Goal: Task Accomplishment & Management: Use online tool/utility

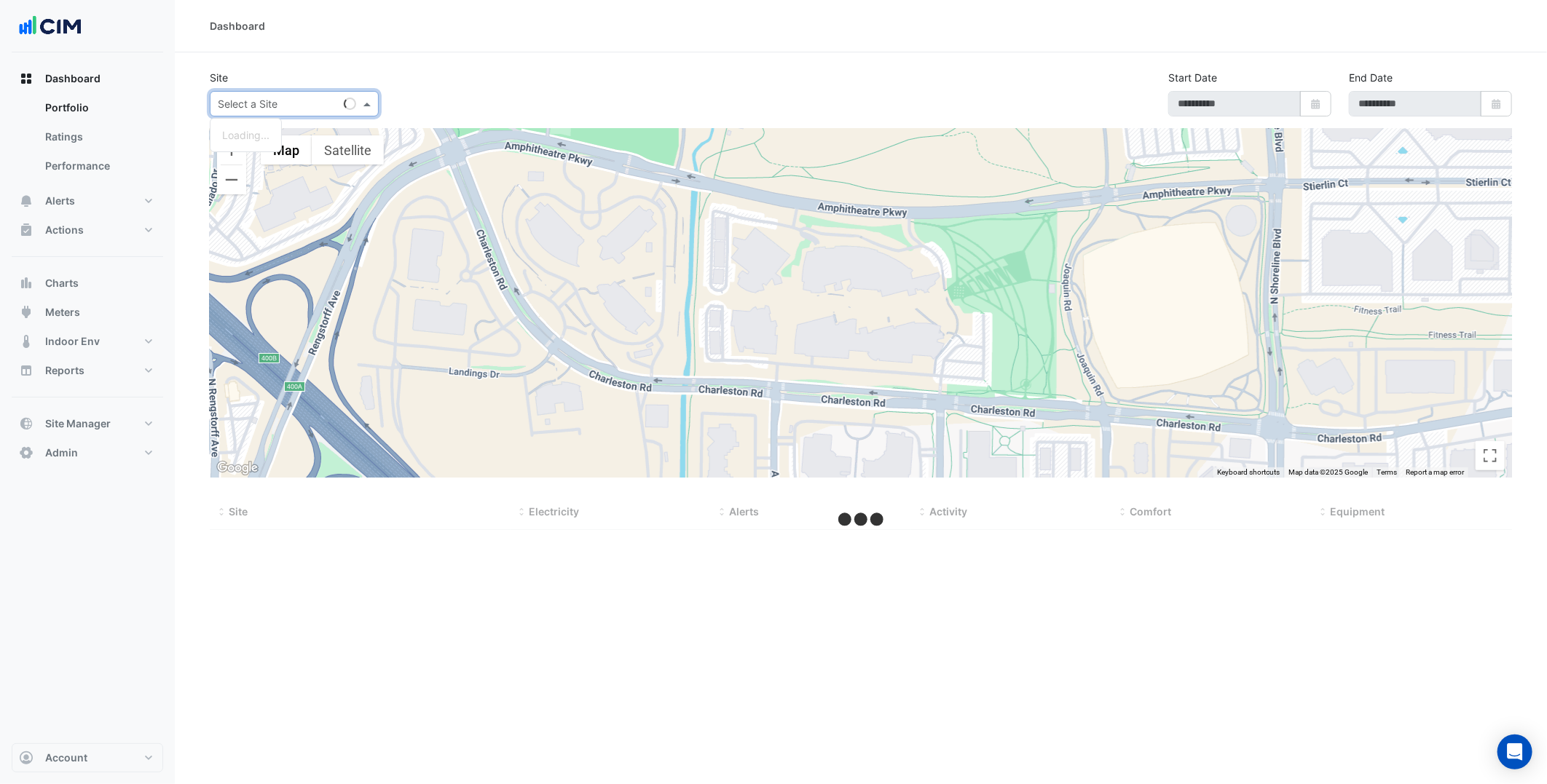
click at [326, 100] on input "text" at bounding box center [280, 105] width 124 height 16
click at [98, 204] on button "Alerts" at bounding box center [87, 201] width 151 height 29
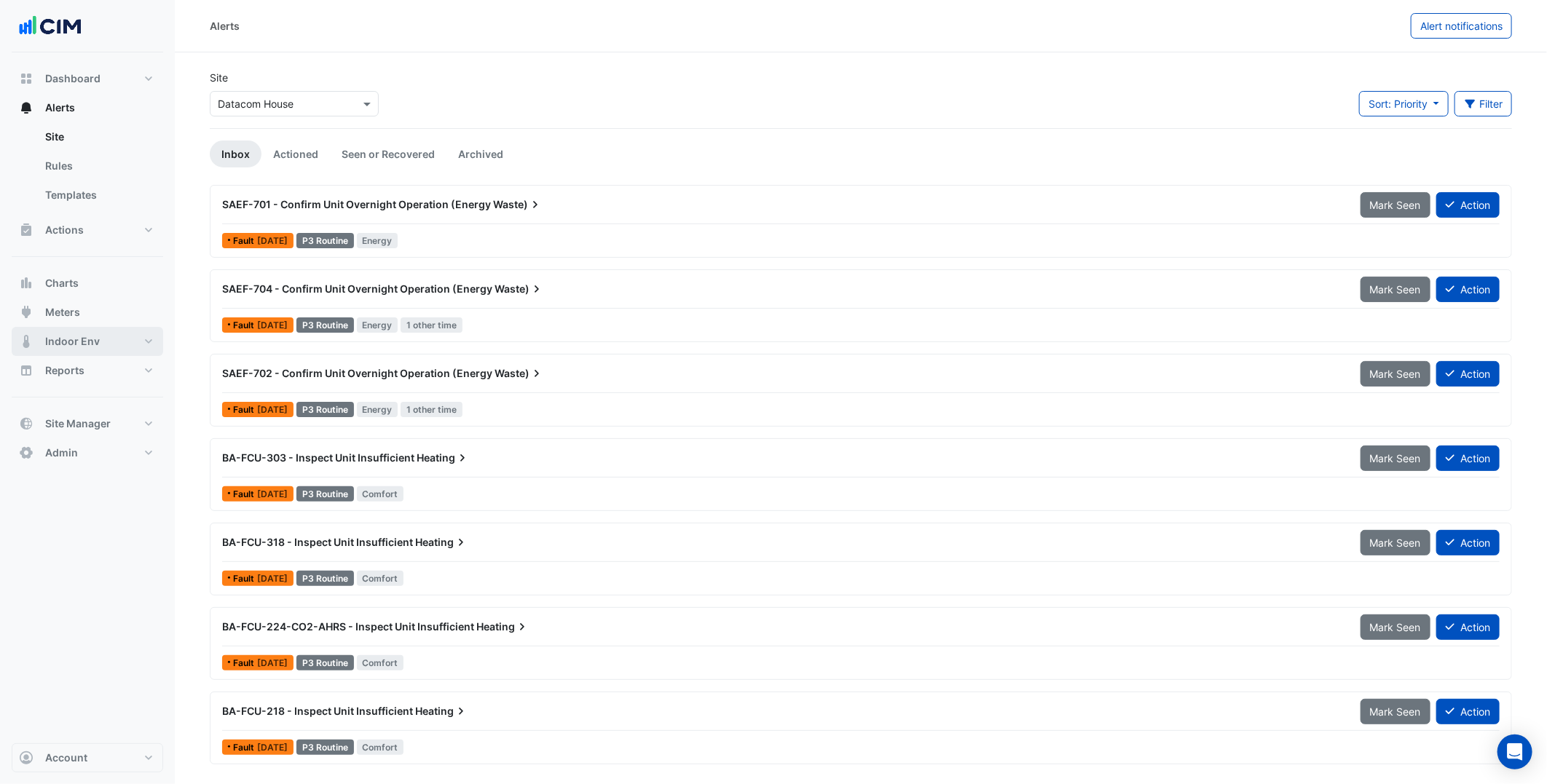
click at [83, 344] on span "Indoor Env" at bounding box center [73, 341] width 55 height 15
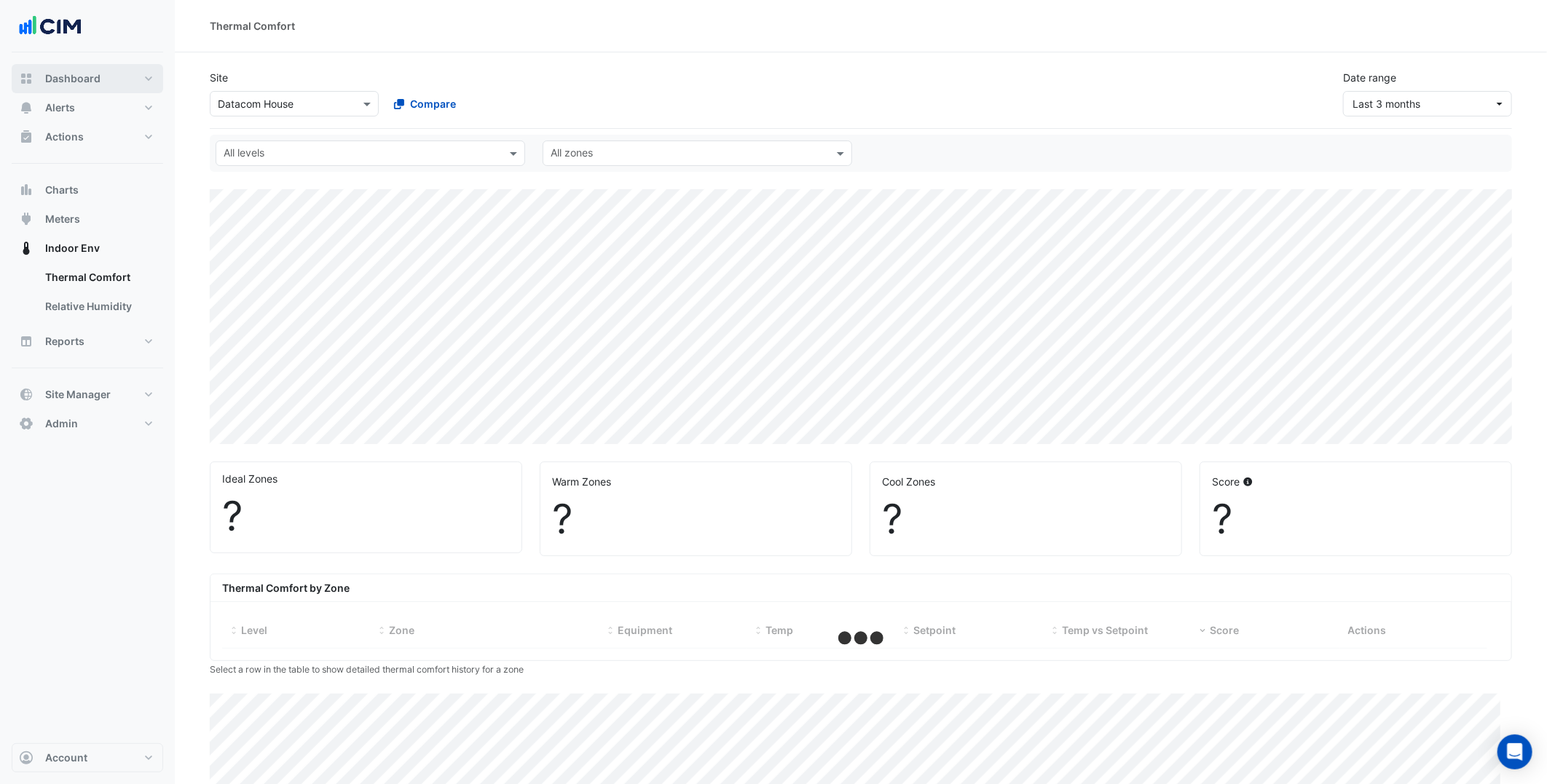
click at [132, 86] on button "Dashboard" at bounding box center [87, 78] width 151 height 29
select select "***"
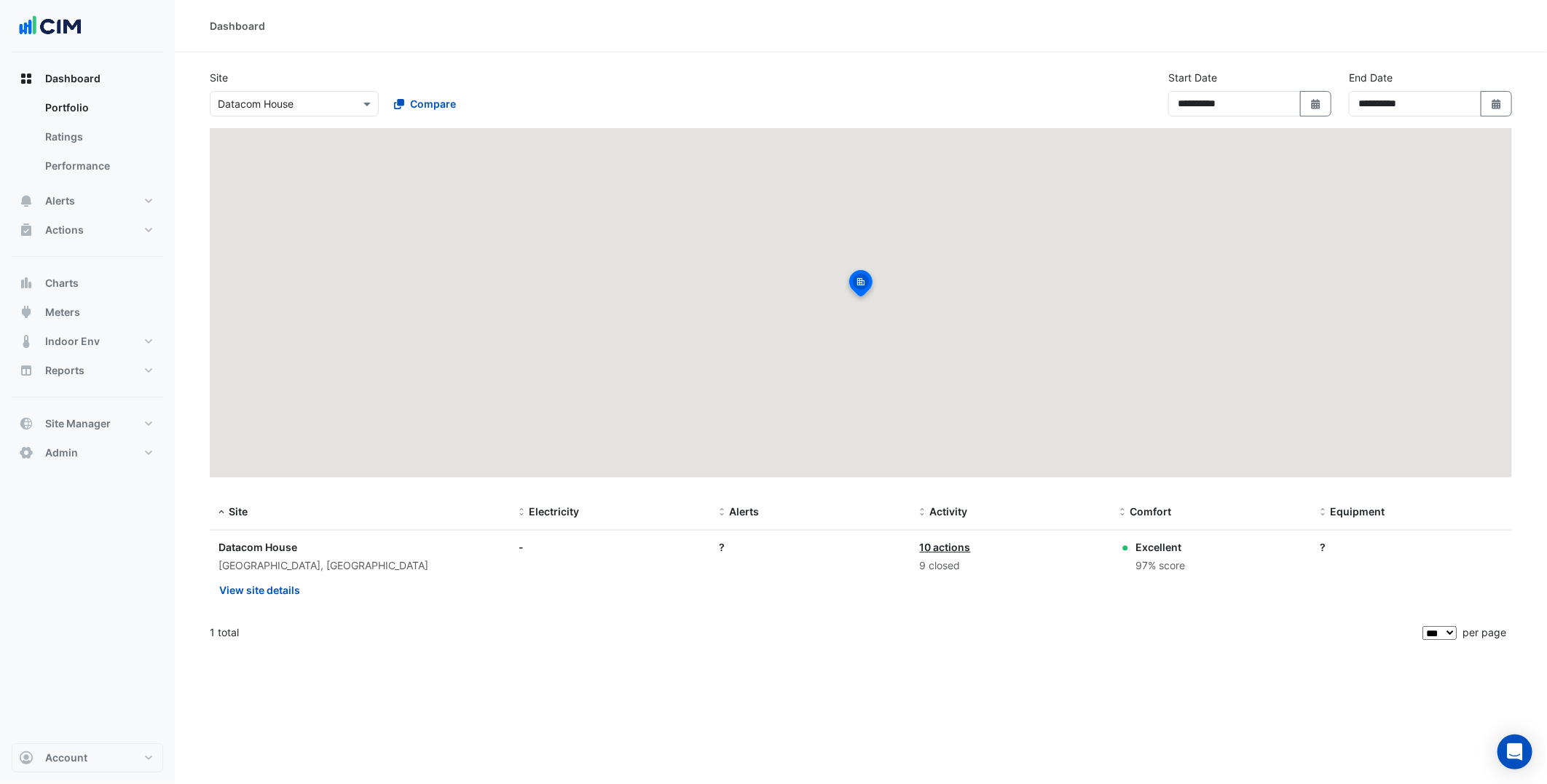
click at [274, 109] on input "text" at bounding box center [280, 105] width 124 height 16
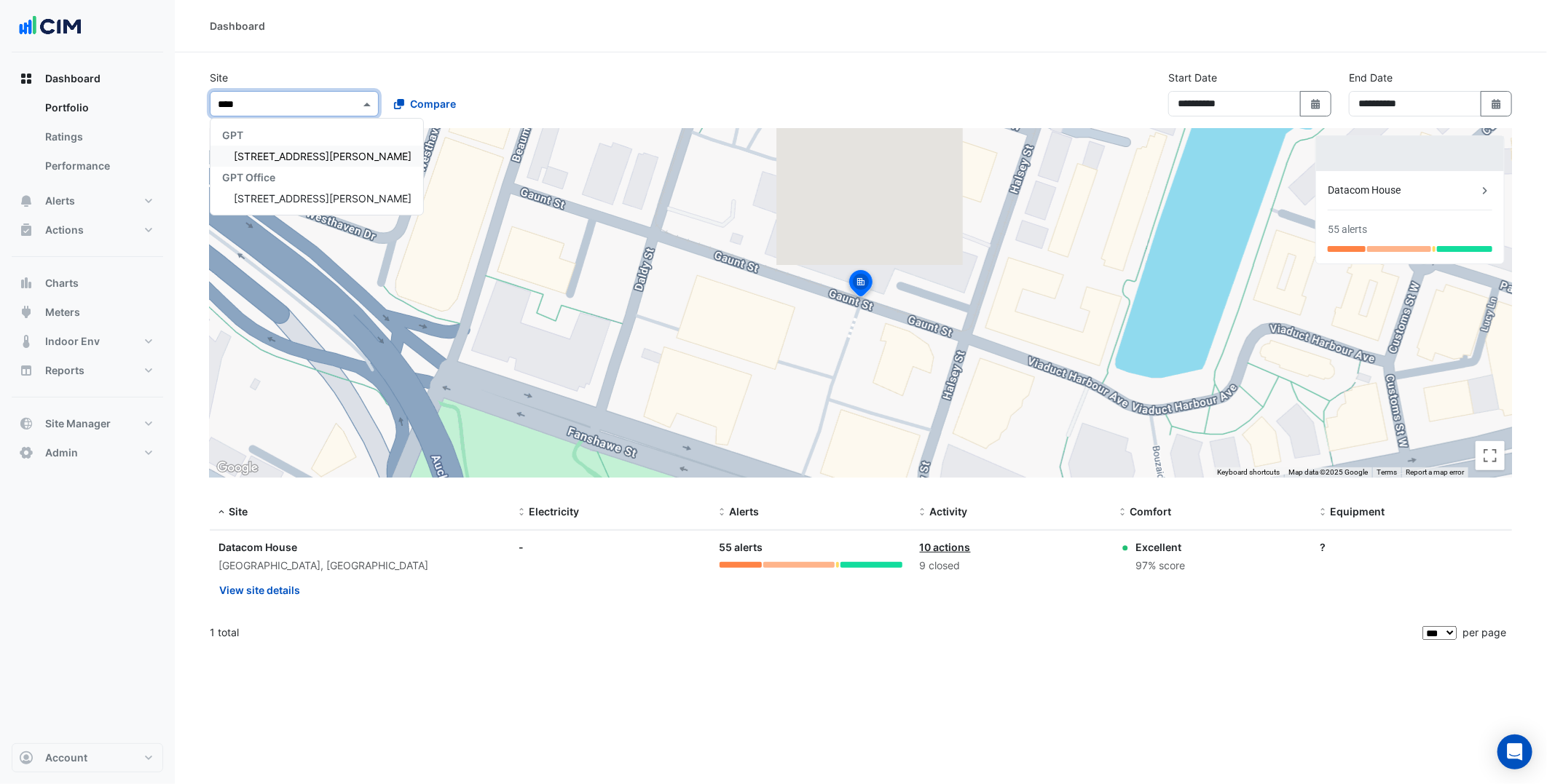
type input "*****"
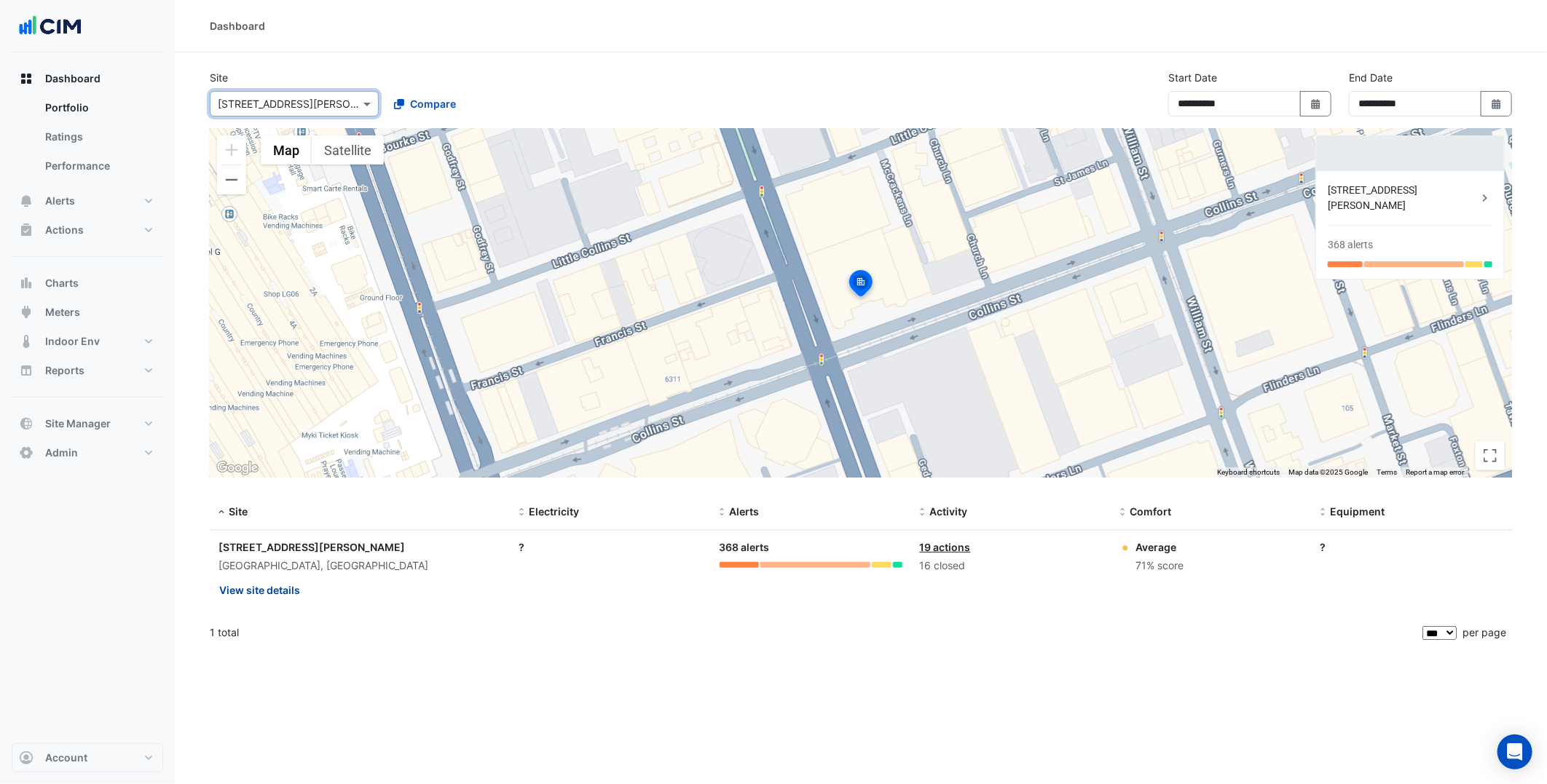
click at [272, 586] on button "View site details" at bounding box center [260, 590] width 82 height 26
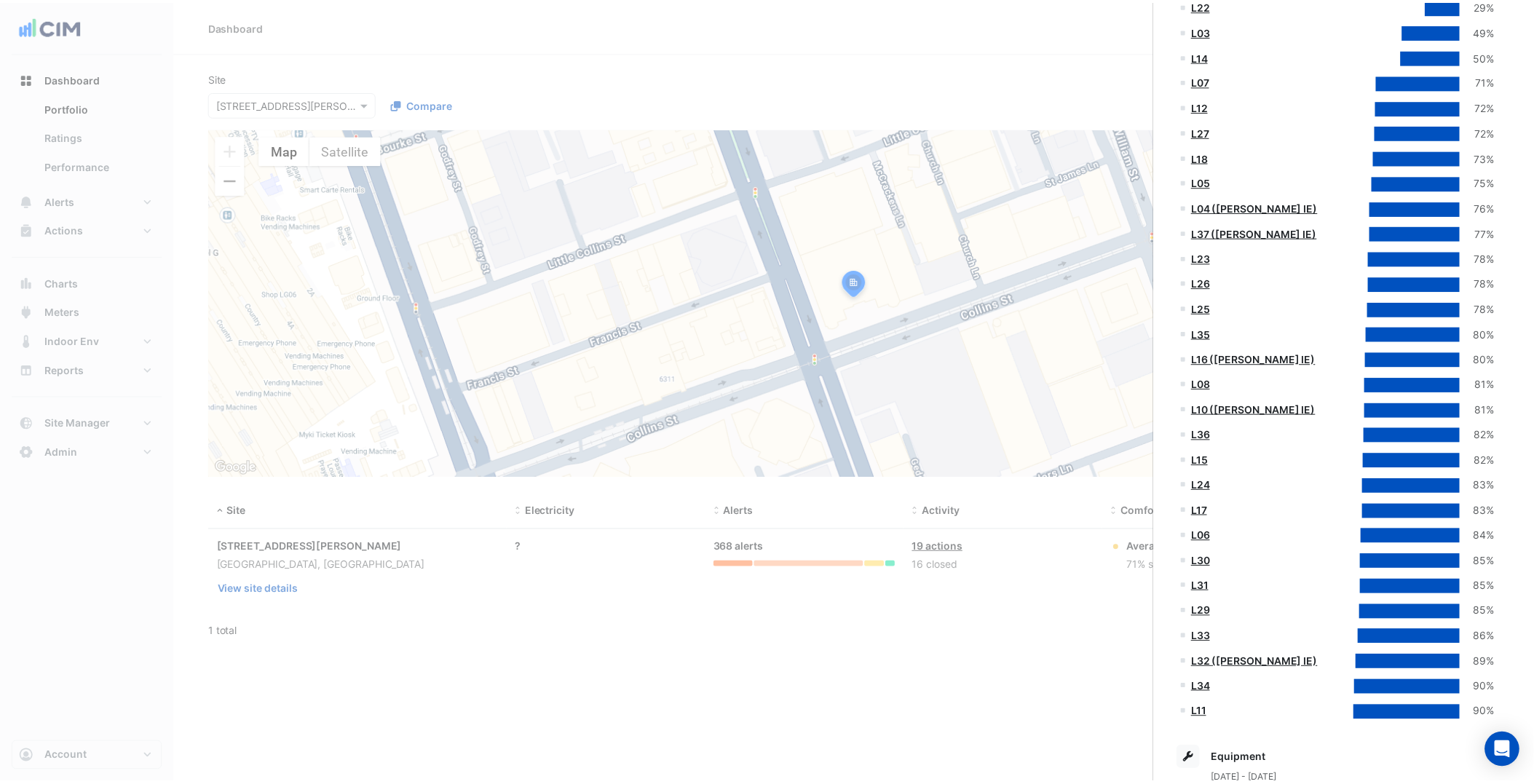
scroll to position [619, 0]
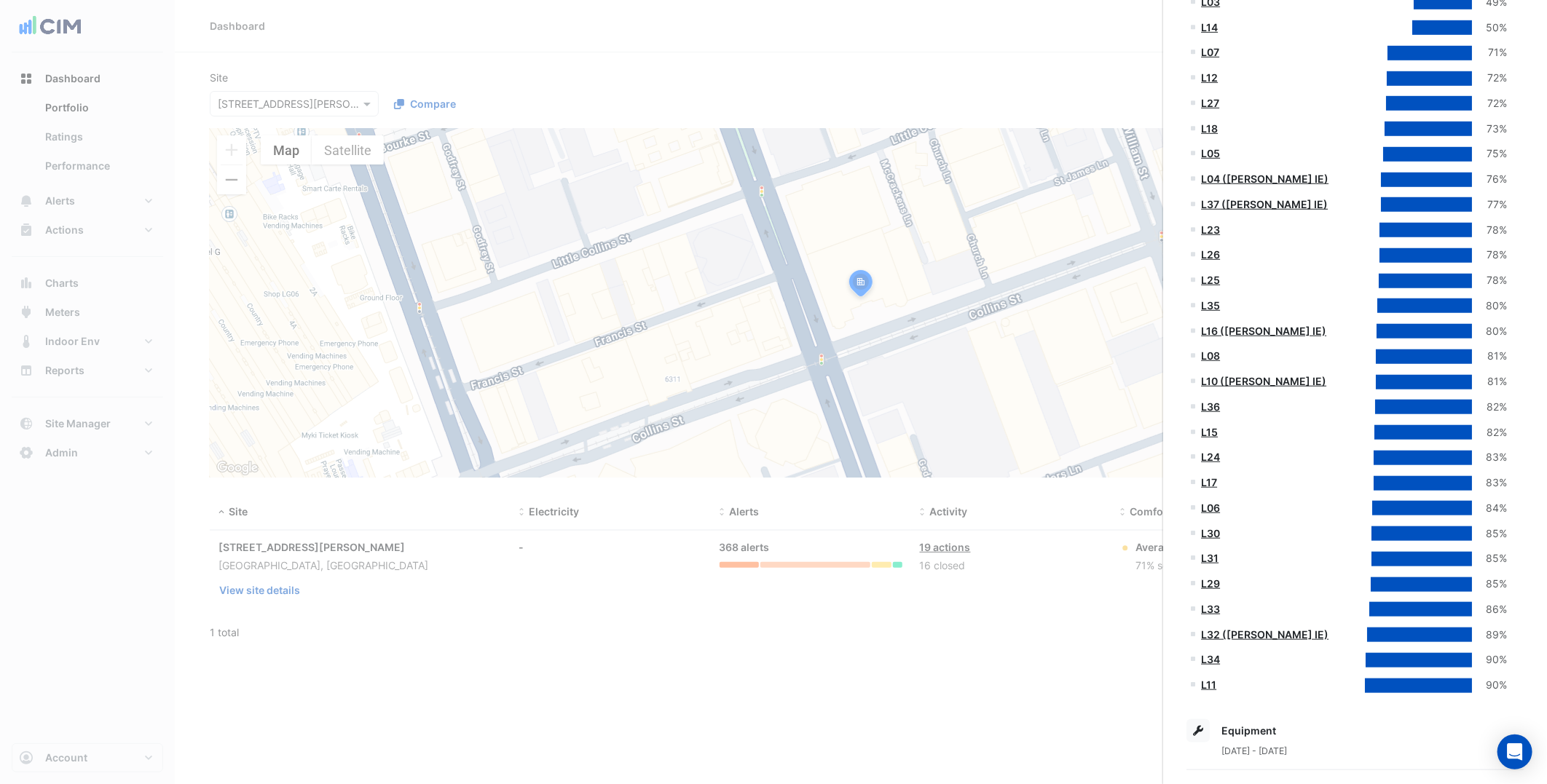
click at [162, 445] on ngb-offcanvas-backdrop at bounding box center [774, 392] width 1547 height 784
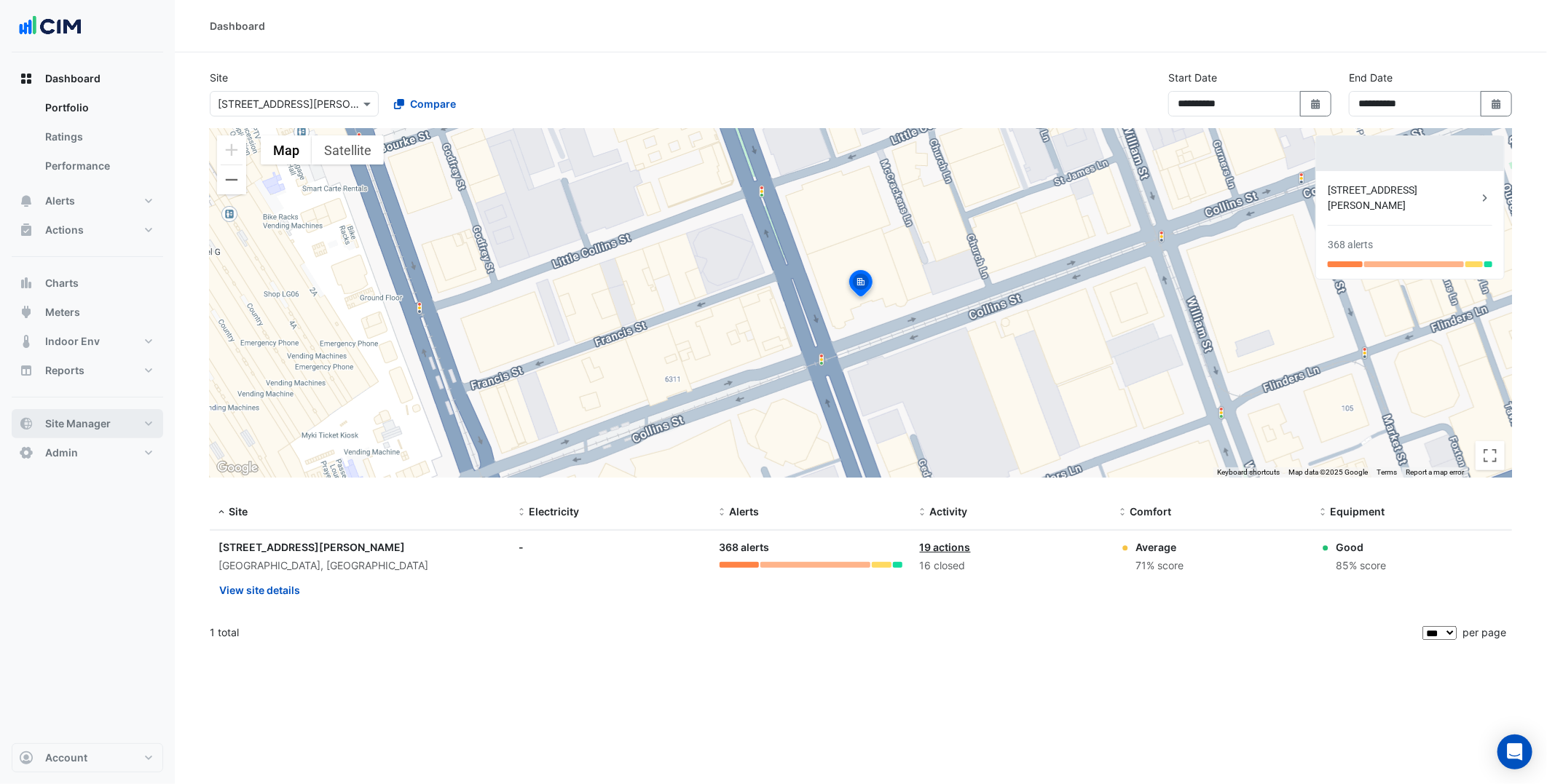
drag, startPoint x: 139, startPoint y: 412, endPoint x: 125, endPoint y: 430, distance: 22.8
click at [139, 413] on button "Site Manager" at bounding box center [87, 424] width 151 height 29
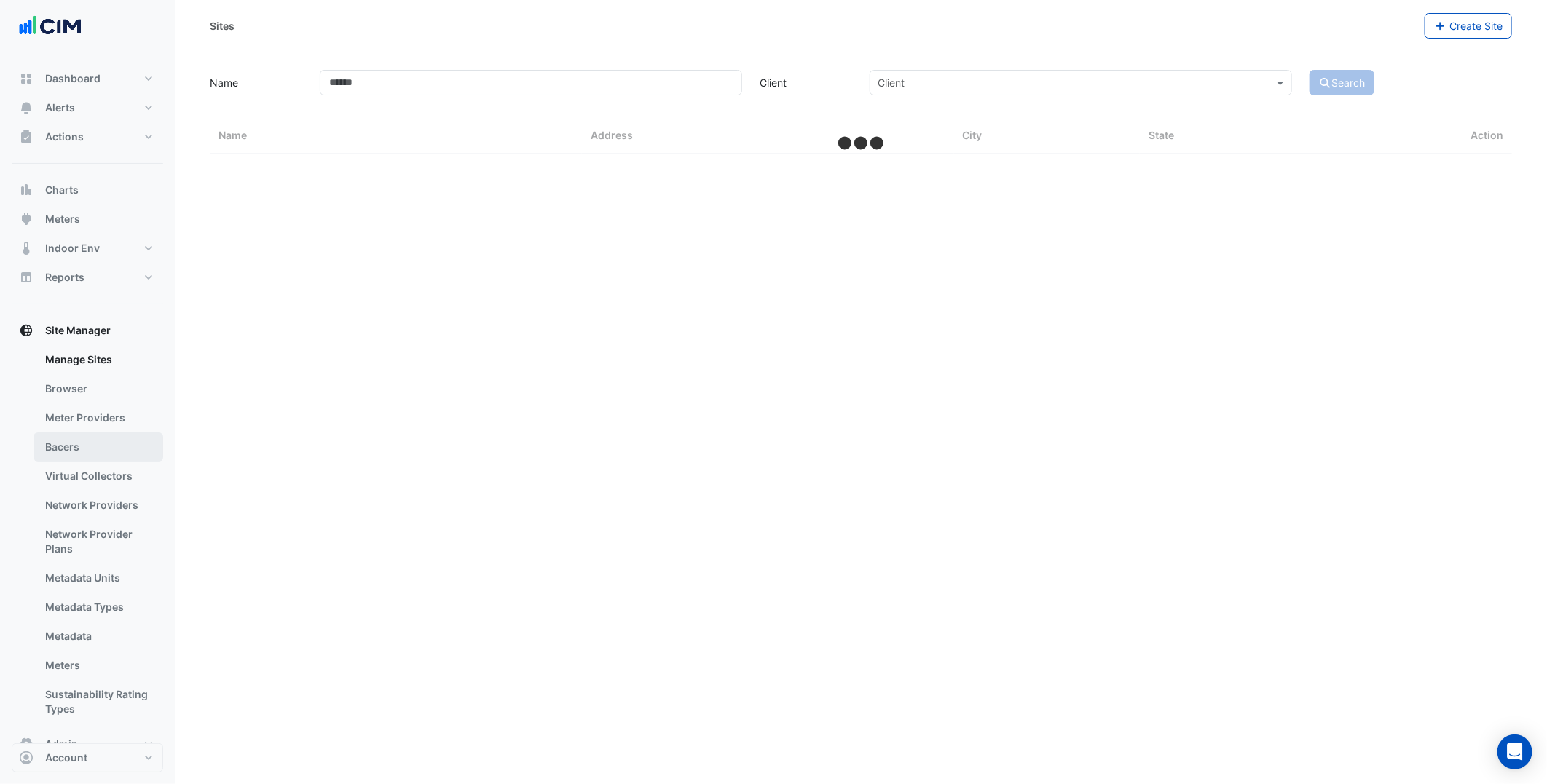
click at [89, 442] on link "Bacers" at bounding box center [98, 447] width 130 height 29
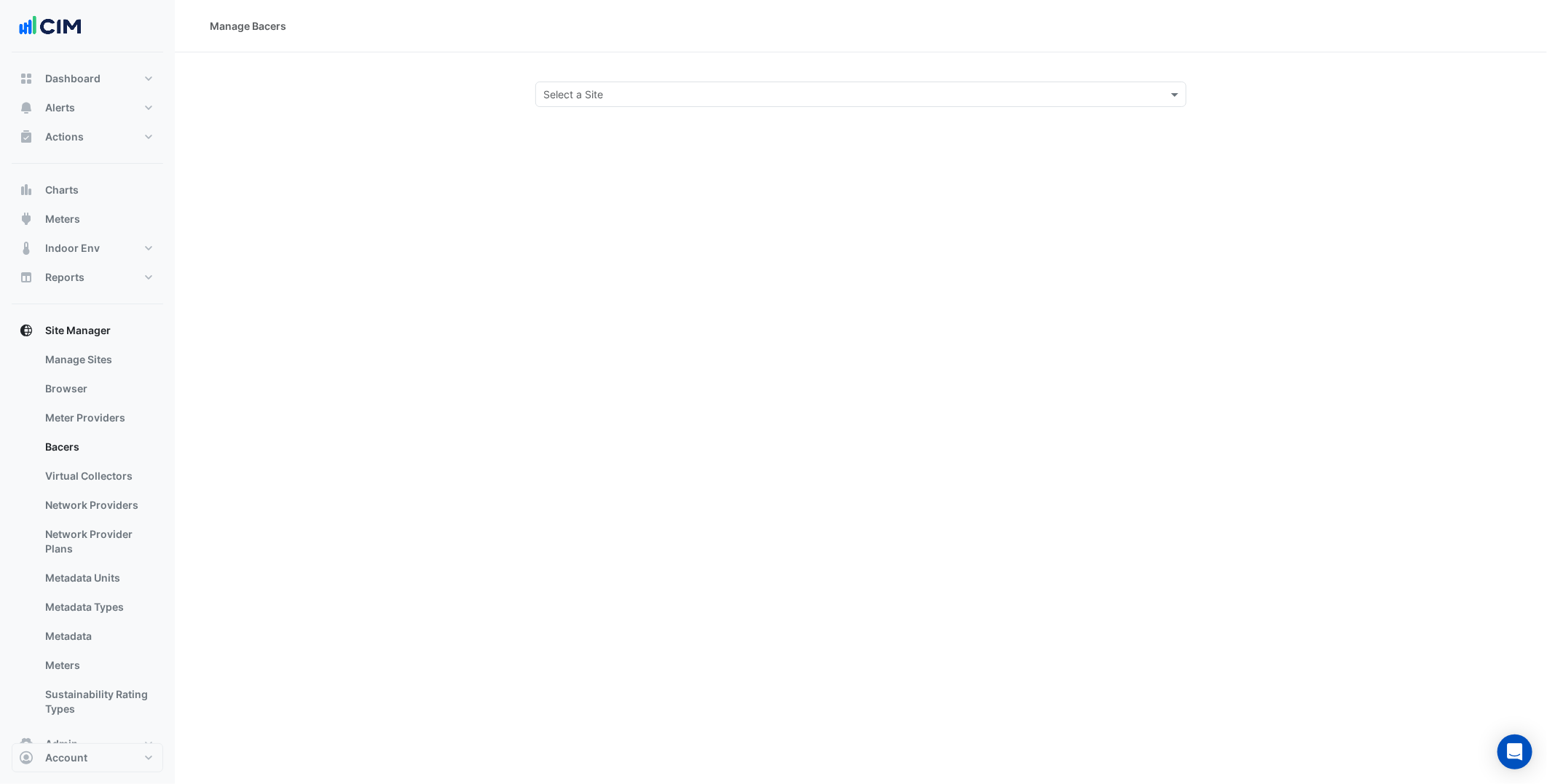
click at [701, 91] on input "text" at bounding box center [846, 95] width 606 height 16
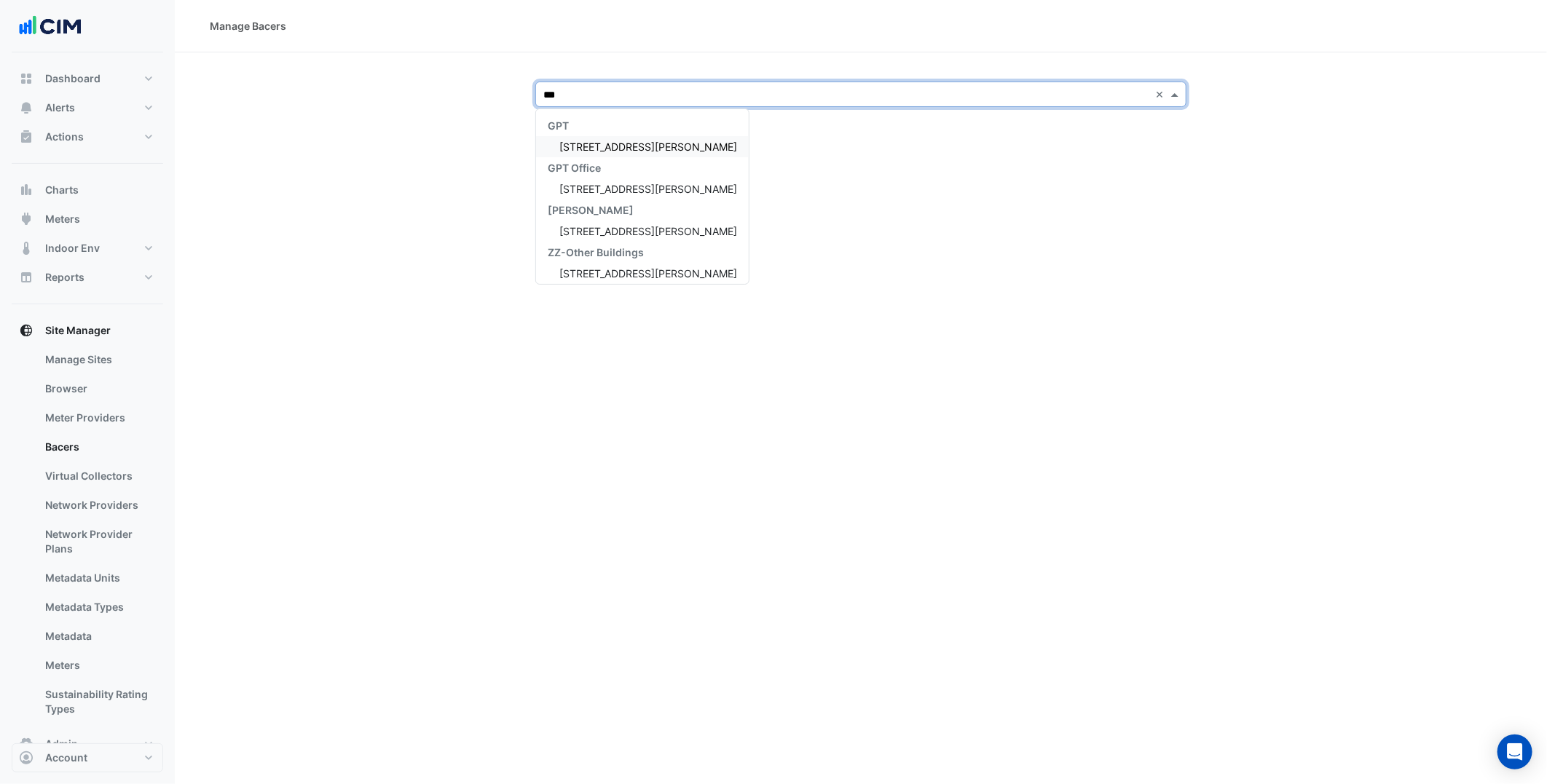
type input "***"
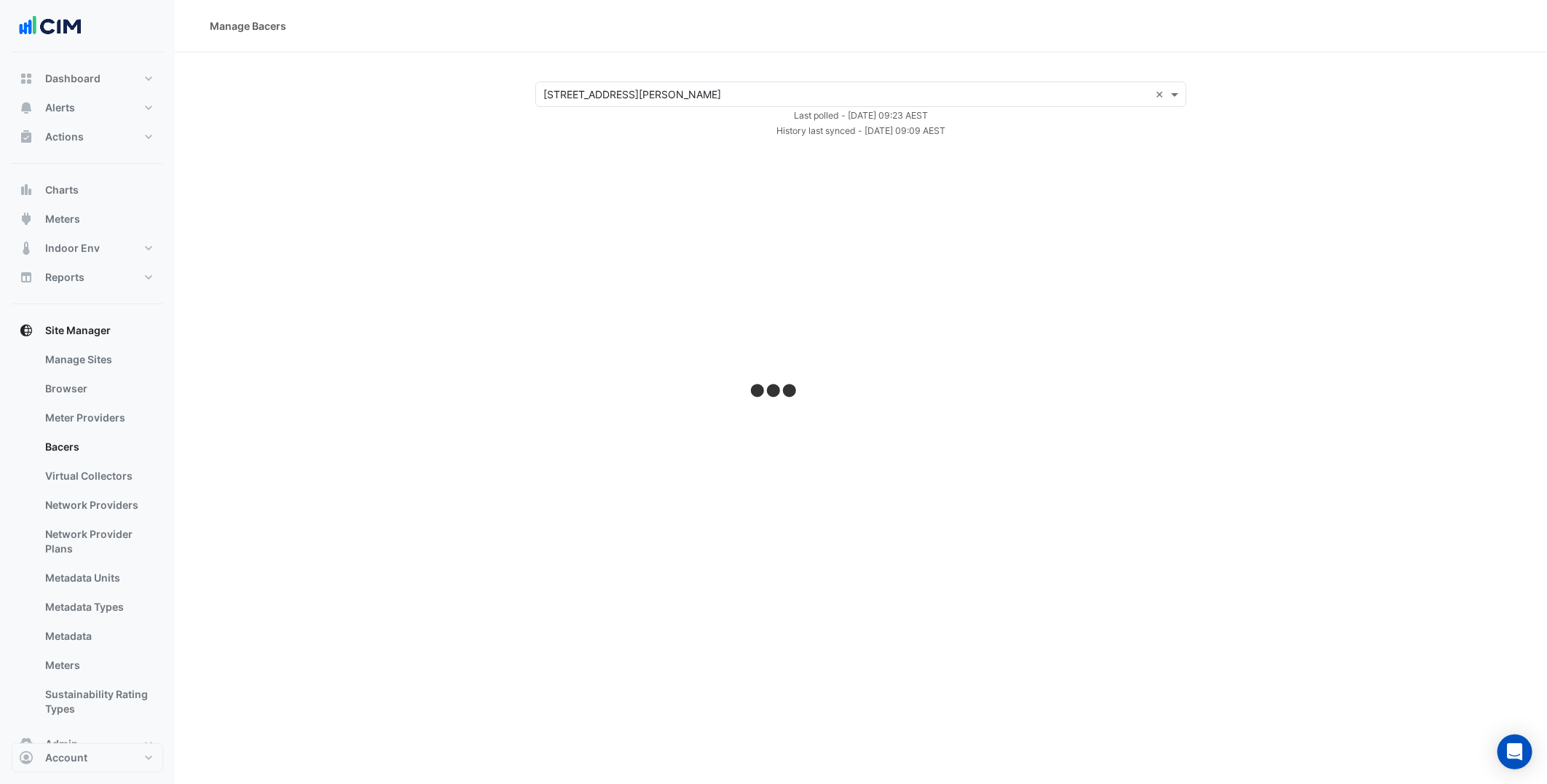
select select "***"
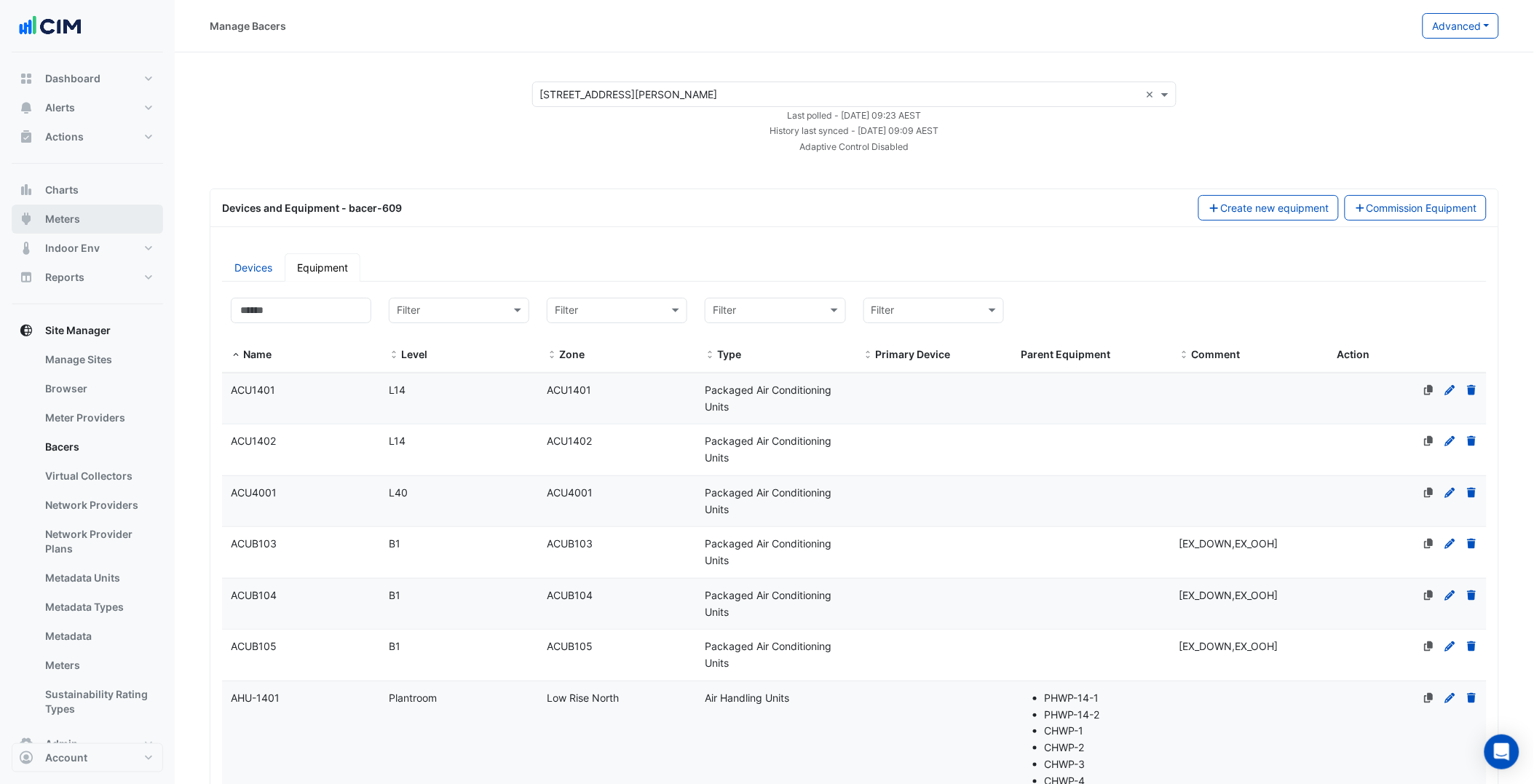
click at [83, 210] on button "Meters" at bounding box center [87, 219] width 151 height 29
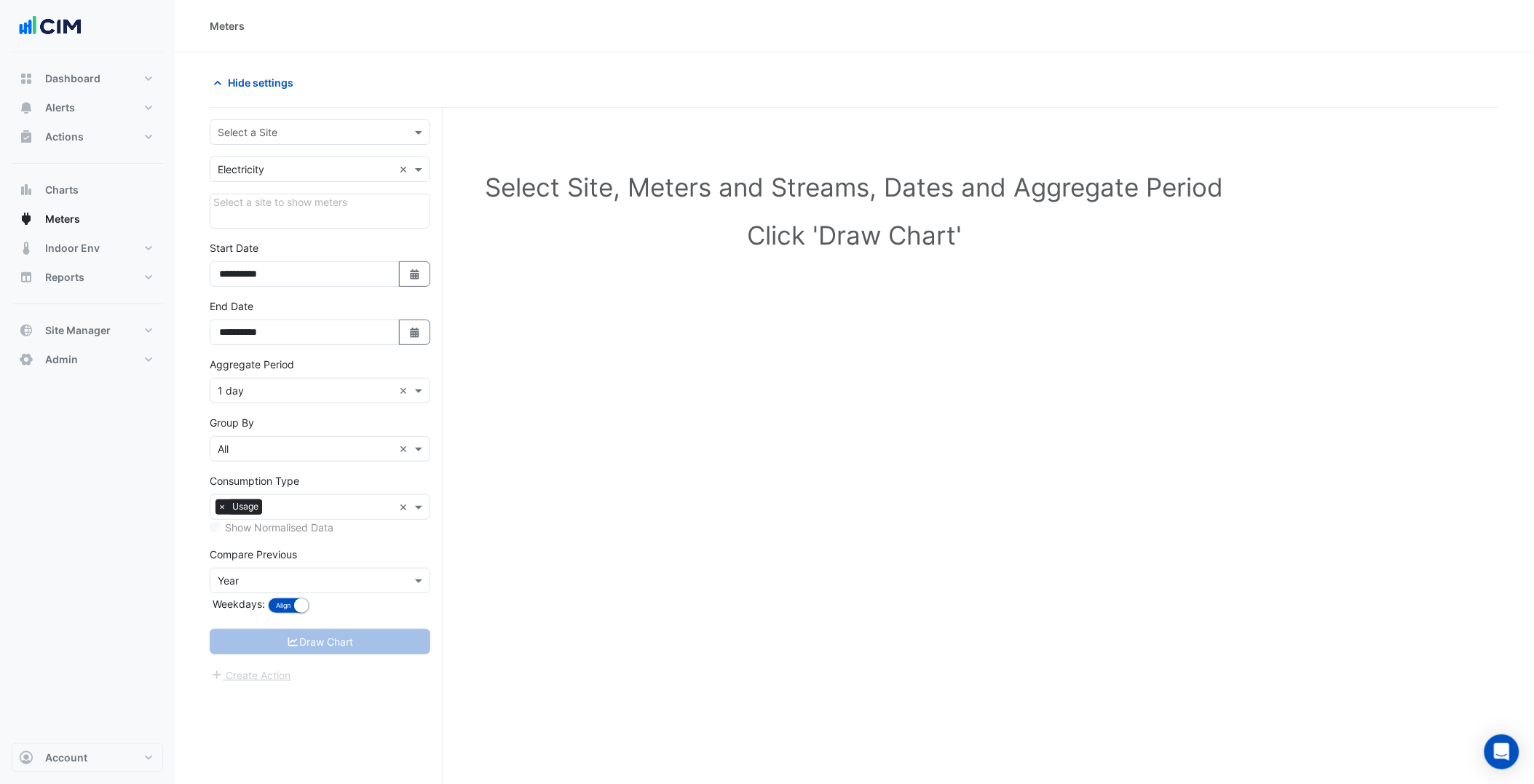
click at [376, 123] on div "Select a Site" at bounding box center [320, 132] width 221 height 26
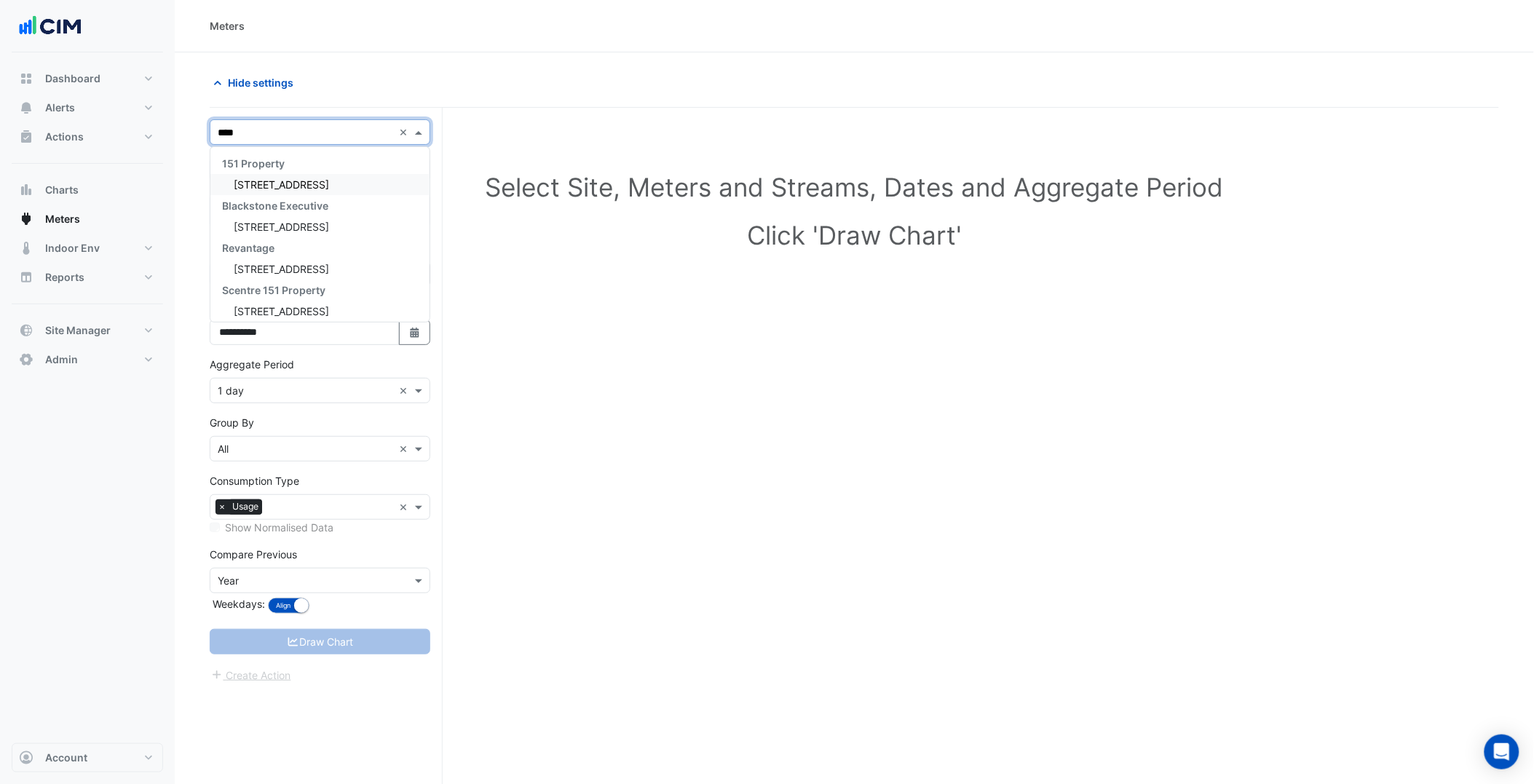
type input "*****"
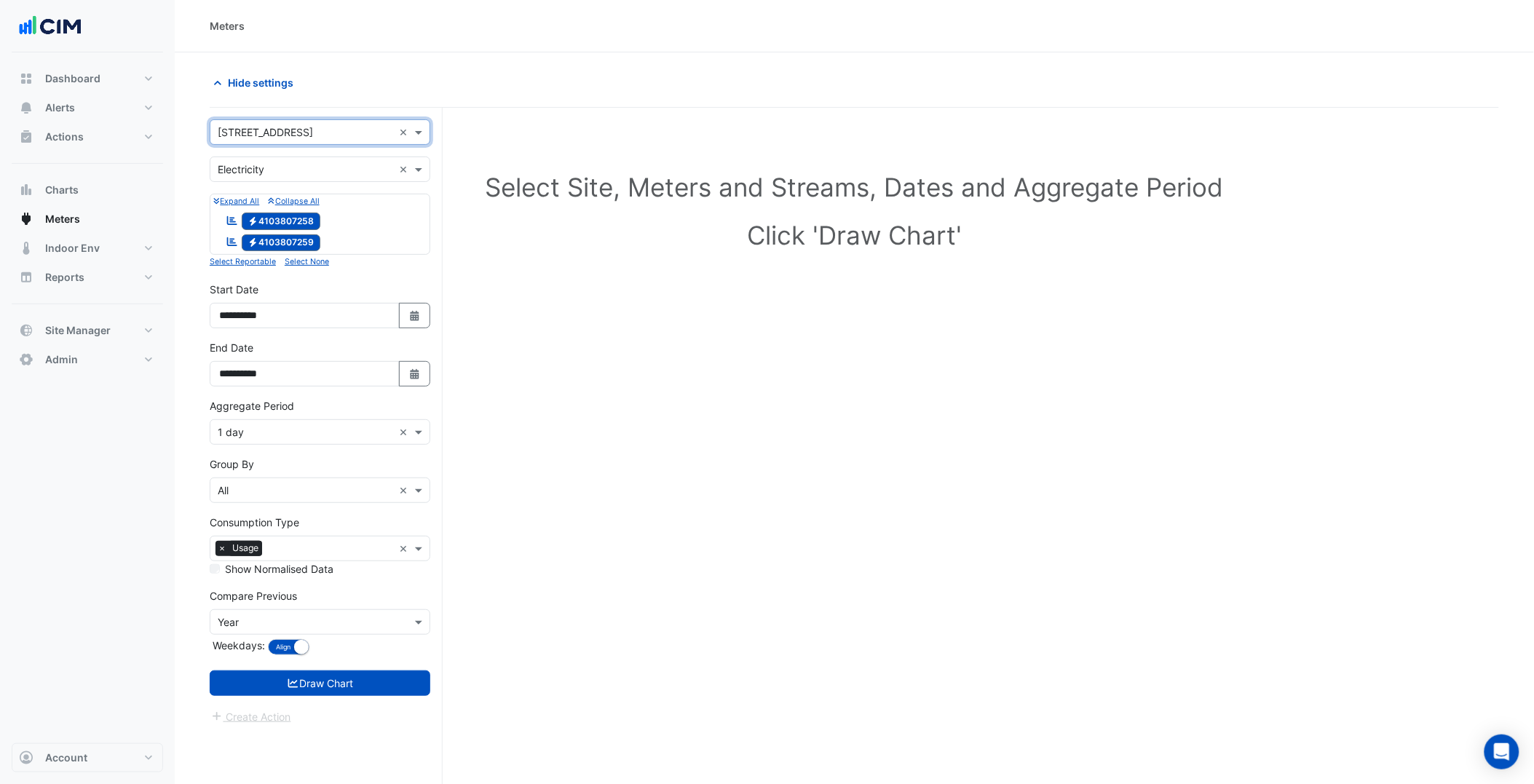
click at [325, 428] on input "text" at bounding box center [305, 433] width 176 height 16
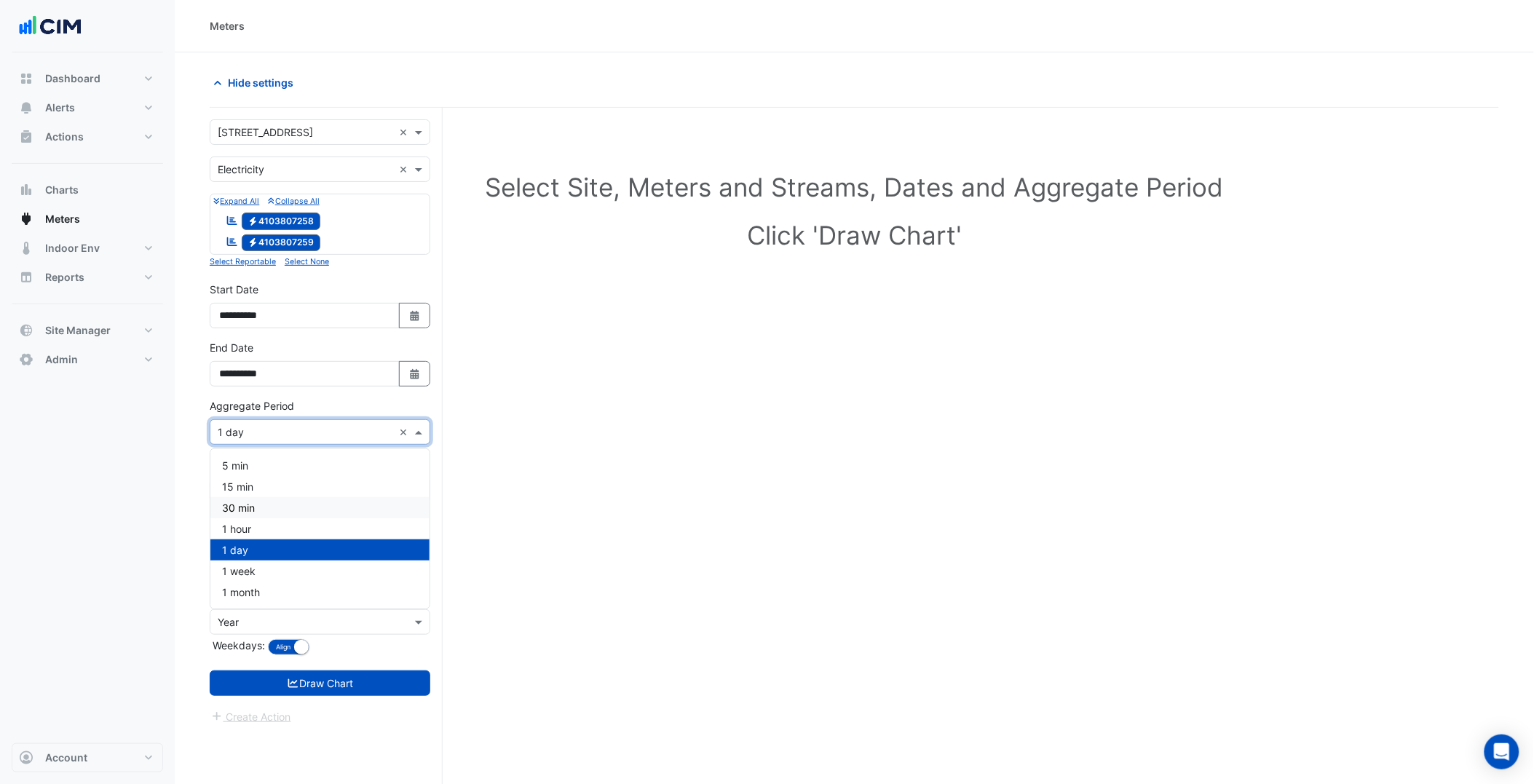
click at [286, 512] on div "30 min" at bounding box center [319, 508] width 219 height 22
click at [405, 375] on button "Select Date" at bounding box center [415, 374] width 32 height 26
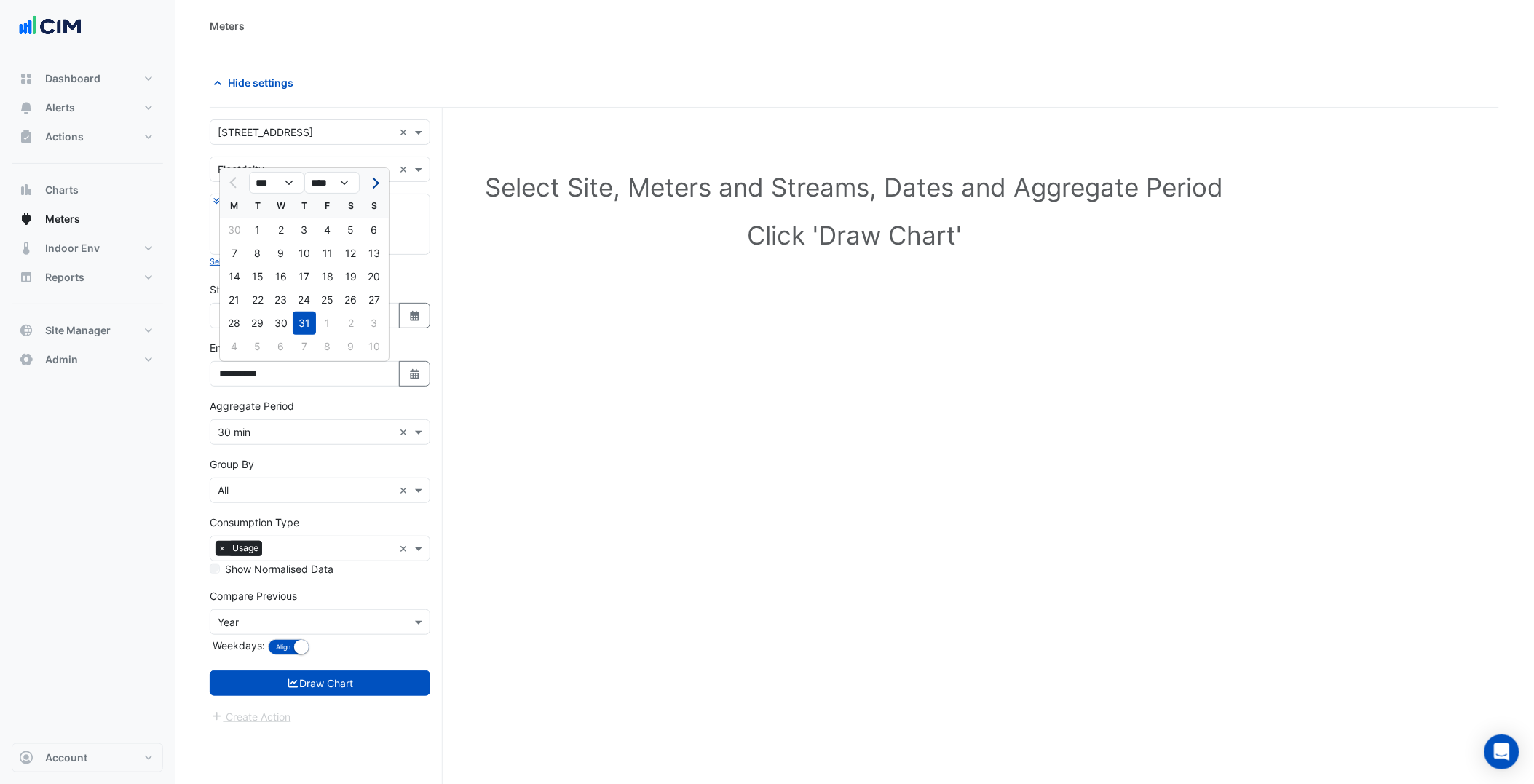
click at [374, 180] on span "Next month" at bounding box center [373, 183] width 11 height 11
select select "*"
click at [262, 306] on div "19" at bounding box center [258, 300] width 24 height 24
type input "**********"
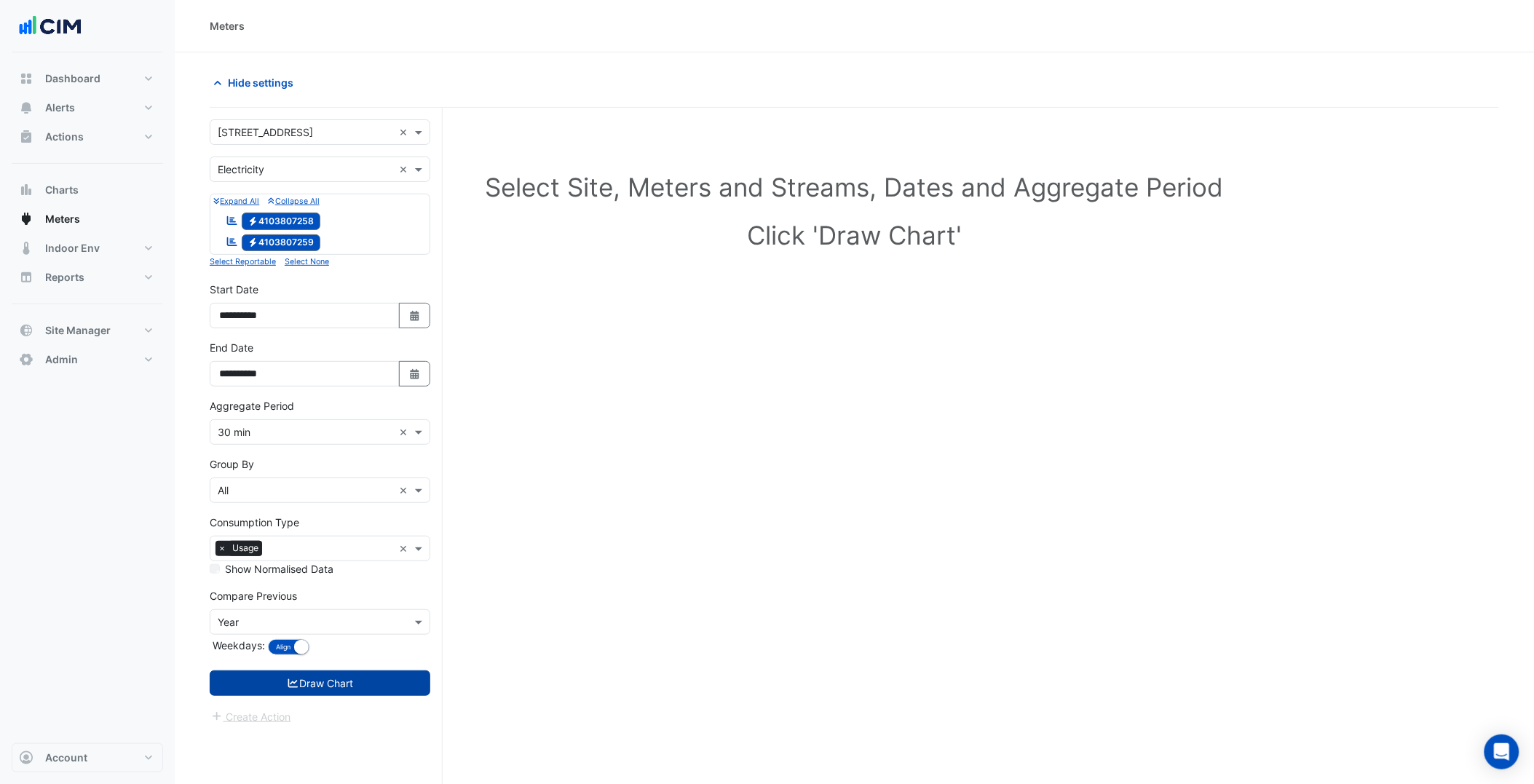
click at [340, 687] on button "Draw Chart" at bounding box center [320, 683] width 221 height 26
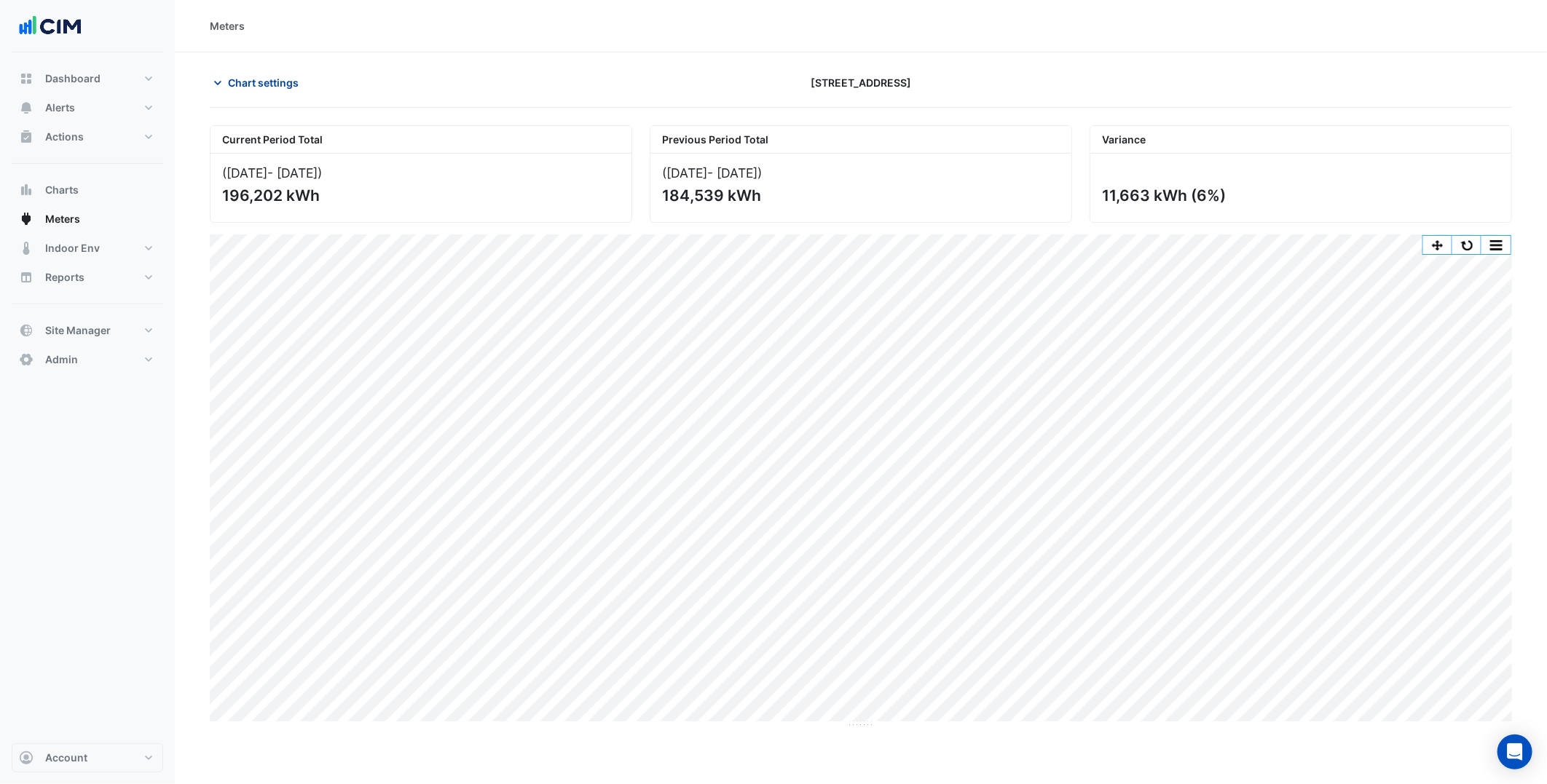
click at [287, 86] on span "Chart settings" at bounding box center [263, 82] width 71 height 16
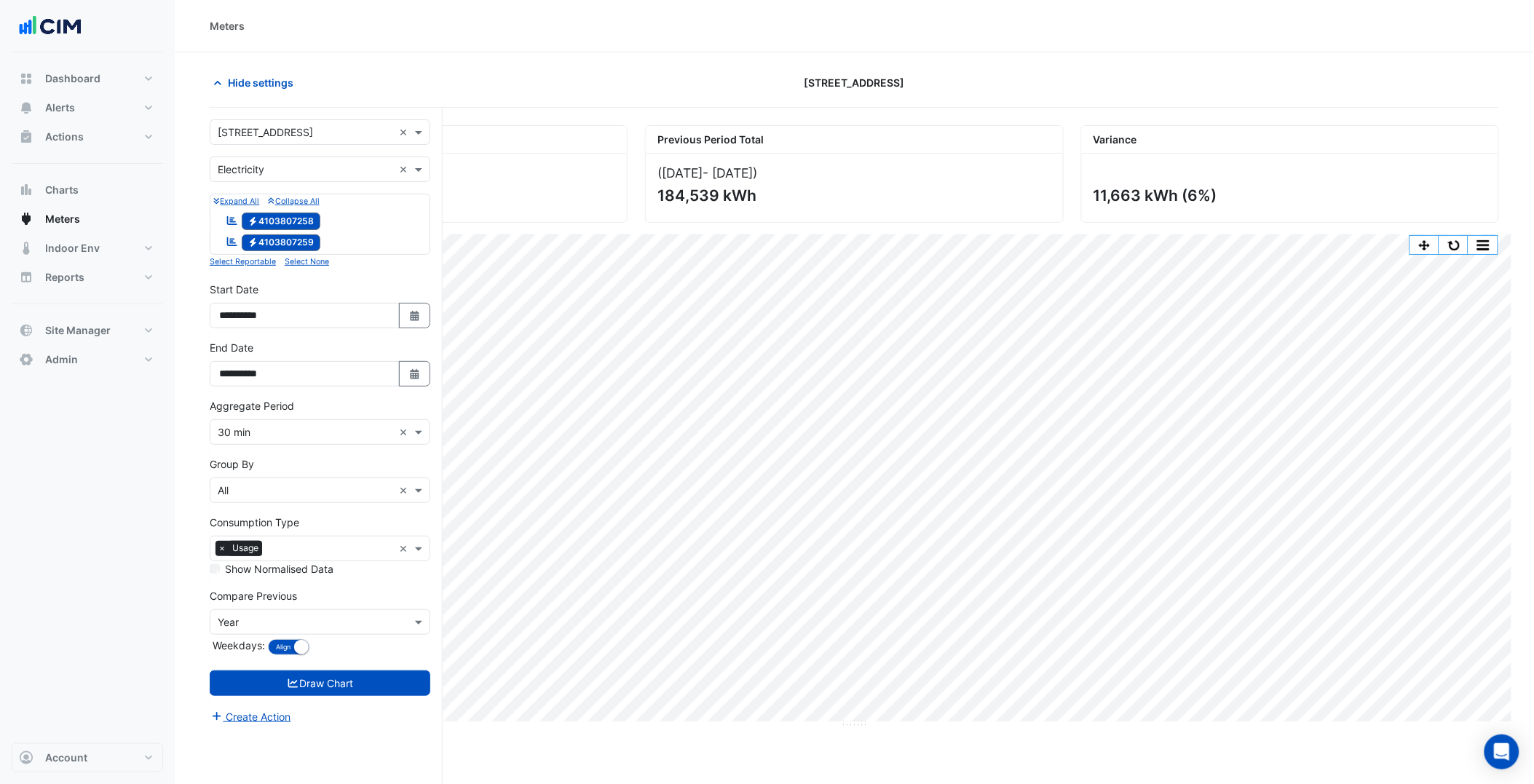
click at [323, 129] on input "text" at bounding box center [305, 133] width 176 height 16
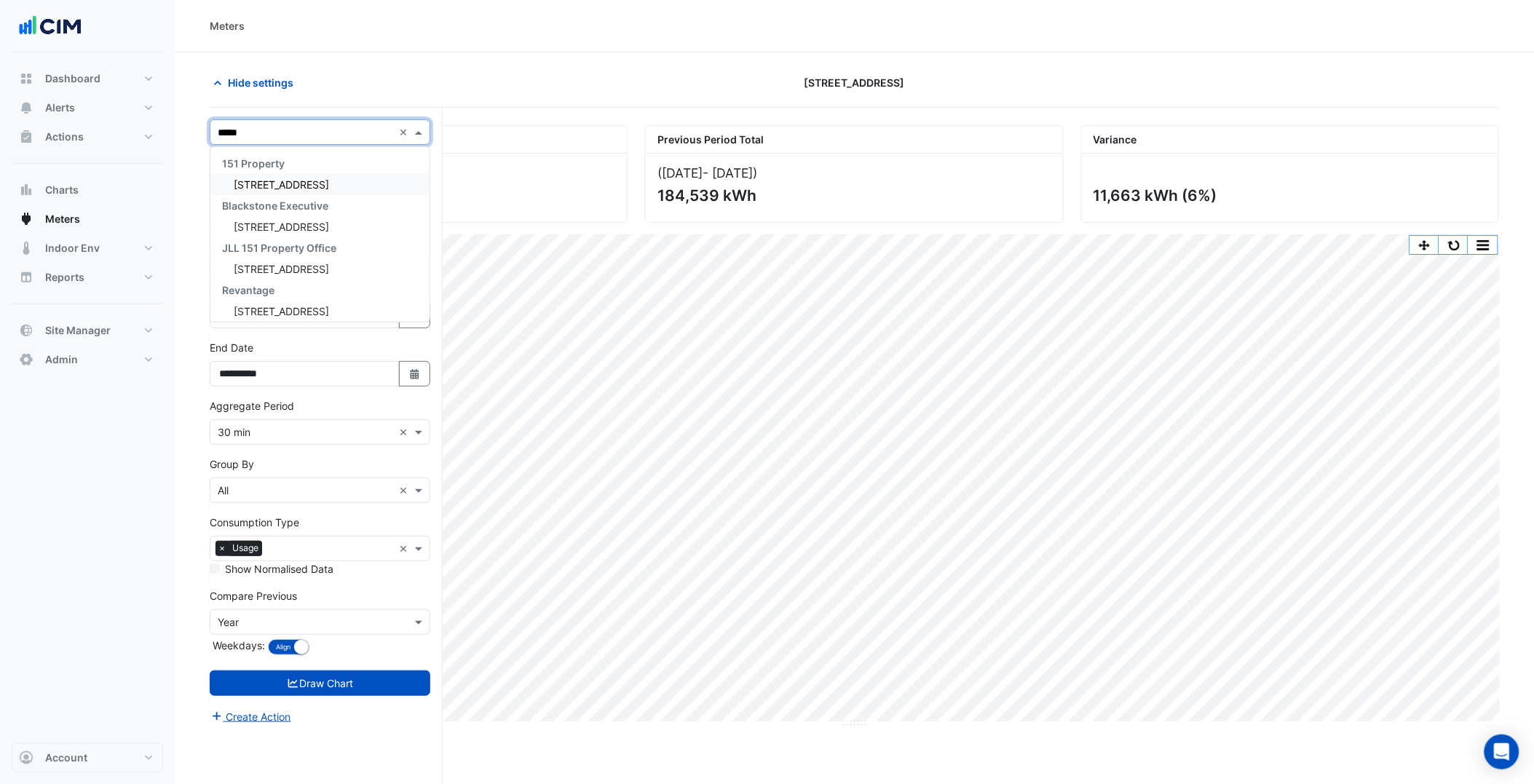
type input "******"
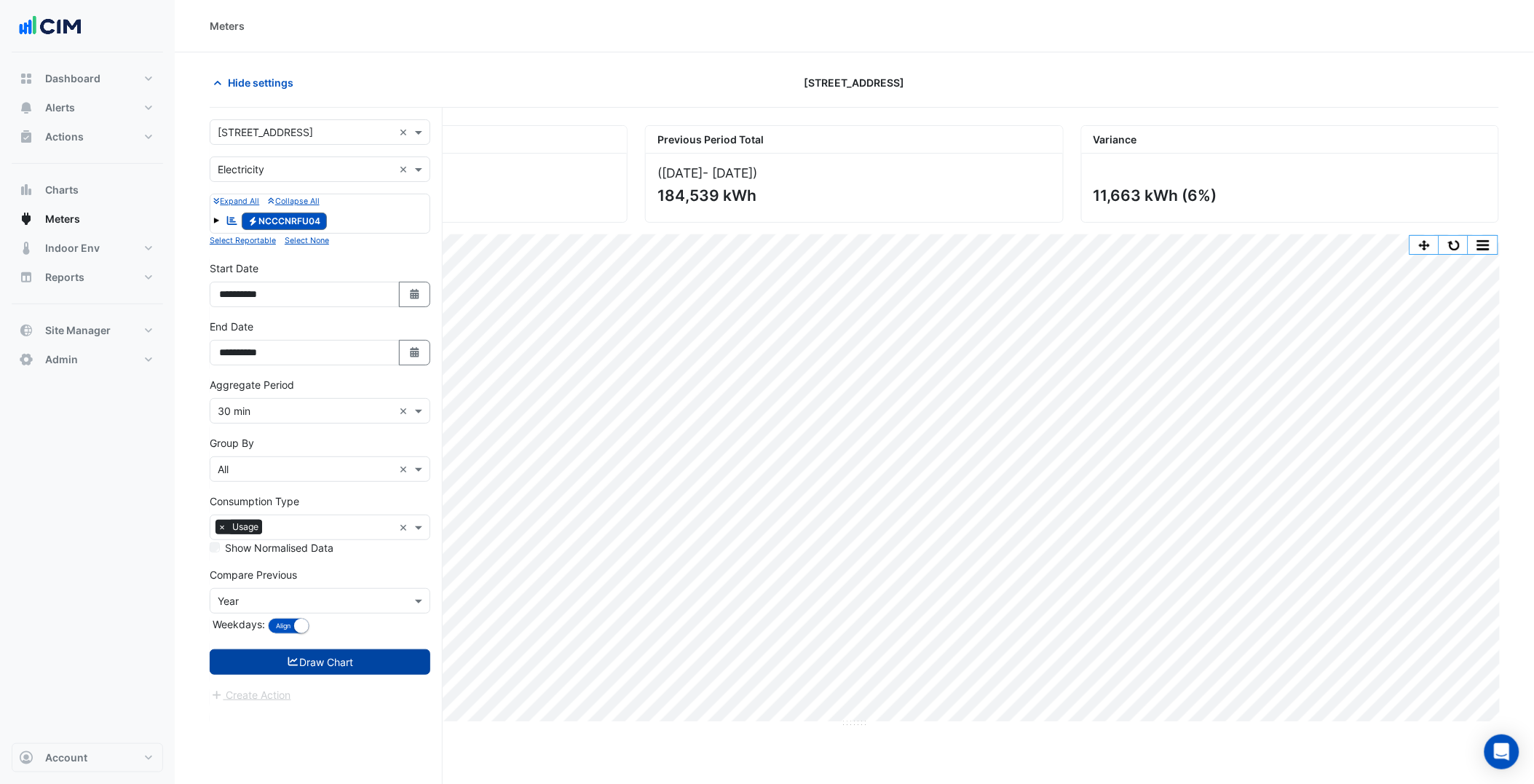
click at [338, 653] on button "Draw Chart" at bounding box center [320, 662] width 221 height 26
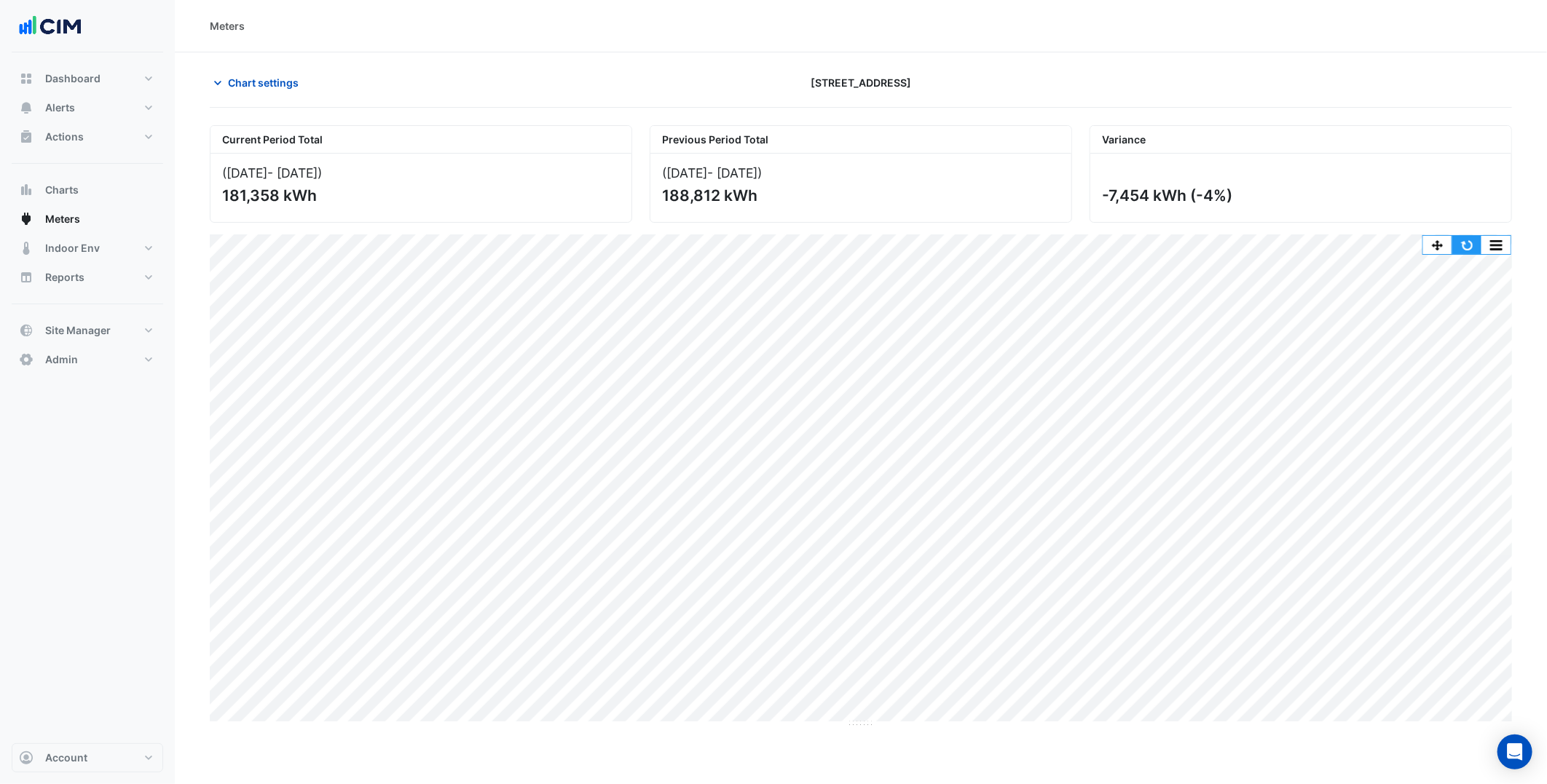
click at [1467, 241] on button "button" at bounding box center [1467, 244] width 29 height 19
click at [270, 83] on span "Chart settings" at bounding box center [263, 82] width 71 height 16
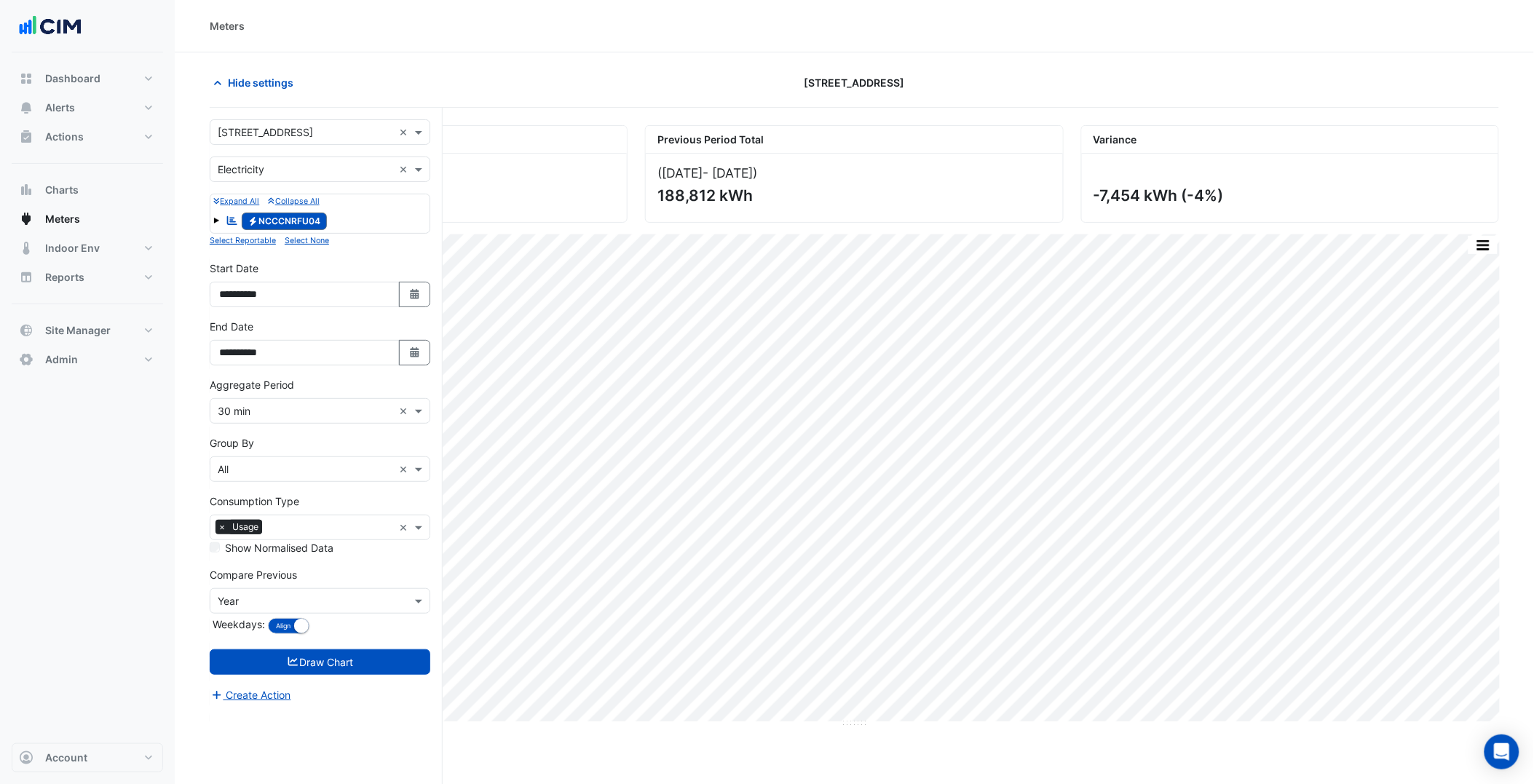
click at [279, 133] on input "text" at bounding box center [305, 133] width 176 height 16
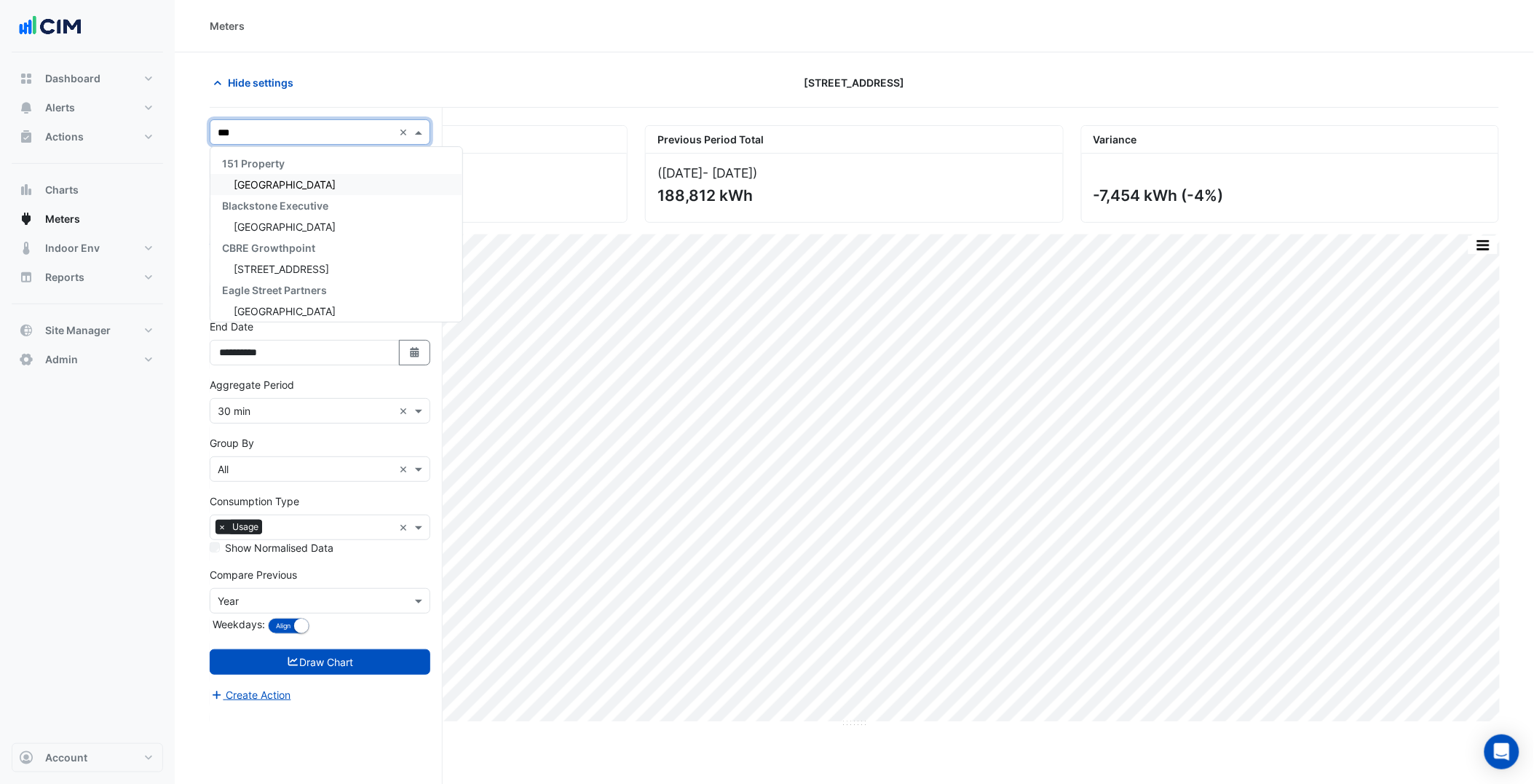
type input "****"
click at [284, 180] on span "[GEOGRAPHIC_DATA]" at bounding box center [285, 184] width 102 height 13
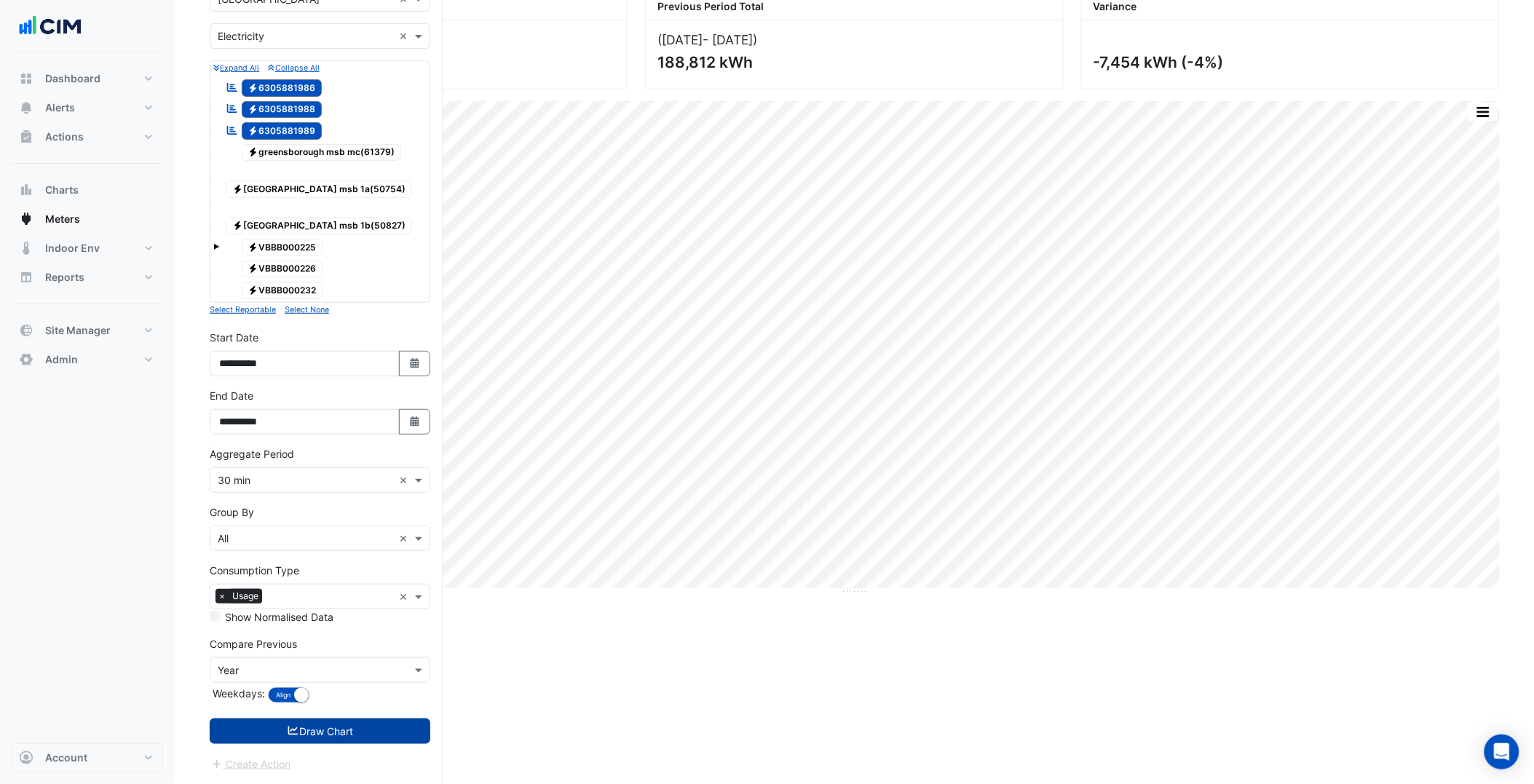
click at [361, 732] on button "Draw Chart" at bounding box center [320, 731] width 221 height 26
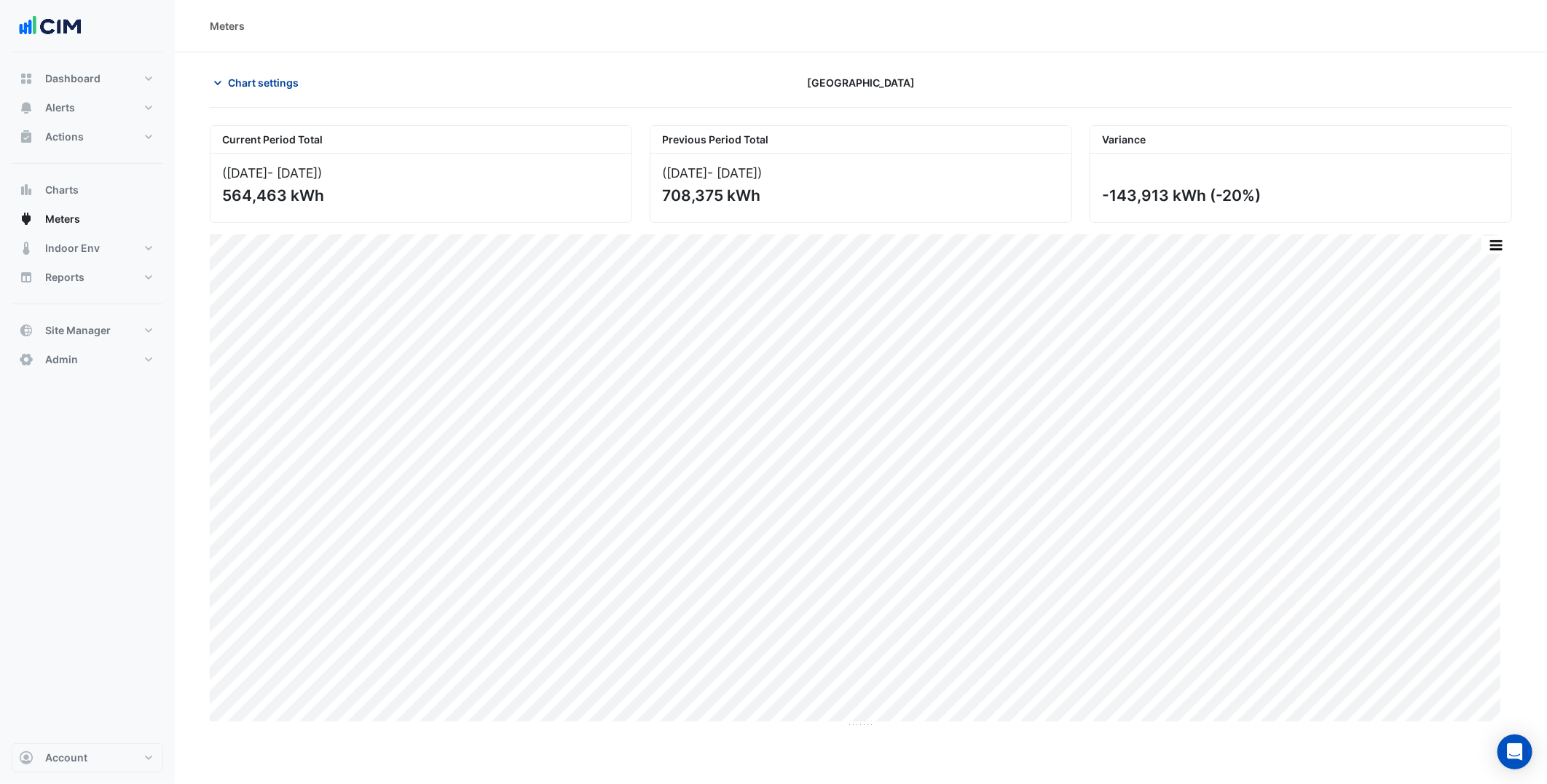
click at [293, 80] on span "Chart settings" at bounding box center [263, 82] width 71 height 16
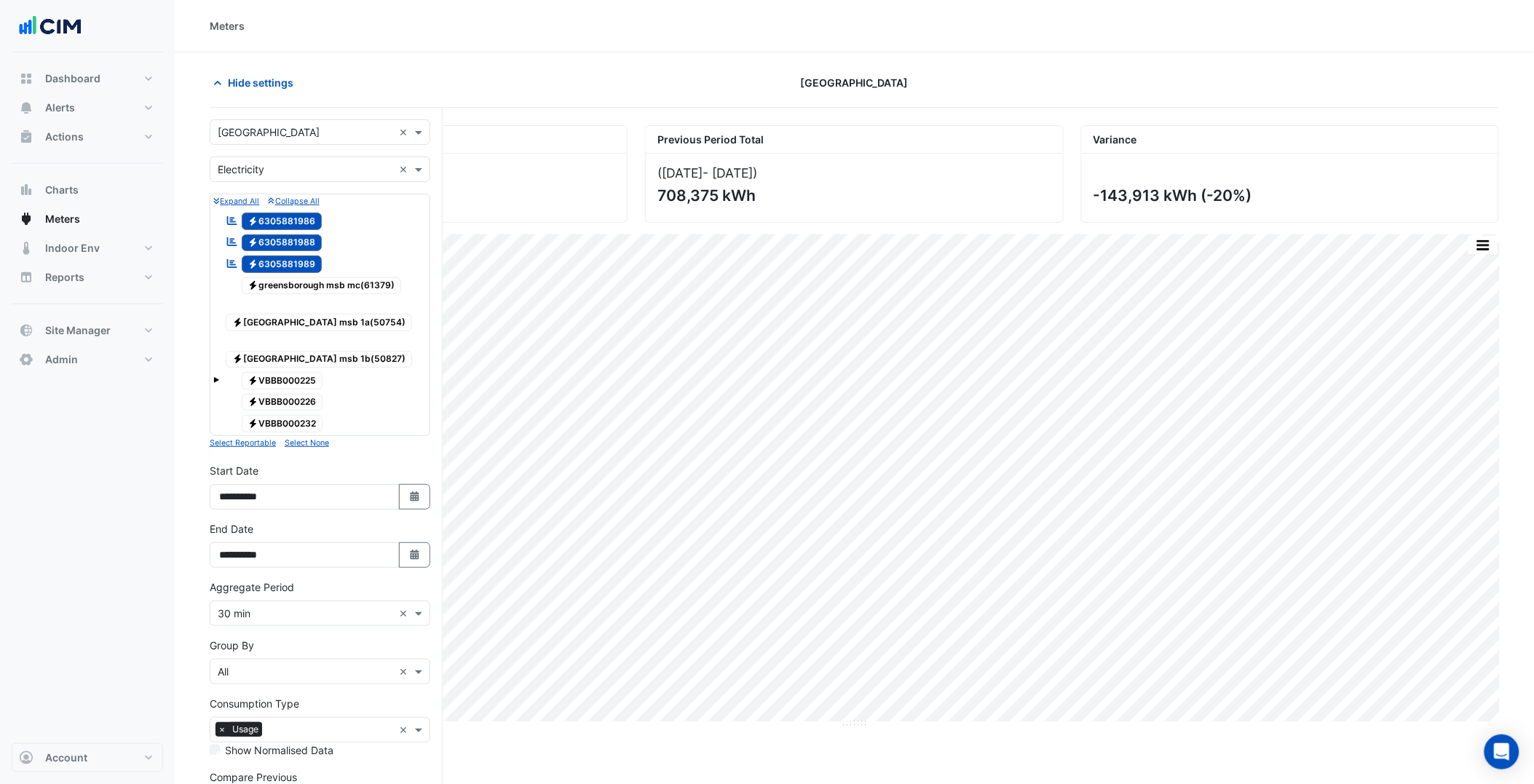
click at [322, 139] on div "Select a Site × Greensborough Plaza" at bounding box center [301, 132] width 183 height 16
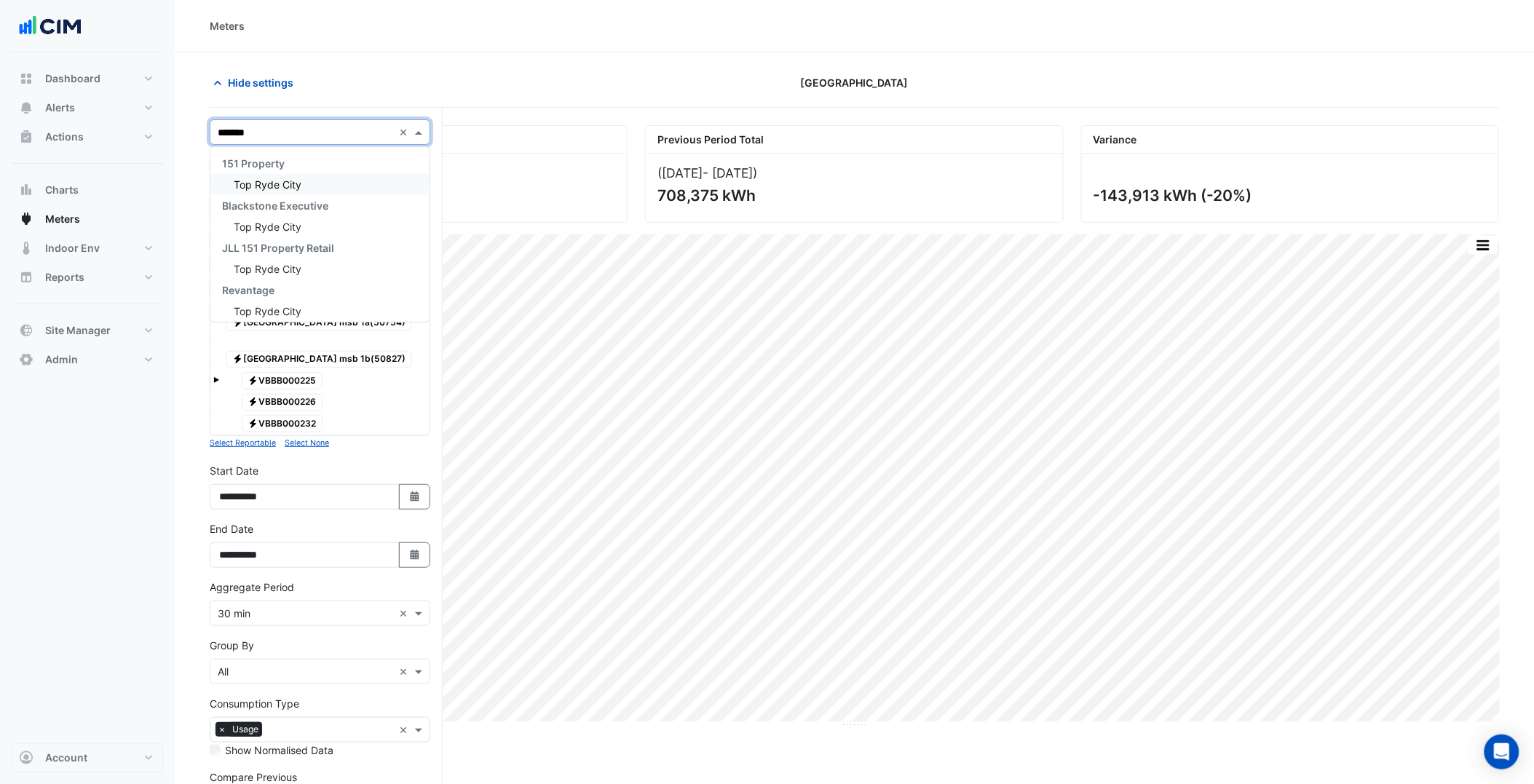
type input "********"
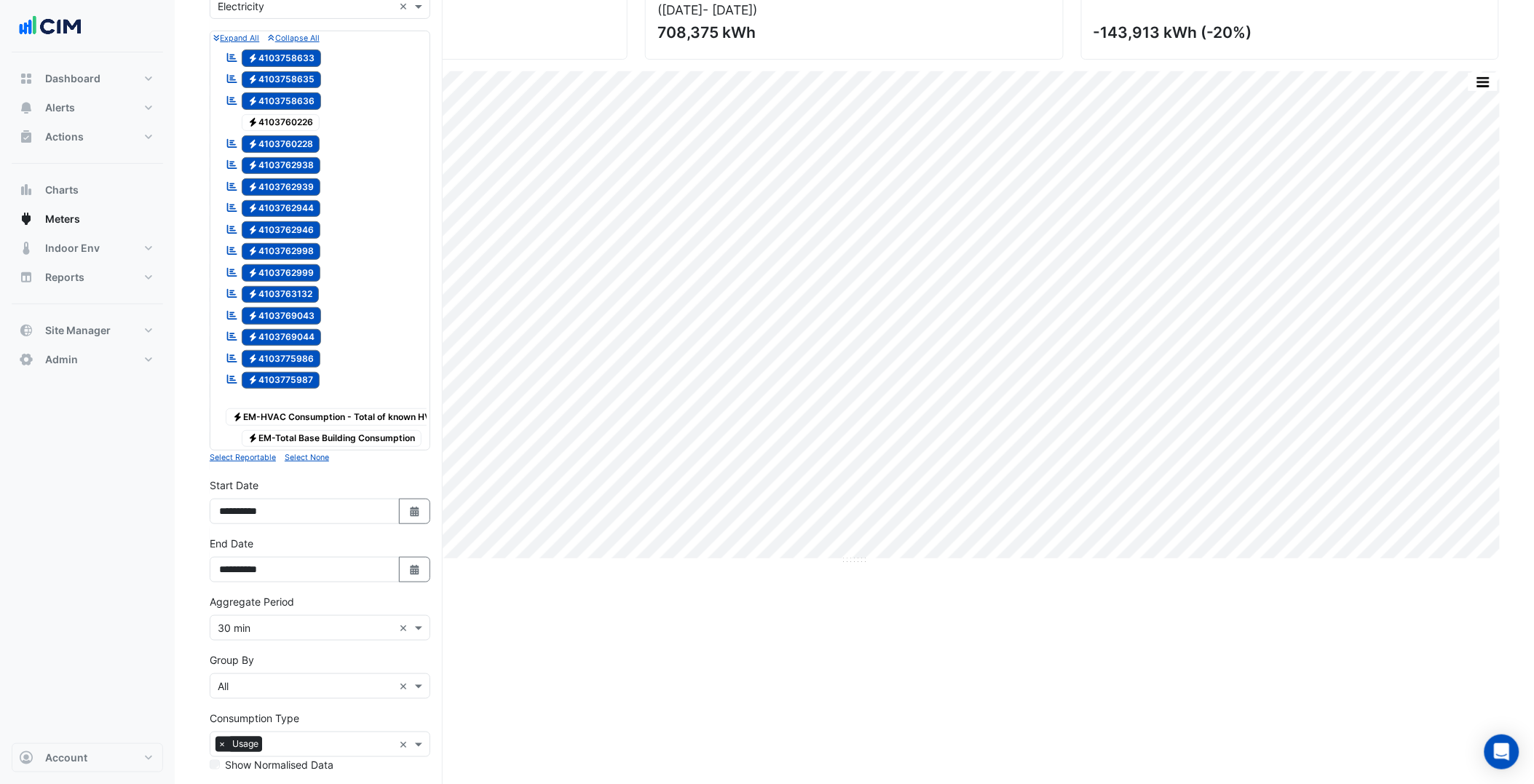
scroll to position [162, 0]
click at [315, 130] on span "Electricity 4103760226" at bounding box center [281, 125] width 79 height 18
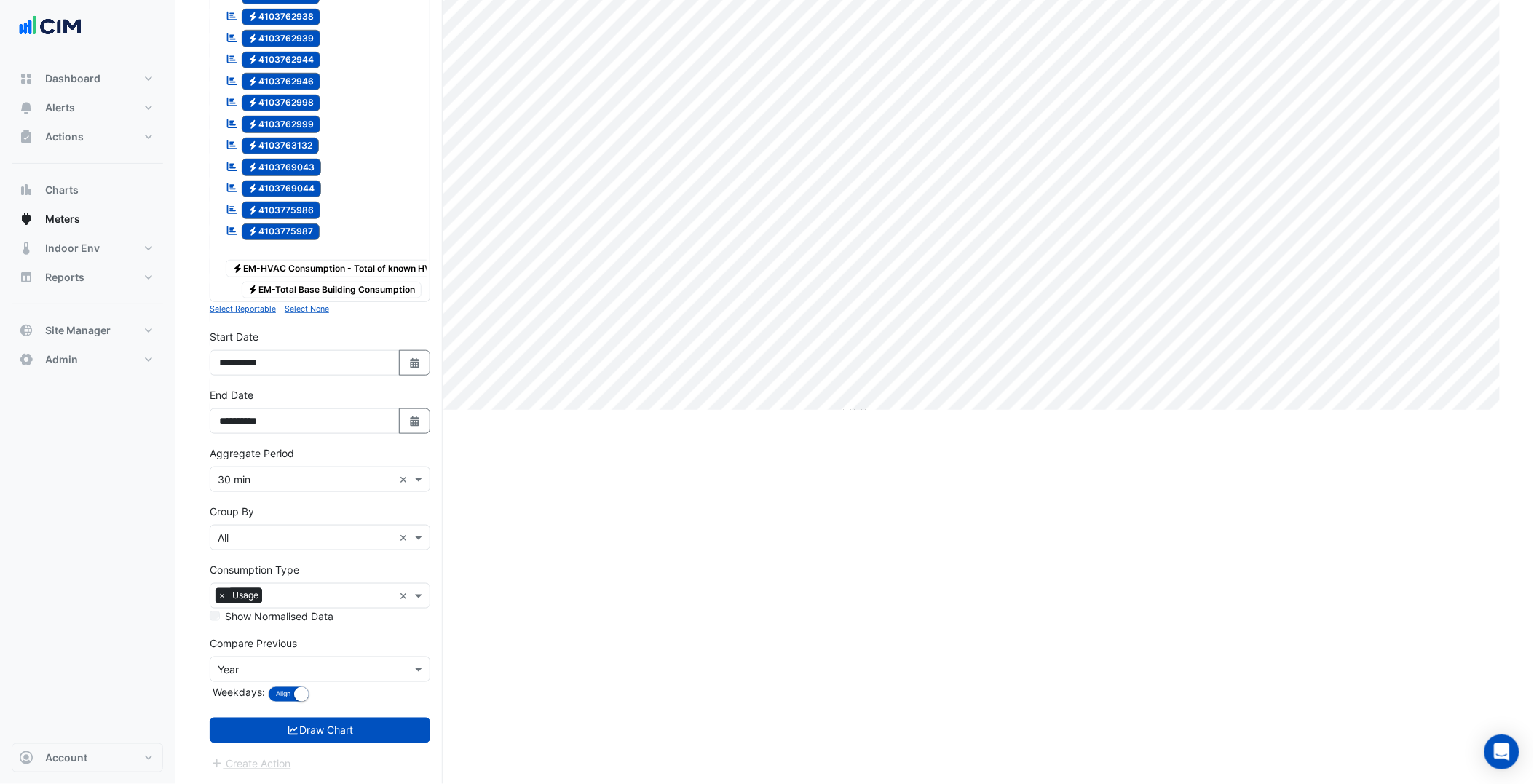
scroll to position [355, 0]
click at [365, 728] on button "Draw Chart" at bounding box center [320, 731] width 221 height 26
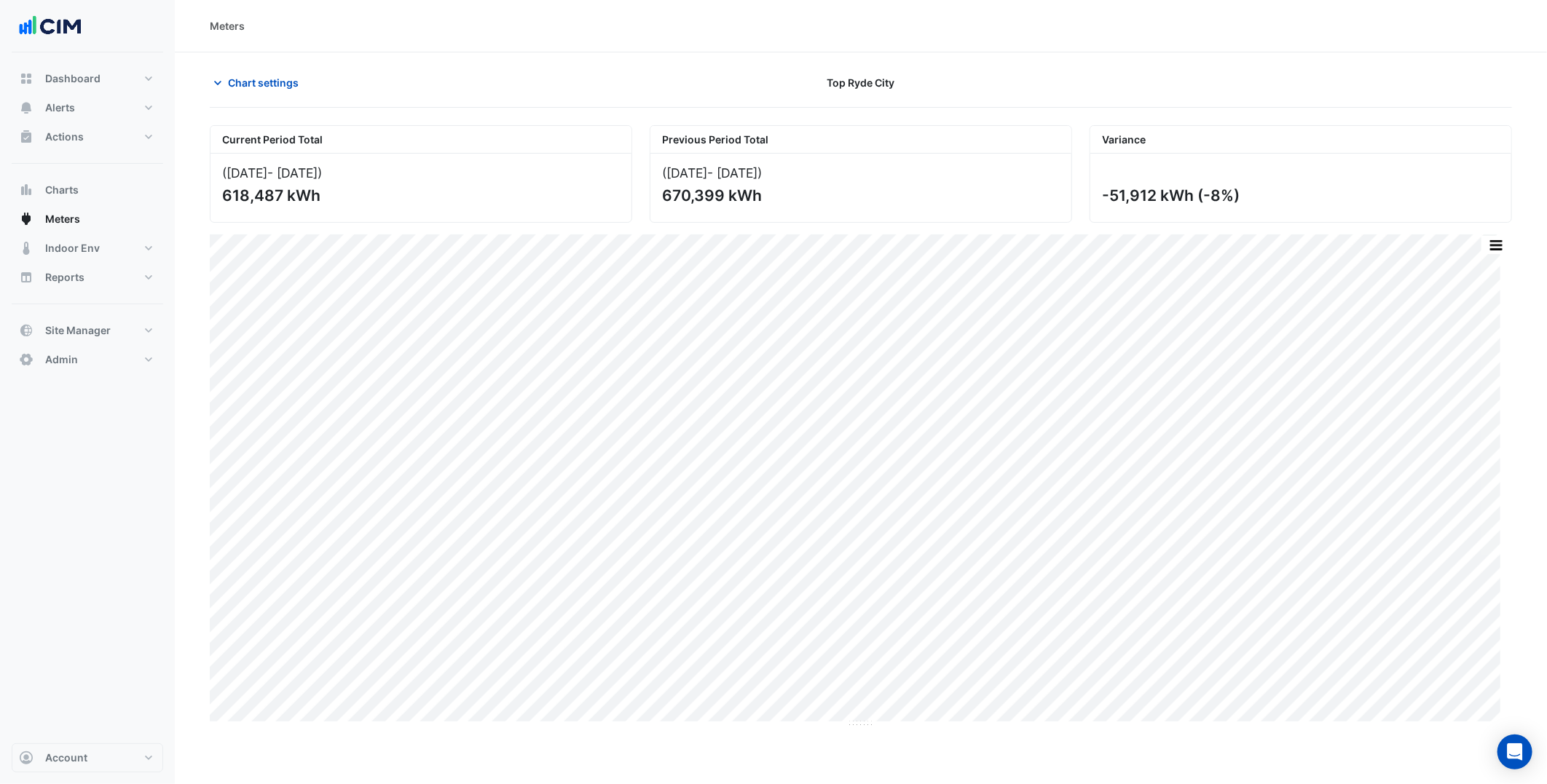
click at [267, 66] on section "Chart settings Top Ryde City Current Period Total (01 Jul 25 - 19 Aug 25 ) 618,…" at bounding box center [861, 390] width 1372 height 676
click at [281, 86] on span "Chart settings" at bounding box center [263, 82] width 71 height 16
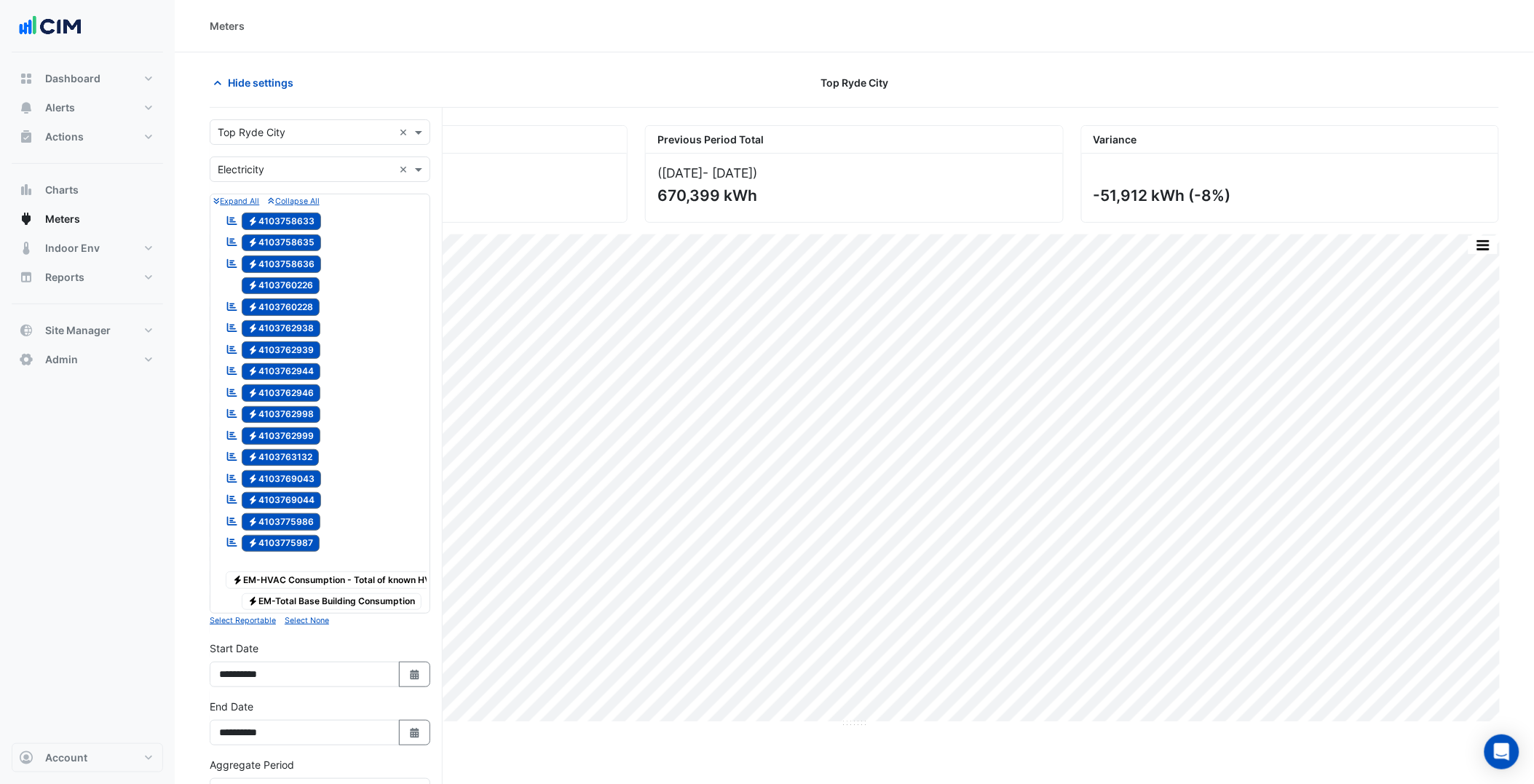
click at [300, 128] on input "text" at bounding box center [305, 133] width 176 height 16
type input "*****"
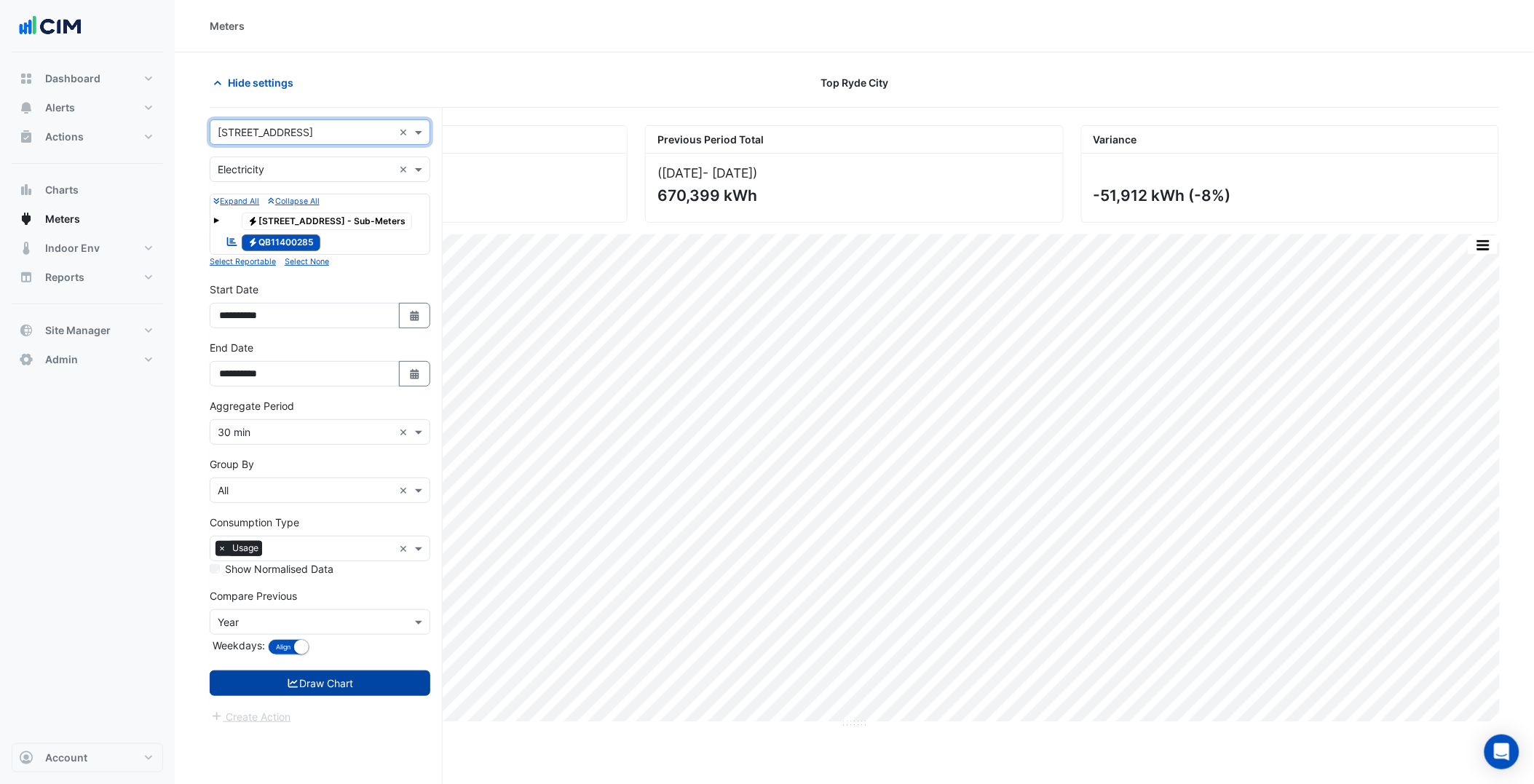
click at [372, 675] on button "Draw Chart" at bounding box center [320, 683] width 221 height 26
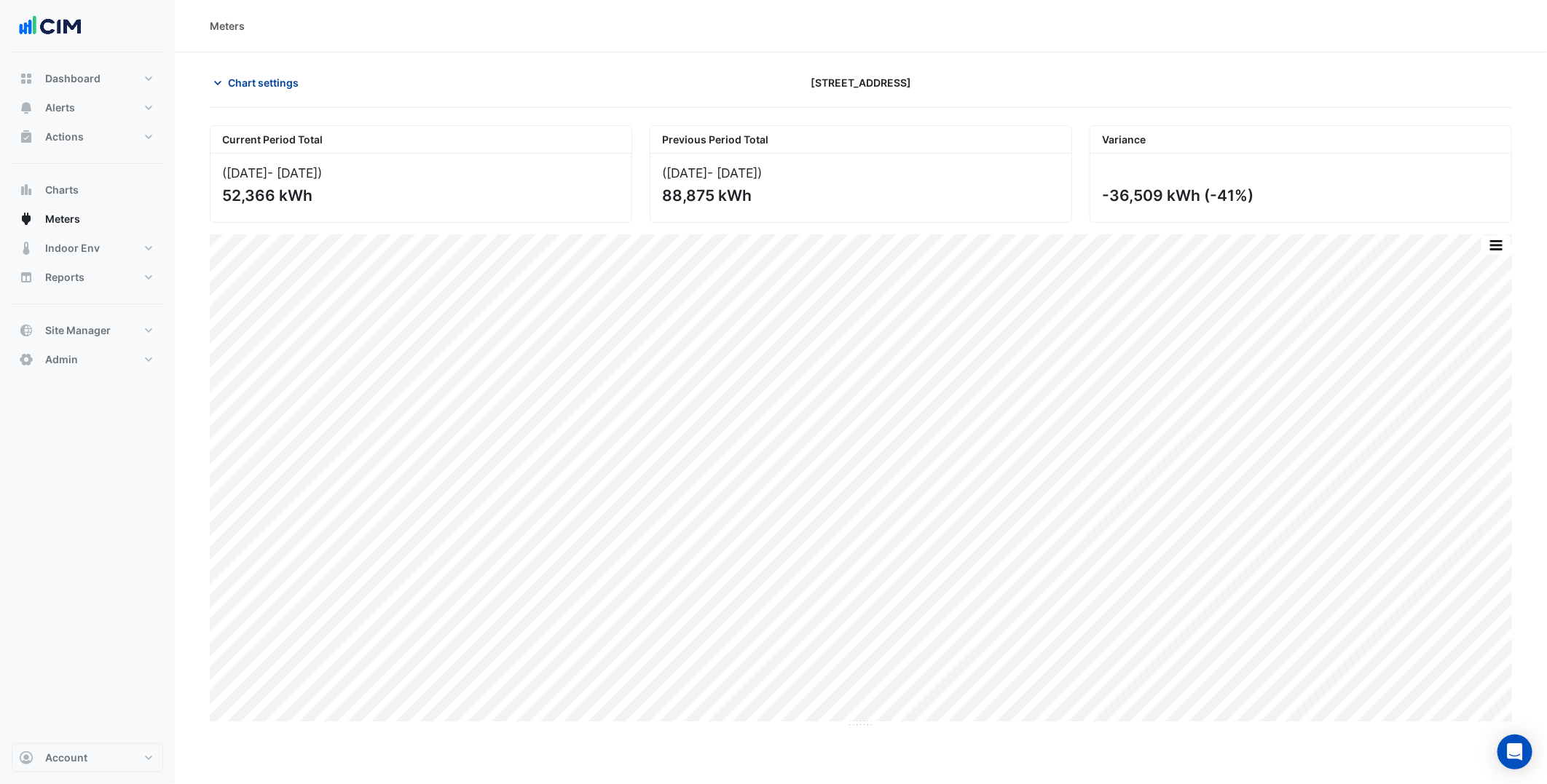
click at [248, 92] on button "Chart settings" at bounding box center [259, 82] width 98 height 26
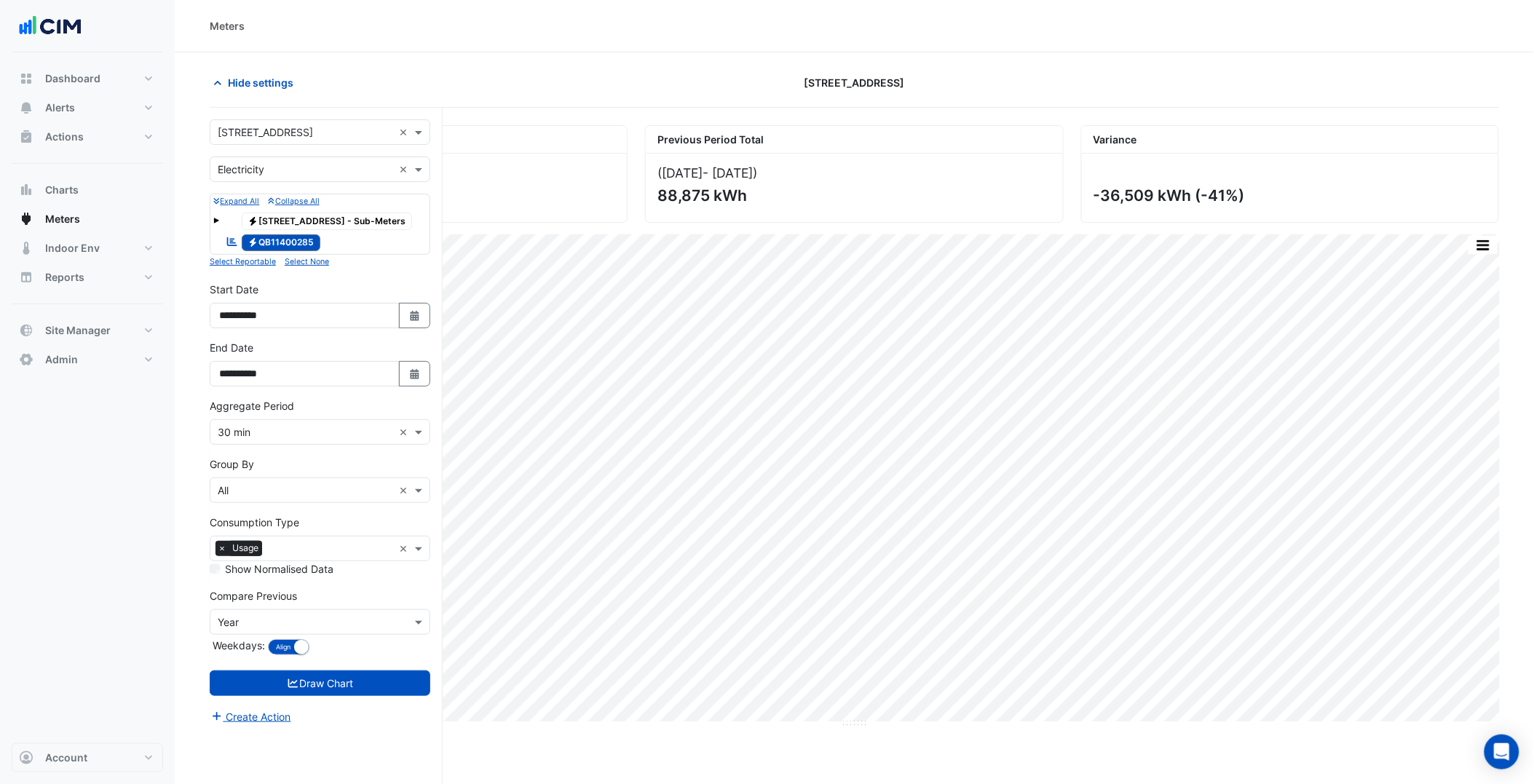
click at [256, 127] on input "text" at bounding box center [305, 133] width 176 height 16
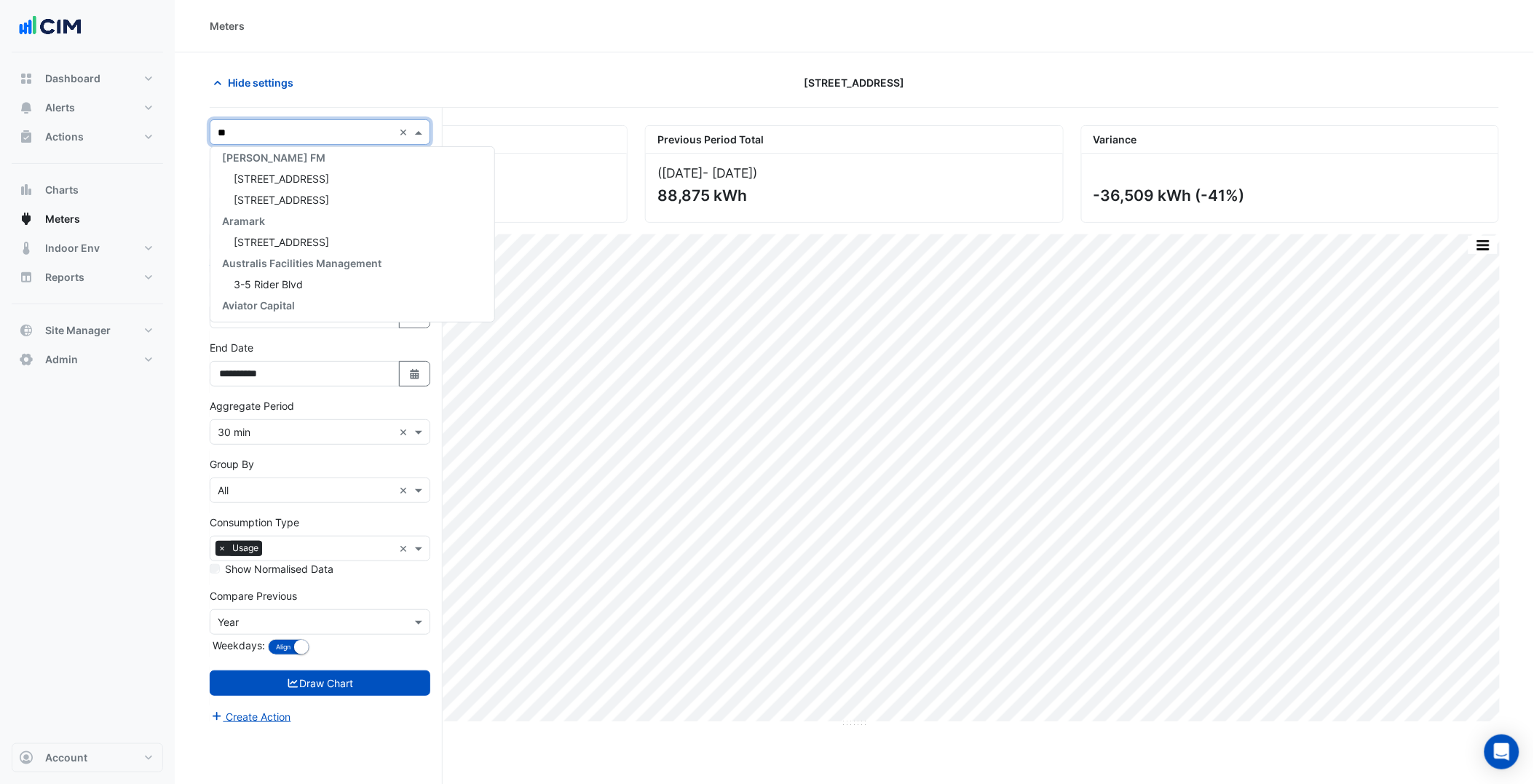
scroll to position [5, 0]
type input "***"
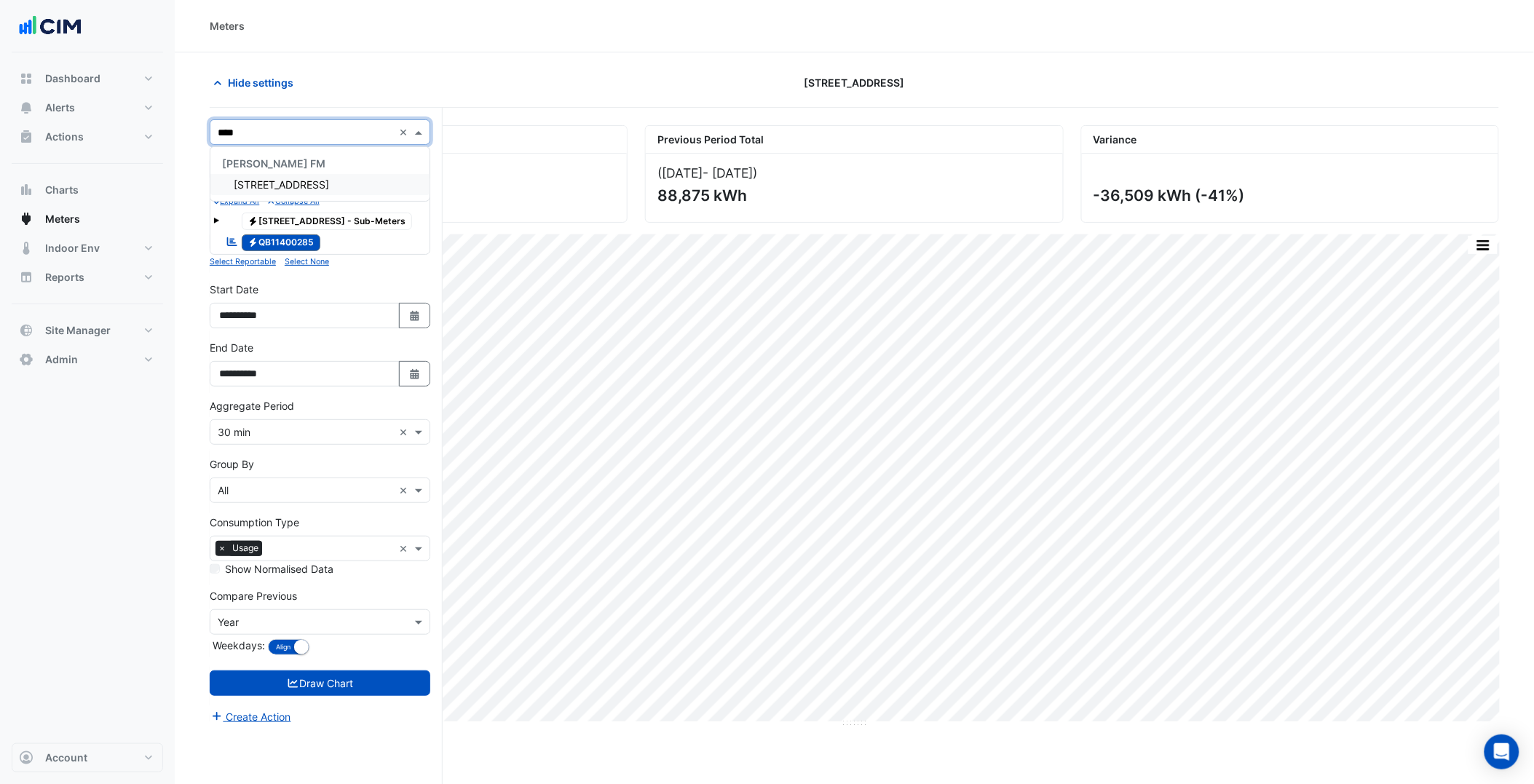
scroll to position [0, 0]
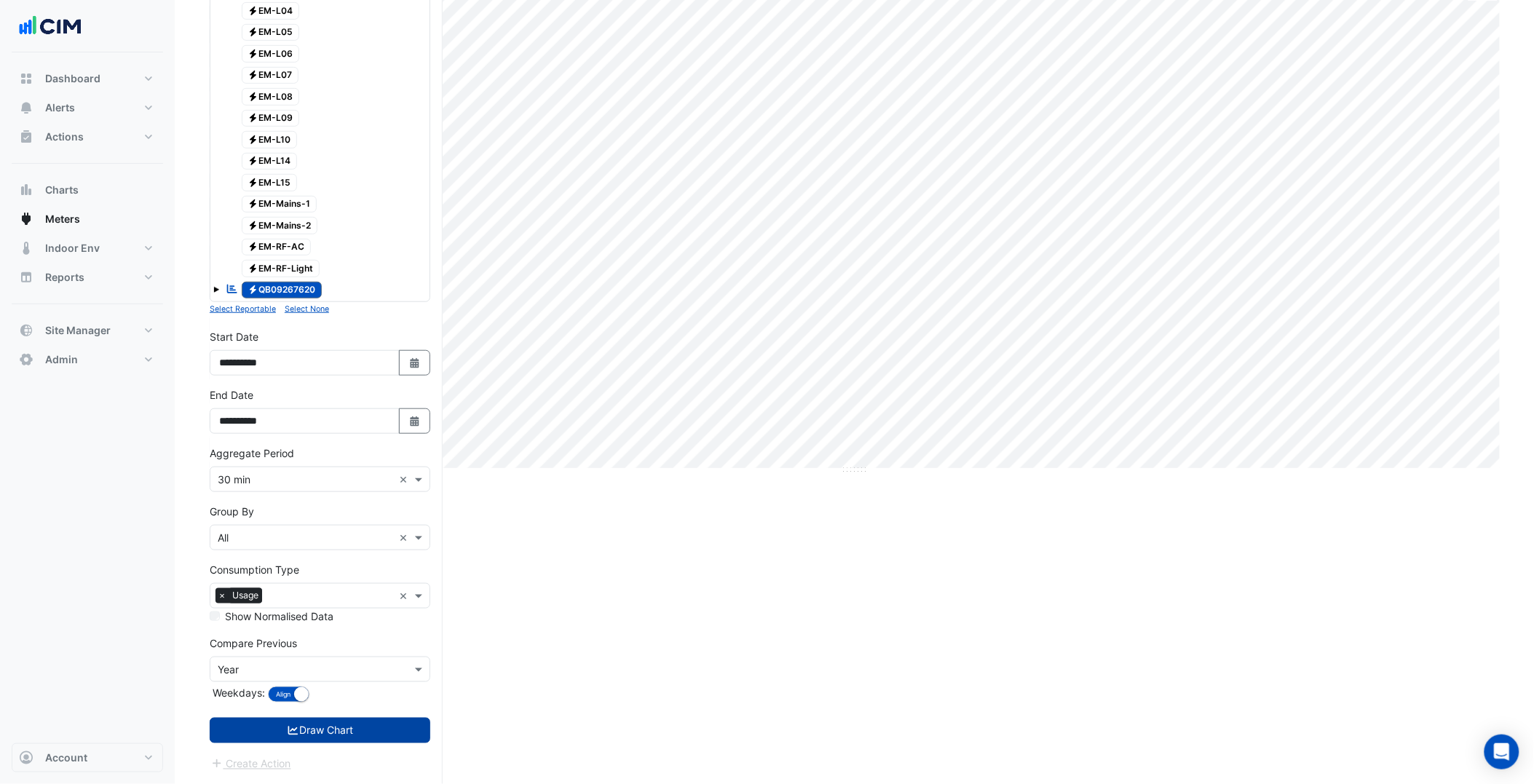
click at [380, 724] on button "Draw Chart" at bounding box center [320, 731] width 221 height 26
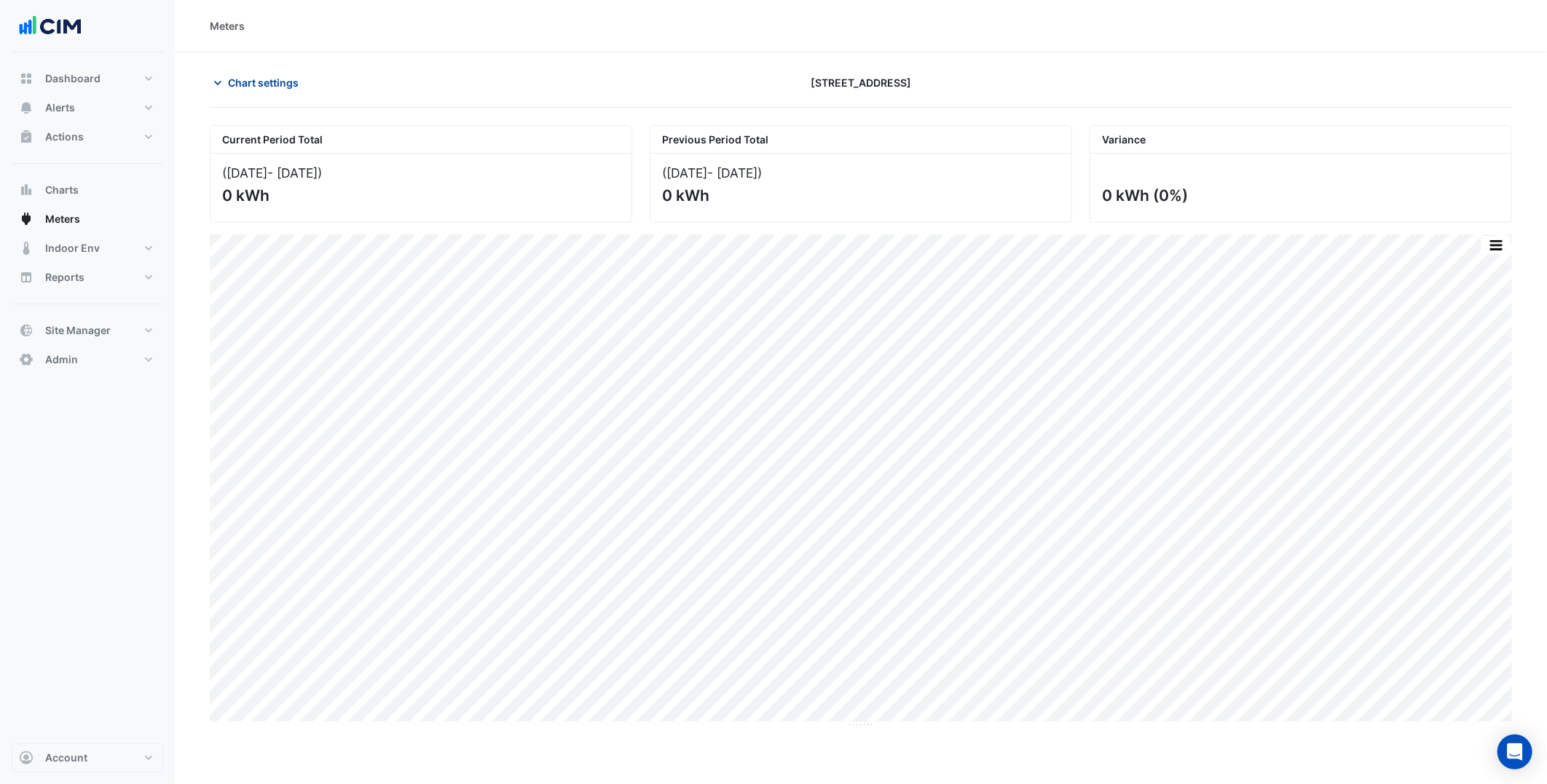
click at [292, 86] on span "Chart settings" at bounding box center [263, 82] width 71 height 16
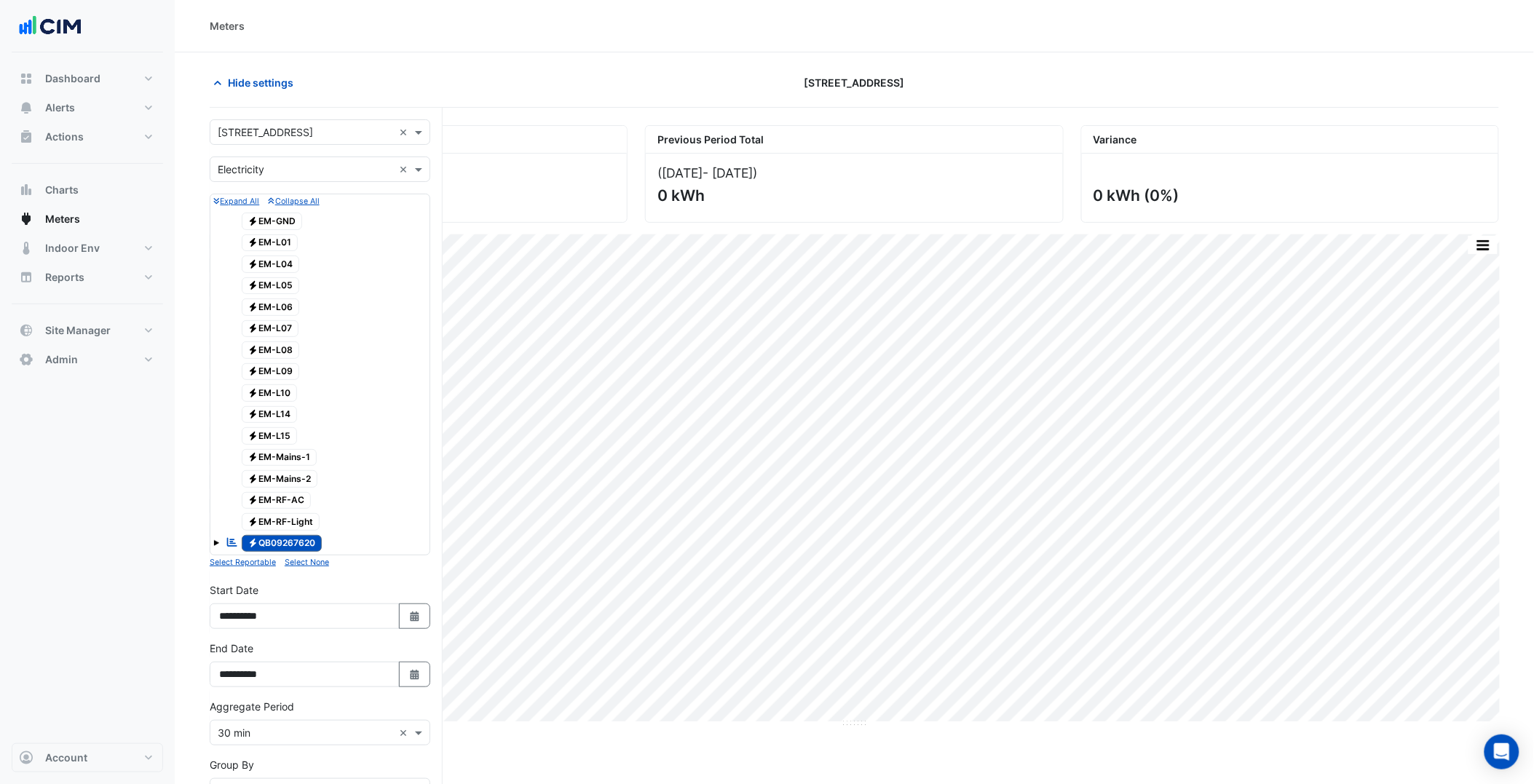
click at [302, 136] on input "text" at bounding box center [305, 133] width 176 height 16
type input "***"
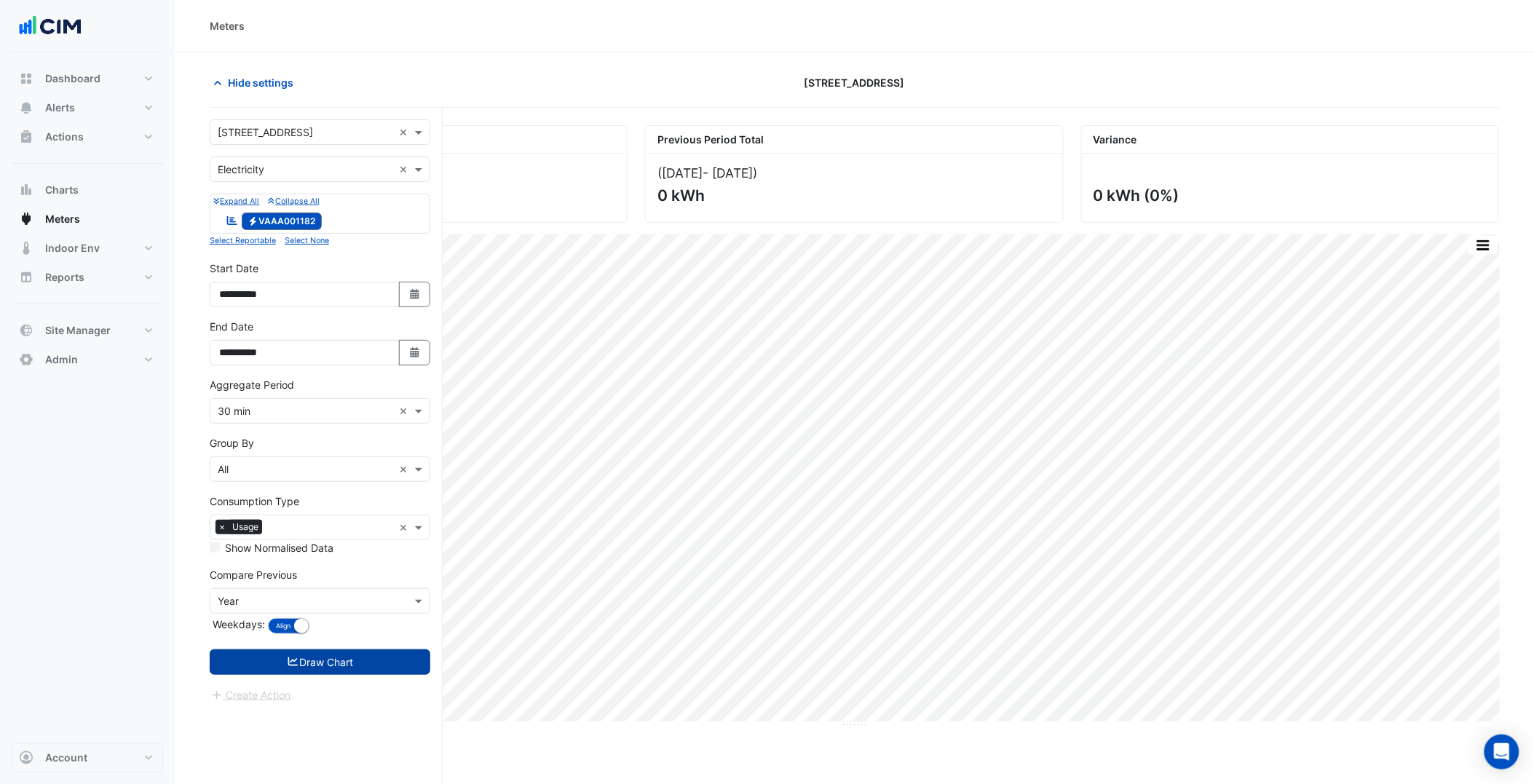
click at [374, 655] on button "Draw Chart" at bounding box center [320, 662] width 221 height 26
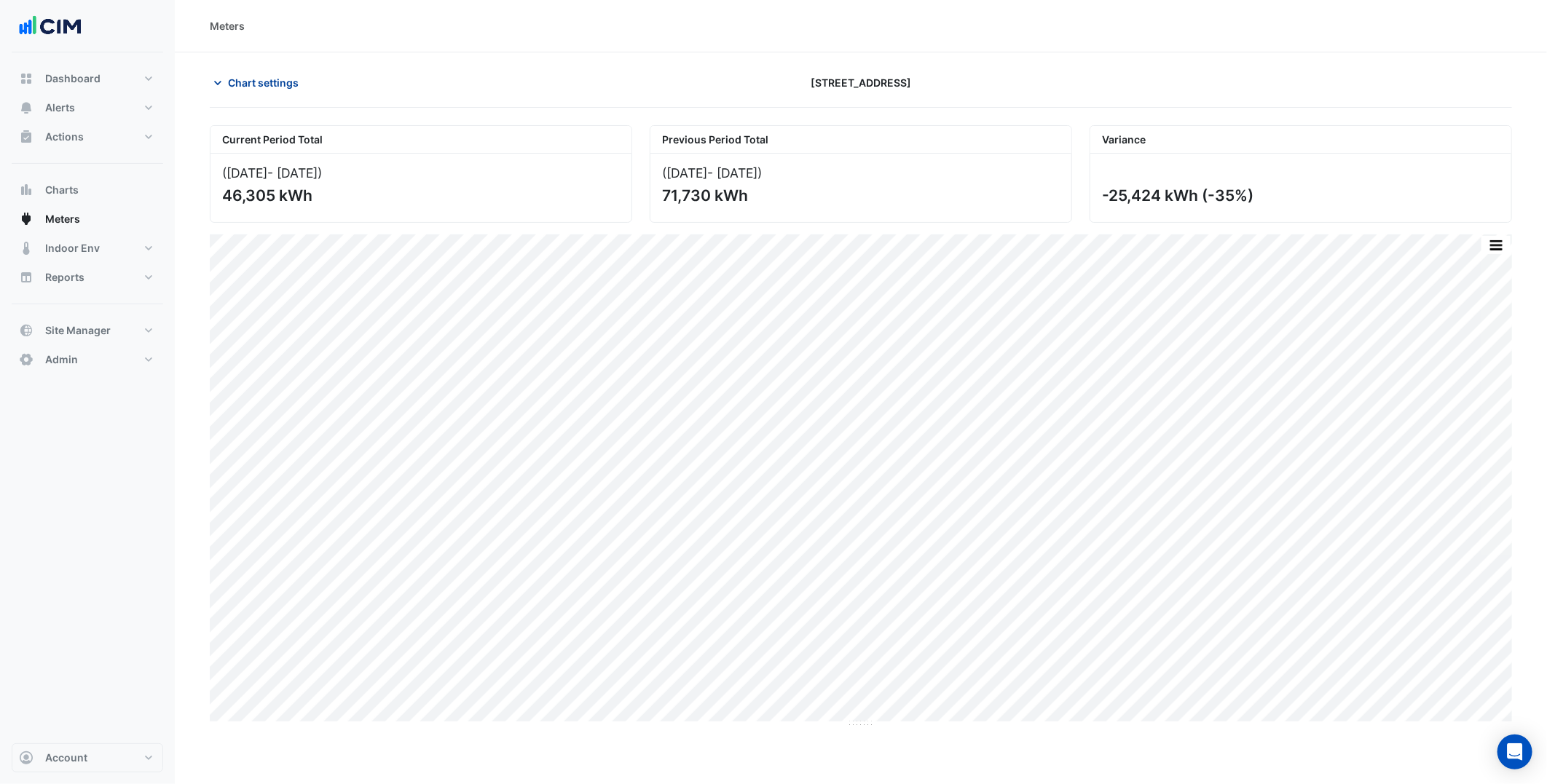
click at [278, 83] on span "Chart settings" at bounding box center [263, 82] width 71 height 16
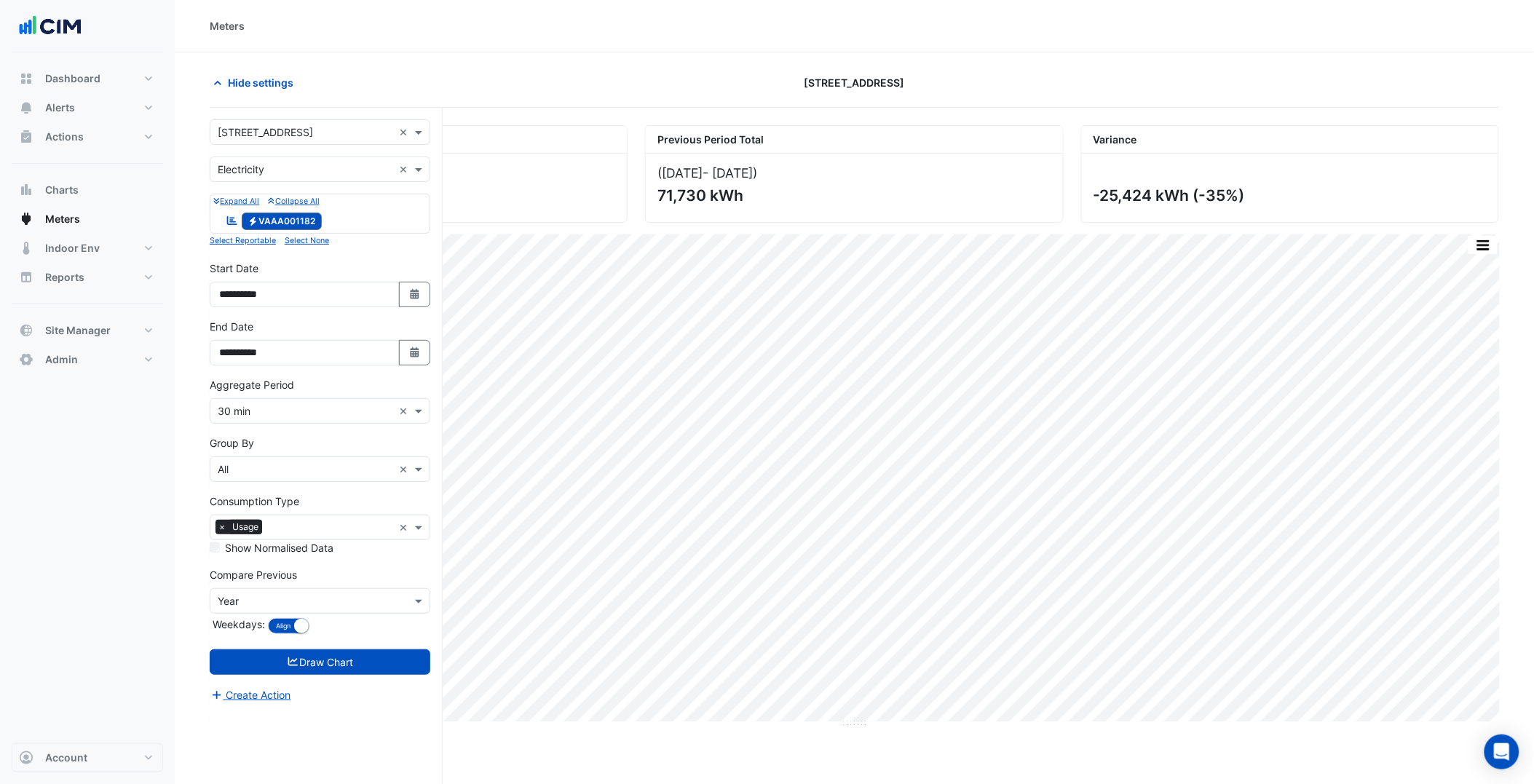
click at [287, 128] on input "text" at bounding box center [305, 133] width 176 height 16
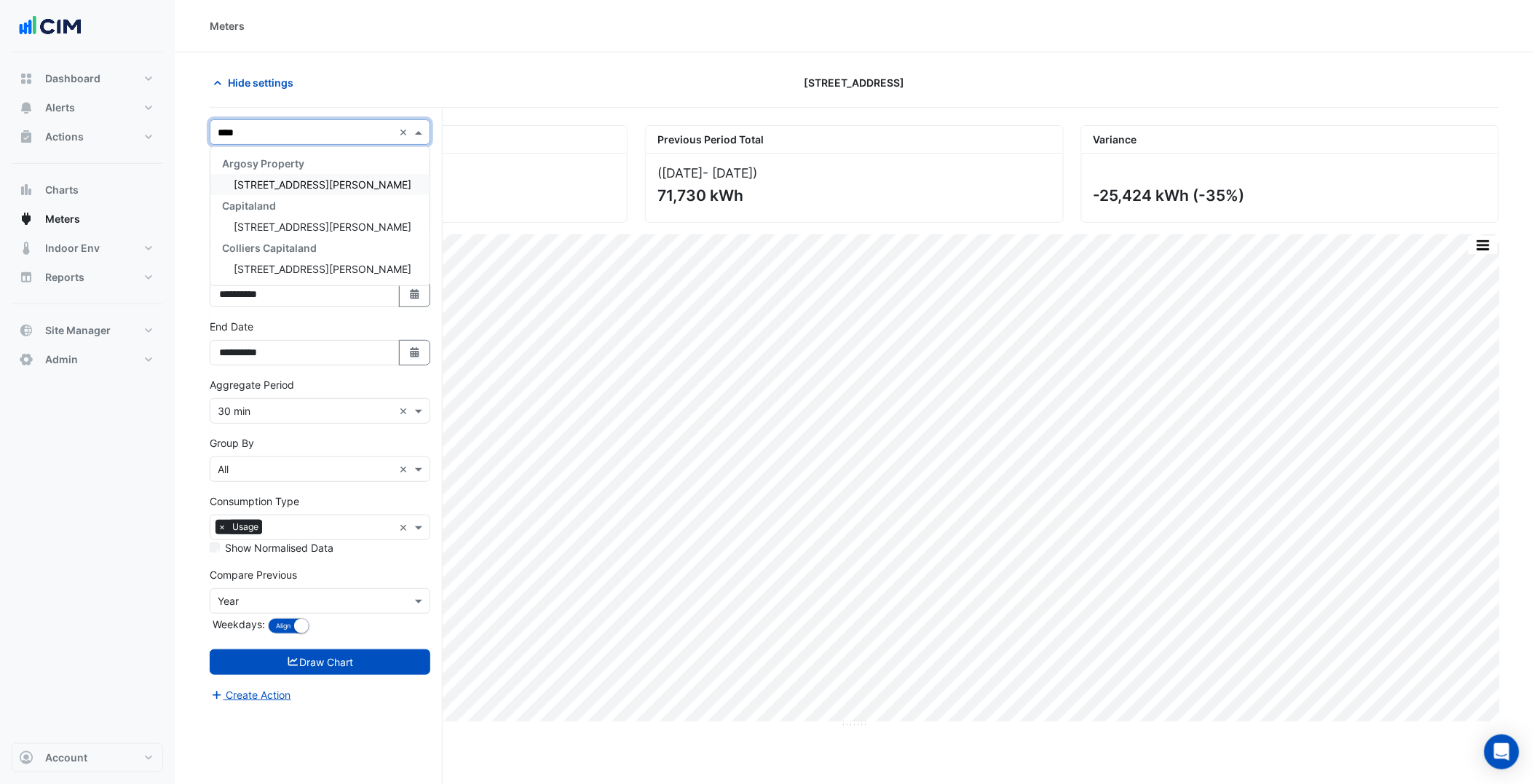
type input "*****"
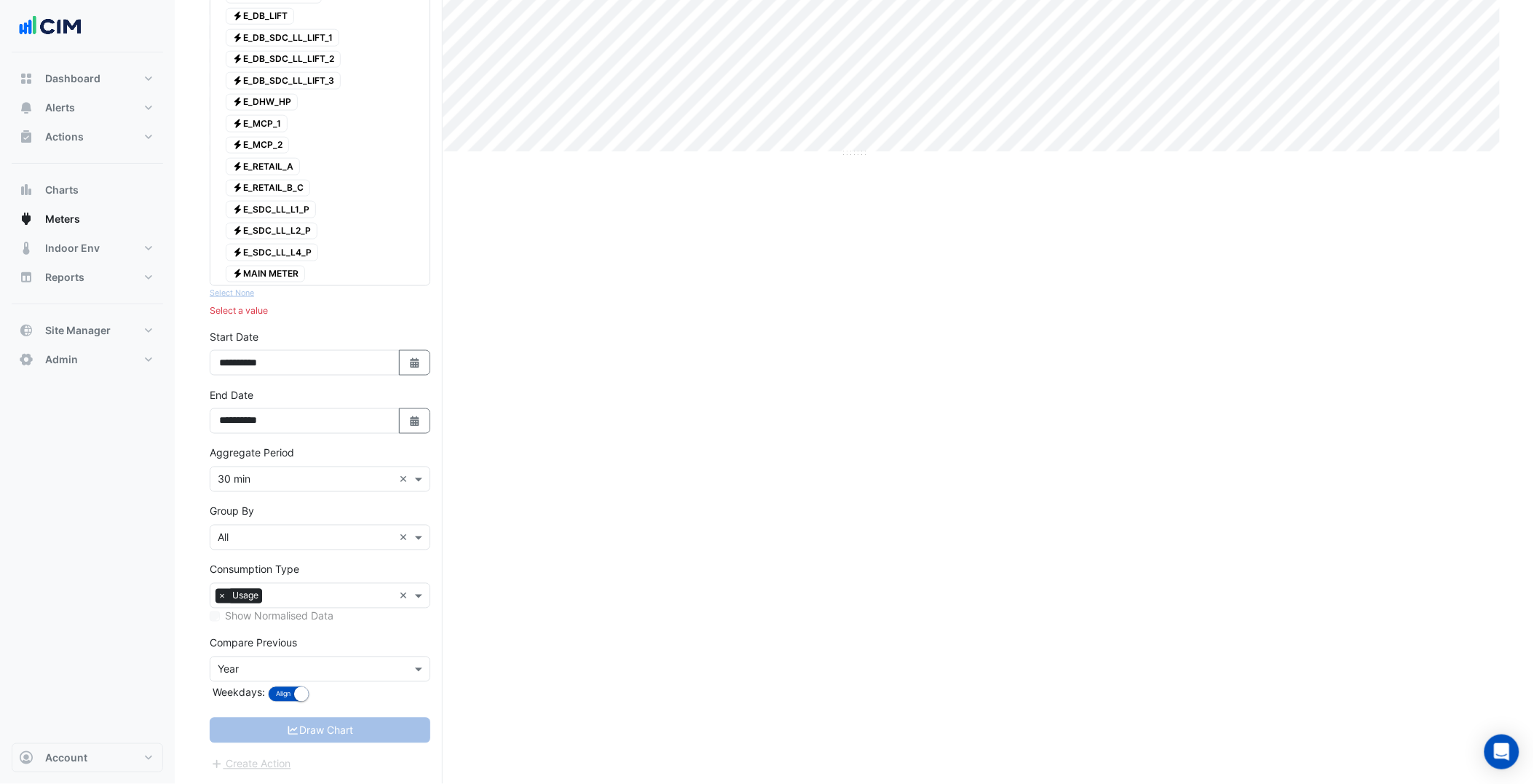
scroll to position [518, 0]
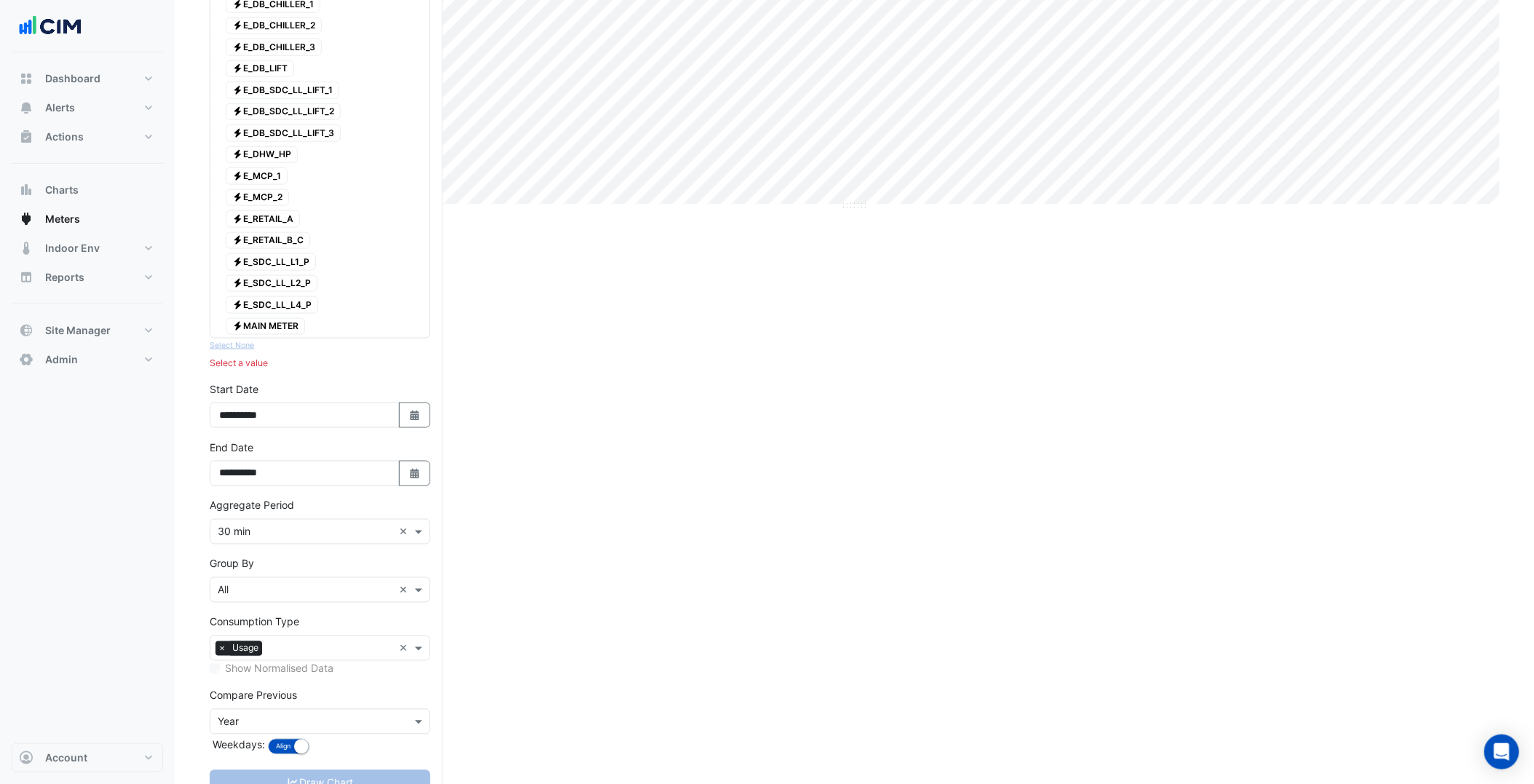
click at [290, 336] on span "Electricity MAIN METER" at bounding box center [265, 327] width 79 height 18
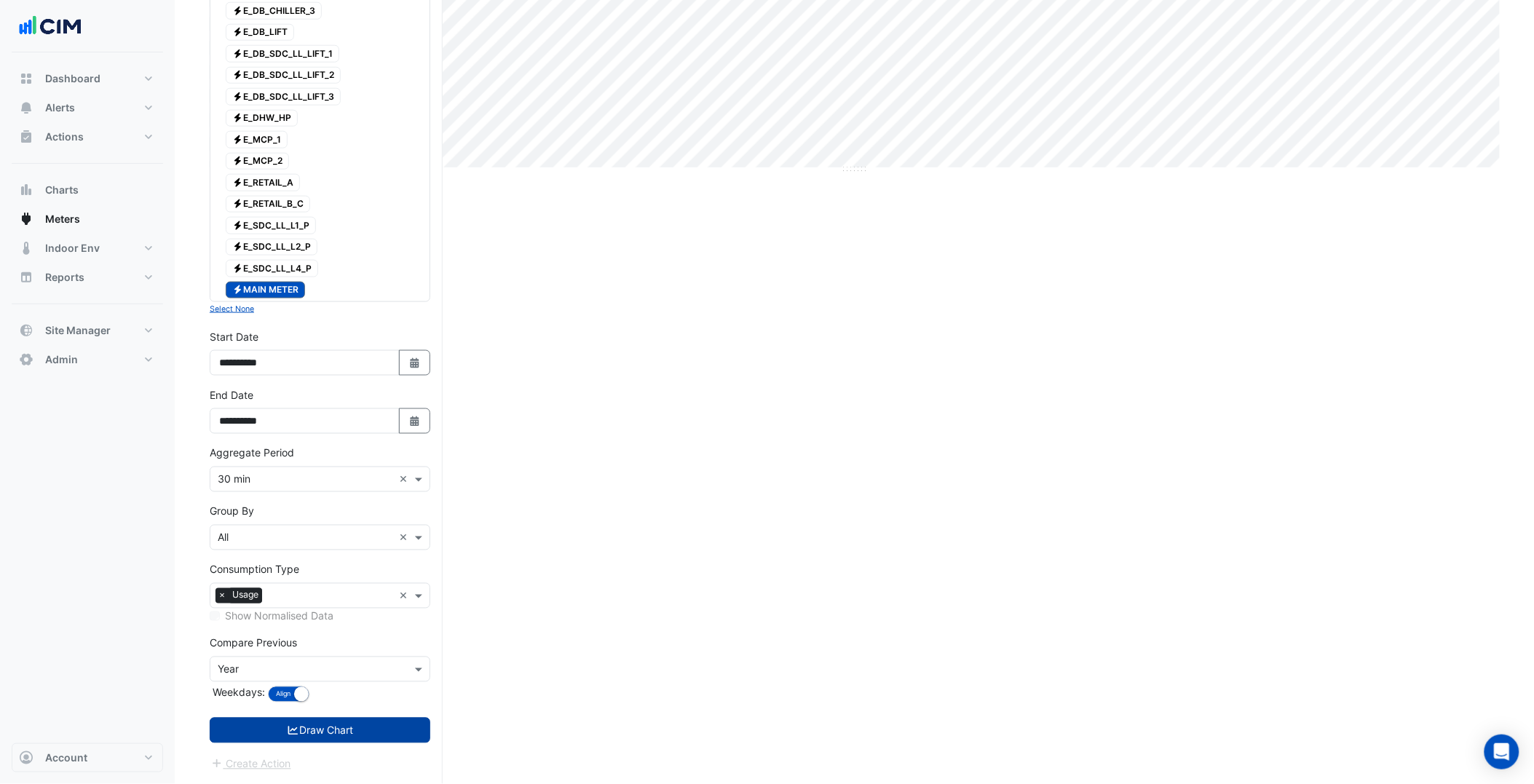
click at [366, 736] on button "Draw Chart" at bounding box center [320, 731] width 221 height 26
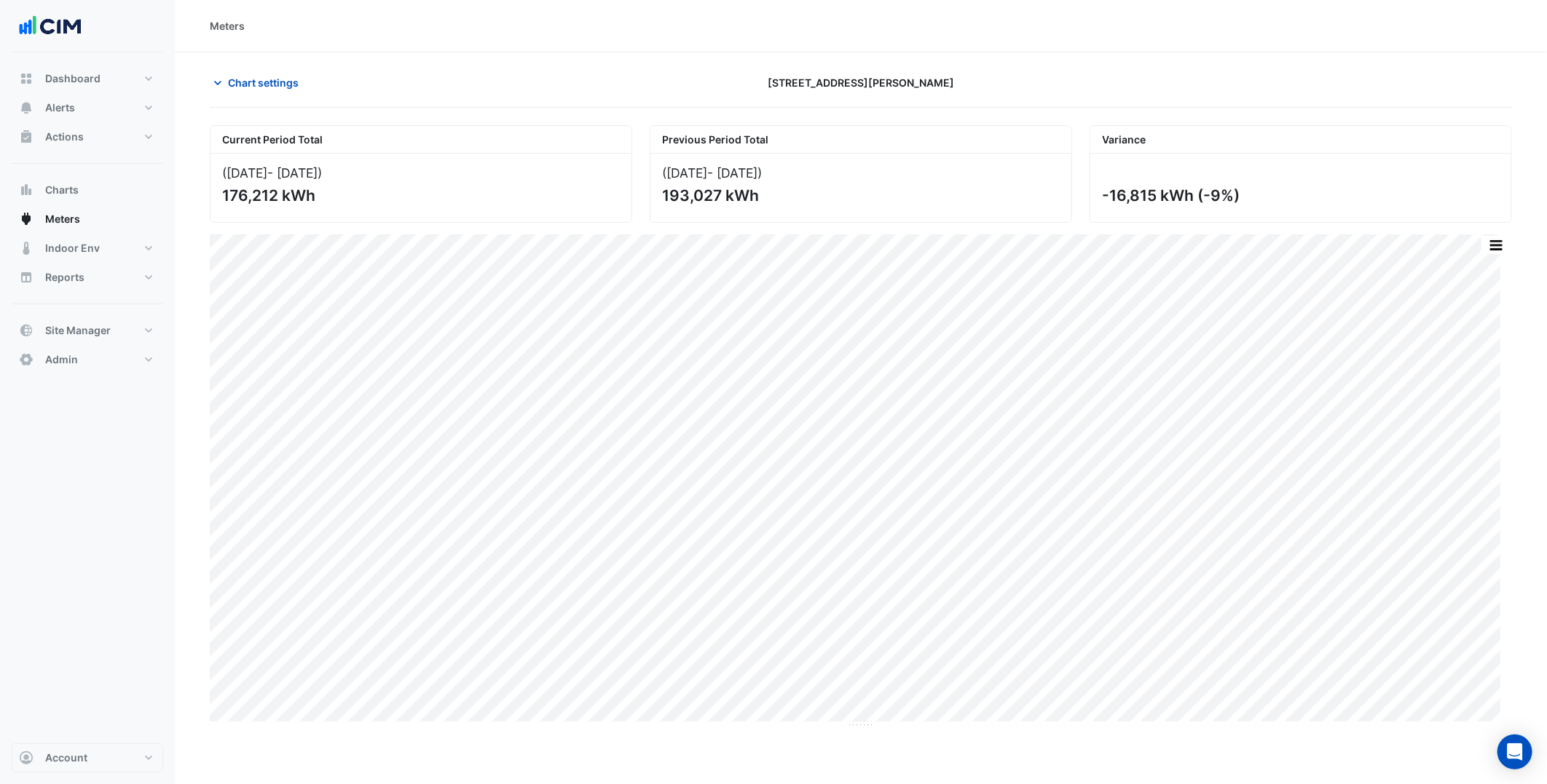
click at [232, 100] on div "Chart settings 8 Willis Street" at bounding box center [861, 88] width 1303 height 38
click at [253, 90] on button "Chart settings" at bounding box center [259, 82] width 98 height 26
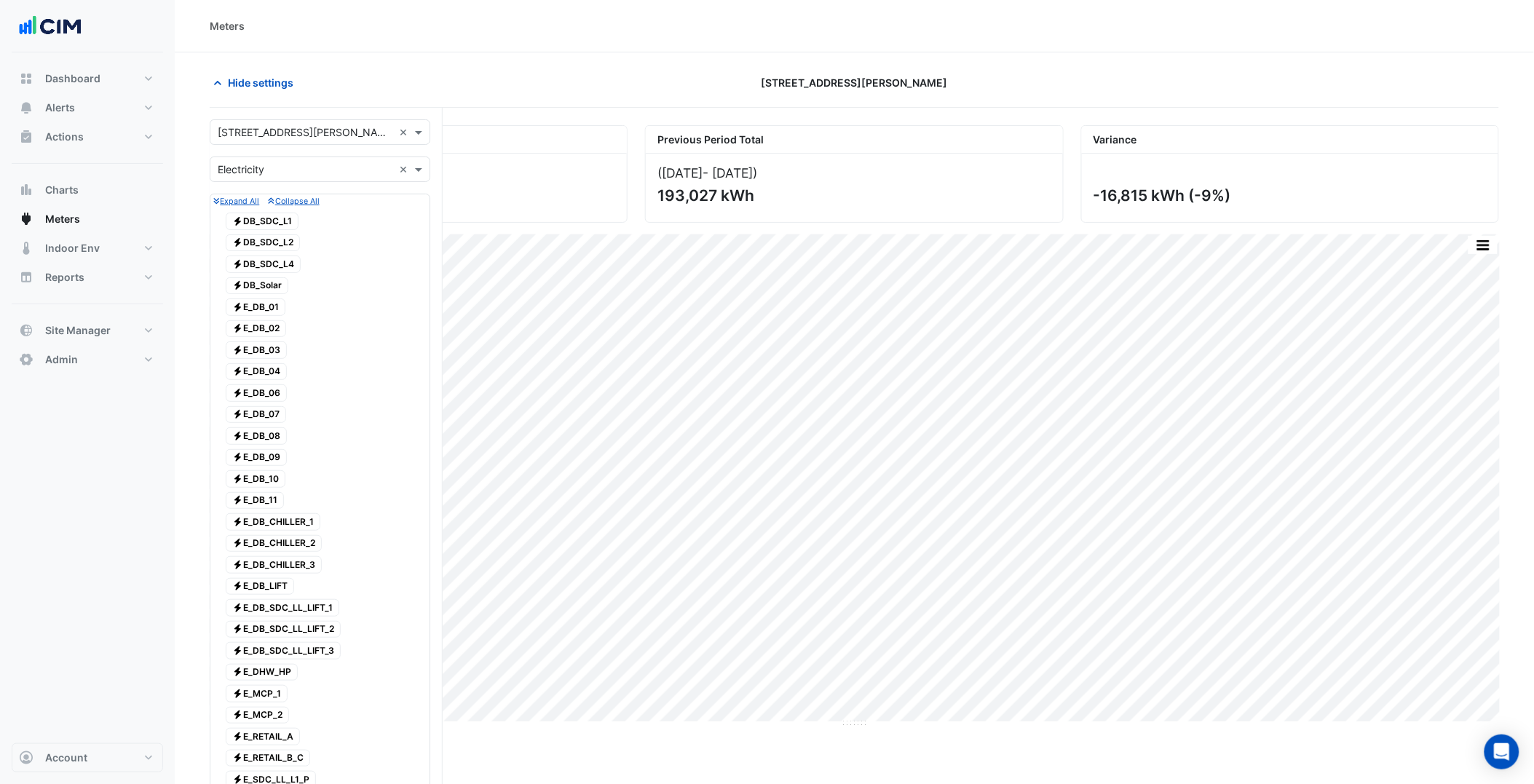
click at [277, 131] on input "text" at bounding box center [305, 133] width 176 height 16
type input "********"
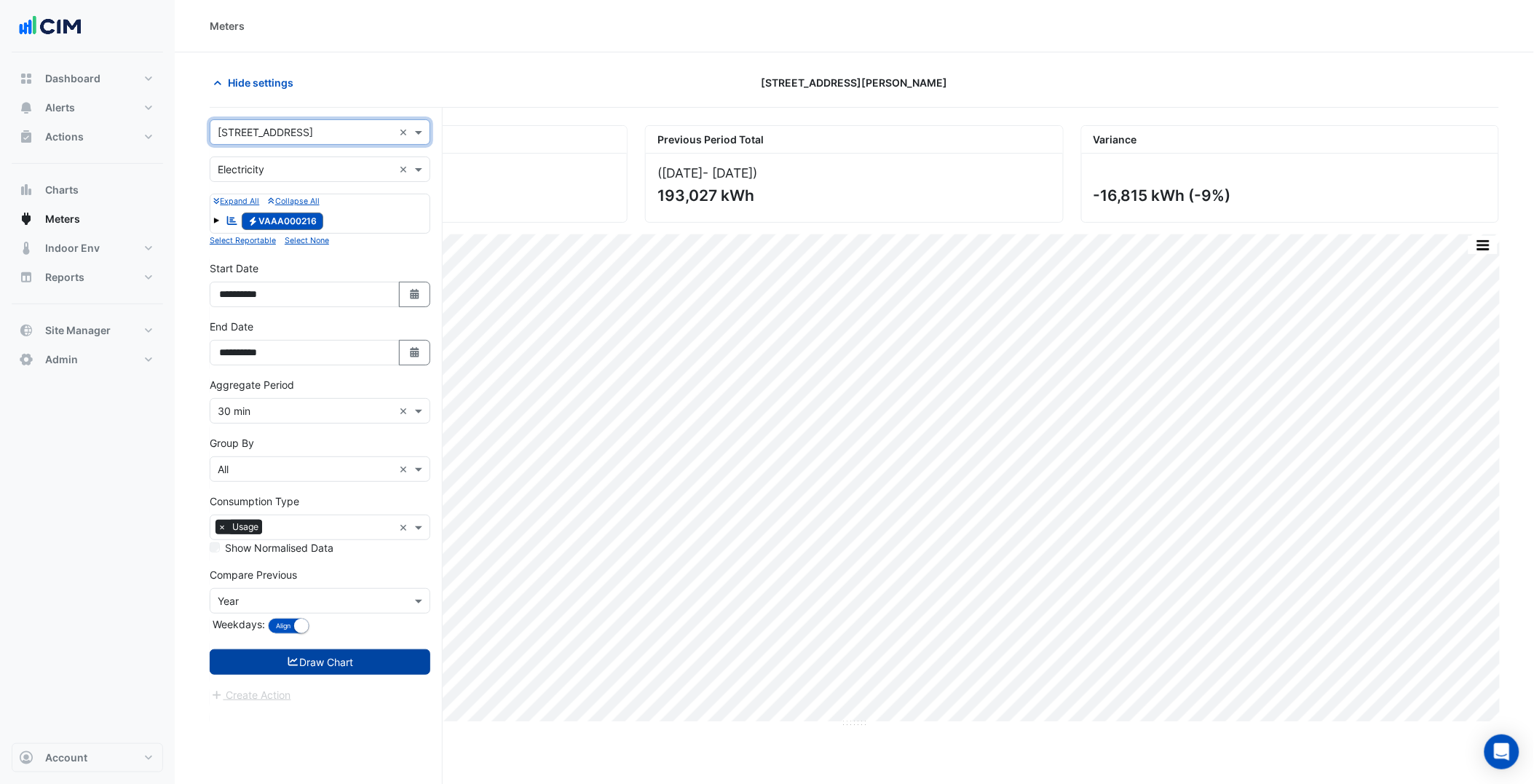
click at [303, 673] on button "Draw Chart" at bounding box center [320, 662] width 221 height 26
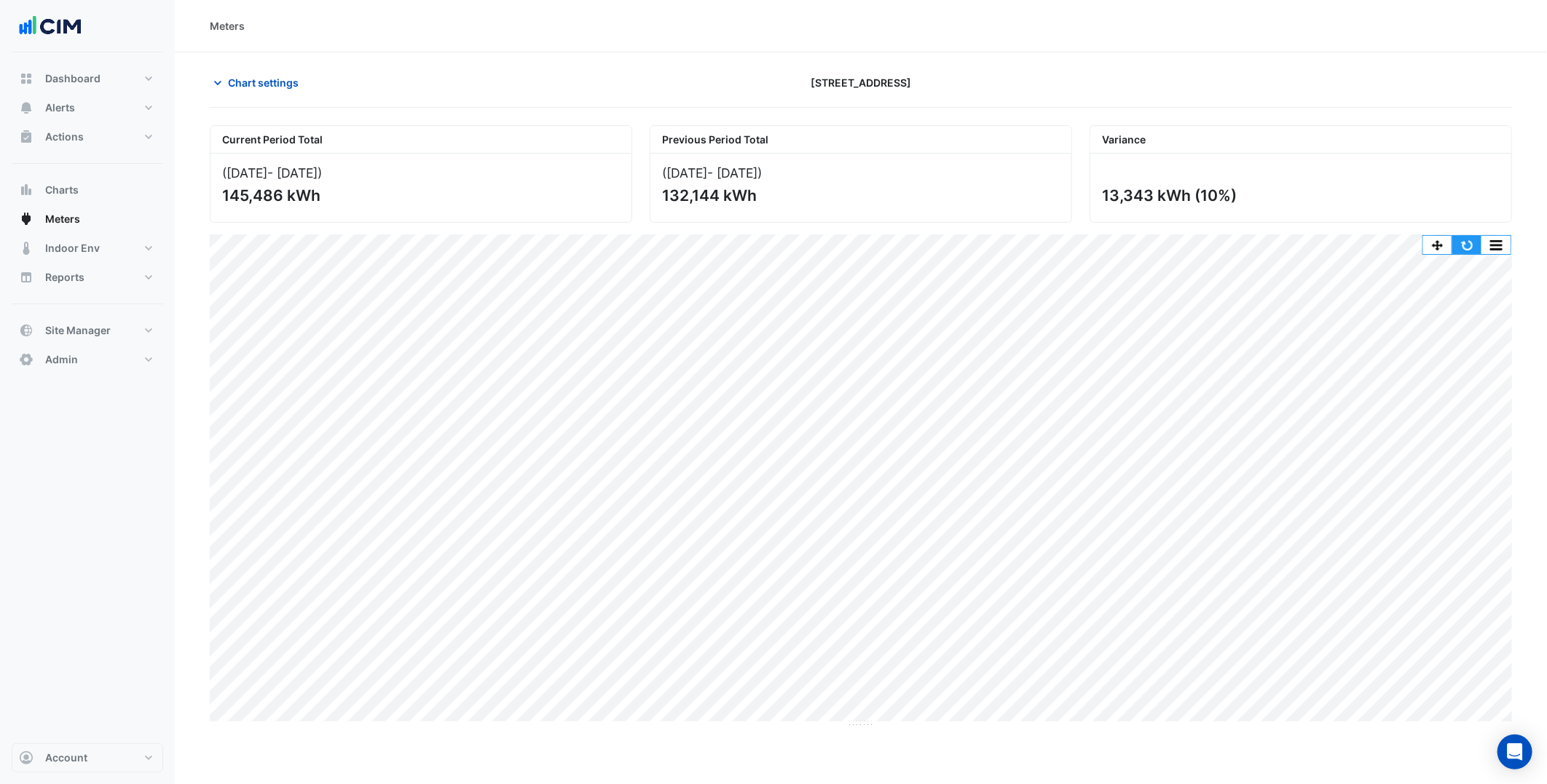
click at [1472, 236] on button "button" at bounding box center [1467, 244] width 29 height 19
click at [277, 76] on span "Chart settings" at bounding box center [263, 82] width 71 height 16
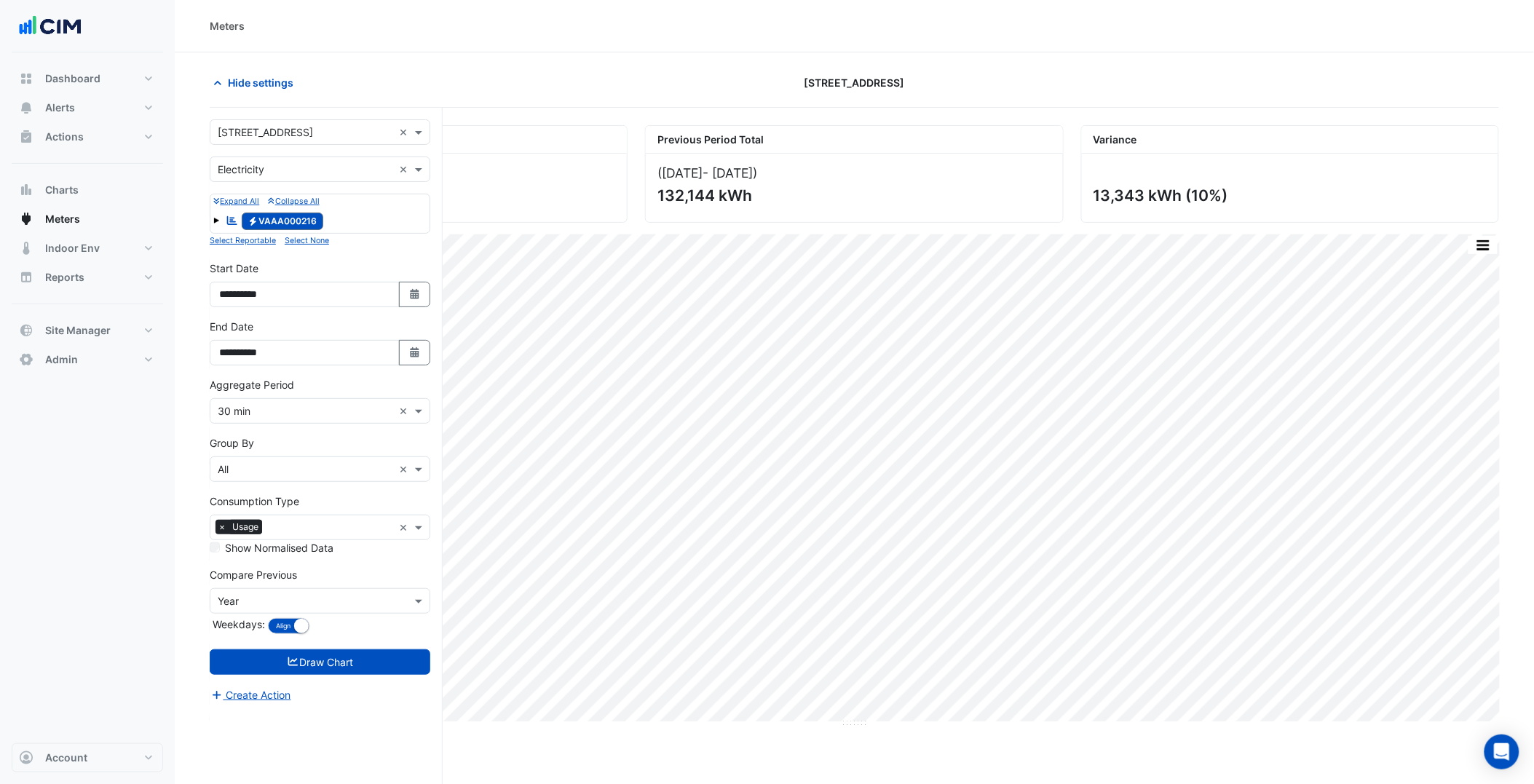
click at [291, 142] on div "Select a Site × 1 Spring Street ×" at bounding box center [320, 132] width 221 height 26
type input "***"
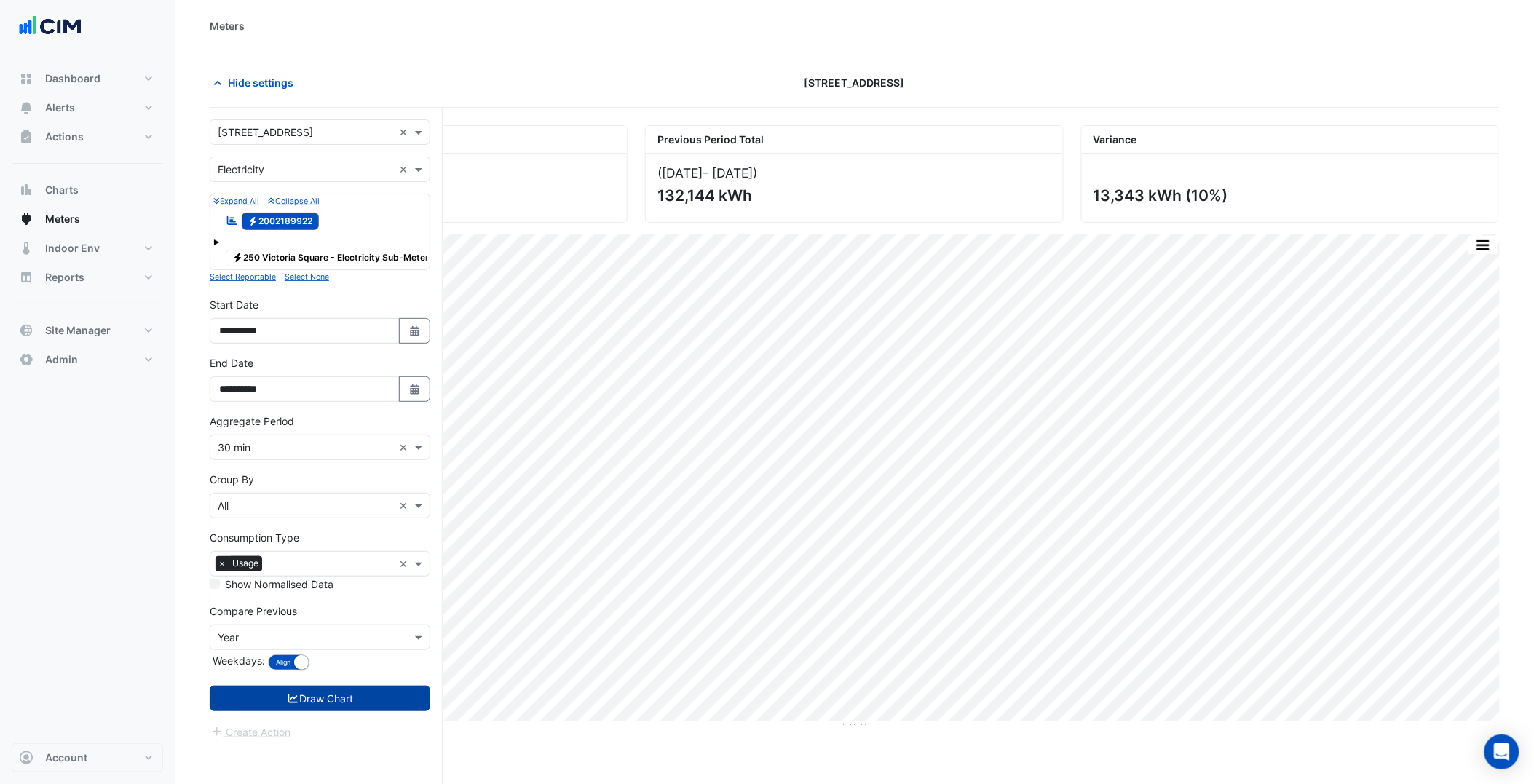
click at [347, 711] on button "Draw Chart" at bounding box center [320, 699] width 221 height 26
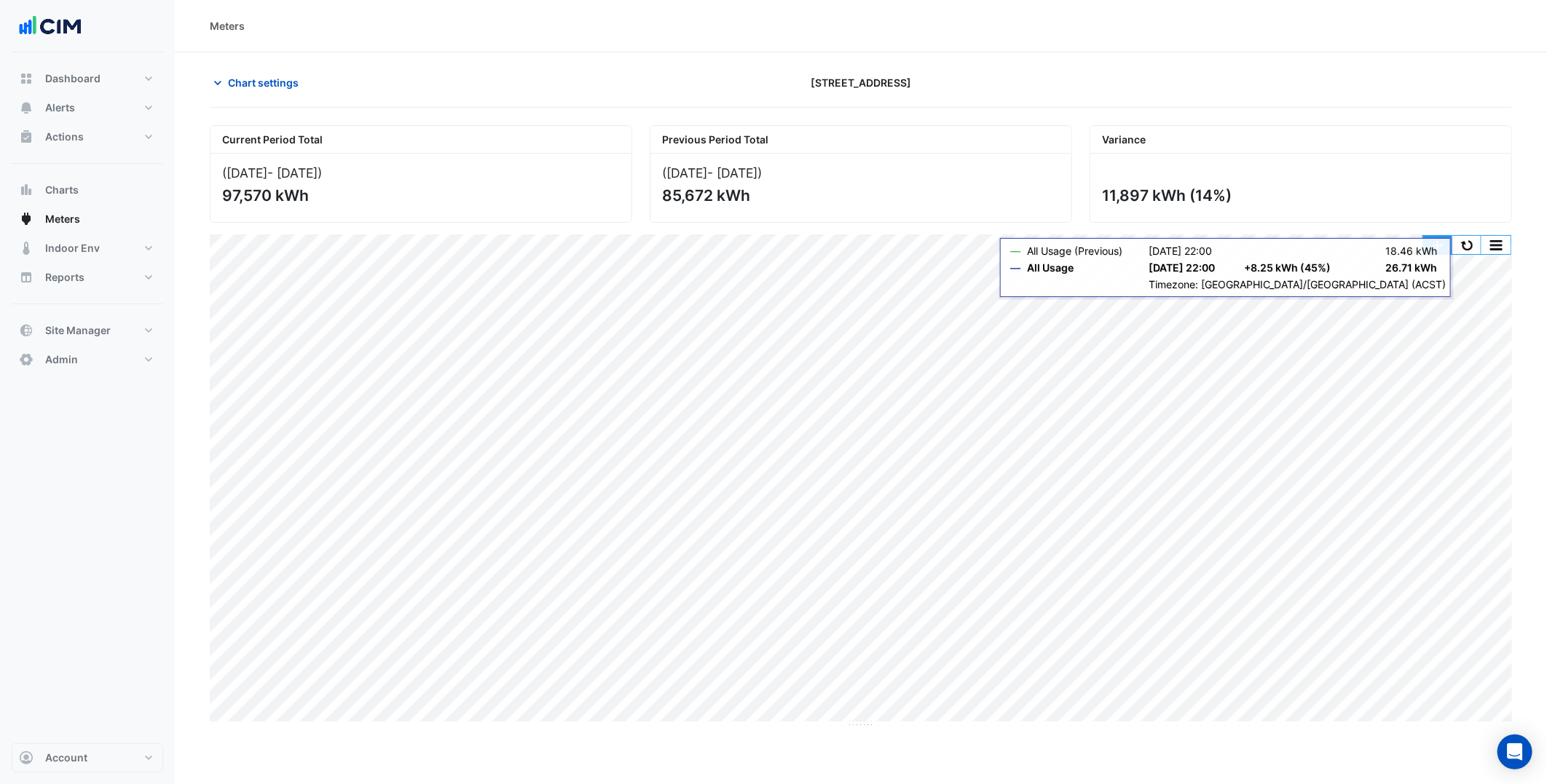
click at [1447, 247] on button "button" at bounding box center [1438, 244] width 29 height 19
click at [1457, 241] on button "button" at bounding box center [1467, 244] width 29 height 19
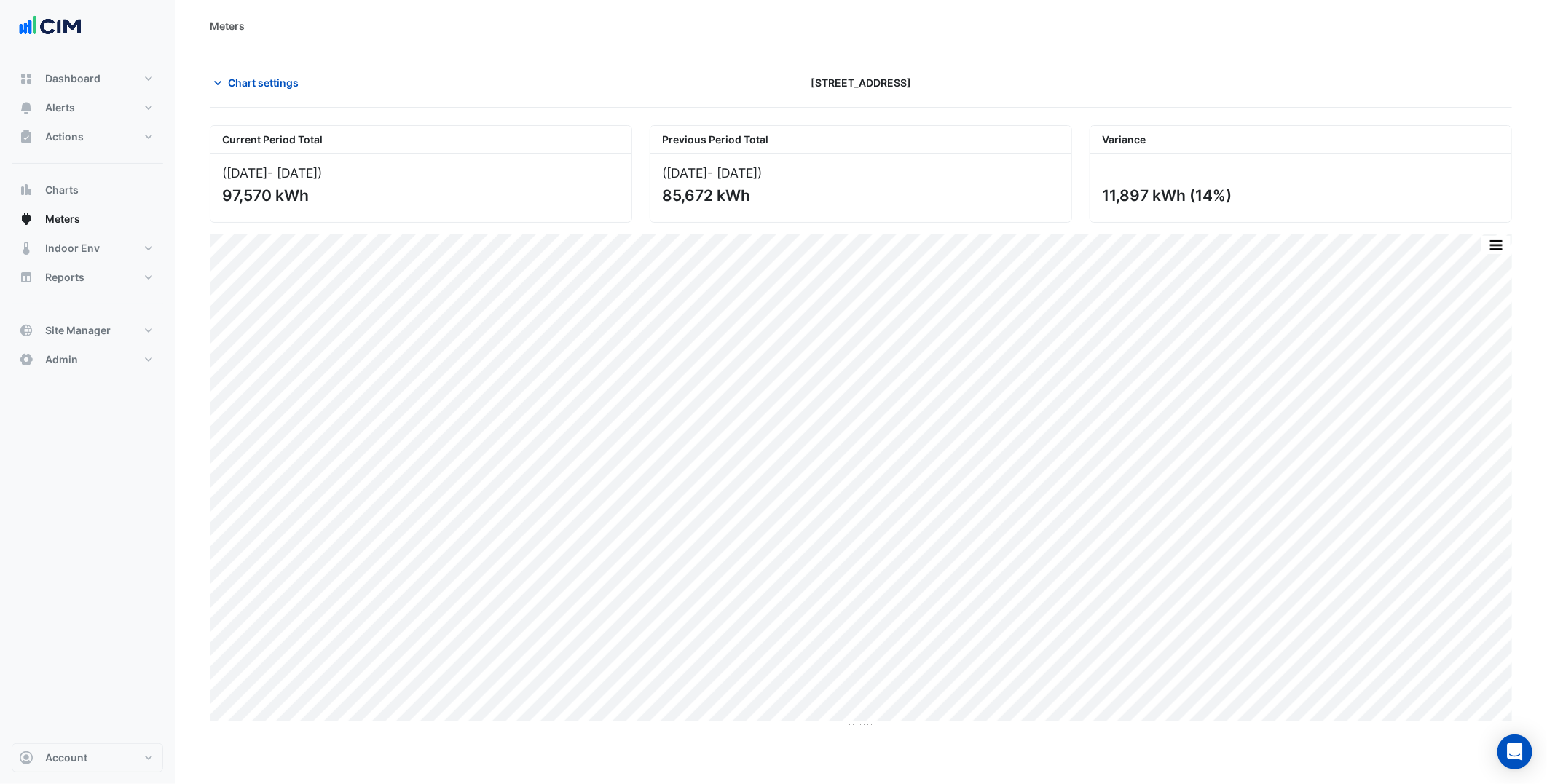
click at [281, 66] on section "Chart settings 250 Victoria Square Current Period Total (01 Jul 25 - 19 Aug 25 …" at bounding box center [861, 390] width 1372 height 676
click at [283, 92] on button "Chart settings" at bounding box center [259, 82] width 98 height 26
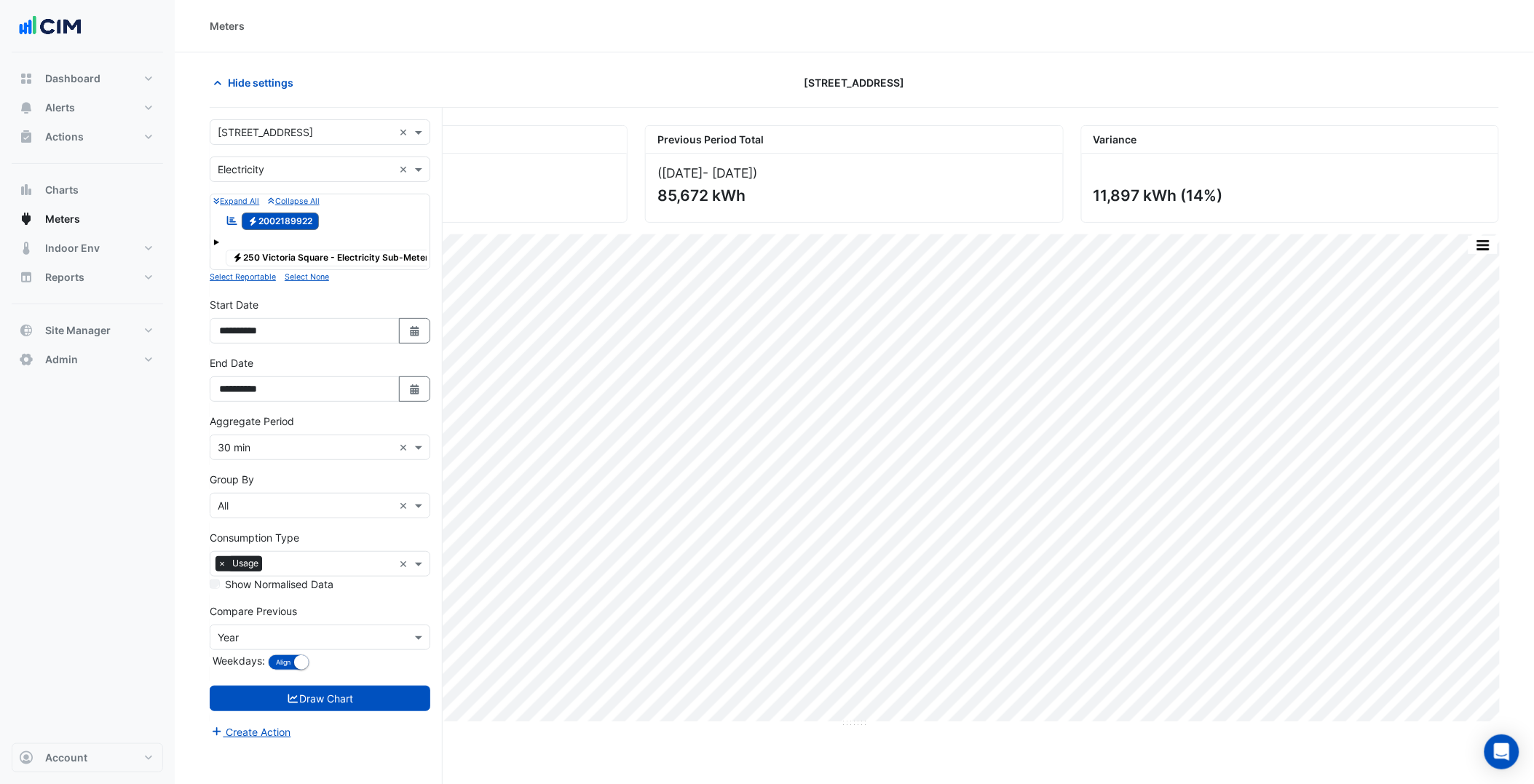
click at [294, 129] on input "text" at bounding box center [305, 133] width 176 height 16
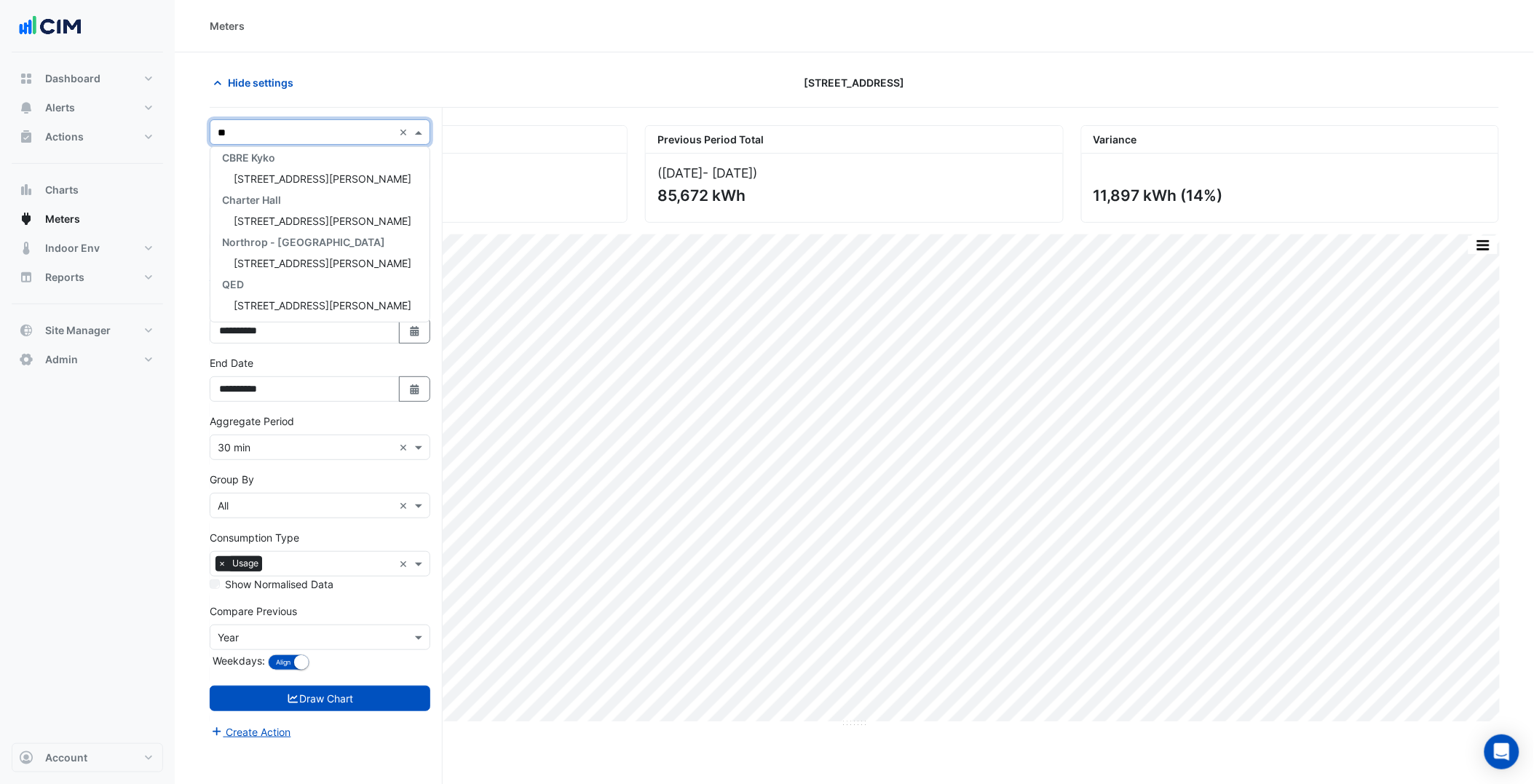
scroll to position [5, 0]
type input "******"
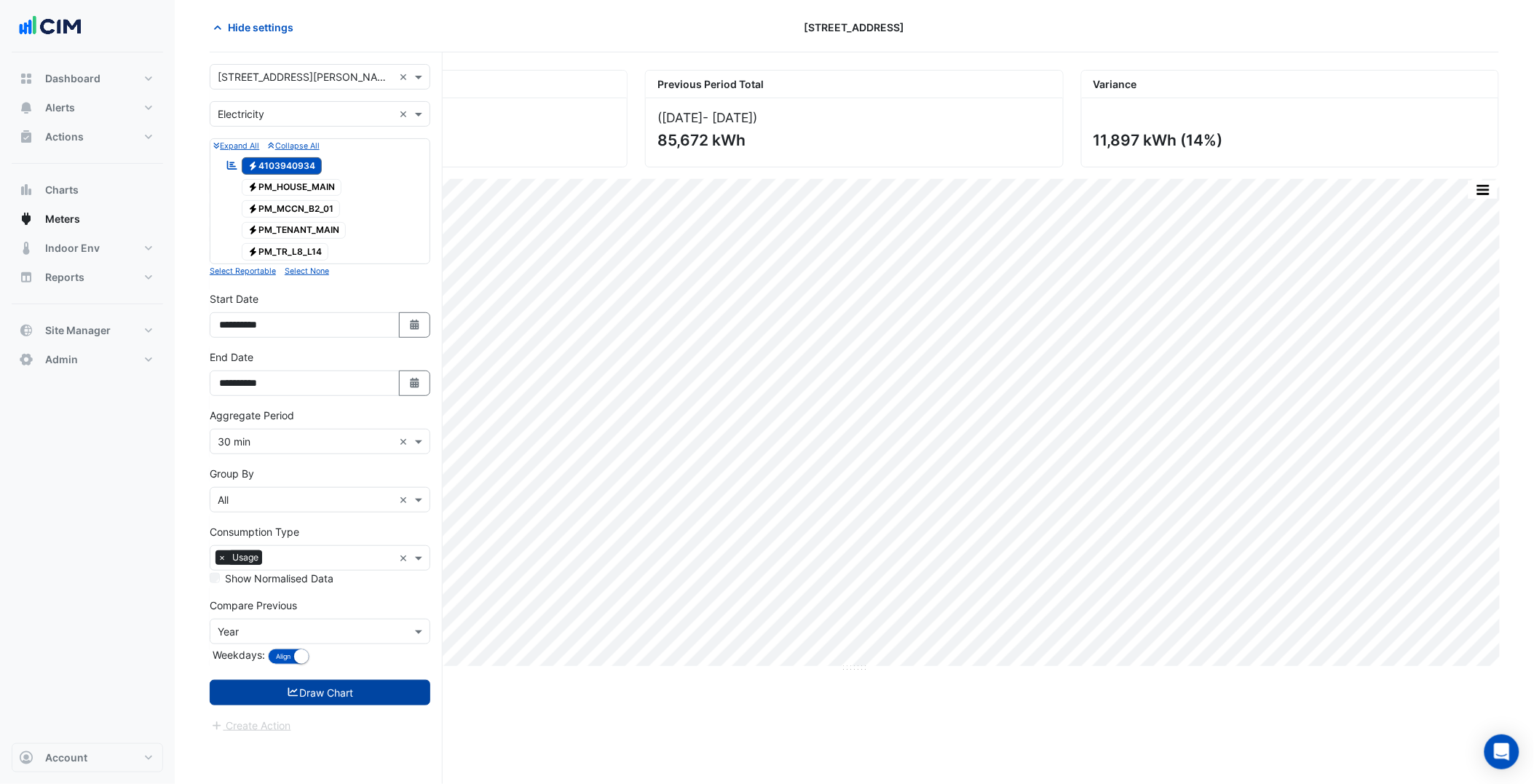
click at [335, 689] on button "Draw Chart" at bounding box center [320, 693] width 221 height 26
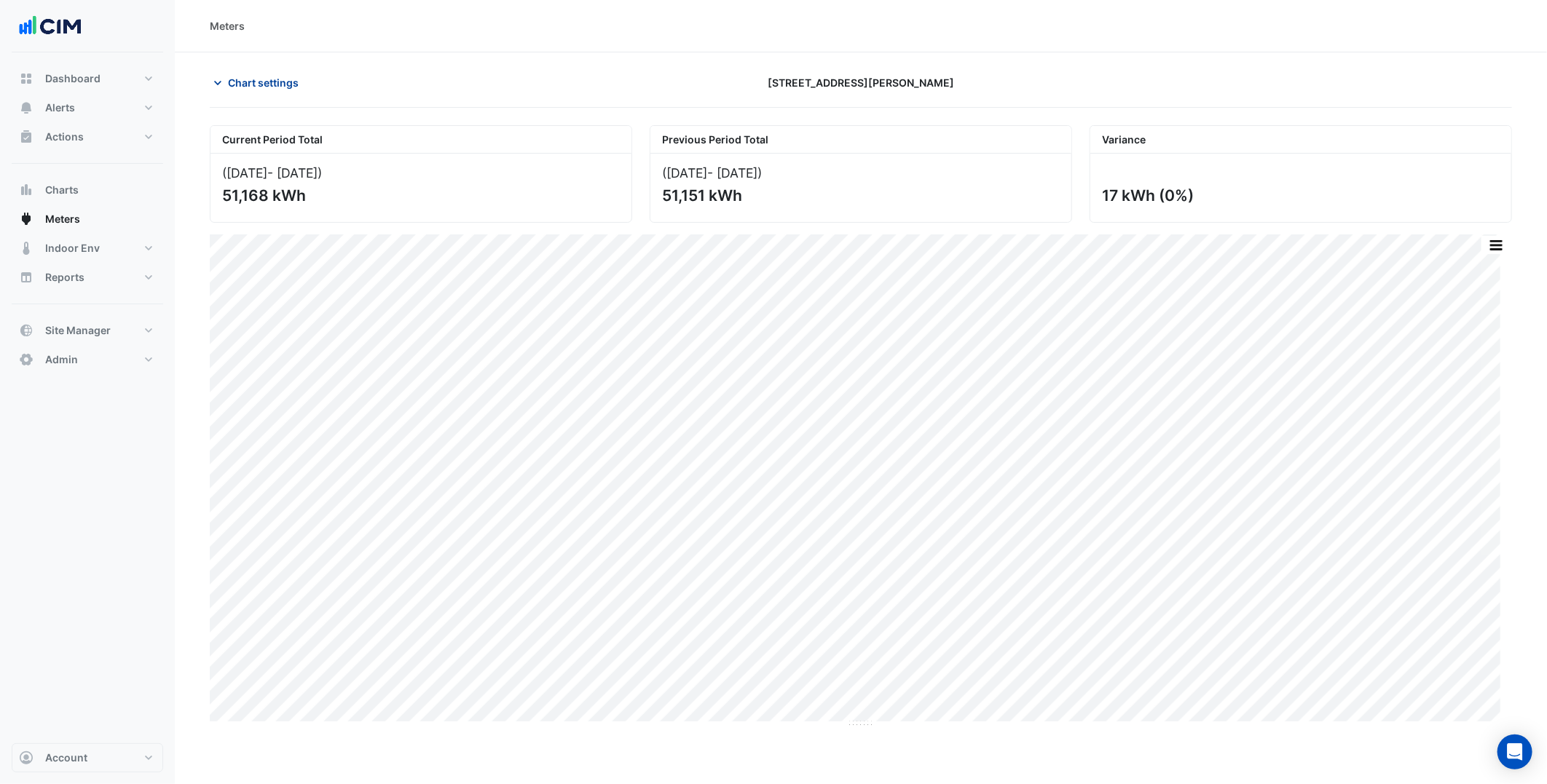
click at [279, 81] on span "Chart settings" at bounding box center [263, 82] width 71 height 16
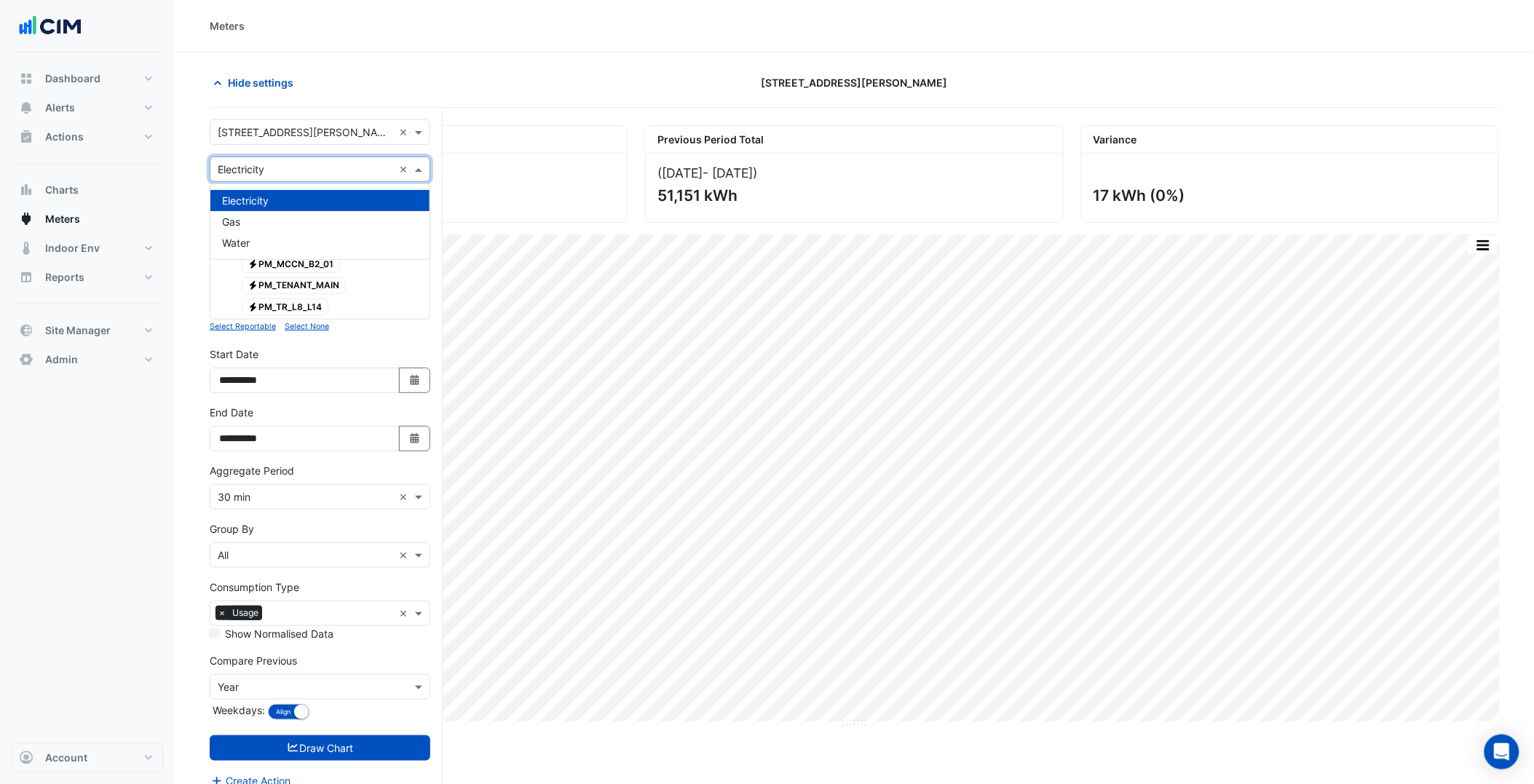
click at [301, 159] on div "Utility Type × Electricity ×" at bounding box center [320, 170] width 221 height 26
click at [267, 233] on div "Water" at bounding box center [319, 243] width 219 height 22
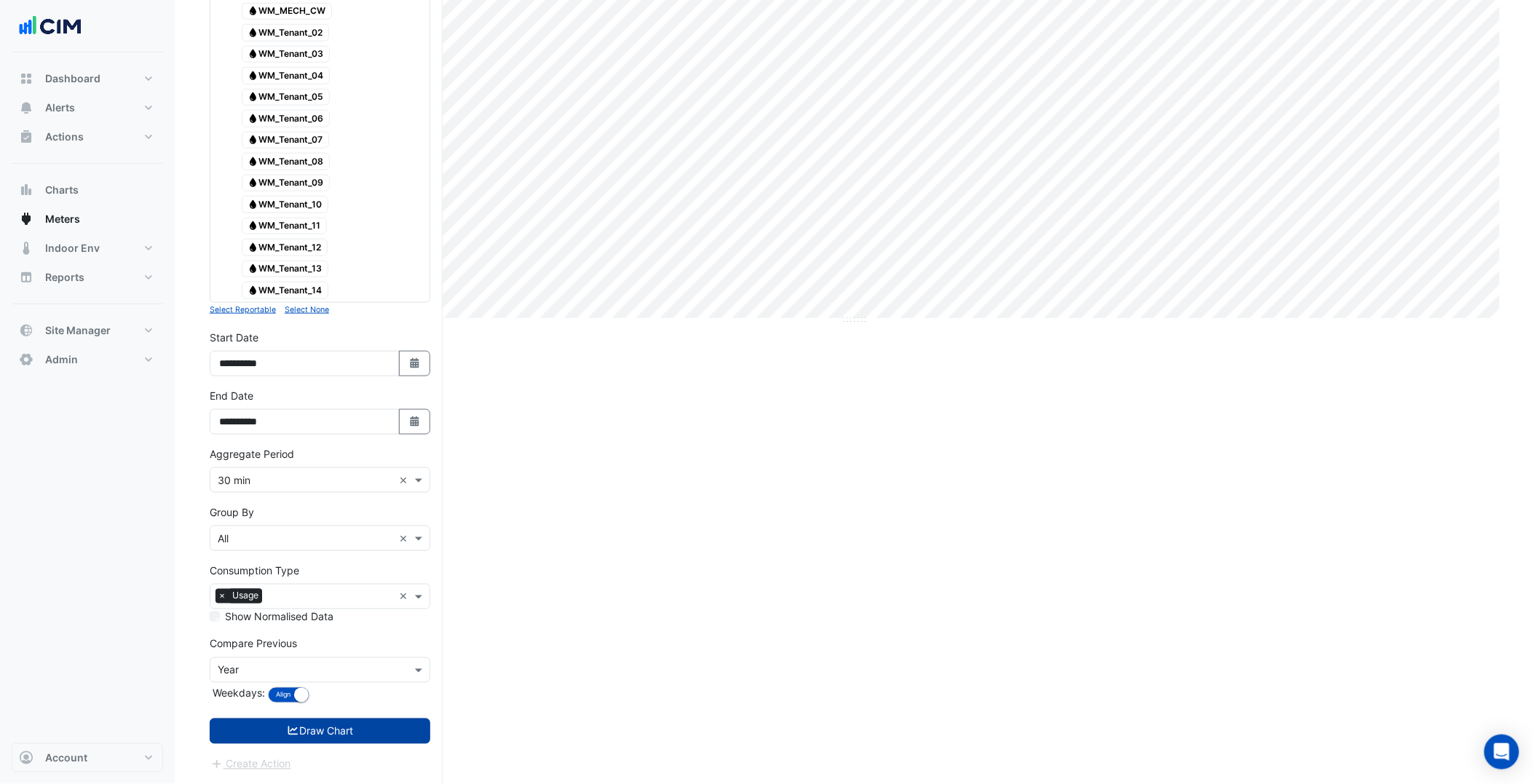
click at [332, 736] on button "Draw Chart" at bounding box center [320, 731] width 221 height 26
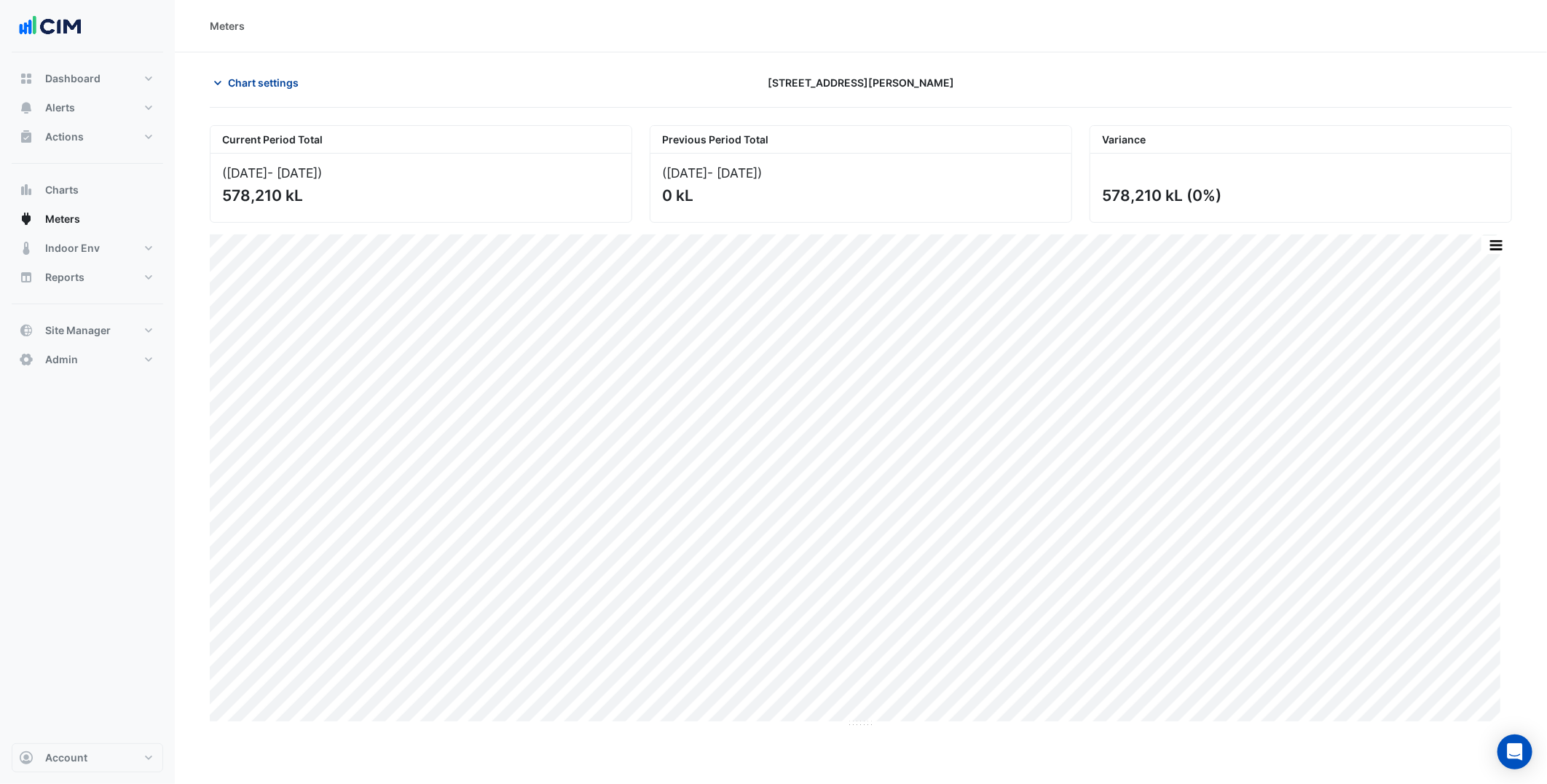
click at [267, 81] on span "Chart settings" at bounding box center [263, 82] width 71 height 16
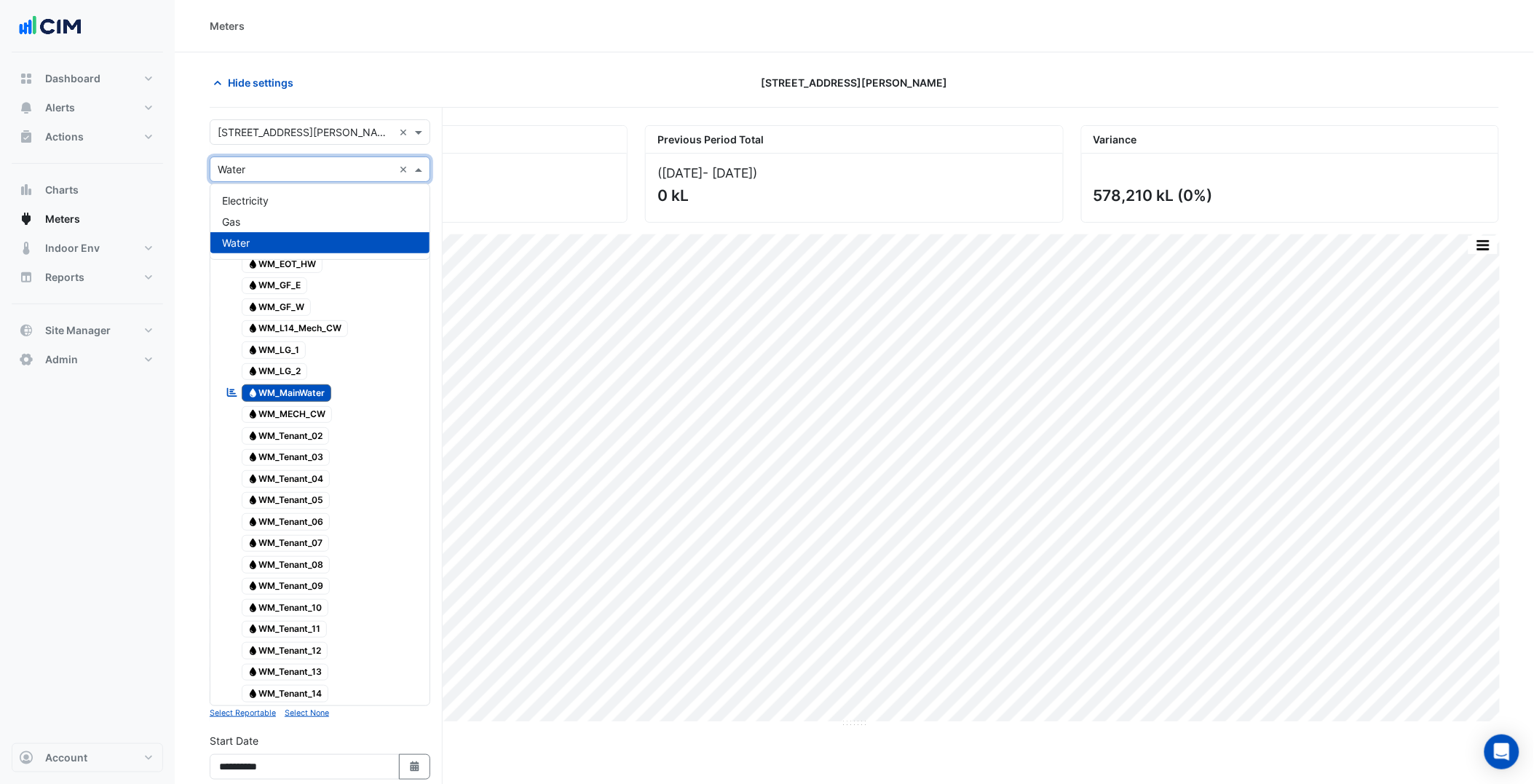
drag, startPoint x: 303, startPoint y: 157, endPoint x: 293, endPoint y: 184, distance: 28.8
click at [303, 158] on div "Utility Type × Water ×" at bounding box center [320, 170] width 221 height 26
click at [289, 192] on div "Electricity" at bounding box center [319, 201] width 219 height 22
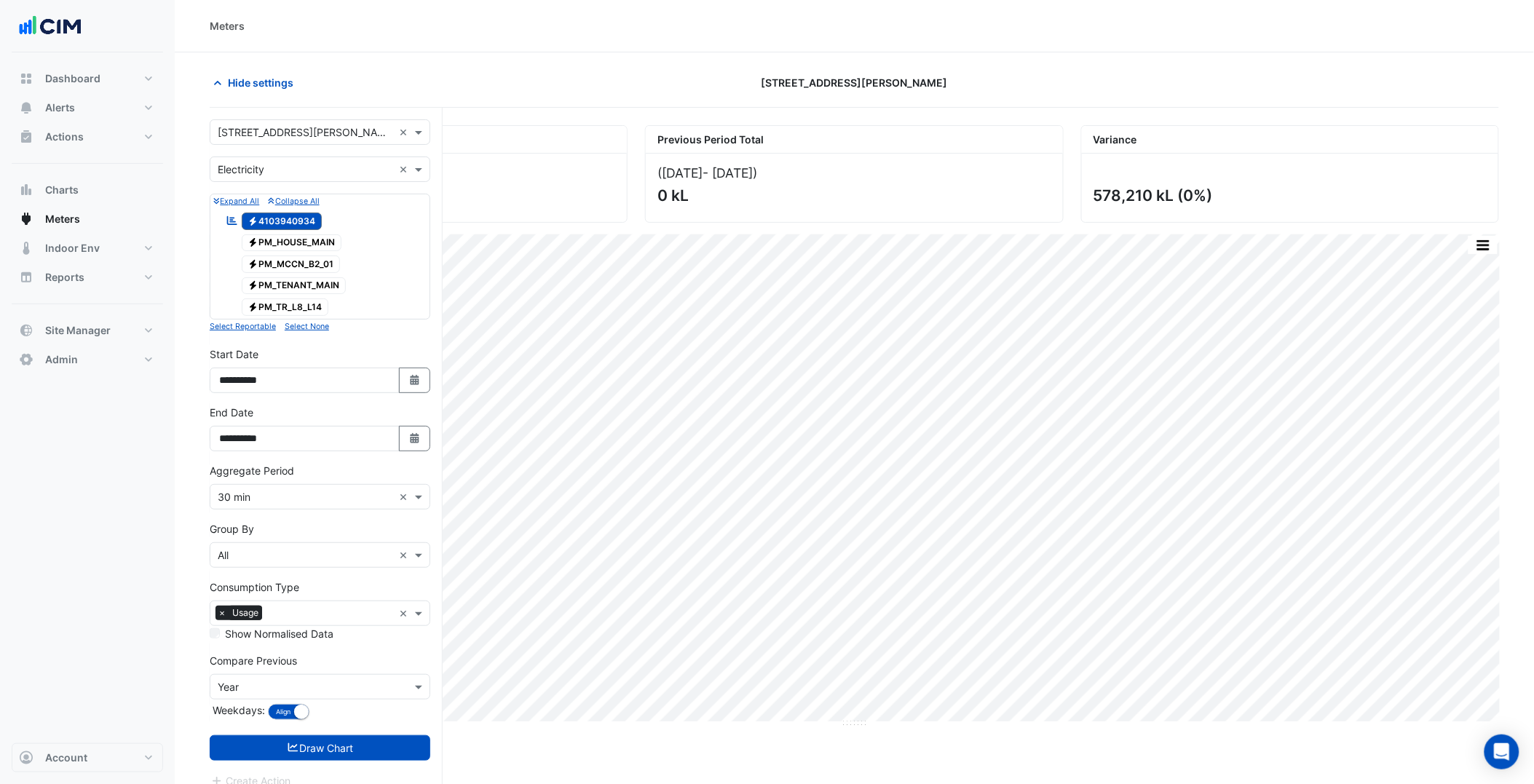
click at [289, 128] on input "text" at bounding box center [305, 133] width 176 height 16
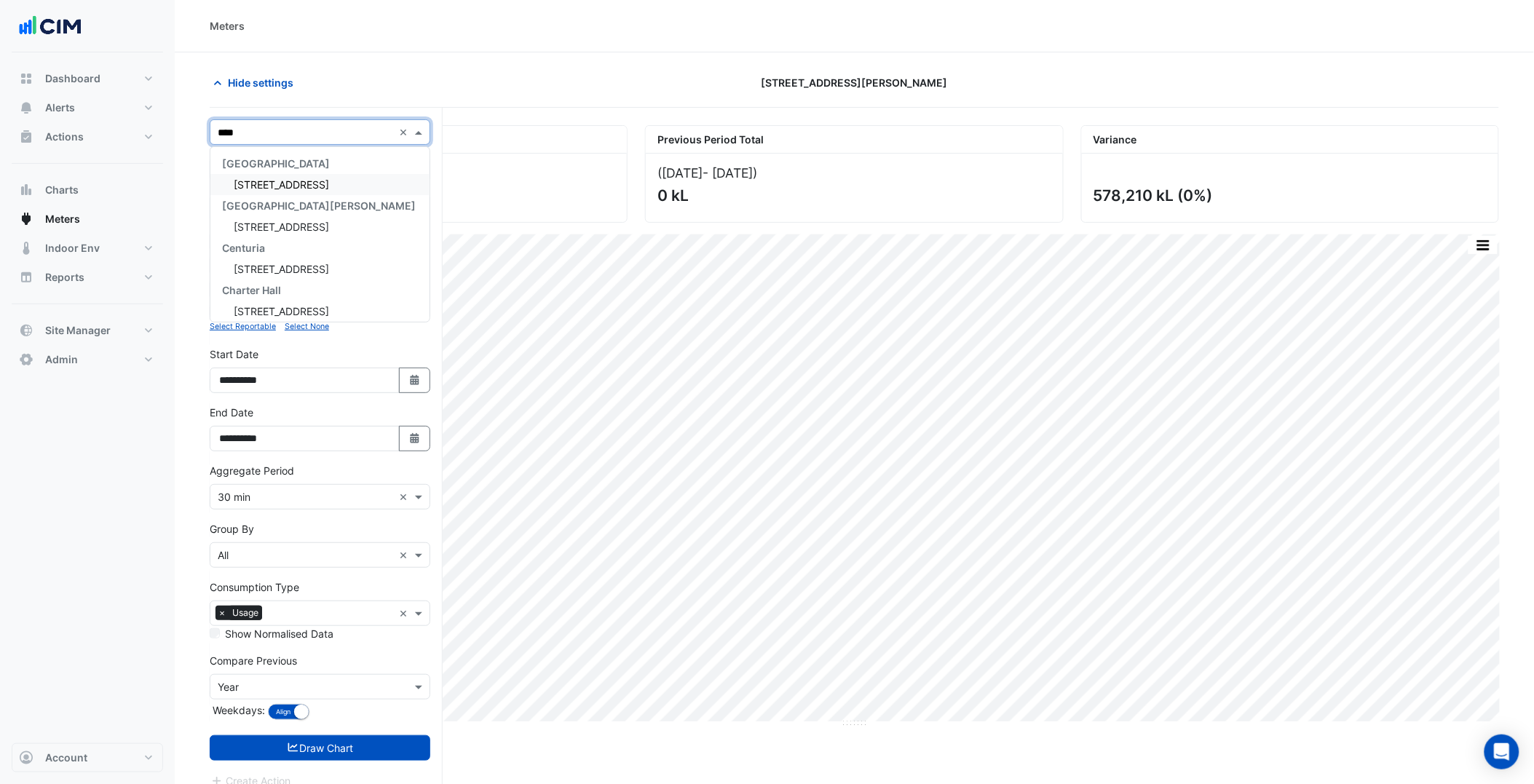
type input "*****"
click at [289, 183] on span "[STREET_ADDRESS]" at bounding box center [281, 184] width 95 height 13
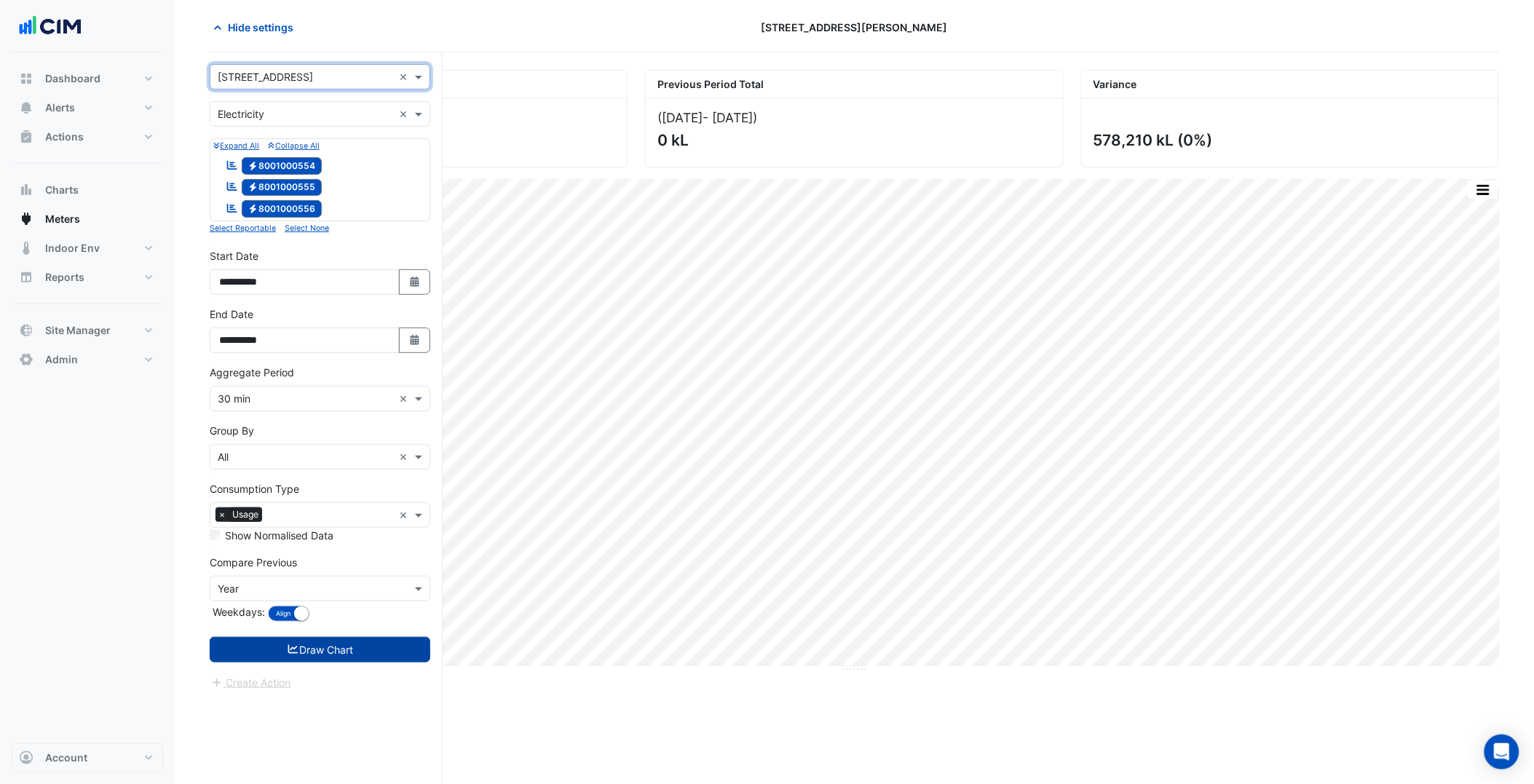
click at [377, 652] on button "Draw Chart" at bounding box center [320, 650] width 221 height 26
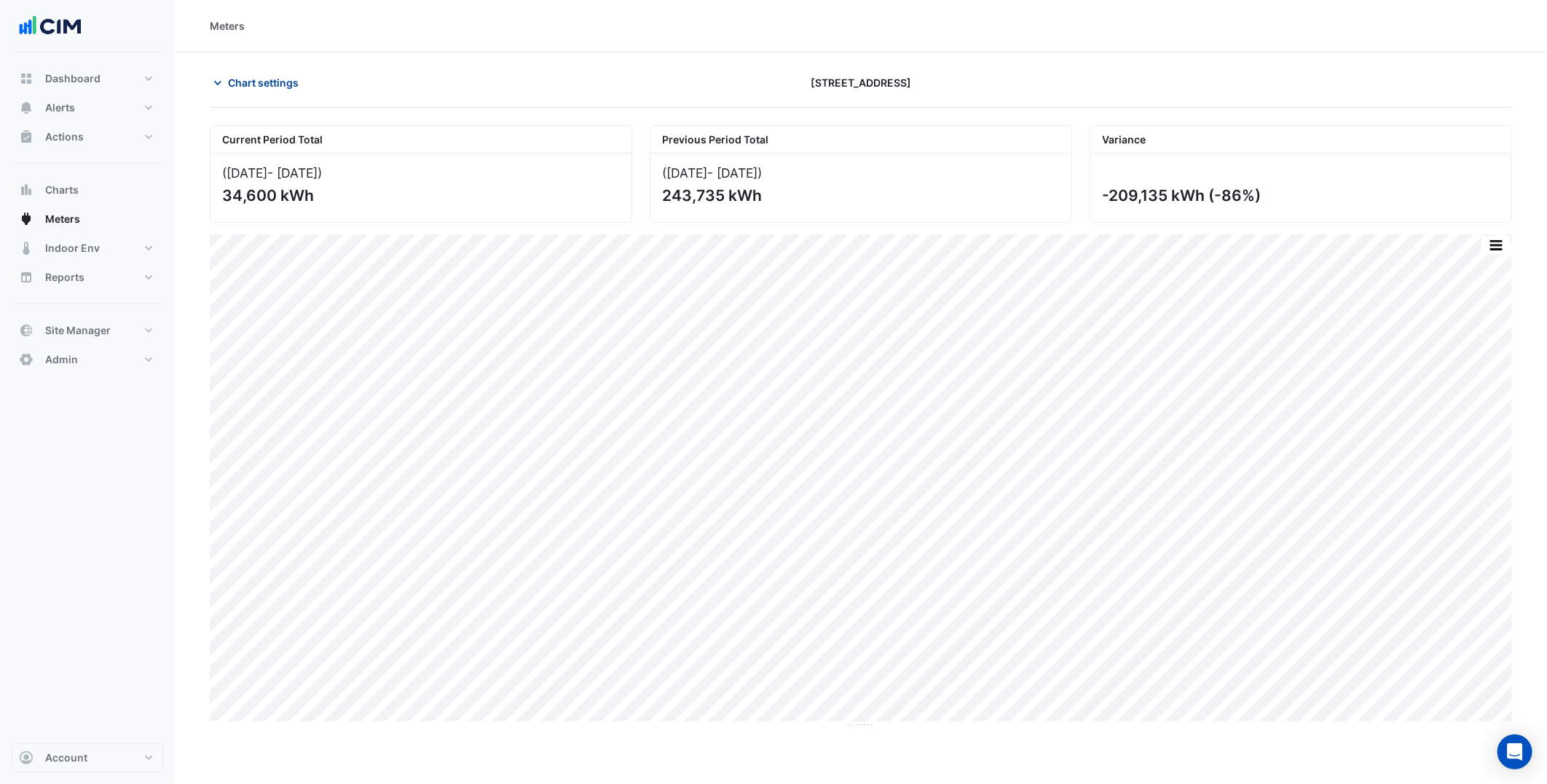
click at [272, 92] on button "Chart settings" at bounding box center [259, 82] width 98 height 26
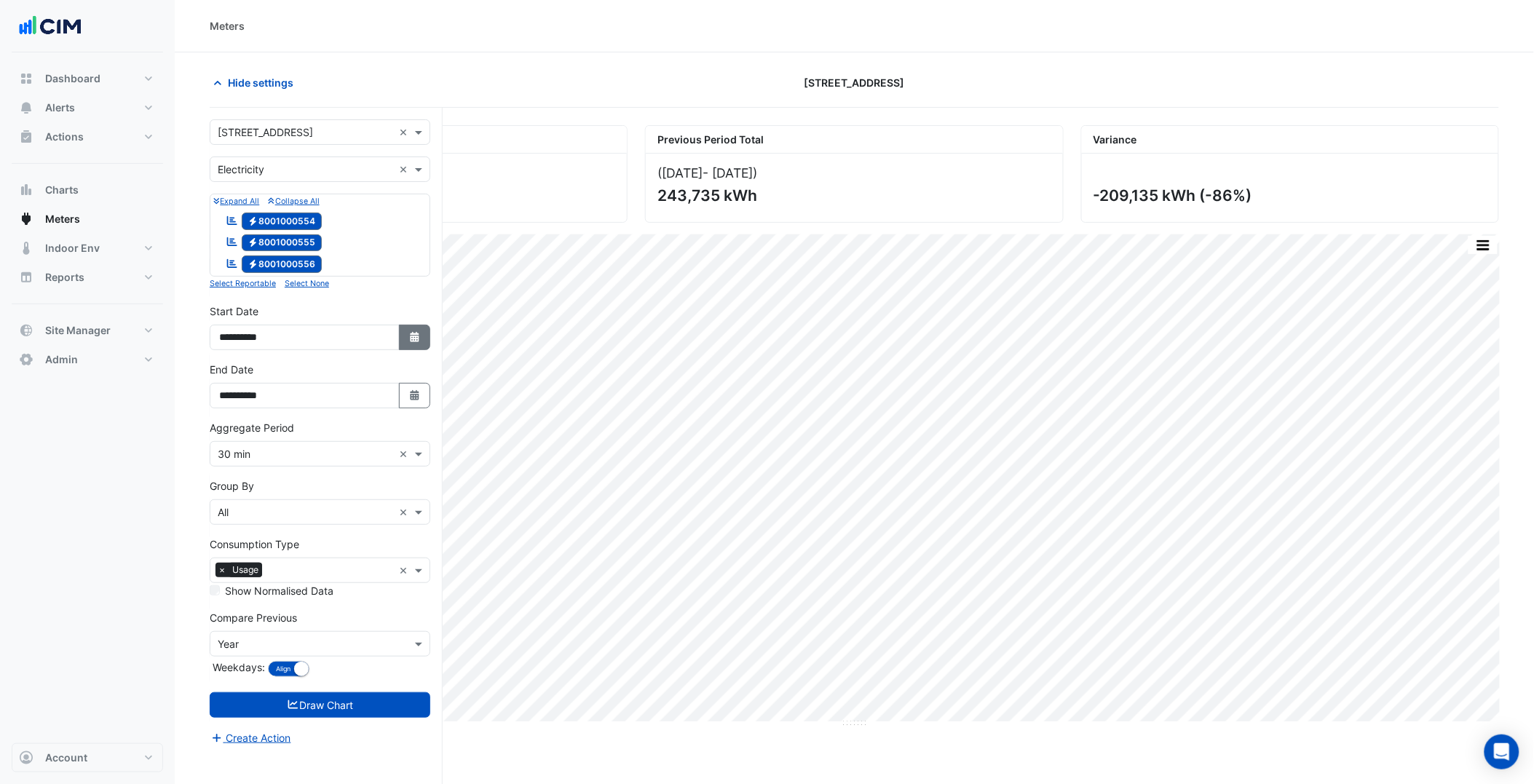
click at [420, 342] on button "Select Date" at bounding box center [415, 338] width 32 height 26
select select "*"
select select "****"
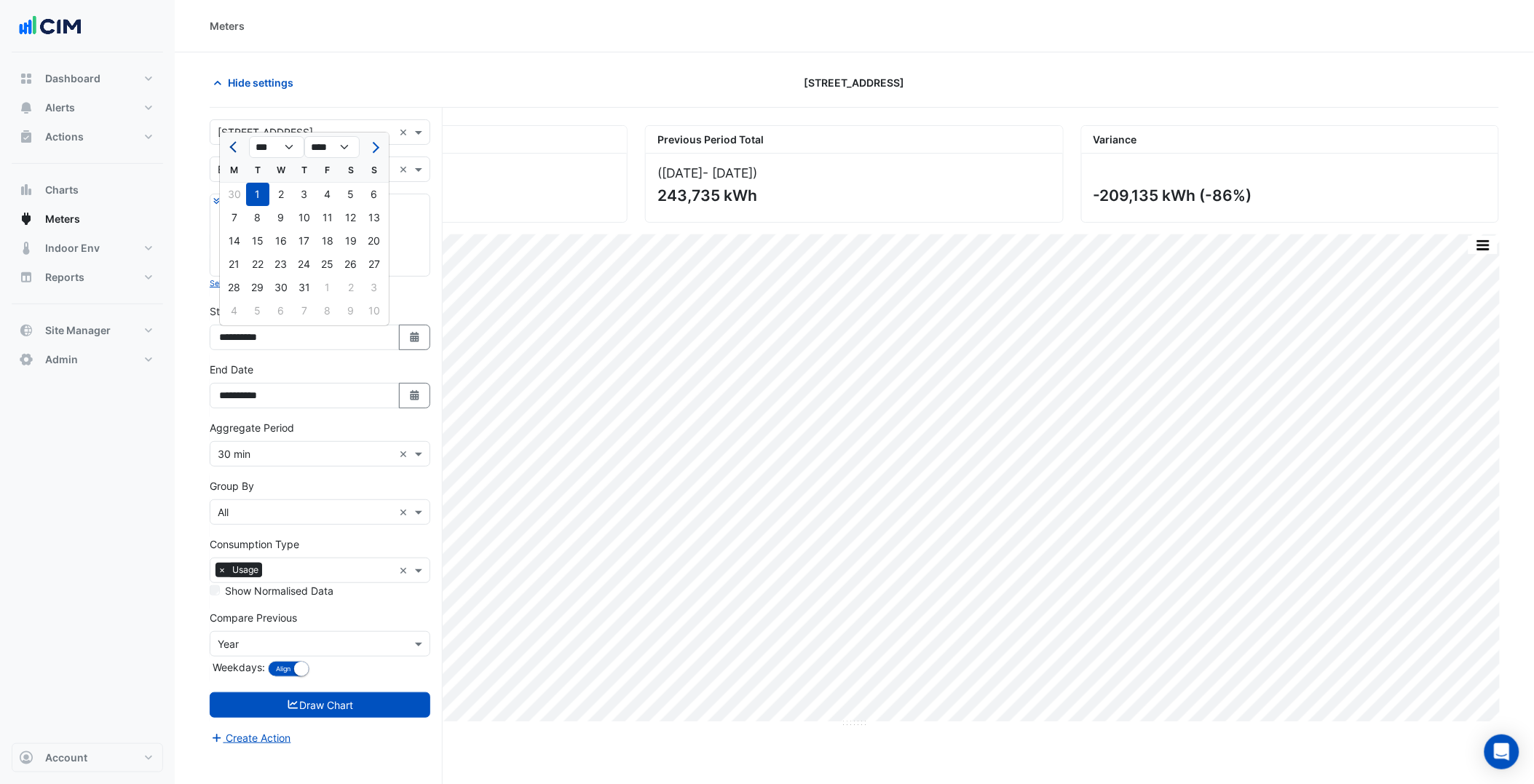
click at [237, 142] on span "Previous month" at bounding box center [235, 147] width 11 height 11
select select "*"
click at [369, 192] on div "1" at bounding box center [374, 194] width 24 height 24
type input "**********"
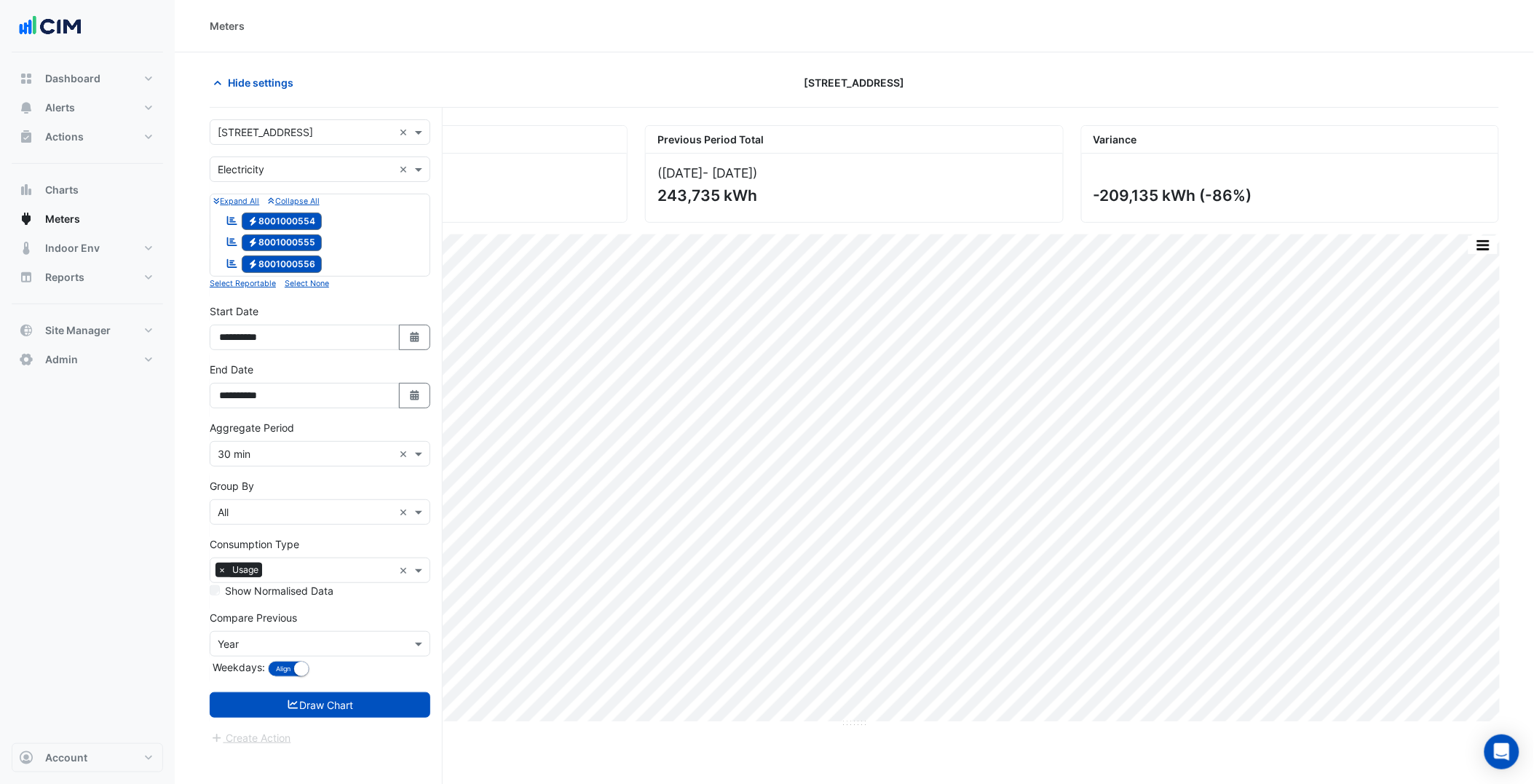
click at [380, 722] on form "**********" at bounding box center [320, 433] width 221 height 627
click at [376, 713] on button "Draw Chart" at bounding box center [320, 706] width 221 height 26
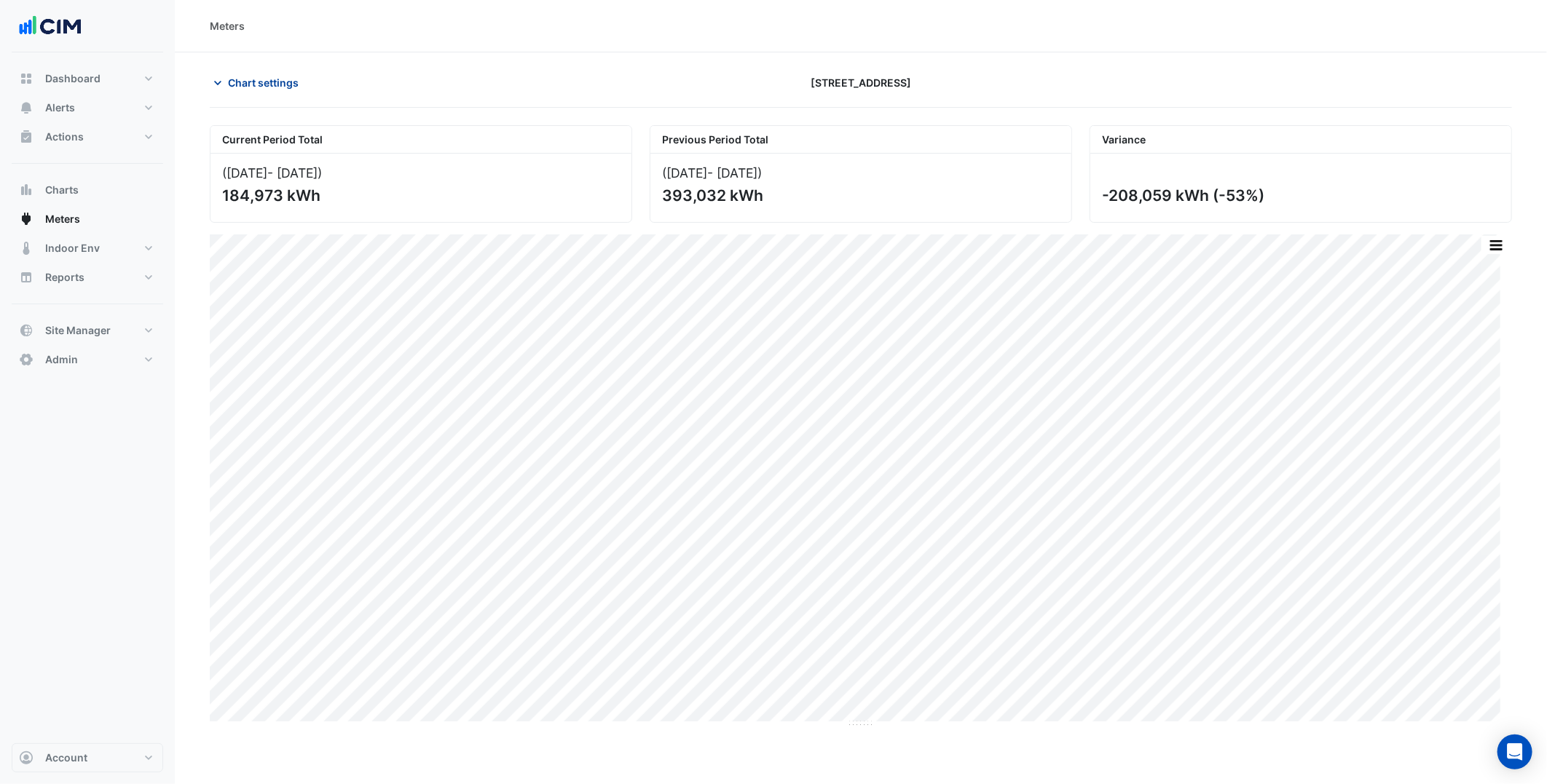
click at [265, 90] on button "Chart settings" at bounding box center [259, 82] width 98 height 26
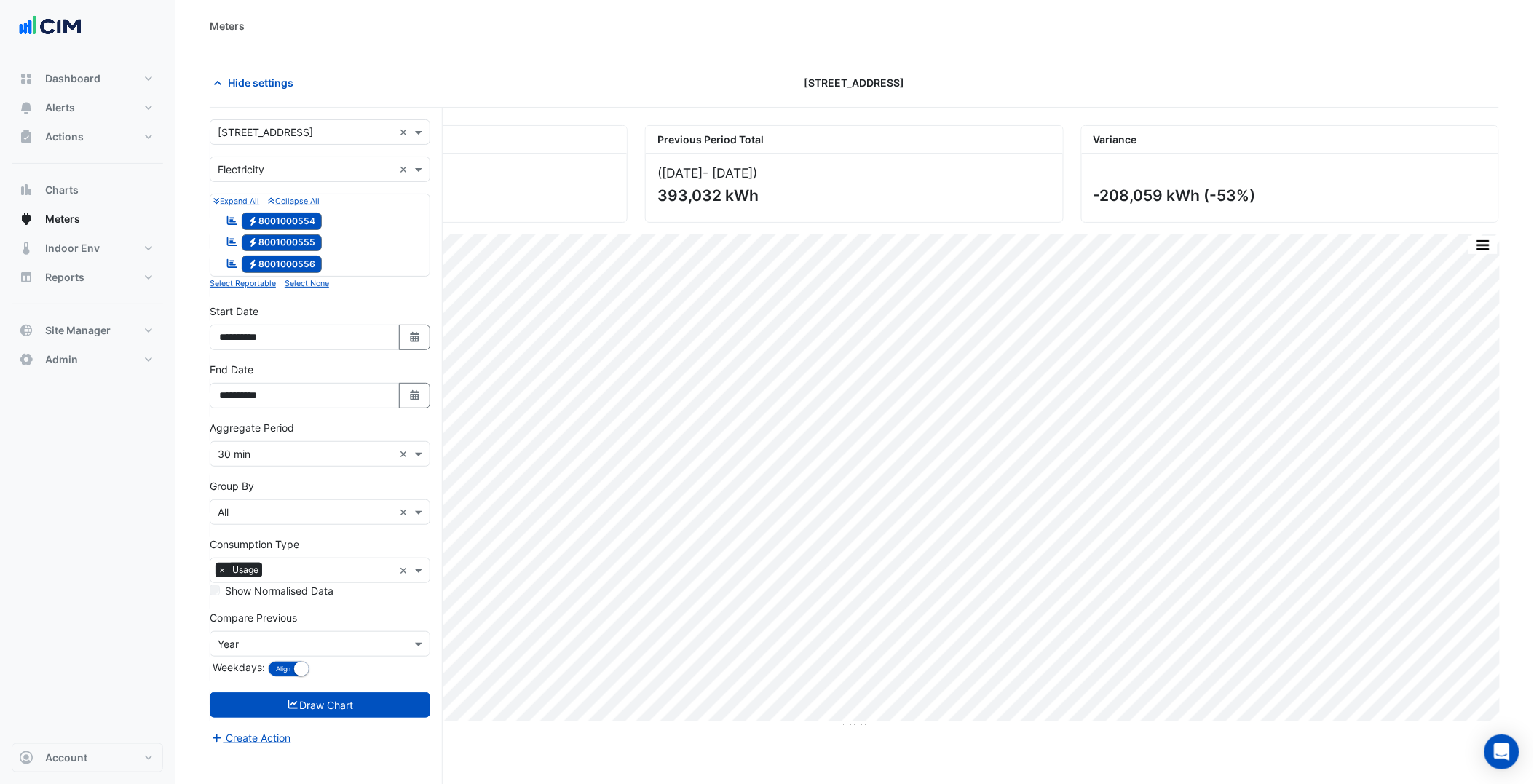
click at [306, 129] on input "text" at bounding box center [305, 133] width 176 height 16
type input "***"
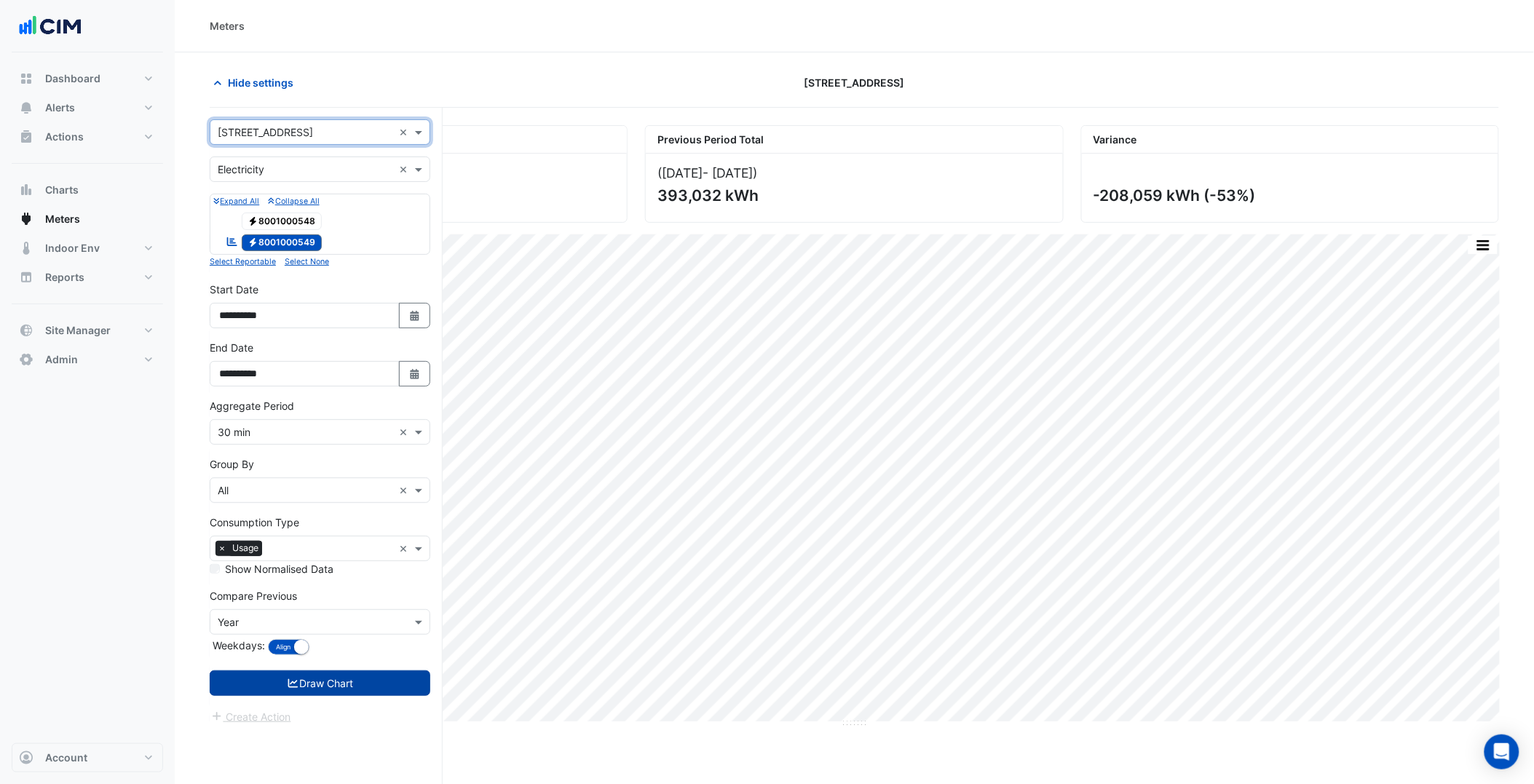
click at [344, 690] on button "Draw Chart" at bounding box center [320, 683] width 221 height 26
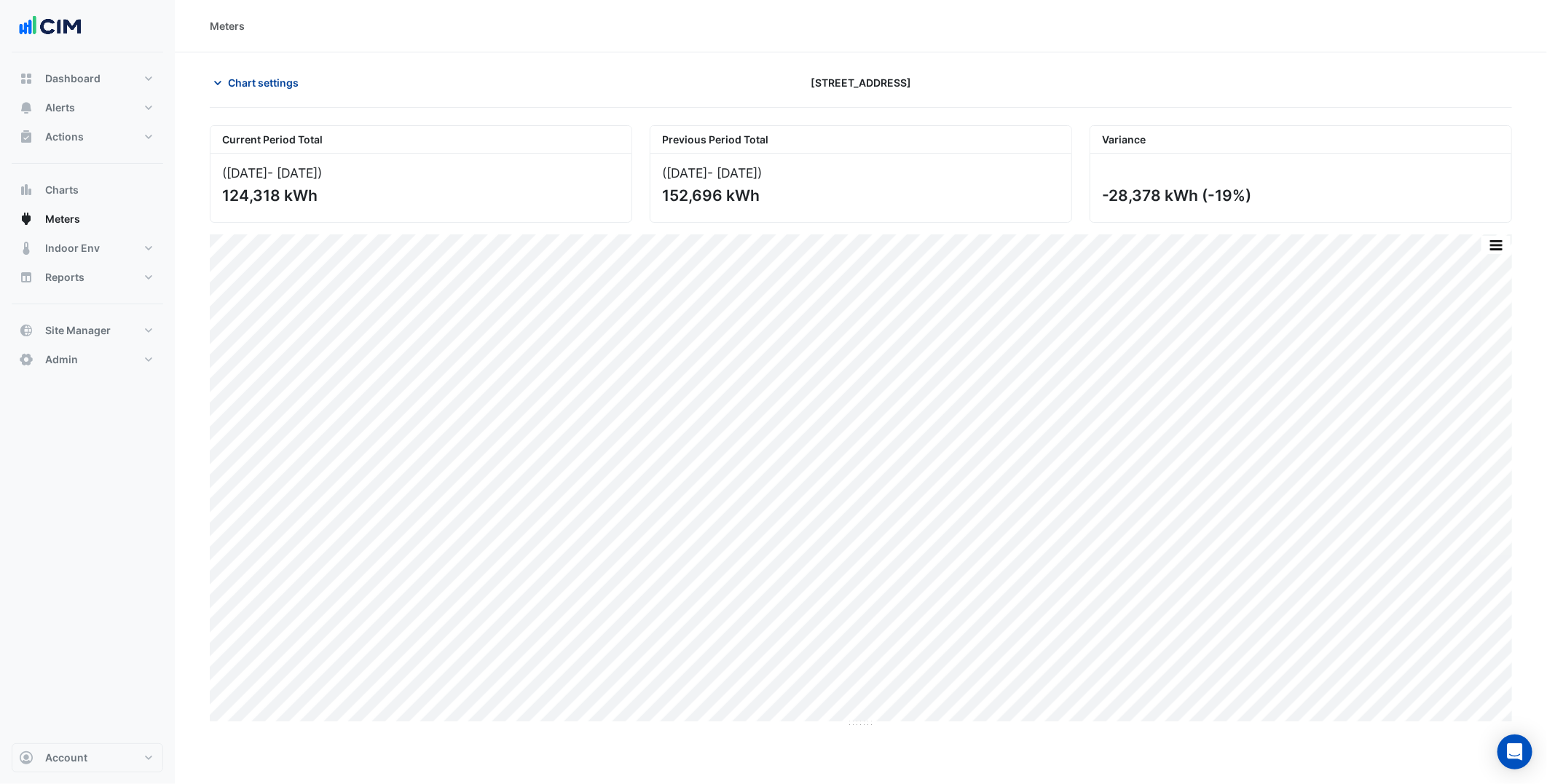
click at [261, 88] on span "Chart settings" at bounding box center [263, 82] width 71 height 16
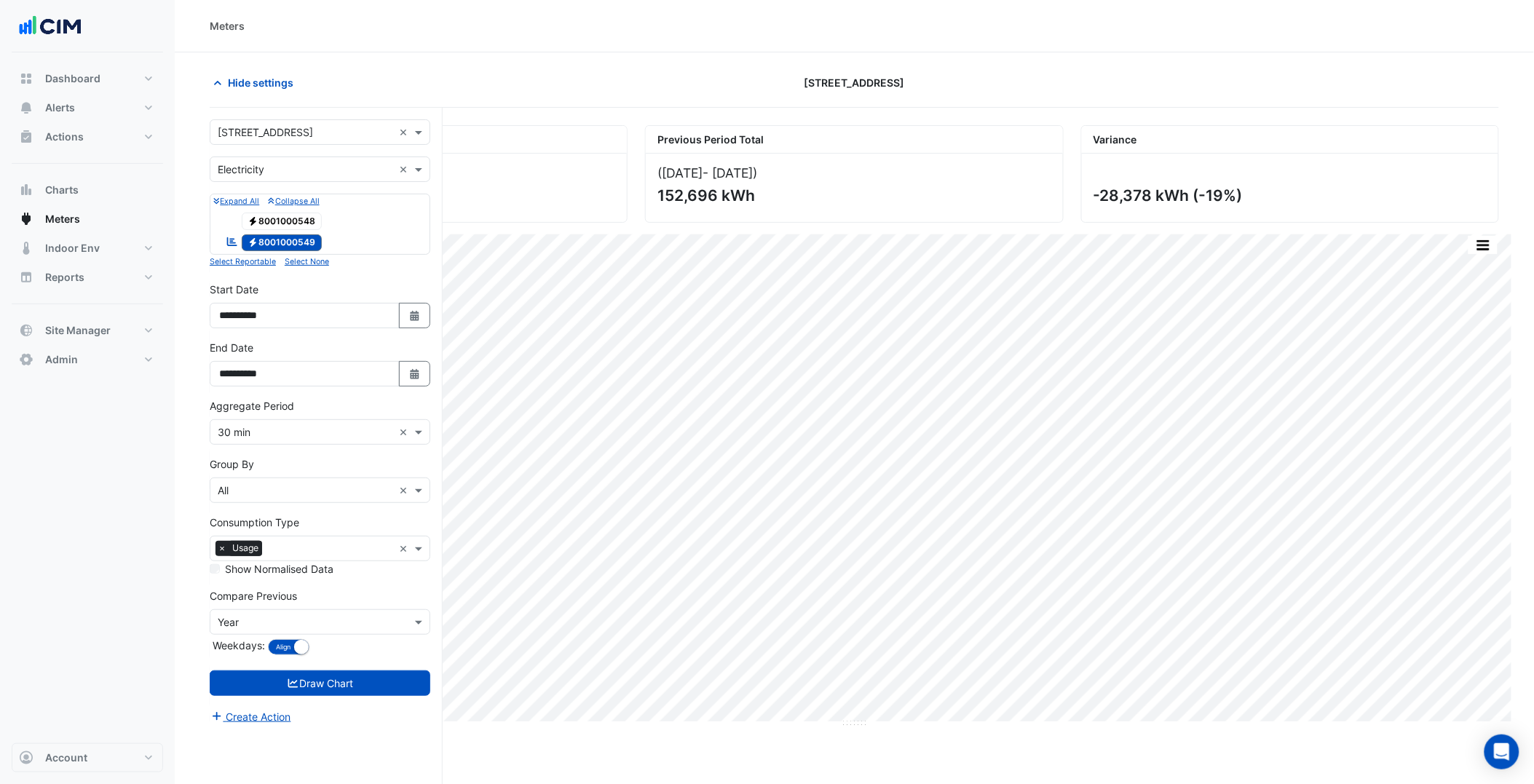
click at [267, 135] on input "text" at bounding box center [305, 133] width 176 height 16
type input "*****"
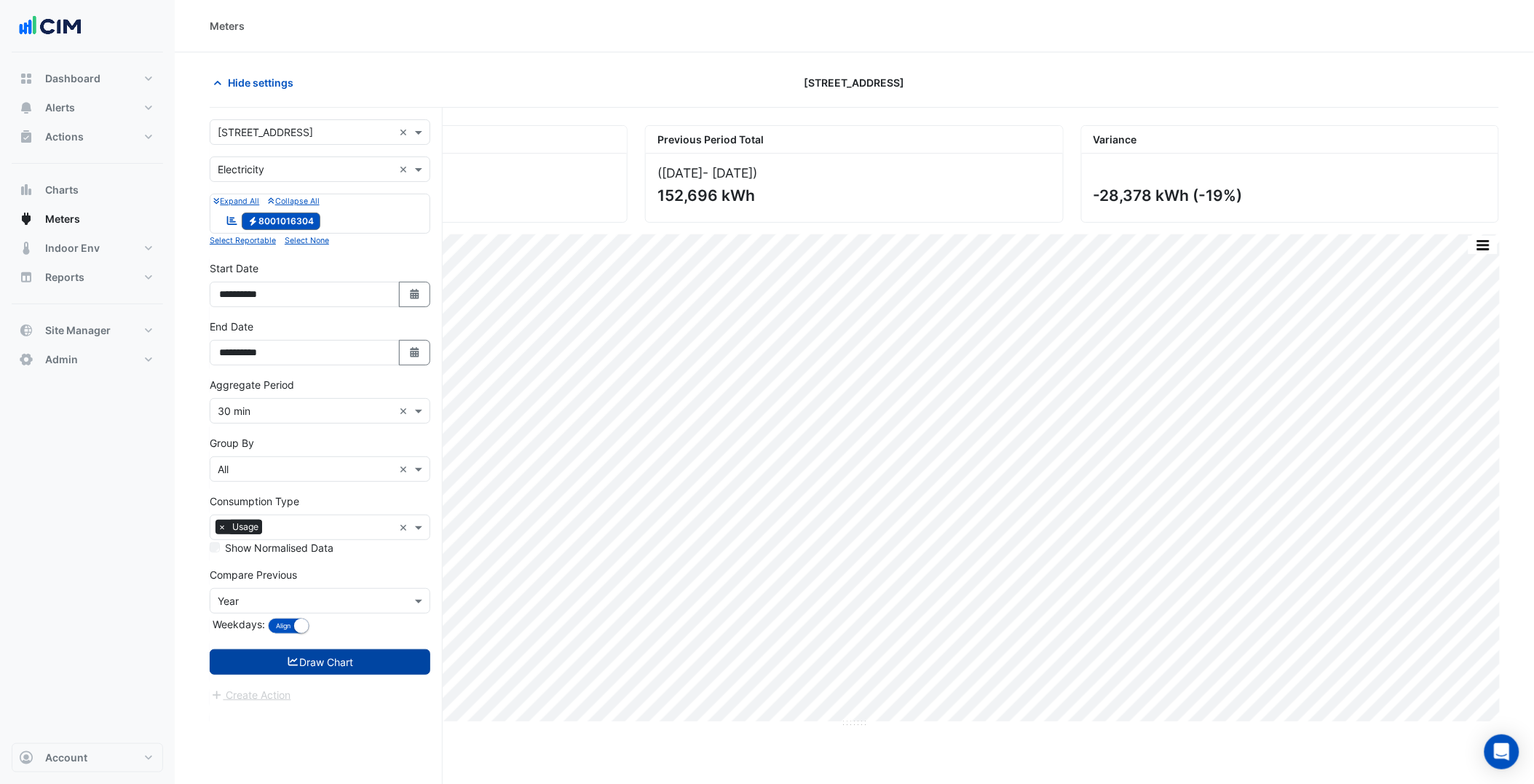
click at [396, 656] on button "Draw Chart" at bounding box center [320, 662] width 221 height 26
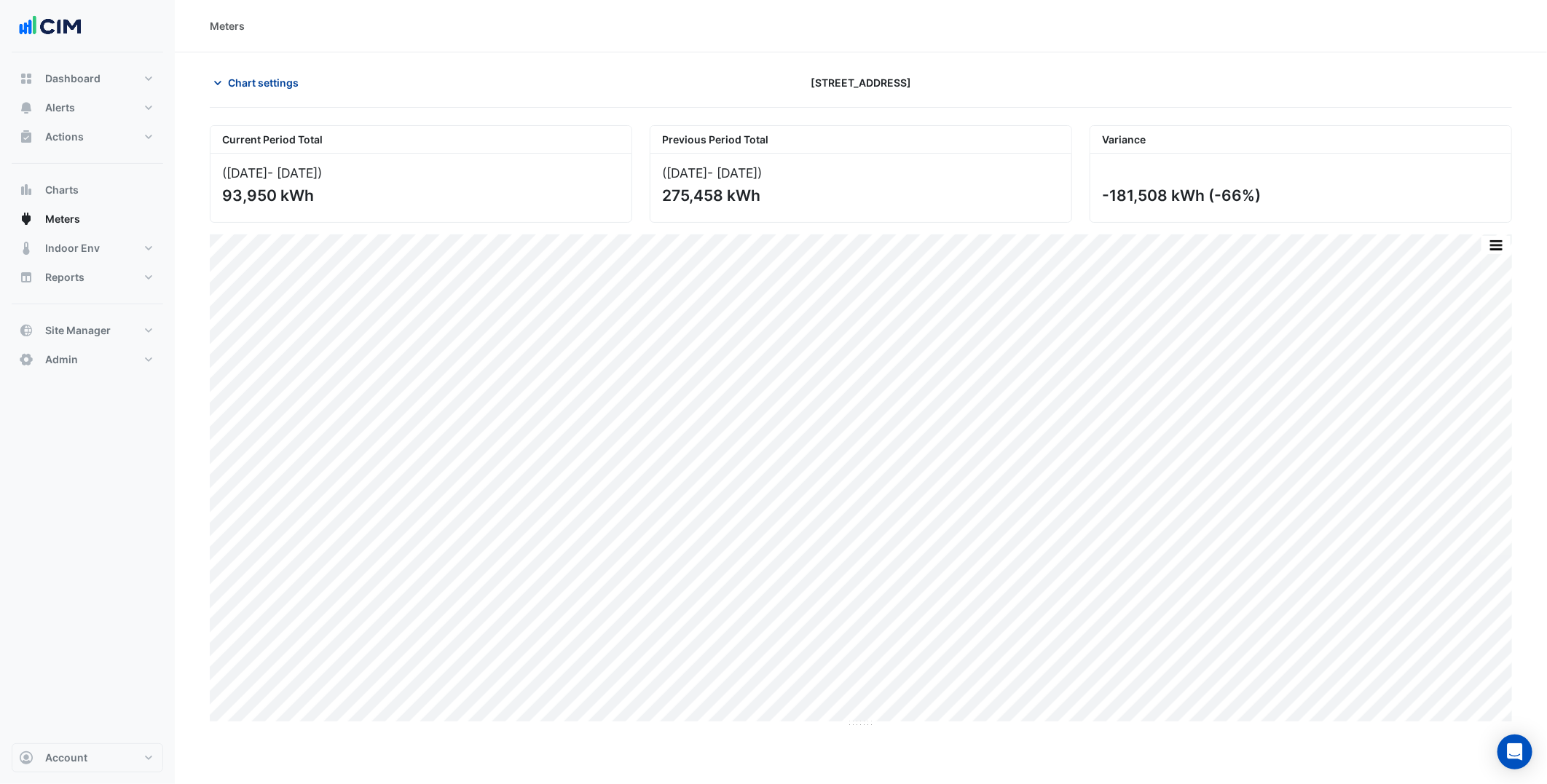
click at [290, 89] on span "Chart settings" at bounding box center [263, 82] width 71 height 16
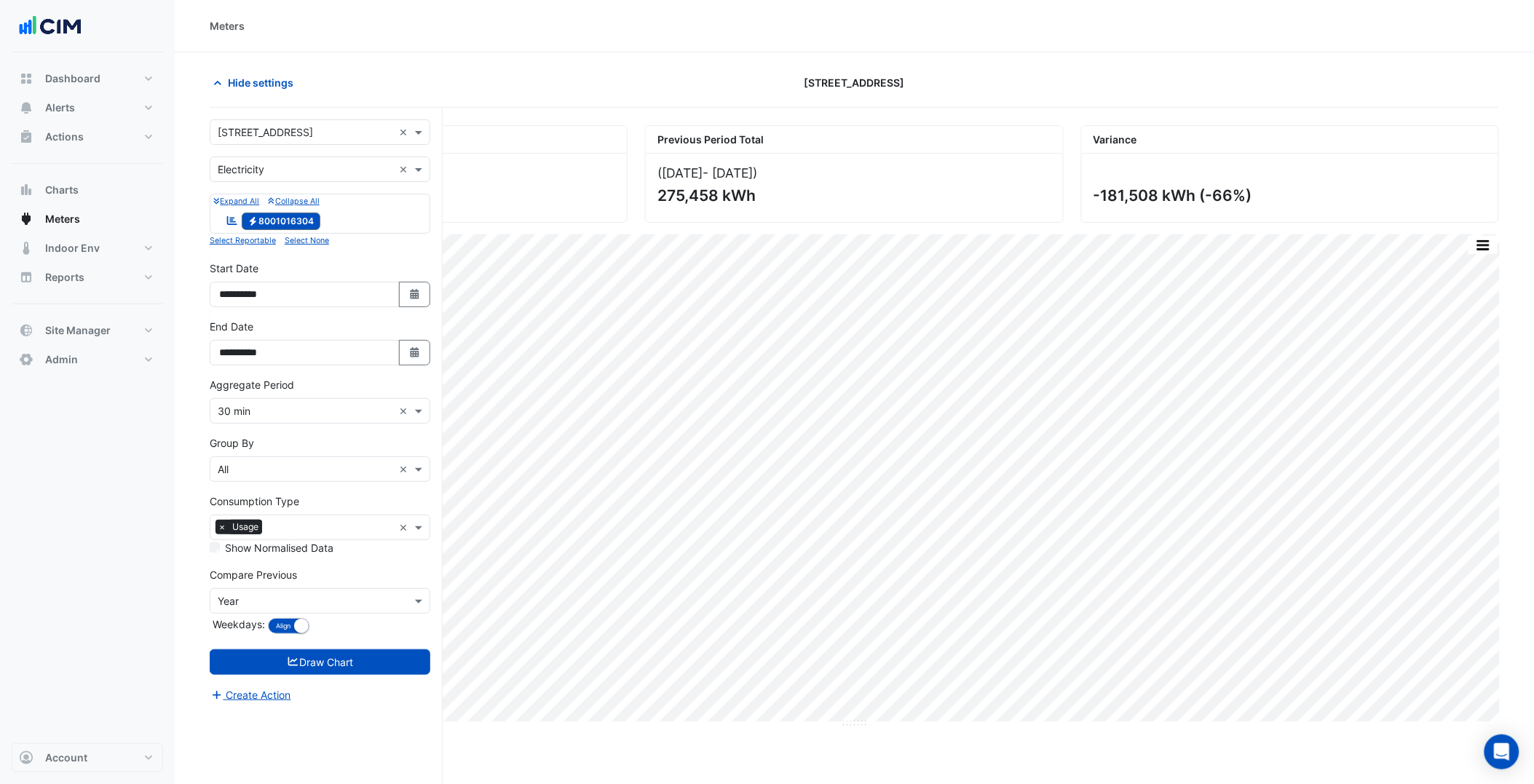
click at [292, 126] on input "text" at bounding box center [305, 133] width 176 height 16
type input "*****"
click at [364, 651] on button "Draw Chart" at bounding box center [320, 662] width 221 height 26
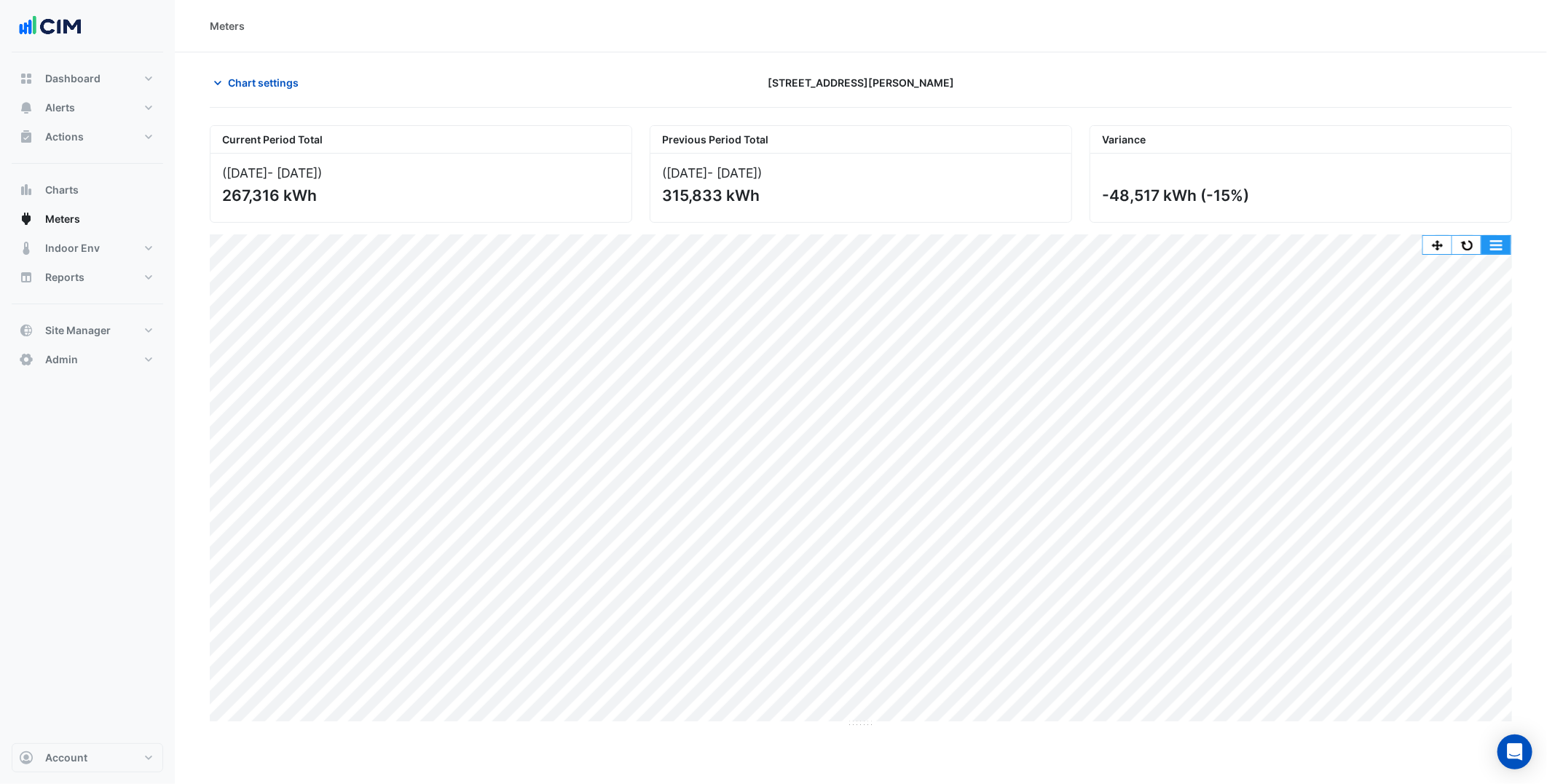
click at [1481, 244] on button "button" at bounding box center [1496, 244] width 29 height 19
click at [1467, 245] on button "button" at bounding box center [1467, 244] width 29 height 19
click at [264, 91] on button "Chart settings" at bounding box center [259, 82] width 98 height 26
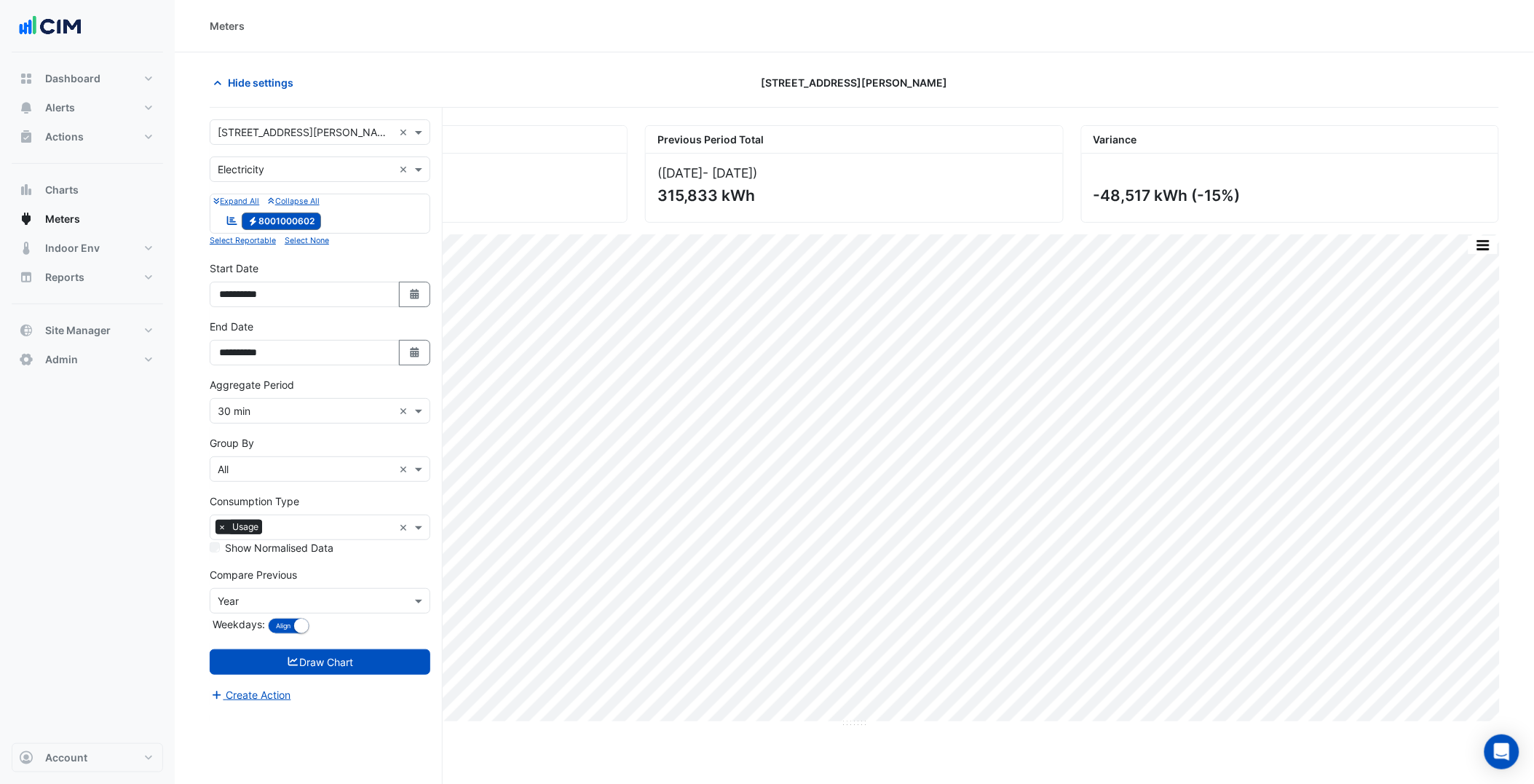
click at [333, 126] on input "text" at bounding box center [305, 133] width 176 height 16
type input "****"
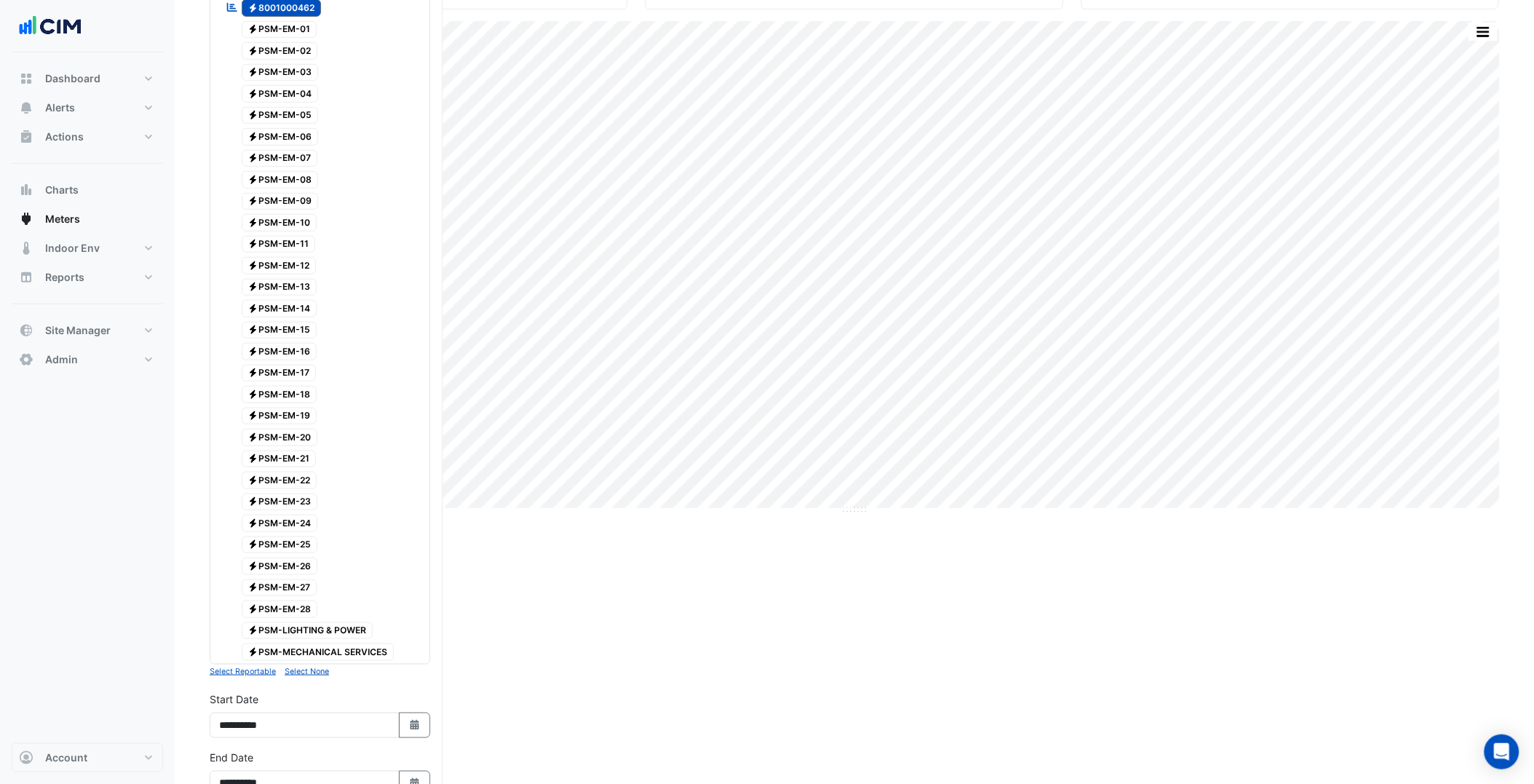
scroll to position [604, 0]
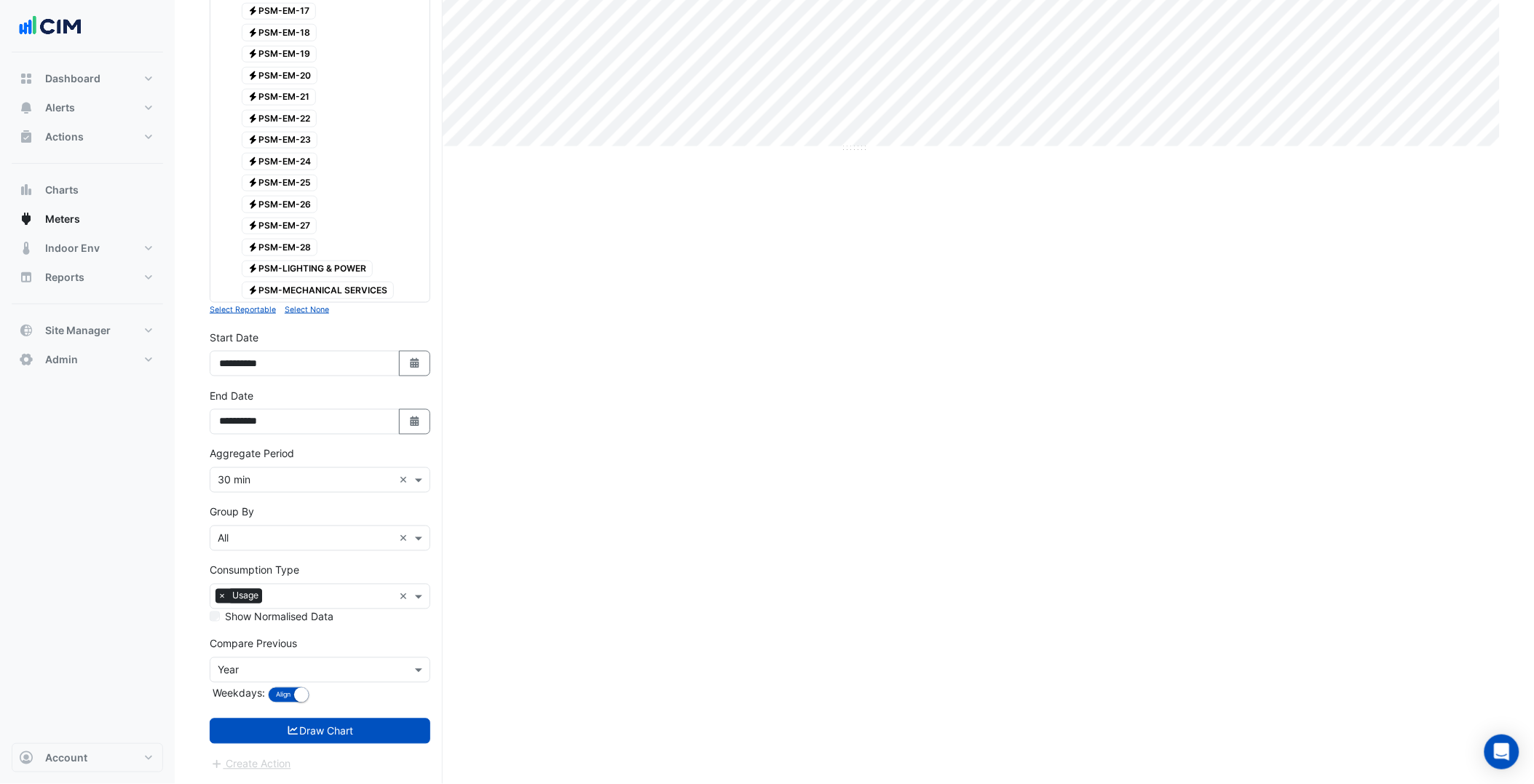
click at [361, 750] on form "Select a Site × 46 Colin Street × Utility Type × Electricity × Expand All Colla…" at bounding box center [320, 159] width 221 height 1228
click at [365, 721] on button "Draw Chart" at bounding box center [320, 731] width 221 height 26
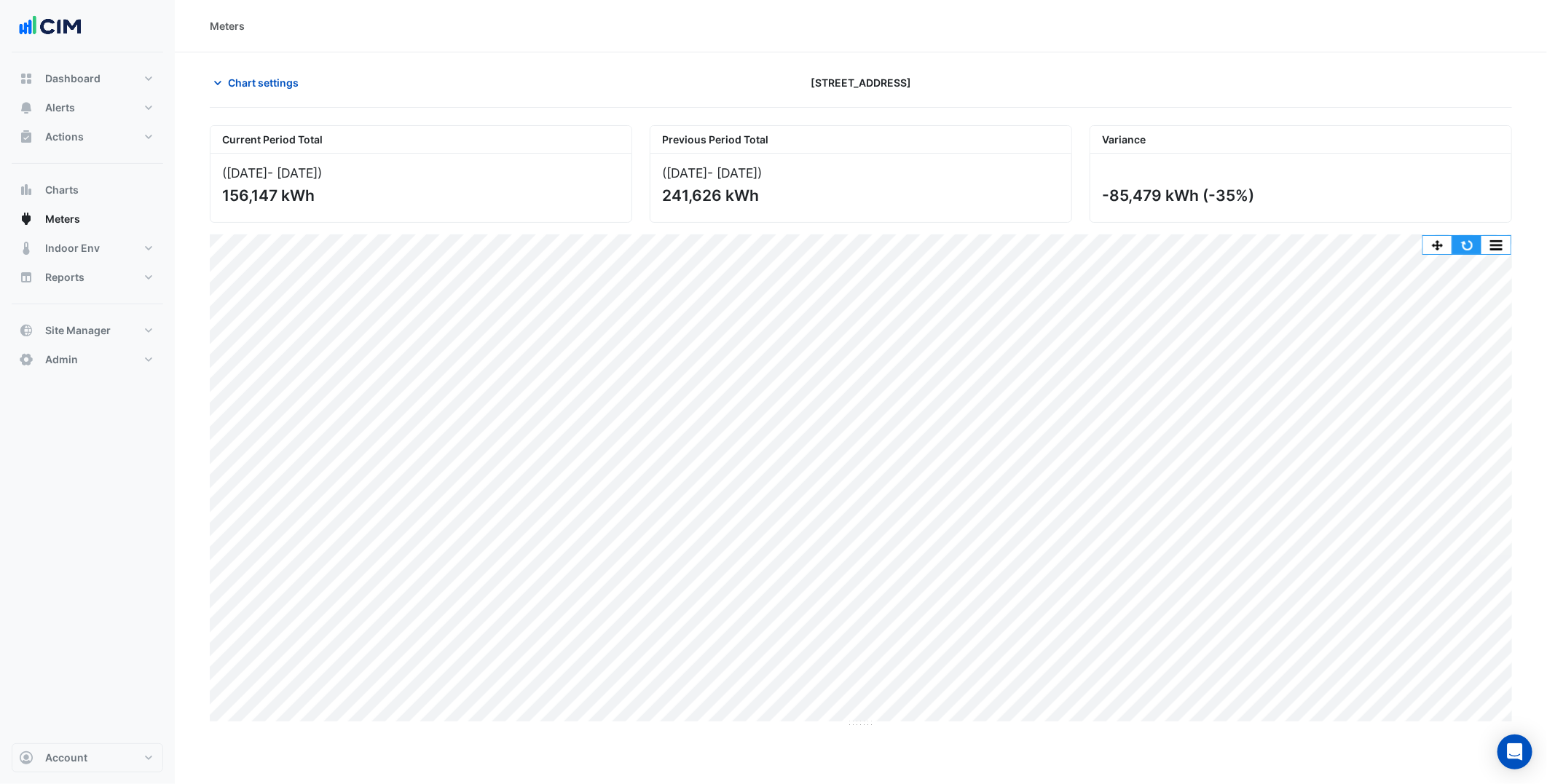
click at [1468, 243] on button "button" at bounding box center [1467, 244] width 29 height 19
click at [1479, 236] on button "button" at bounding box center [1467, 244] width 29 height 19
click at [251, 86] on span "Chart settings" at bounding box center [263, 82] width 71 height 16
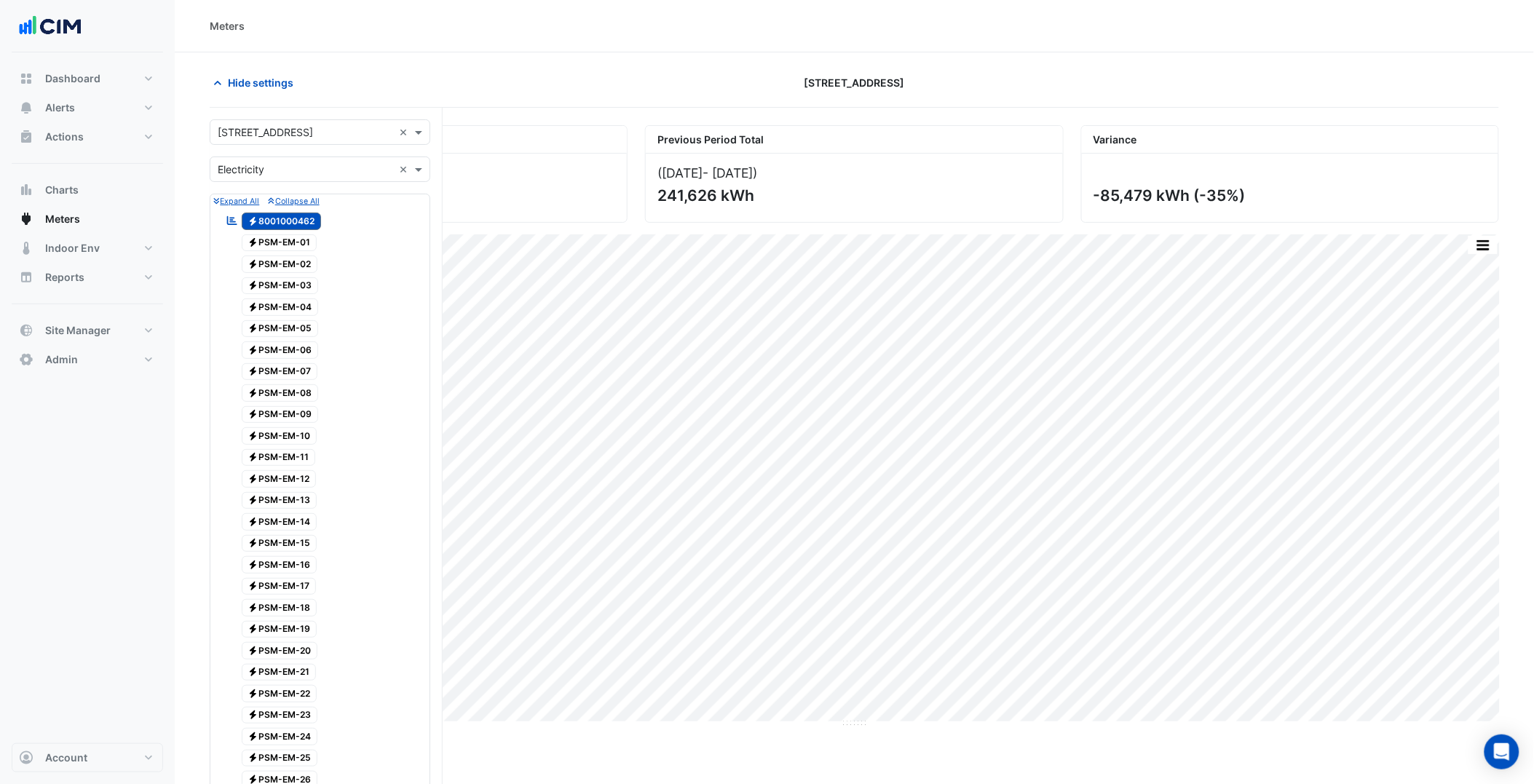
click at [323, 134] on input "text" at bounding box center [305, 133] width 176 height 16
type input "******"
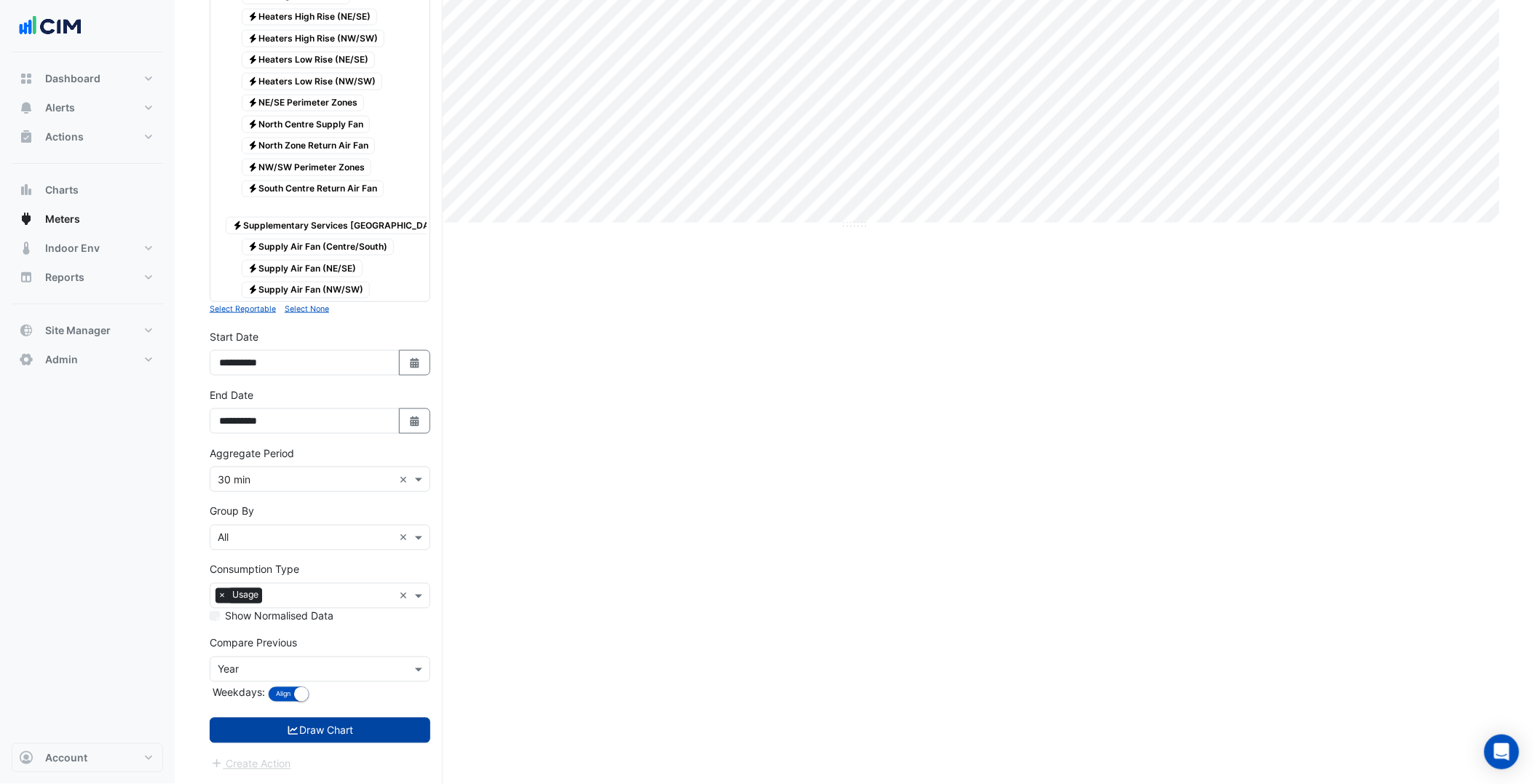
click at [368, 724] on button "Draw Chart" at bounding box center [320, 731] width 221 height 26
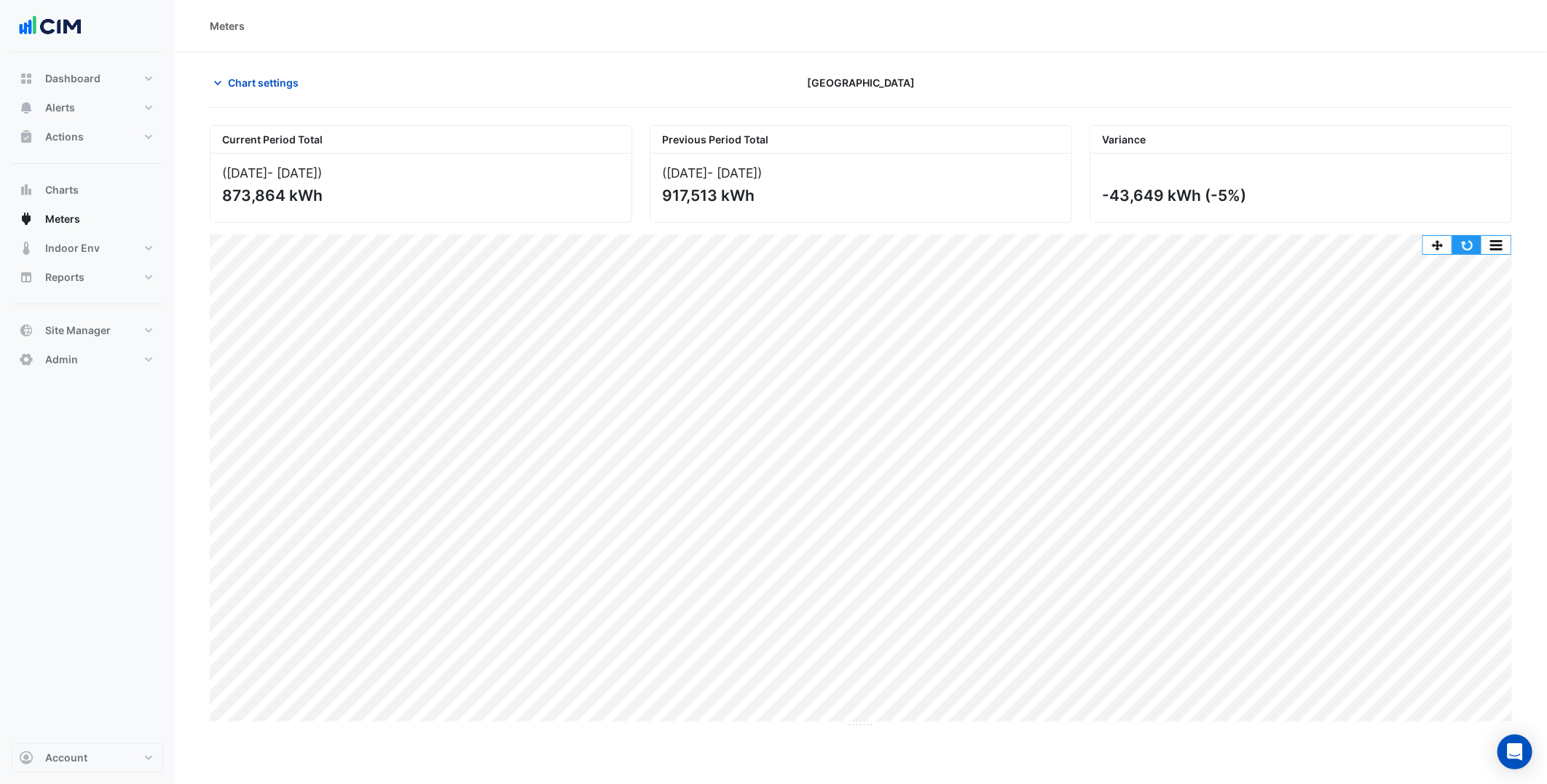
click at [1459, 241] on button "button" at bounding box center [1467, 244] width 29 height 19
click at [1461, 245] on button "button" at bounding box center [1467, 244] width 29 height 19
click at [272, 80] on span "Chart settings" at bounding box center [263, 82] width 71 height 16
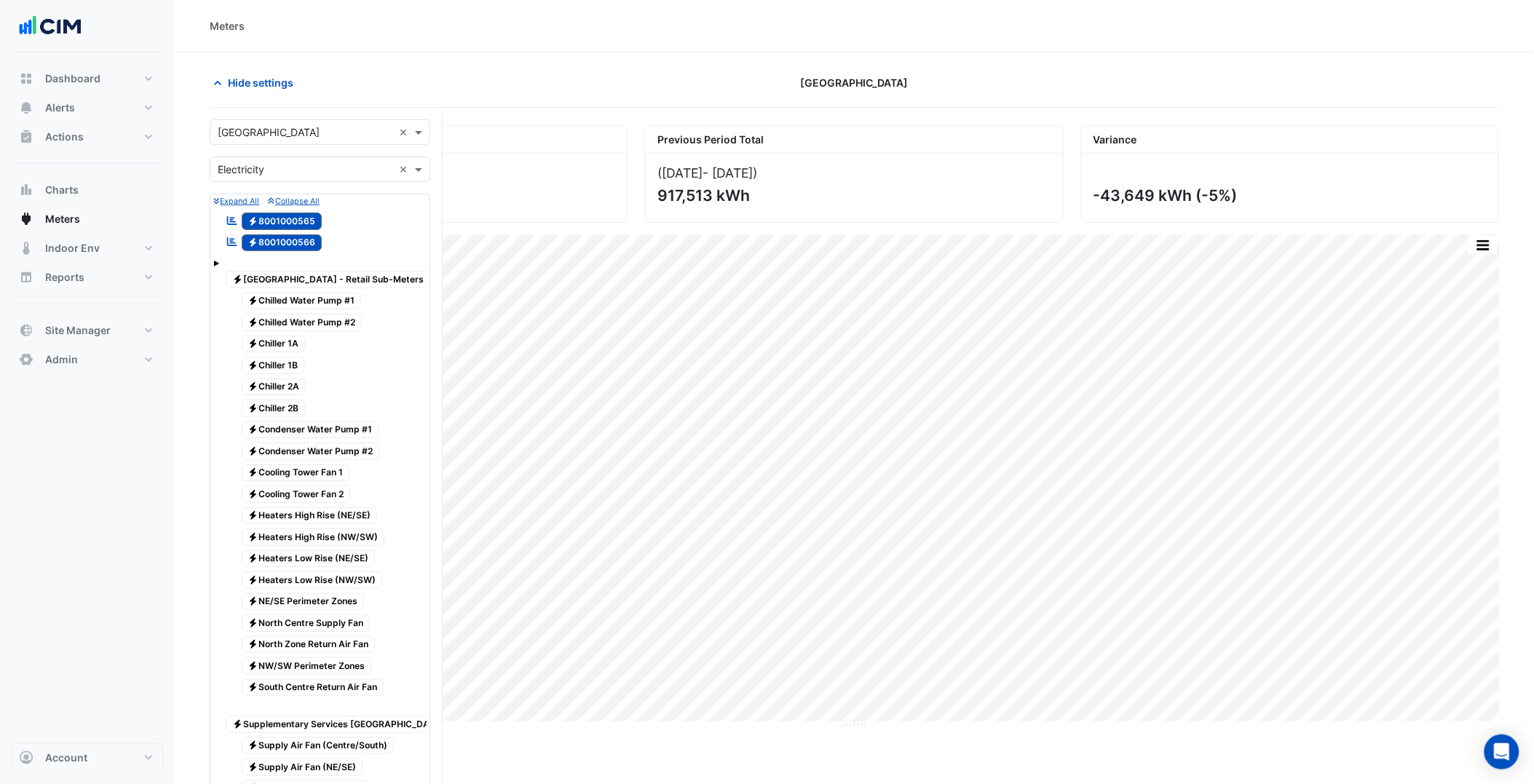
click at [293, 131] on input "text" at bounding box center [305, 133] width 176 height 16
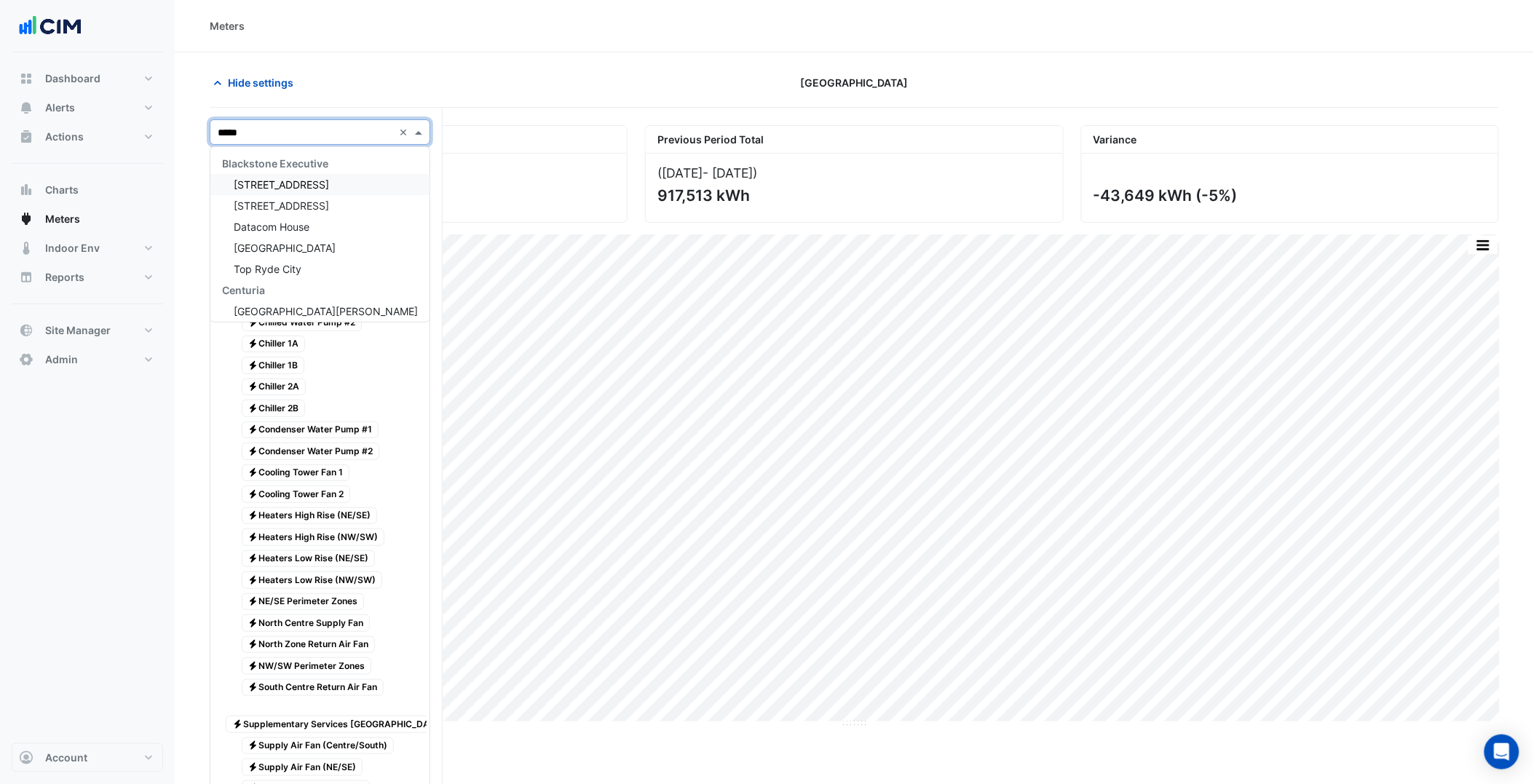
type input "******"
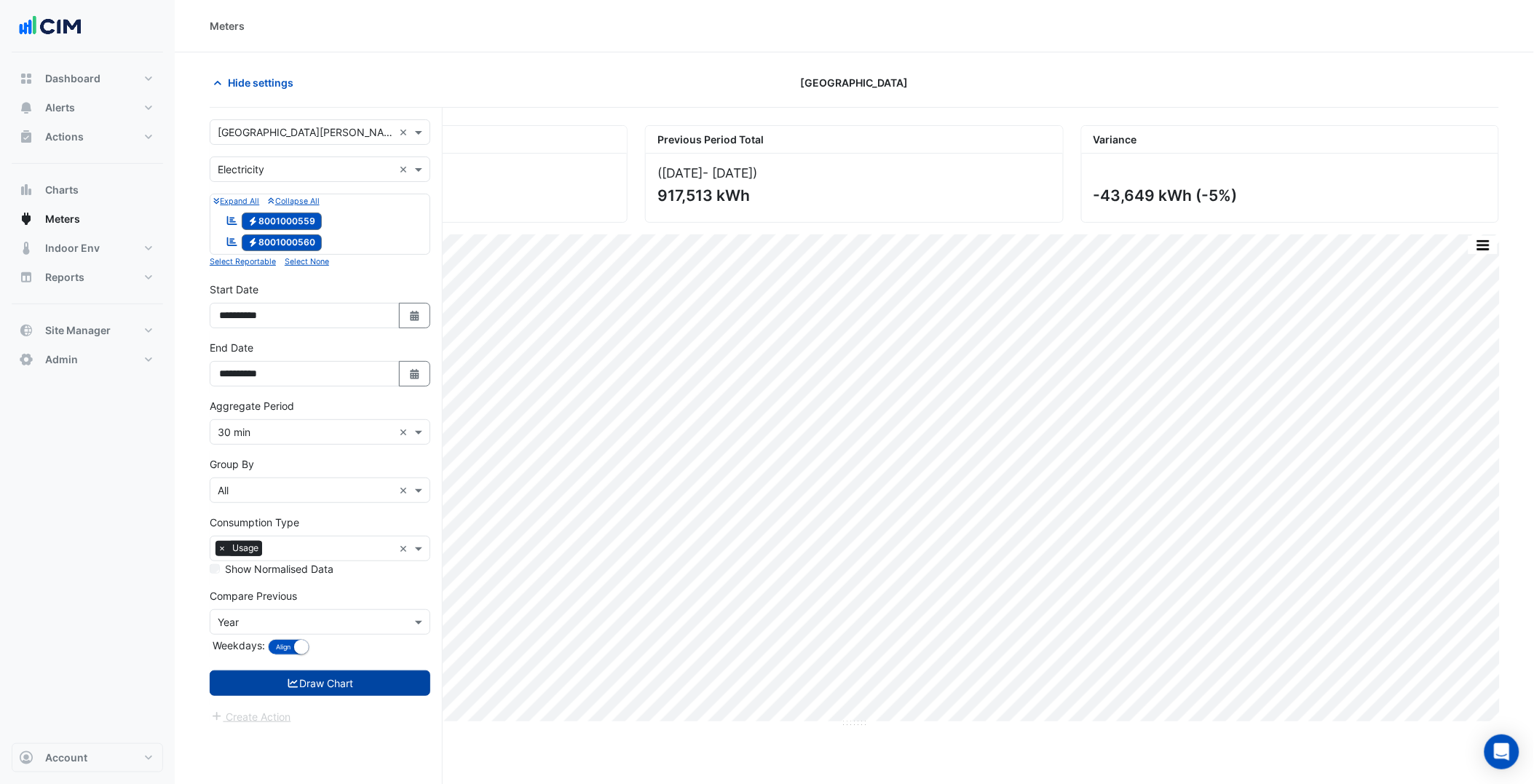
click at [334, 690] on button "Draw Chart" at bounding box center [320, 683] width 221 height 26
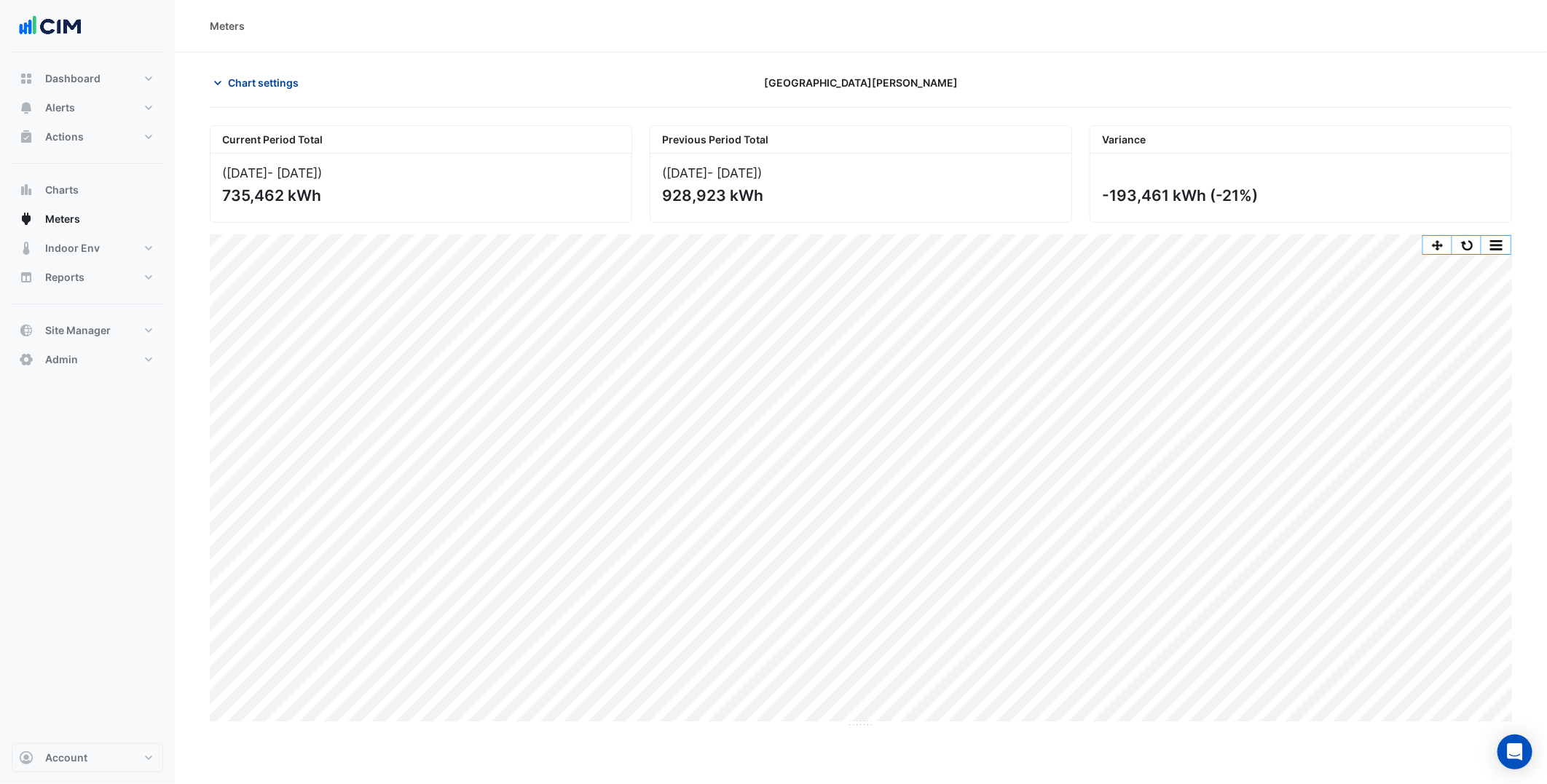
click at [281, 82] on span "Chart settings" at bounding box center [263, 82] width 71 height 16
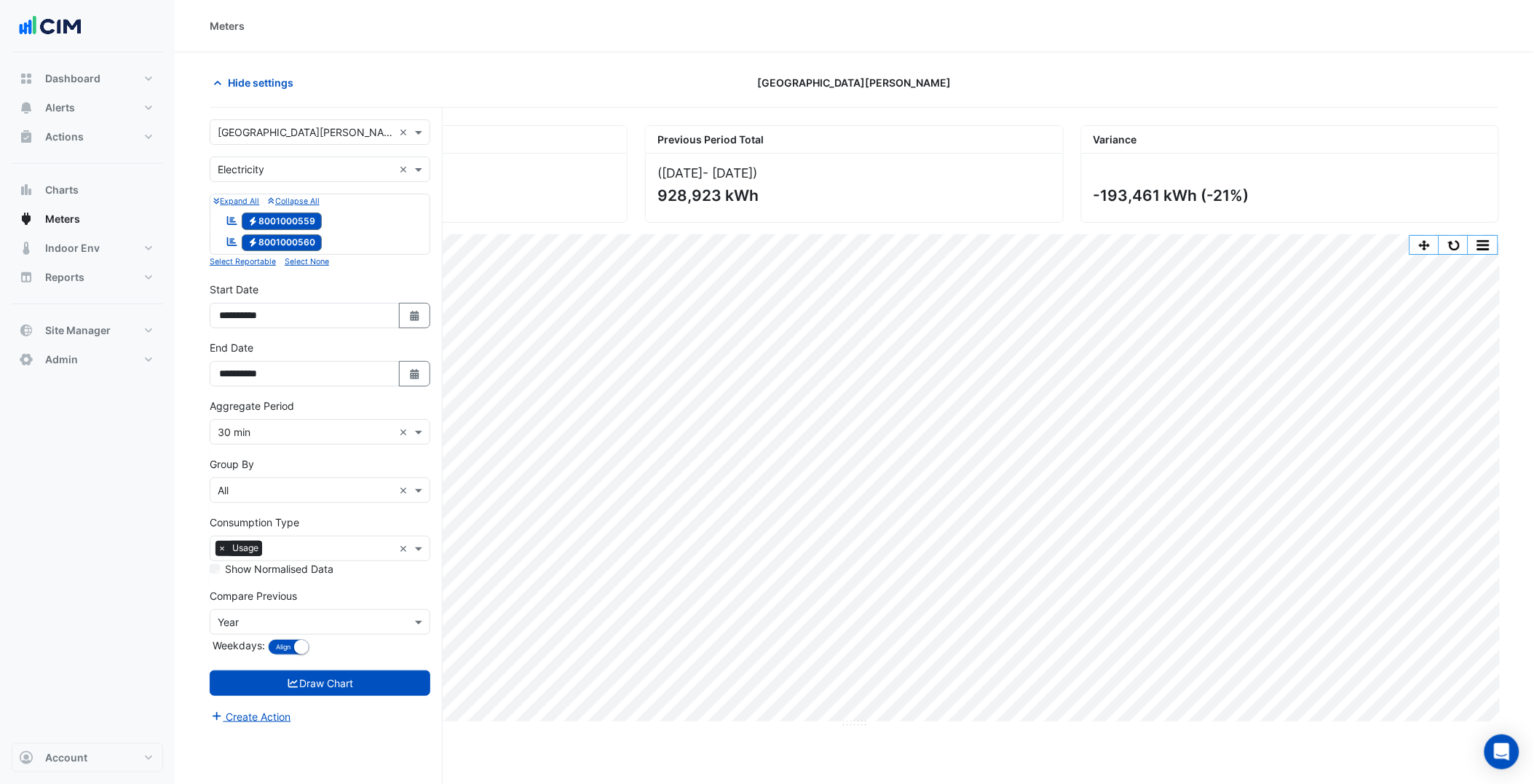
click at [317, 470] on div "Group By Group By × All ×" at bounding box center [320, 479] width 221 height 46
click at [307, 492] on input "text" at bounding box center [305, 492] width 176 height 16
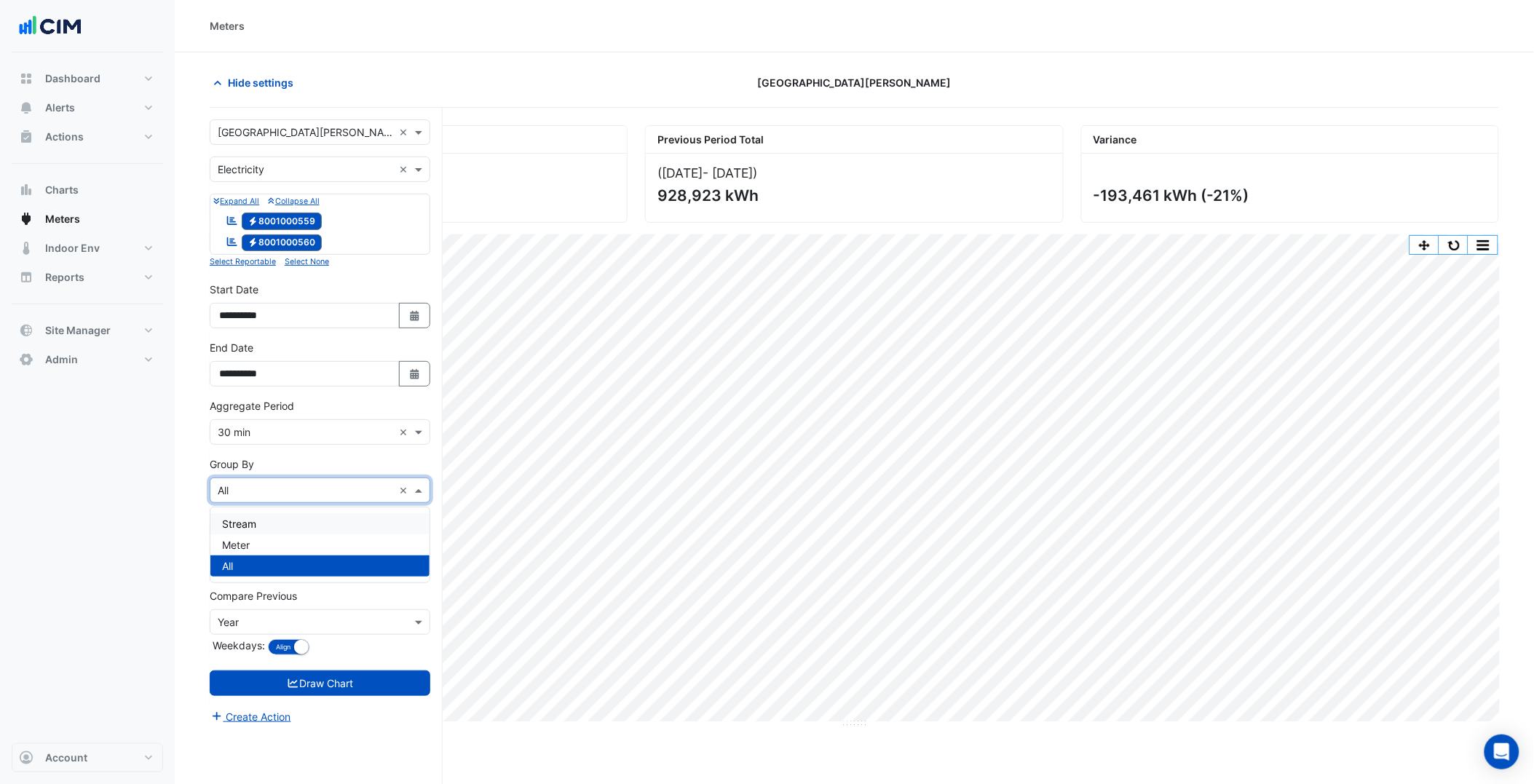
click at [270, 533] on div "Stream" at bounding box center [319, 524] width 219 height 22
click at [294, 488] on input "text" at bounding box center [305, 492] width 176 height 16
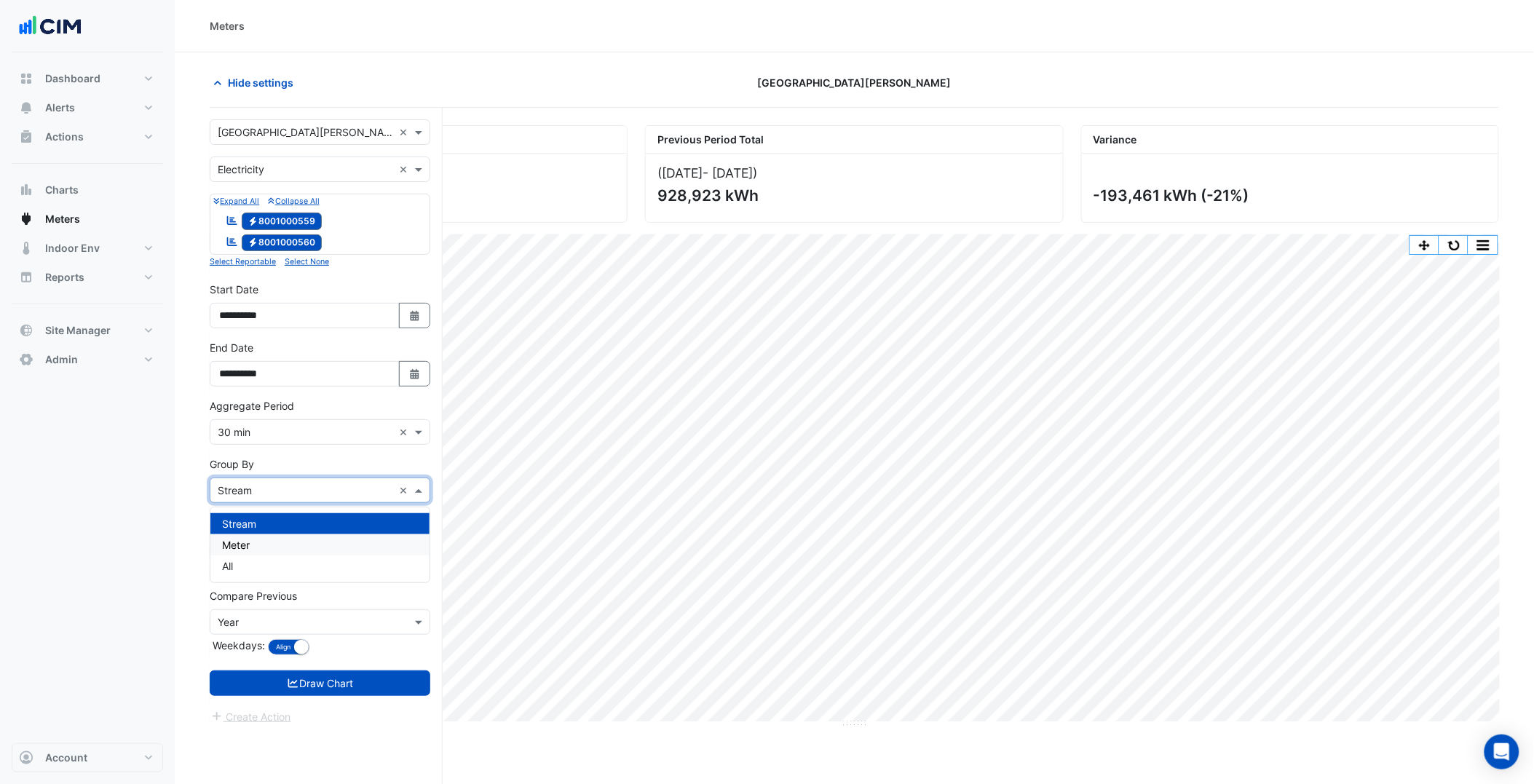
click at [283, 546] on div "Meter" at bounding box center [319, 546] width 219 height 22
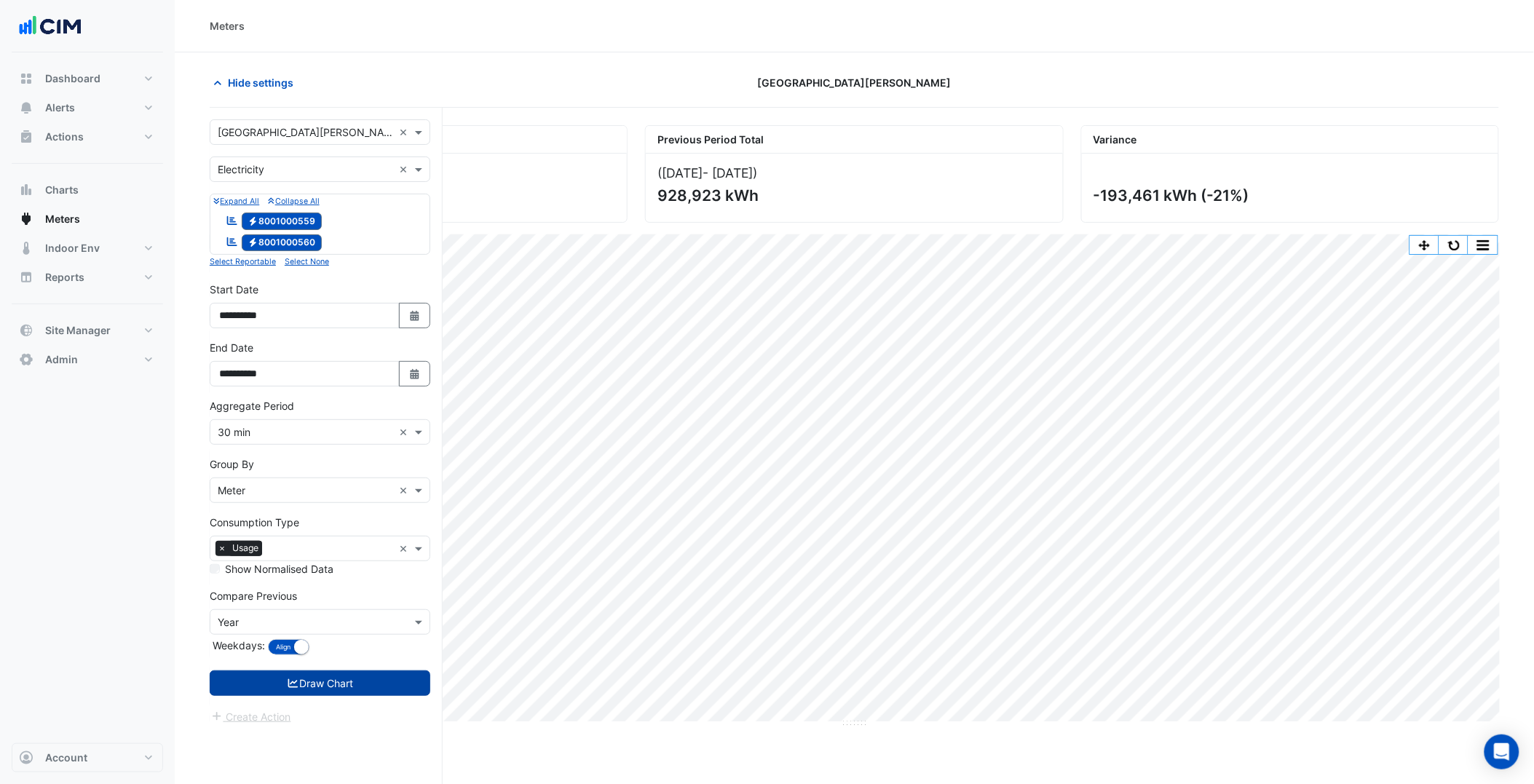
click at [329, 687] on button "Draw Chart" at bounding box center [320, 683] width 221 height 26
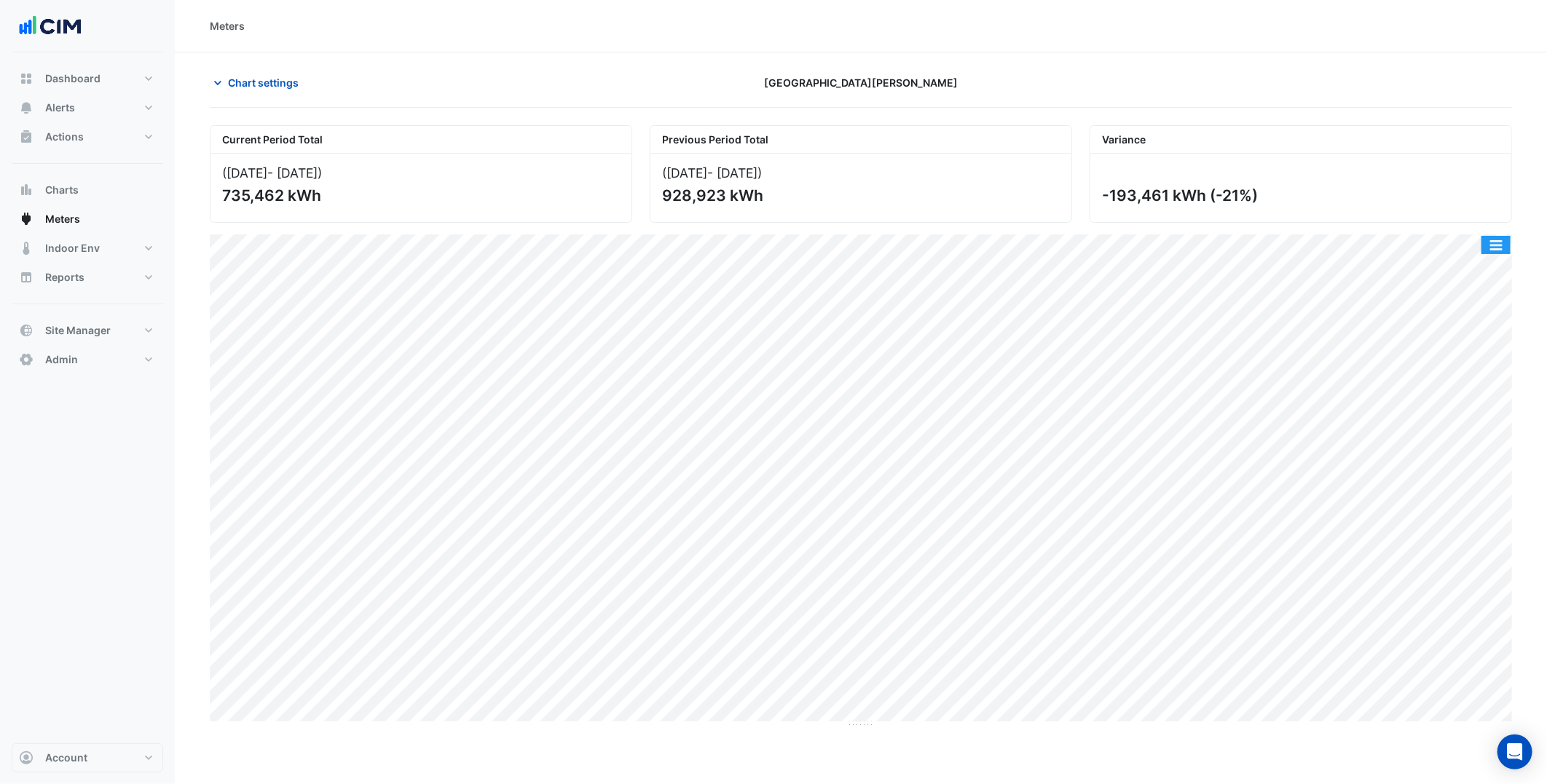
click at [1497, 244] on button "button" at bounding box center [1496, 244] width 29 height 19
click at [1493, 275] on div "Split by Meter" at bounding box center [1467, 271] width 87 height 26
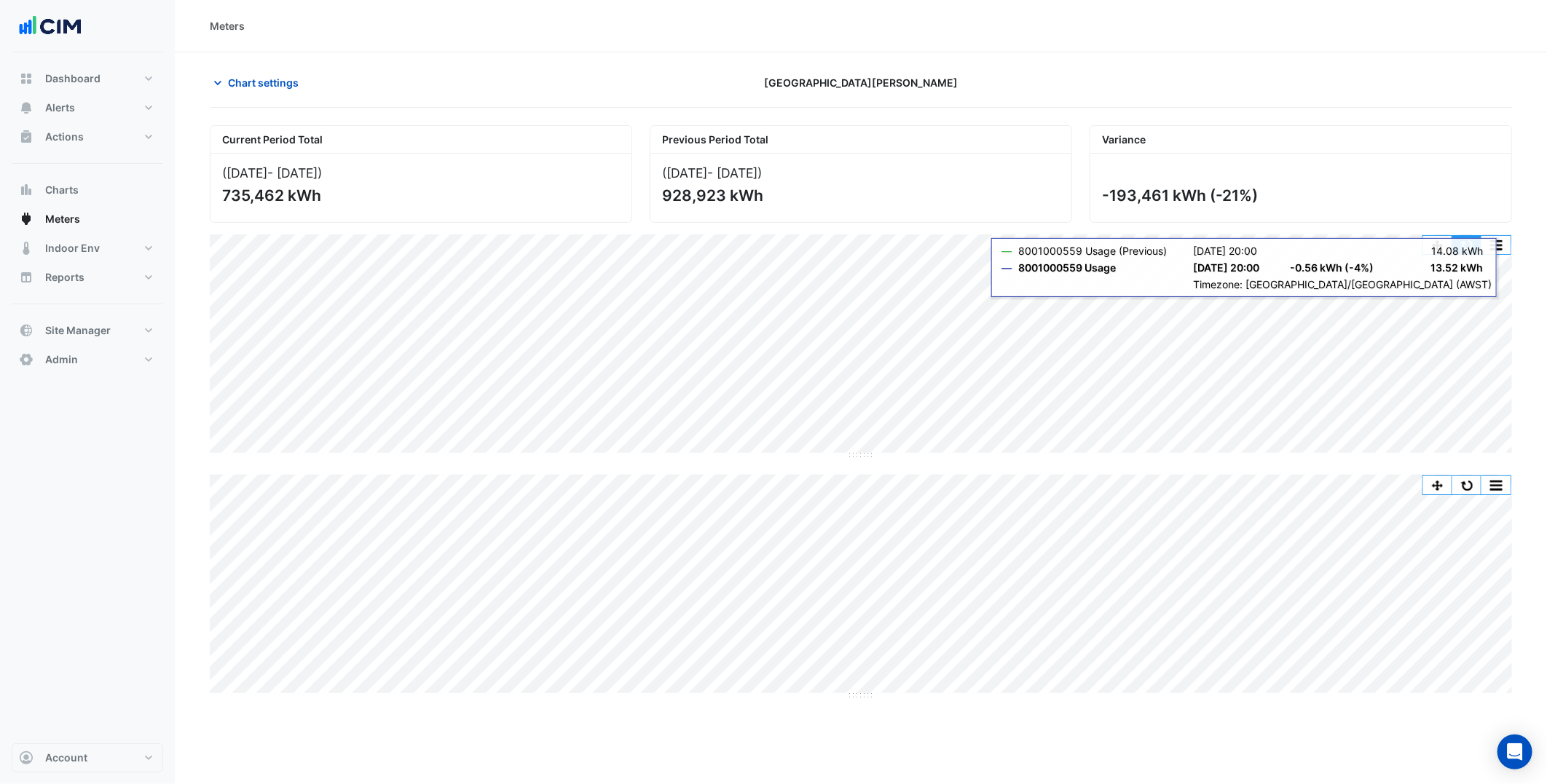
click at [1469, 240] on button "button" at bounding box center [1467, 244] width 29 height 19
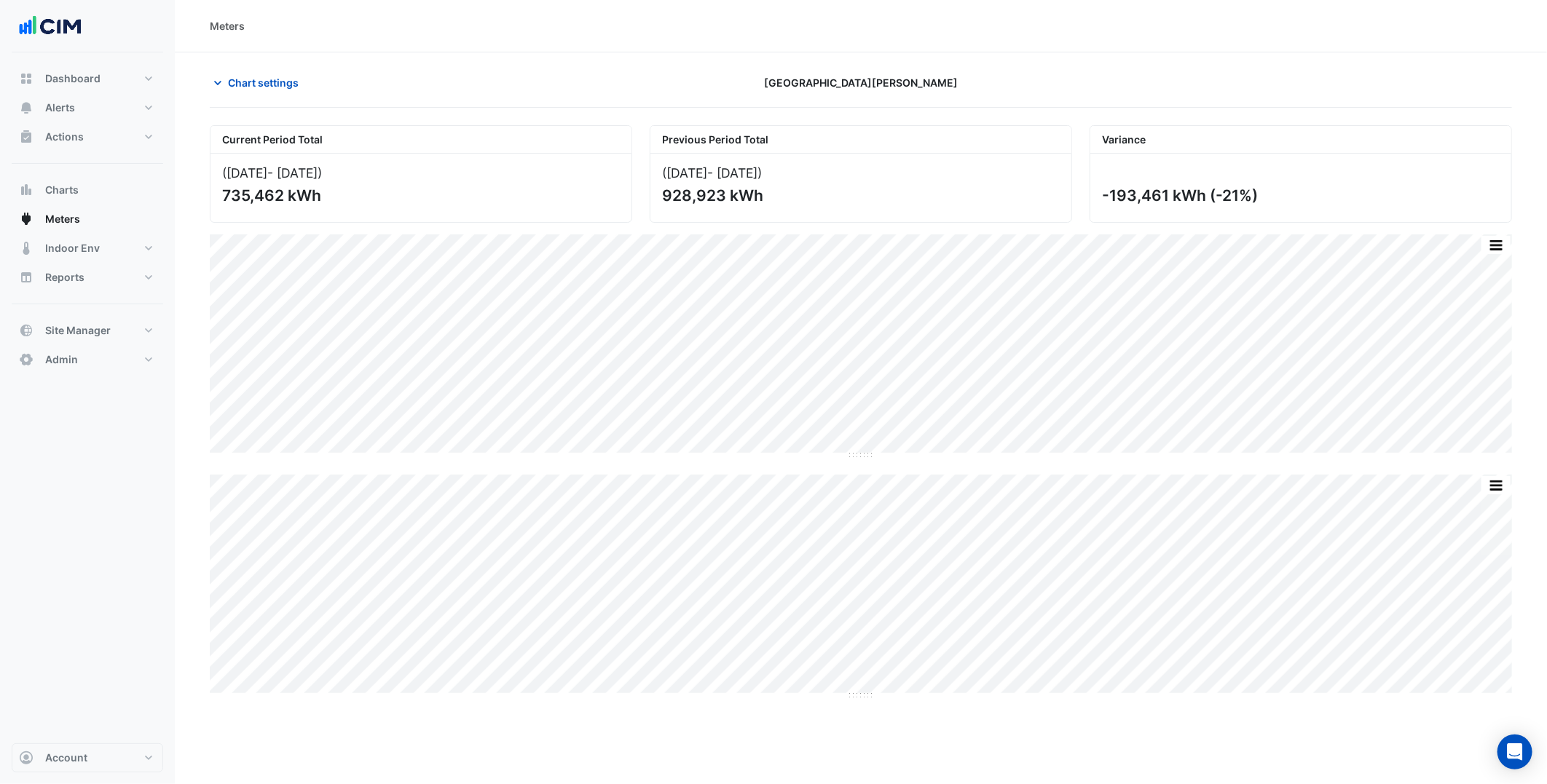
click at [268, 97] on div "Chart settings One William Street" at bounding box center [861, 88] width 1303 height 38
click at [265, 78] on span "Chart settings" at bounding box center [263, 82] width 71 height 16
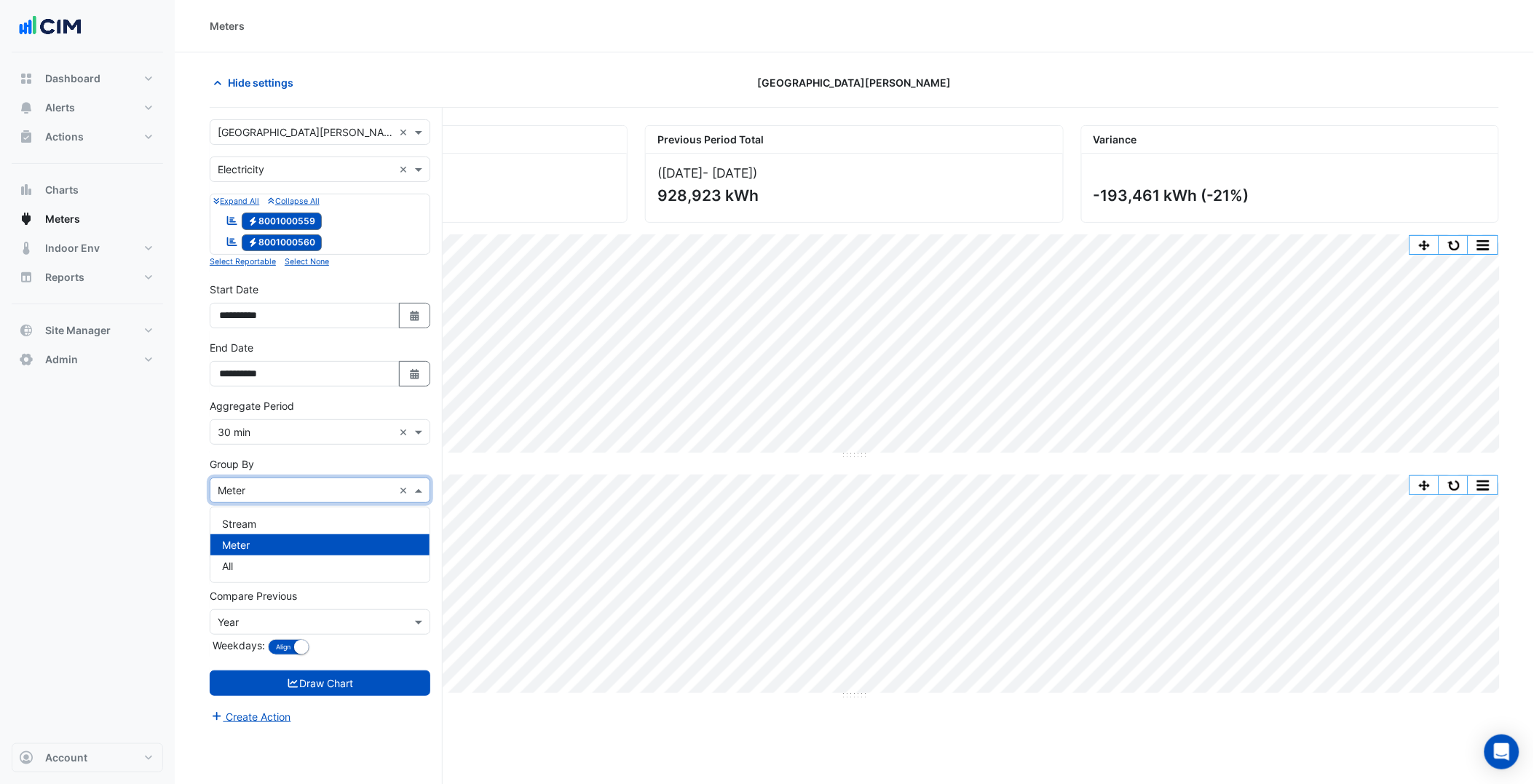
click at [290, 497] on input "text" at bounding box center [305, 492] width 176 height 16
click at [255, 565] on div "All" at bounding box center [319, 566] width 219 height 22
click at [275, 120] on div "Select a Site × One William Street ×" at bounding box center [320, 132] width 221 height 26
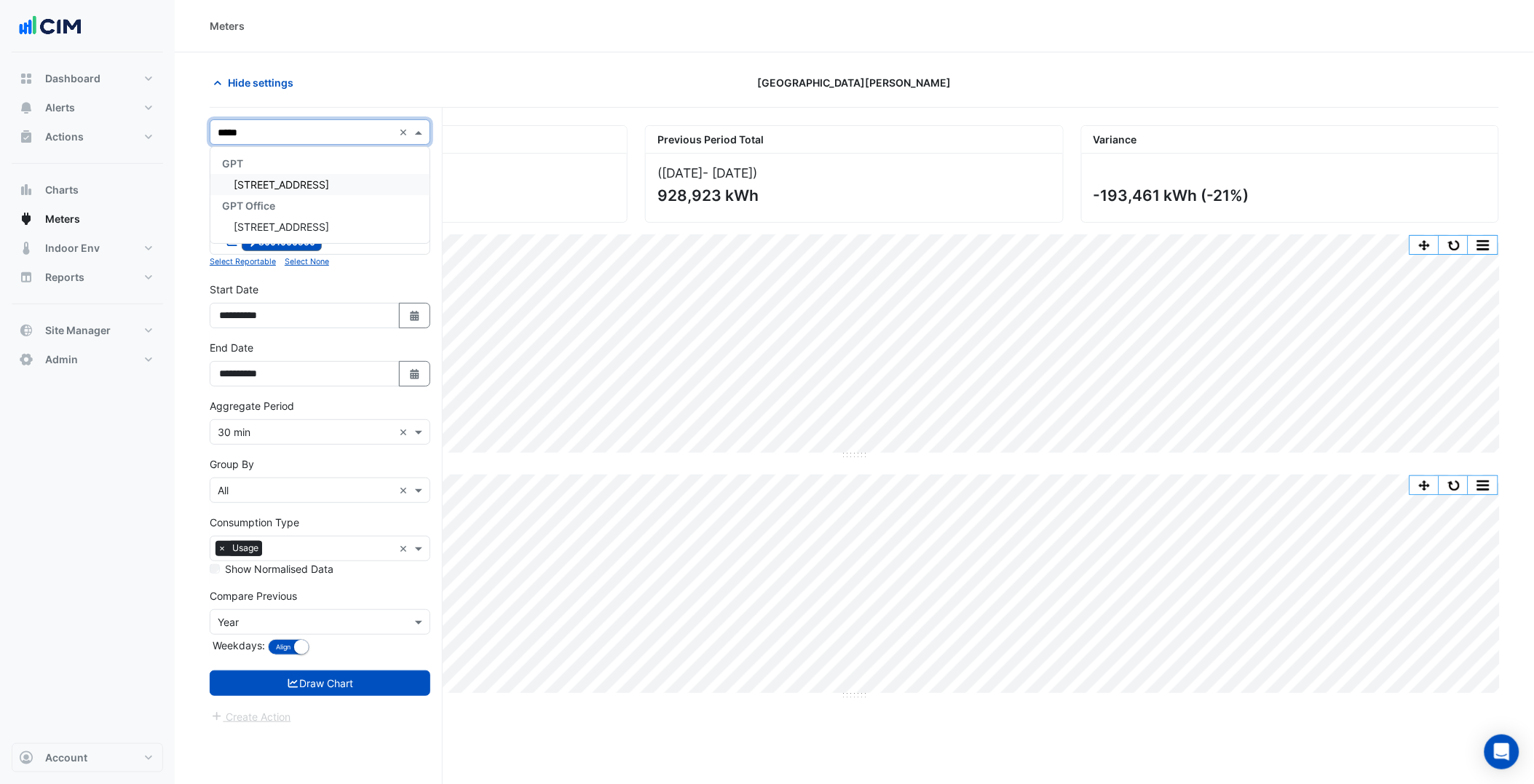
type input "******"
click at [281, 179] on span "[STREET_ADDRESS]" at bounding box center [281, 184] width 95 height 13
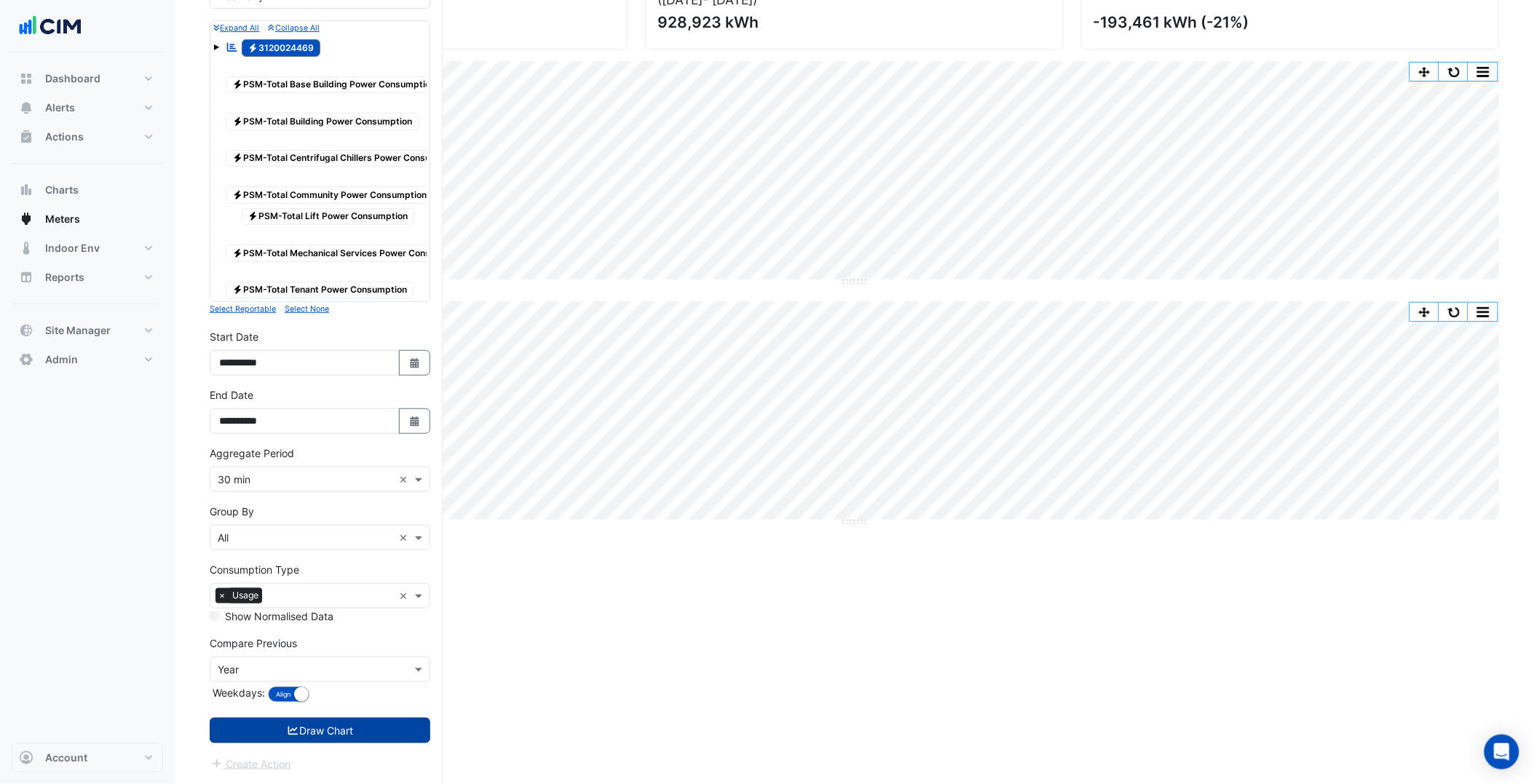
click at [351, 736] on button "Draw Chart" at bounding box center [320, 731] width 221 height 26
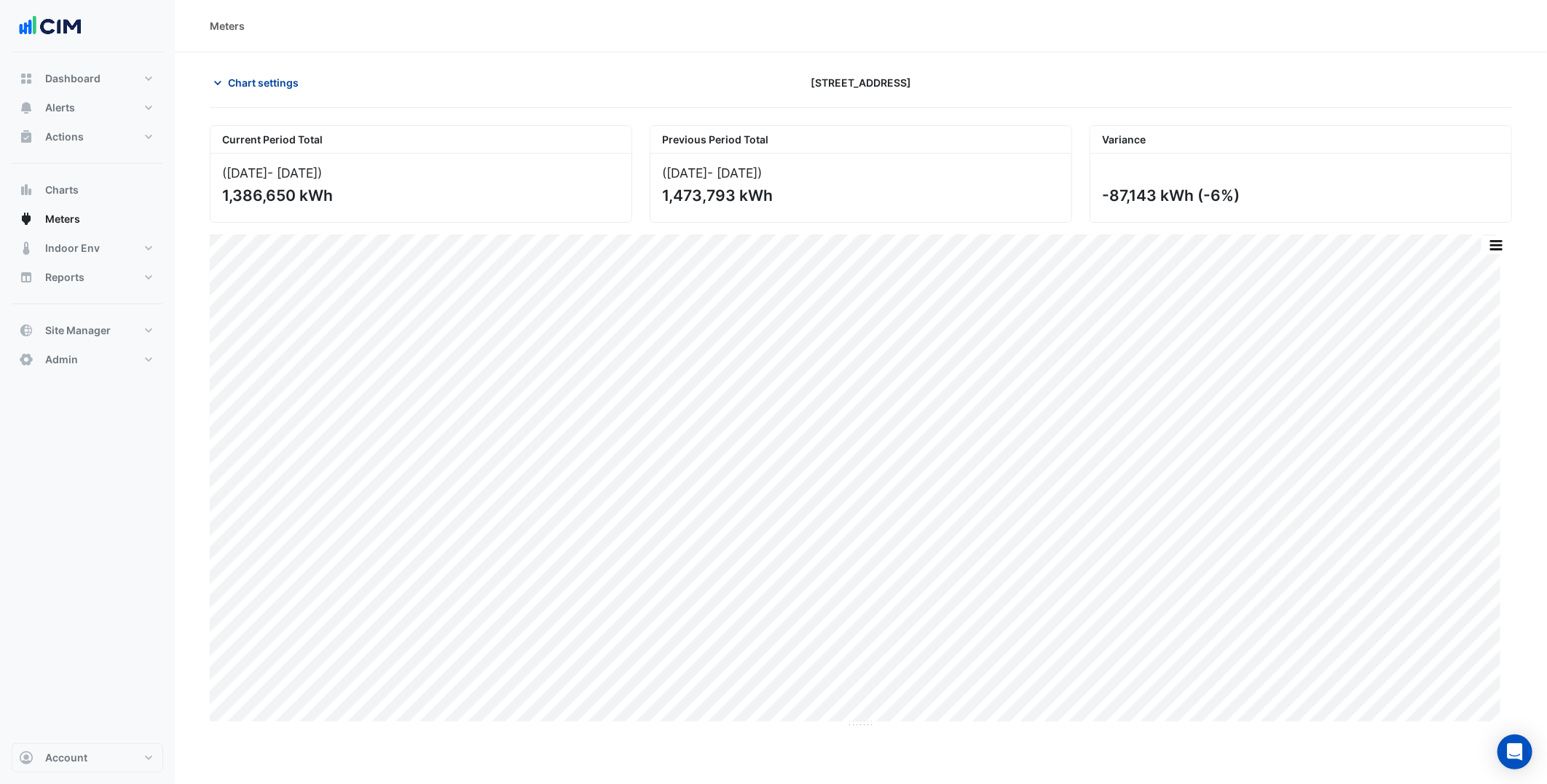
click at [244, 83] on span "Chart settings" at bounding box center [263, 82] width 71 height 16
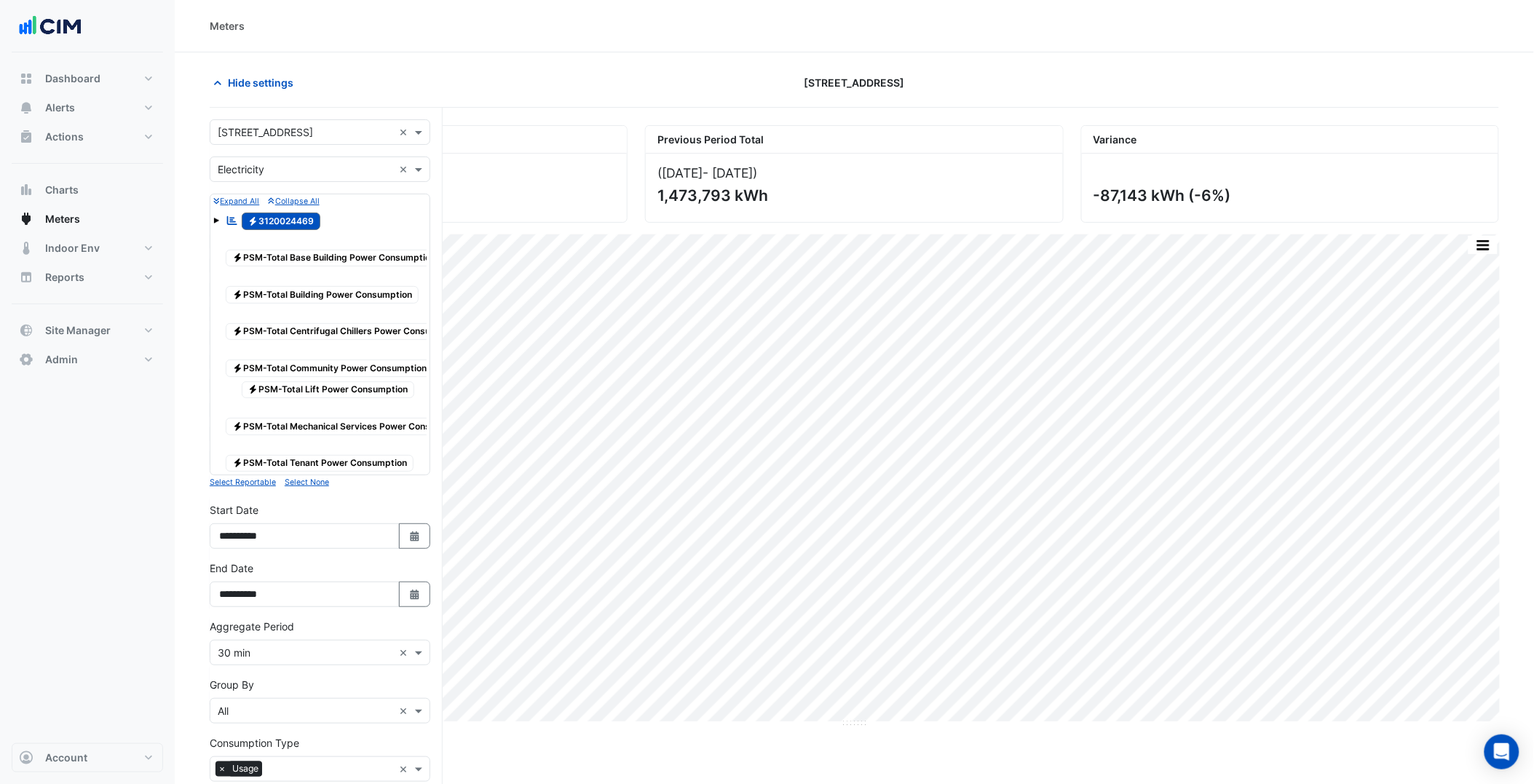
click at [303, 126] on input "text" at bounding box center [305, 133] width 176 height 16
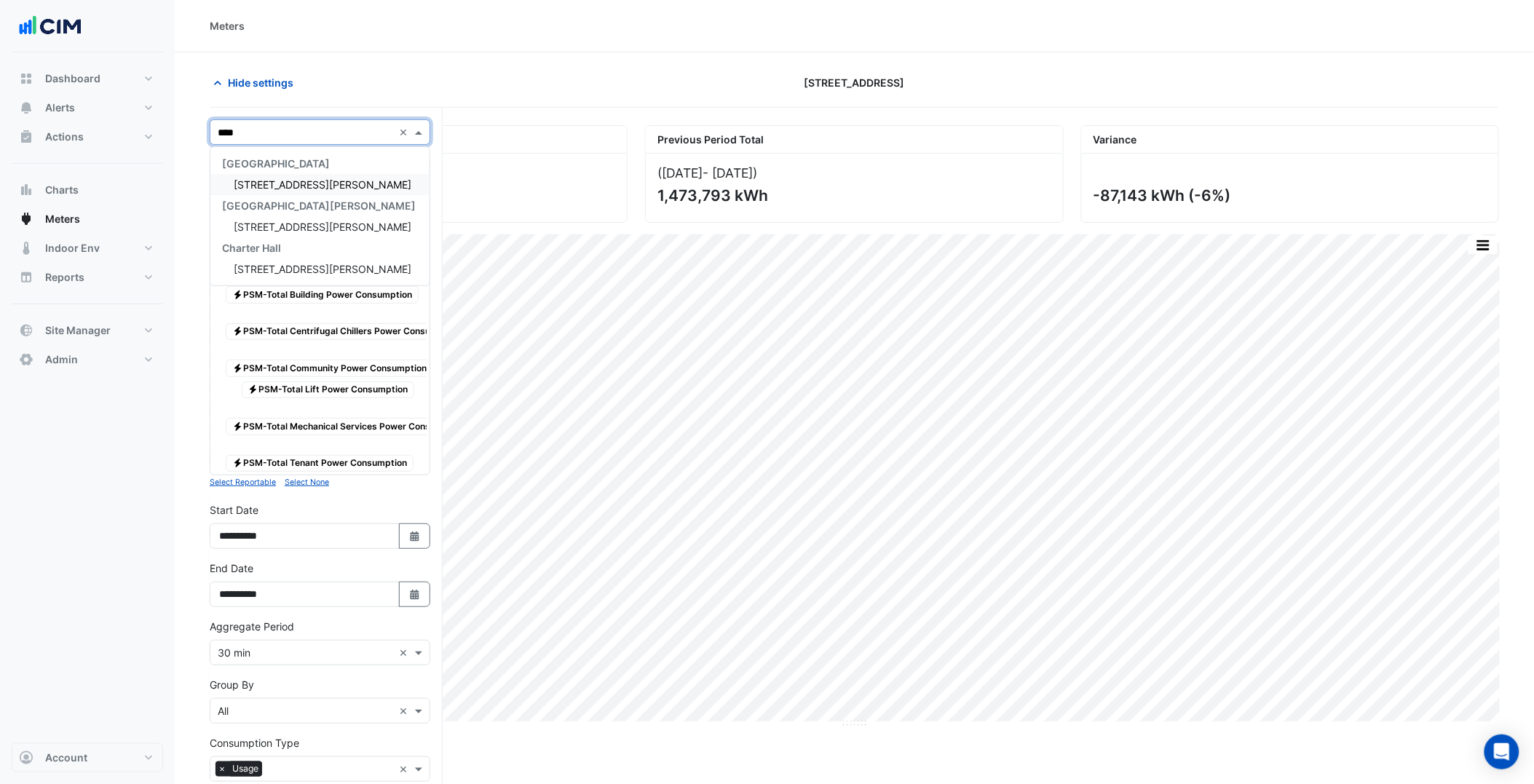
type input "*****"
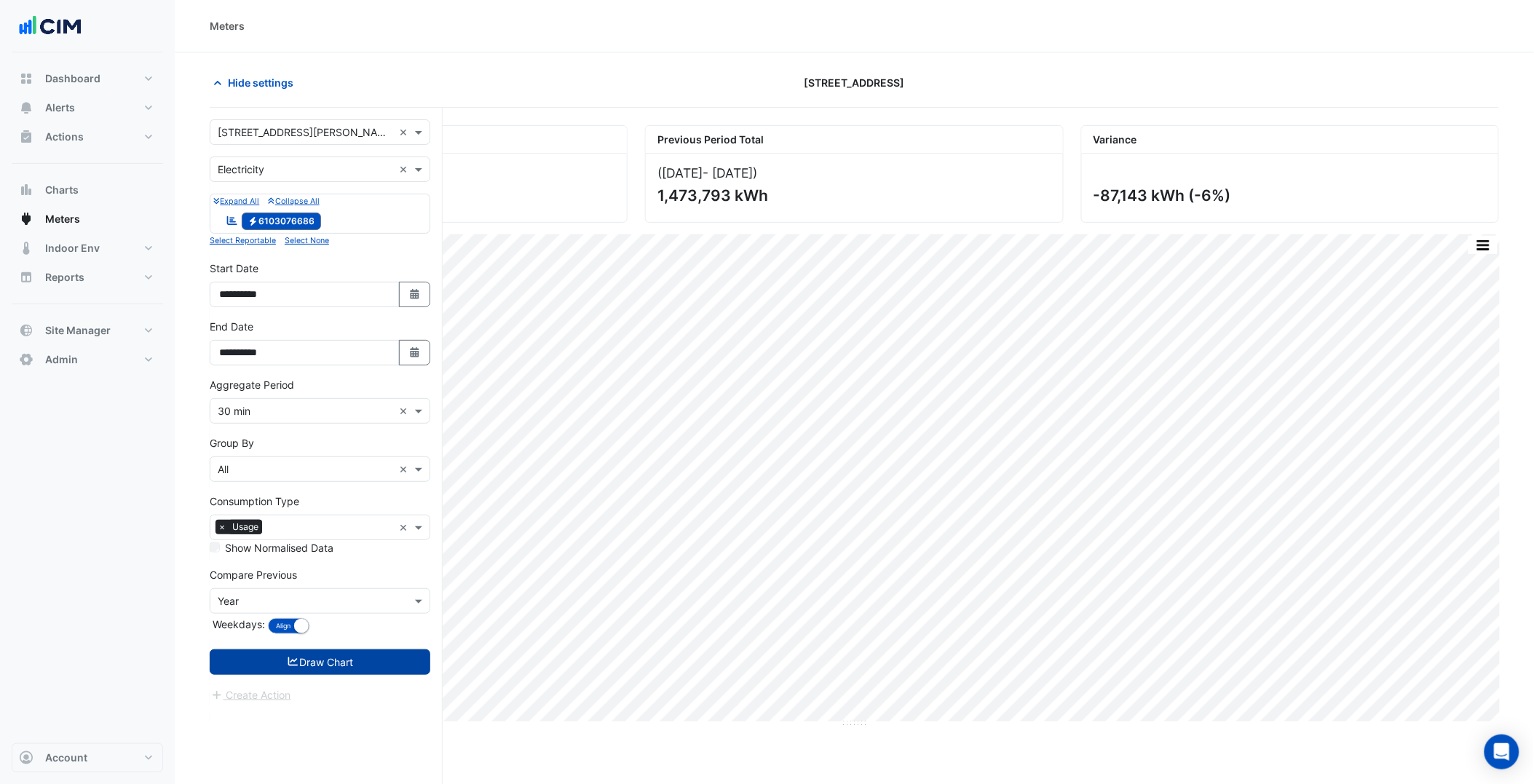
click at [365, 657] on button "Draw Chart" at bounding box center [320, 662] width 221 height 26
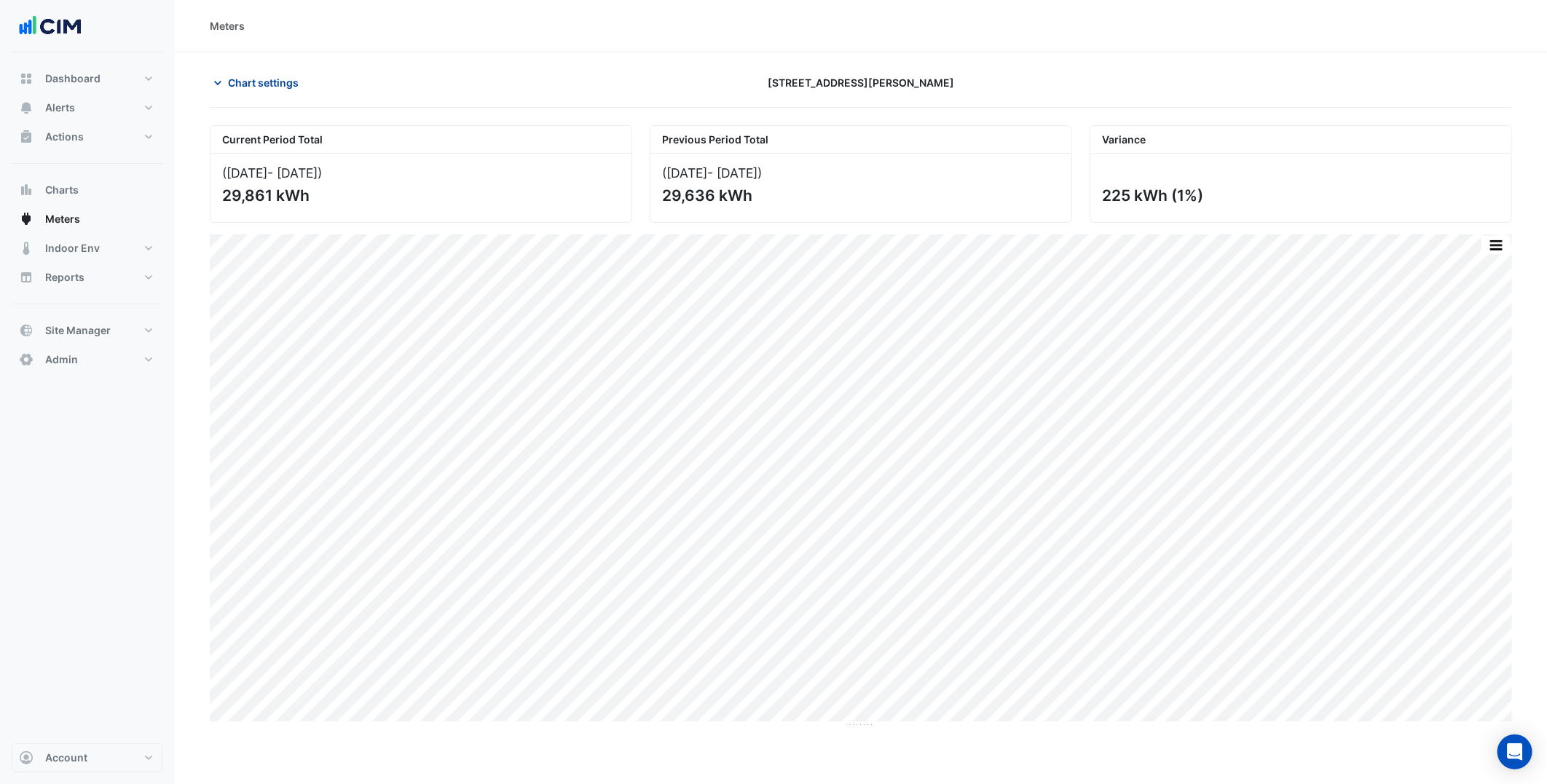
click at [255, 93] on button "Chart settings" at bounding box center [259, 82] width 98 height 26
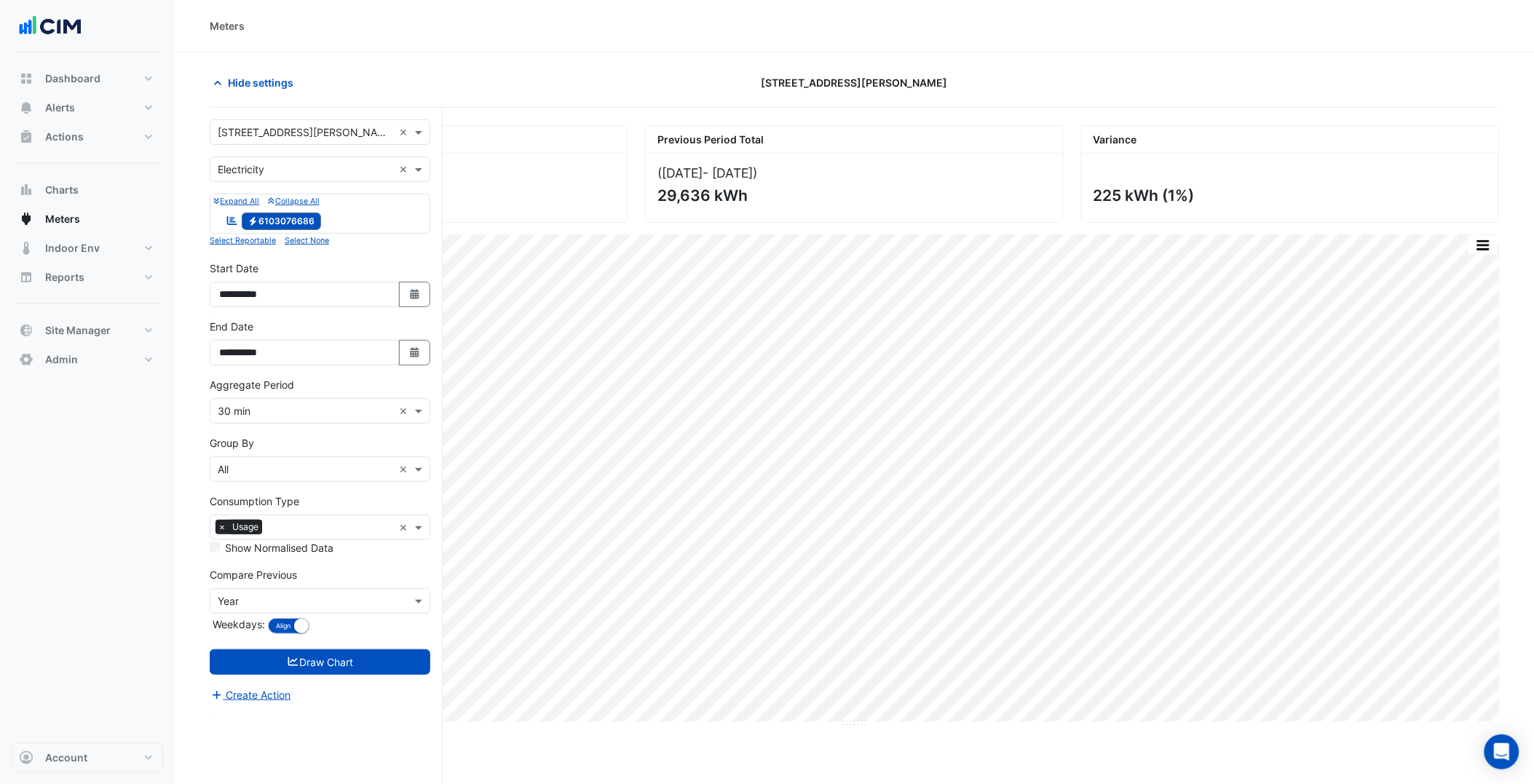
click at [287, 131] on input "text" at bounding box center [305, 133] width 176 height 16
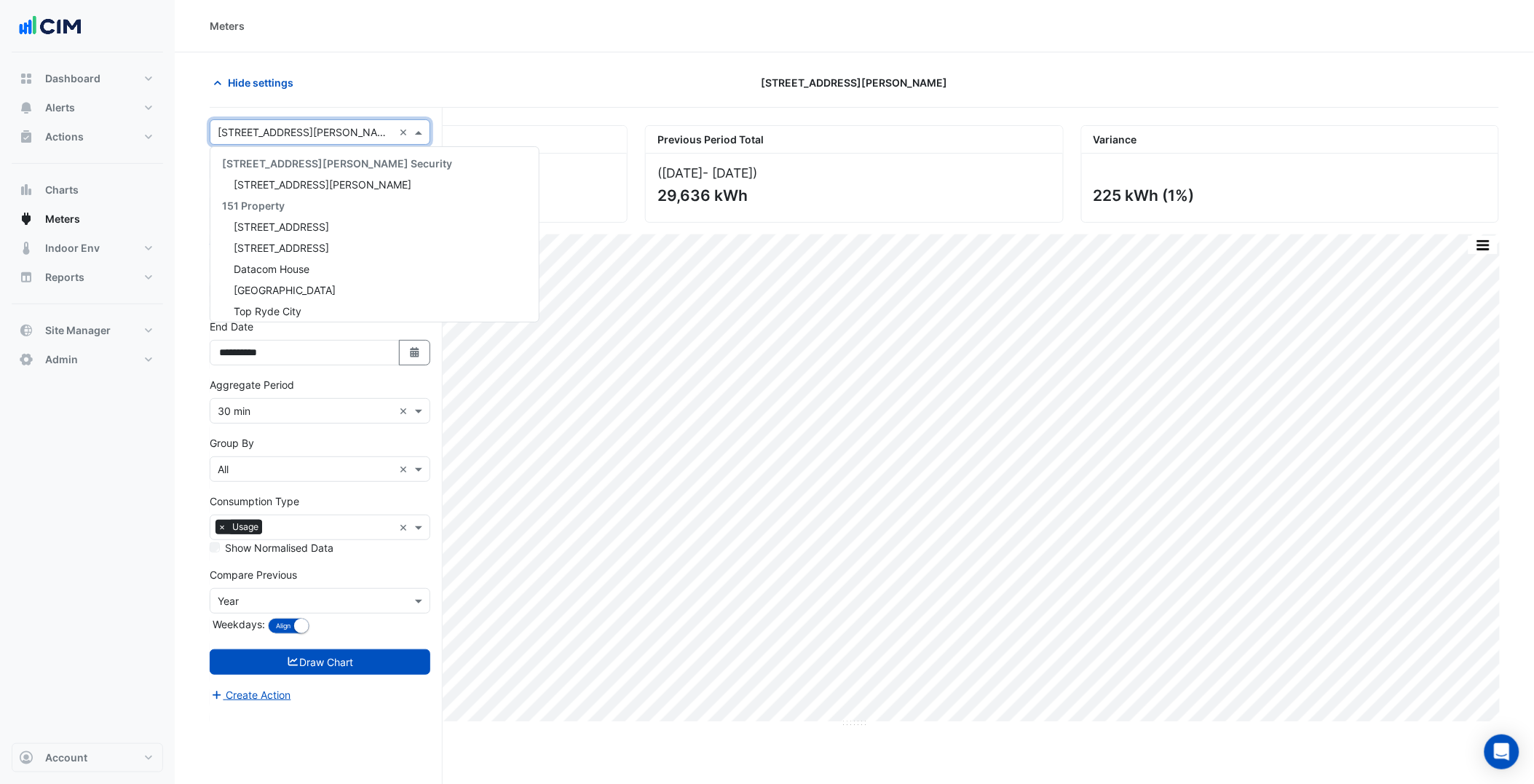
scroll to position [3739, 0]
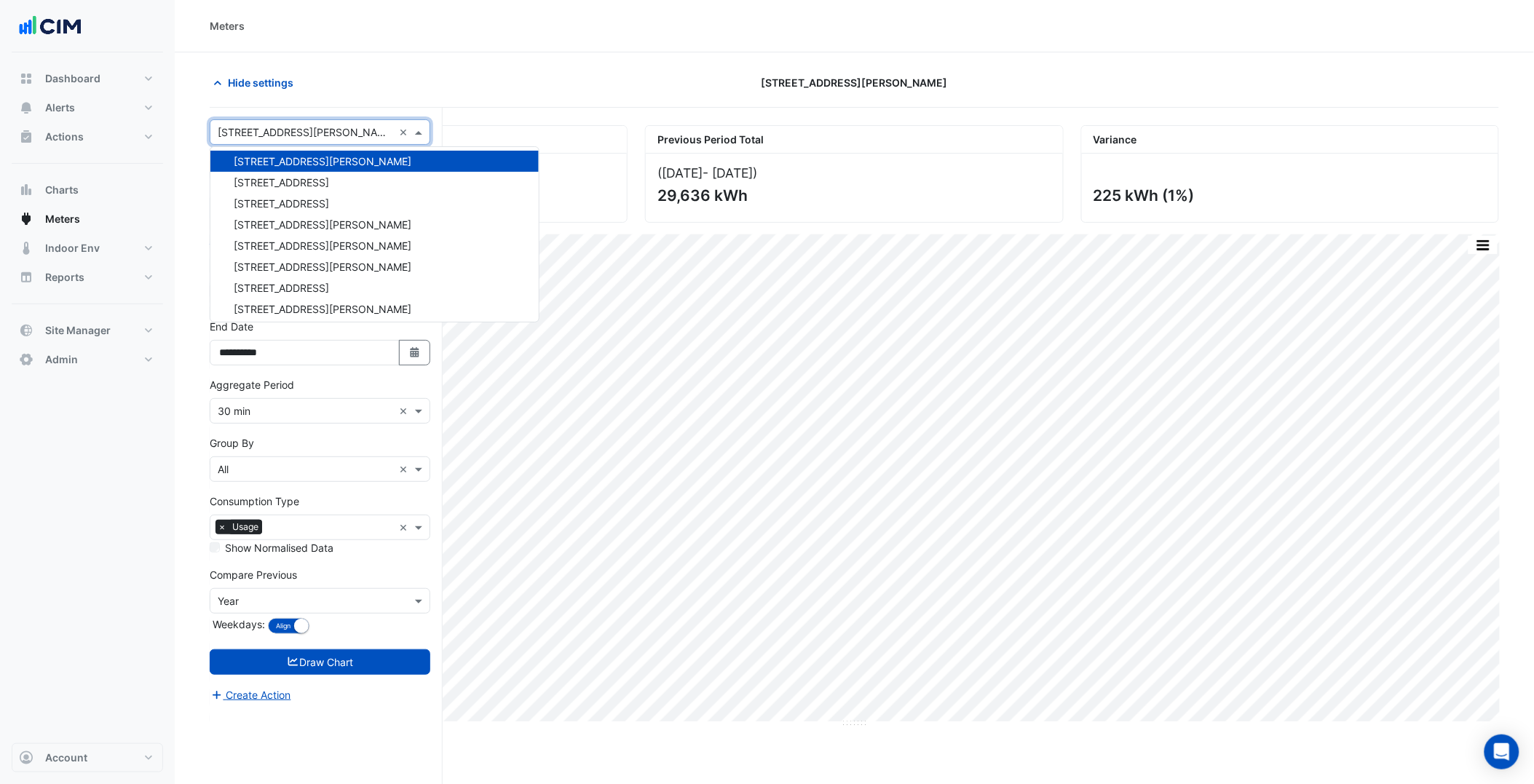
click at [185, 139] on section "Hide settings 555 Collins Street Current Period Total (01 Jun 25 - 19 Aug 25 ) …" at bounding box center [854, 445] width 1359 height 787
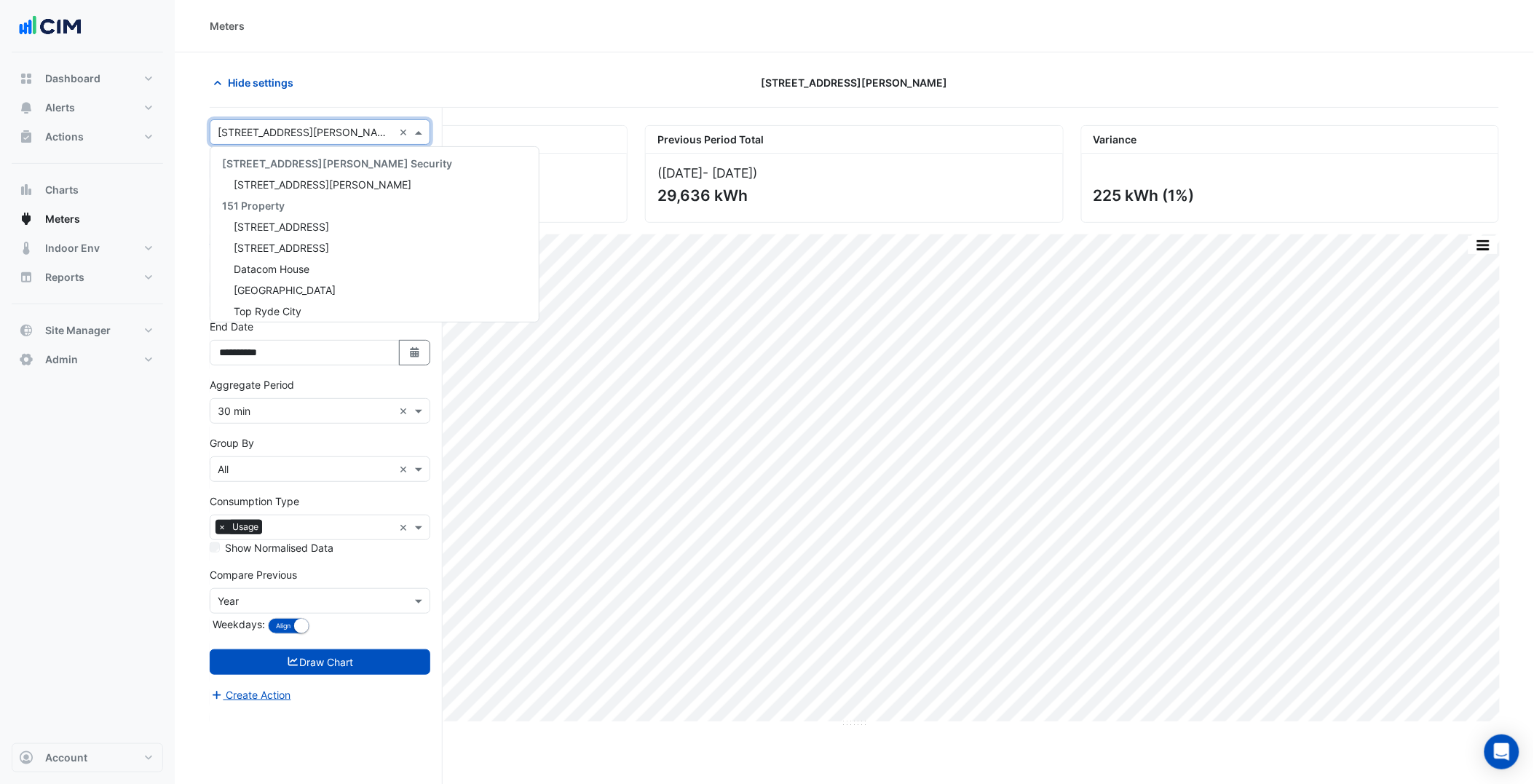
click at [270, 132] on input "text" at bounding box center [305, 133] width 176 height 16
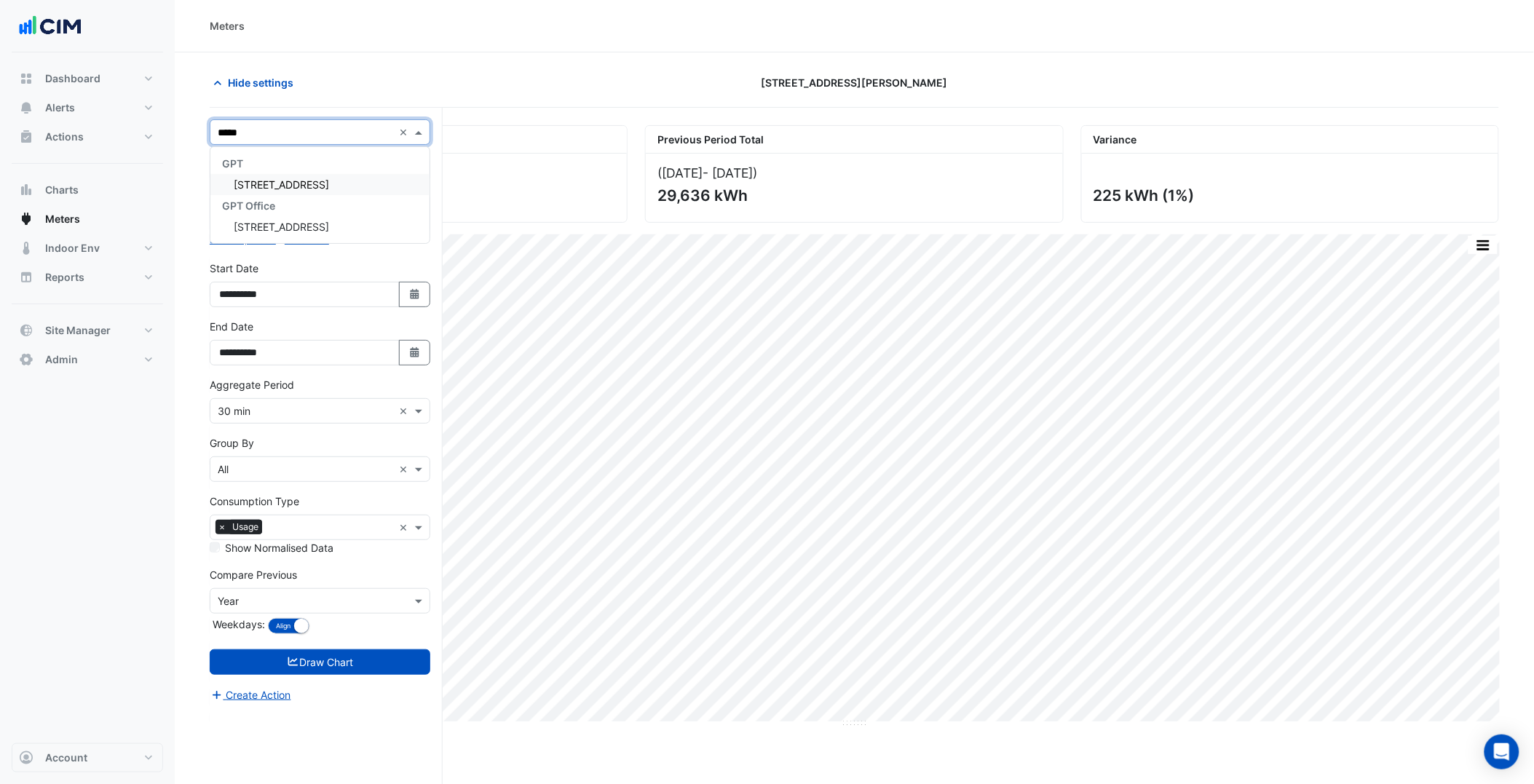
scroll to position [0, 0]
type input "******"
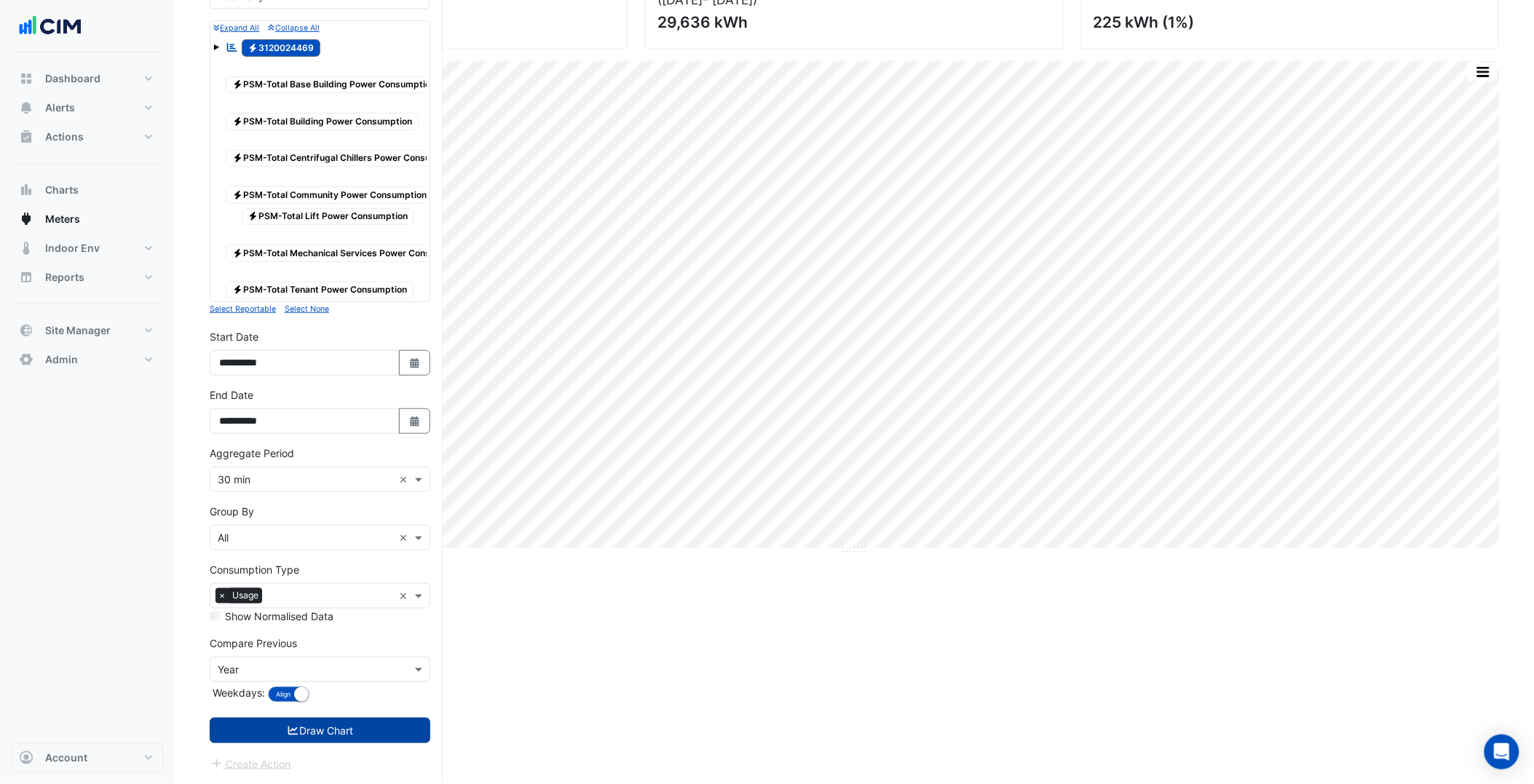
click at [332, 722] on button "Draw Chart" at bounding box center [320, 731] width 221 height 26
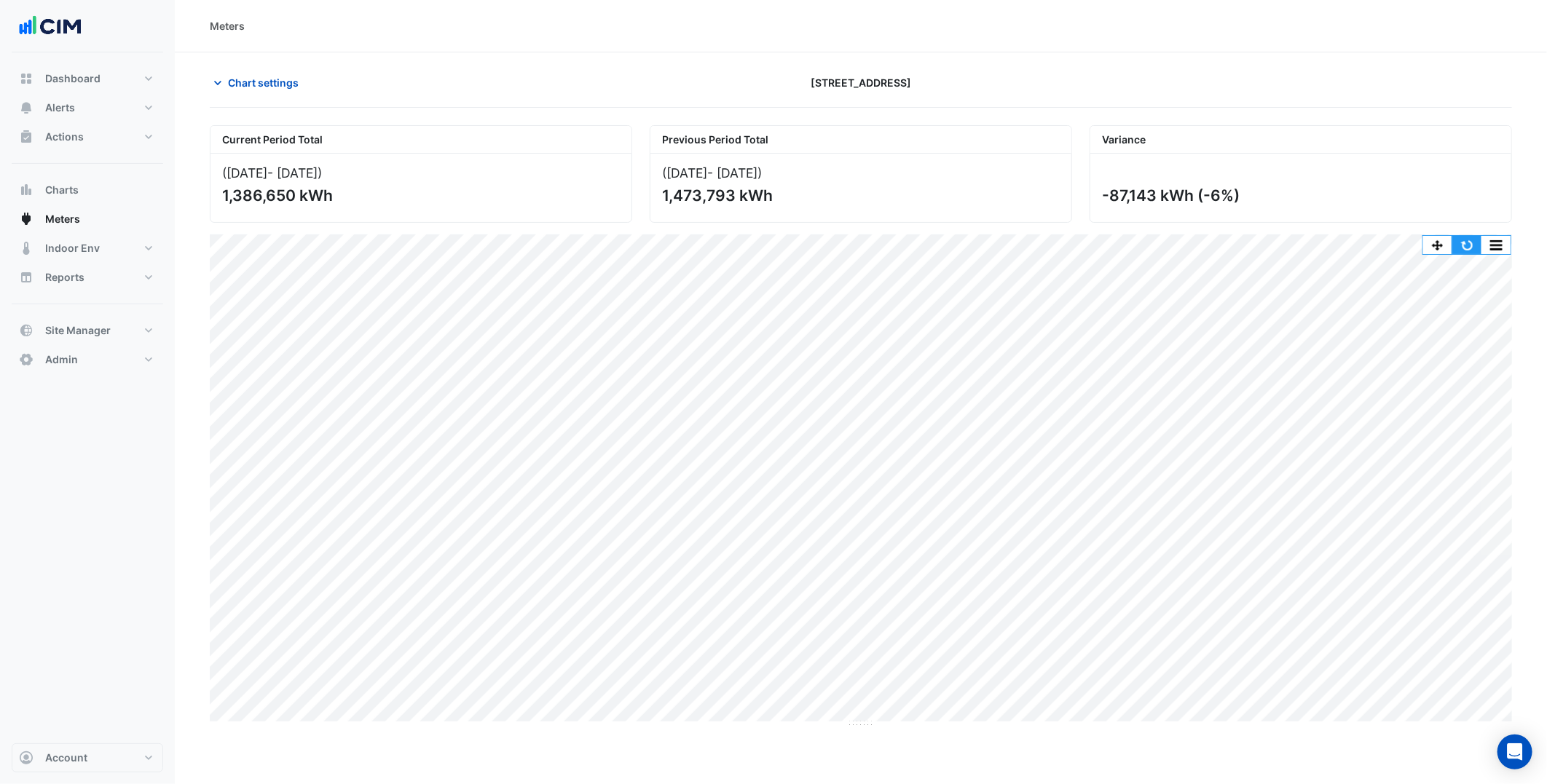
click at [1467, 245] on button "button" at bounding box center [1467, 244] width 29 height 19
click at [1464, 238] on button "button" at bounding box center [1467, 244] width 29 height 19
click at [1466, 243] on button "button" at bounding box center [1467, 244] width 29 height 19
click at [267, 90] on button "Chart settings" at bounding box center [259, 82] width 98 height 26
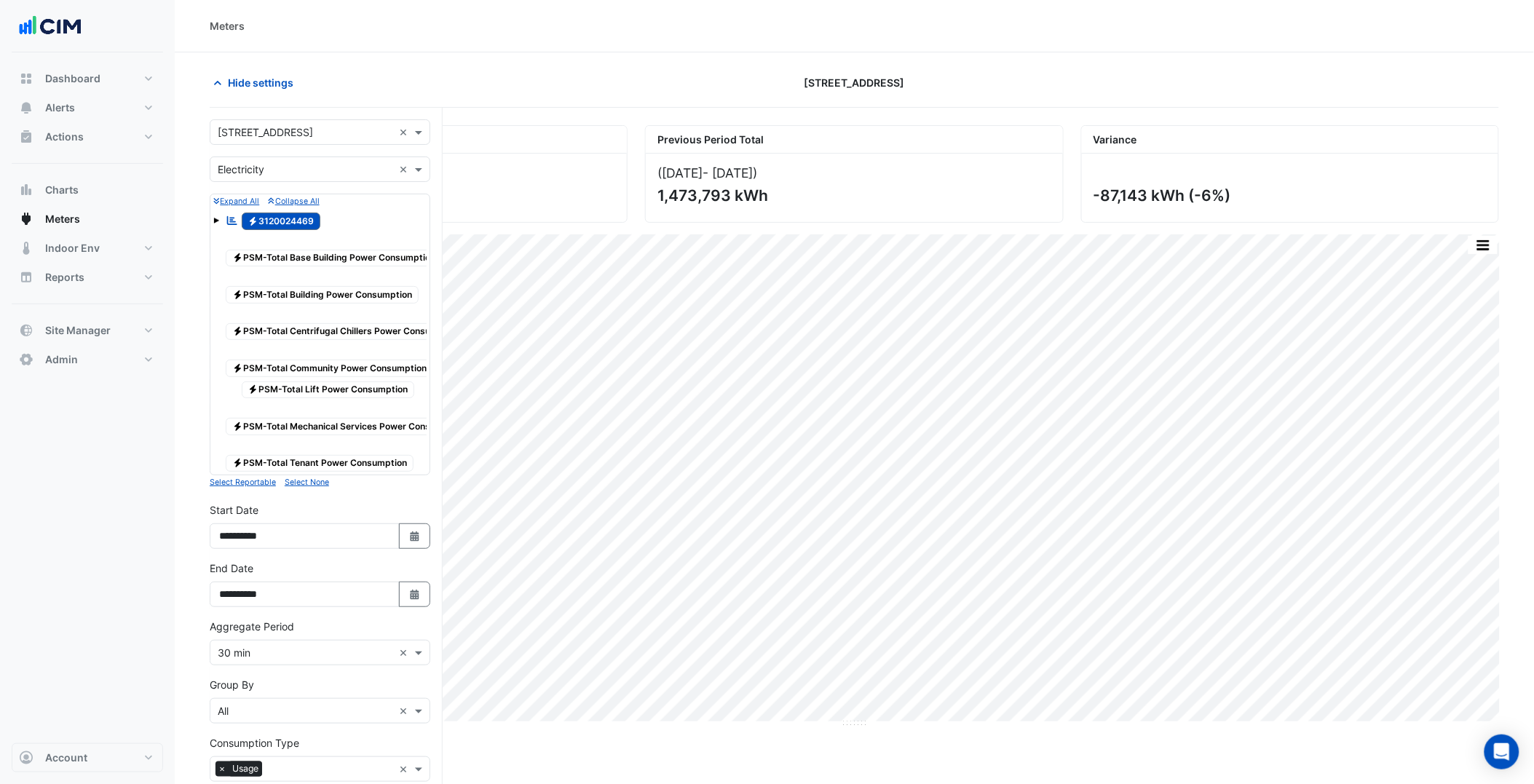
click at [308, 128] on input "text" at bounding box center [305, 133] width 176 height 16
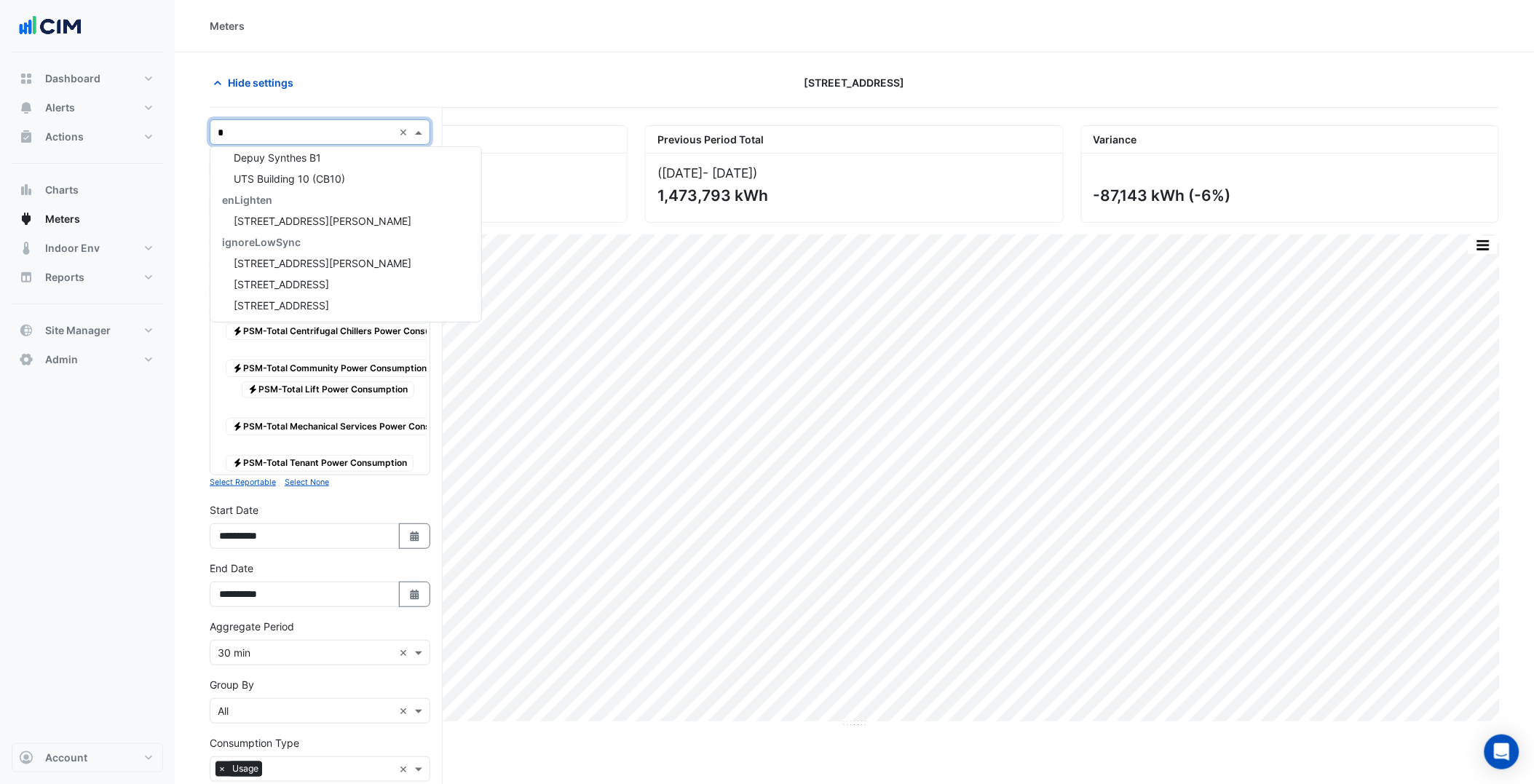
scroll to position [195, 0]
type input "*****"
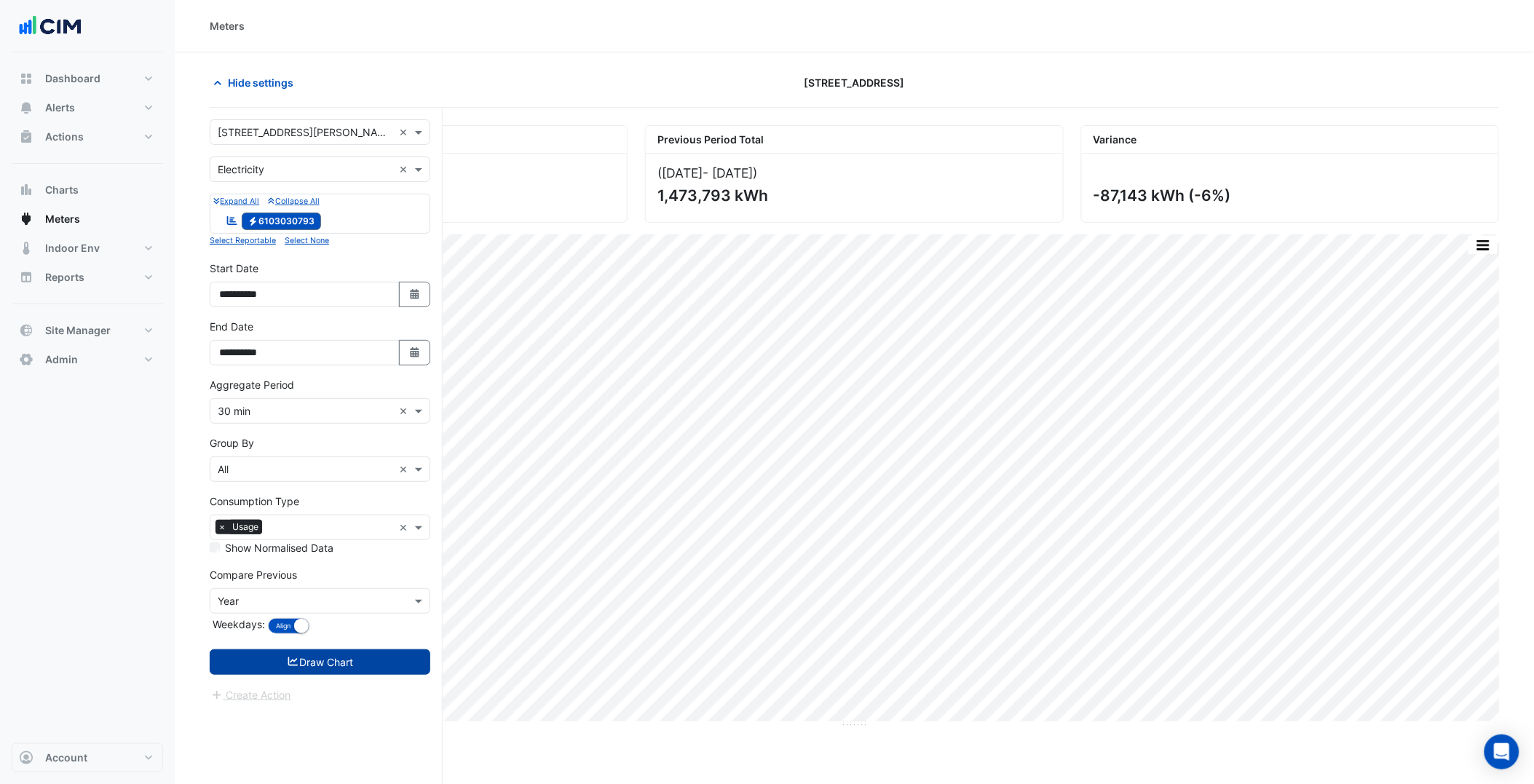
click at [302, 674] on button "Draw Chart" at bounding box center [320, 662] width 221 height 26
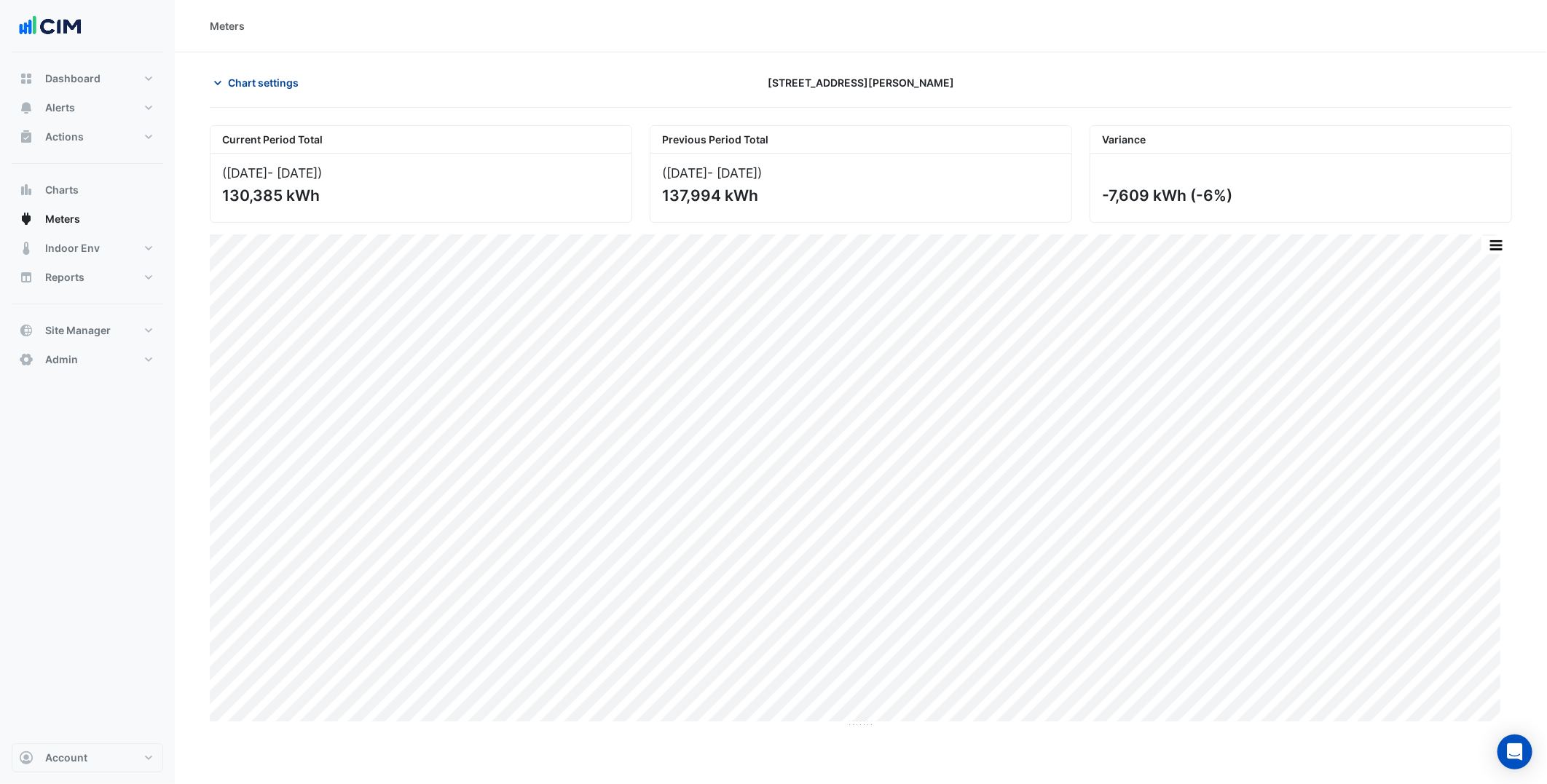
click at [226, 94] on button "Chart settings" at bounding box center [259, 82] width 98 height 26
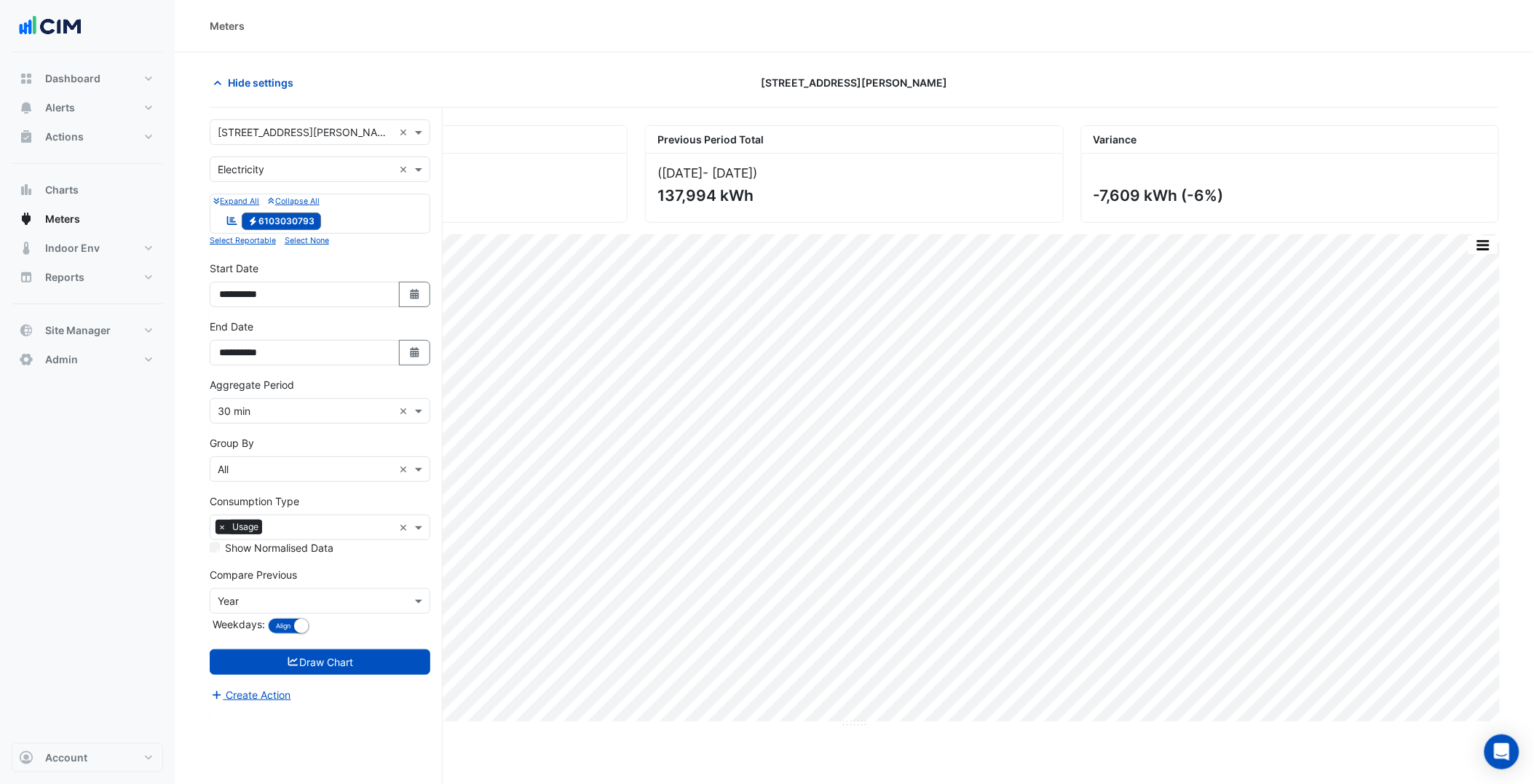
click at [286, 135] on input "text" at bounding box center [305, 133] width 176 height 16
type input "**********"
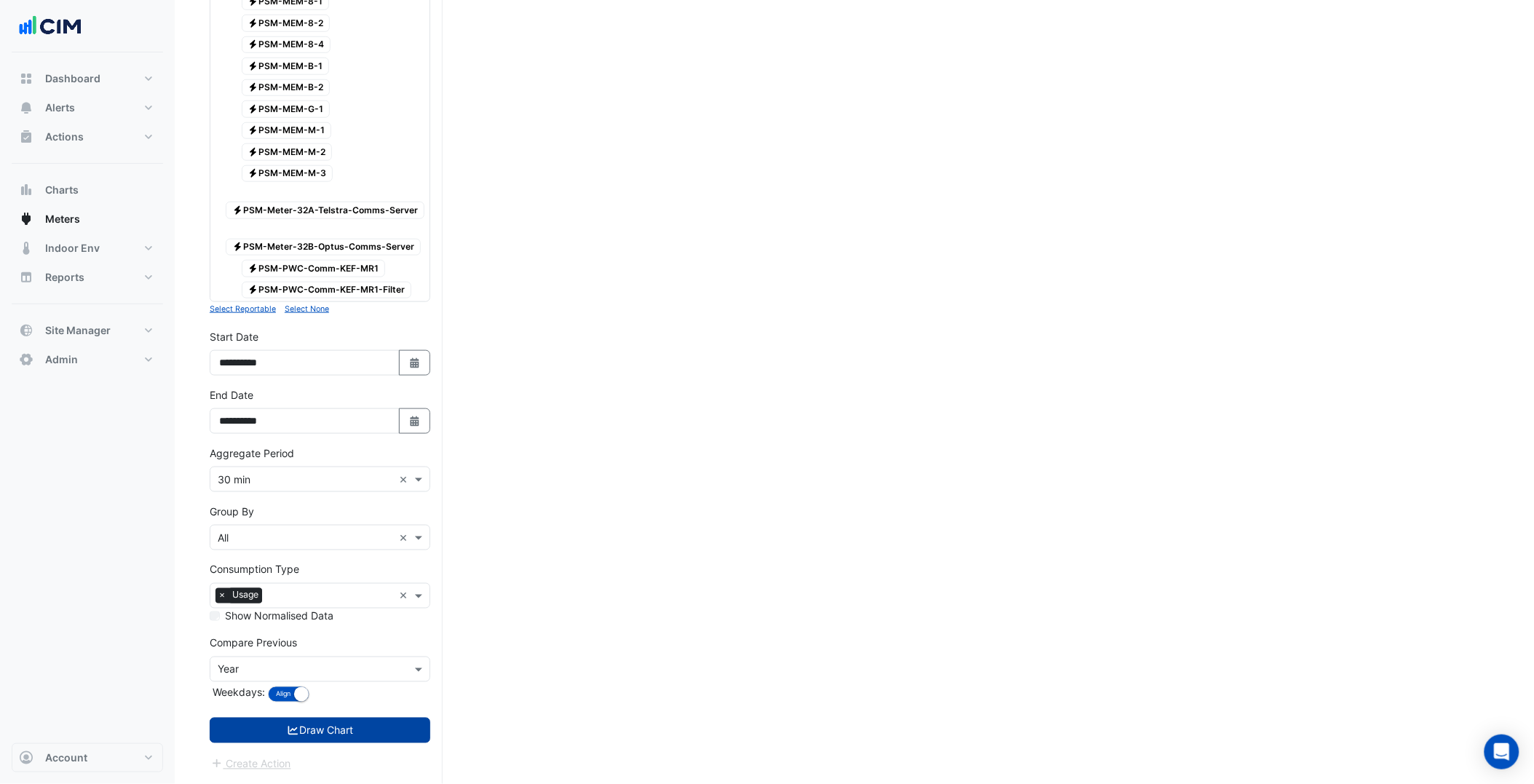
click at [341, 741] on button "Draw Chart" at bounding box center [320, 731] width 221 height 26
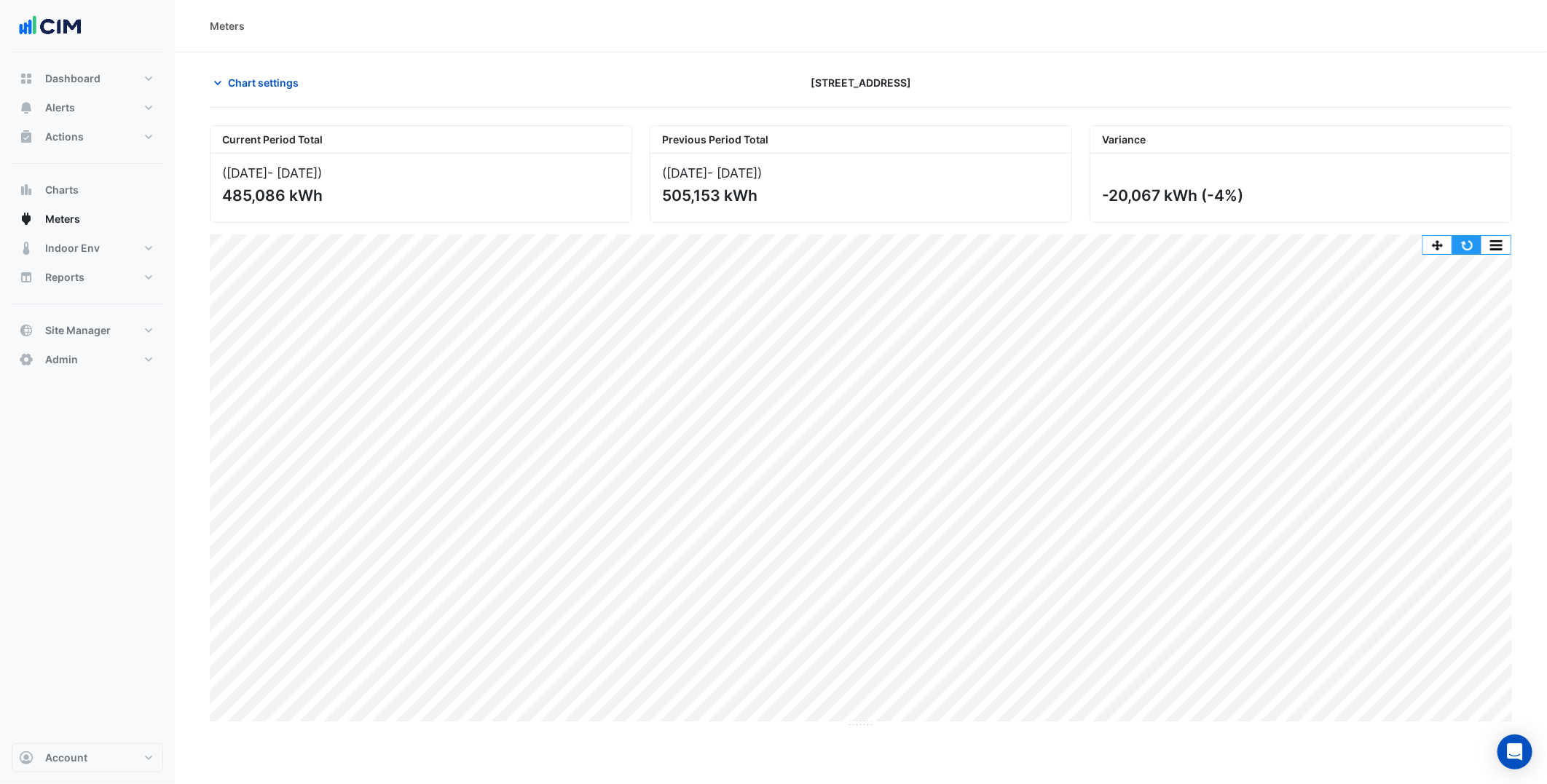
click at [1461, 242] on button "button" at bounding box center [1467, 244] width 29 height 19
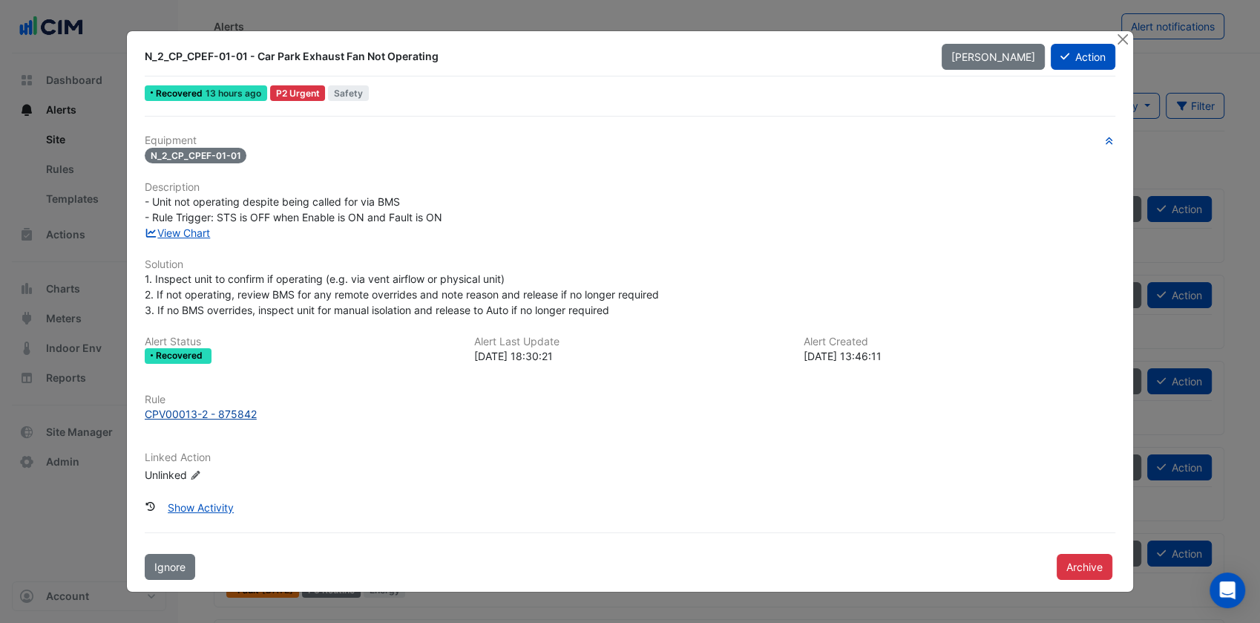
click at [220, 420] on div "CPV00013-2 - 875842" at bounding box center [201, 414] width 112 height 16
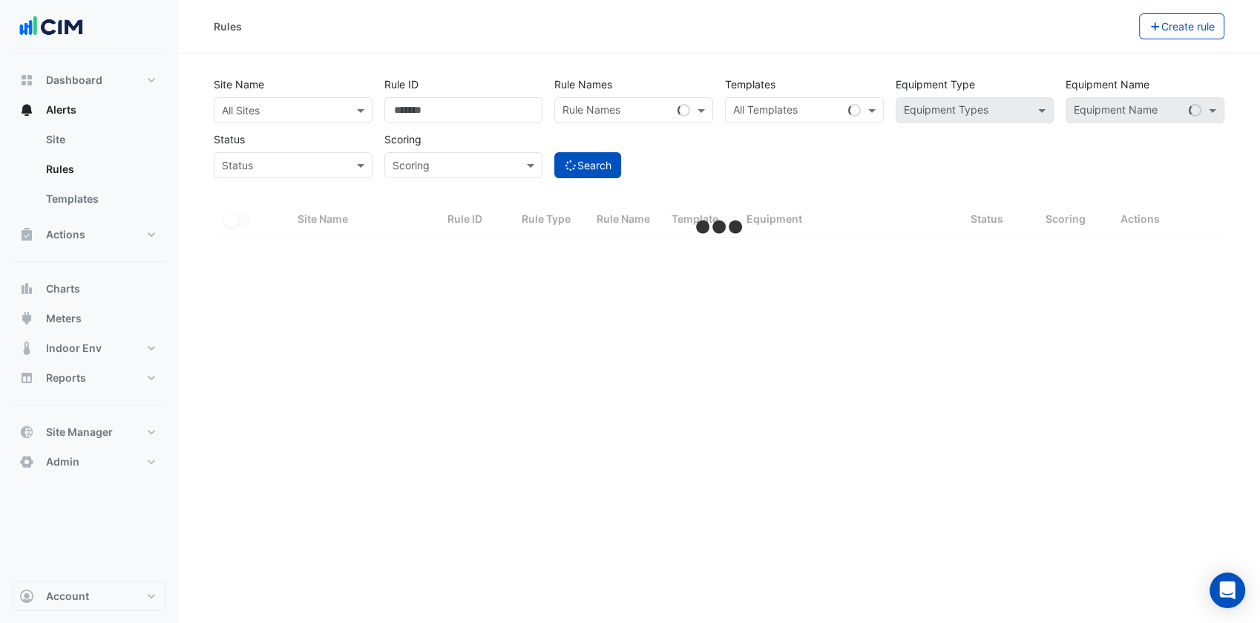
select select "***"
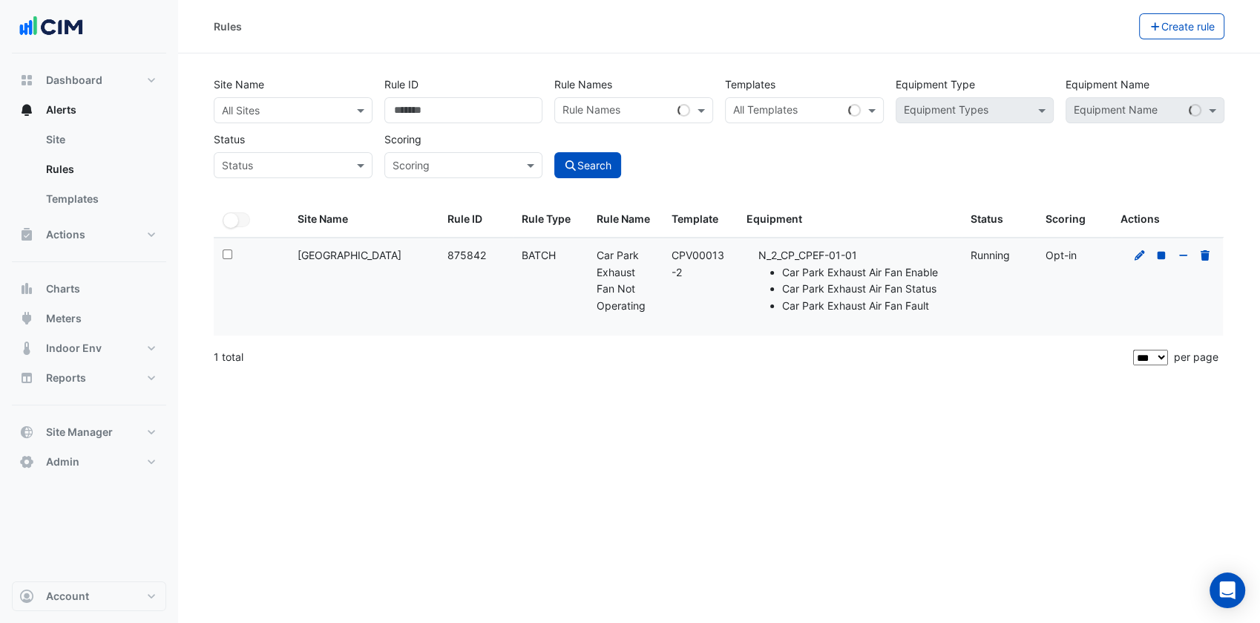
drag, startPoint x: 346, startPoint y: 277, endPoint x: 277, endPoint y: 252, distance: 73.0
click at [277, 252] on div "Select: Site Name: Karrinyup Shopping Centre Rule ID: 875842 Rule Type: BATCH R…" at bounding box center [719, 286] width 1010 height 97
copy div "Site Name: Karrinyup Shopping Centre"
click at [246, 91] on label "Site Name" at bounding box center [239, 84] width 50 height 26
click at [252, 103] on input "text" at bounding box center [278, 111] width 113 height 16
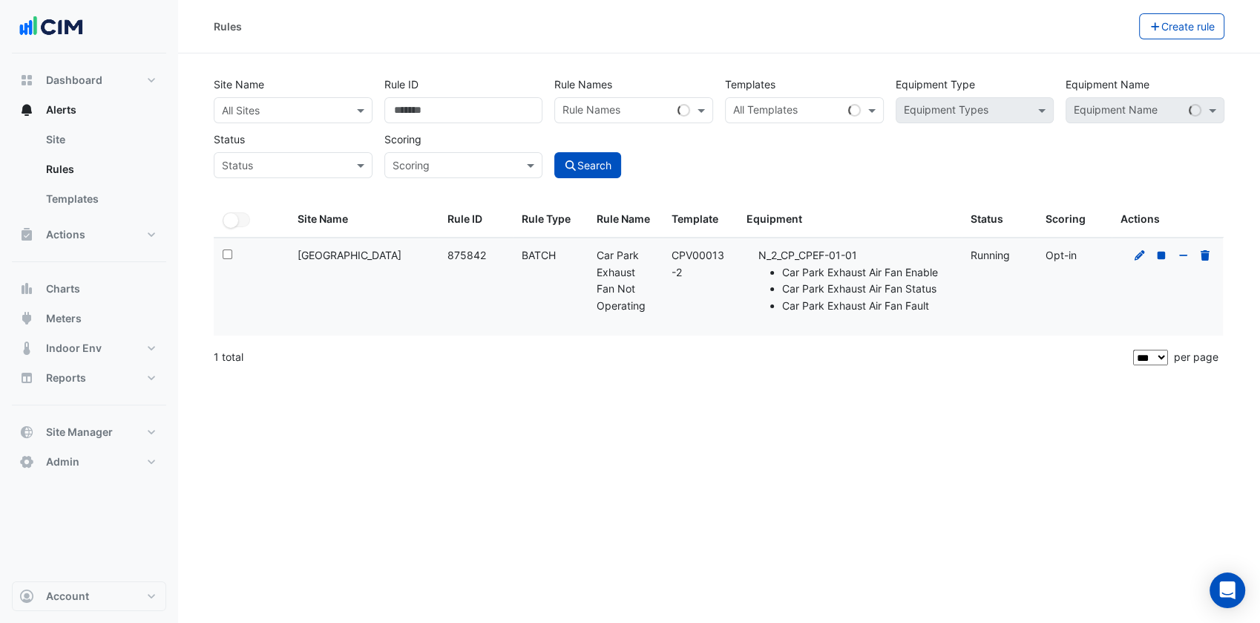
paste input "**********"
type input "**********"
drag, startPoint x: 290, startPoint y: 114, endPoint x: 174, endPoint y: 116, distance: 115.8
click at [160, 116] on div "**********" at bounding box center [630, 311] width 1260 height 623
click at [252, 113] on input "text" at bounding box center [278, 111] width 113 height 16
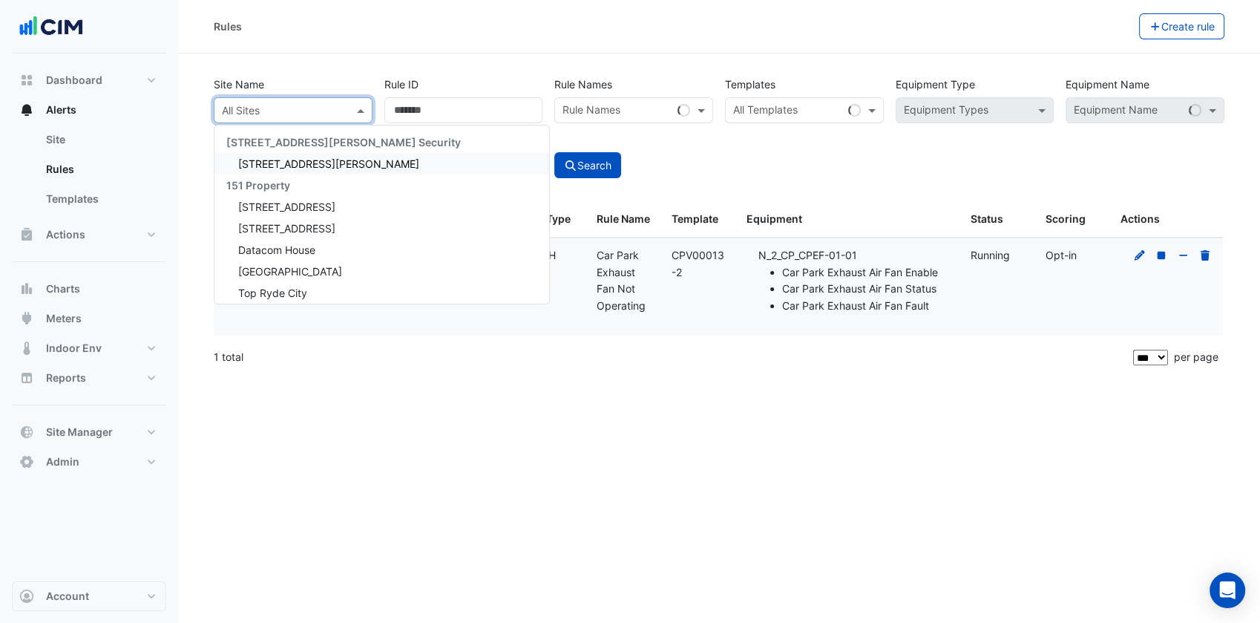
paste input "**********"
type input "**********"
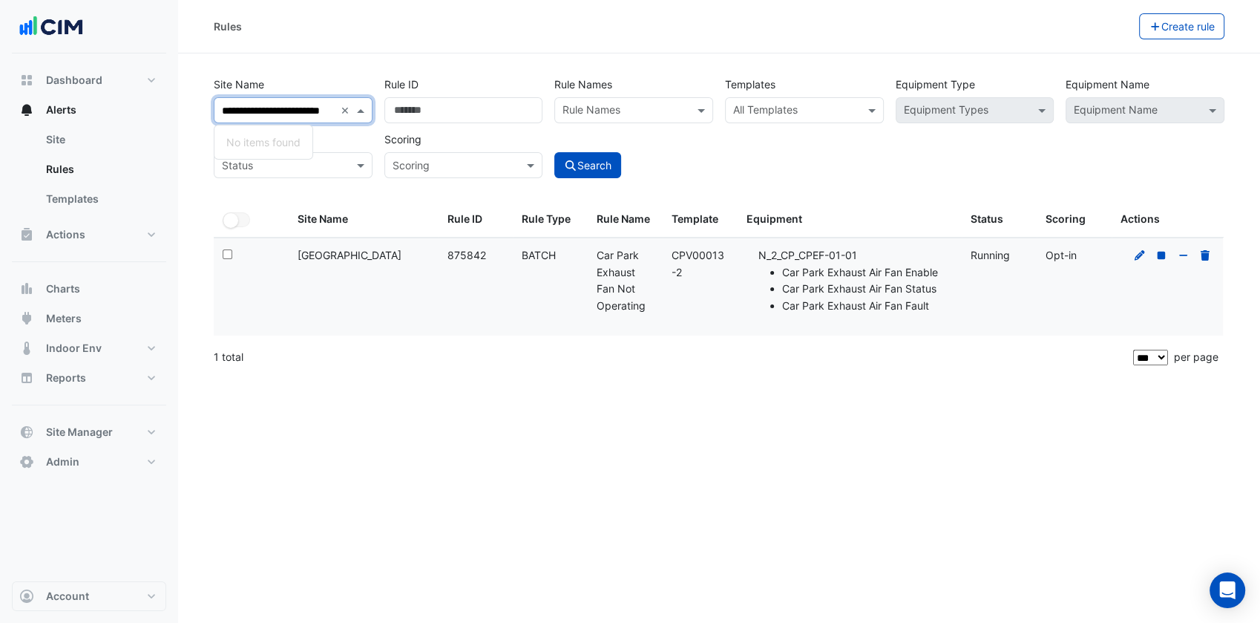
drag, startPoint x: 250, startPoint y: 107, endPoint x: 208, endPoint y: 109, distance: 42.4
click at [208, 109] on div "**********" at bounding box center [293, 97] width 171 height 52
click at [364, 248] on div "Site Name: Karrinyup Shopping Centre" at bounding box center [364, 255] width 132 height 17
click at [325, 253] on div "Site Name: Karrinyup Shopping Centre" at bounding box center [364, 255] width 132 height 17
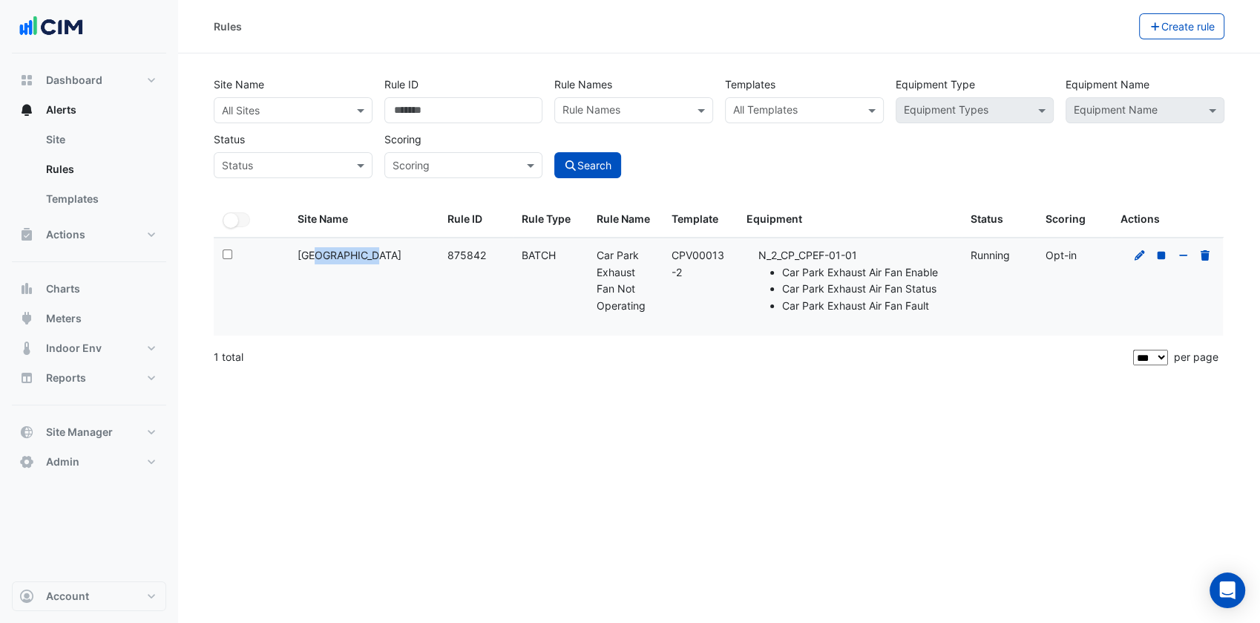
copy div "Karrinyup"
click at [263, 107] on input "text" at bounding box center [278, 111] width 113 height 16
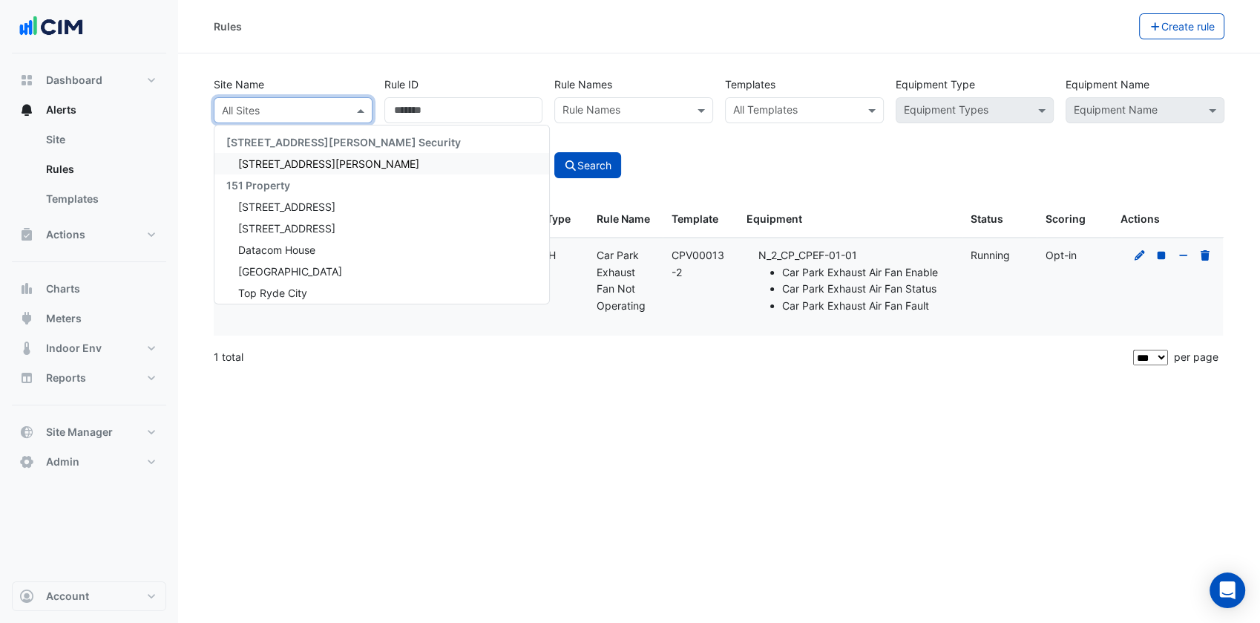
paste input "*********"
type input "*********"
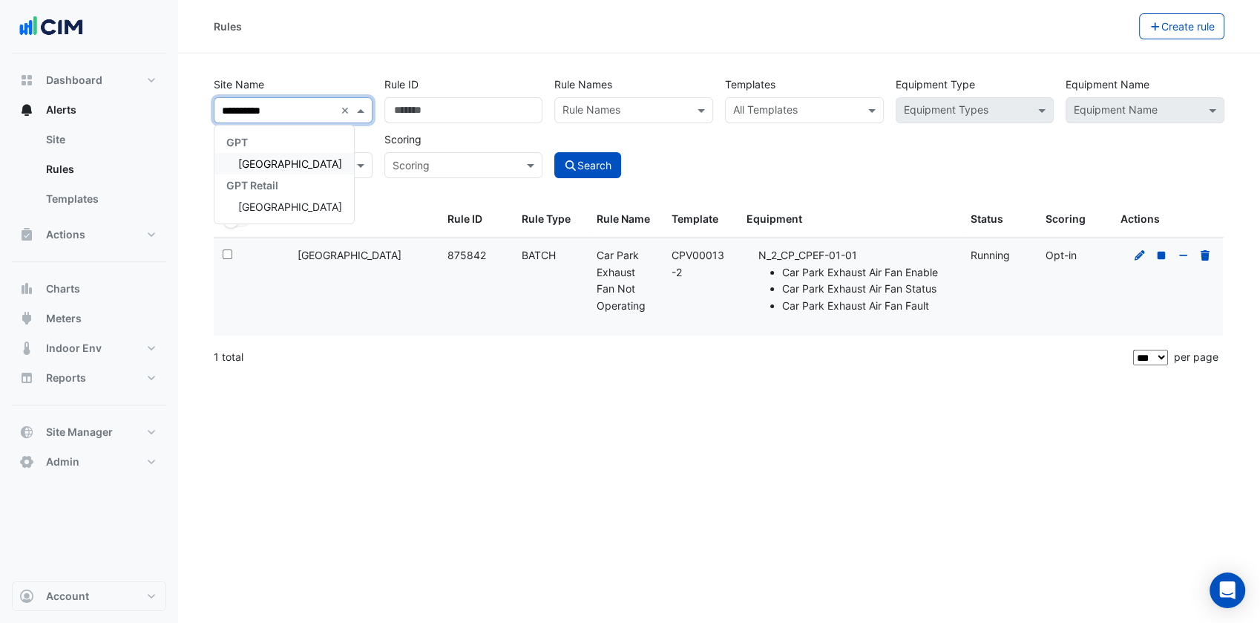
click at [277, 170] on div "Karrinyup Shopping Centre" at bounding box center [283, 164] width 139 height 22
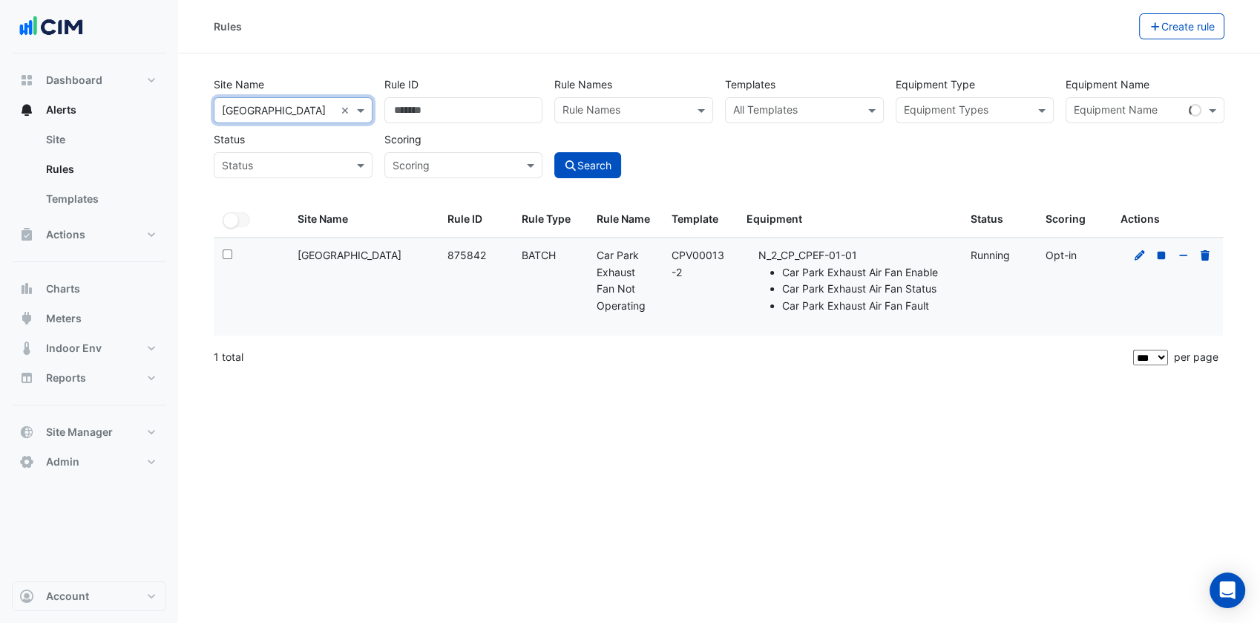
click at [460, 355] on div "1 total" at bounding box center [672, 356] width 916 height 37
click at [350, 101] on div "Site Name All Sites × Karrinyup Shopping Centre × Rule ID ****** Rule Names Rul…" at bounding box center [719, 123] width 1022 height 110
click at [498, 286] on datatable-body-cell "Rule ID: 875842" at bounding box center [475, 286] width 75 height 97
drag, startPoint x: 689, startPoint y: 273, endPoint x: 663, endPoint y: 261, distance: 27.9
click at [663, 261] on datatable-body-cell "Template: CPV00013-2" at bounding box center [700, 286] width 75 height 97
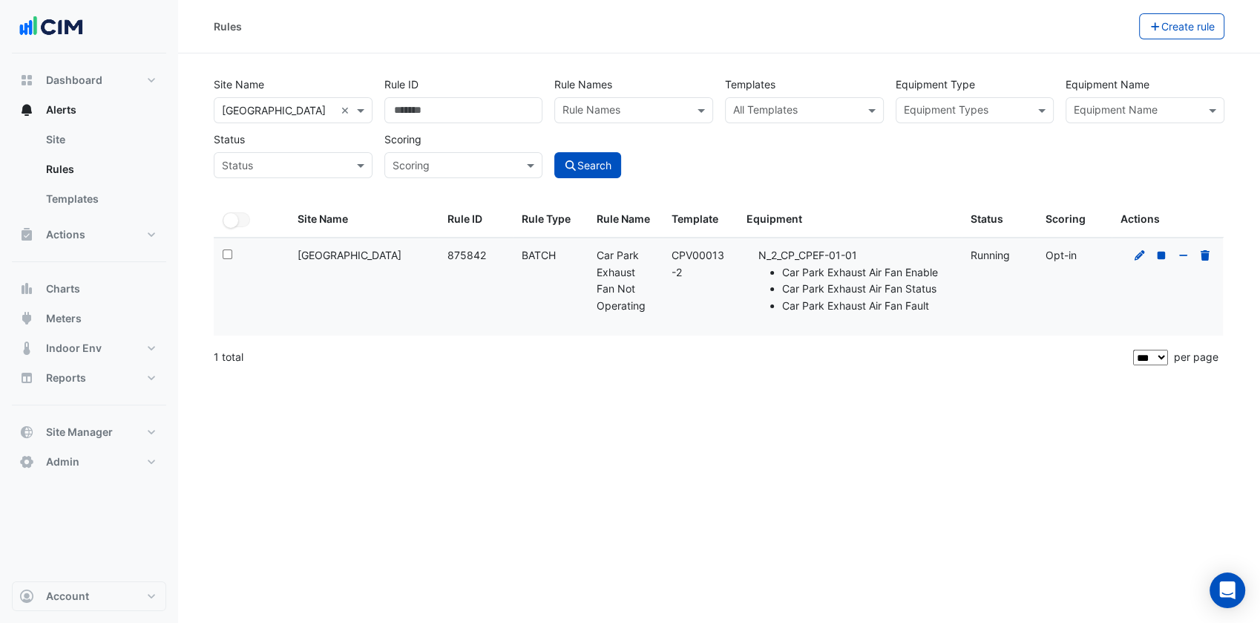
copy div "CPV00013-2"
click at [735, 349] on div "1 total" at bounding box center [672, 356] width 916 height 37
click at [795, 109] on input "text" at bounding box center [795, 112] width 125 height 16
paste input "**********"
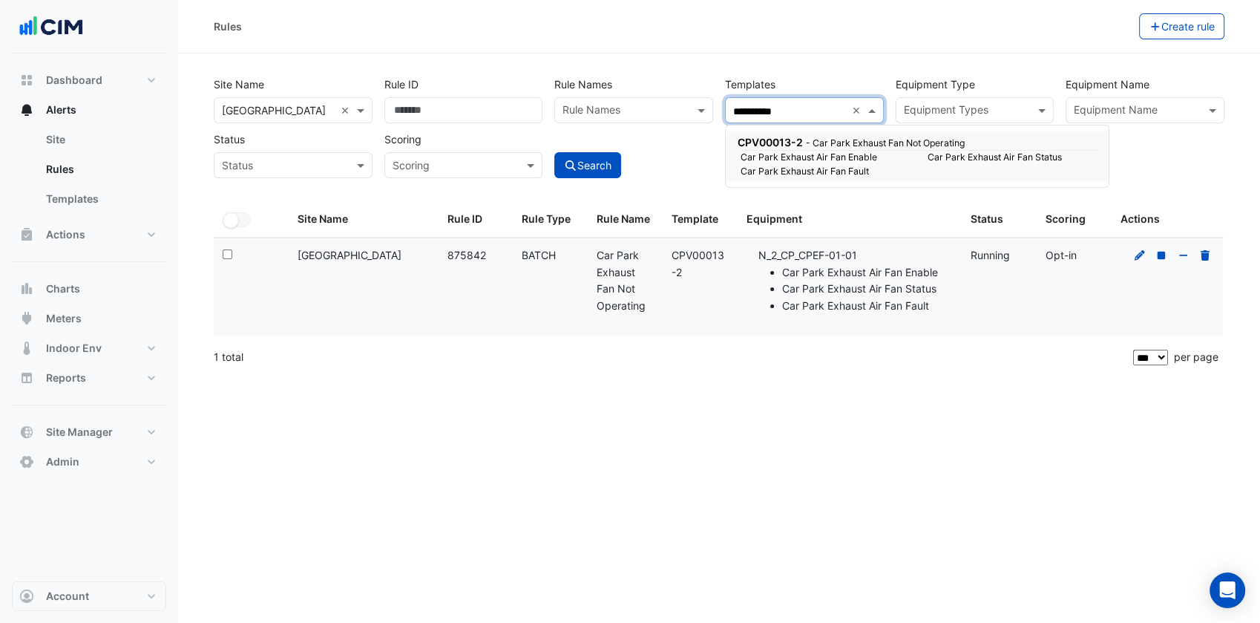
paste input "**********"
type input "**********"
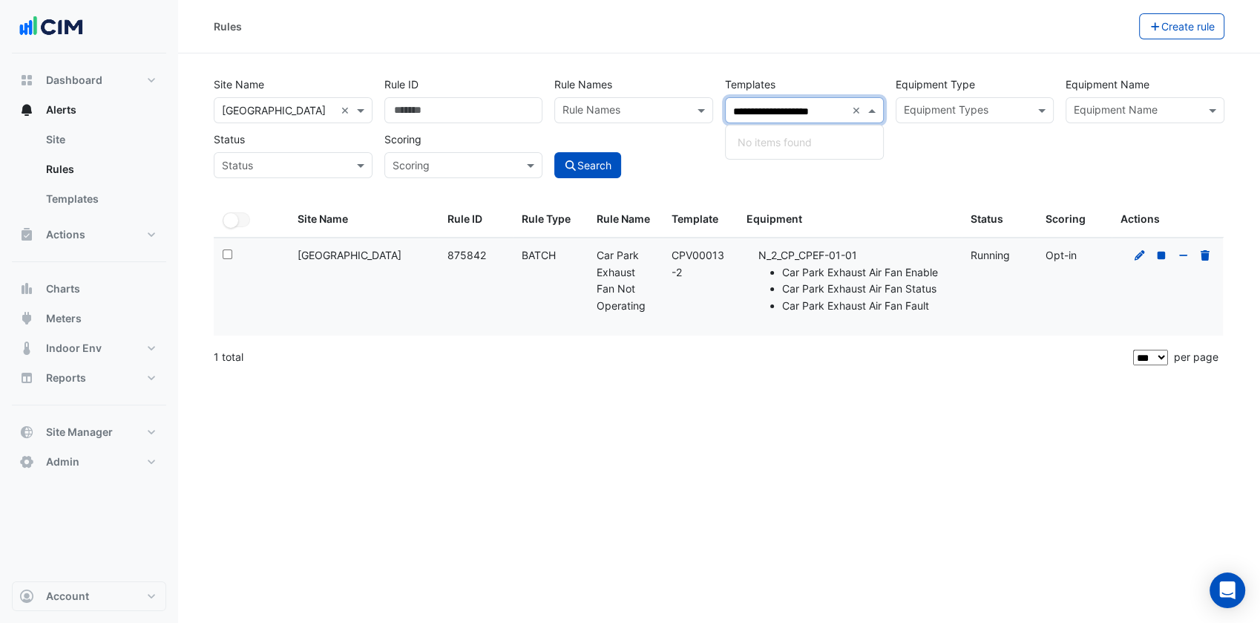
scroll to position [0, 12]
drag, startPoint x: 861, startPoint y: 108, endPoint x: 853, endPoint y: 107, distance: 7.5
click at [846, 107] on input "**********" at bounding box center [789, 112] width 113 height 16
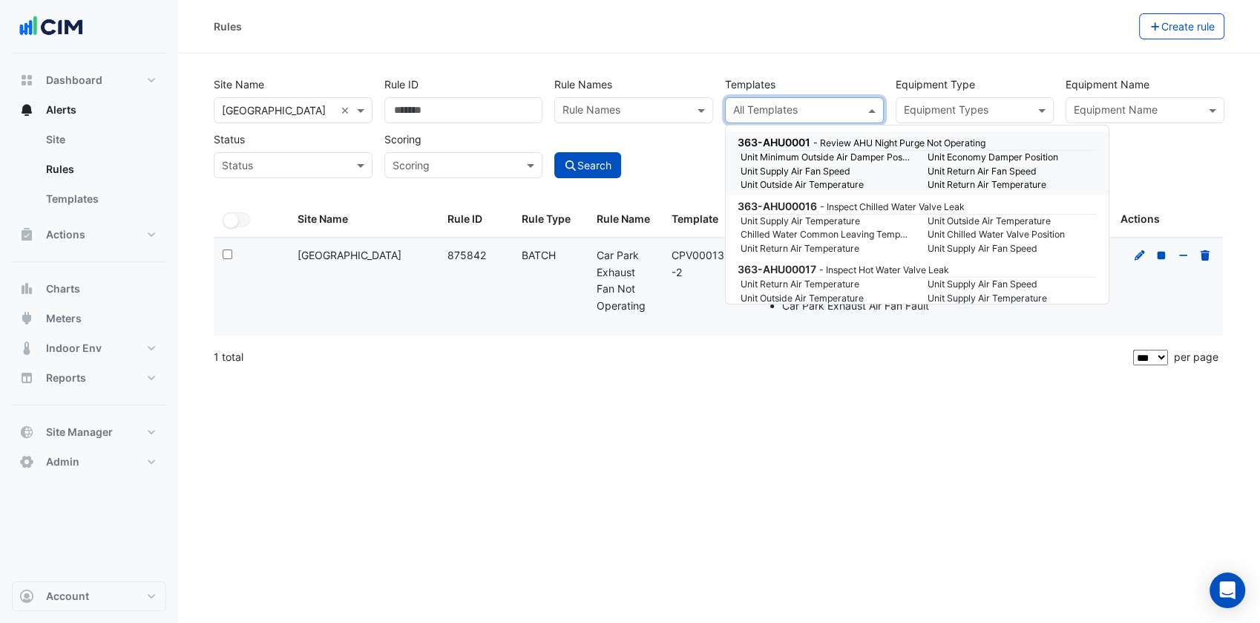
click at [824, 221] on small "Unit Supply Air Temperature" at bounding box center [825, 220] width 187 height 13
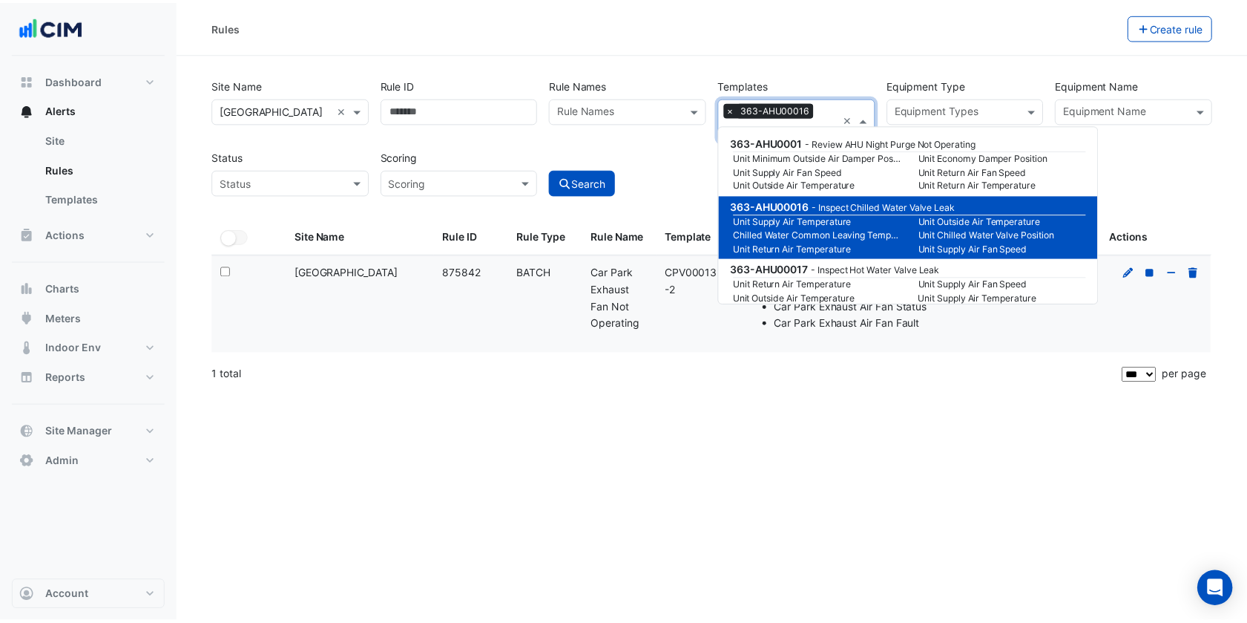
scroll to position [0, 0]
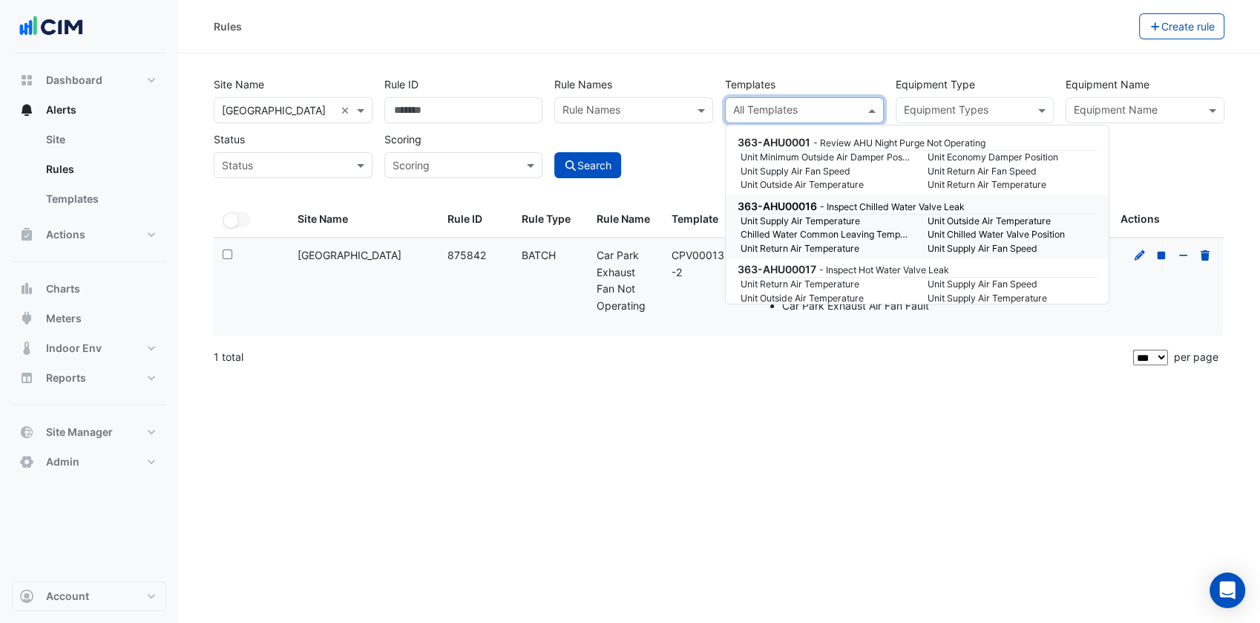
paste input "**********"
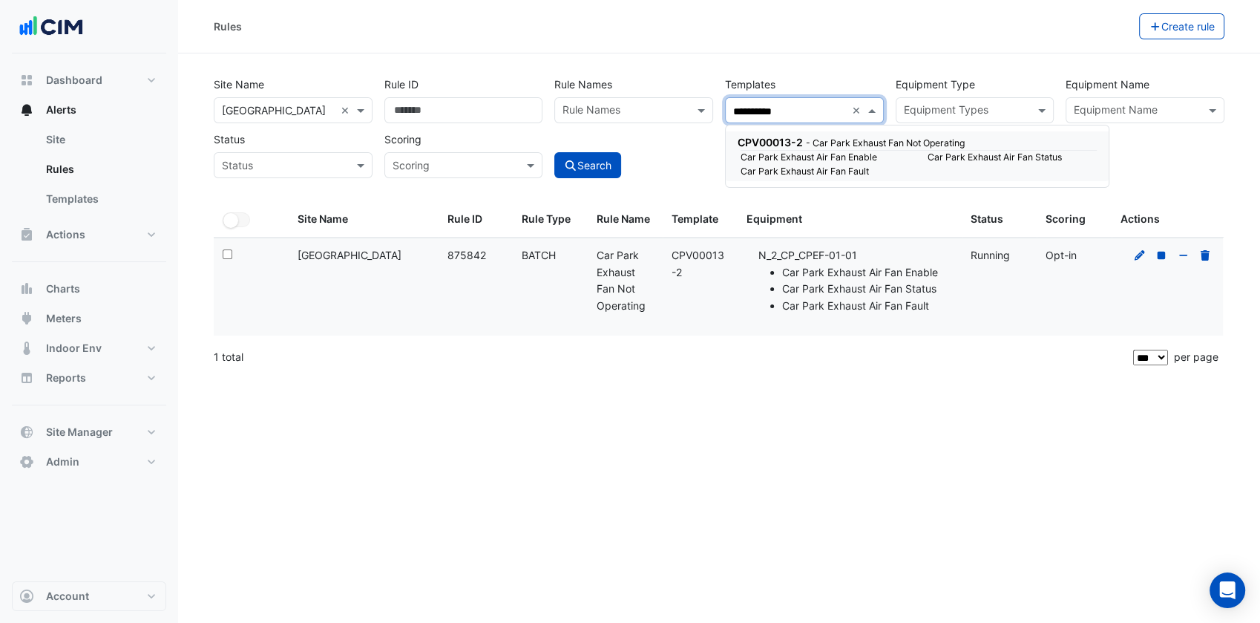
click at [816, 154] on small "Car Park Exhaust Air Fan Enable" at bounding box center [825, 157] width 187 height 13
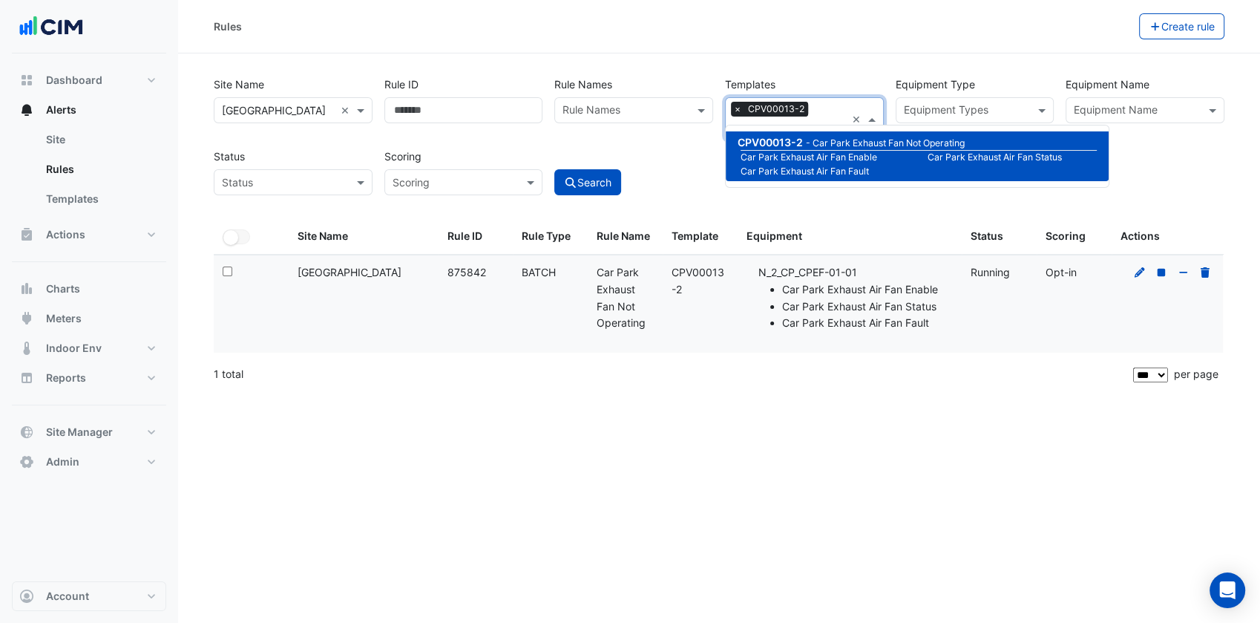
type input "**********"
click at [782, 281] on li "Car Park Exhaust Air Fan Enable" at bounding box center [867, 289] width 171 height 17
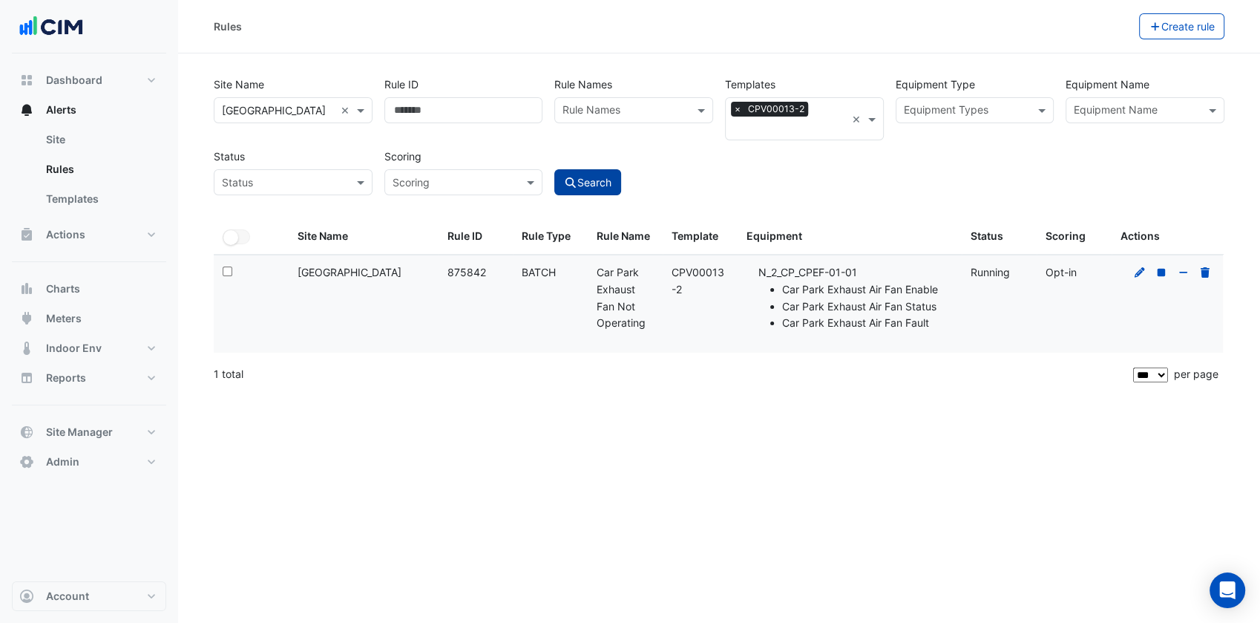
click at [576, 177] on icon "submit" at bounding box center [570, 182] width 13 height 10
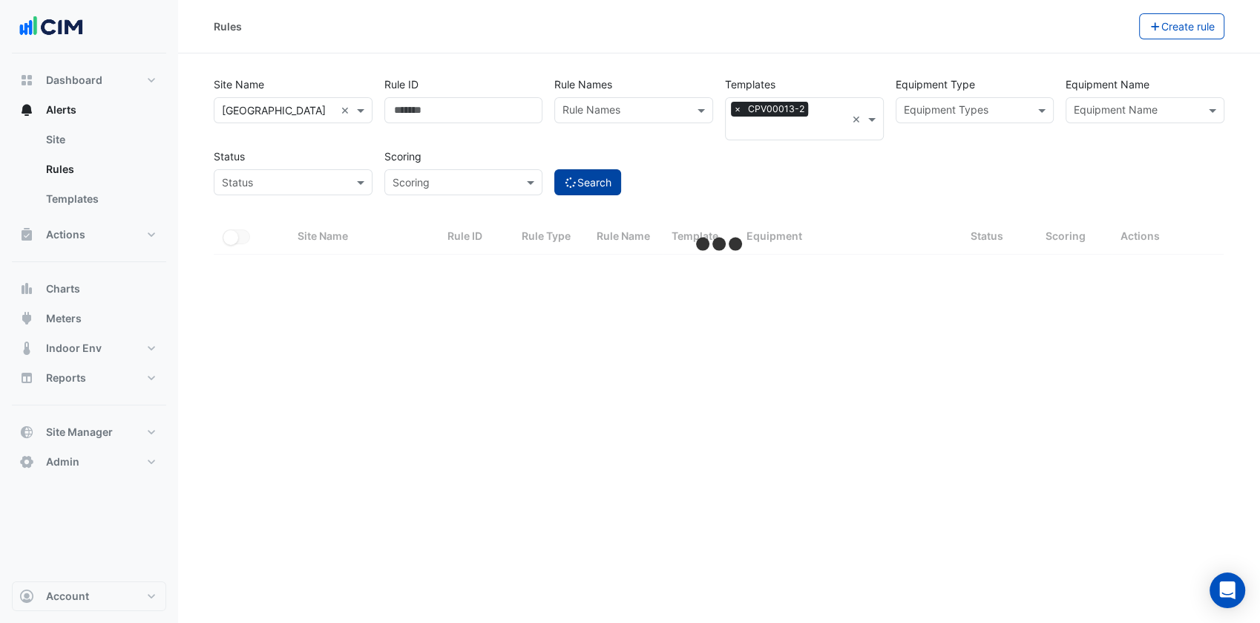
select select "***"
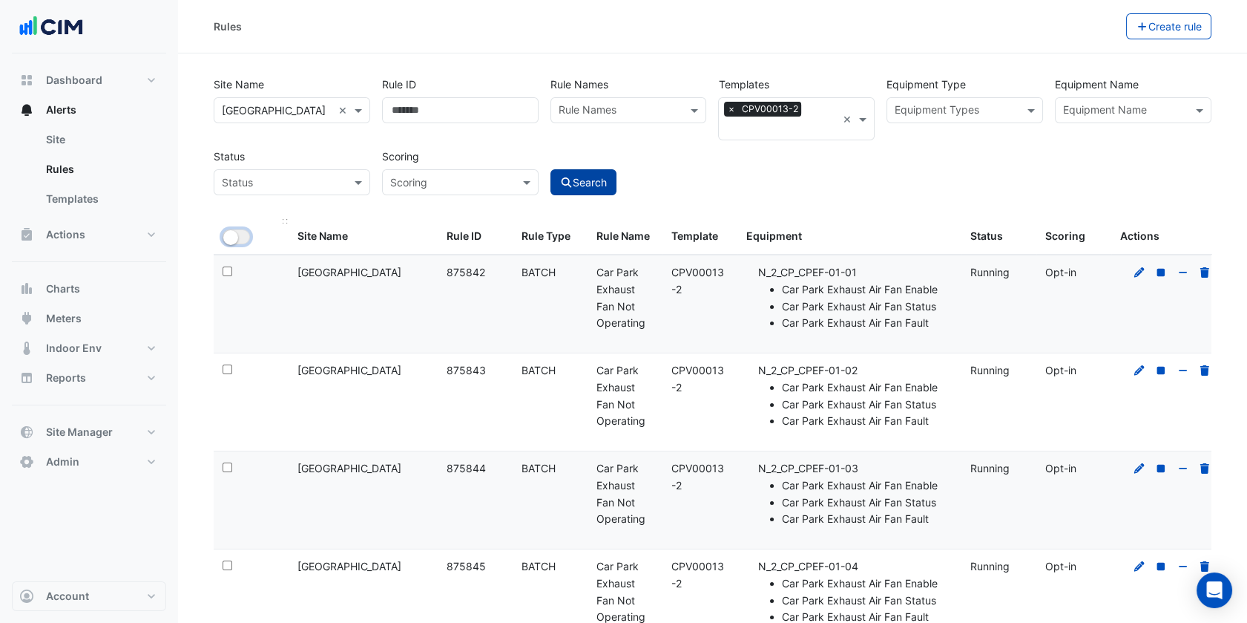
click at [230, 230] on small "button" at bounding box center [230, 237] width 15 height 15
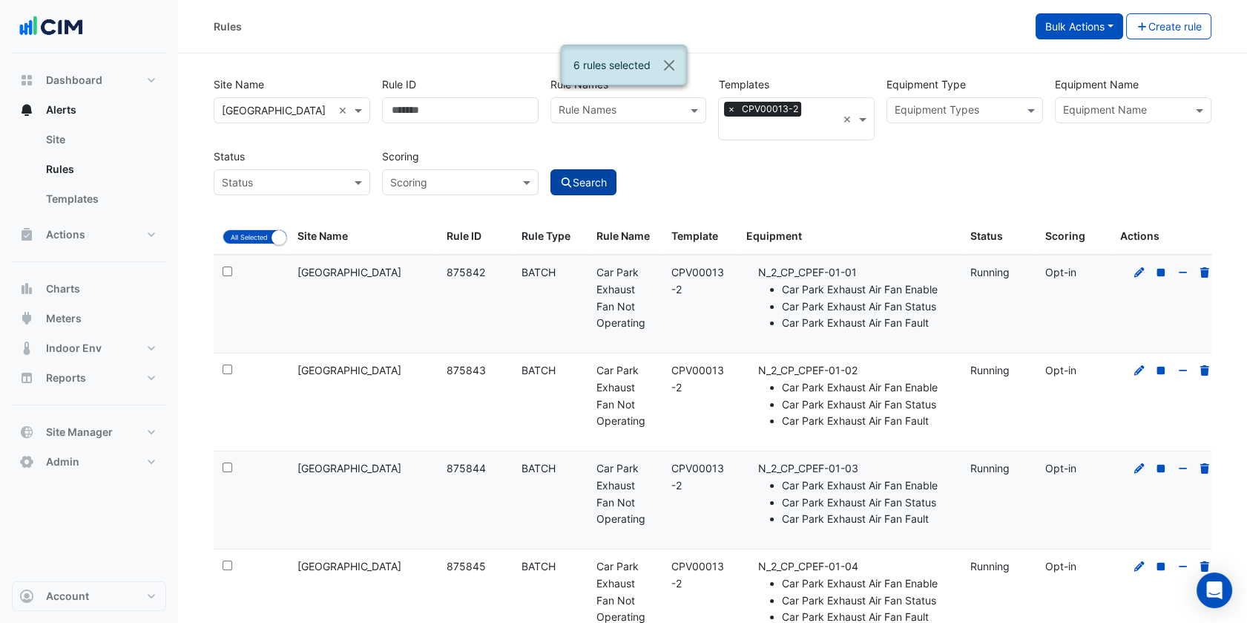
click at [1100, 29] on button "Bulk Actions" at bounding box center [1080, 26] width 88 height 26
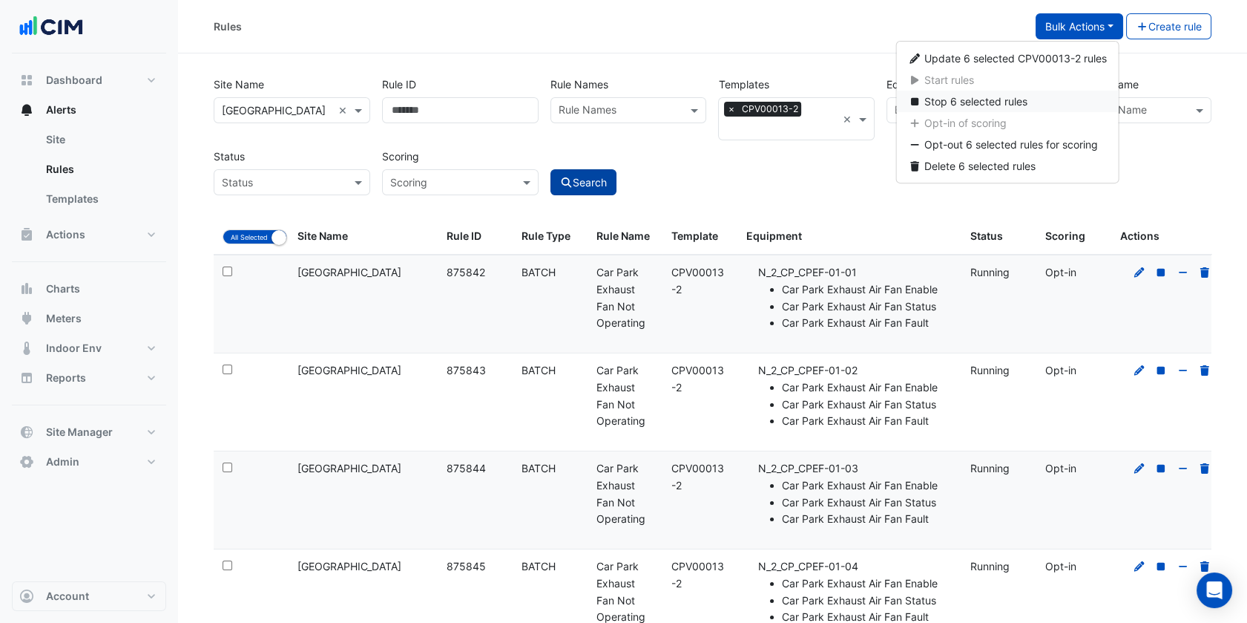
click at [998, 102] on span "Stop 6 selected rules" at bounding box center [975, 101] width 103 height 13
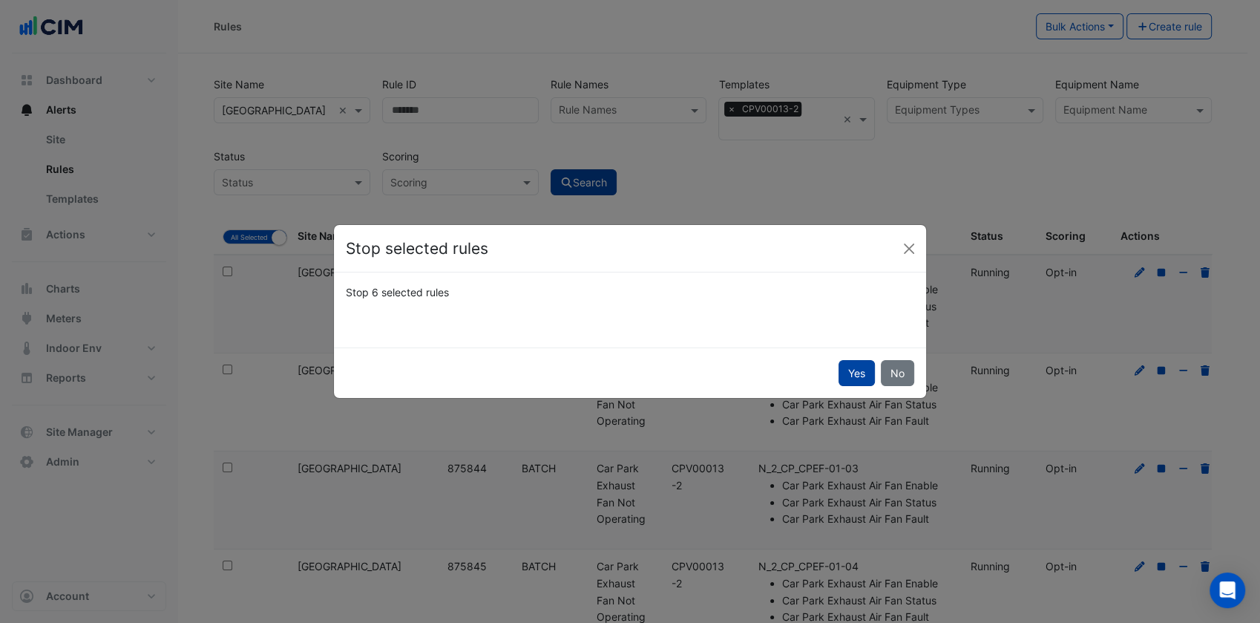
click at [855, 361] on button "Yes" at bounding box center [856, 373] width 36 height 26
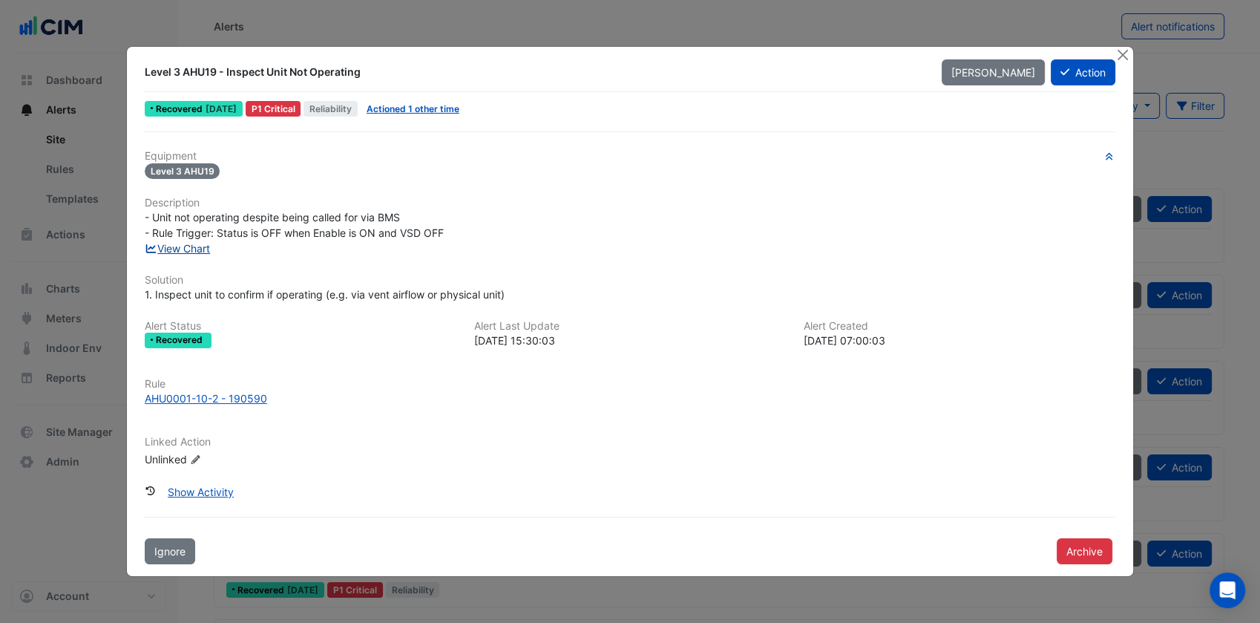
click at [184, 247] on link "View Chart" at bounding box center [178, 248] width 66 height 13
drag, startPoint x: 1121, startPoint y: 54, endPoint x: 900, endPoint y: 82, distance: 222.8
click at [1121, 55] on button "Close" at bounding box center [1122, 55] width 16 height 16
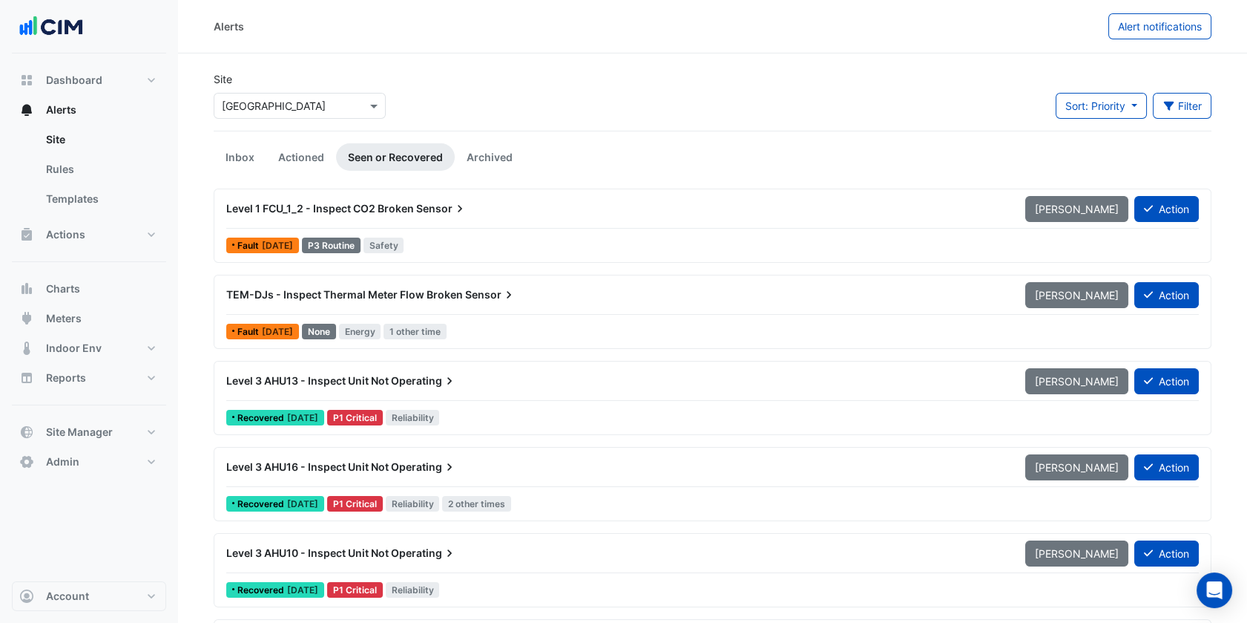
click at [297, 102] on input "text" at bounding box center [285, 107] width 126 height 16
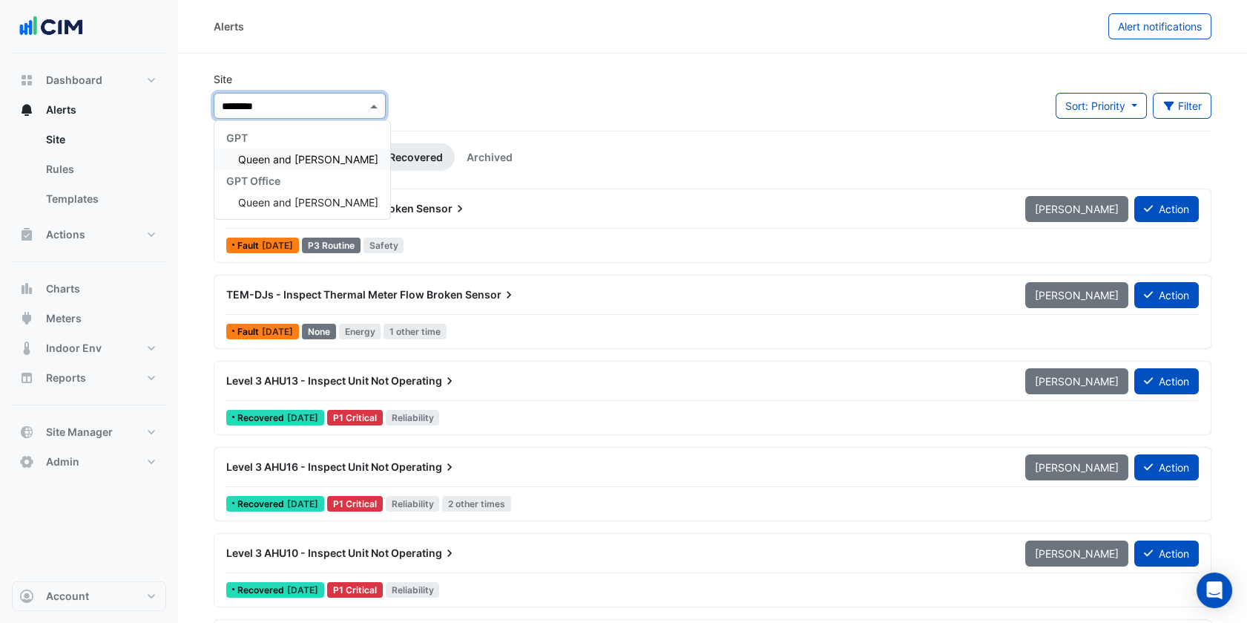
type input "*********"
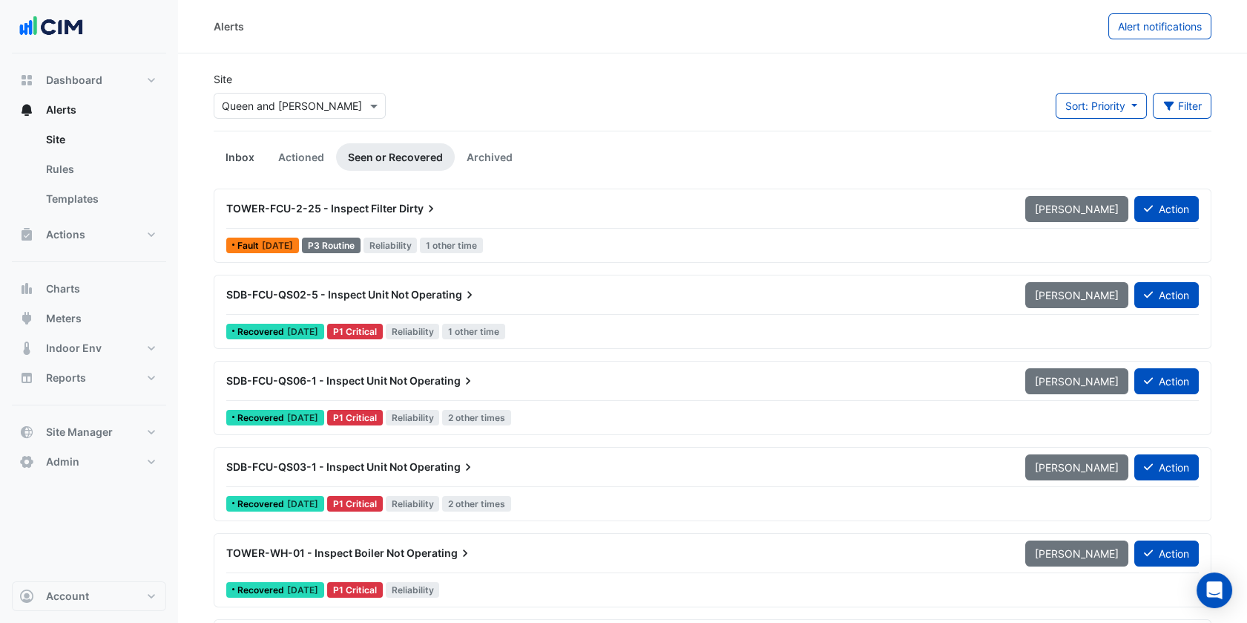
click at [244, 160] on link "Inbox" at bounding box center [240, 156] width 53 height 27
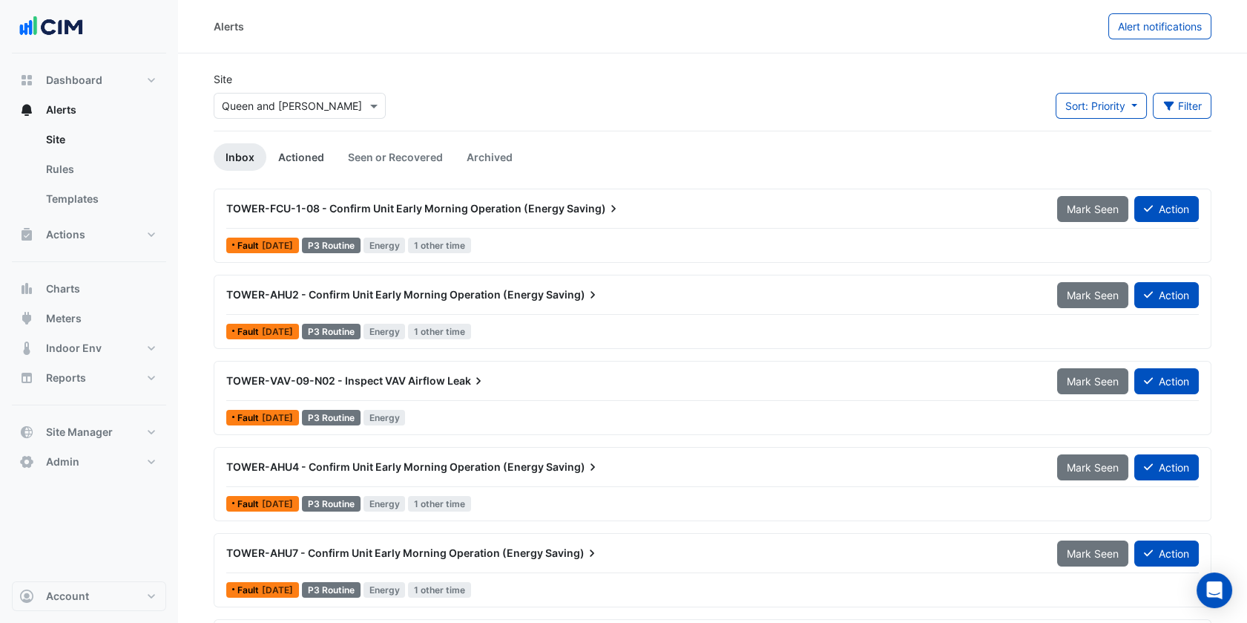
click at [315, 144] on link "Actioned" at bounding box center [301, 156] width 70 height 27
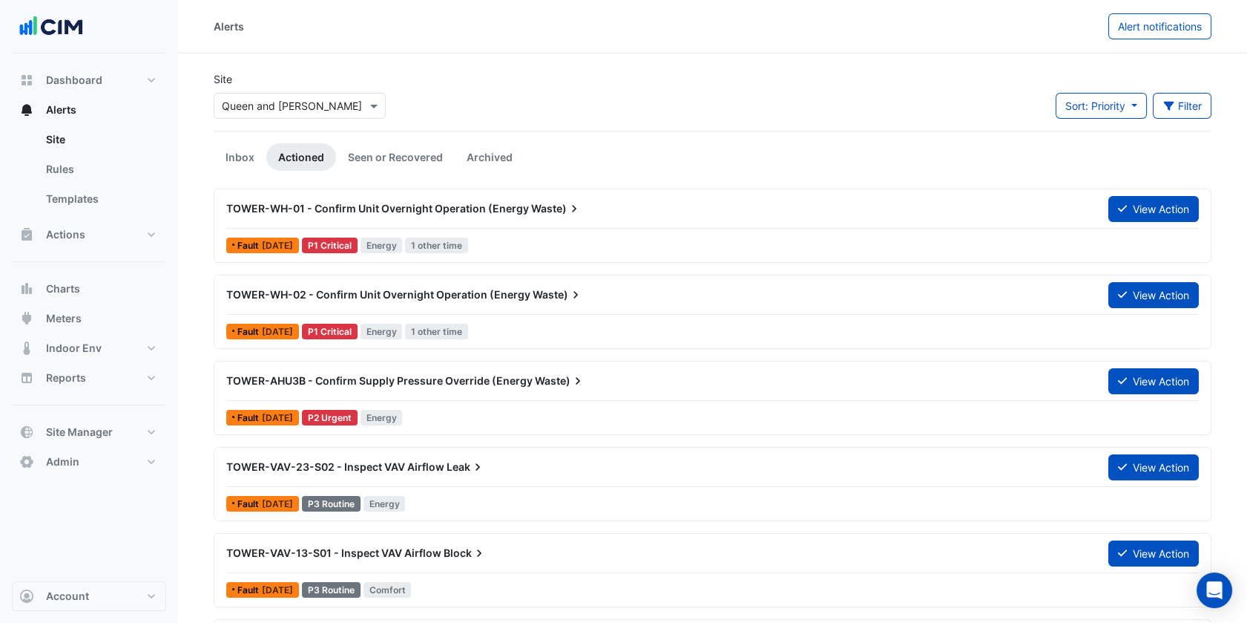
scroll to position [82, 0]
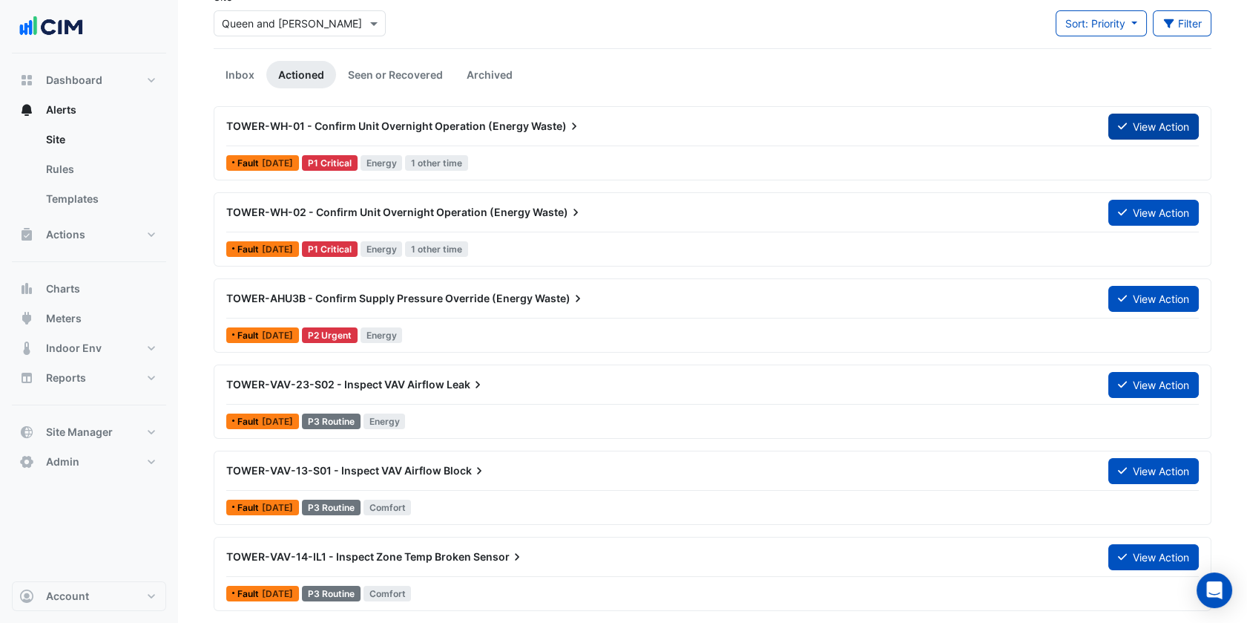
click at [1118, 115] on button "View Action" at bounding box center [1153, 127] width 91 height 26
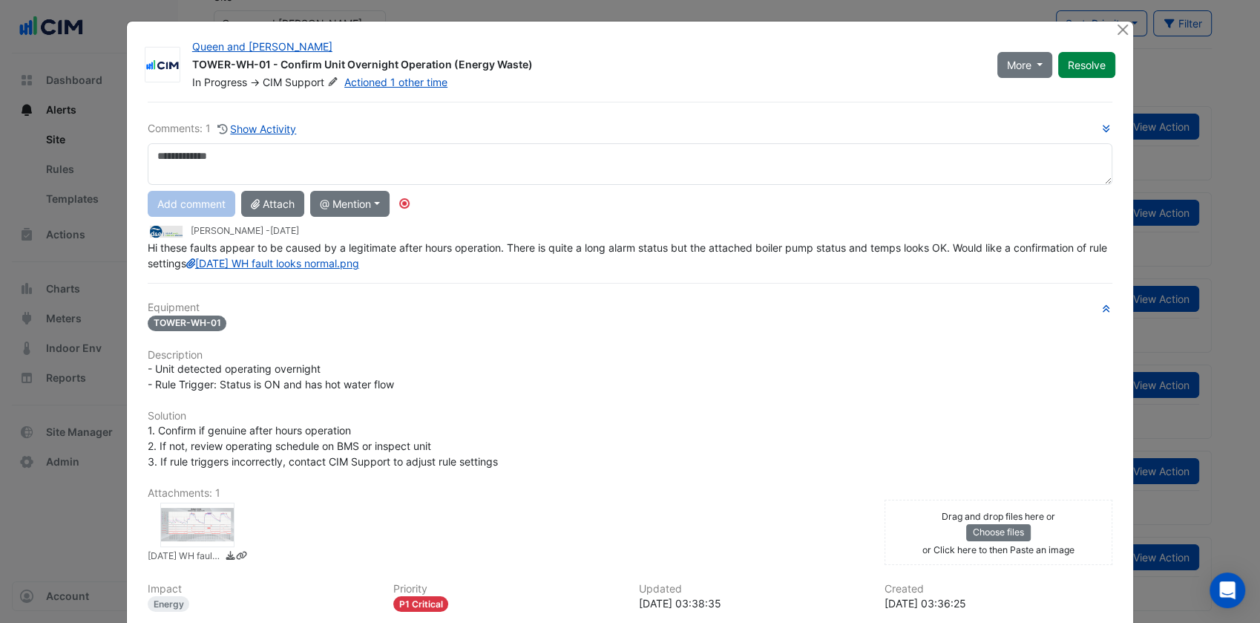
click at [279, 269] on span "Hi these faults appear to be caused by a legitimate after hours operation. Ther…" at bounding box center [629, 255] width 962 height 28
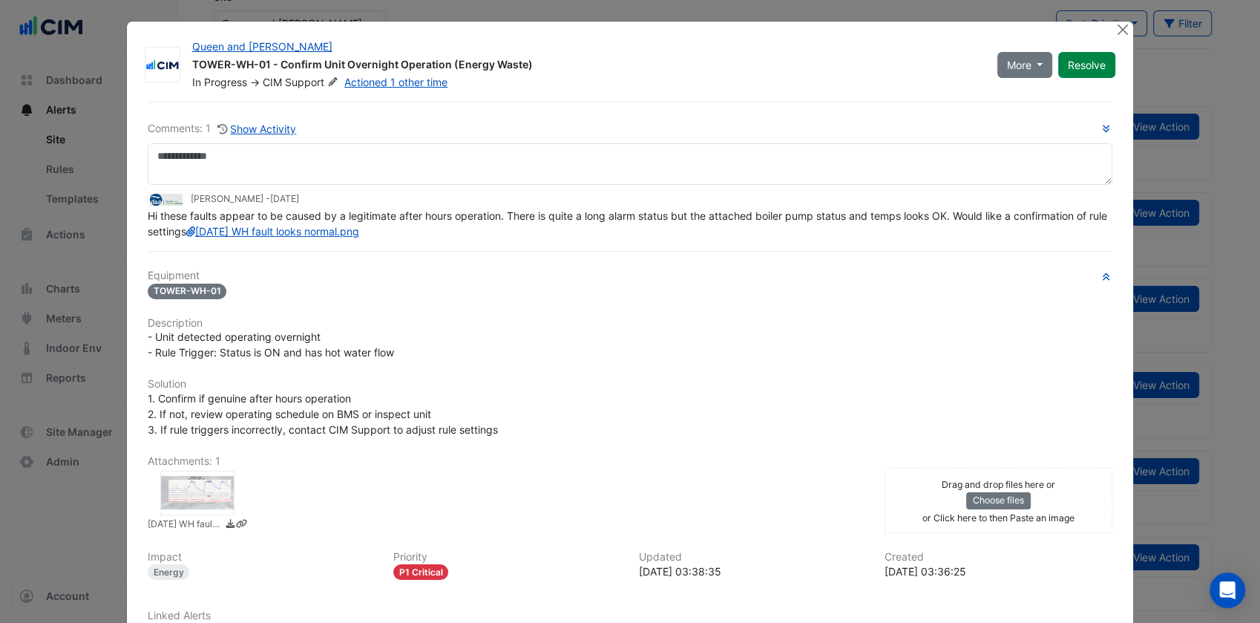
click at [346, 233] on div "Hi these faults appear to be caused by a legitimate after hours operation. Ther…" at bounding box center [630, 223] width 965 height 31
click at [327, 237] on link "2025-08-14 WH fault looks normal.png" at bounding box center [272, 231] width 173 height 13
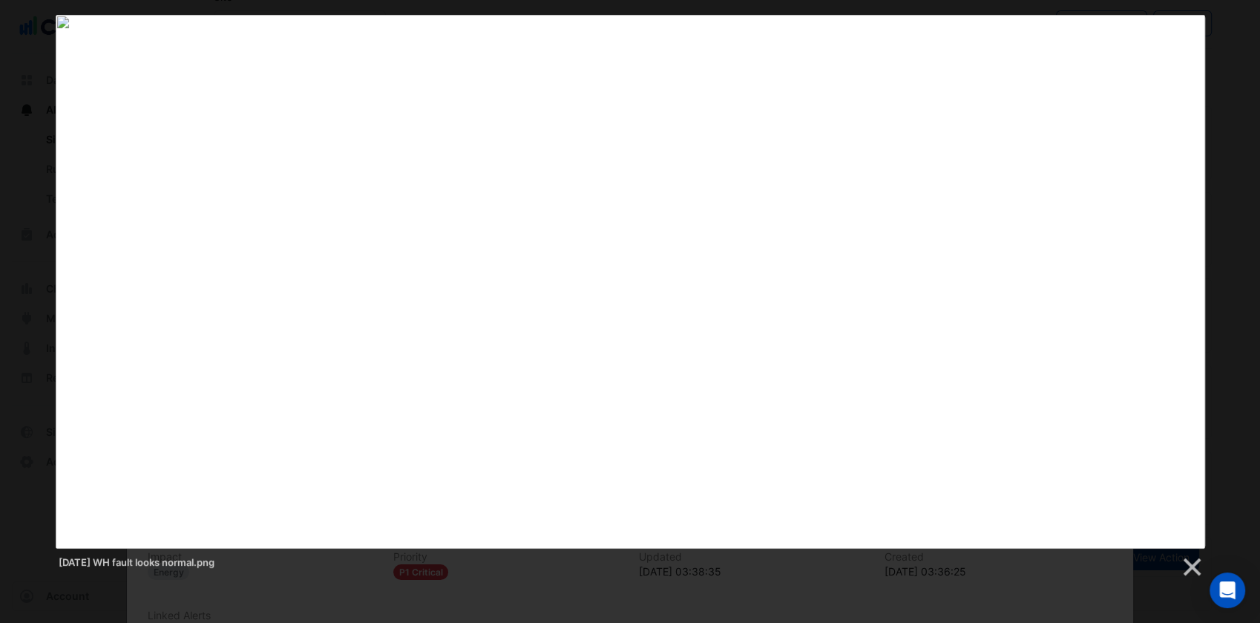
click at [1204, 101] on img at bounding box center [630, 281] width 1149 height 533
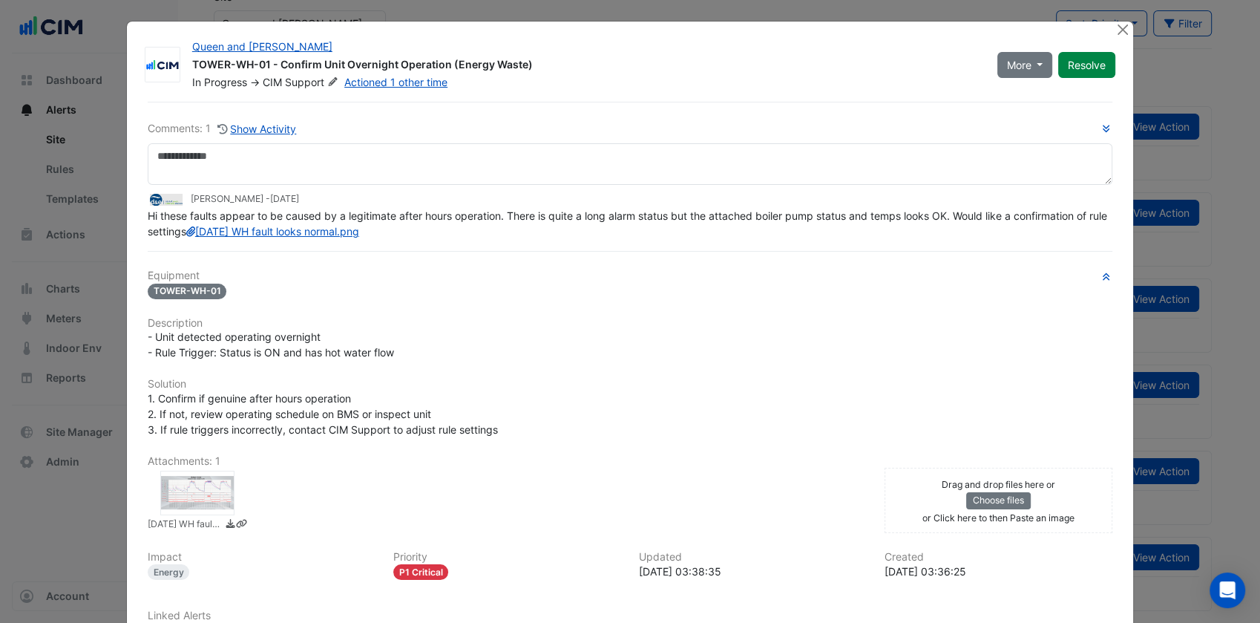
click at [1187, 568] on link at bounding box center [1191, 567] width 22 height 22
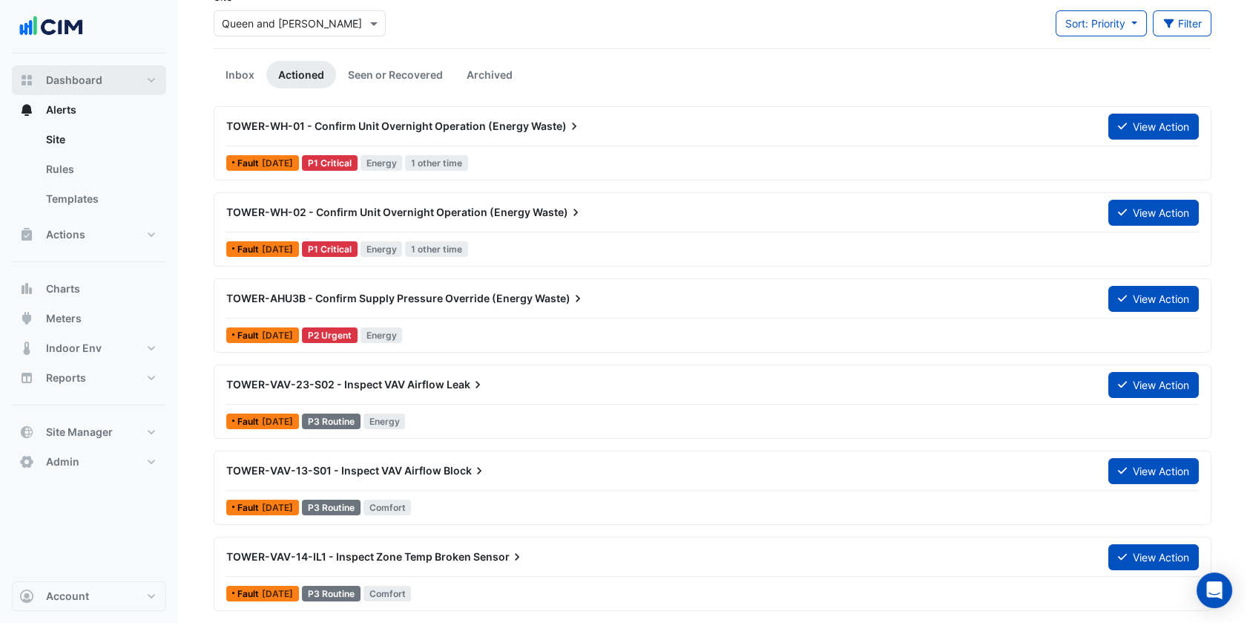
drag, startPoint x: 88, startPoint y: 83, endPoint x: 151, endPoint y: 91, distance: 63.5
click at [88, 84] on span "Dashboard" at bounding box center [74, 80] width 56 height 15
select select "***"
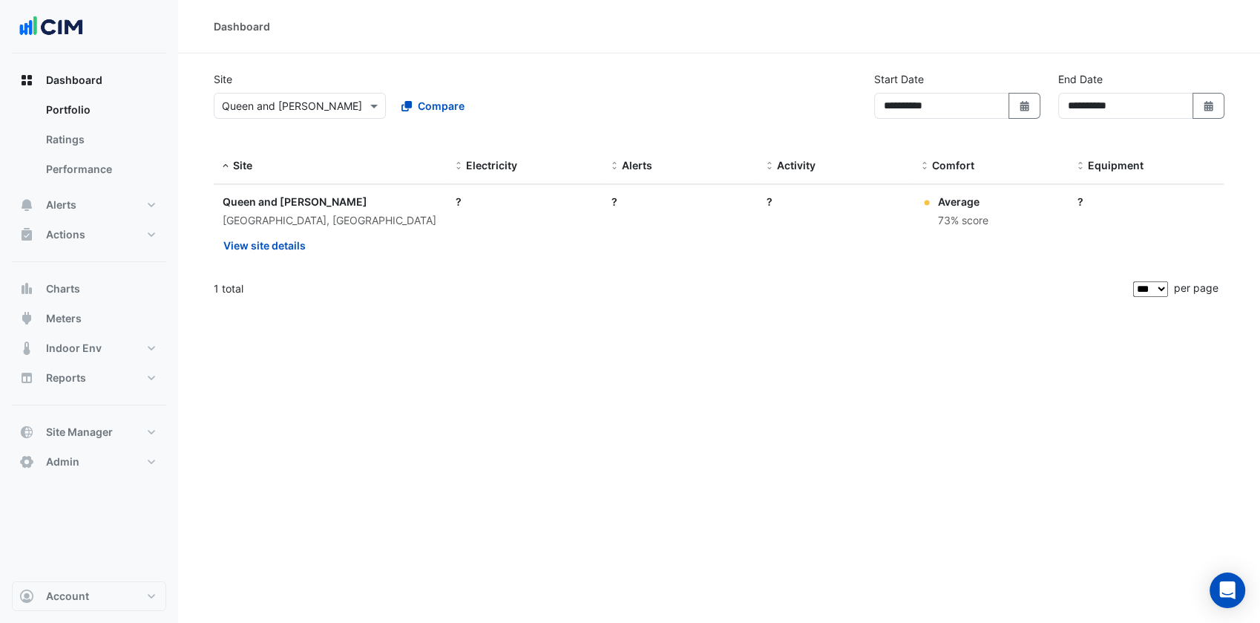
click at [283, 99] on input "text" at bounding box center [285, 107] width 126 height 16
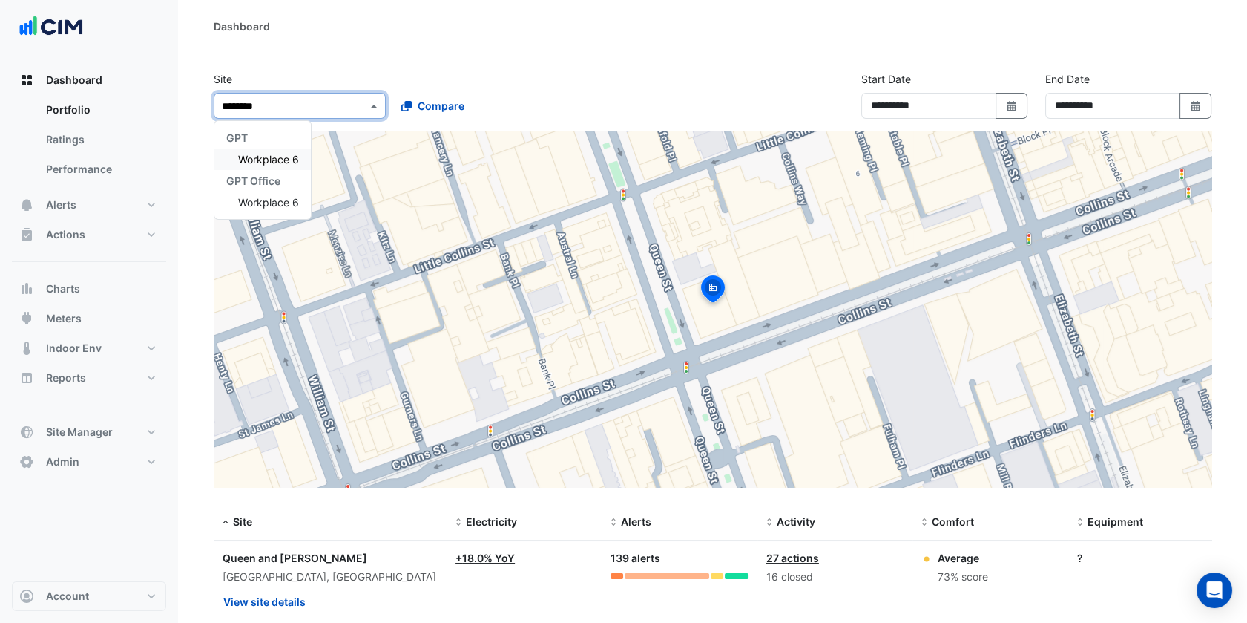
type input "*********"
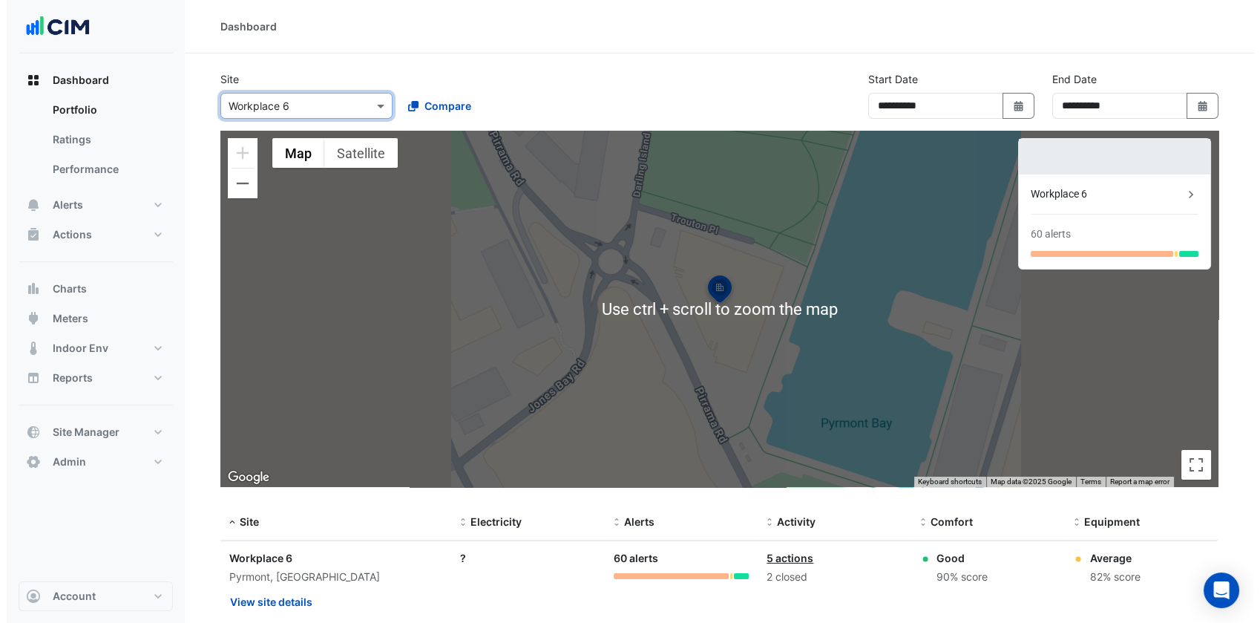
scroll to position [41, 0]
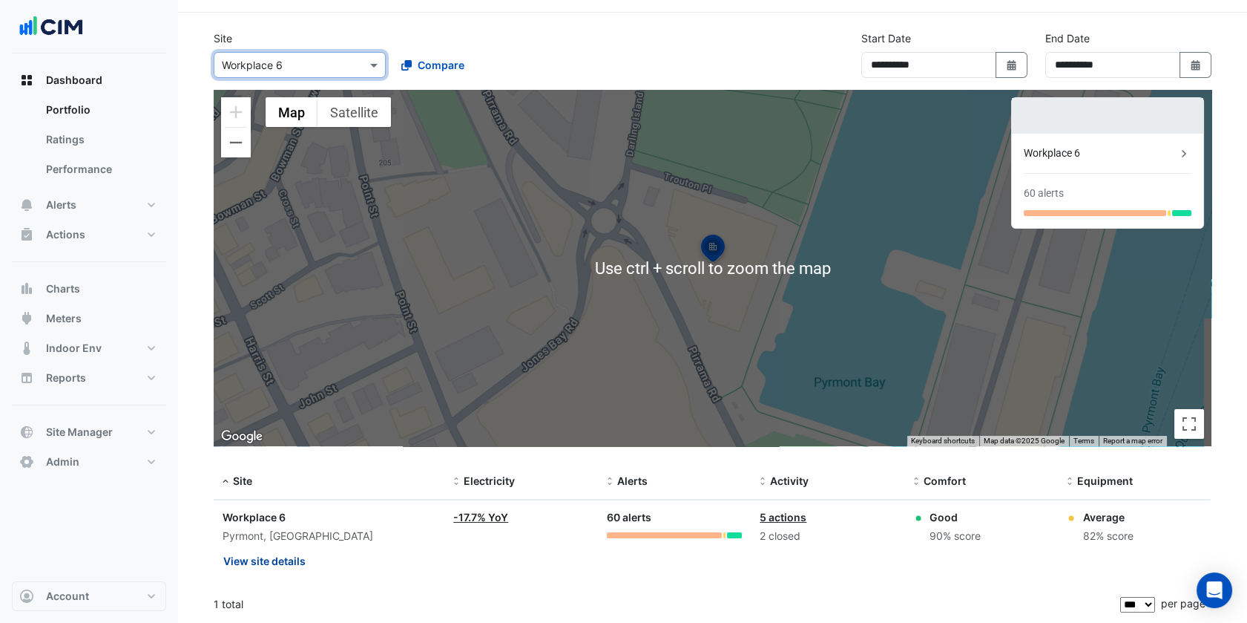
click at [303, 558] on button "View site details" at bounding box center [265, 561] width 84 height 26
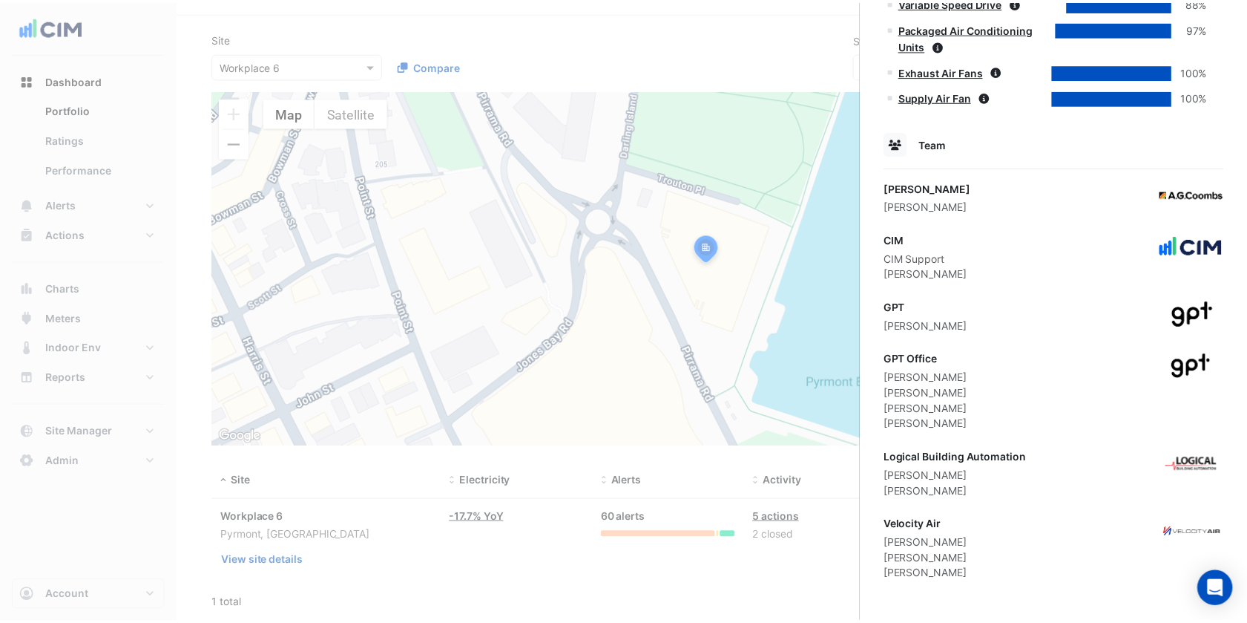
scroll to position [894, 0]
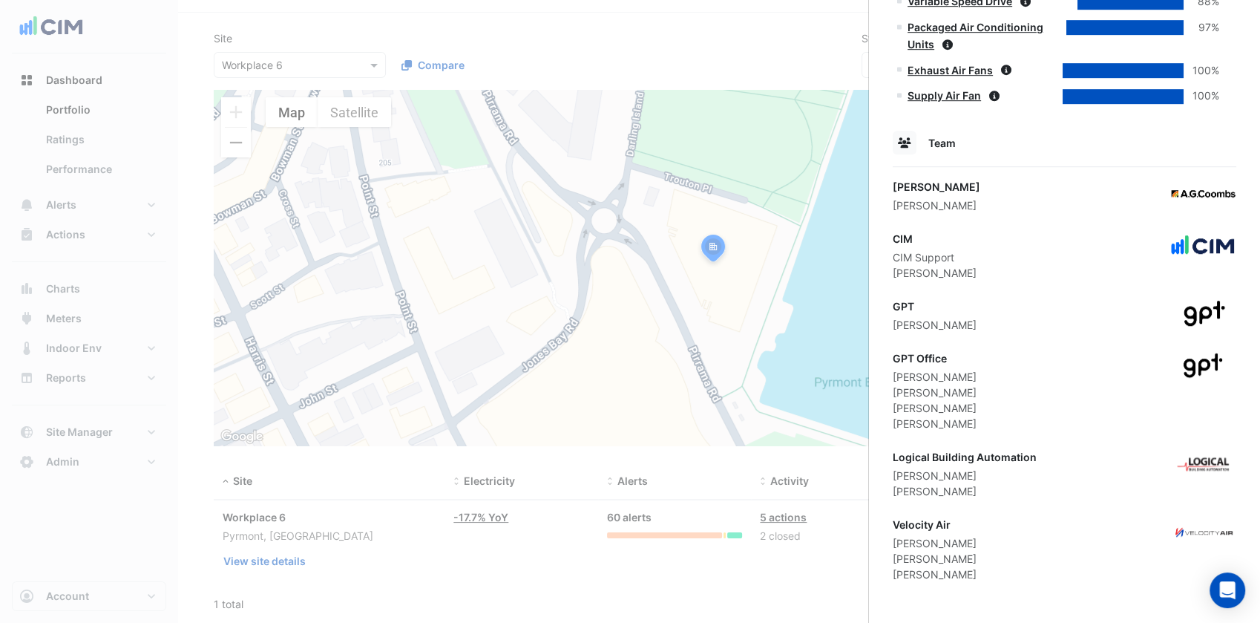
click at [1028, 450] on div "Logical Building Automation" at bounding box center [965, 457] width 144 height 16
drag, startPoint x: 1045, startPoint y: 448, endPoint x: 892, endPoint y: 454, distance: 153.0
click at [893, 454] on div "Logical Building Automation Josh Beaman Wayne Wellman" at bounding box center [1065, 474] width 344 height 50
copy div "Logical Building Automation"
drag, startPoint x: 953, startPoint y: 527, endPoint x: 893, endPoint y: 528, distance: 59.4
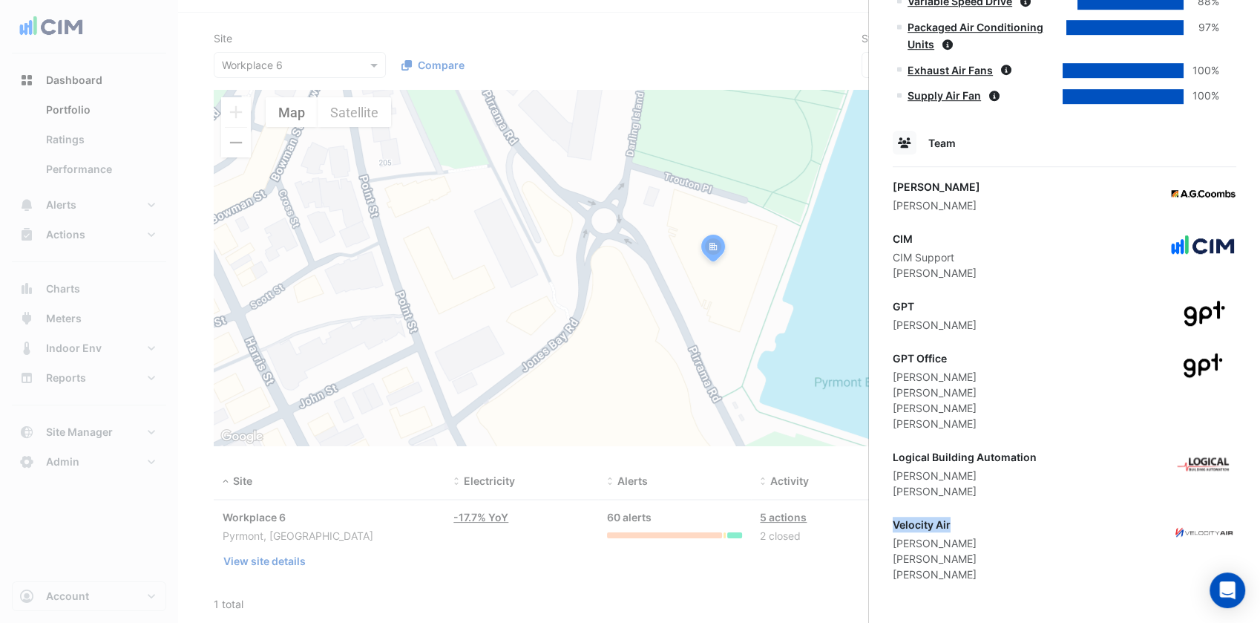
click at [893, 528] on div "Velocity Air" at bounding box center [935, 524] width 84 height 16
copy div "Velocity Air"
click at [361, 168] on ngb-offcanvas-backdrop at bounding box center [630, 311] width 1260 height 623
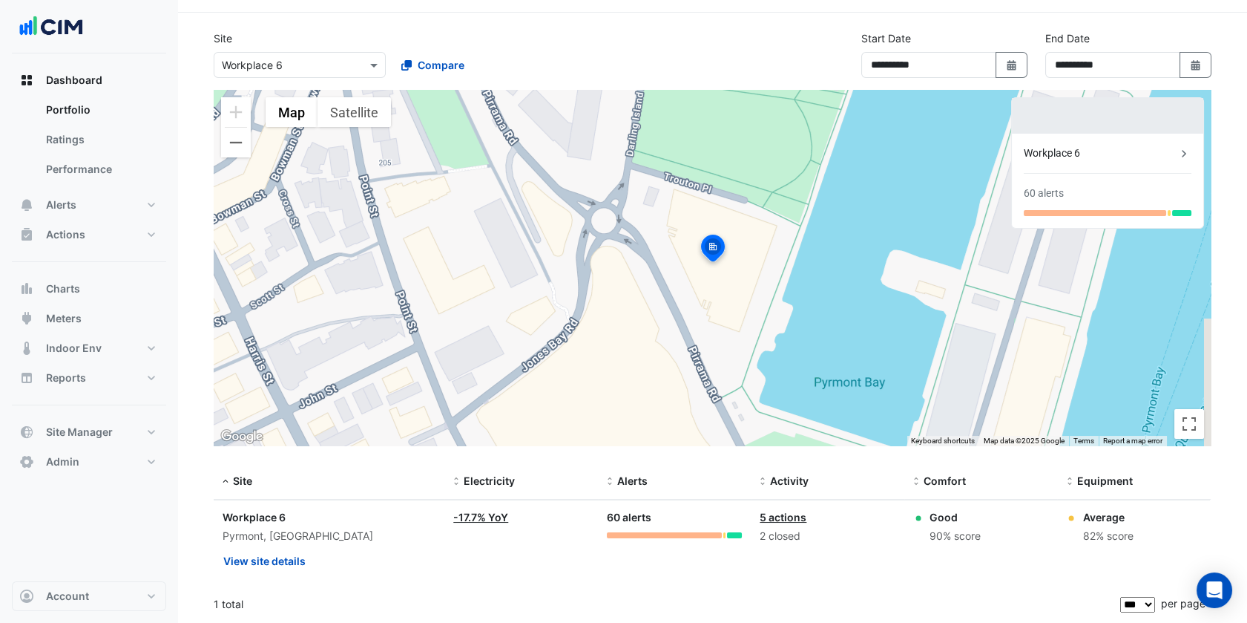
click at [326, 78] on div "**********" at bounding box center [713, 59] width 1016 height 59
click at [336, 62] on input "text" at bounding box center [285, 66] width 126 height 16
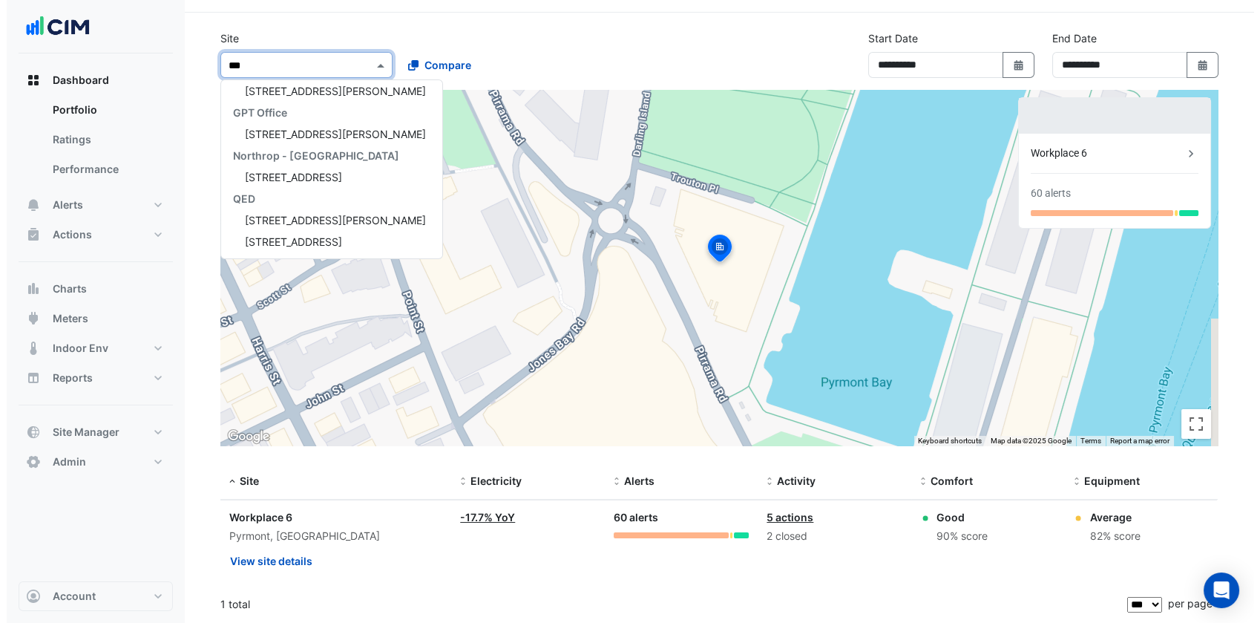
scroll to position [200, 0]
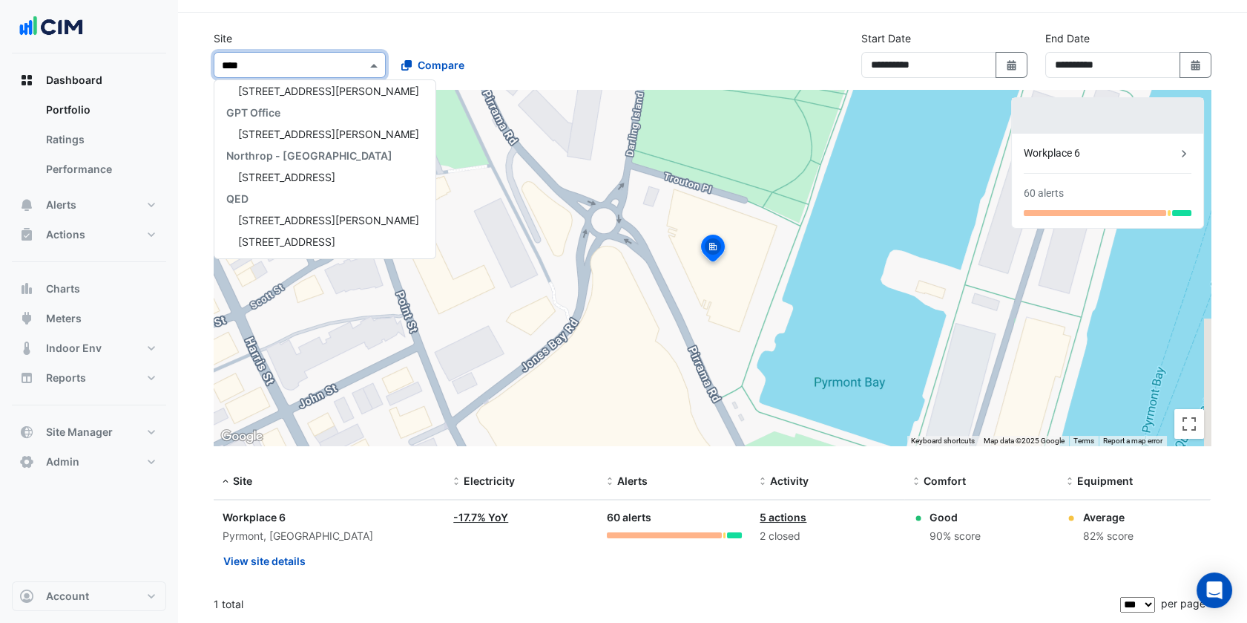
type input "*****"
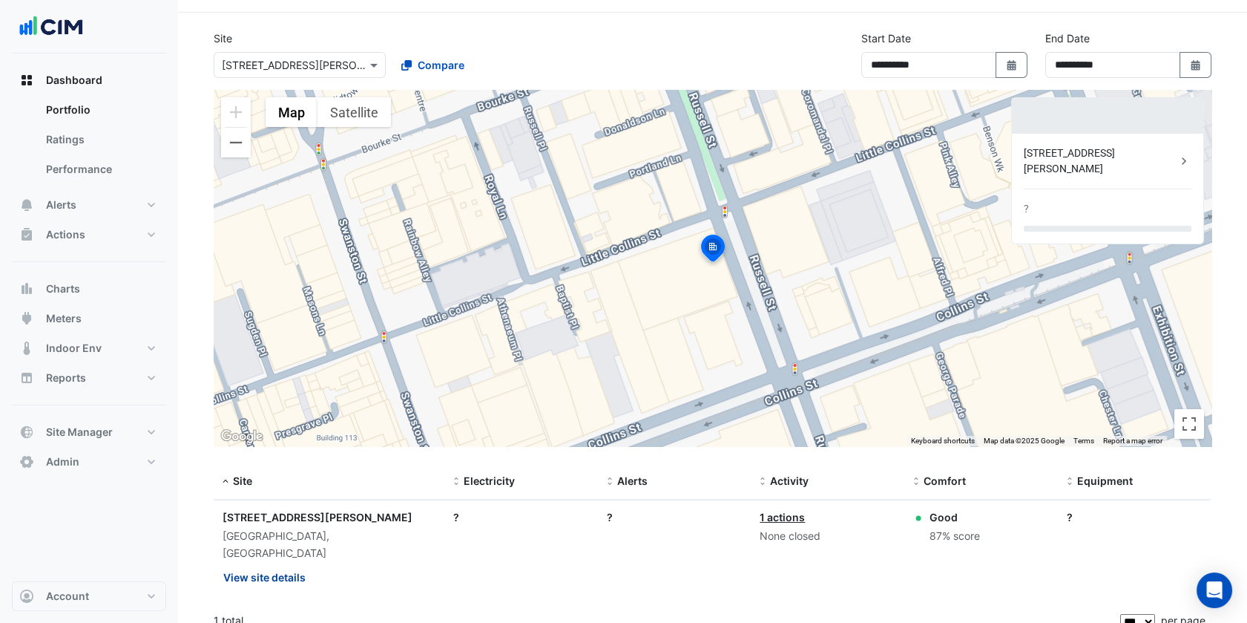
click at [276, 564] on button "View site details" at bounding box center [265, 577] width 84 height 26
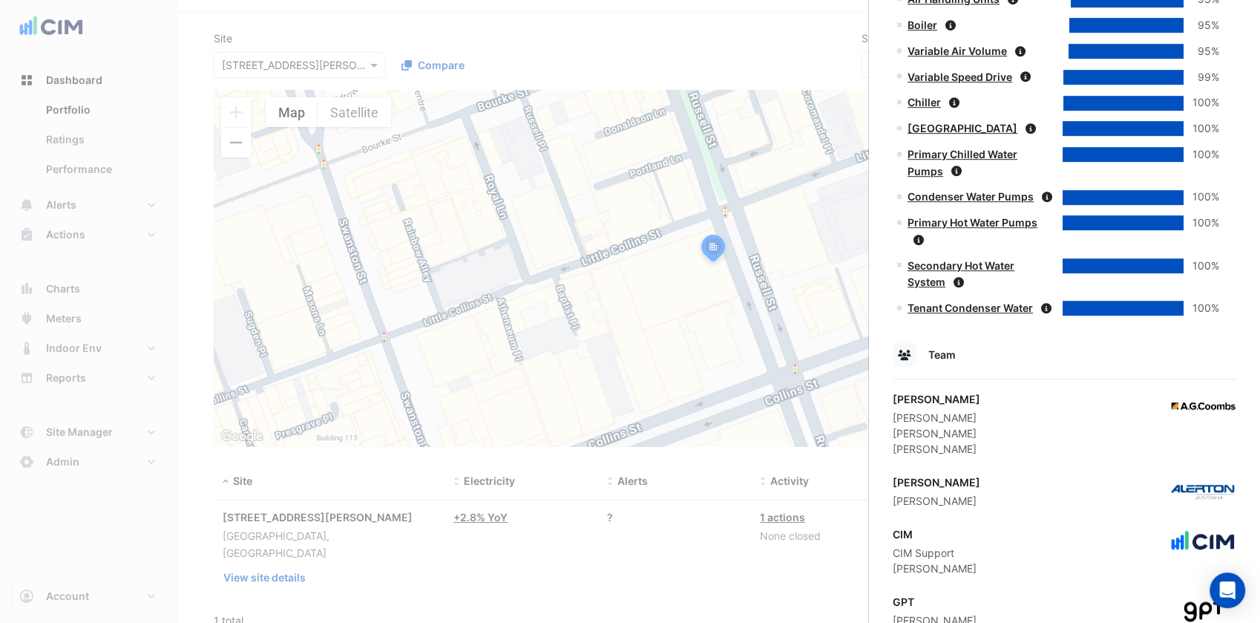
scroll to position [1056, 0]
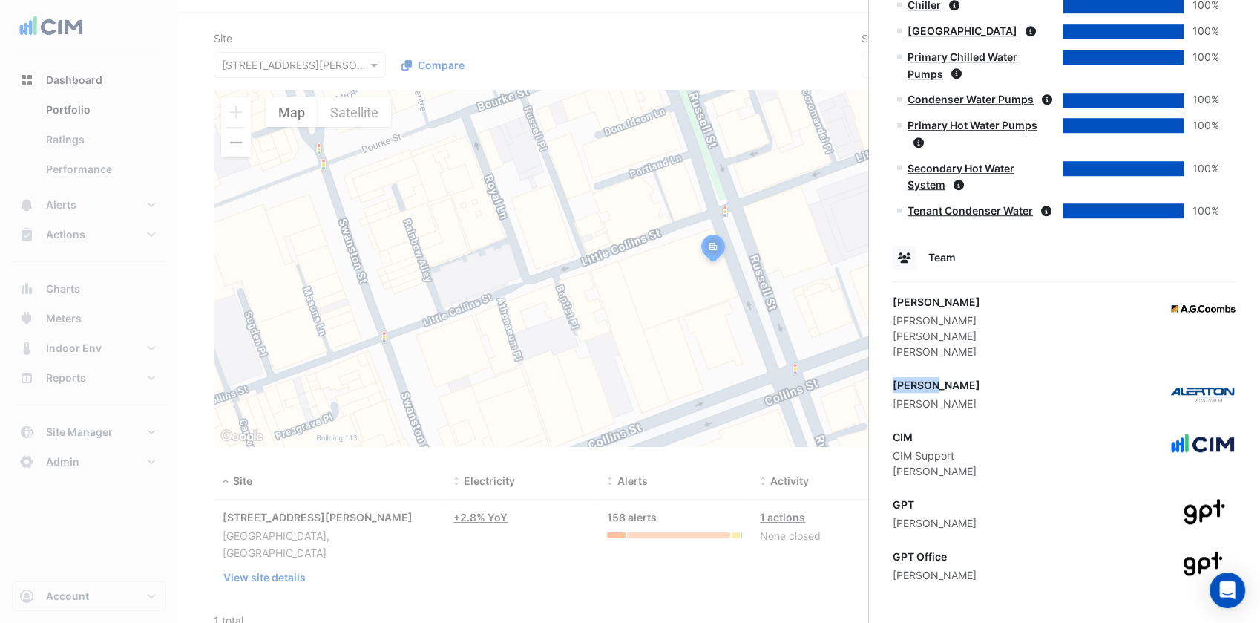
drag, startPoint x: 937, startPoint y: 384, endPoint x: 894, endPoint y: 386, distance: 43.1
click at [894, 386] on div "Alerton" at bounding box center [937, 385] width 88 height 16
copy div "Alerton"
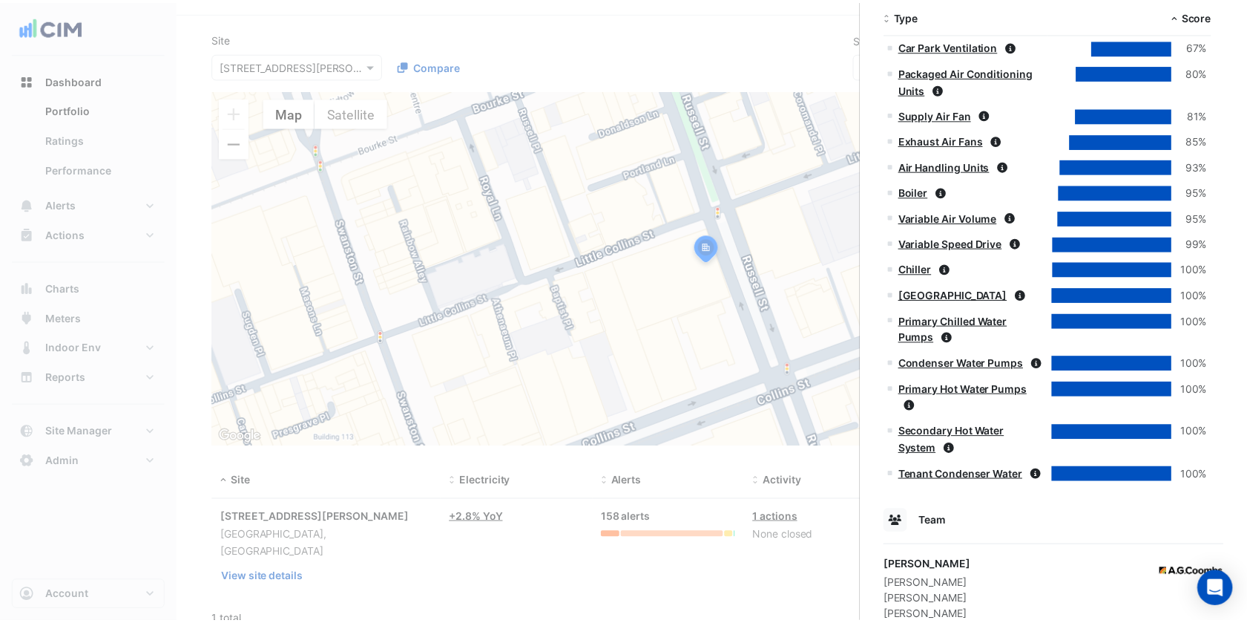
scroll to position [1320, 0]
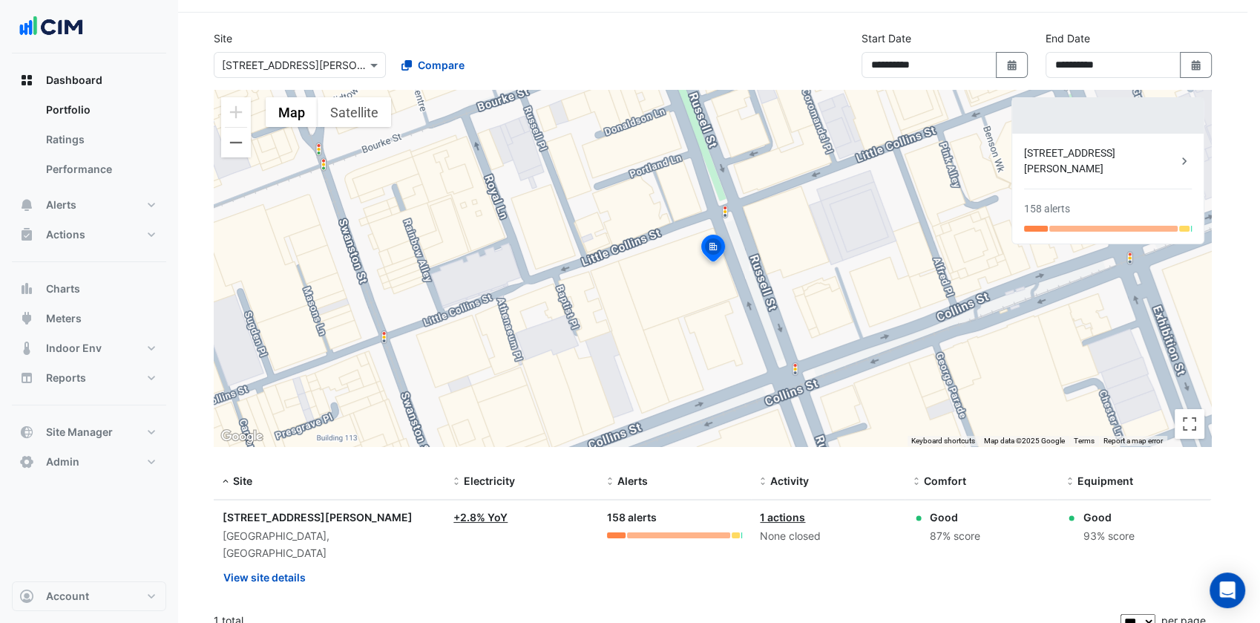
click at [477, 228] on ngb-offcanvas-backdrop at bounding box center [630, 311] width 1260 height 623
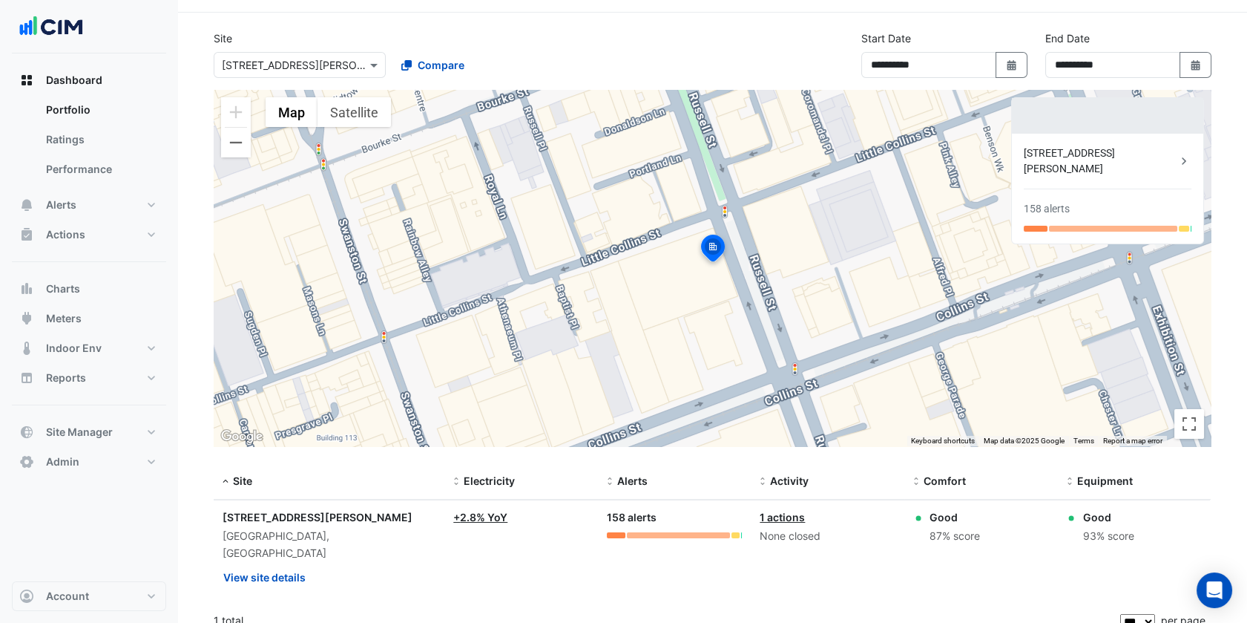
click at [307, 65] on input "text" at bounding box center [285, 66] width 126 height 16
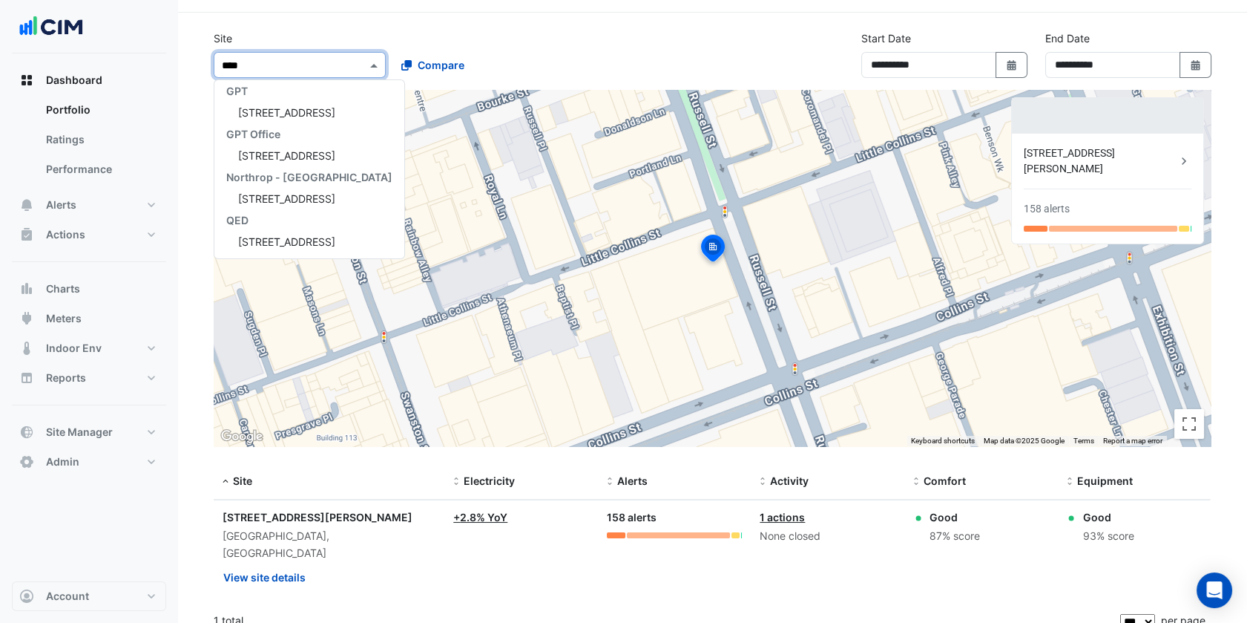
scroll to position [92, 0]
type input "*****"
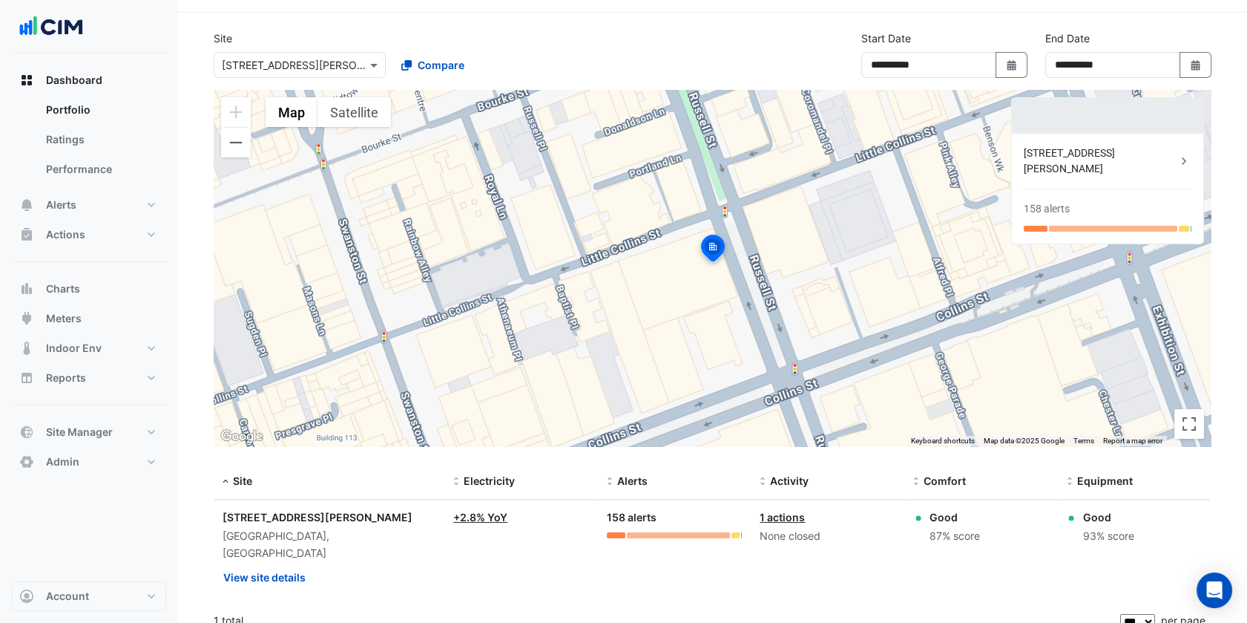
click at [280, 59] on input "text" at bounding box center [285, 66] width 126 height 16
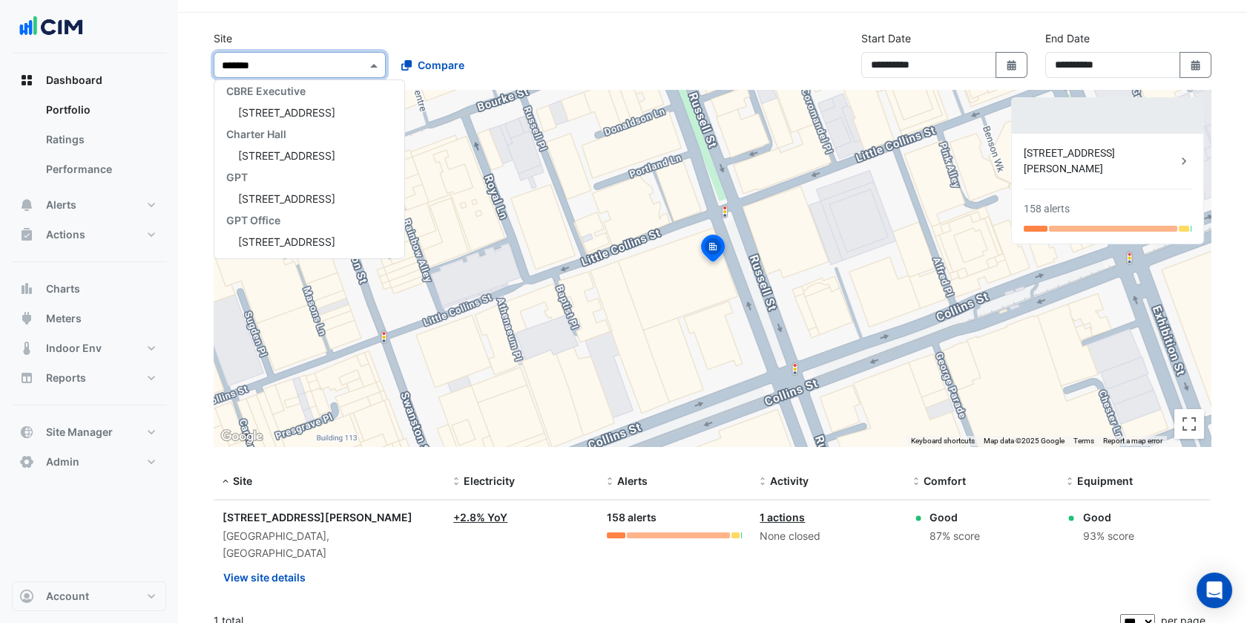
type input "********"
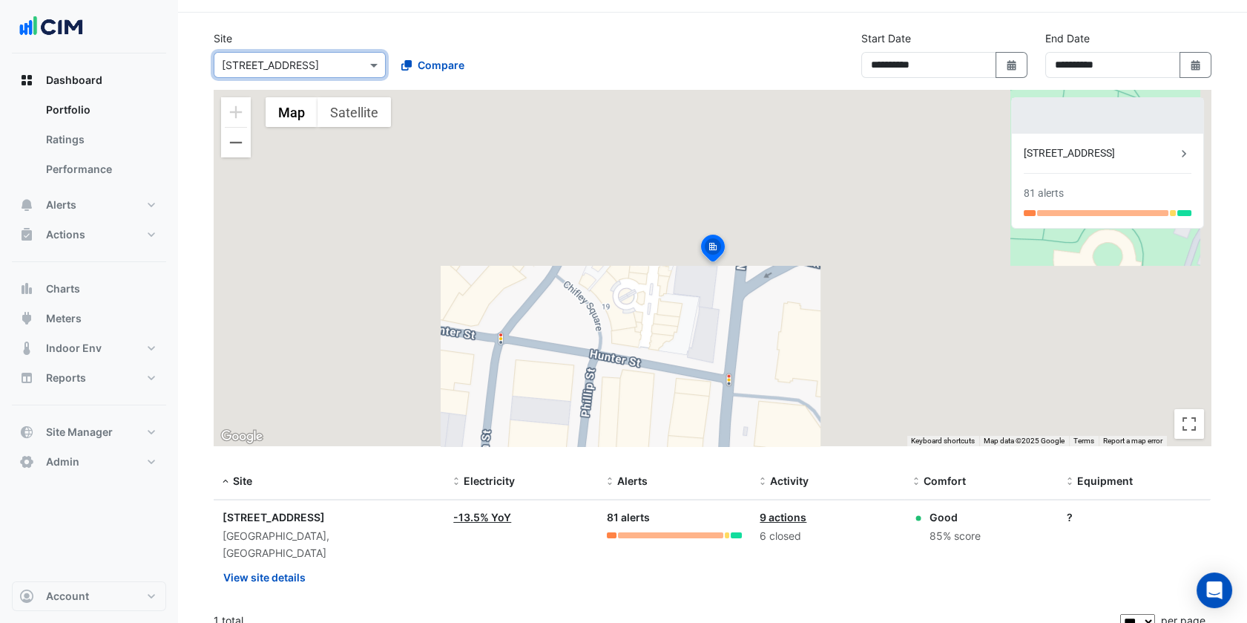
click at [280, 59] on input "text" at bounding box center [285, 66] width 126 height 16
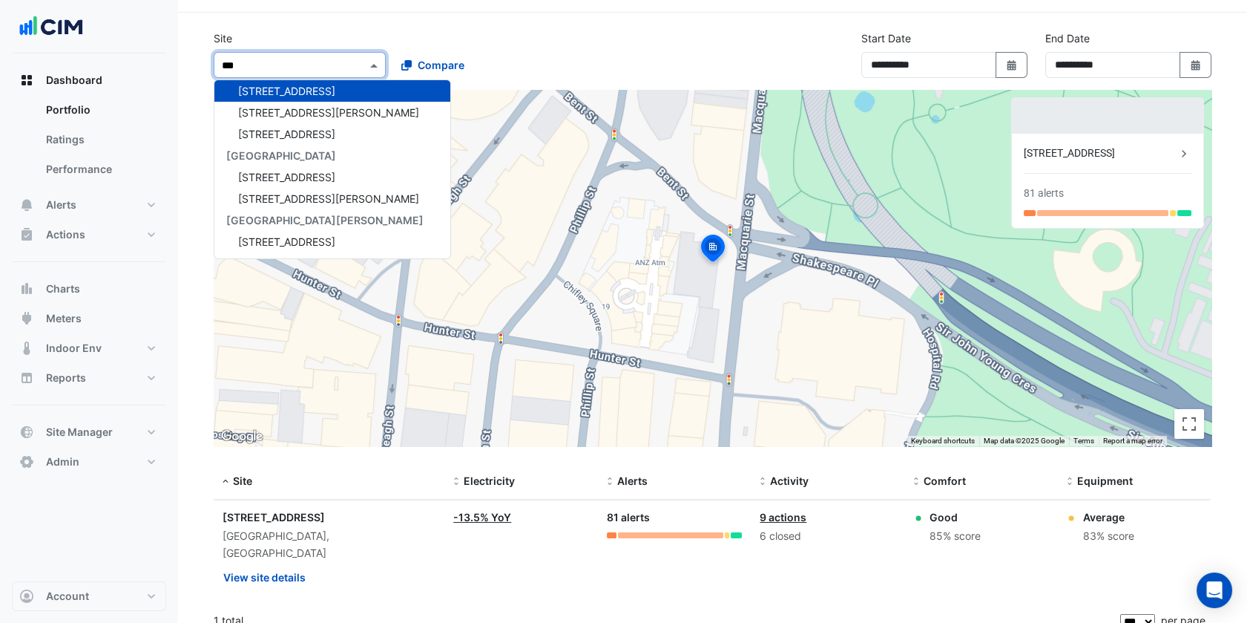
scroll to position [27, 0]
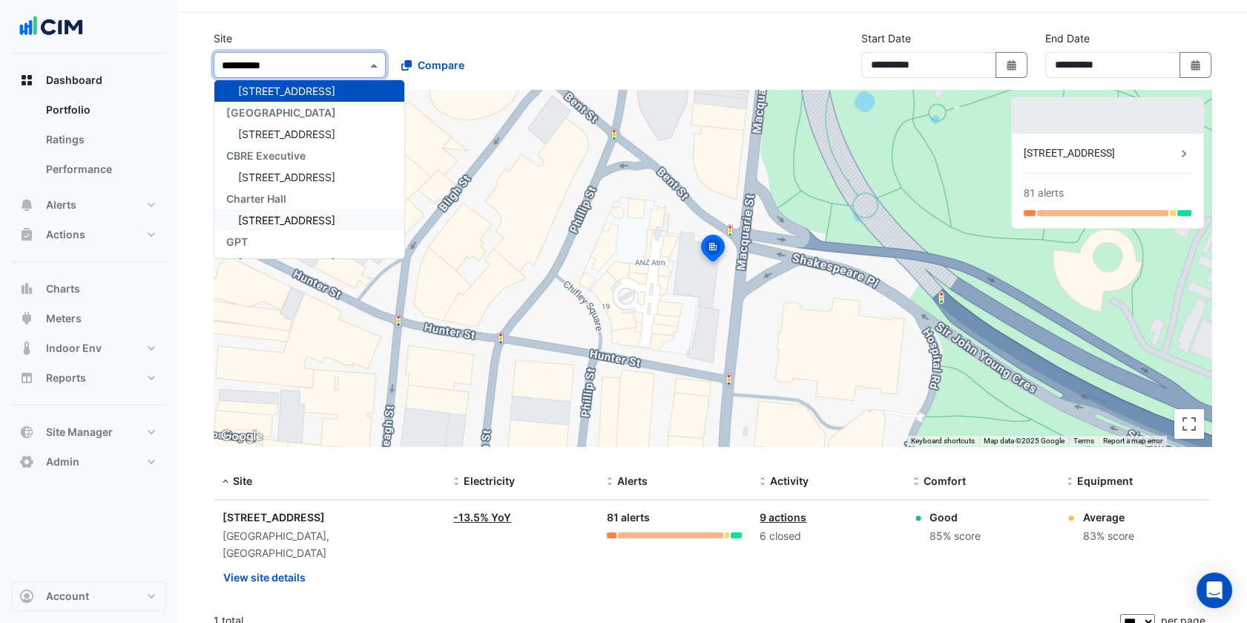
type input "**********"
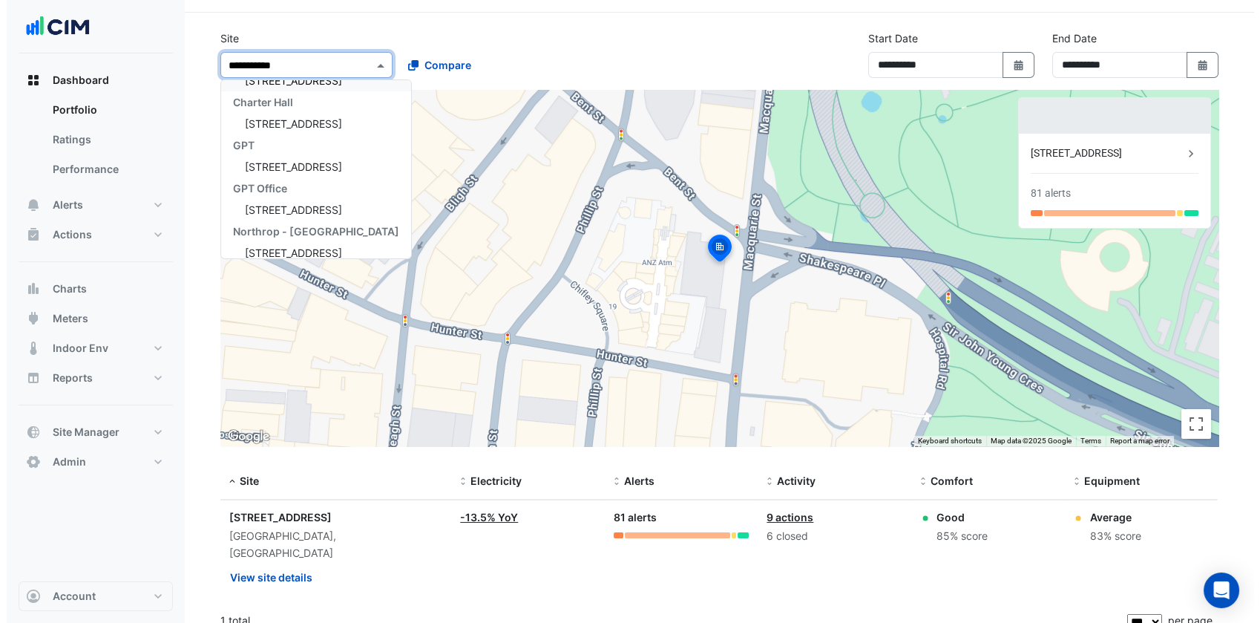
scroll to position [95, 0]
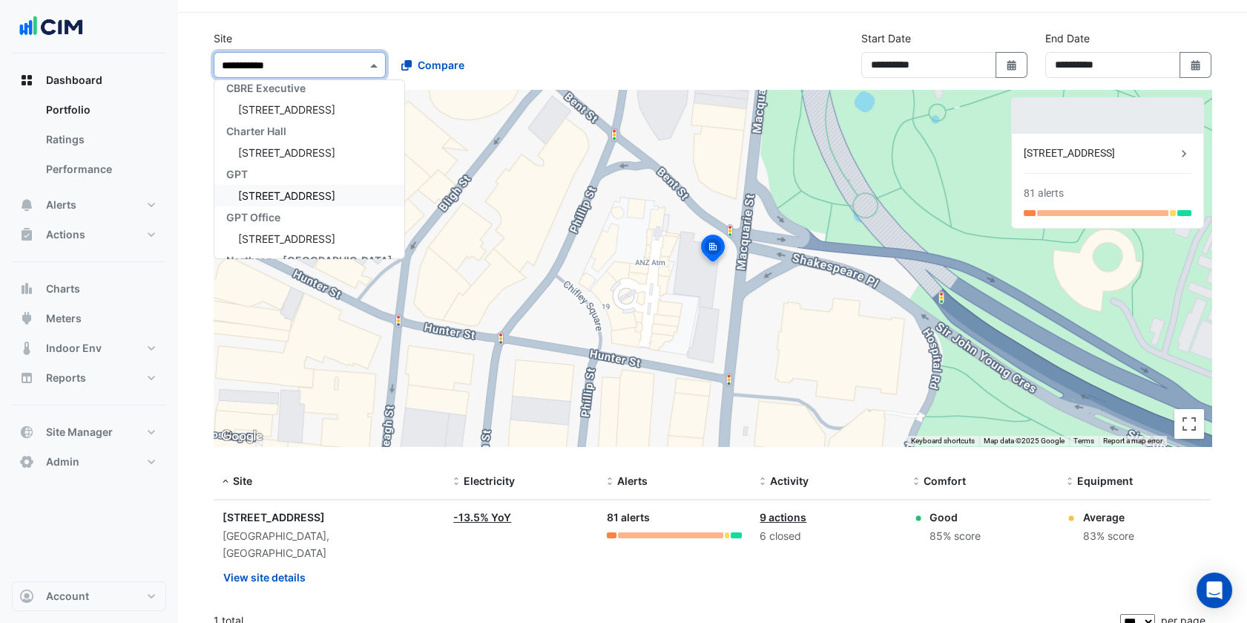
click at [282, 185] on div "[STREET_ADDRESS]" at bounding box center [309, 196] width 190 height 22
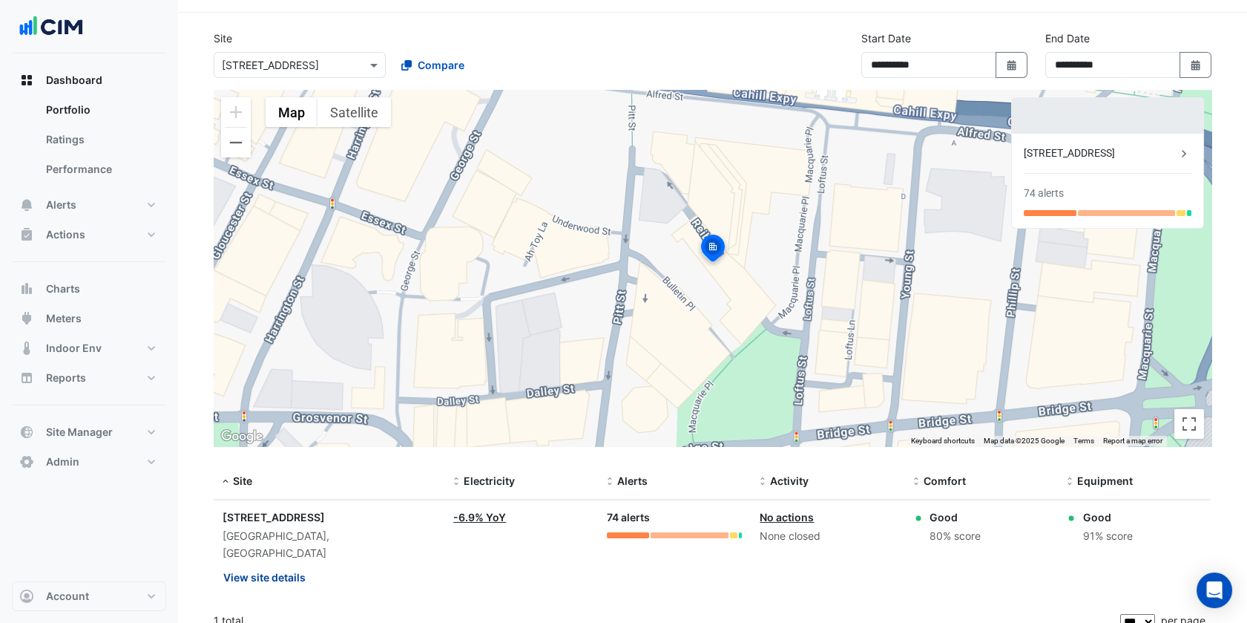
click at [264, 564] on button "View site details" at bounding box center [265, 577] width 84 height 26
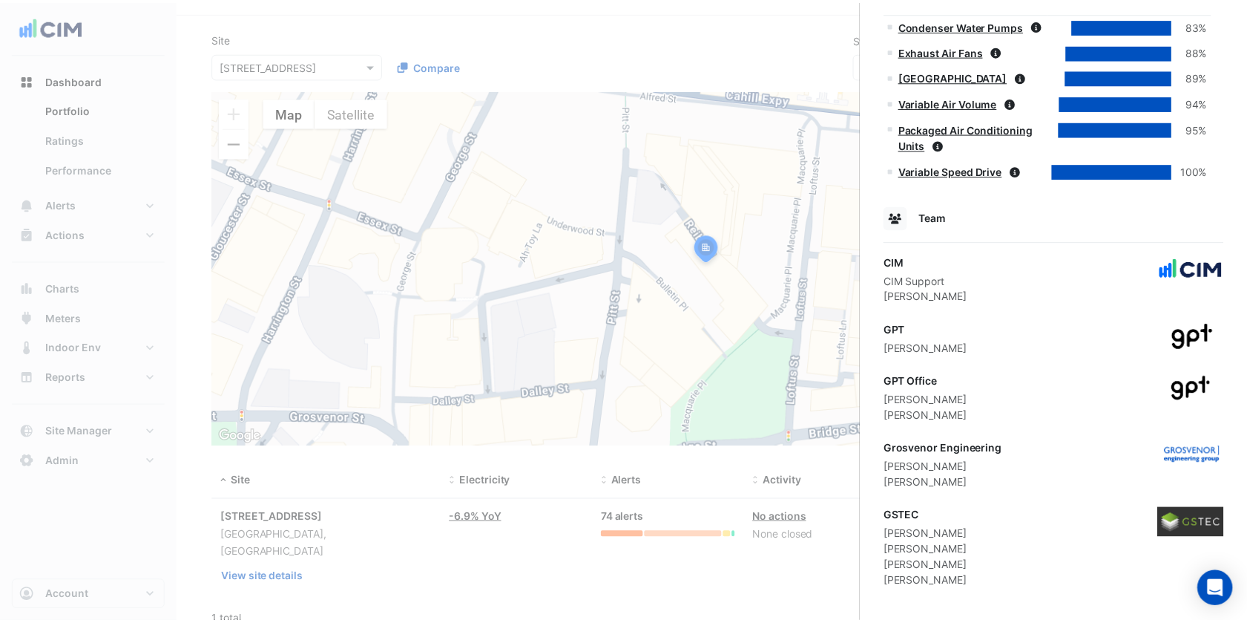
scroll to position [956, 0]
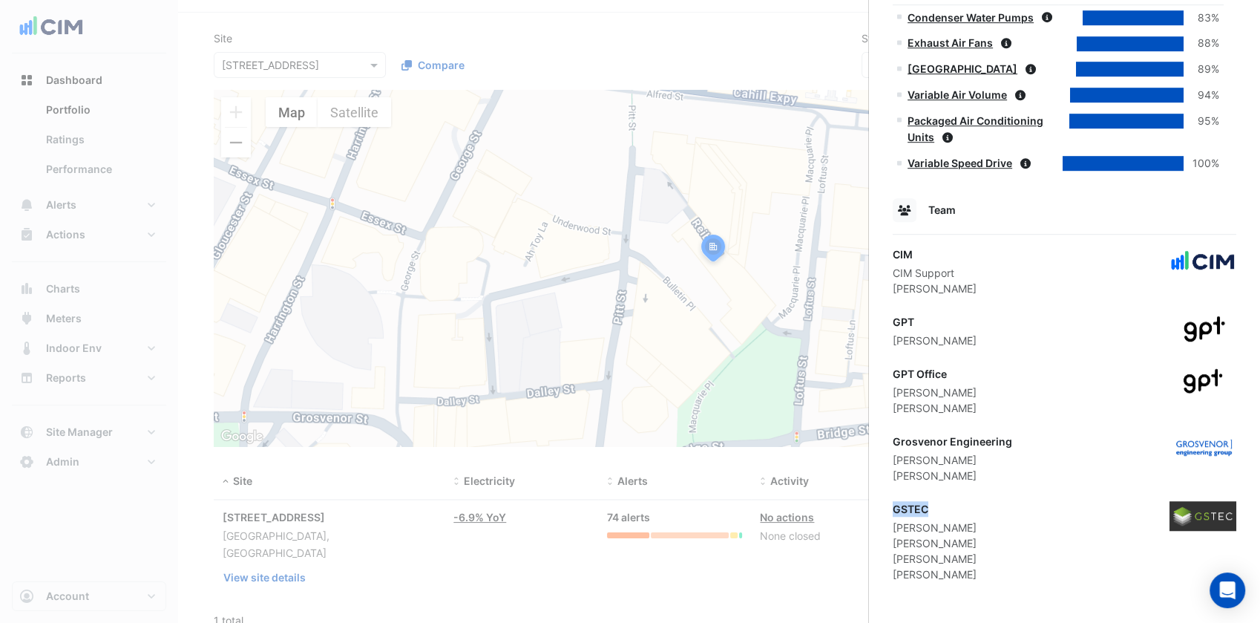
drag, startPoint x: 932, startPoint y: 508, endPoint x: 891, endPoint y: 505, distance: 40.9
drag, startPoint x: 891, startPoint y: 505, endPoint x: 944, endPoint y: 504, distance: 52.7
click at [944, 504] on div "GSTEC" at bounding box center [935, 509] width 84 height 16
copy div "GSTEC"
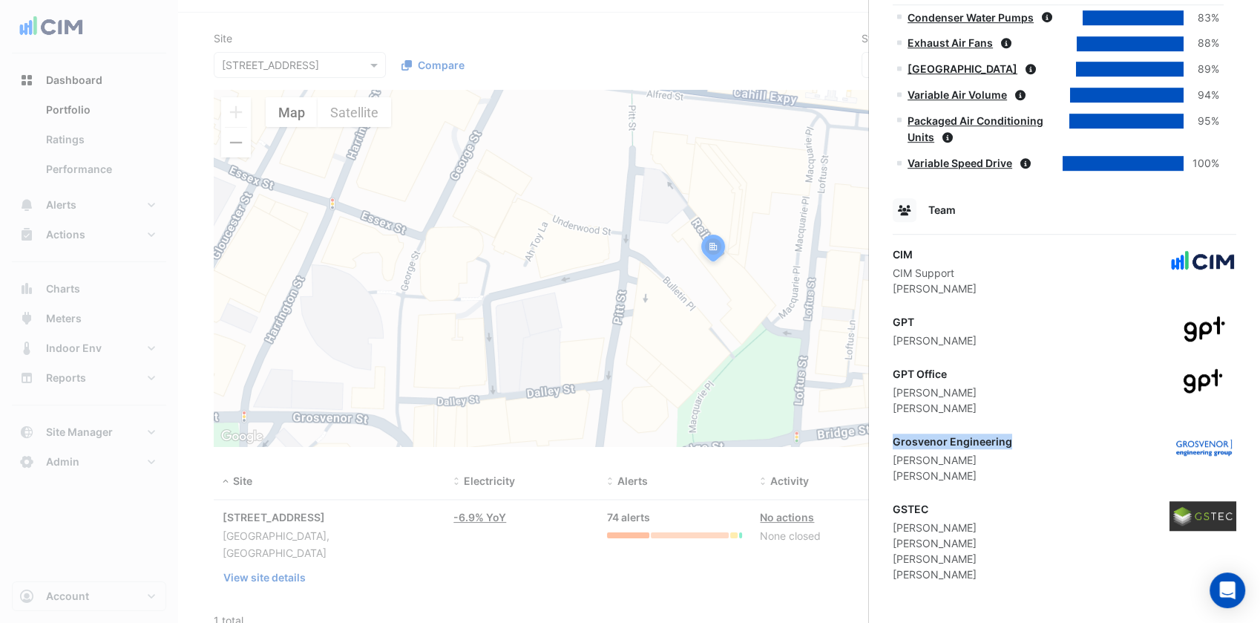
drag, startPoint x: 1011, startPoint y: 440, endPoint x: 892, endPoint y: 442, distance: 119.5
click at [893, 442] on div "Grosvenor Engineering Joshua Miller Matthew Edwards" at bounding box center [1065, 458] width 344 height 50
copy div "Grosvenor Engineering"
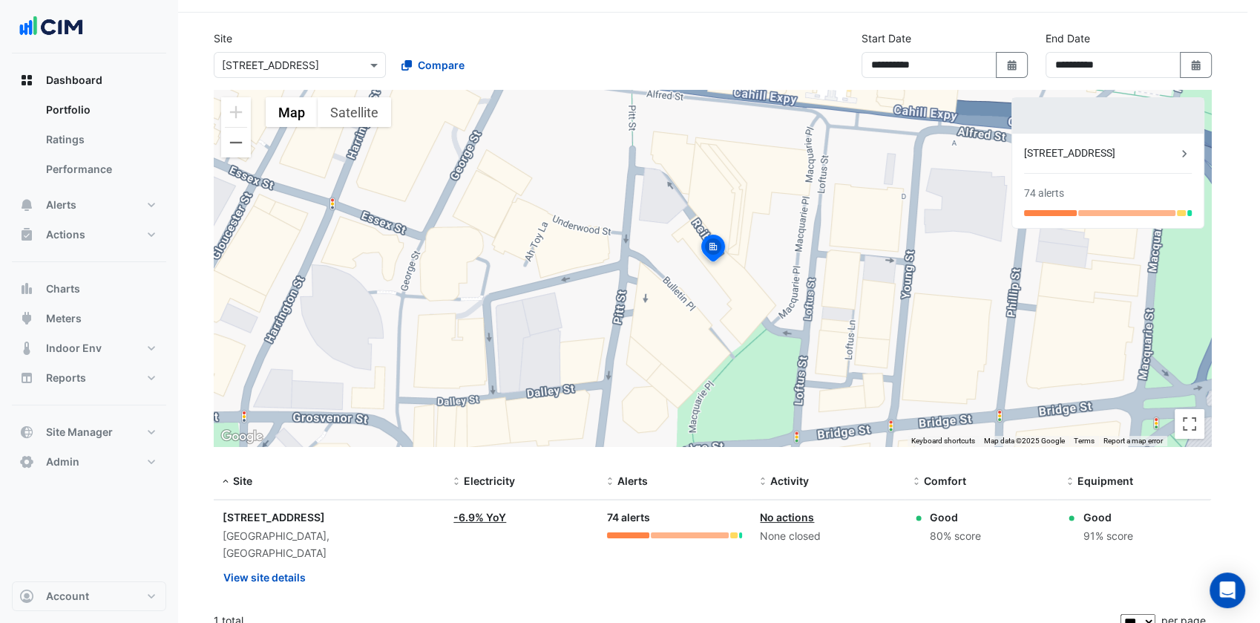
click at [116, 192] on ngb-offcanvas-backdrop at bounding box center [630, 311] width 1260 height 623
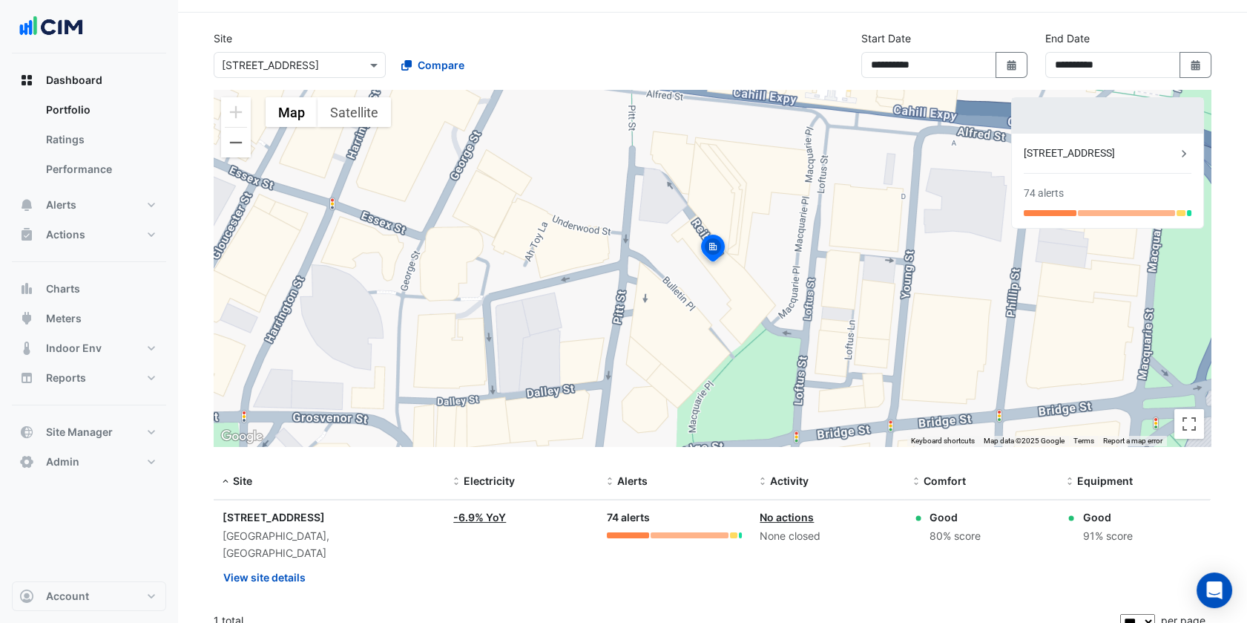
click at [283, 50] on div "Select a Site × 7 Macquarie Place Compare" at bounding box center [389, 62] width 356 height 32
click at [292, 58] on input "text" at bounding box center [285, 66] width 126 height 16
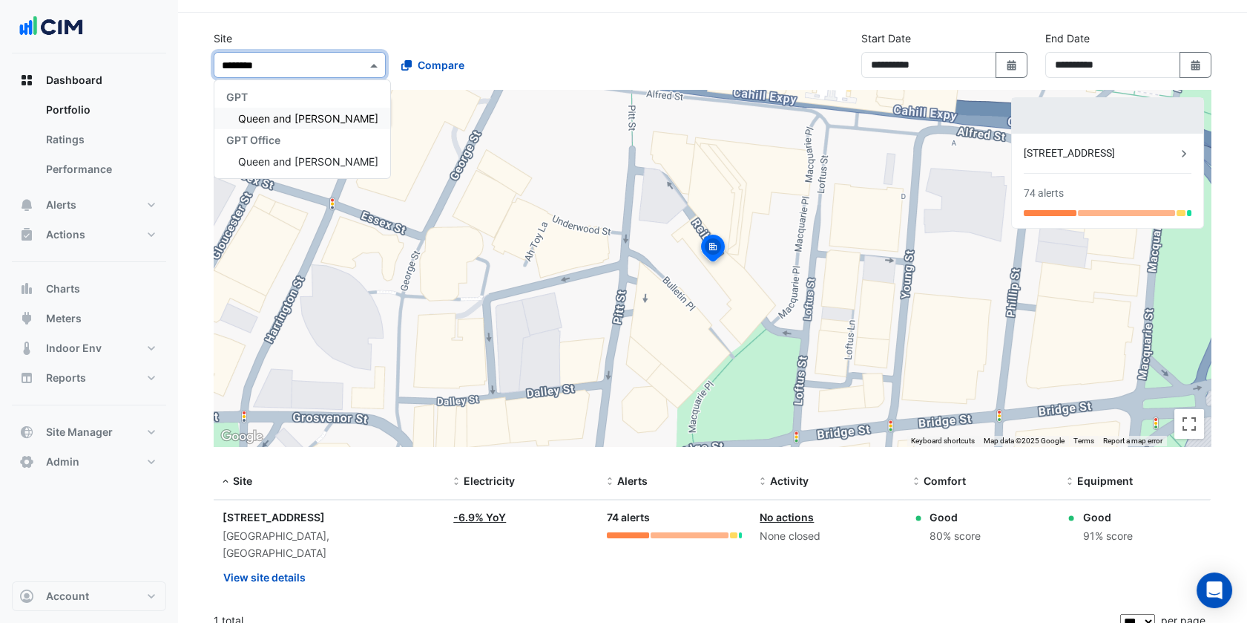
type input "*********"
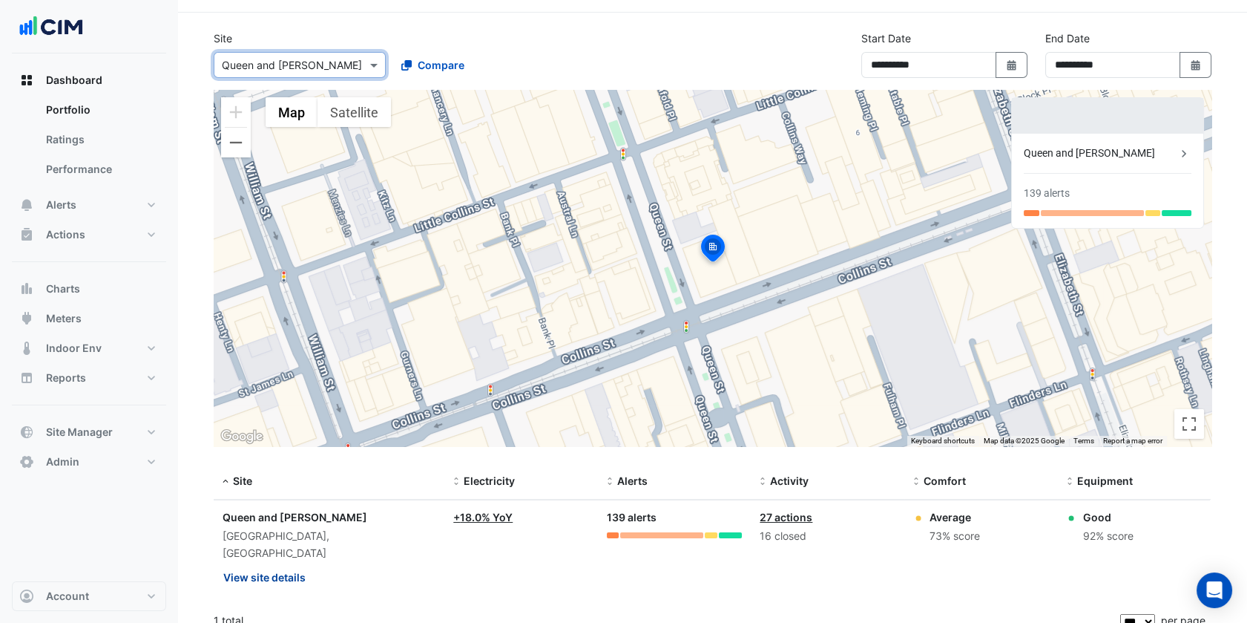
click at [261, 565] on button "View site details" at bounding box center [265, 577] width 84 height 26
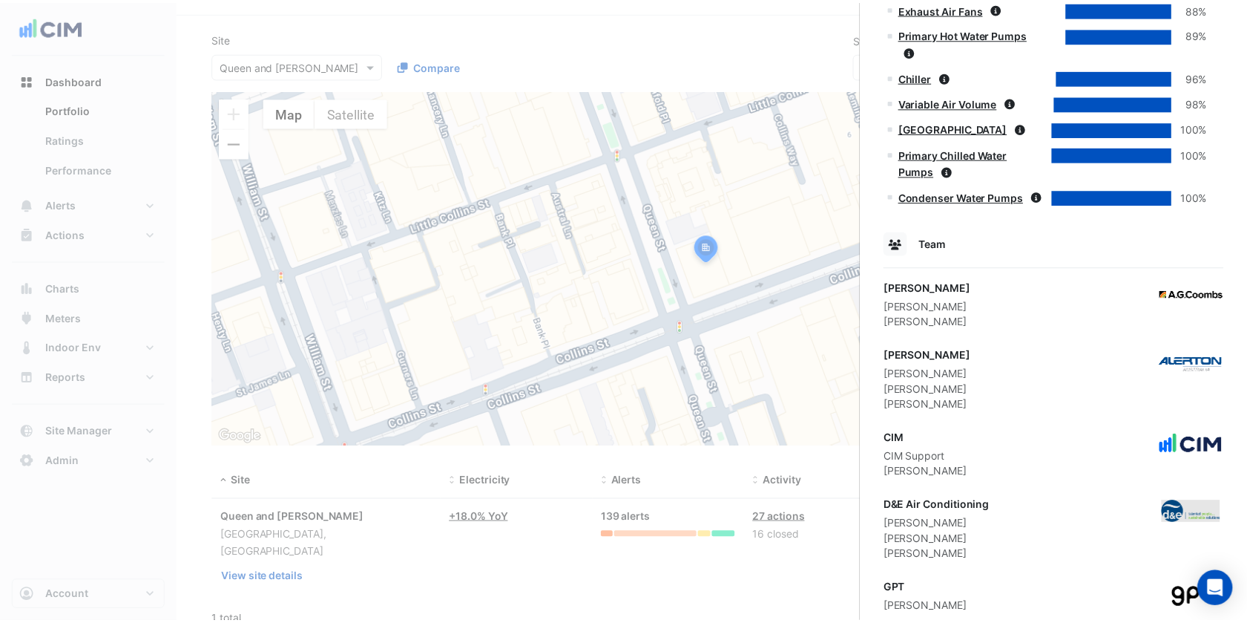
scroll to position [1902, 0]
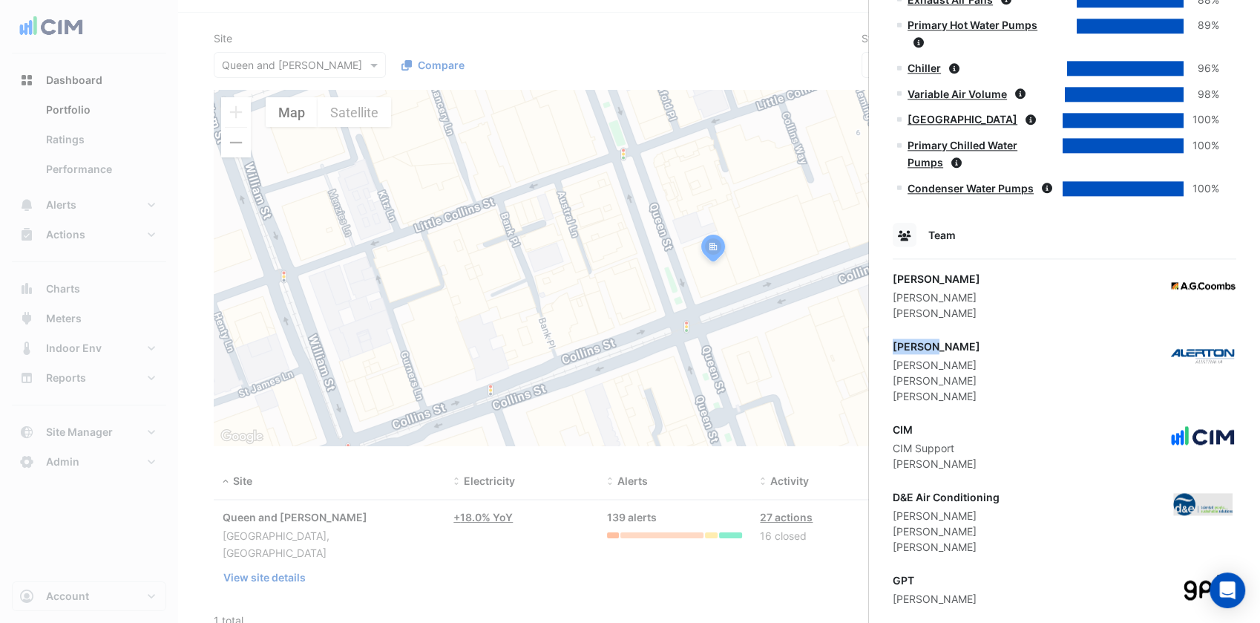
drag, startPoint x: 950, startPoint y: 344, endPoint x: 891, endPoint y: 346, distance: 58.7
click at [893, 346] on div "Alerton" at bounding box center [937, 346] width 88 height 16
copy div "Alerton"
drag, startPoint x: 1007, startPoint y: 490, endPoint x: 887, endPoint y: 498, distance: 120.5
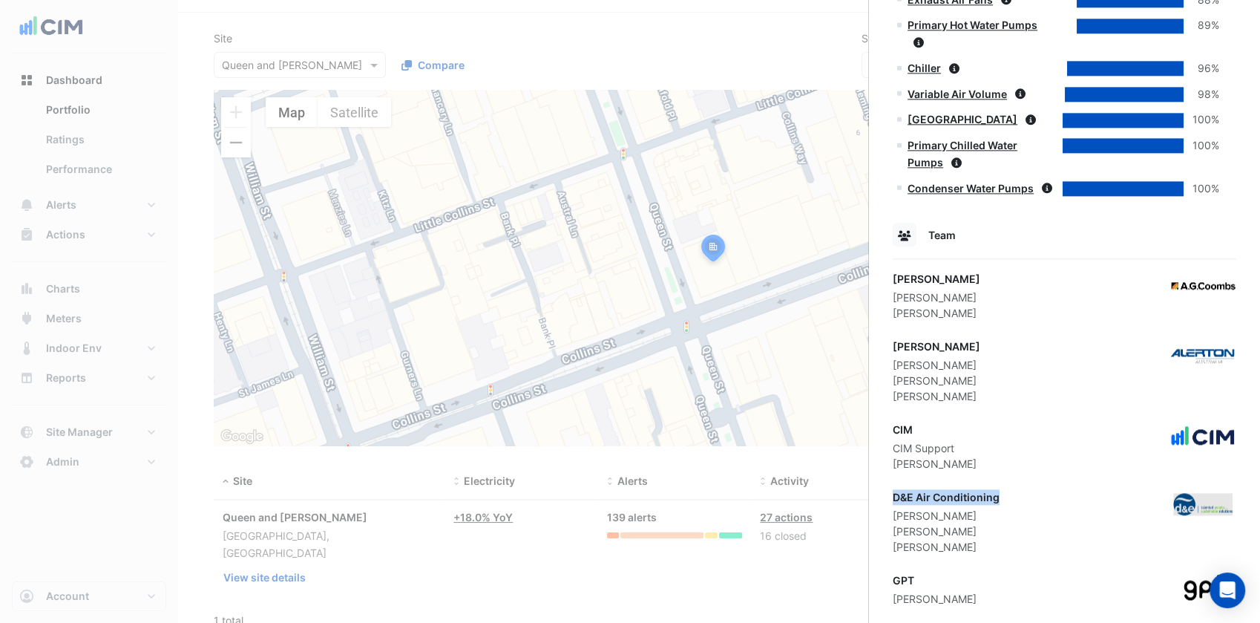
copy div "D&E Air Conditioning"
click at [480, 290] on ngb-offcanvas-backdrop at bounding box center [630, 311] width 1260 height 623
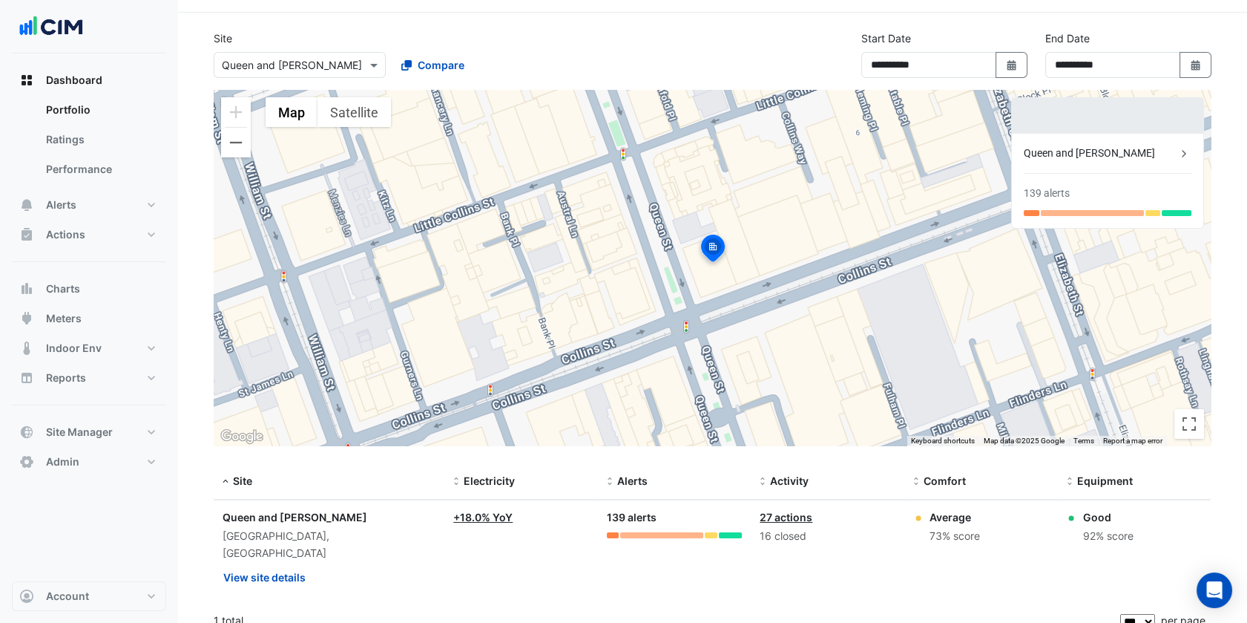
click at [333, 67] on input "text" at bounding box center [285, 66] width 126 height 16
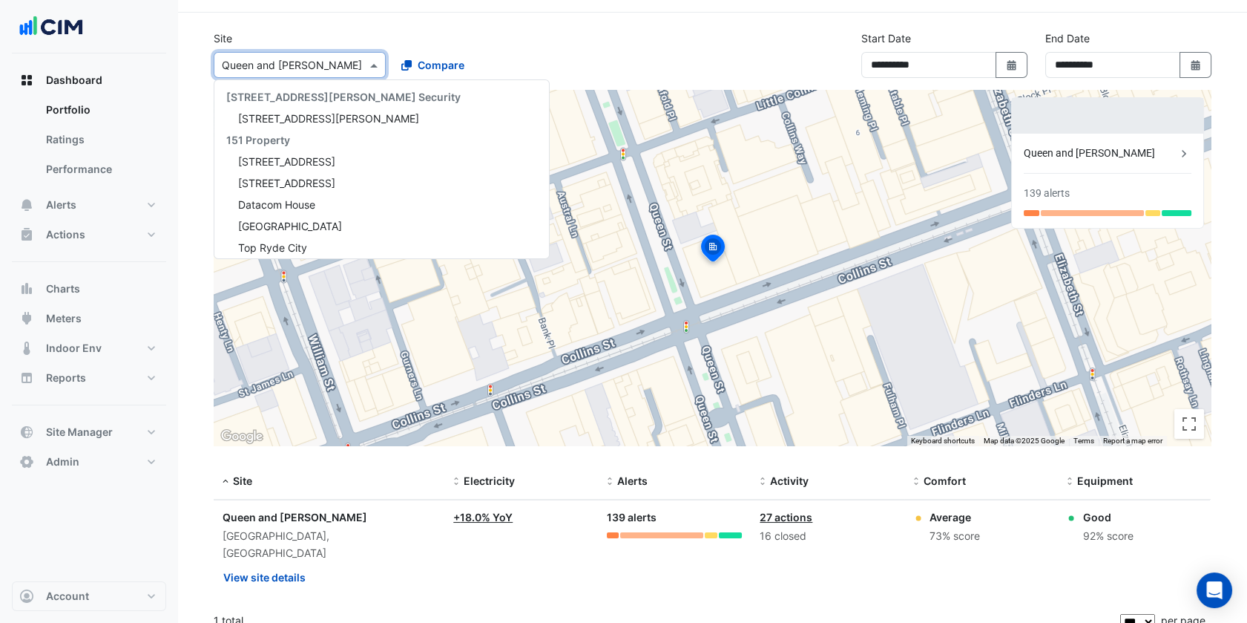
paste input "**********"
type input "**********"
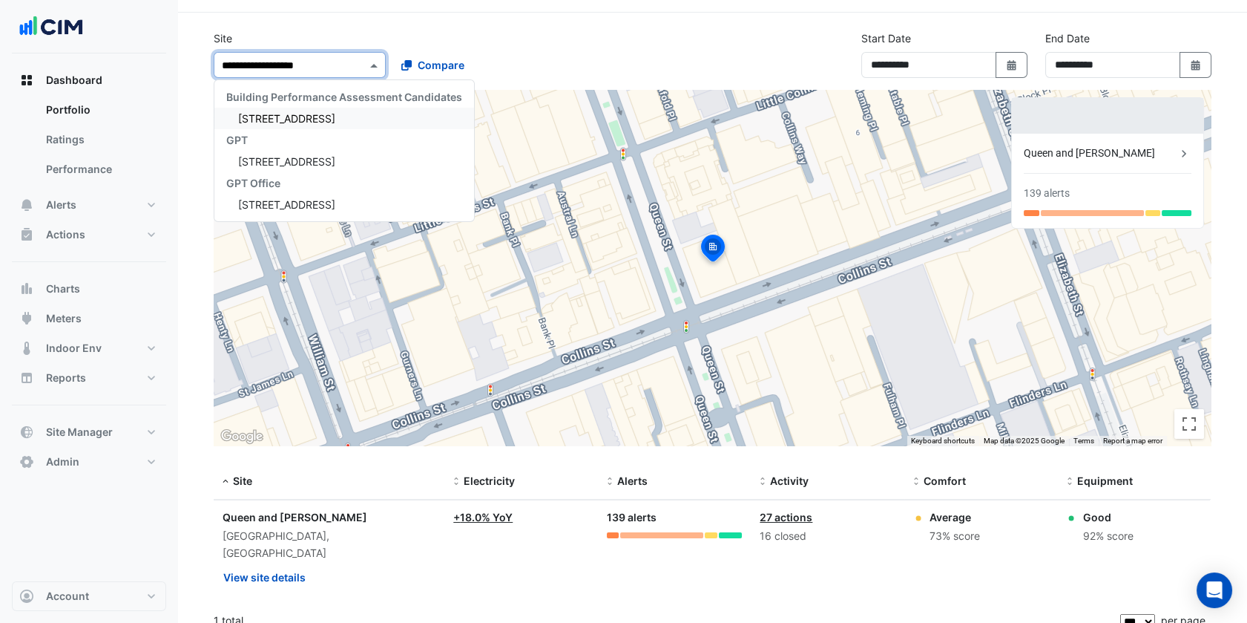
click at [279, 108] on div "[STREET_ADDRESS]" at bounding box center [344, 119] width 260 height 22
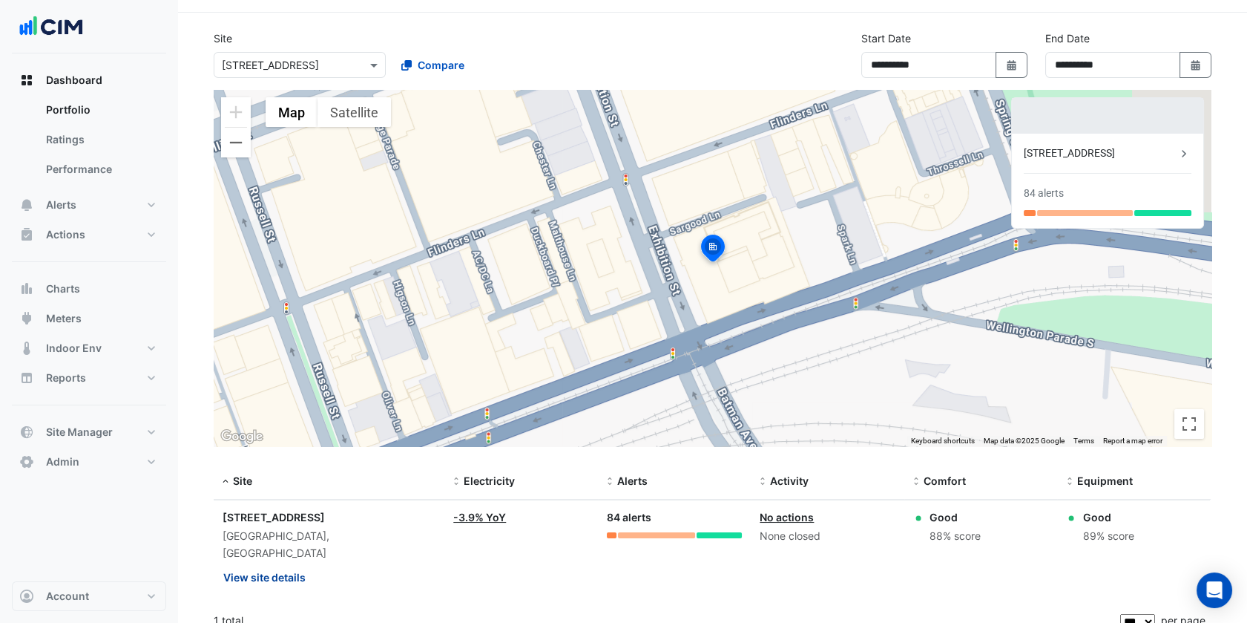
click at [286, 564] on button "View site details" at bounding box center [265, 577] width 84 height 26
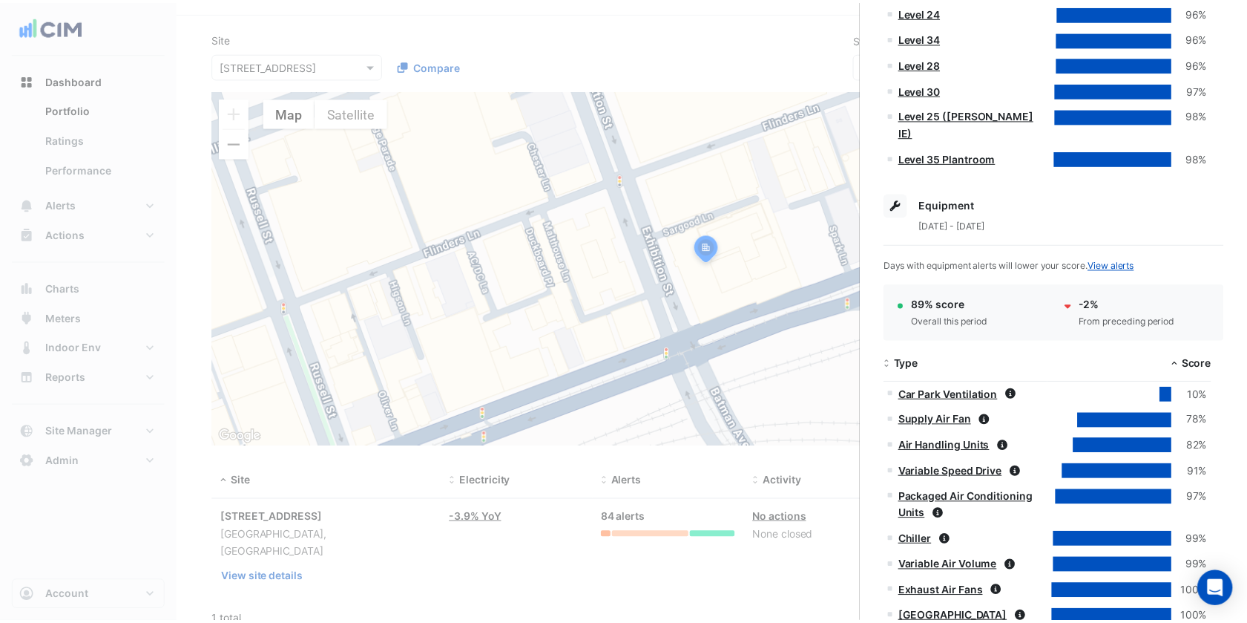
scroll to position [1572, 0]
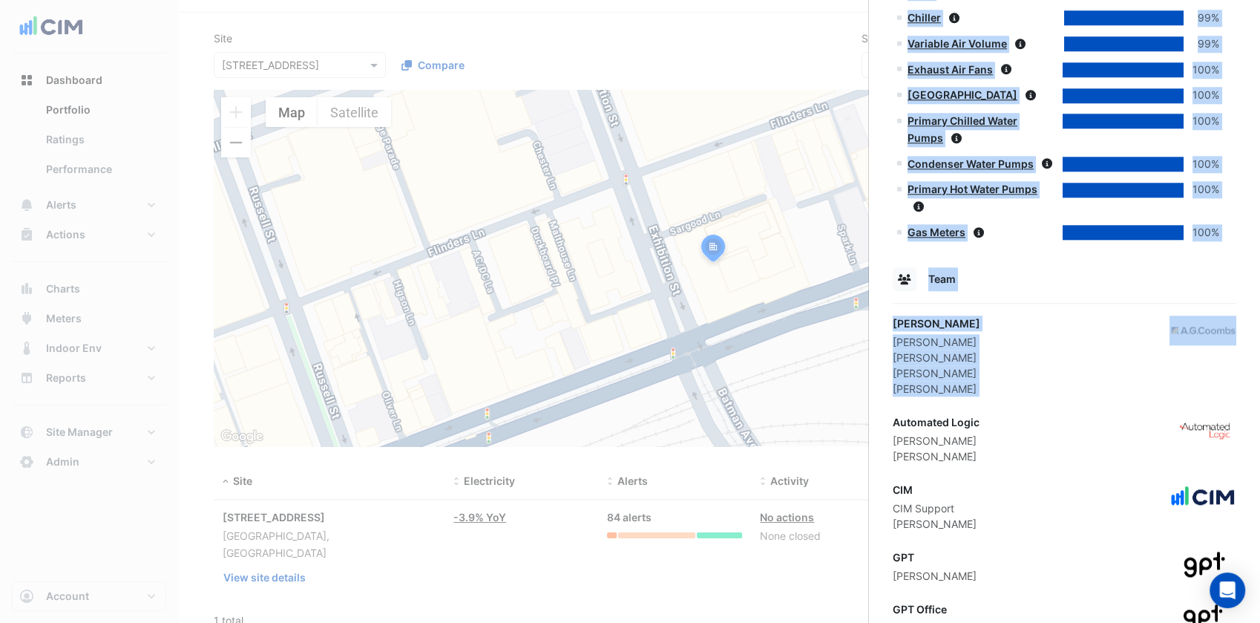
drag, startPoint x: 1002, startPoint y: 323, endPoint x: 887, endPoint y: 331, distance: 115.2
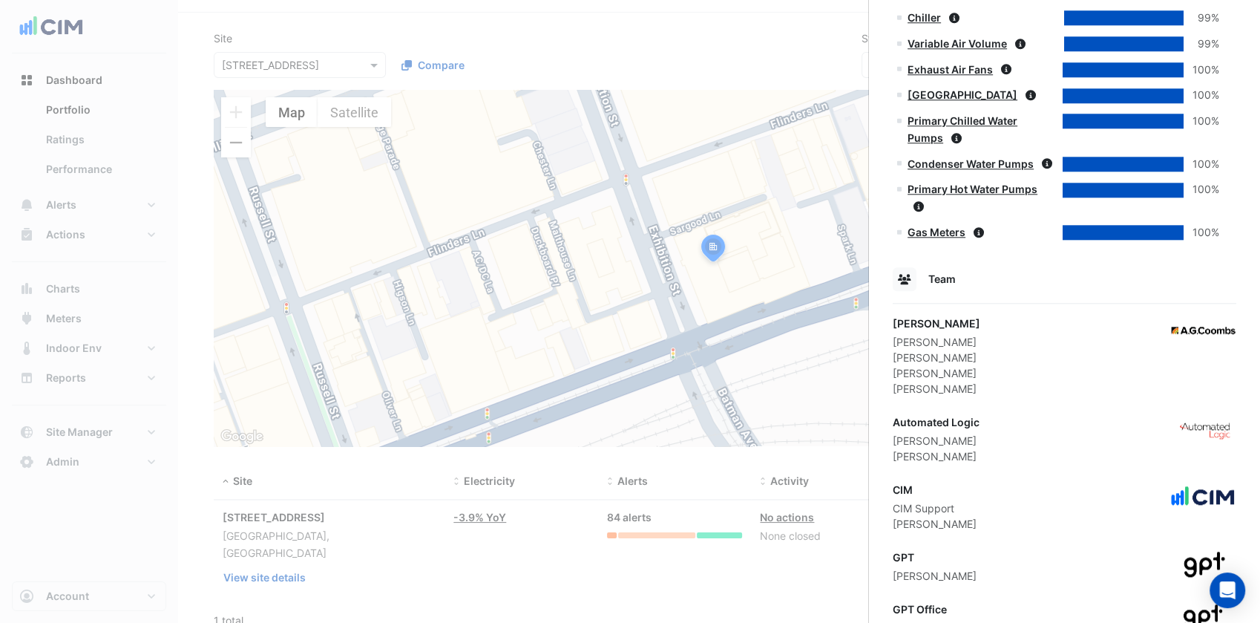
click at [968, 414] on div "Automated Logic" at bounding box center [936, 422] width 87 height 16
drag, startPoint x: 979, startPoint y: 337, endPoint x: 880, endPoint y: 340, distance: 99.5
copy div "Automated Logic"
click at [1055, 414] on div "Automated Logic Peter Duffin Tony Haines" at bounding box center [1065, 439] width 344 height 50
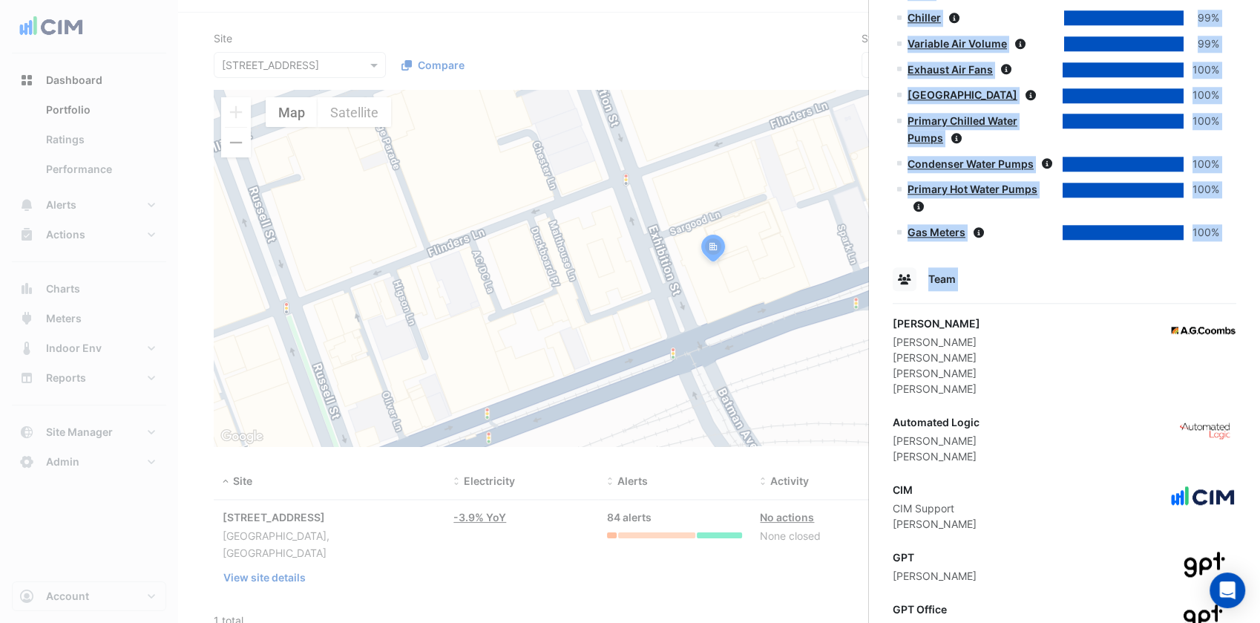
drag, startPoint x: 954, startPoint y: 229, endPoint x: 899, endPoint y: 236, distance: 55.4
click at [894, 315] on div "AG Coombs" at bounding box center [937, 323] width 88 height 16
drag, startPoint x: 894, startPoint y: 237, endPoint x: 902, endPoint y: 237, distance: 8.2
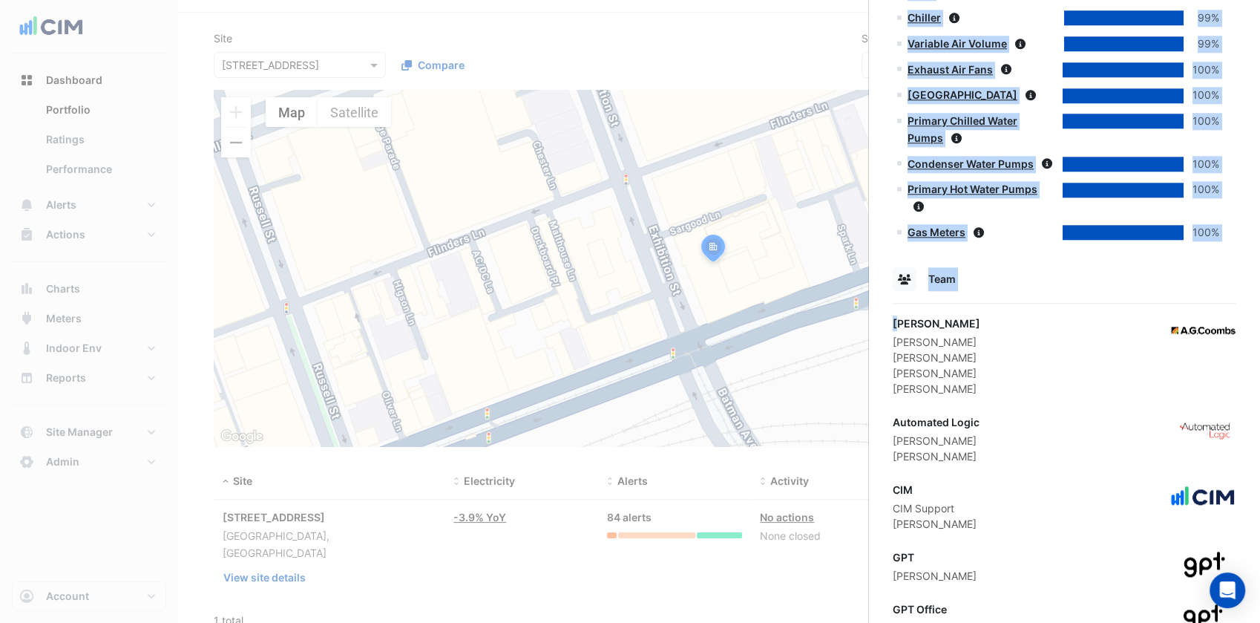
click at [902, 315] on div "AG Coombs" at bounding box center [937, 323] width 88 height 16
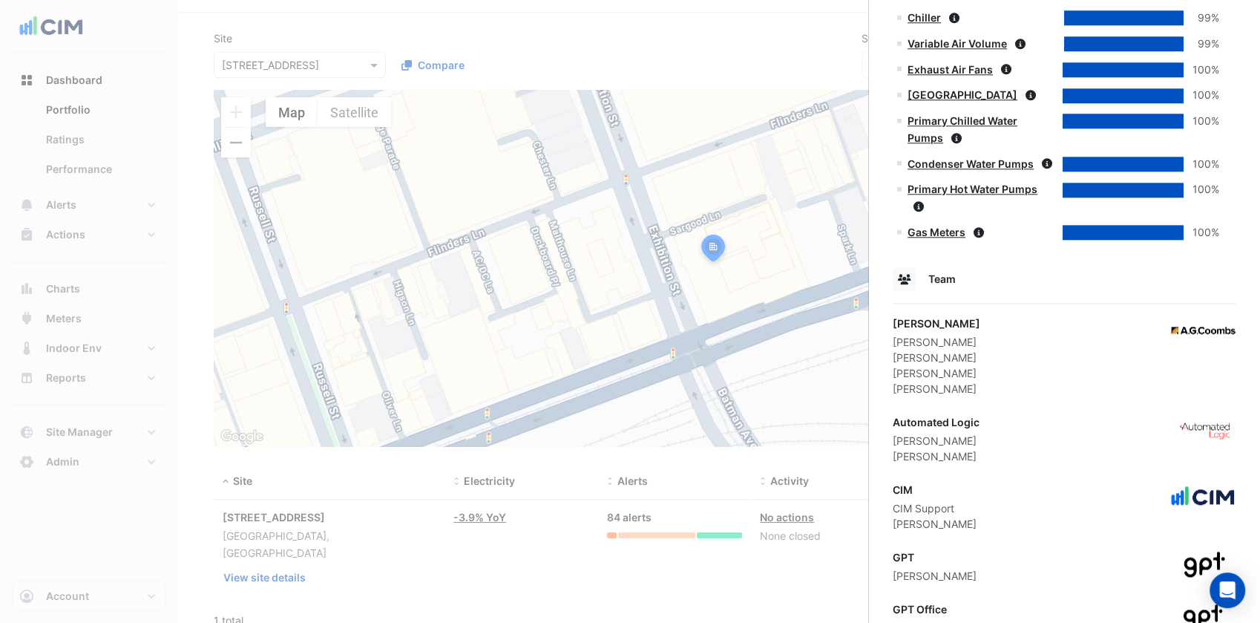
click at [951, 315] on div "AG Coombs" at bounding box center [937, 323] width 88 height 16
drag, startPoint x: 951, startPoint y: 234, endPoint x: 887, endPoint y: 245, distance: 64.6
copy div "AG Coombs"
click at [327, 88] on ngb-offcanvas-backdrop at bounding box center [630, 311] width 1260 height 623
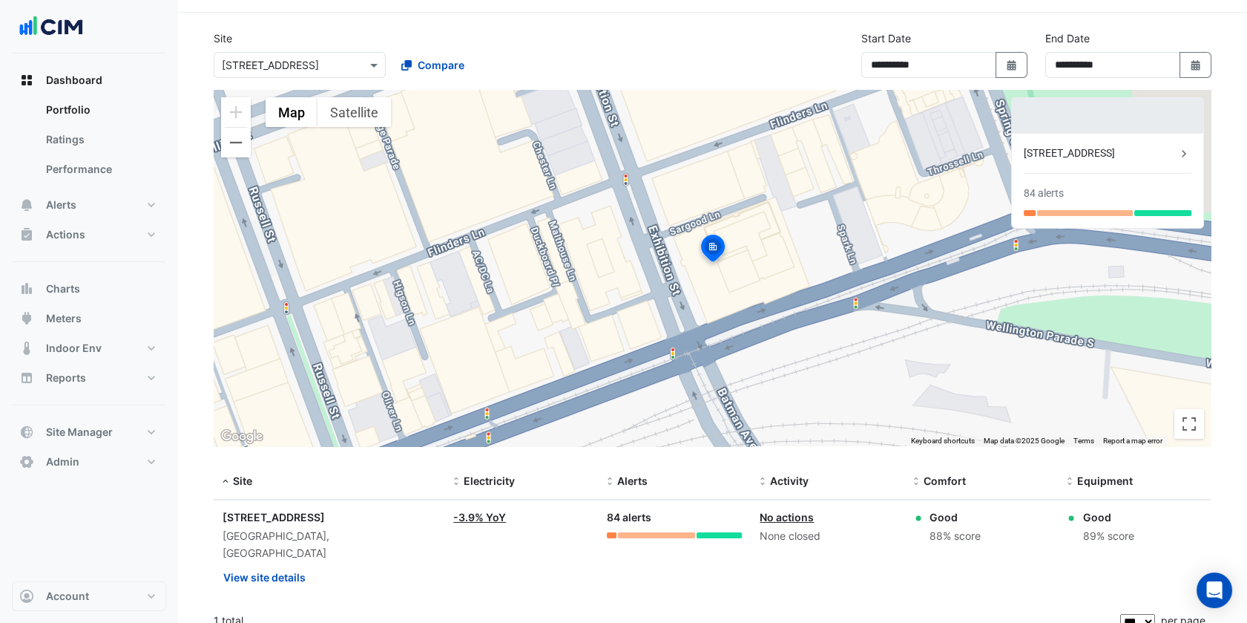
click at [328, 71] on input "text" at bounding box center [285, 66] width 126 height 16
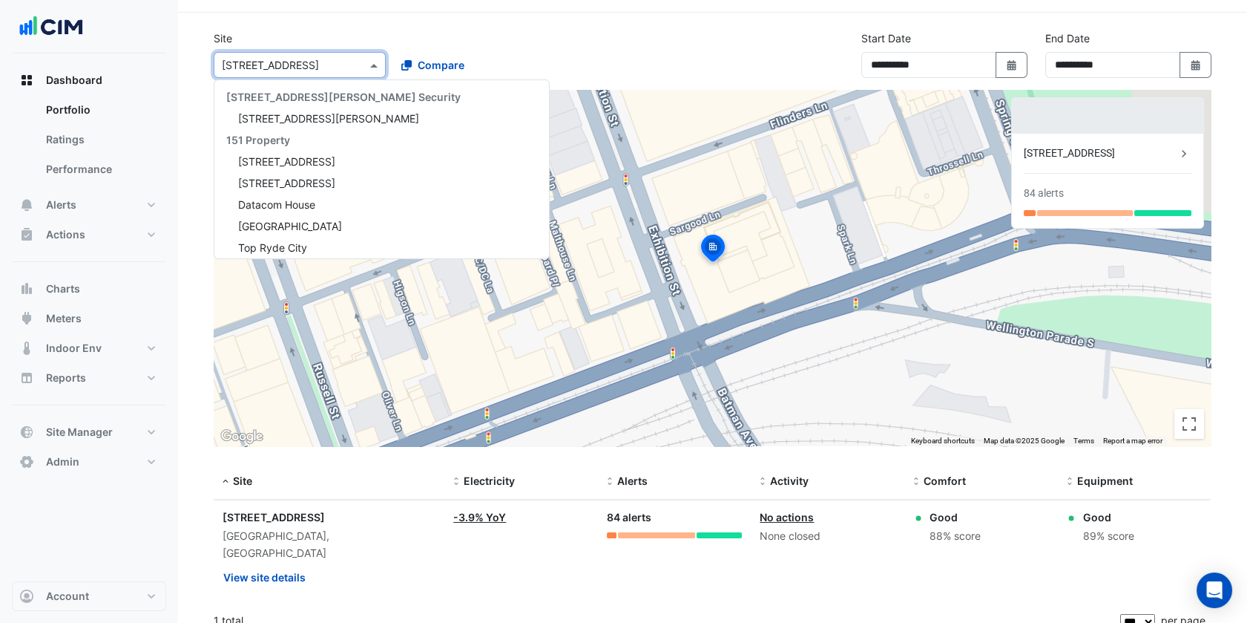
scroll to position [2523, 0]
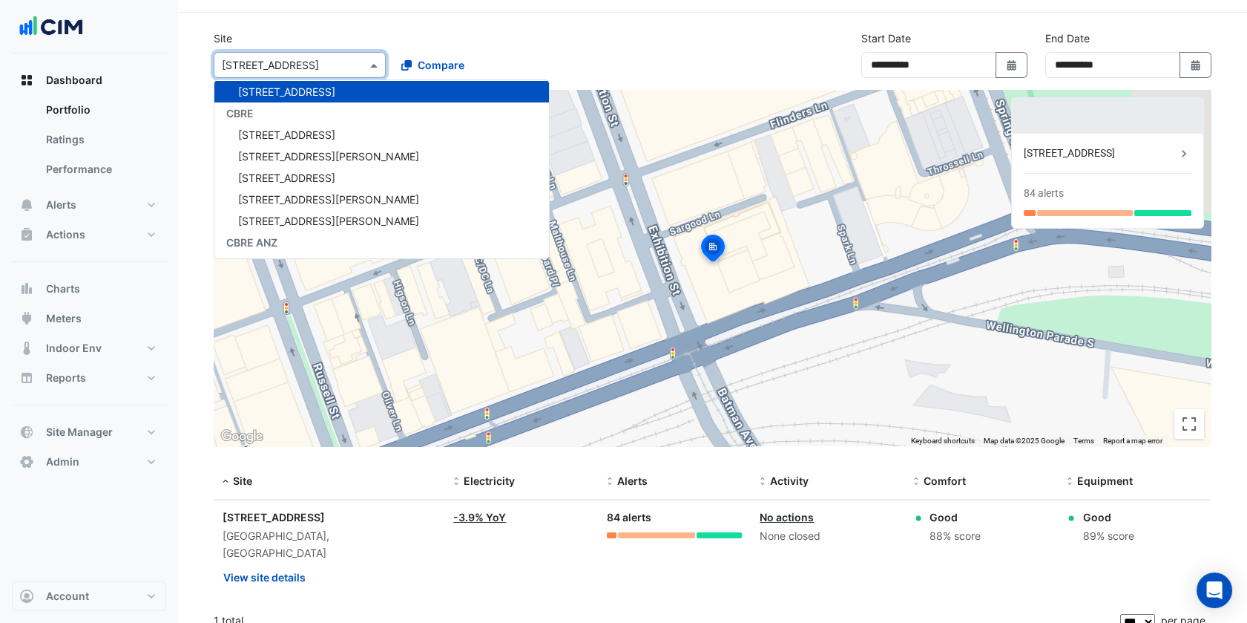
paste input "**********"
type input "**********"
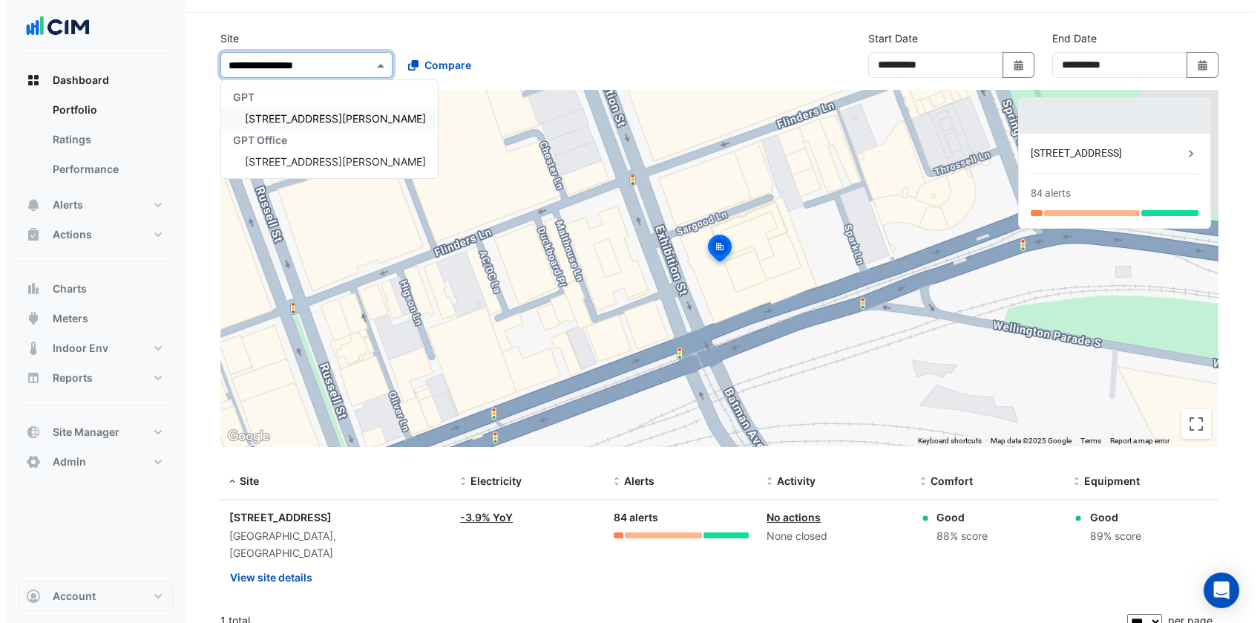
scroll to position [0, 0]
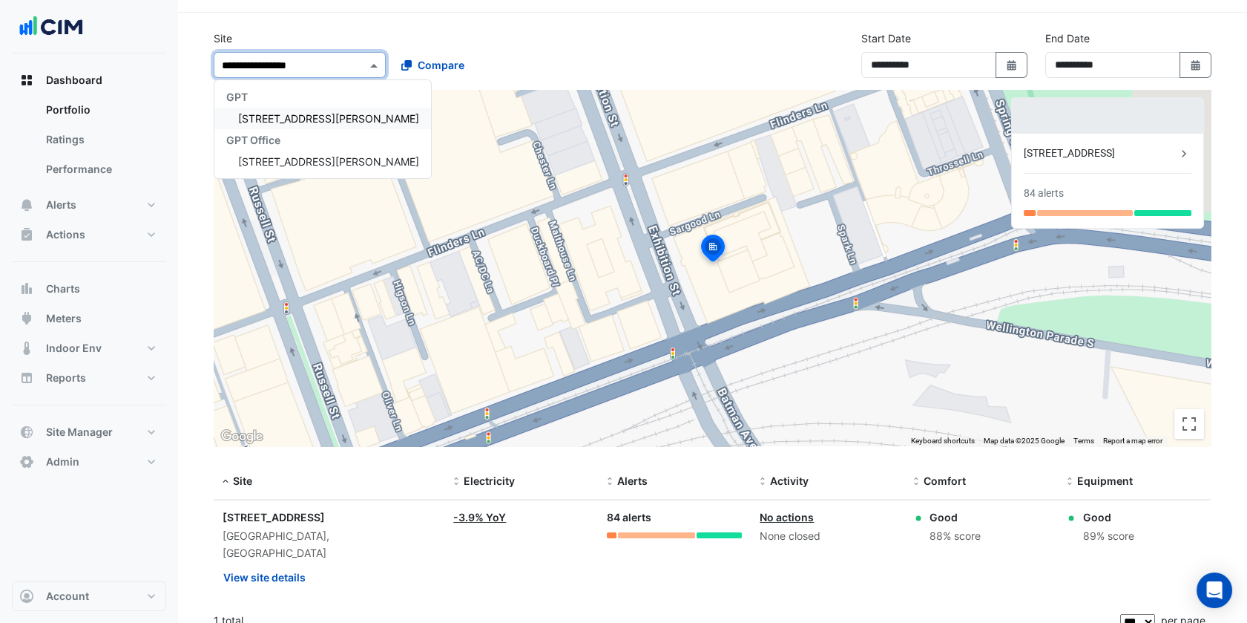
click at [309, 112] on span "[STREET_ADDRESS][PERSON_NAME]" at bounding box center [328, 118] width 181 height 13
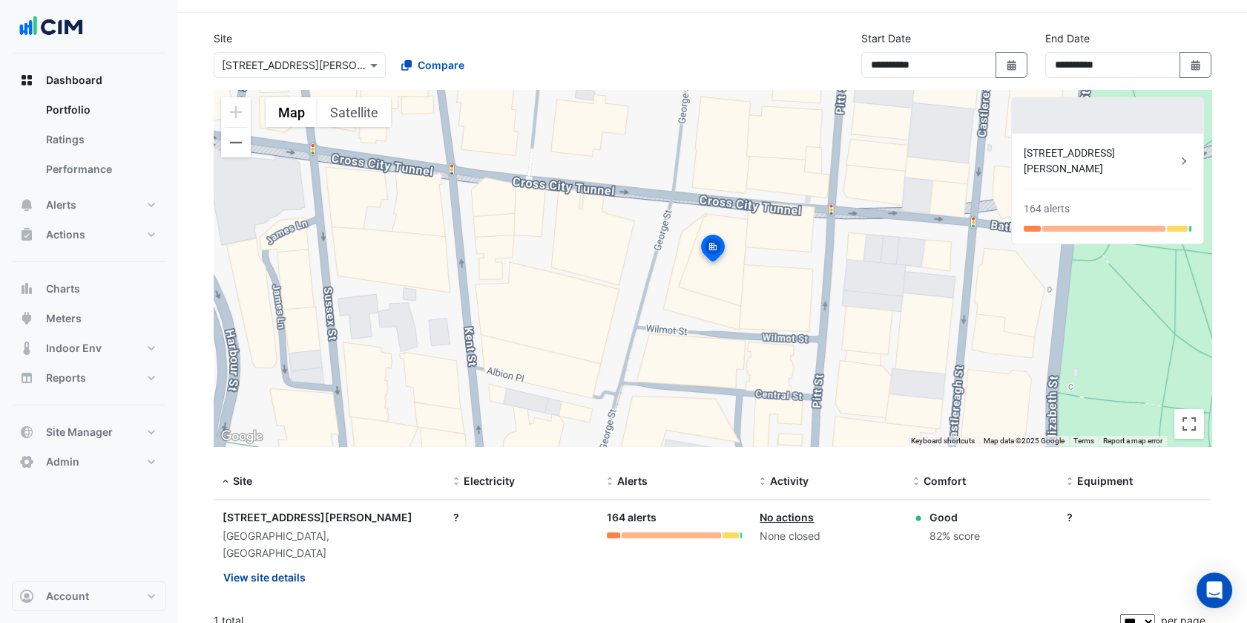
click at [279, 564] on button "View site details" at bounding box center [265, 577] width 84 height 26
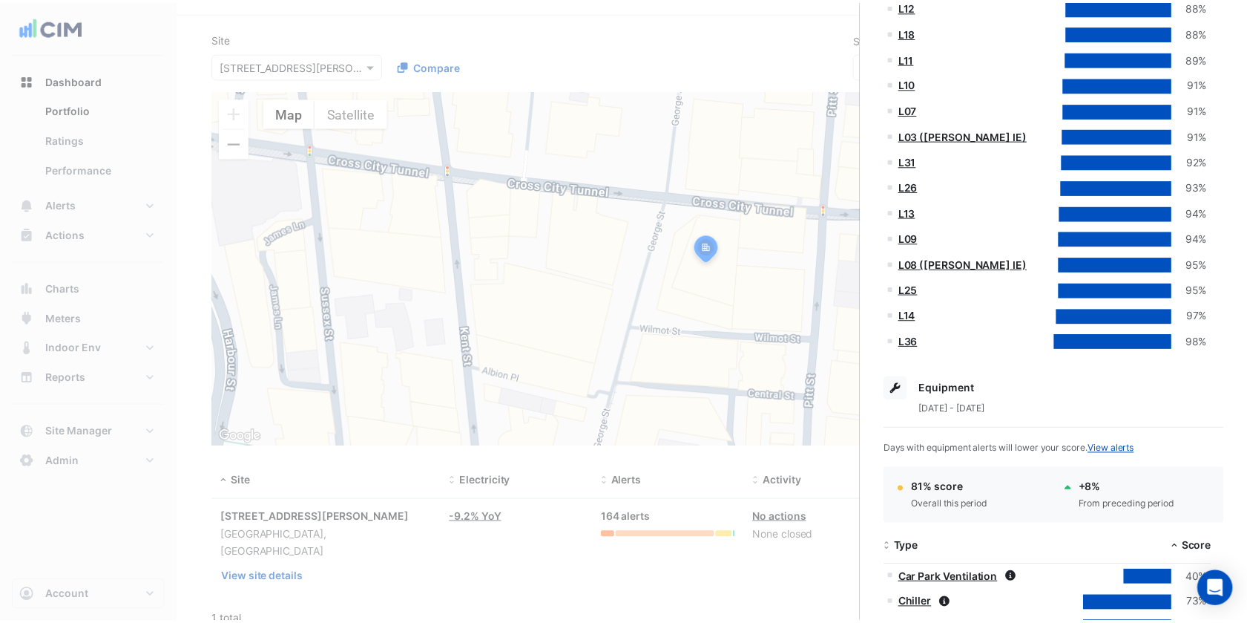
scroll to position [1768, 0]
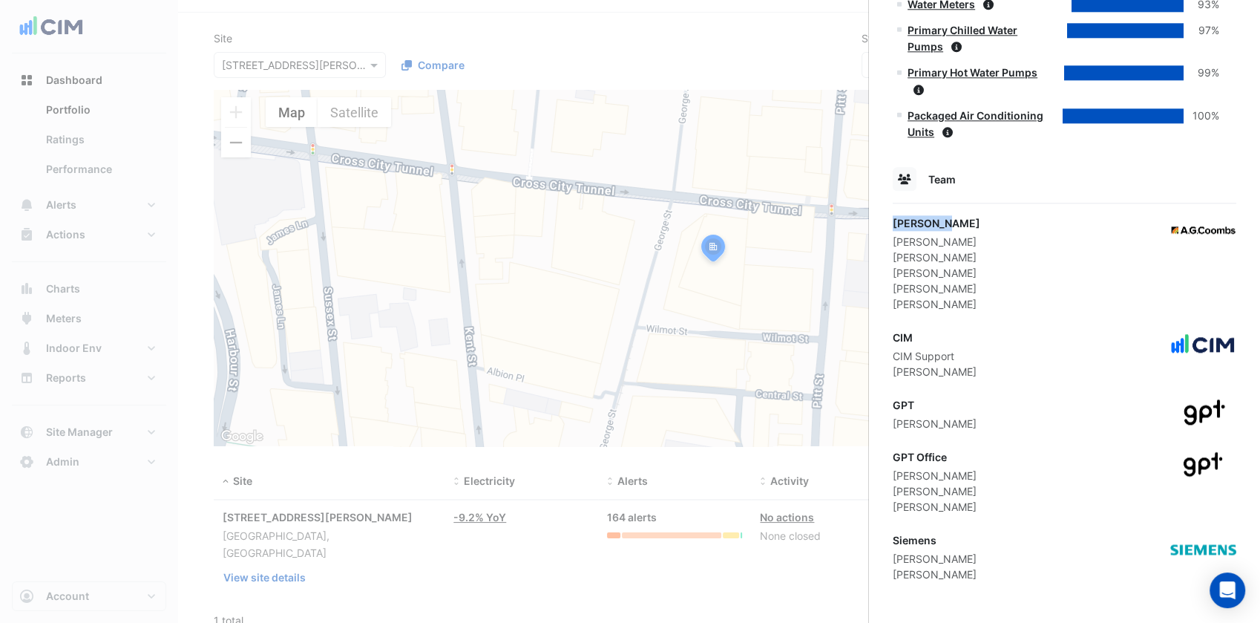
drag, startPoint x: 956, startPoint y: 215, endPoint x: 889, endPoint y: 224, distance: 68.1
copy div "AG Coombs"
drag, startPoint x: 934, startPoint y: 540, endPoint x: 895, endPoint y: 534, distance: 39.8
click at [895, 534] on div "Siemens" at bounding box center [935, 540] width 84 height 16
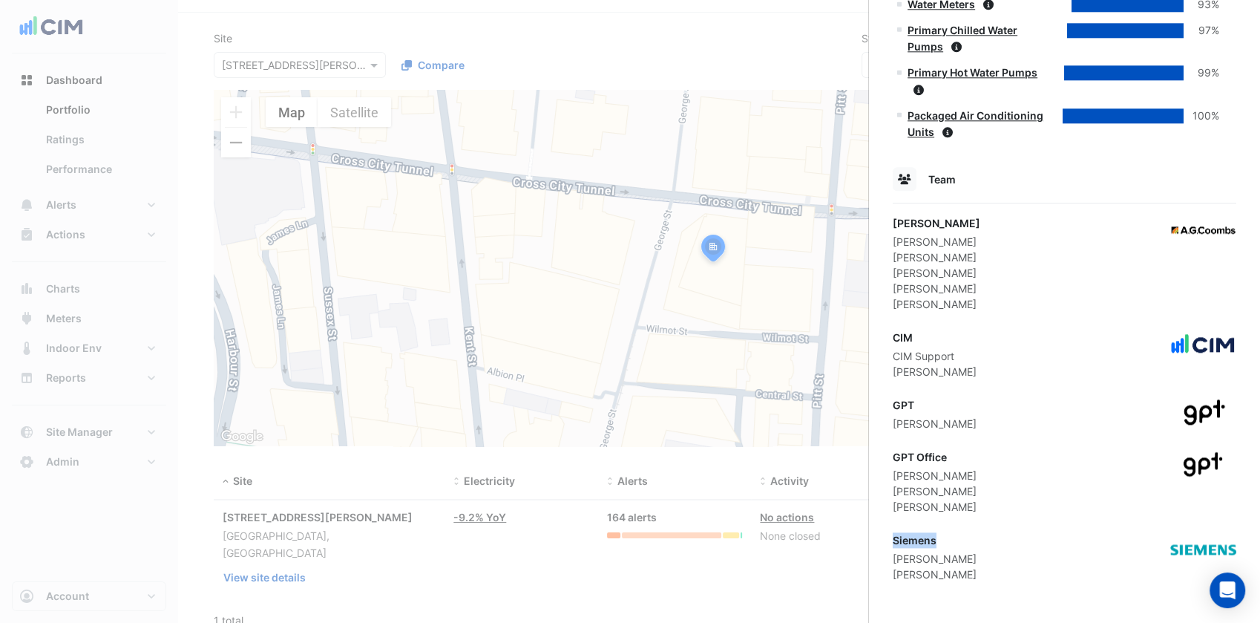
click at [510, 356] on ngb-offcanvas-backdrop at bounding box center [630, 311] width 1260 height 623
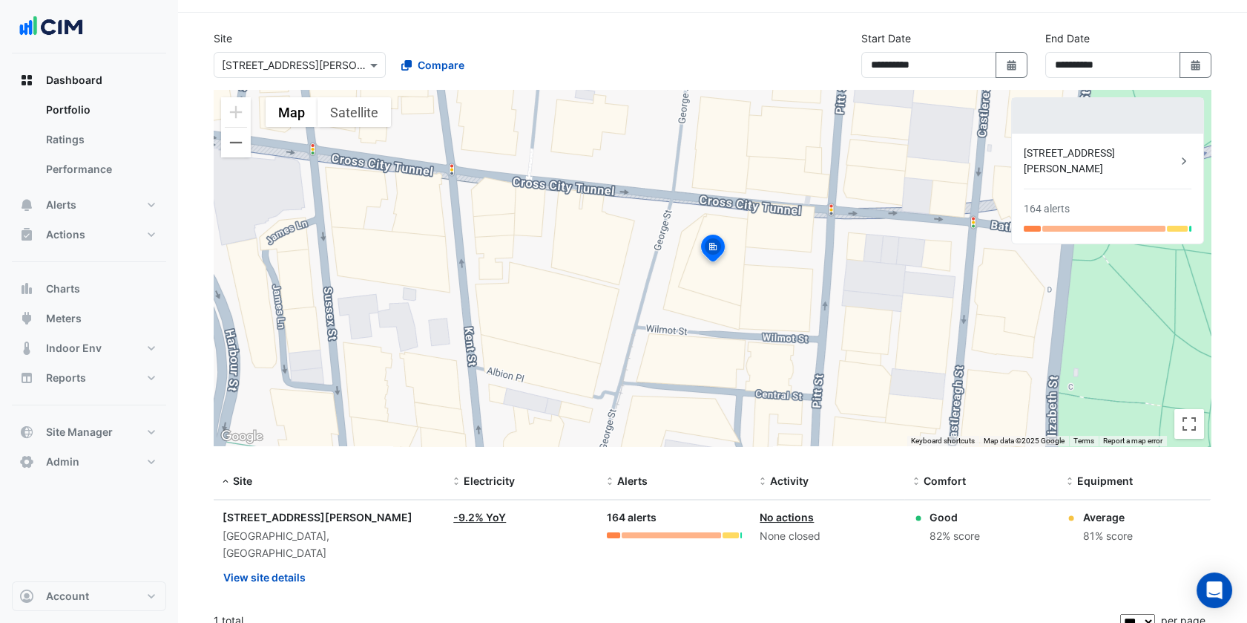
click at [275, 73] on div "Select a Site × 580 George Street" at bounding box center [300, 65] width 172 height 26
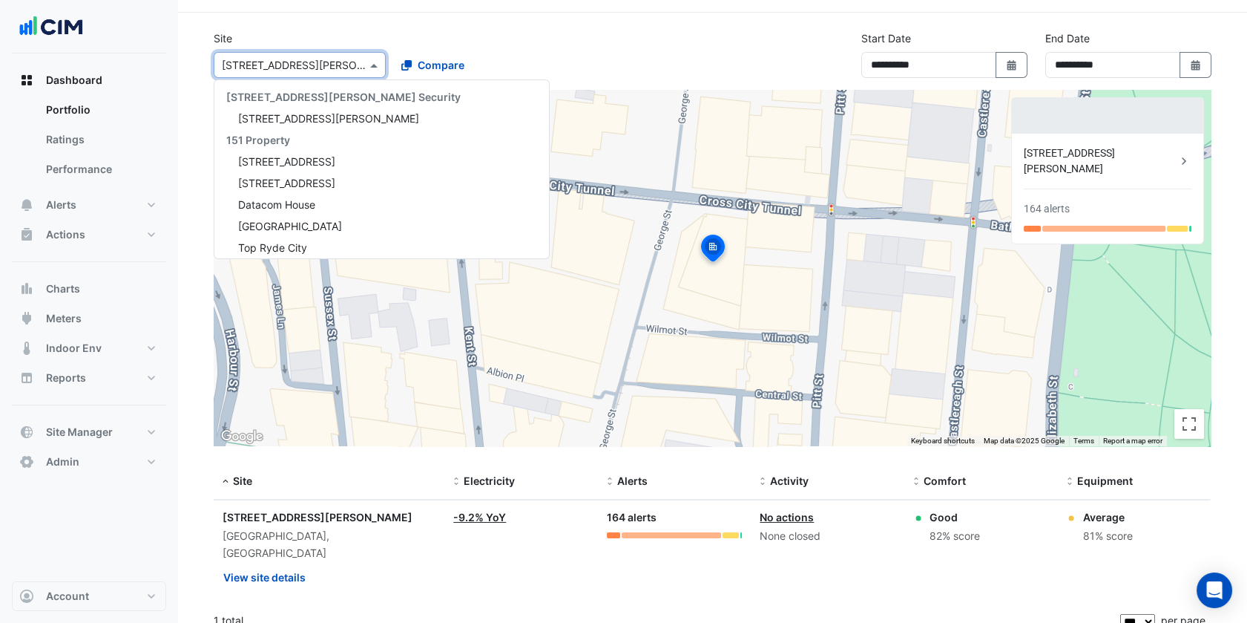
paste input "**********"
type input "**********"
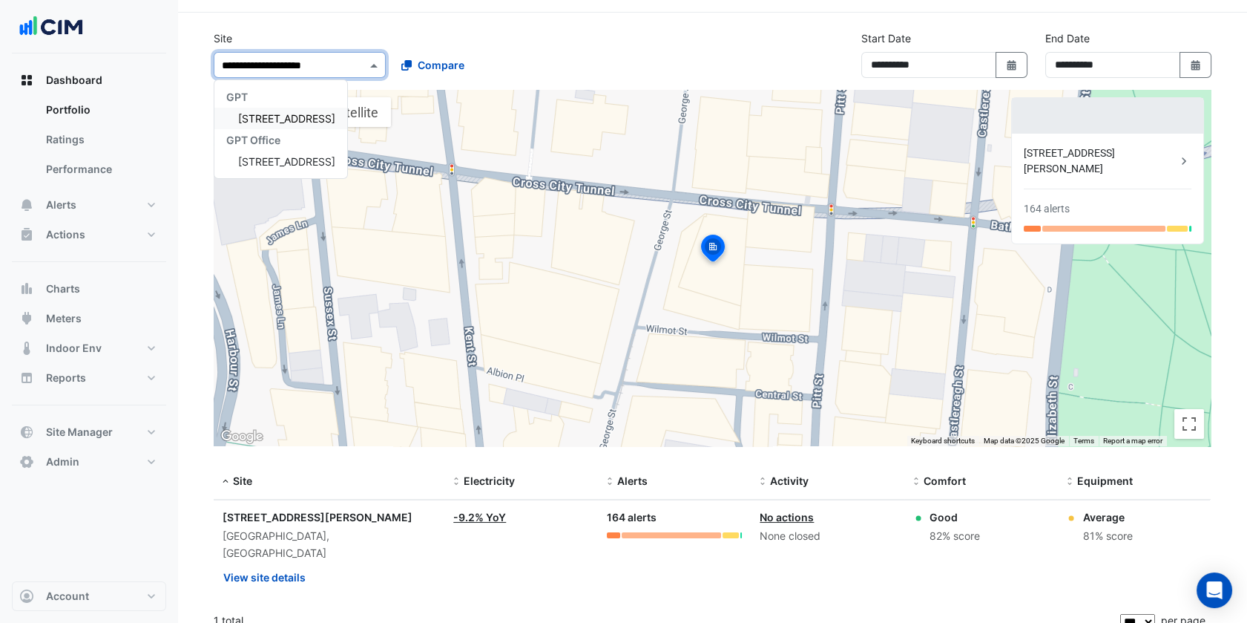
click at [285, 114] on span "[STREET_ADDRESS]" at bounding box center [286, 118] width 97 height 13
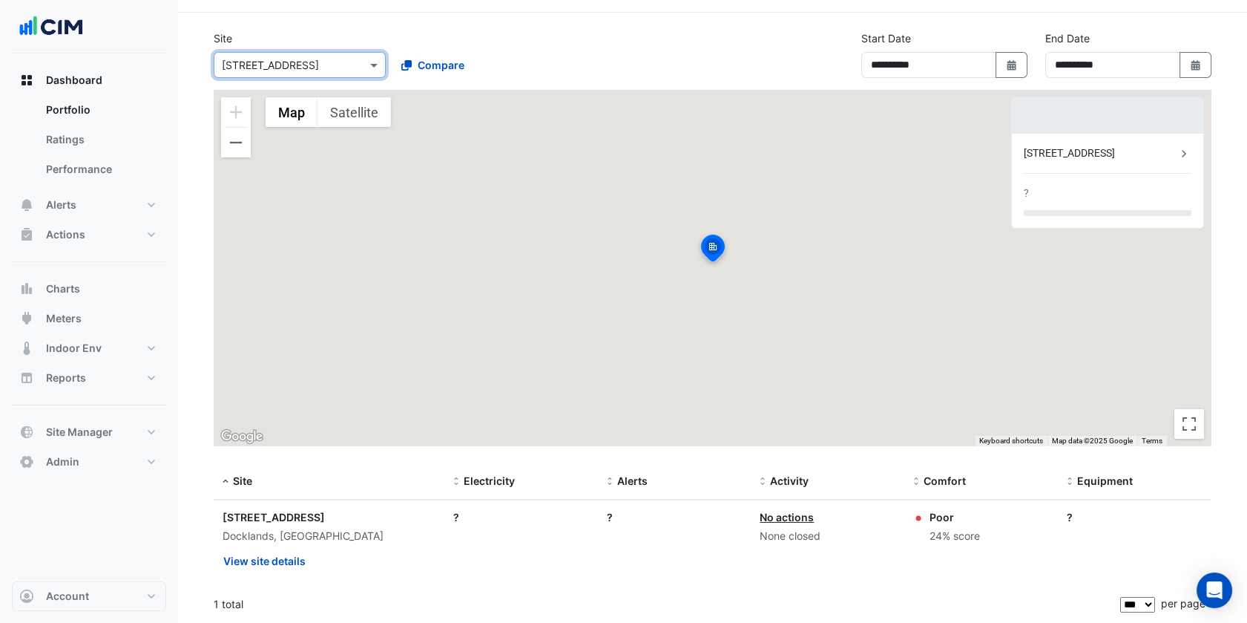
click at [565, 20] on section "**********" at bounding box center [712, 318] width 1069 height 610
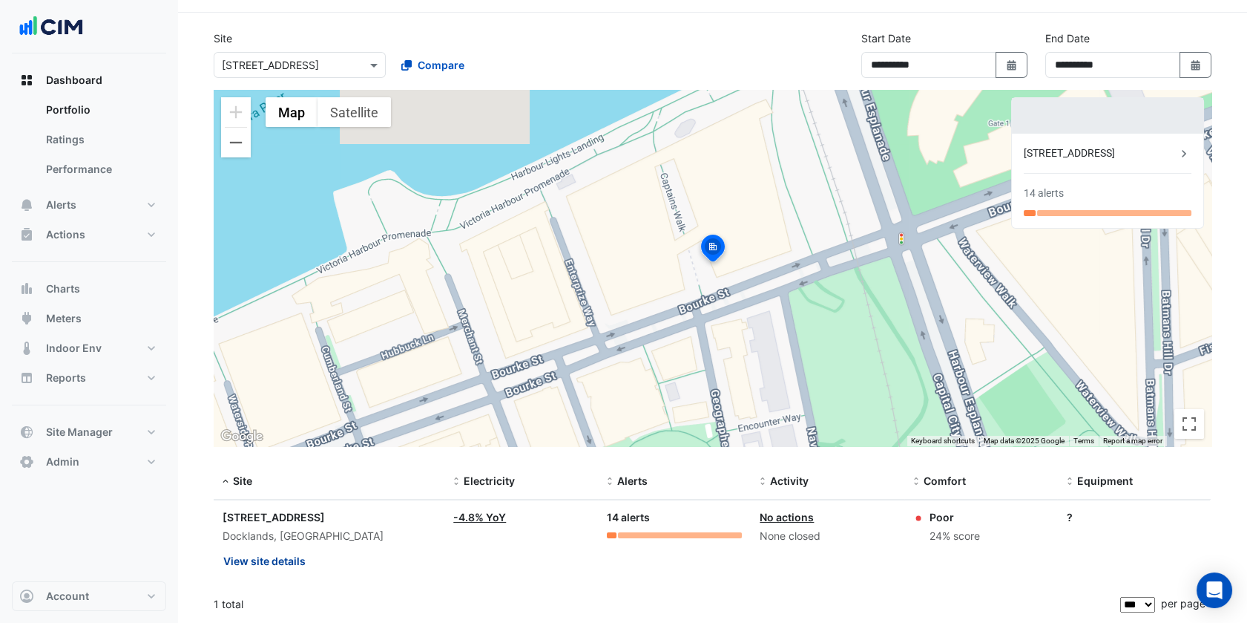
click at [281, 572] on button "View site details" at bounding box center [265, 561] width 84 height 26
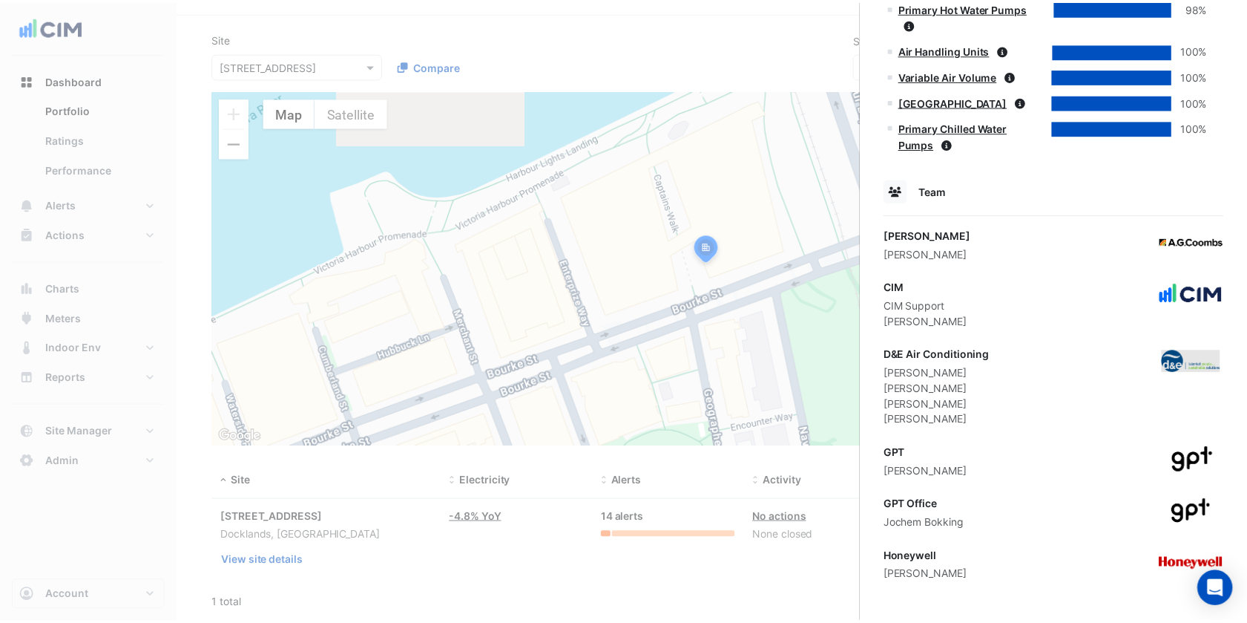
scroll to position [830, 0]
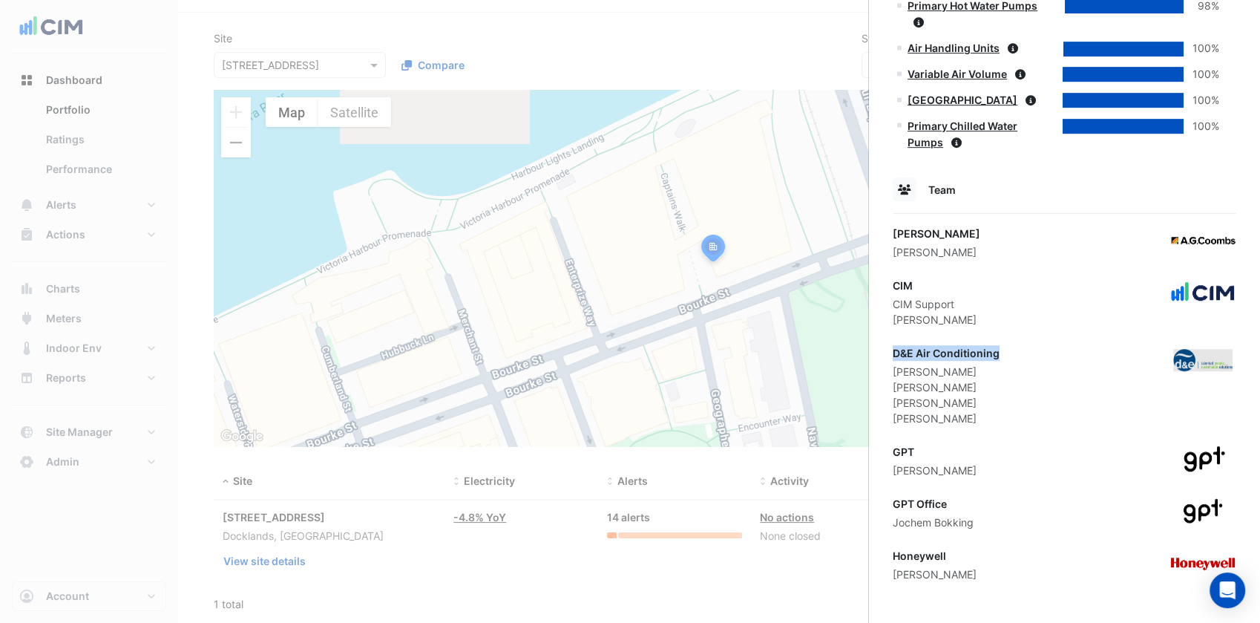
drag, startPoint x: 1013, startPoint y: 352, endPoint x: 890, endPoint y: 350, distance: 122.4
drag, startPoint x: 944, startPoint y: 552, endPoint x: 887, endPoint y: 557, distance: 56.6
click at [302, 61] on ngb-offcanvas-backdrop at bounding box center [630, 311] width 1260 height 623
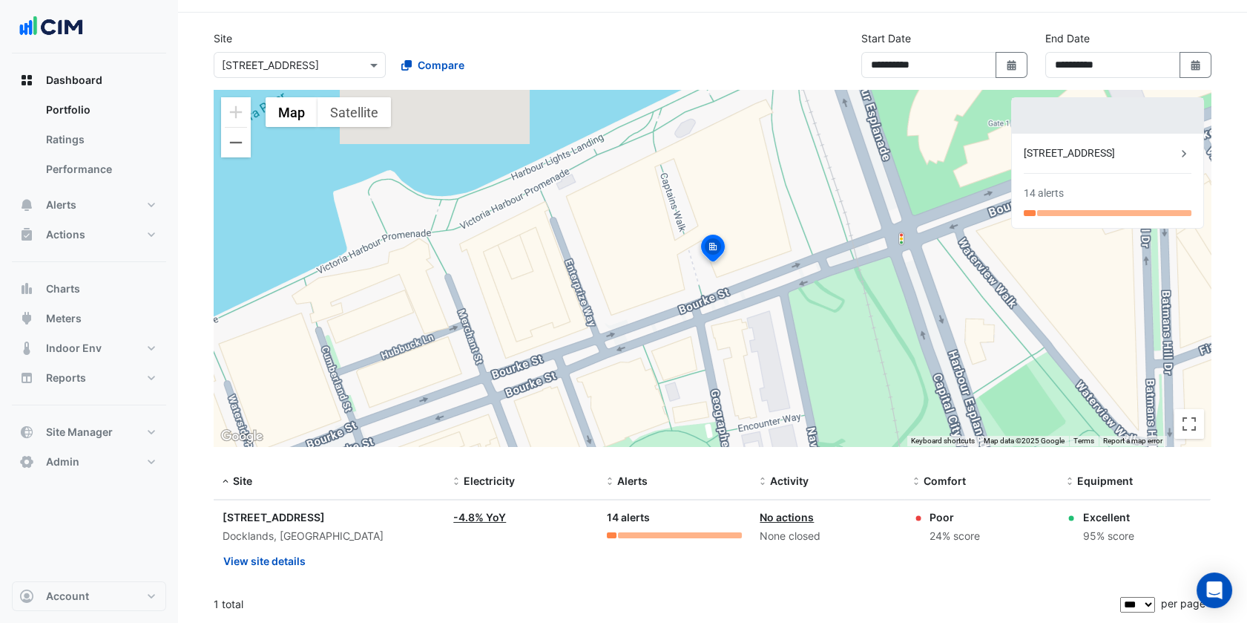
drag, startPoint x: 310, startPoint y: 66, endPoint x: 307, endPoint y: 53, distance: 13.0
click at [310, 65] on input "text" at bounding box center [285, 66] width 126 height 16
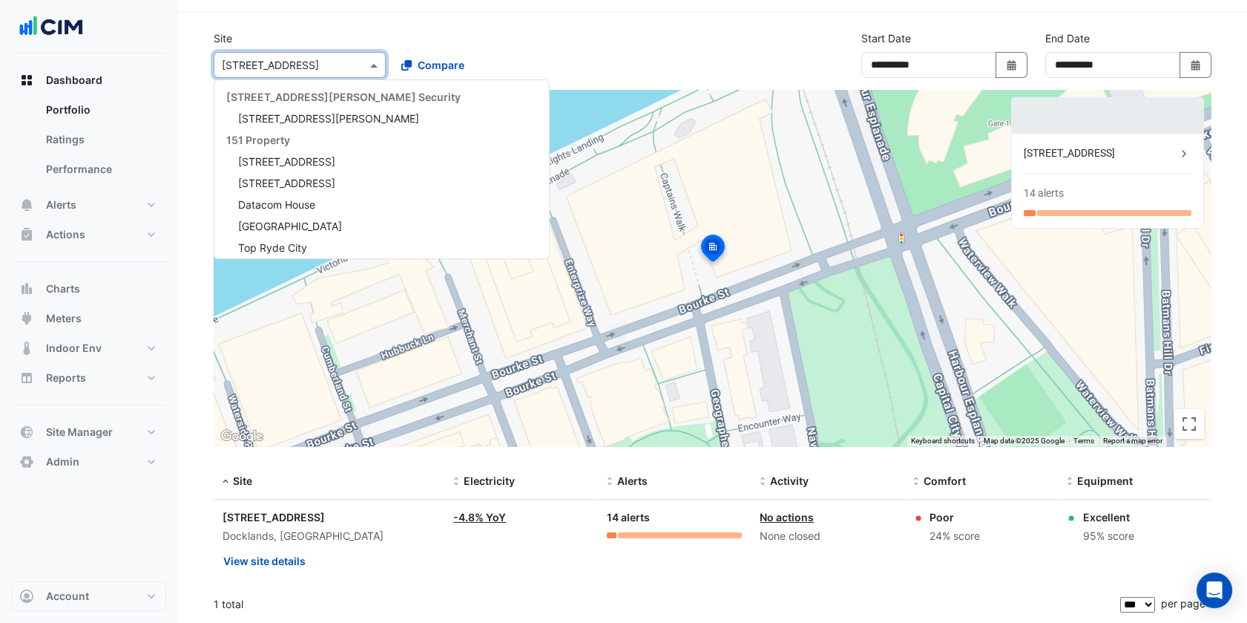
paste input "**********"
type input "**********"
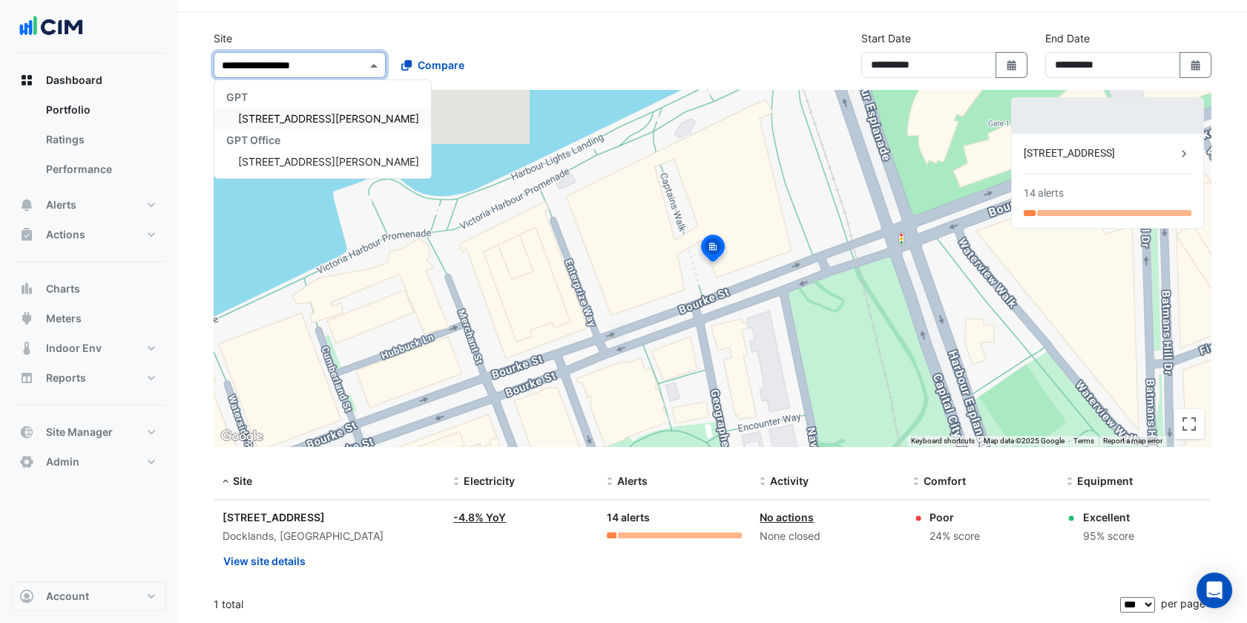
click at [320, 113] on span "[STREET_ADDRESS][PERSON_NAME]" at bounding box center [328, 118] width 181 height 13
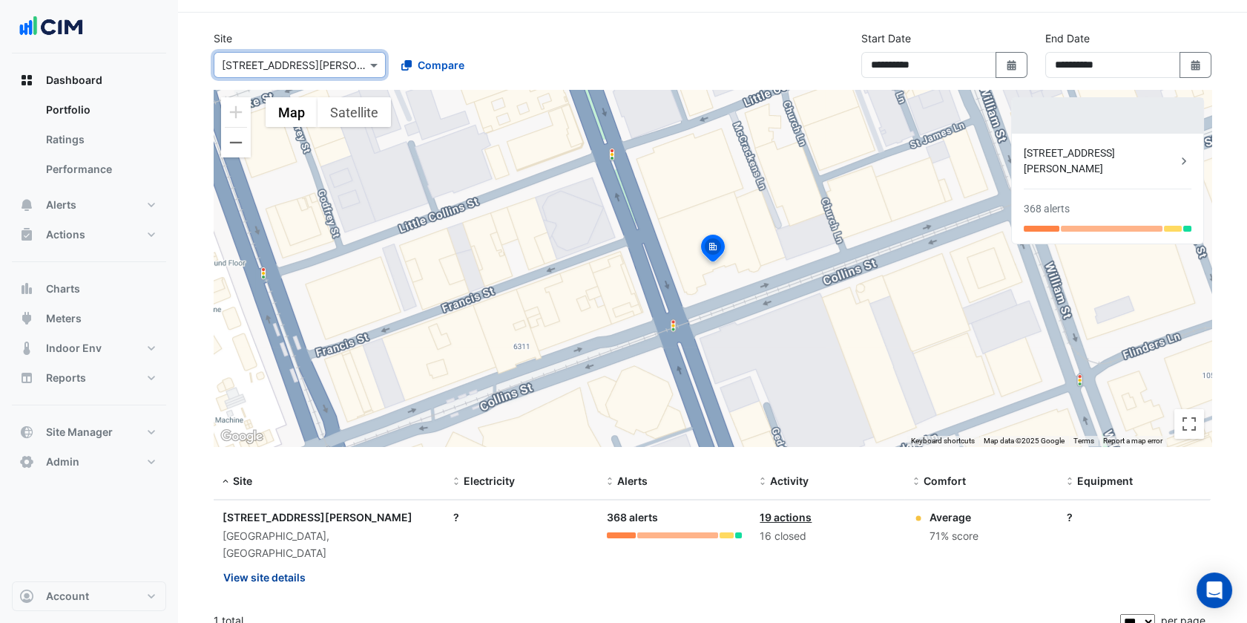
click at [255, 564] on button "View site details" at bounding box center [265, 577] width 84 height 26
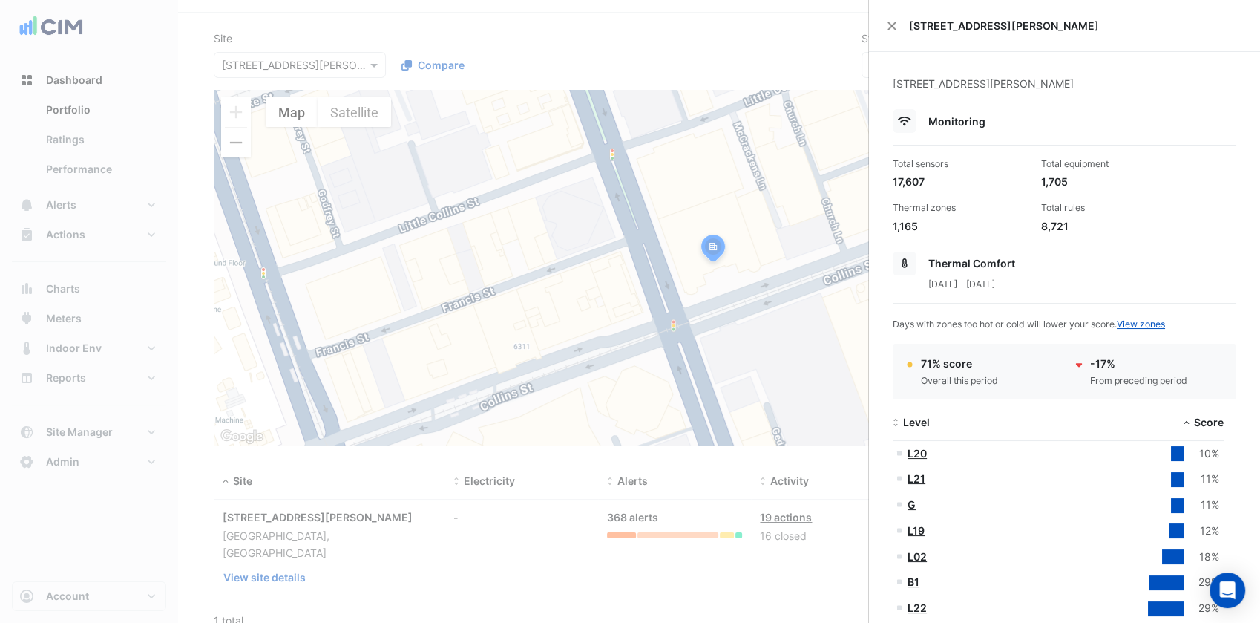
click at [575, 259] on ngb-offcanvas-backdrop at bounding box center [630, 311] width 1260 height 623
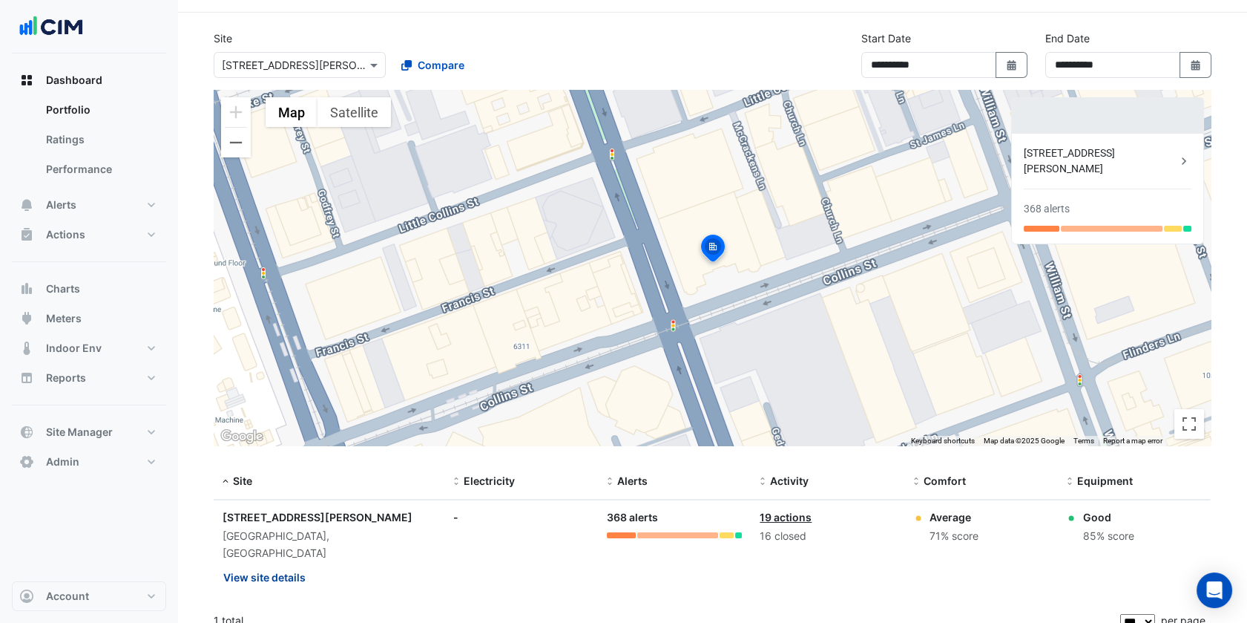
click at [258, 564] on button "View site details" at bounding box center [265, 577] width 84 height 26
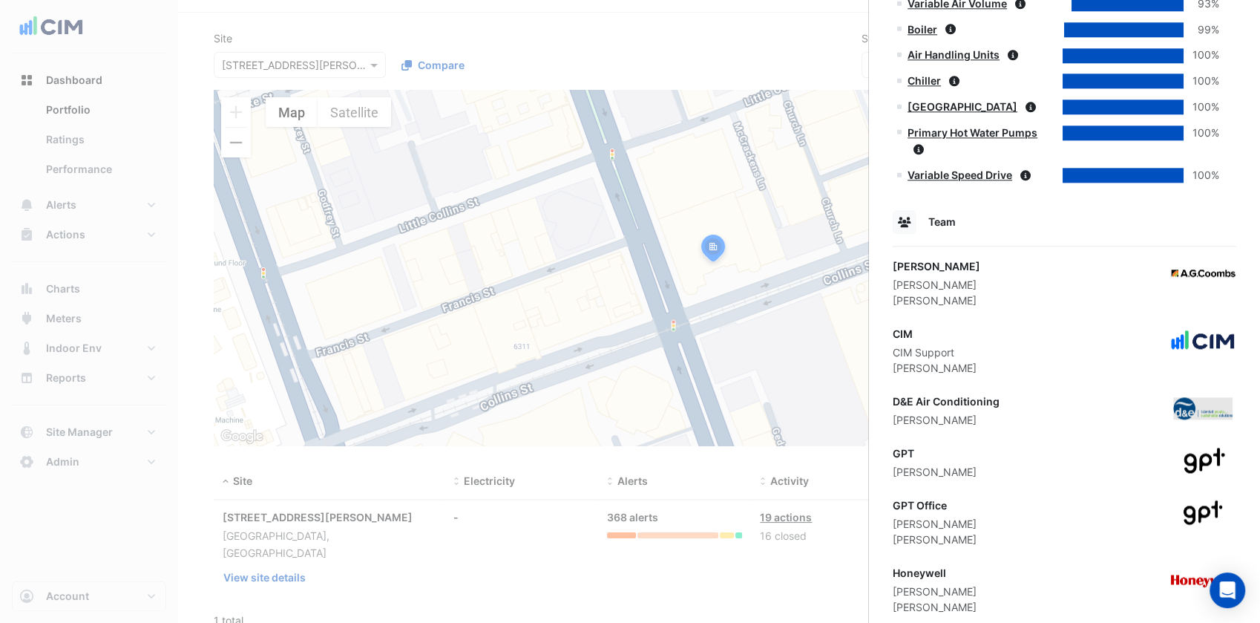
scroll to position [1784, 0]
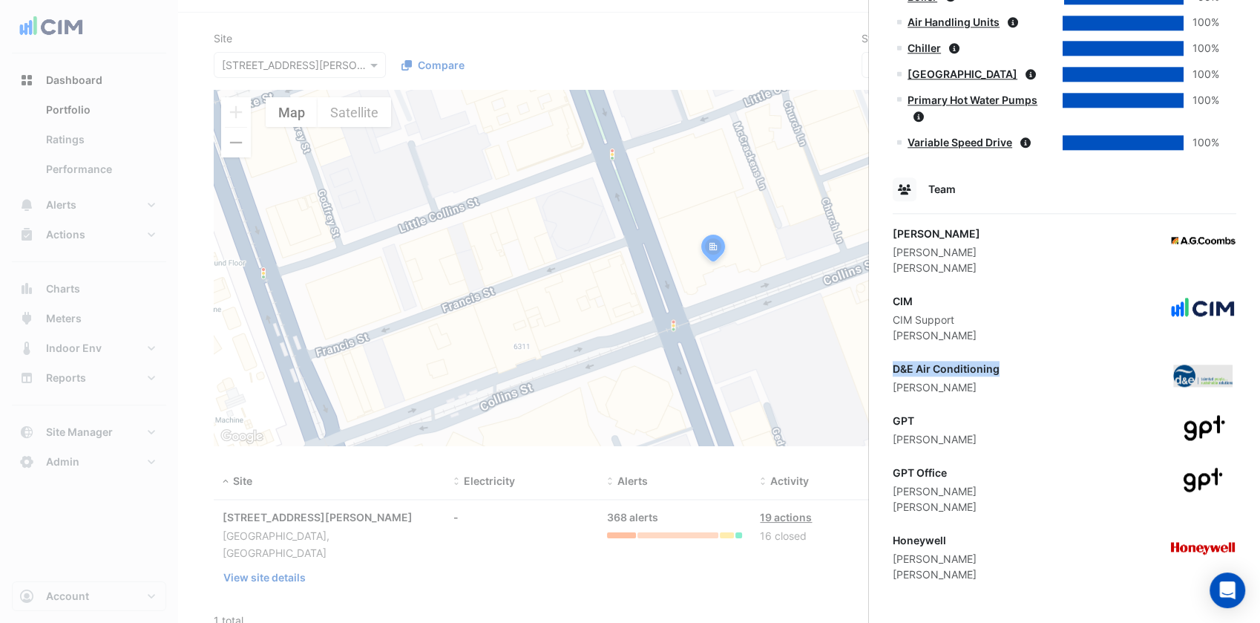
drag, startPoint x: 1042, startPoint y: 367, endPoint x: 890, endPoint y: 367, distance: 152.1
click at [388, 245] on ngb-offcanvas-backdrop at bounding box center [630, 311] width 1260 height 623
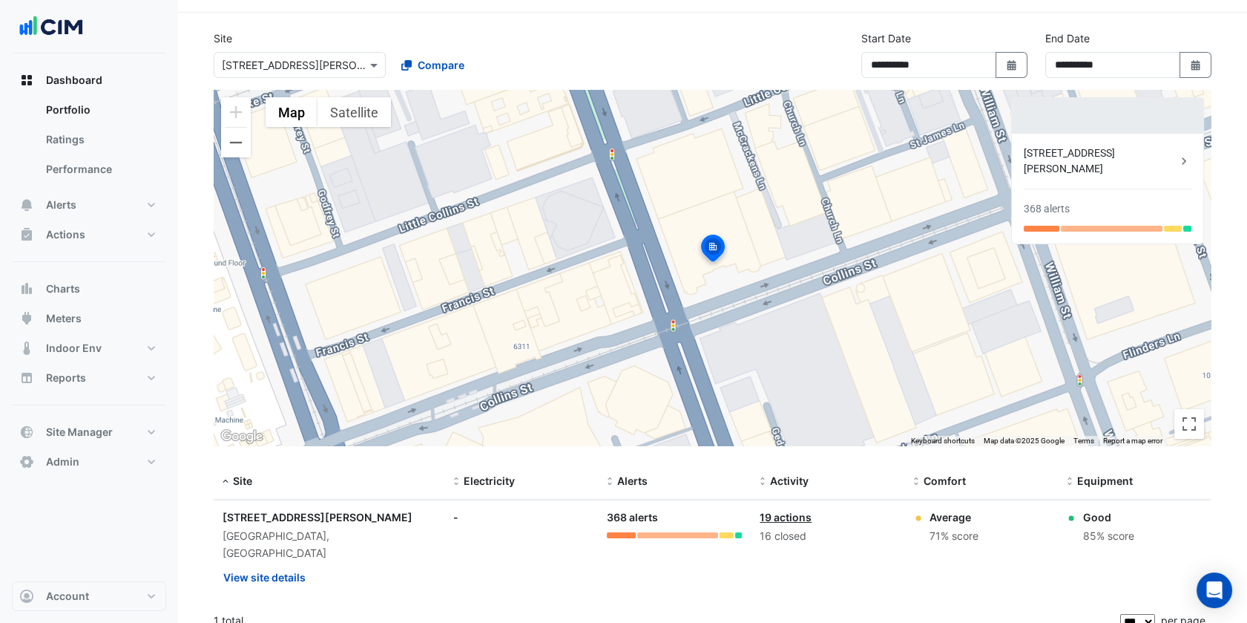
click at [319, 47] on div "Select a Site × 530 Collins Street Compare" at bounding box center [389, 62] width 356 height 32
click at [303, 76] on div "Select a Site × 530 Collins Street" at bounding box center [300, 65] width 172 height 26
paste input "**********"
type input "**********"
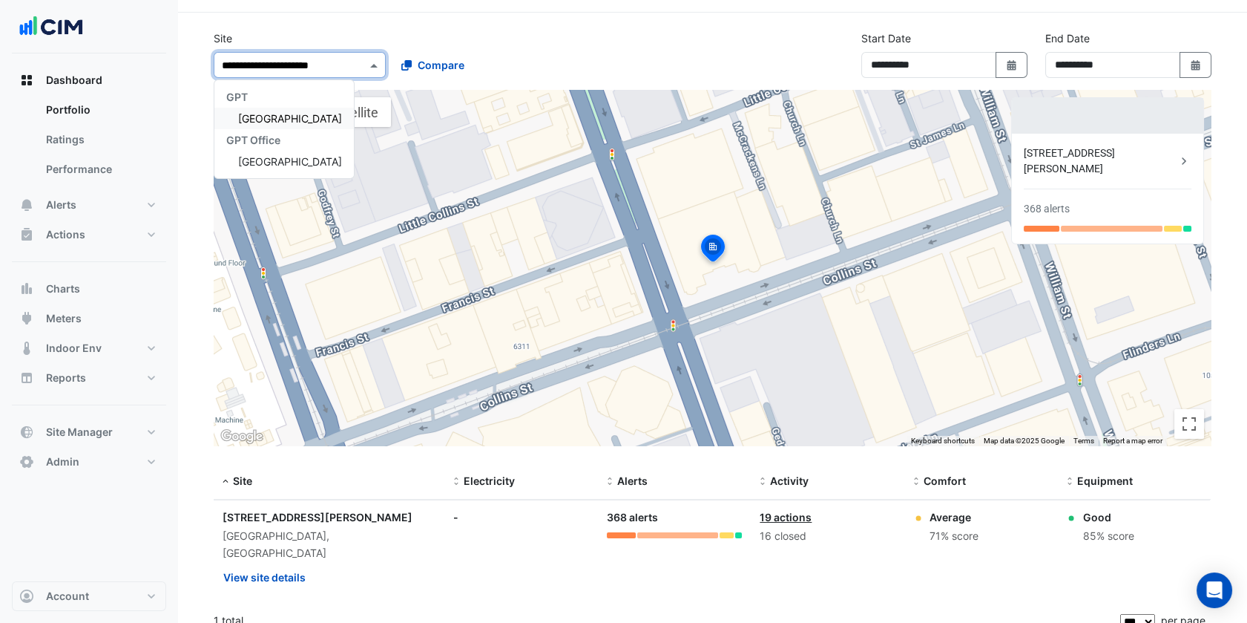
click at [303, 119] on span "[GEOGRAPHIC_DATA]" at bounding box center [290, 118] width 104 height 13
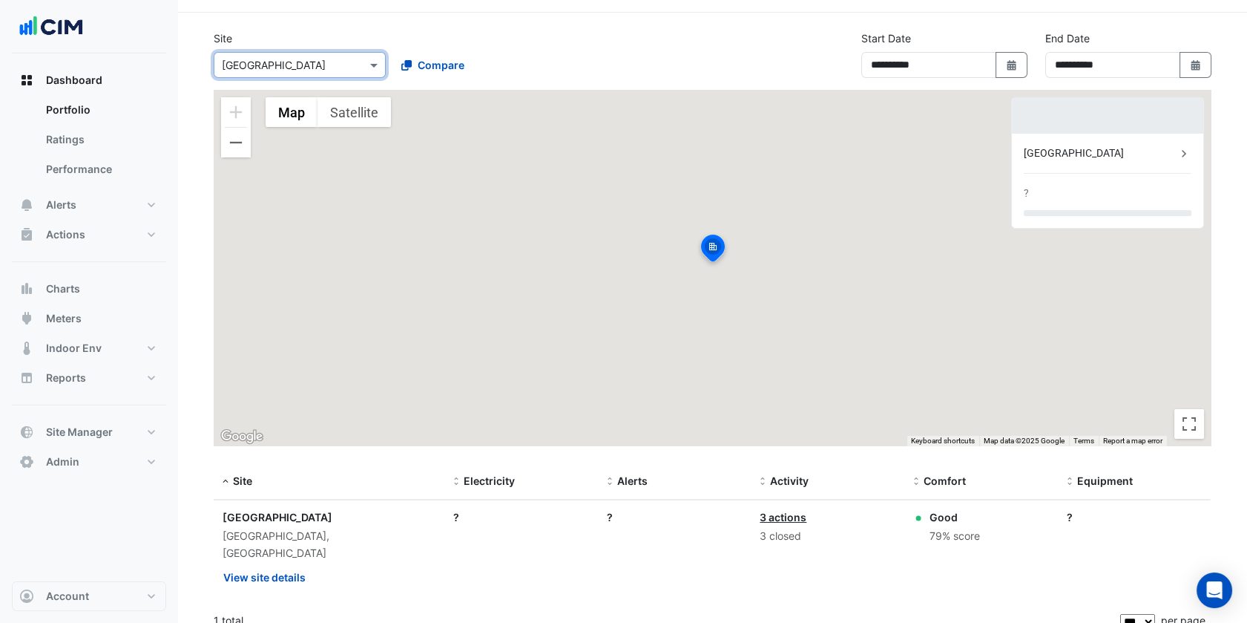
click at [380, 31] on div "Site Select a Site × Melbourne Central Tower Compare" at bounding box center [389, 53] width 368 height 47
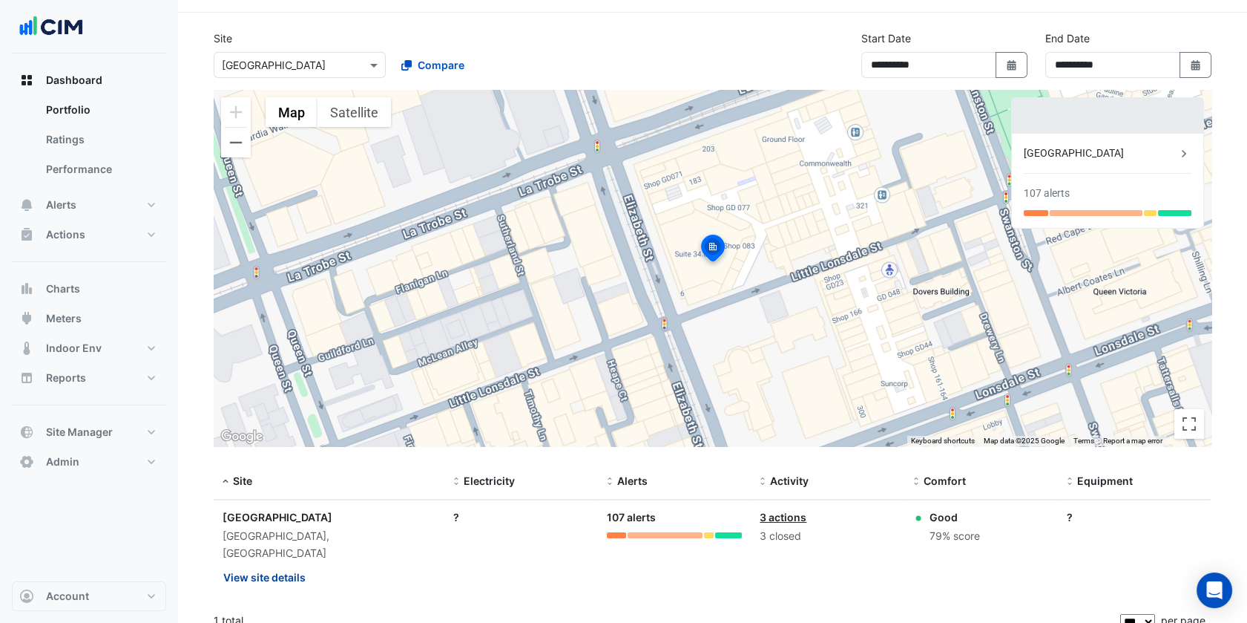
click at [284, 564] on button "View site details" at bounding box center [265, 577] width 84 height 26
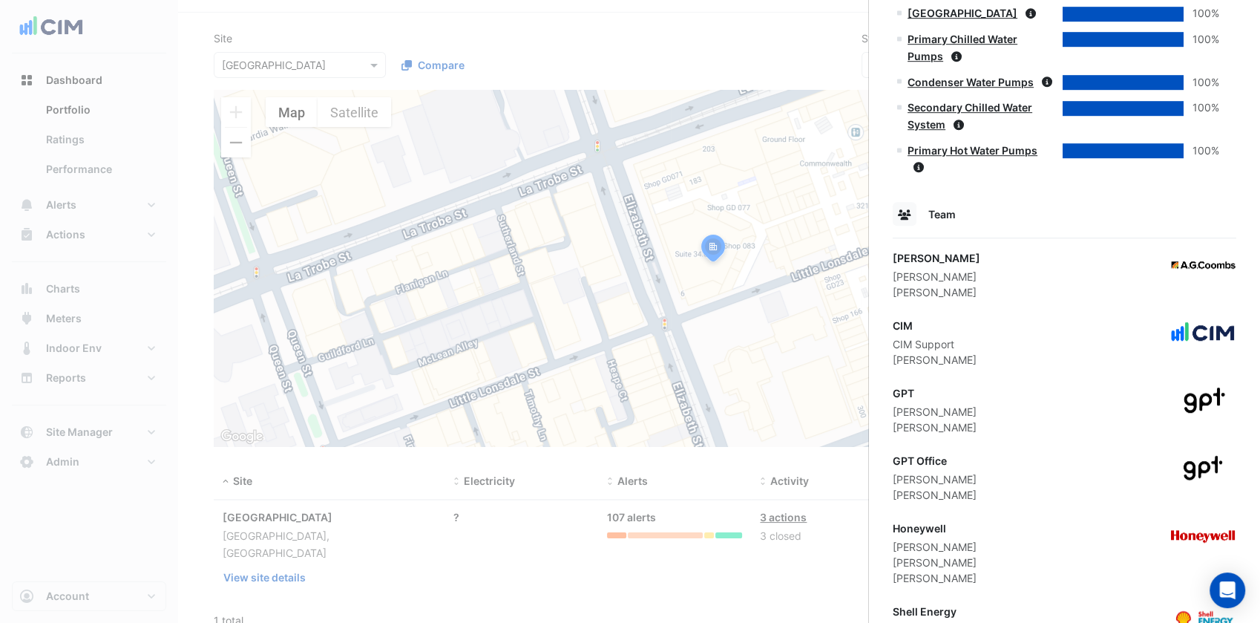
scroll to position [1009, 0]
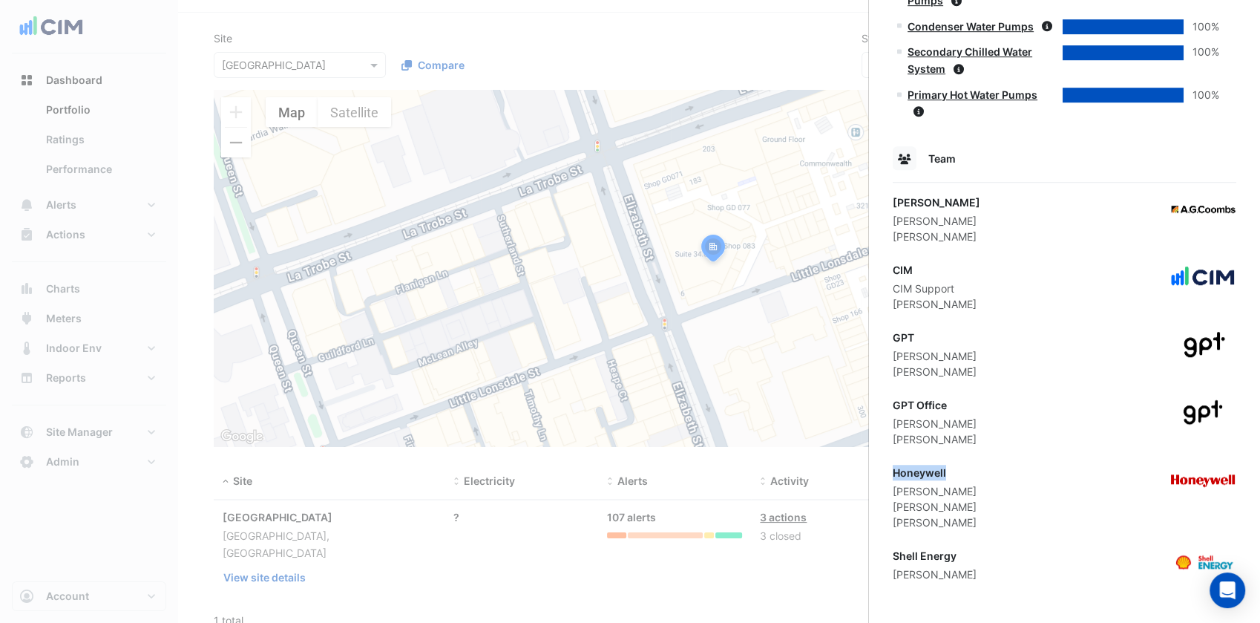
drag, startPoint x: 962, startPoint y: 467, endPoint x: 893, endPoint y: 467, distance: 69.0
click at [893, 467] on div "Honeywell" at bounding box center [935, 472] width 84 height 16
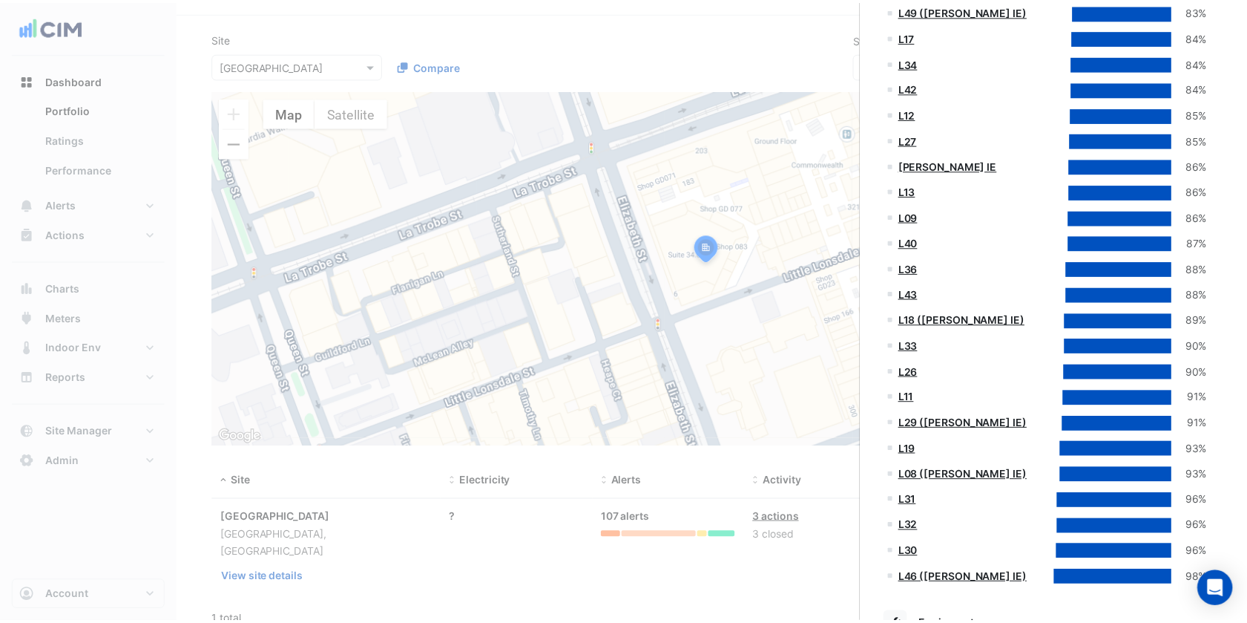
scroll to position [1995, 0]
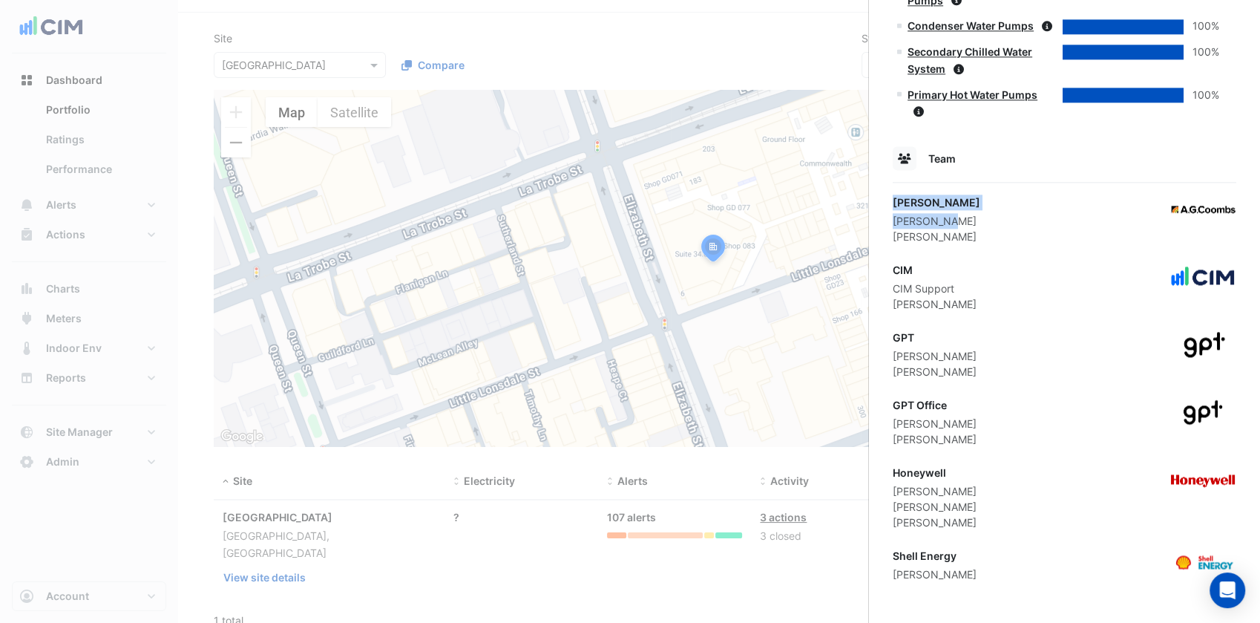
drag, startPoint x: 968, startPoint y: 210, endPoint x: 887, endPoint y: 199, distance: 81.6
click at [913, 196] on div "AG Coombs" at bounding box center [937, 202] width 88 height 16
drag, startPoint x: 891, startPoint y: 199, endPoint x: 955, endPoint y: 194, distance: 64.0
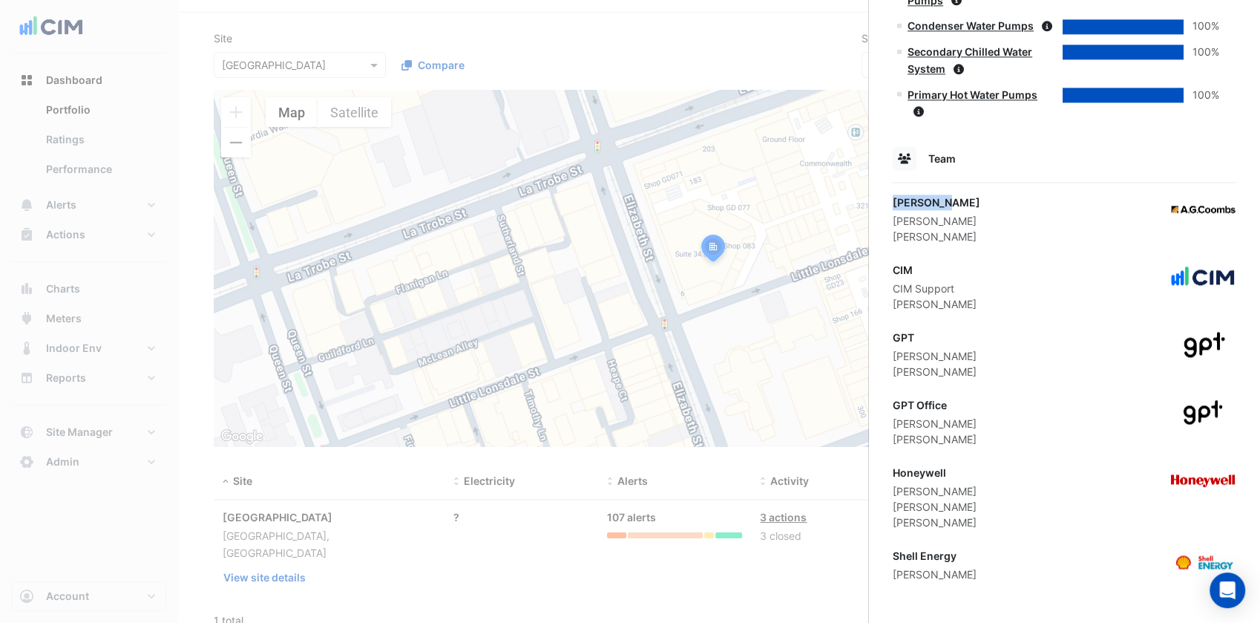
click at [1059, 289] on div "CIM CIM Support Ritvick Mohan" at bounding box center [1065, 287] width 344 height 50
click at [362, 186] on ngb-offcanvas-backdrop at bounding box center [630, 311] width 1260 height 623
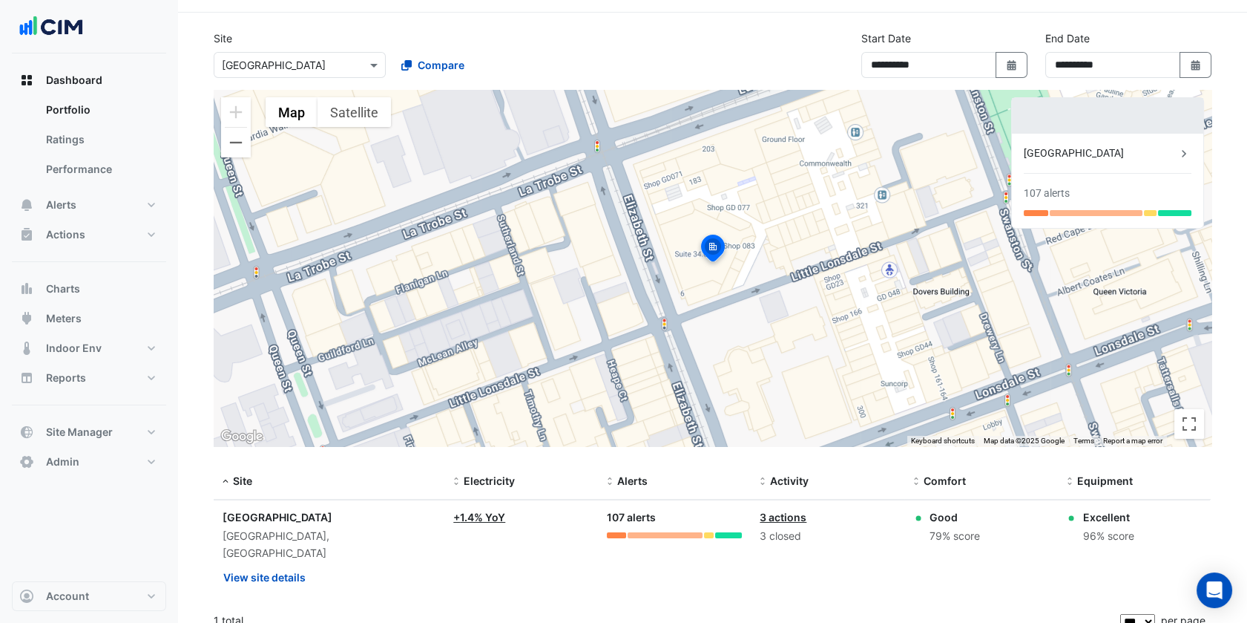
click at [326, 71] on div "× Melbourne Central Tower" at bounding box center [274, 65] width 104 height 16
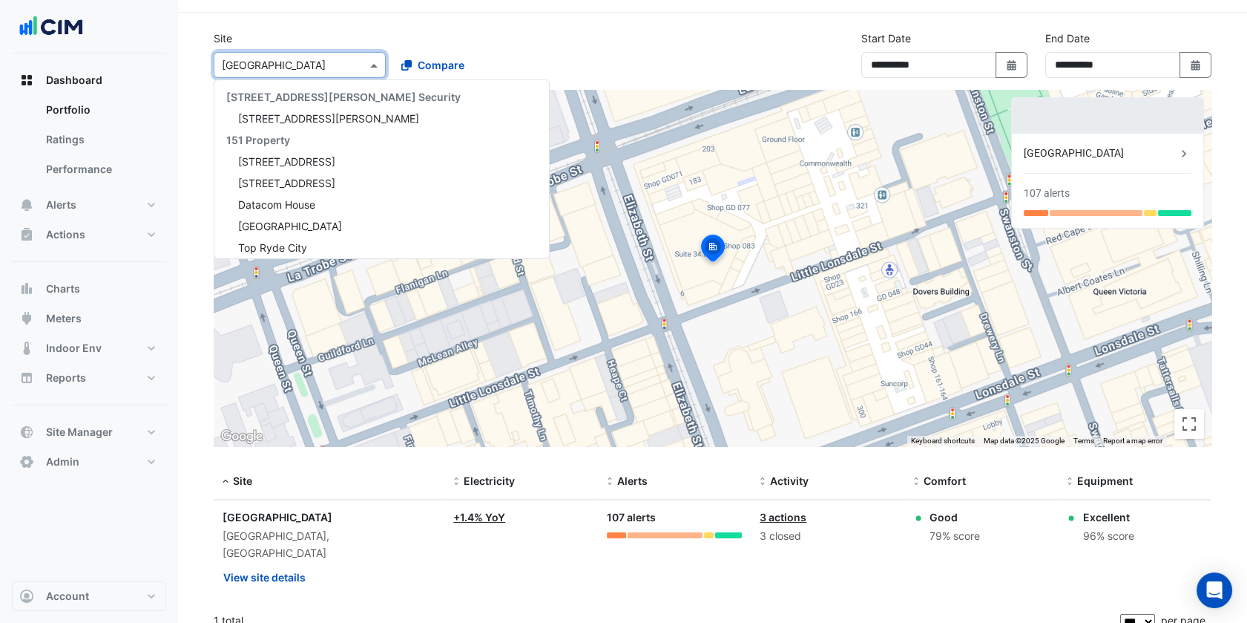
paste input "**********"
type input "**********"
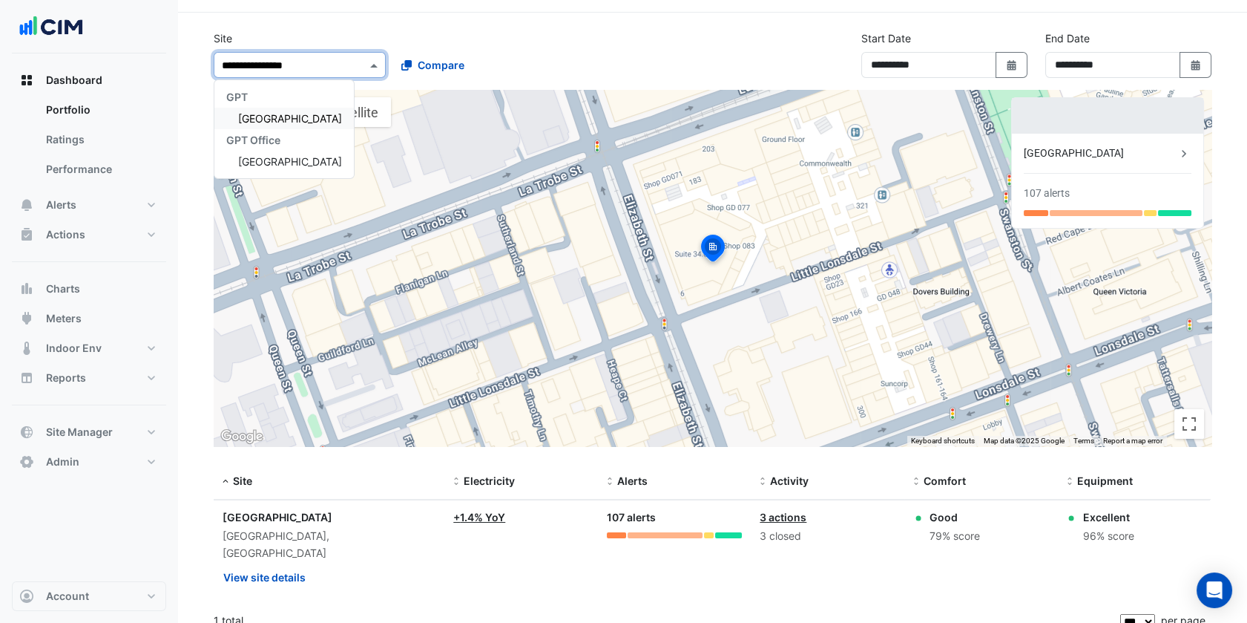
click at [326, 111] on div "[GEOGRAPHIC_DATA]" at bounding box center [283, 119] width 139 height 22
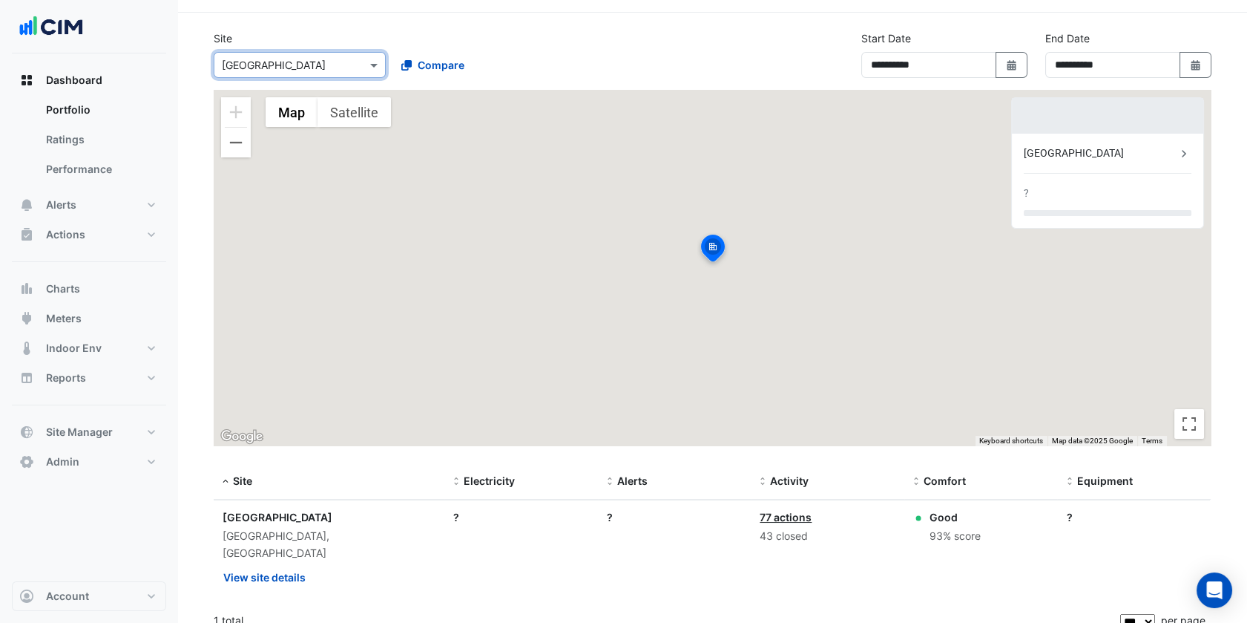
click at [568, 47] on div "Site Select a Site × Riverside Centre Compare" at bounding box center [389, 53] width 368 height 47
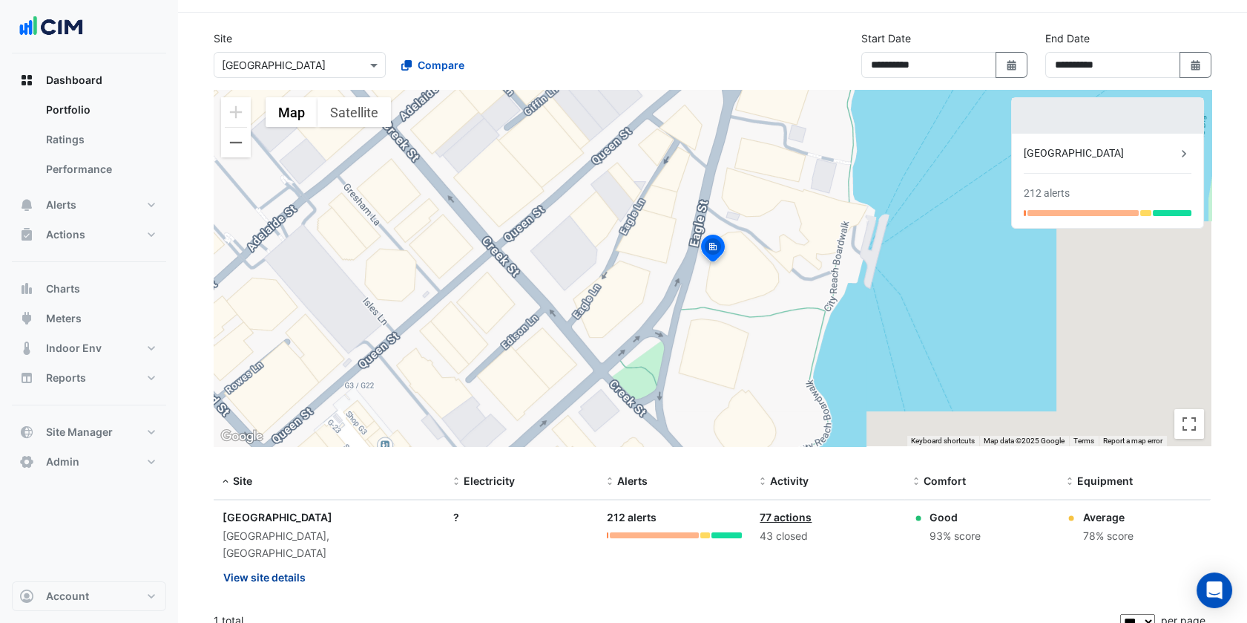
click at [282, 564] on button "View site details" at bounding box center [265, 577] width 84 height 26
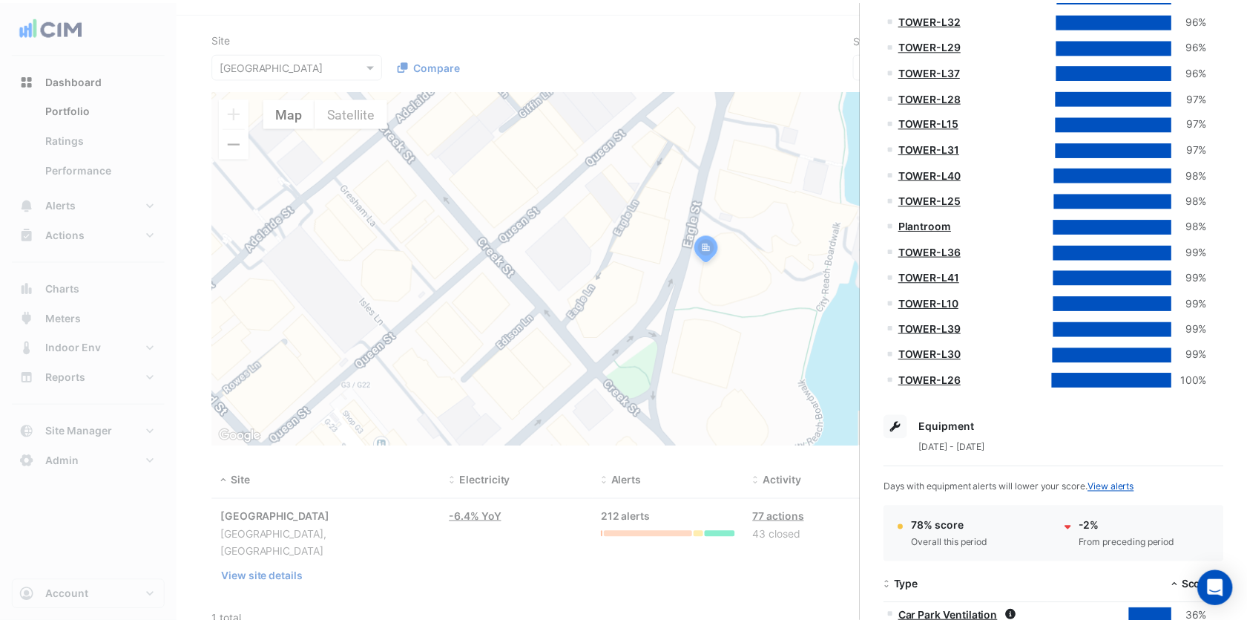
scroll to position [1730, 0]
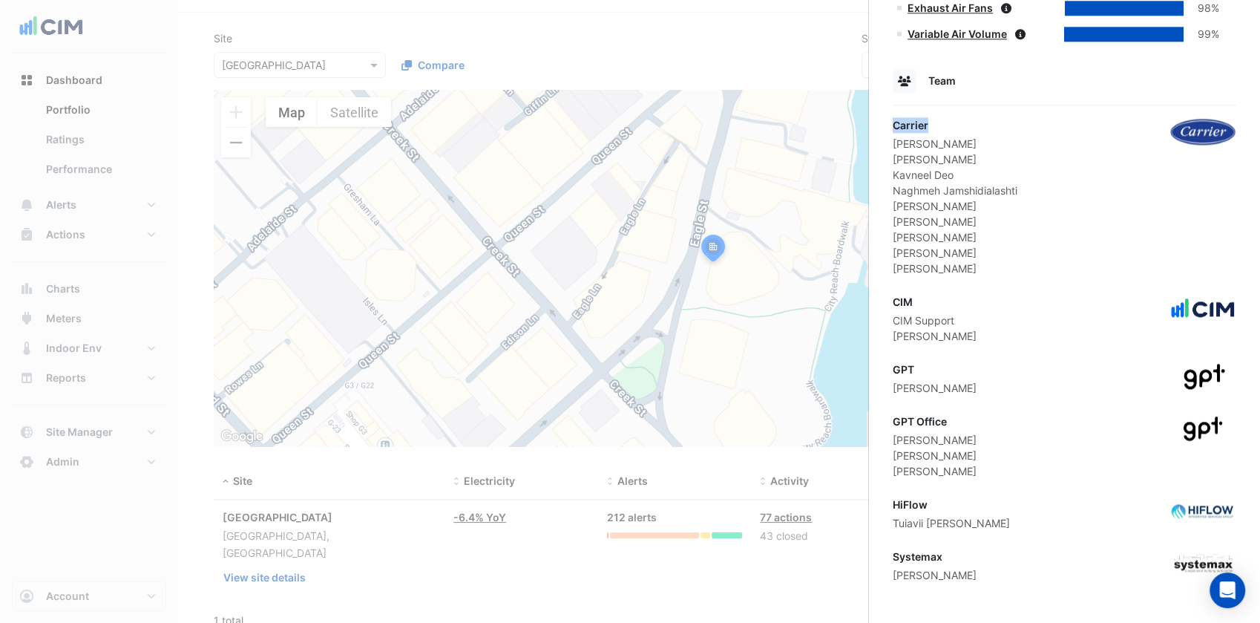
drag, startPoint x: 944, startPoint y: 126, endPoint x: 890, endPoint y: 120, distance: 54.5
drag, startPoint x: 941, startPoint y: 552, endPoint x: 887, endPoint y: 557, distance: 54.4
drag, startPoint x: 887, startPoint y: 557, endPoint x: 1002, endPoint y: 404, distance: 191.7
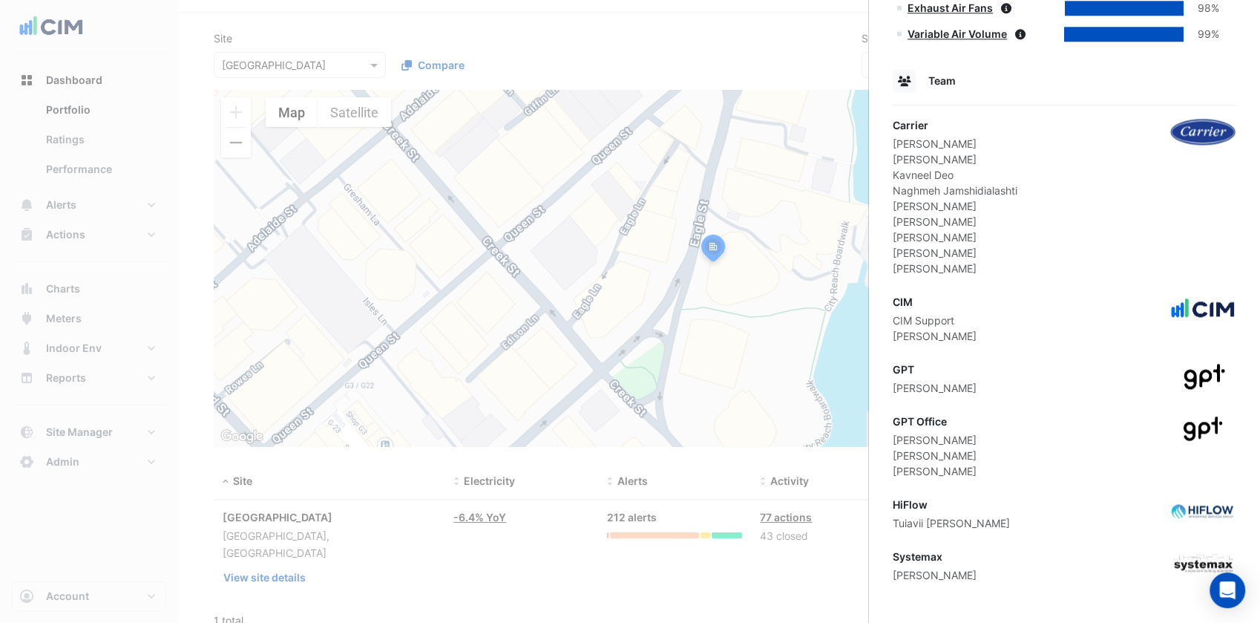
drag, startPoint x: 973, startPoint y: 551, endPoint x: 895, endPoint y: 548, distance: 78.7
click at [895, 548] on div "Systemax Mark Ross" at bounding box center [1065, 565] width 344 height 34
click at [279, 74] on ngb-offcanvas-backdrop at bounding box center [630, 311] width 1260 height 623
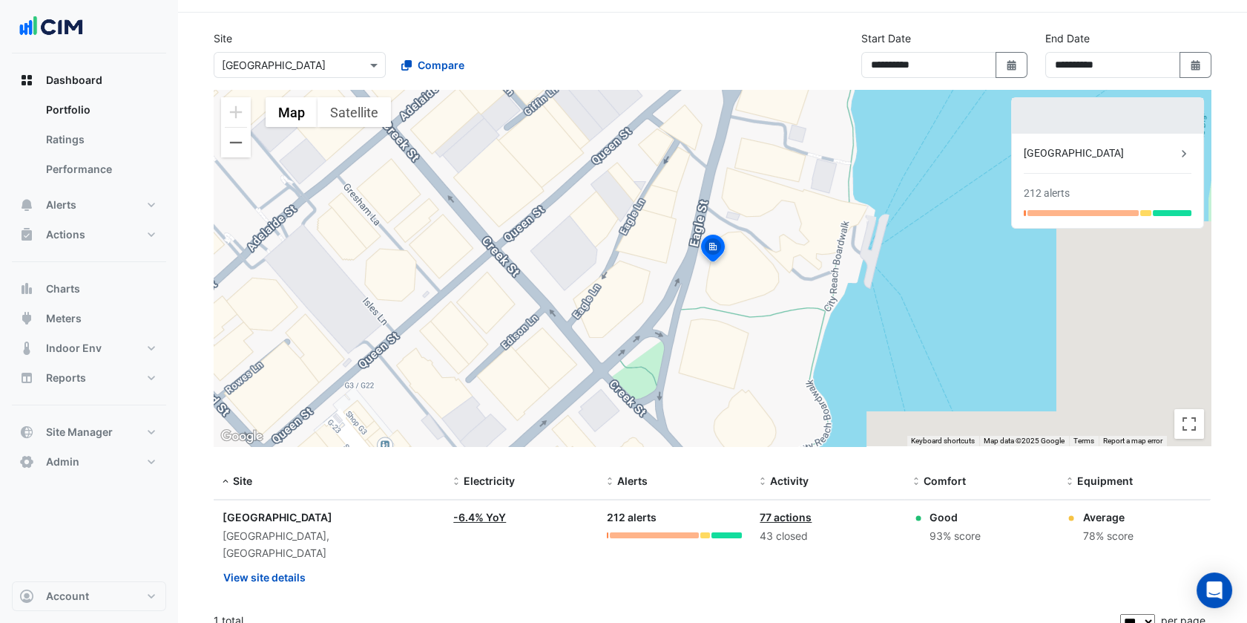
click at [343, 53] on div "Select a Site × Riverside Centre" at bounding box center [300, 65] width 172 height 26
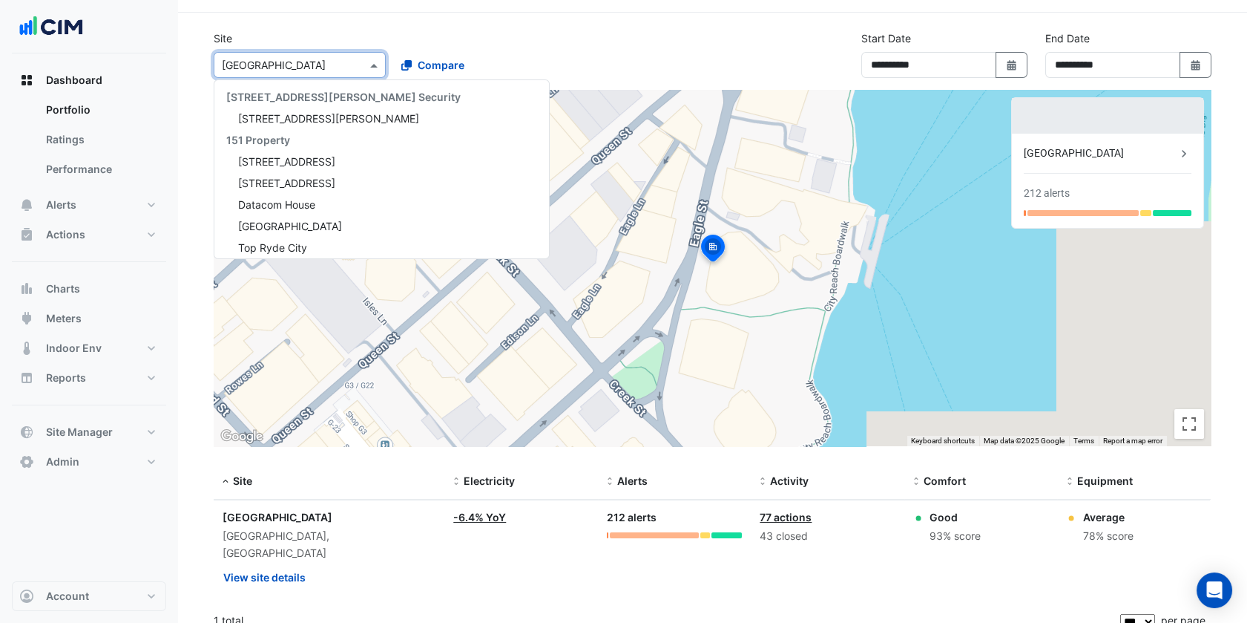
scroll to position [11000, 0]
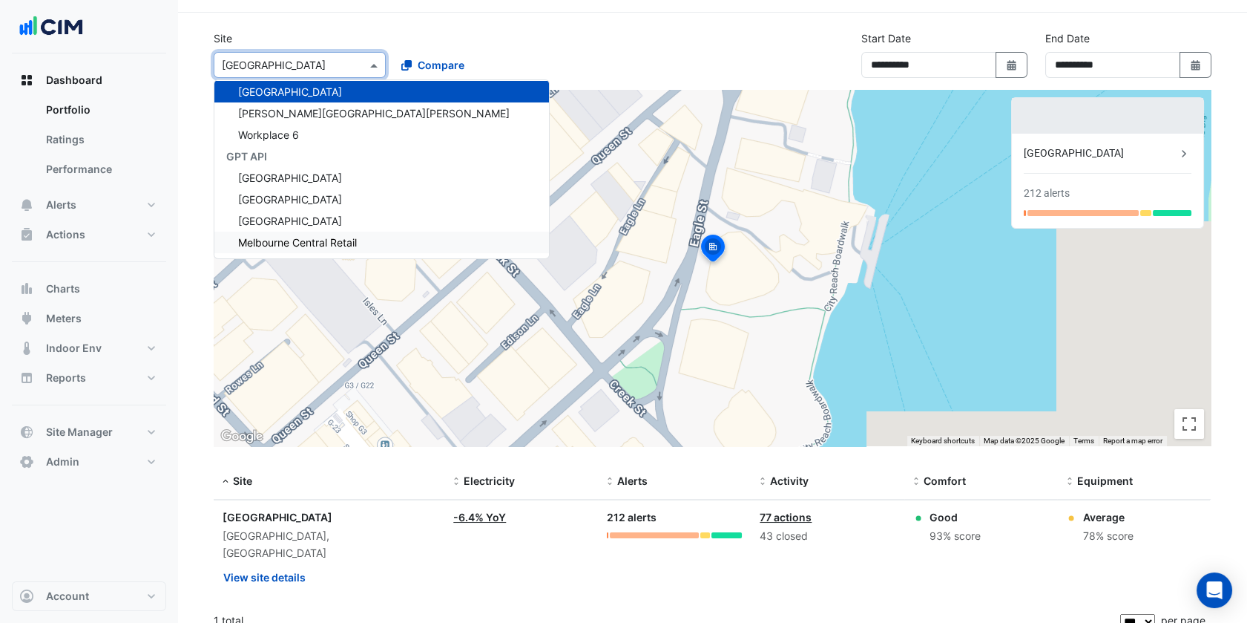
paste input "**********"
type input "**********"
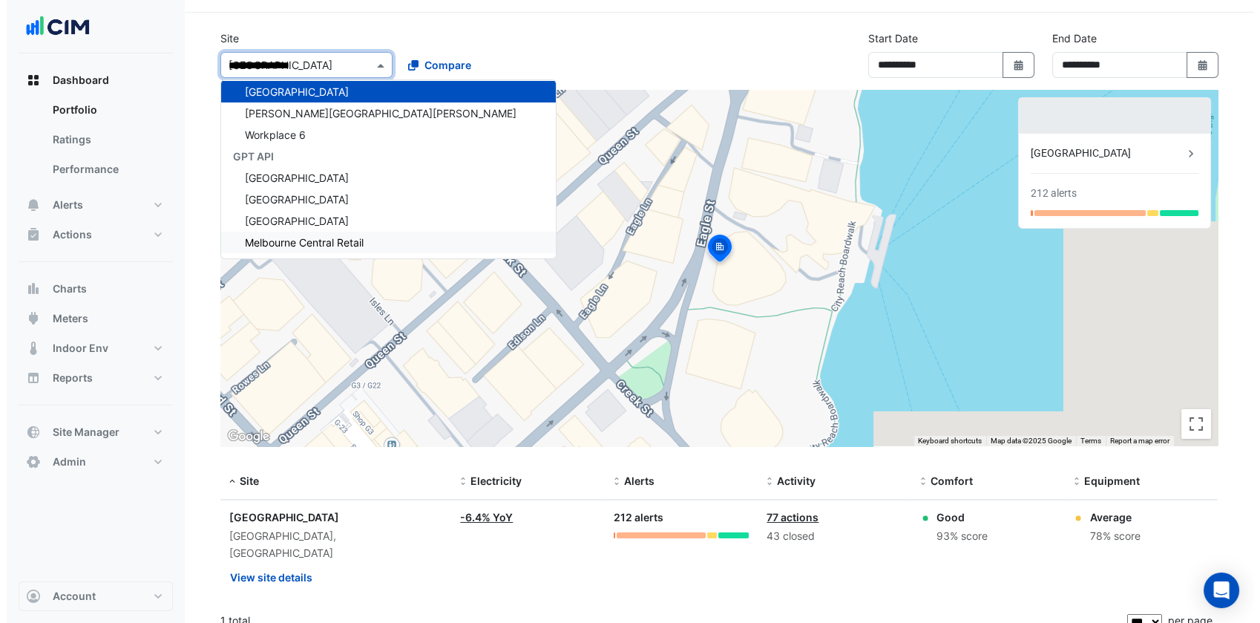
scroll to position [0, 0]
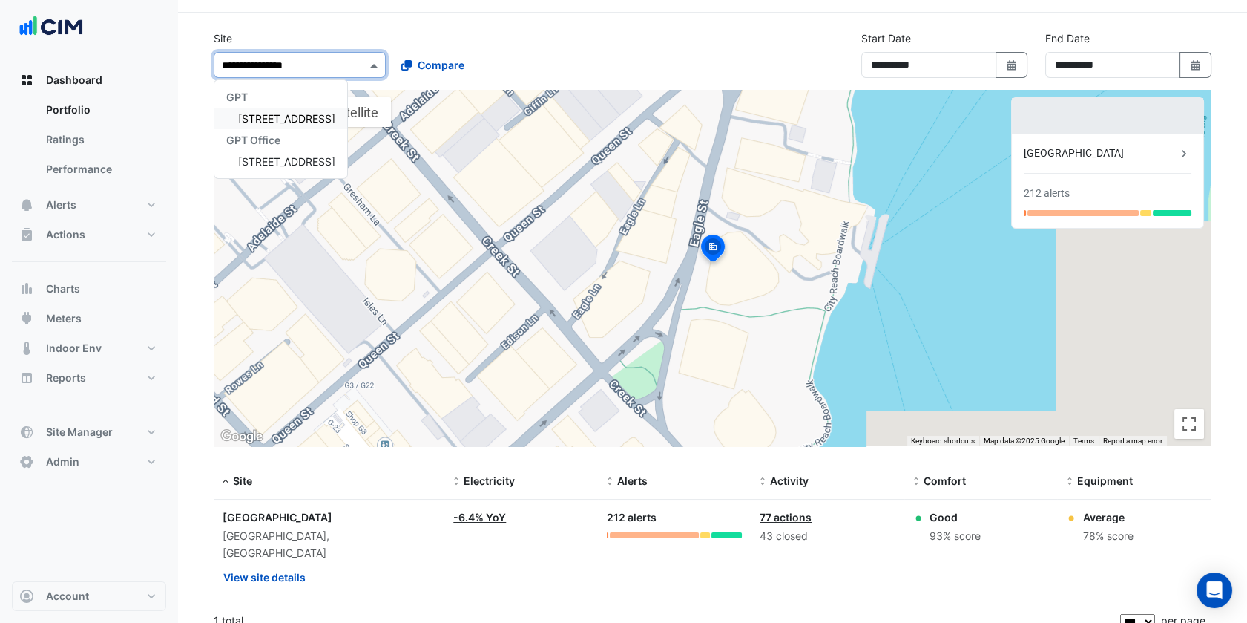
click at [268, 114] on span "[STREET_ADDRESS]" at bounding box center [286, 118] width 97 height 13
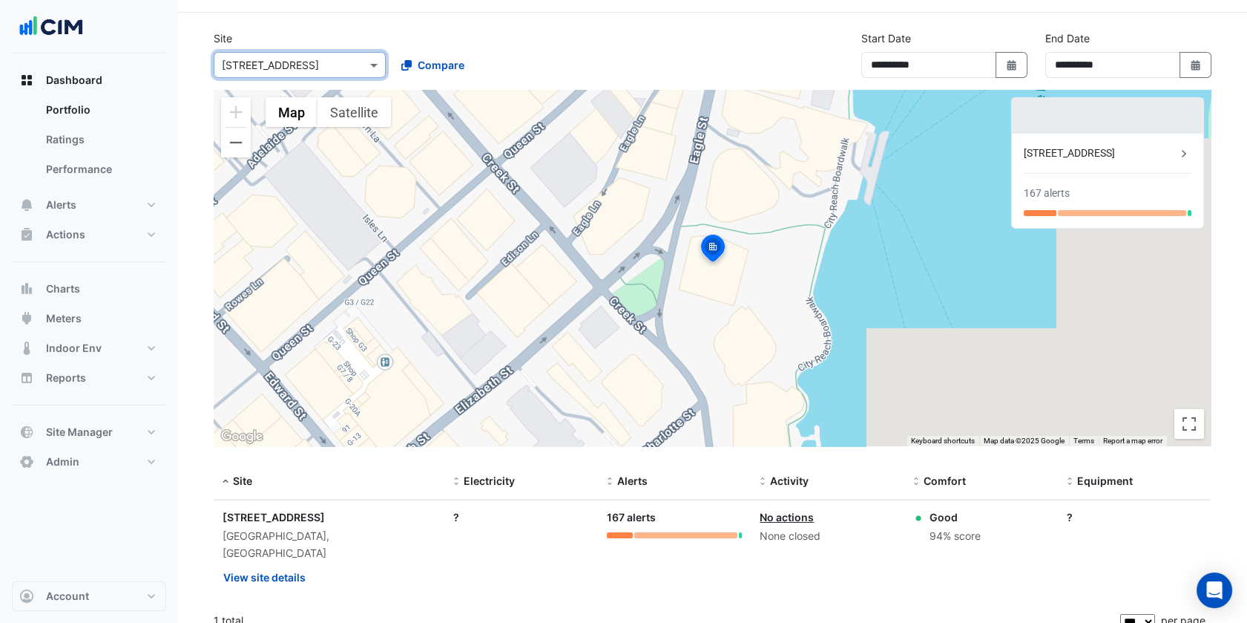
click at [565, 62] on div "Compare" at bounding box center [478, 65] width 178 height 26
click at [276, 564] on button "View site details" at bounding box center [265, 577] width 84 height 26
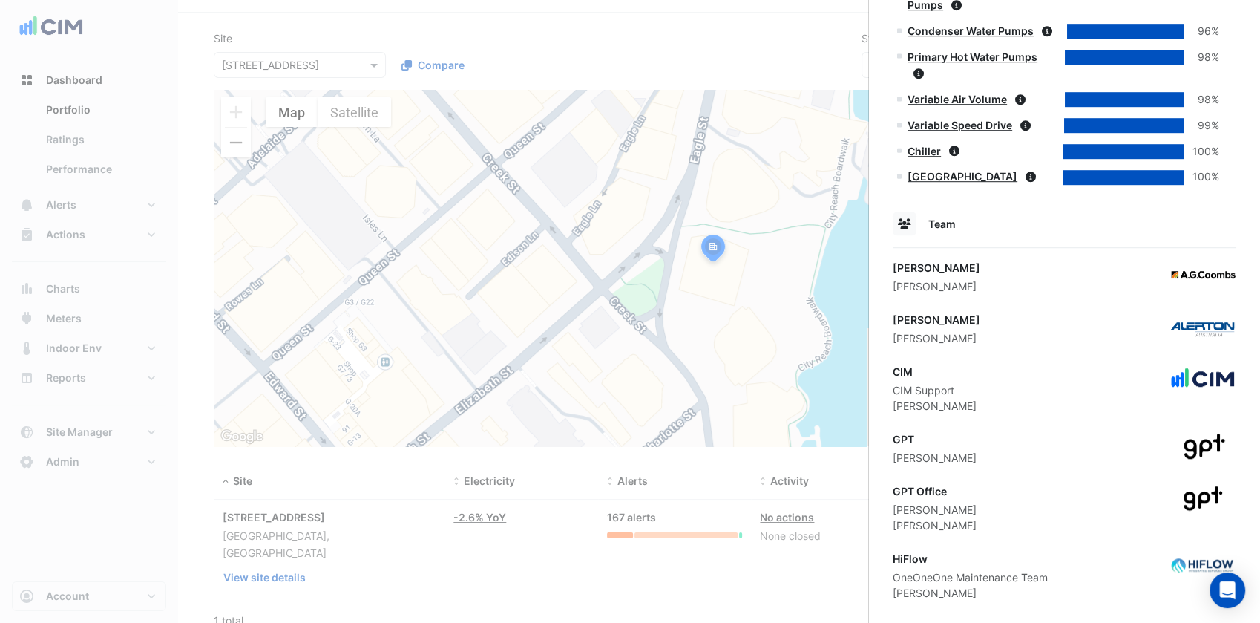
scroll to position [996, 0]
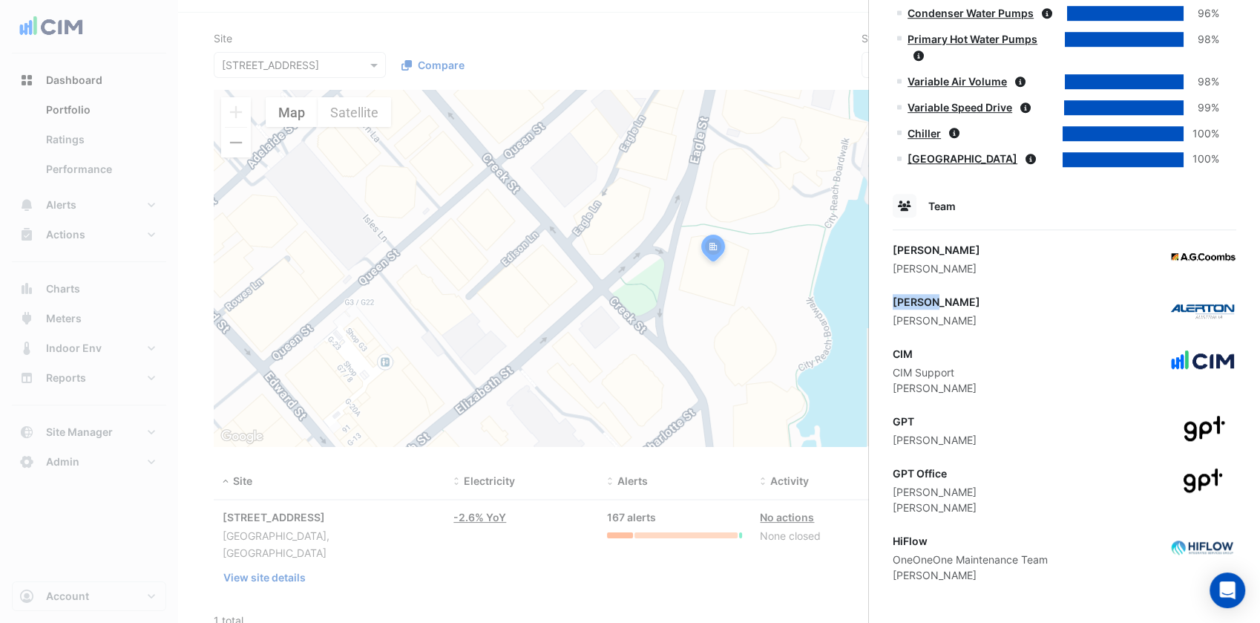
drag, startPoint x: 953, startPoint y: 303, endPoint x: 893, endPoint y: 300, distance: 60.9
click at [893, 300] on div "Alerton" at bounding box center [937, 302] width 88 height 16
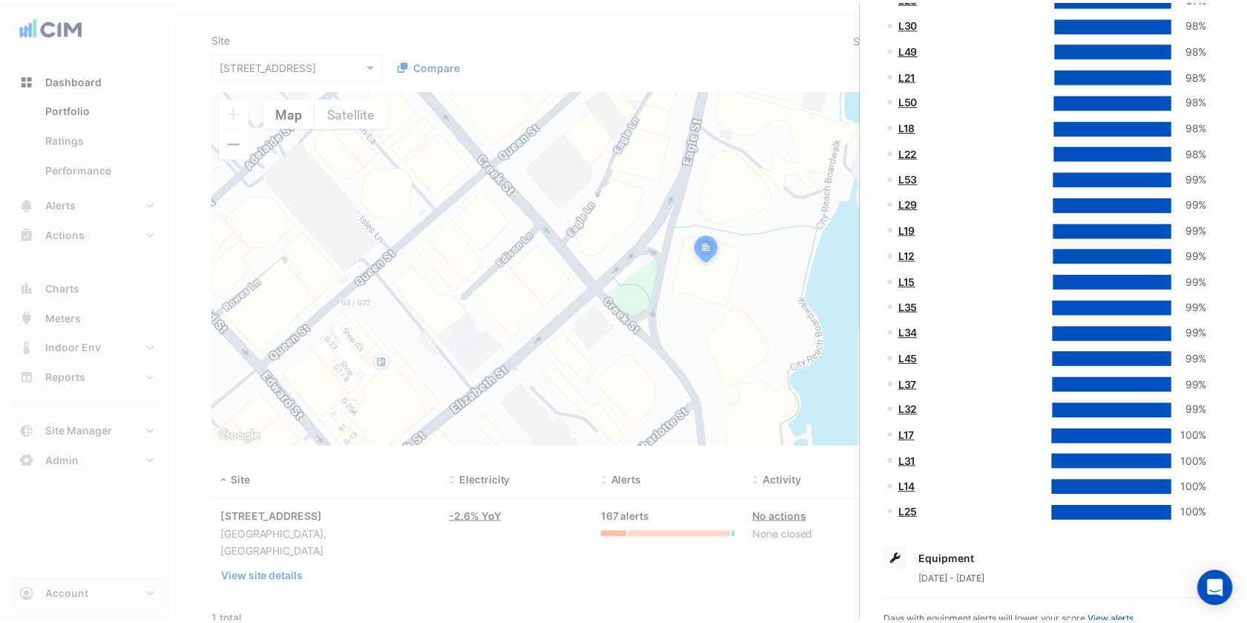
scroll to position [1905, 0]
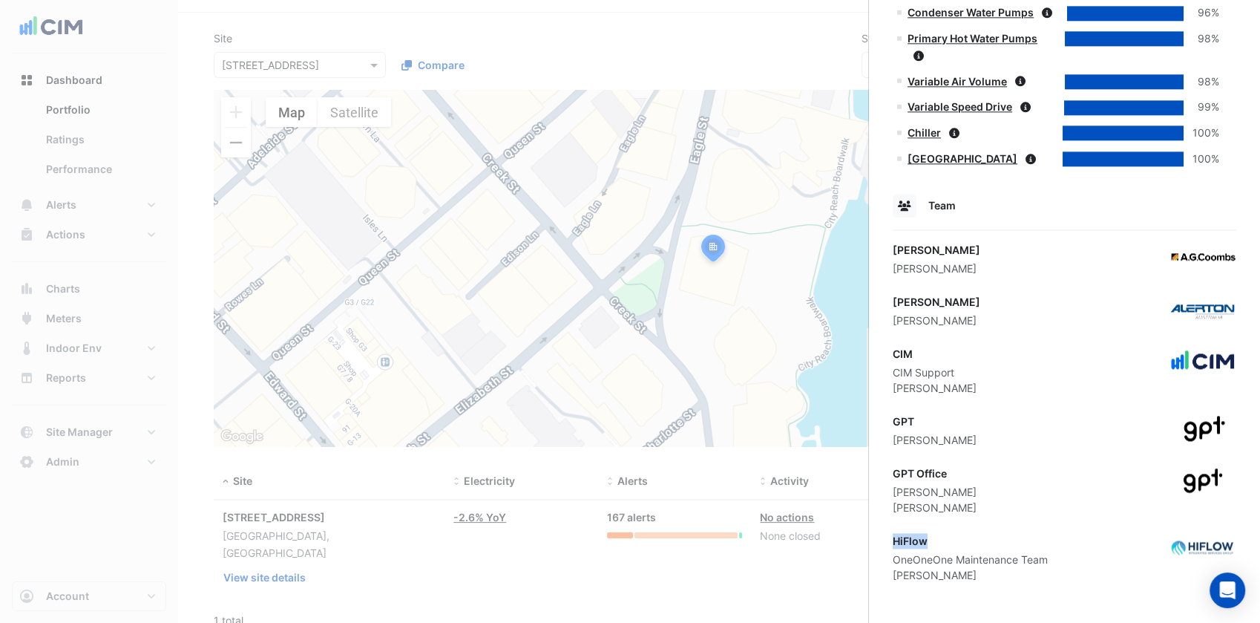
drag, startPoint x: 948, startPoint y: 531, endPoint x: 886, endPoint y: 531, distance: 62.3
drag, startPoint x: 364, startPoint y: 149, endPoint x: 337, endPoint y: 100, distance: 55.8
click at [355, 130] on ngb-offcanvas-backdrop at bounding box center [630, 311] width 1260 height 623
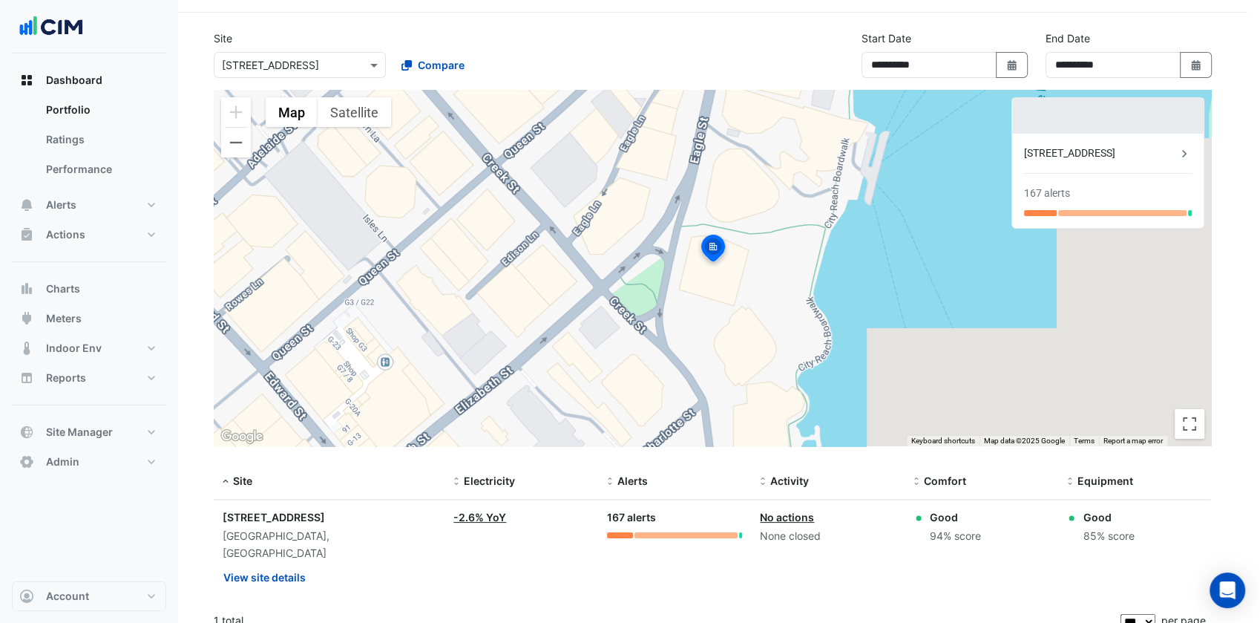
click at [315, 65] on input "text" at bounding box center [285, 66] width 126 height 16
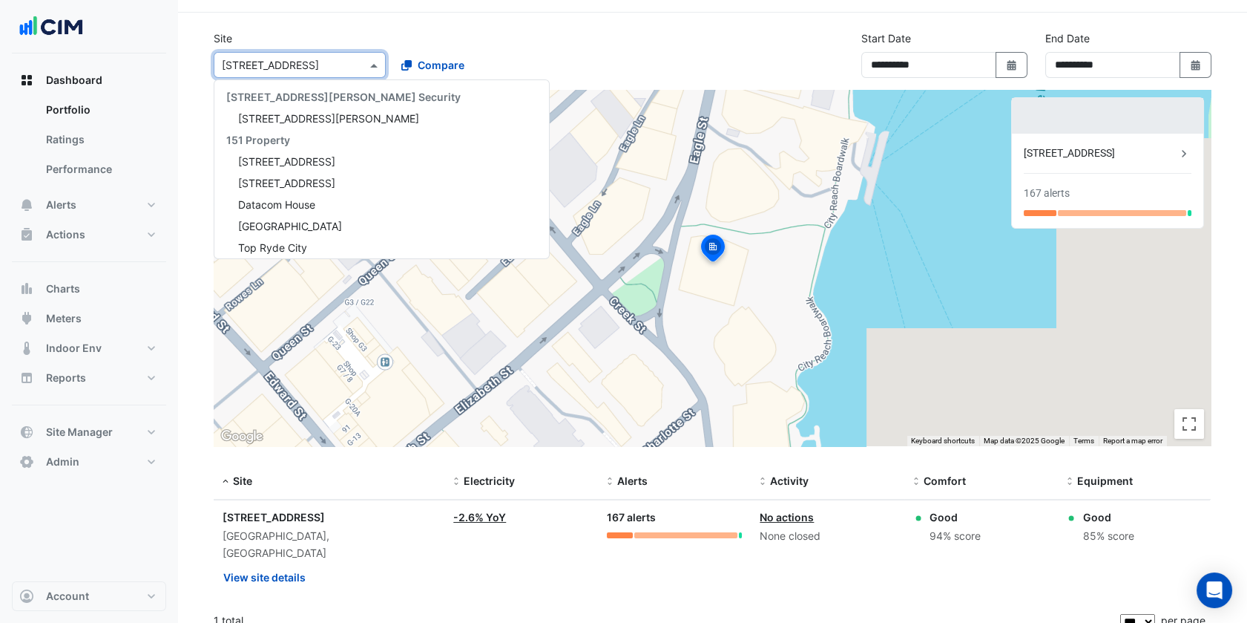
scroll to position [10548, 0]
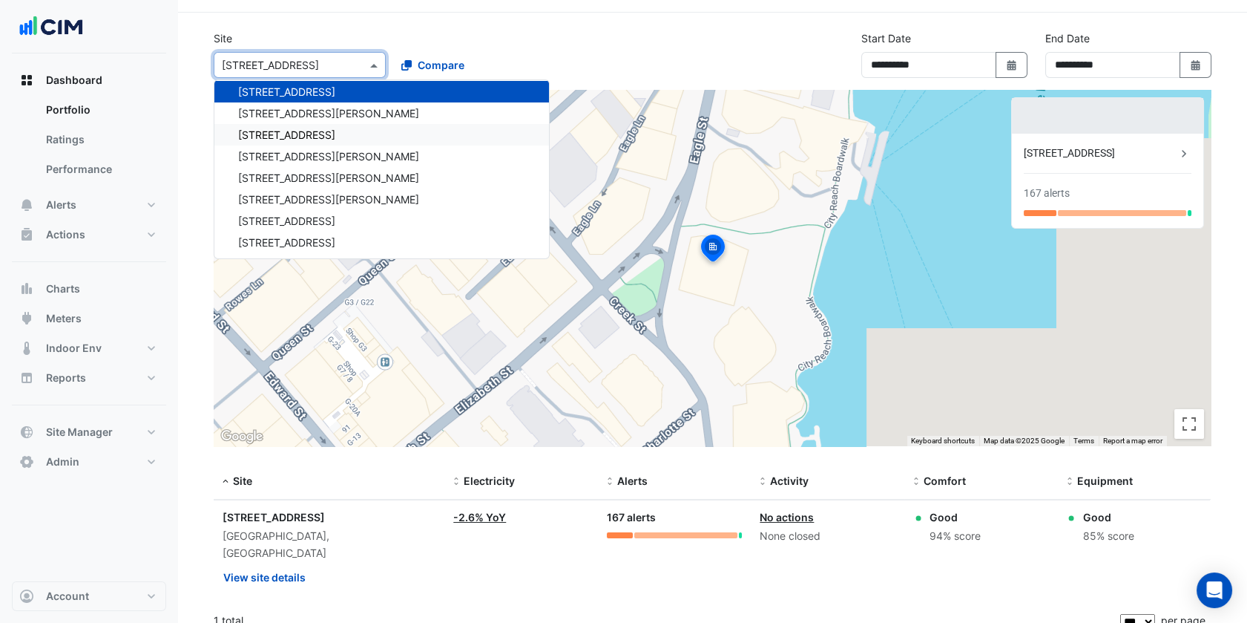
paste input "**********"
type input "**********"
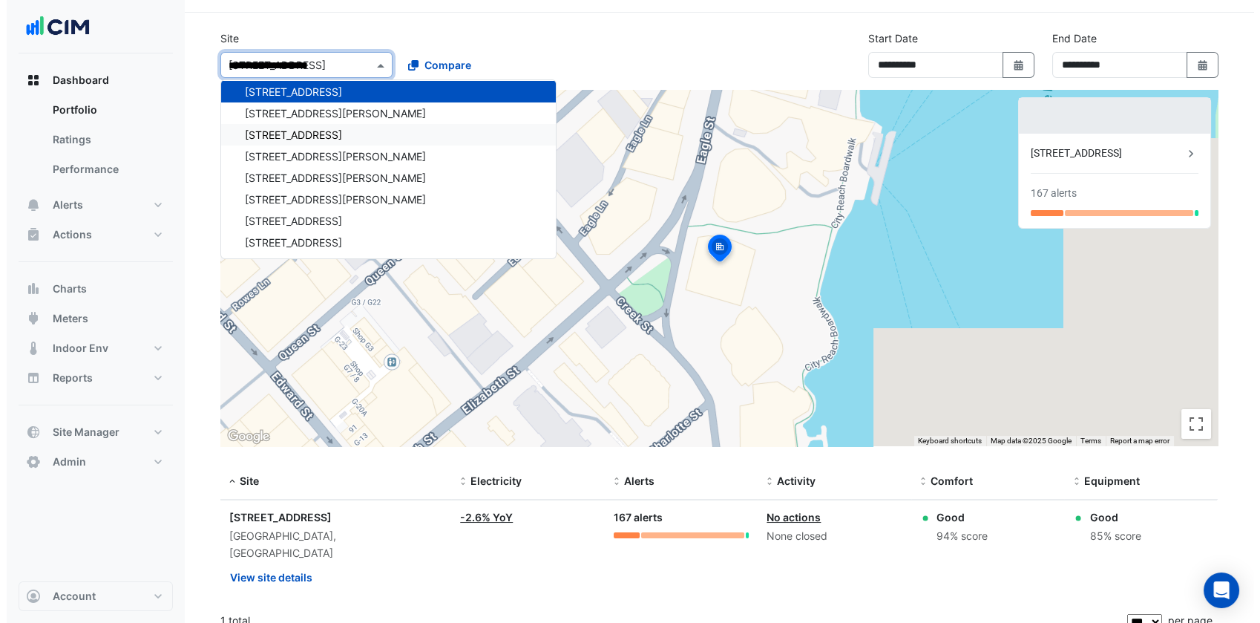
scroll to position [0, 0]
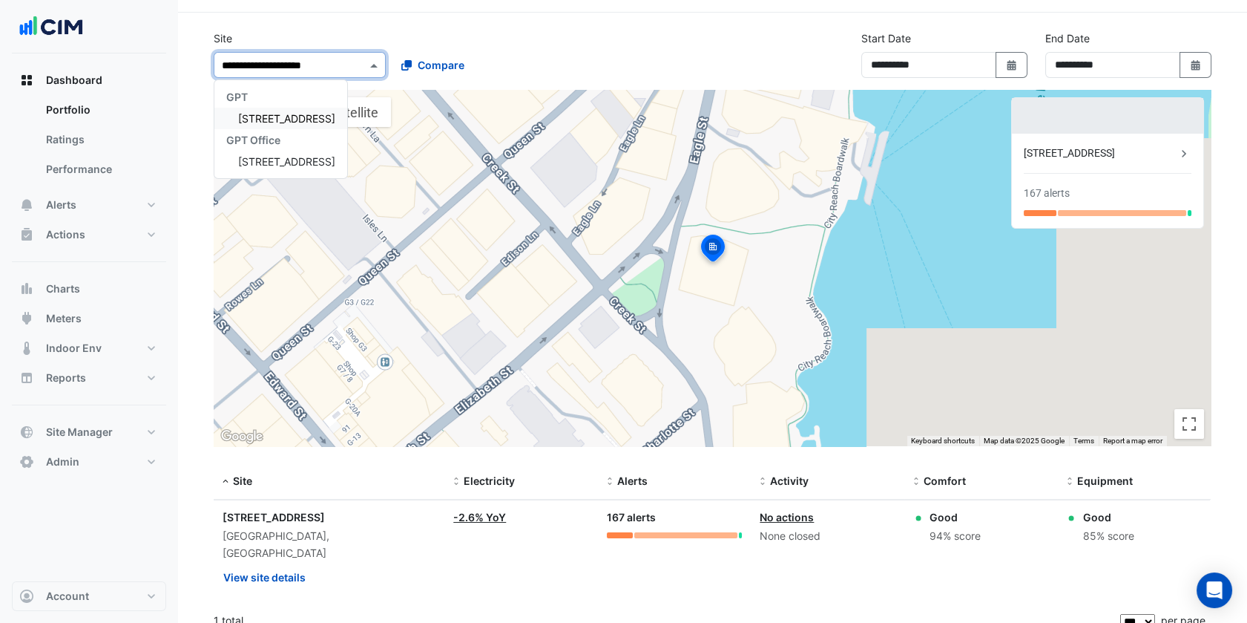
drag, startPoint x: 307, startPoint y: 112, endPoint x: 516, endPoint y: 73, distance: 212.2
click at [306, 113] on span "[STREET_ADDRESS]" at bounding box center [286, 118] width 97 height 13
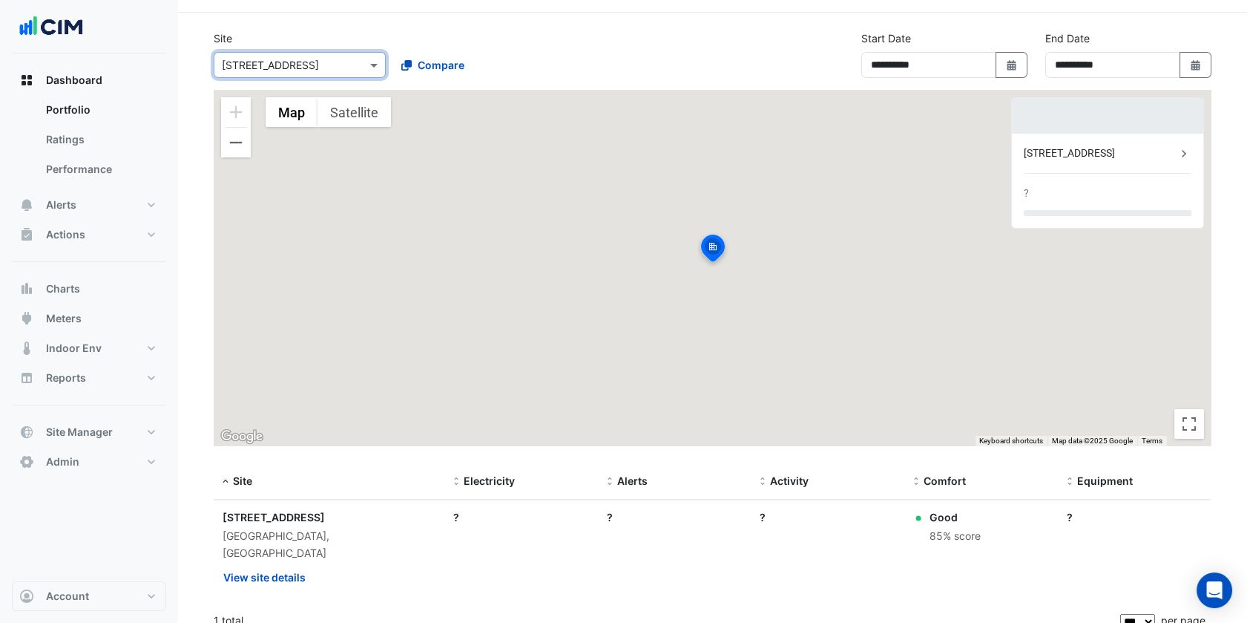
click at [561, 53] on div "Compare" at bounding box center [478, 65] width 178 height 26
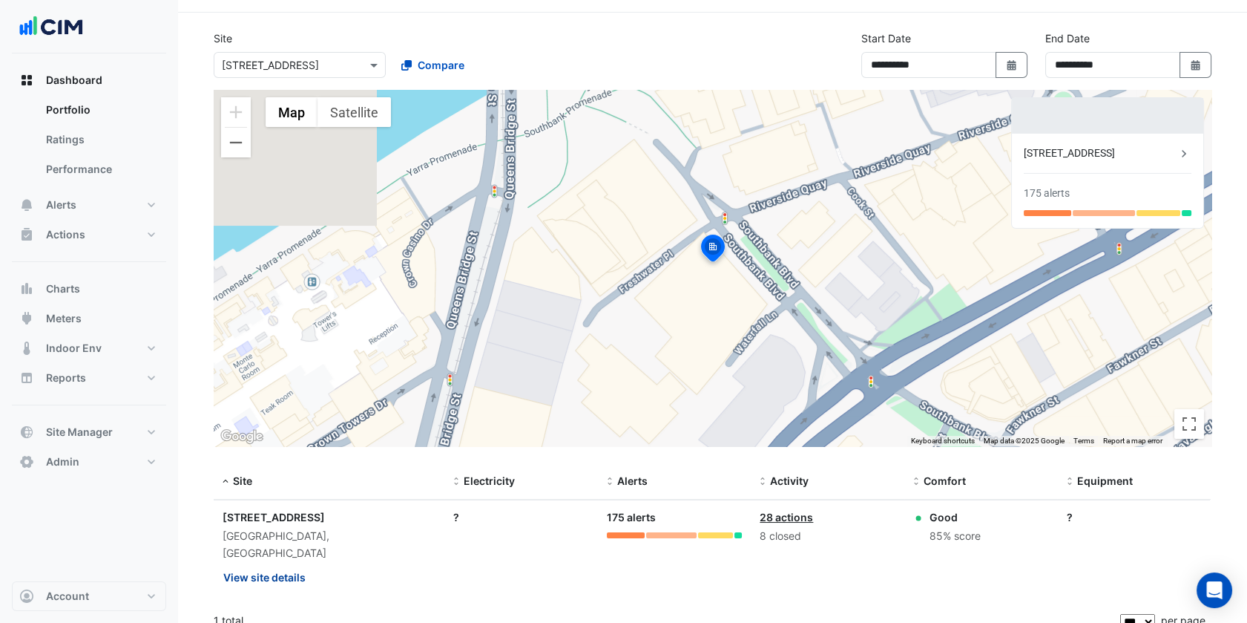
click at [290, 569] on button "View site details" at bounding box center [265, 577] width 84 height 26
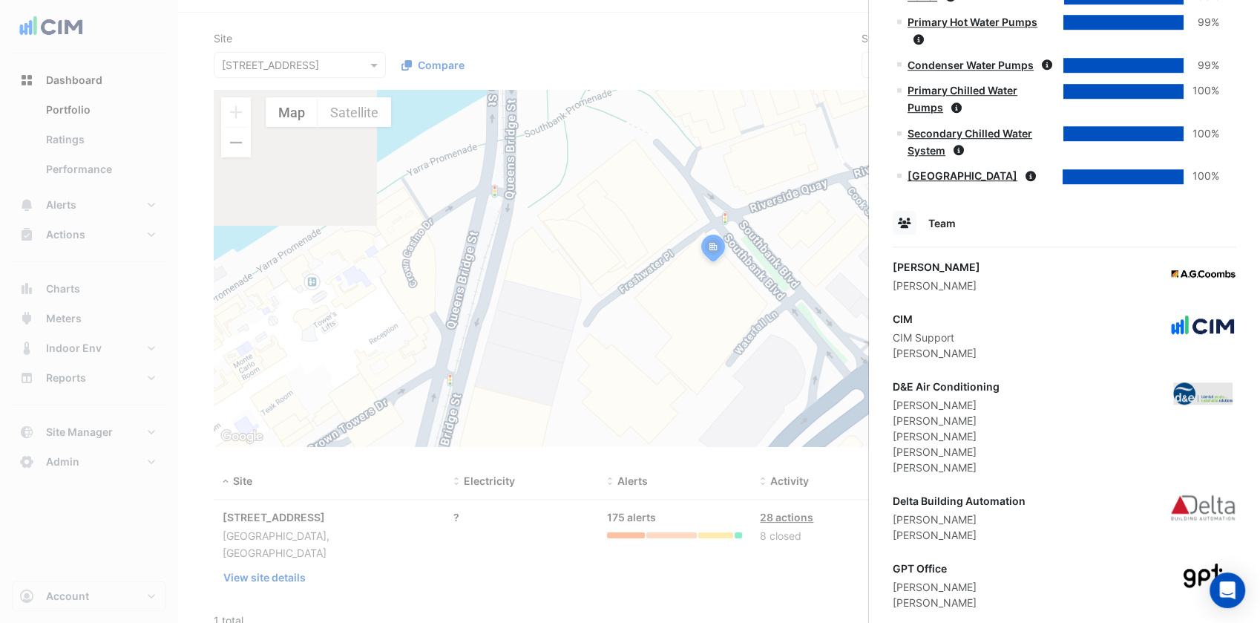
scroll to position [1092, 0]
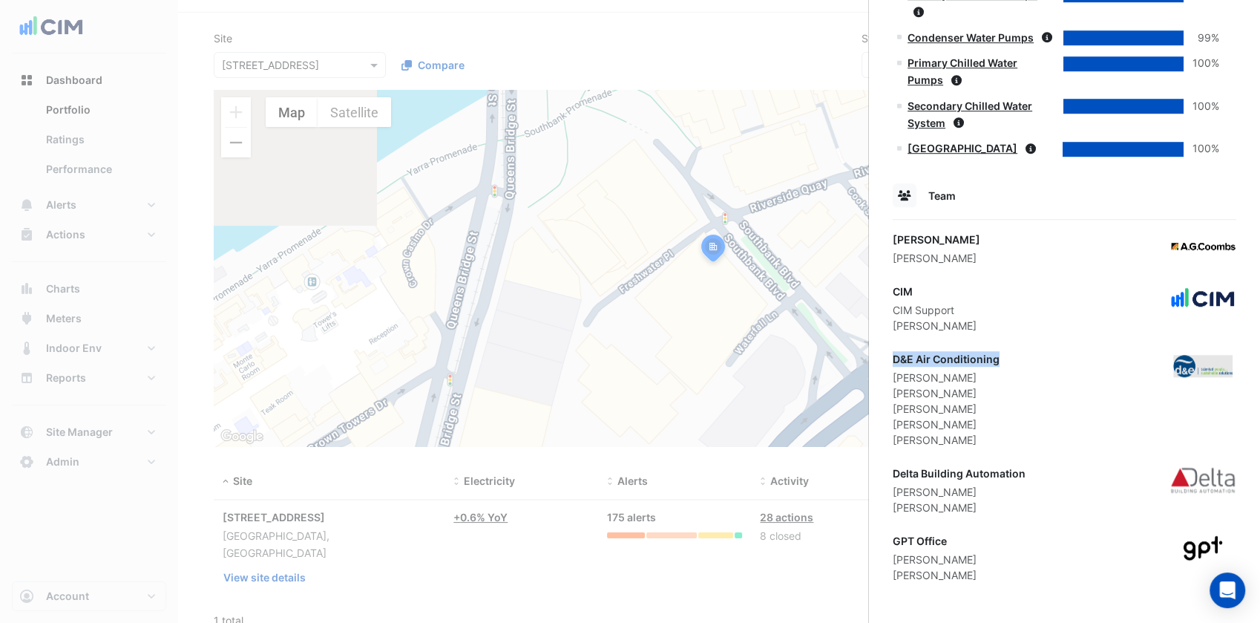
drag, startPoint x: 1018, startPoint y: 356, endPoint x: 880, endPoint y: 350, distance: 138.1
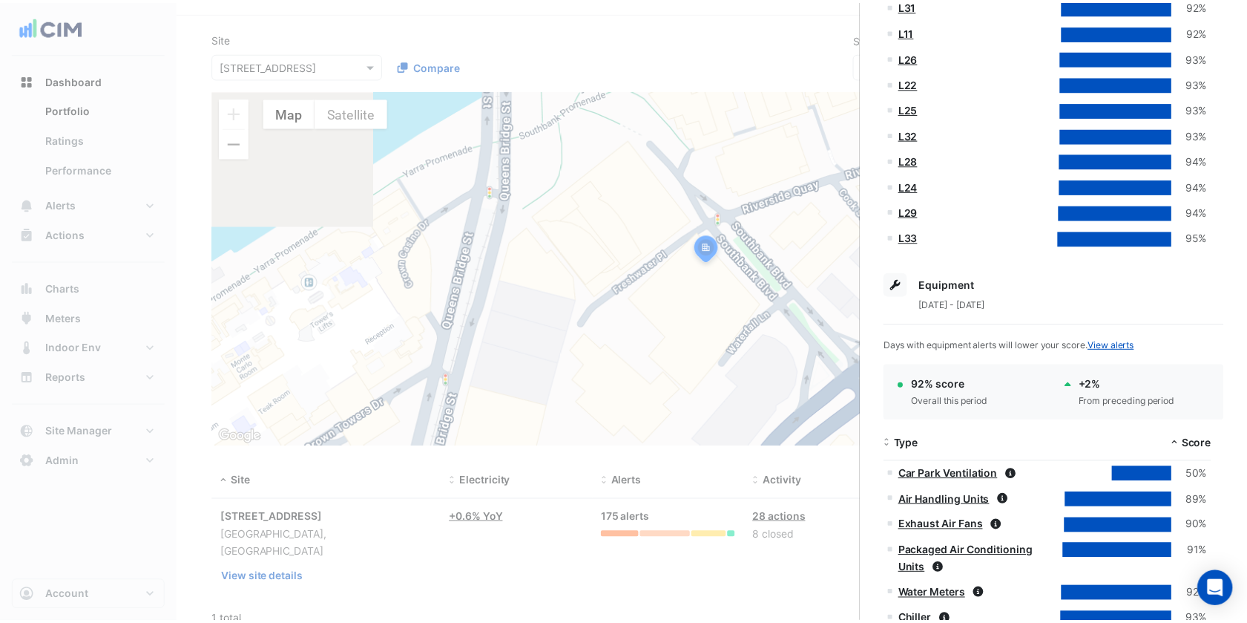
scroll to position [1821, 0]
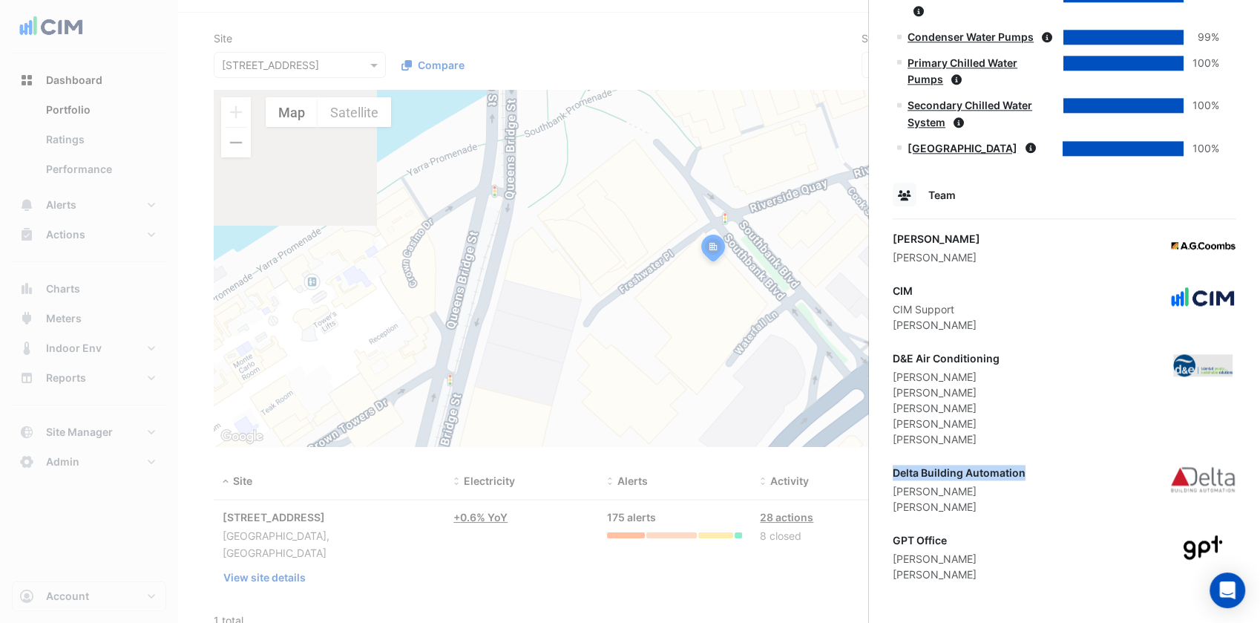
drag, startPoint x: 1036, startPoint y: 479, endPoint x: 893, endPoint y: 477, distance: 142.5
click at [893, 477] on div "Delta Building Automation Tom Keyte Trevor Smith" at bounding box center [1065, 489] width 344 height 50
click at [273, 67] on ngb-offcanvas-backdrop at bounding box center [630, 311] width 1260 height 623
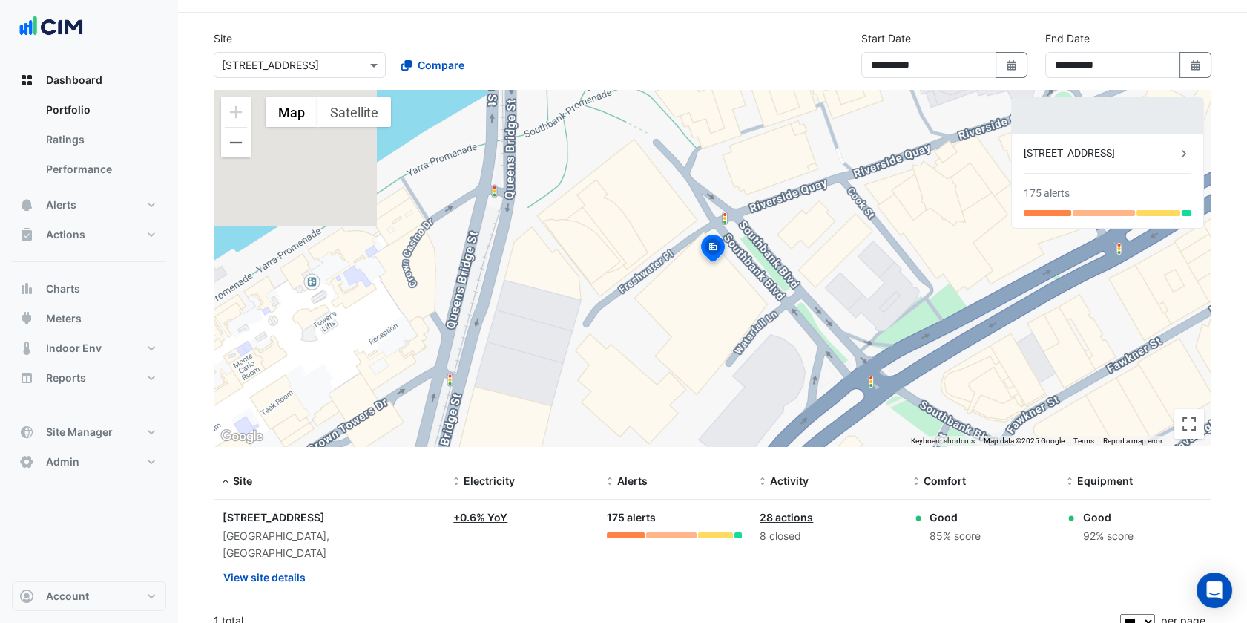
click at [292, 54] on div "Select a Site × 2 Southbank Boulevard" at bounding box center [300, 65] width 172 height 26
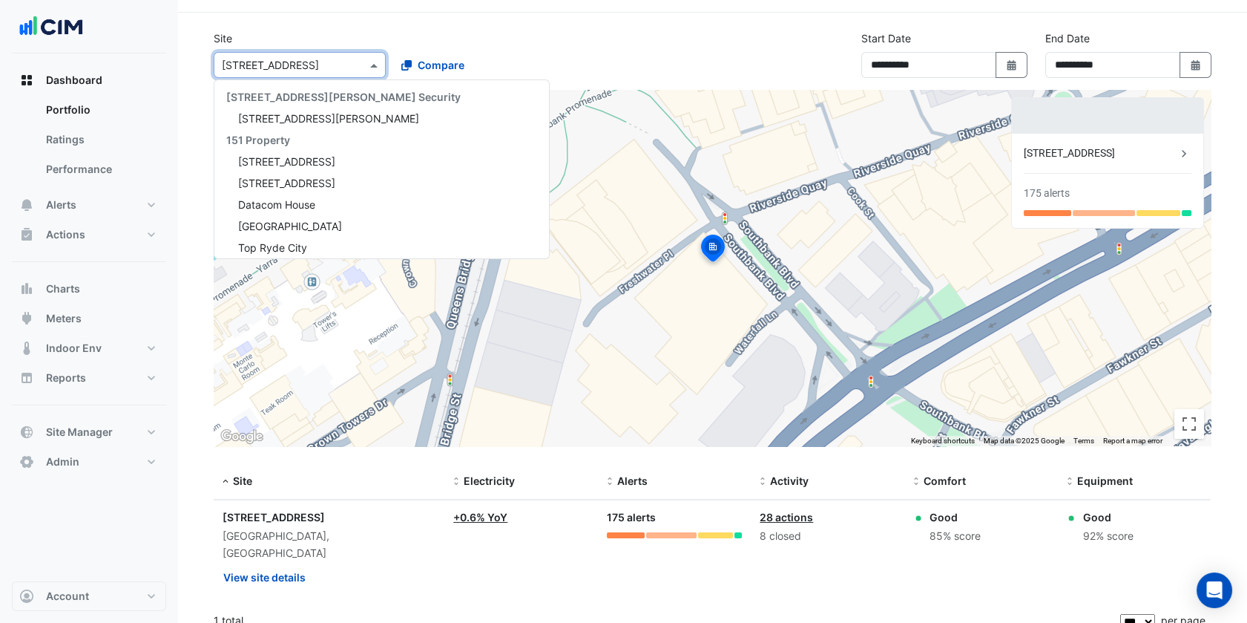
scroll to position [10592, 0]
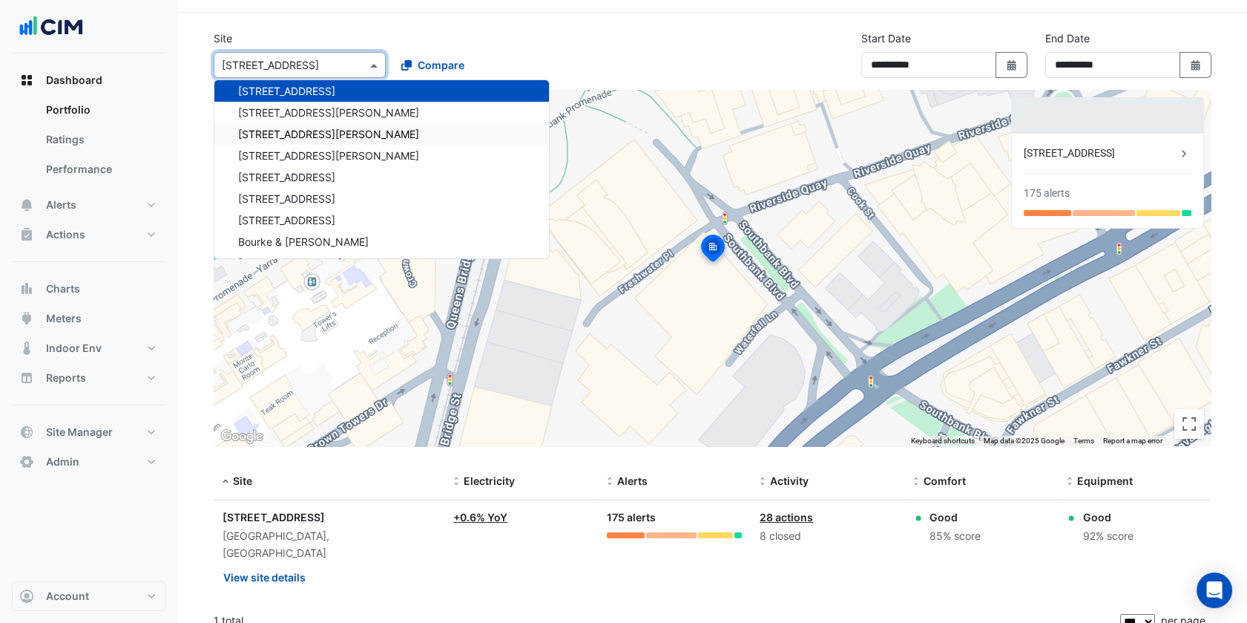
paste input "**********"
type input "**********"
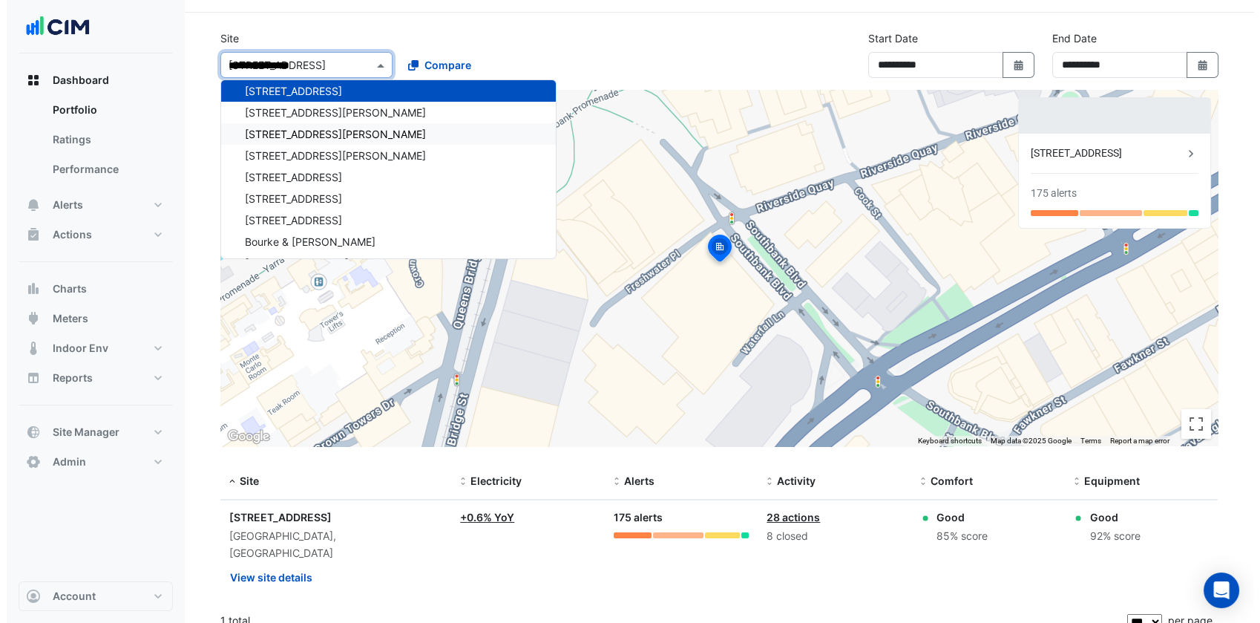
scroll to position [0, 0]
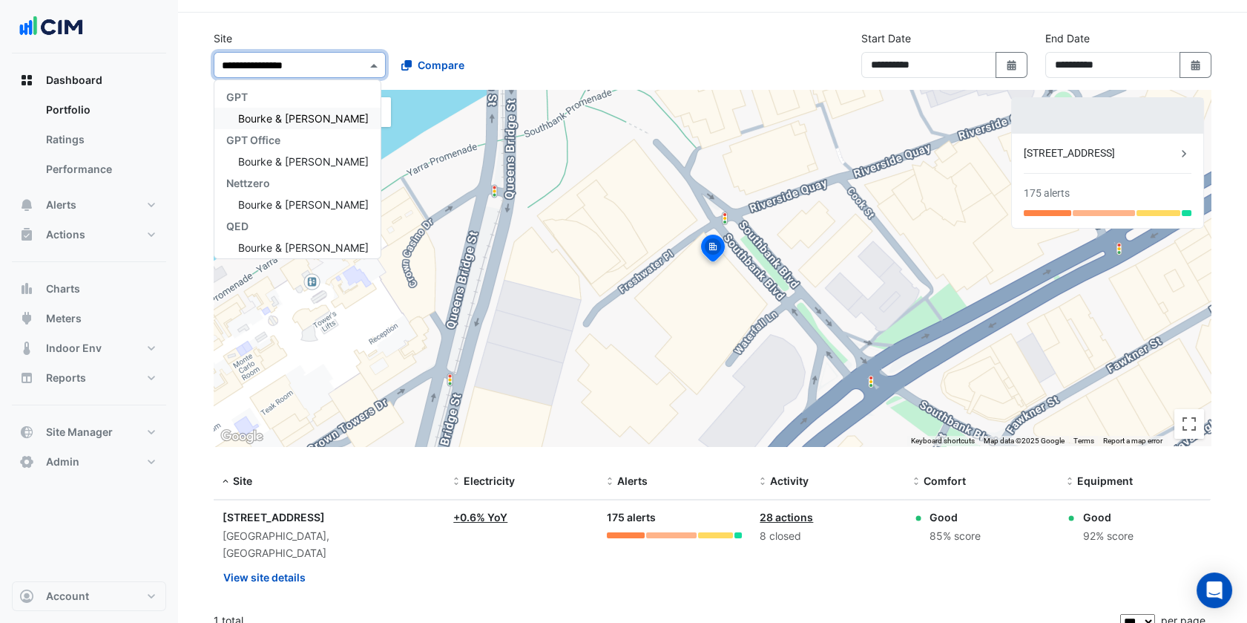
click at [278, 114] on span "Bourke & [PERSON_NAME]" at bounding box center [303, 118] width 131 height 13
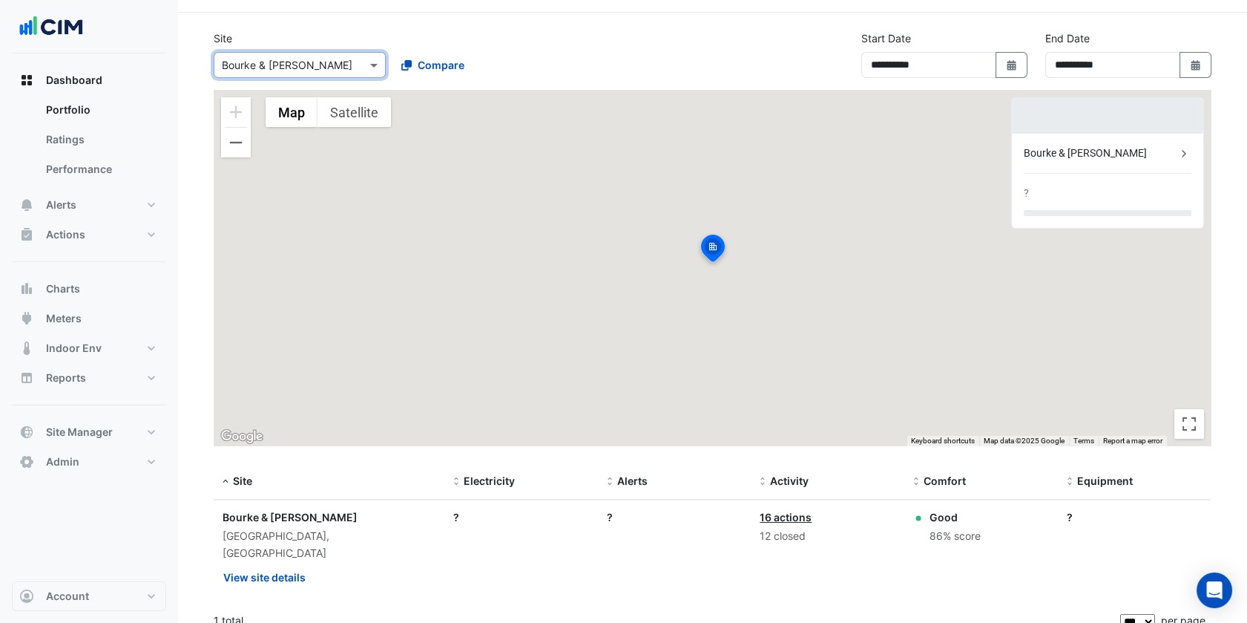
click at [642, 54] on div "**********" at bounding box center [713, 59] width 1016 height 59
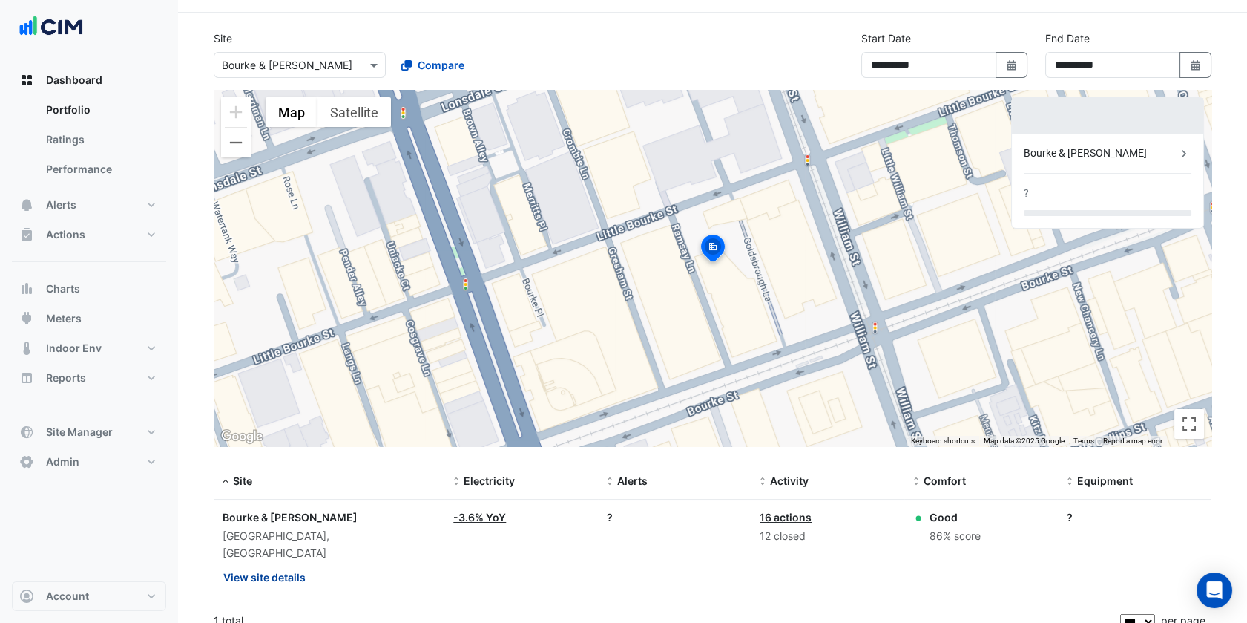
click at [279, 564] on button "View site details" at bounding box center [265, 577] width 84 height 26
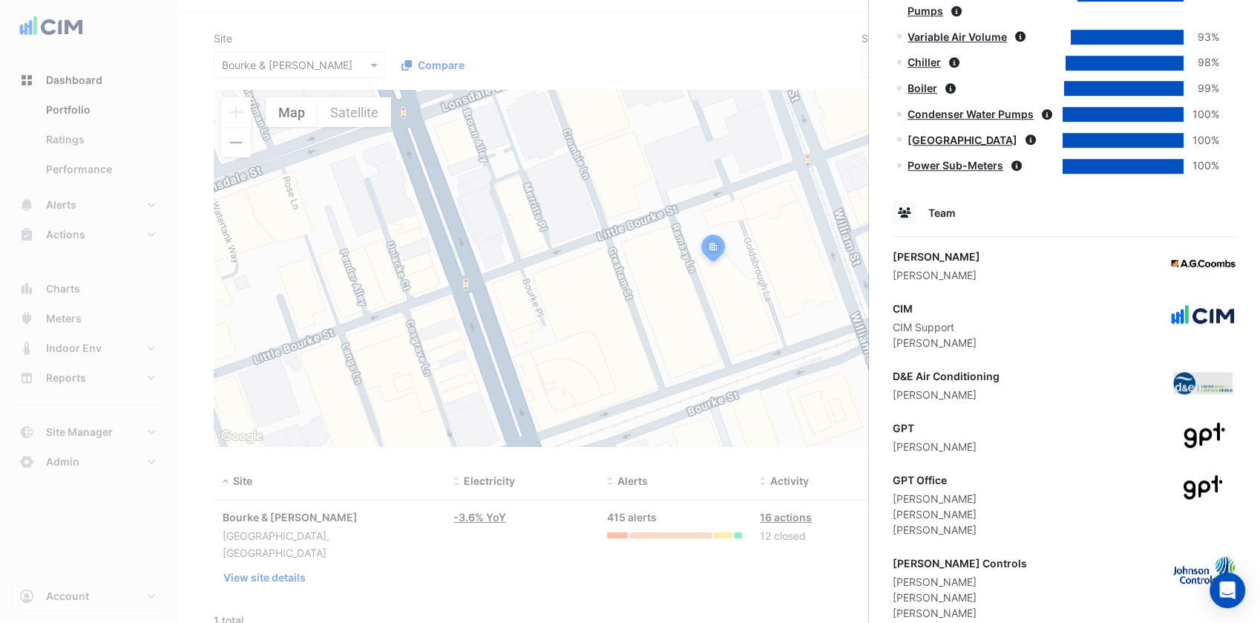
scroll to position [1055, 0]
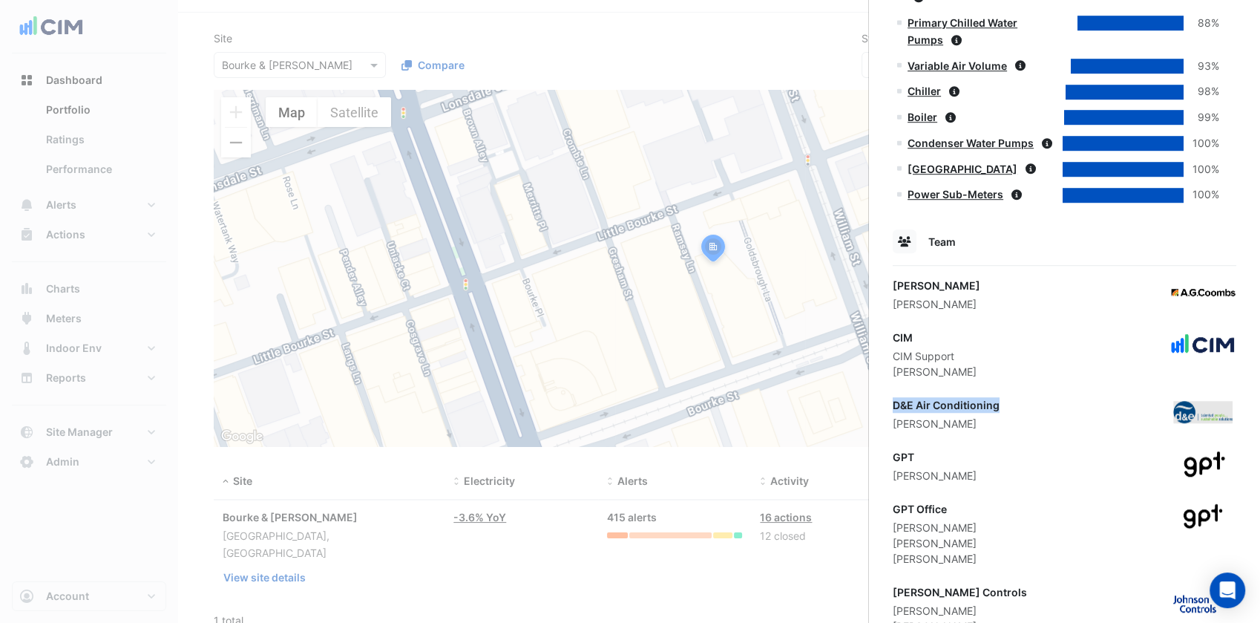
drag, startPoint x: 960, startPoint y: 399, endPoint x: 870, endPoint y: 398, distance: 90.5
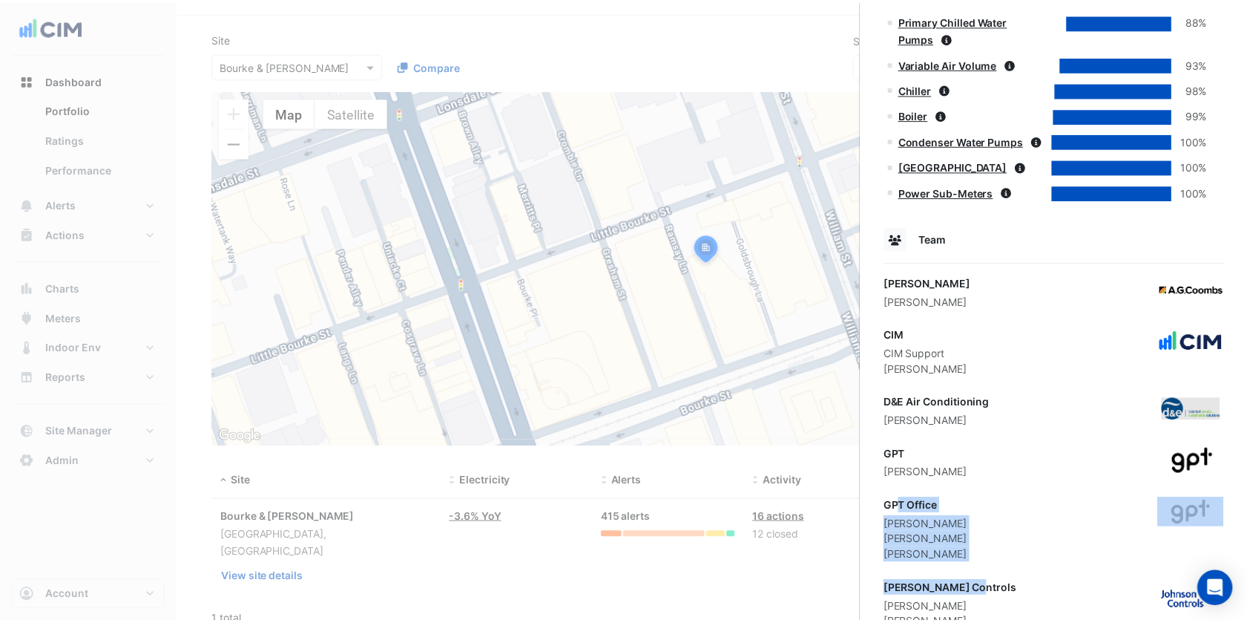
scroll to position [1655, 0]
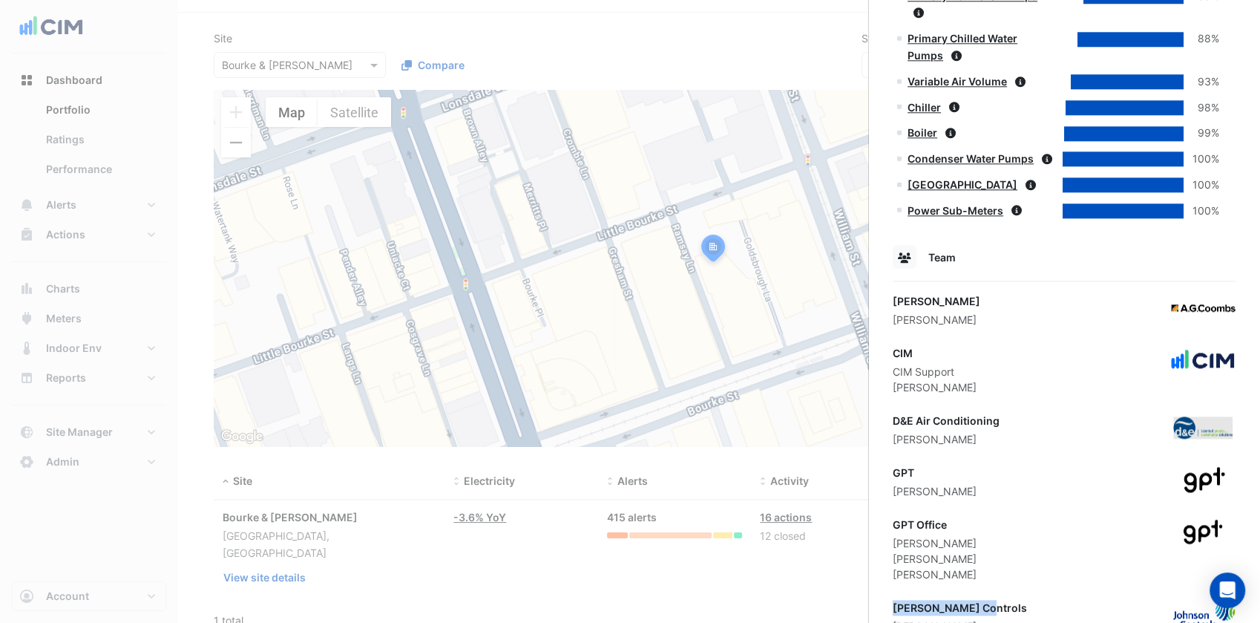
drag, startPoint x: 969, startPoint y: 506, endPoint x: 889, endPoint y: 587, distance: 113.8
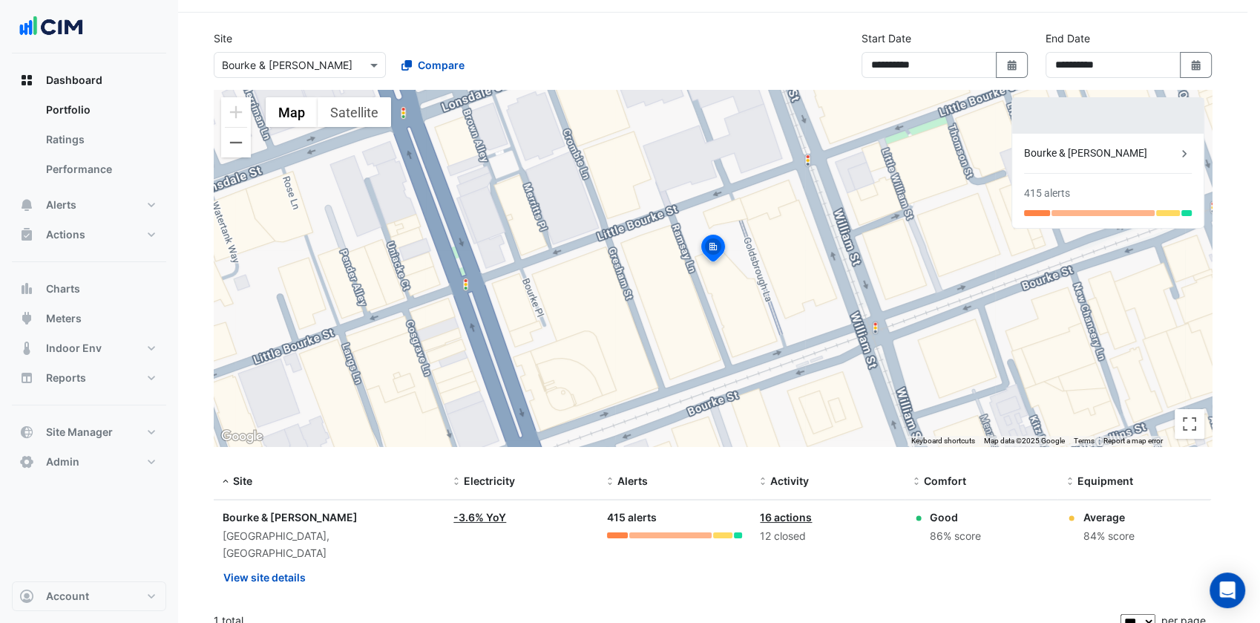
click at [341, 65] on ngb-offcanvas-backdrop at bounding box center [630, 311] width 1260 height 623
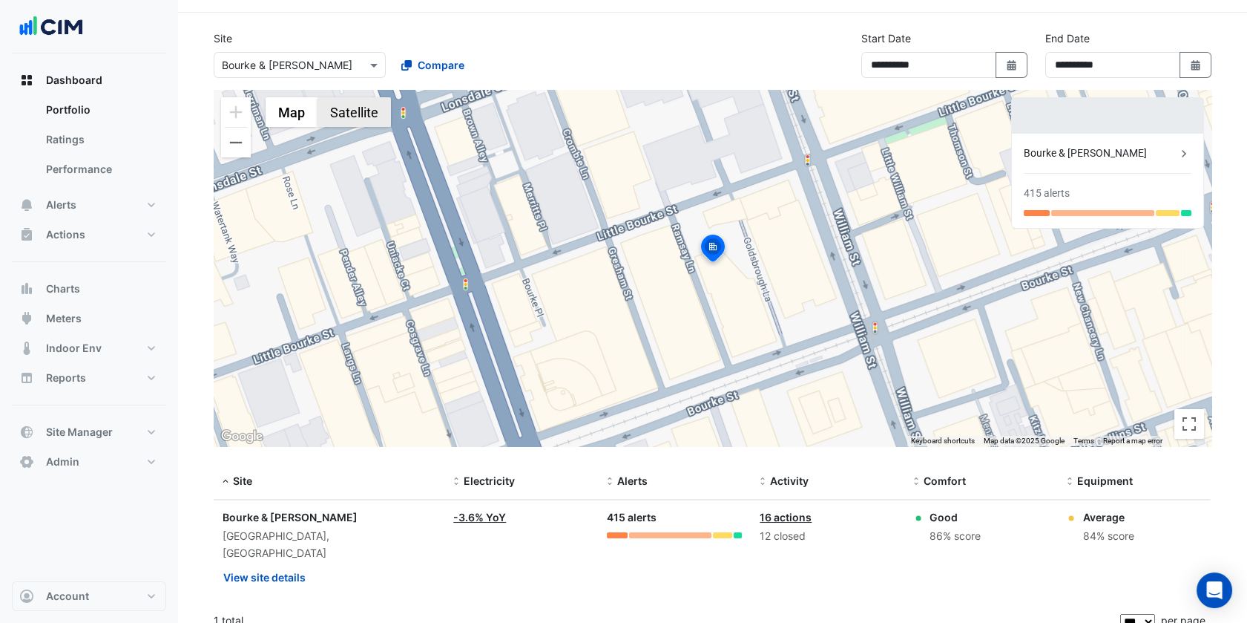
click at [335, 97] on button "Satellite" at bounding box center [354, 112] width 73 height 30
click at [300, 59] on input "text" at bounding box center [285, 66] width 126 height 16
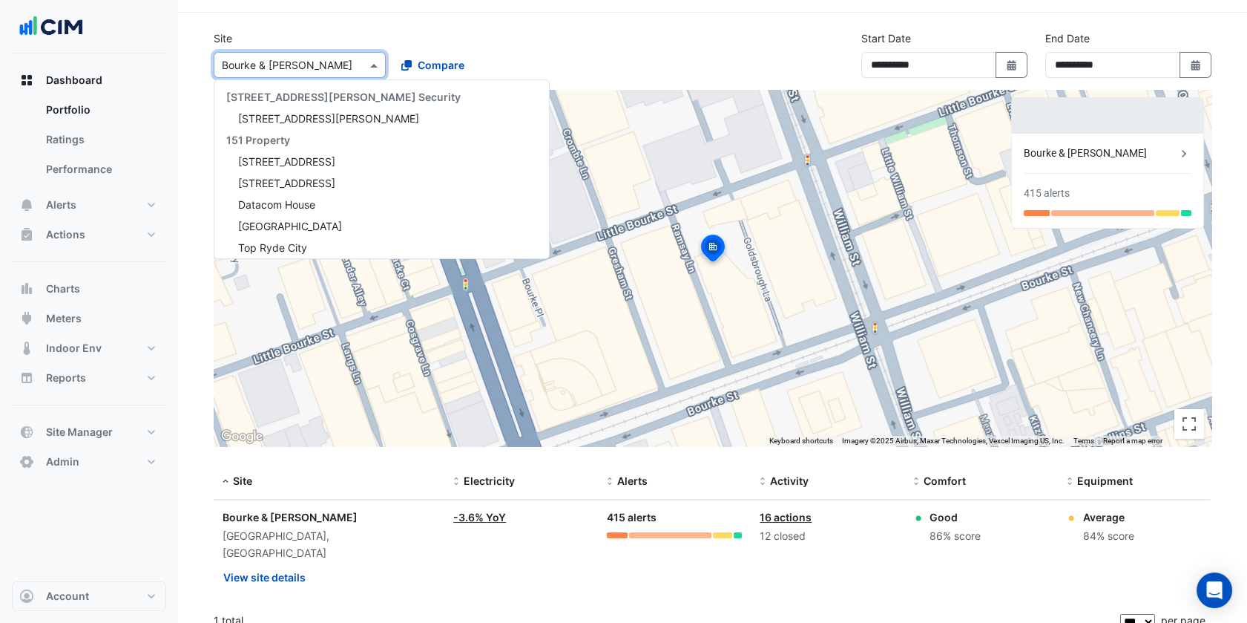
scroll to position [10743, 0]
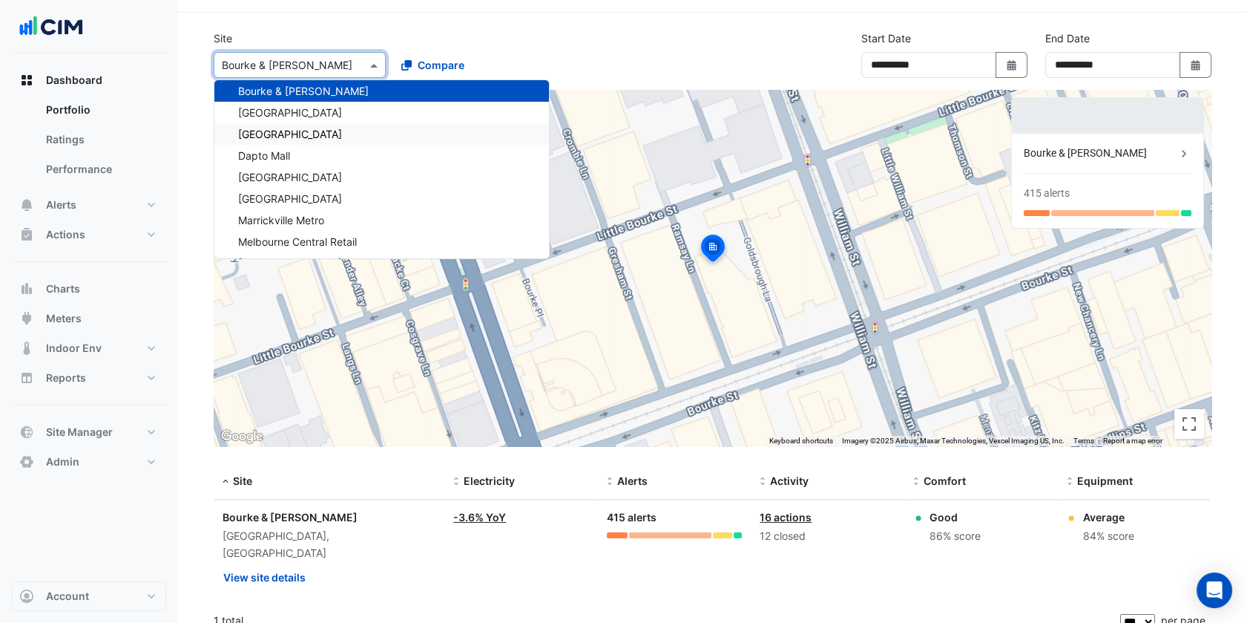
paste input "**********"
type input "**********"
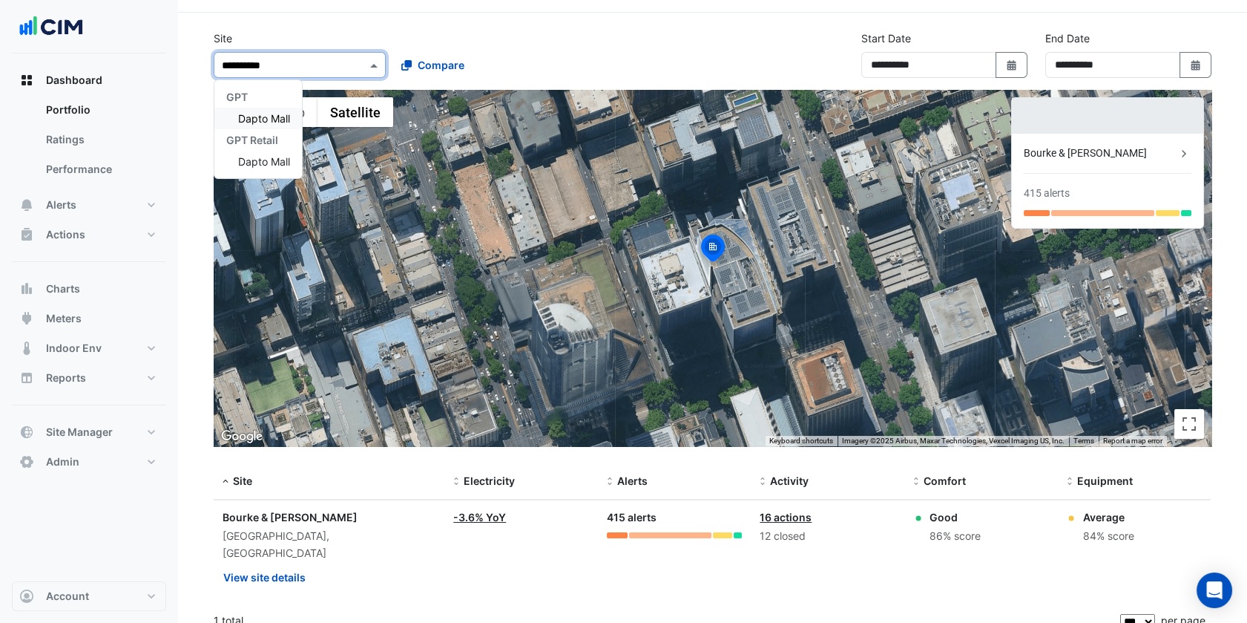
click at [290, 105] on div "GPT" at bounding box center [258, 97] width 88 height 22
click at [288, 115] on span "Dapto Mall" at bounding box center [264, 118] width 52 height 13
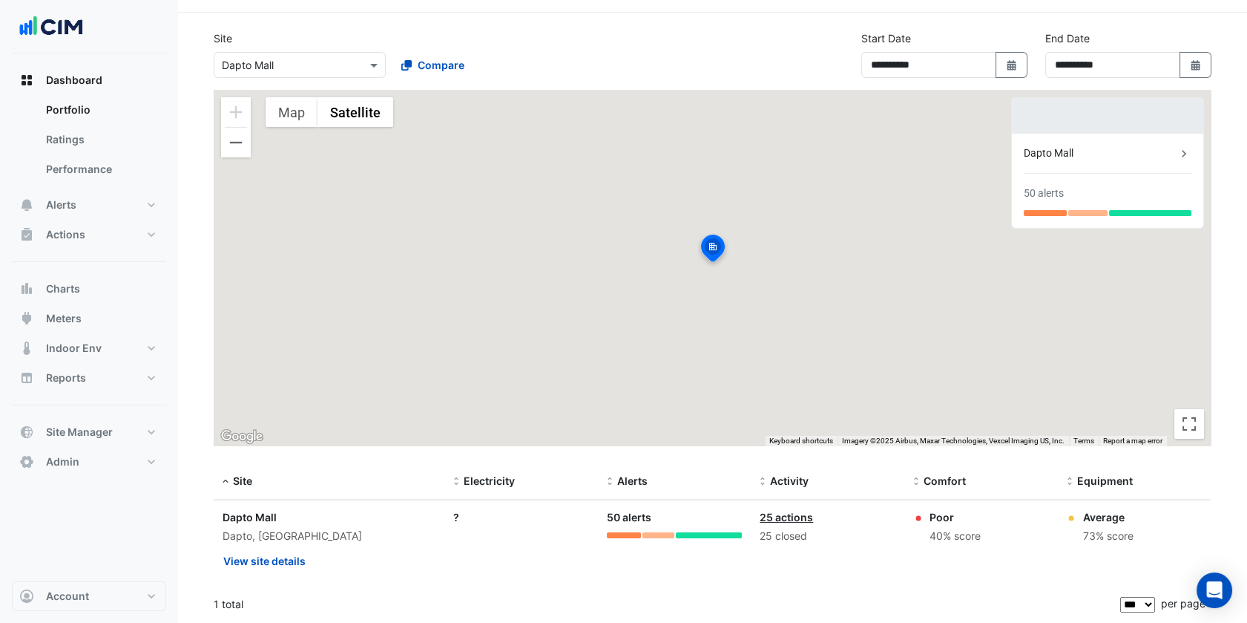
click at [534, 42] on div "Site Select a Site × Dapto Mall Compare" at bounding box center [389, 53] width 368 height 47
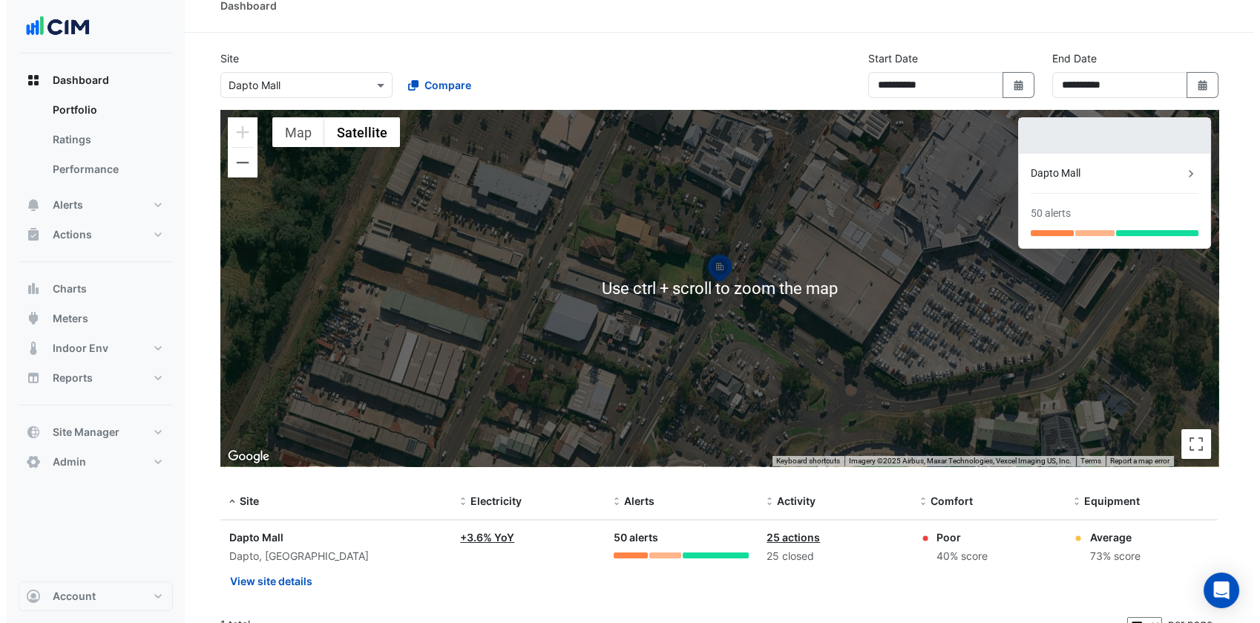
scroll to position [41, 0]
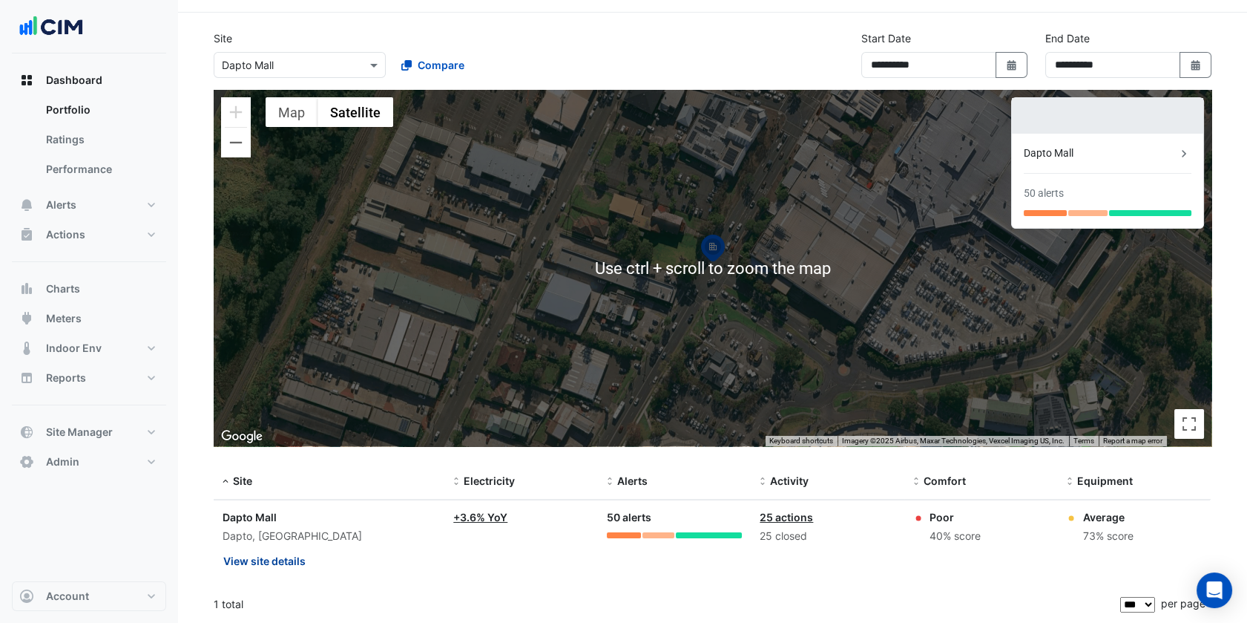
click at [272, 565] on button "View site details" at bounding box center [265, 561] width 84 height 26
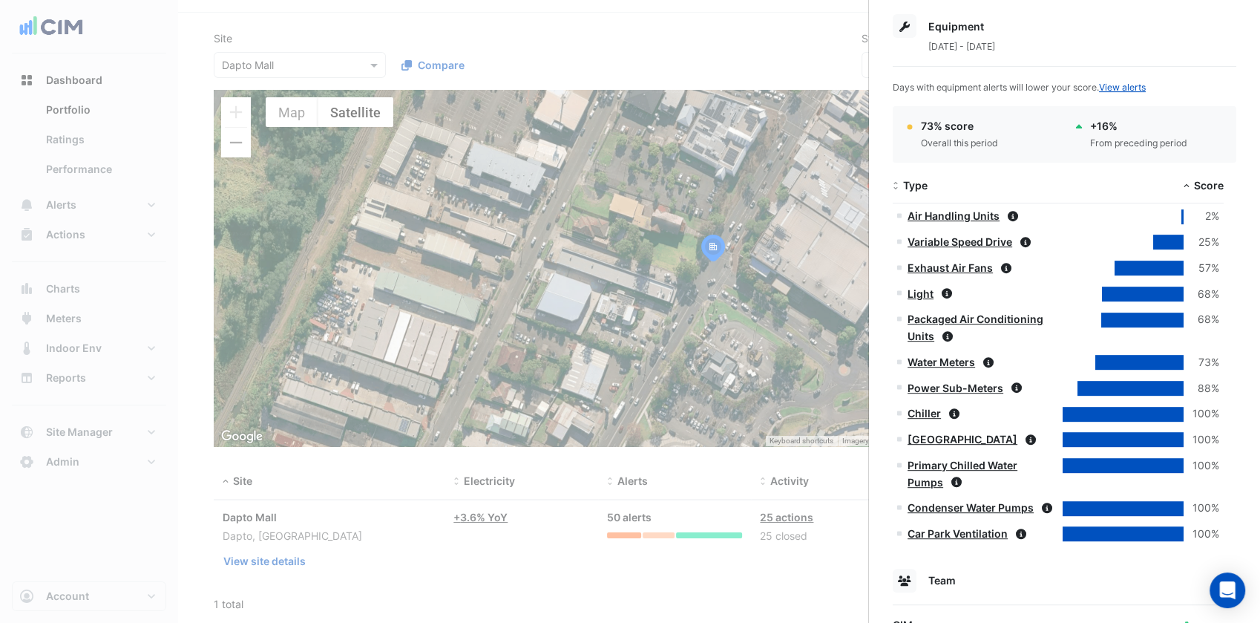
scroll to position [878, 0]
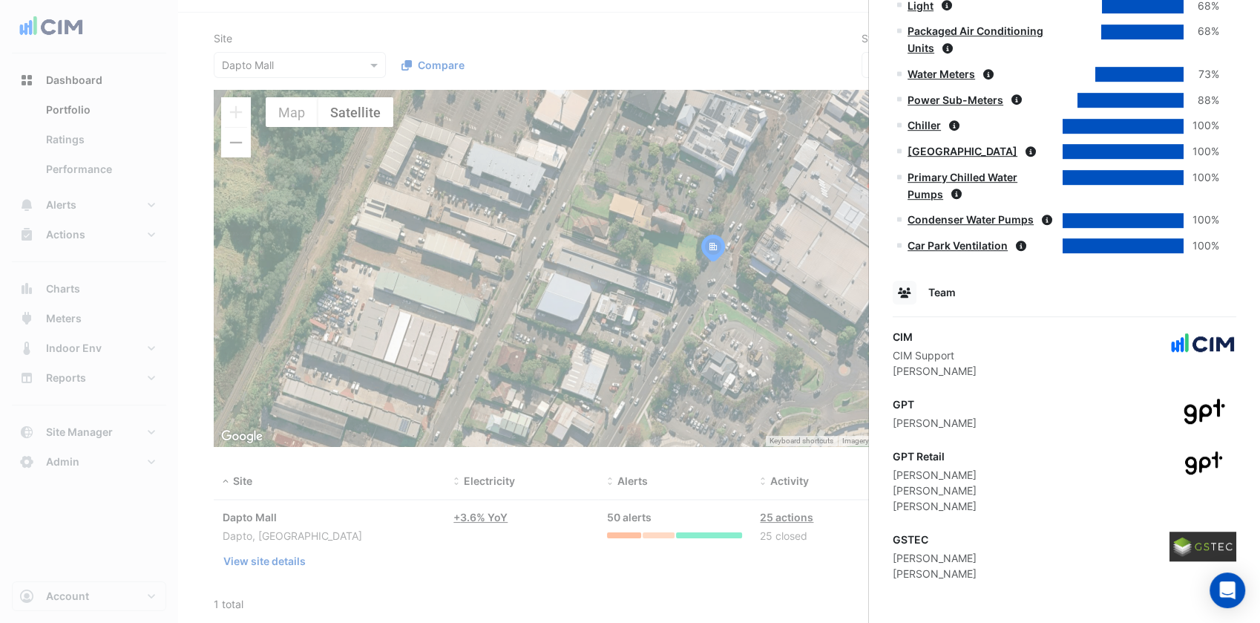
click at [421, 69] on ngb-offcanvas-backdrop at bounding box center [630, 311] width 1260 height 623
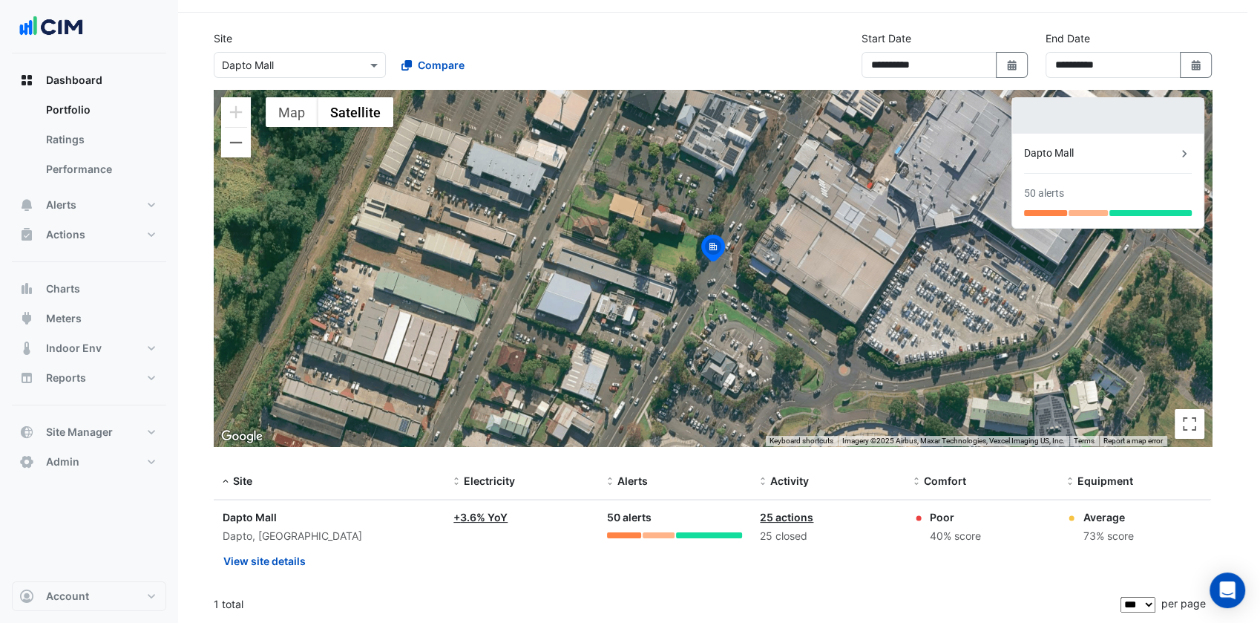
click at [345, 67] on input "text" at bounding box center [285, 66] width 126 height 16
paste input "**********"
type input "**********"
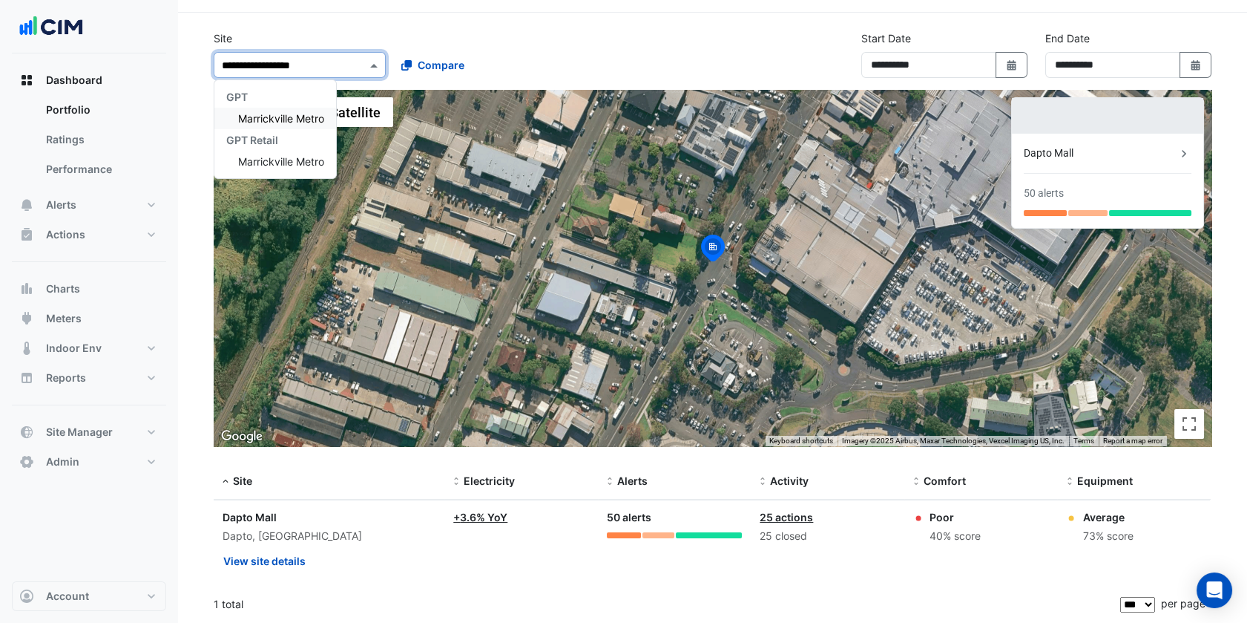
click at [289, 114] on span "Marrickville Metro" at bounding box center [281, 118] width 86 height 13
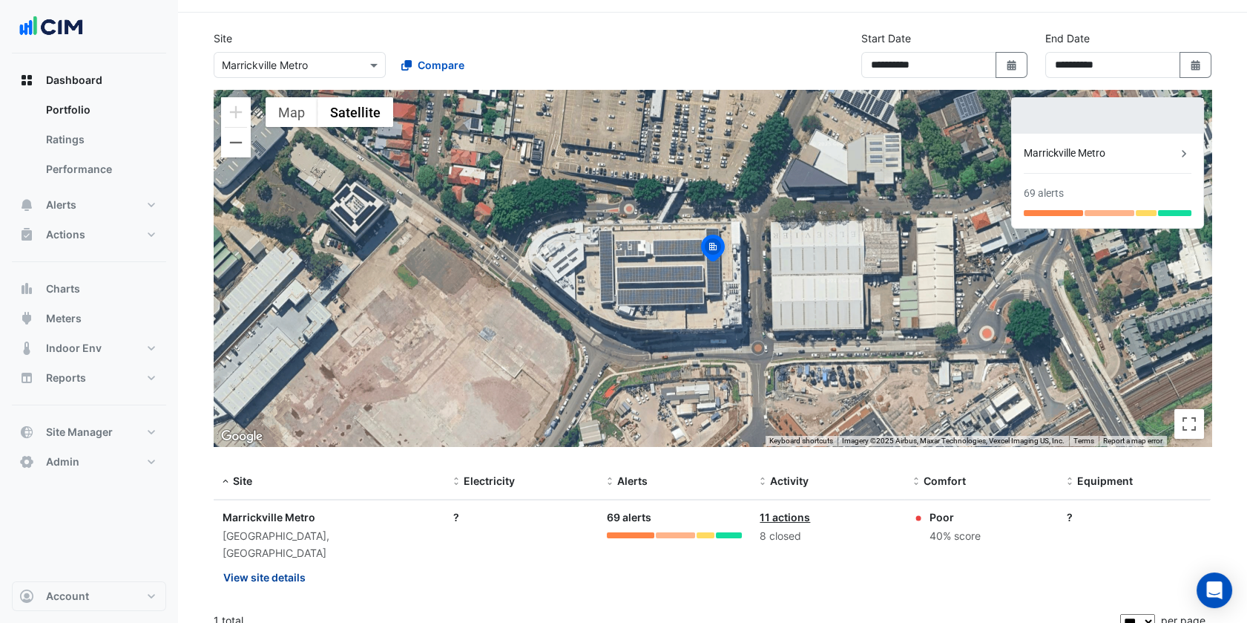
click at [284, 564] on button "View site details" at bounding box center [265, 577] width 84 height 26
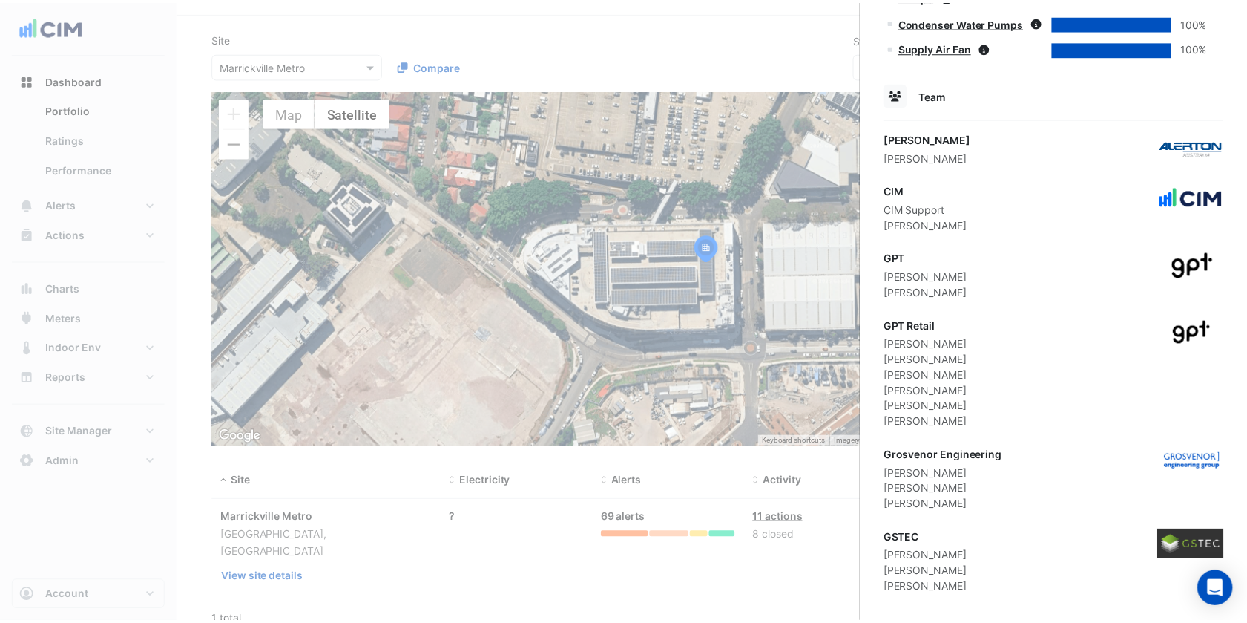
scroll to position [1145, 0]
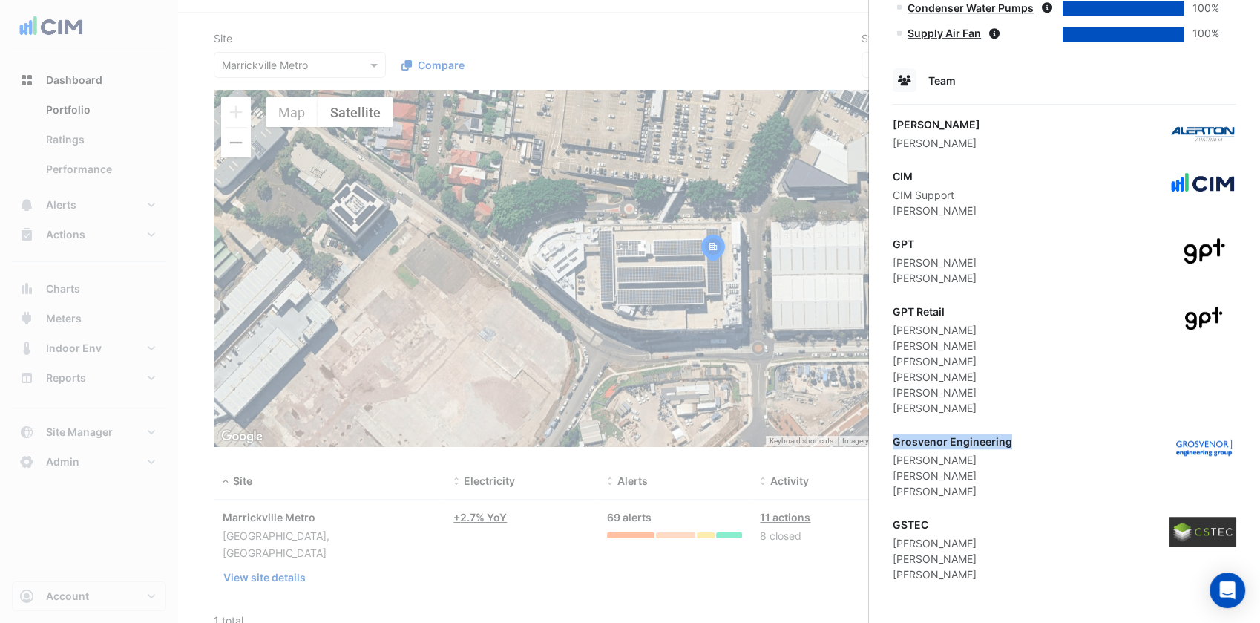
drag, startPoint x: 893, startPoint y: 439, endPoint x: 1007, endPoint y: 445, distance: 114.4
click at [1007, 445] on div "Grosvenor Engineering" at bounding box center [952, 441] width 119 height 16
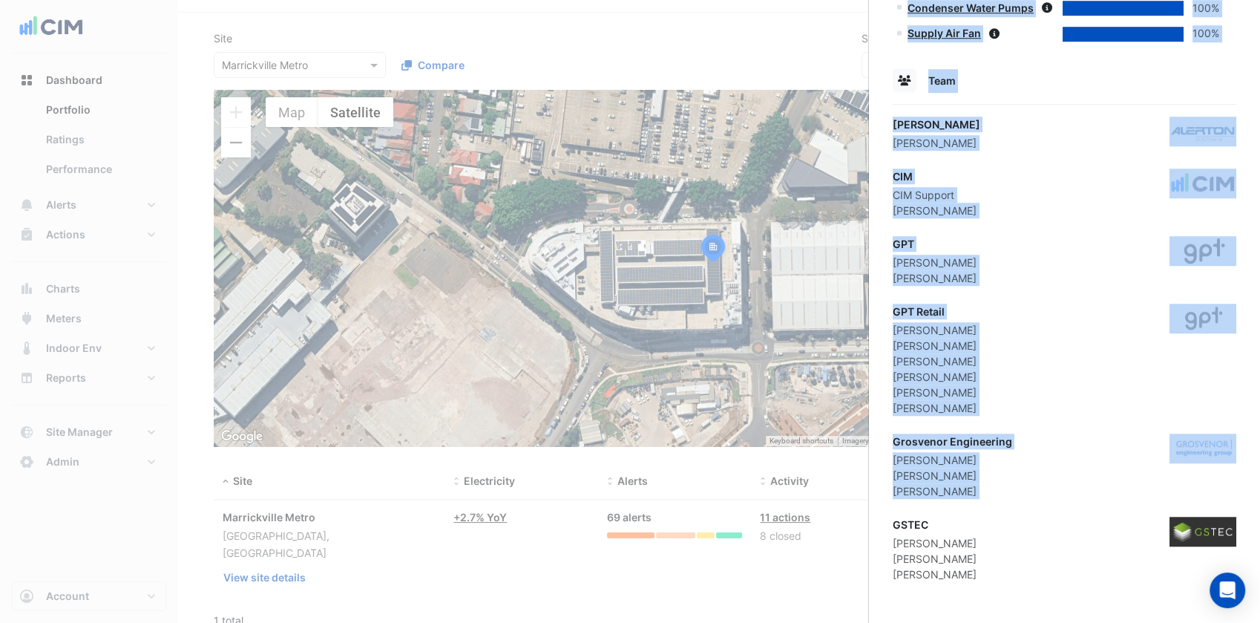
drag, startPoint x: 940, startPoint y: 511, endPoint x: 894, endPoint y: 518, distance: 46.5
click at [894, 518] on div "GSTEC" at bounding box center [935, 524] width 84 height 16
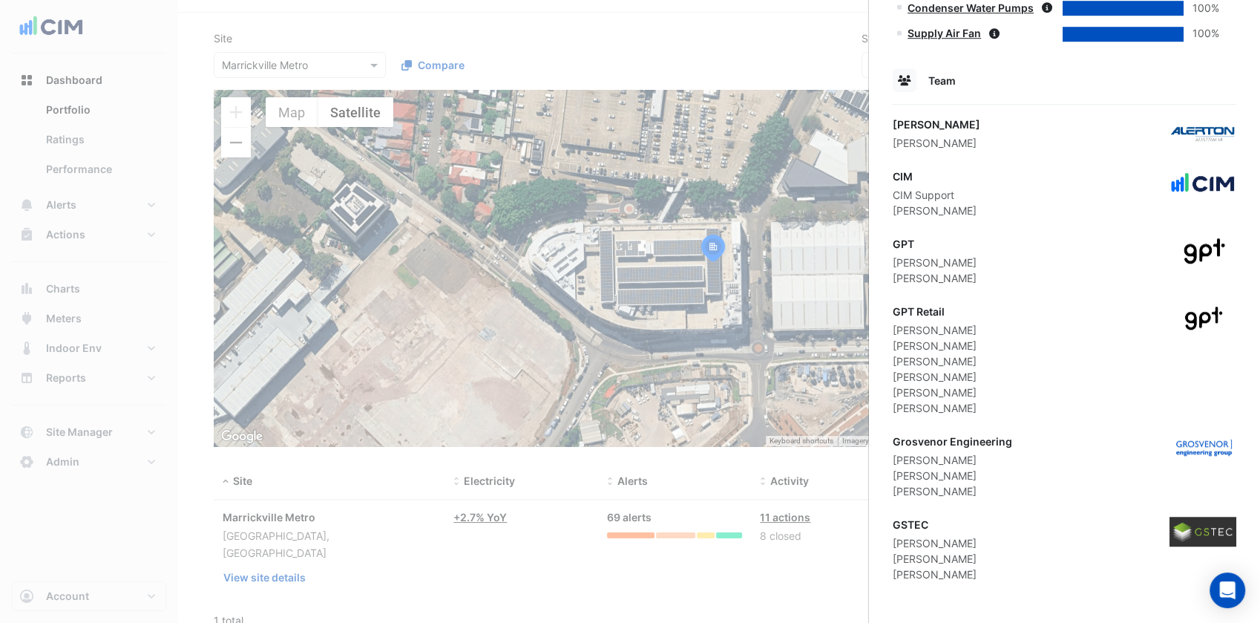
click at [916, 526] on div "GSTEC" at bounding box center [935, 524] width 84 height 16
drag, startPoint x: 926, startPoint y: 523, endPoint x: 893, endPoint y: 523, distance: 32.6
click at [893, 523] on div "GSTEC" at bounding box center [935, 524] width 84 height 16
click at [736, 224] on ngb-offcanvas-backdrop at bounding box center [630, 311] width 1260 height 623
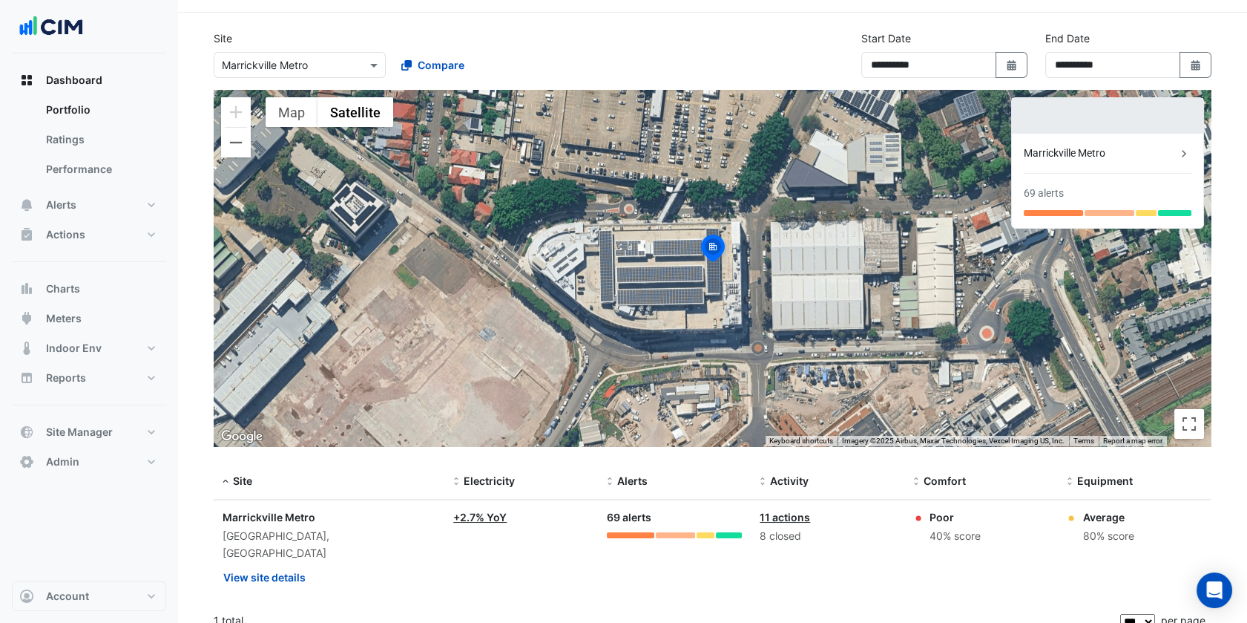
click at [329, 79] on div "**********" at bounding box center [713, 59] width 1016 height 59
click at [315, 66] on input "text" at bounding box center [285, 66] width 126 height 16
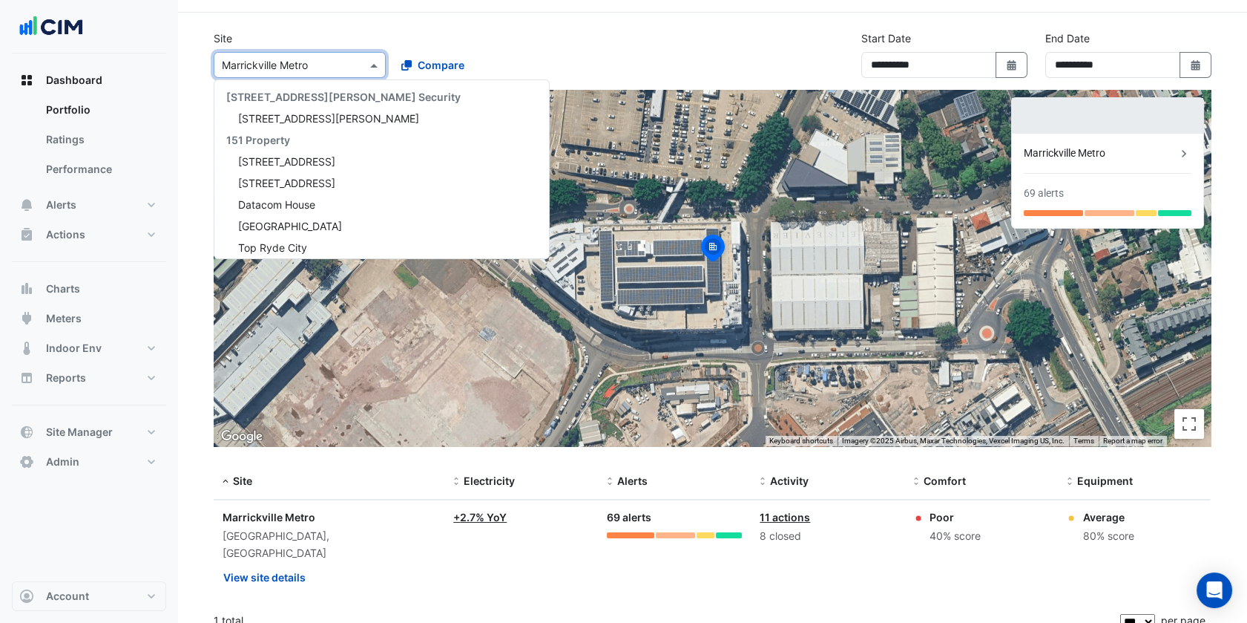
scroll to position [10872, 0]
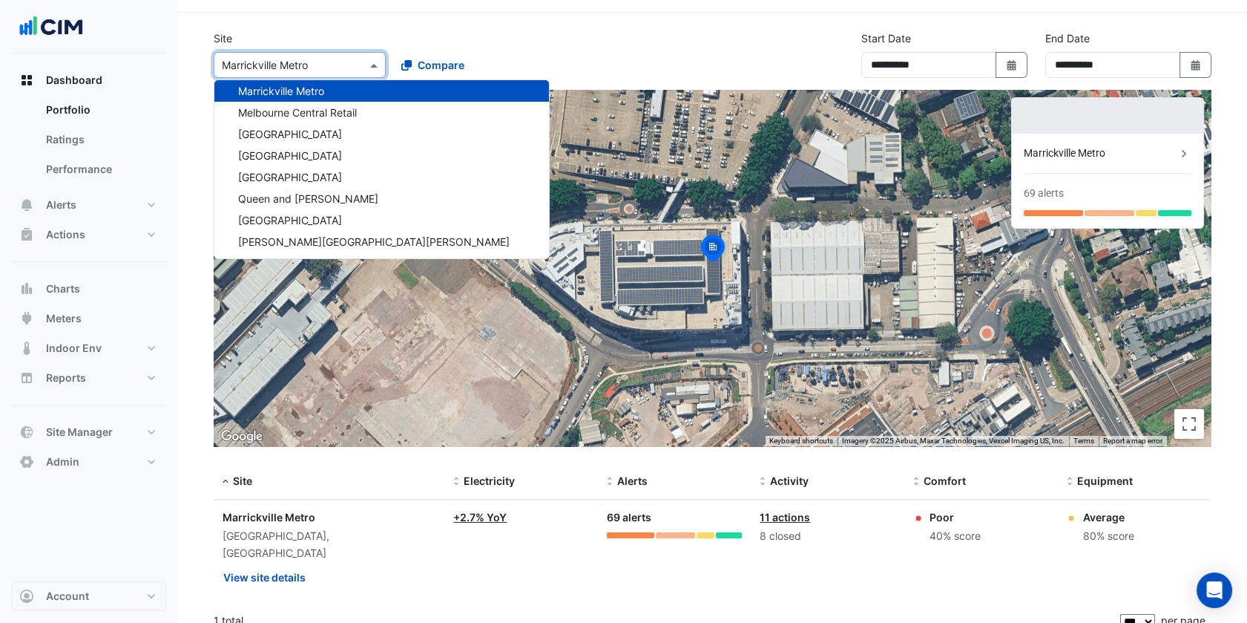
paste input "**********"
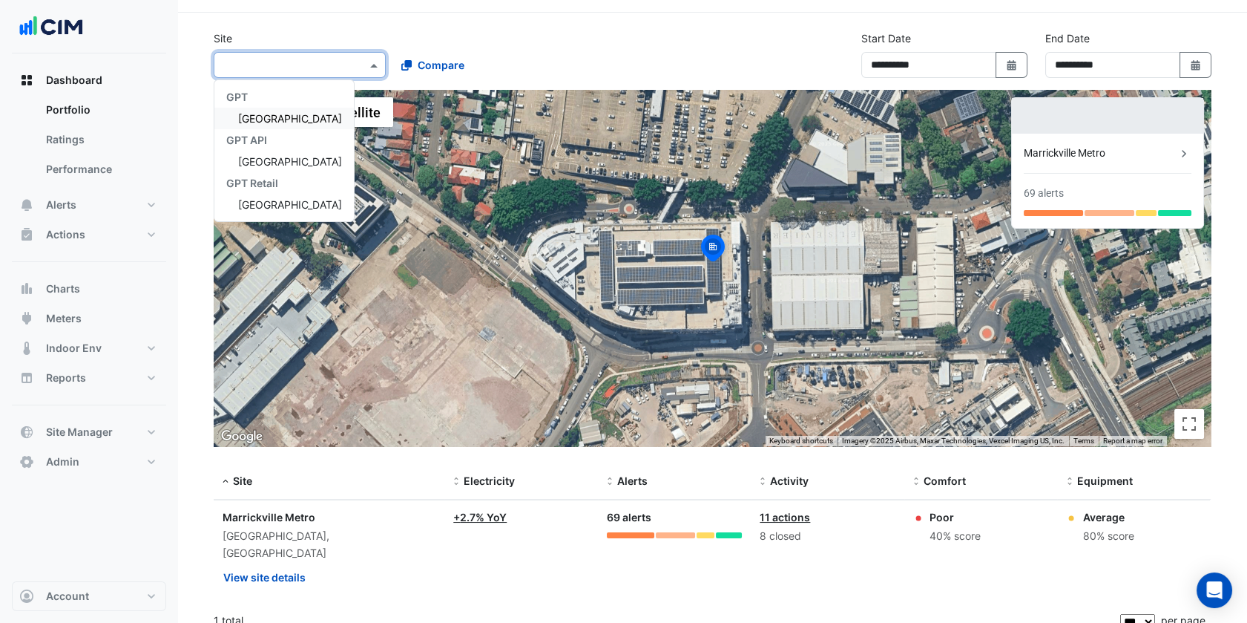
type input "**********"
click at [309, 128] on div "[GEOGRAPHIC_DATA]" at bounding box center [283, 119] width 139 height 22
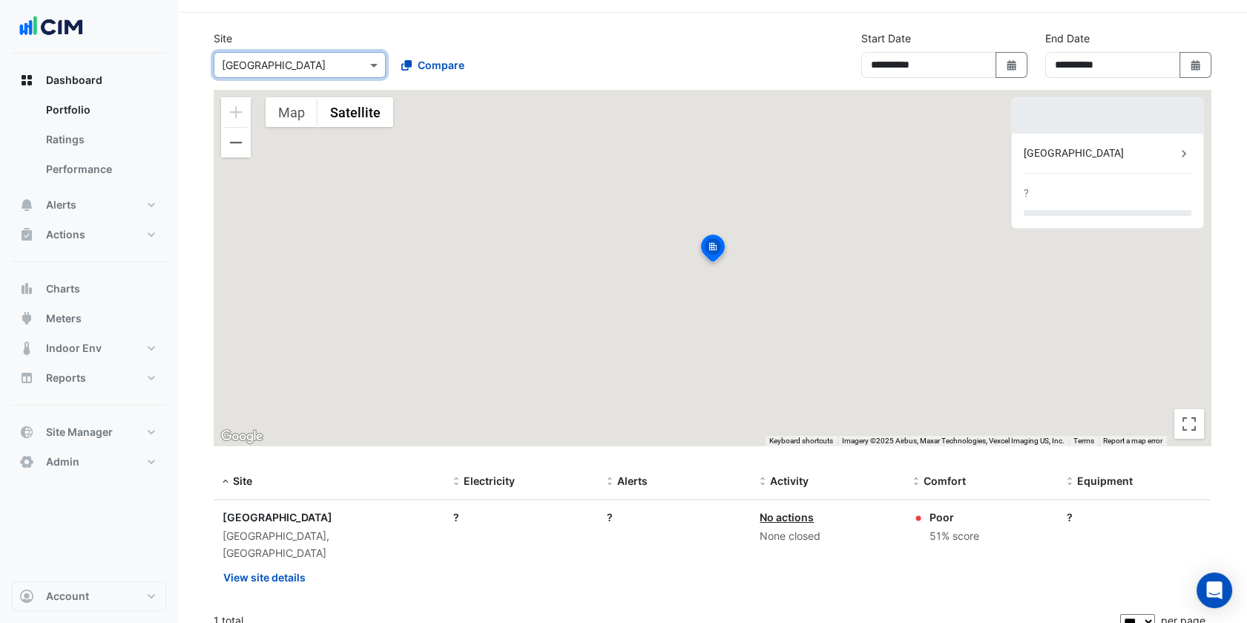
click at [543, 36] on div "Site Select a Site × Parkmore Shopping Centre Compare" at bounding box center [389, 53] width 368 height 47
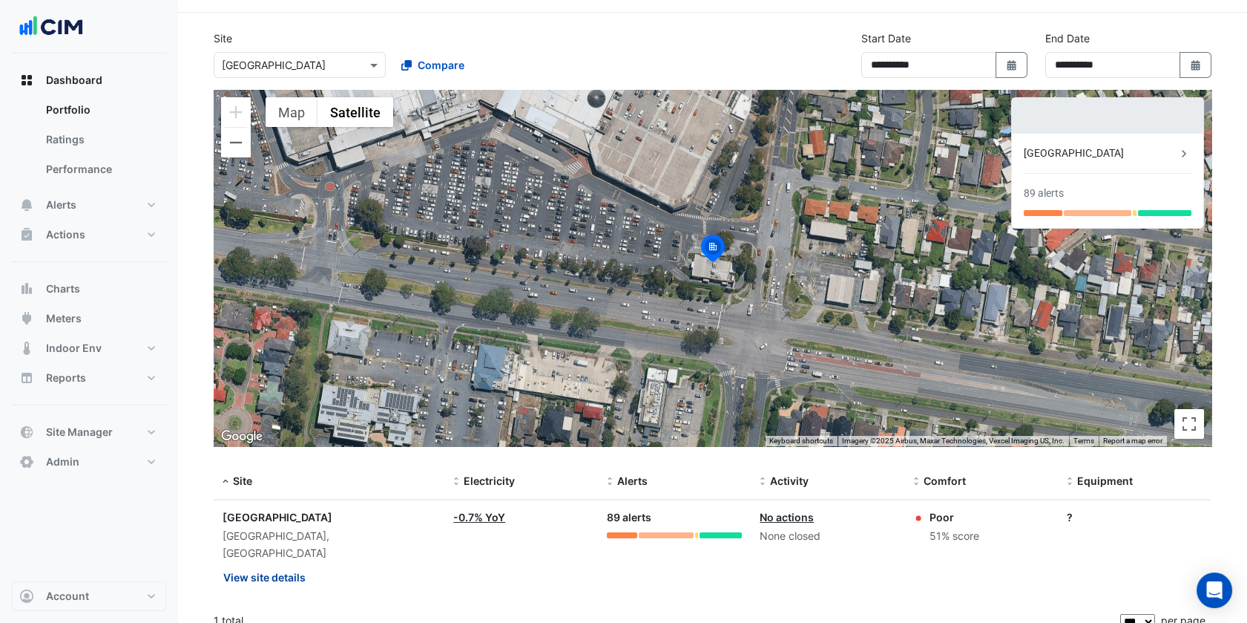
click at [287, 565] on button "View site details" at bounding box center [265, 577] width 84 height 26
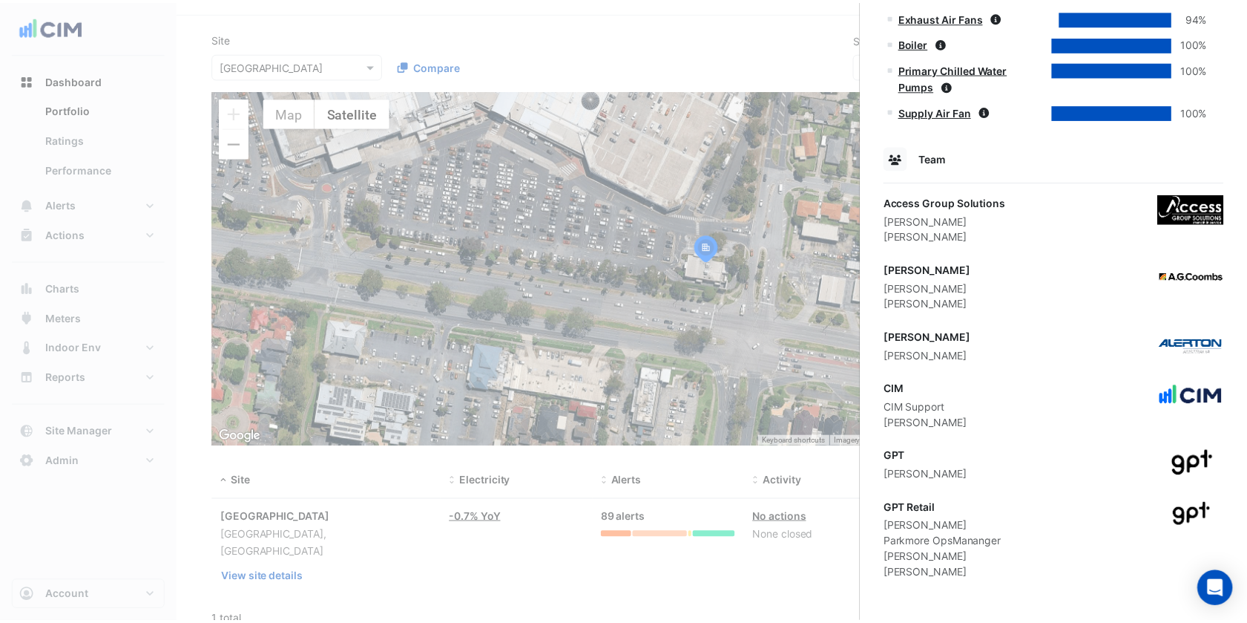
scroll to position [938, 0]
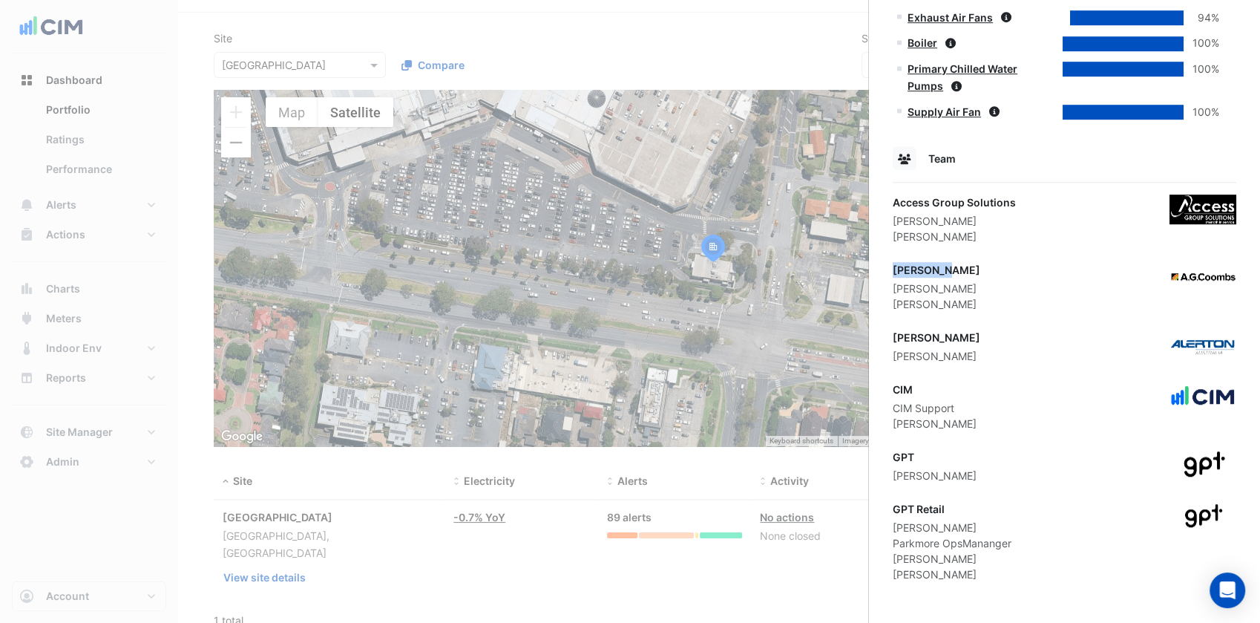
drag, startPoint x: 956, startPoint y: 269, endPoint x: 895, endPoint y: 273, distance: 61.0
click at [895, 273] on div "AG Coombs" at bounding box center [937, 270] width 88 height 16
drag, startPoint x: 627, startPoint y: 249, endPoint x: 600, endPoint y: 246, distance: 27.5
click at [626, 249] on ngb-offcanvas-backdrop at bounding box center [630, 311] width 1260 height 623
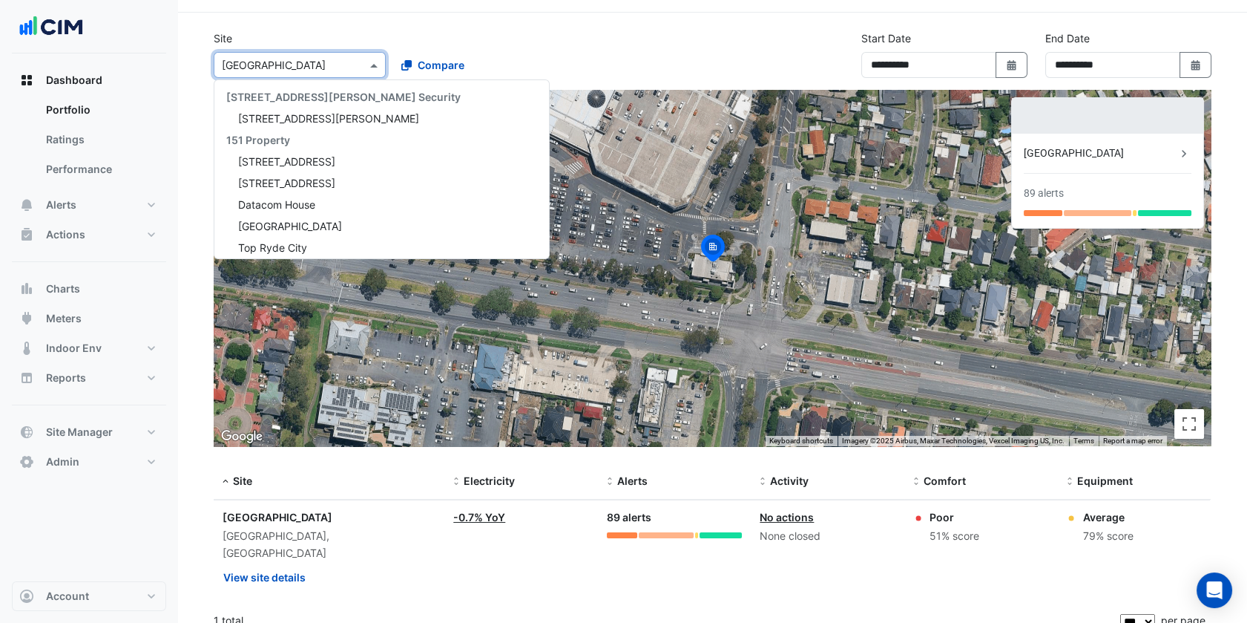
click at [309, 77] on div "Select a Site × Parkmore Shopping Centre" at bounding box center [300, 65] width 172 height 26
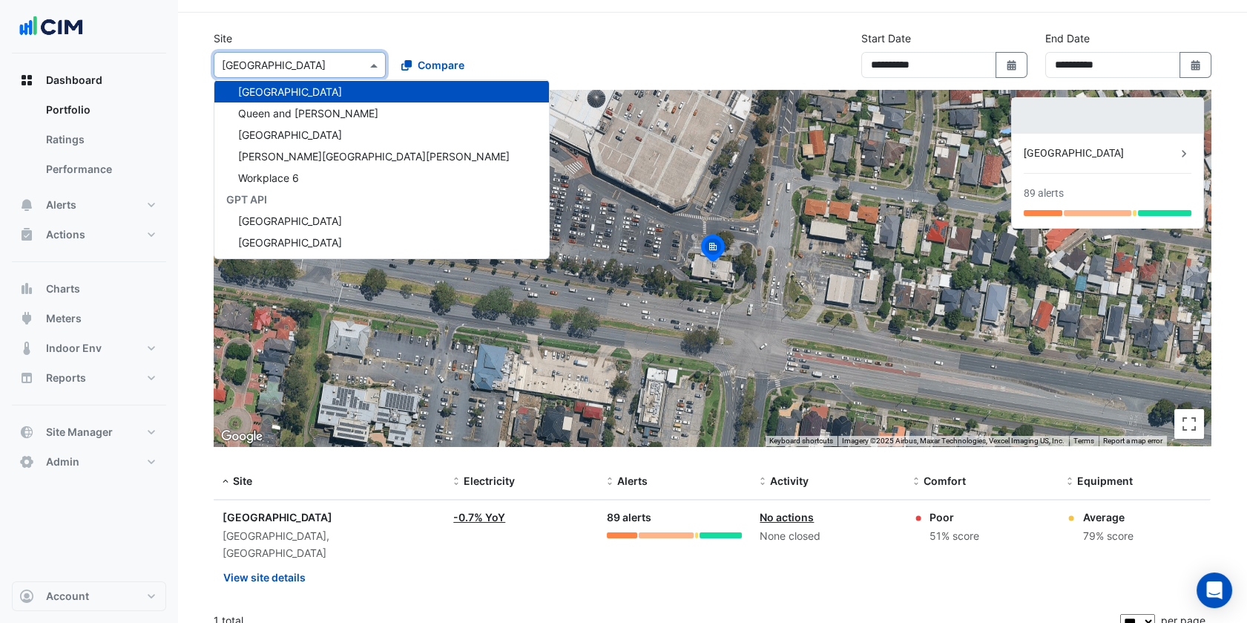
paste input "**********"
type input "**********"
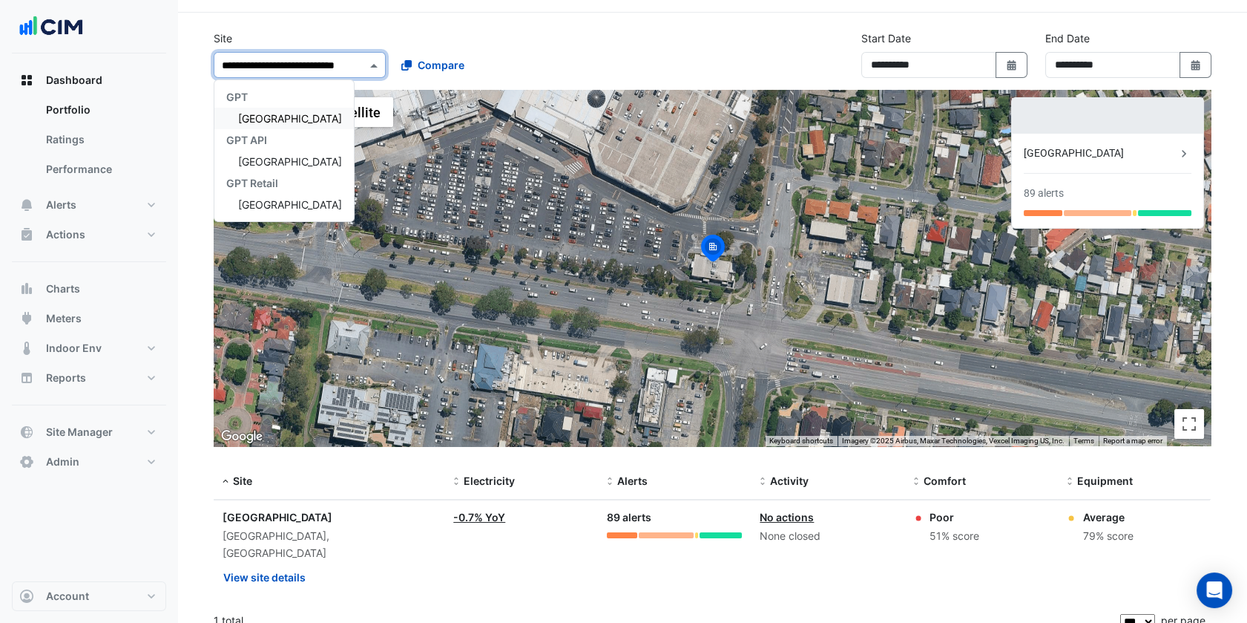
scroll to position [0, 0]
click at [321, 130] on div "GPT API" at bounding box center [283, 140] width 139 height 22
click at [342, 113] on span "[GEOGRAPHIC_DATA]" at bounding box center [290, 118] width 104 height 13
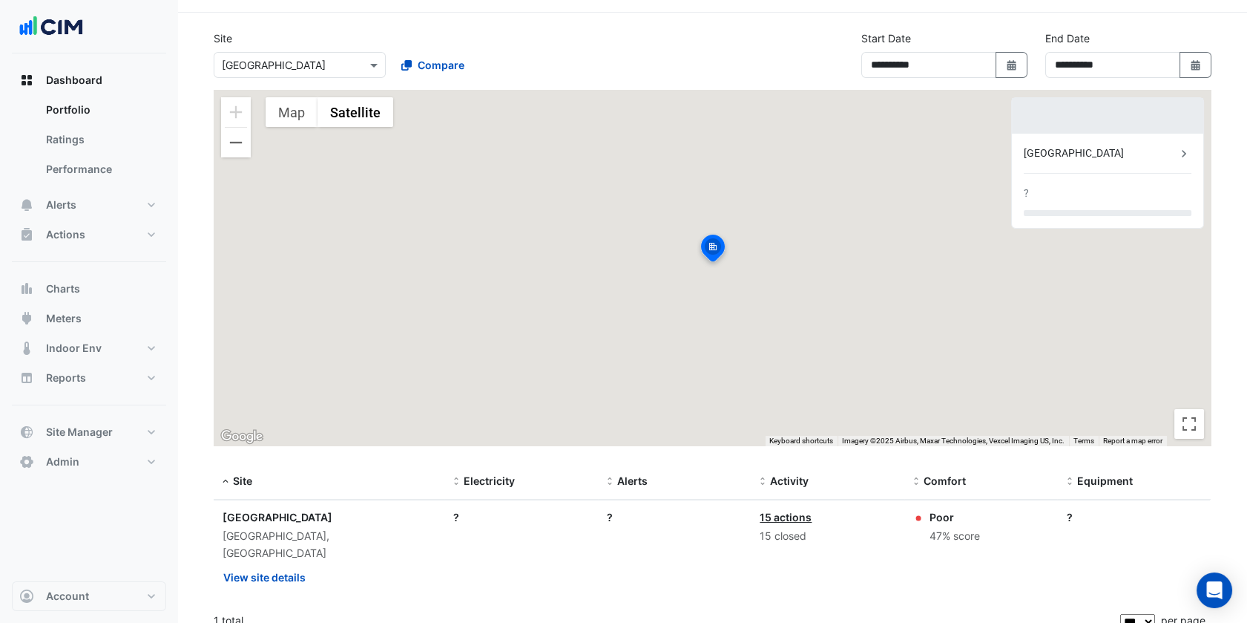
click at [568, 79] on div "**********" at bounding box center [713, 59] width 1016 height 59
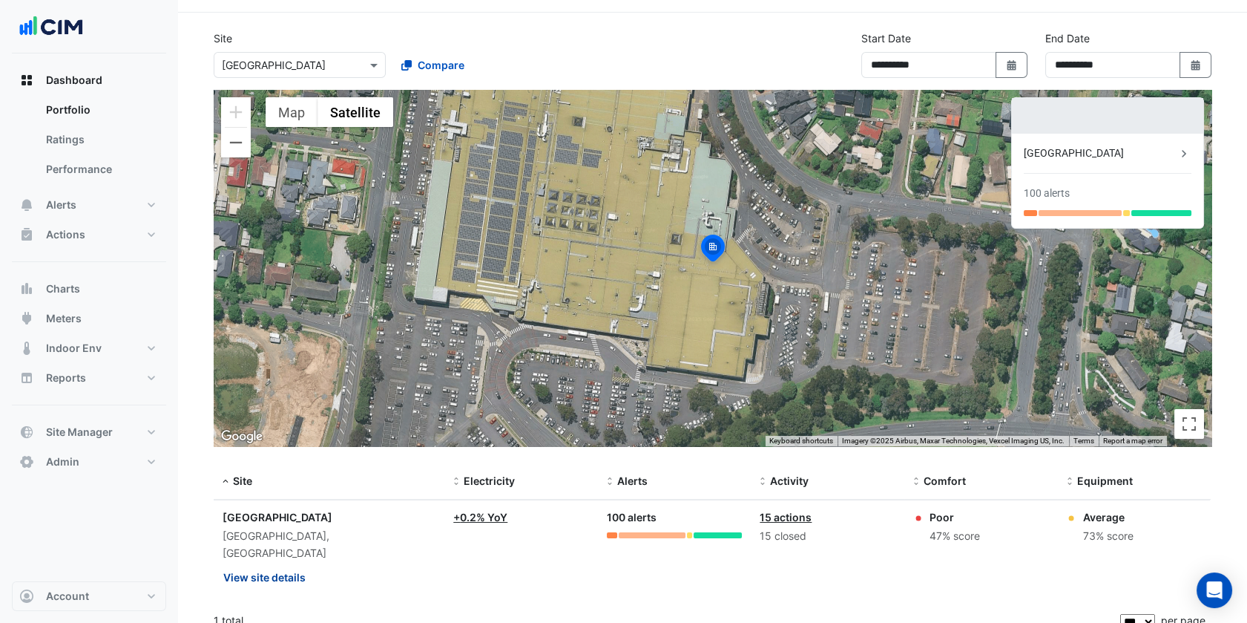
click at [288, 564] on button "View site details" at bounding box center [265, 577] width 84 height 26
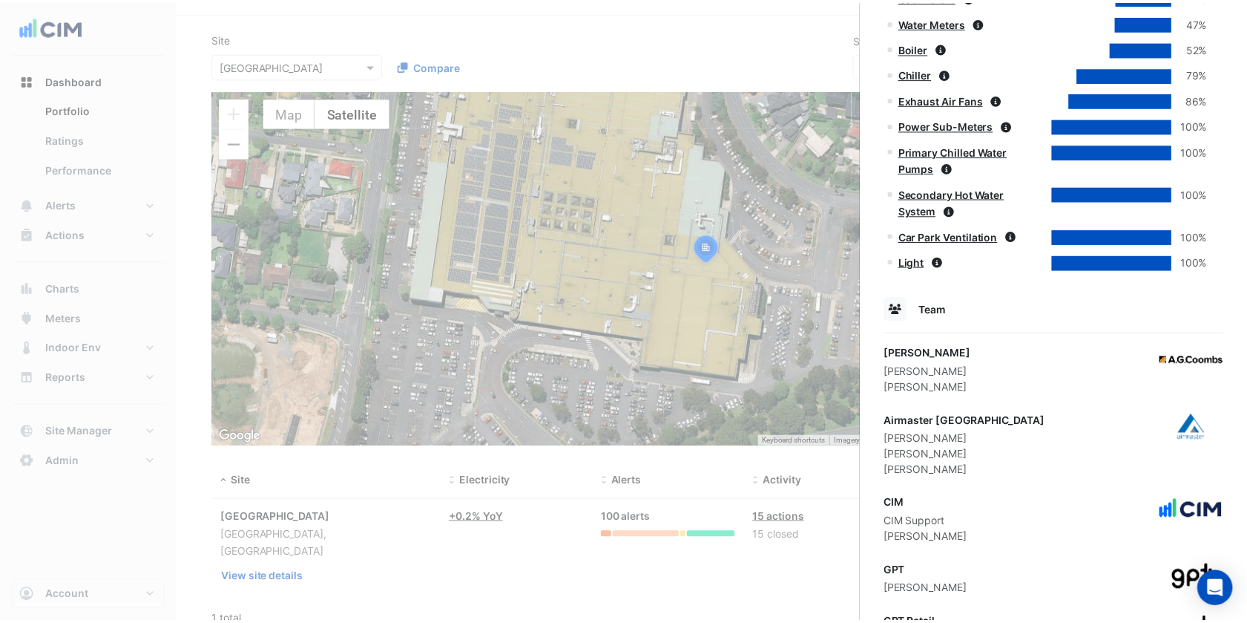
scroll to position [907, 0]
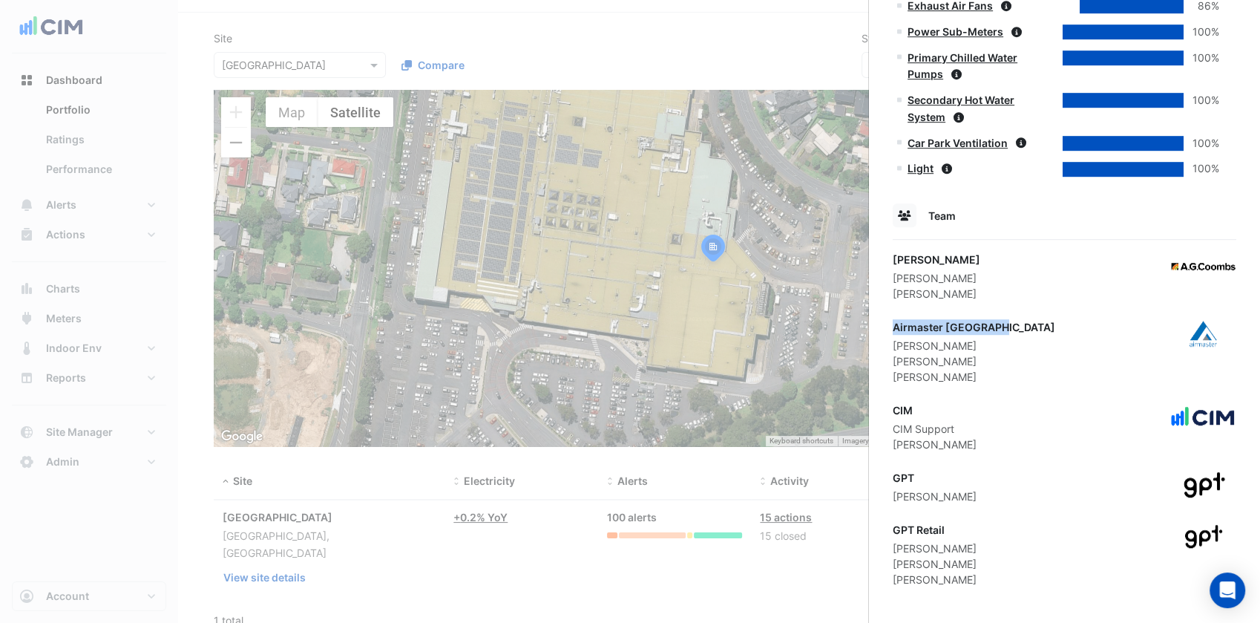
drag, startPoint x: 1003, startPoint y: 323, endPoint x: 895, endPoint y: 321, distance: 108.3
click at [895, 321] on div "Airmaster Australia Daniel Bakker John Wessel Matt Sharpe" at bounding box center [1065, 351] width 344 height 65
click at [895, 321] on div "Airmaster Australia" at bounding box center [974, 327] width 162 height 16
drag, startPoint x: 956, startPoint y: 254, endPoint x: 895, endPoint y: 255, distance: 60.8
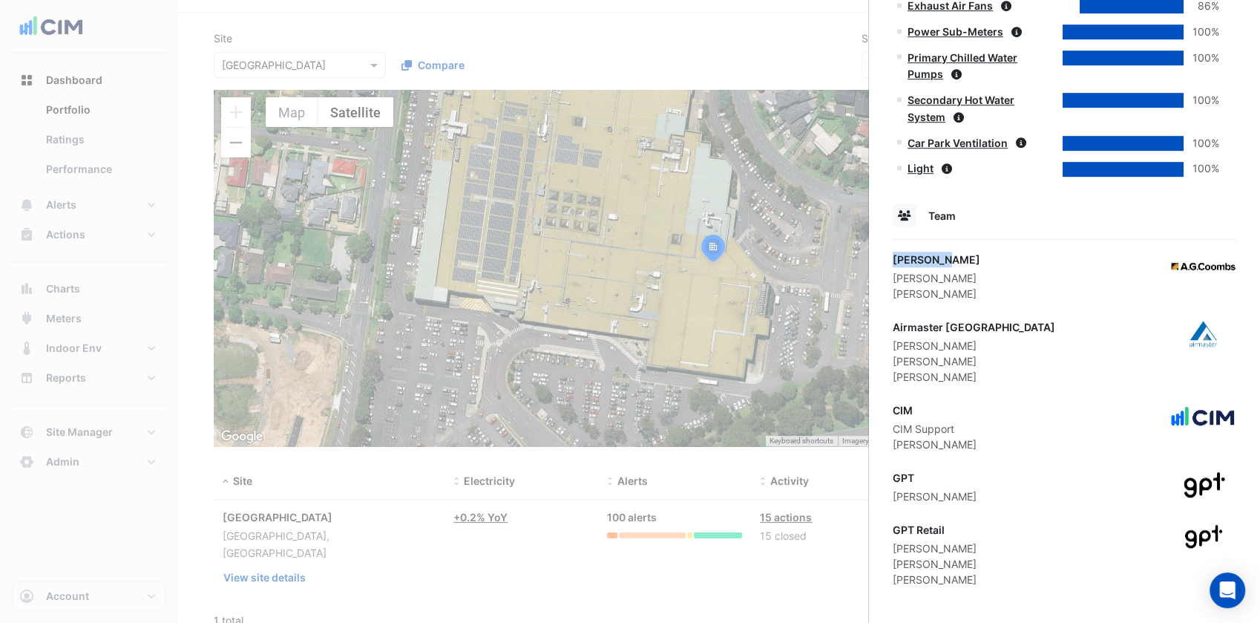
click at [895, 255] on div "AG Coombs" at bounding box center [937, 260] width 88 height 16
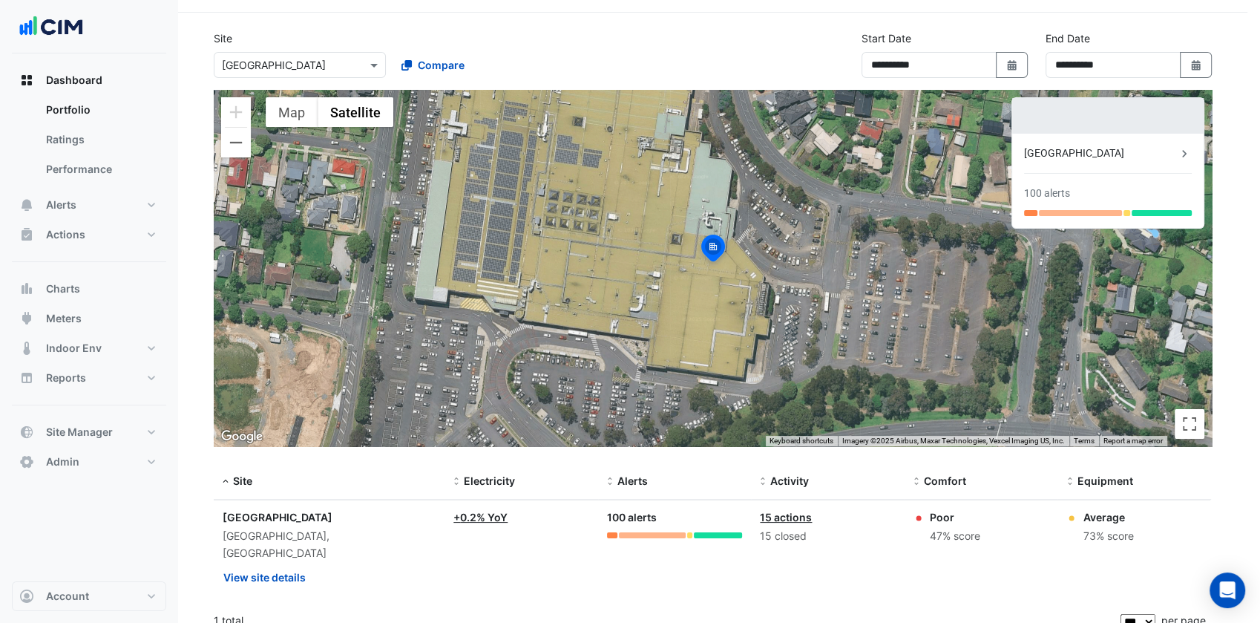
drag, startPoint x: 526, startPoint y: 151, endPoint x: 251, endPoint y: 68, distance: 287.5
click at [525, 151] on ngb-offcanvas-backdrop at bounding box center [630, 311] width 1260 height 623
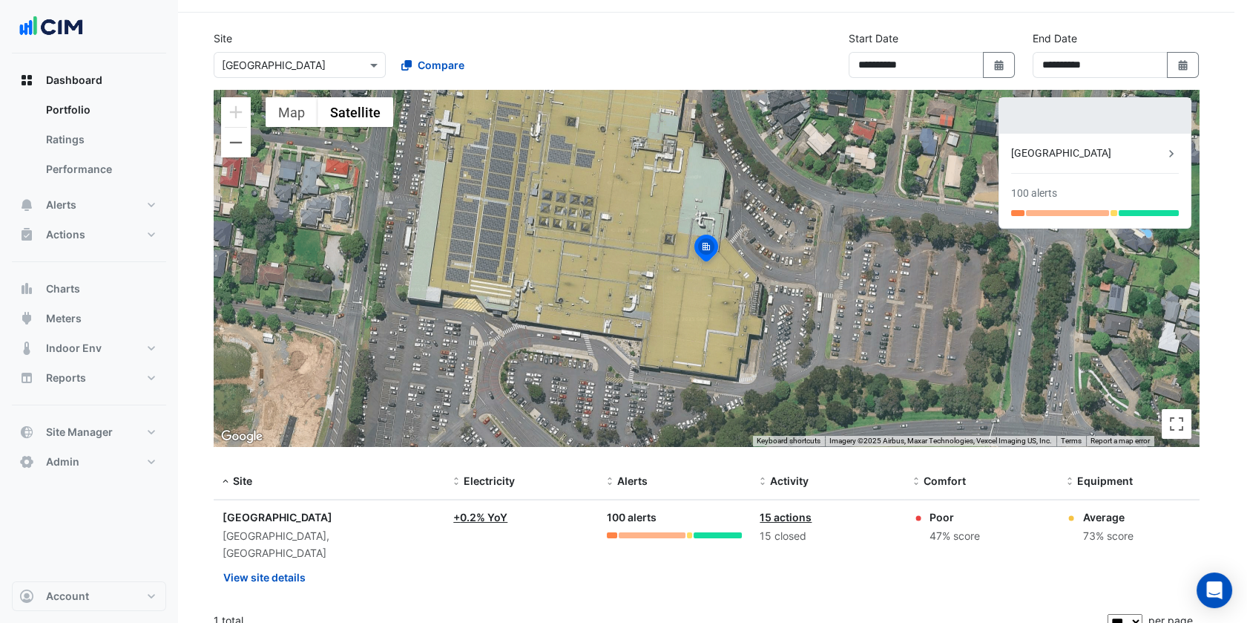
click at [251, 68] on input "text" at bounding box center [285, 66] width 126 height 16
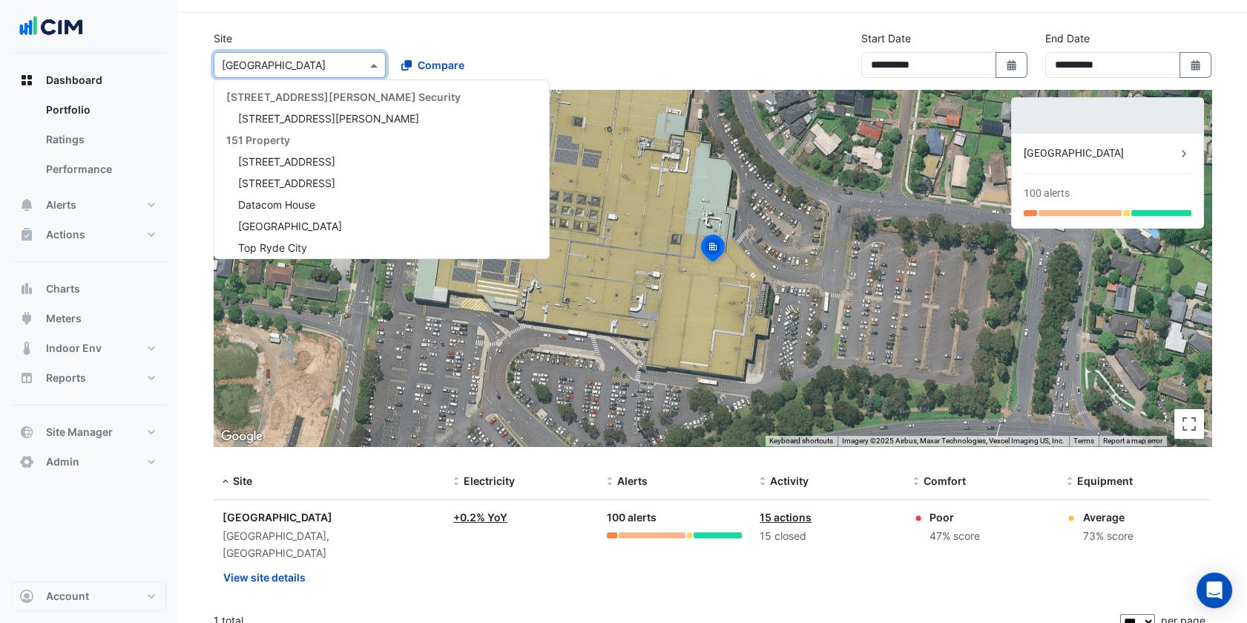
scroll to position [10785, 0]
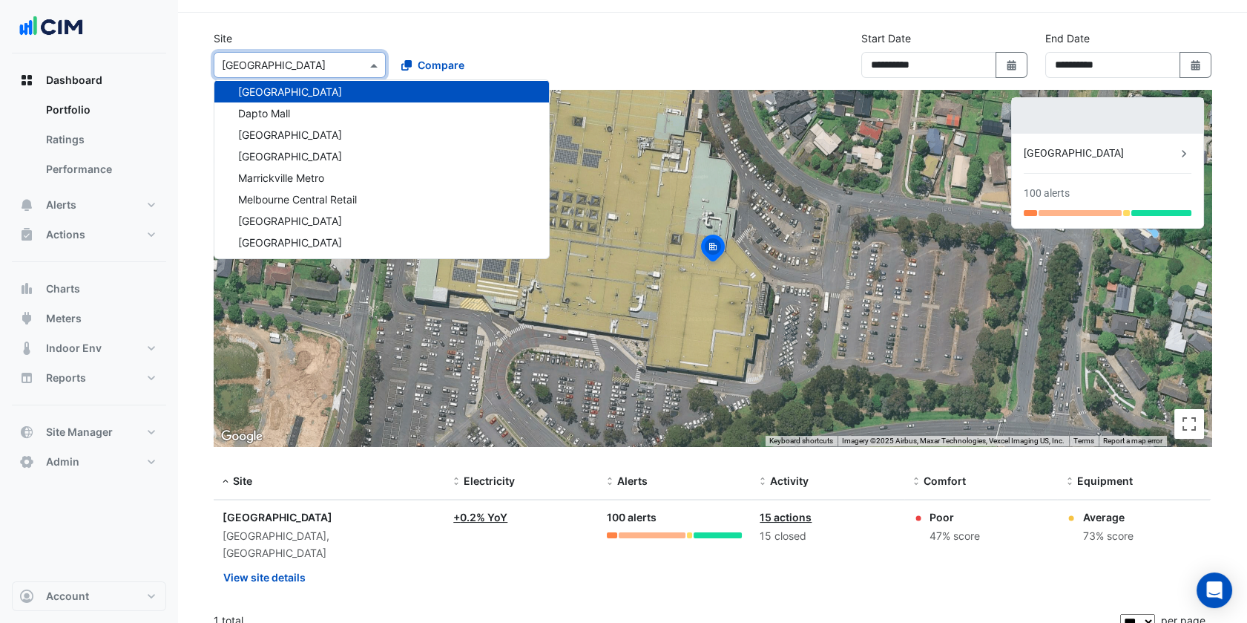
paste input "**********"
type input "**********"
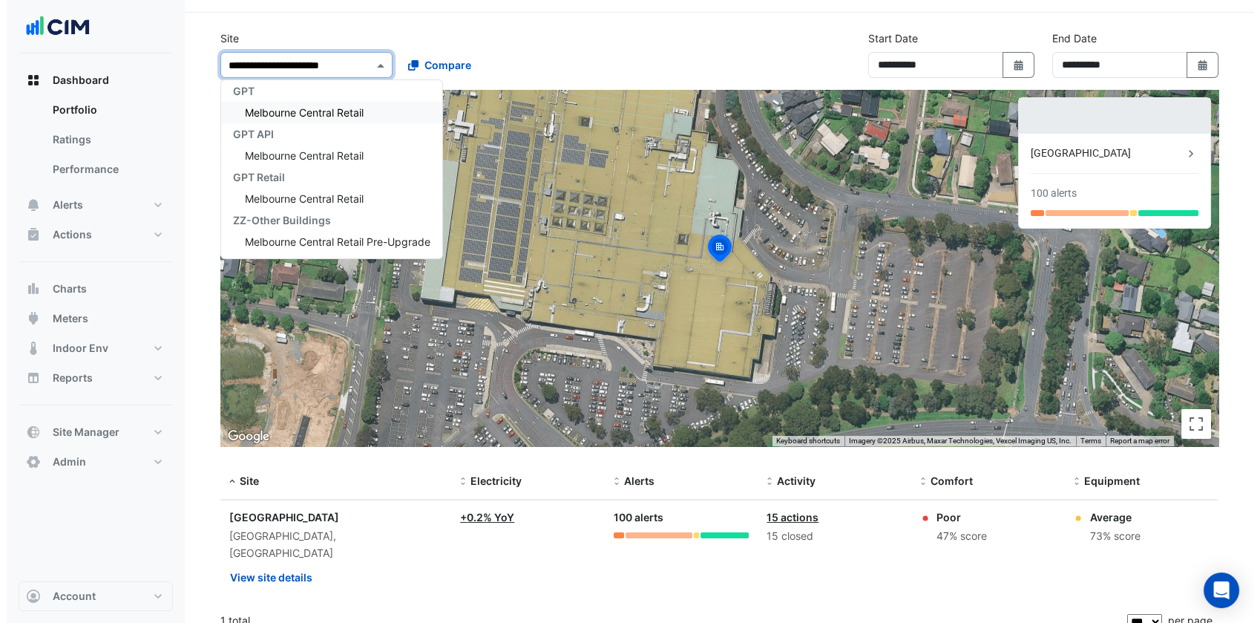
scroll to position [0, 0]
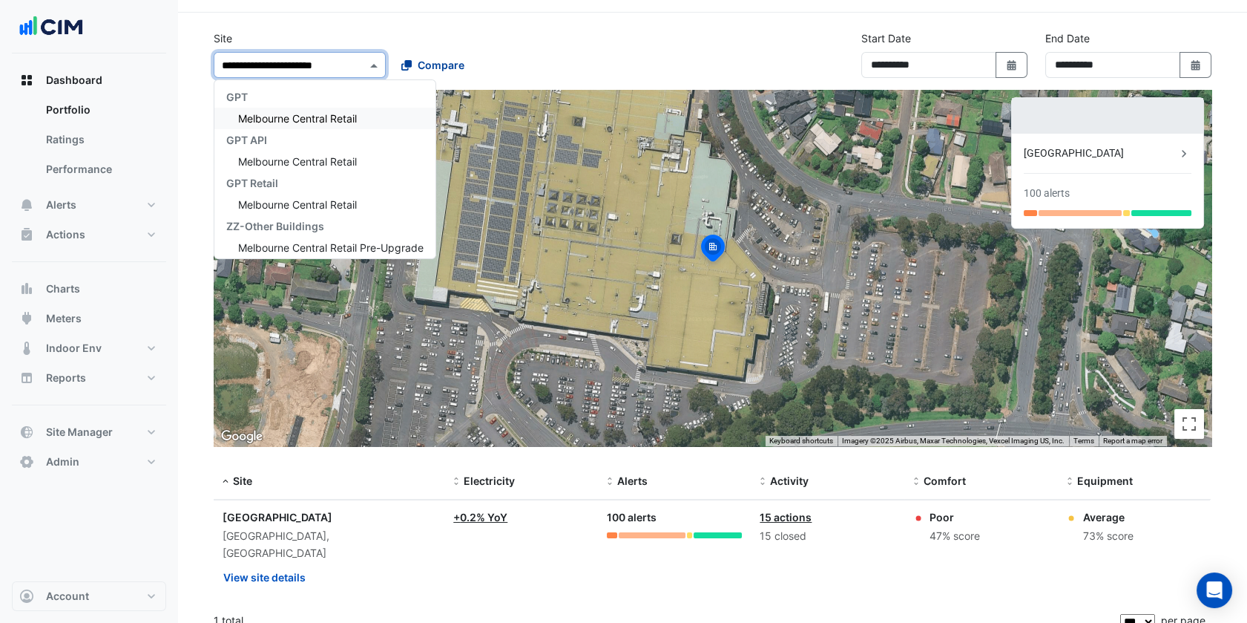
drag, startPoint x: 304, startPoint y: 113, endPoint x: 433, endPoint y: 65, distance: 136.9
click at [305, 113] on span "Melbourne Central Retail" at bounding box center [297, 118] width 119 height 13
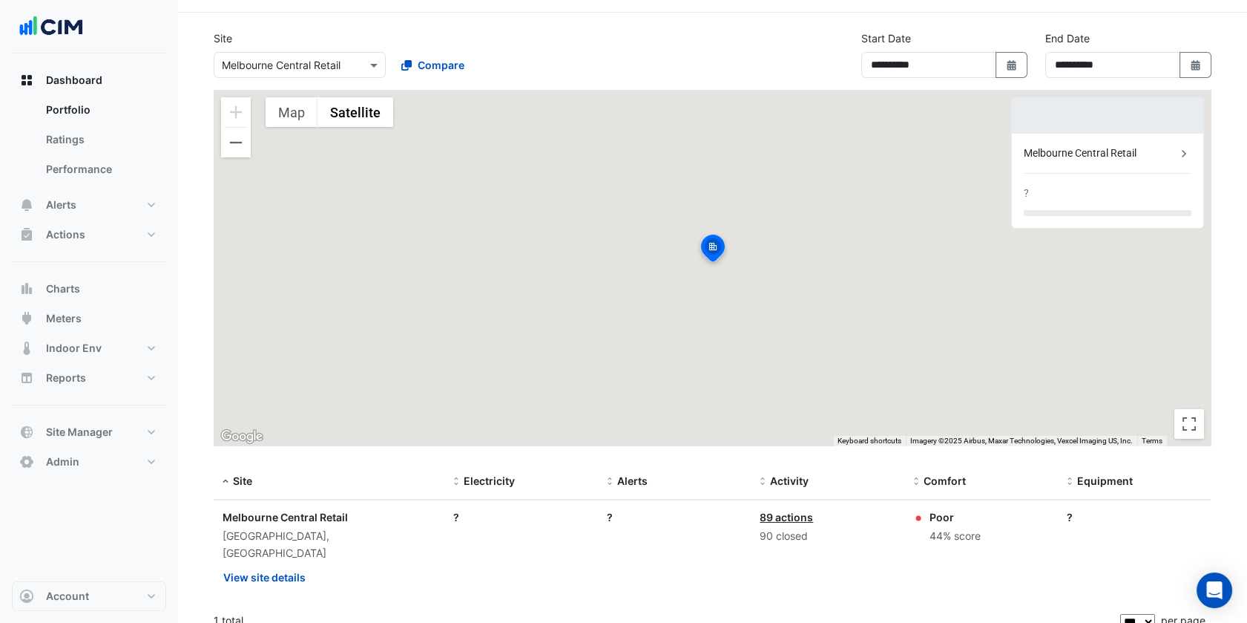
click at [533, 52] on div "Compare" at bounding box center [478, 65] width 178 height 26
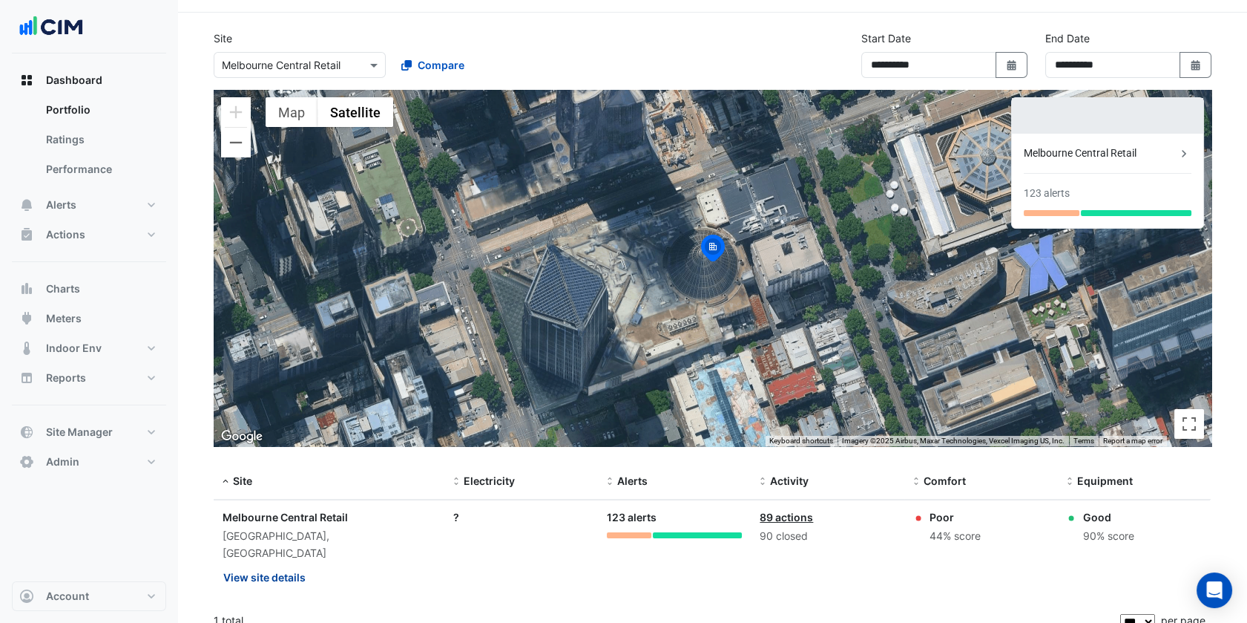
click at [301, 564] on button "View site details" at bounding box center [265, 577] width 84 height 26
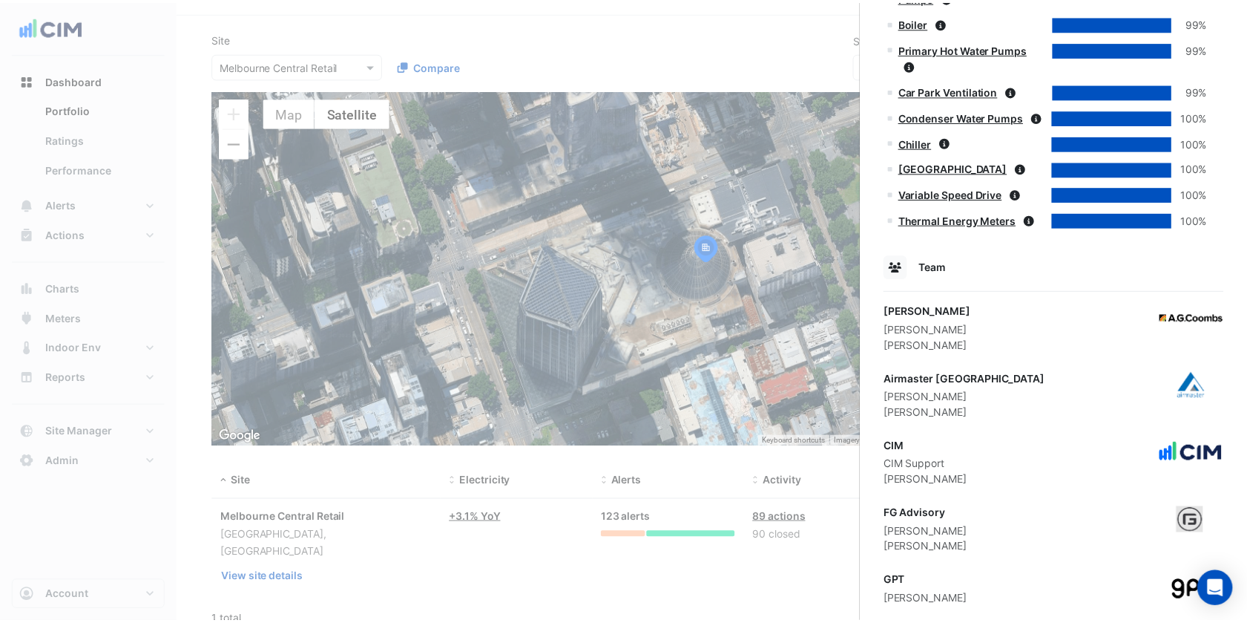
scroll to position [1425, 0]
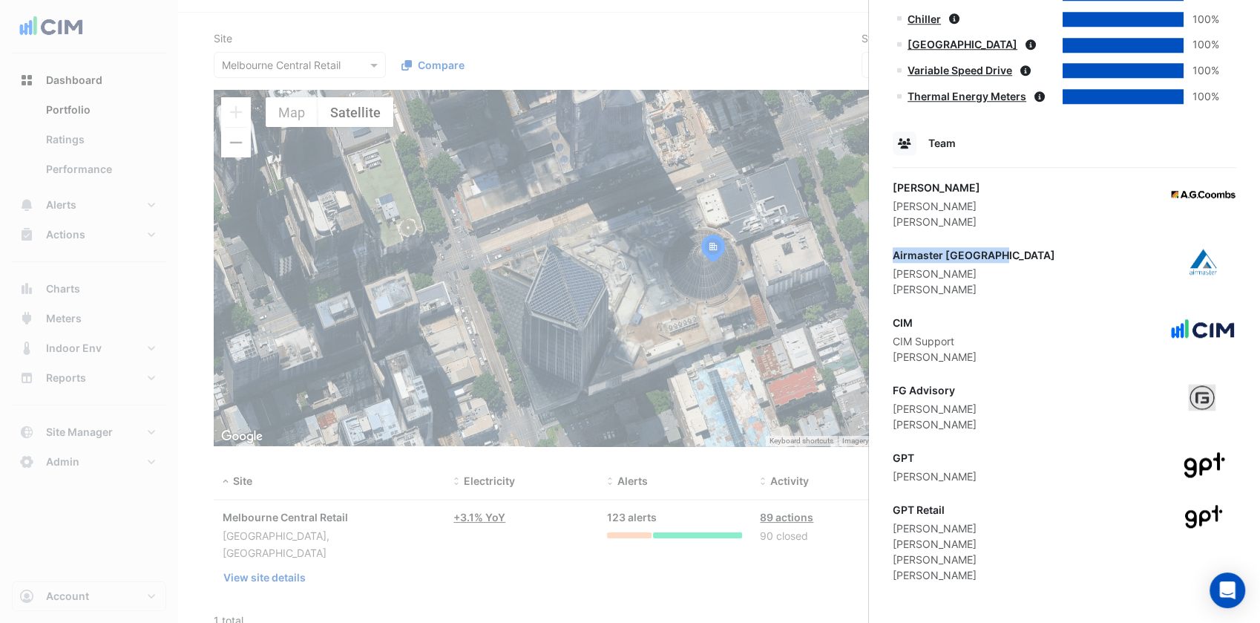
drag, startPoint x: 982, startPoint y: 249, endPoint x: 887, endPoint y: 252, distance: 95.0
drag, startPoint x: 949, startPoint y: 188, endPoint x: 881, endPoint y: 178, distance: 68.2
click at [535, 236] on ngb-offcanvas-backdrop at bounding box center [630, 311] width 1260 height 623
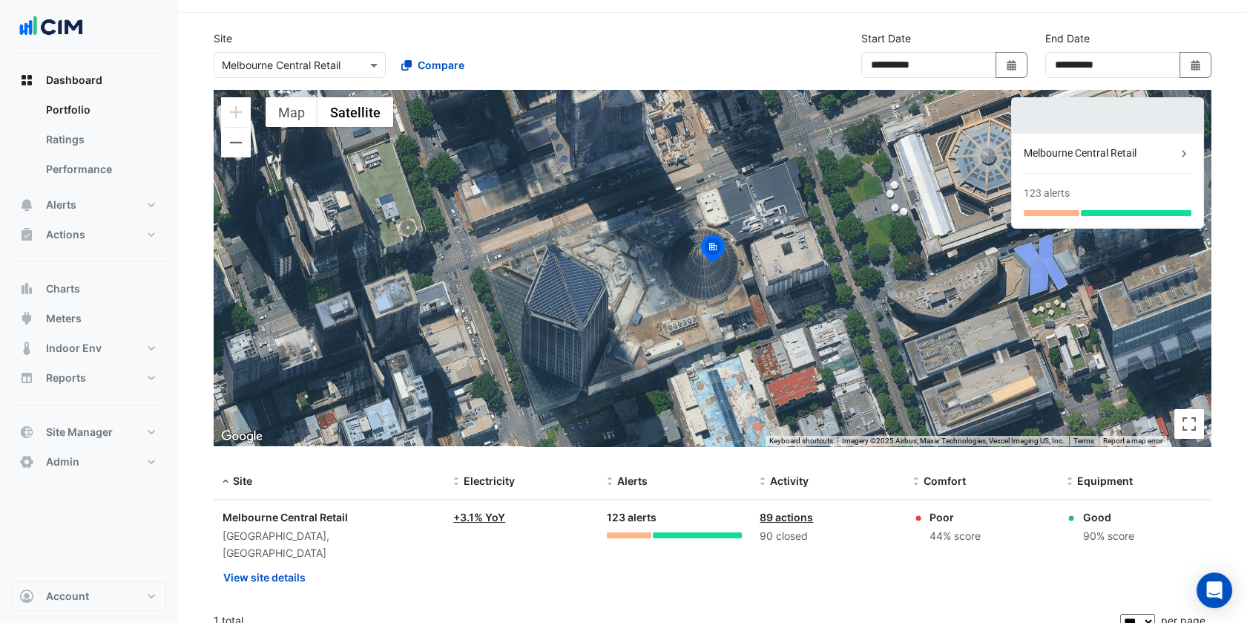
click at [346, 82] on div "**********" at bounding box center [713, 59] width 1016 height 59
click at [335, 60] on input "text" at bounding box center [285, 66] width 126 height 16
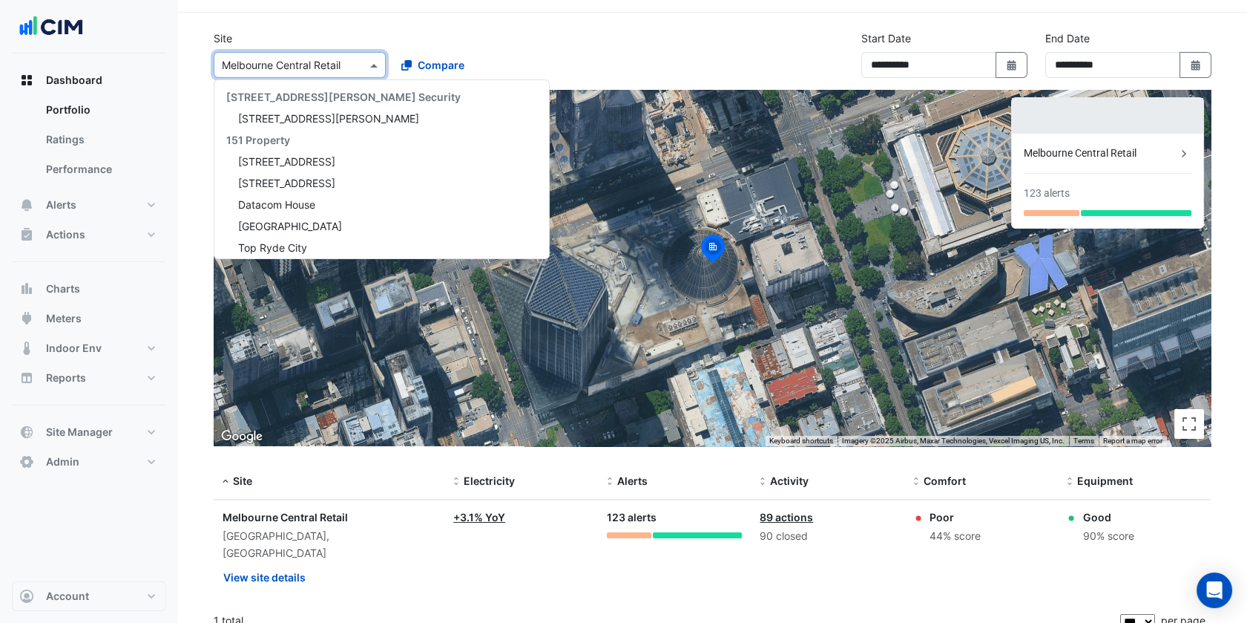
scroll to position [10893, 0]
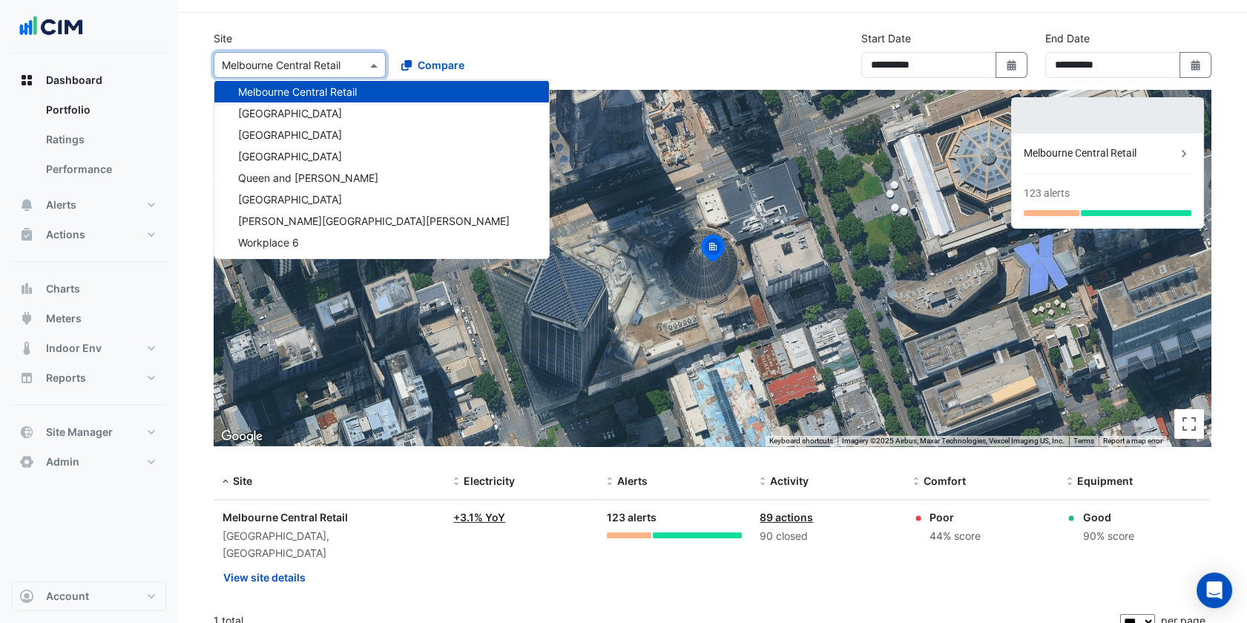
paste input "**********"
type input "**********"
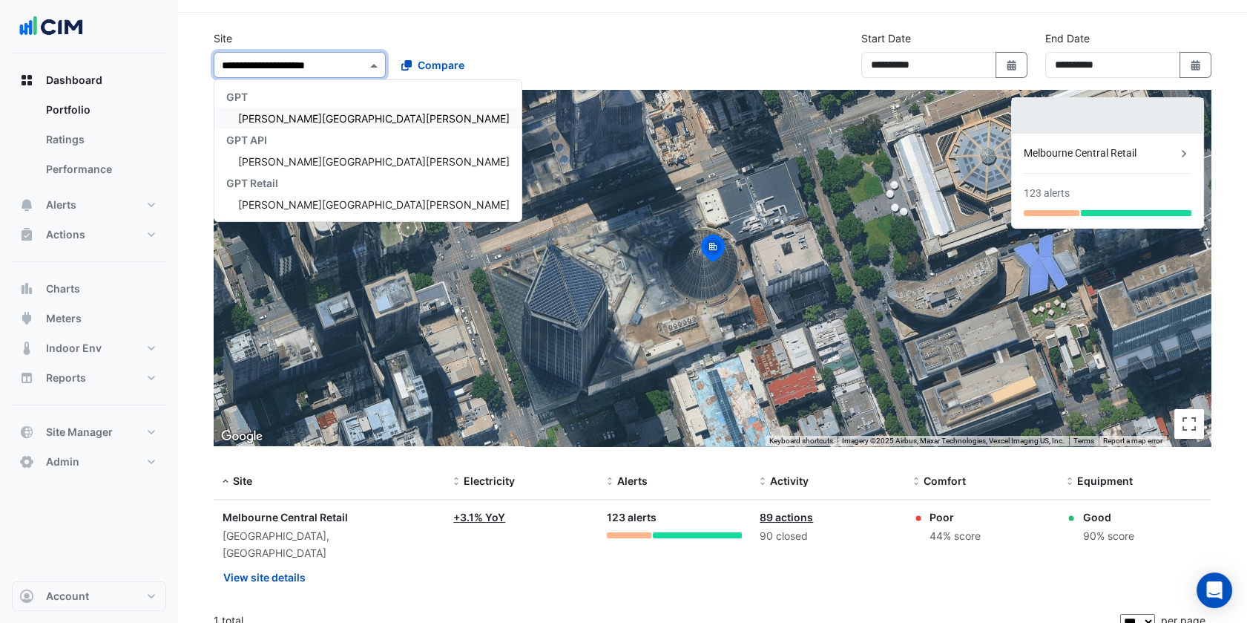
click at [303, 124] on span "[PERSON_NAME][GEOGRAPHIC_DATA][PERSON_NAME]" at bounding box center [374, 118] width 272 height 13
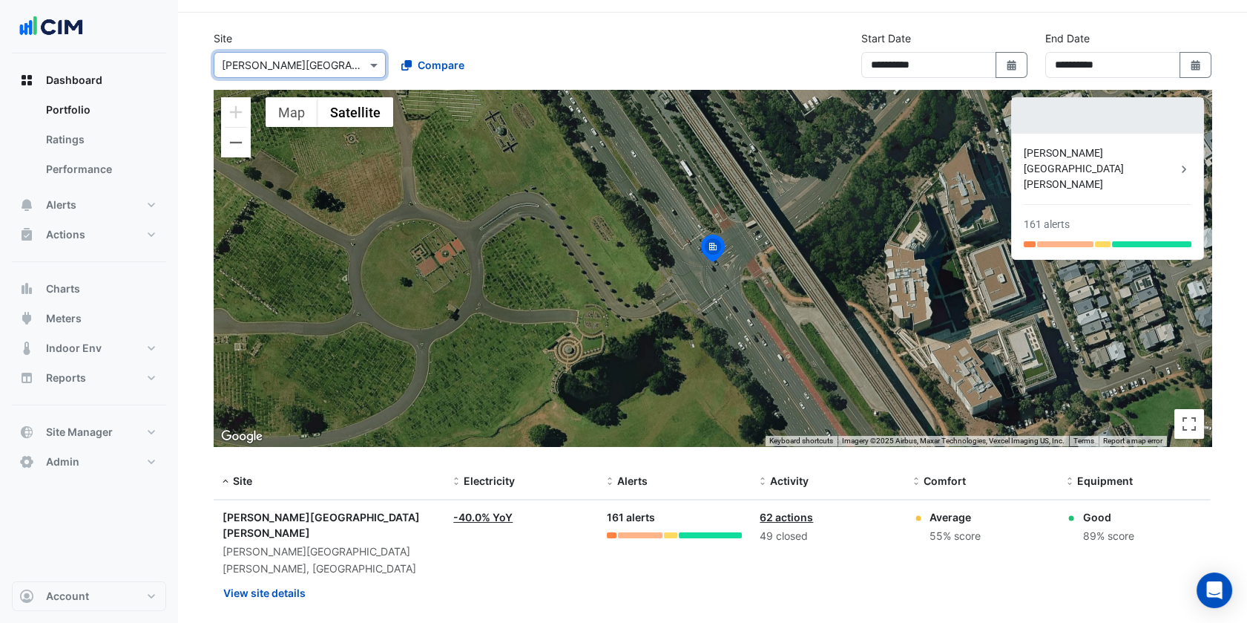
click at [277, 55] on div "Select a Site × Rouse Hill Town Centre" at bounding box center [300, 65] width 172 height 26
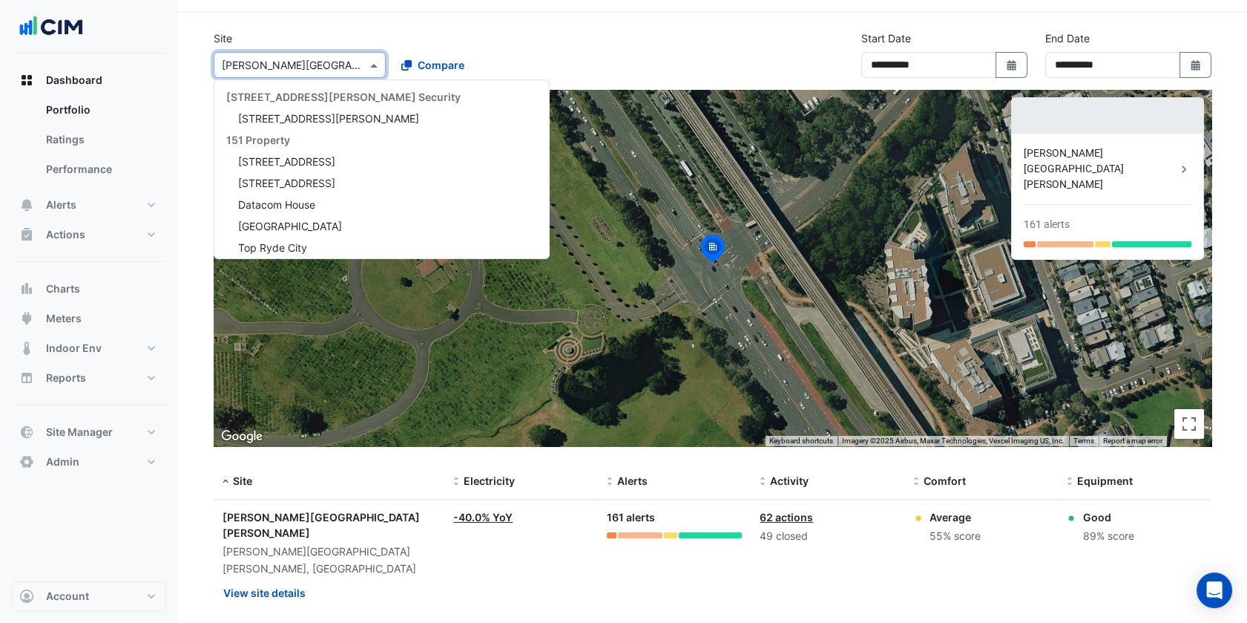
scroll to position [11023, 0]
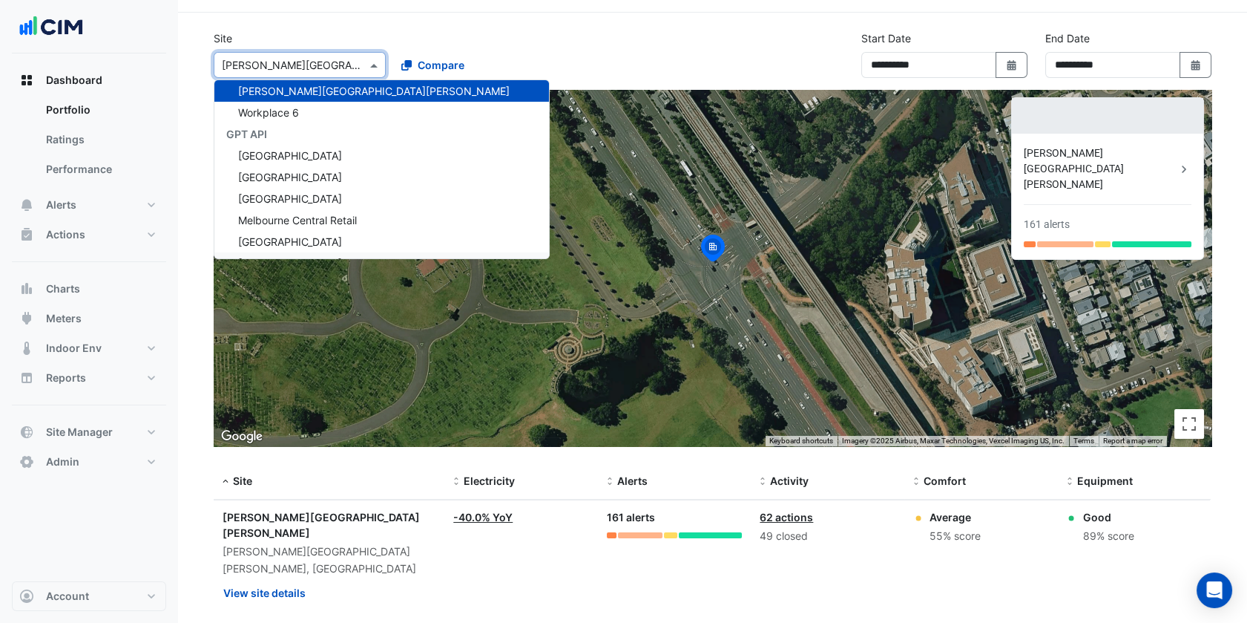
paste input "**********"
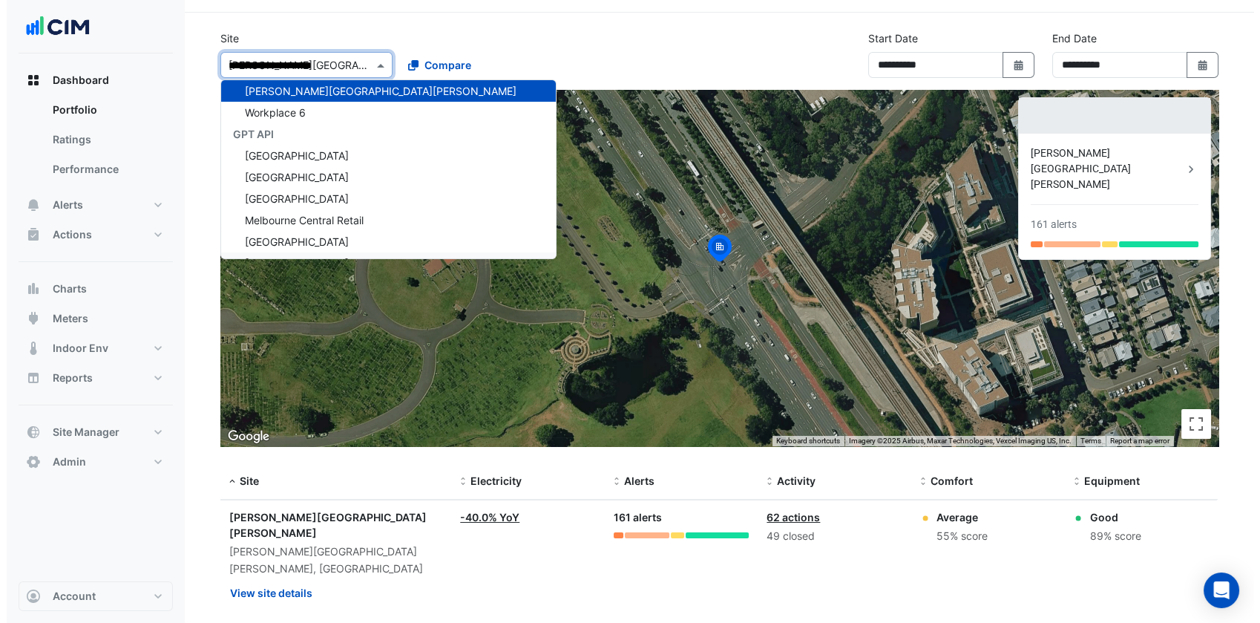
scroll to position [0, 0]
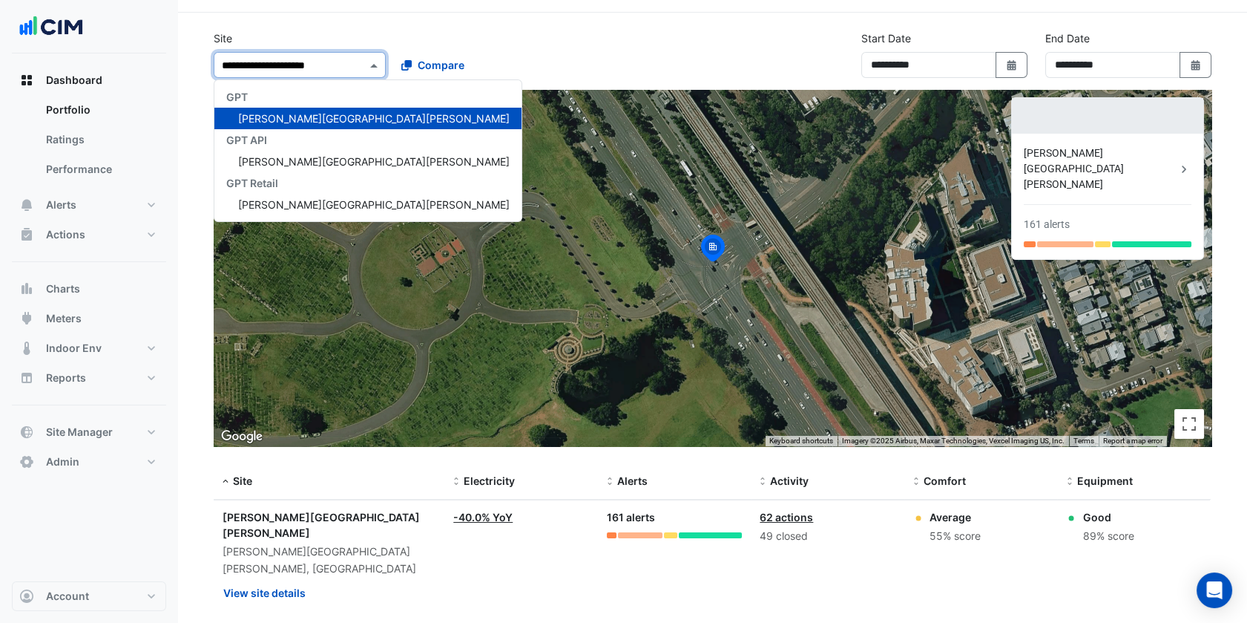
type input "**********"
click at [409, 543] on div "Rouse Hill, New South Wales" at bounding box center [329, 560] width 213 height 34
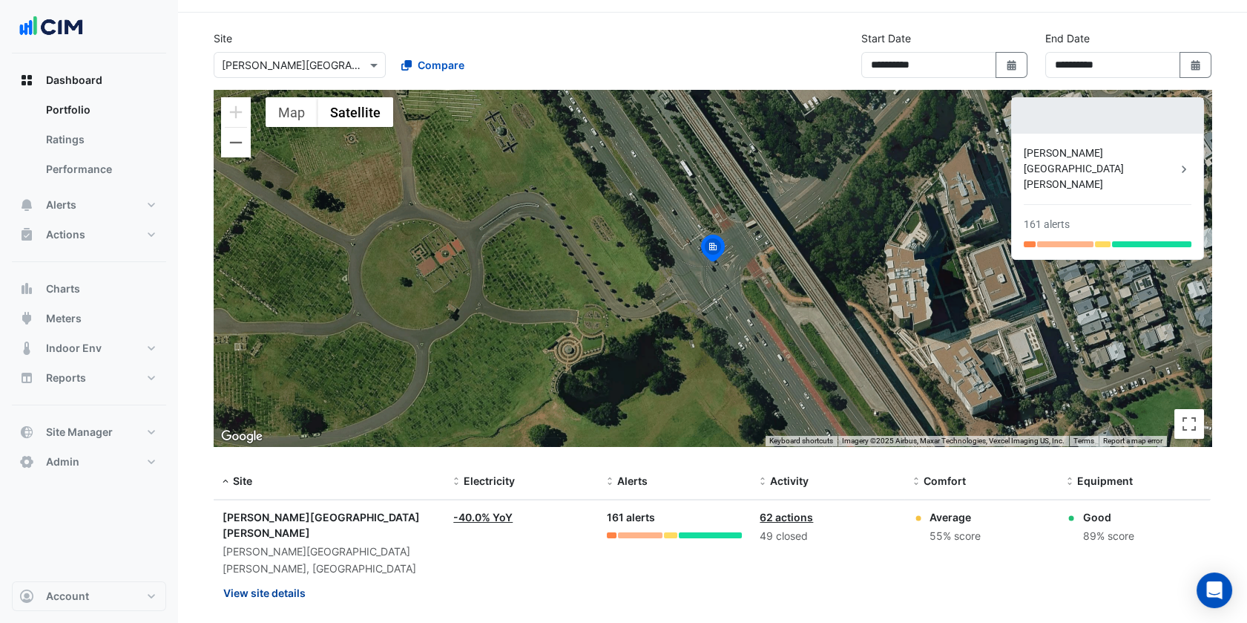
click at [286, 579] on button "View site details" at bounding box center [265, 592] width 84 height 26
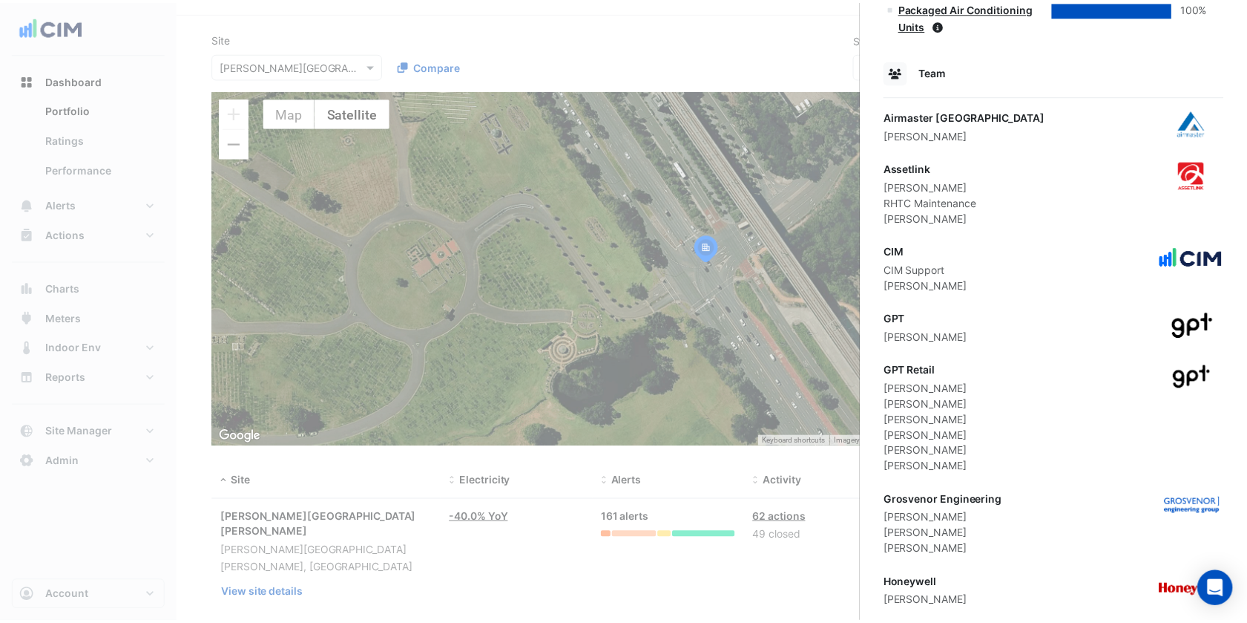
scroll to position [1104, 0]
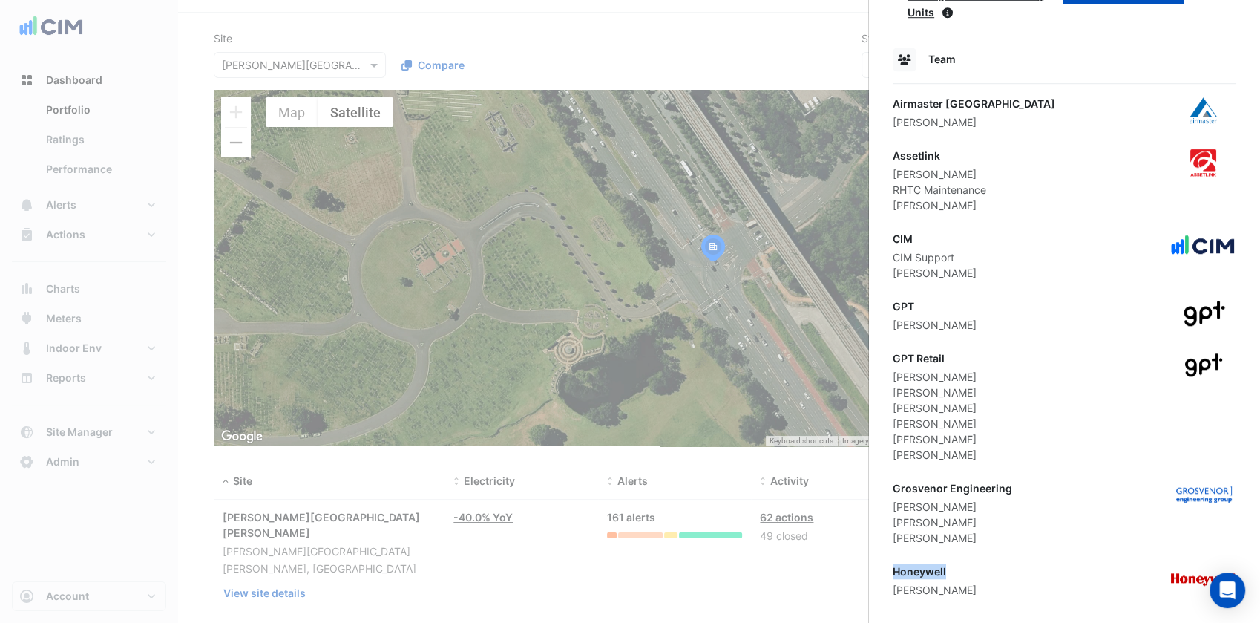
drag, startPoint x: 968, startPoint y: 548, endPoint x: 891, endPoint y: 551, distance: 76.5
drag, startPoint x: 1039, startPoint y: 475, endPoint x: 896, endPoint y: 470, distance: 142.6
click at [896, 480] on div "Grosvenor Engineering Jed Hazell Josh Brinley Zack Willenbrock" at bounding box center [1065, 512] width 344 height 65
drag, startPoint x: 896, startPoint y: 470, endPoint x: 1066, endPoint y: 463, distance: 170.0
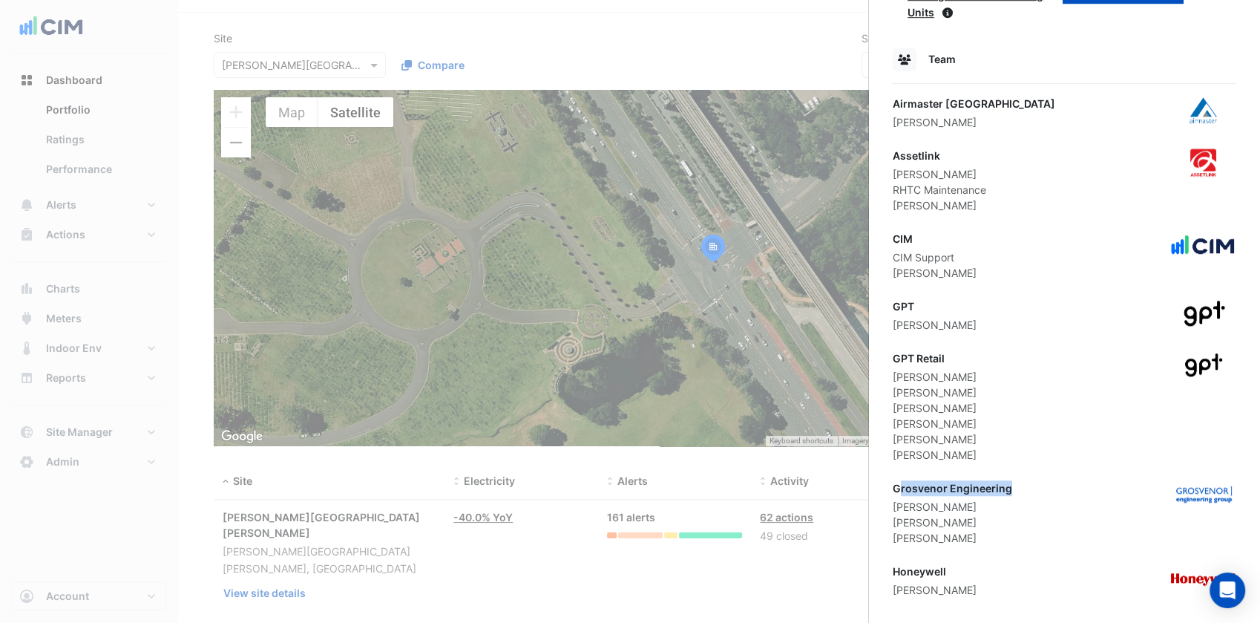
drag, startPoint x: 1066, startPoint y: 463, endPoint x: 1019, endPoint y: 481, distance: 50.0
click at [1019, 481] on div "Grosvenor Engineering Jed Hazell Josh Brinley Zack Willenbrock" at bounding box center [1065, 512] width 344 height 65
click at [1033, 480] on div "Grosvenor Engineering Jed Hazell Josh Brinley Zack Willenbrock" at bounding box center [1065, 512] width 344 height 65
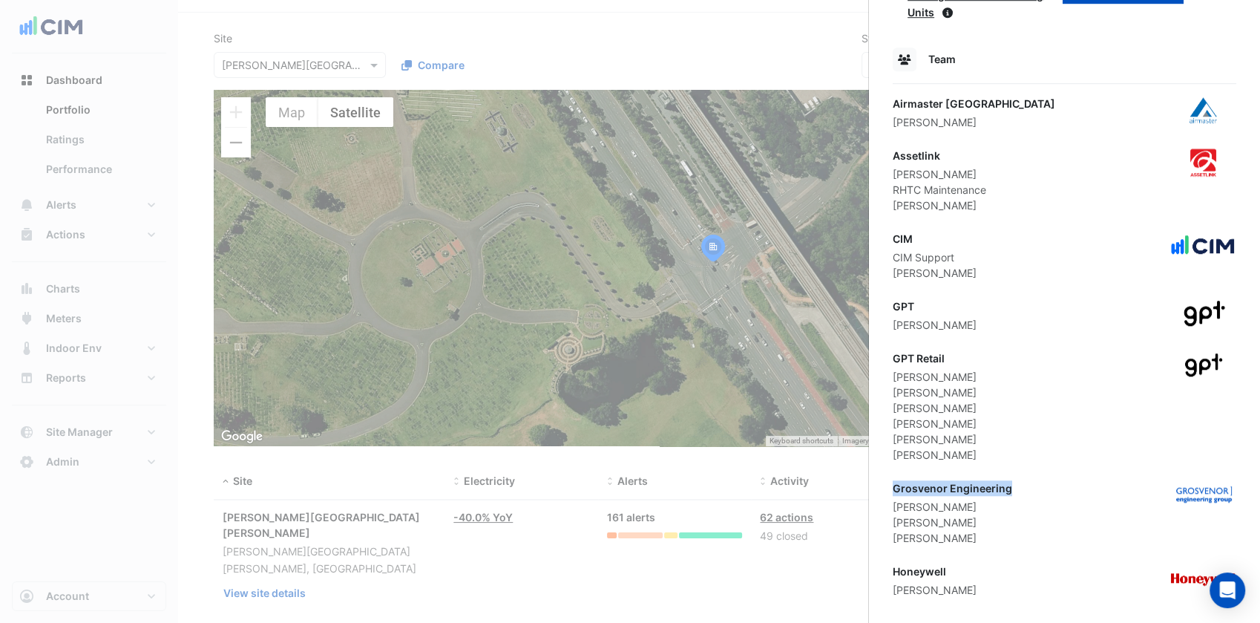
drag, startPoint x: 1031, startPoint y: 474, endPoint x: 896, endPoint y: 468, distance: 135.9
click at [896, 480] on div "Grosvenor Engineering Jed Hazell Josh Brinley Zack Willenbrock" at bounding box center [1065, 512] width 344 height 65
click at [441, 239] on ngb-offcanvas-backdrop at bounding box center [630, 311] width 1260 height 623
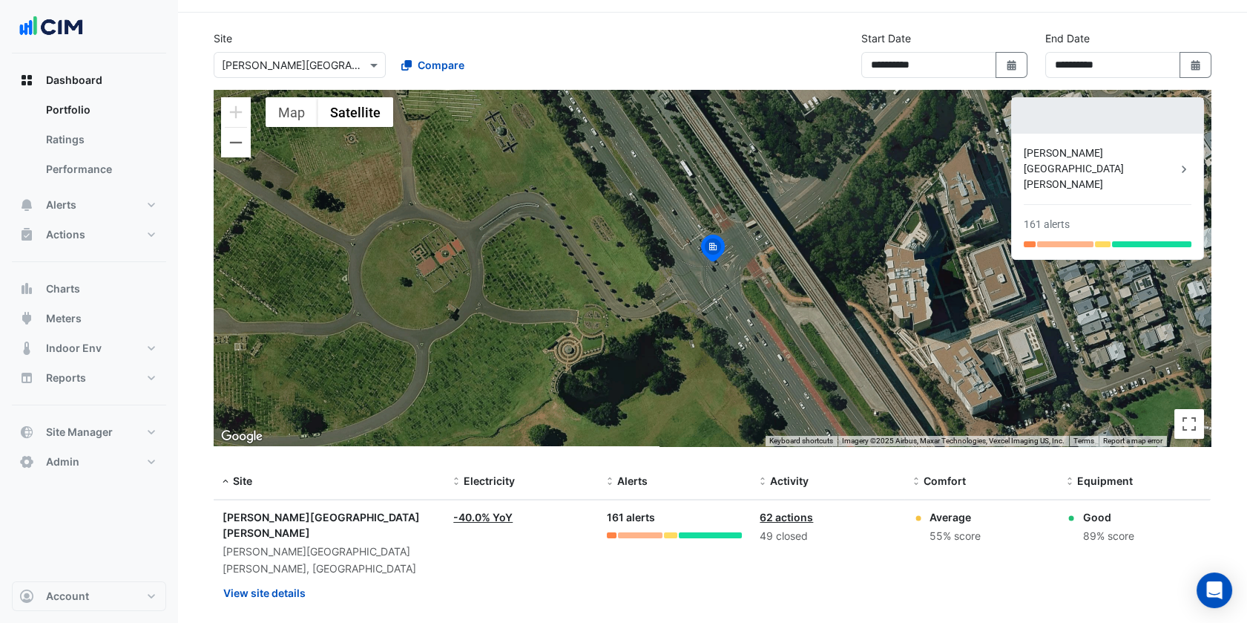
click at [321, 66] on input "text" at bounding box center [285, 66] width 126 height 16
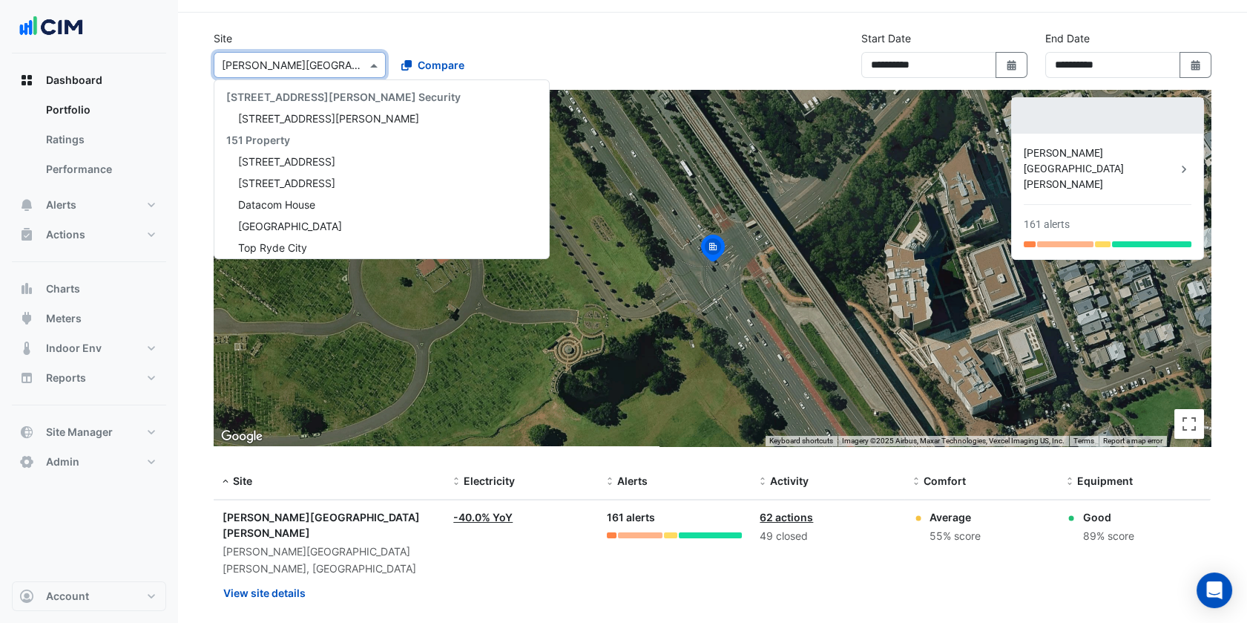
paste input "**********"
type input "**********"
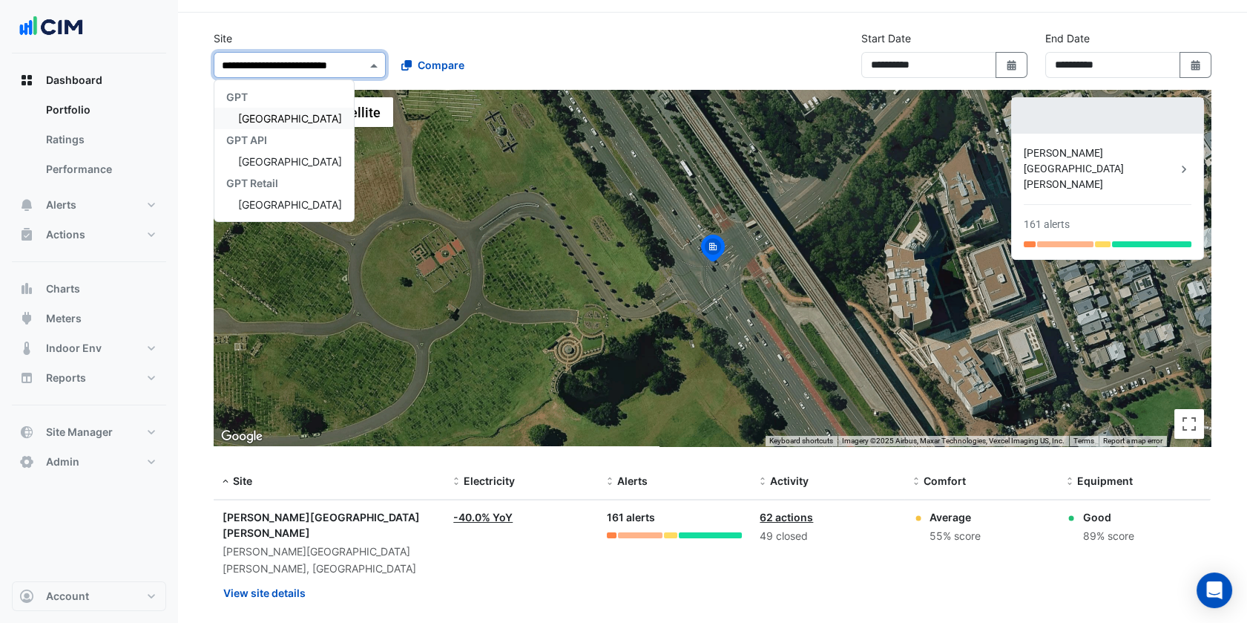
click at [303, 113] on span "[GEOGRAPHIC_DATA]" at bounding box center [290, 118] width 104 height 13
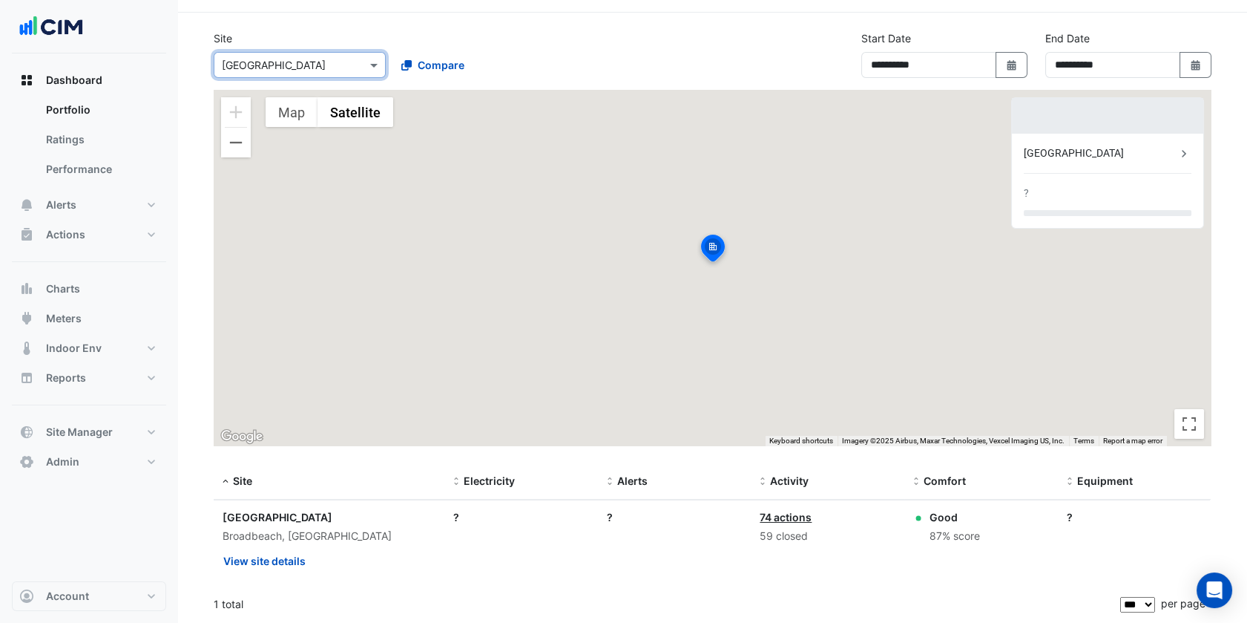
click at [558, 50] on div "Select a Site × Pacific Fair Shopping Centre Compare" at bounding box center [389, 62] width 356 height 32
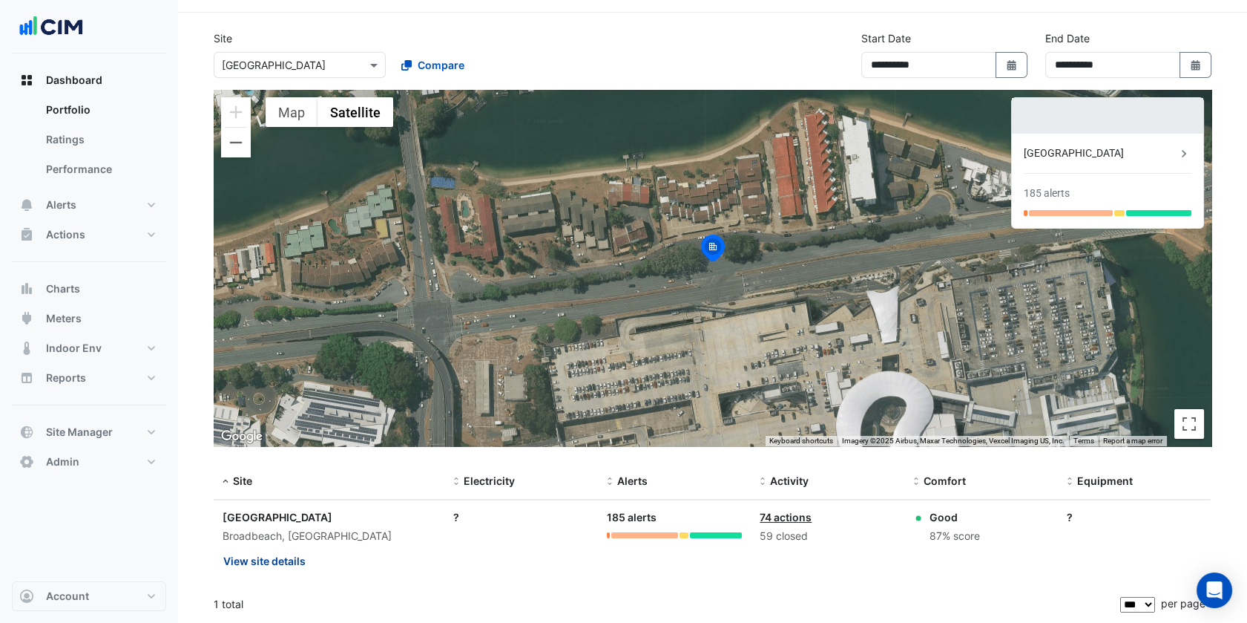
click at [295, 554] on button "View site details" at bounding box center [265, 561] width 84 height 26
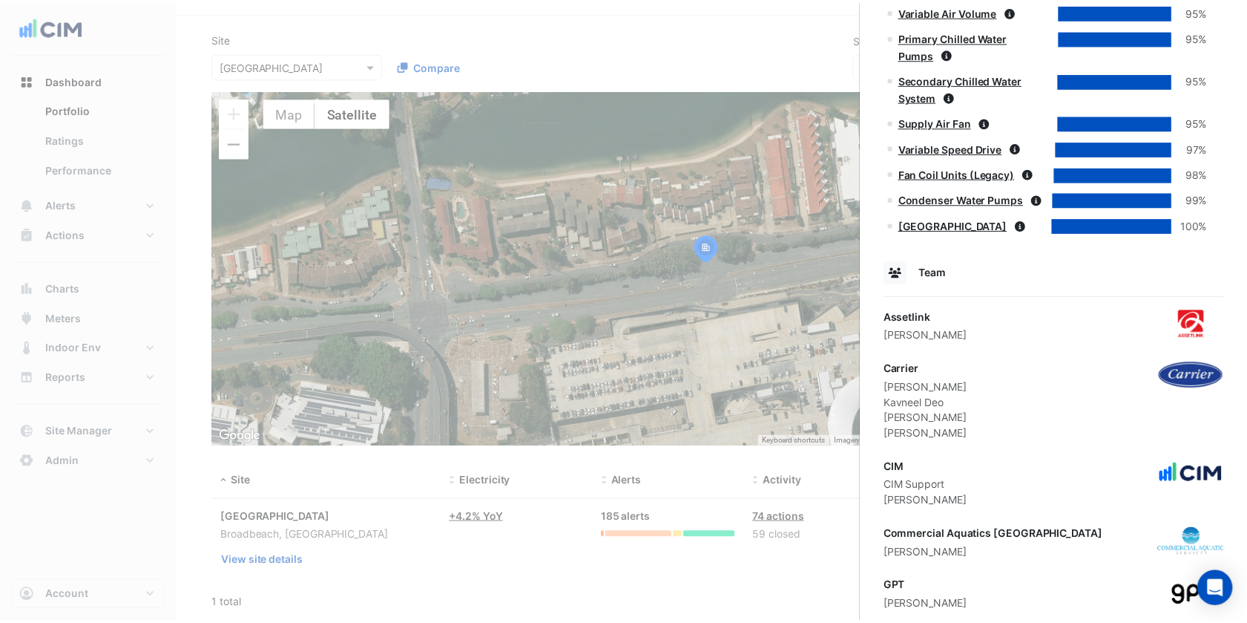
scroll to position [1114, 0]
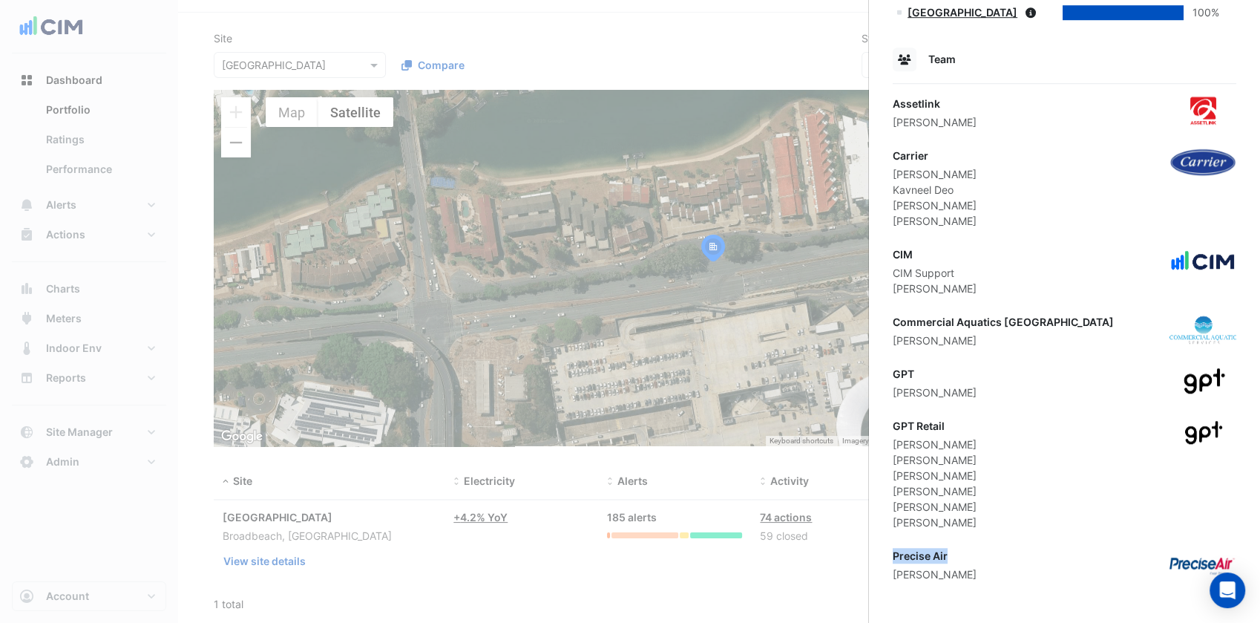
drag, startPoint x: 950, startPoint y: 553, endPoint x: 896, endPoint y: 551, distance: 54.2
click at [896, 551] on div "Precise Air" at bounding box center [935, 556] width 84 height 16
drag, startPoint x: 953, startPoint y: 155, endPoint x: 891, endPoint y: 151, distance: 62.4
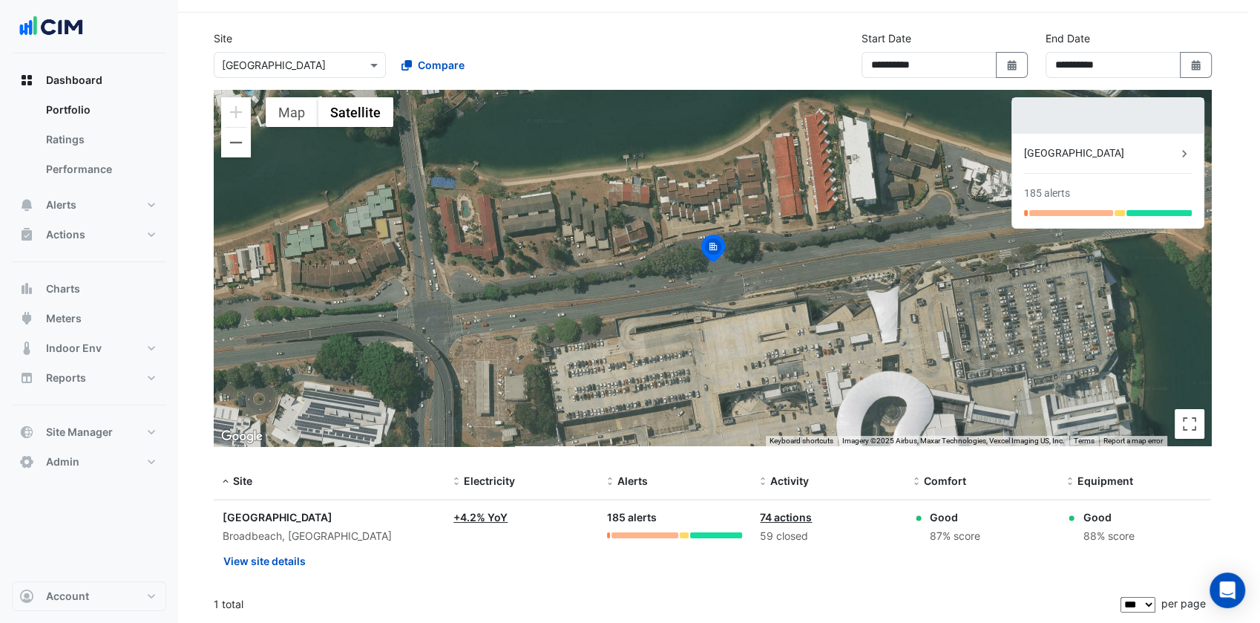
click at [355, 58] on ngb-offcanvas-backdrop at bounding box center [630, 311] width 1260 height 623
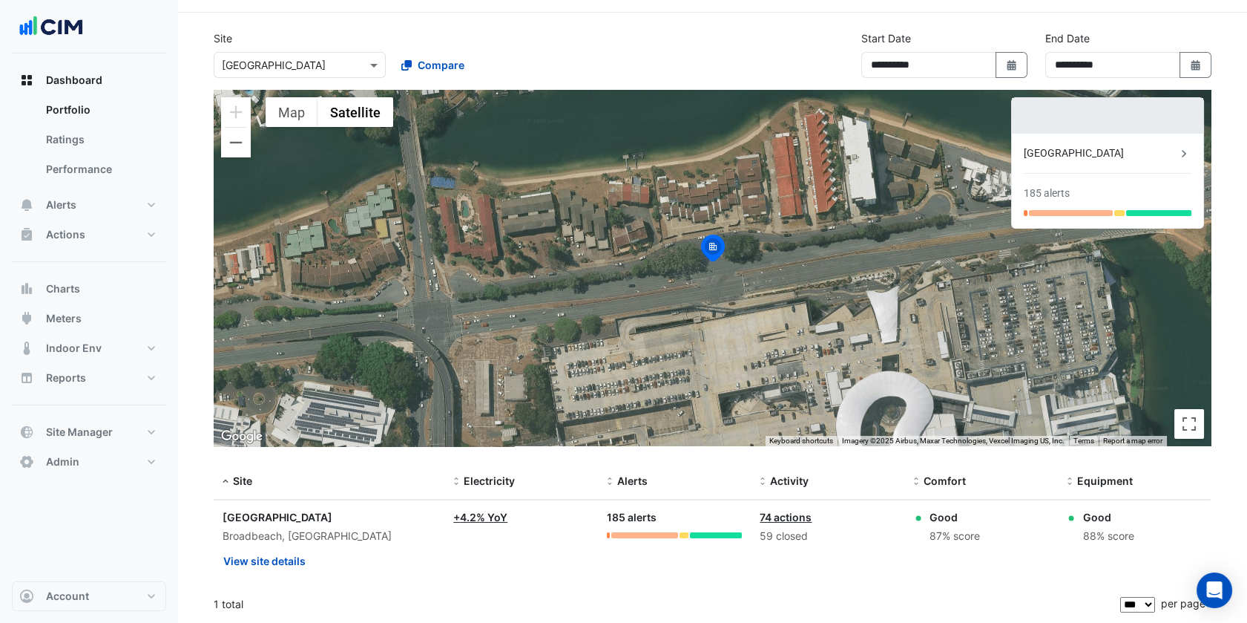
click at [289, 67] on input "text" at bounding box center [285, 66] width 126 height 16
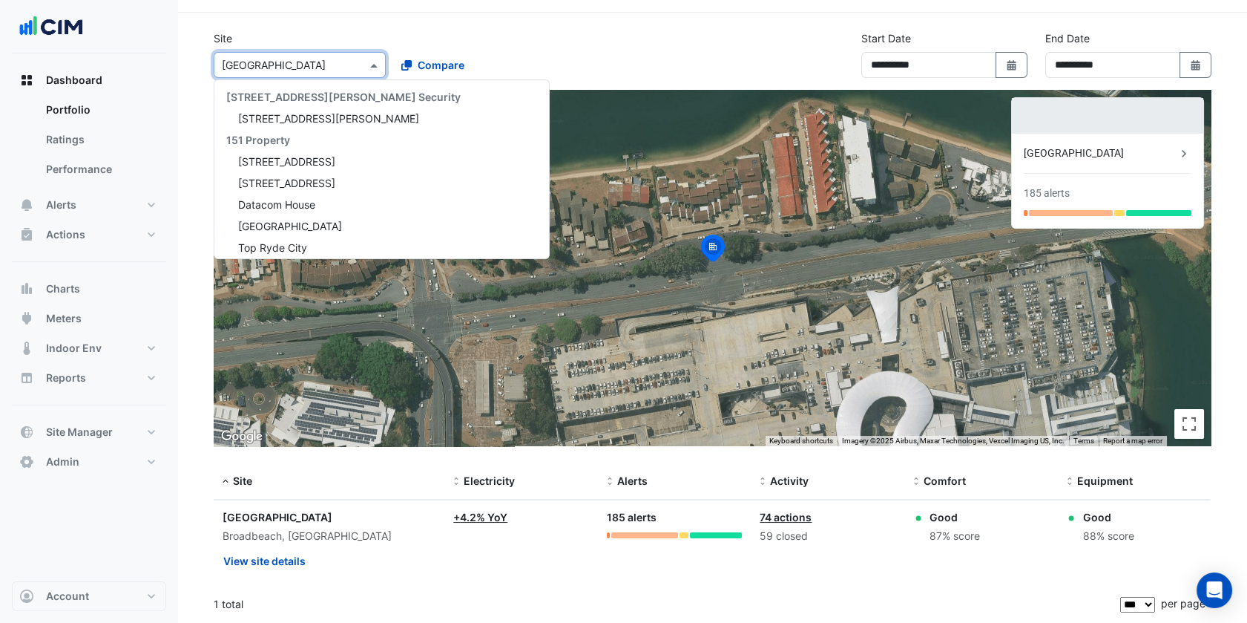
scroll to position [10937, 0]
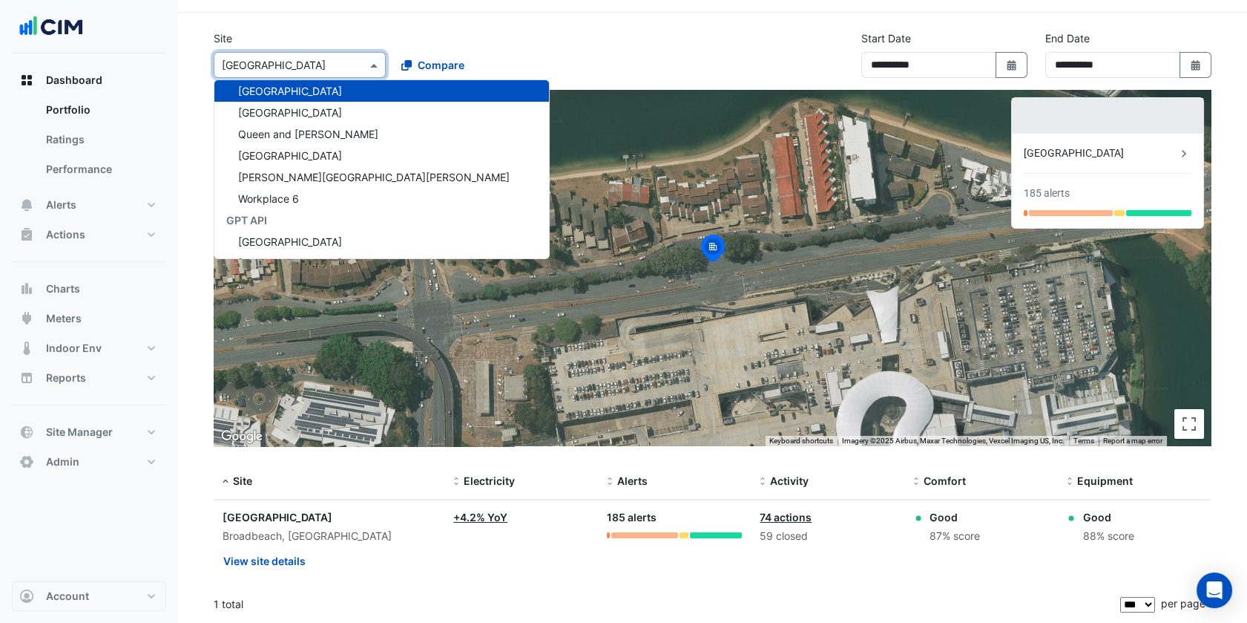
paste input "**********"
type input "**********"
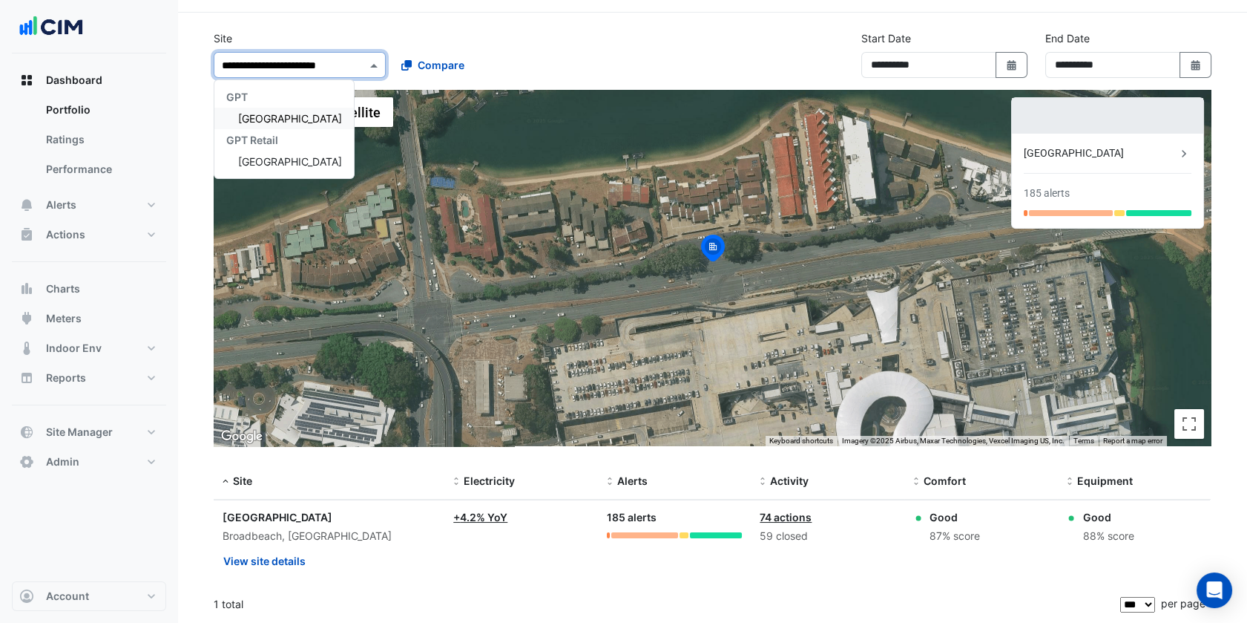
scroll to position [0, 0]
click at [298, 122] on span "[GEOGRAPHIC_DATA]" at bounding box center [290, 118] width 104 height 13
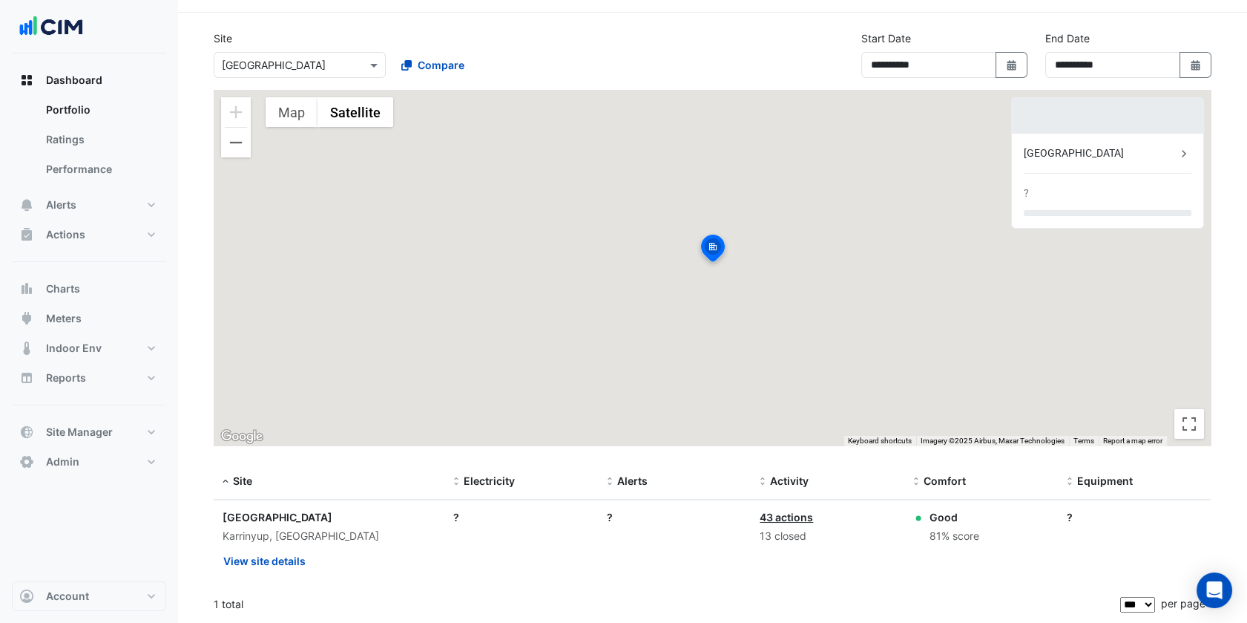
click at [556, 43] on div "Site Select a Site × Karrinyup Shopping Centre Compare" at bounding box center [389, 53] width 368 height 47
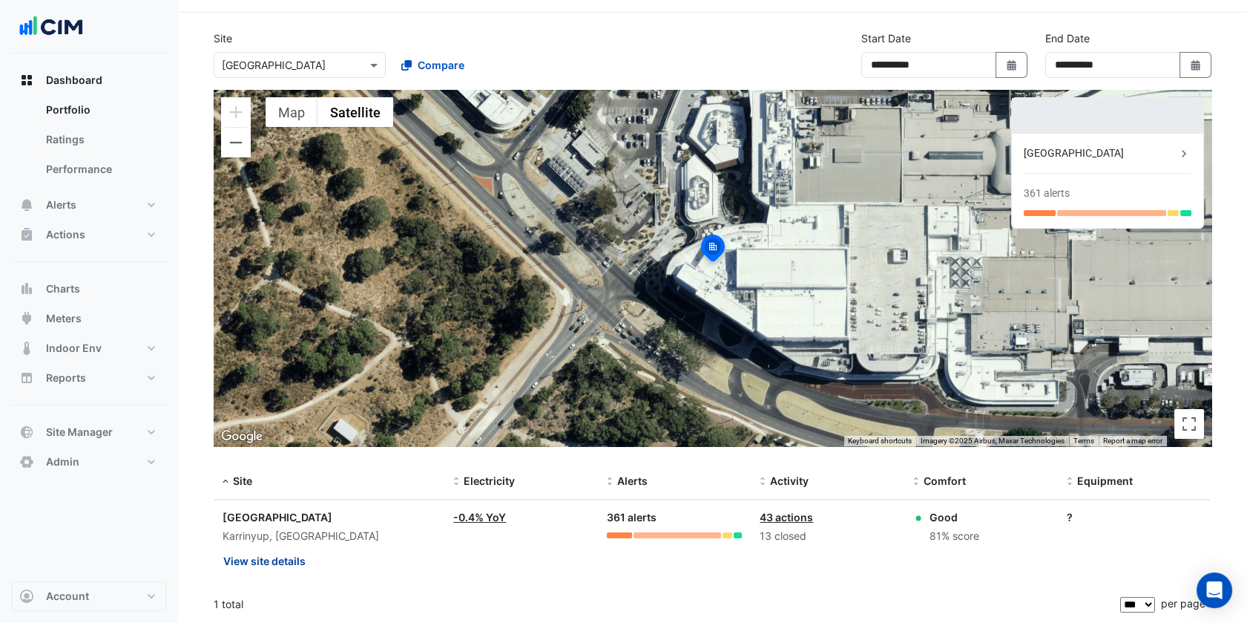
click at [283, 556] on button "View site details" at bounding box center [265, 561] width 84 height 26
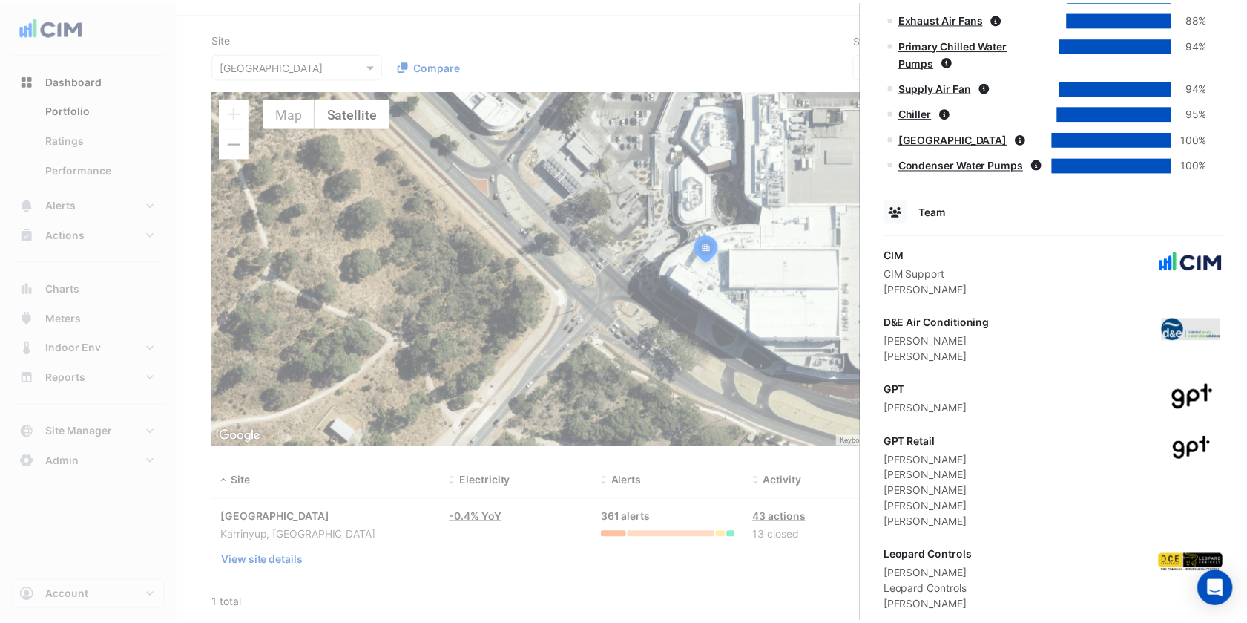
scroll to position [1029, 0]
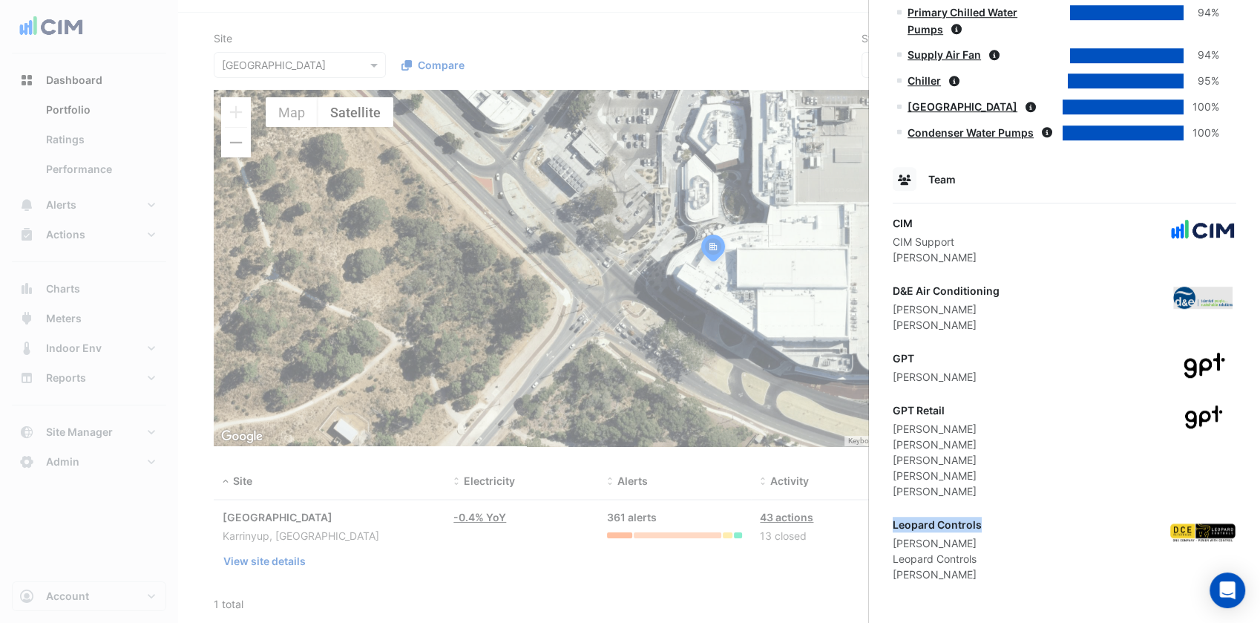
drag, startPoint x: 988, startPoint y: 522, endPoint x: 885, endPoint y: 525, distance: 103.2
drag, startPoint x: 1005, startPoint y: 285, endPoint x: 888, endPoint y: 296, distance: 117.0
click at [463, 208] on ngb-offcanvas-backdrop at bounding box center [630, 311] width 1260 height 623
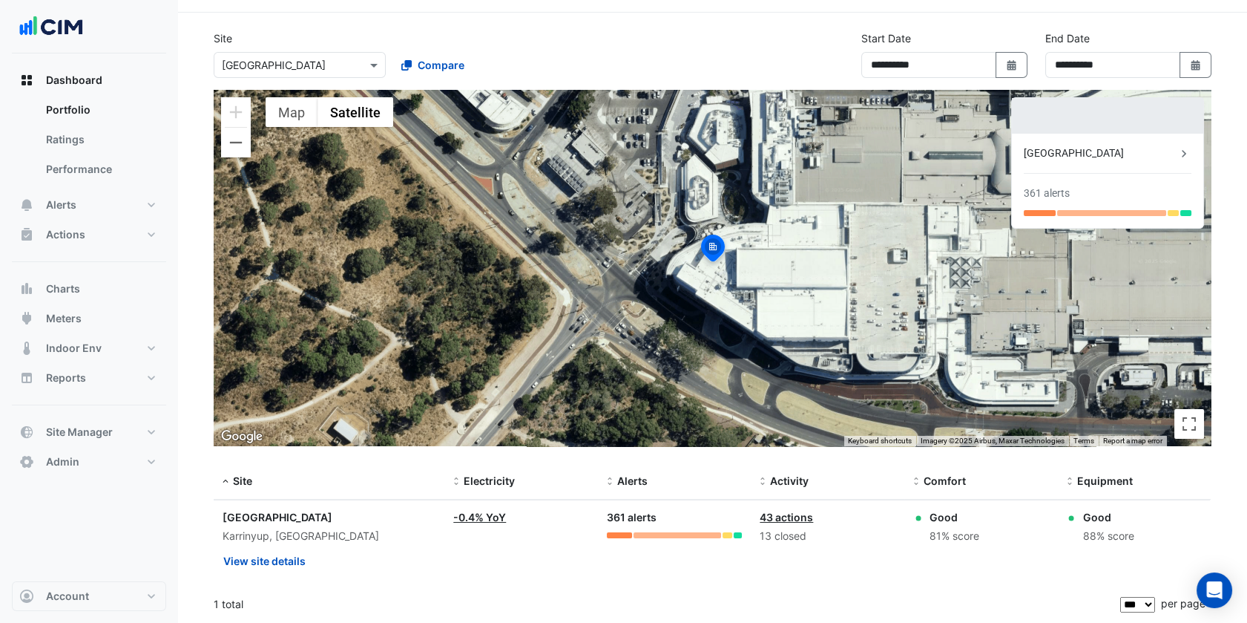
click at [321, 76] on div "Select a Site × Karrinyup Shopping Centre" at bounding box center [300, 65] width 172 height 26
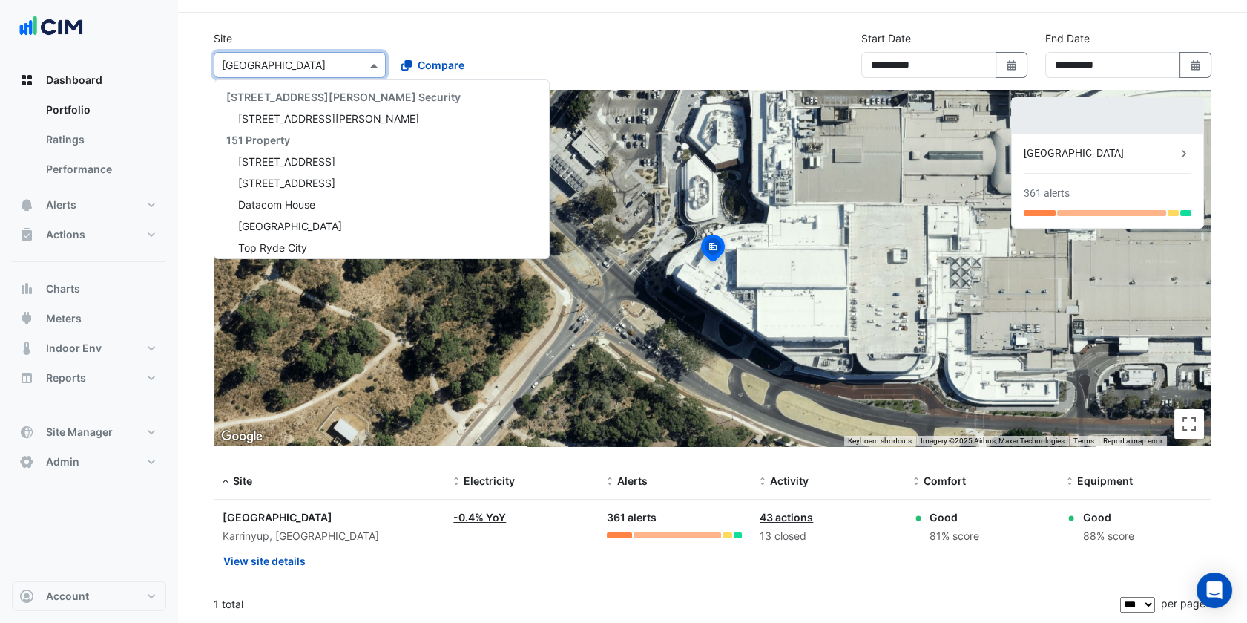
scroll to position [10850, 0]
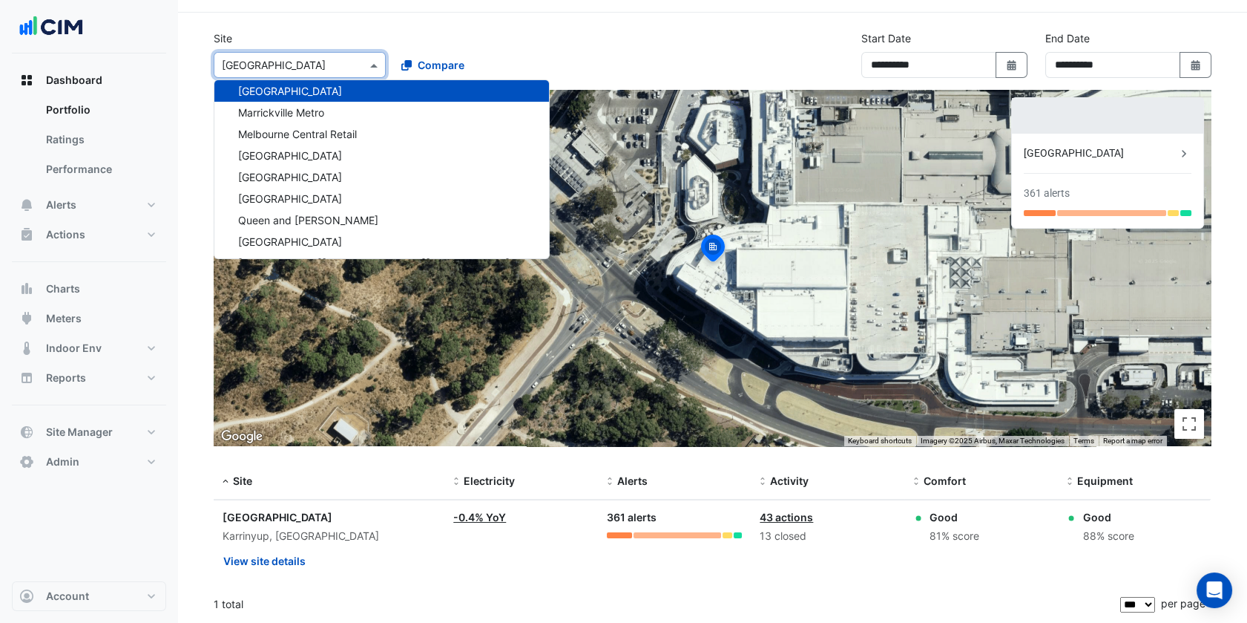
paste input "**********"
type input "**********"
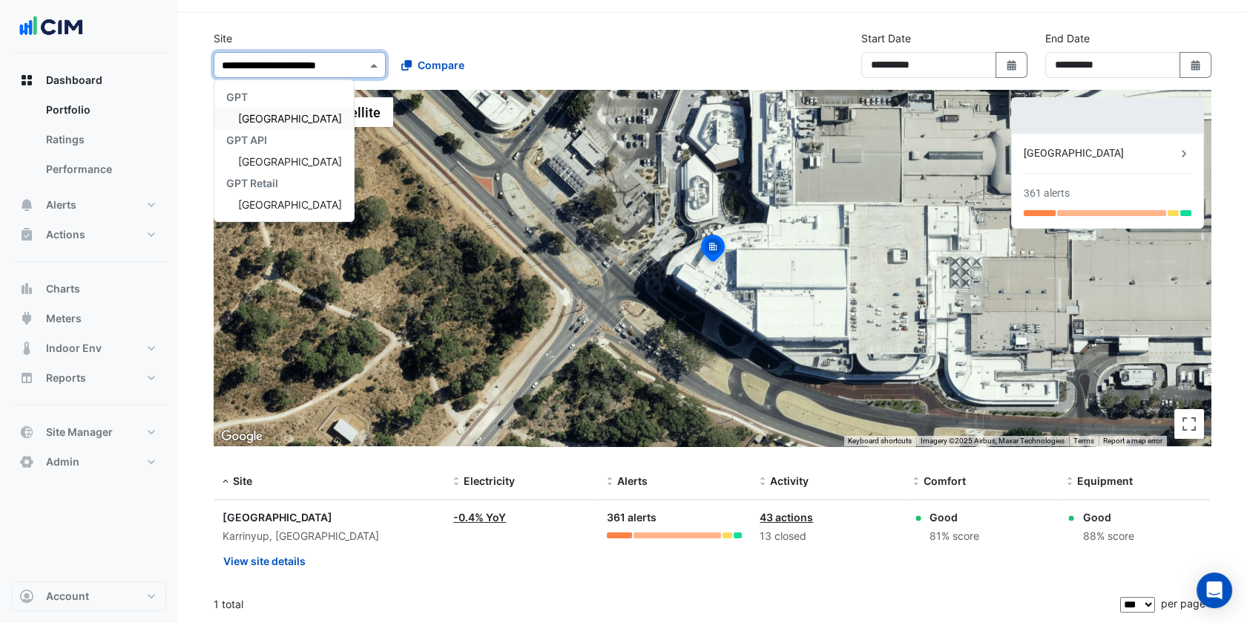
scroll to position [0, 0]
click at [340, 119] on span "[GEOGRAPHIC_DATA]" at bounding box center [290, 118] width 104 height 13
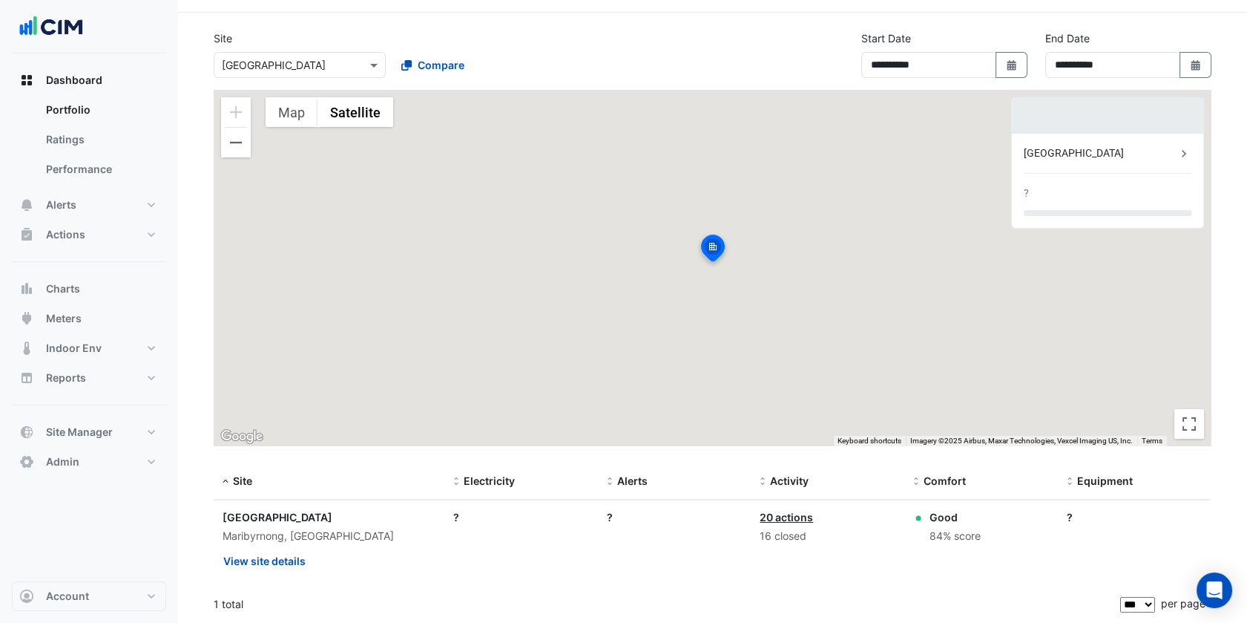
click at [540, 30] on div "Site Select a Site × Highpoint Shopping Centre Compare" at bounding box center [389, 53] width 368 height 47
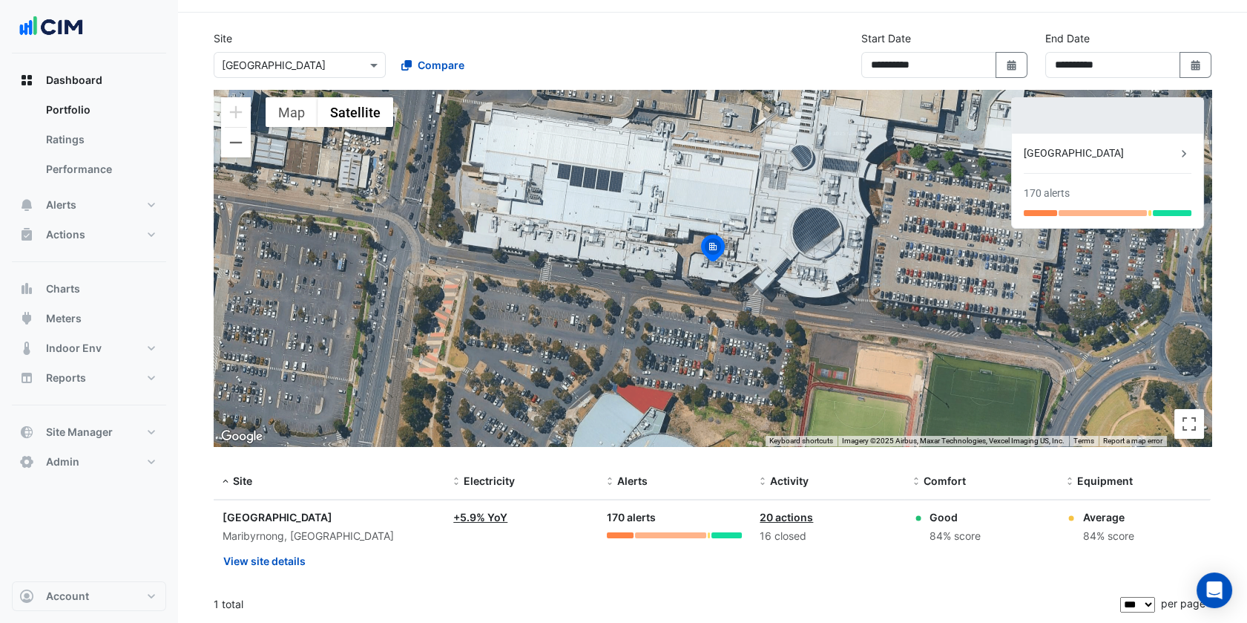
drag, startPoint x: 371, startPoint y: 510, endPoint x: 211, endPoint y: 505, distance: 160.3
click at [211, 505] on section "**********" at bounding box center [712, 318] width 1069 height 610
click at [370, 541] on div "Maribyrnong, Victoria" at bounding box center [329, 536] width 213 height 17
click at [301, 554] on button "View site details" at bounding box center [265, 561] width 84 height 26
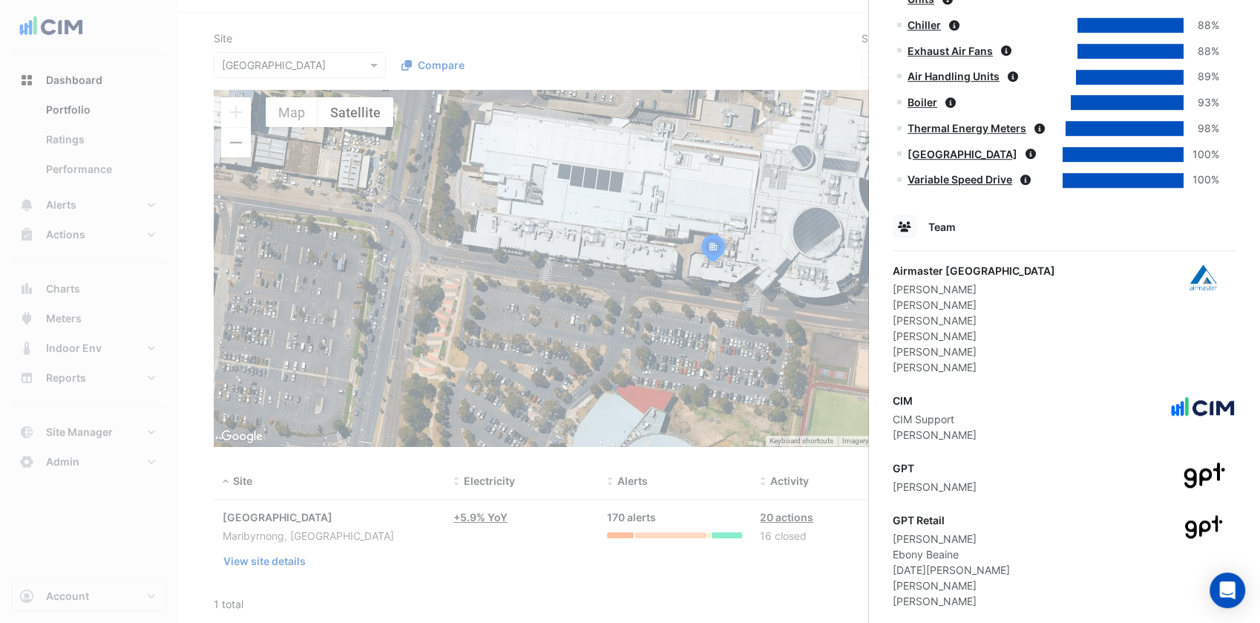
scroll to position [1009, 0]
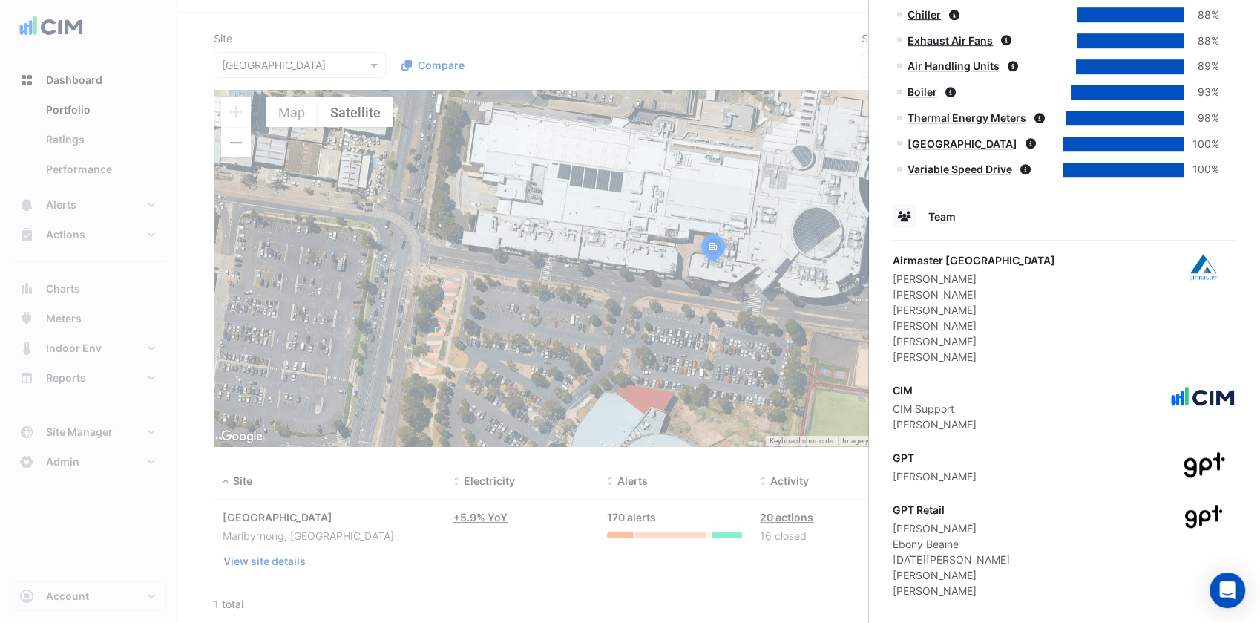
click at [975, 318] on div "Mark Cappola" at bounding box center [974, 326] width 162 height 16
drag, startPoint x: 999, startPoint y: 240, endPoint x: 890, endPoint y: 236, distance: 108.4
click at [387, 78] on ngb-offcanvas-backdrop at bounding box center [630, 311] width 1260 height 623
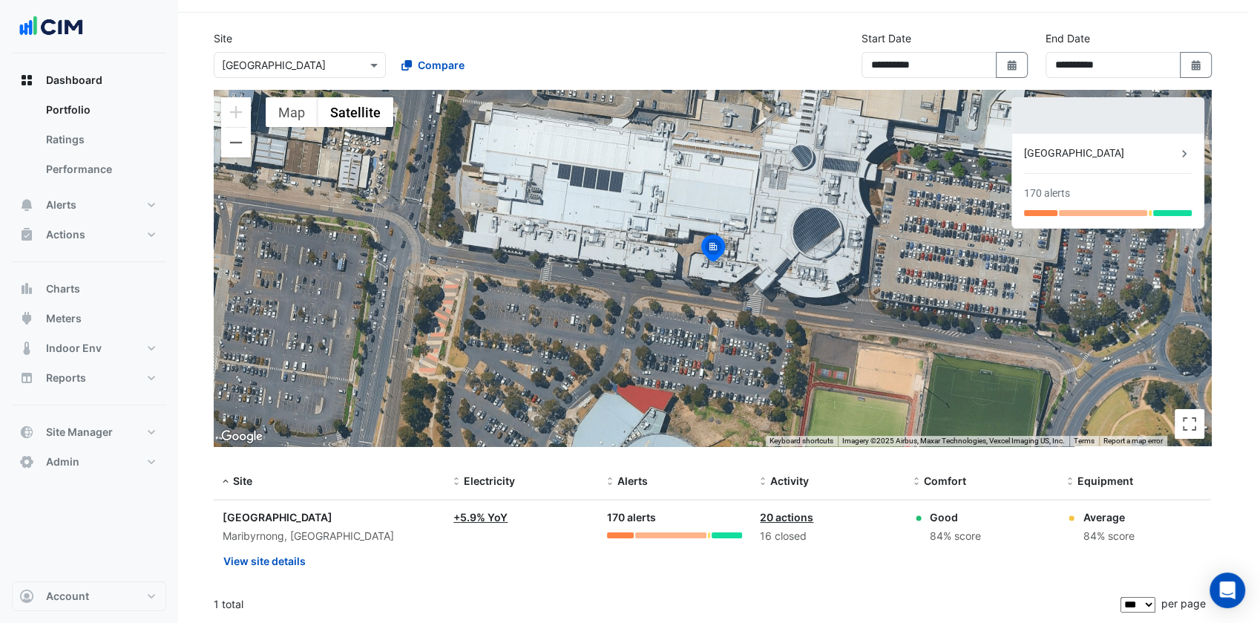
click at [356, 69] on div at bounding box center [299, 64] width 171 height 17
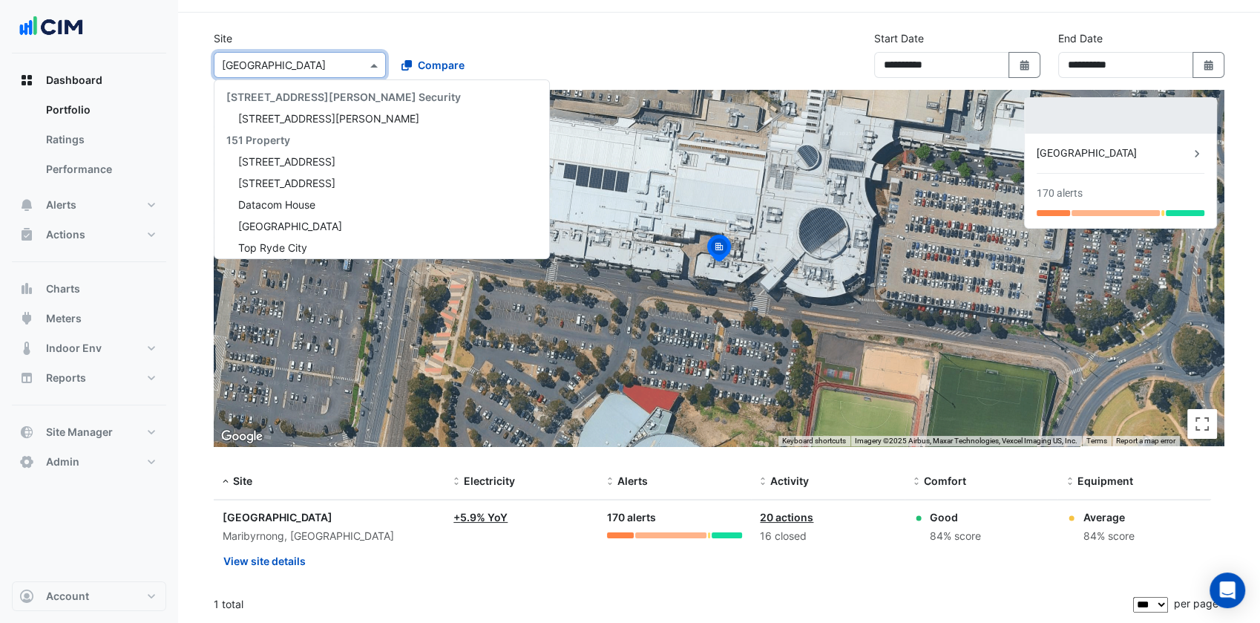
paste input "**********"
type input "**********"
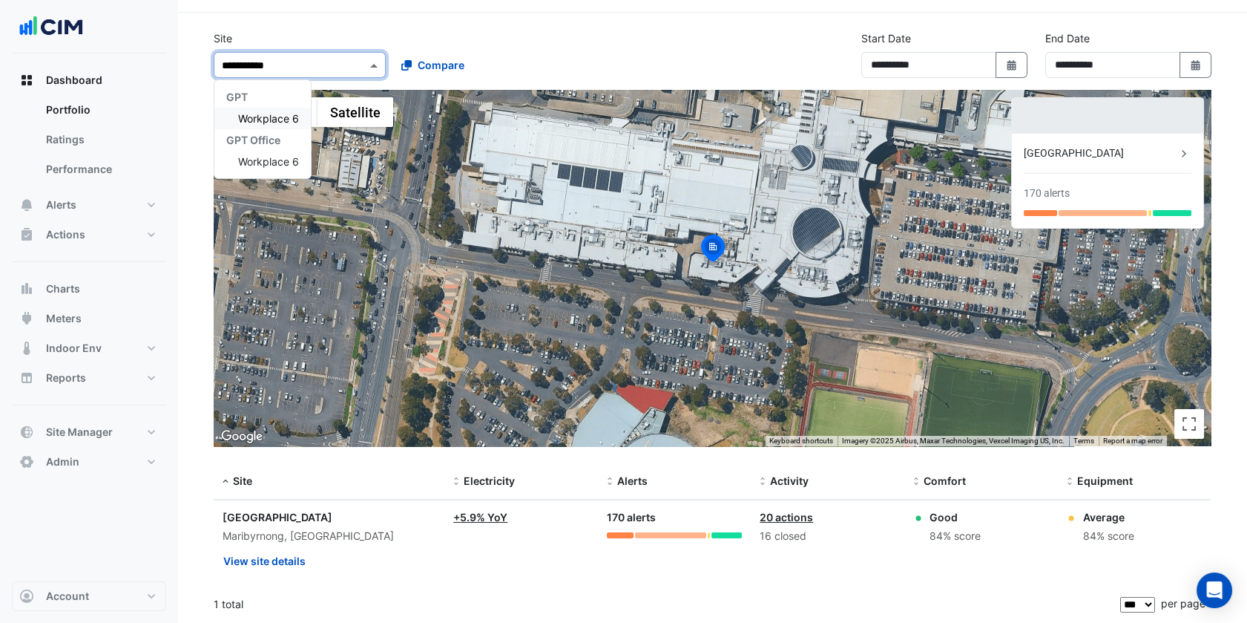
click at [271, 119] on span "Workplace 6" at bounding box center [268, 118] width 61 height 13
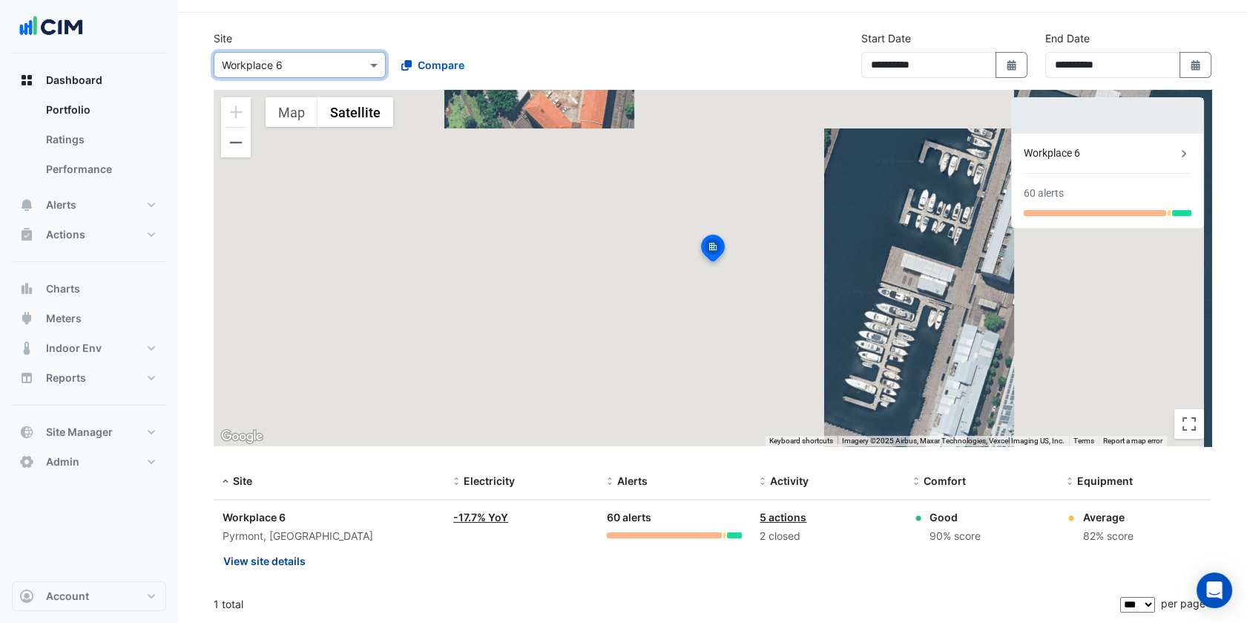
click at [289, 556] on button "View site details" at bounding box center [265, 561] width 84 height 26
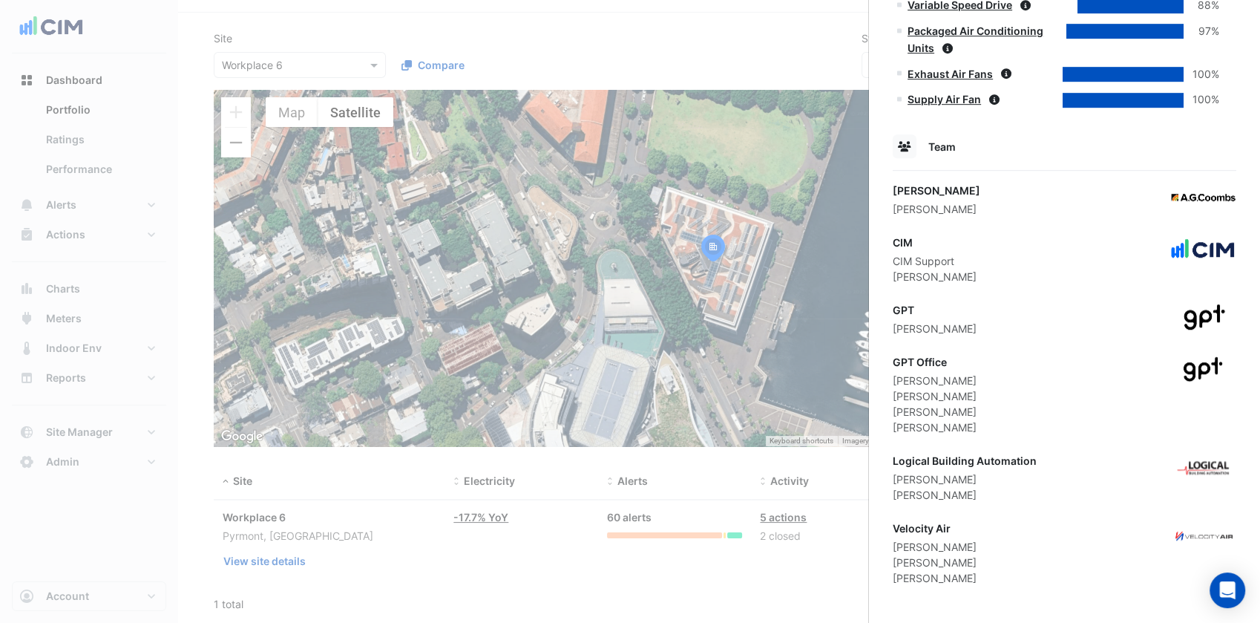
scroll to position [894, 0]
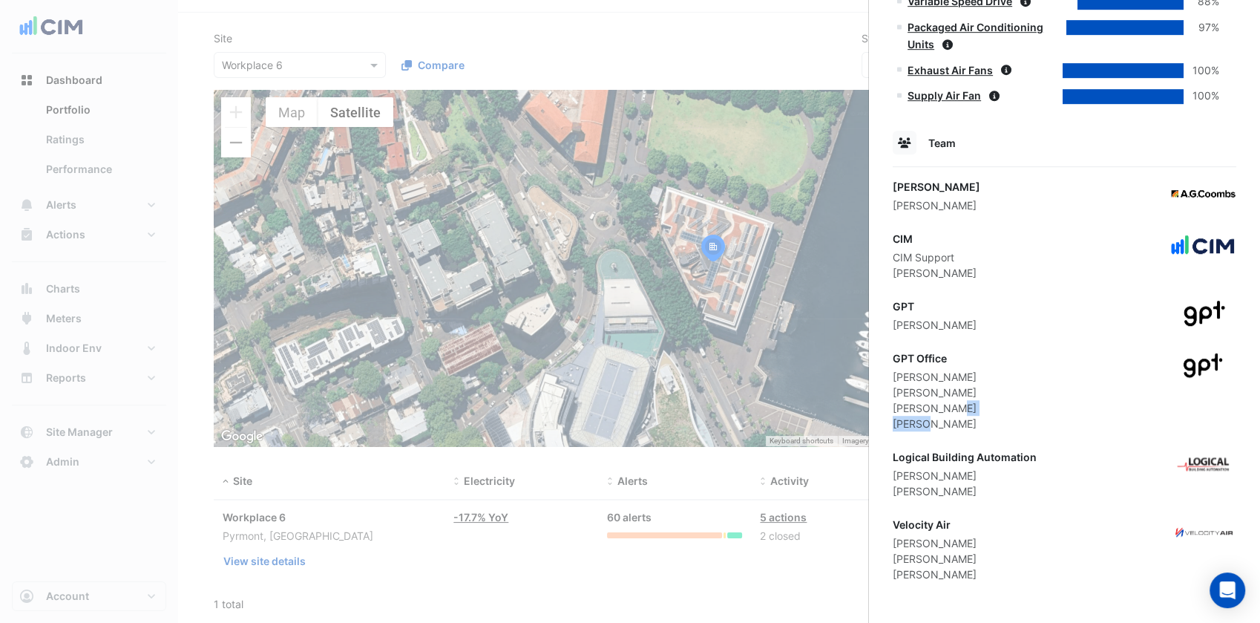
drag, startPoint x: 973, startPoint y: 413, endPoint x: 931, endPoint y: 430, distance: 44.9
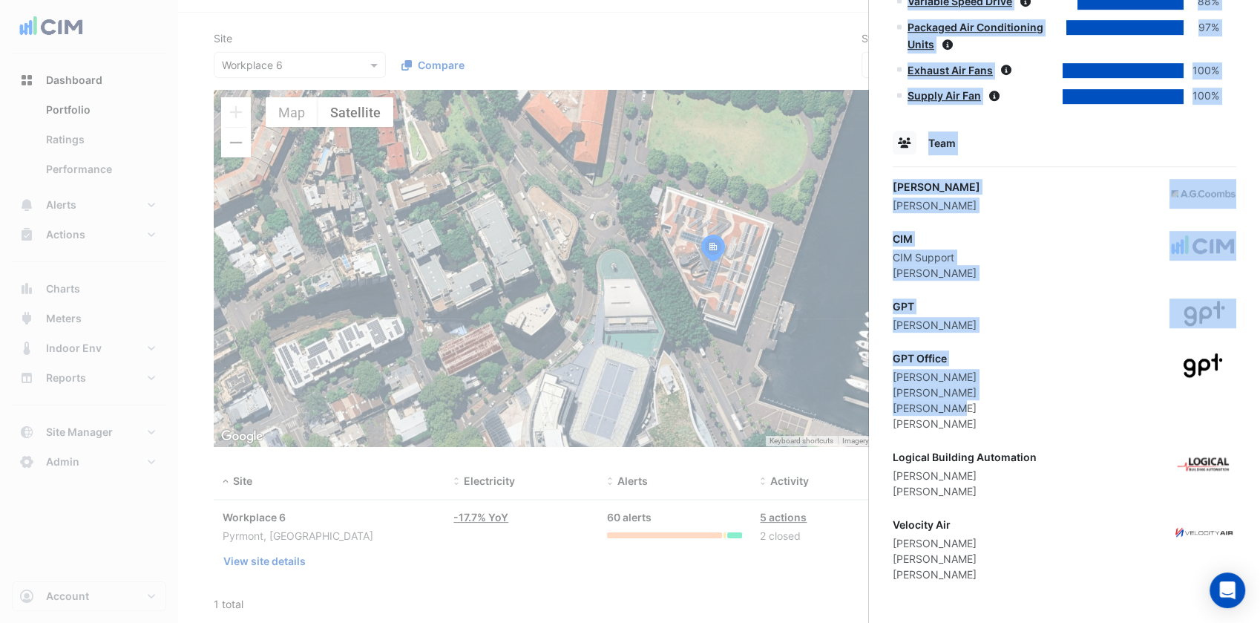
drag, startPoint x: 931, startPoint y: 430, endPoint x: 977, endPoint y: 433, distance: 46.1
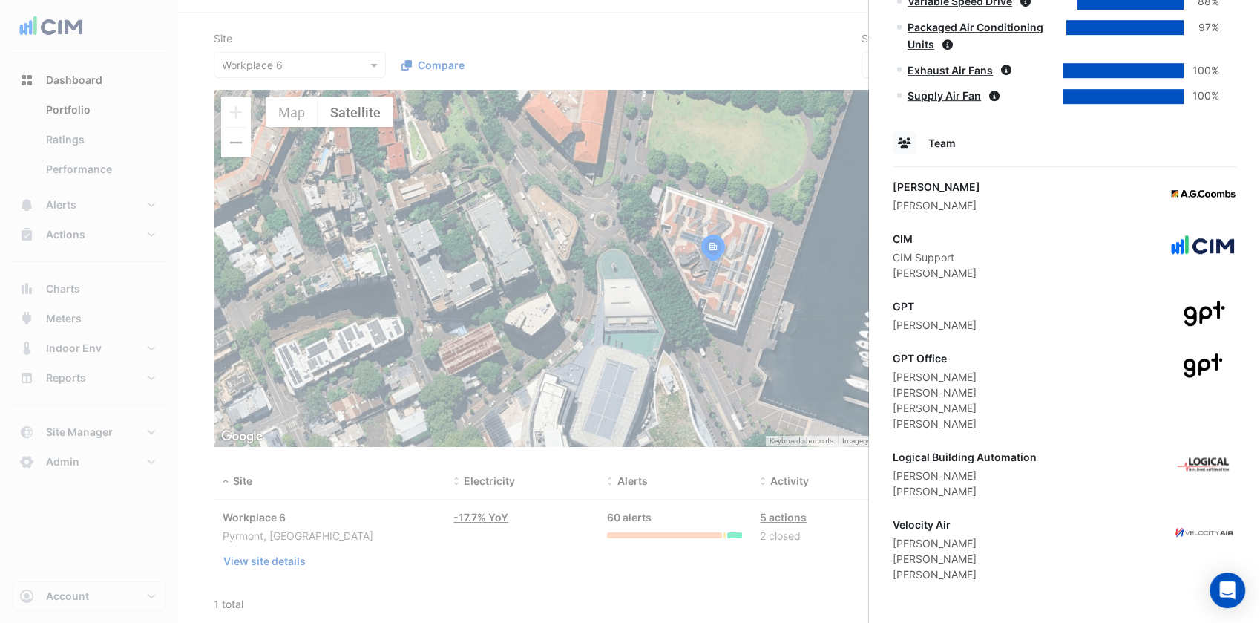
click at [990, 427] on div "GPT Office Andrew Harman Daniel Nguyen Linda Duong Rachel Flanagan" at bounding box center [1065, 390] width 344 height 81
drag, startPoint x: 993, startPoint y: 421, endPoint x: 896, endPoint y: 420, distance: 97.2
click at [896, 420] on div "GPT Office Andrew Harman Daniel Nguyen Linda Duong Rachel Flanagan" at bounding box center [1065, 390] width 344 height 81
drag, startPoint x: 962, startPoint y: 404, endPoint x: 894, endPoint y: 402, distance: 67.6
click at [894, 402] on div "Linda Duong" at bounding box center [935, 408] width 84 height 16
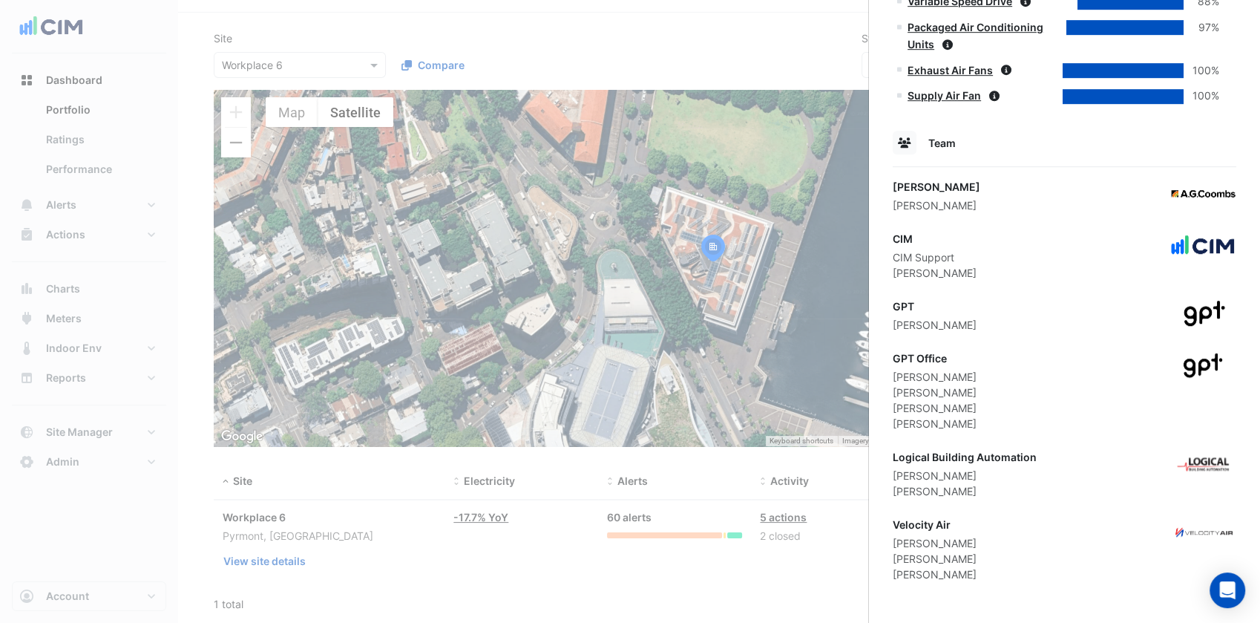
click at [990, 398] on div "GPT Office Andrew Harman Daniel Nguyen Linda Duong Rachel Flanagan" at bounding box center [1065, 390] width 344 height 81
drag, startPoint x: 975, startPoint y: 392, endPoint x: 891, endPoint y: 390, distance: 83.9
drag, startPoint x: 891, startPoint y: 390, endPoint x: 1006, endPoint y: 375, distance: 116.0
click at [1006, 375] on div "GPT Office Andrew Harman Daniel Nguyen Linda Duong Rachel Flanagan" at bounding box center [1065, 390] width 344 height 81
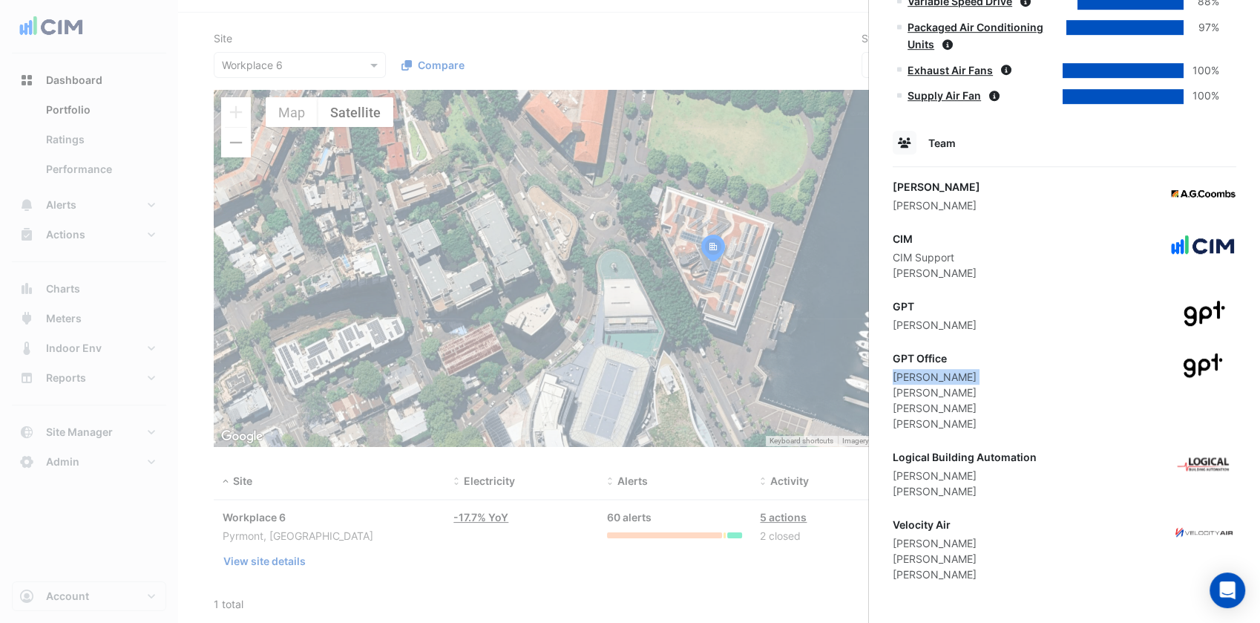
drag, startPoint x: 1006, startPoint y: 375, endPoint x: 888, endPoint y: 372, distance: 118.0
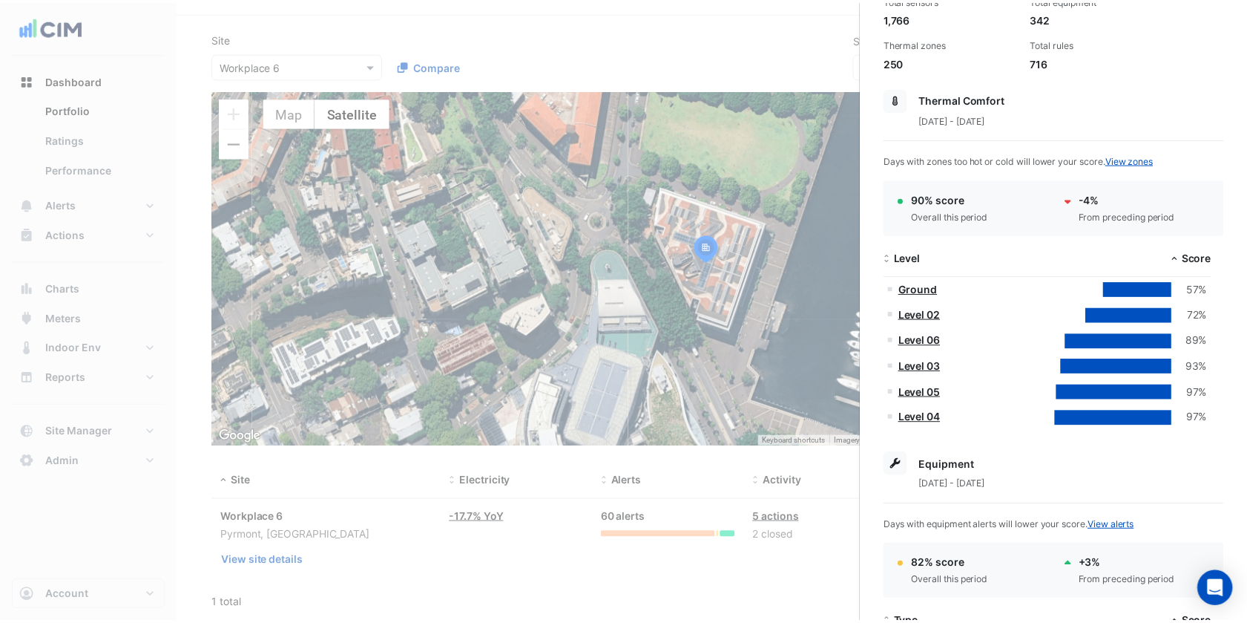
scroll to position [0, 0]
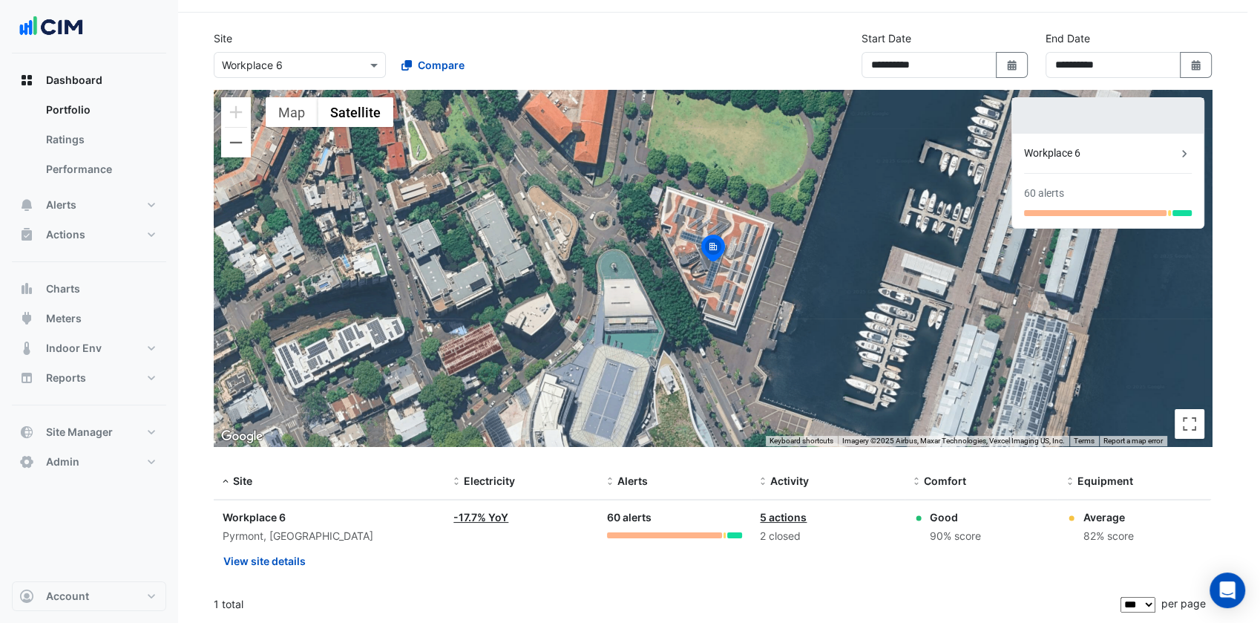
click at [689, 59] on ngb-offcanvas-backdrop at bounding box center [630, 311] width 1260 height 623
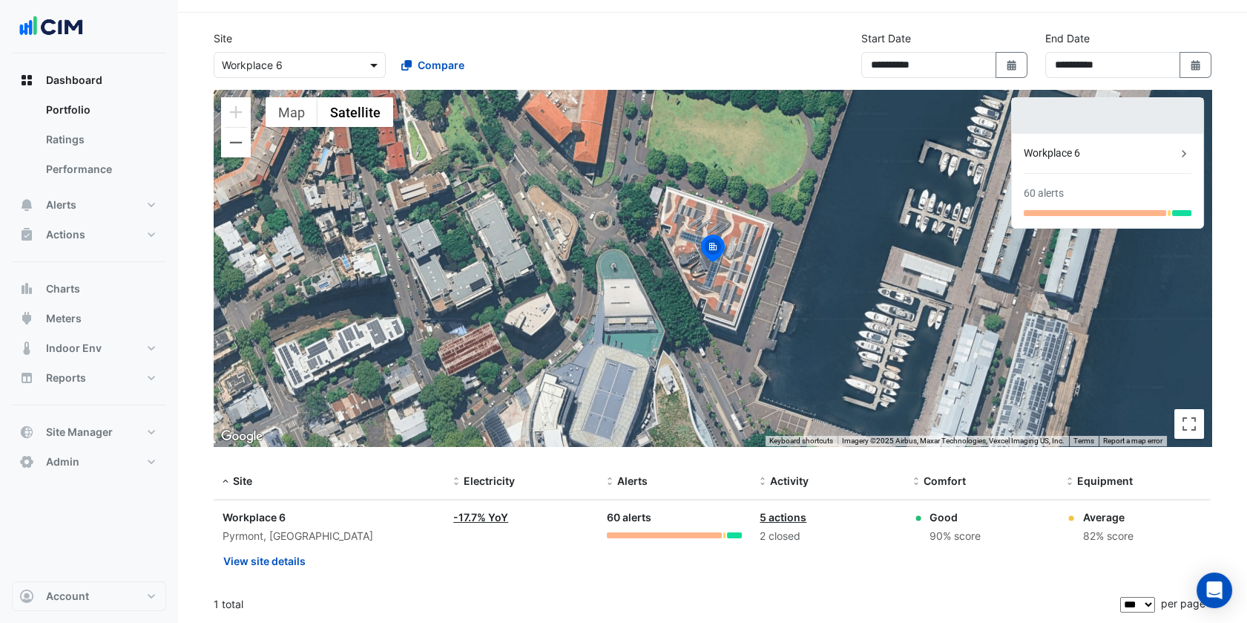
click at [367, 71] on span at bounding box center [376, 65] width 19 height 16
paste input "**********"
type input "**********"
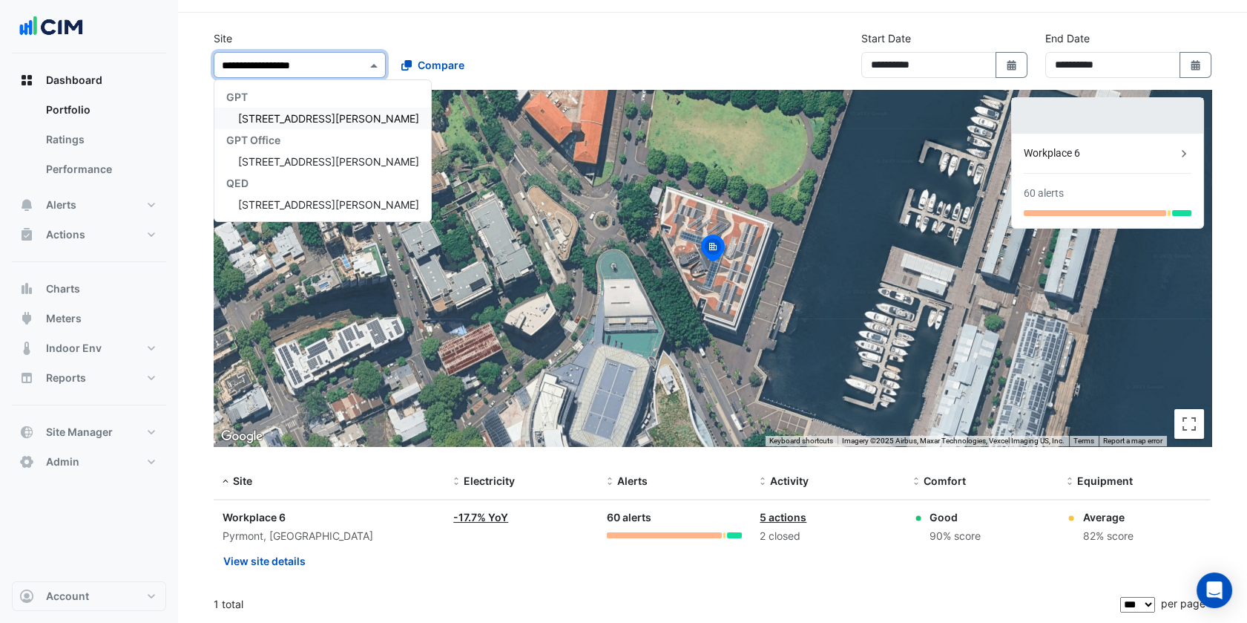
click at [268, 129] on div "GPT Office" at bounding box center [322, 140] width 217 height 22
click at [284, 119] on span "[STREET_ADDRESS][PERSON_NAME]" at bounding box center [328, 118] width 181 height 13
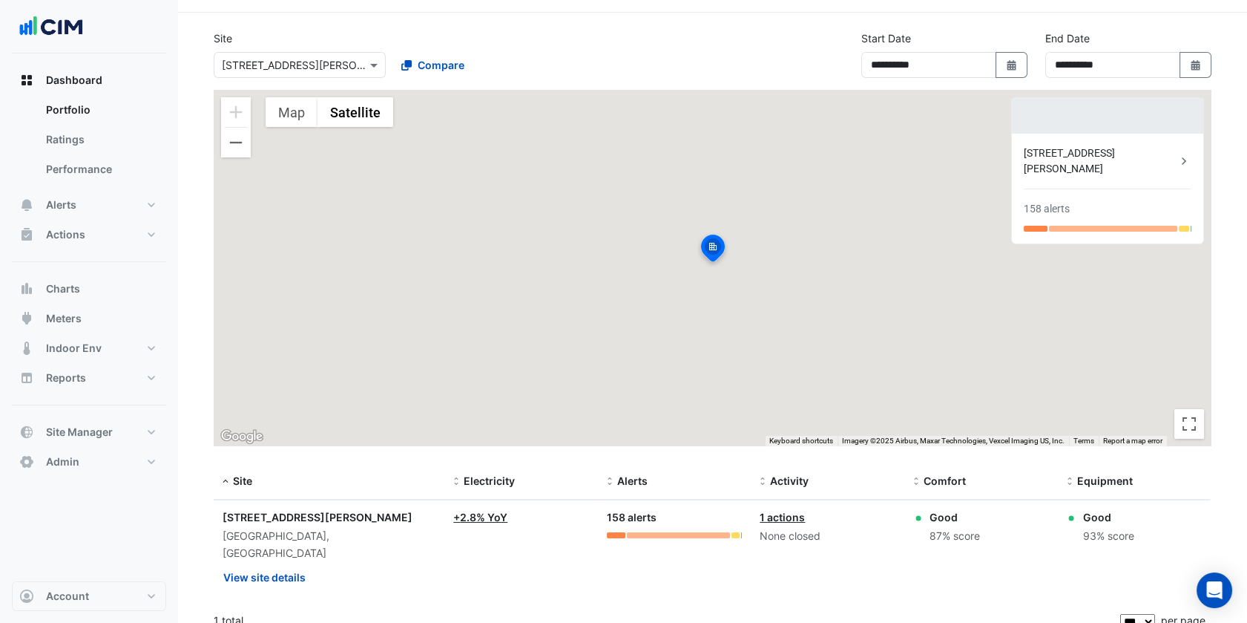
click at [723, 63] on div "**********" at bounding box center [713, 59] width 1016 height 59
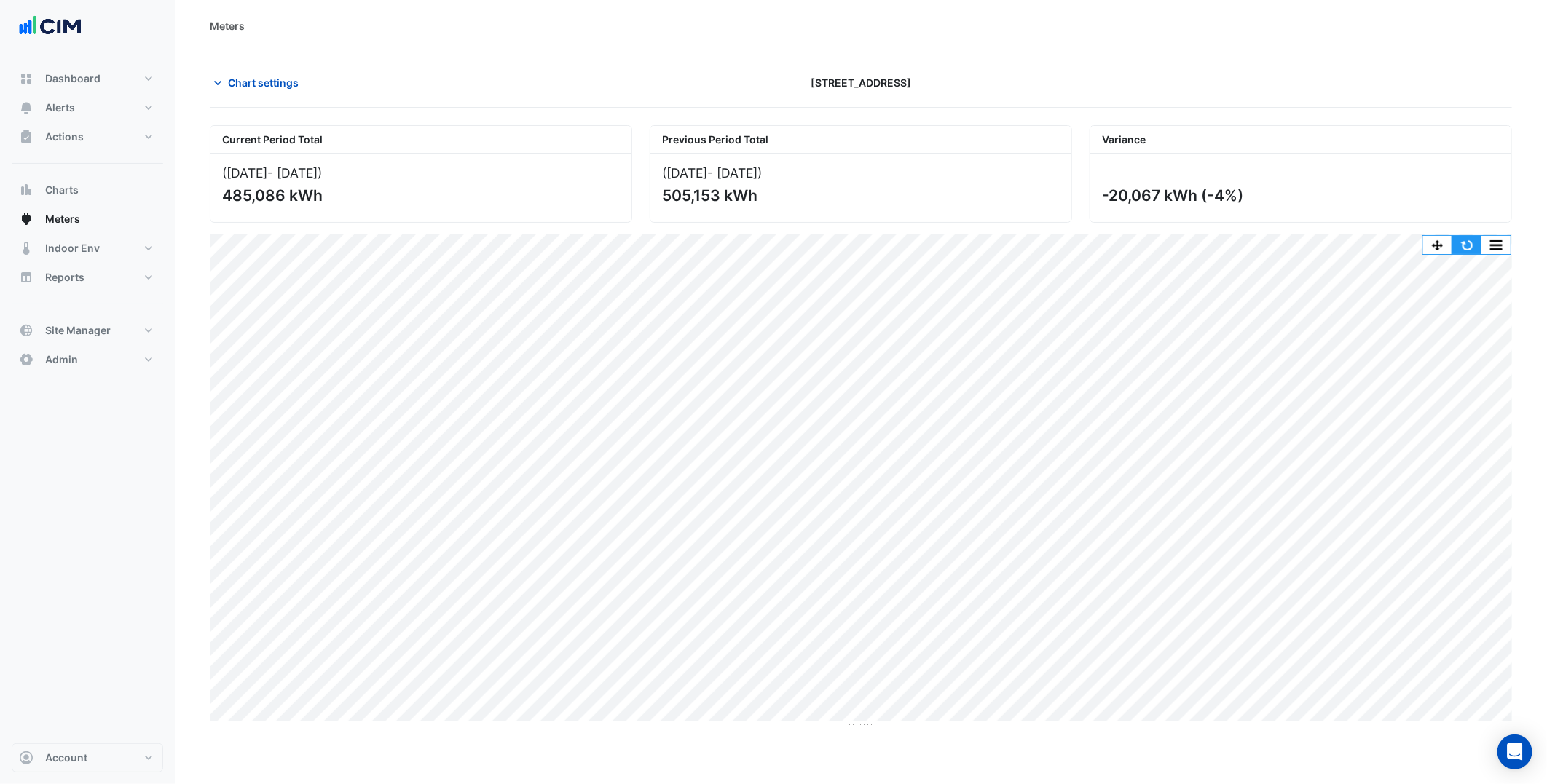
click at [1472, 249] on button "button" at bounding box center [1467, 244] width 29 height 19
click at [296, 70] on button "Chart settings" at bounding box center [259, 82] width 98 height 26
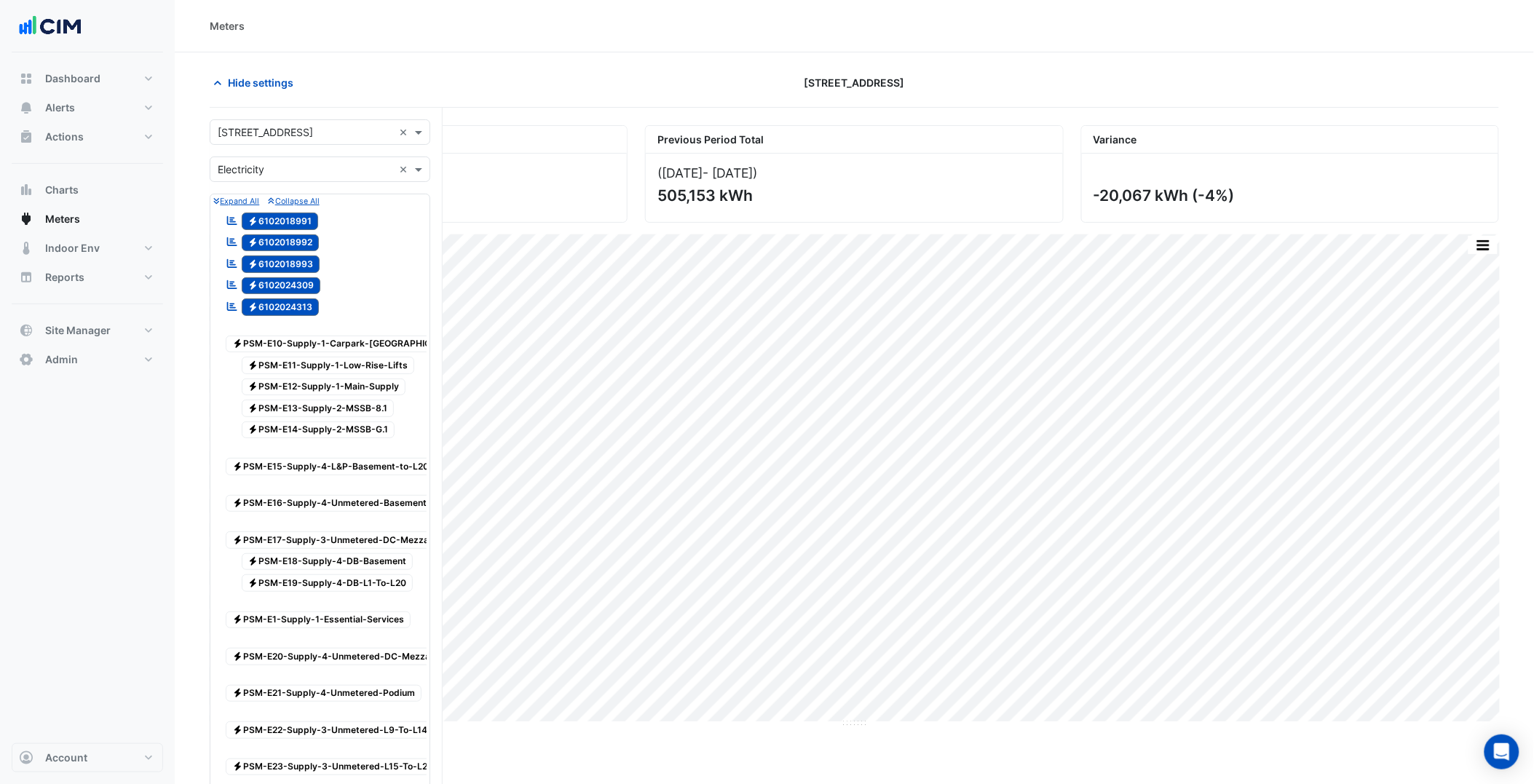
click at [322, 139] on input "text" at bounding box center [305, 133] width 176 height 16
type input "*****"
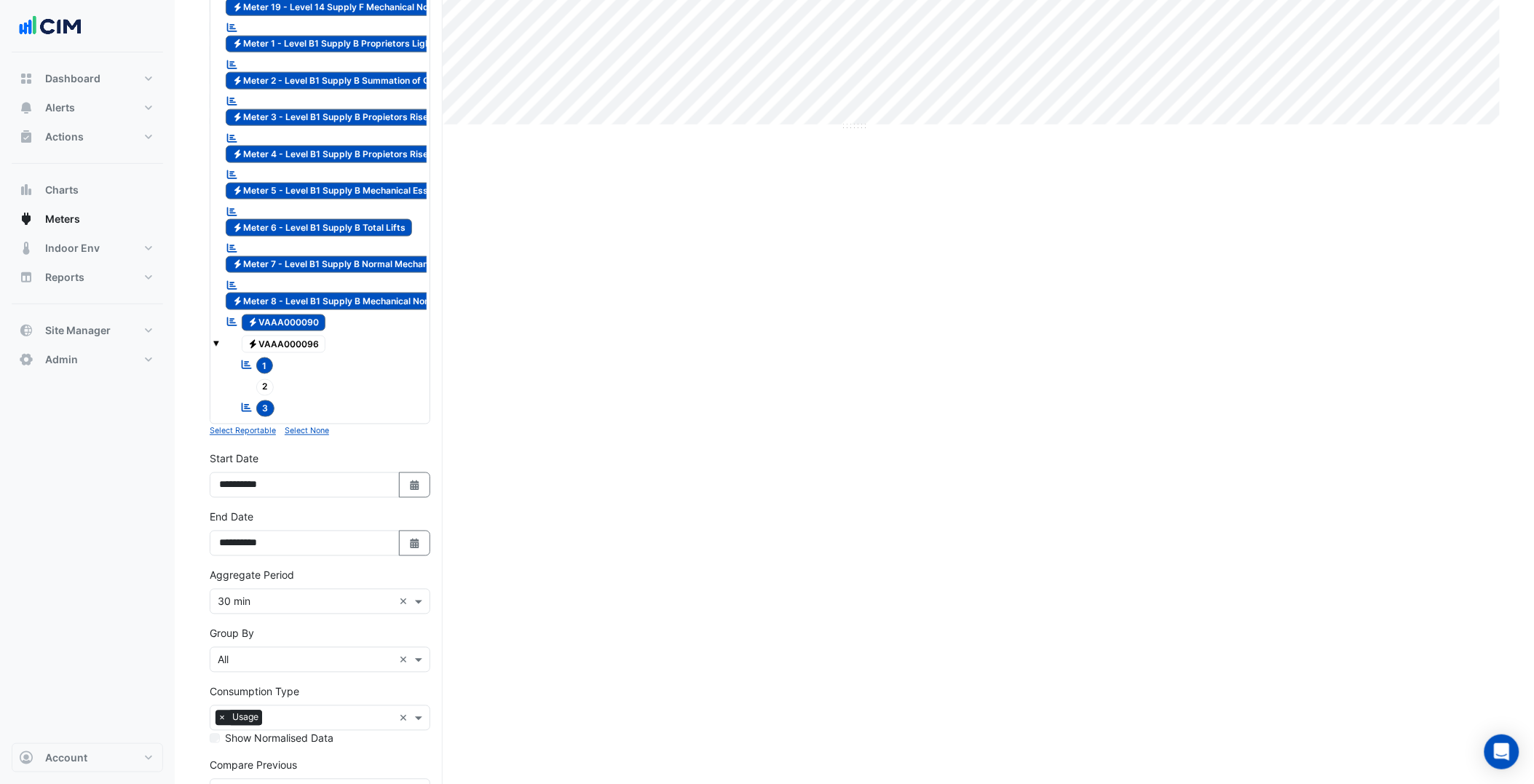
scroll to position [590, 0]
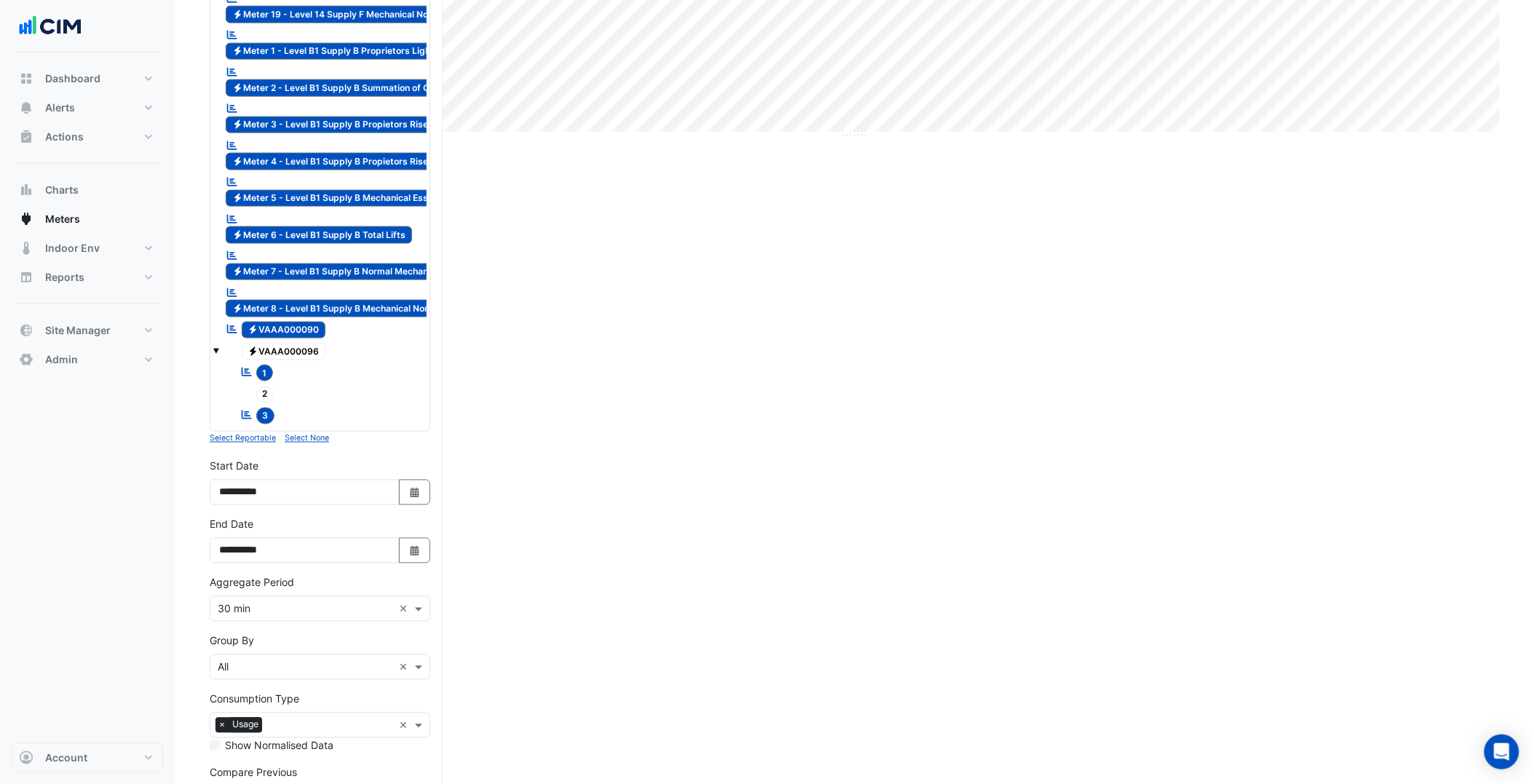
click at [317, 444] on small "Select None" at bounding box center [306, 439] width 44 height 10
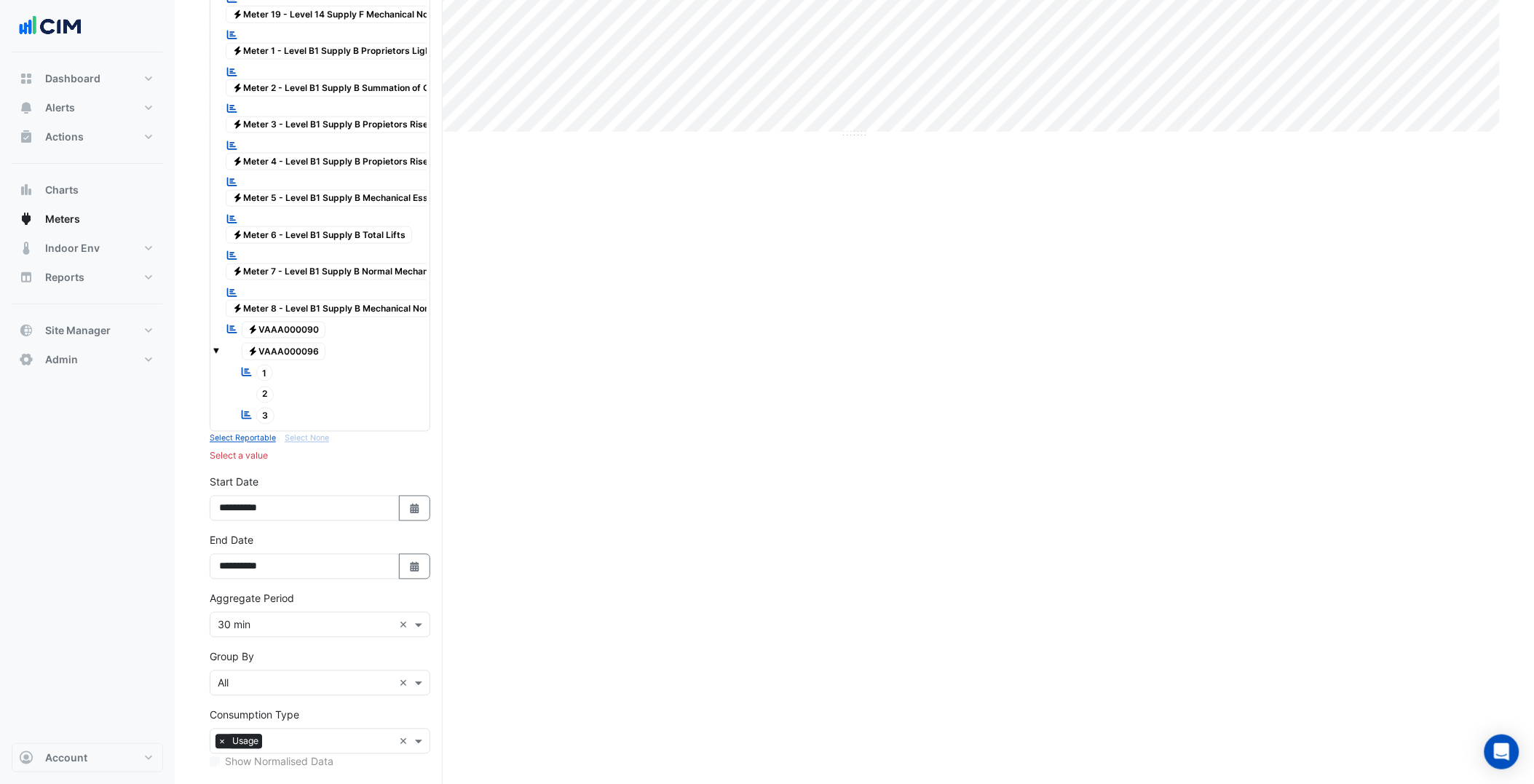
click at [275, 427] on div "Reportable 3" at bounding box center [257, 416] width 41 height 21
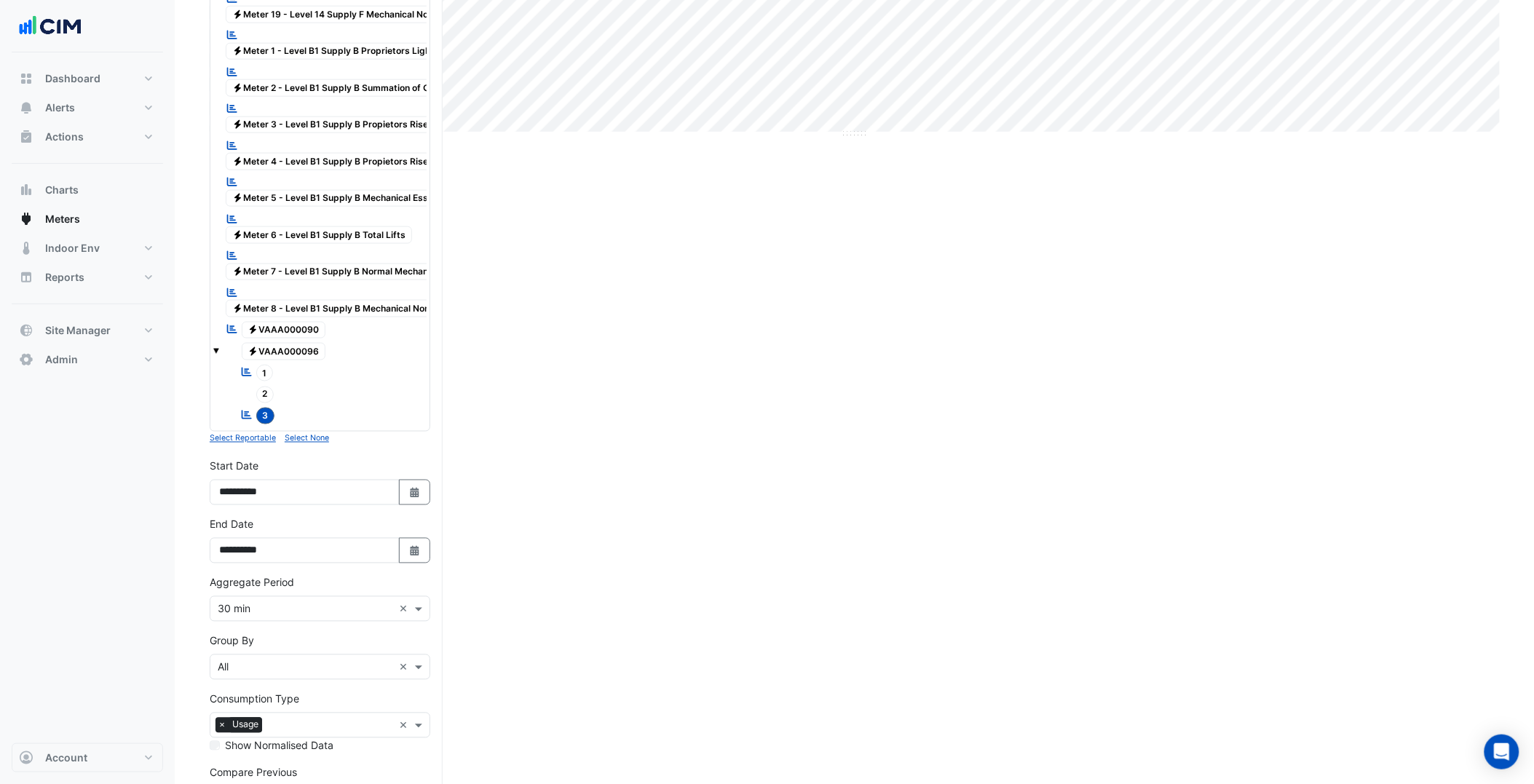
click at [256, 379] on tree-node-content "Reportable 1" at bounding box center [256, 372] width 32 height 13
click at [270, 340] on span "Electricity VAAA000090" at bounding box center [284, 331] width 84 height 18
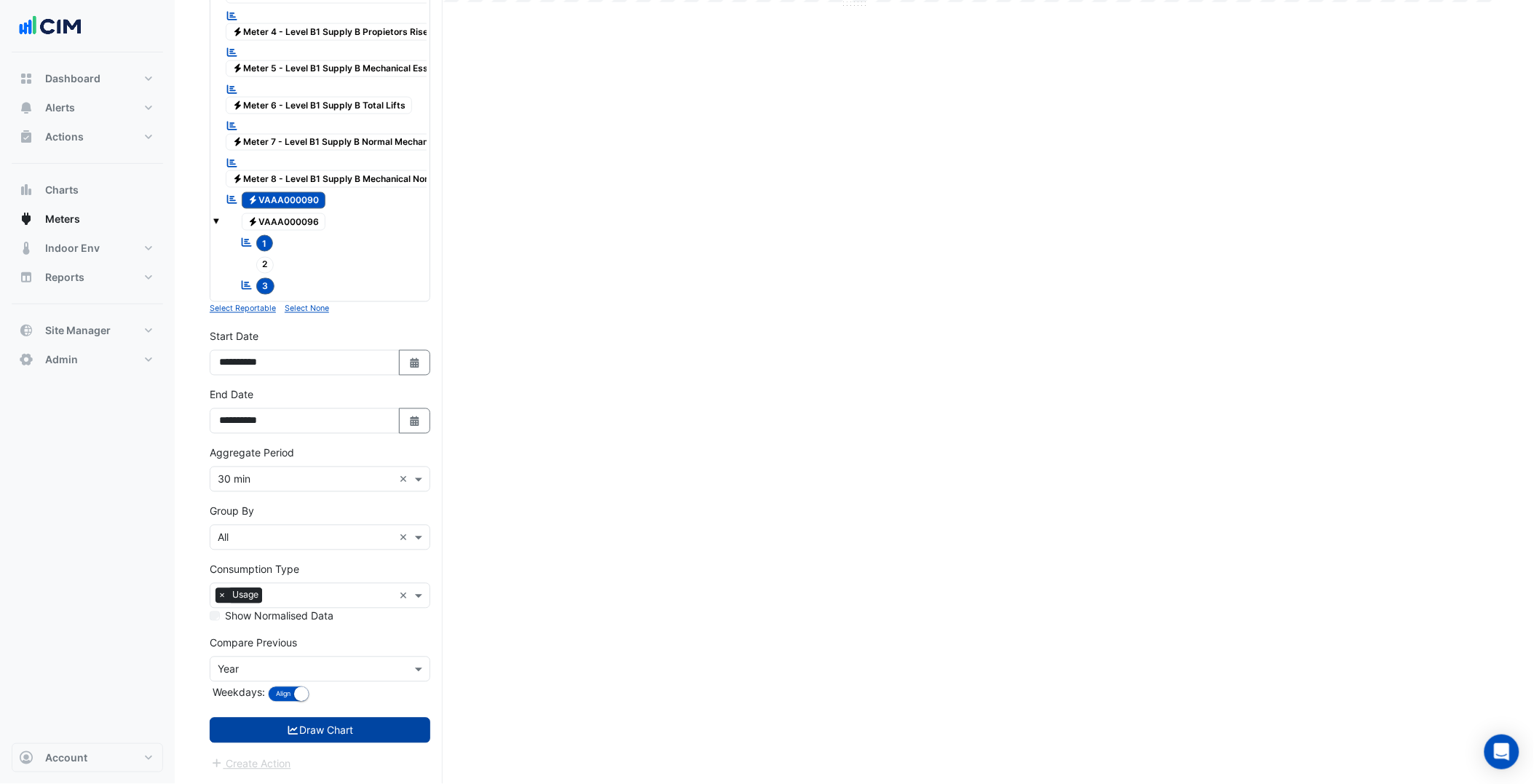
click at [328, 726] on button "Draw Chart" at bounding box center [320, 731] width 221 height 26
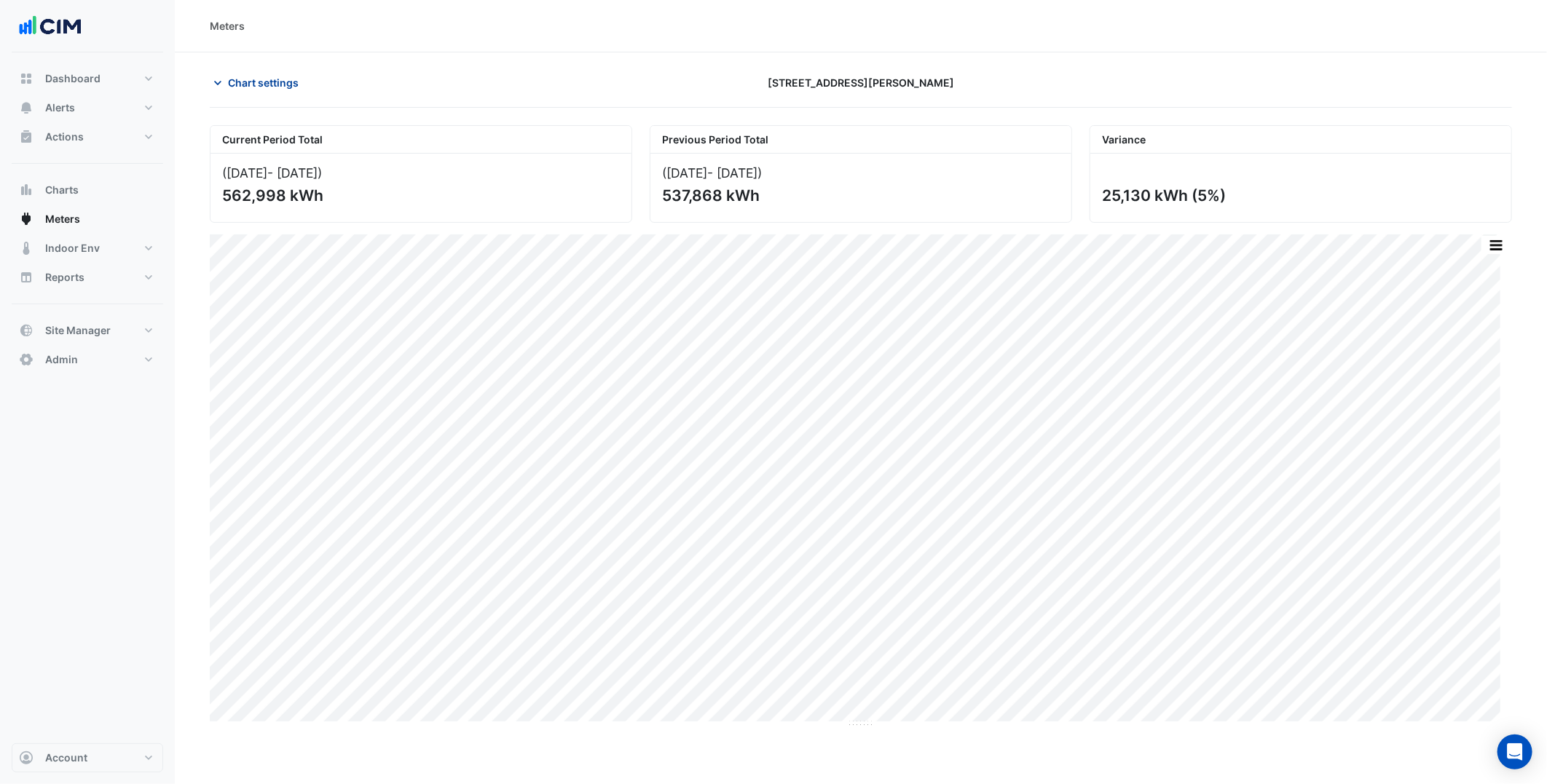
click at [285, 75] on span "Chart settings" at bounding box center [263, 82] width 71 height 16
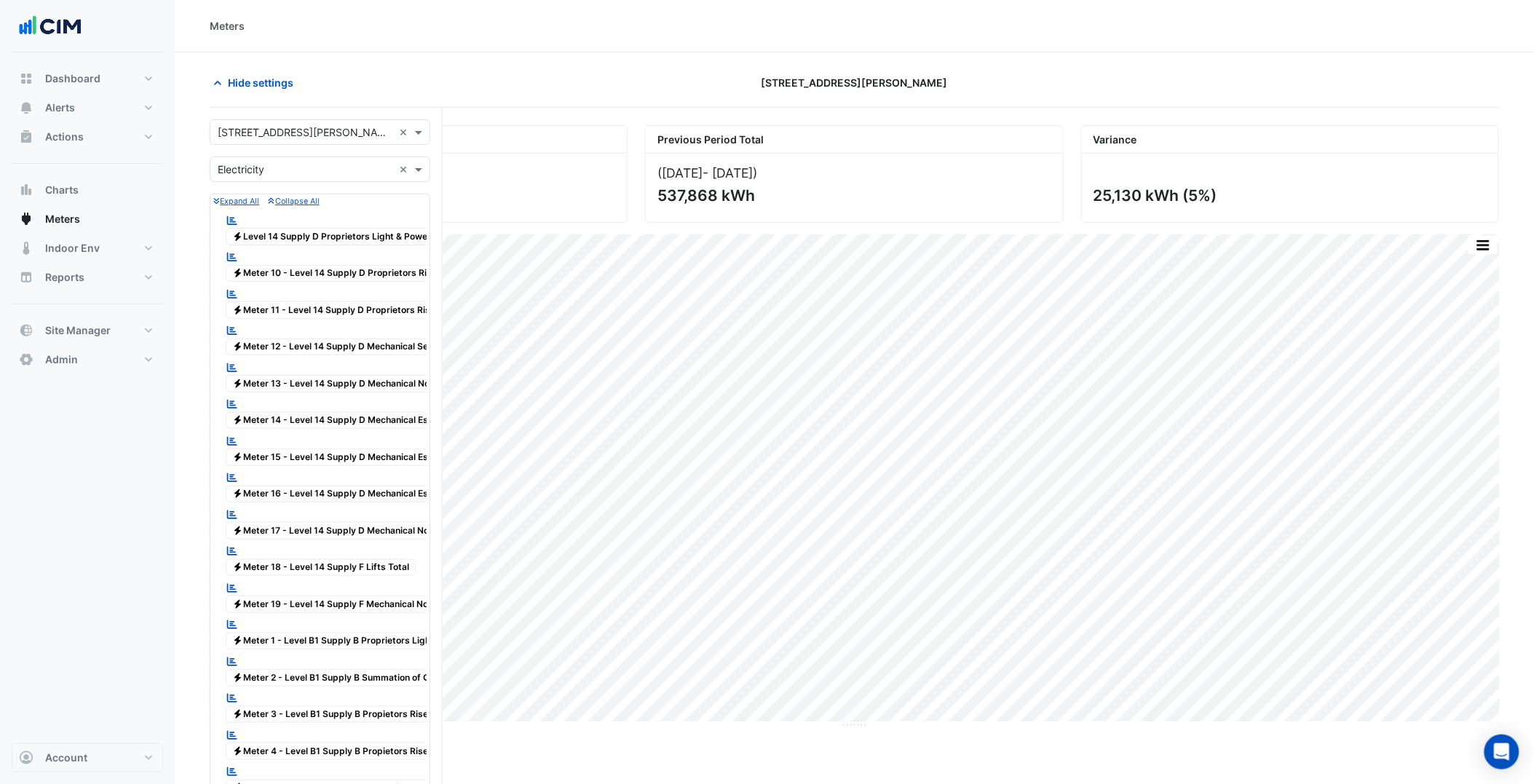
click at [308, 136] on input "text" at bounding box center [305, 133] width 176 height 16
type input "******"
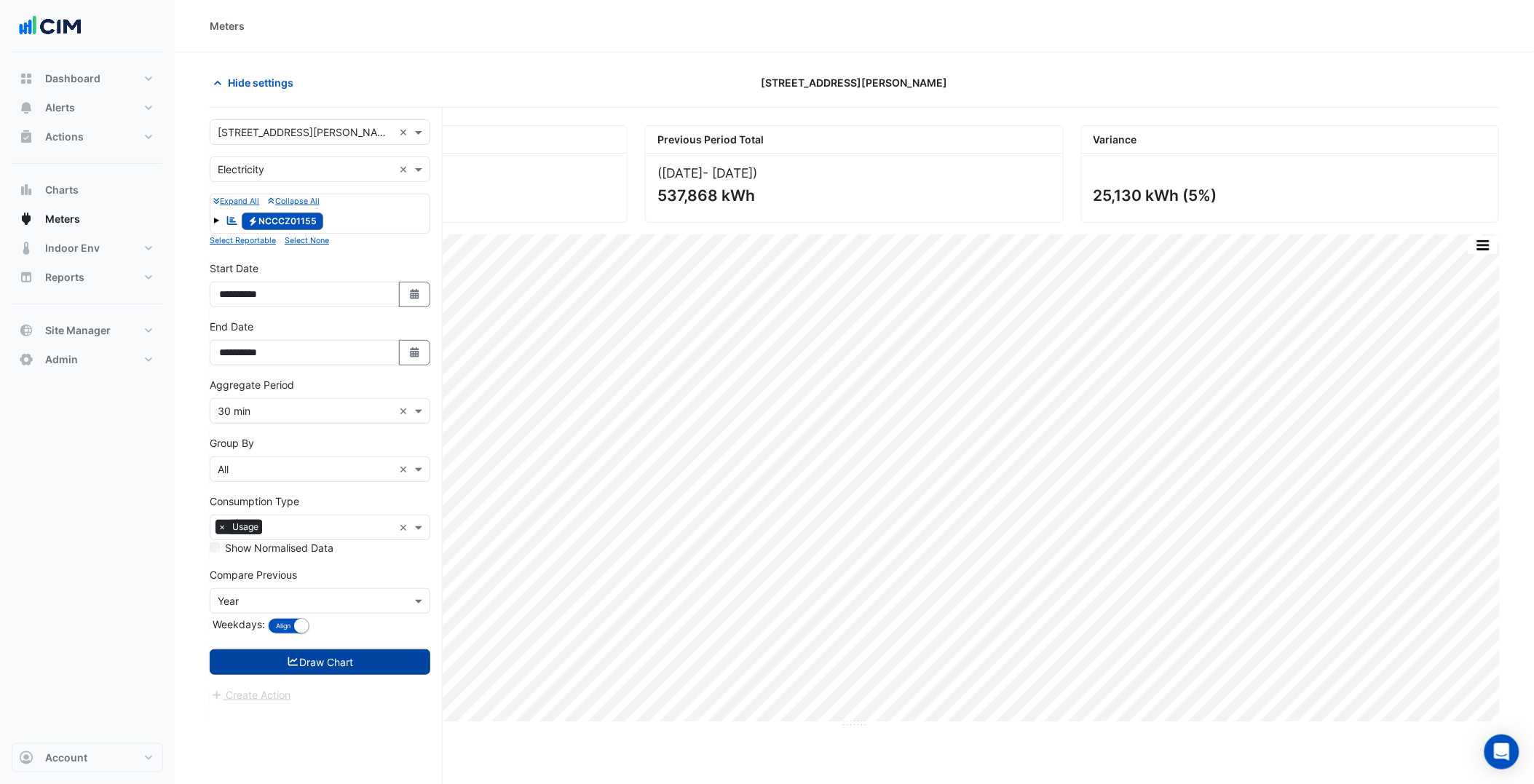
click at [343, 664] on button "Draw Chart" at bounding box center [320, 662] width 221 height 26
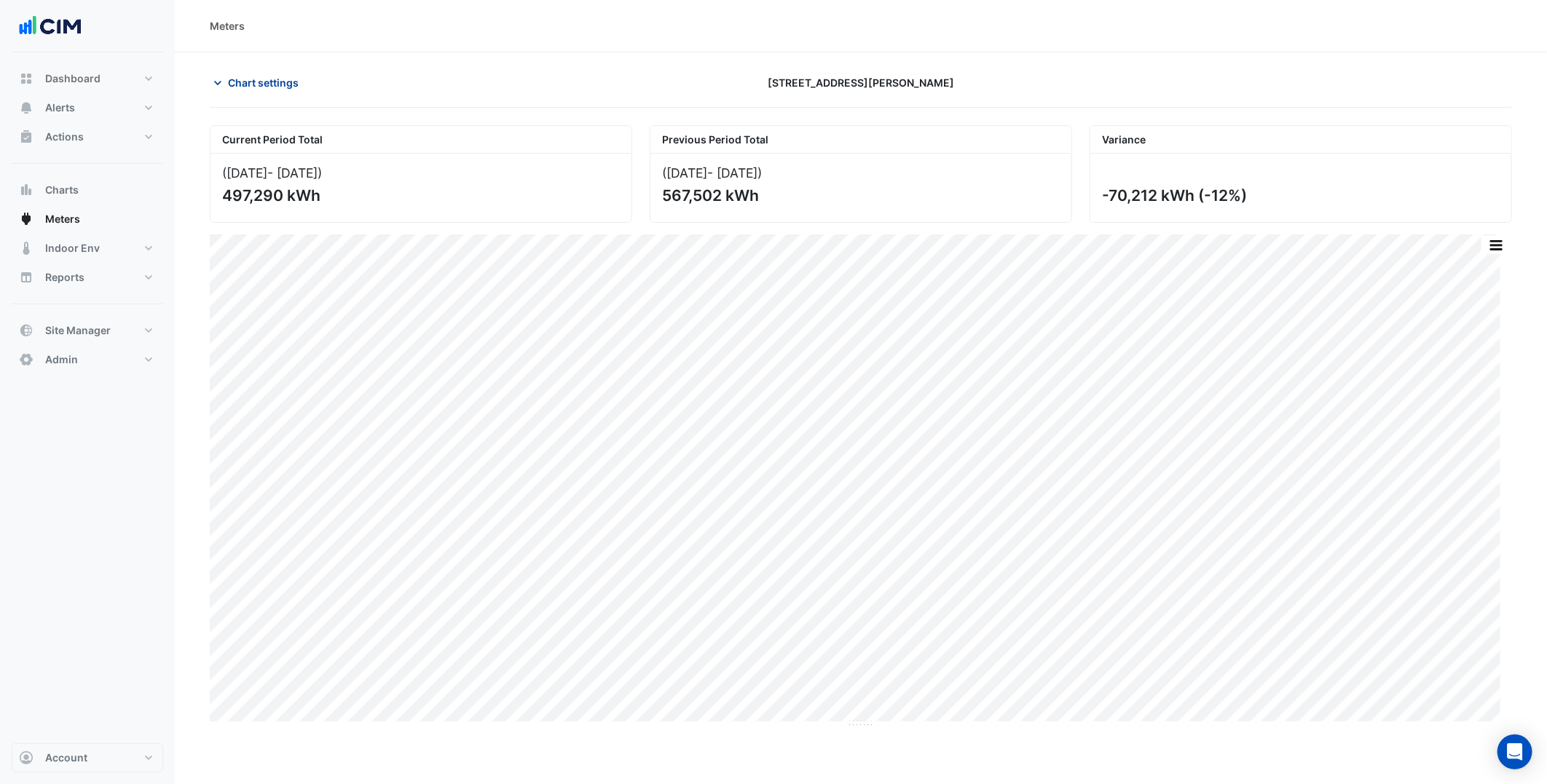
click at [252, 80] on span "Chart settings" at bounding box center [263, 82] width 71 height 16
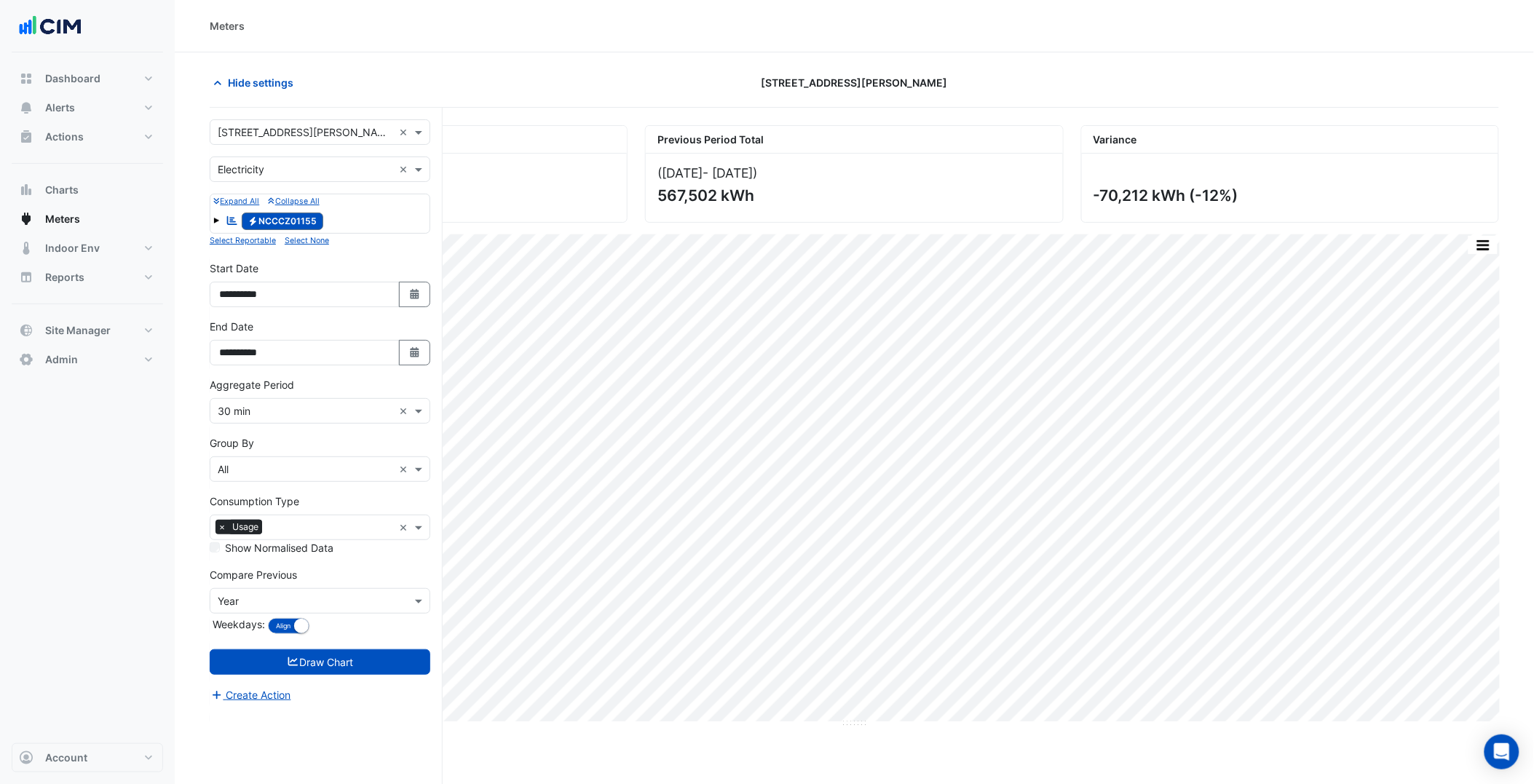
click at [316, 130] on input "text" at bounding box center [305, 133] width 176 height 16
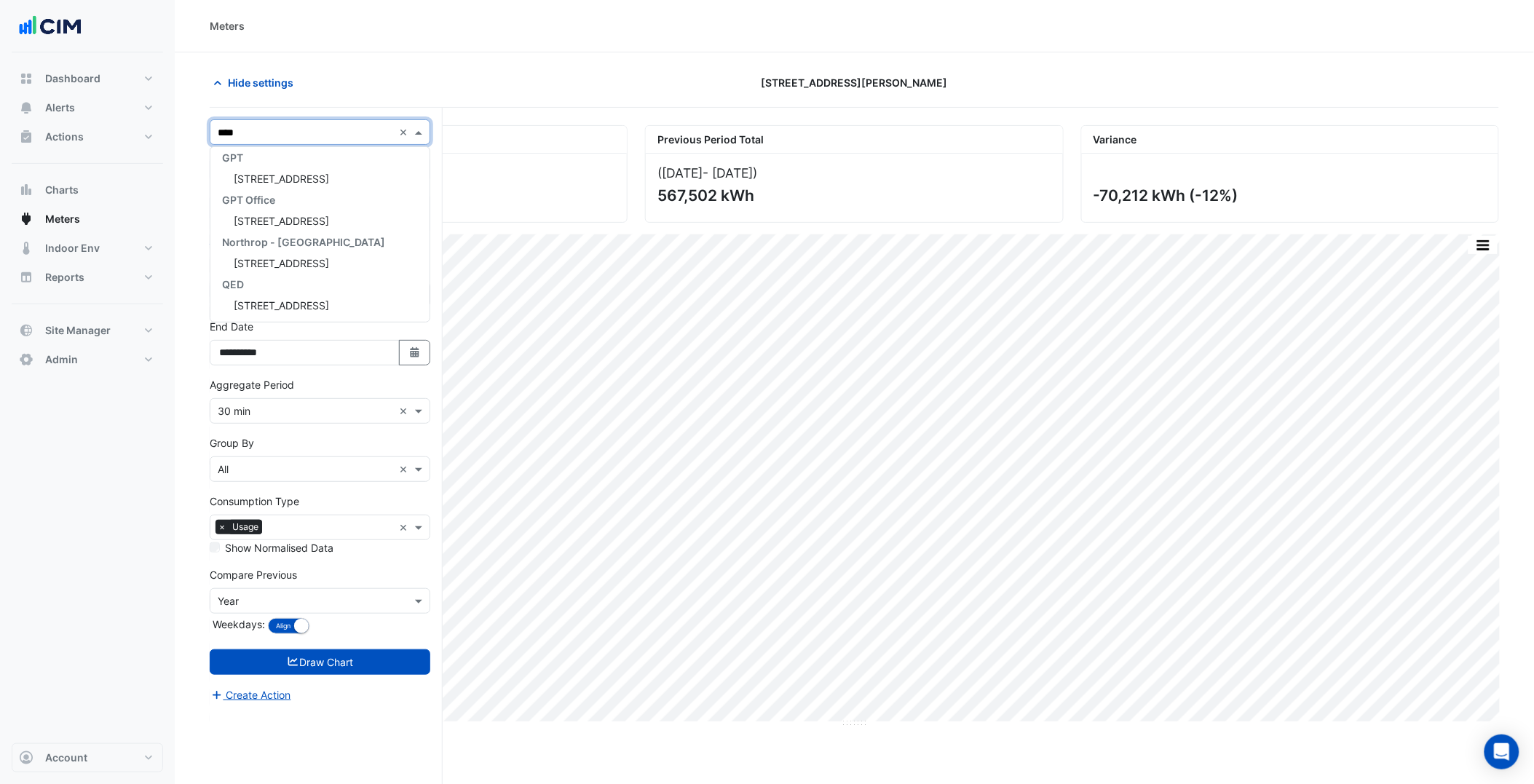
scroll to position [154, 0]
type input "******"
click at [316, 210] on div "GPT Office" at bounding box center [319, 221] width 219 height 22
click at [324, 202] on div "[STREET_ADDRESS]" at bounding box center [319, 200] width 219 height 22
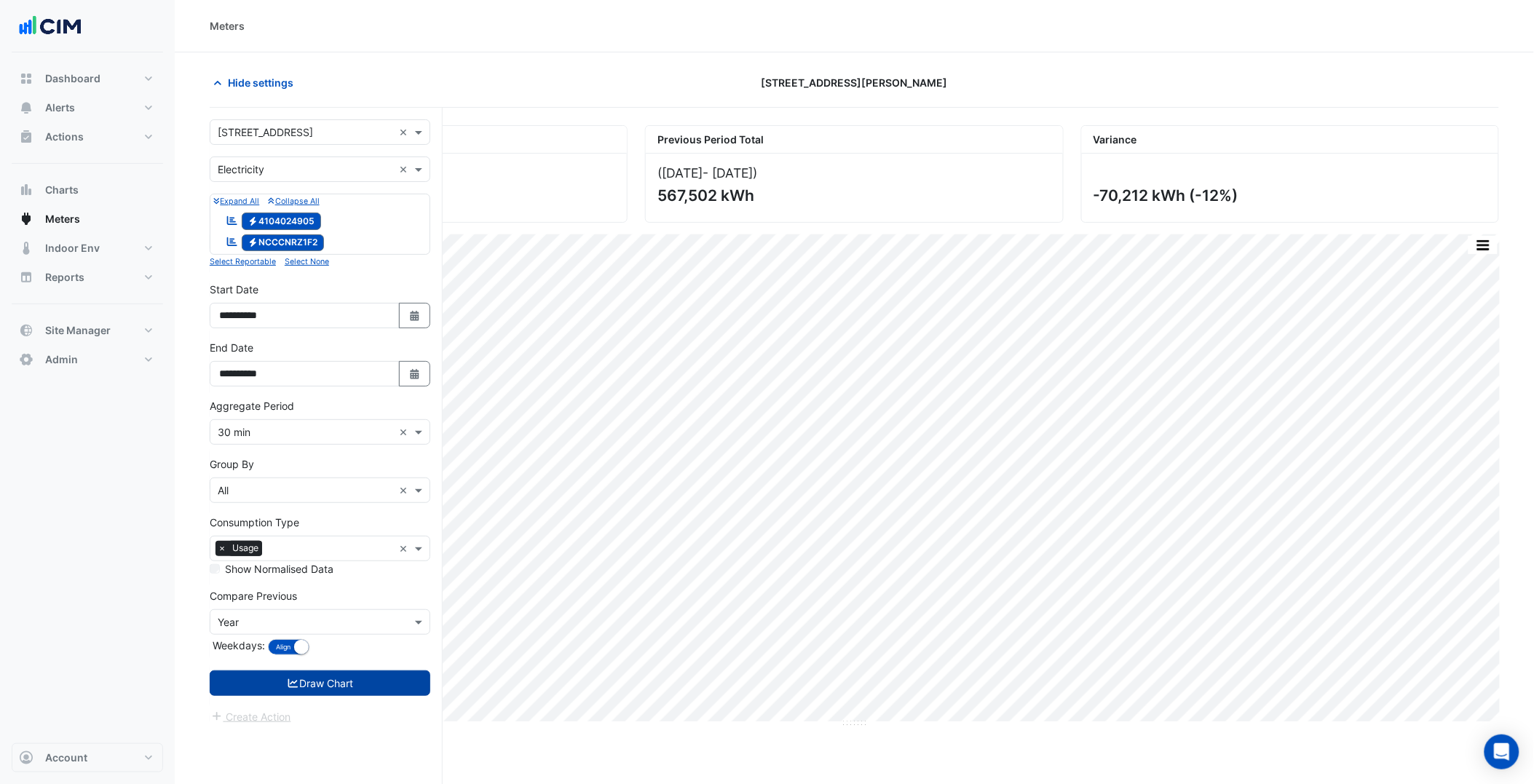
click at [332, 673] on button "Draw Chart" at bounding box center [320, 683] width 221 height 26
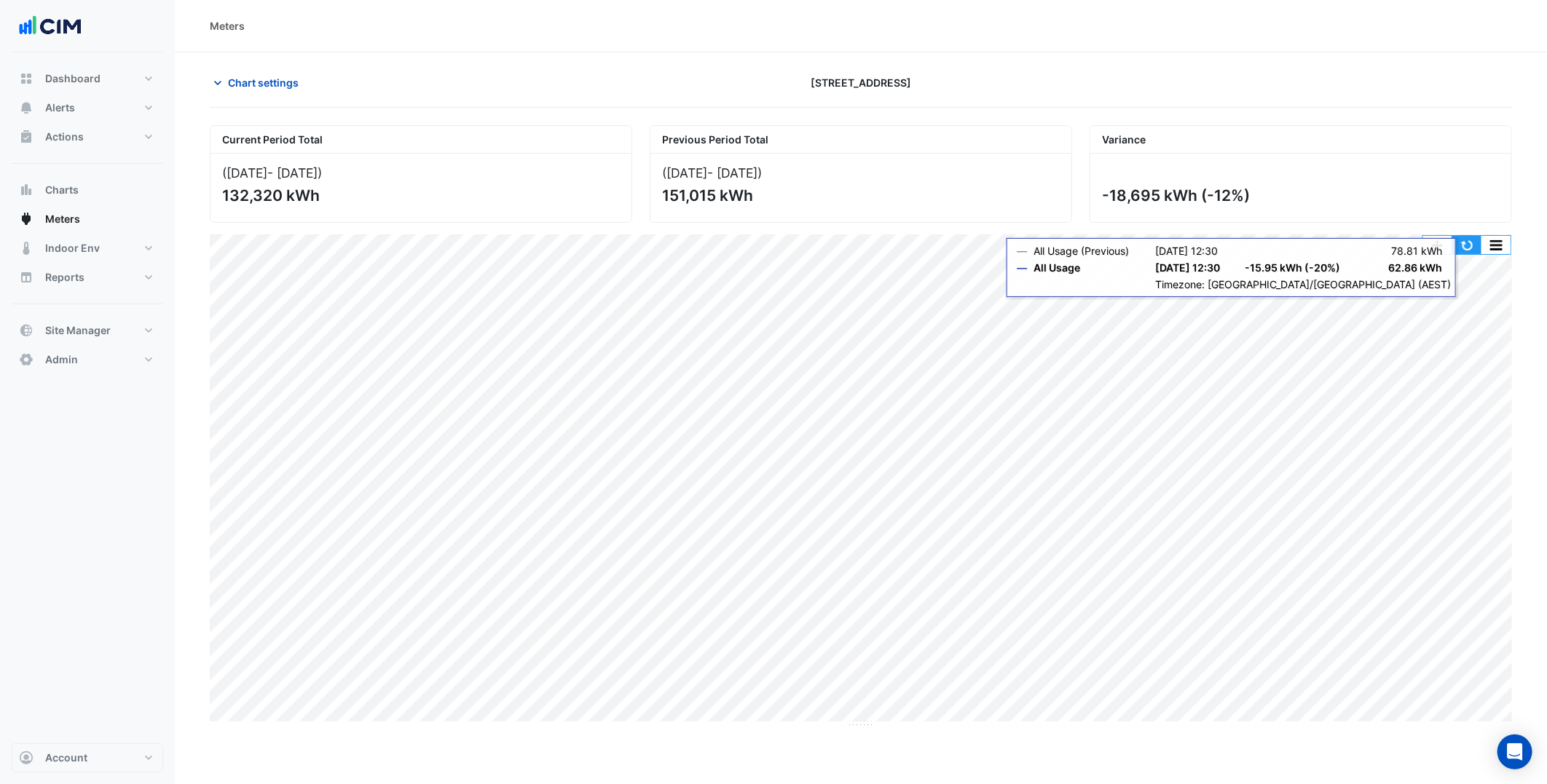
click at [1464, 241] on button "button" at bounding box center [1467, 244] width 29 height 19
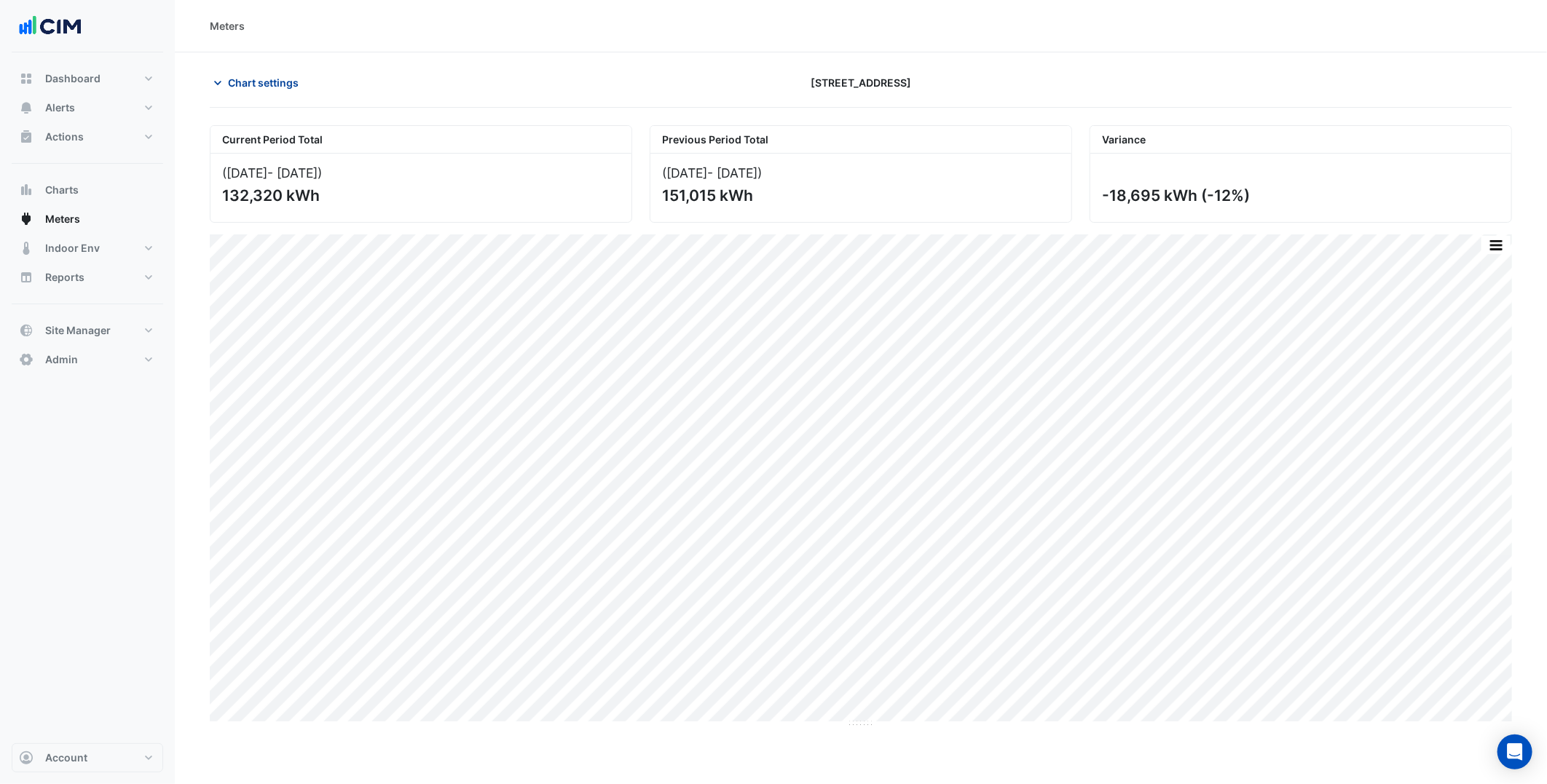
click at [282, 78] on span "Chart settings" at bounding box center [263, 82] width 71 height 16
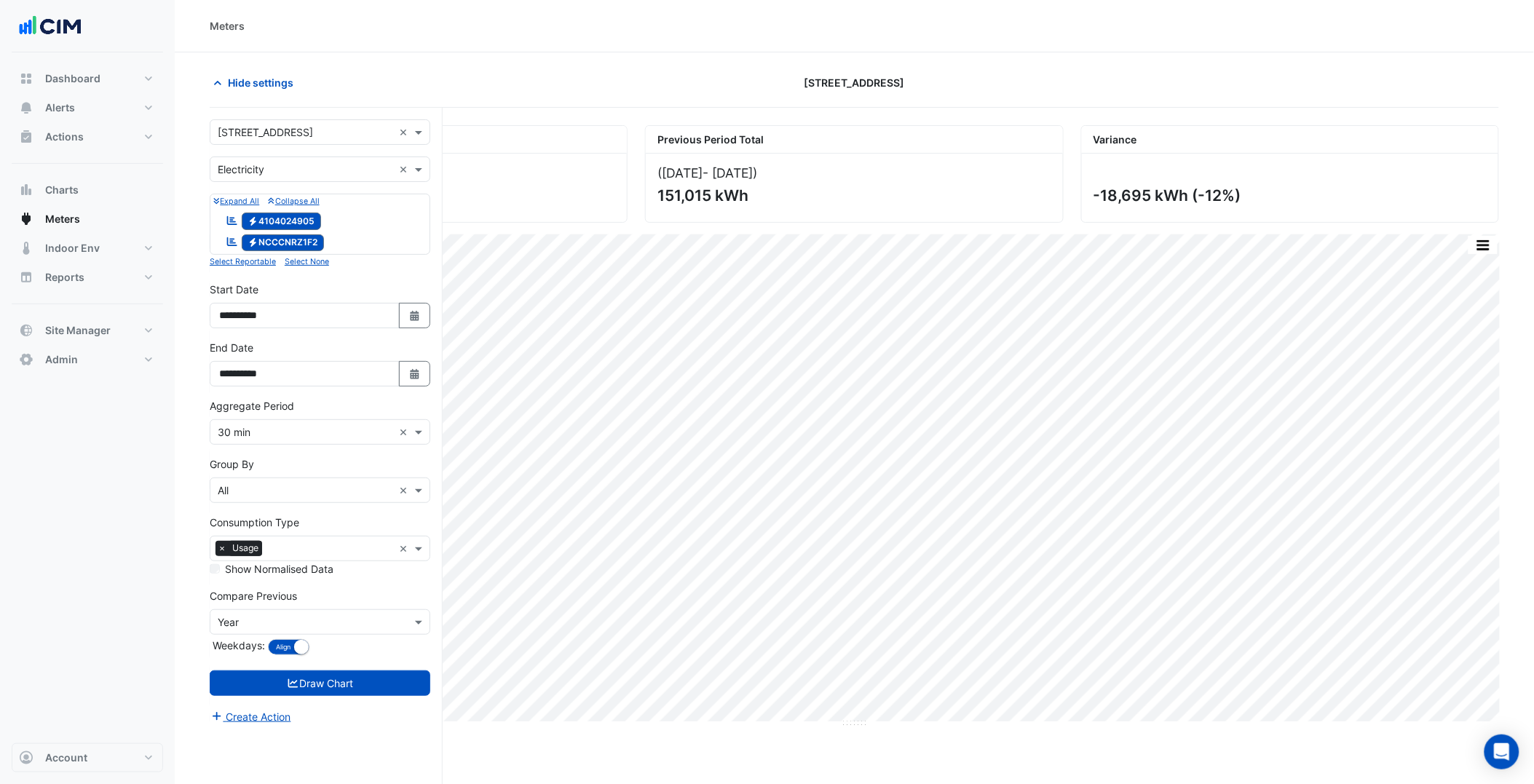
click at [291, 131] on input "text" at bounding box center [305, 133] width 176 height 16
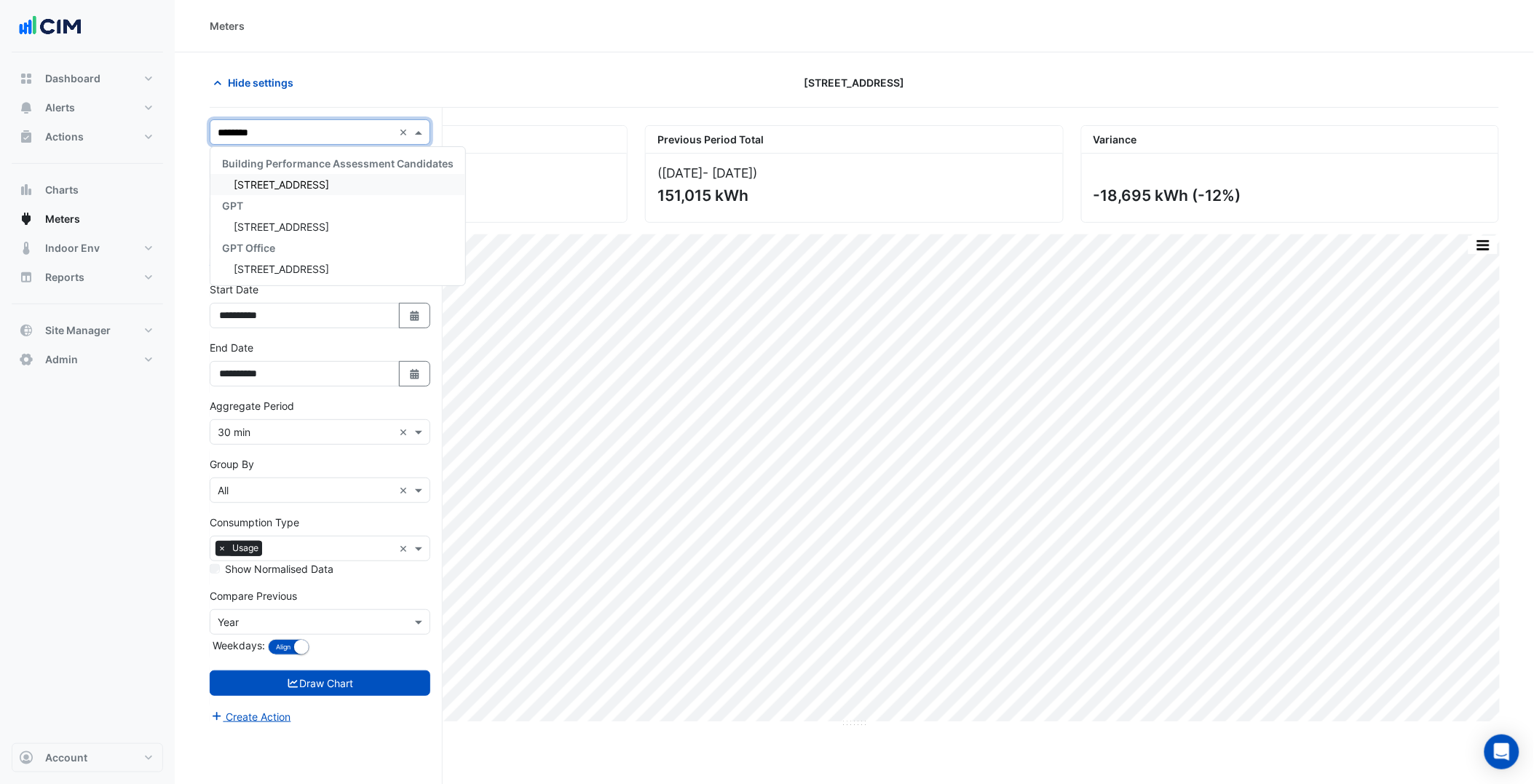
type input "*********"
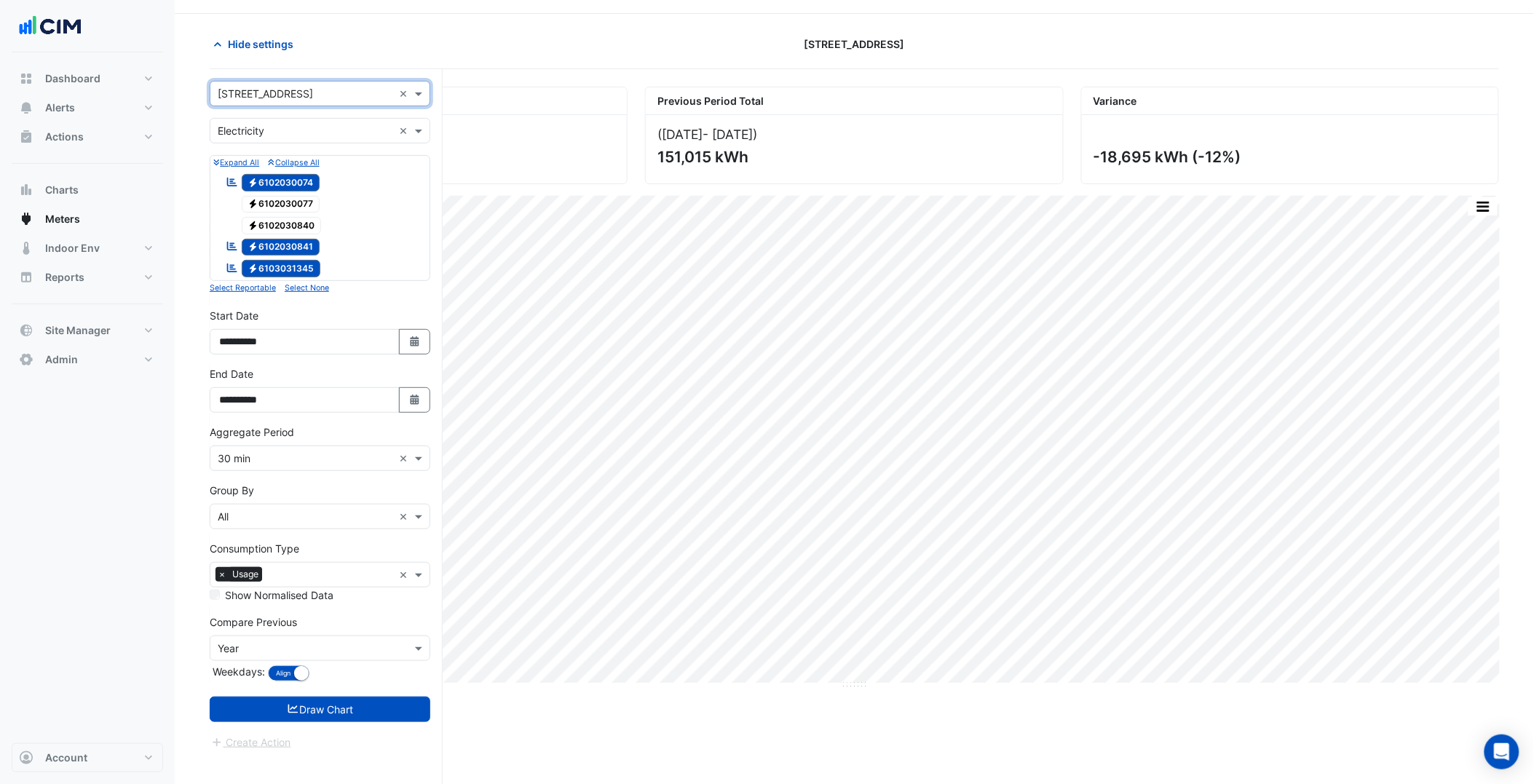
scroll to position [55, 0]
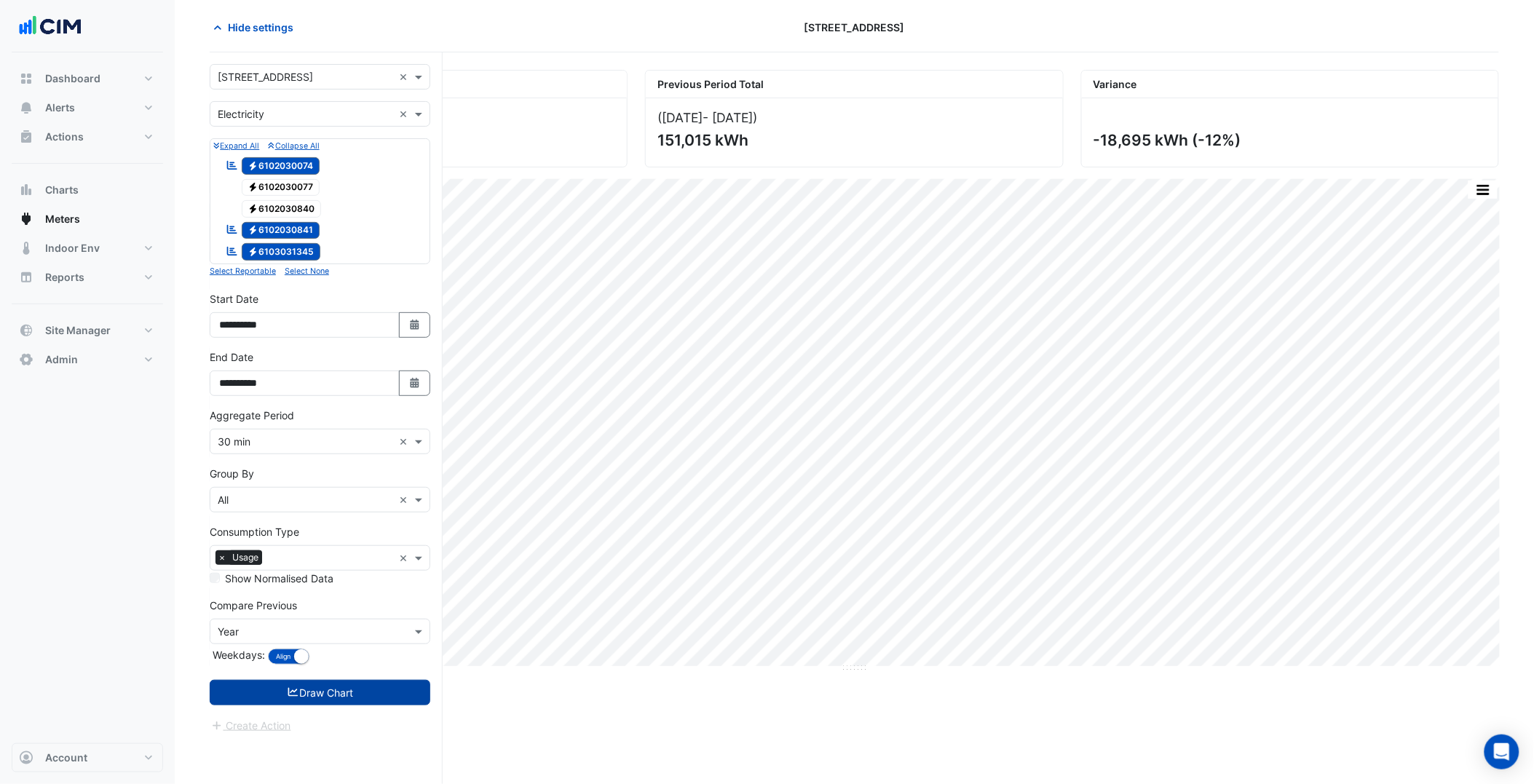
click at [394, 699] on button "Draw Chart" at bounding box center [320, 693] width 221 height 26
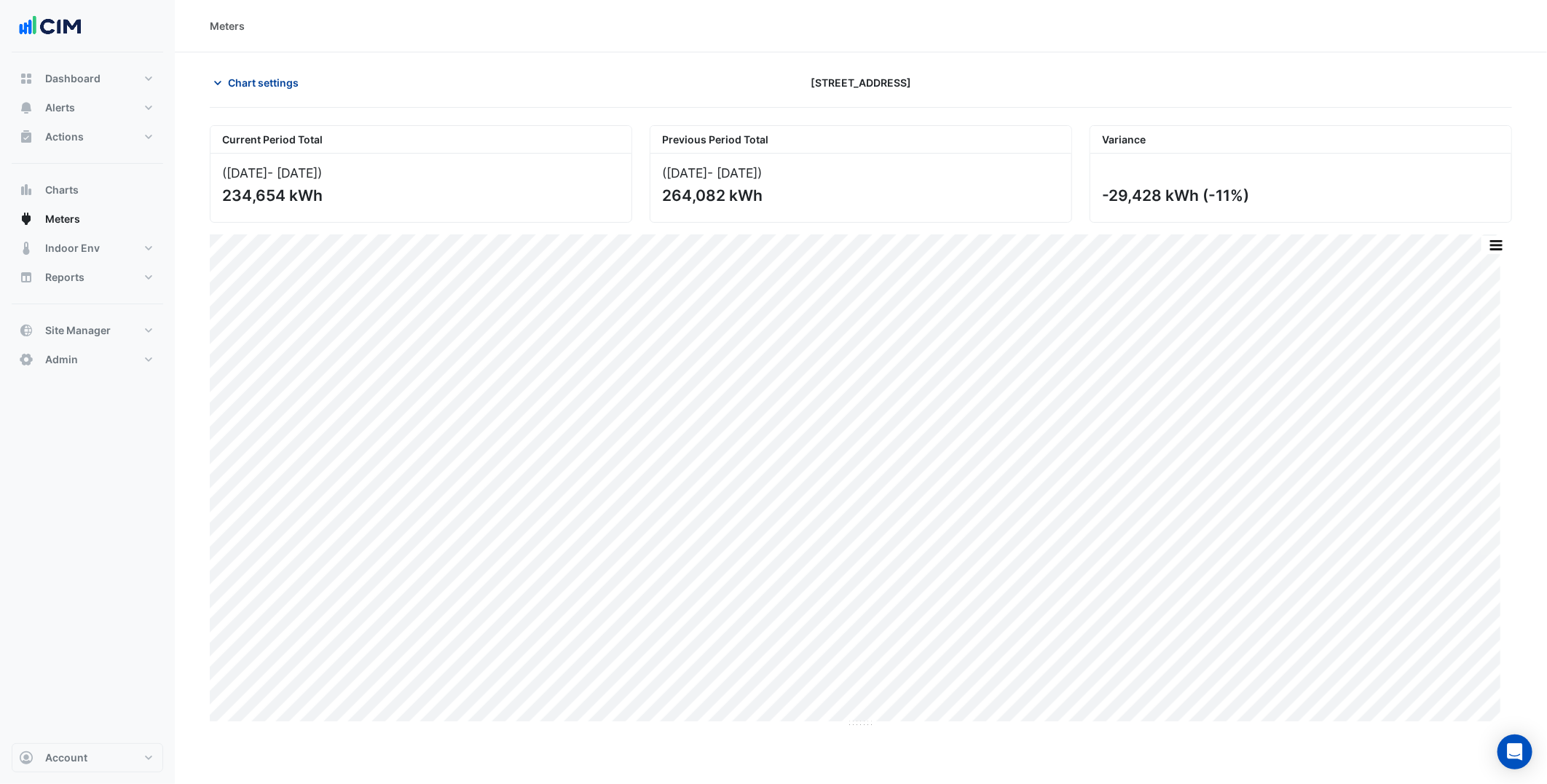
click at [259, 87] on span "Chart settings" at bounding box center [263, 82] width 71 height 16
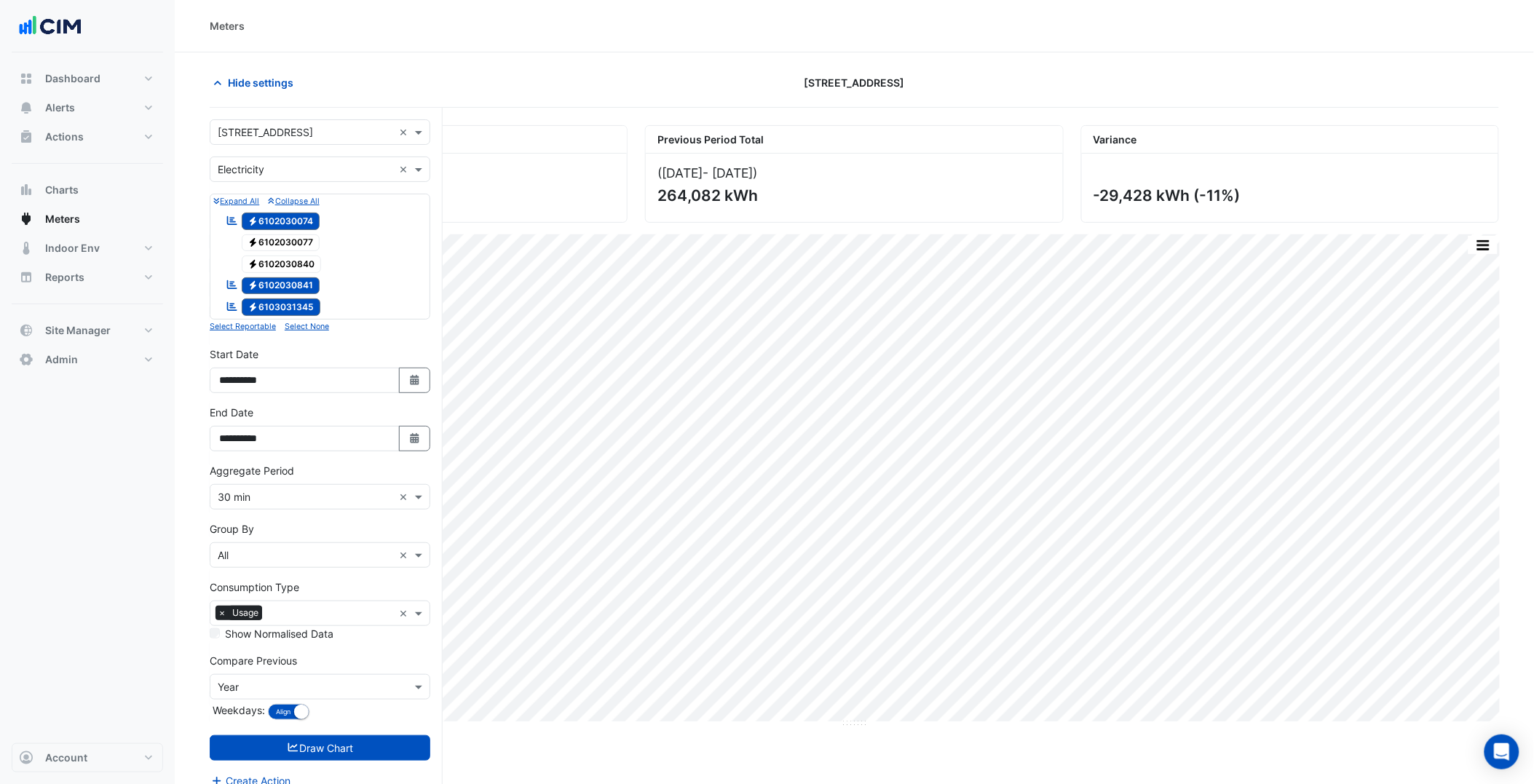
click at [277, 129] on input "text" at bounding box center [305, 133] width 176 height 16
type input "*******"
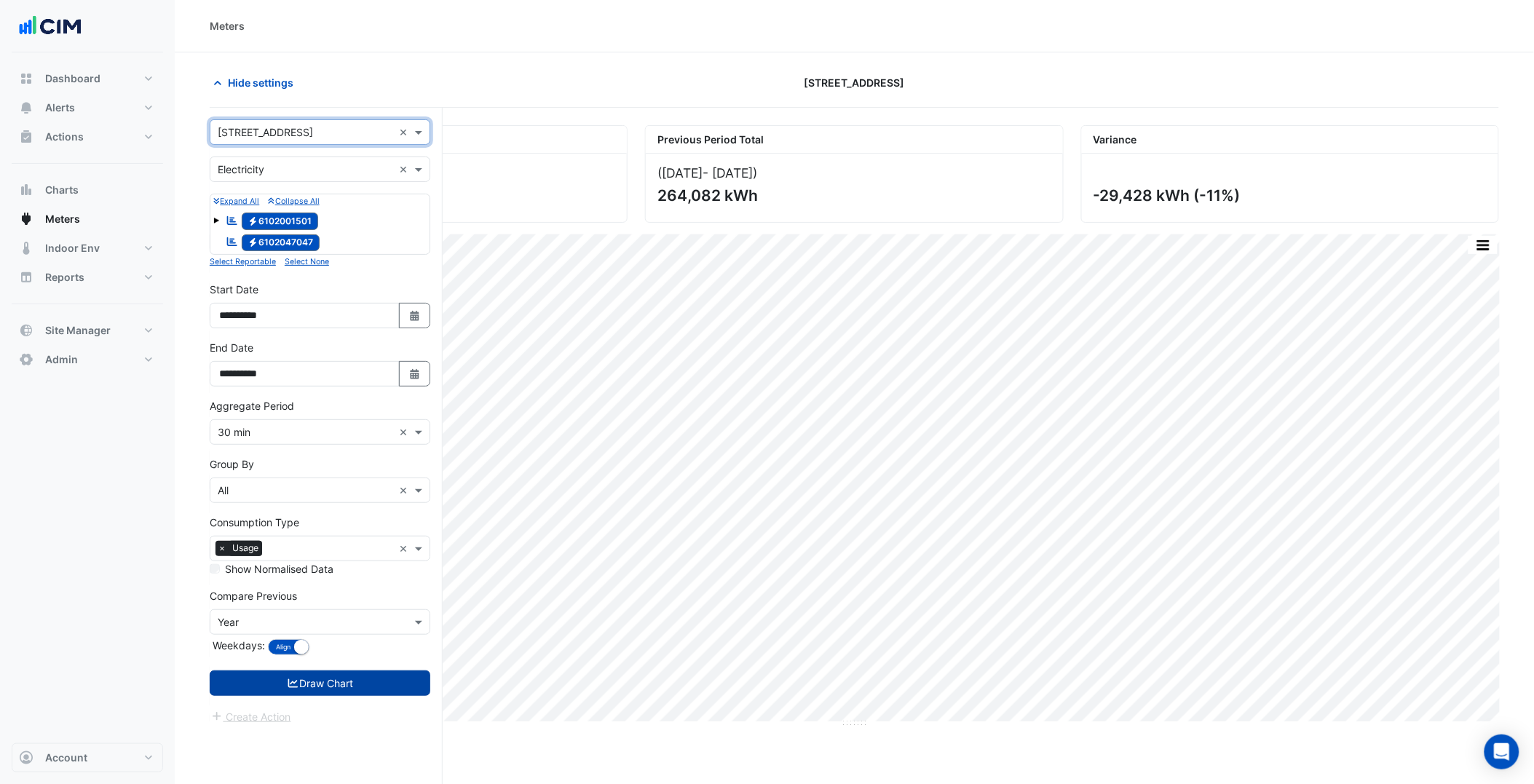
click at [357, 693] on button "Draw Chart" at bounding box center [320, 683] width 221 height 26
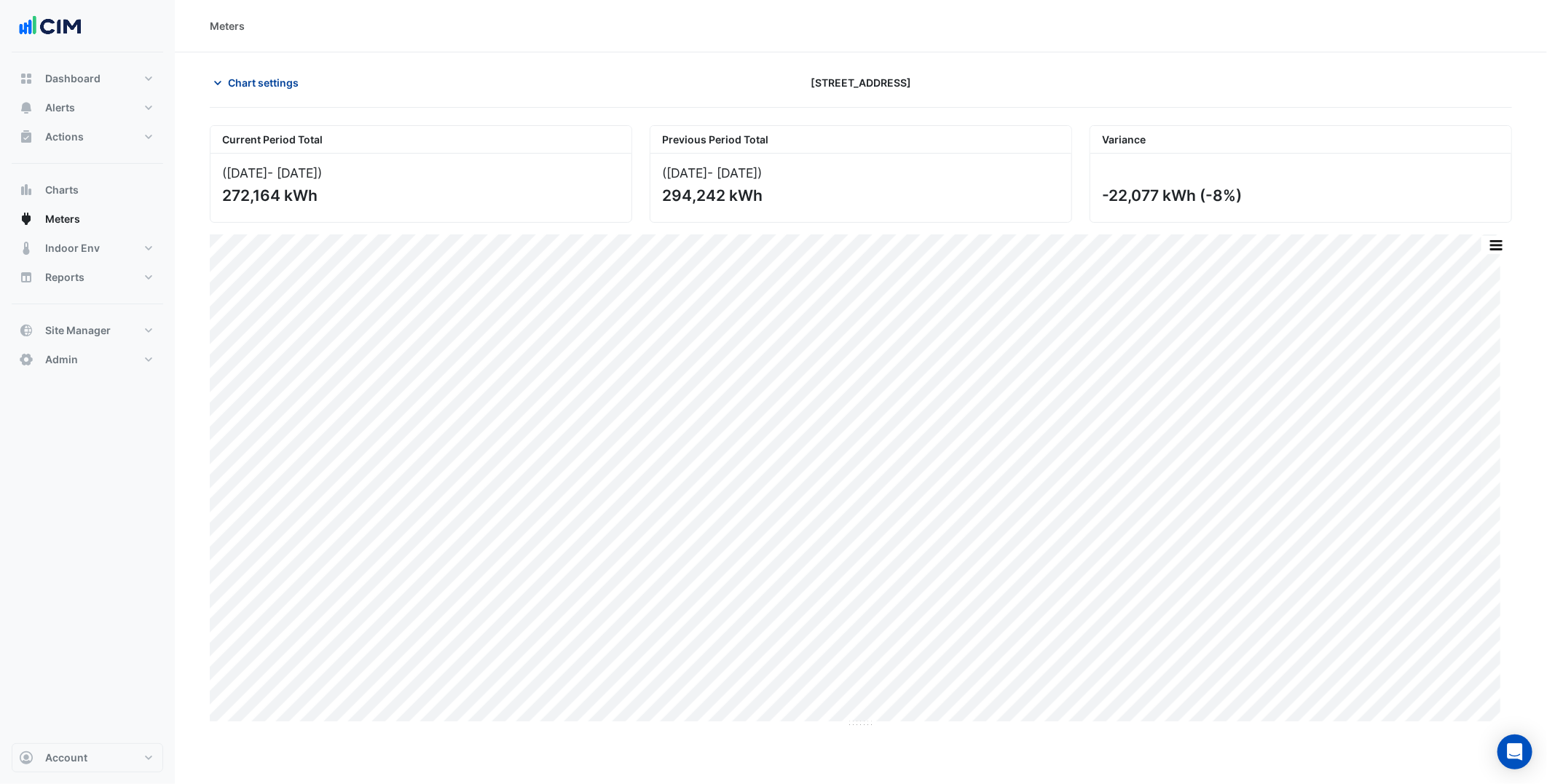
click at [266, 83] on span "Chart settings" at bounding box center [263, 82] width 71 height 16
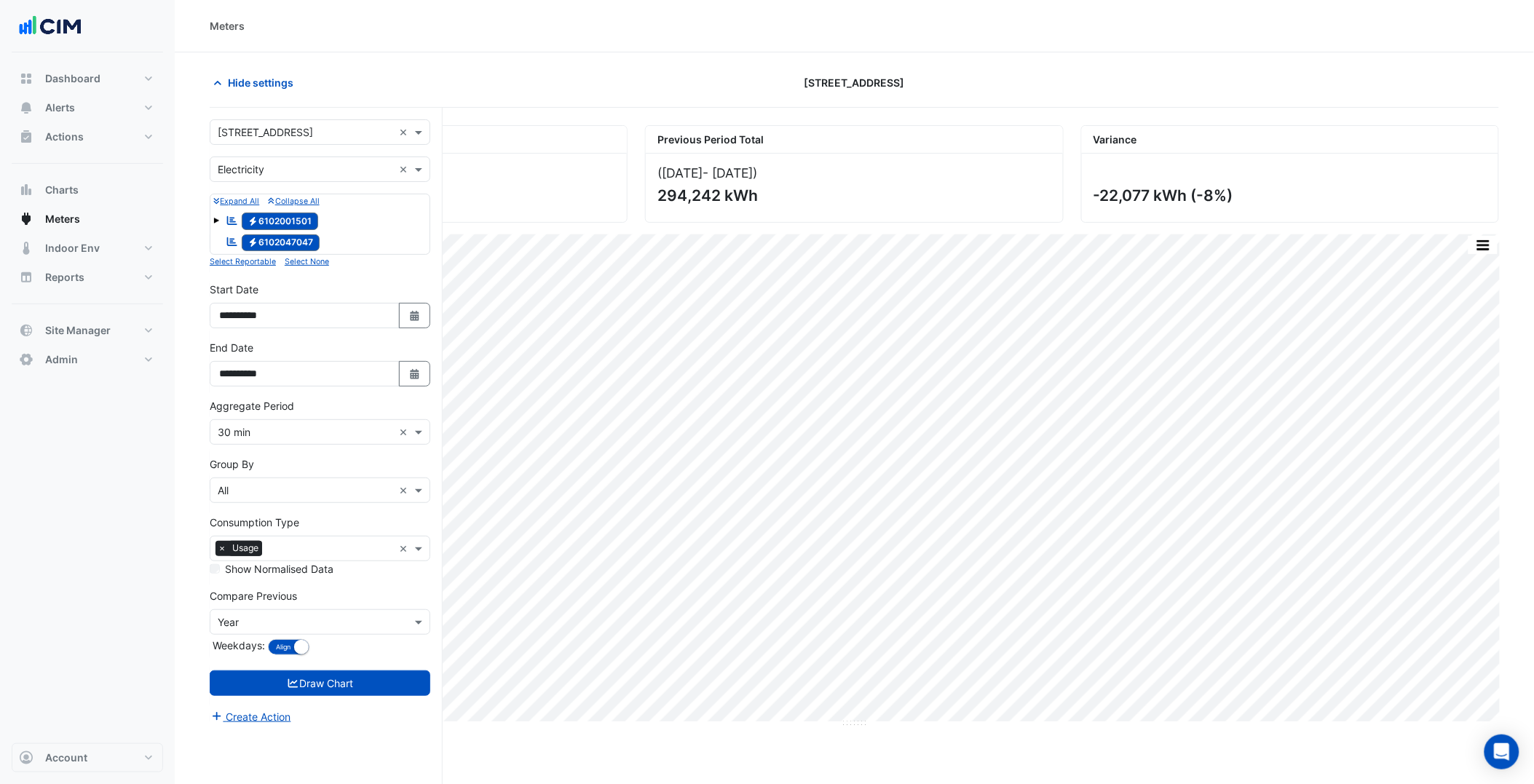
click at [317, 121] on div "Select a Site × 800-808 Bourke Street ×" at bounding box center [320, 132] width 221 height 26
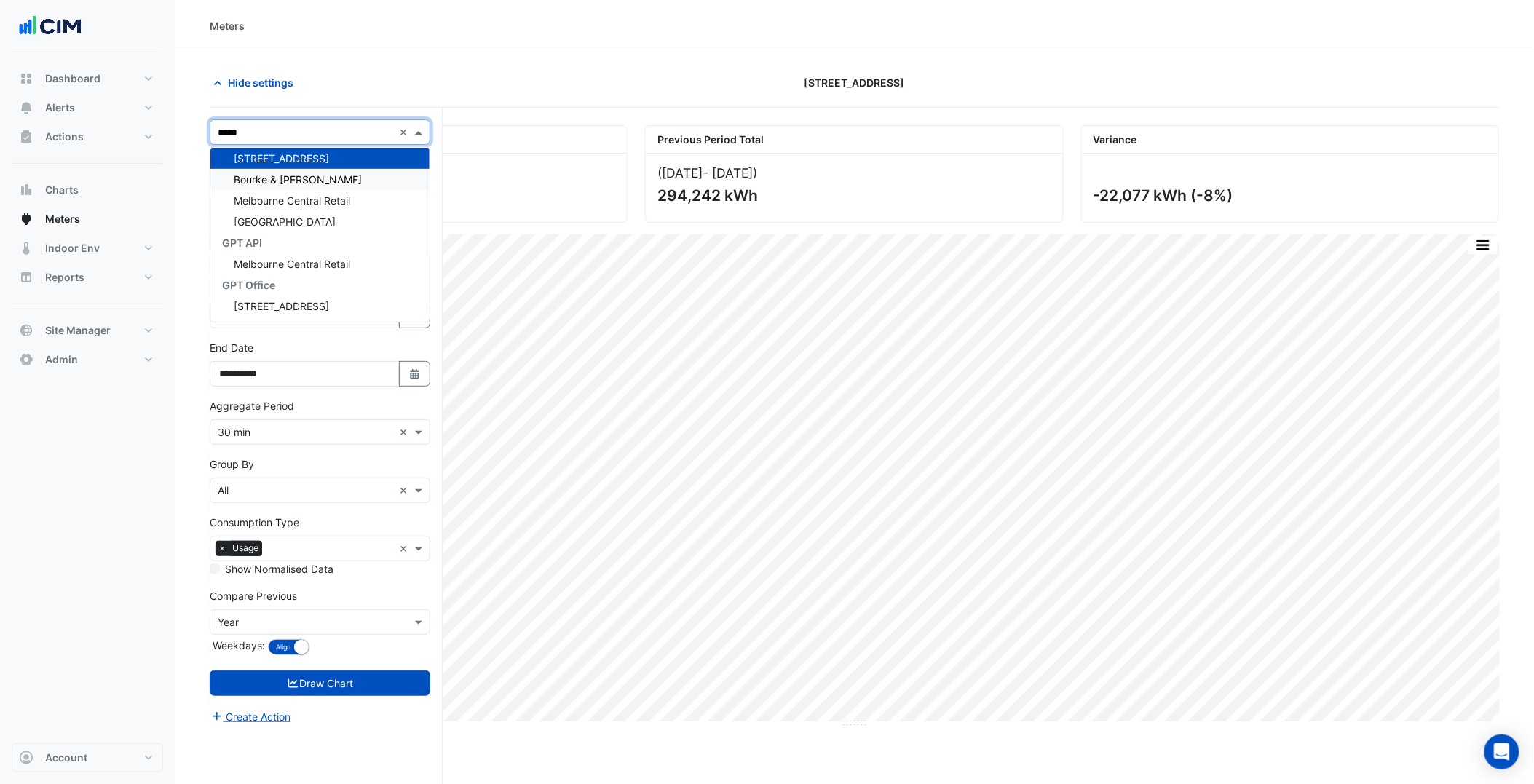
scroll to position [342, 0]
type input "******"
click at [306, 184] on div "Bourke & [PERSON_NAME]" at bounding box center [319, 180] width 219 height 22
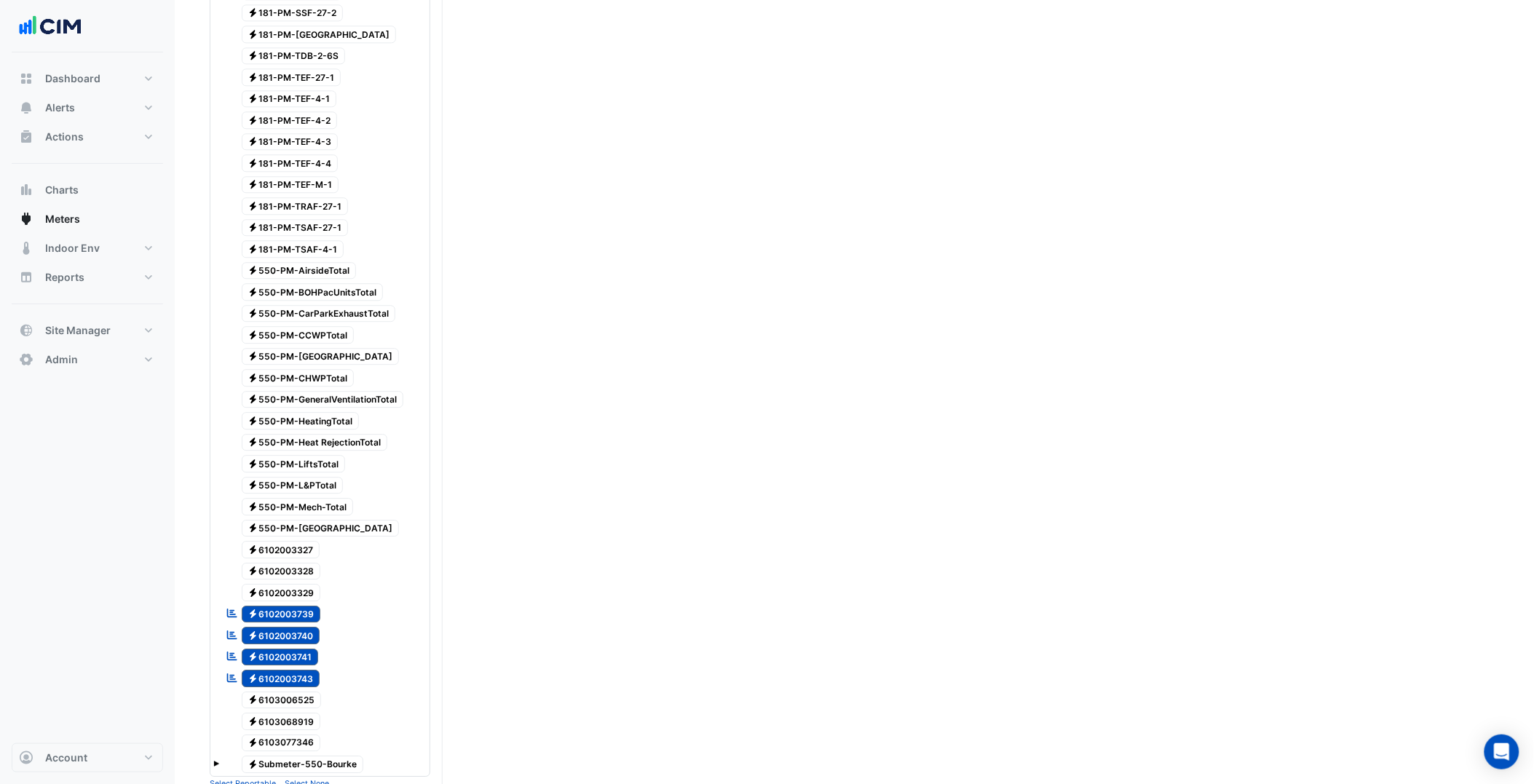
scroll to position [3790, 0]
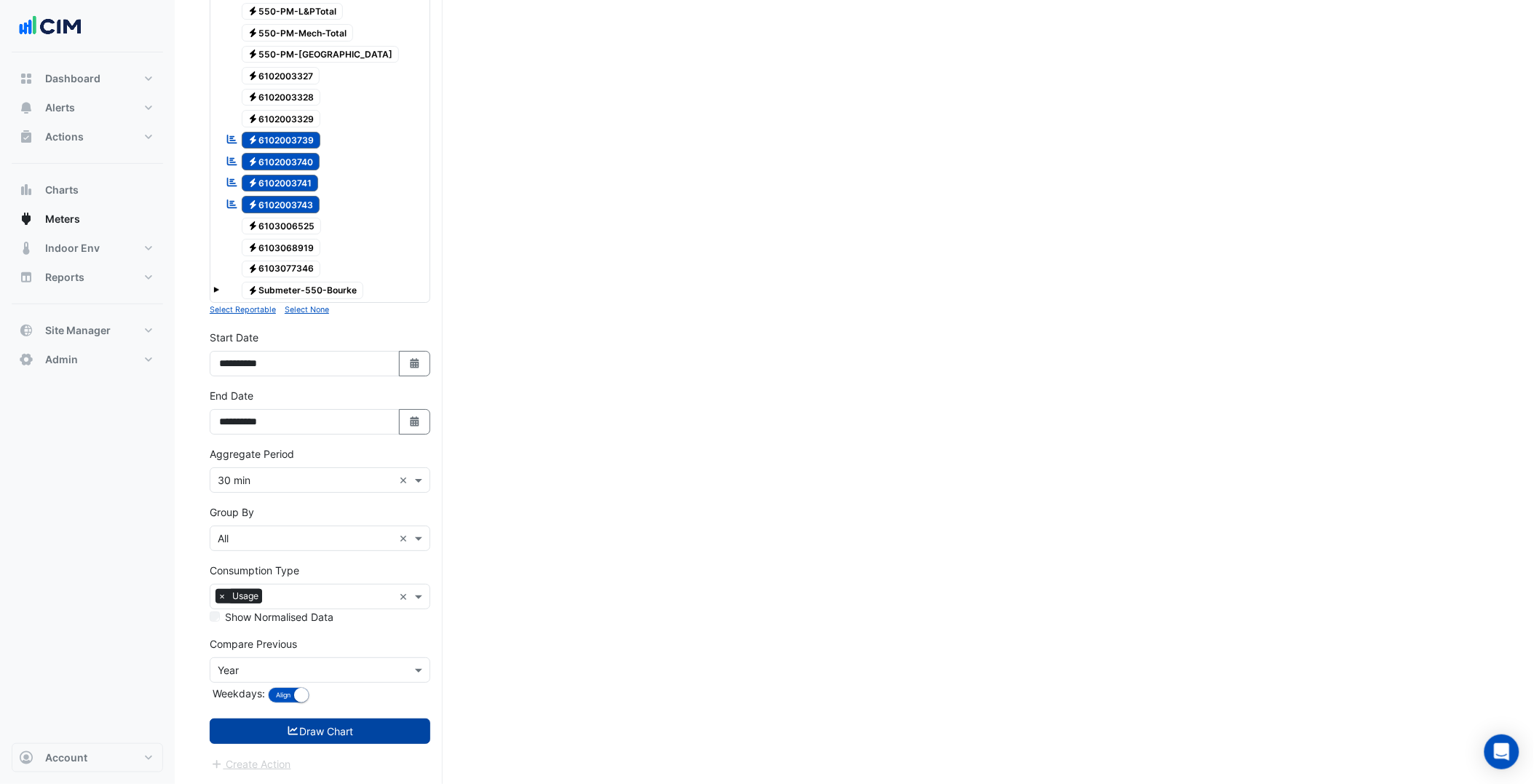
click at [380, 726] on button "Draw Chart" at bounding box center [320, 731] width 221 height 26
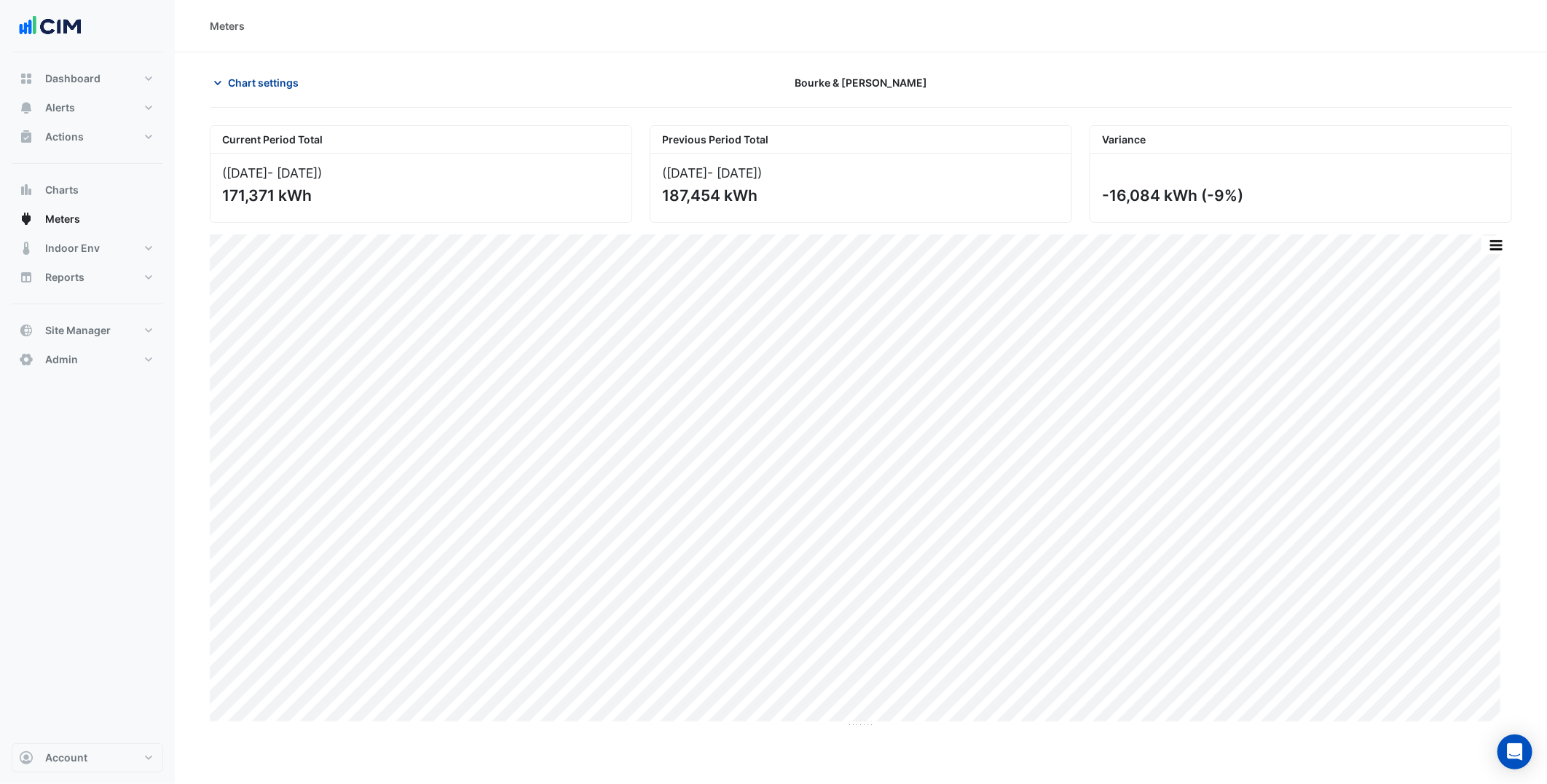
click at [282, 87] on span "Chart settings" at bounding box center [263, 82] width 71 height 16
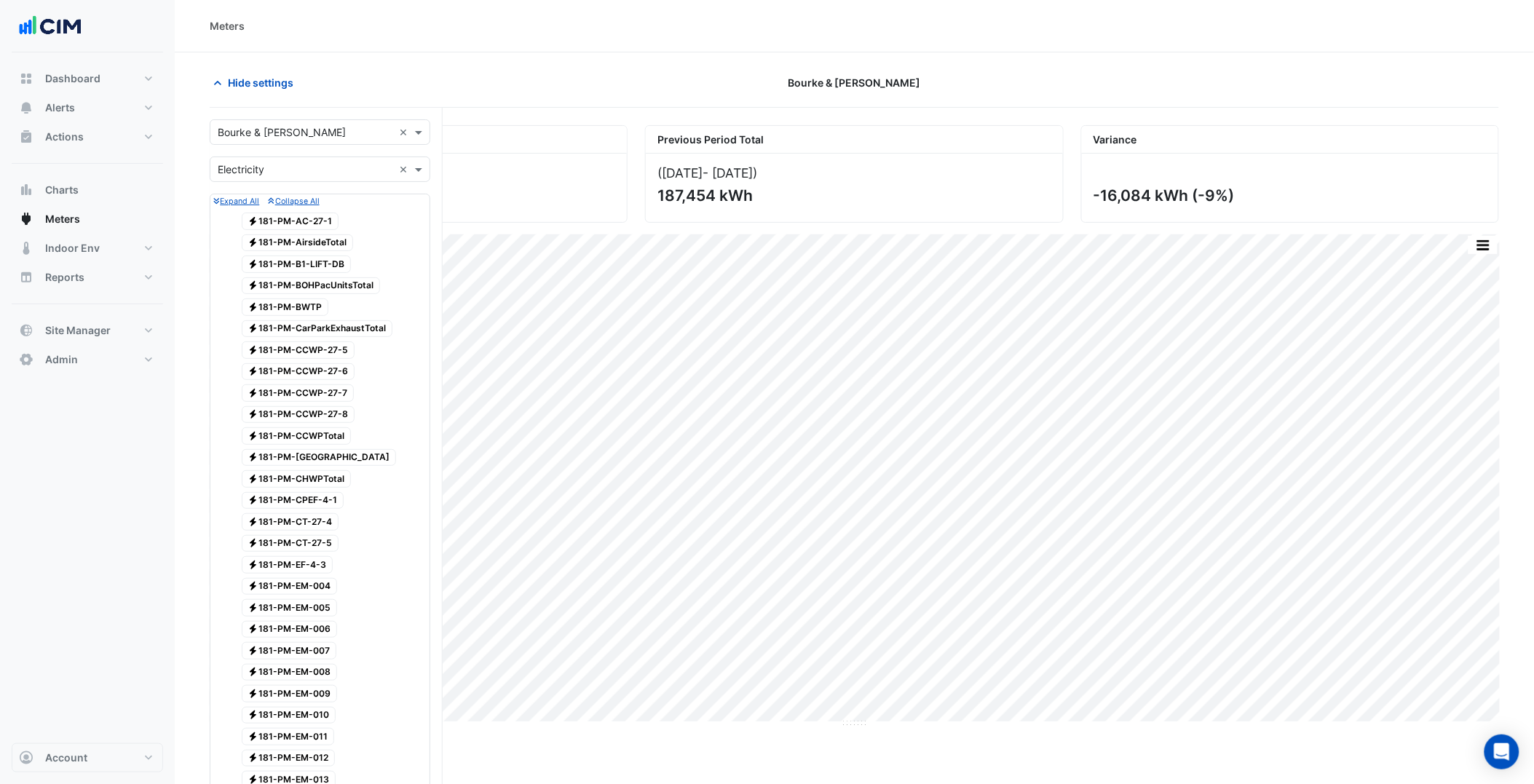
click at [288, 120] on div "Select a Site × Bourke & William ×" at bounding box center [320, 132] width 221 height 26
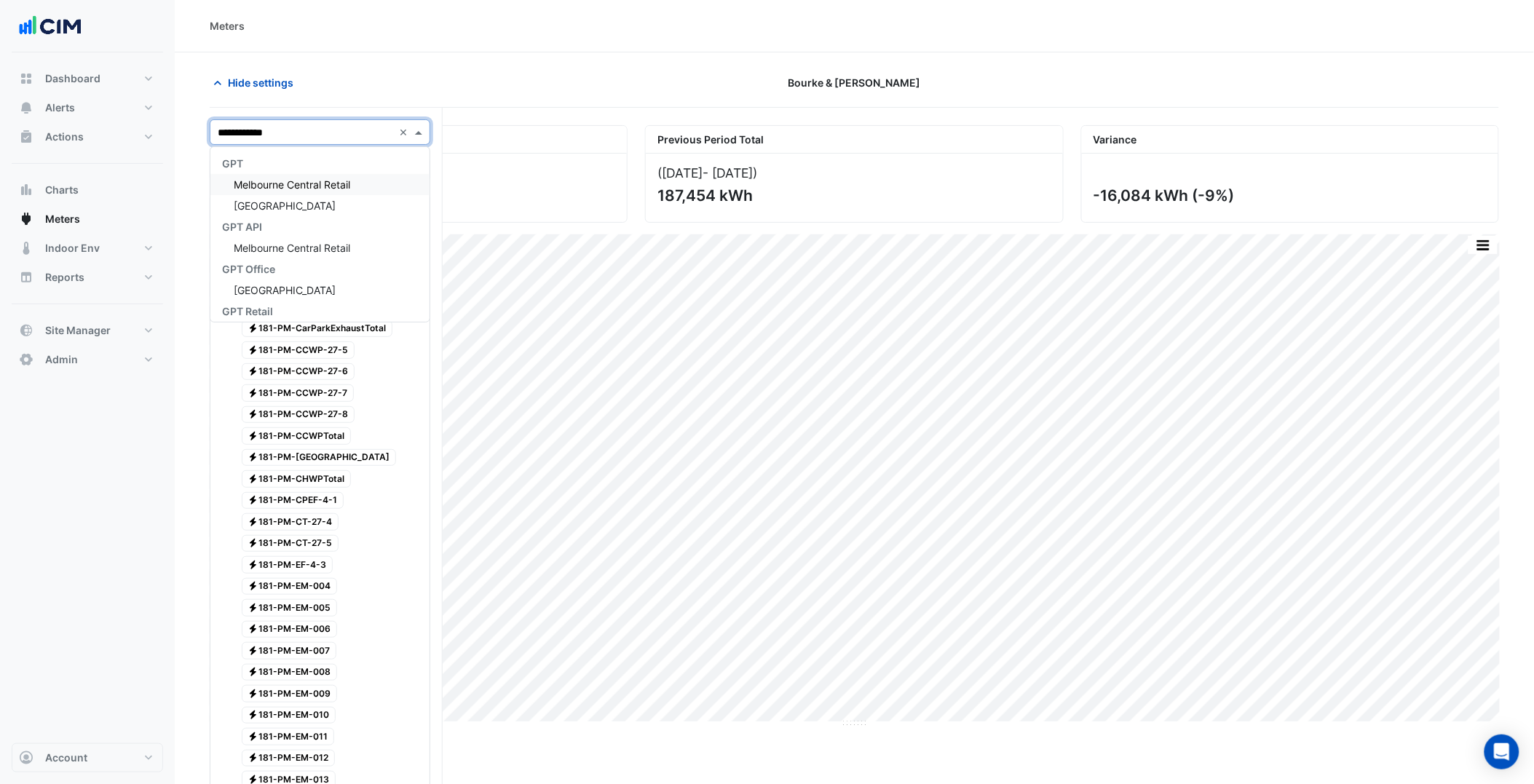
type input "**********"
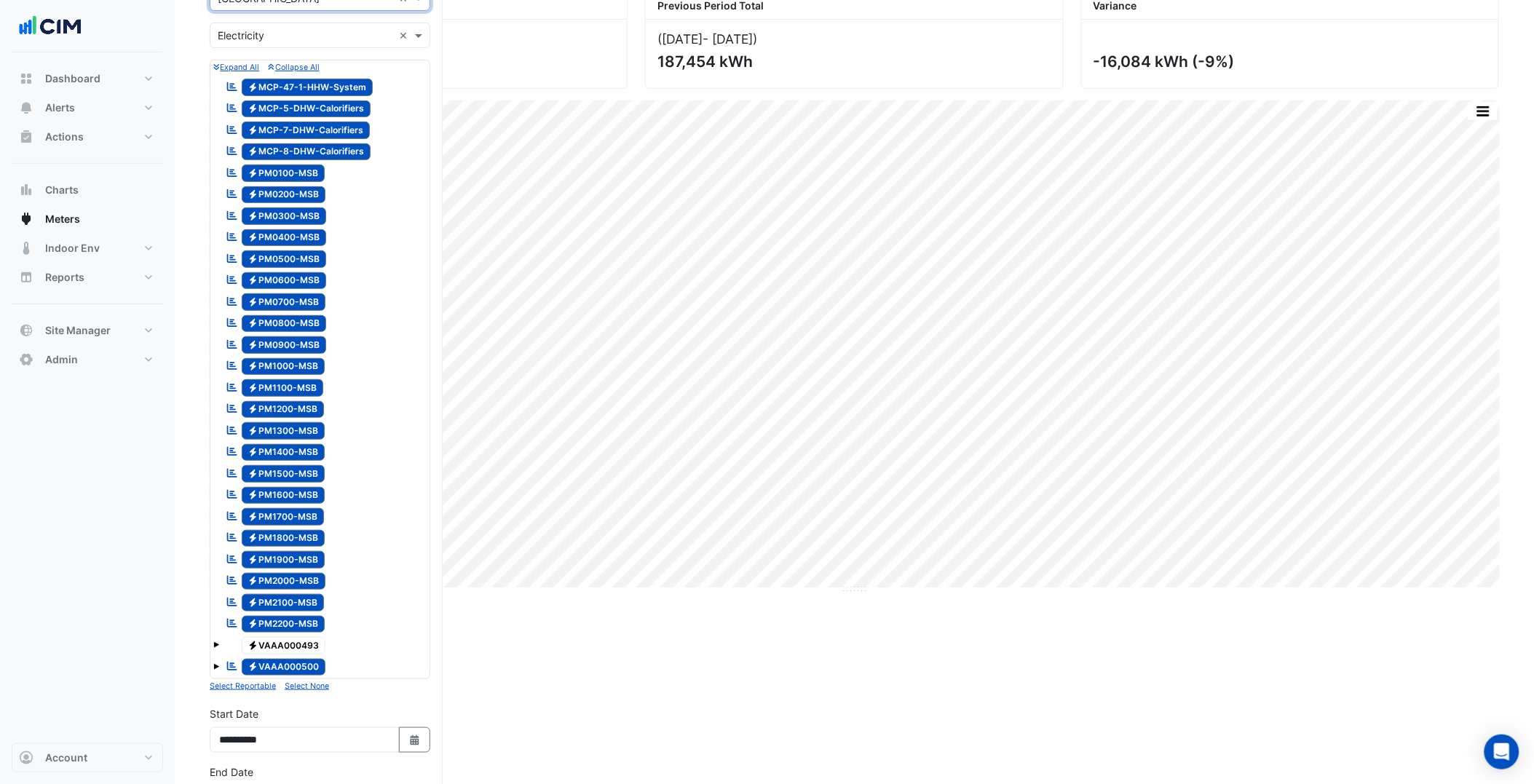
scroll to position [537, 0]
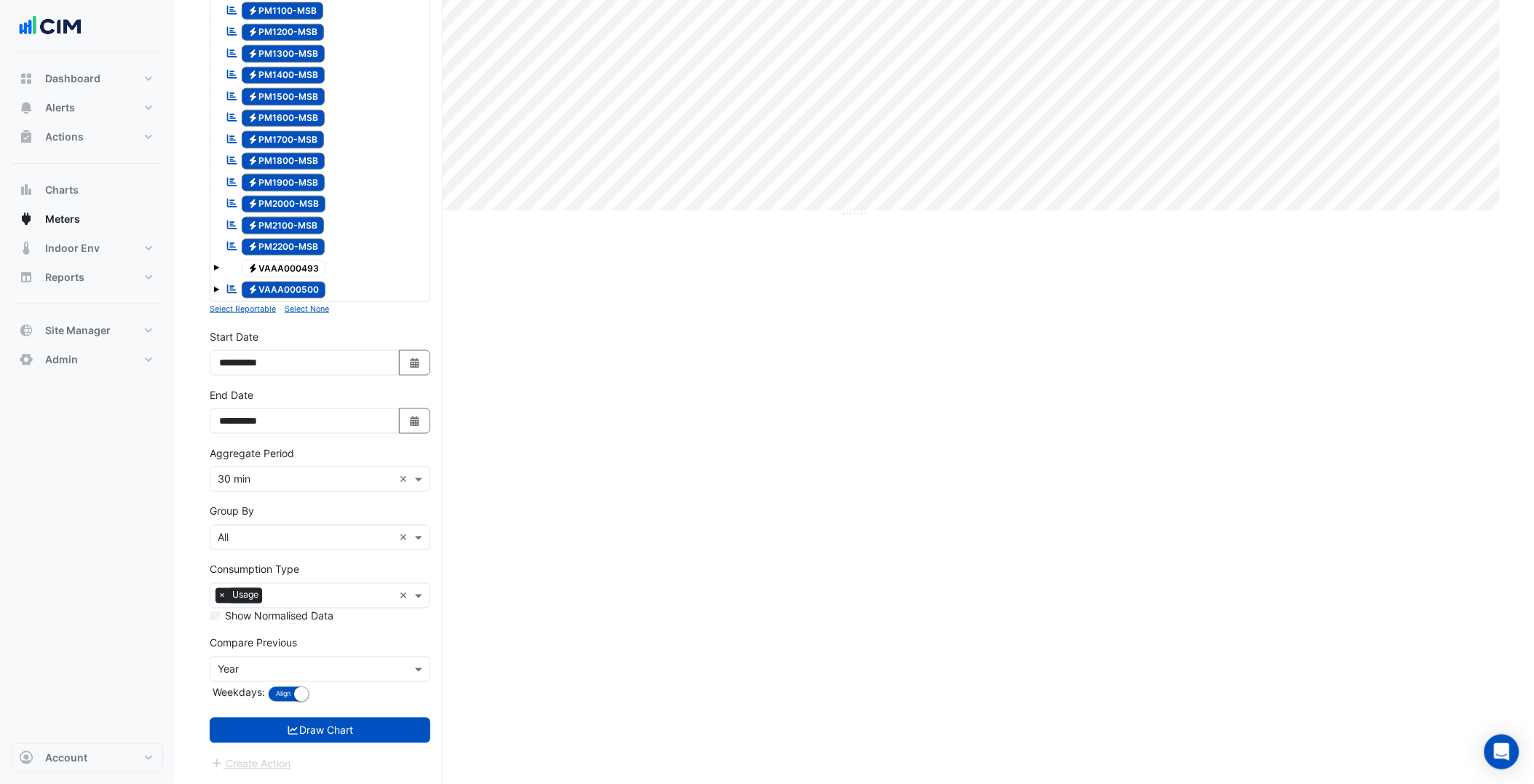
click at [318, 307] on small "Select None" at bounding box center [306, 309] width 44 height 10
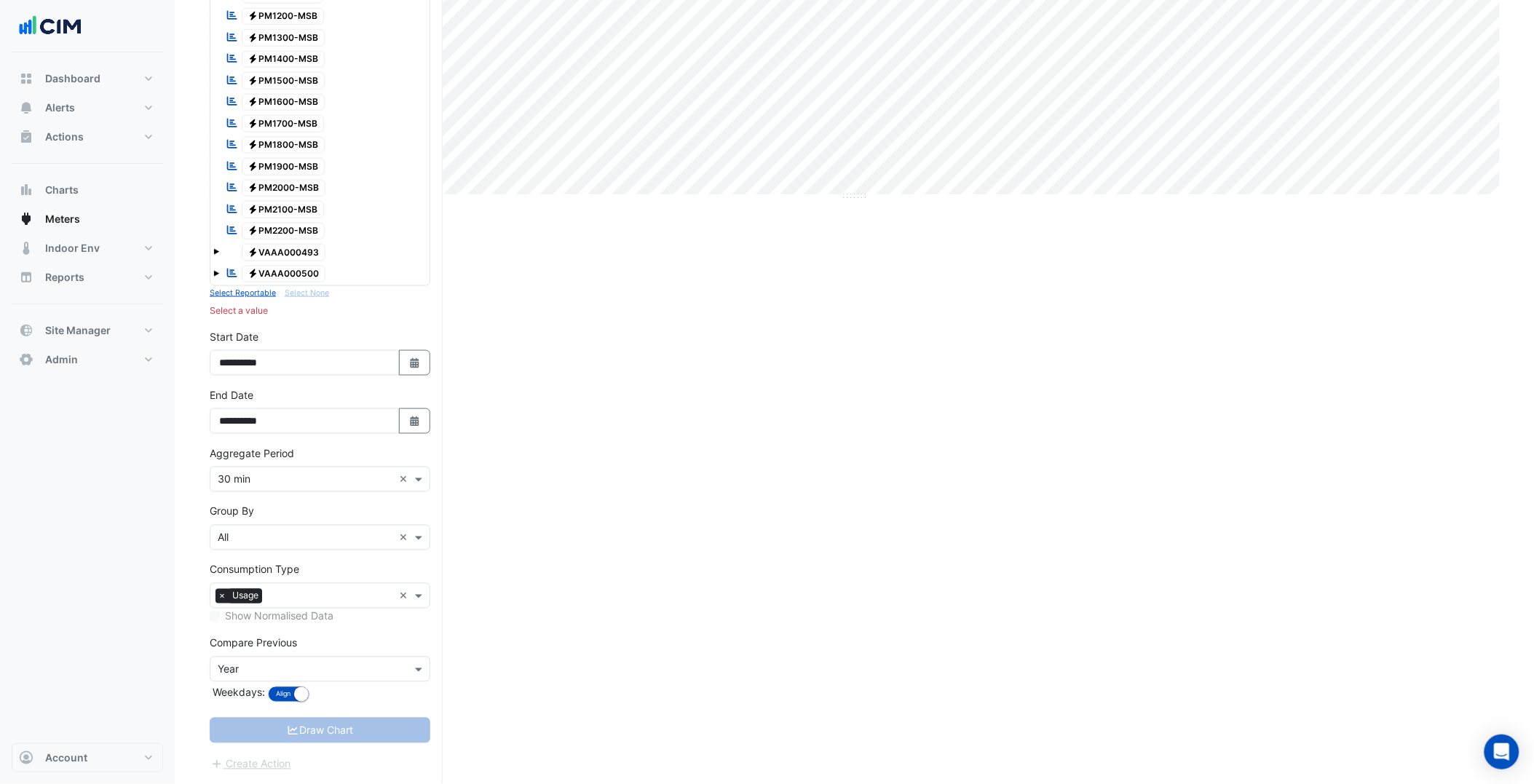
click at [312, 284] on span "Electricity VAAA000500" at bounding box center [284, 275] width 84 height 18
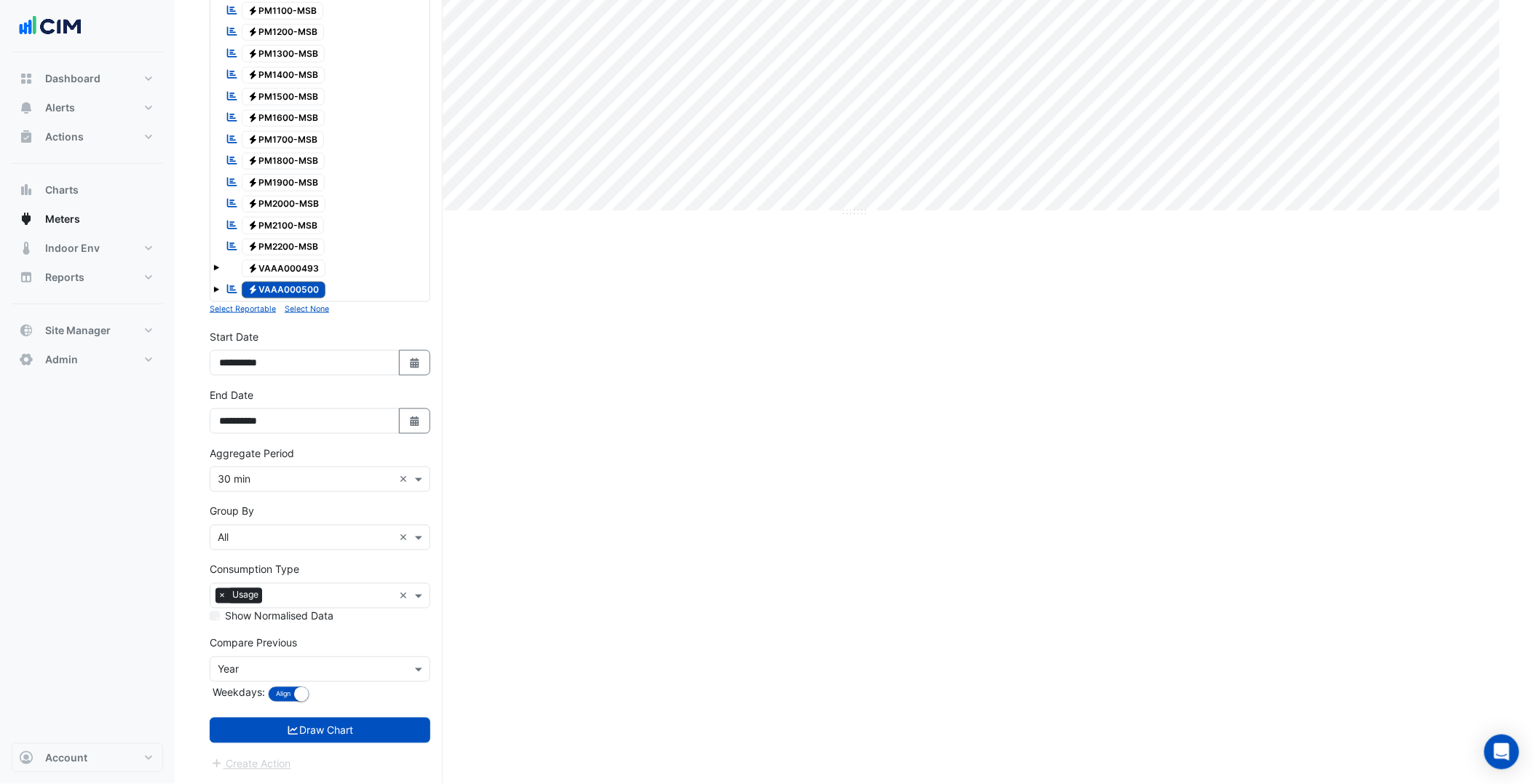
click at [306, 278] on div "Electricity VAAA000493" at bounding box center [275, 268] width 107 height 21
click at [332, 713] on form "Select a Site × Melbourne Central Tower × Utility Type × Electricity × Expand A…" at bounding box center [320, 190] width 221 height 1164
click at [346, 733] on button "Draw Chart" at bounding box center [320, 731] width 221 height 26
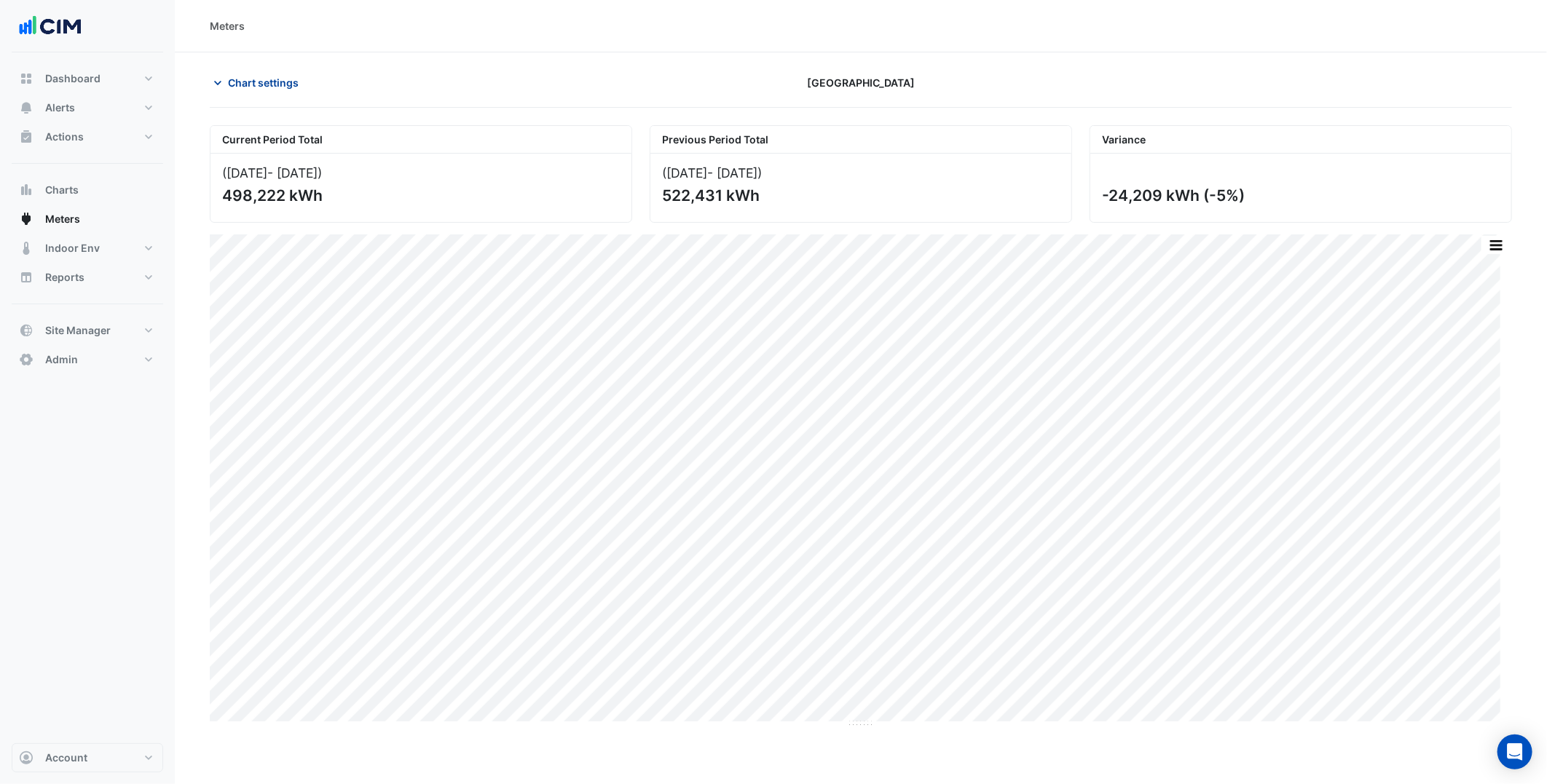
click at [267, 75] on span "Chart settings" at bounding box center [263, 82] width 71 height 16
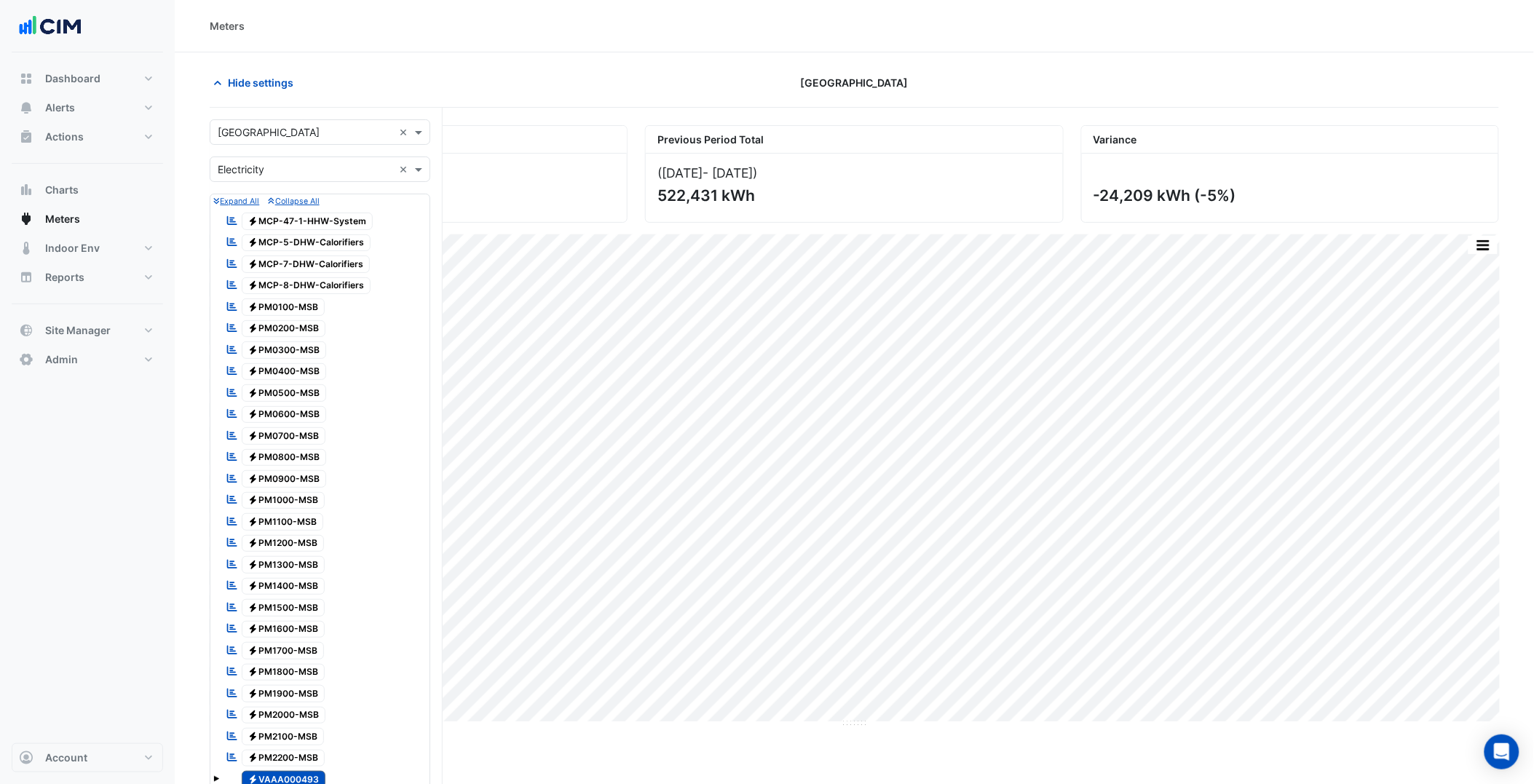
click at [306, 140] on div "Select a Site × Melbourne Central Tower ×" at bounding box center [320, 132] width 221 height 26
type input "*********"
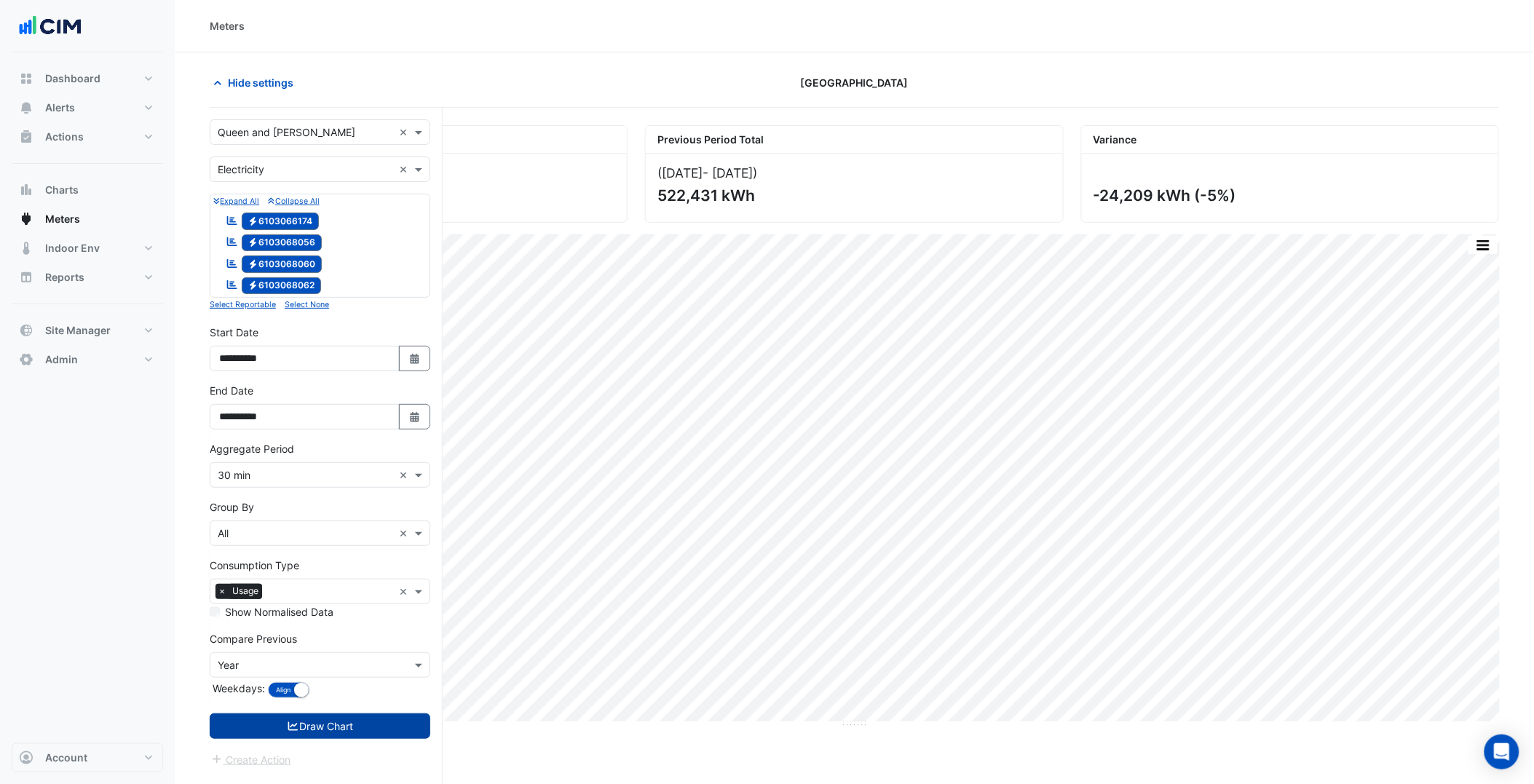
click at [340, 735] on button "Draw Chart" at bounding box center [320, 726] width 221 height 26
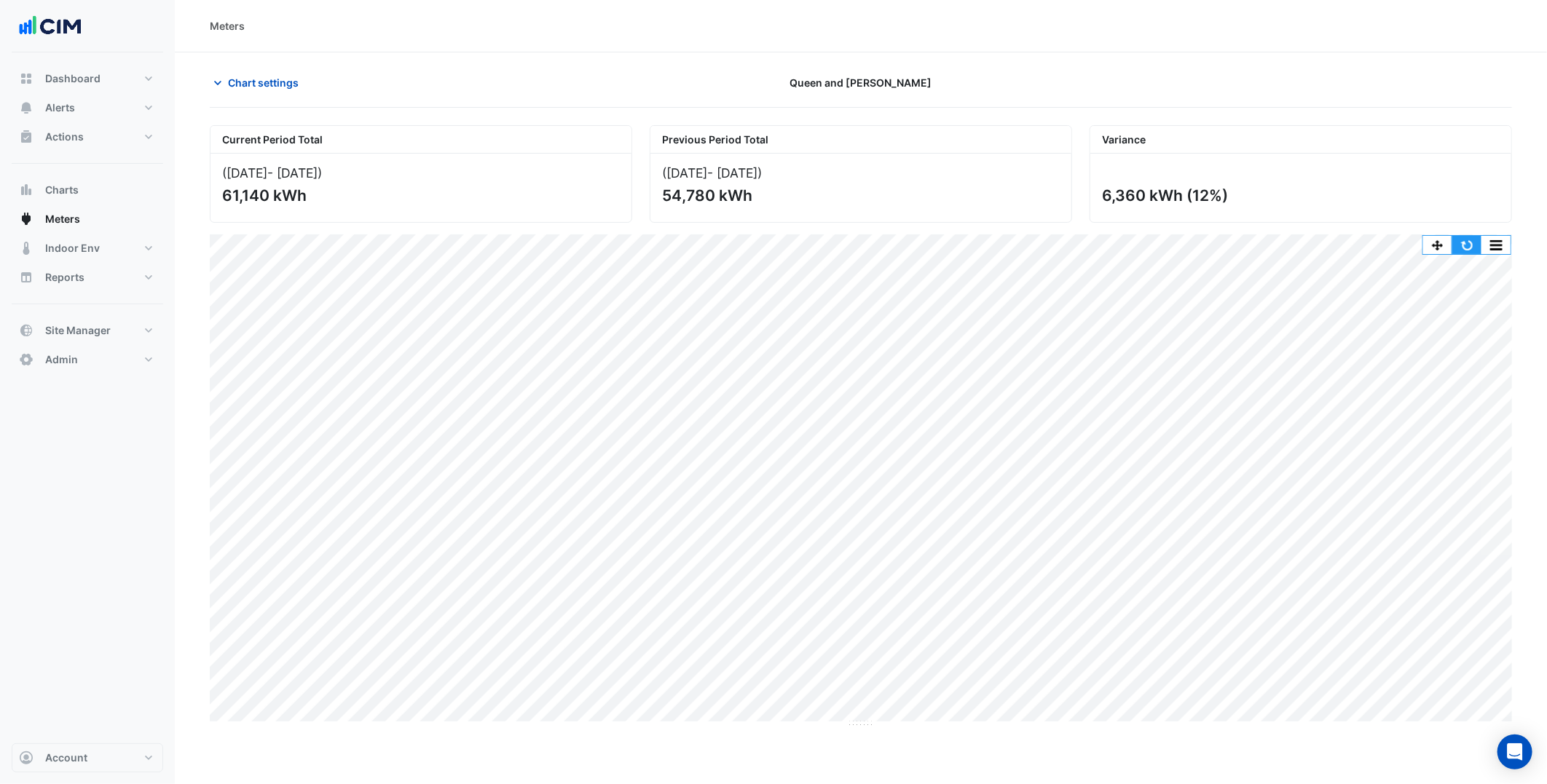
click at [1466, 240] on button "button" at bounding box center [1467, 244] width 29 height 19
click at [278, 85] on span "Chart settings" at bounding box center [263, 82] width 71 height 16
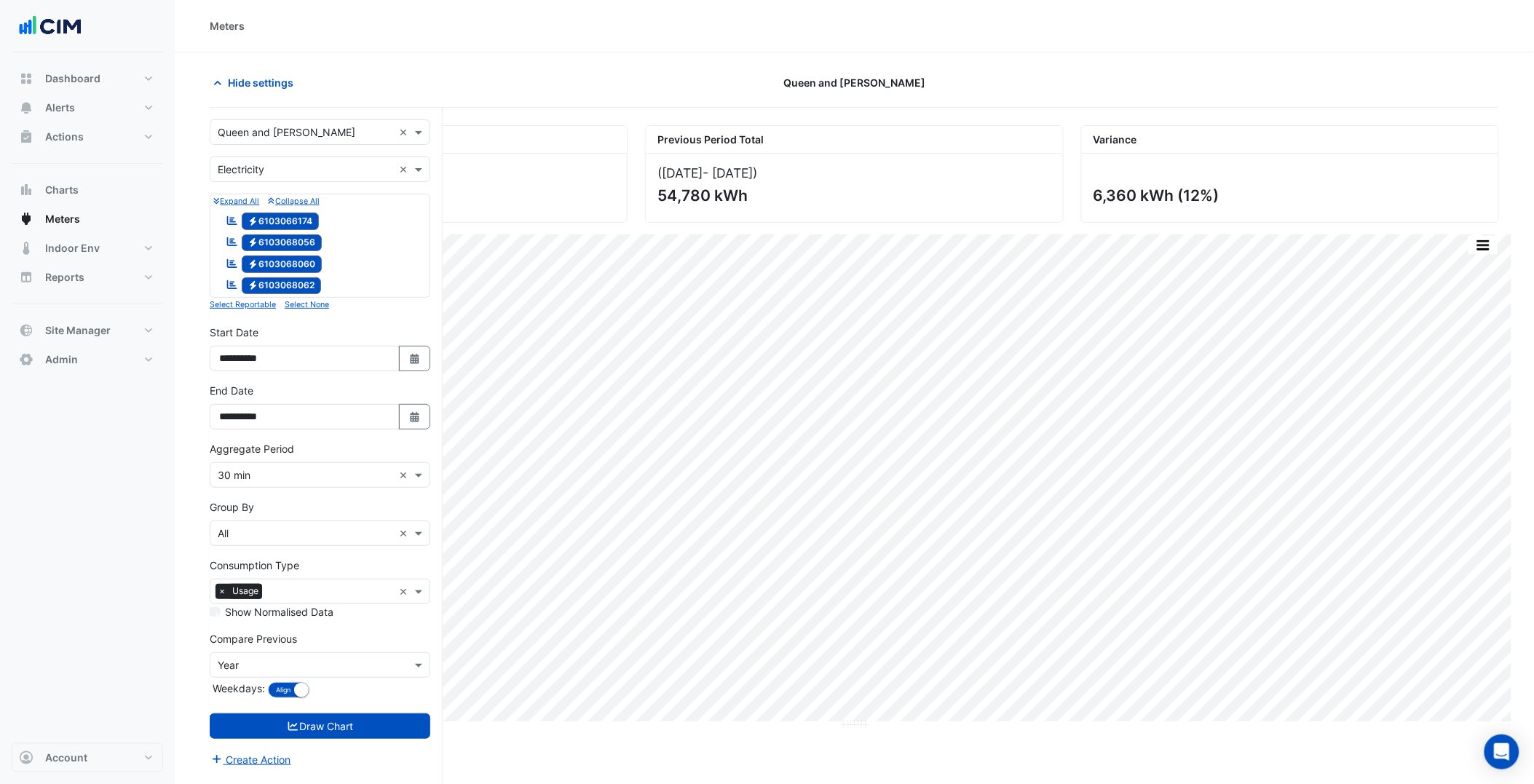
click at [275, 138] on div "Select a Site × Queen and Collins ×" at bounding box center [320, 132] width 221 height 26
type input "*********"
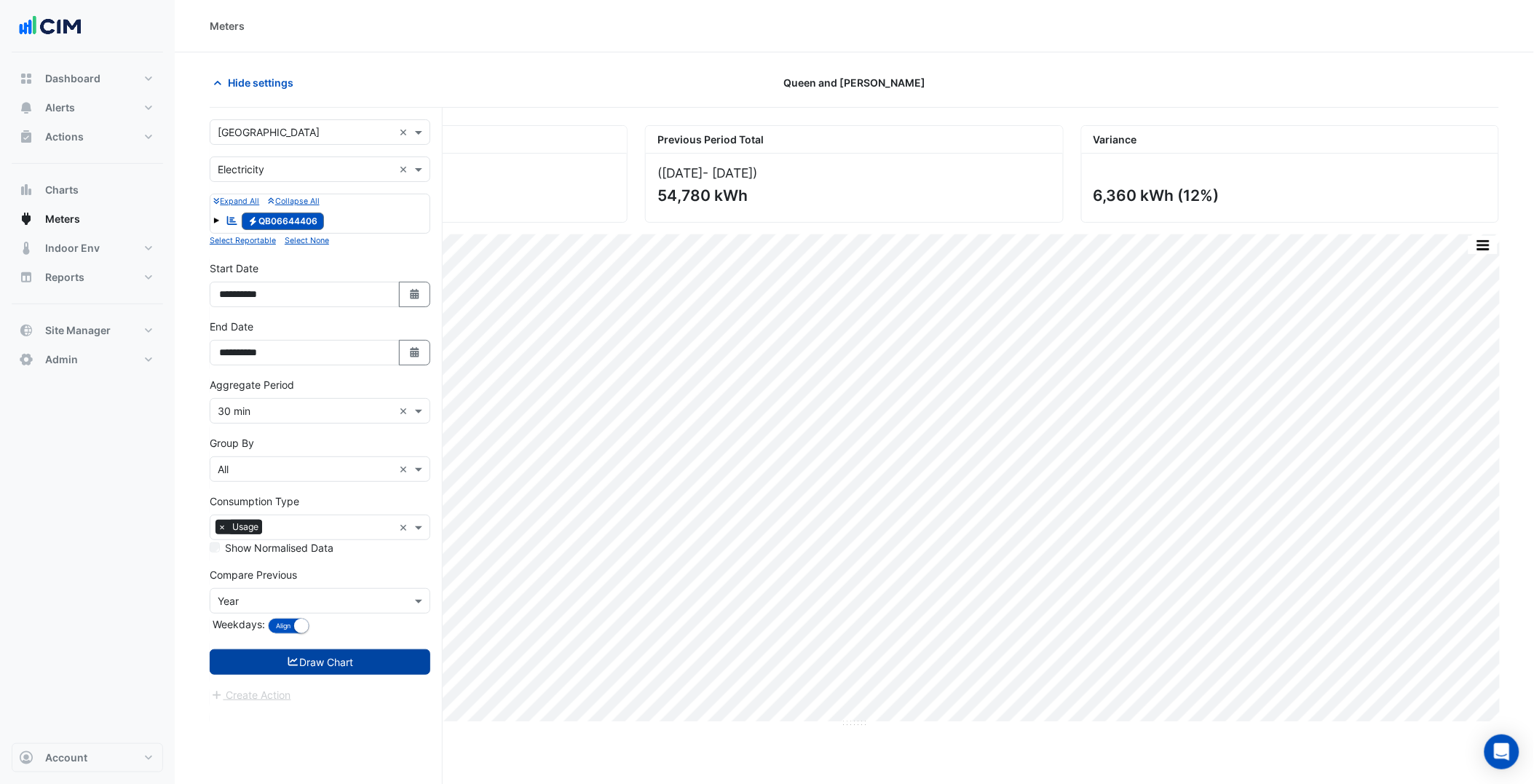
click at [391, 667] on button "Draw Chart" at bounding box center [320, 662] width 221 height 26
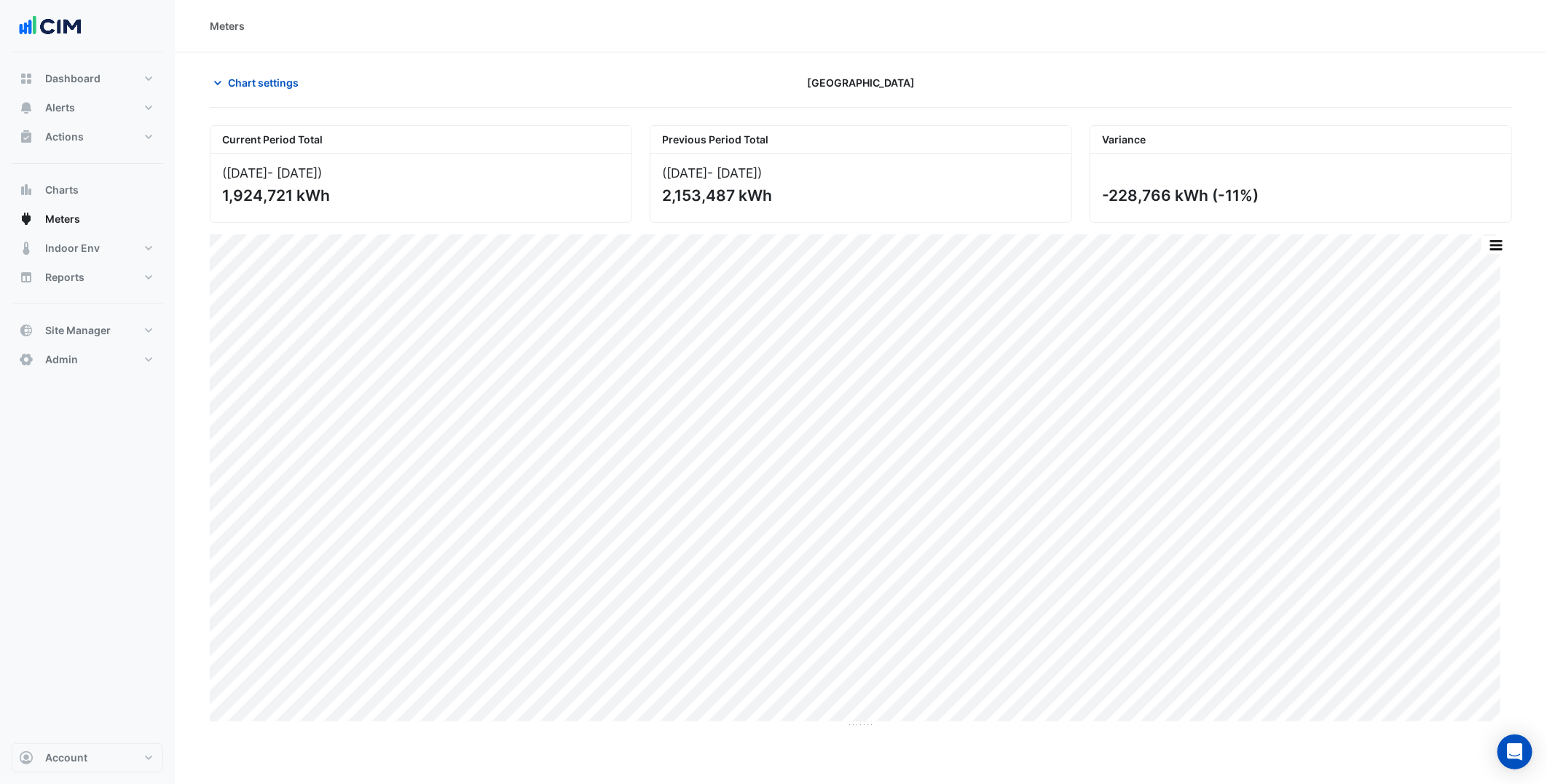
click at [312, 70] on div "Chart settings" at bounding box center [421, 82] width 440 height 26
click at [296, 83] on span "Chart settings" at bounding box center [263, 82] width 71 height 16
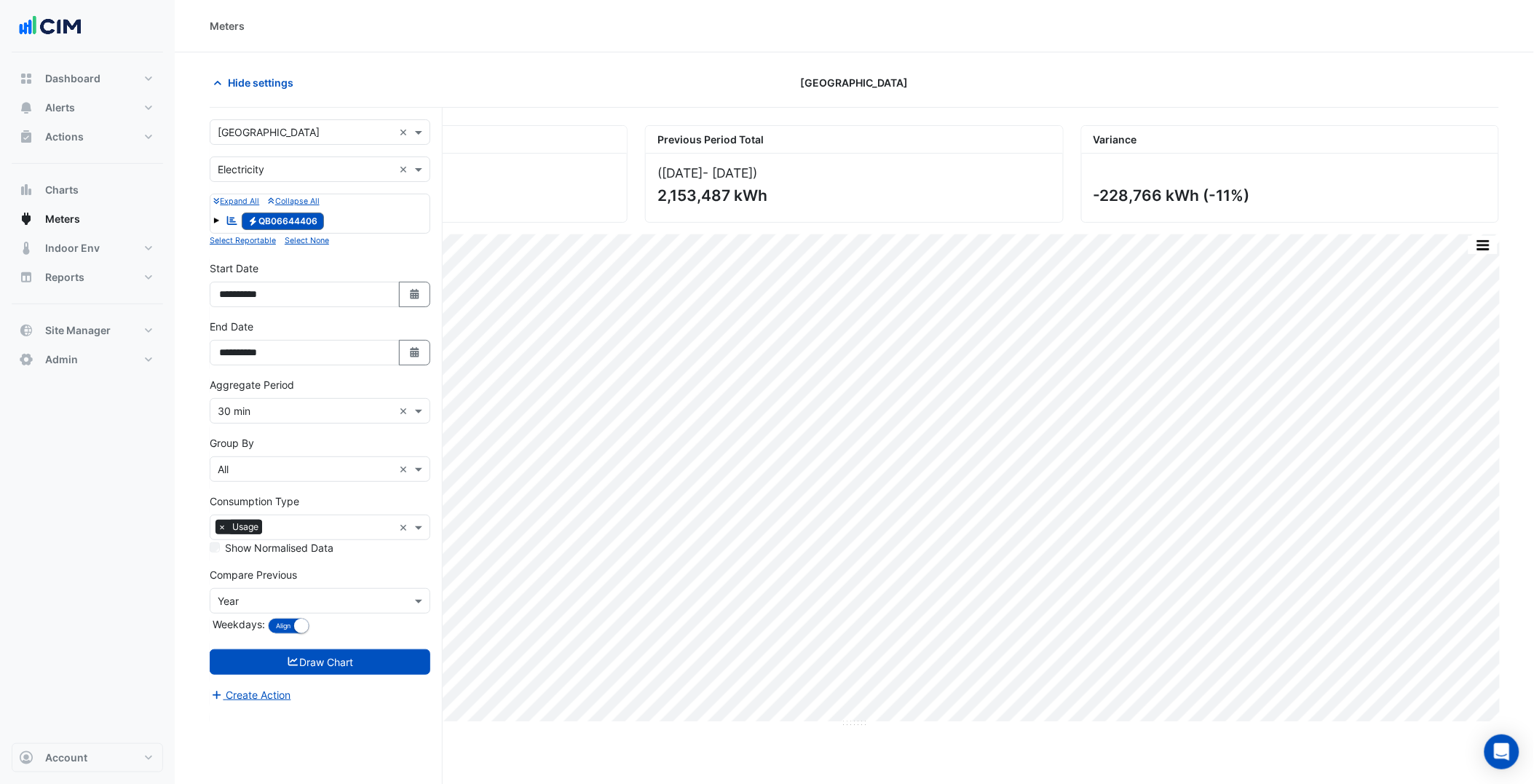
click at [300, 134] on input "text" at bounding box center [305, 133] width 176 height 16
type input "*********"
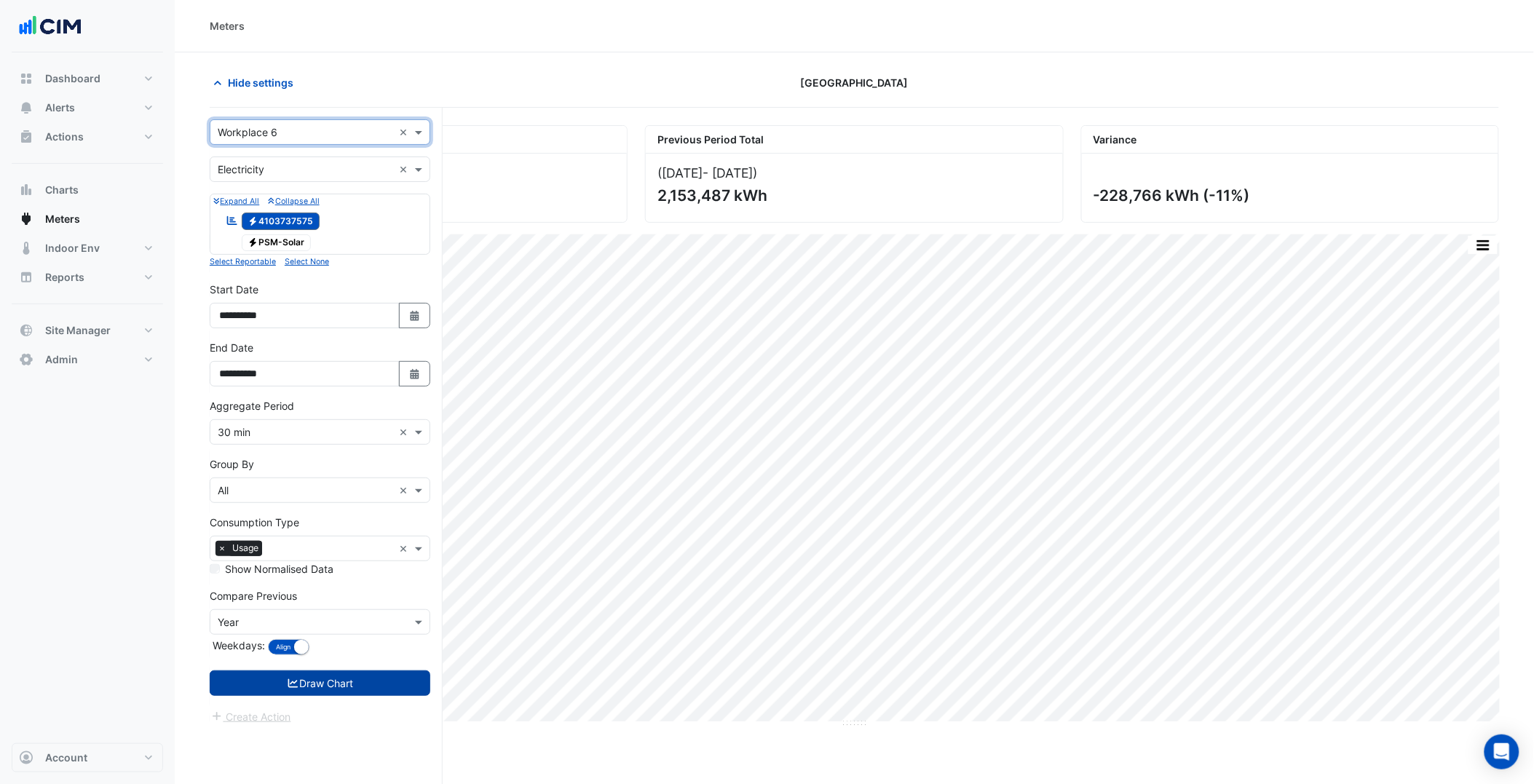
click at [358, 682] on button "Draw Chart" at bounding box center [320, 683] width 221 height 26
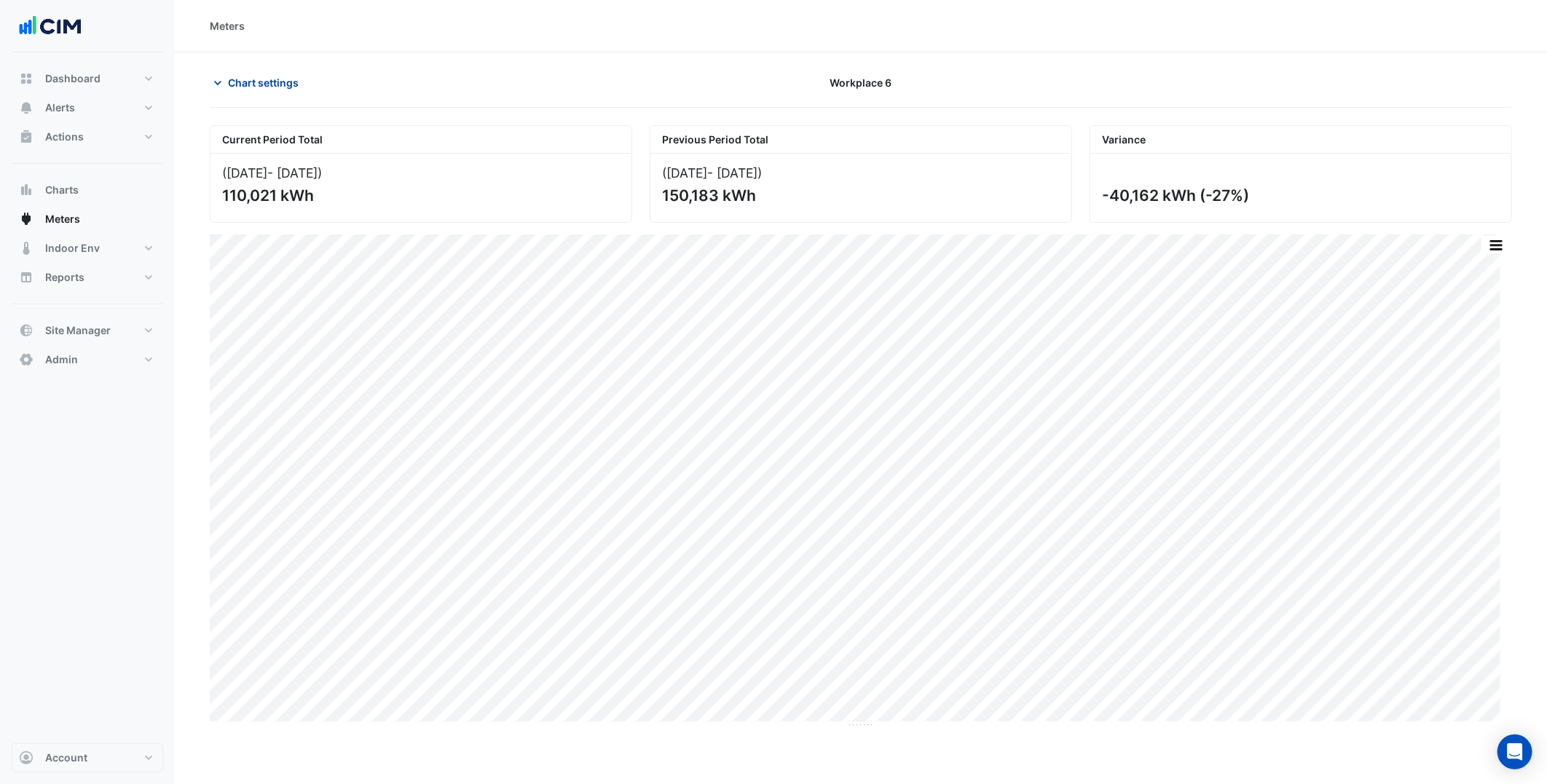
drag, startPoint x: 280, startPoint y: 80, endPoint x: 280, endPoint y: 95, distance: 15.0
click at [280, 80] on span "Chart settings" at bounding box center [263, 82] width 71 height 16
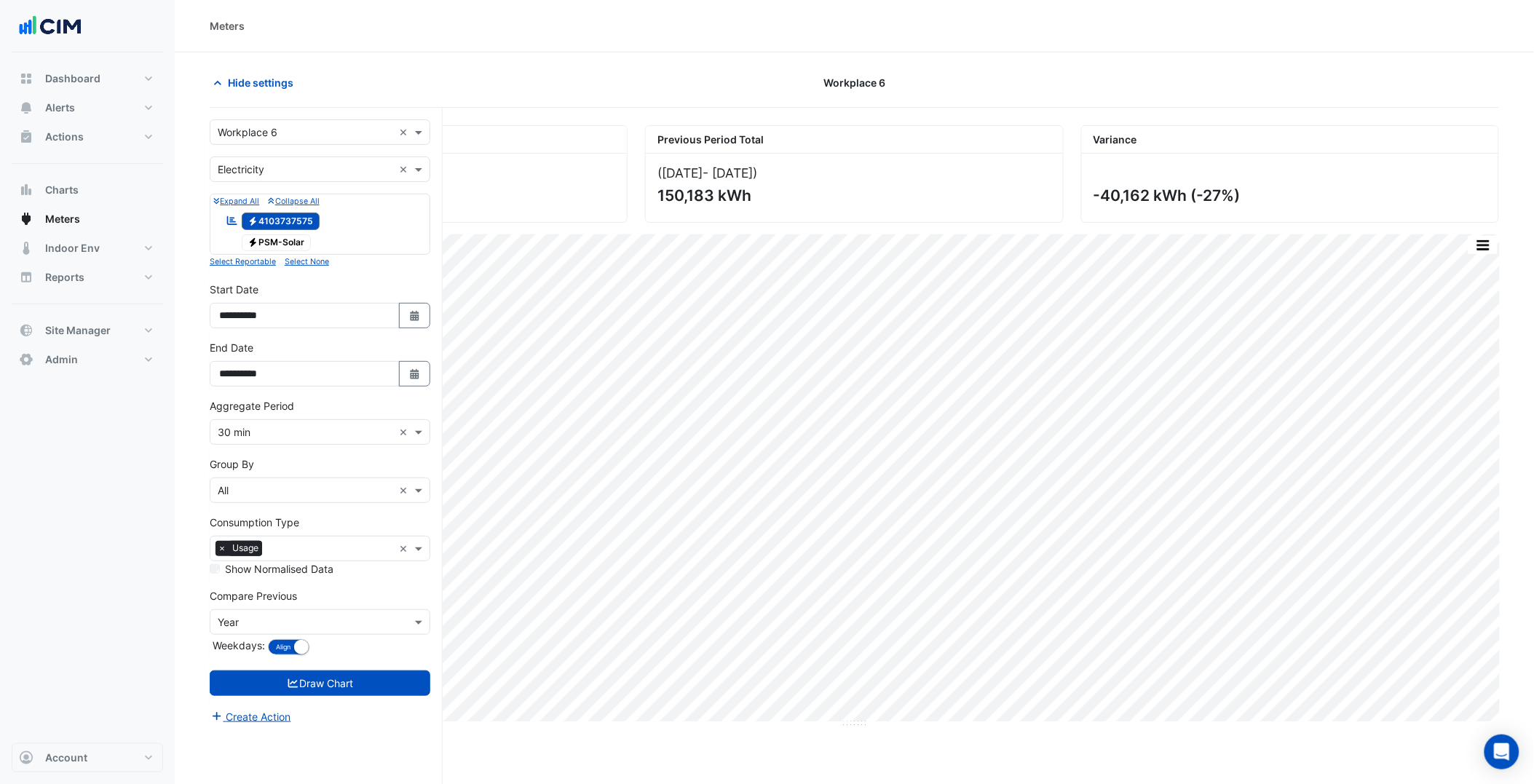
click at [313, 120] on div "Select a Site × Workplace 6 ×" at bounding box center [320, 132] width 221 height 26
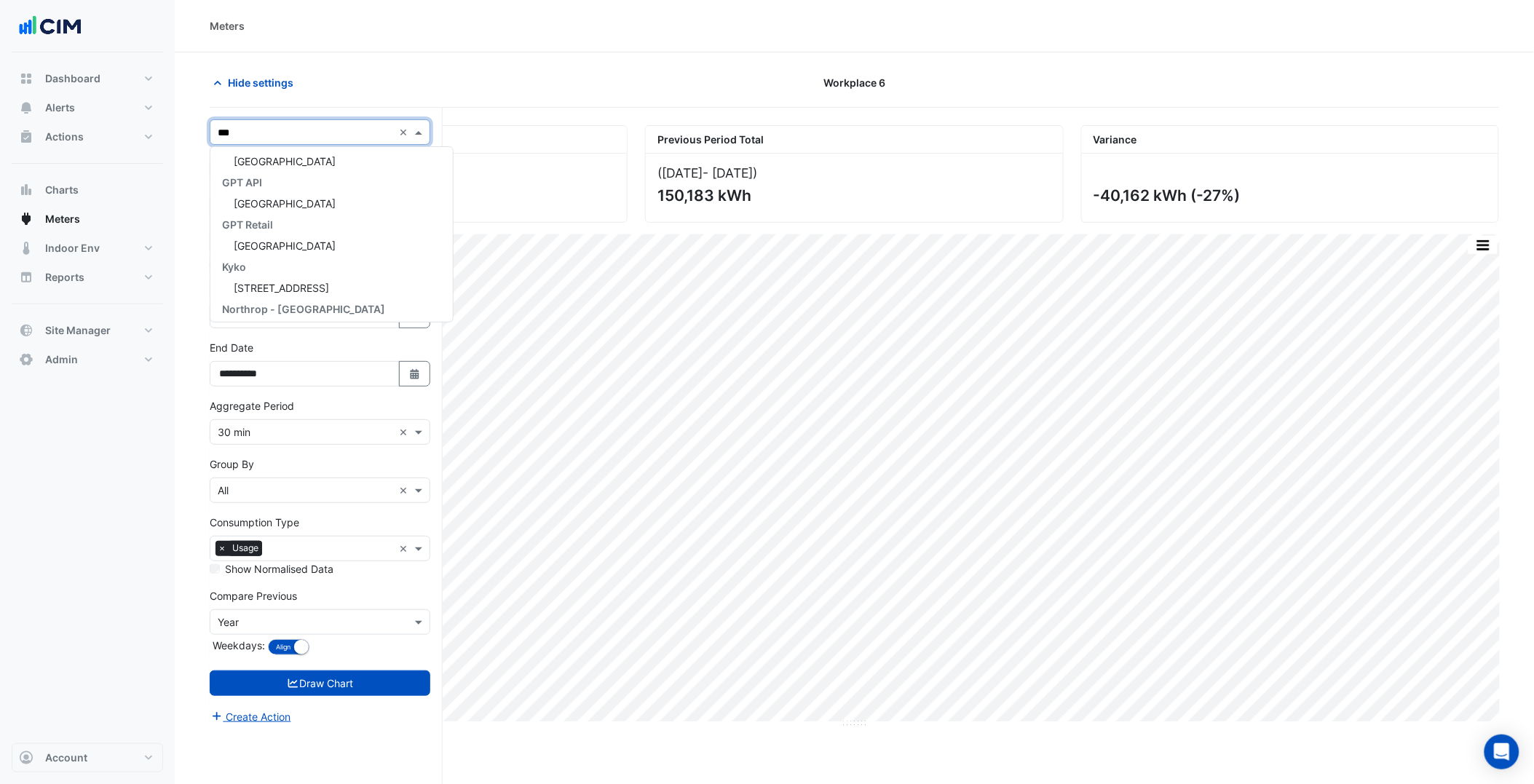
type input "****"
click at [326, 156] on span "[GEOGRAPHIC_DATA]" at bounding box center [285, 162] width 102 height 13
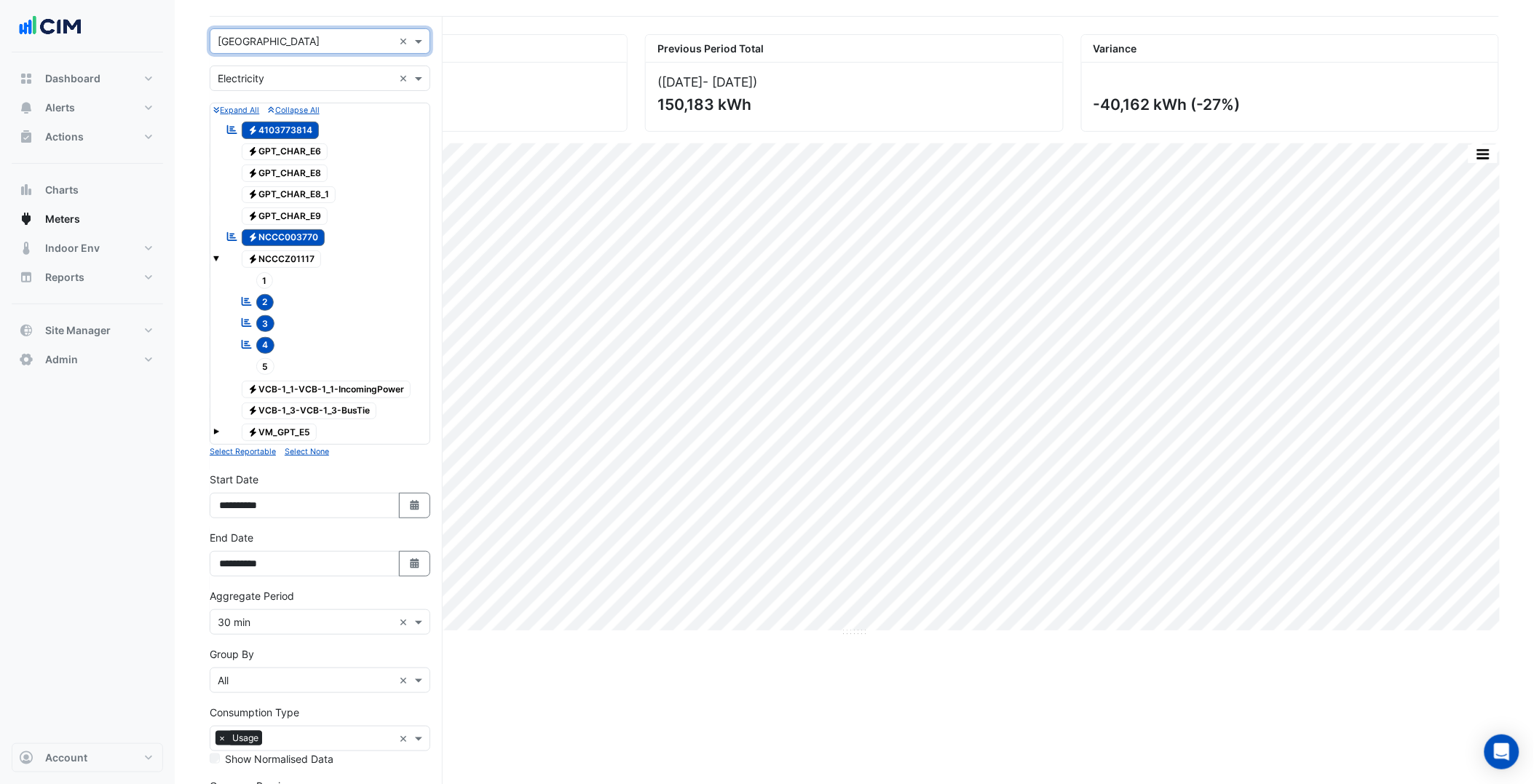
scroll to position [241, 0]
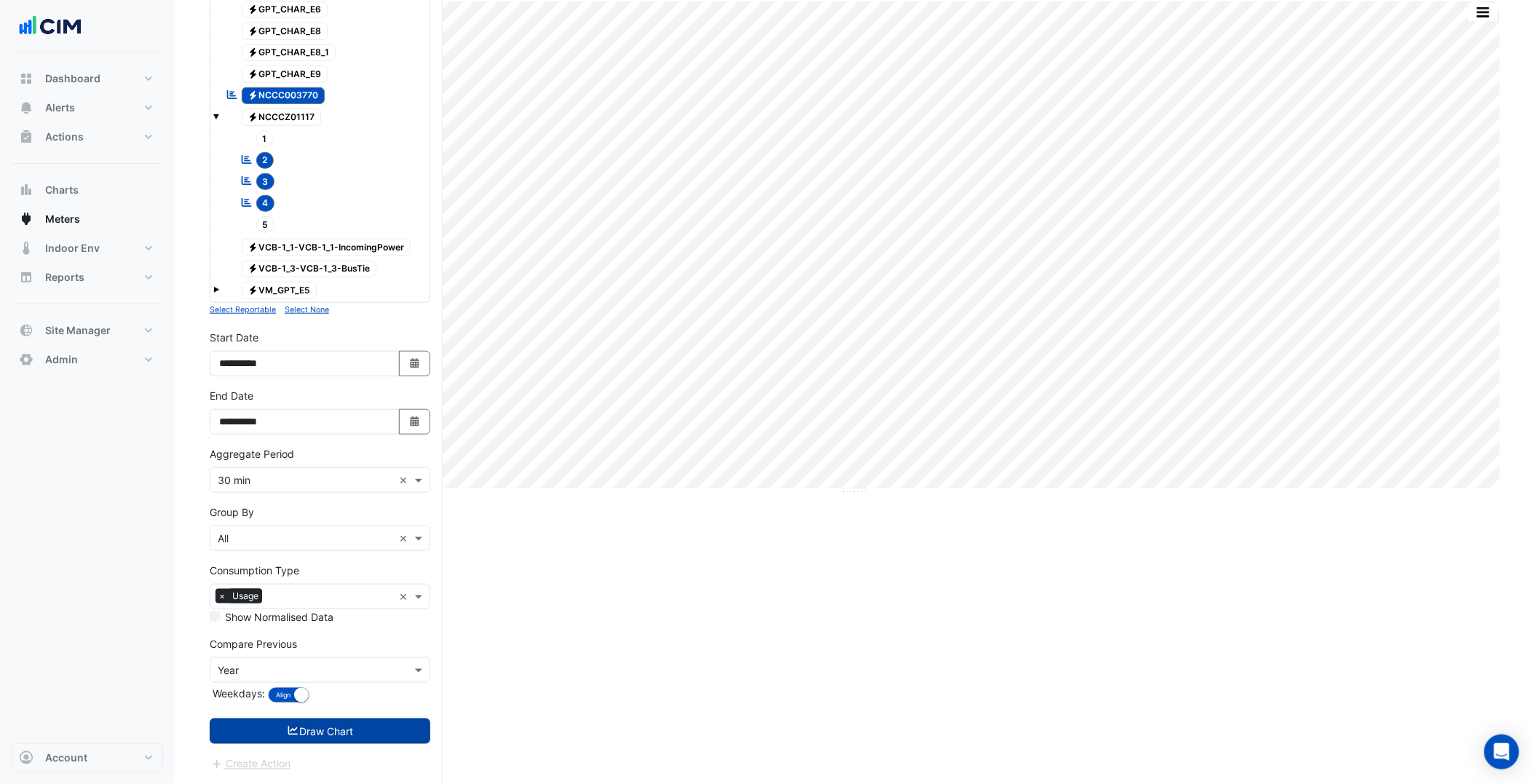
click at [354, 743] on button "Draw Chart" at bounding box center [320, 731] width 221 height 26
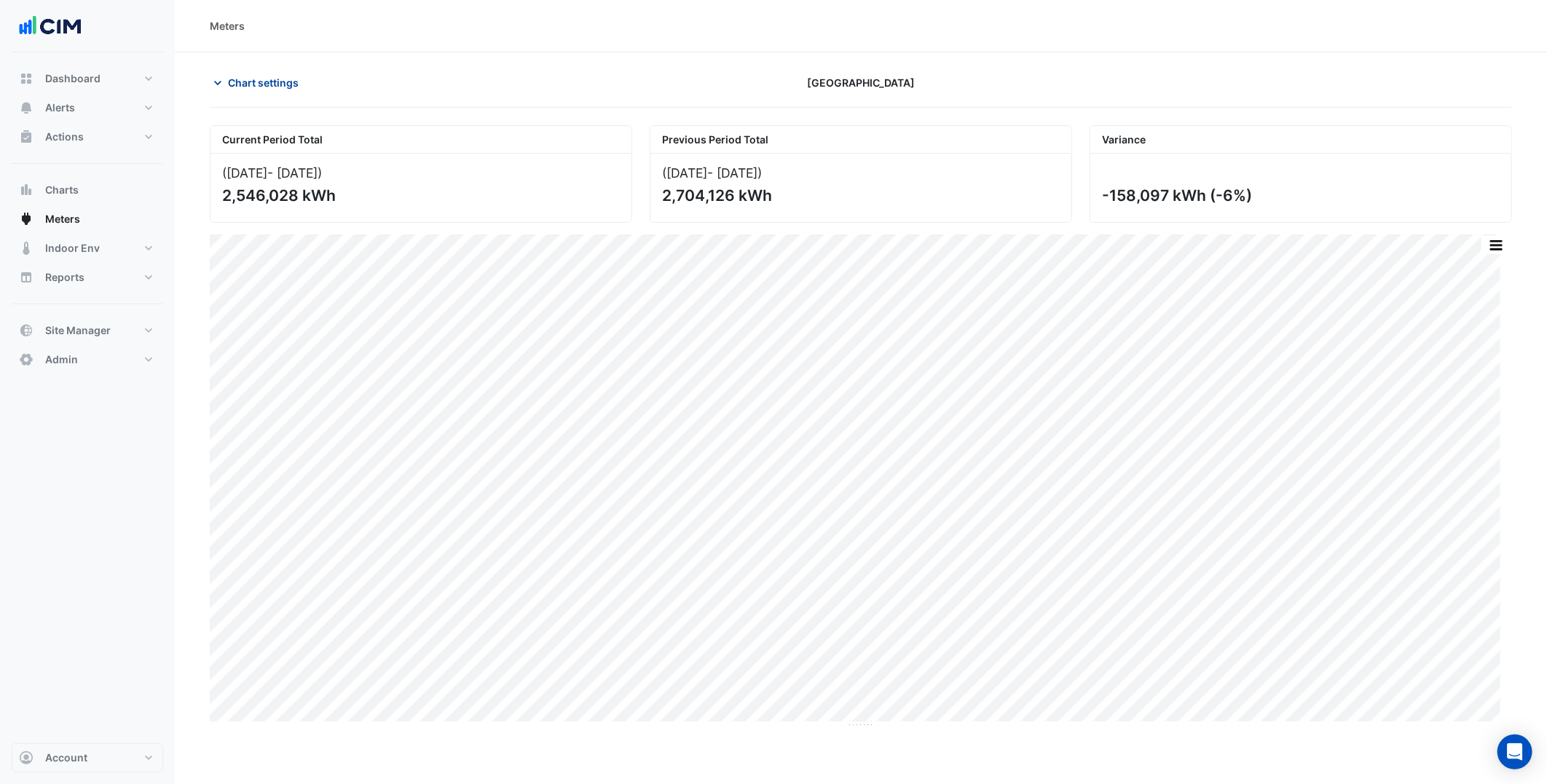
click at [303, 78] on button "Chart settings" at bounding box center [259, 82] width 98 height 26
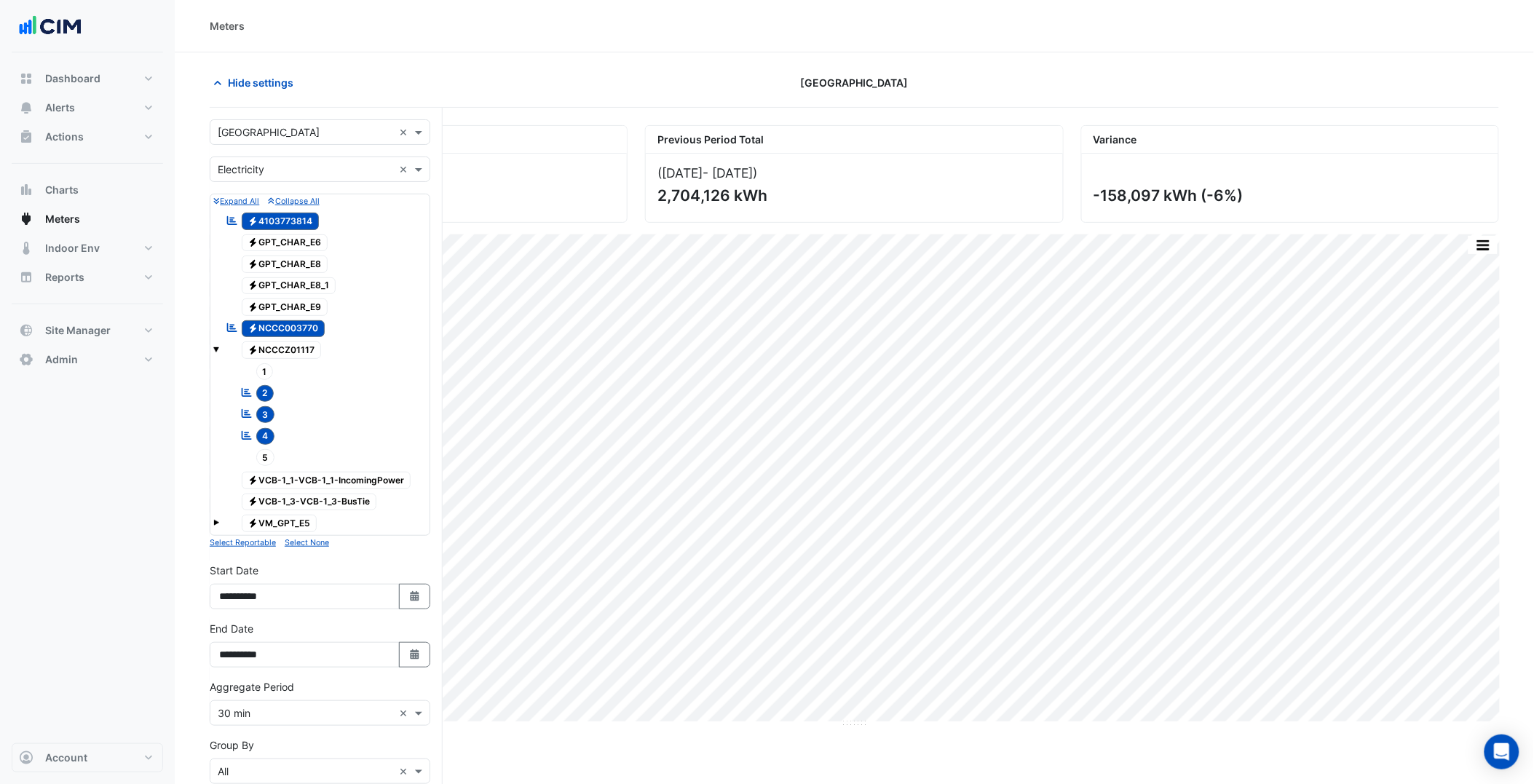
click at [303, 142] on div "Select a Site × Charlestown Square ×" at bounding box center [320, 132] width 221 height 26
type input "*********"
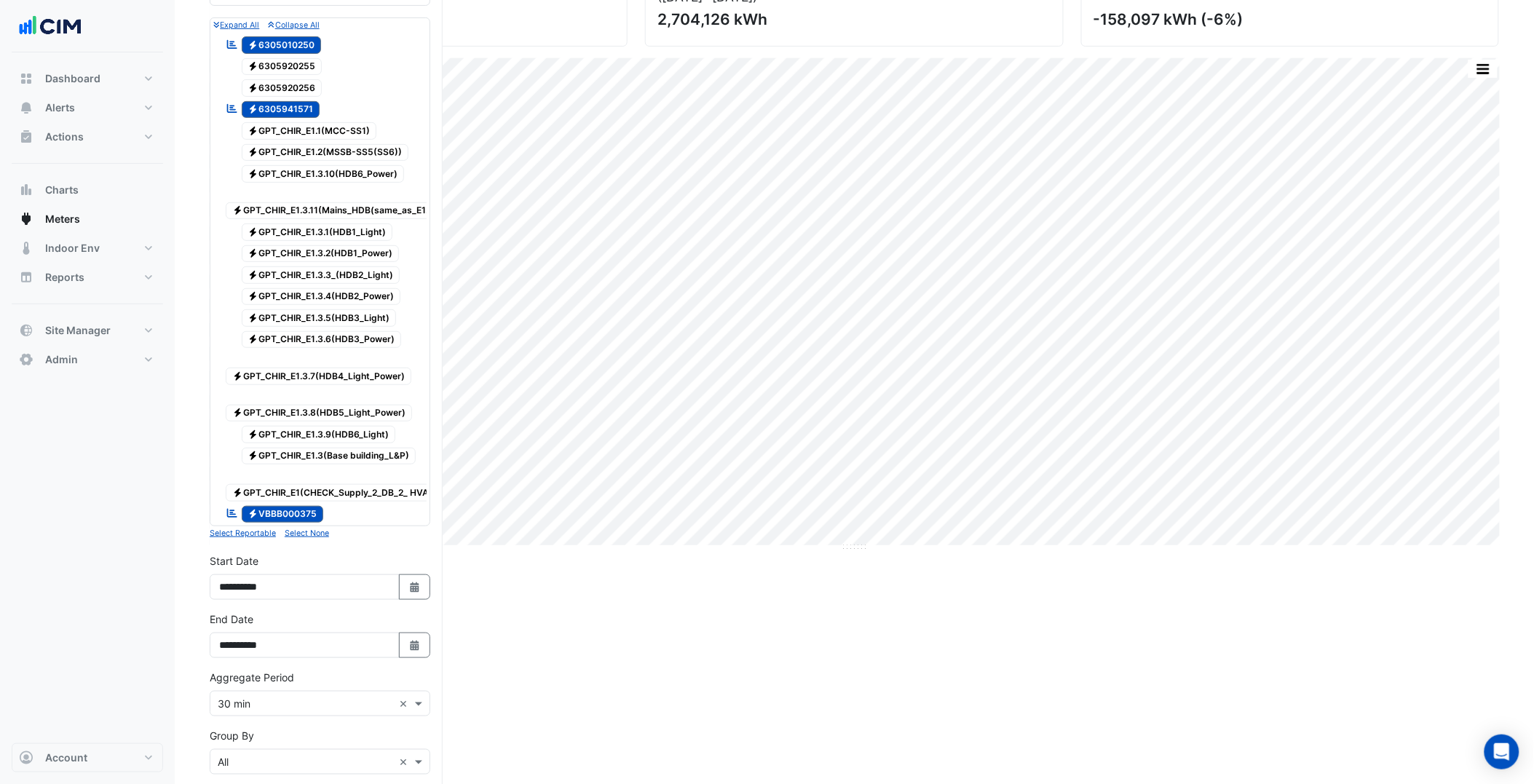
scroll to position [431, 0]
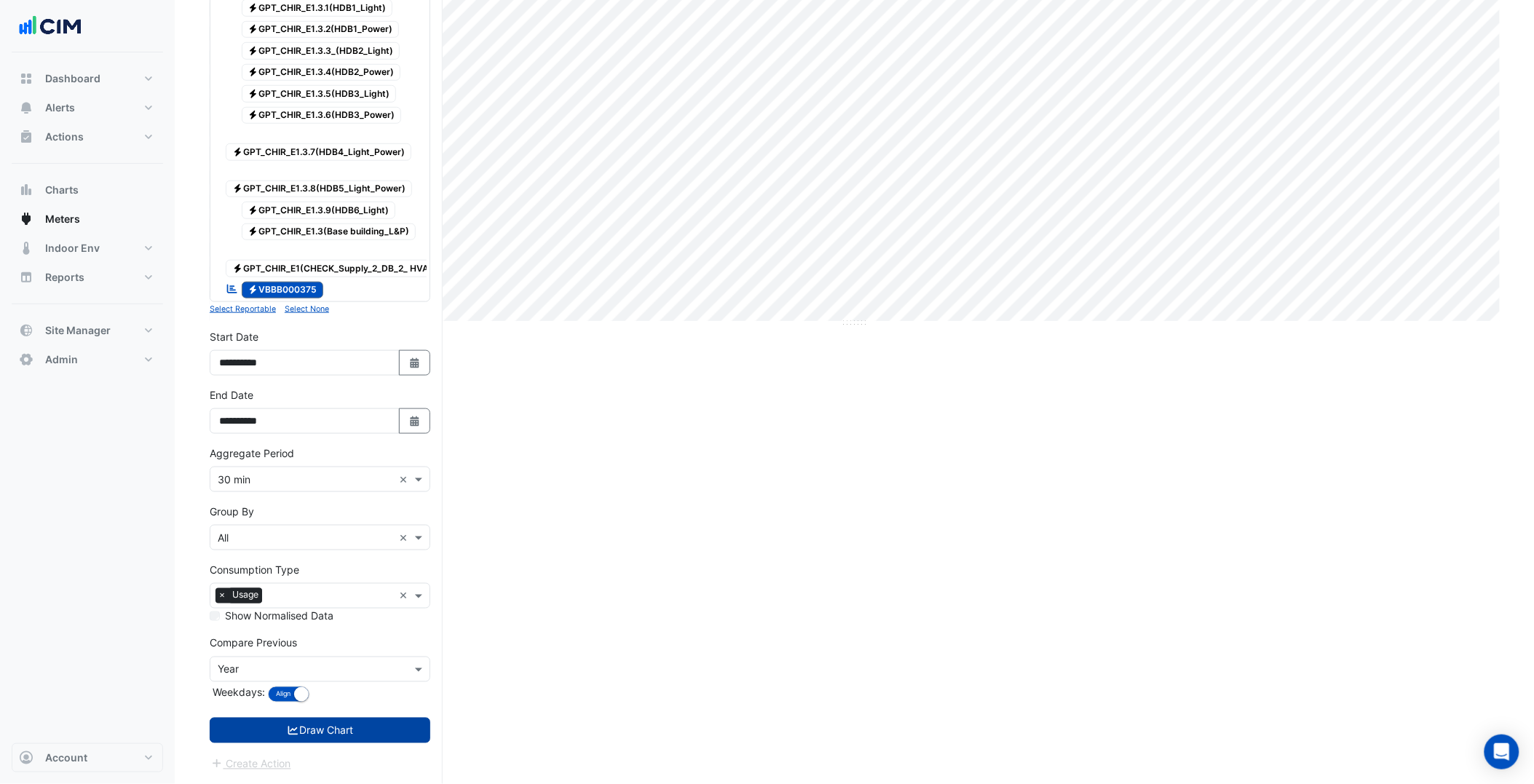
click at [329, 735] on button "Draw Chart" at bounding box center [320, 731] width 221 height 26
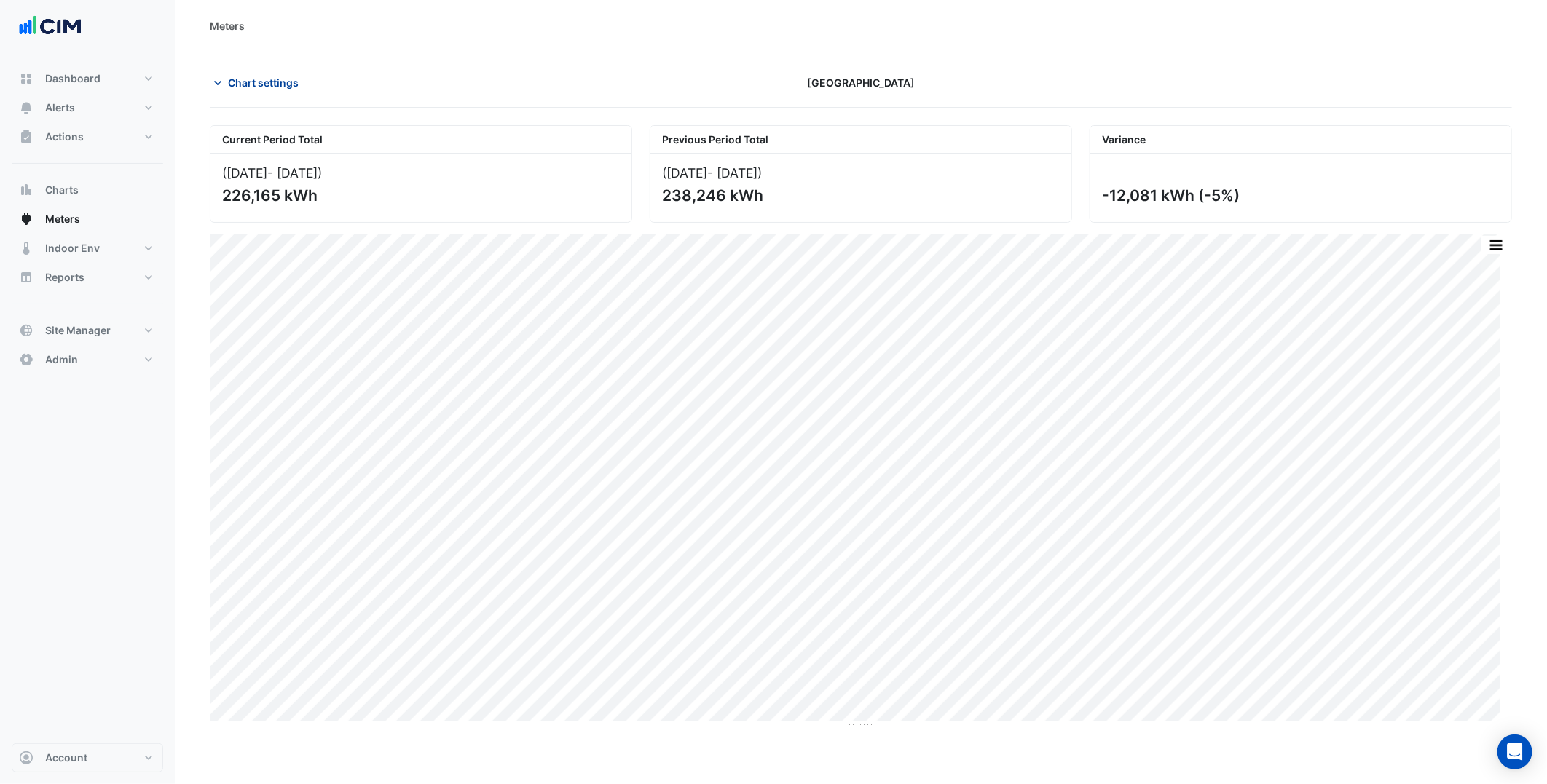
click at [293, 78] on span "Chart settings" at bounding box center [263, 82] width 71 height 16
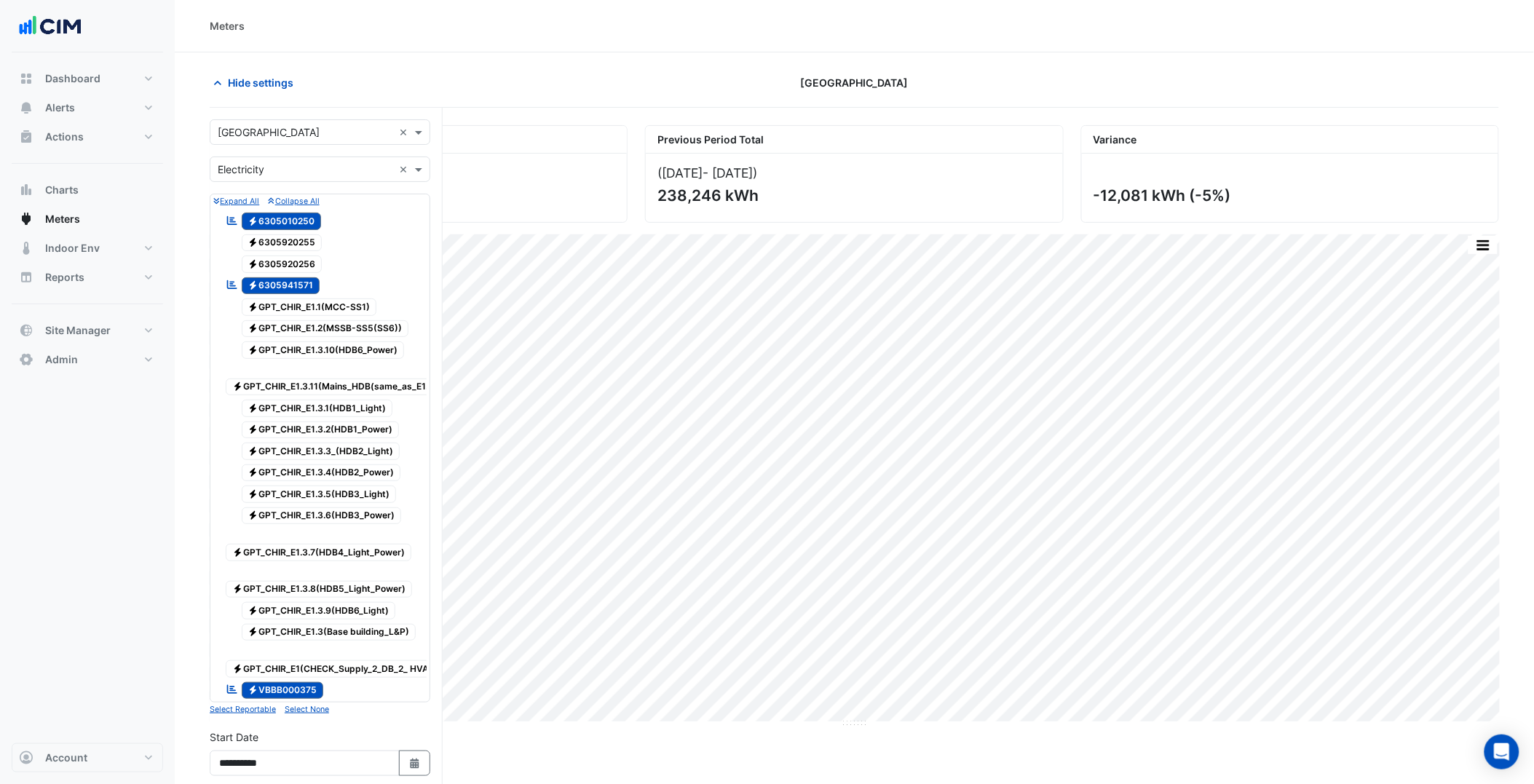
click at [290, 129] on input "text" at bounding box center [305, 133] width 176 height 16
type input "*****"
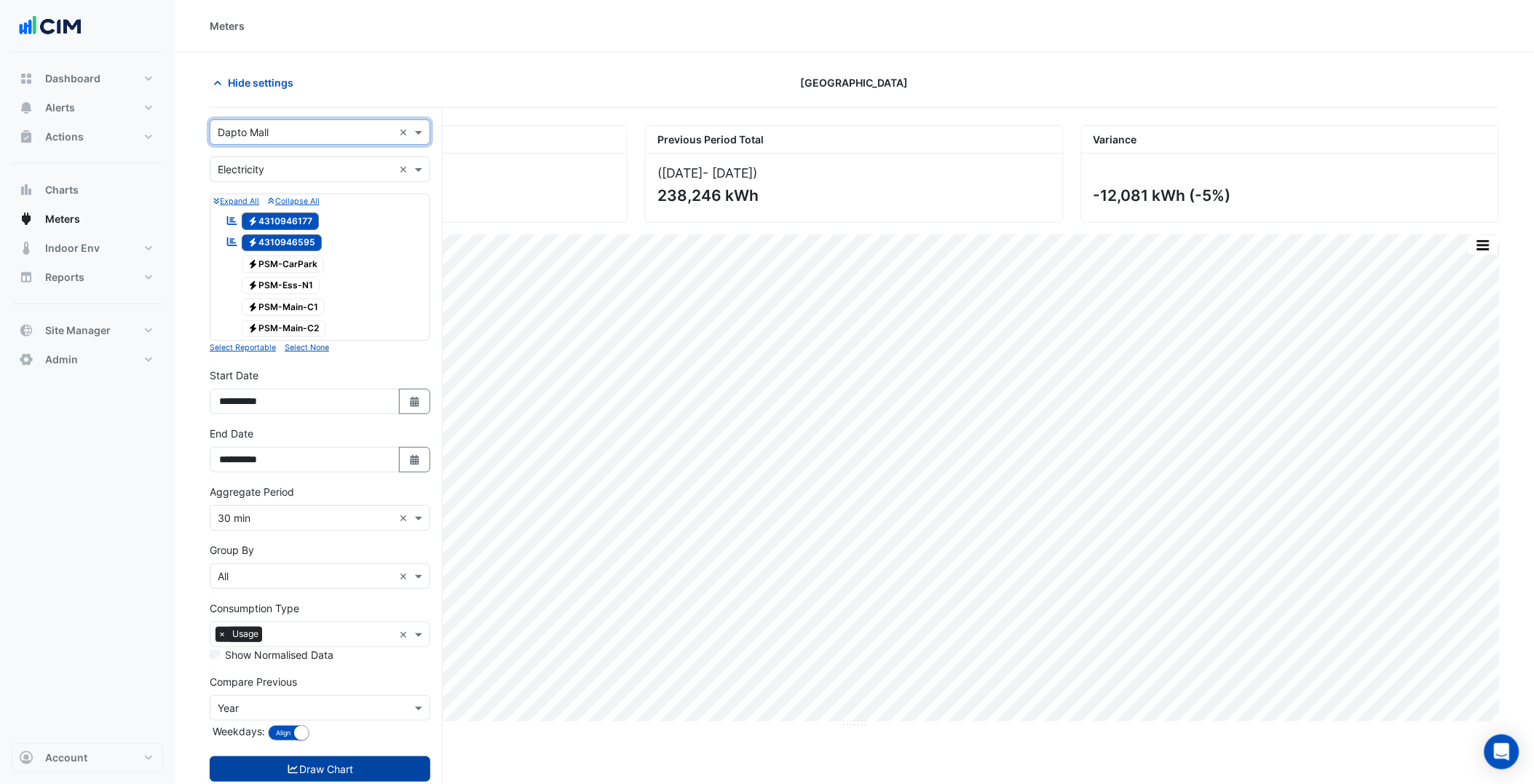
click at [375, 763] on button "Draw Chart" at bounding box center [320, 769] width 221 height 26
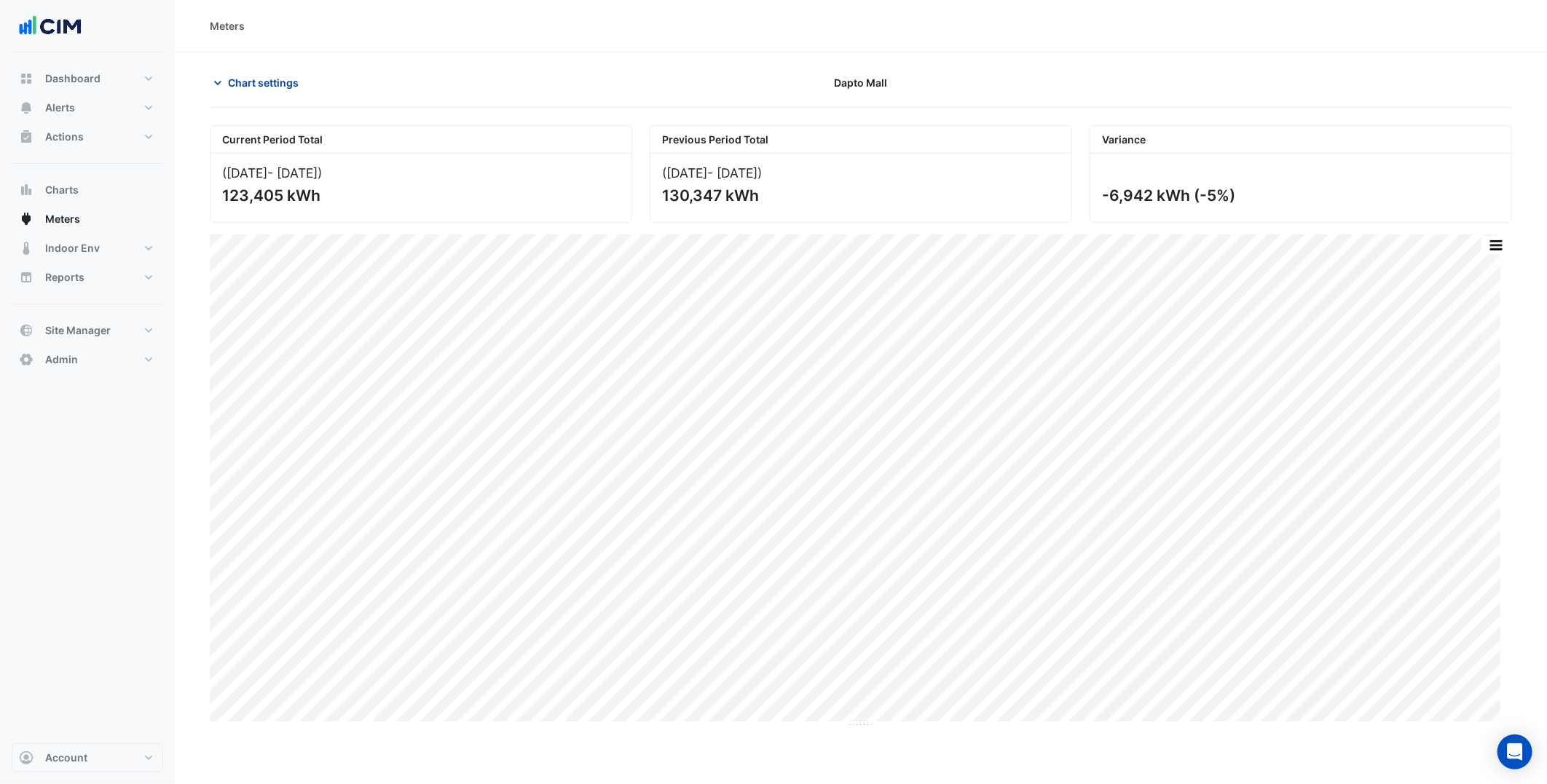
click at [285, 78] on span "Chart settings" at bounding box center [263, 82] width 71 height 16
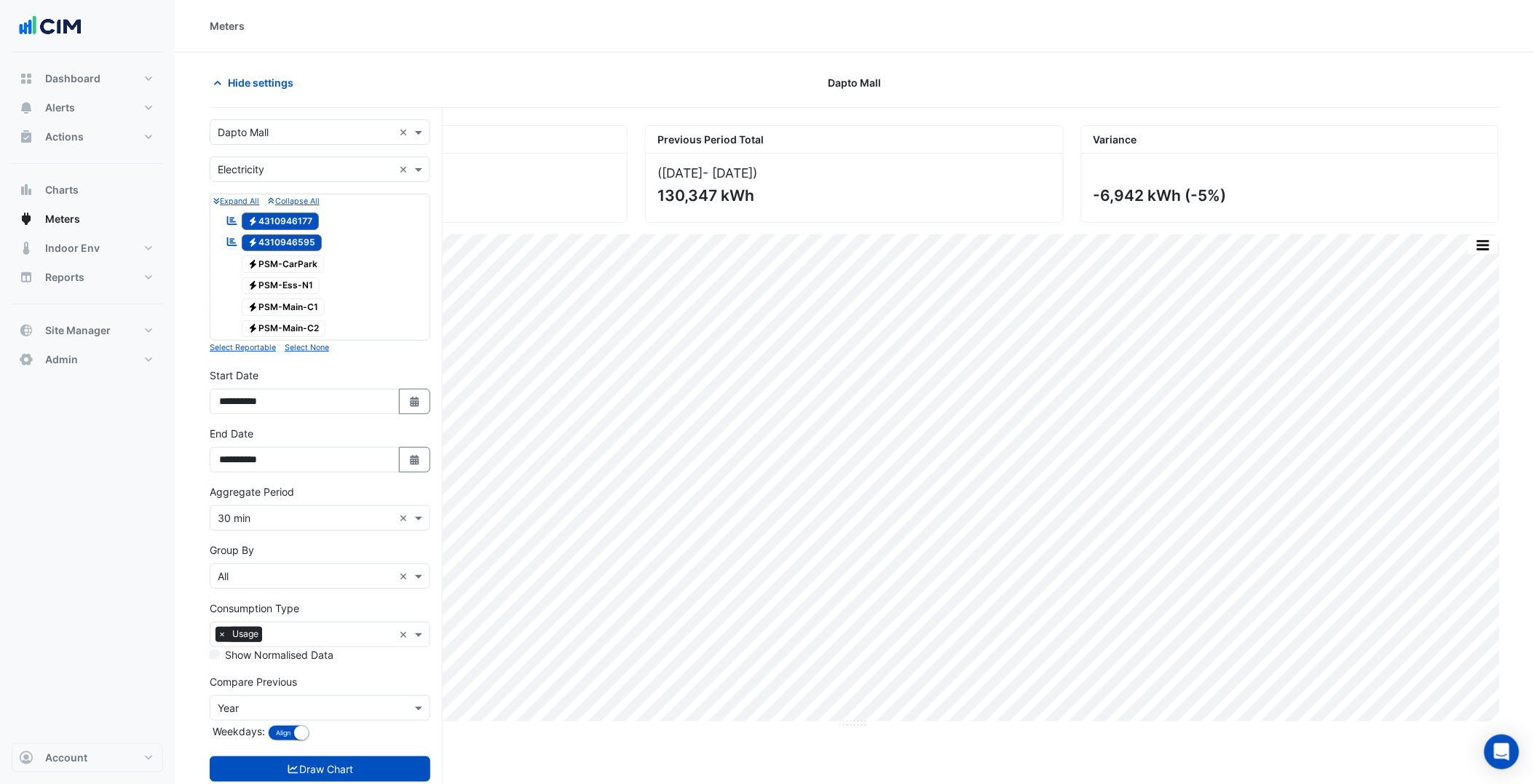
click at [345, 146] on form "Select a Site × Dapto Mall × Utility Type × Electricity × Expand All Collapse A…" at bounding box center [320, 465] width 221 height 692
click at [337, 136] on input "text" at bounding box center [305, 133] width 176 height 16
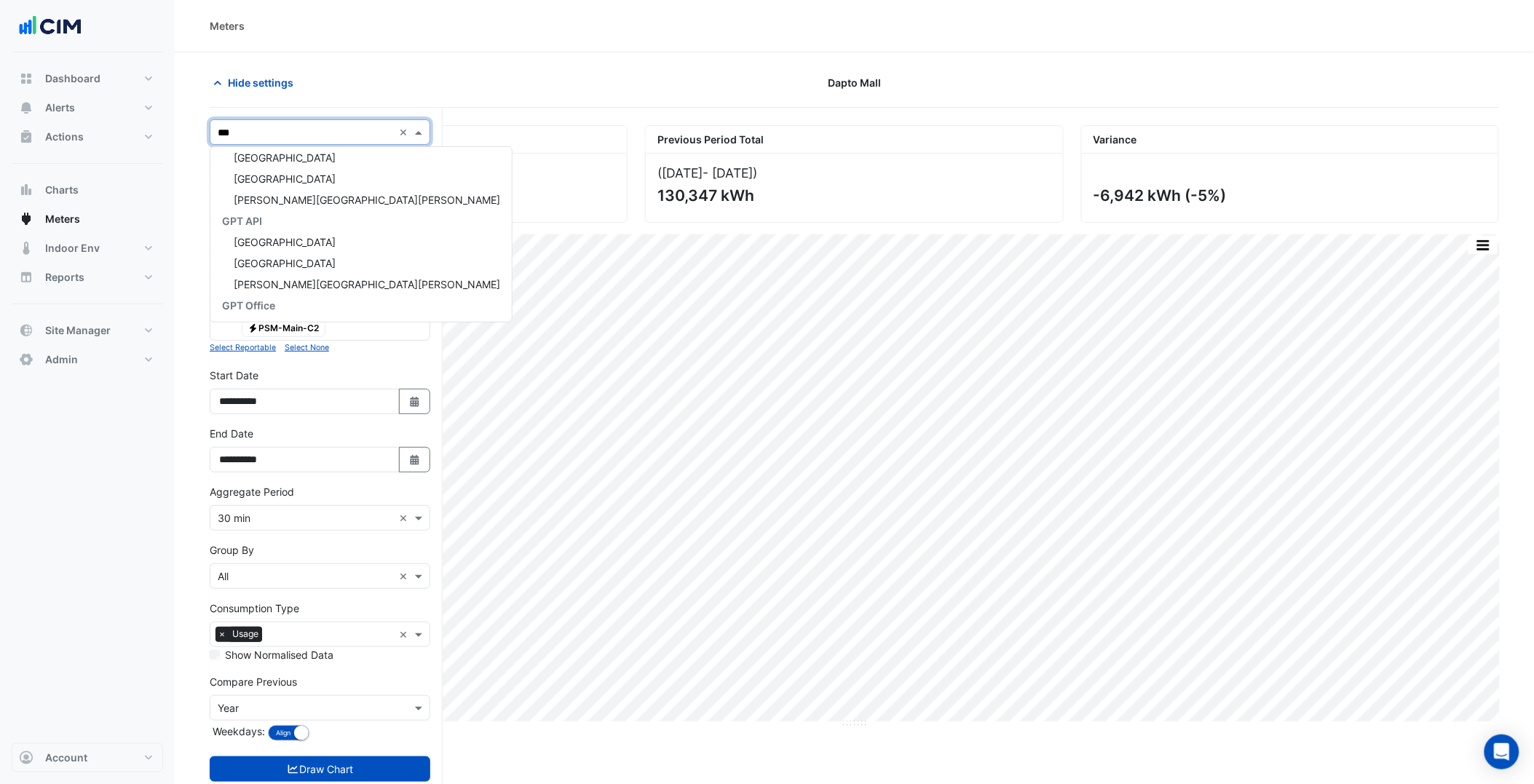
type input "****"
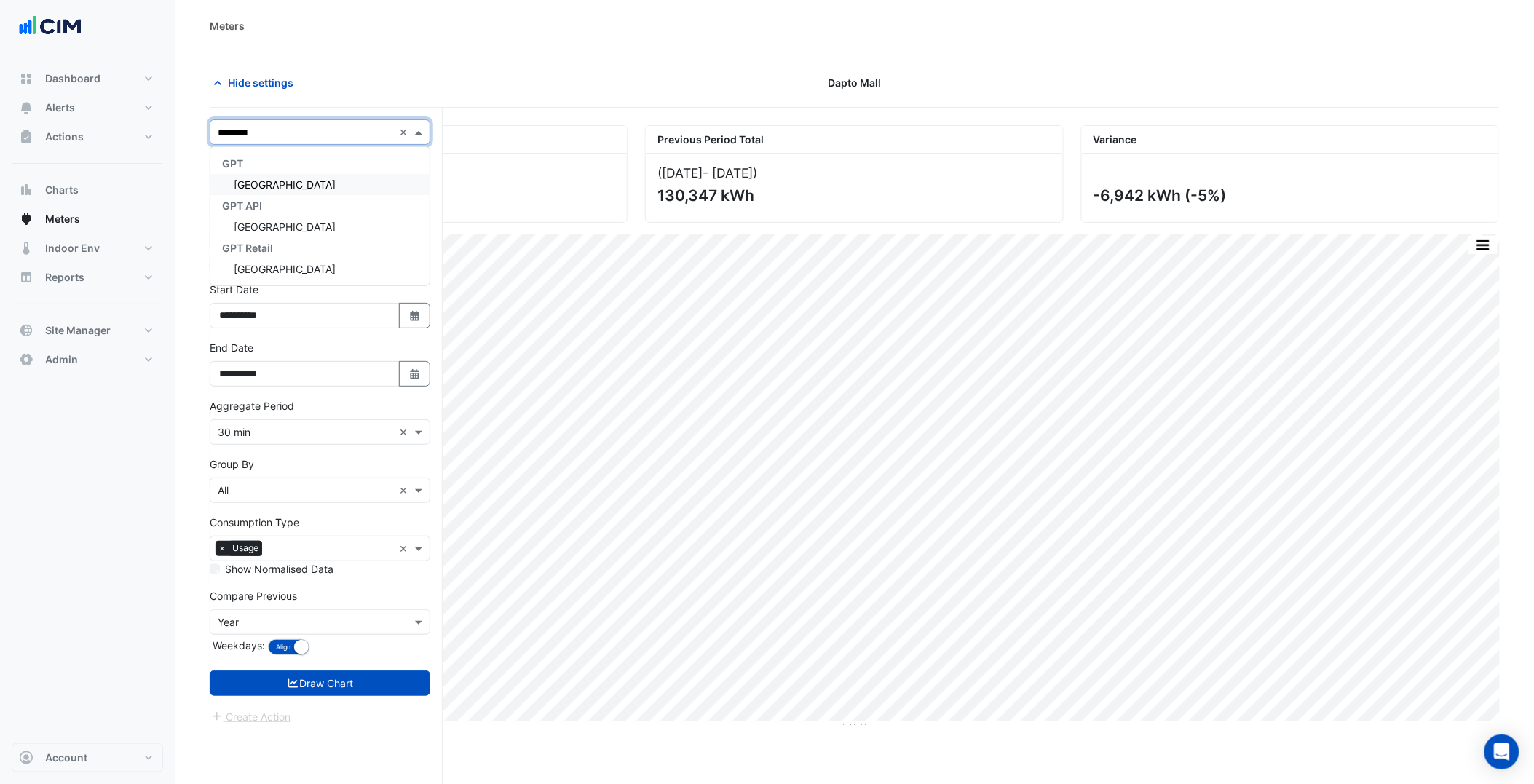
type input "*********"
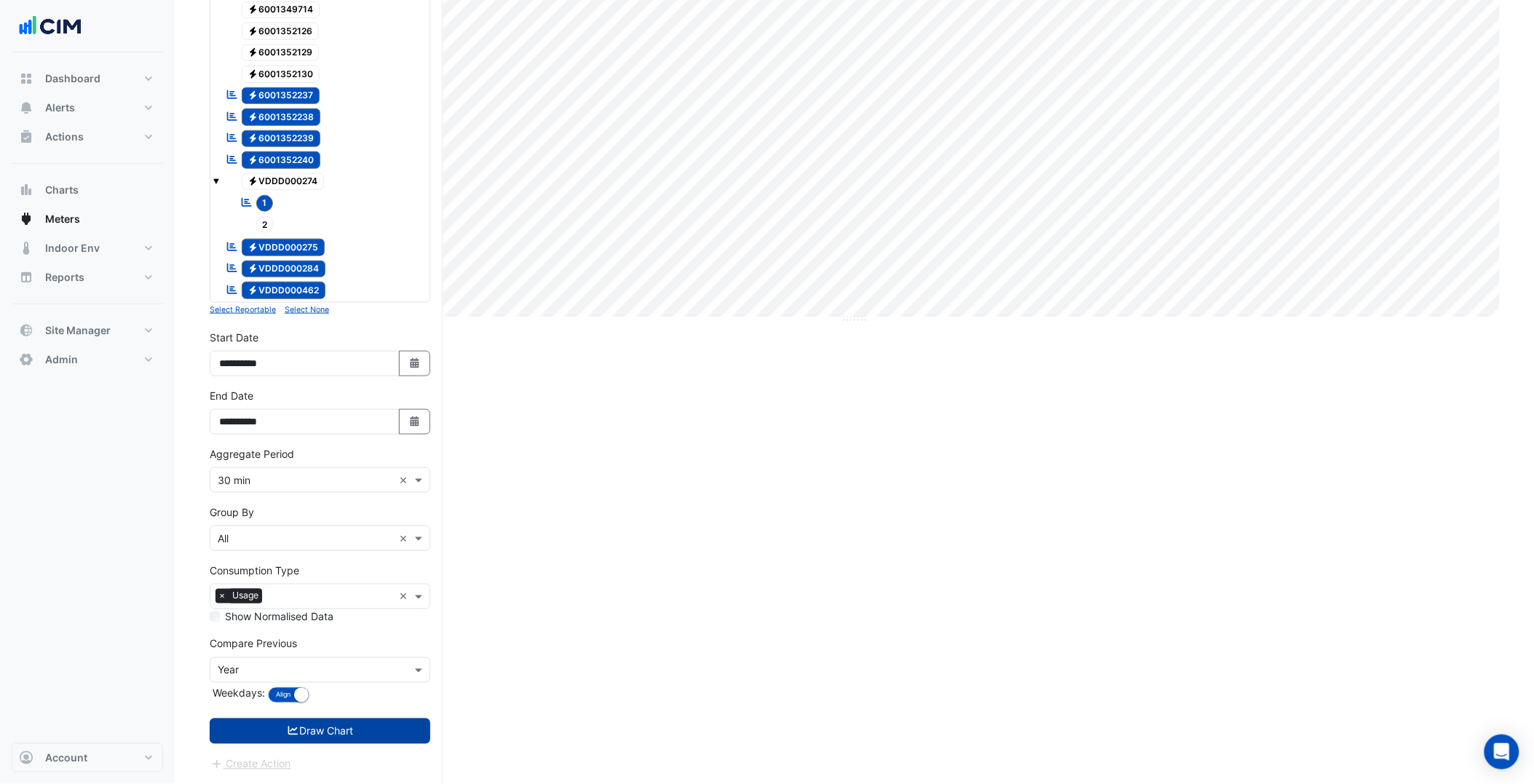
click at [352, 732] on button "Draw Chart" at bounding box center [320, 731] width 221 height 26
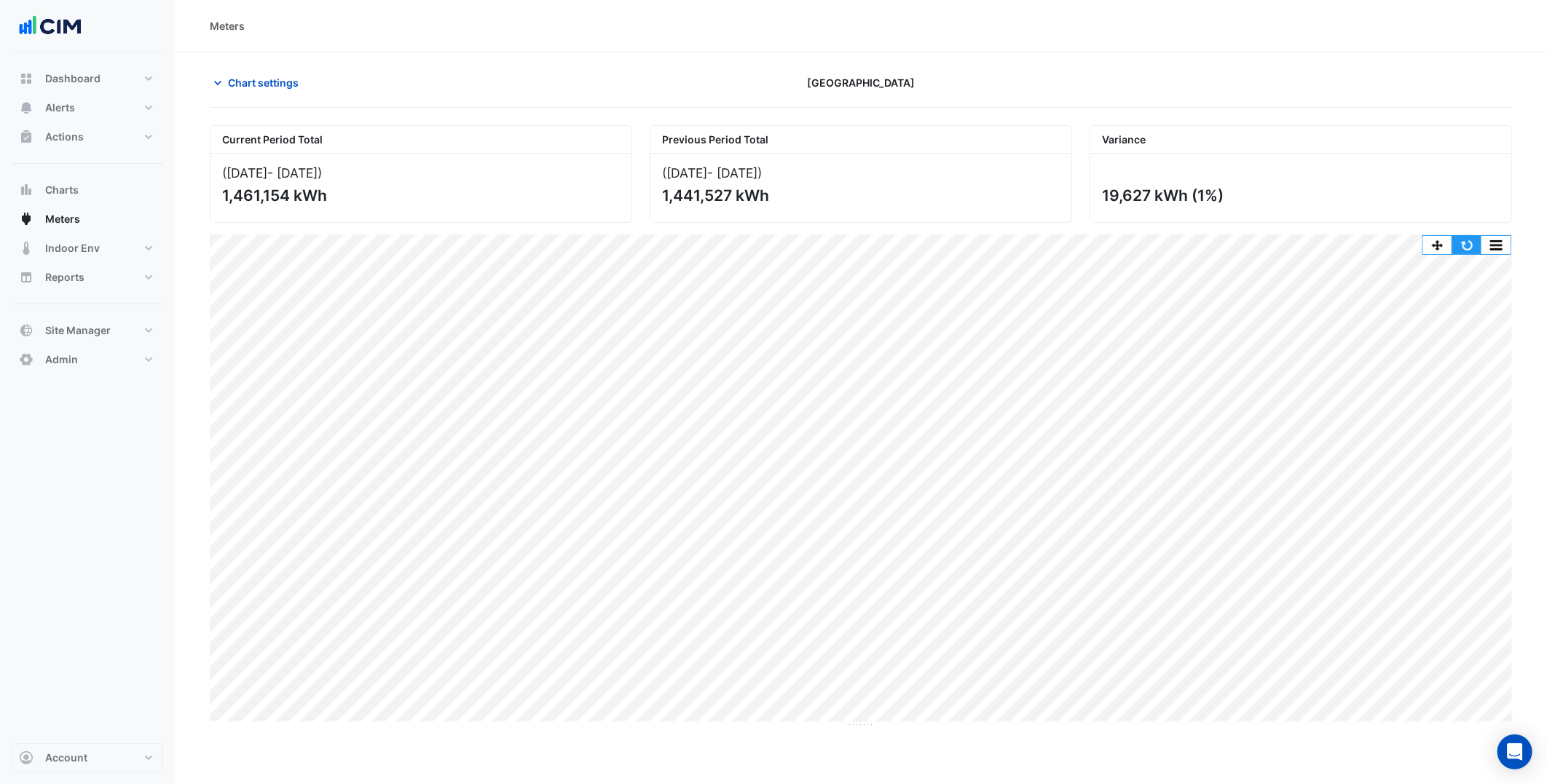
click at [1462, 248] on button "button" at bounding box center [1467, 244] width 29 height 19
click at [252, 97] on div "Chart settings Highpoint Shopping Centre" at bounding box center [861, 88] width 1303 height 38
click at [264, 87] on span "Chart settings" at bounding box center [263, 82] width 71 height 16
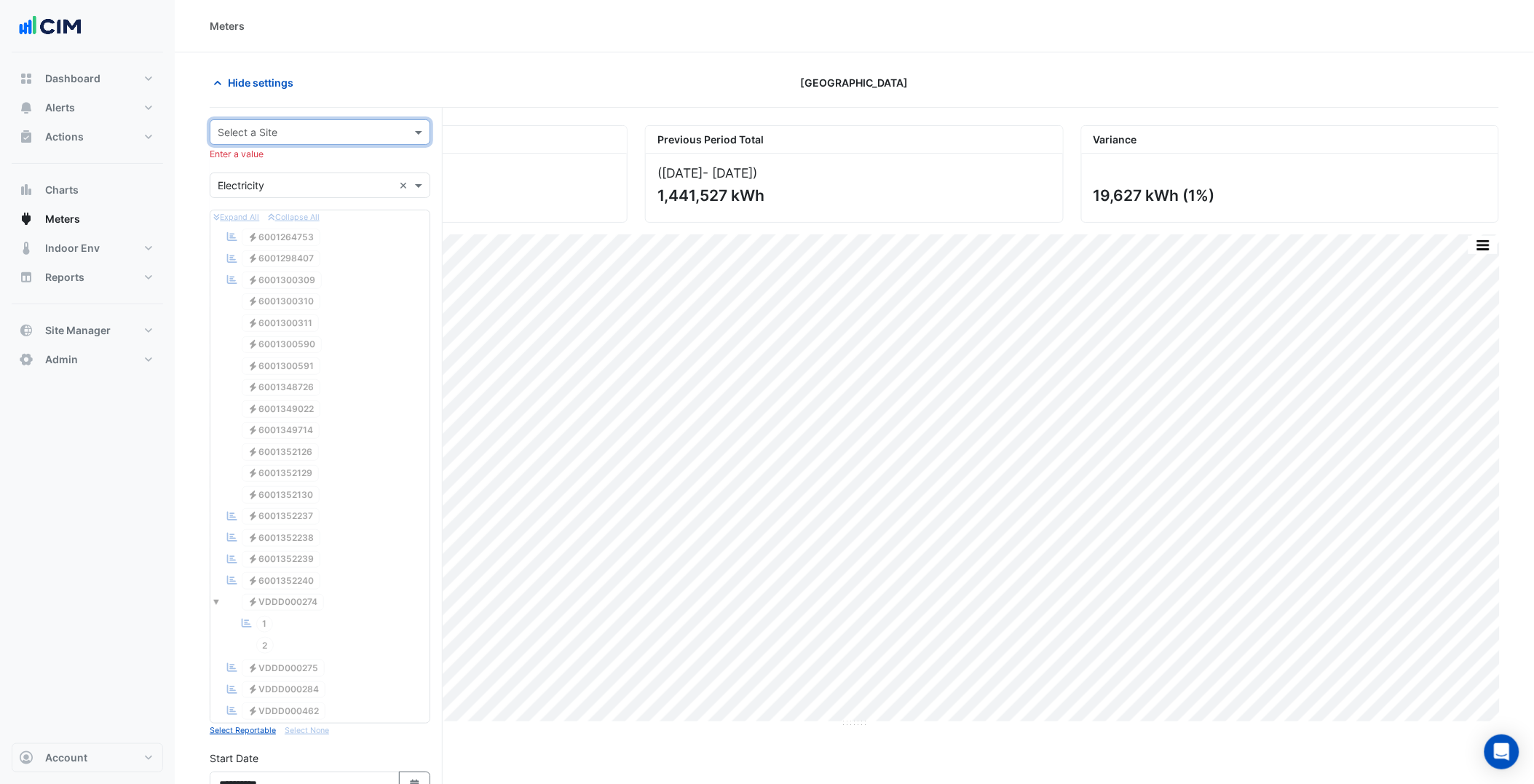
paste input "**********"
type input "**********"
click at [338, 173] on div "GPT" at bounding box center [319, 164] width 219 height 22
click at [332, 181] on span "Karrinyup Shopping Centre" at bounding box center [285, 184] width 102 height 13
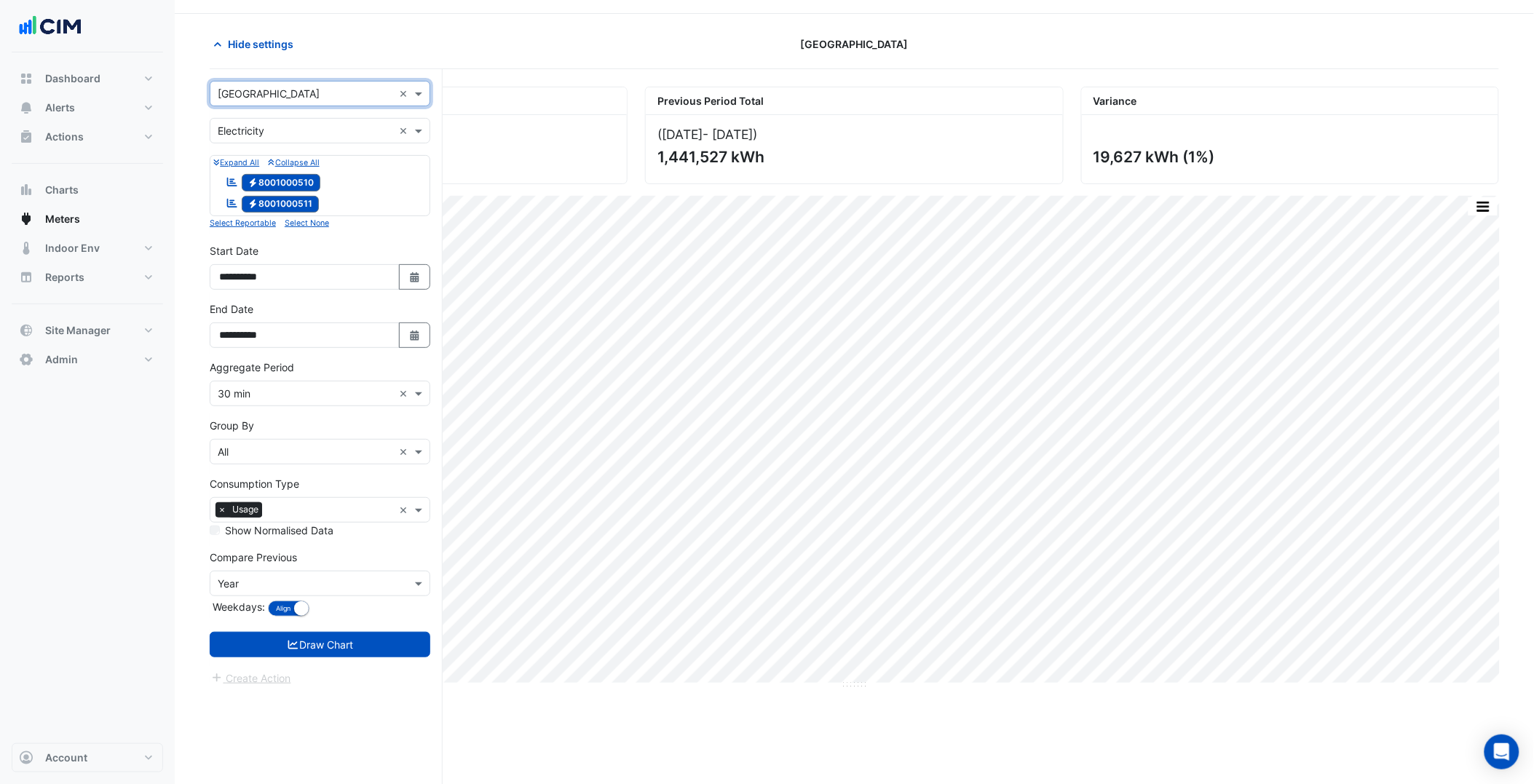
scroll to position [55, 0]
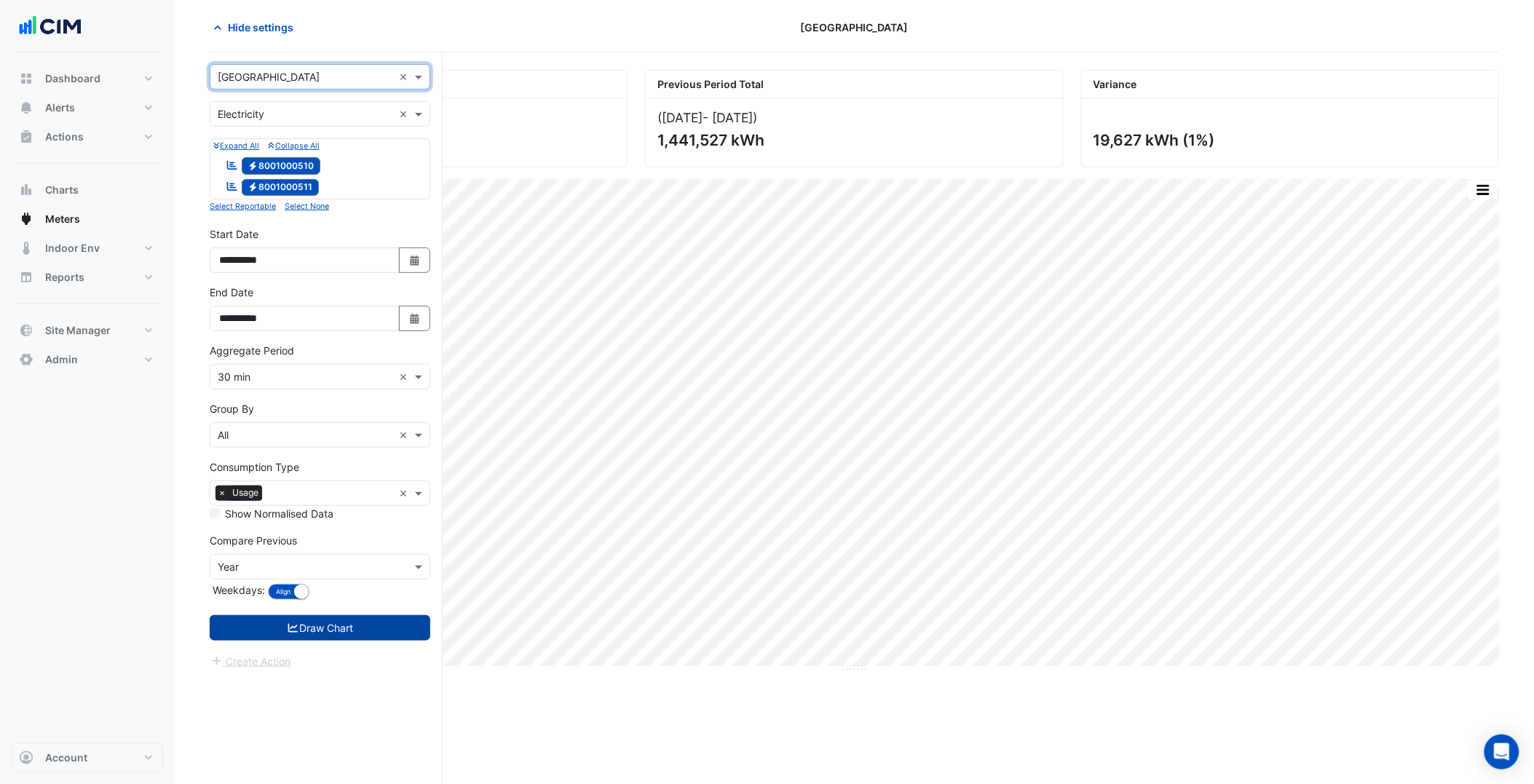
click at [388, 629] on button "Draw Chart" at bounding box center [320, 628] width 221 height 26
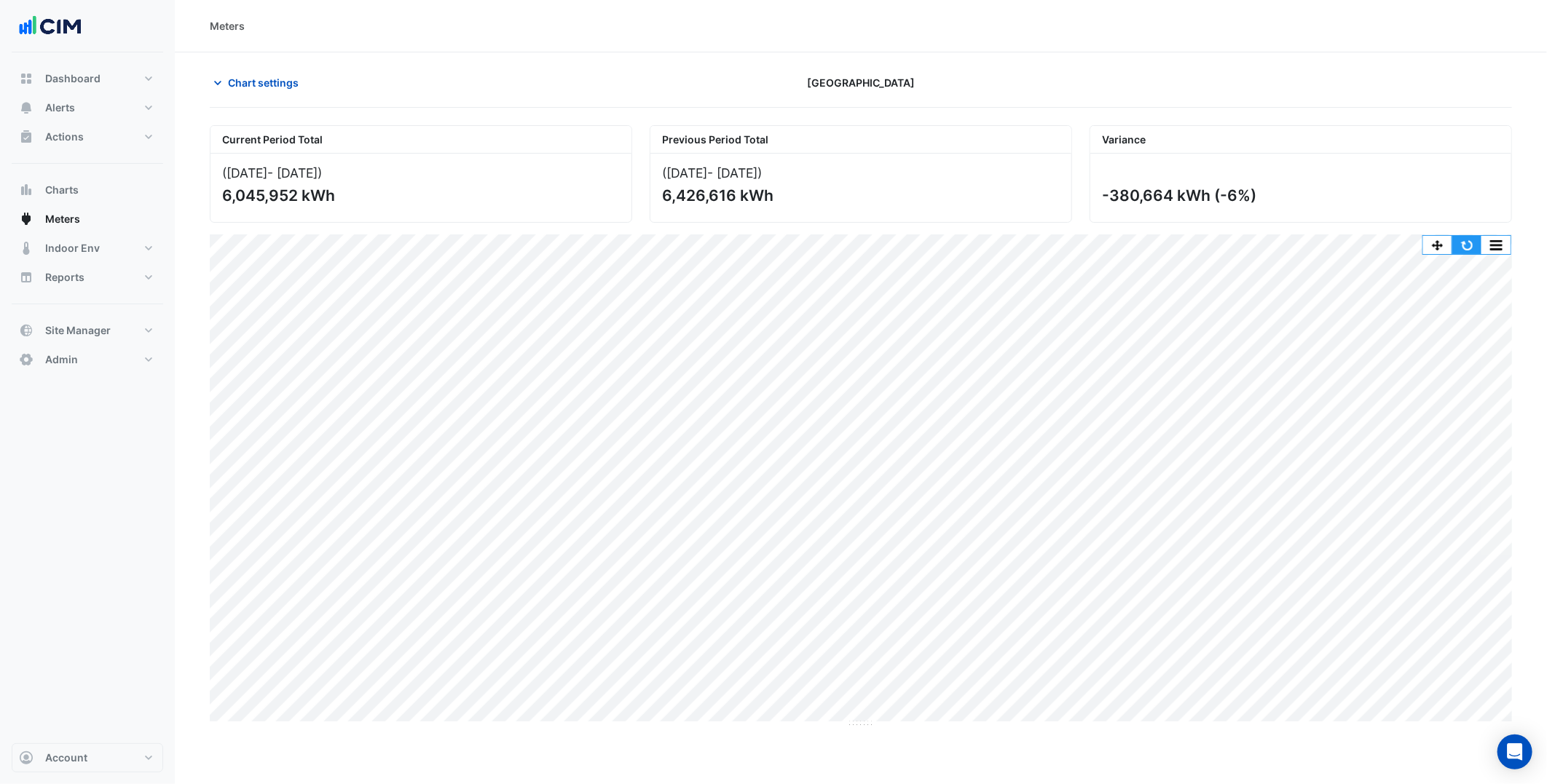
click at [1476, 244] on button "button" at bounding box center [1467, 244] width 29 height 19
click at [280, 78] on span "Chart settings" at bounding box center [263, 82] width 71 height 16
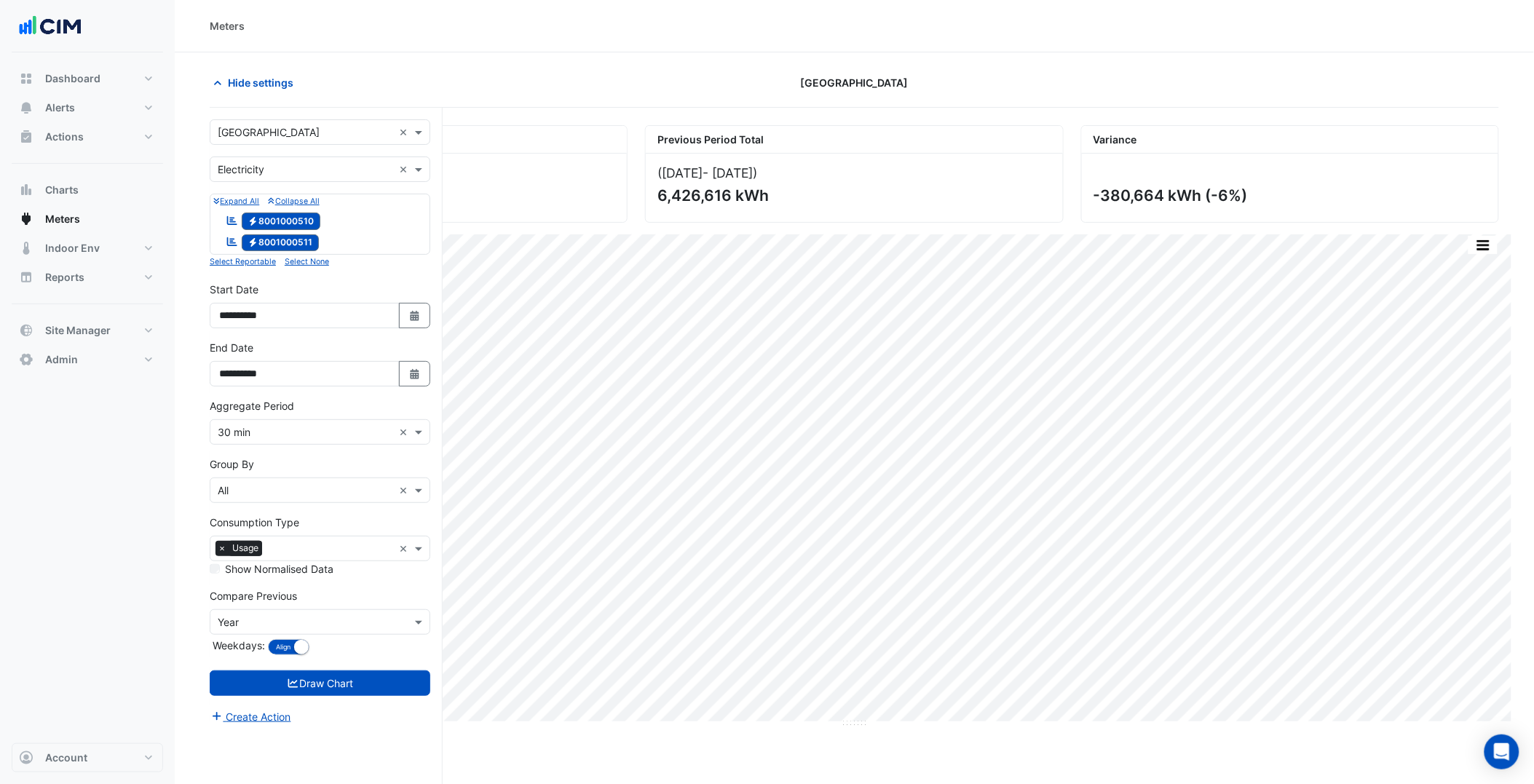
click at [290, 136] on input "text" at bounding box center [305, 133] width 176 height 16
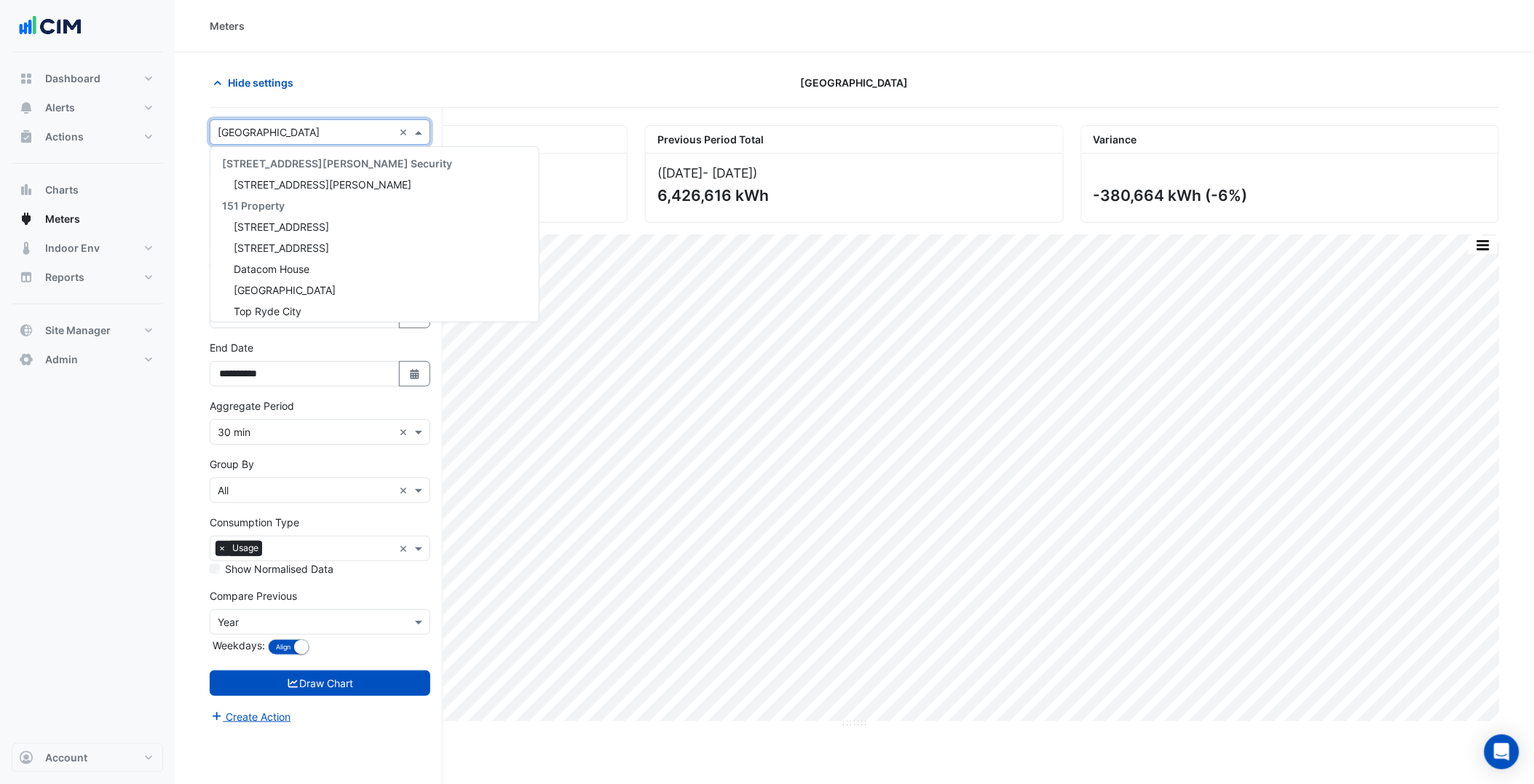
paste input "**********"
type input "**********"
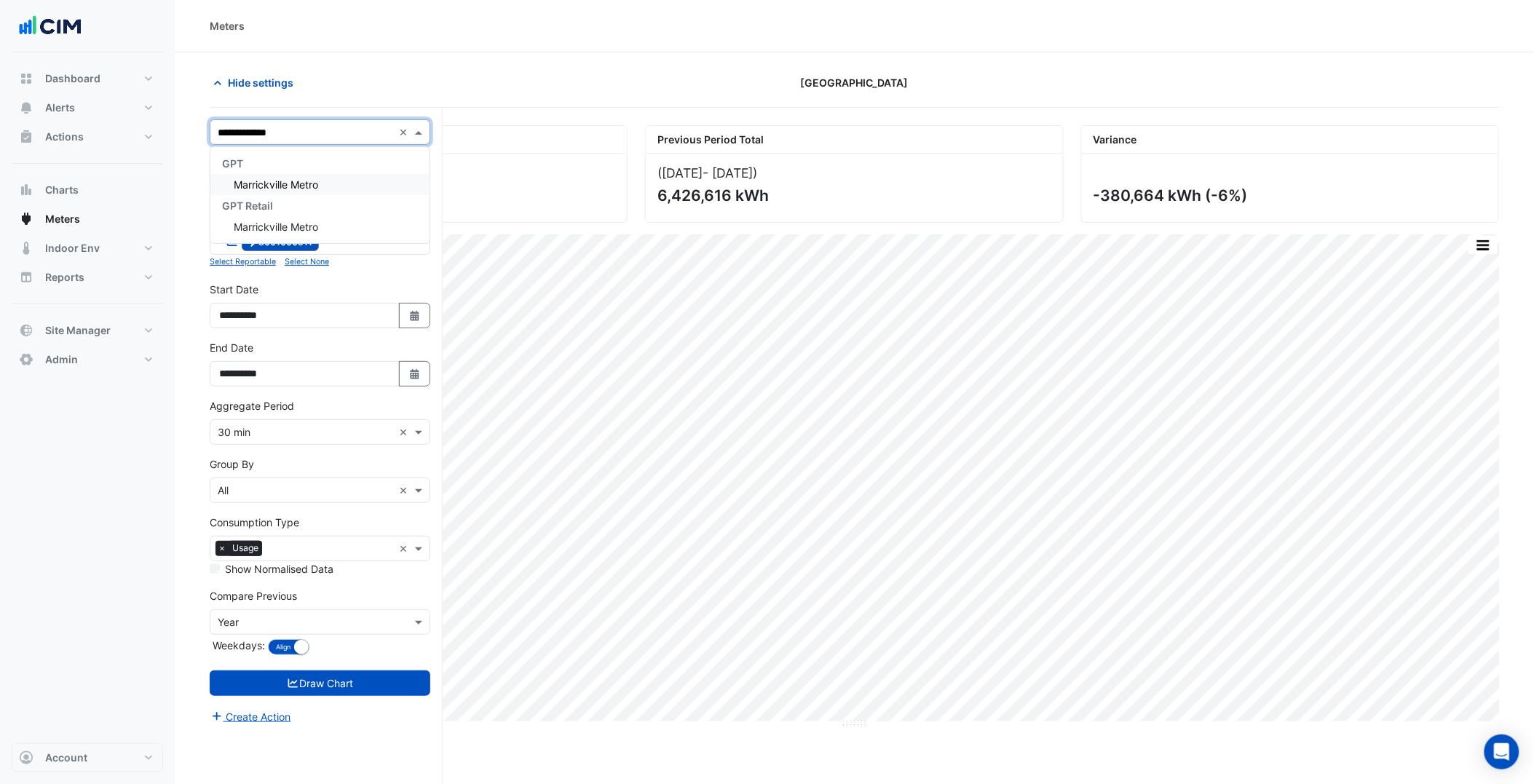
click at [292, 179] on span "Marrickville Metro" at bounding box center [276, 184] width 84 height 13
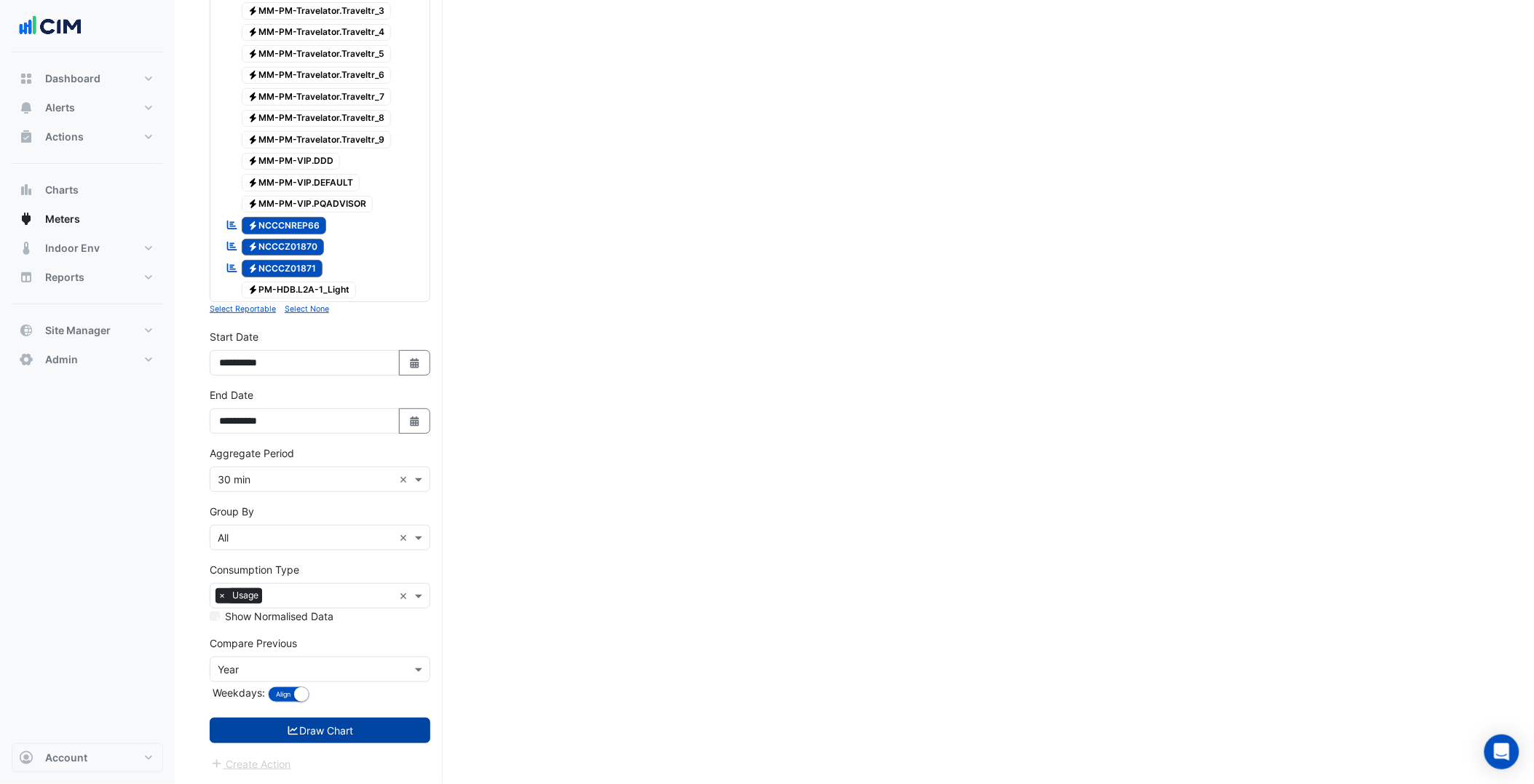
click at [369, 726] on button "Draw Chart" at bounding box center [320, 731] width 221 height 26
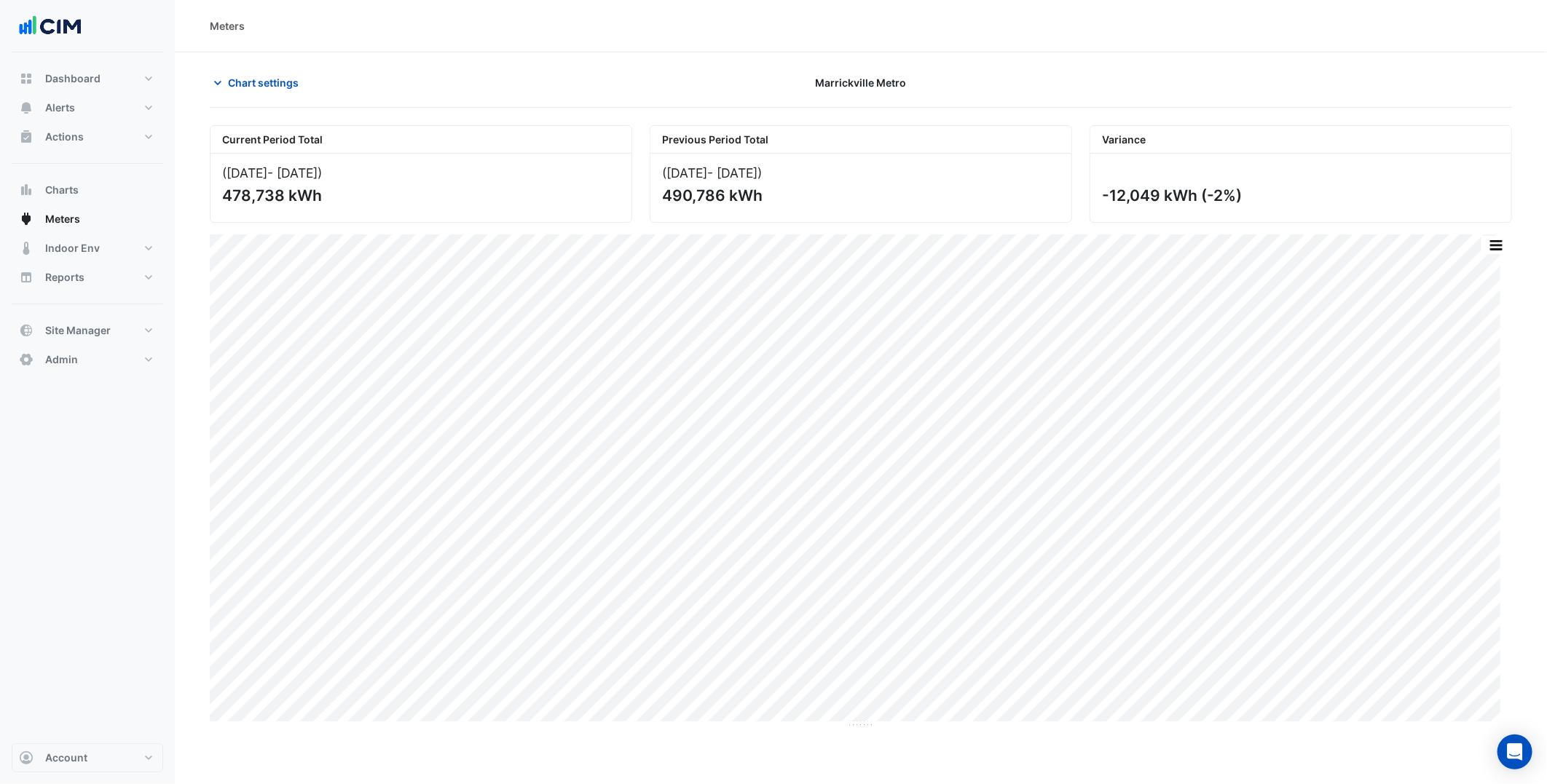
click at [1525, 532] on section "Chart settings Marrickville Metro Current Period Total (01 Jun 25 - 19 Aug 25 )…" at bounding box center [861, 390] width 1372 height 676
click at [265, 86] on span "Chart settings" at bounding box center [263, 82] width 71 height 16
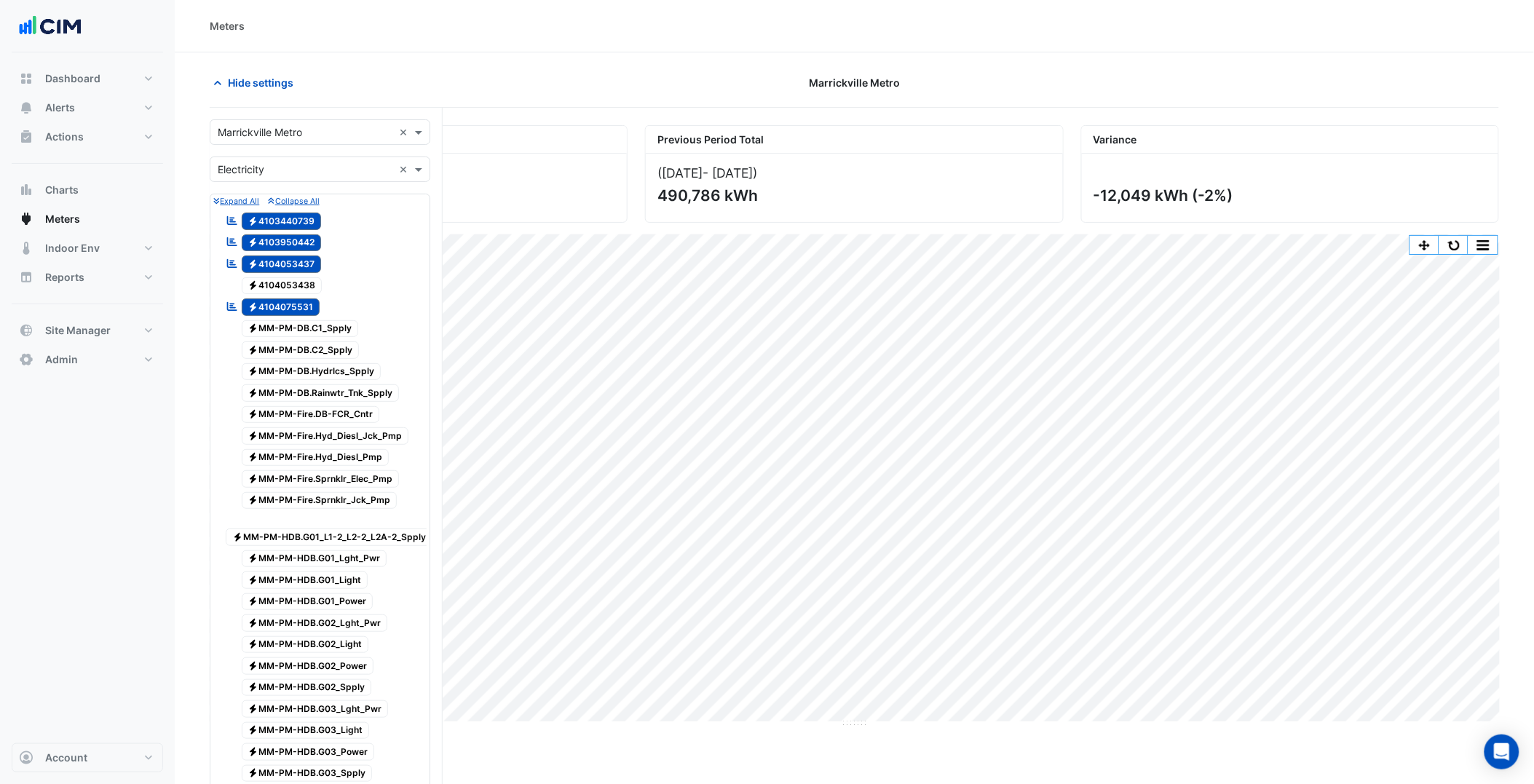
click at [300, 138] on input "text" at bounding box center [305, 133] width 176 height 16
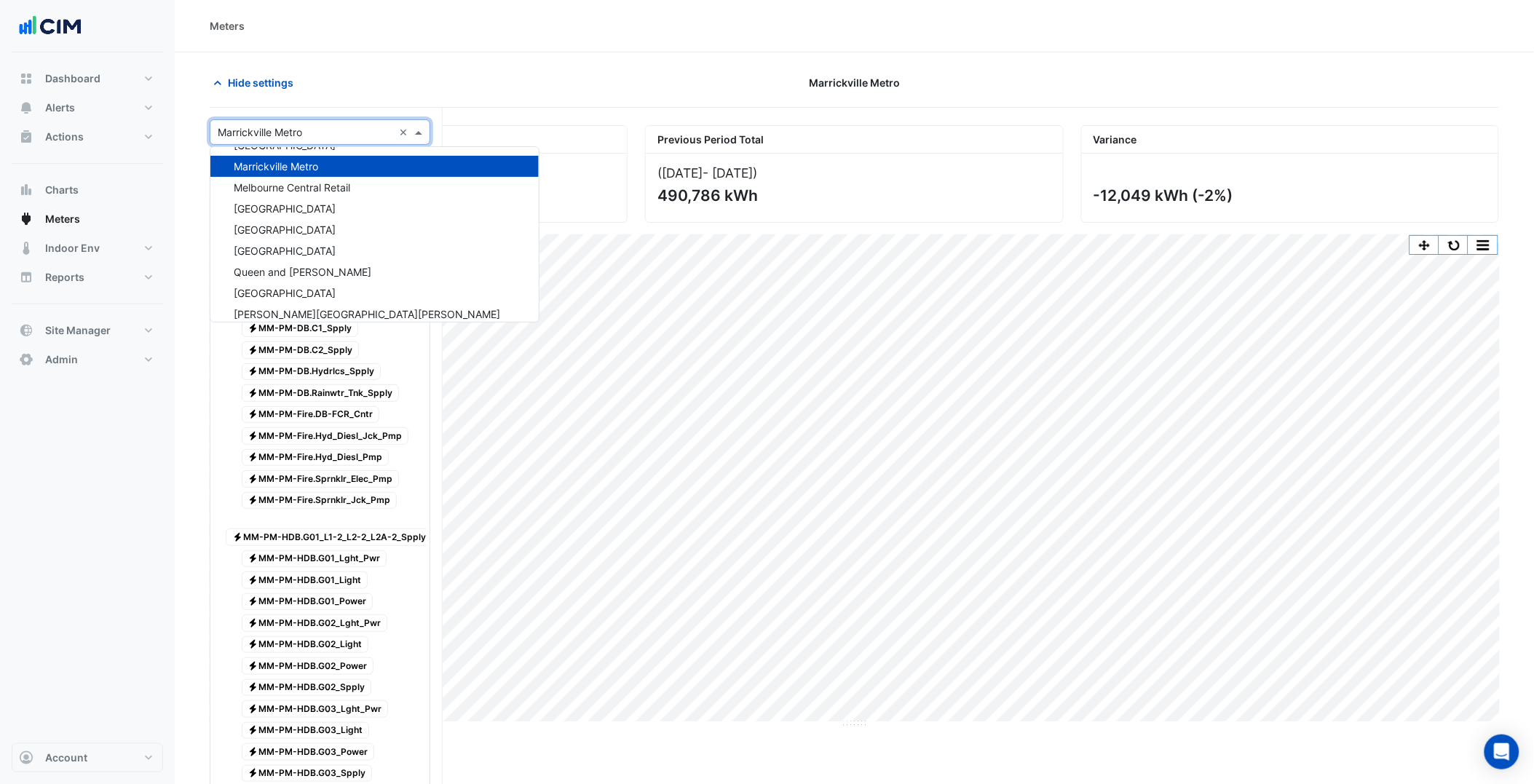
paste input "*********"
type input "*********"
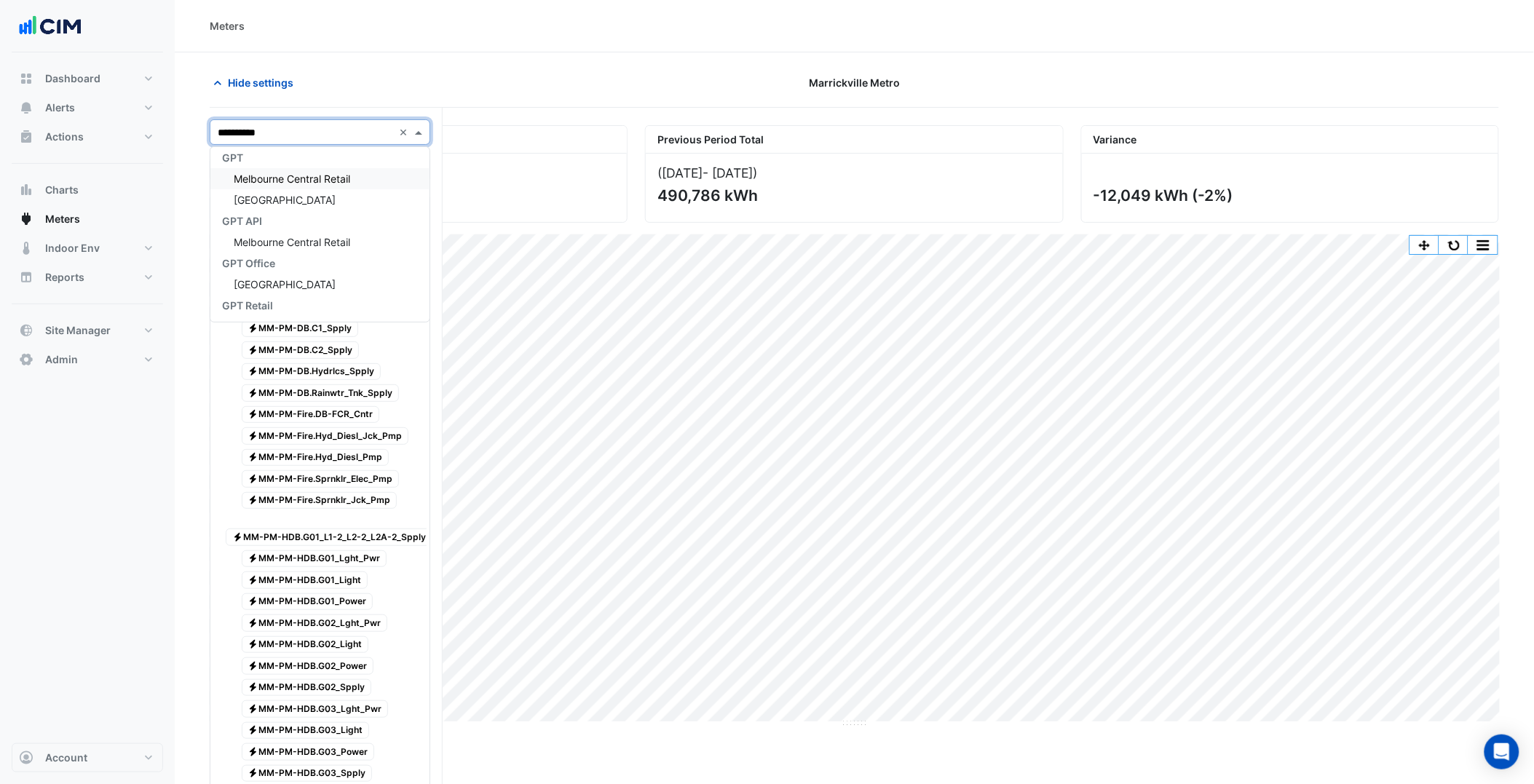
click at [357, 181] on div "Melbourne Central Retail" at bounding box center [319, 179] width 219 height 22
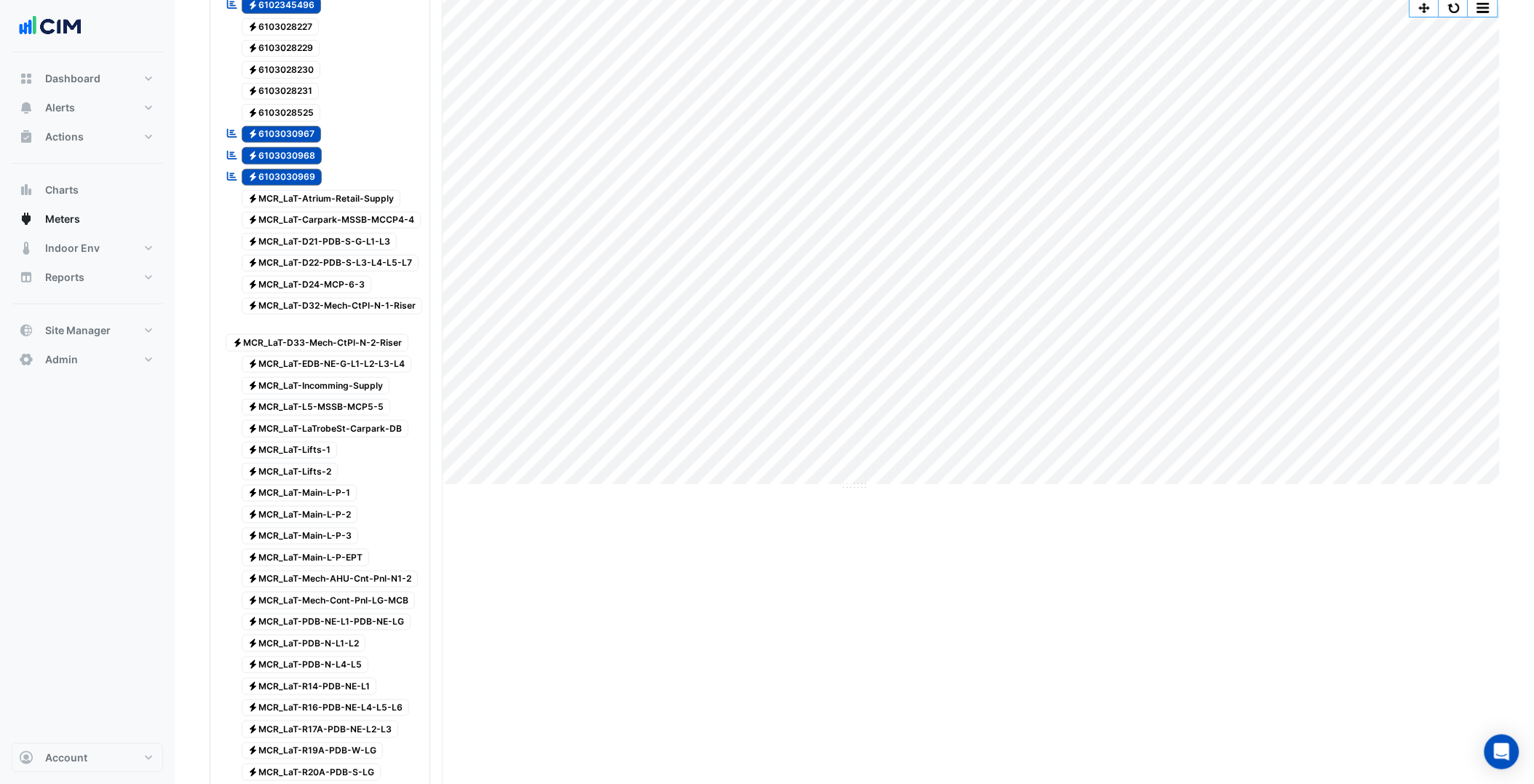
scroll to position [0, 0]
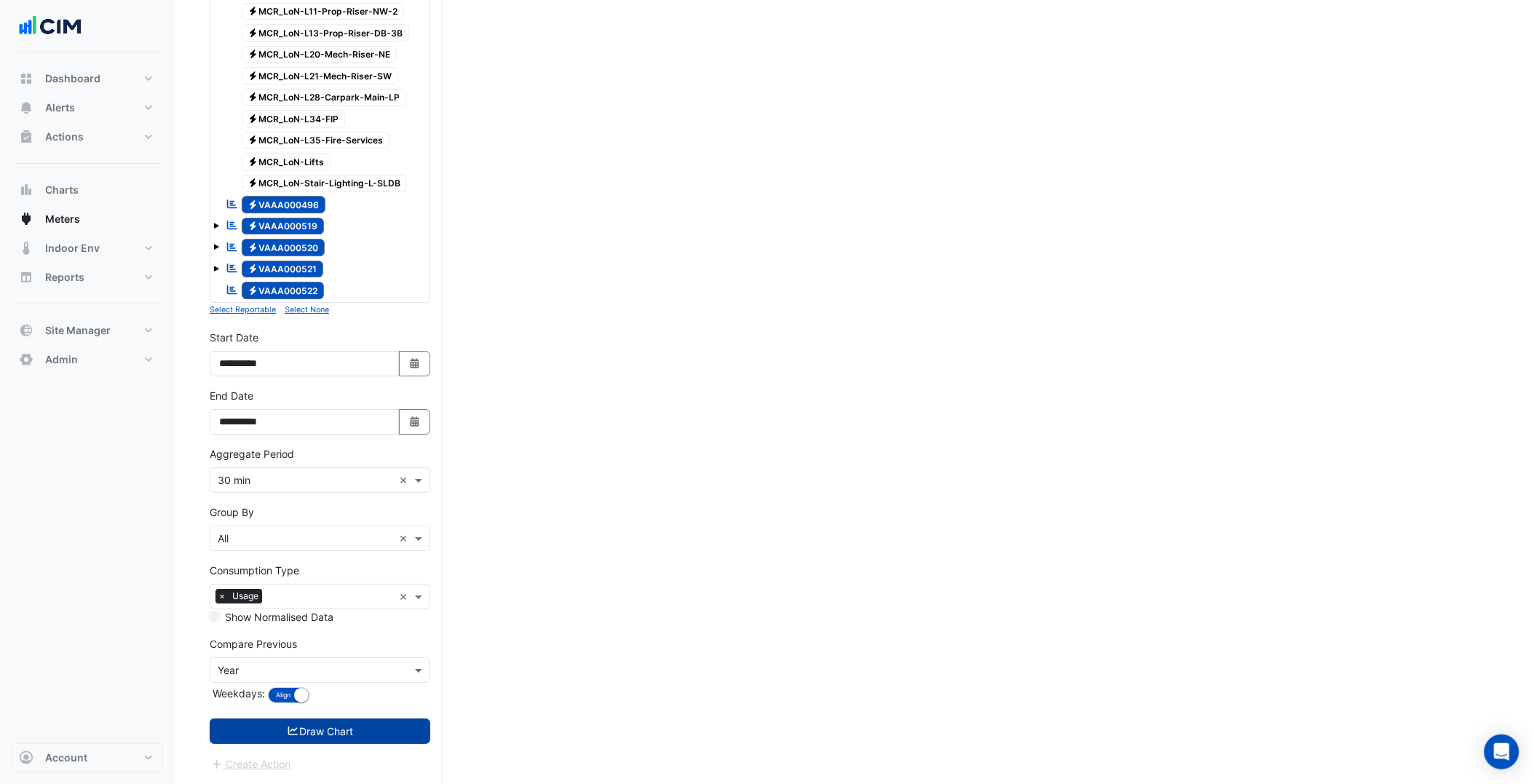
click at [371, 723] on button "Draw Chart" at bounding box center [320, 731] width 221 height 26
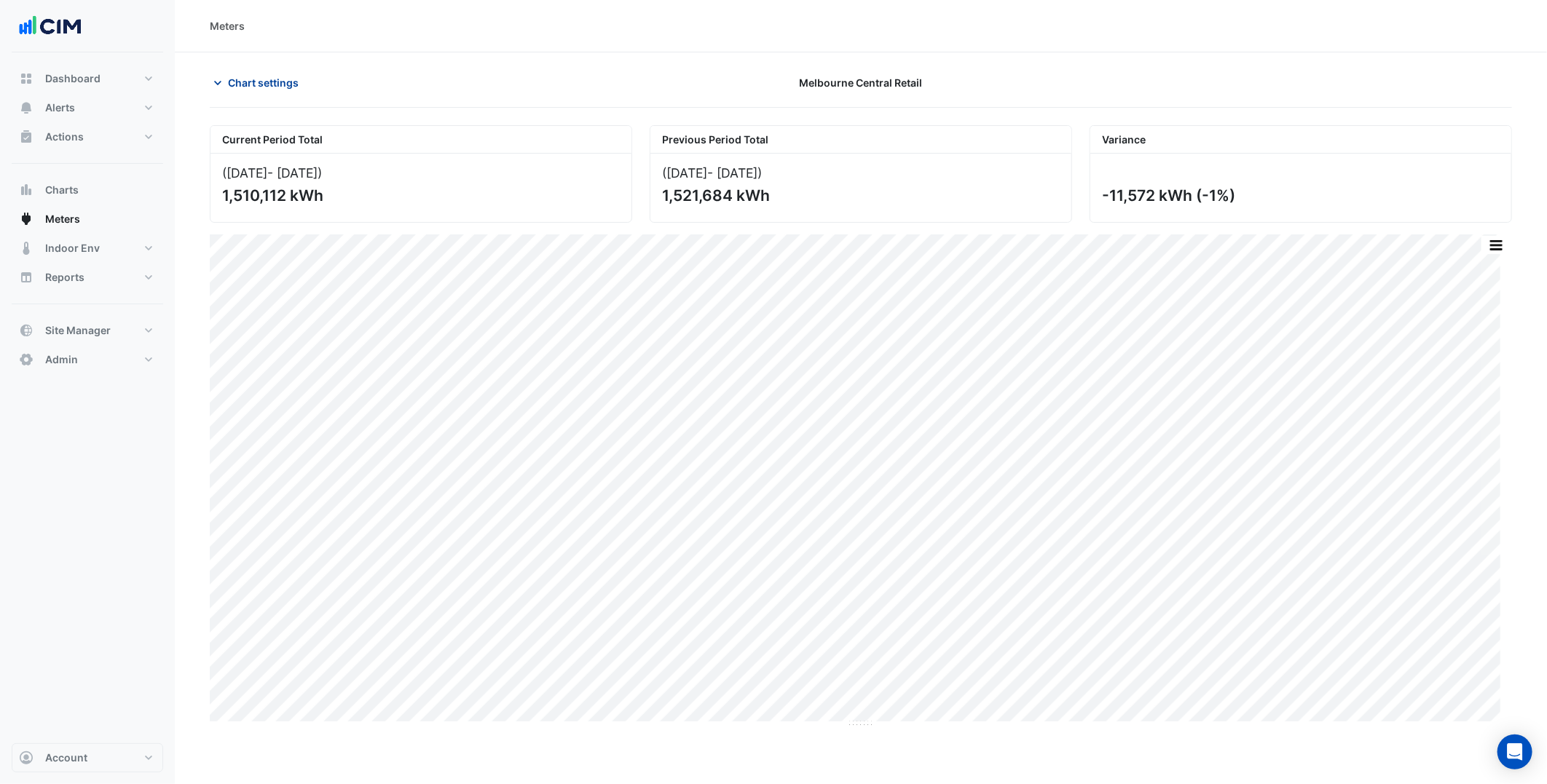
click at [301, 83] on button "Chart settings" at bounding box center [259, 82] width 98 height 26
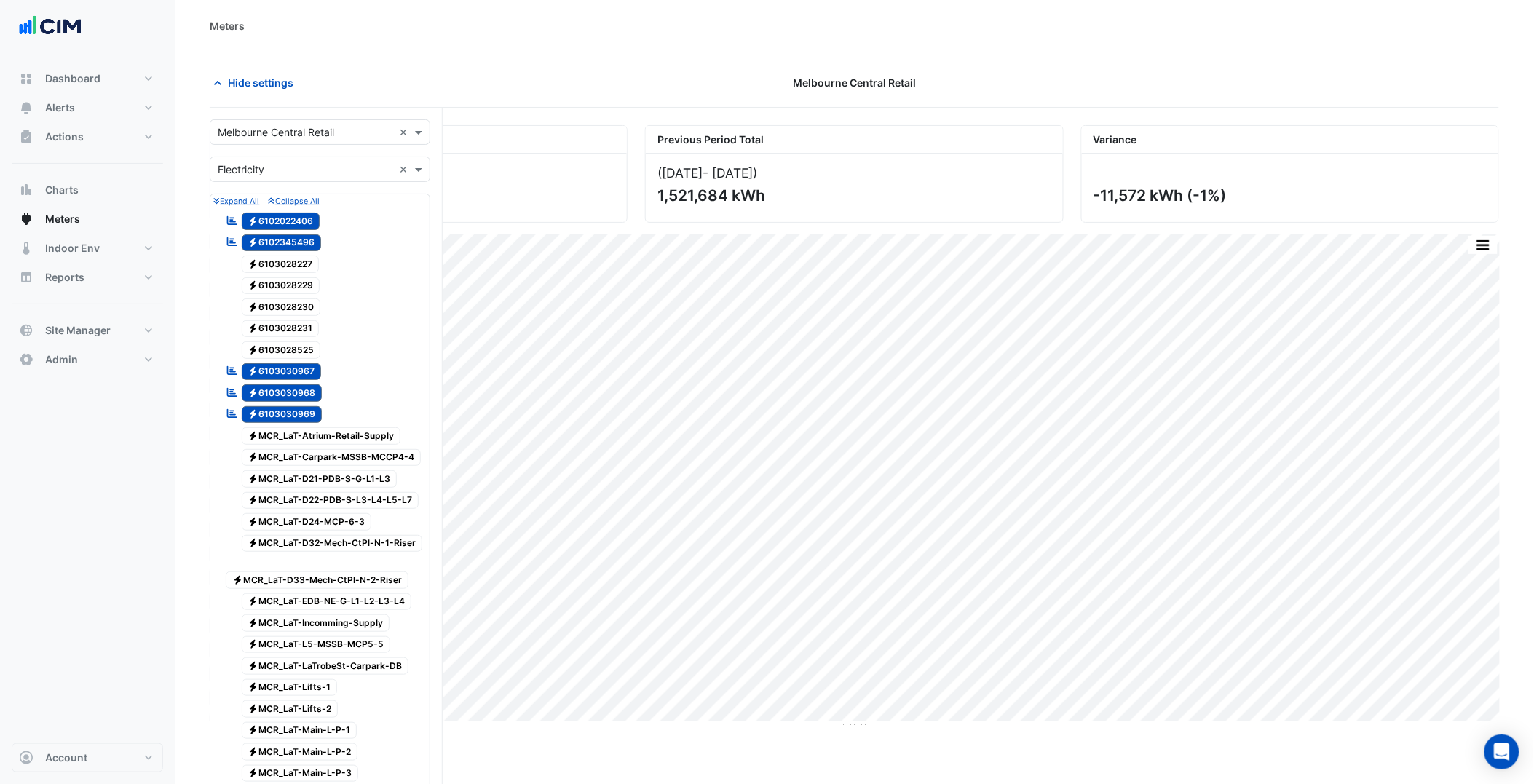
click at [301, 130] on input "text" at bounding box center [305, 133] width 176 height 16
paste input "**********"
type input "**********"
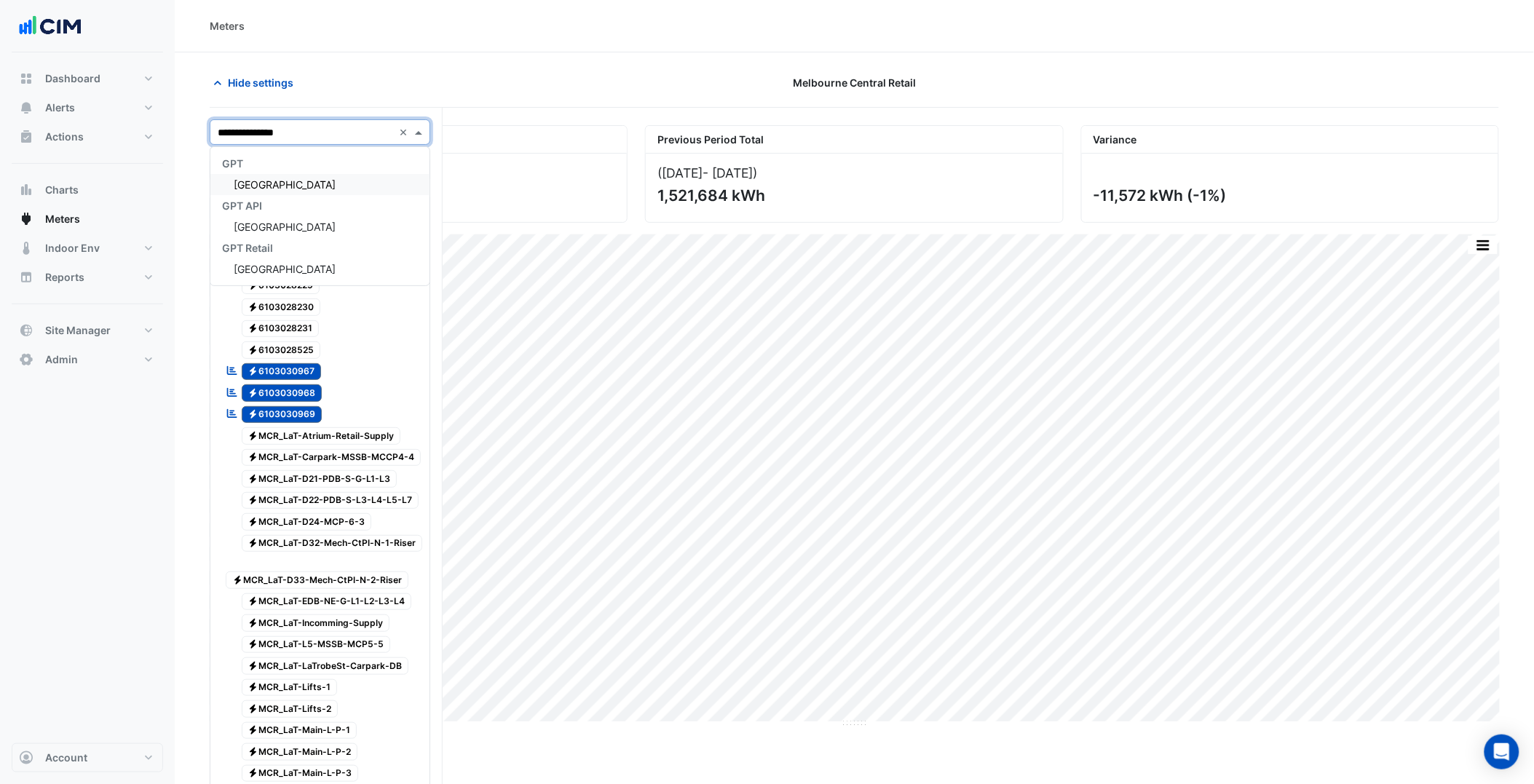
click at [300, 186] on span "[GEOGRAPHIC_DATA]" at bounding box center [285, 184] width 102 height 13
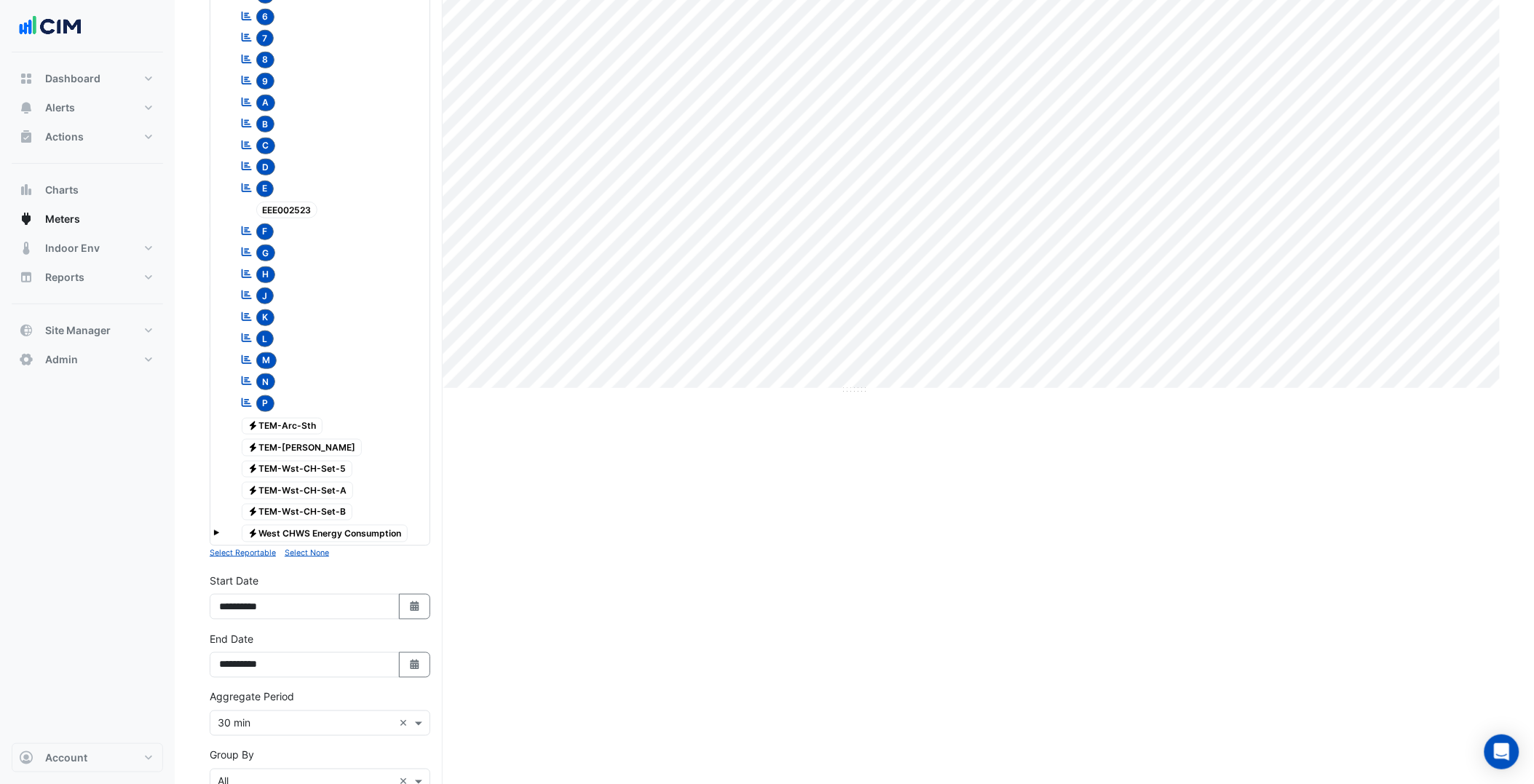
scroll to position [577, 0]
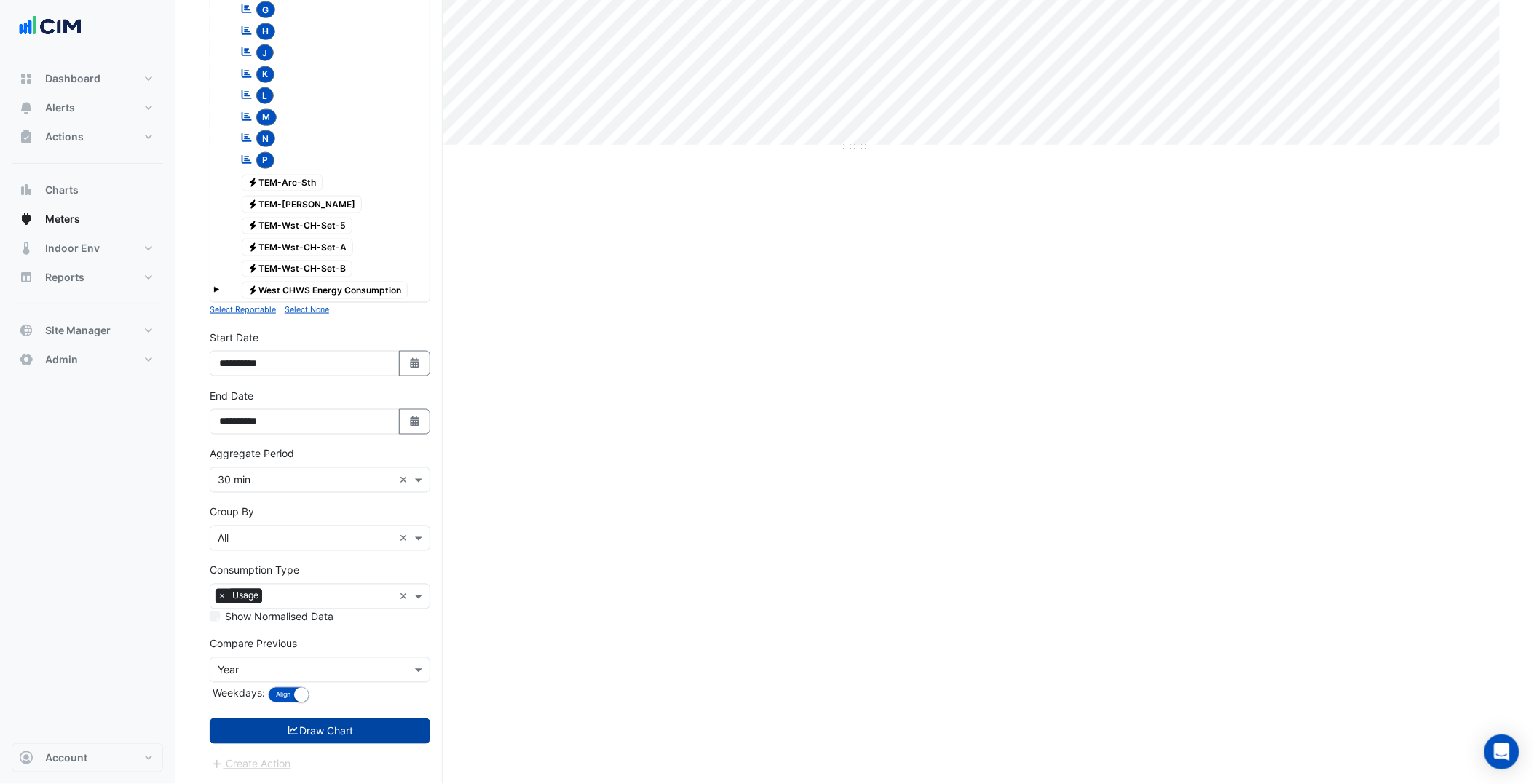
click at [391, 735] on button "Draw Chart" at bounding box center [320, 731] width 221 height 26
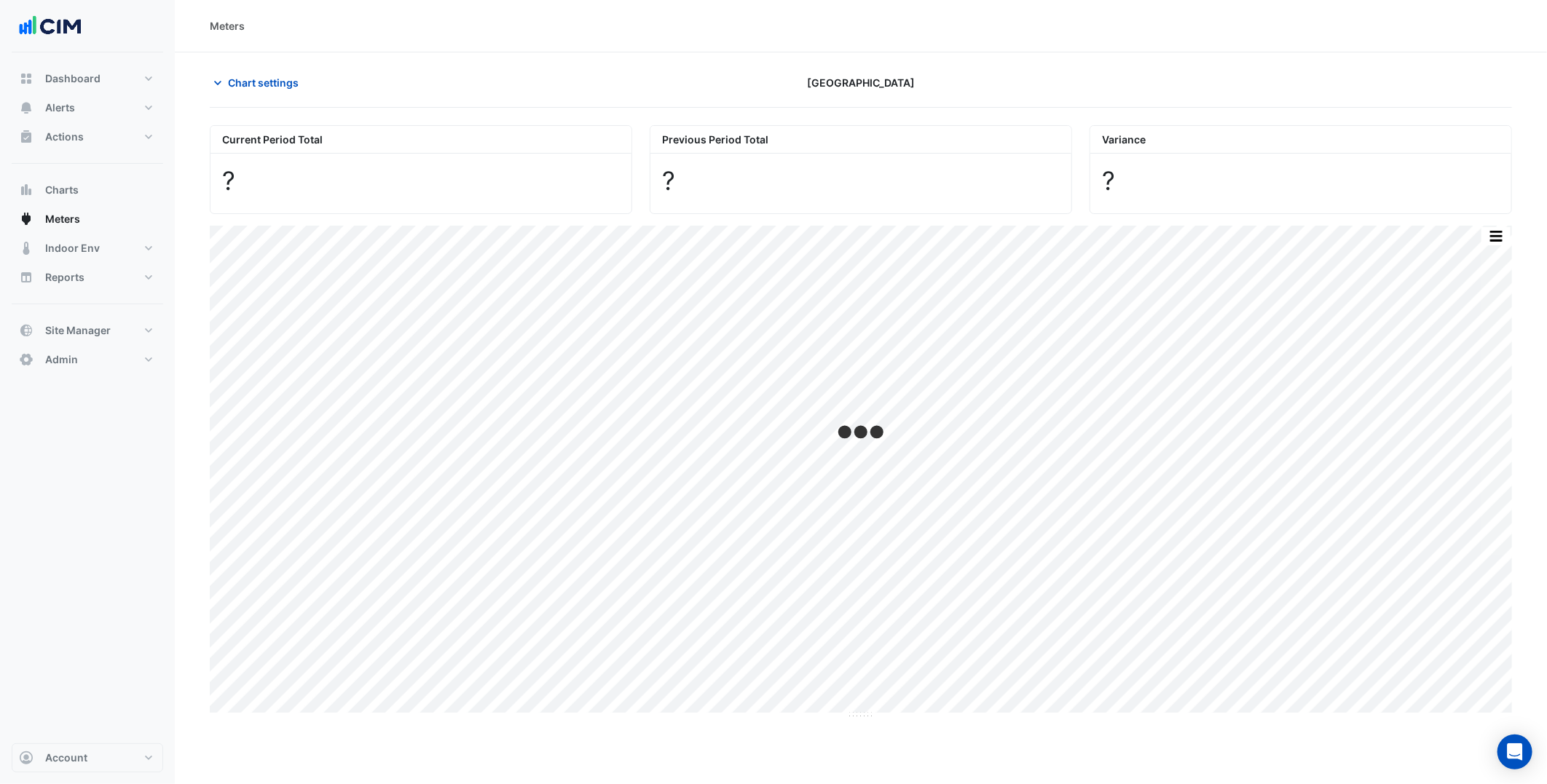
click at [134, 463] on div "Dashboard Portfolio Ratings Performance Alerts Site Rules Templates Actions Sit…" at bounding box center [87, 397] width 151 height 691
click at [283, 80] on span "Chart settings" at bounding box center [263, 82] width 71 height 16
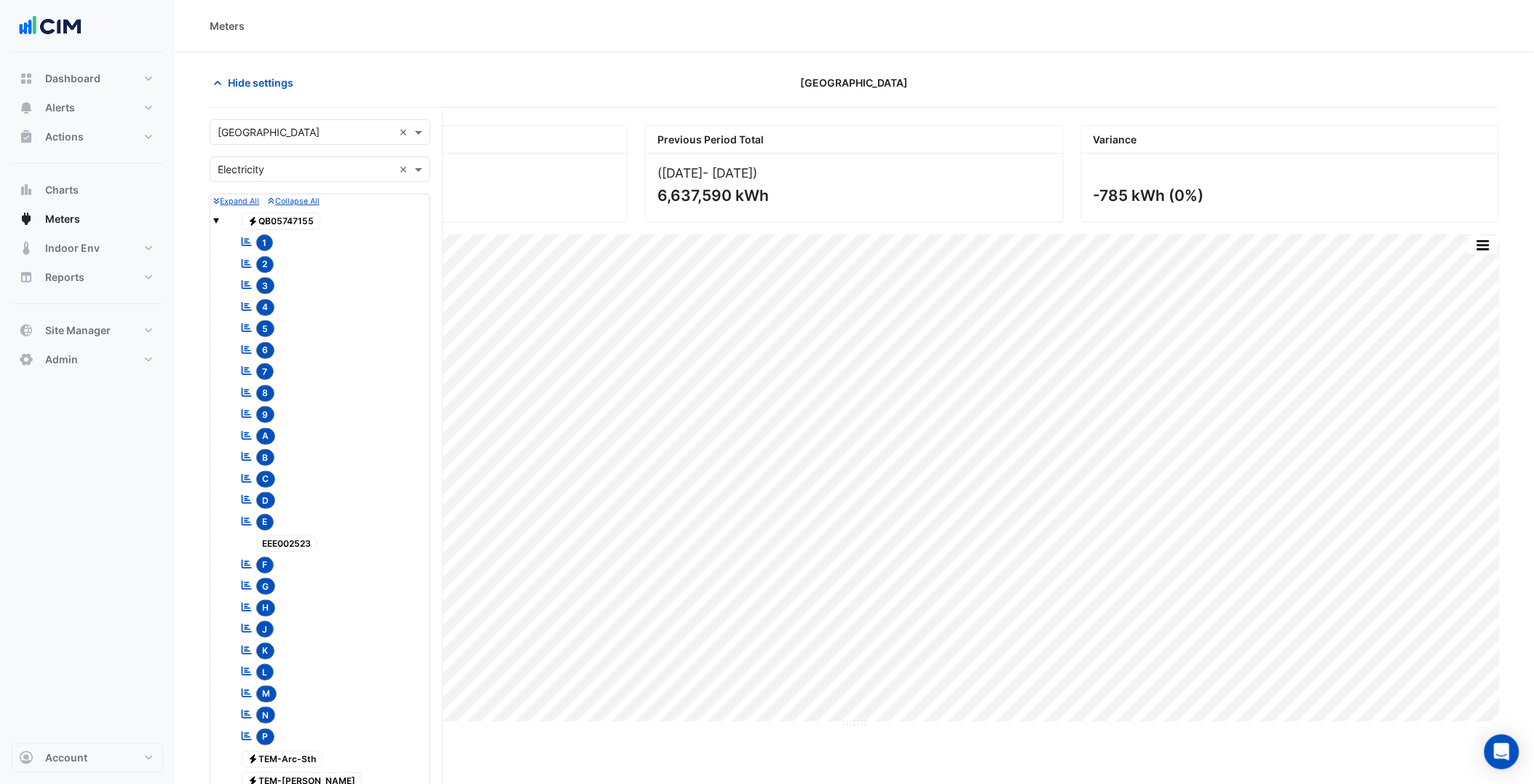
click at [322, 131] on input "text" at bounding box center [305, 133] width 176 height 16
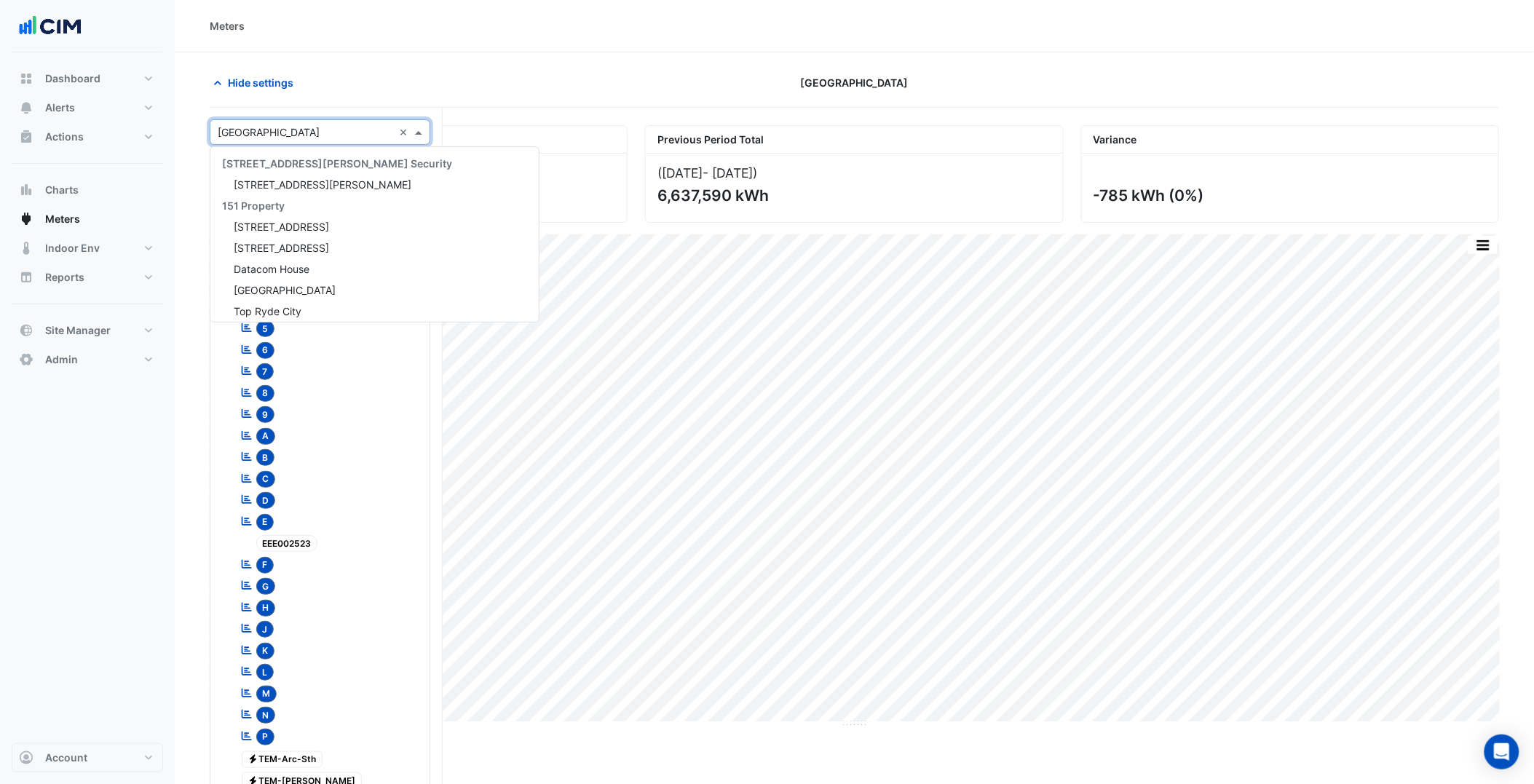
paste input "**********"
type input "**********"
click at [302, 182] on span "[GEOGRAPHIC_DATA]" at bounding box center [285, 184] width 102 height 13
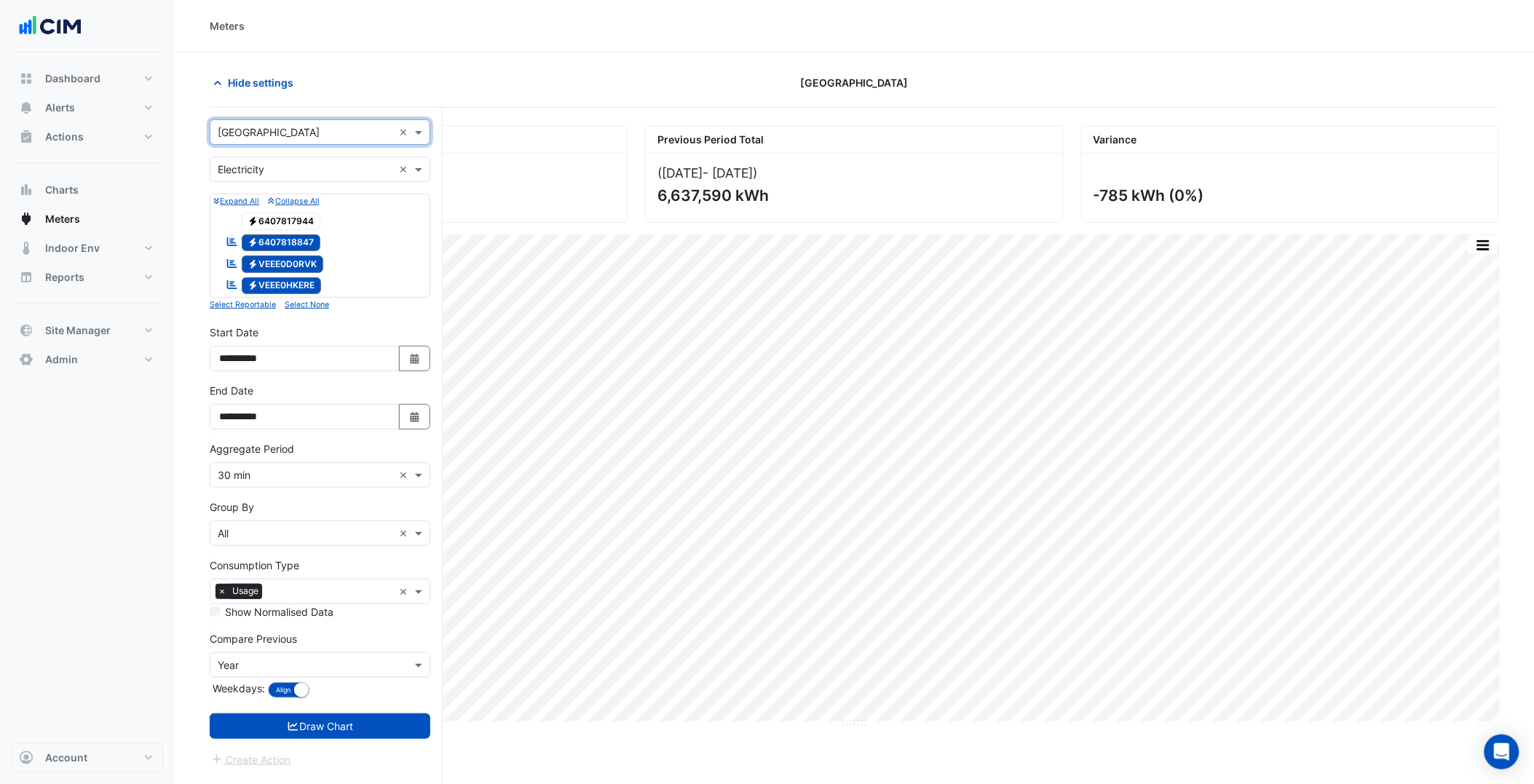
scroll to position [55, 0]
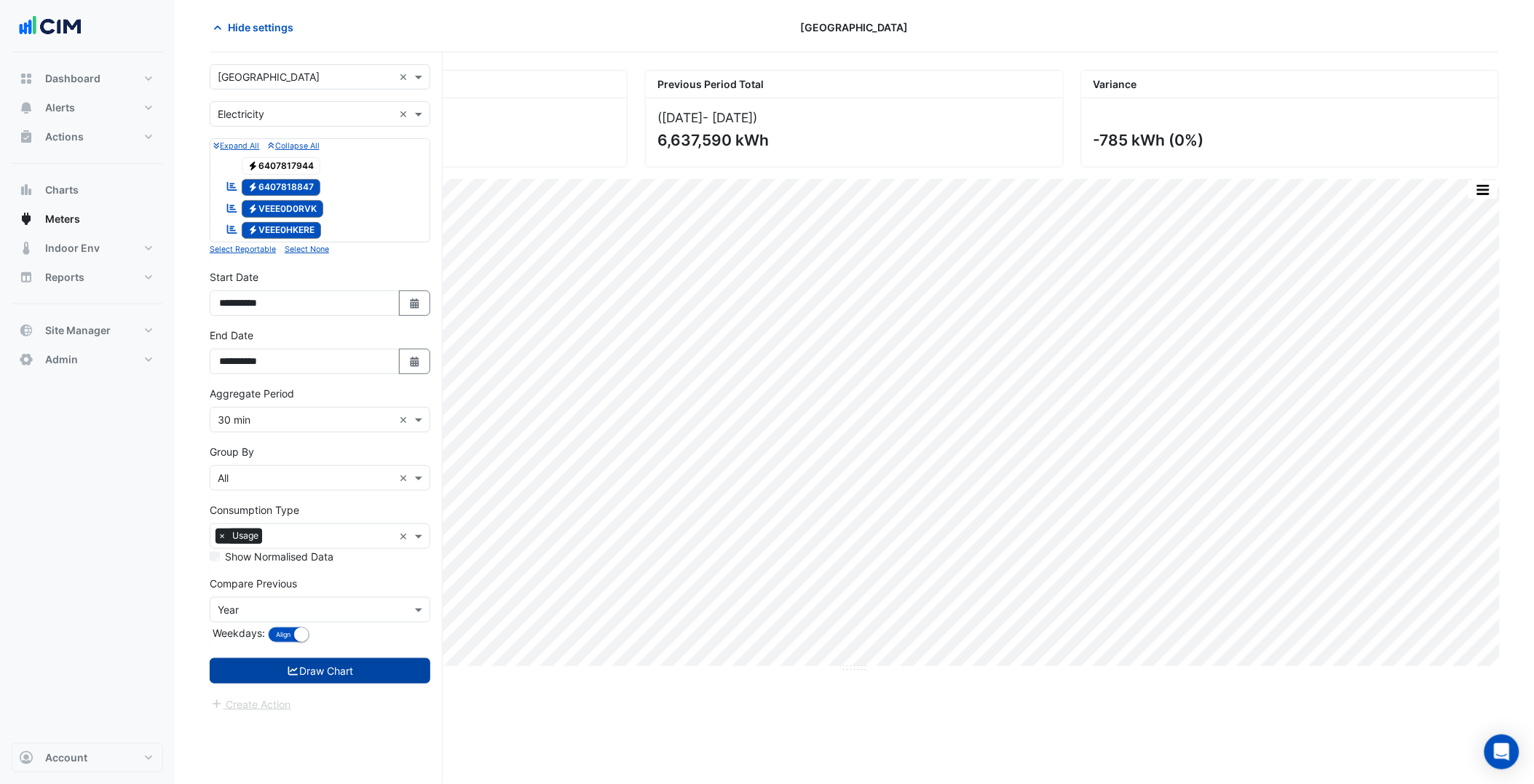
click at [338, 667] on button "Draw Chart" at bounding box center [320, 671] width 221 height 26
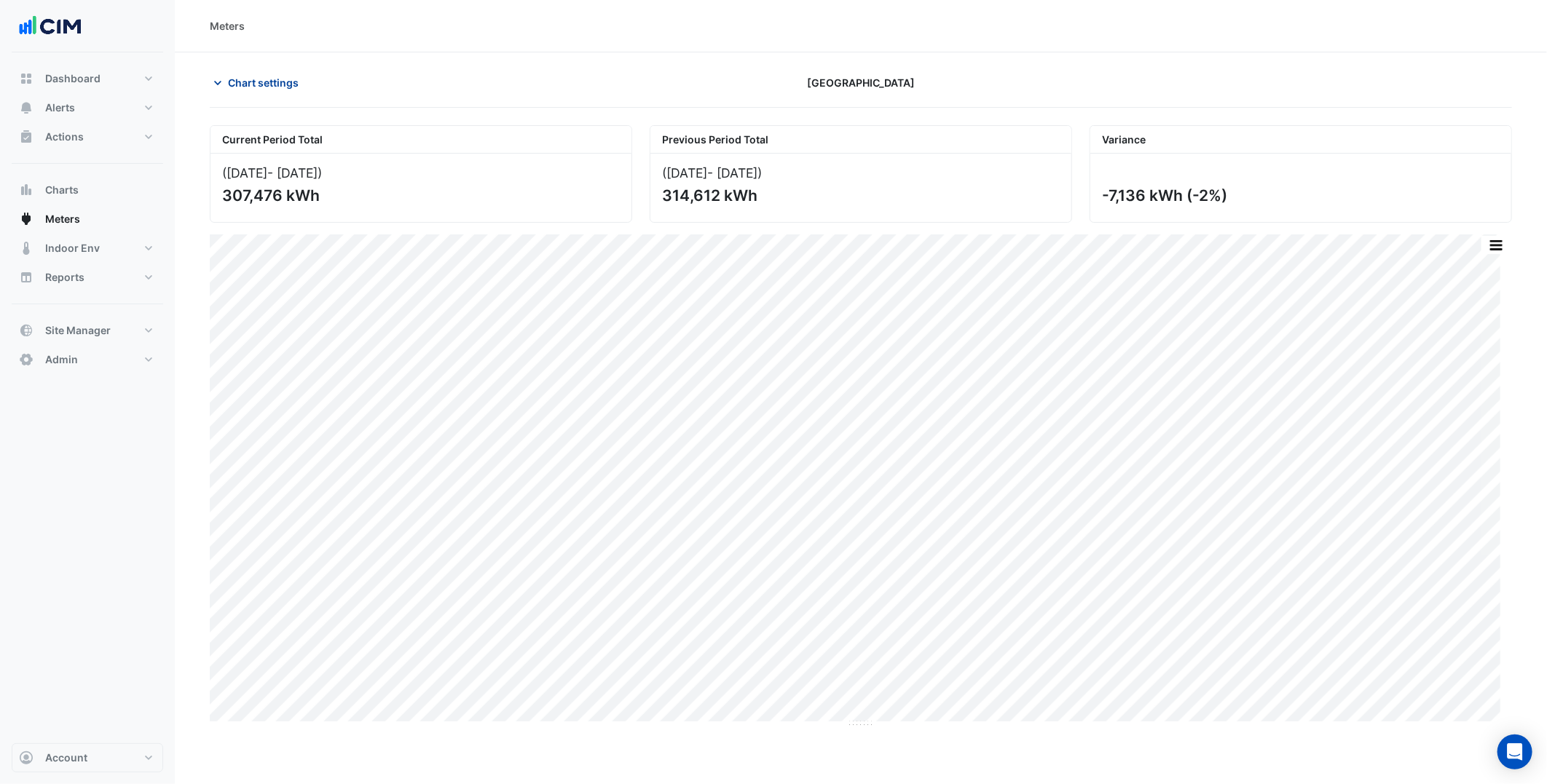
click at [258, 91] on button "Chart settings" at bounding box center [259, 82] width 98 height 26
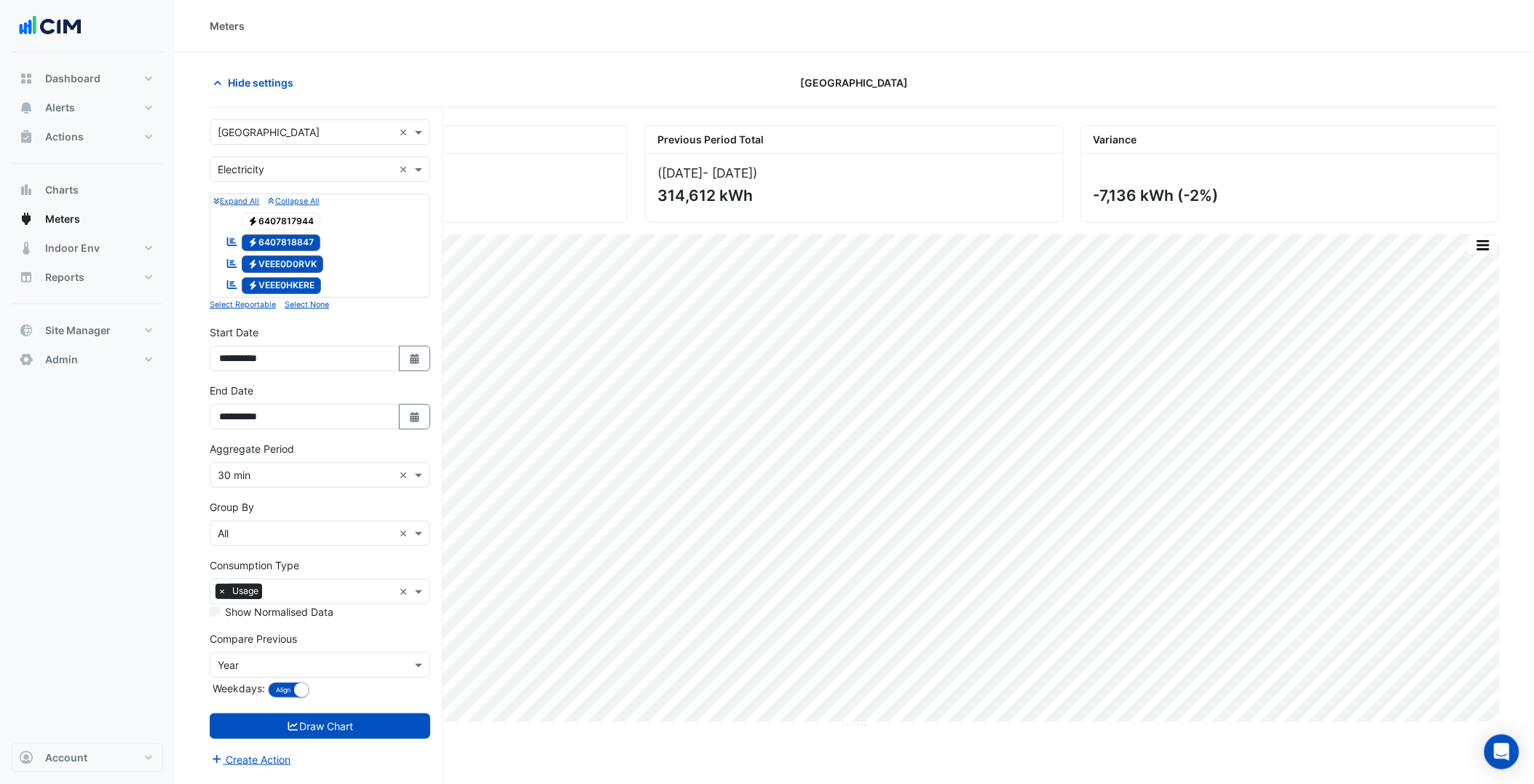
click at [273, 126] on input "text" at bounding box center [305, 133] width 176 height 16
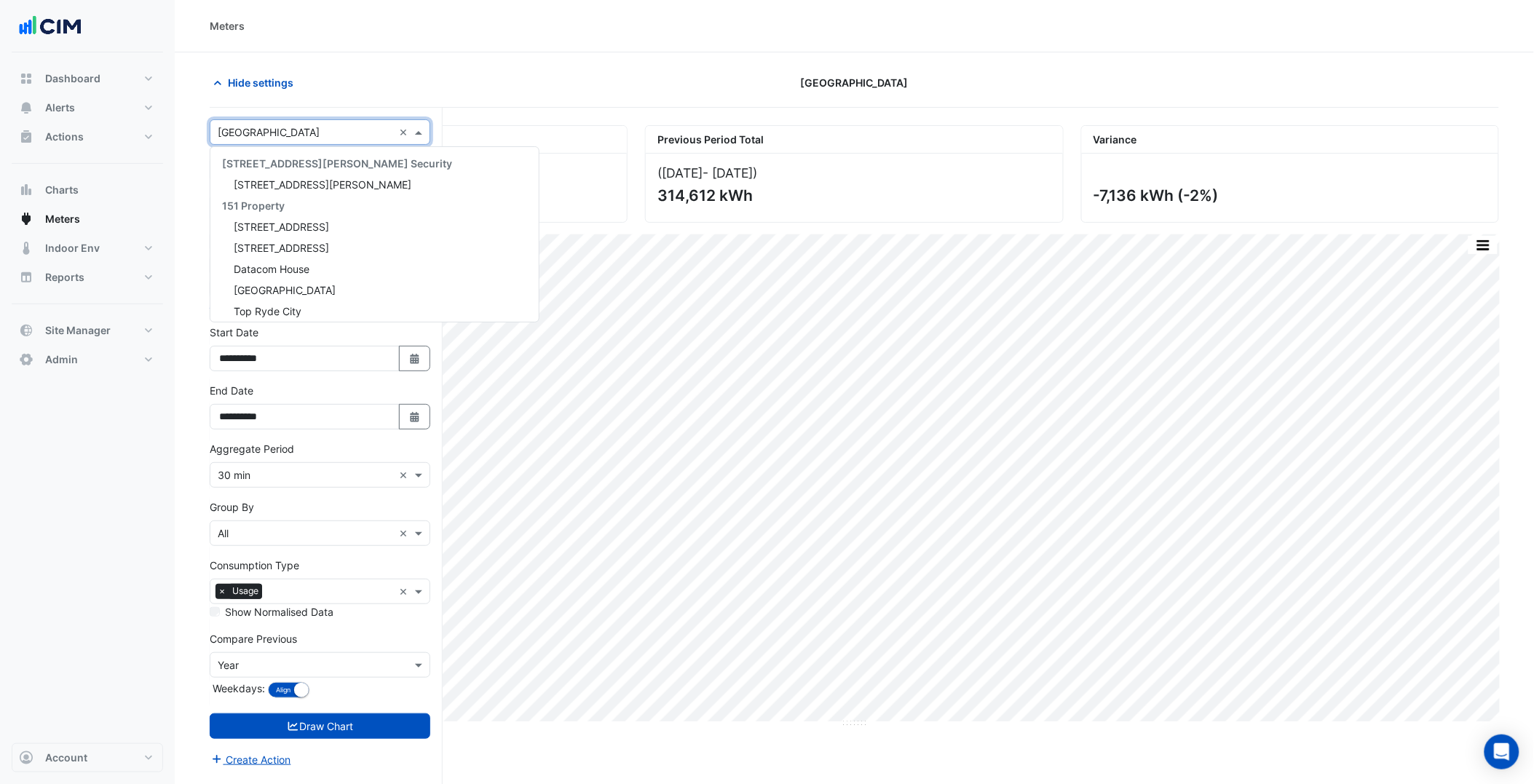
paste input "*****"
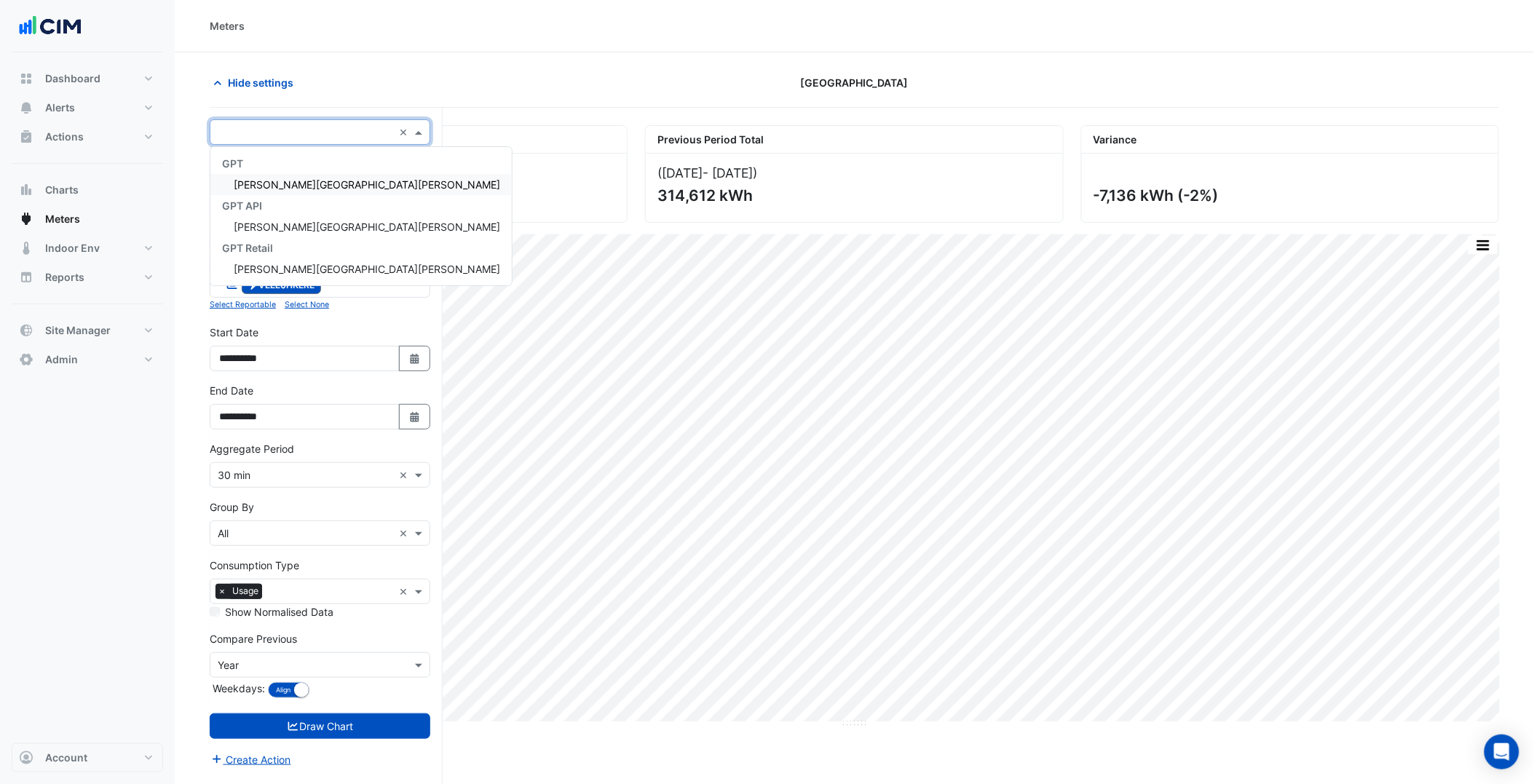
type input "*****"
drag, startPoint x: 274, startPoint y: 184, endPoint x: 274, endPoint y: 193, distance: 9.0
click at [274, 184] on span "[PERSON_NAME][GEOGRAPHIC_DATA][PERSON_NAME]" at bounding box center [367, 184] width 267 height 13
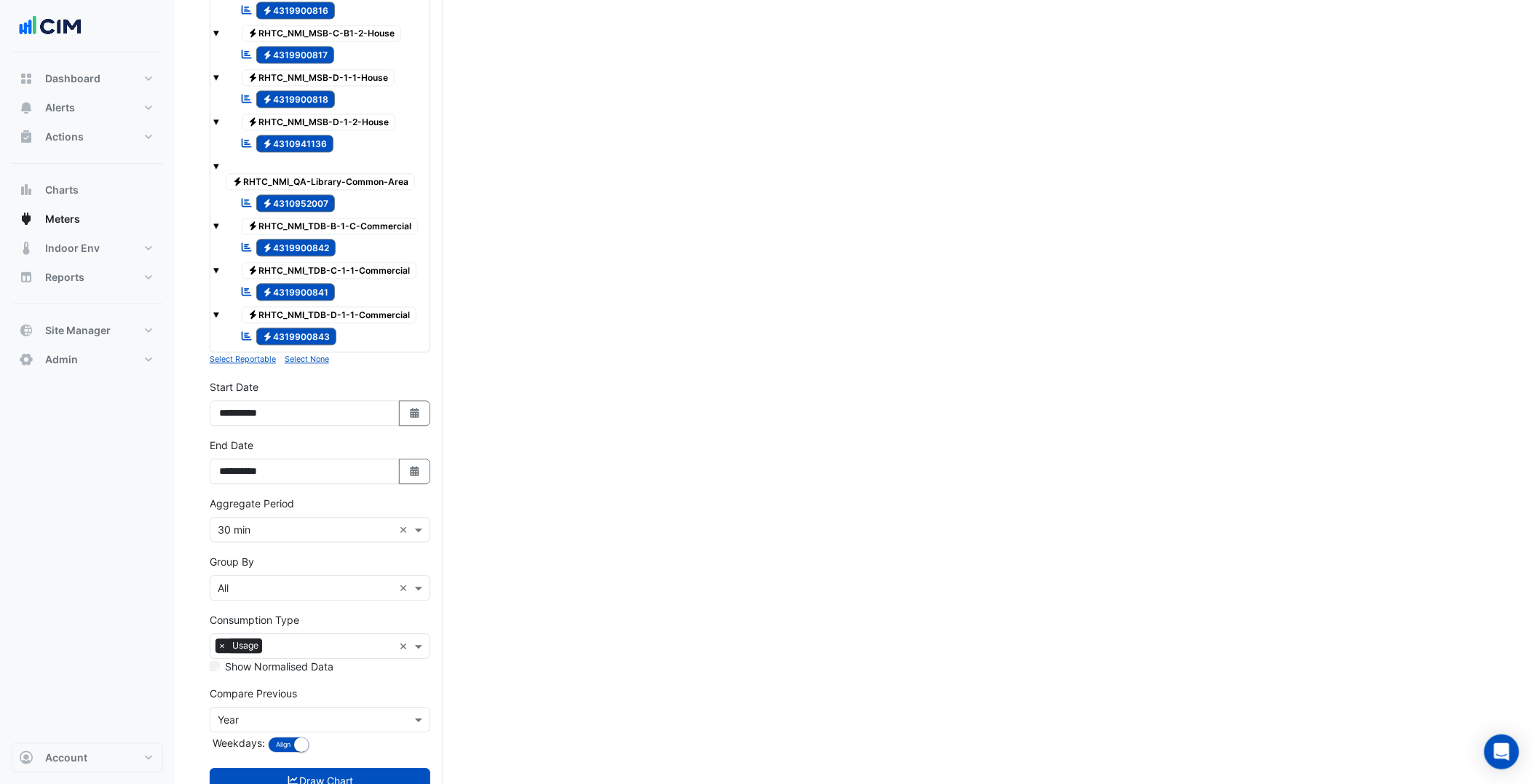
scroll to position [1124, 0]
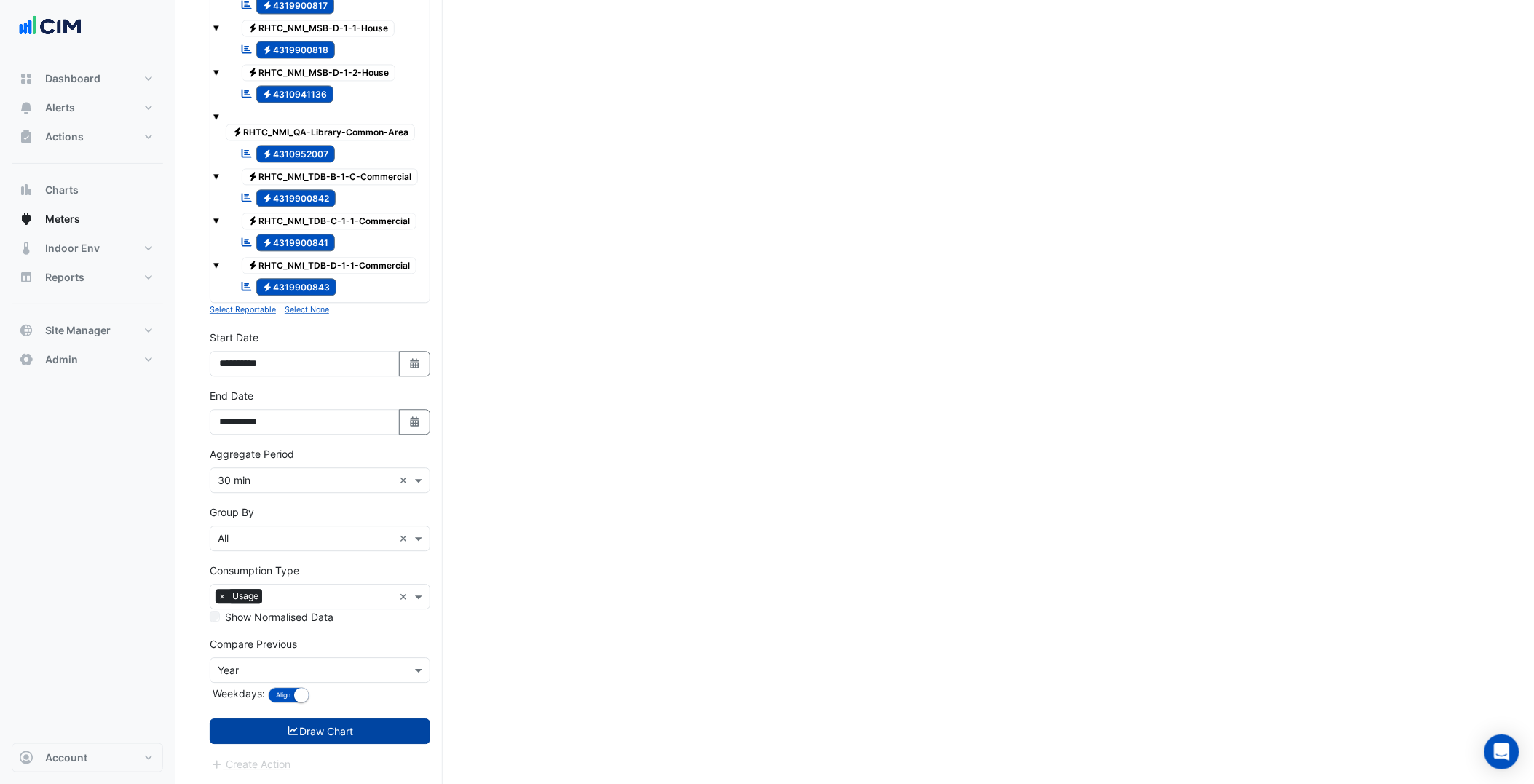
click at [367, 739] on button "Draw Chart" at bounding box center [320, 731] width 221 height 26
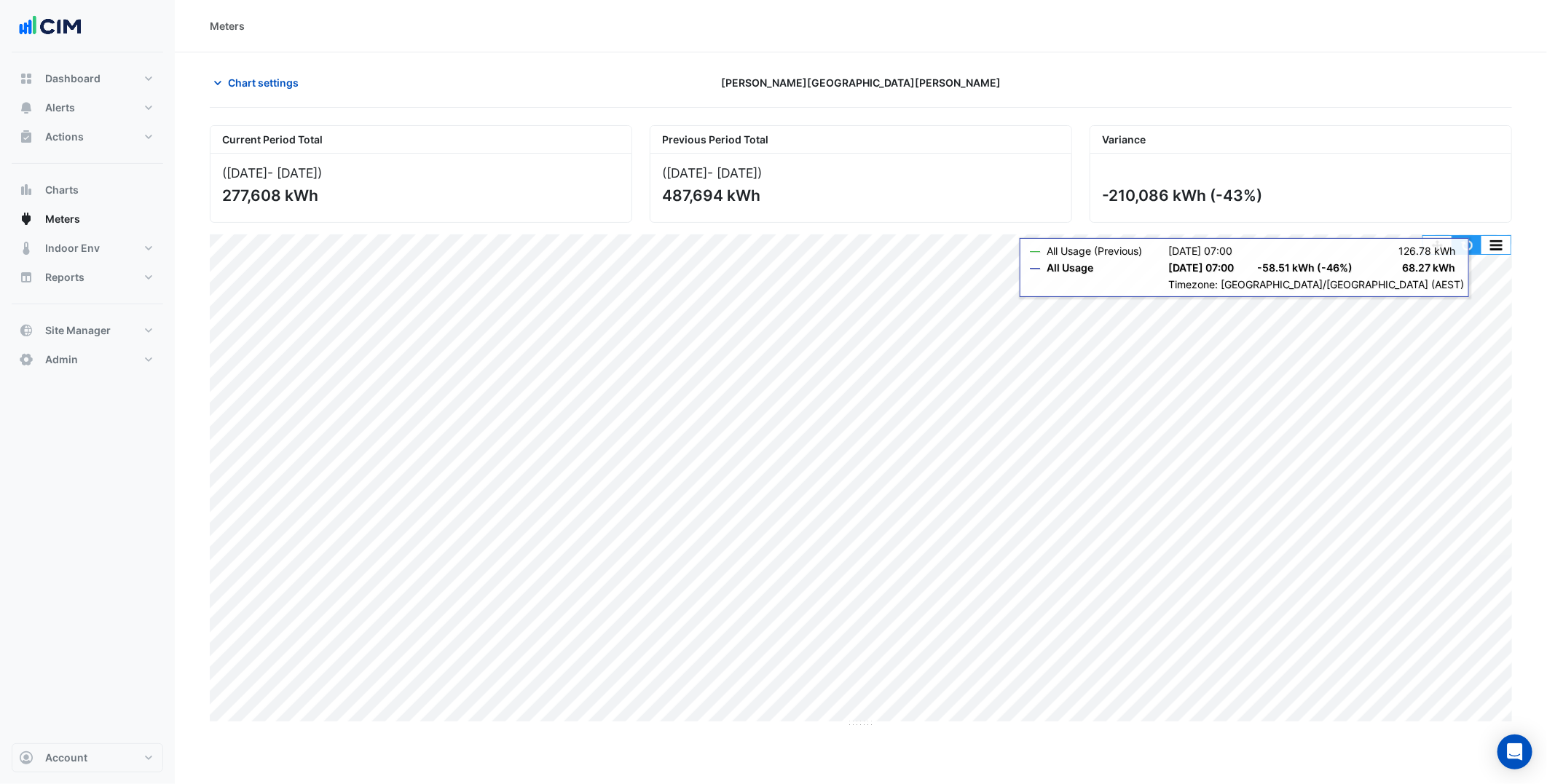
click at [1474, 241] on button "button" at bounding box center [1467, 244] width 29 height 19
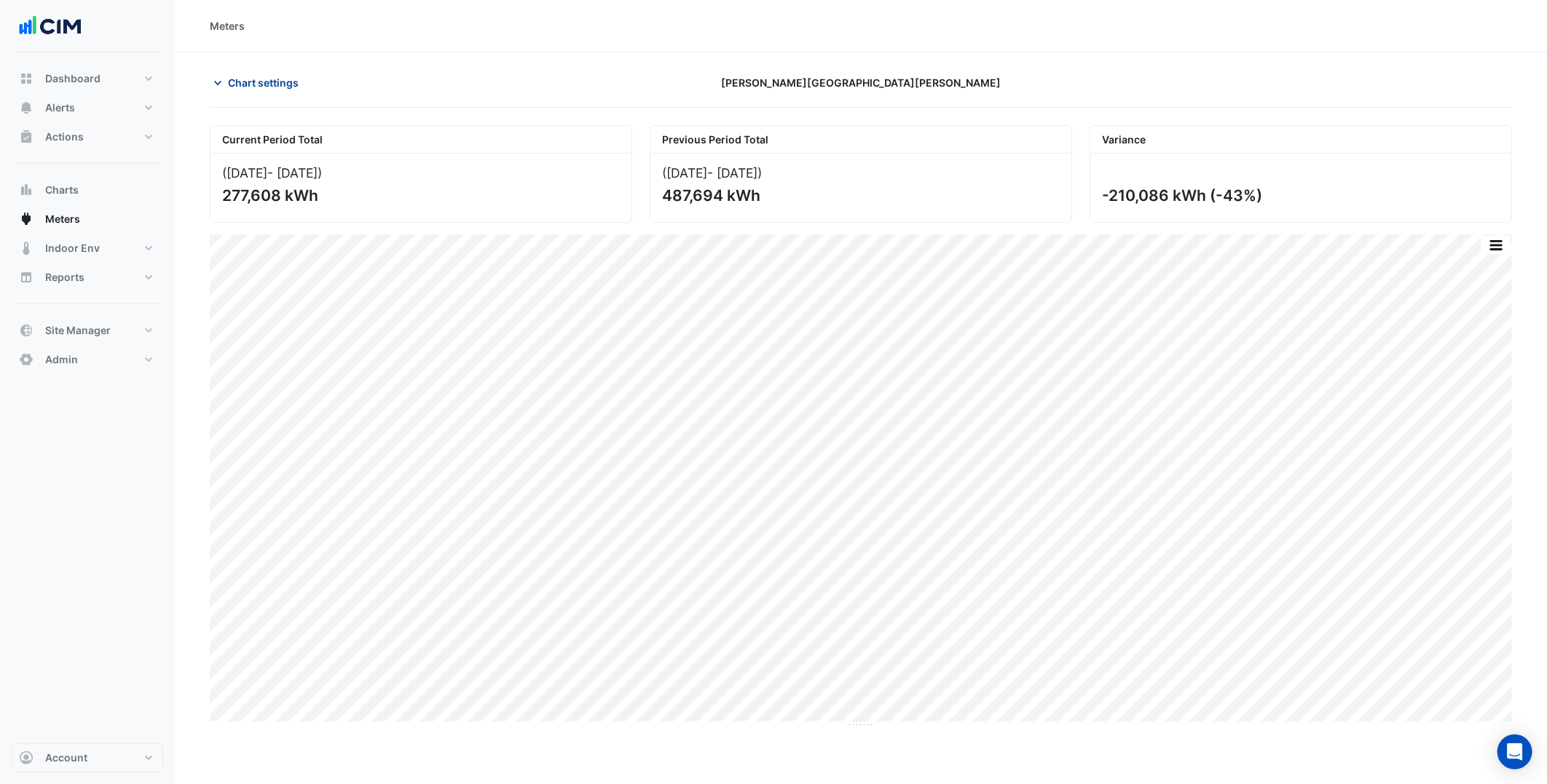
click at [263, 72] on button "Chart settings" at bounding box center [259, 82] width 98 height 26
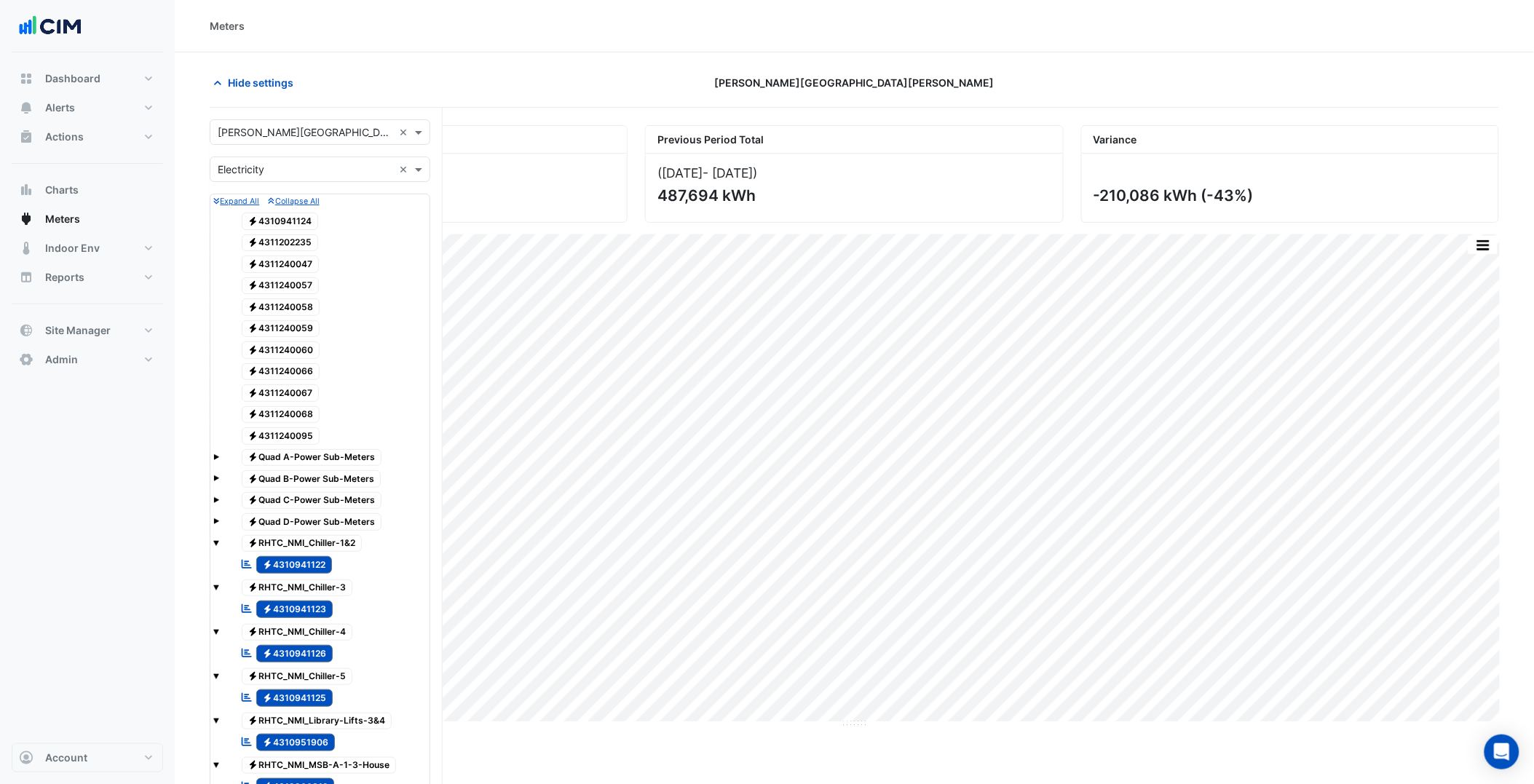
click at [281, 134] on input "text" at bounding box center [305, 133] width 176 height 16
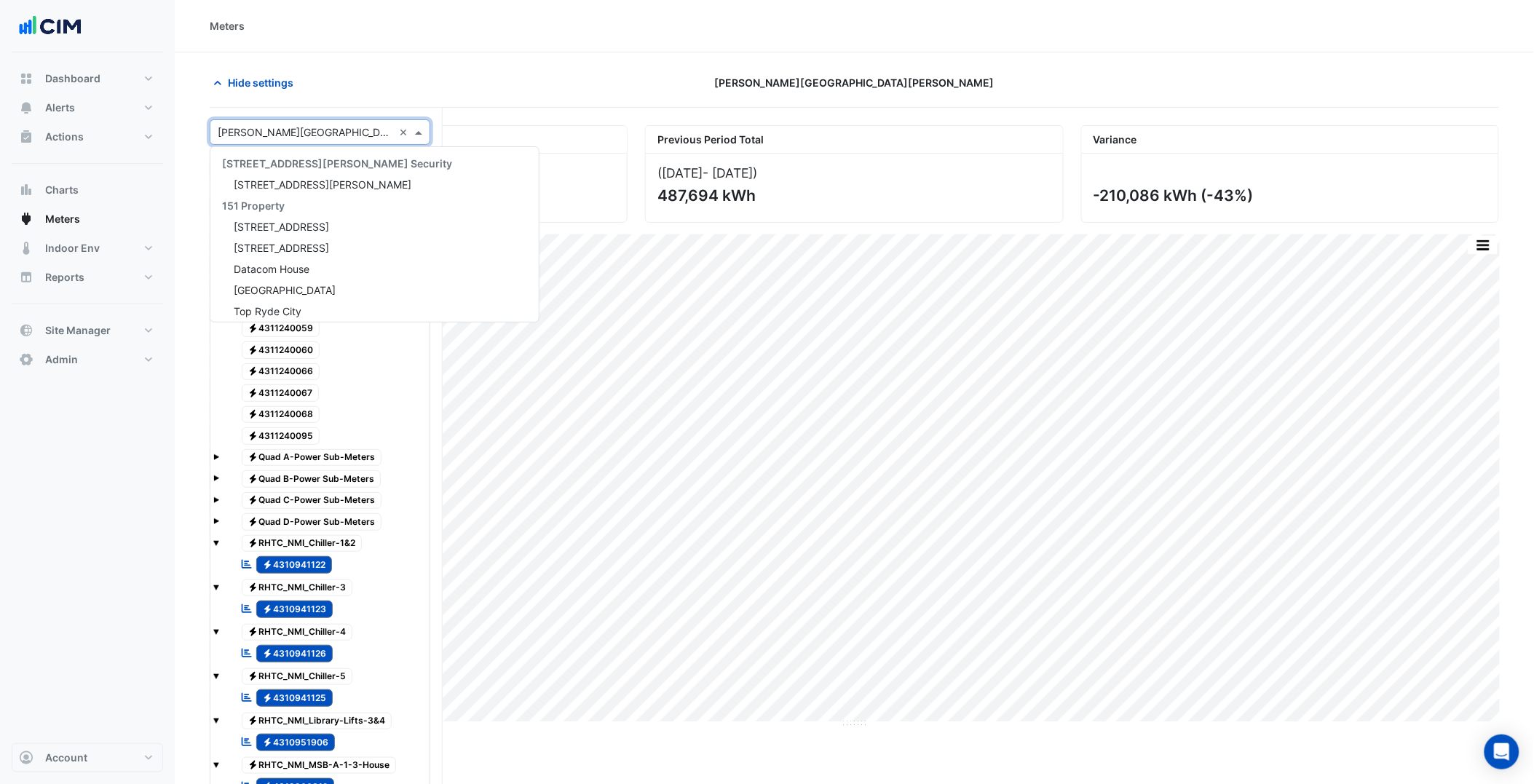
paste input "**********"
type input "**********"
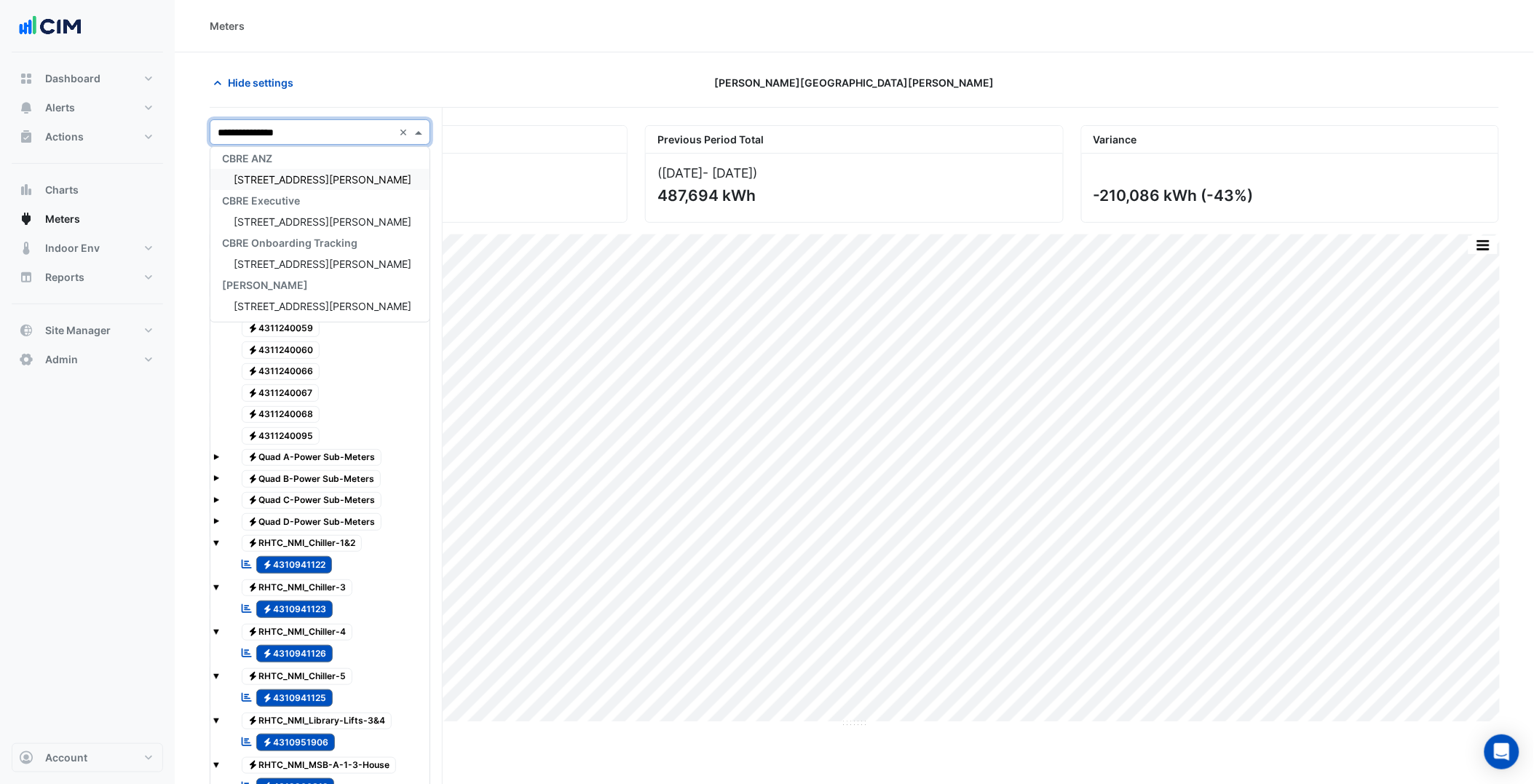
click at [281, 182] on span "[STREET_ADDRESS][PERSON_NAME]" at bounding box center [322, 180] width 178 height 13
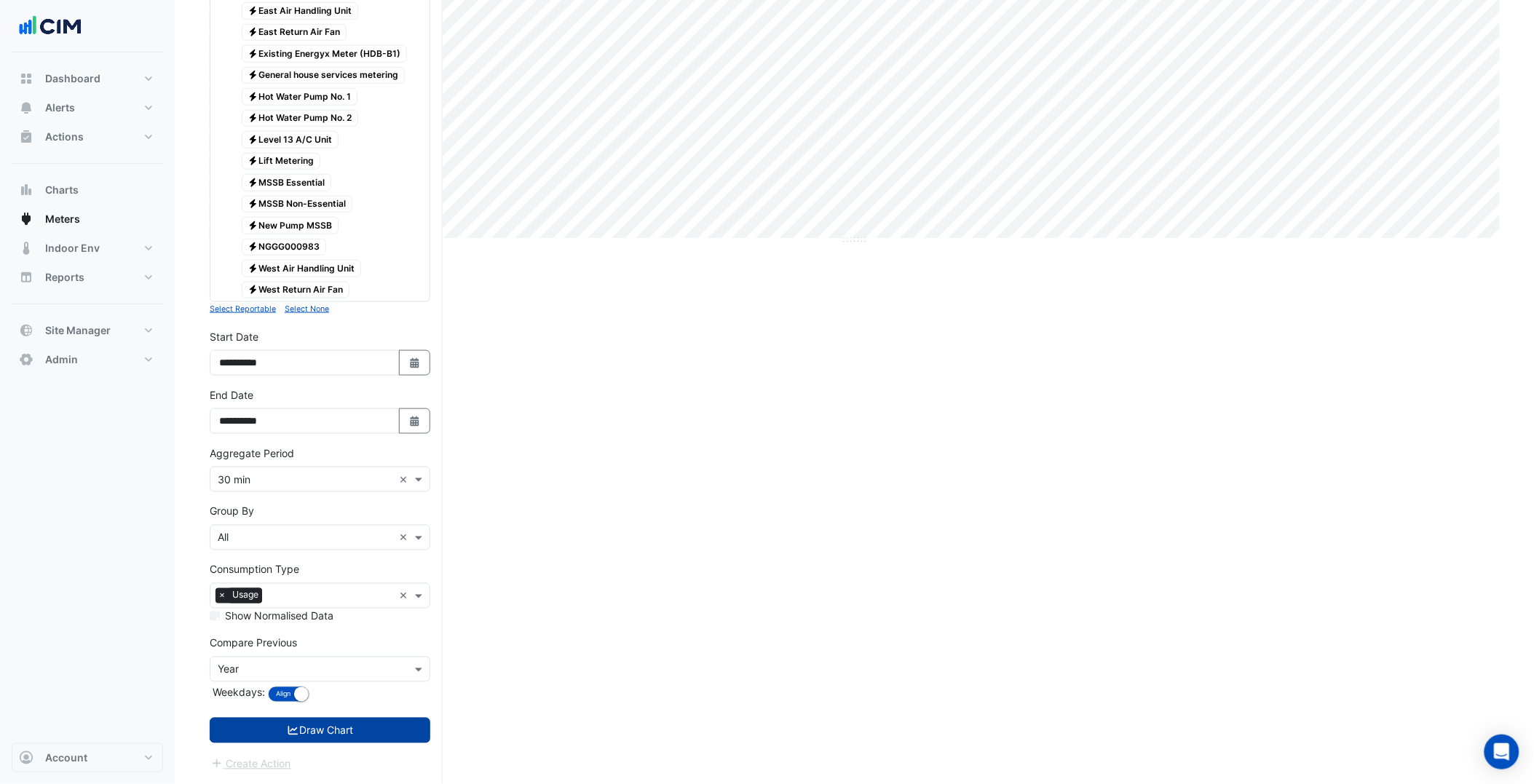
click at [349, 744] on button "Draw Chart" at bounding box center [320, 731] width 221 height 26
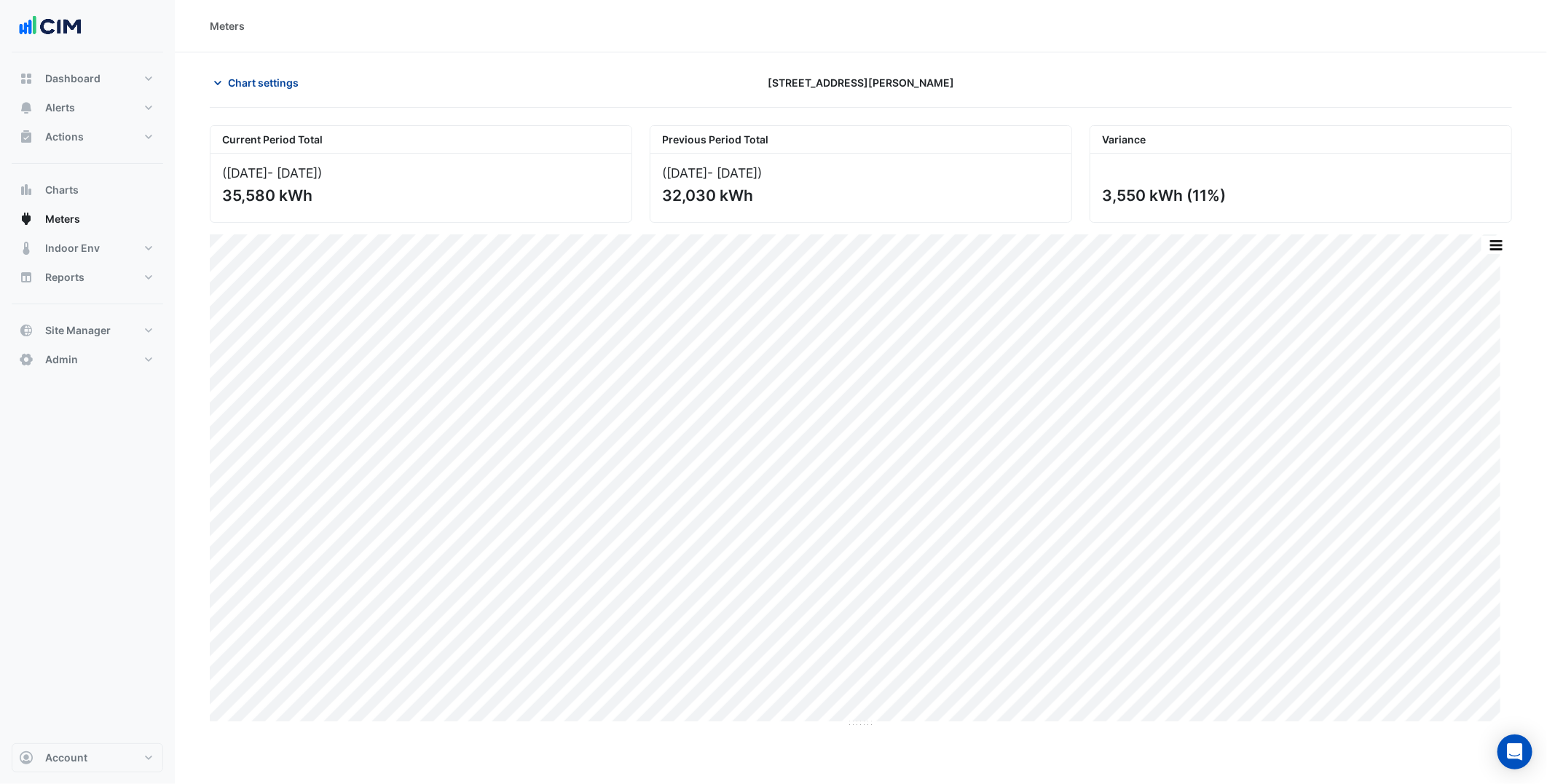
click at [251, 74] on button "Chart settings" at bounding box center [259, 82] width 98 height 26
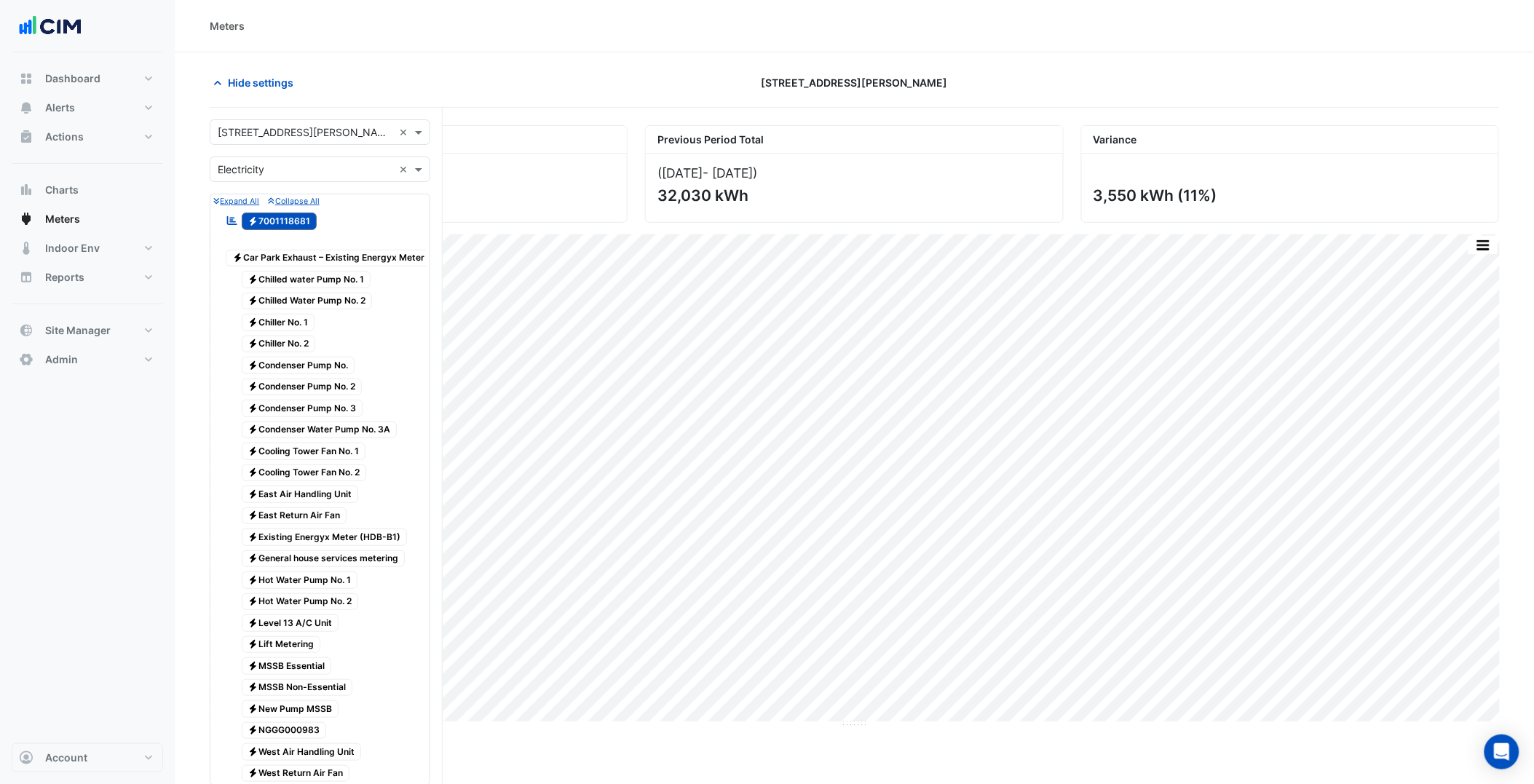
click at [323, 134] on input "text" at bounding box center [305, 133] width 176 height 16
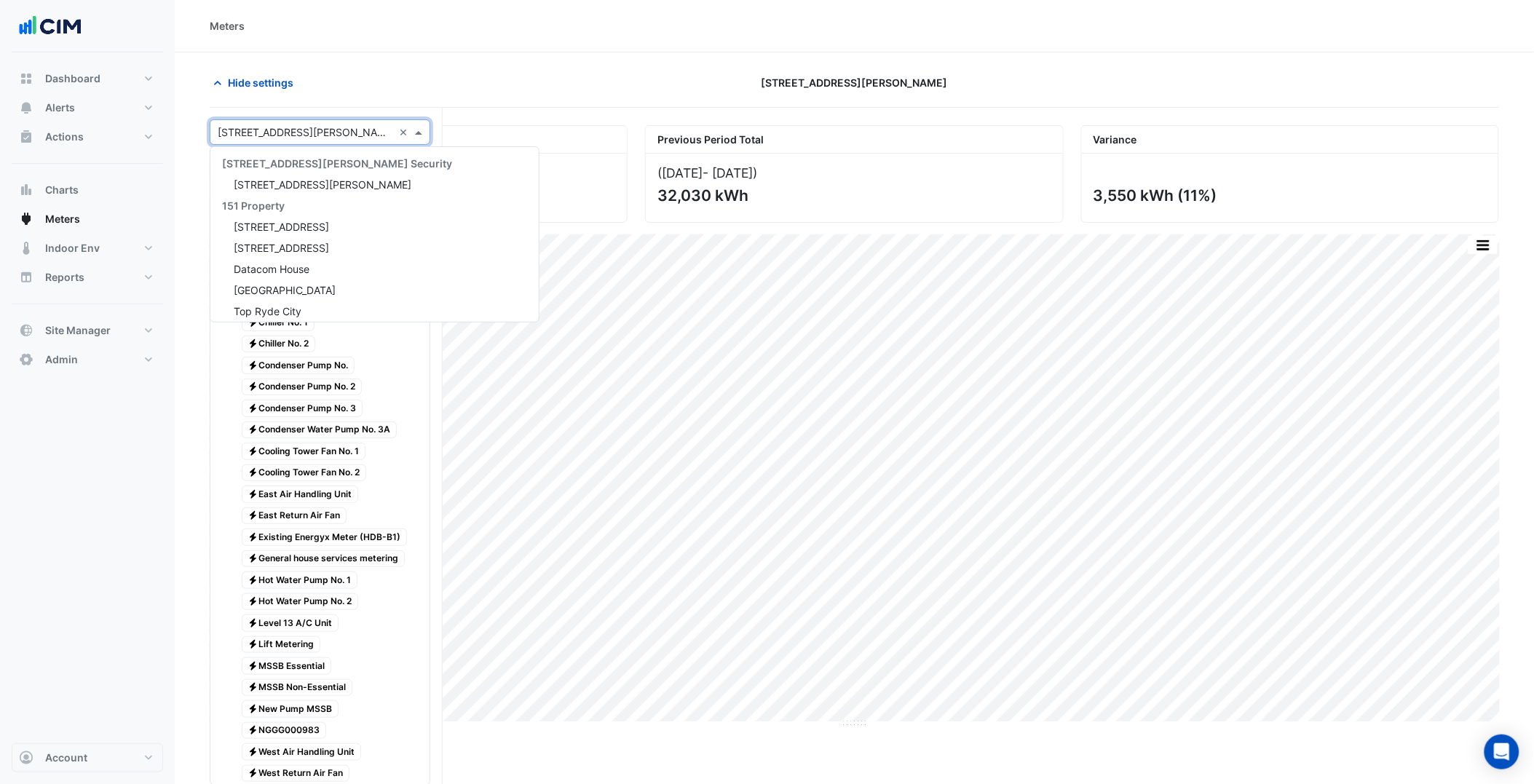
paste input "*****"
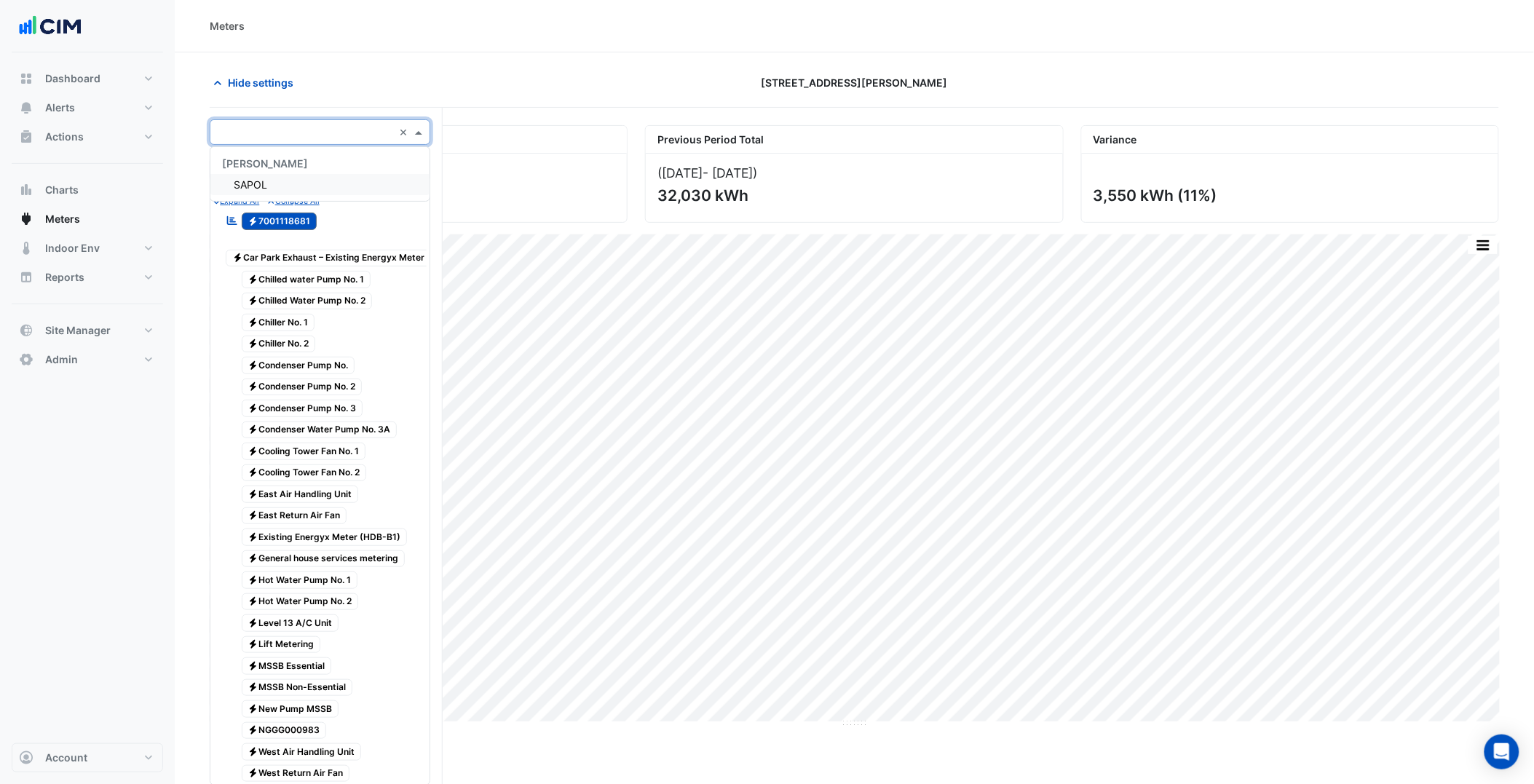
type input "*****"
click at [308, 184] on div "SAPOL" at bounding box center [319, 184] width 219 height 22
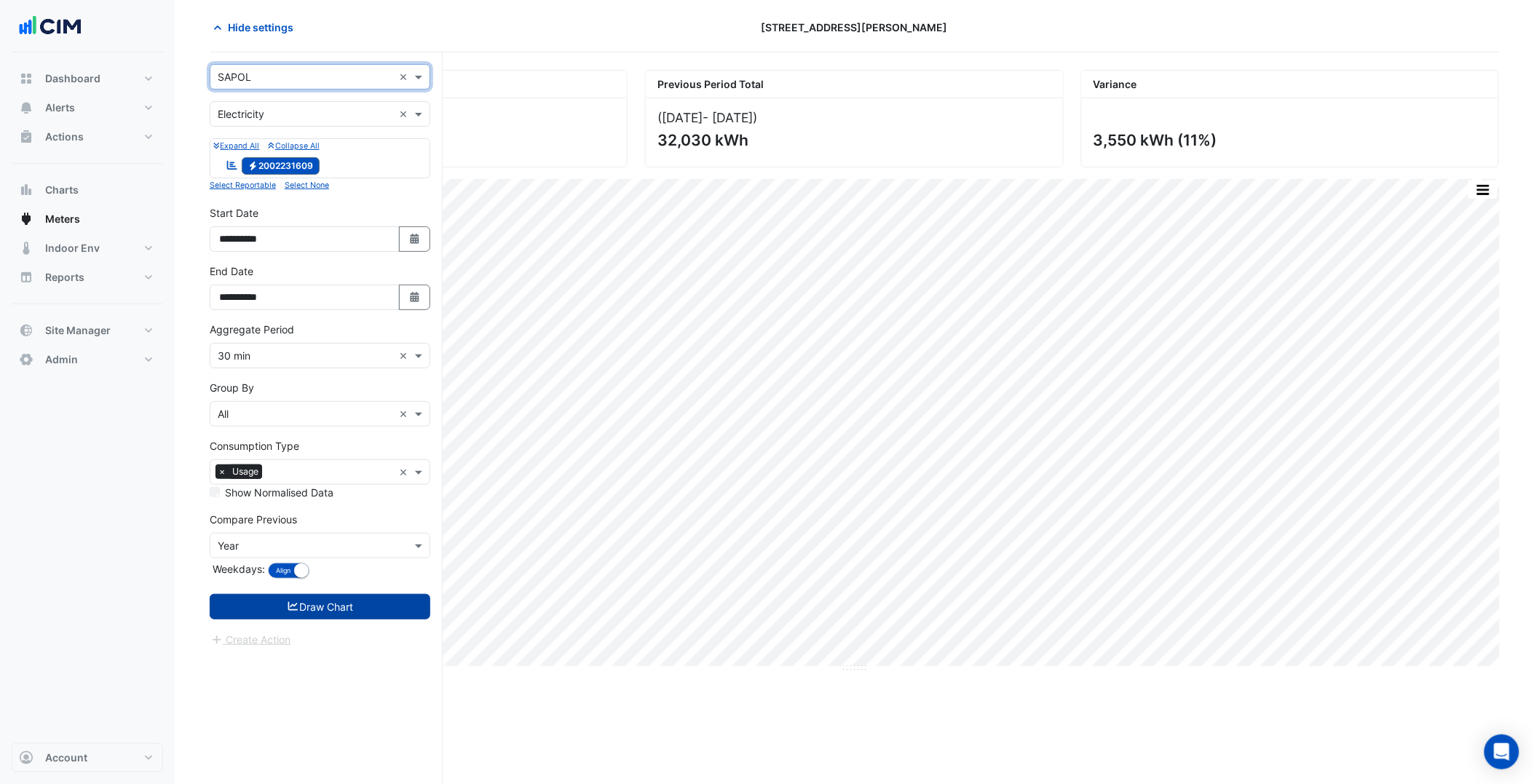
click at [353, 612] on button "Draw Chart" at bounding box center [320, 606] width 221 height 26
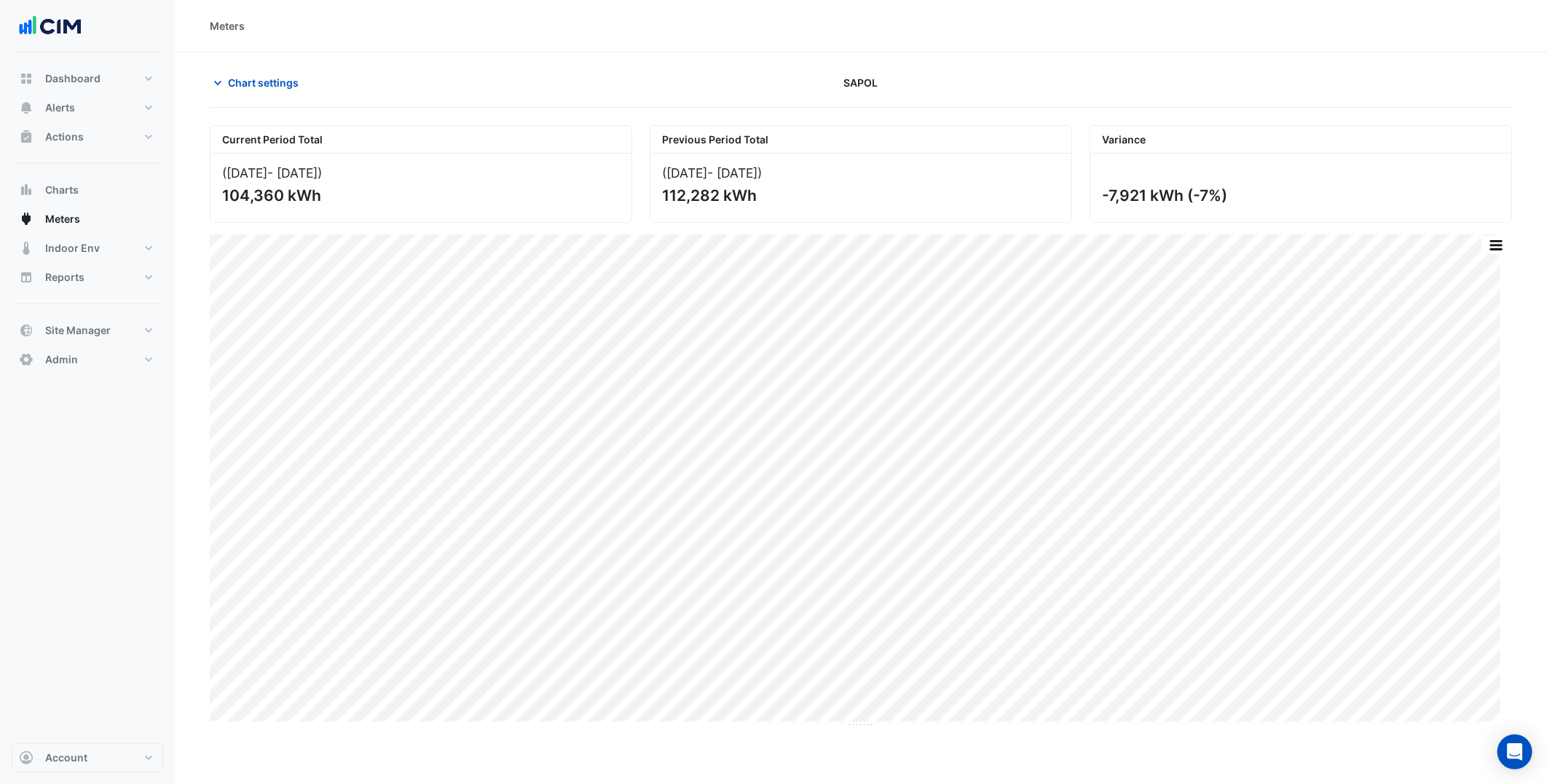
click at [208, 89] on div "Chart settings" at bounding box center [421, 82] width 440 height 26
click at [226, 83] on button "Chart settings" at bounding box center [259, 82] width 98 height 26
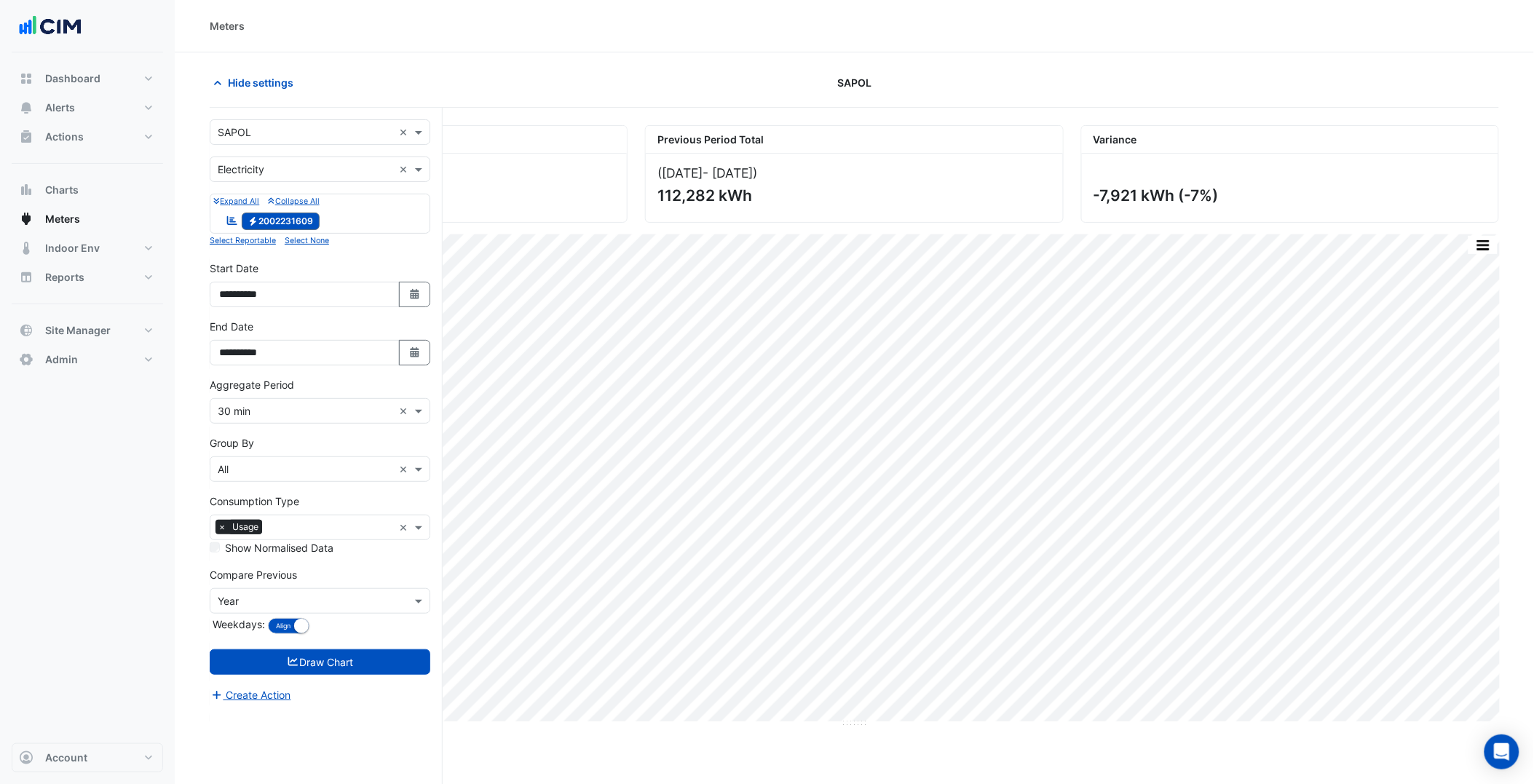
click at [272, 135] on input "text" at bounding box center [305, 133] width 176 height 16
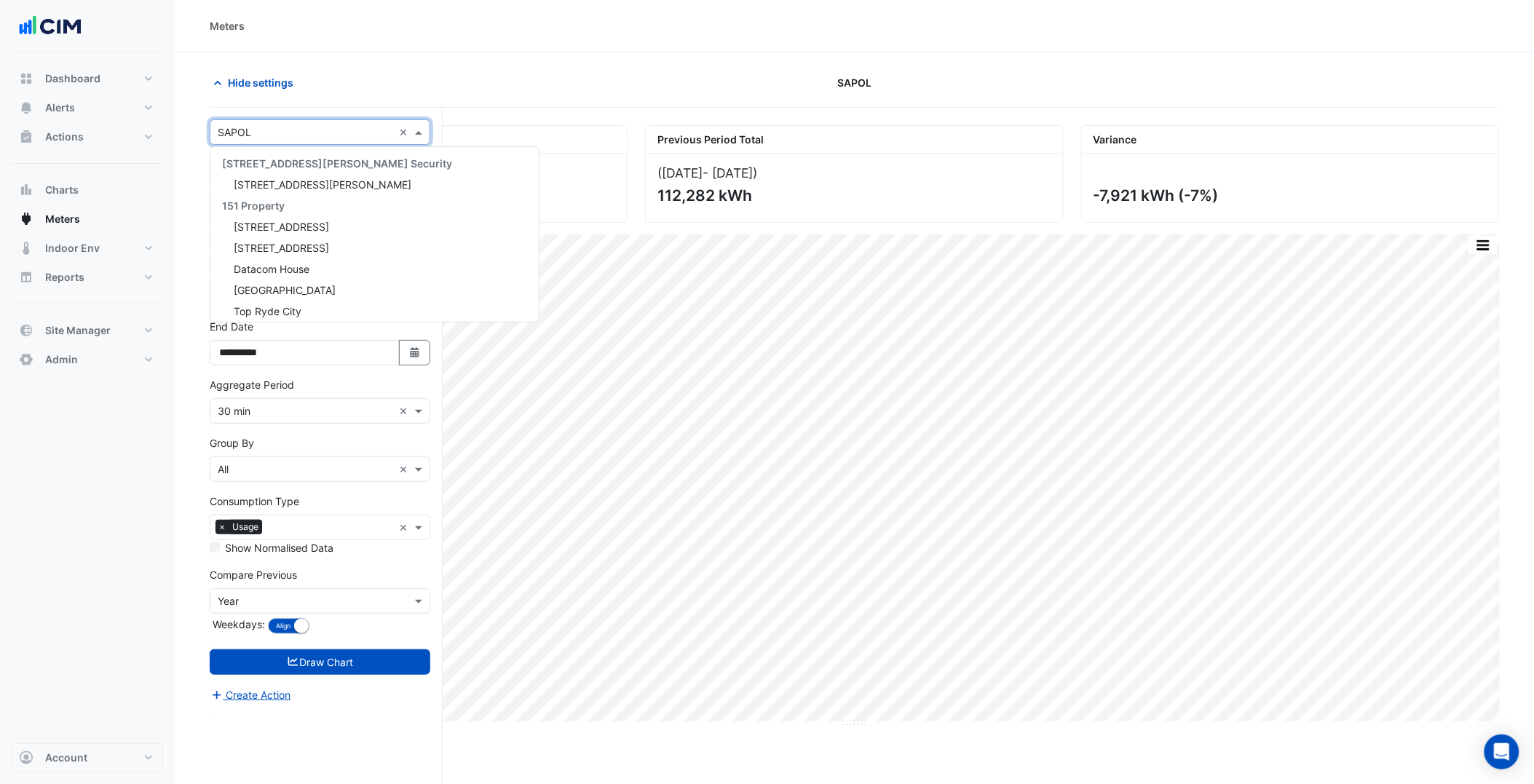
paste input "*******"
type input "*******"
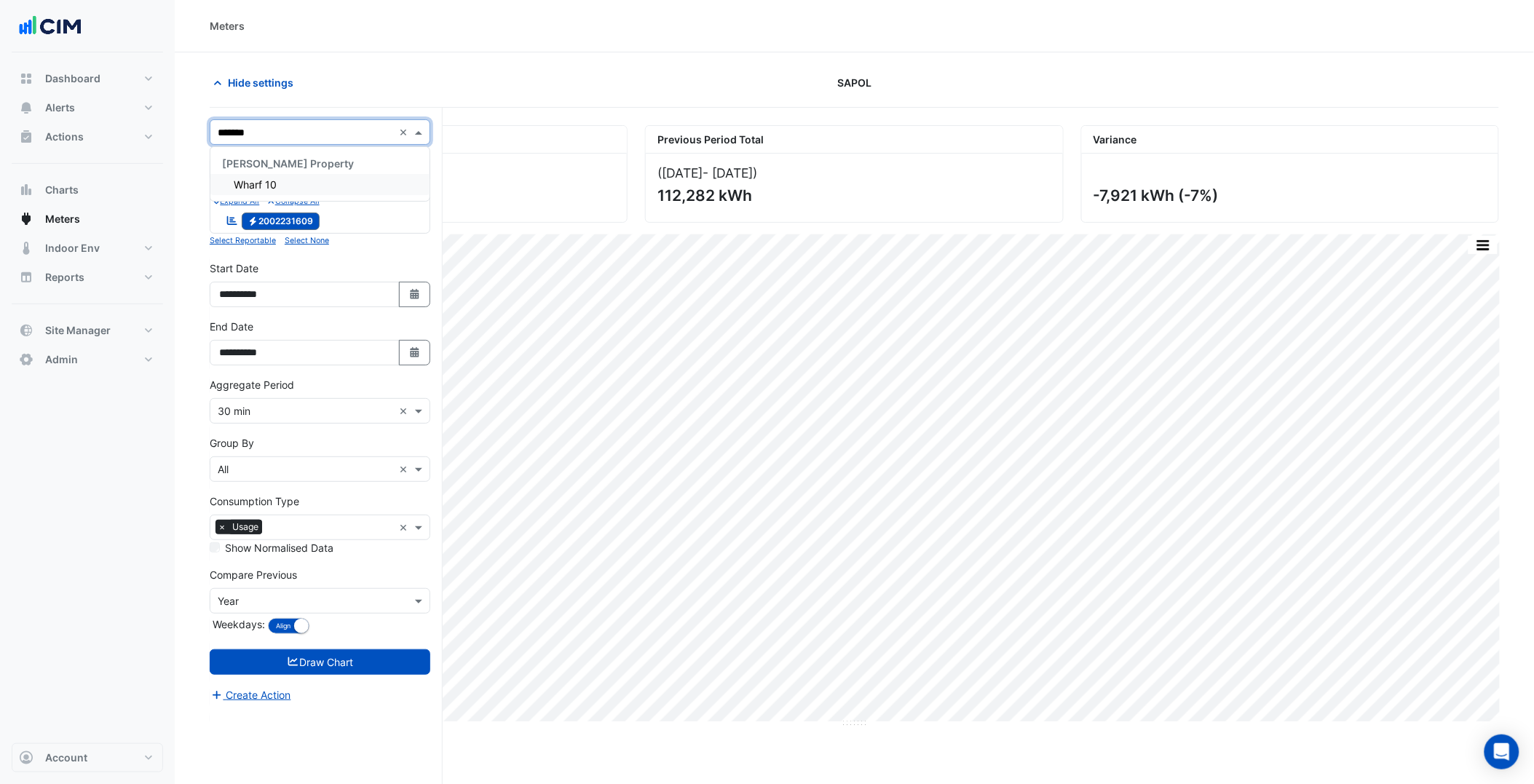
click at [288, 171] on div "[PERSON_NAME] Property" at bounding box center [319, 164] width 219 height 22
click at [291, 186] on div "Wharf 10" at bounding box center [319, 184] width 219 height 22
click at [394, 683] on form "**********" at bounding box center [320, 411] width 221 height 584
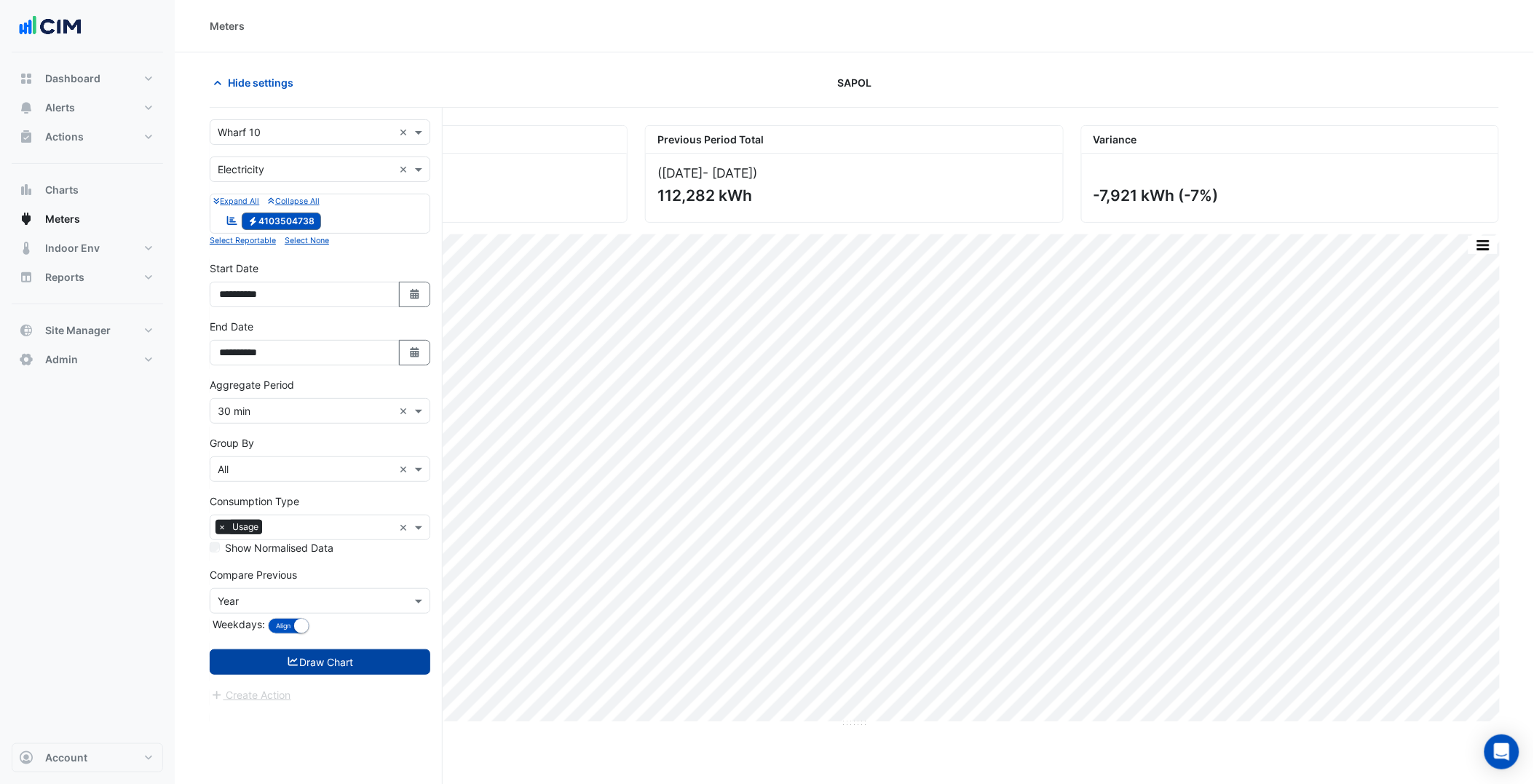
click at [408, 663] on button "Draw Chart" at bounding box center [320, 662] width 221 height 26
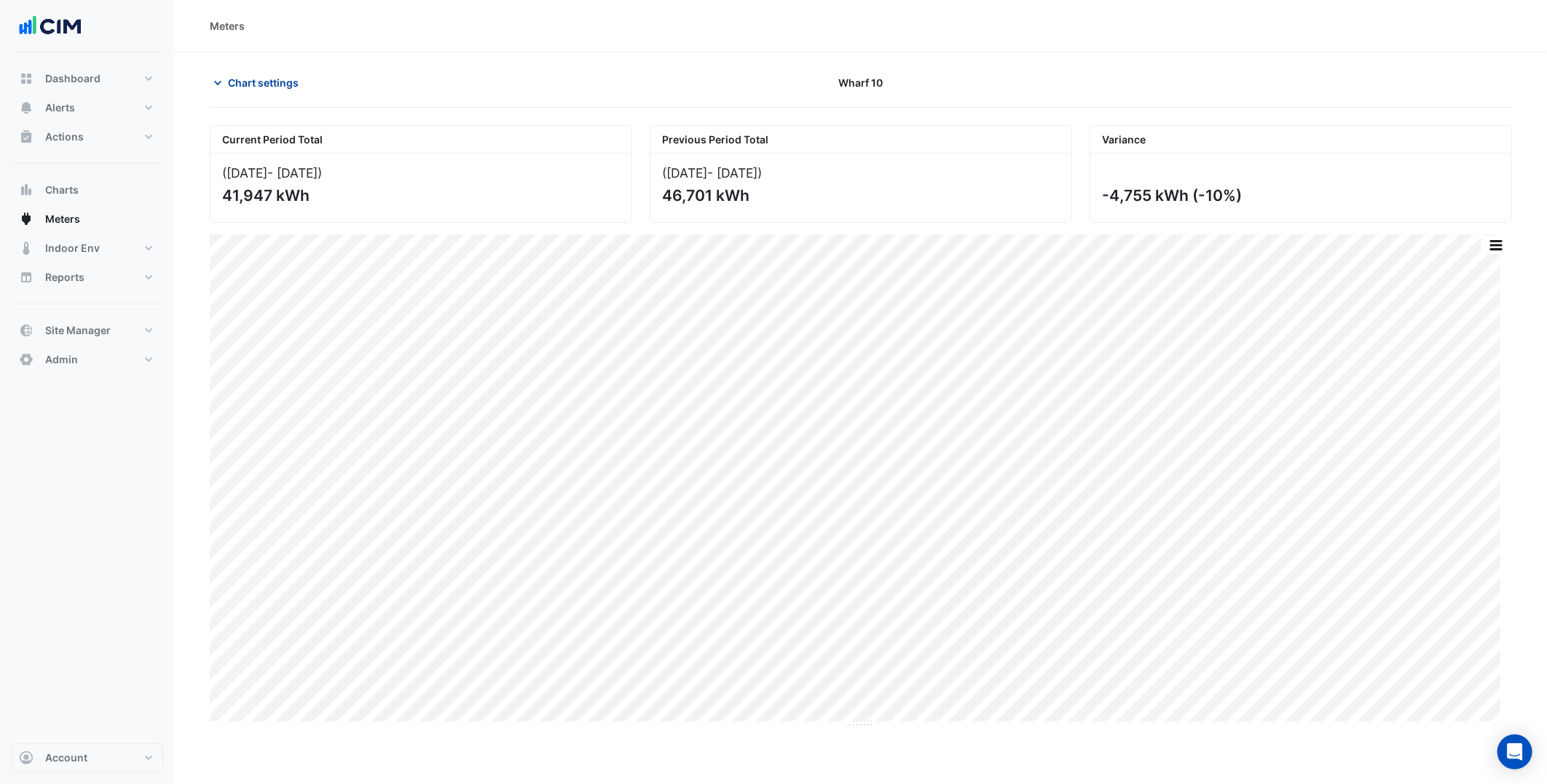
click at [270, 92] on button "Chart settings" at bounding box center [259, 82] width 98 height 26
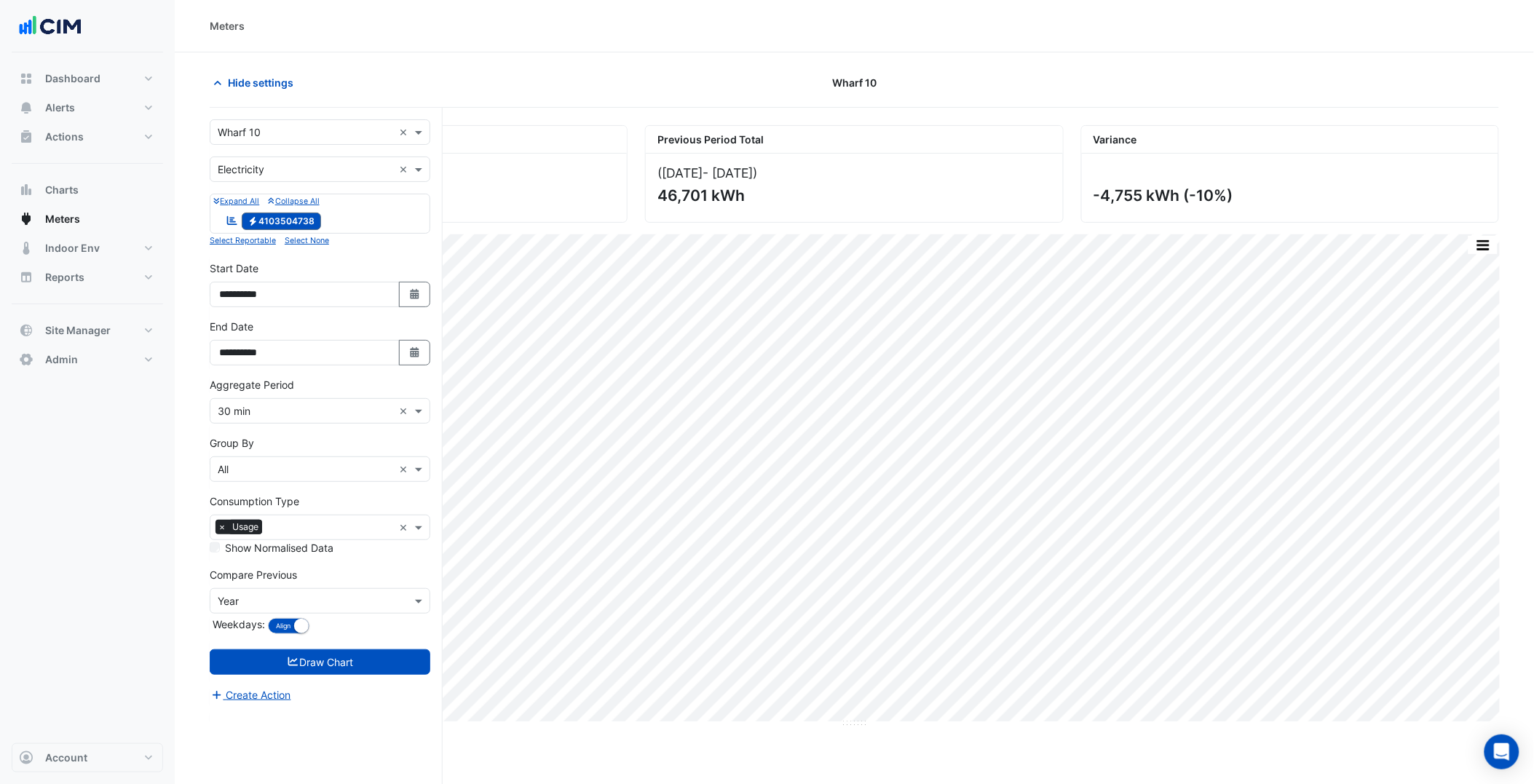
click at [303, 128] on input "text" at bounding box center [305, 133] width 176 height 16
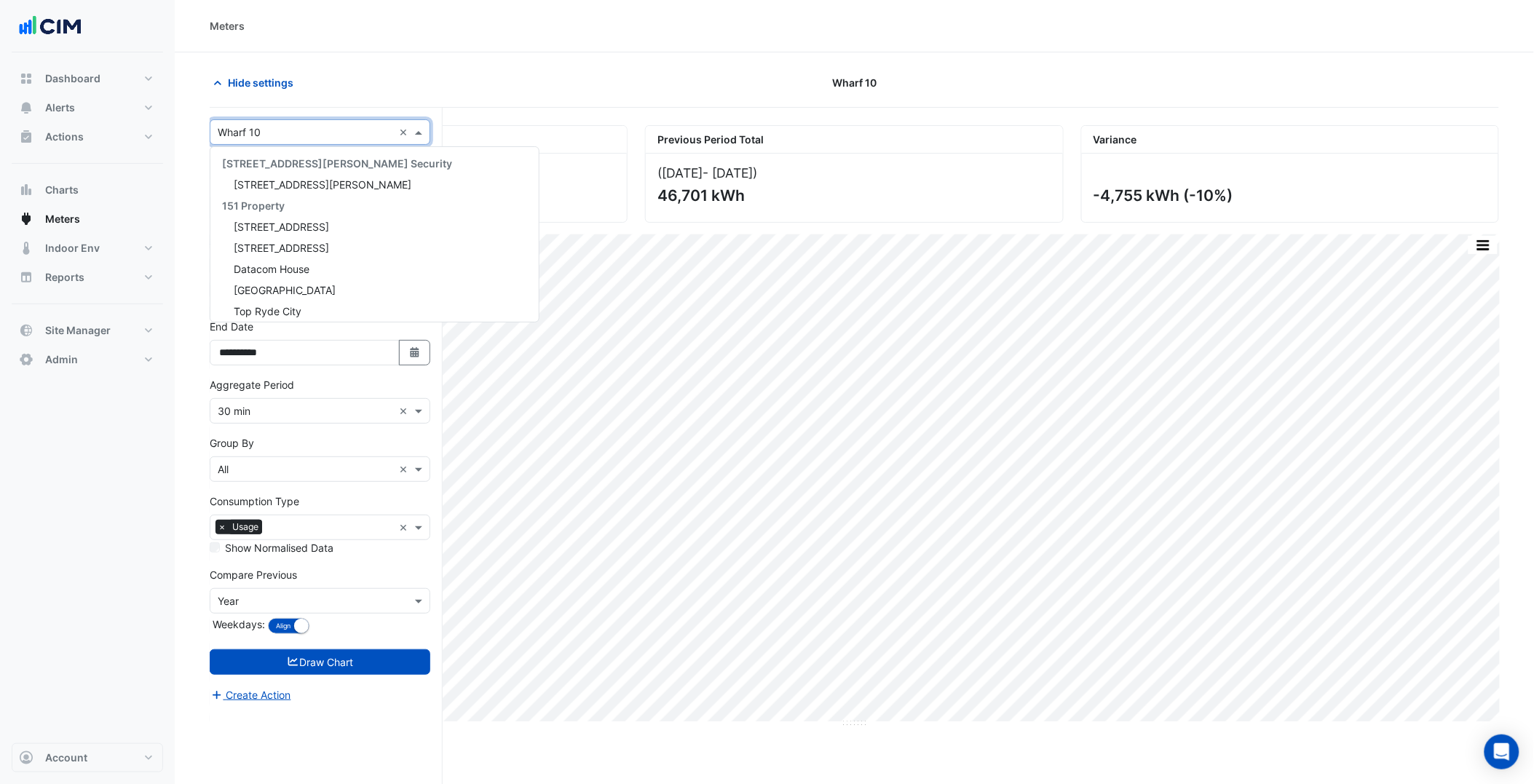
paste input "**********"
type input "**********"
click at [294, 176] on span "[STREET_ADDRESS]" at bounding box center [281, 180] width 95 height 13
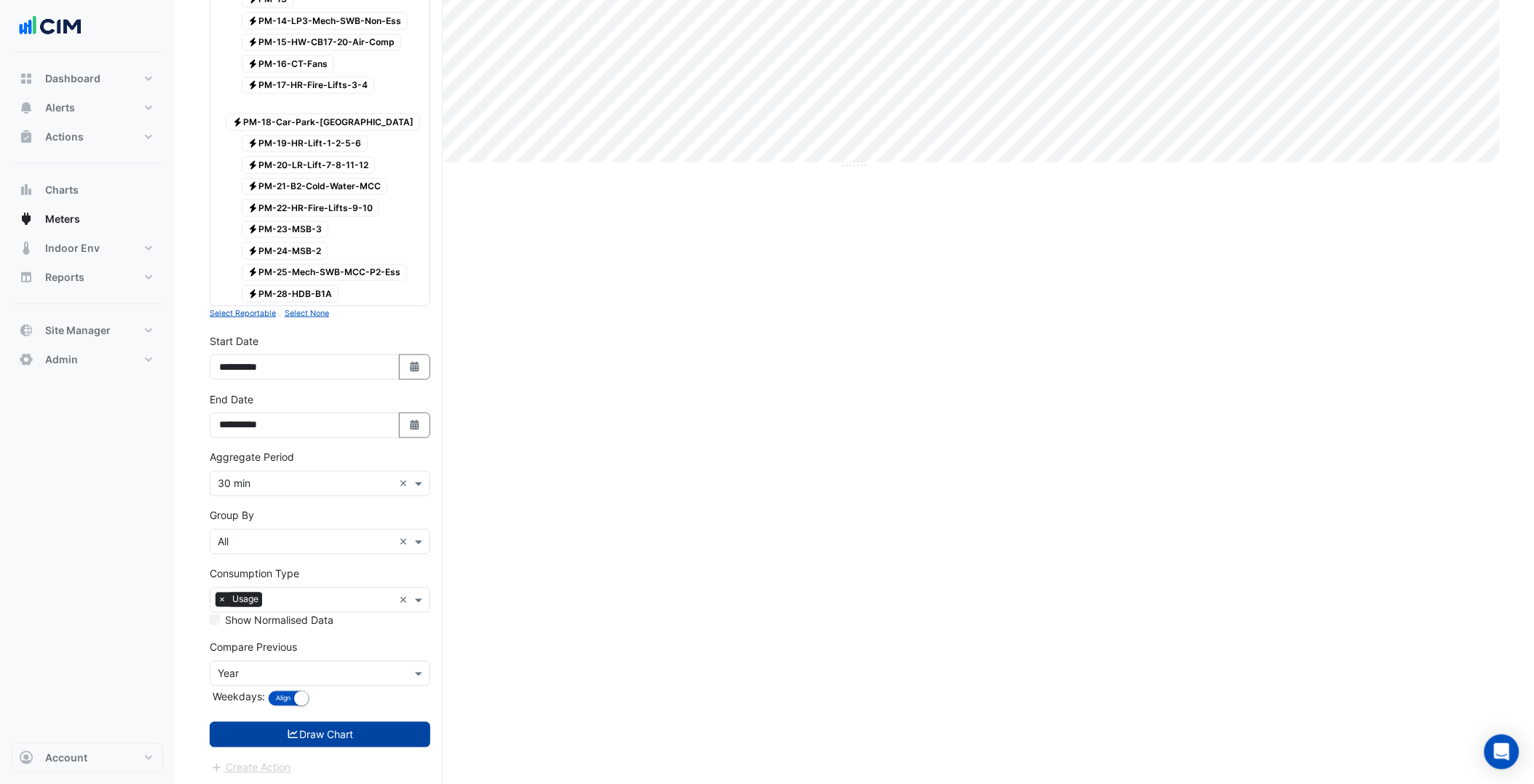
click at [358, 740] on button "Draw Chart" at bounding box center [320, 735] width 221 height 26
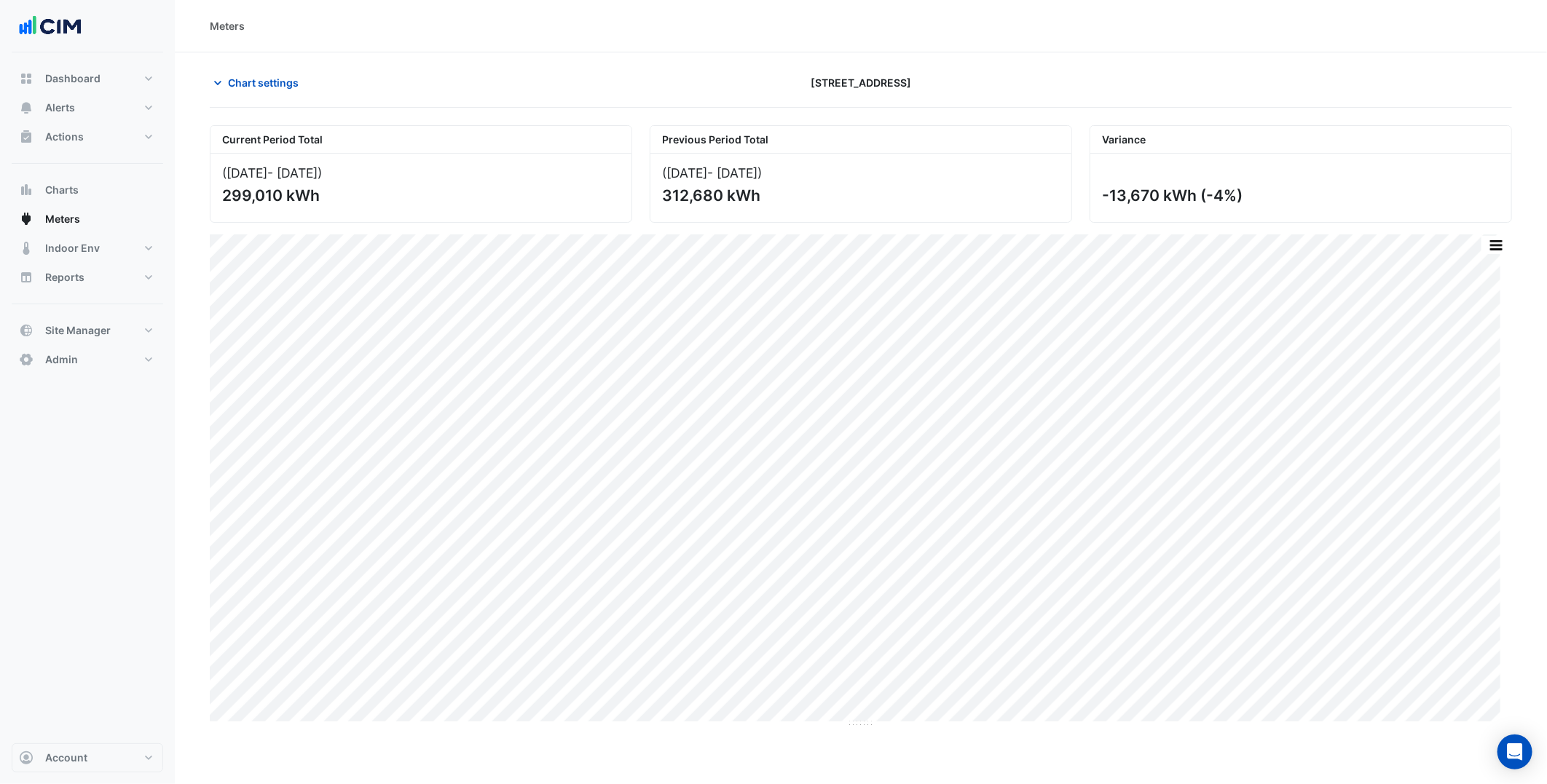
click at [249, 68] on section "Chart settings 44 Market Street Current Period Total (01 Jun 25 - 19 Aug 25 ) 2…" at bounding box center [861, 390] width 1372 height 676
click at [272, 80] on span "Chart settings" at bounding box center [263, 82] width 71 height 16
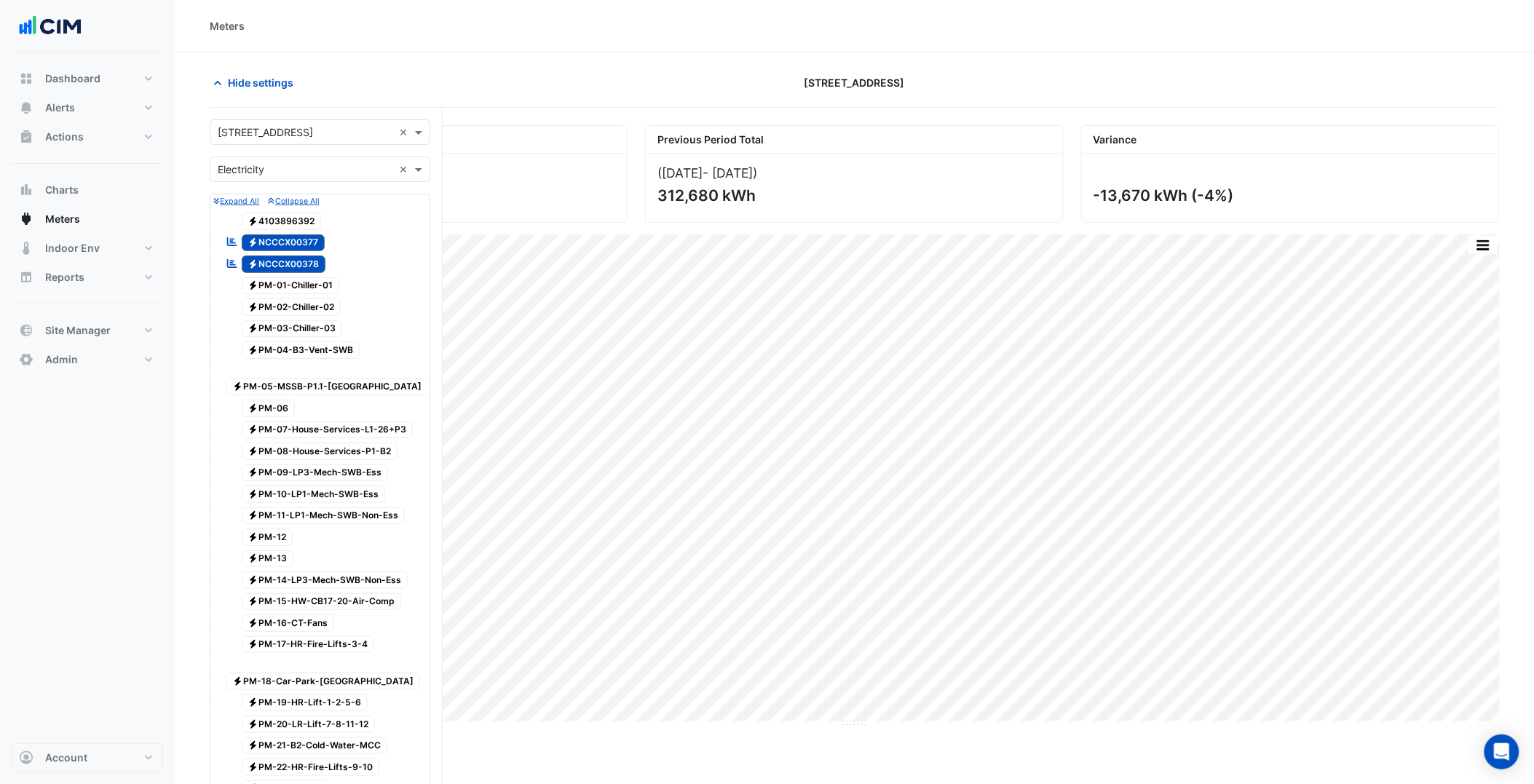
click at [303, 126] on input "text" at bounding box center [305, 133] width 176 height 16
paste input "**********"
type input "**********"
click at [315, 177] on div "[STREET_ADDRESS][PERSON_NAME]" at bounding box center [319, 184] width 219 height 22
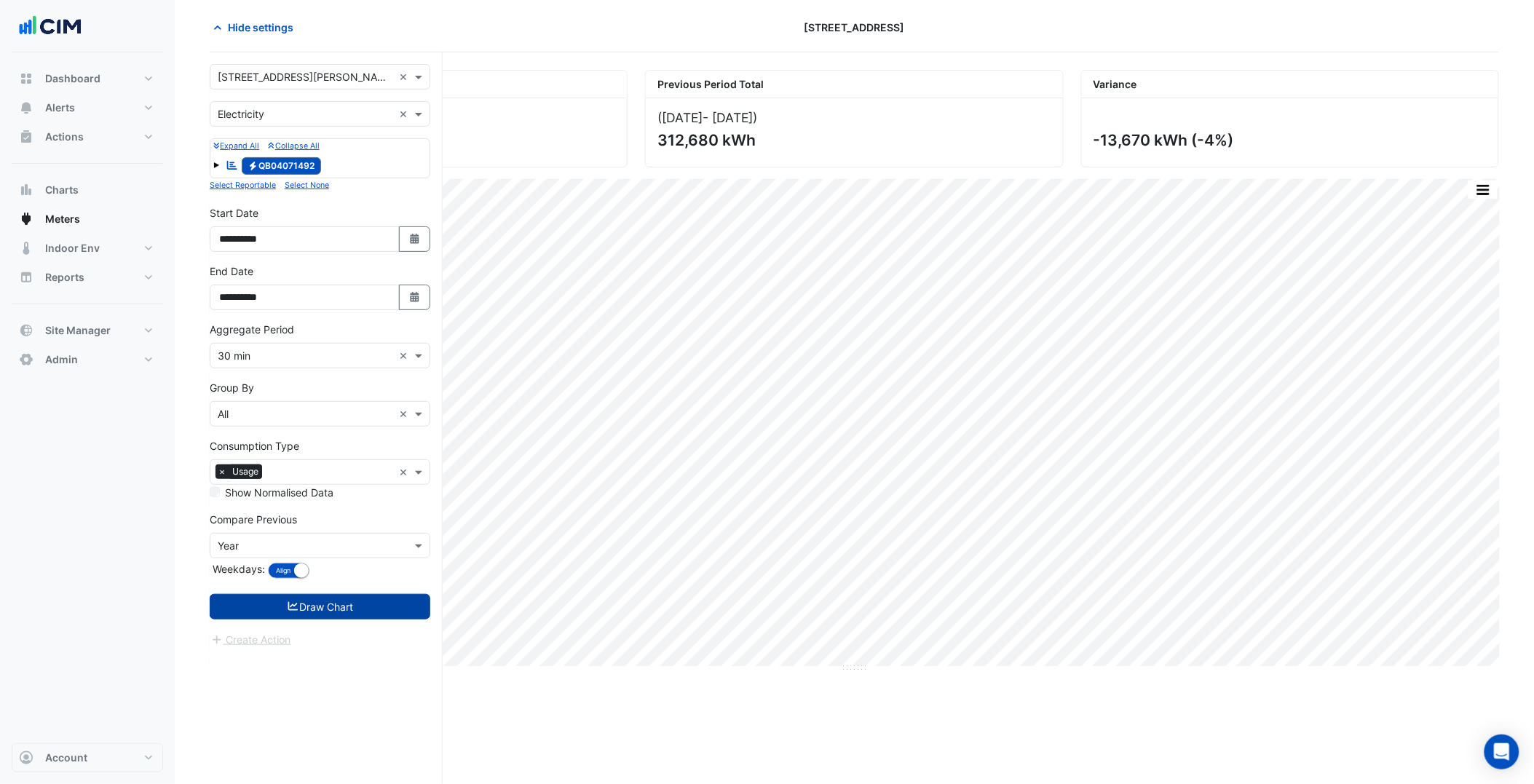
click at [364, 619] on button "Draw Chart" at bounding box center [320, 606] width 221 height 26
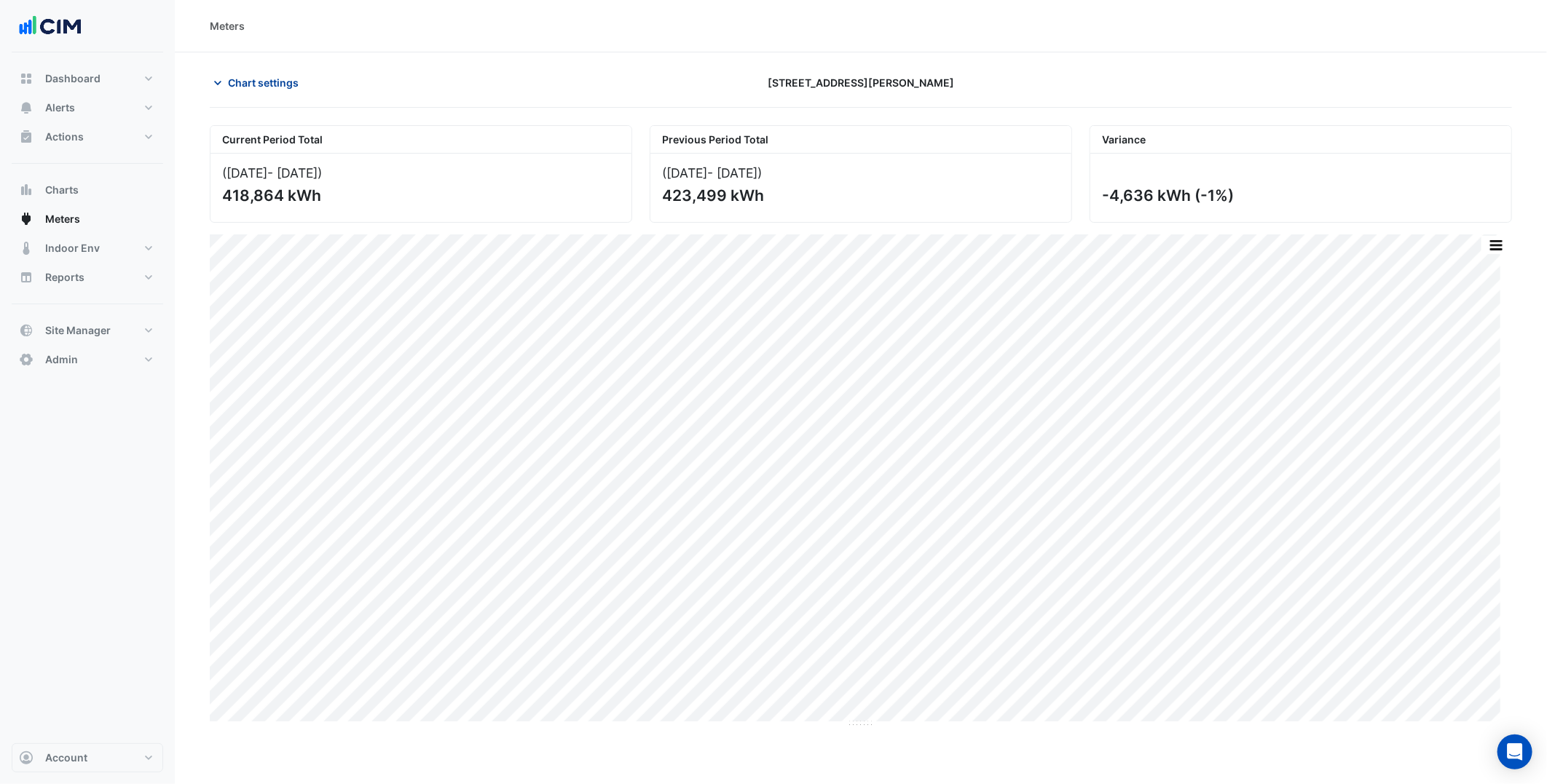
click at [255, 72] on button "Chart settings" at bounding box center [259, 82] width 98 height 26
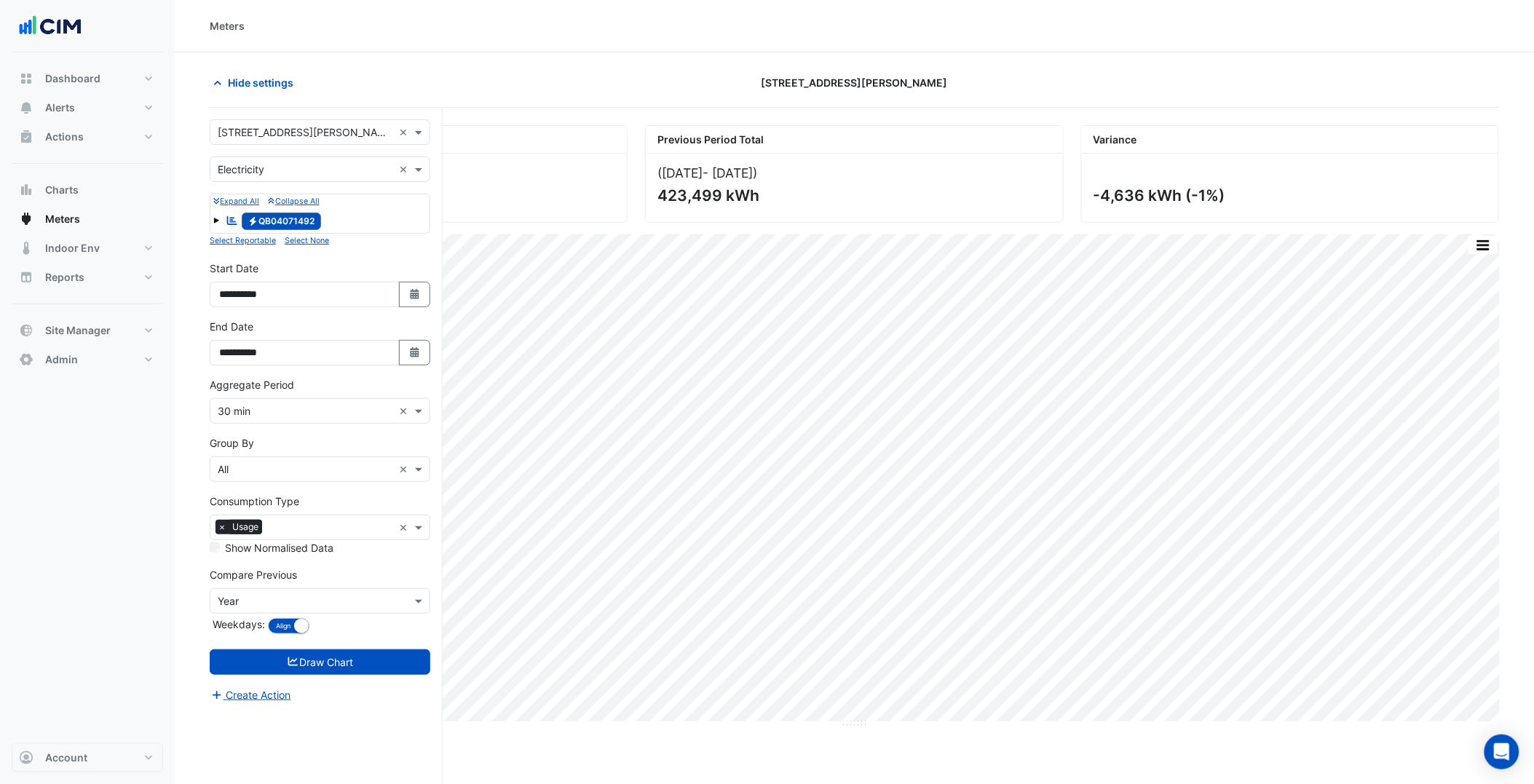
click at [290, 136] on input "text" at bounding box center [305, 133] width 176 height 16
paste input "**********"
type input "**********"
click at [295, 175] on div "[GEOGRAPHIC_DATA]" at bounding box center [319, 184] width 219 height 22
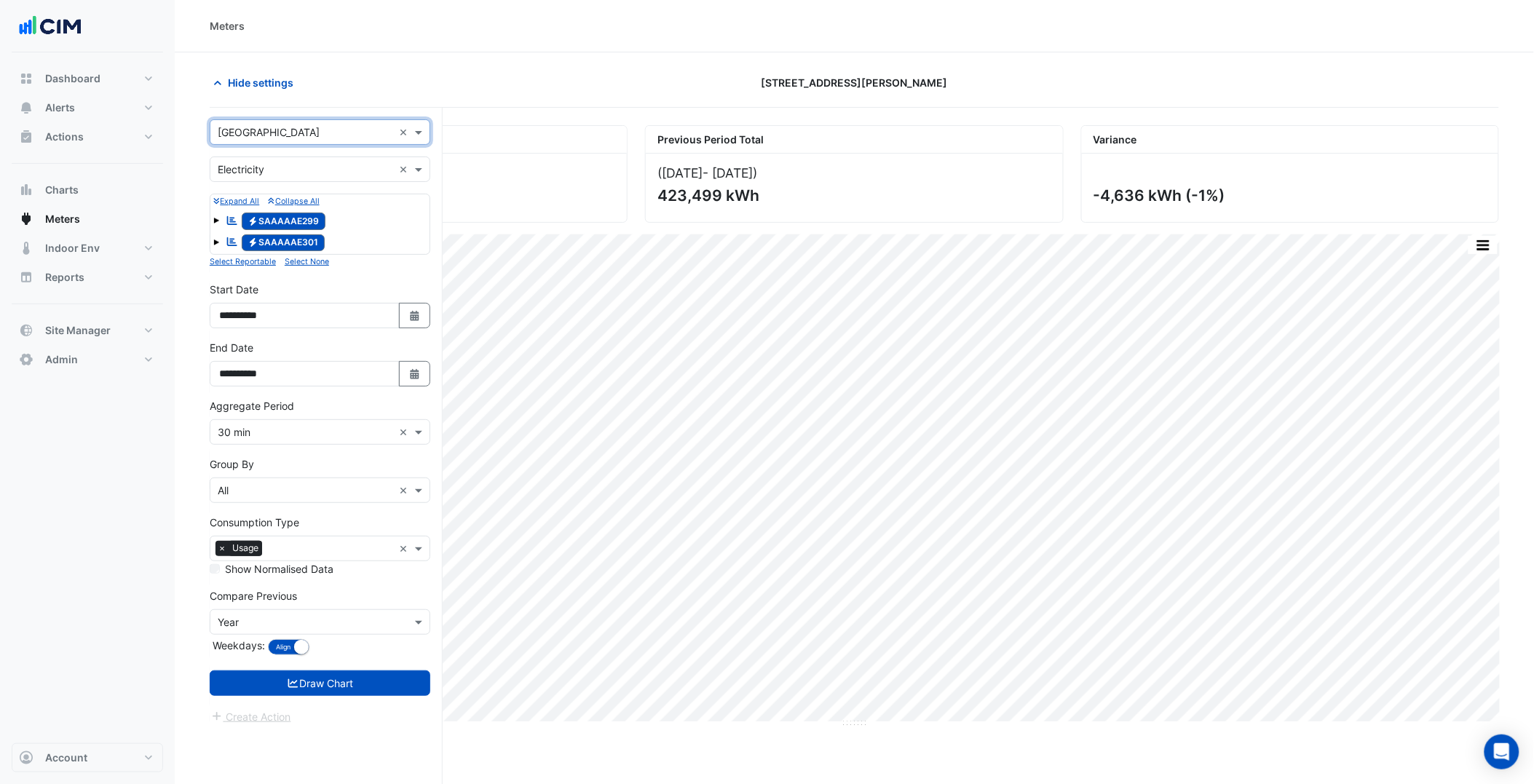
scroll to position [55, 0]
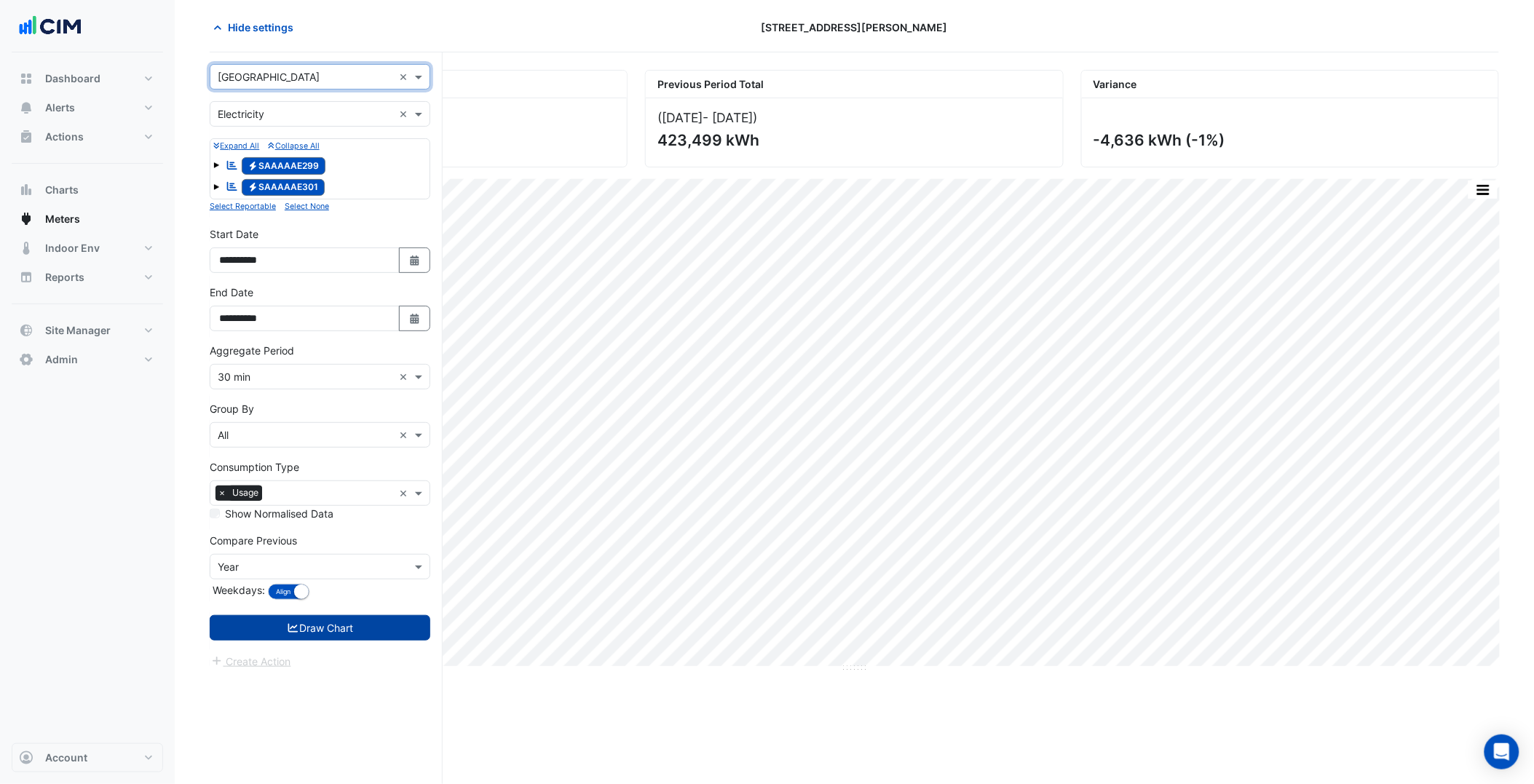
click at [337, 635] on button "Draw Chart" at bounding box center [320, 628] width 221 height 26
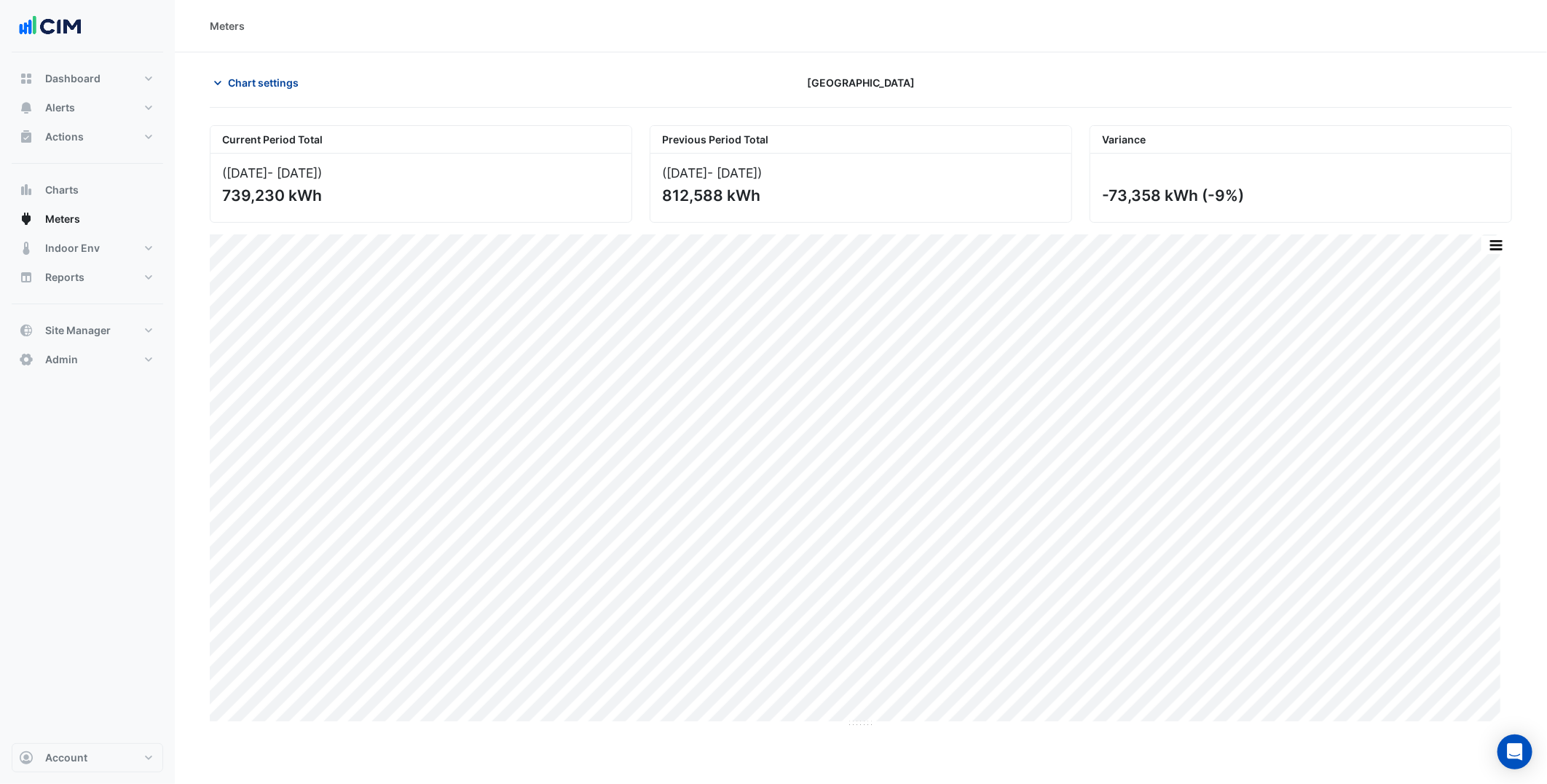
click at [252, 78] on span "Chart settings" at bounding box center [263, 82] width 71 height 16
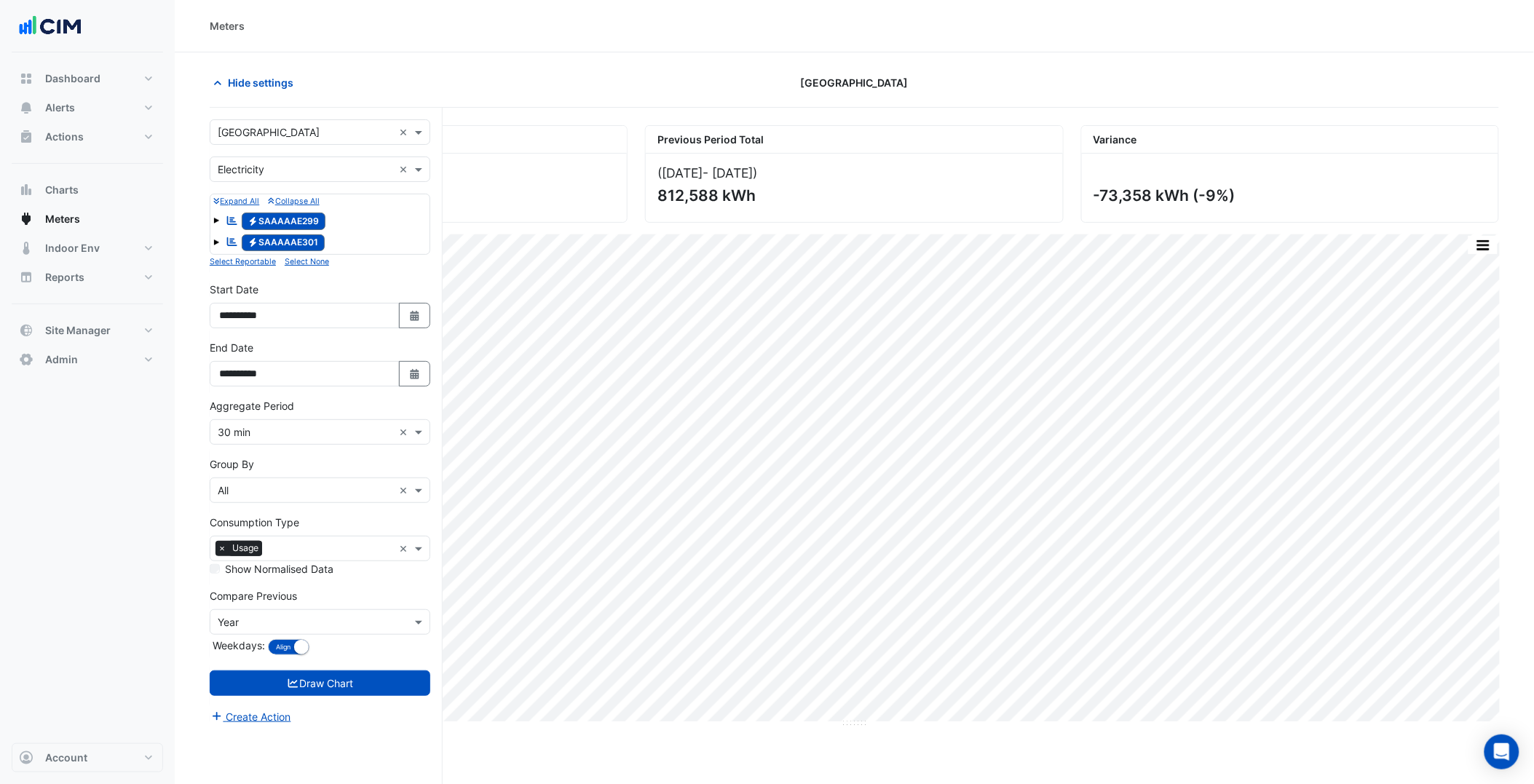
click at [307, 134] on input "text" at bounding box center [305, 133] width 176 height 16
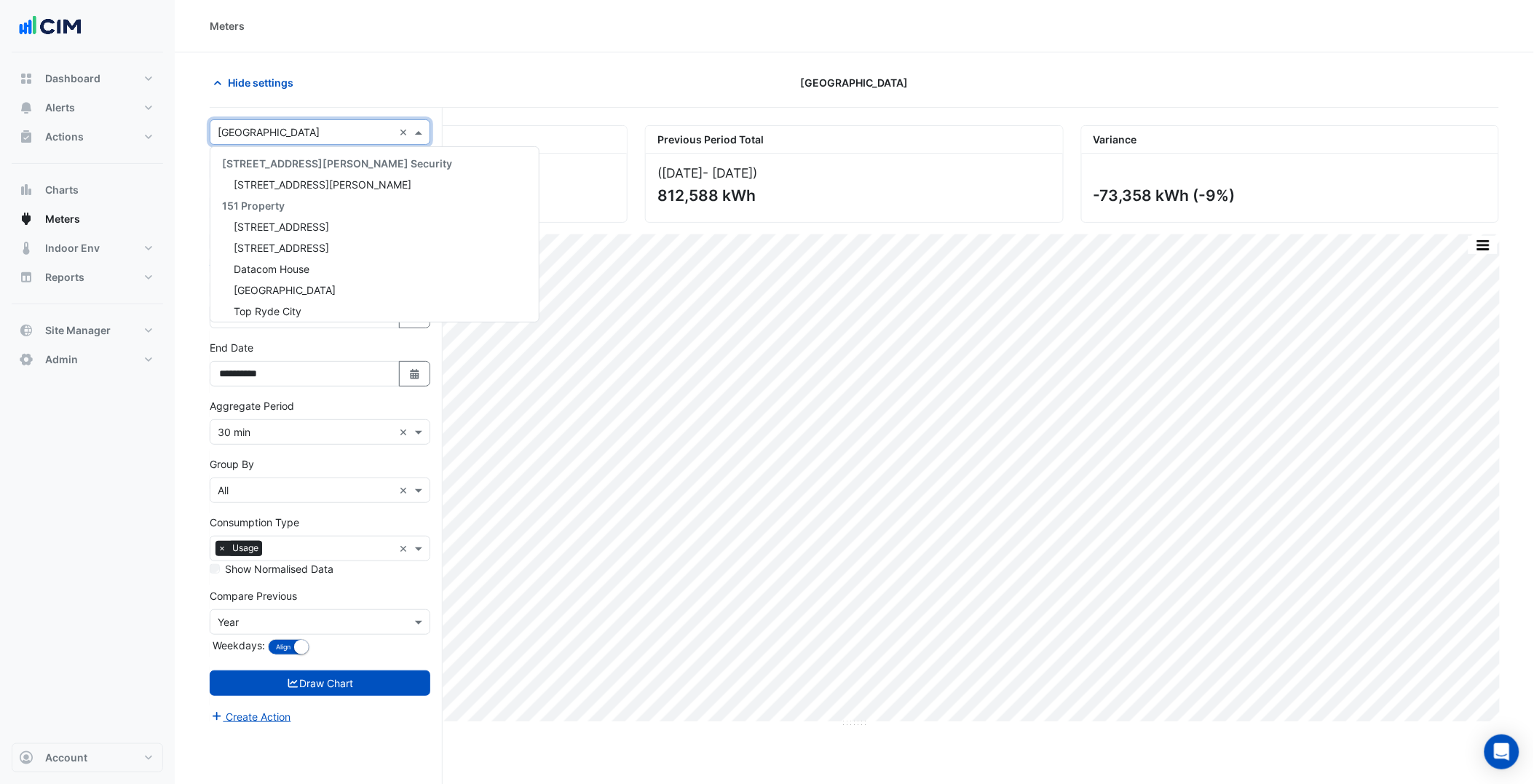
paste input "**********"
type input "**********"
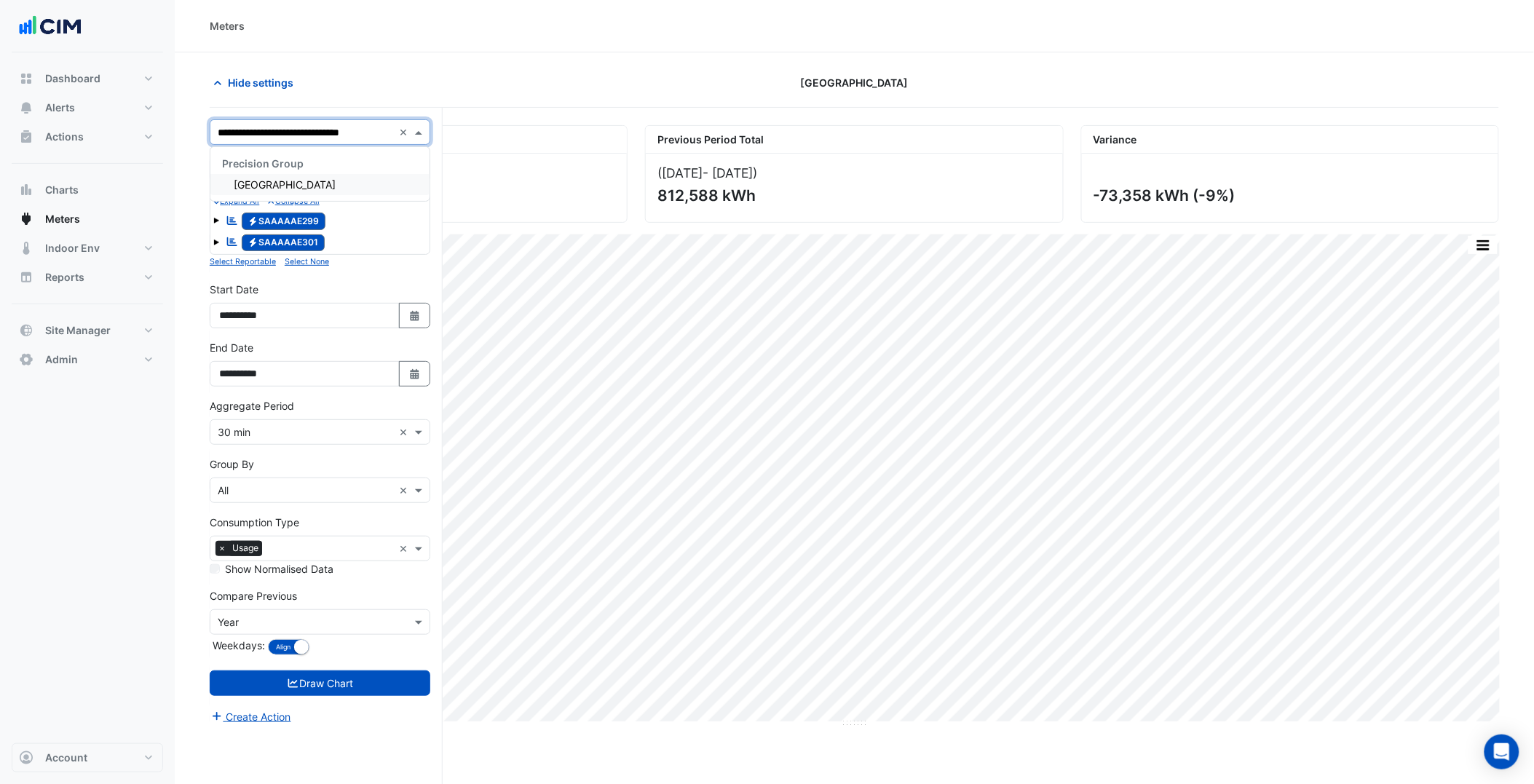
click at [306, 174] on div "[GEOGRAPHIC_DATA]" at bounding box center [319, 184] width 219 height 22
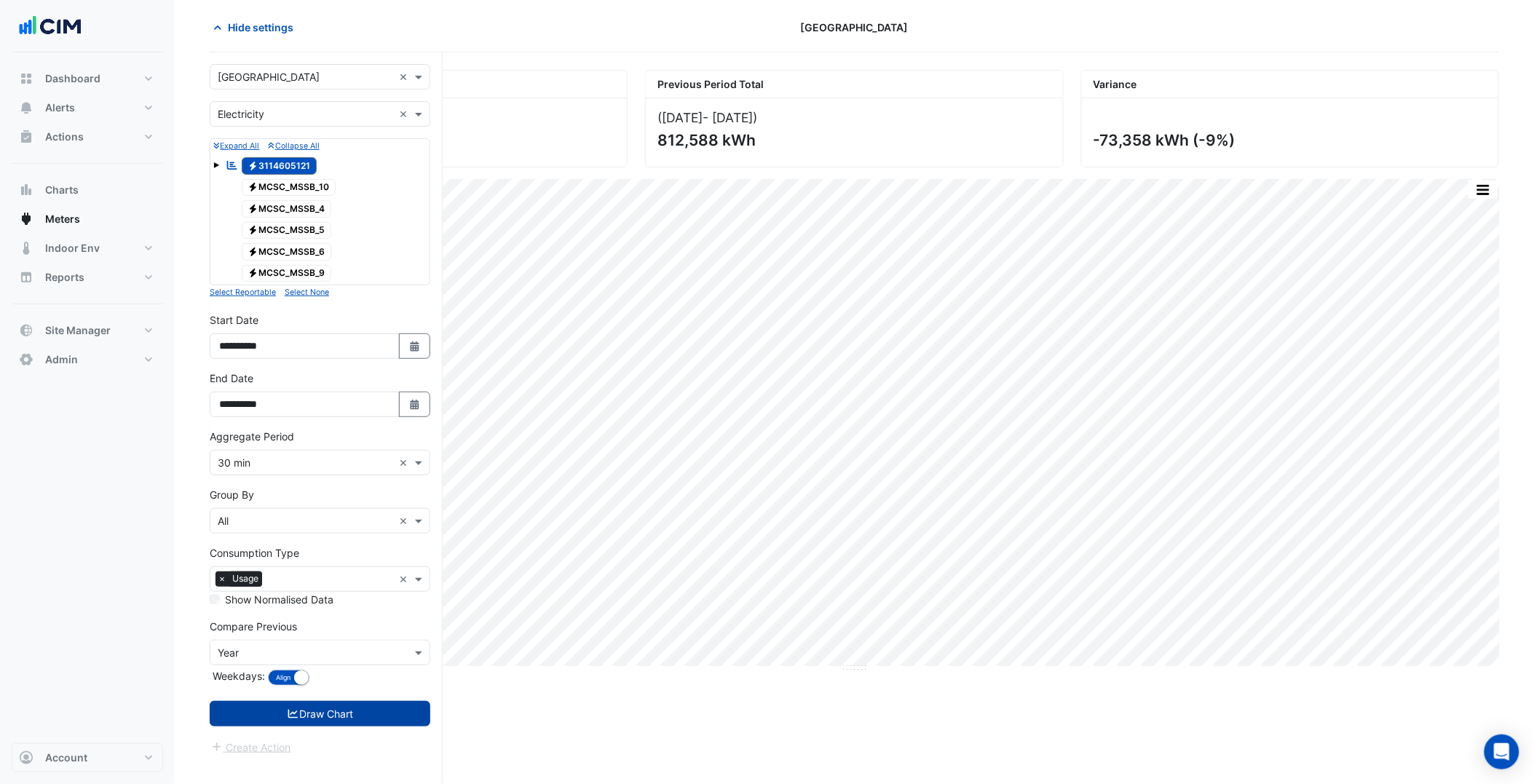
click at [368, 710] on button "Draw Chart" at bounding box center [320, 714] width 221 height 26
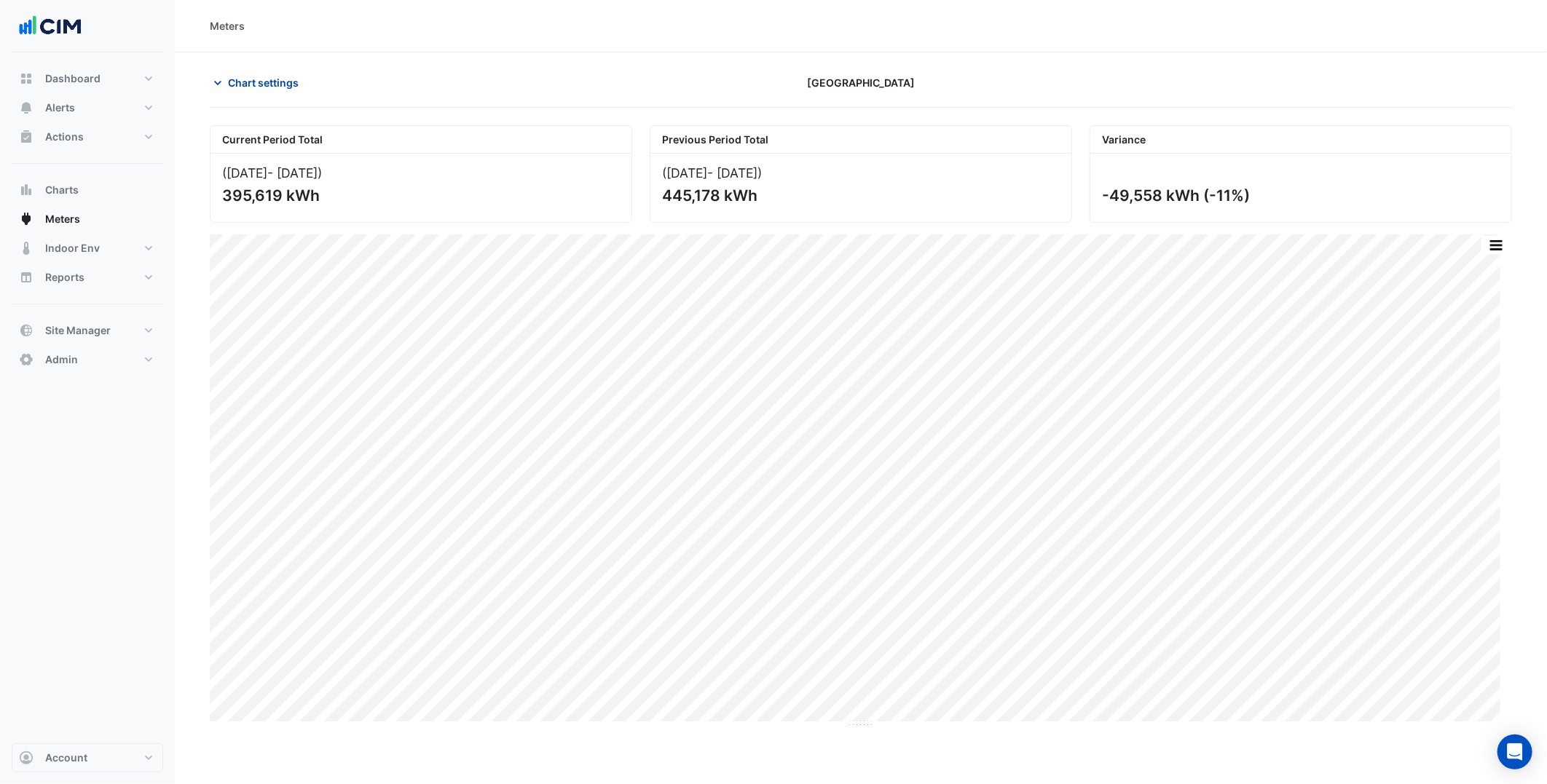
click at [287, 87] on span "Chart settings" at bounding box center [263, 82] width 71 height 16
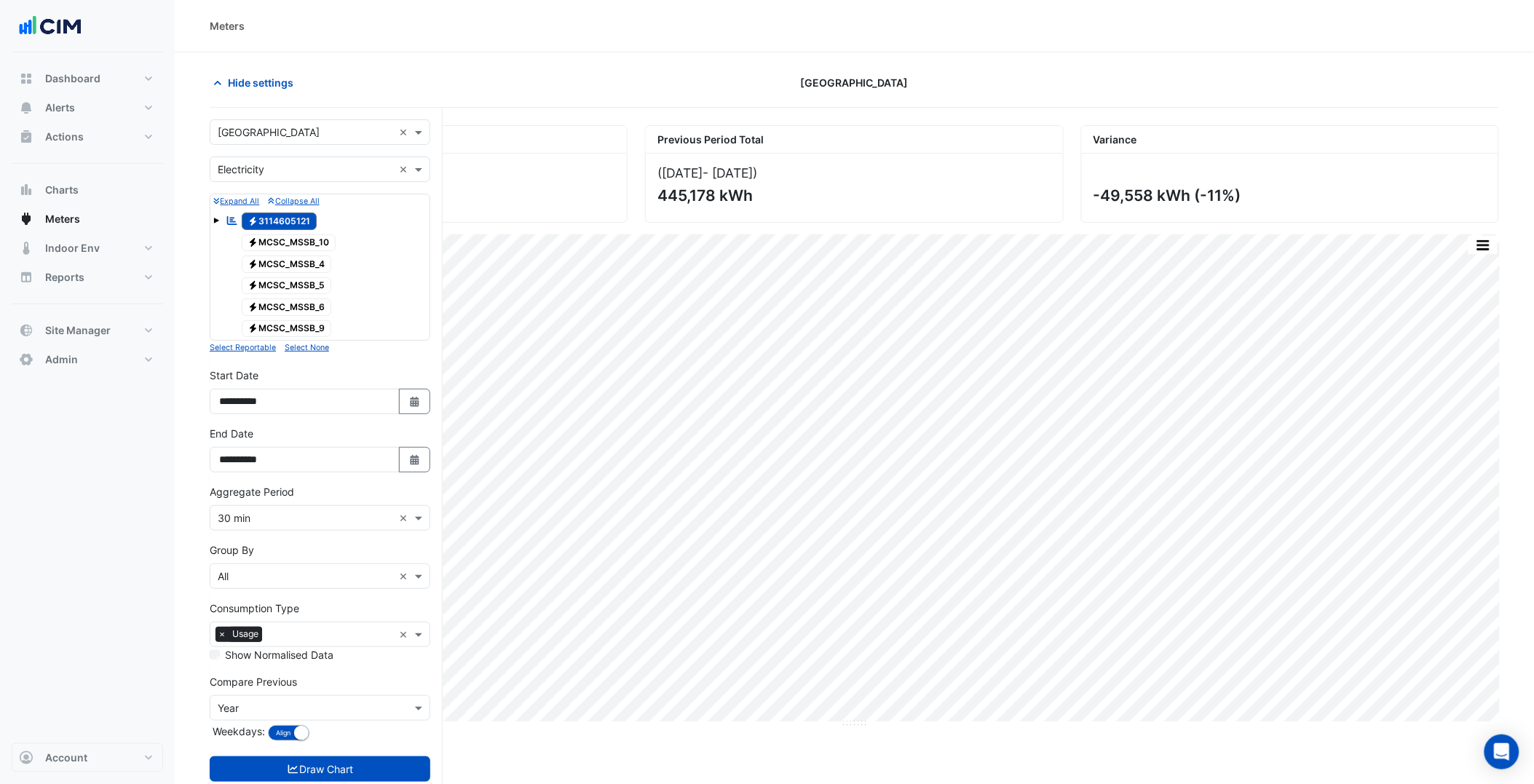
click at [291, 134] on input "text" at bounding box center [305, 133] width 176 height 16
paste input "**********"
type input "**********"
click at [294, 179] on span "Voco Gold Coast" at bounding box center [273, 184] width 79 height 13
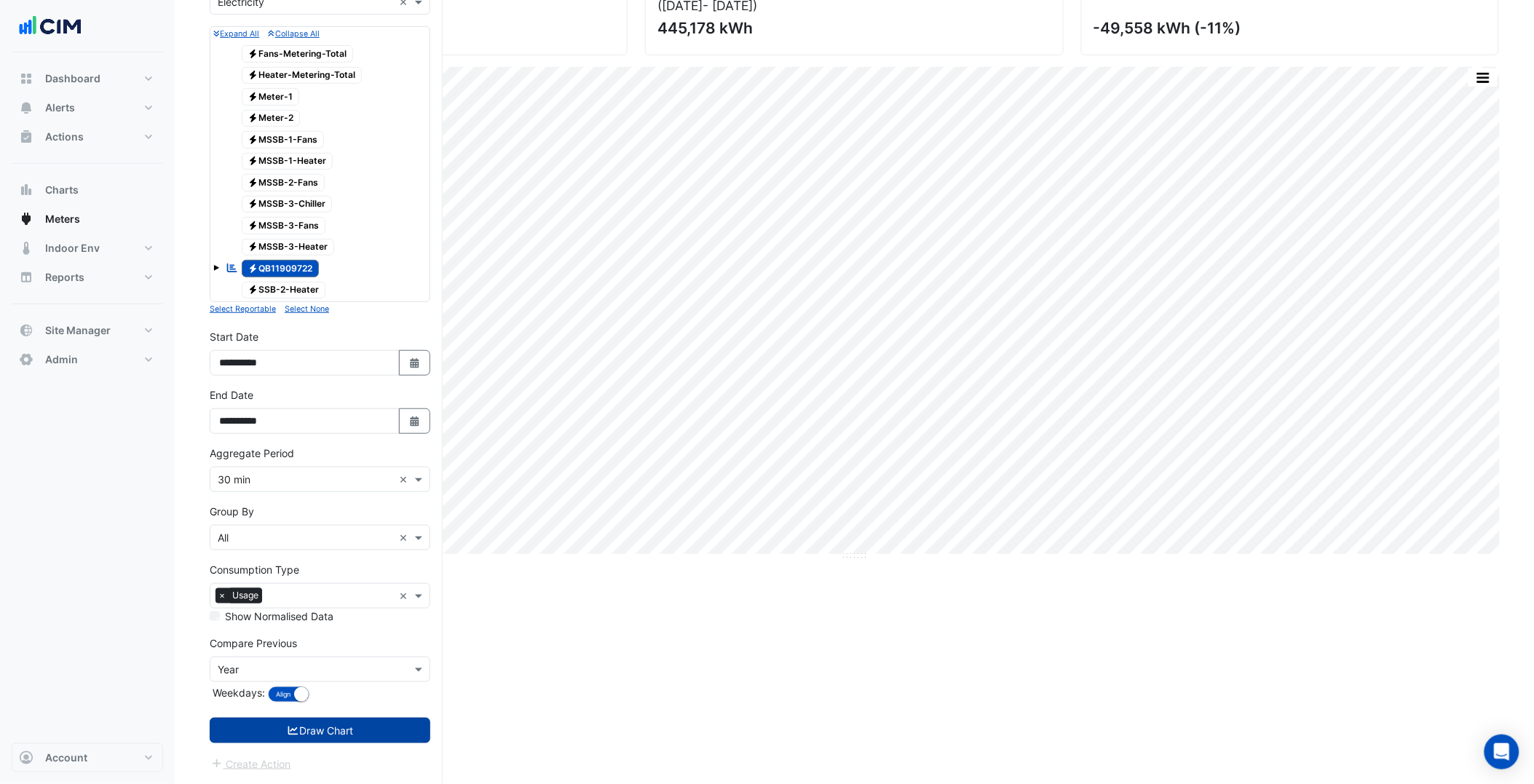
click at [377, 733] on button "Draw Chart" at bounding box center [320, 731] width 221 height 26
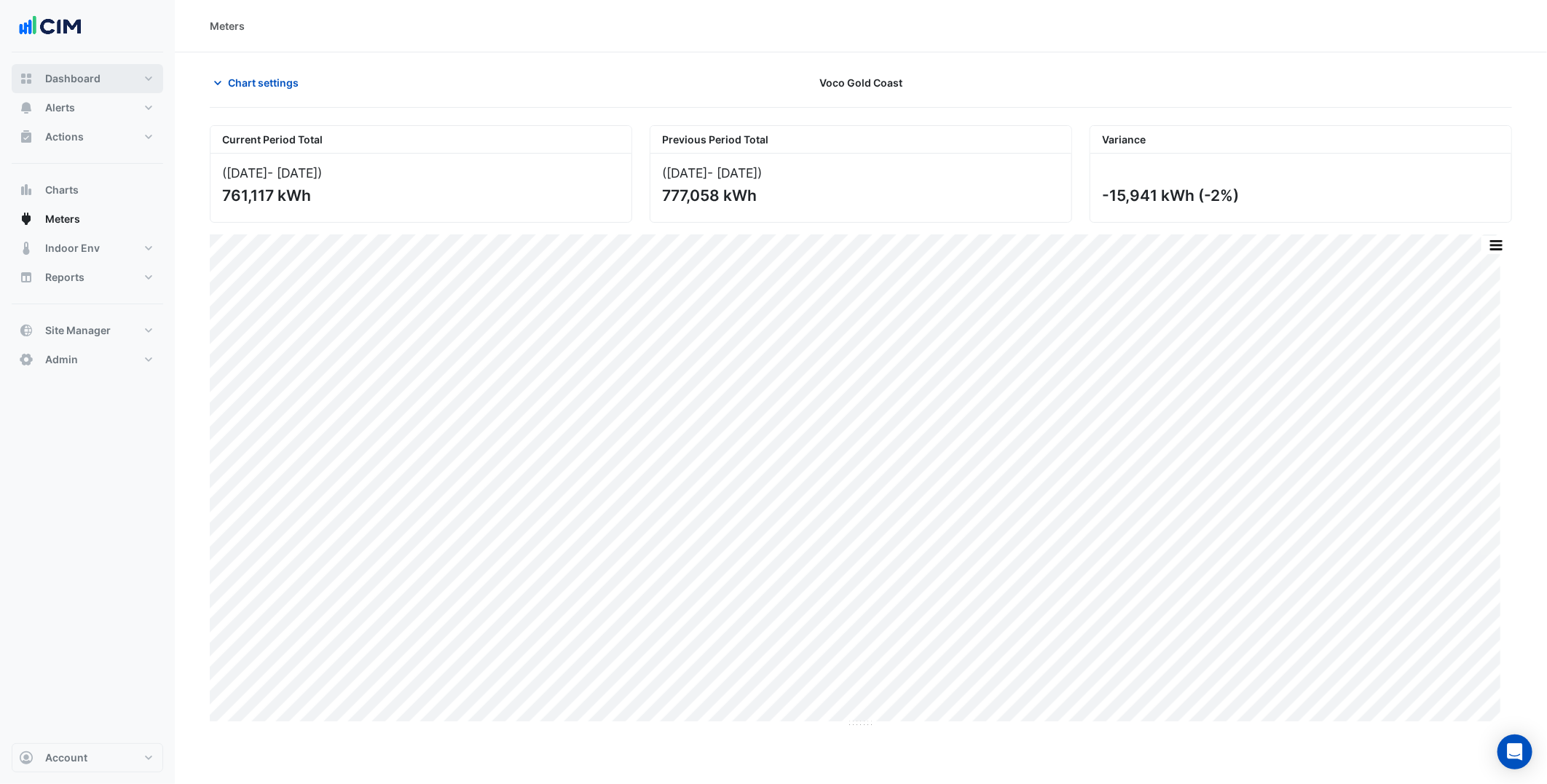
click at [109, 78] on button "Dashboard" at bounding box center [87, 78] width 151 height 29
select select "***"
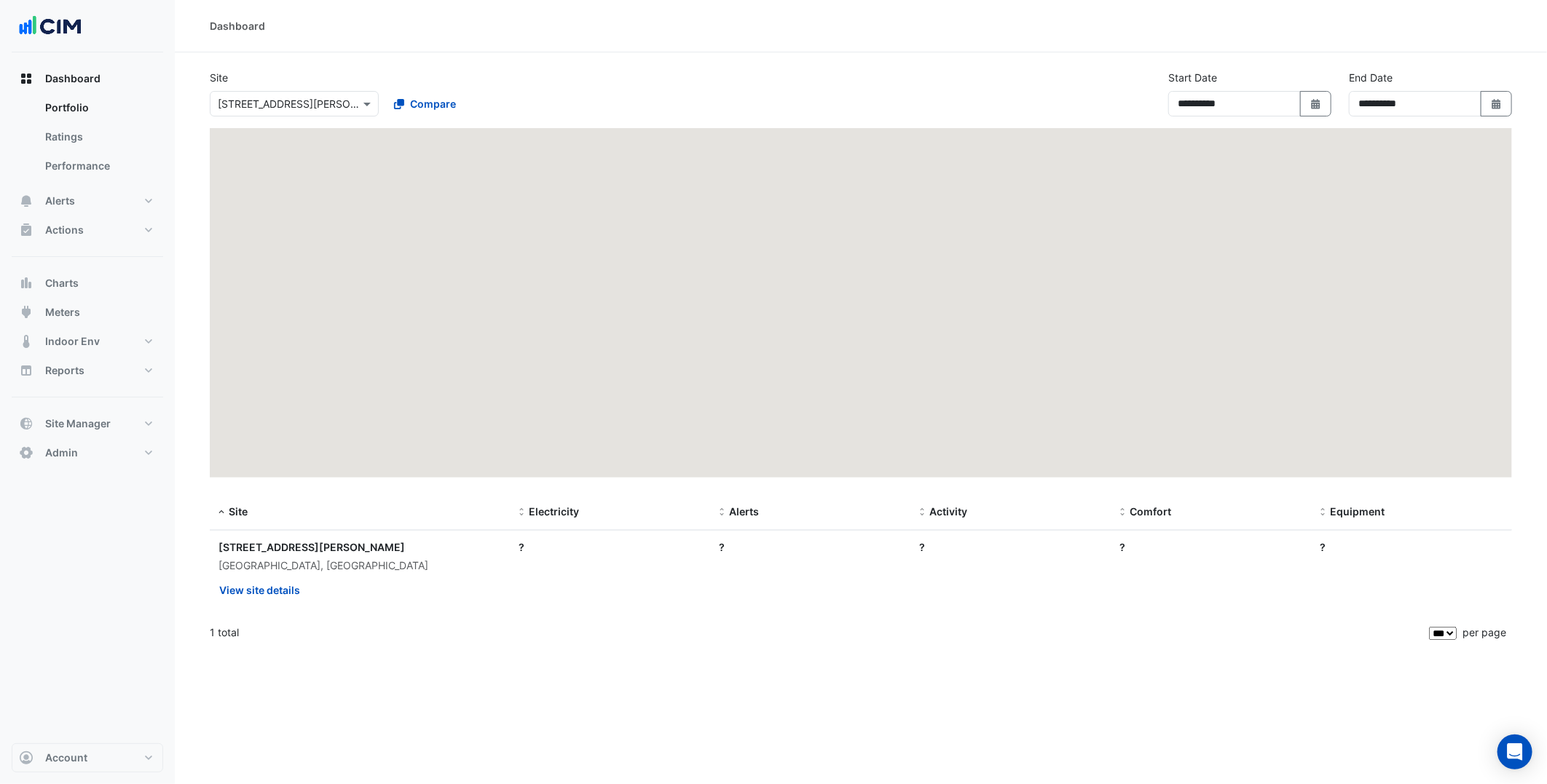
click at [324, 97] on input "text" at bounding box center [280, 105] width 124 height 16
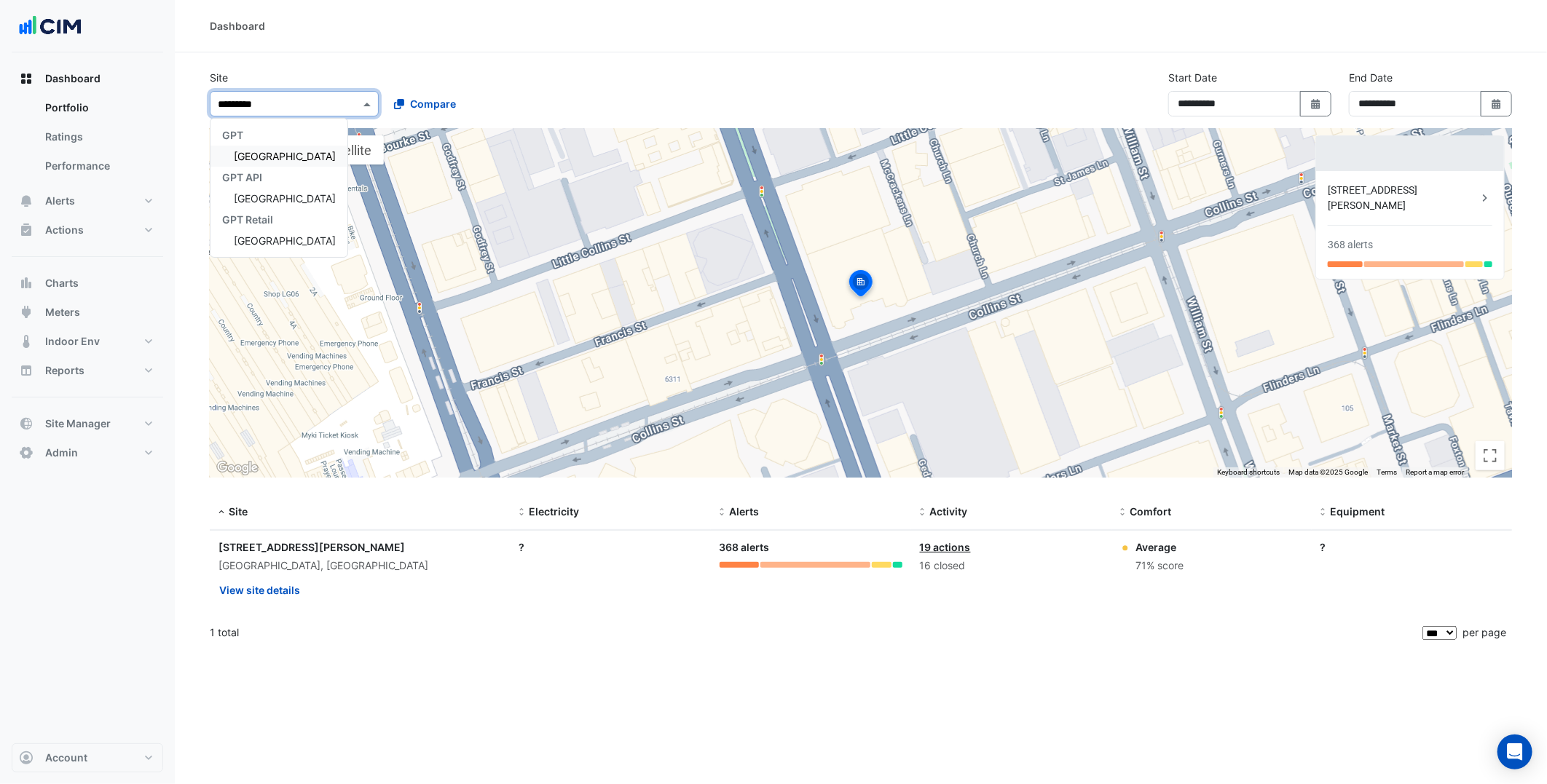
type input "**********"
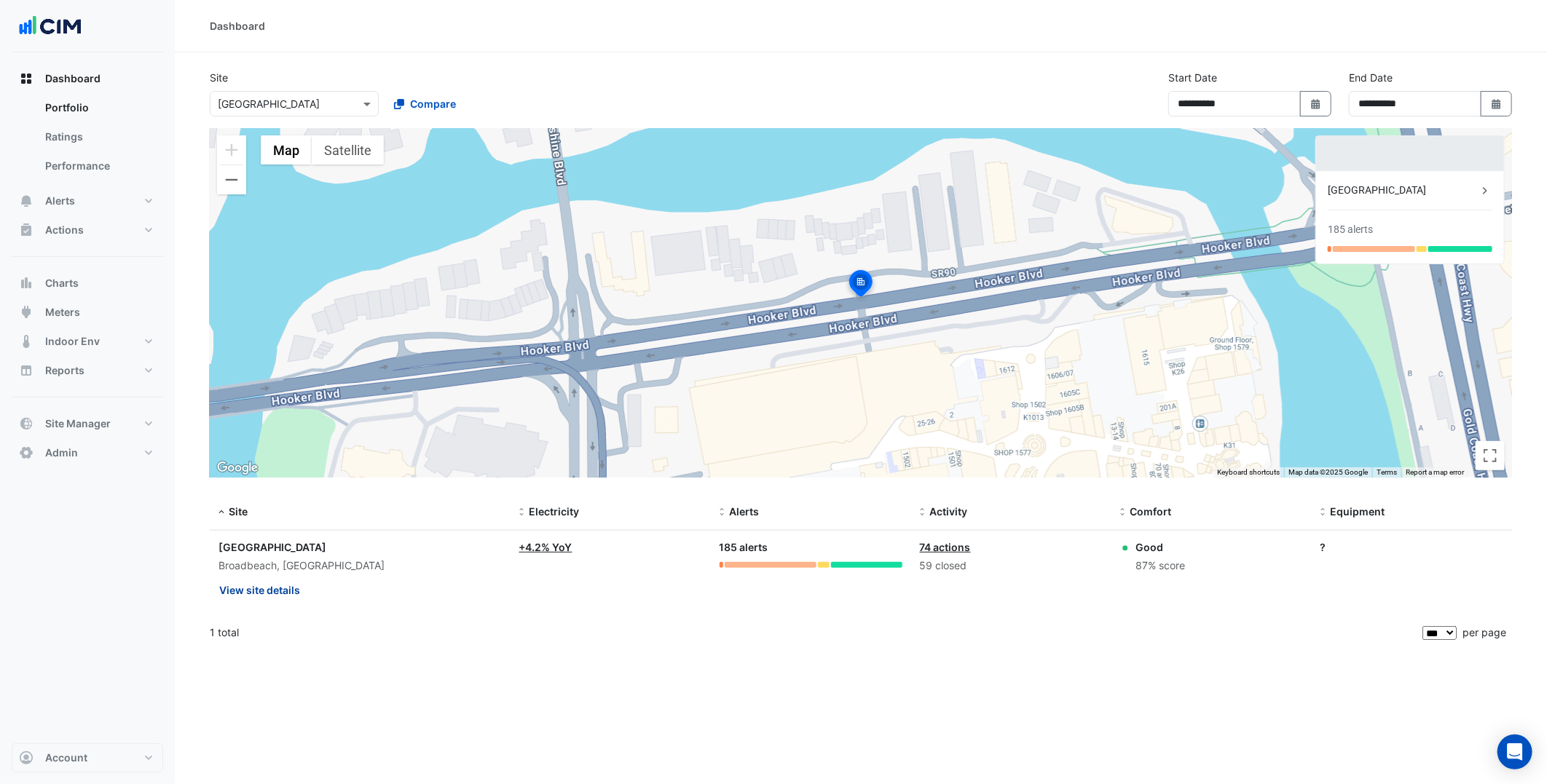
click at [271, 583] on button "View site details" at bounding box center [260, 590] width 82 height 26
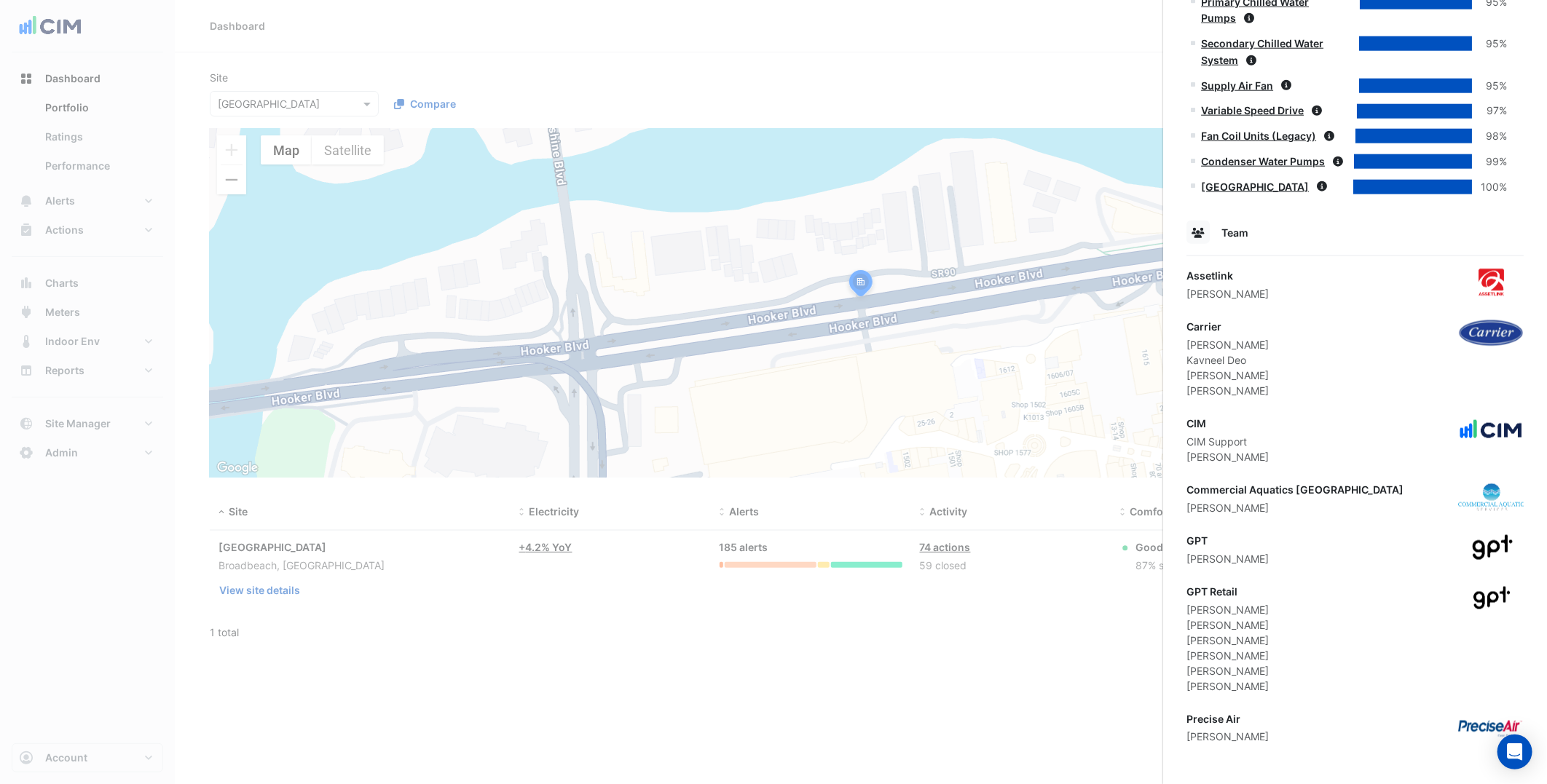
scroll to position [920, 0]
click at [1264, 638] on div "GPT Retail Brendan Hucker James Jones Nicole Wellburn Pierce Fogarty Rebecca Br…" at bounding box center [1356, 638] width 338 height 110
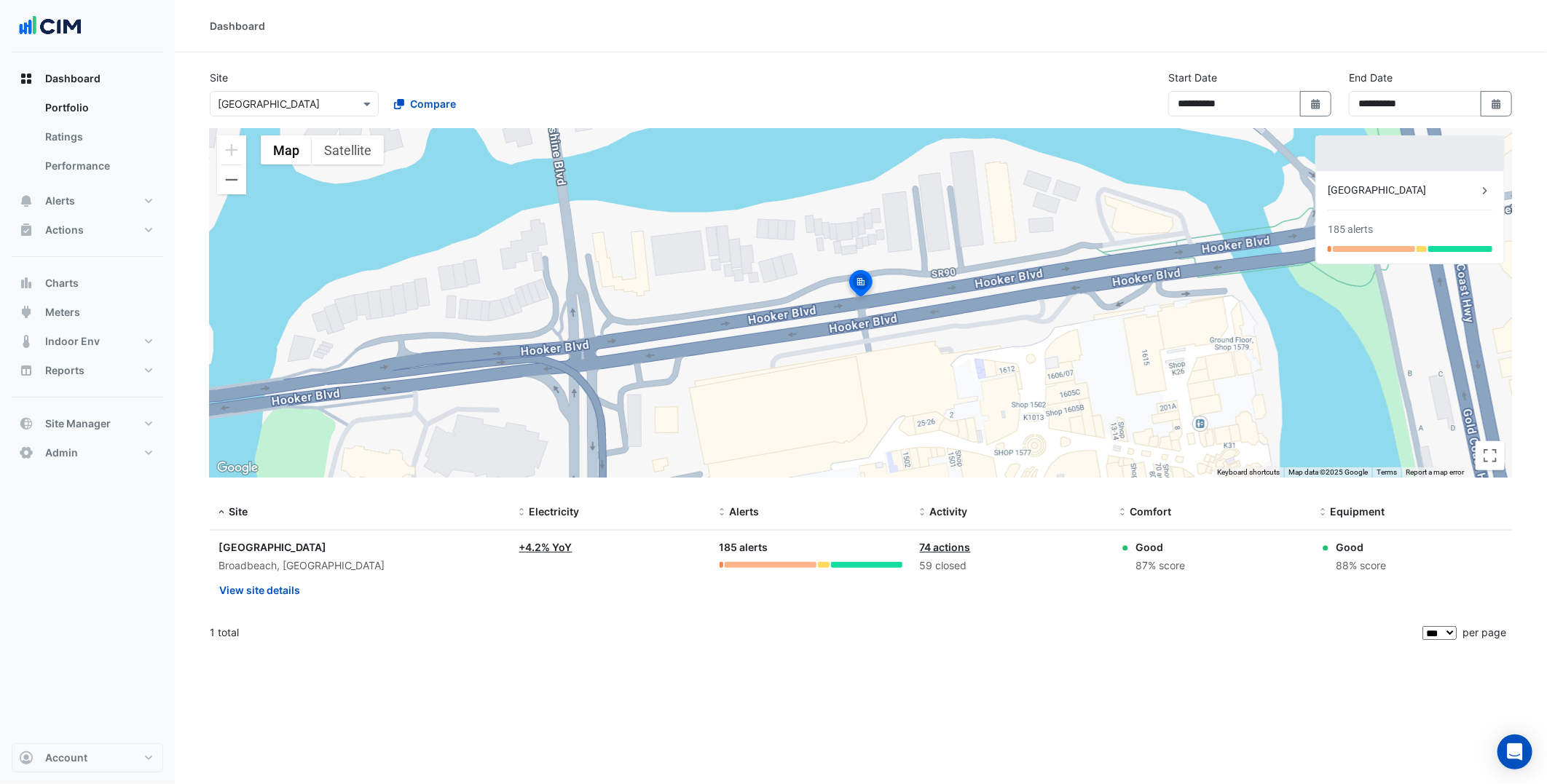
click at [293, 111] on ngb-offcanvas-backdrop at bounding box center [774, 392] width 1547 height 784
click at [307, 103] on input "text" at bounding box center [280, 105] width 124 height 16
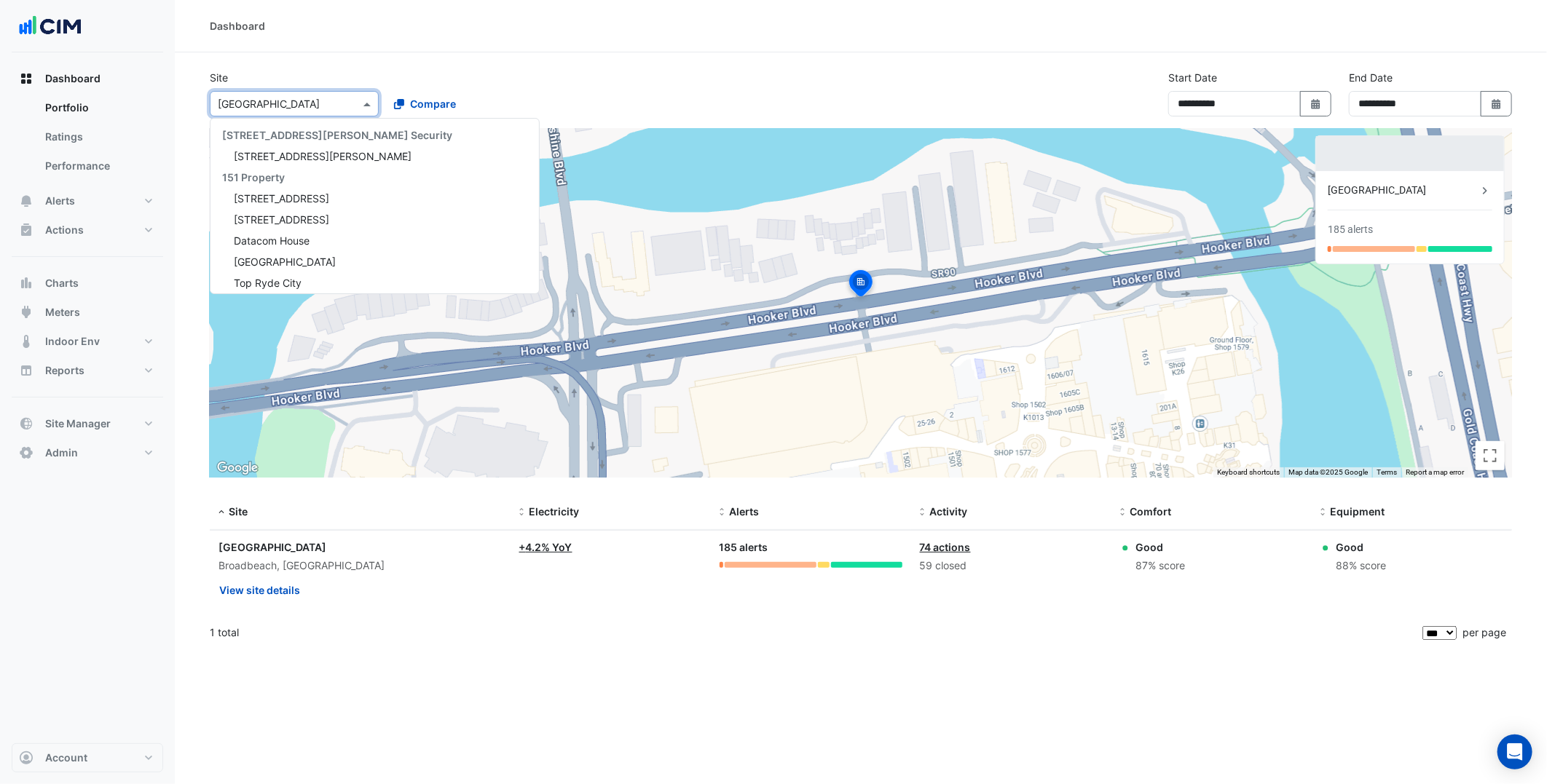
scroll to position [10722, 0]
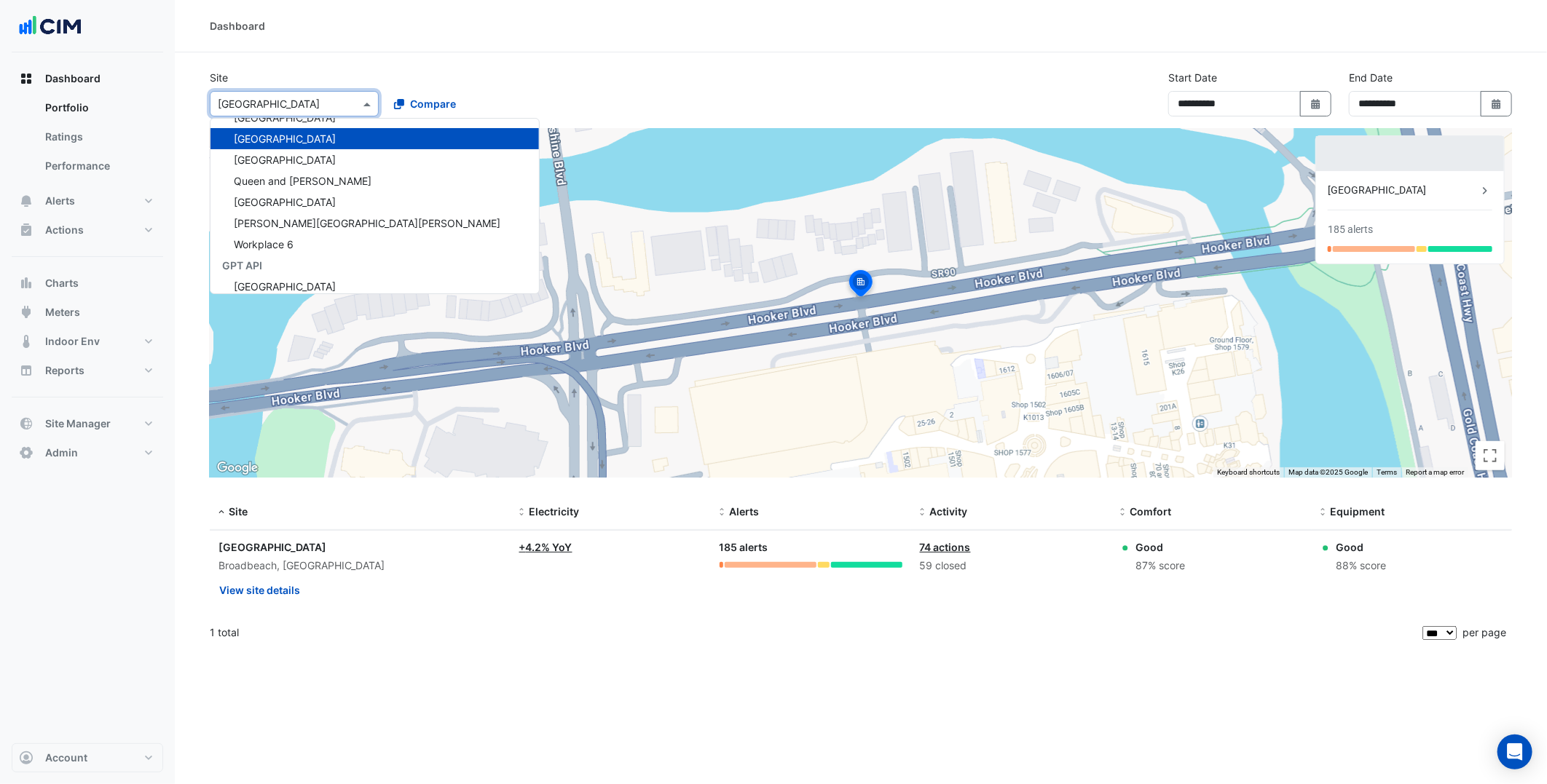
paste input "**********"
type input "**********"
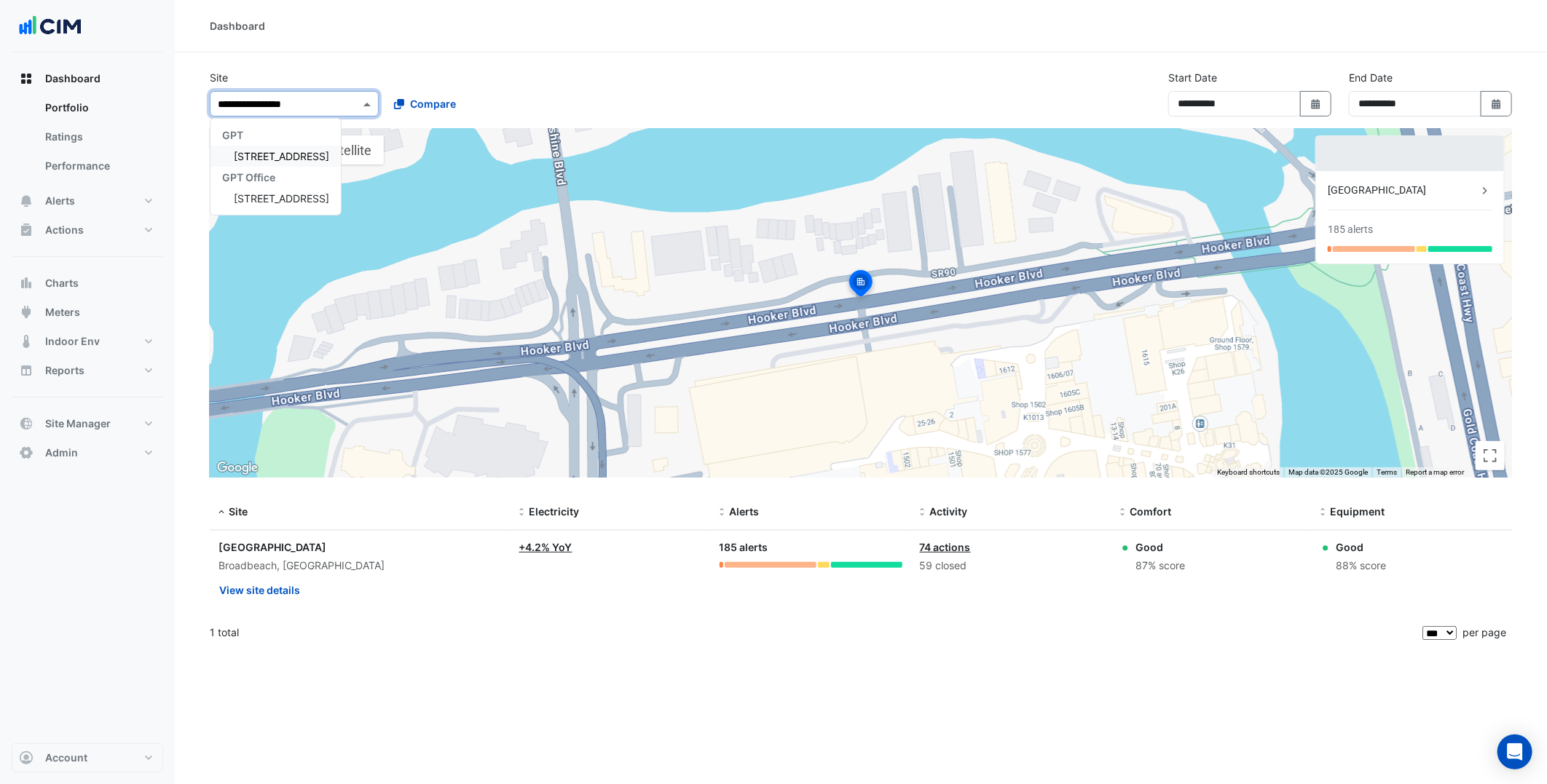
scroll to position [0, 0]
click at [296, 150] on span "[STREET_ADDRESS]" at bounding box center [281, 156] width 95 height 13
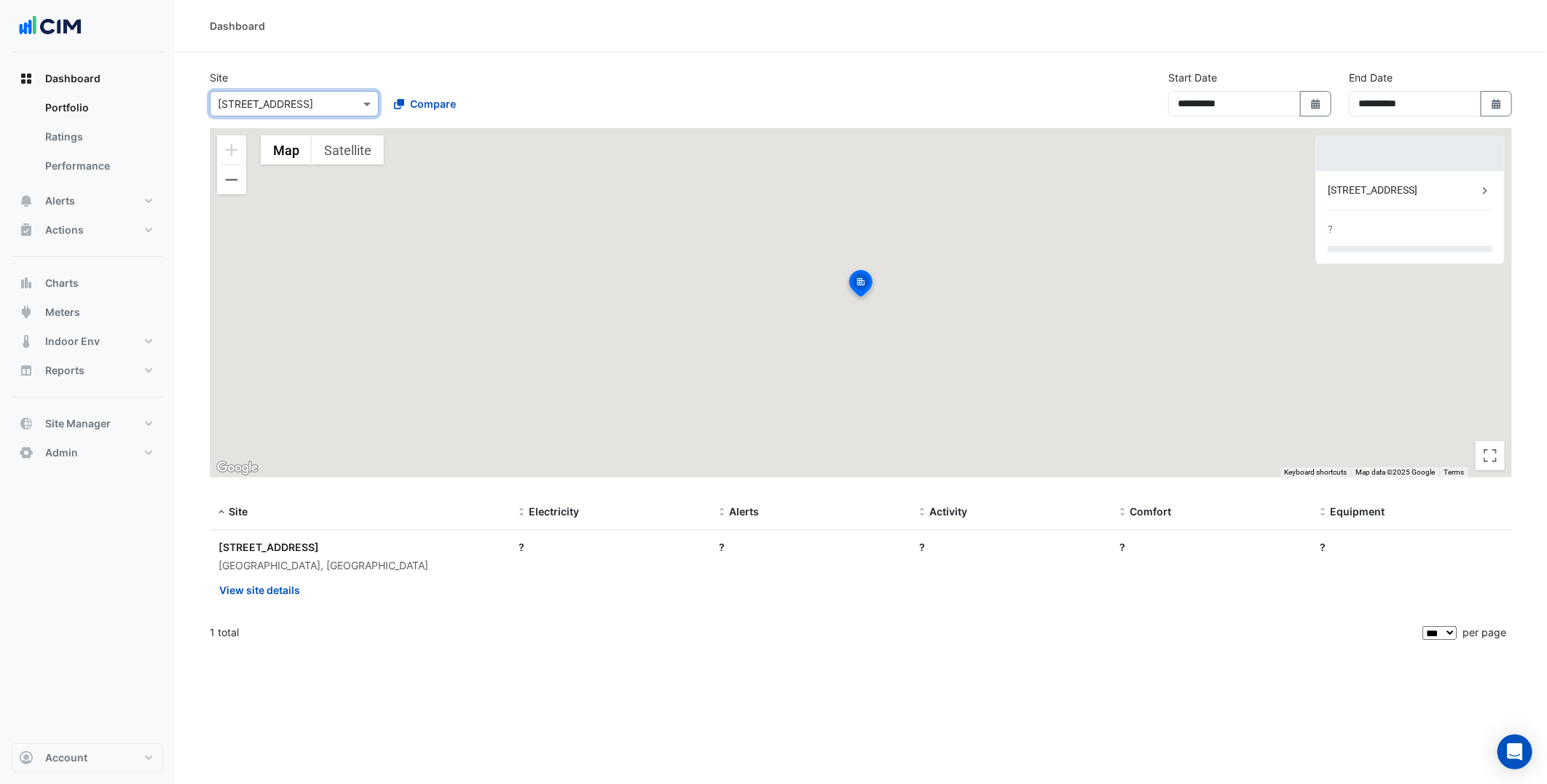
click at [442, 54] on section "**********" at bounding box center [861, 351] width 1372 height 599
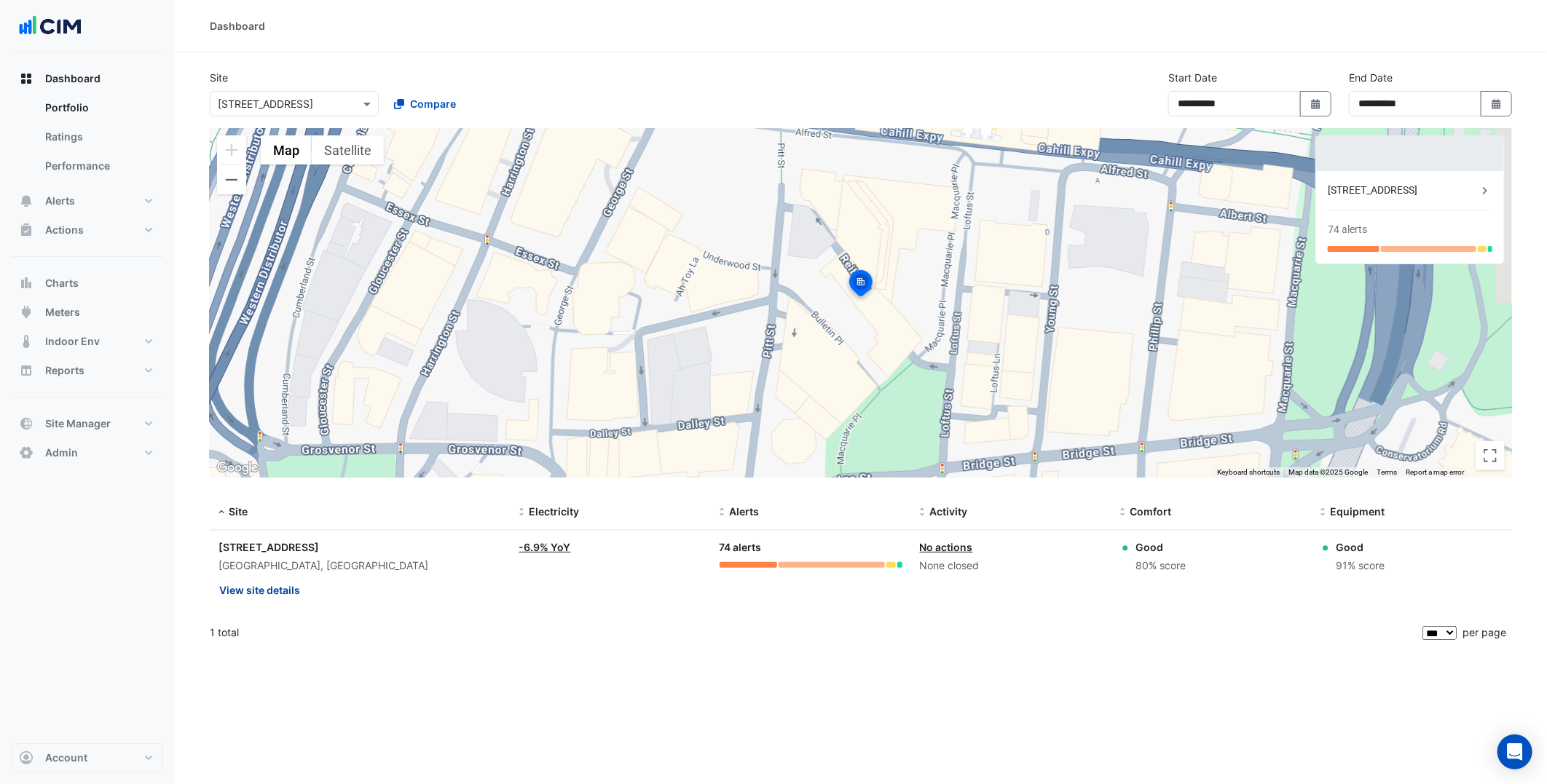
click at [268, 594] on button "View site details" at bounding box center [260, 590] width 82 height 26
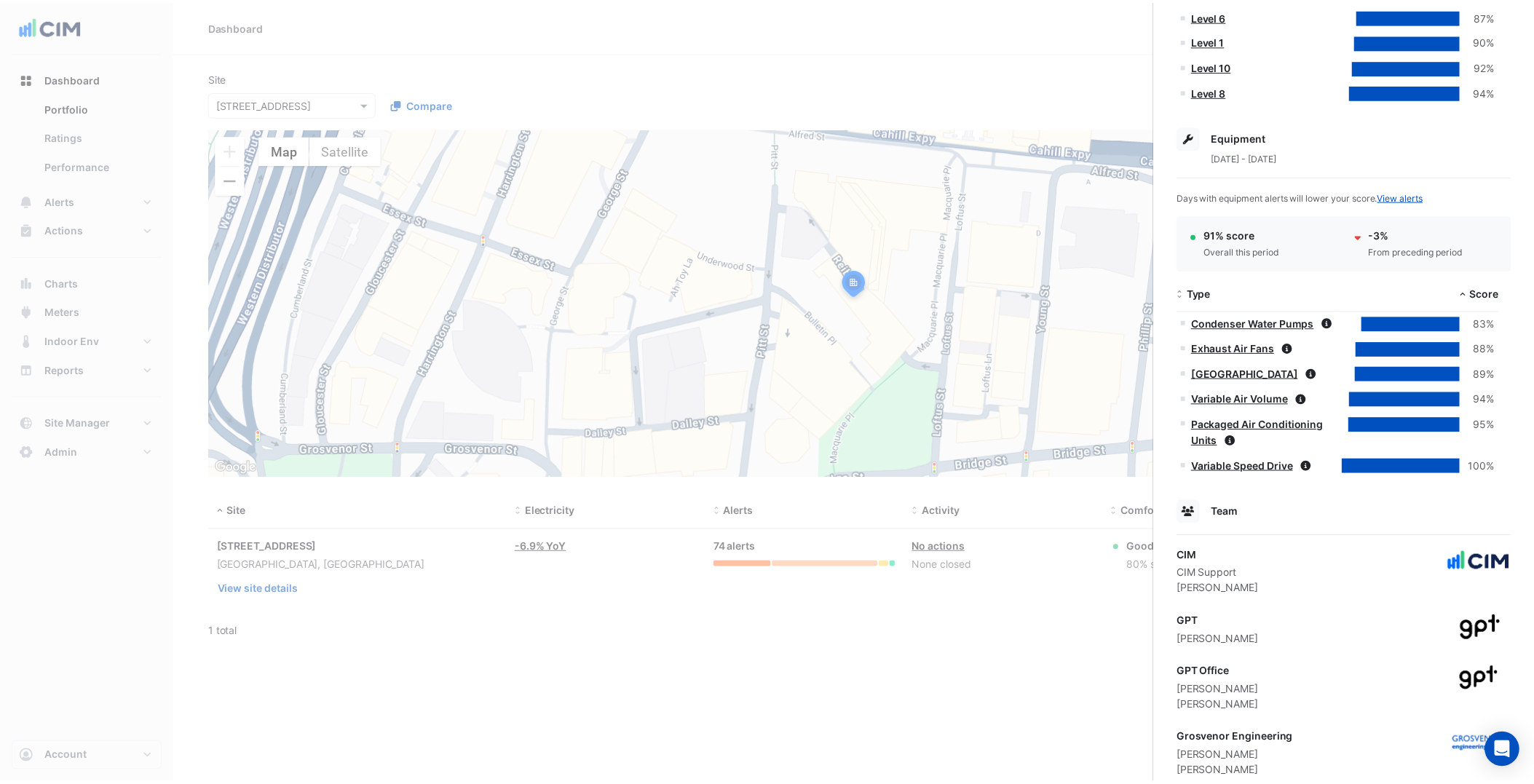
scroll to position [765, 0]
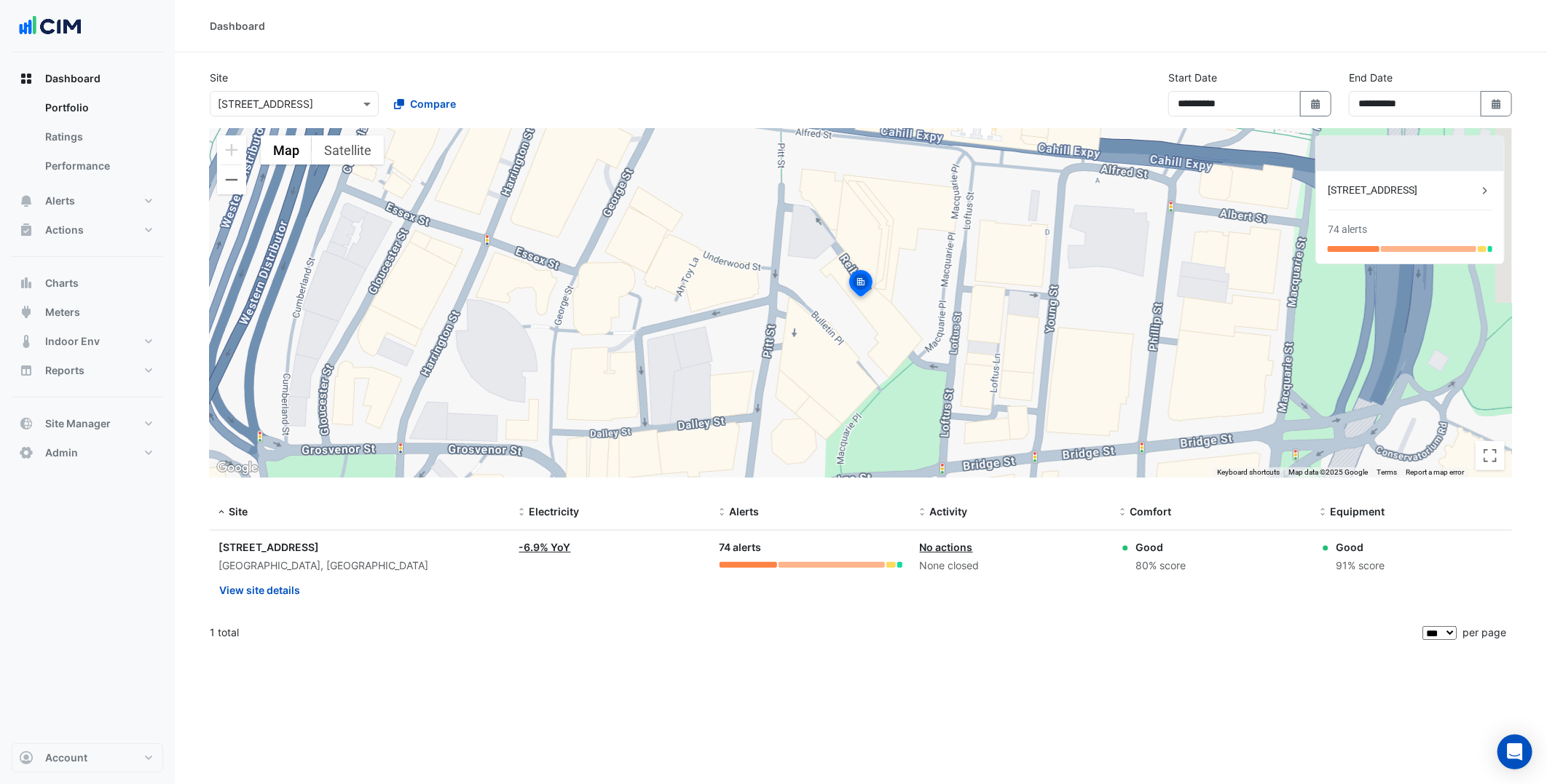
click at [117, 383] on ngb-offcanvas-backdrop at bounding box center [774, 392] width 1547 height 784
click at [134, 430] on button "Site Manager" at bounding box center [87, 424] width 151 height 29
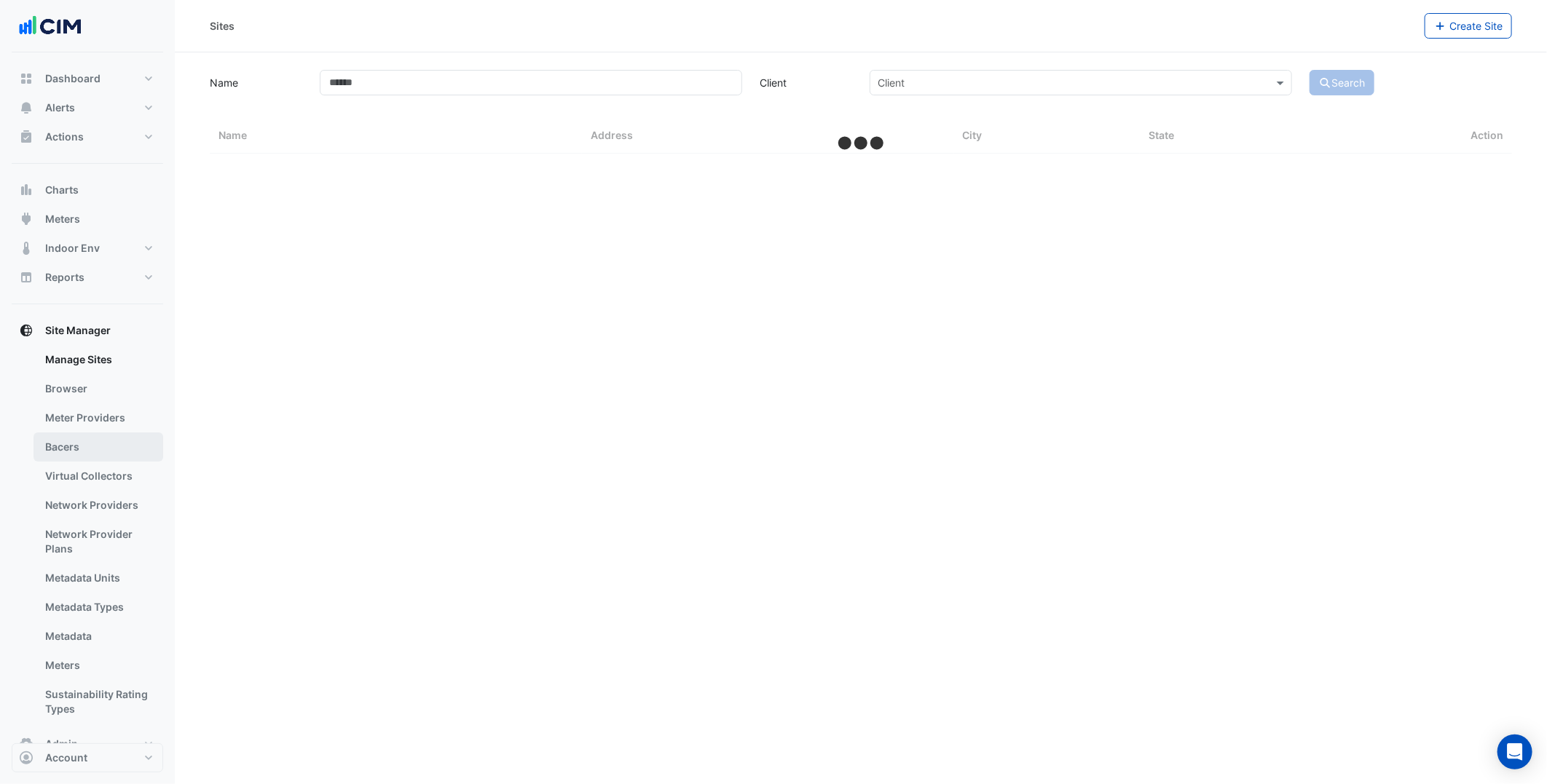
click at [114, 455] on link "Bacers" at bounding box center [98, 447] width 130 height 29
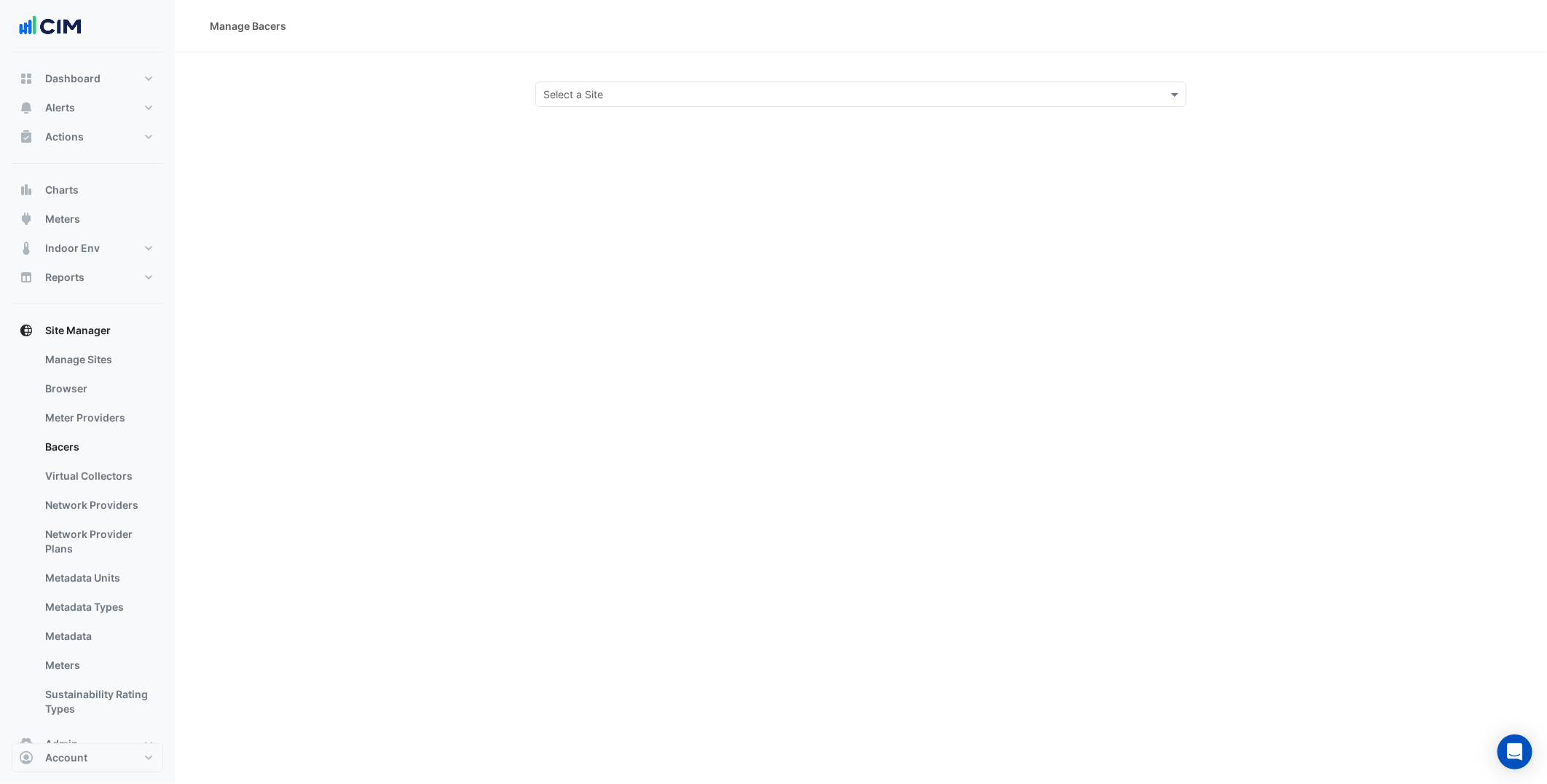
click at [731, 92] on input "text" at bounding box center [846, 95] width 606 height 16
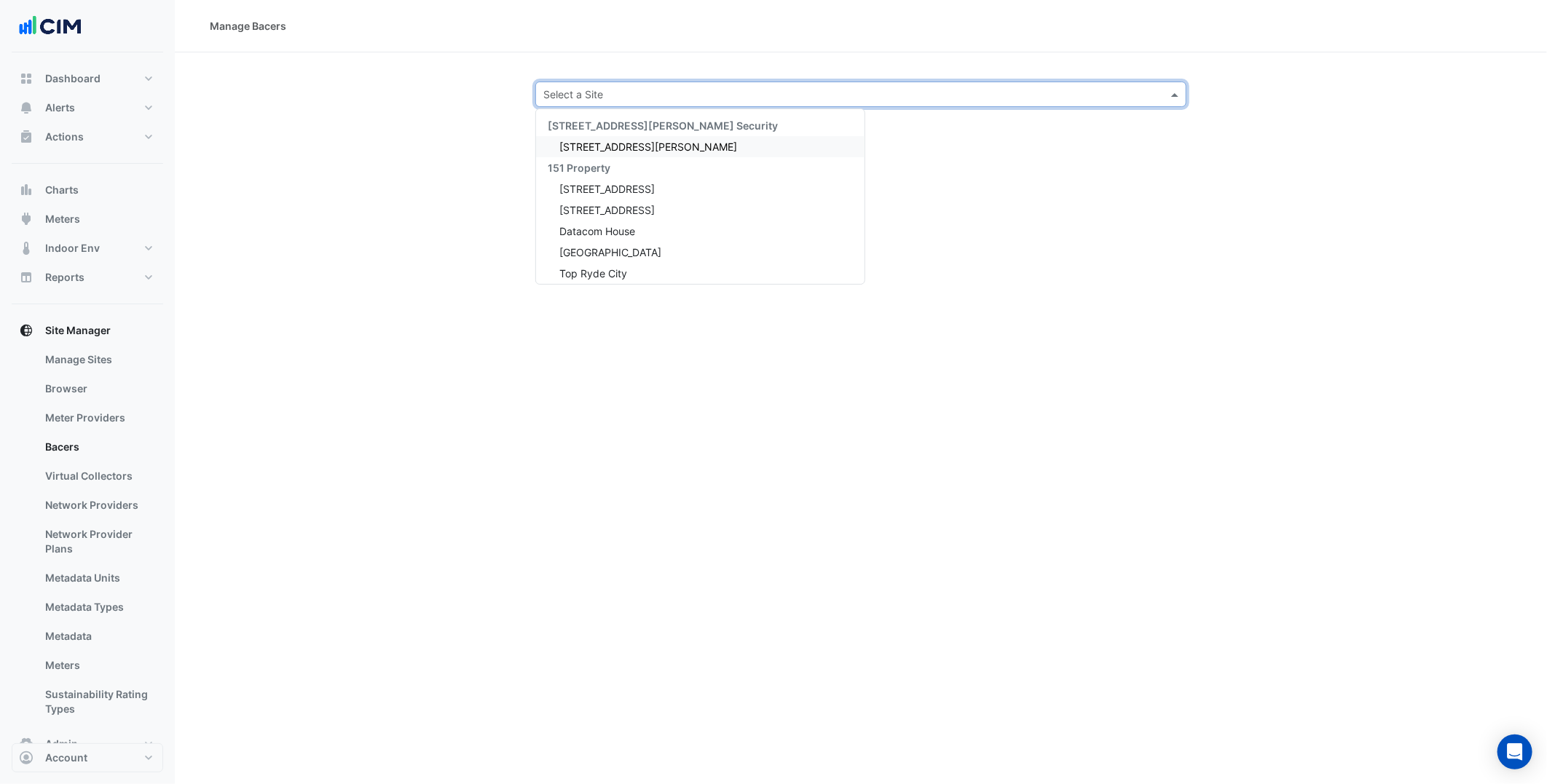
paste input "**********"
type input "**********"
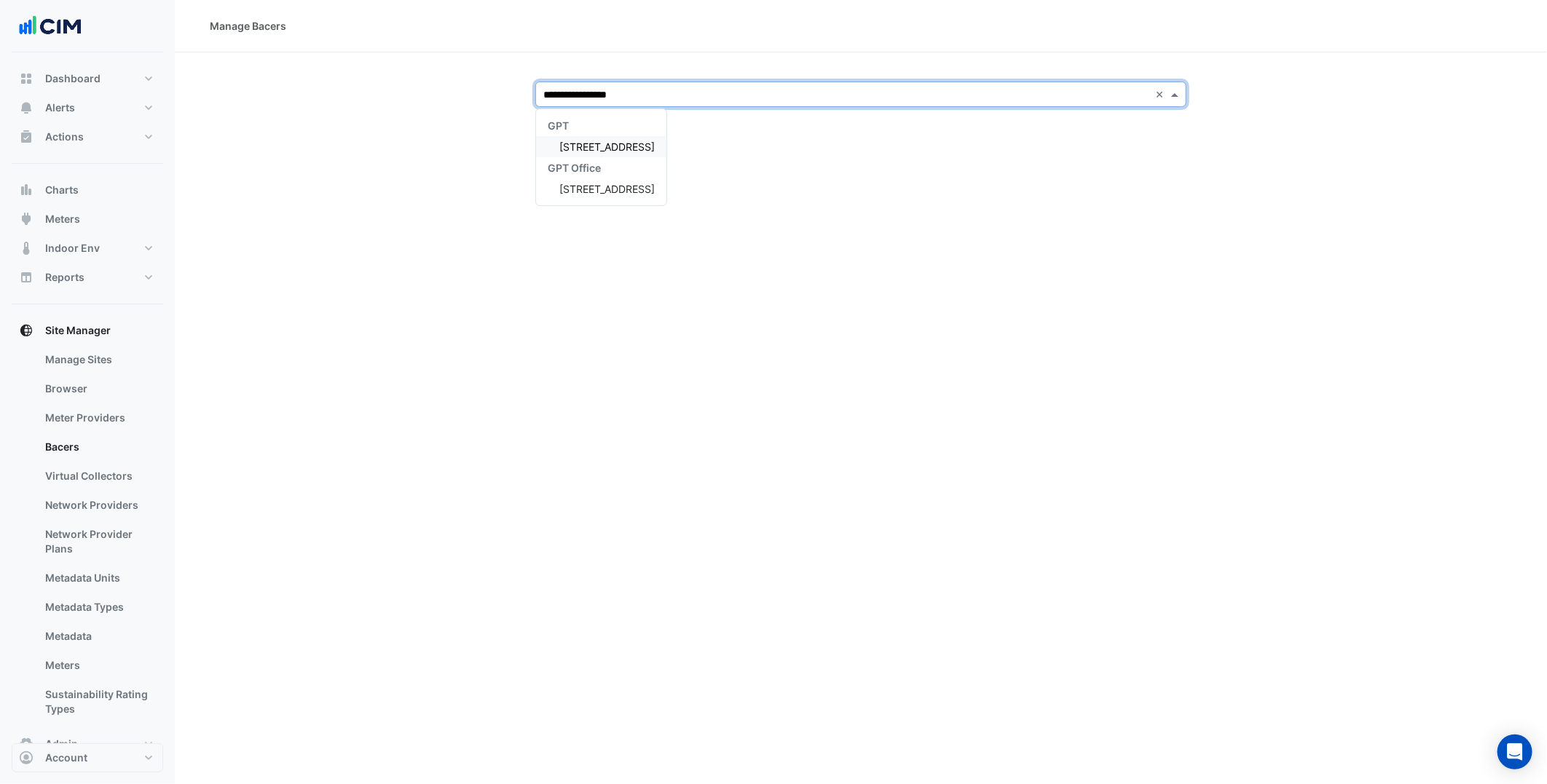
click at [644, 141] on span "[STREET_ADDRESS]" at bounding box center [607, 146] width 95 height 13
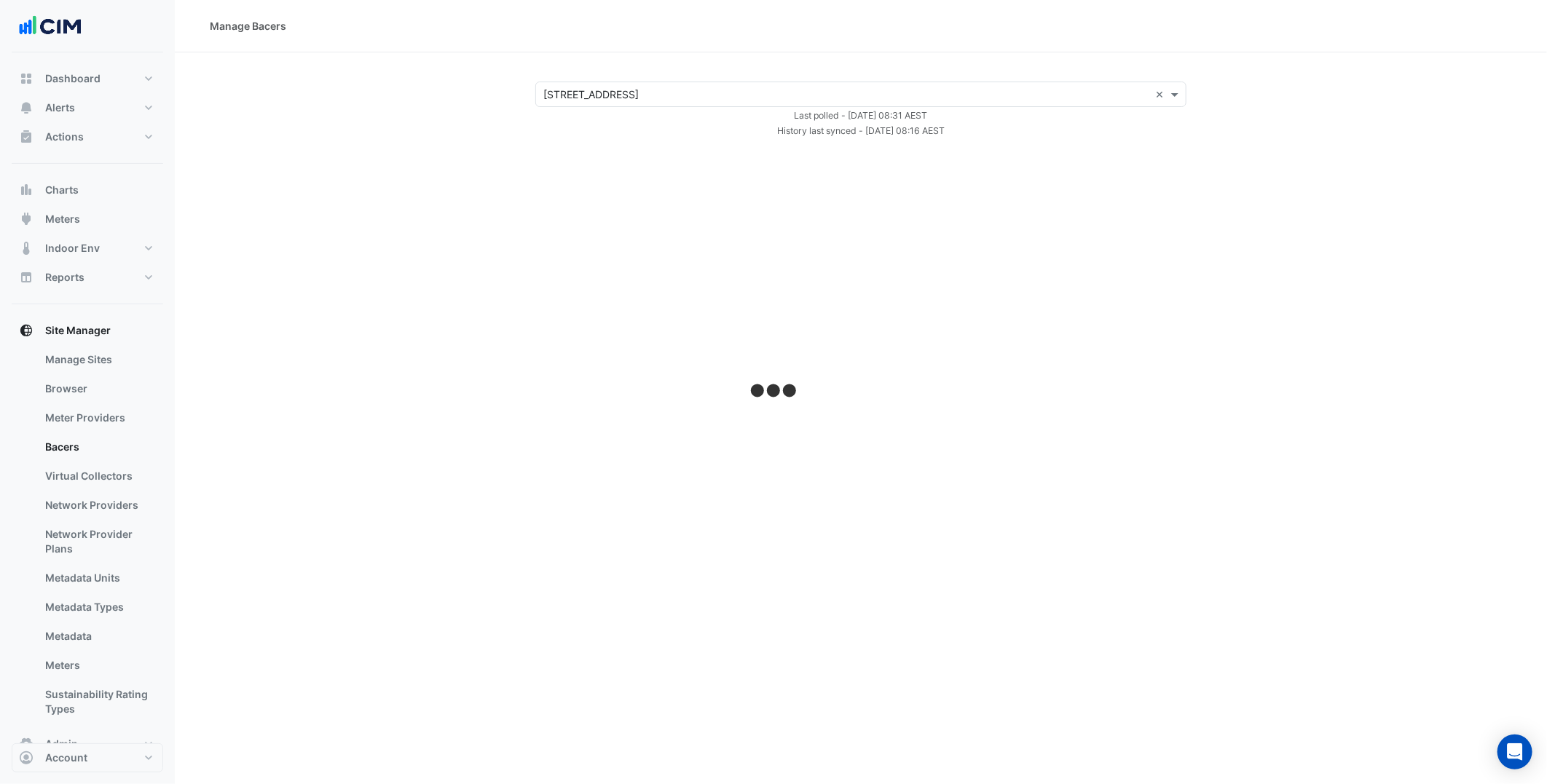
click at [455, 47] on div "Manage Bacers" at bounding box center [861, 26] width 1372 height 52
select select "***"
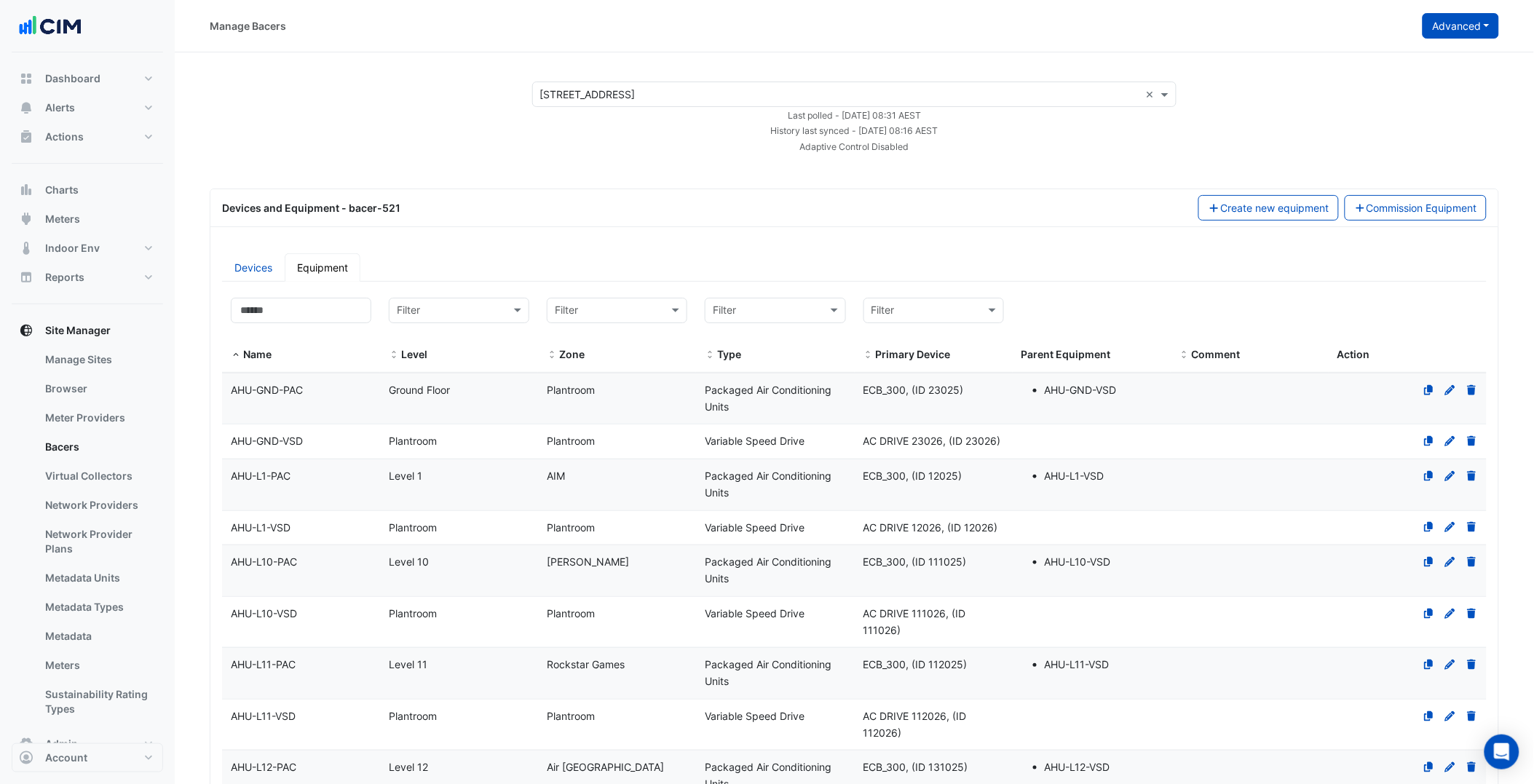
click at [1461, 35] on button "Advanced" at bounding box center [1461, 26] width 77 height 26
click at [1415, 80] on span "View scan history" at bounding box center [1380, 78] width 83 height 13
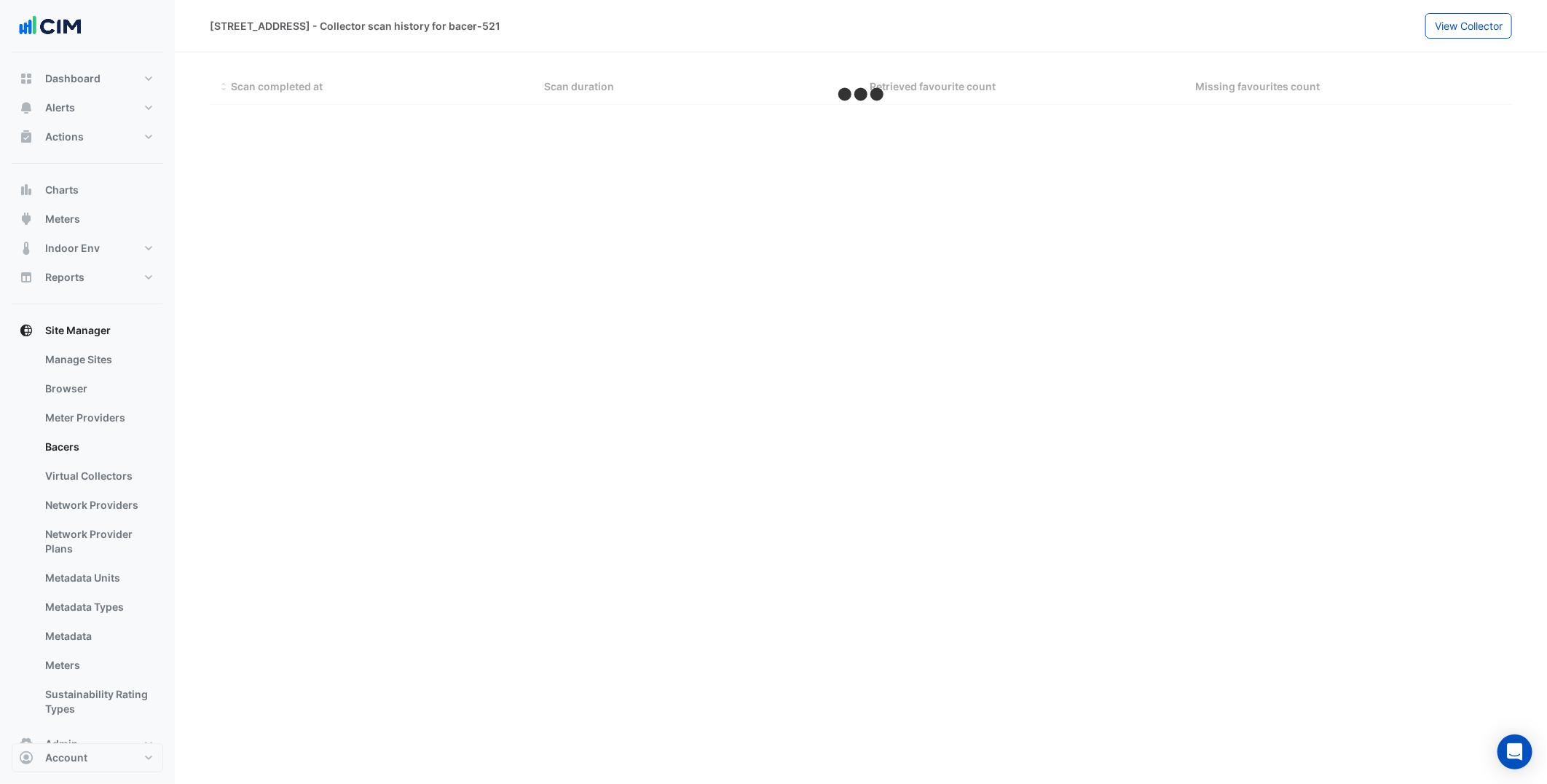
select select "***"
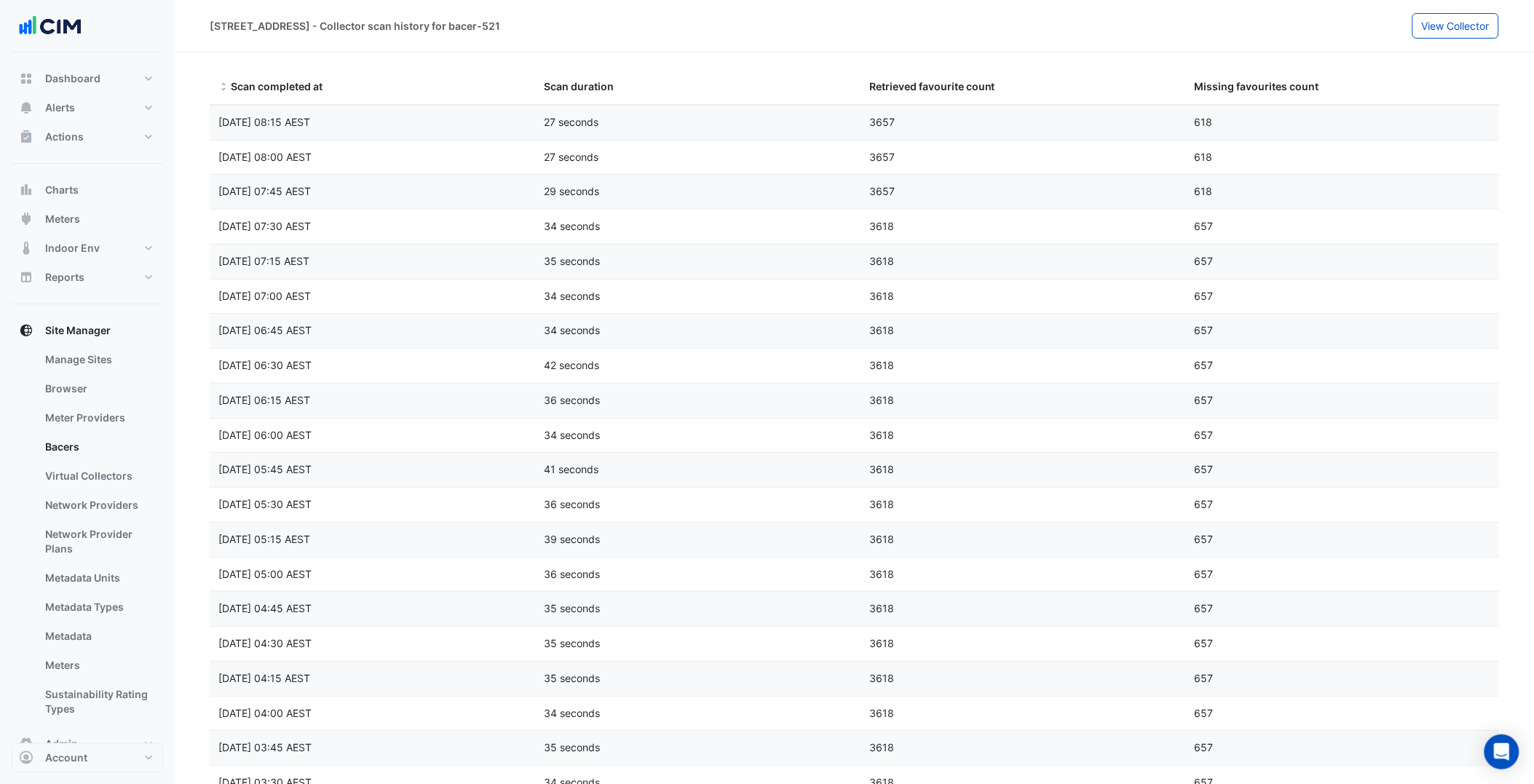
drag, startPoint x: 213, startPoint y: 112, endPoint x: 357, endPoint y: 129, distance: 145.0
click at [357, 129] on datatable-body-cell "Scan completed at Fri 01-Aug-2025 08:15 AEST" at bounding box center [373, 123] width 326 height 34
copy span "Fri 01-Aug-2025 08:15 AEST"
click at [631, 48] on div "7 Macquarie Place - Collector scan history for bacer-521 View Collector" at bounding box center [854, 26] width 1359 height 52
click at [114, 132] on button "Actions" at bounding box center [87, 137] width 151 height 29
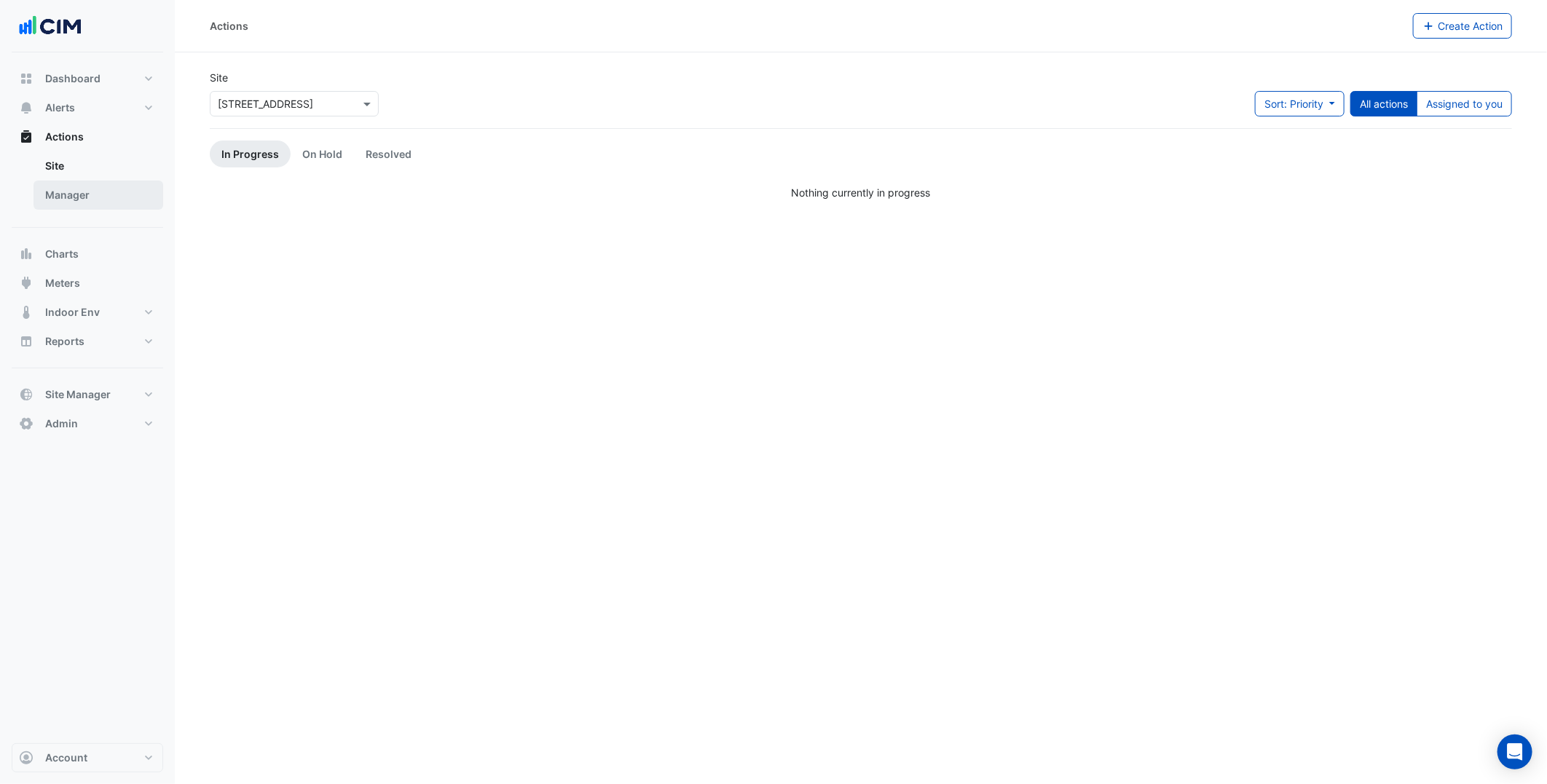
click at [95, 187] on link "Manager" at bounding box center [98, 195] width 130 height 29
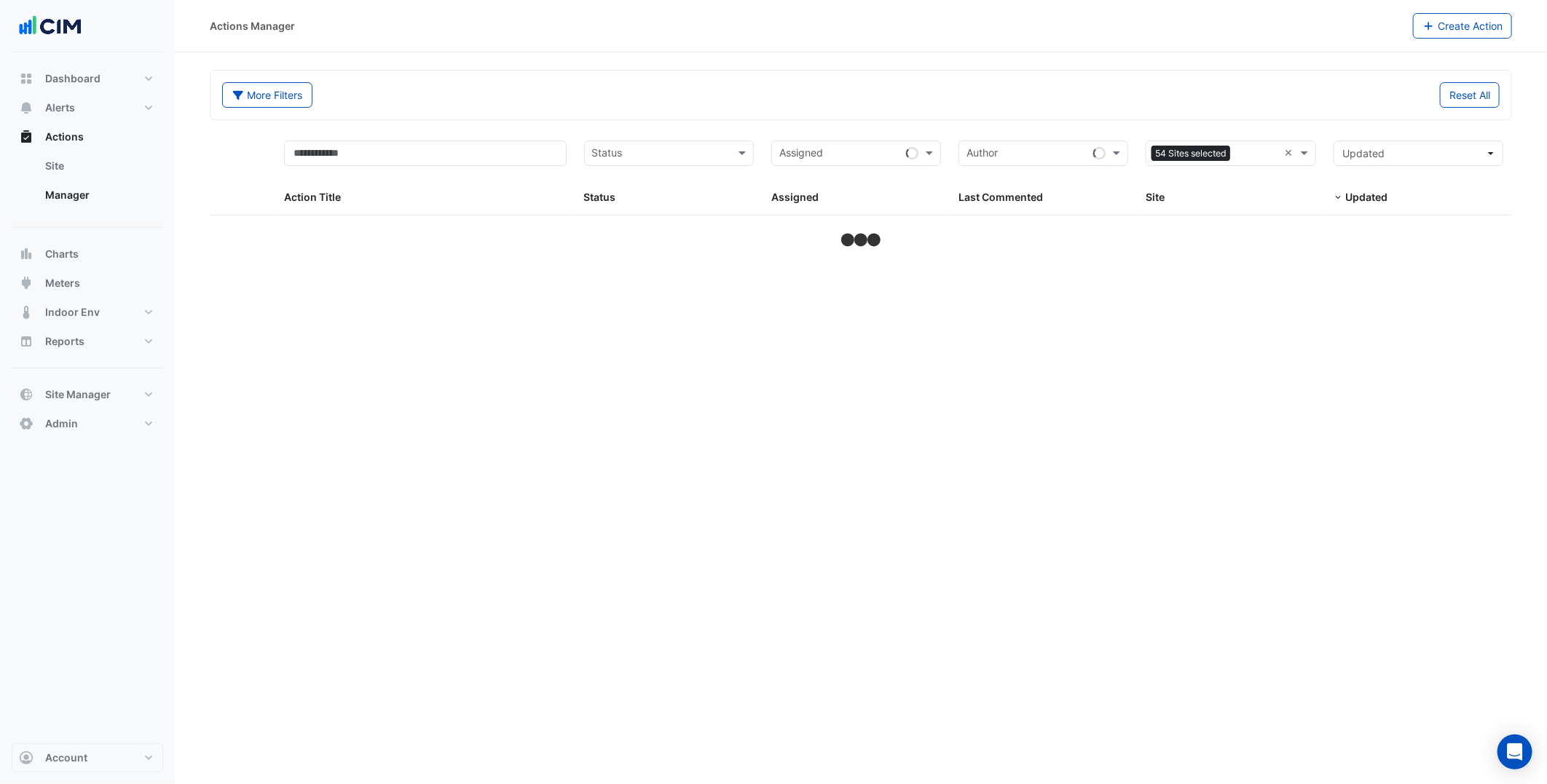
click at [1283, 154] on div "Sites 54 Sites selected ×" at bounding box center [1230, 153] width 170 height 26
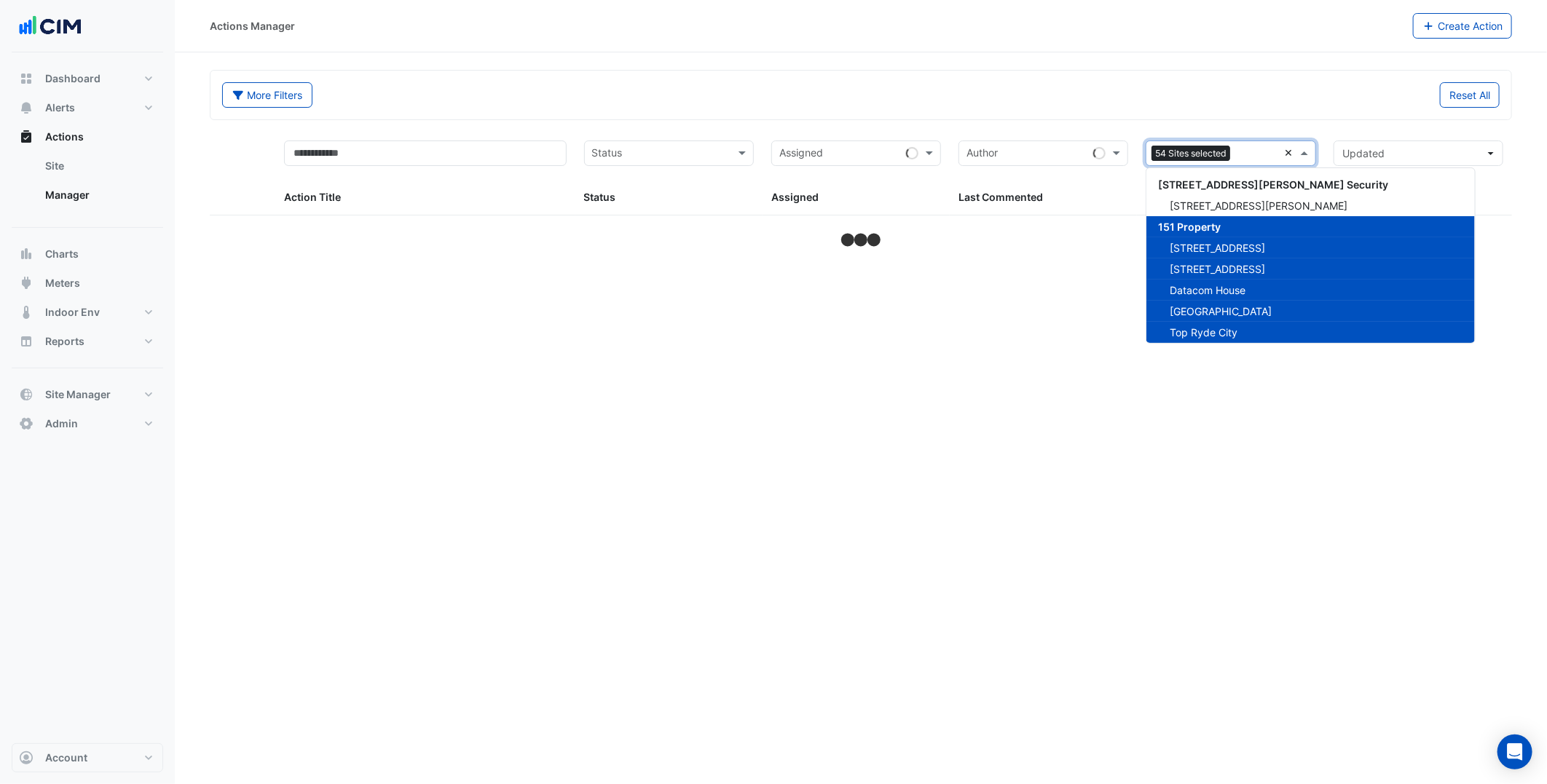
scroll to position [7115, 0]
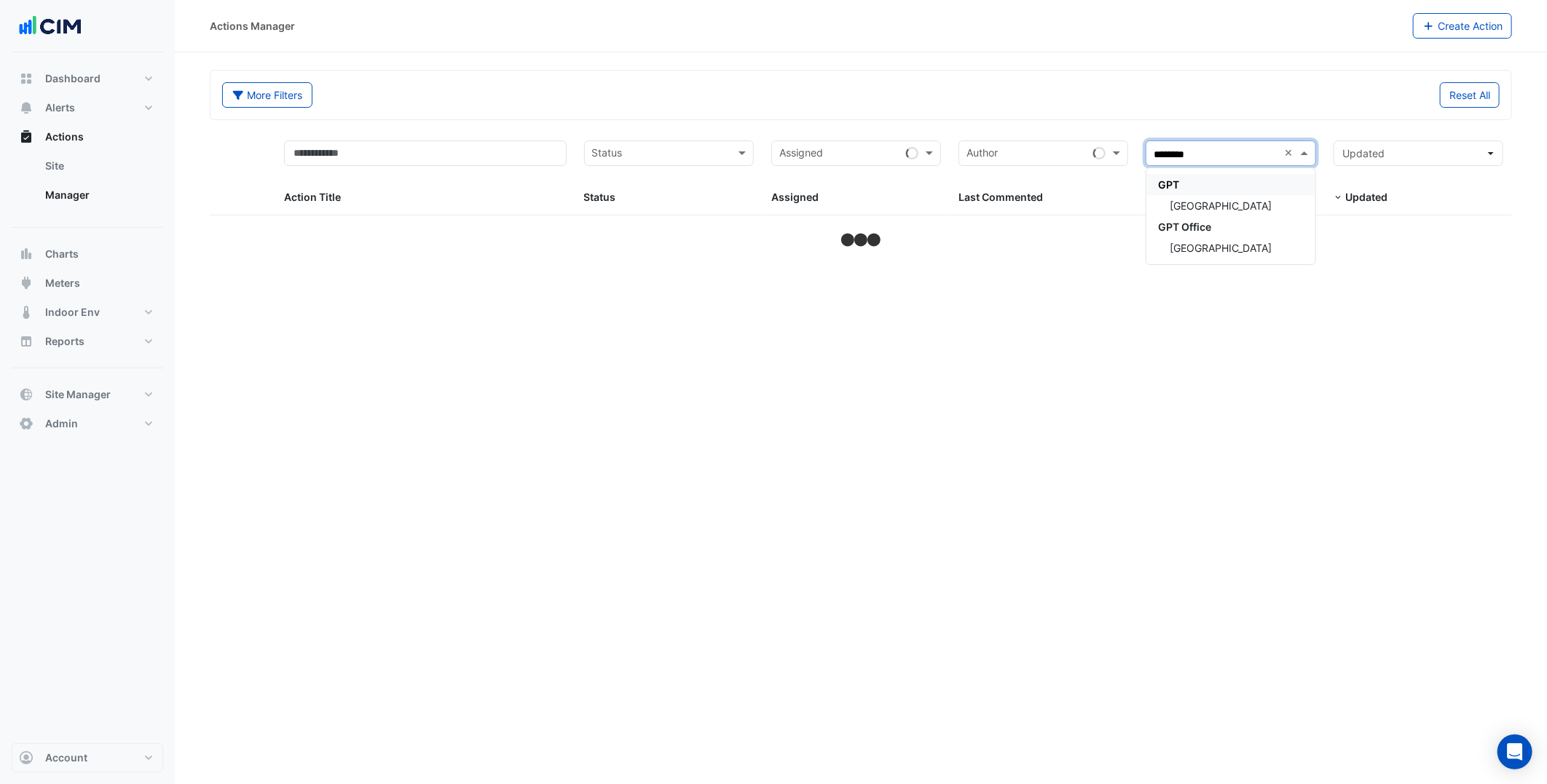
type input "*********"
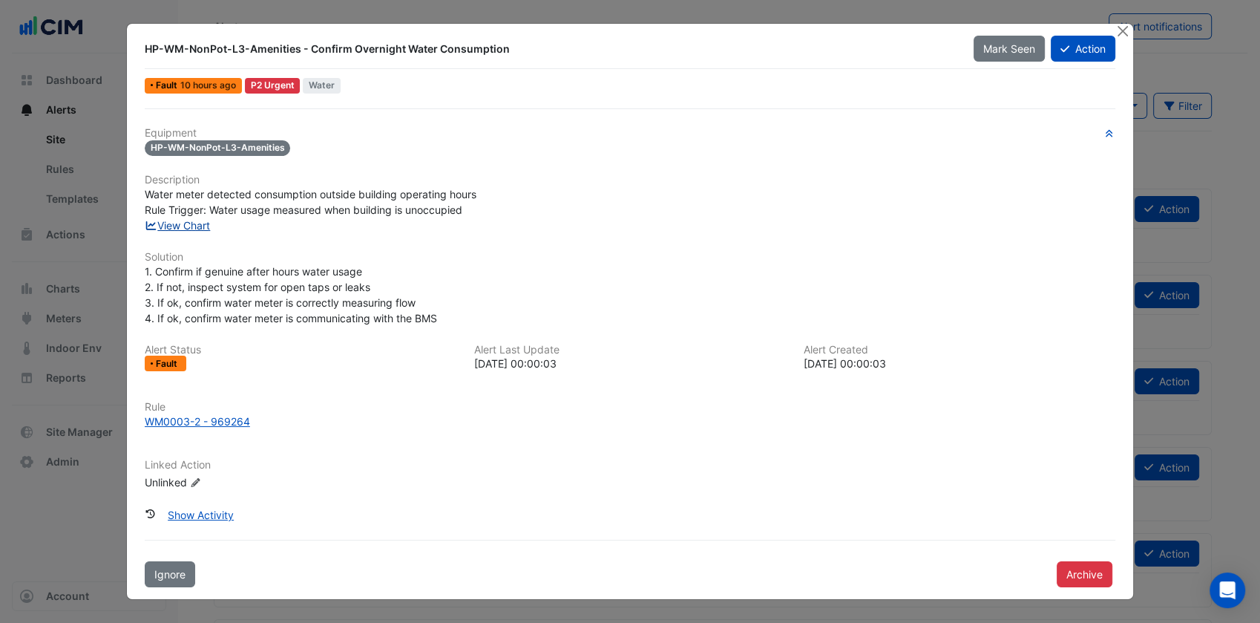
click at [188, 223] on link "View Chart" at bounding box center [178, 225] width 66 height 13
click at [569, 88] on div "Fault 10 hours ago P2 Urgent Water" at bounding box center [629, 86] width 973 height 22
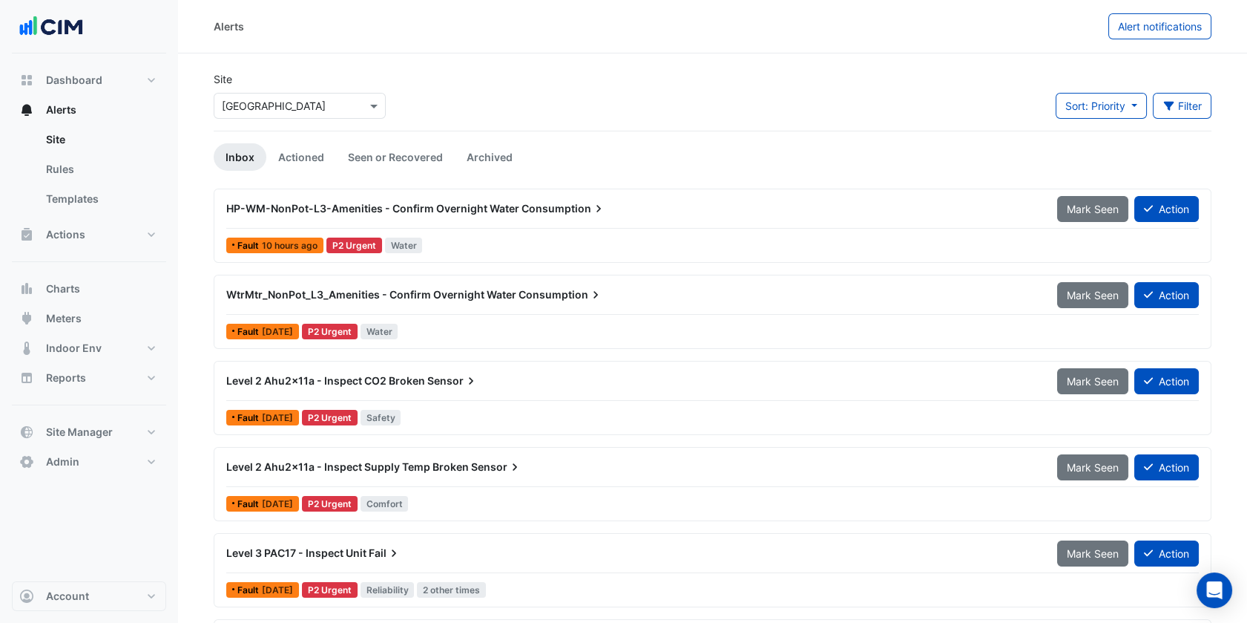
click at [309, 105] on input "text" at bounding box center [285, 107] width 126 height 16
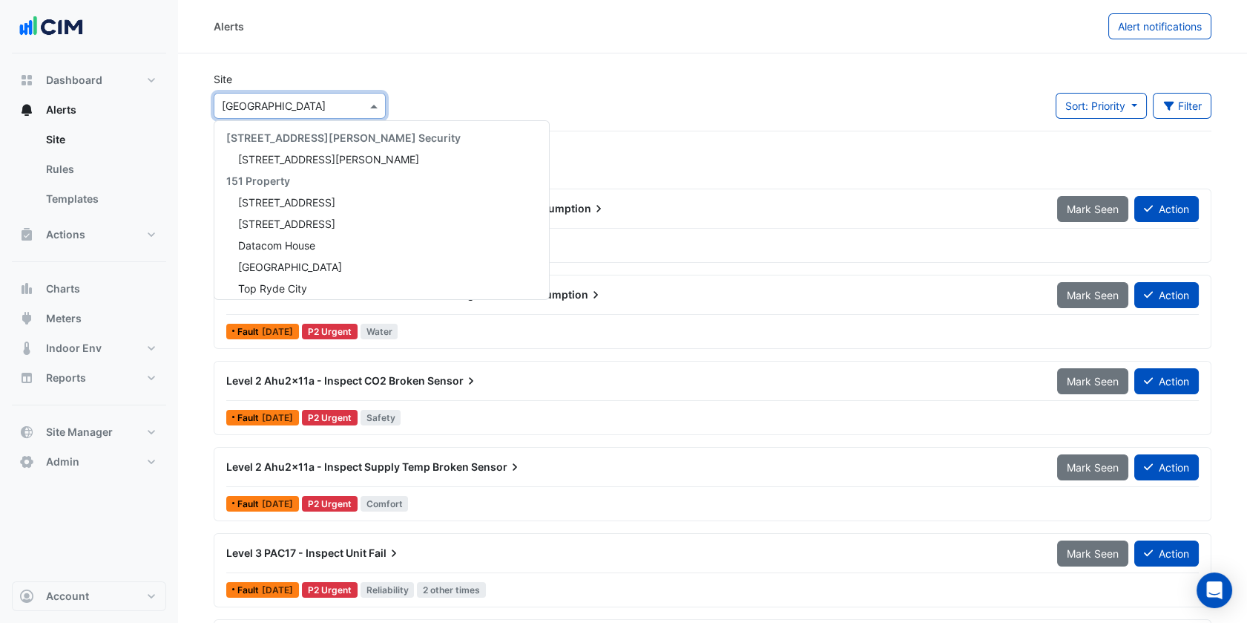
scroll to position [10828, 0]
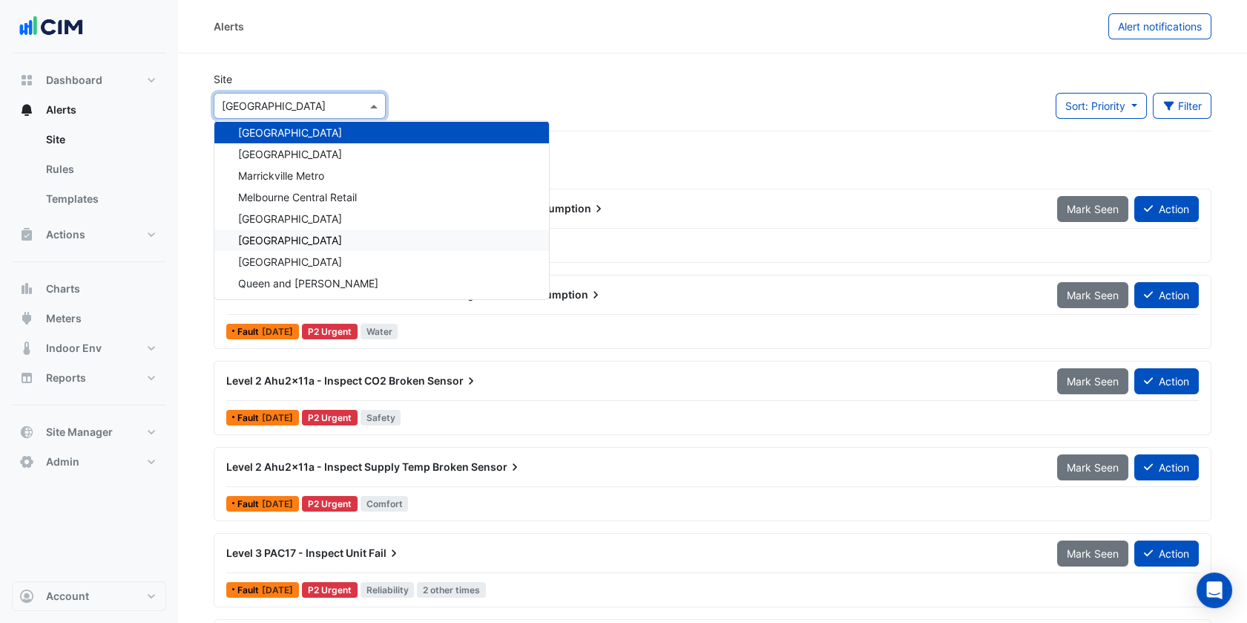
paste input "**********"
type input "**********"
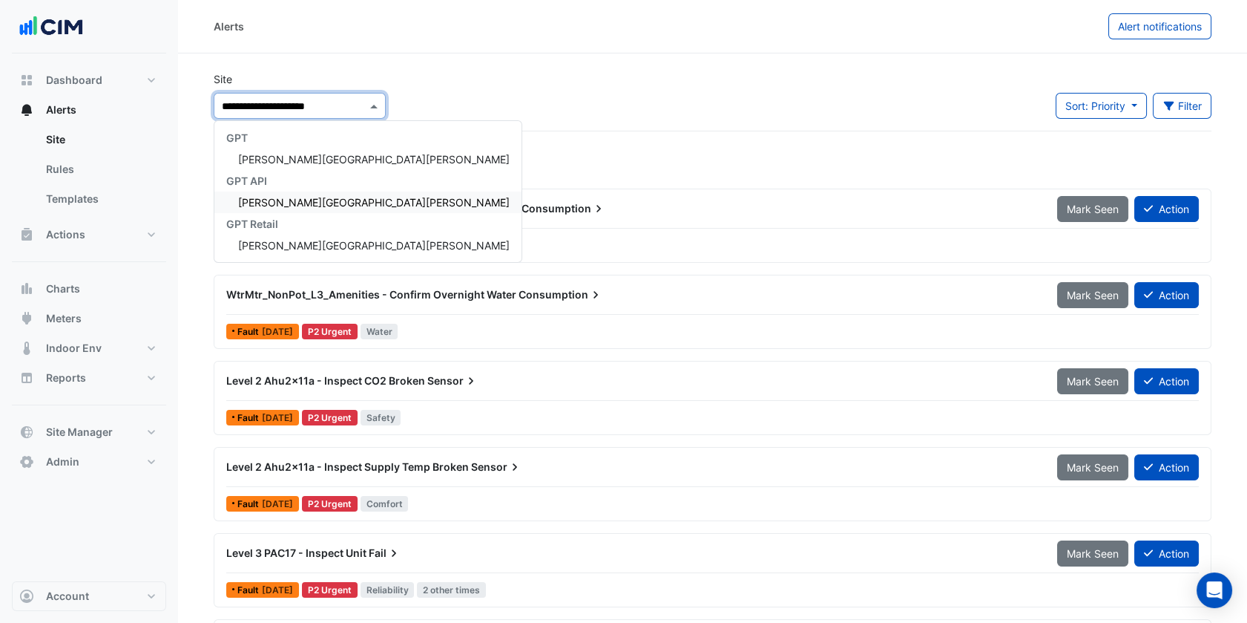
scroll to position [0, 0]
click at [300, 154] on span "[PERSON_NAME][GEOGRAPHIC_DATA][PERSON_NAME]" at bounding box center [374, 159] width 272 height 13
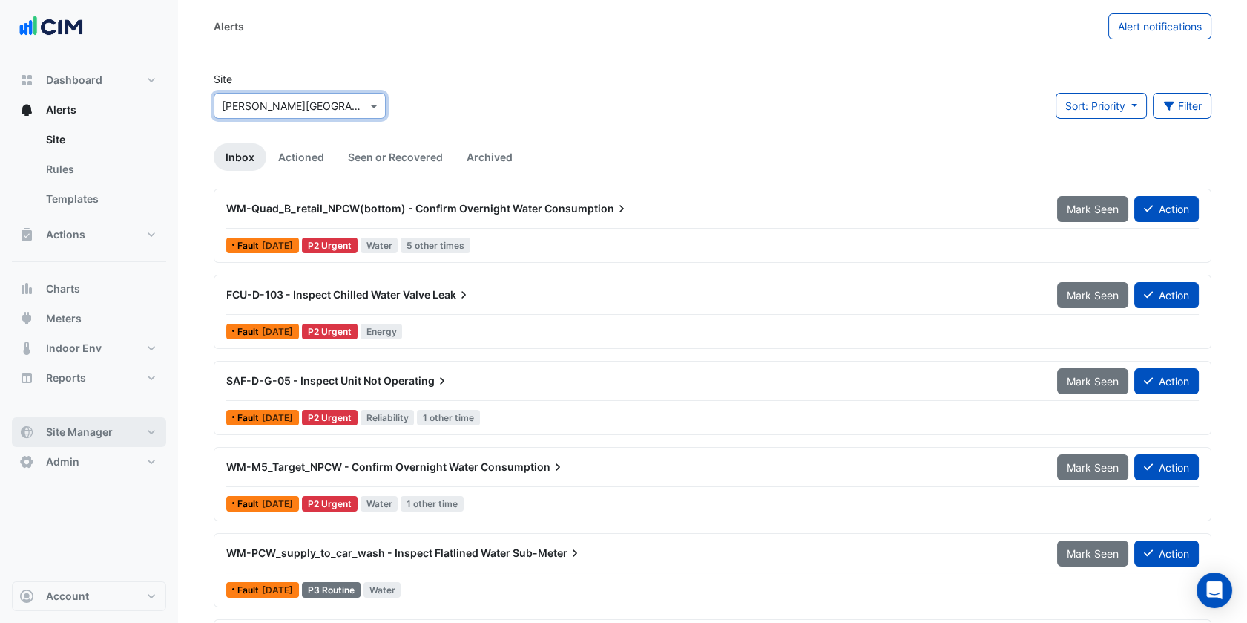
click at [110, 421] on button "Site Manager" at bounding box center [89, 432] width 154 height 30
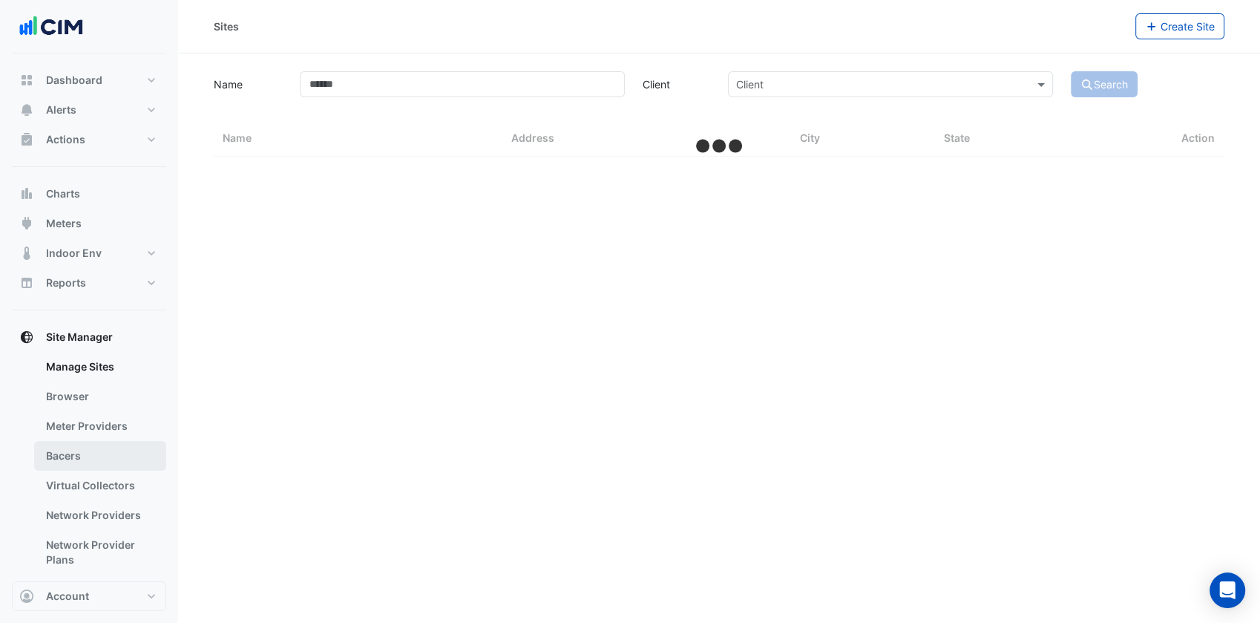
click at [105, 445] on link "Bacers" at bounding box center [100, 456] width 132 height 30
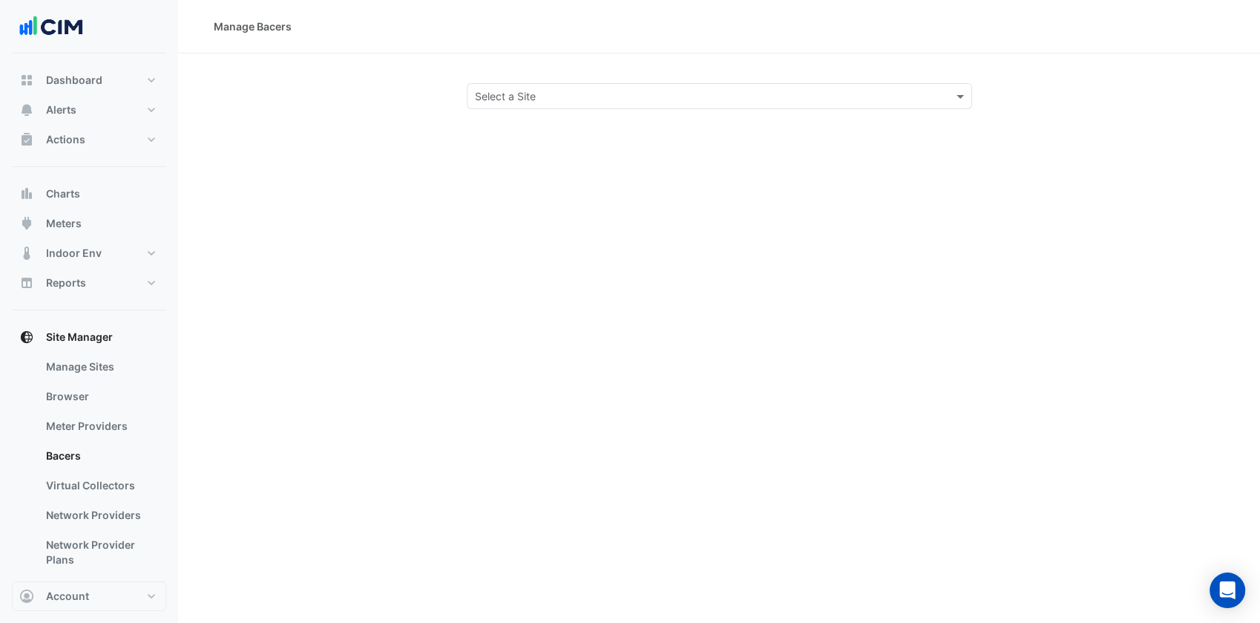
click at [619, 100] on input "text" at bounding box center [704, 97] width 459 height 16
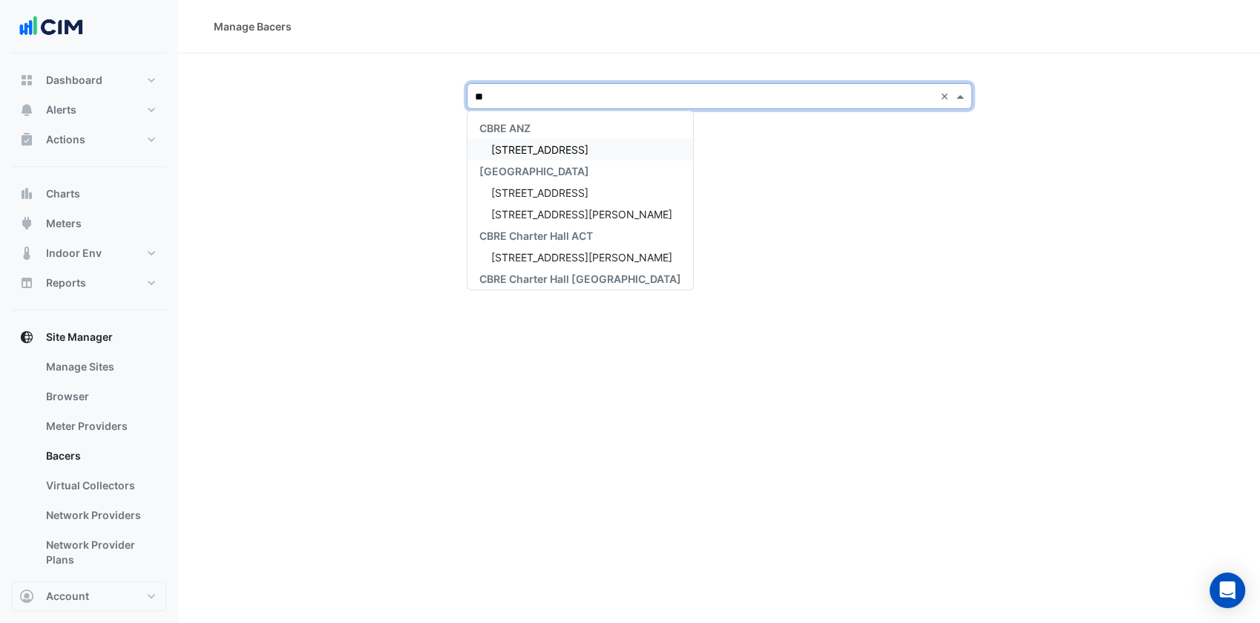
type input "***"
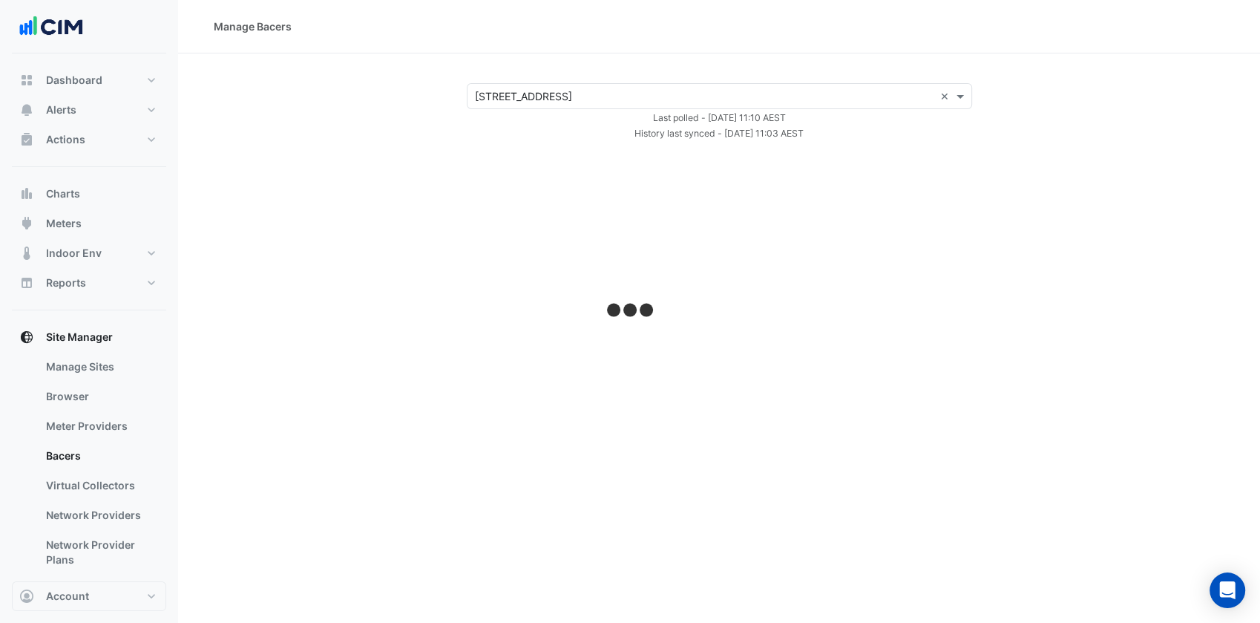
click at [203, 79] on section "Select a Site × [STREET_ADDRESS] × Last polled - [DATE] 11:10 AEST History last…" at bounding box center [719, 97] width 1082 height 88
select select "***"
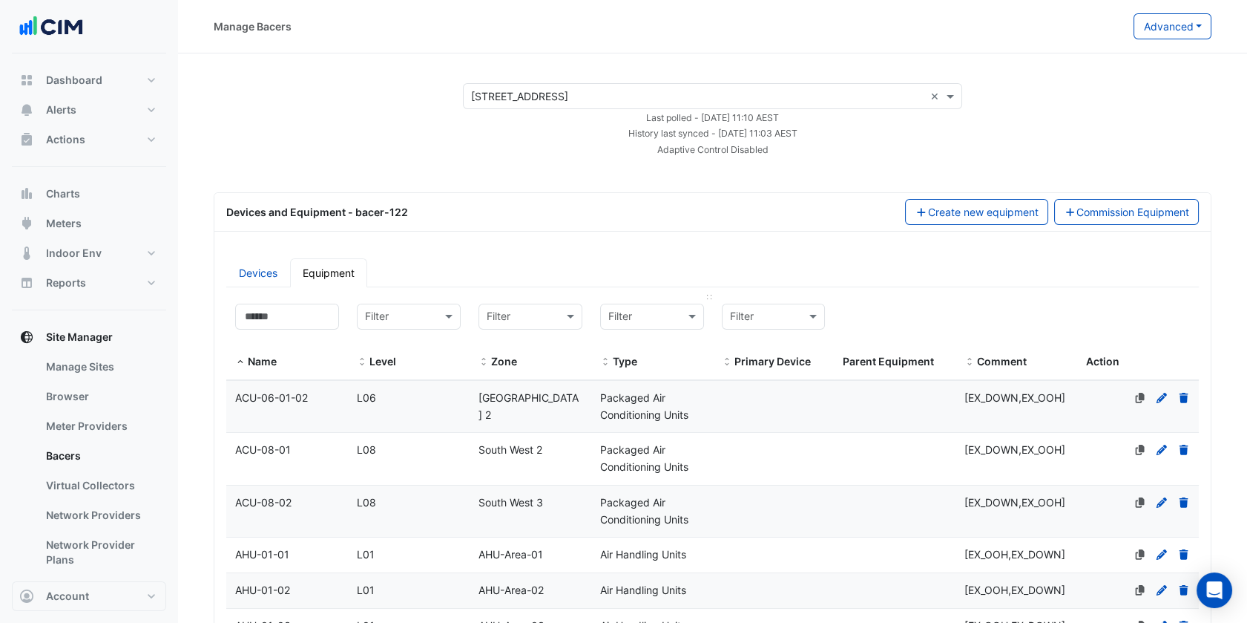
click at [682, 312] on div at bounding box center [652, 317] width 102 height 18
type input "***"
click at [680, 369] on div "Gas Meters" at bounding box center [652, 369] width 102 height 22
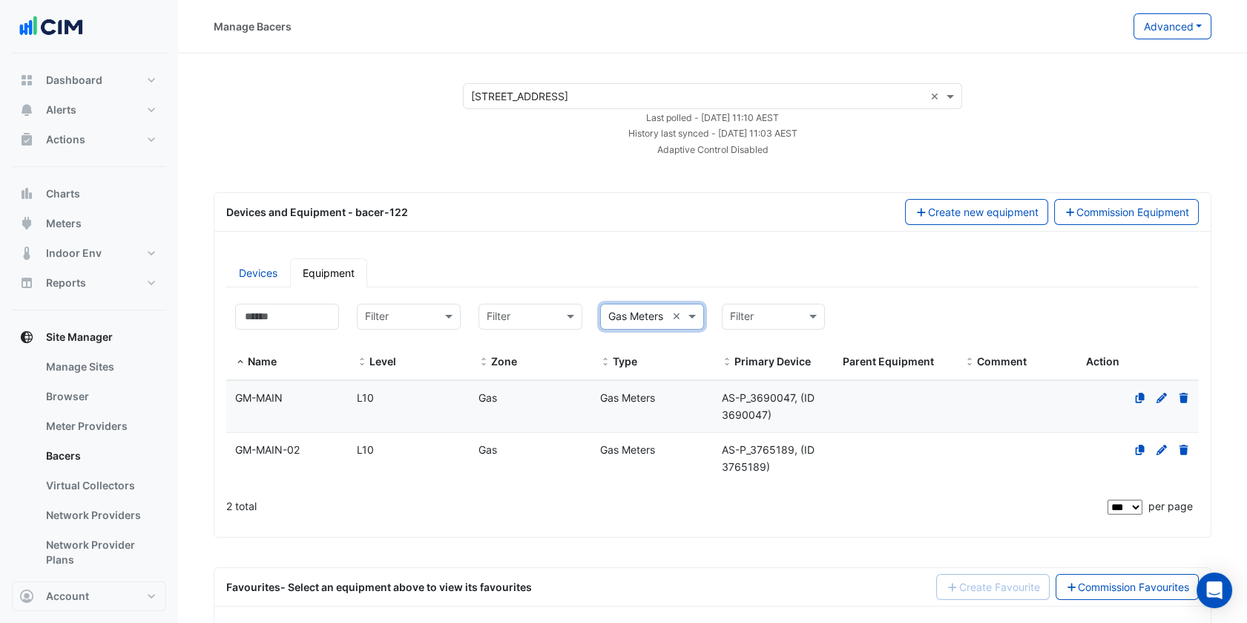
click at [635, 211] on div "Devices and Equipment - bacer-122" at bounding box center [556, 212] width 679 height 16
click at [636, 395] on span "Gas Meters" at bounding box center [627, 397] width 55 height 13
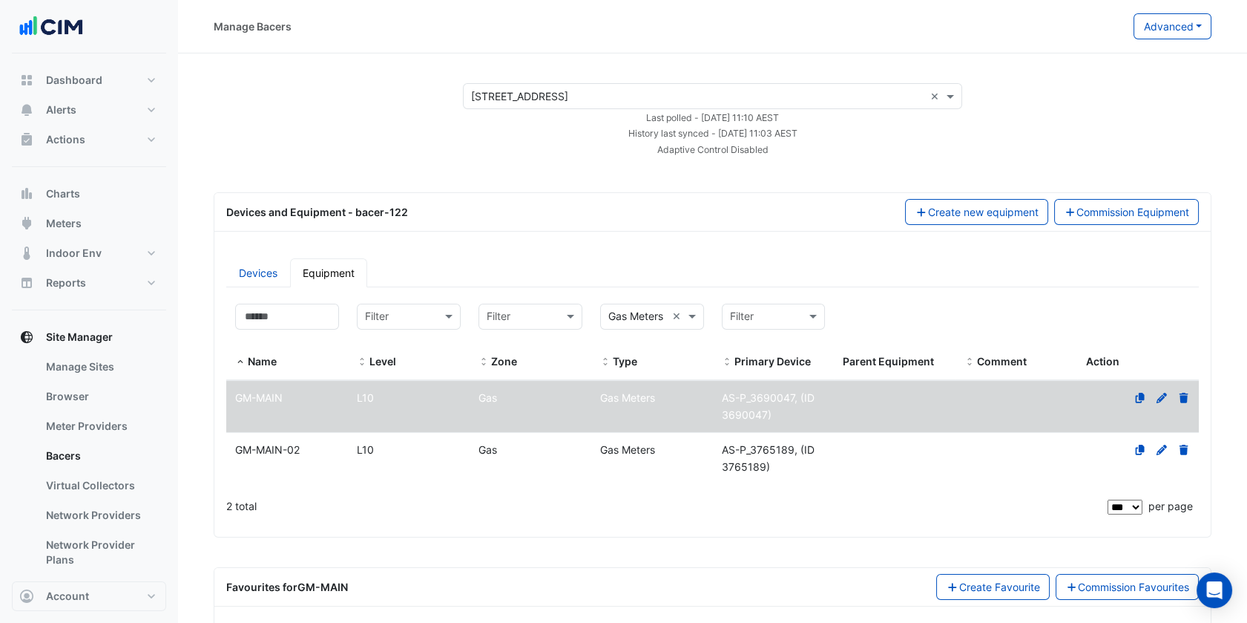
scroll to position [66, 0]
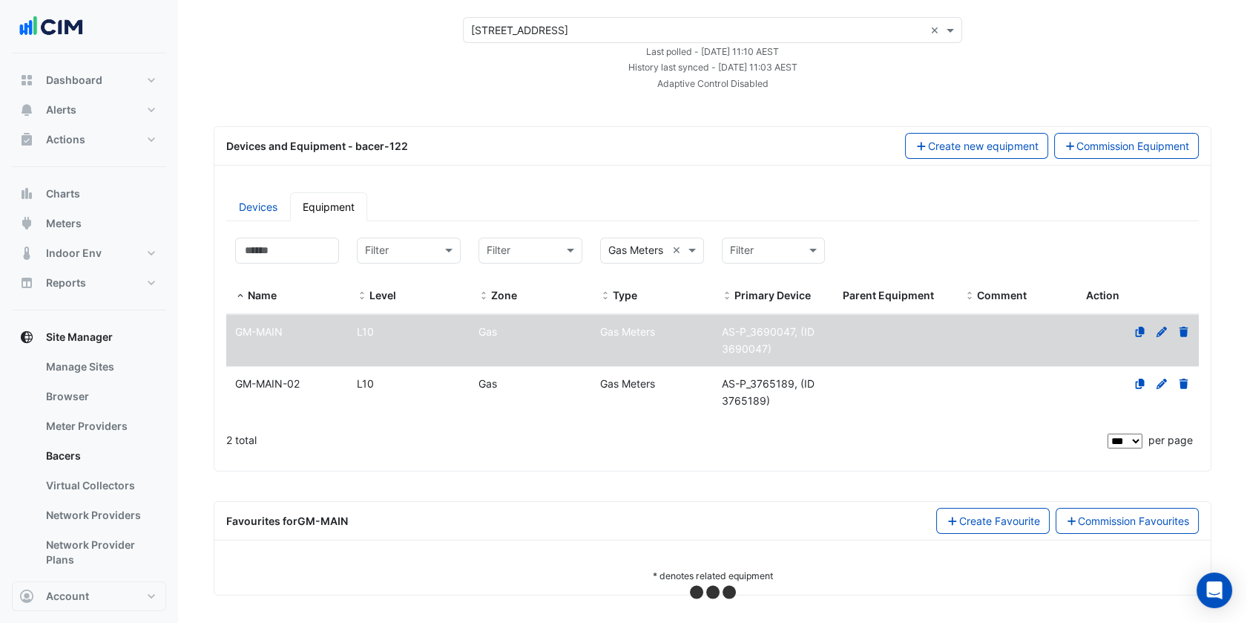
select select "***"
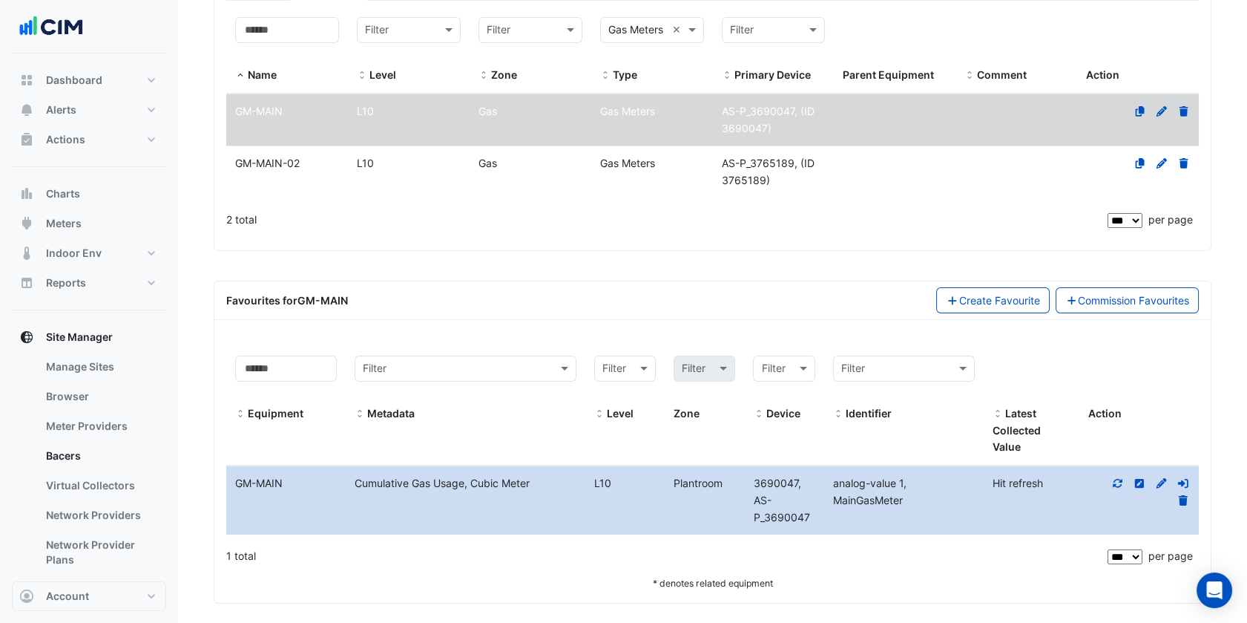
scroll to position [295, 0]
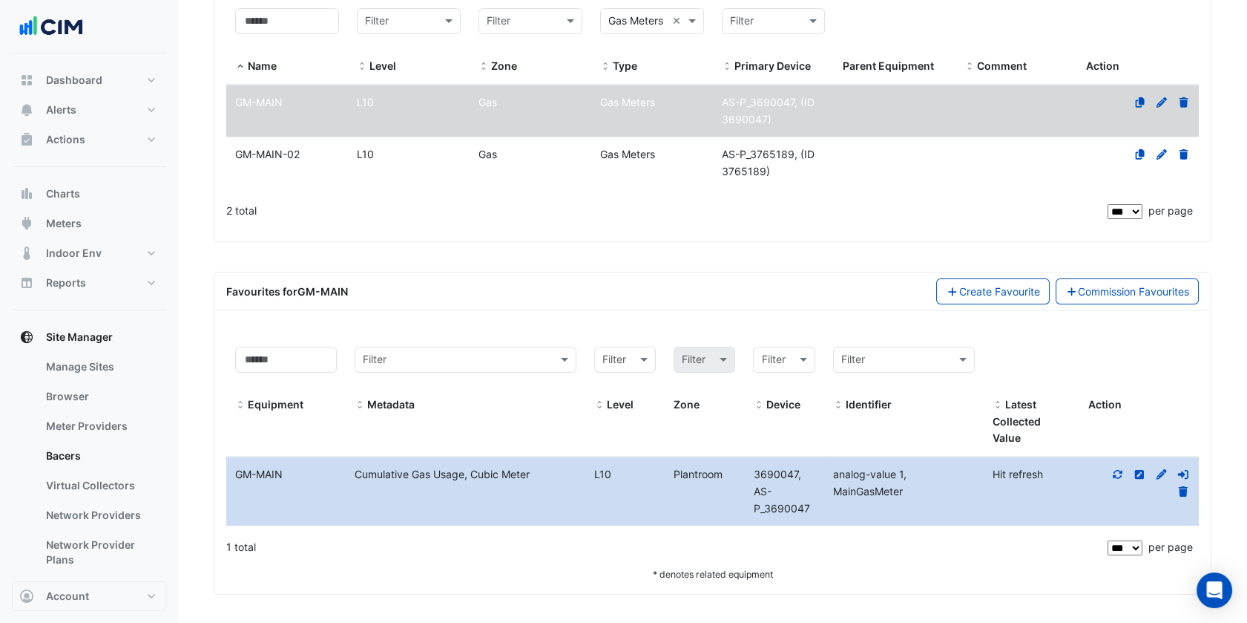
drag, startPoint x: 905, startPoint y: 491, endPoint x: 851, endPoint y: 493, distance: 54.2
click at [851, 493] on div "analog-value 1, MainGasMeter" at bounding box center [904, 483] width 160 height 34
click at [846, 492] on span "analog-value 1, MainGasMeter" at bounding box center [869, 482] width 73 height 30
drag, startPoint x: 846, startPoint y: 492, endPoint x: 868, endPoint y: 489, distance: 22.5
click at [868, 489] on span "analog-value 1, MainGasMeter" at bounding box center [869, 482] width 73 height 30
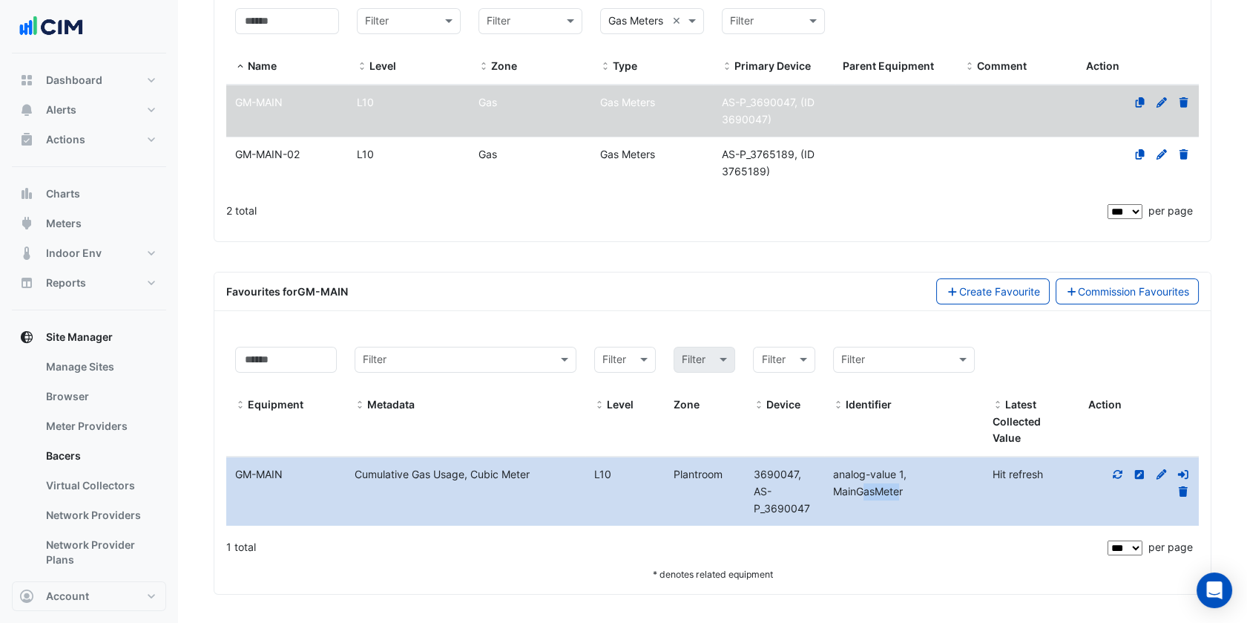
copy span "MainGa"
click at [1114, 470] on icon at bounding box center [1118, 474] width 10 height 9
drag, startPoint x: 290, startPoint y: 470, endPoint x: 227, endPoint y: 467, distance: 63.1
click at [227, 467] on div "GM-MAIN" at bounding box center [285, 474] width 119 height 17
copy div "GM-MAIN"
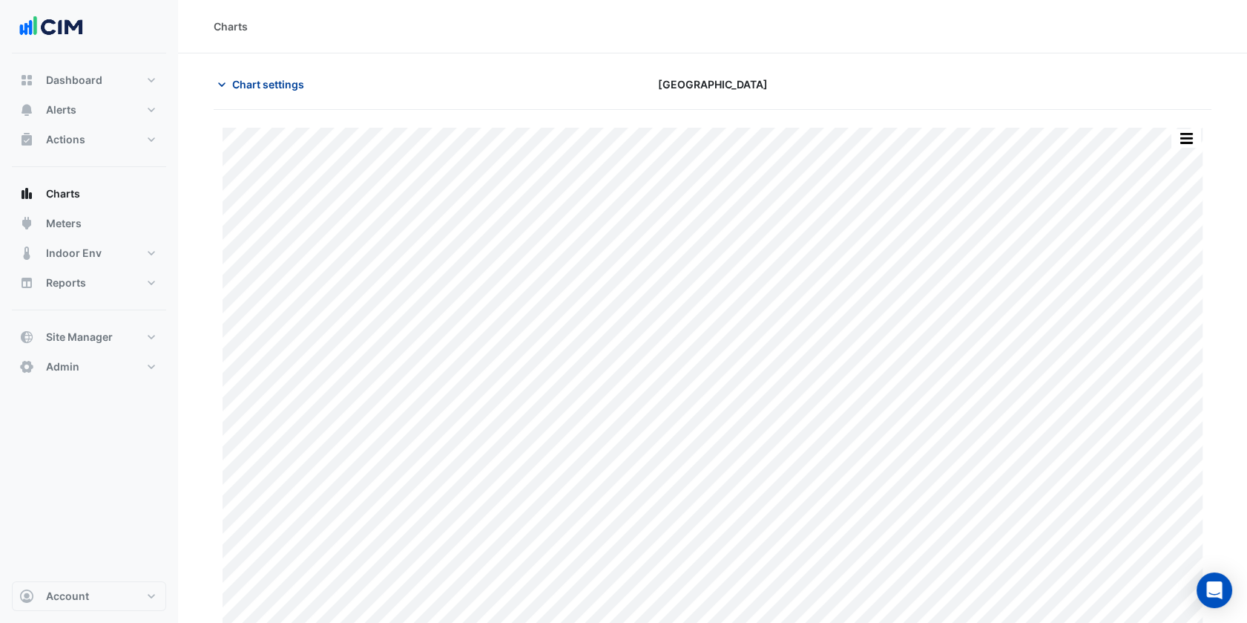
click at [279, 85] on span "Chart settings" at bounding box center [268, 84] width 72 height 16
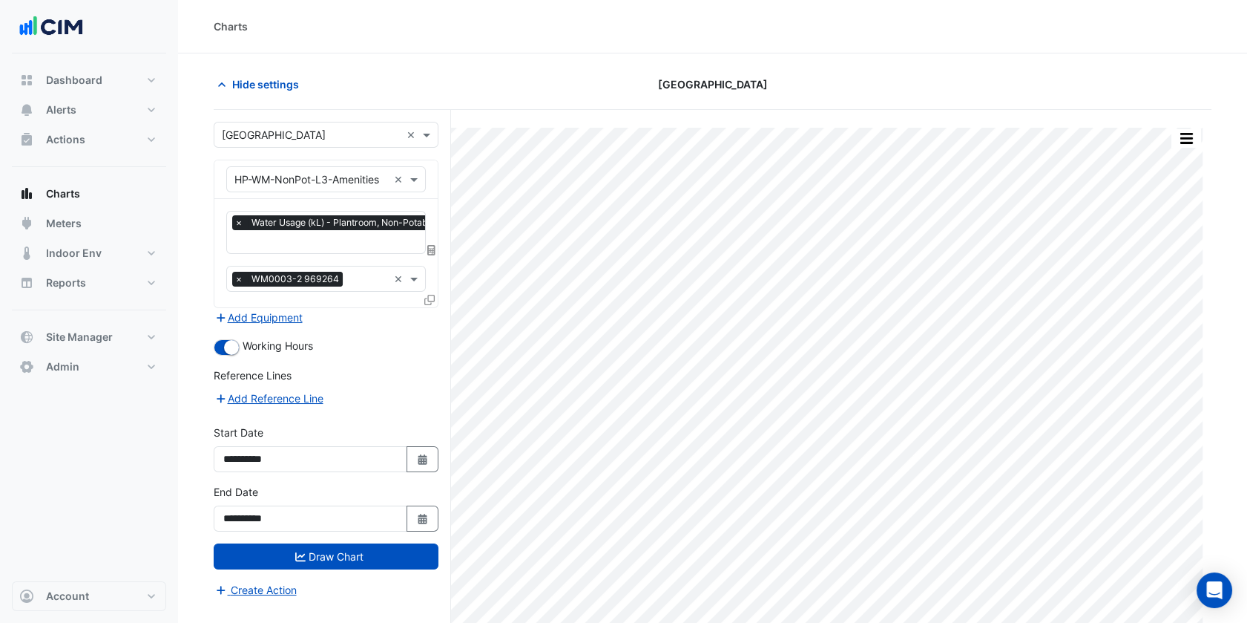
click at [431, 242] on div at bounding box center [431, 250] width 13 height 16
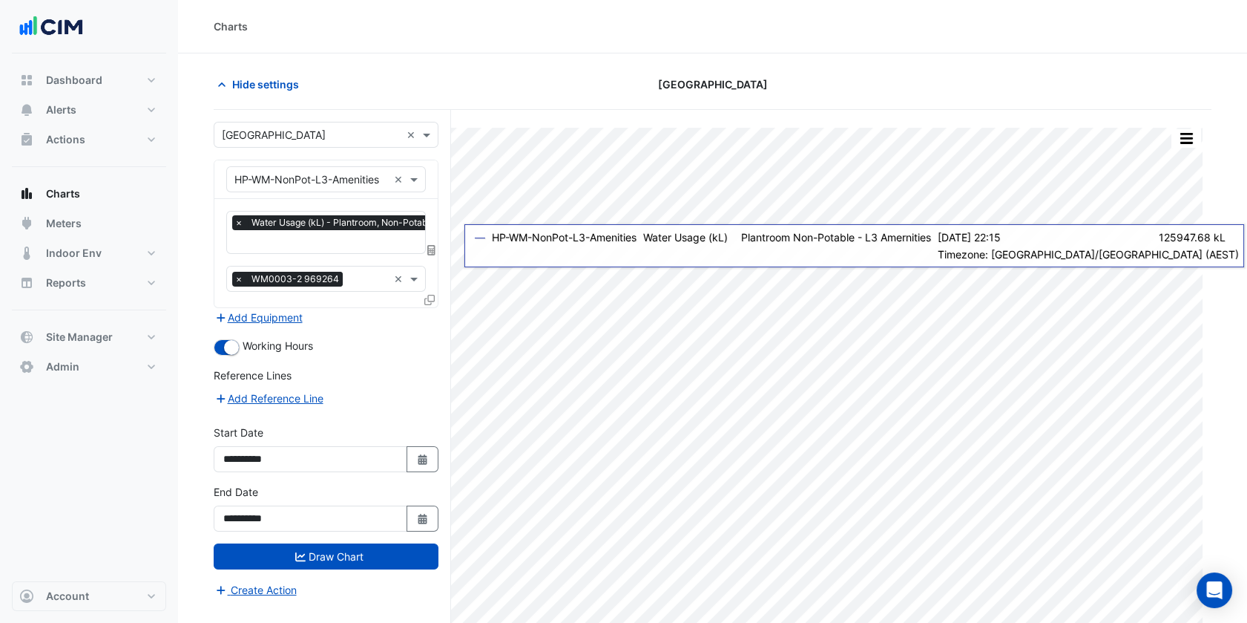
click at [430, 246] on icon at bounding box center [431, 250] width 8 height 10
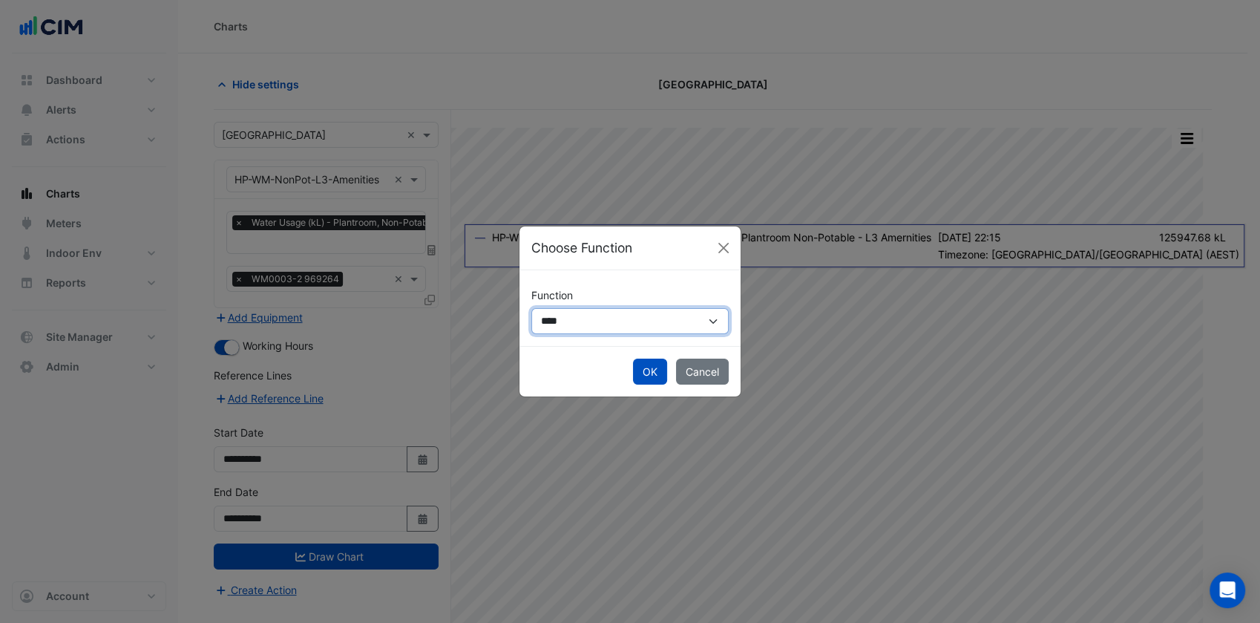
click at [599, 309] on select "**********" at bounding box center [629, 321] width 197 height 26
select select "******"
click at [531, 308] on select "**********" at bounding box center [629, 321] width 197 height 26
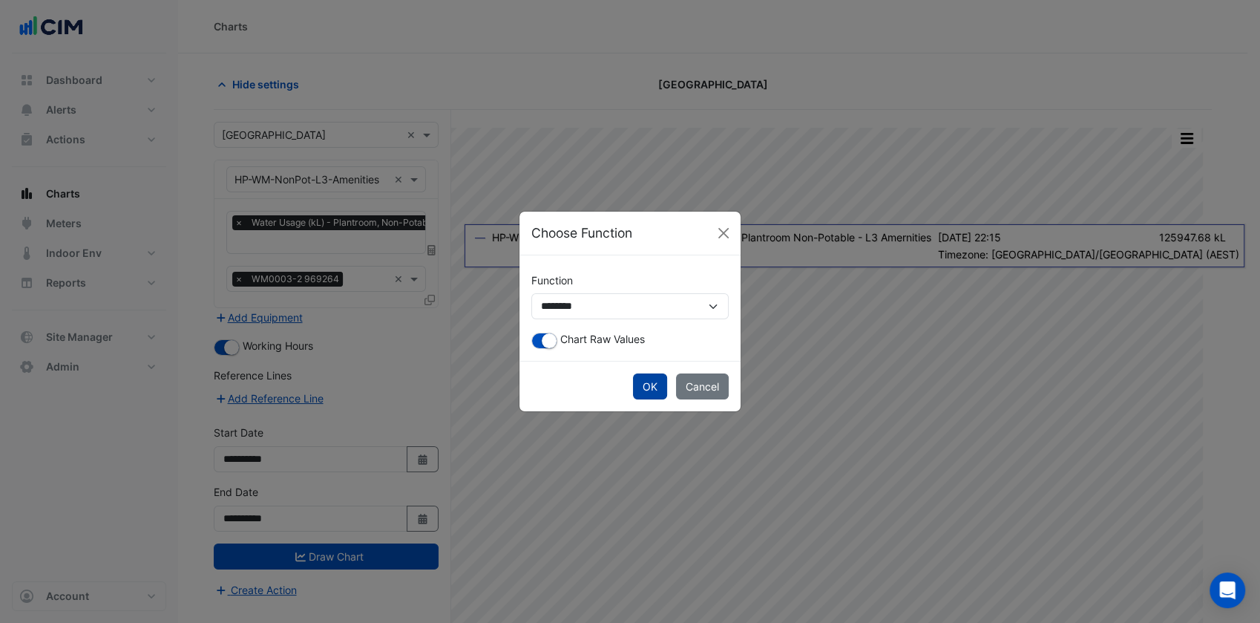
click at [647, 386] on button "OK" at bounding box center [650, 386] width 34 height 26
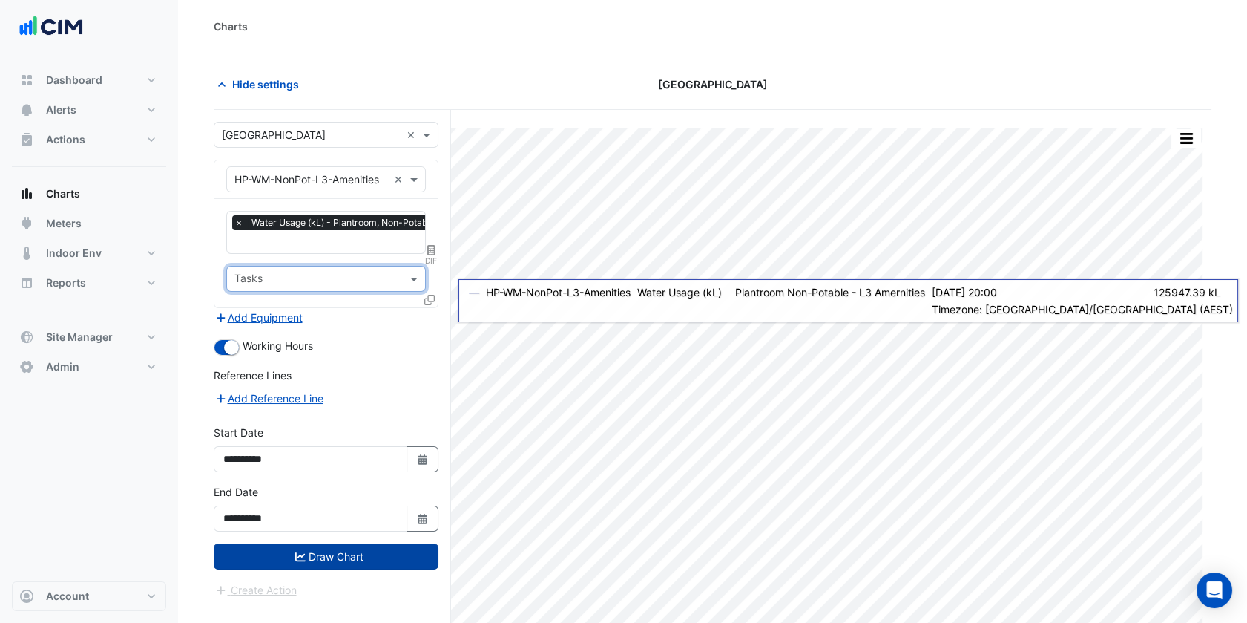
click at [352, 546] on button "Draw Chart" at bounding box center [326, 556] width 225 height 26
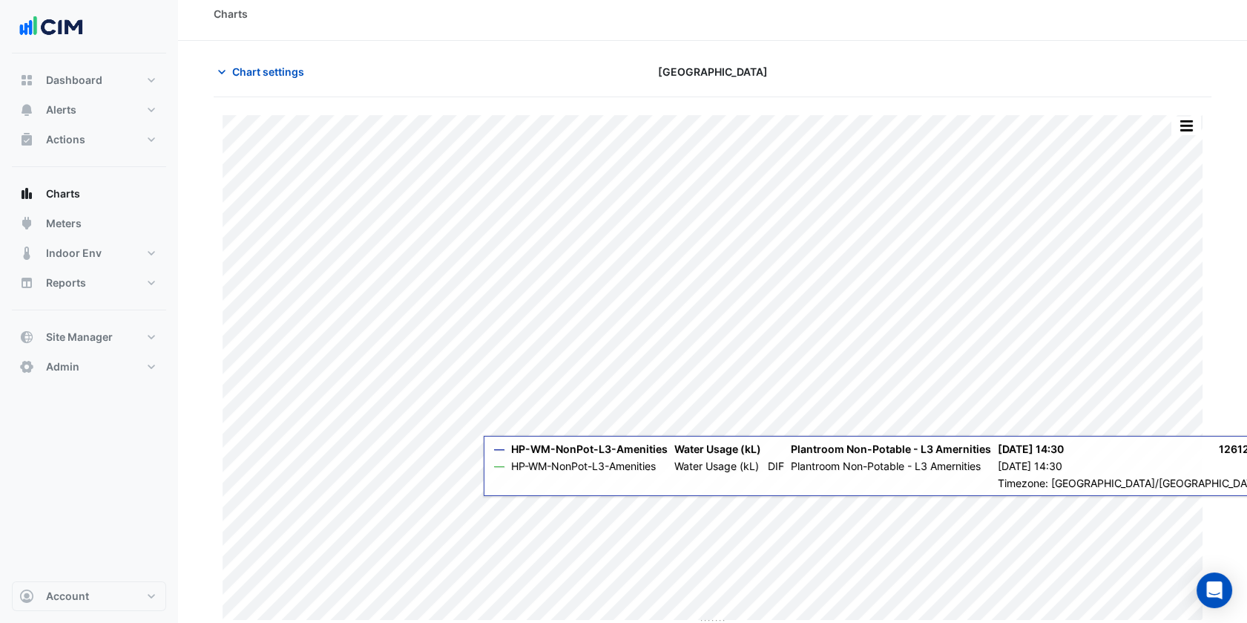
scroll to position [16, 0]
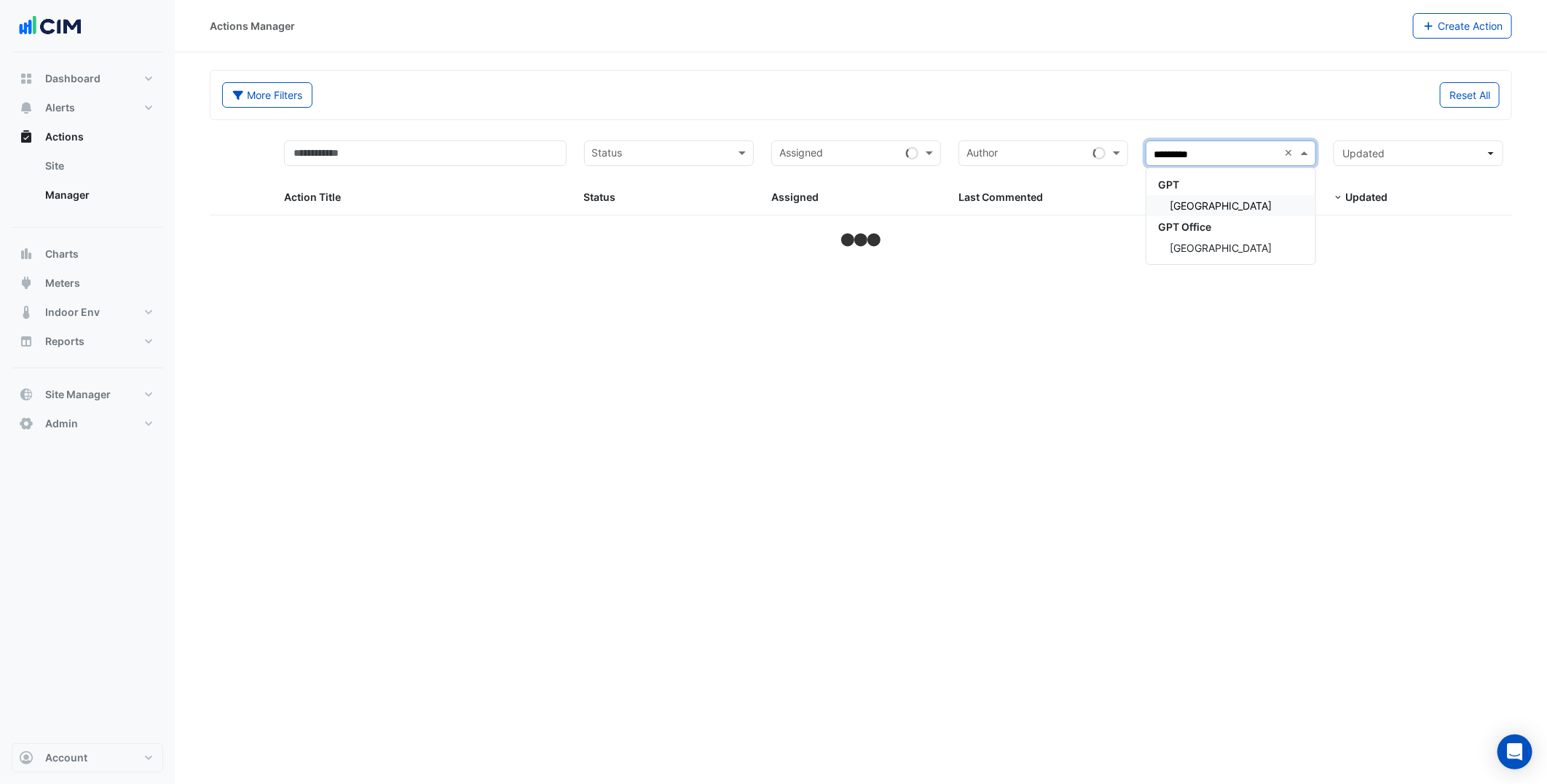
click at [1244, 204] on span "[GEOGRAPHIC_DATA]" at bounding box center [1221, 205] width 102 height 13
click at [1153, 78] on div "More Filters Reset All" at bounding box center [860, 95] width 1301 height 49
select select "***"
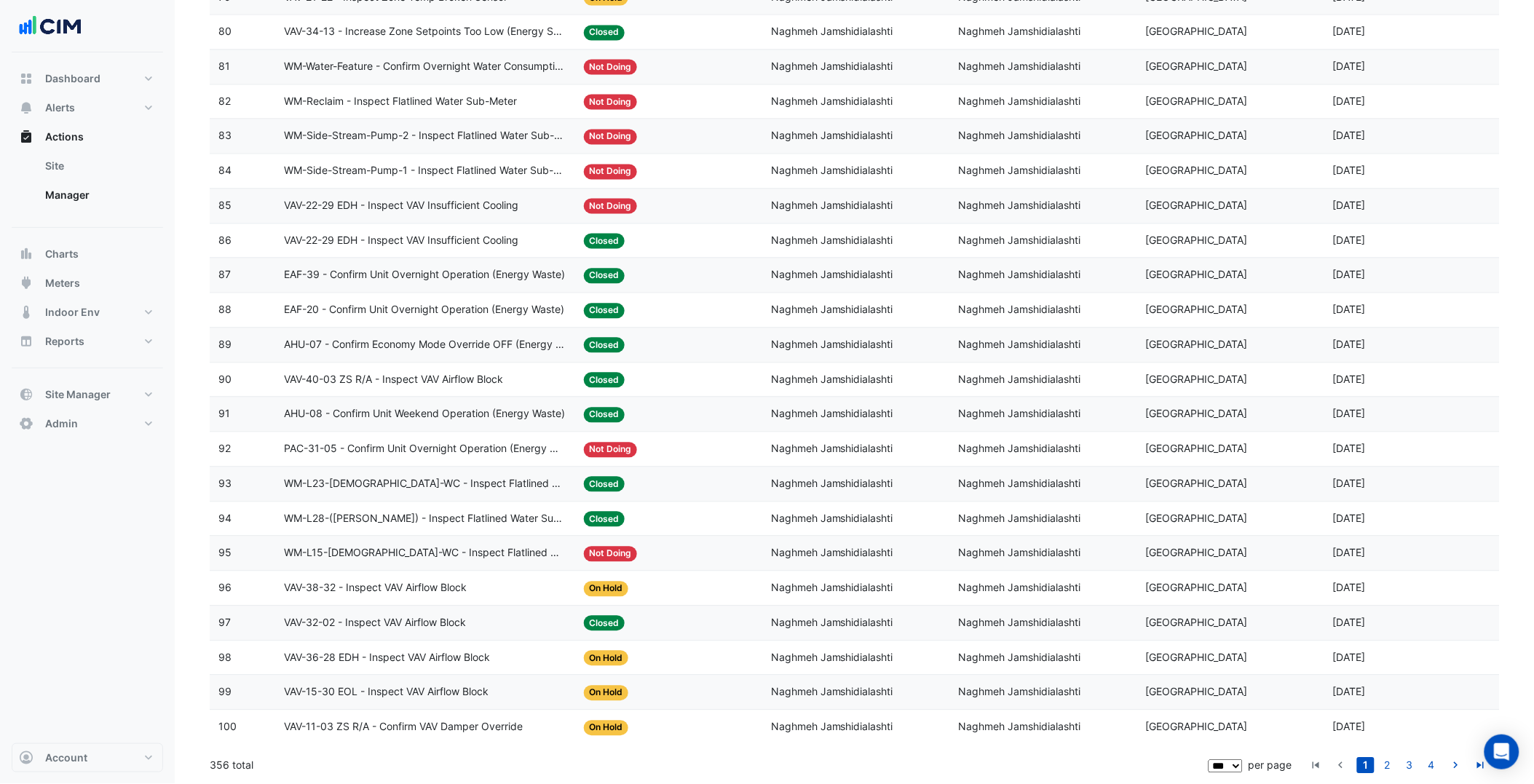
scroll to position [2985, 0]
click at [1406, 768] on link "3" at bounding box center [1410, 765] width 18 height 16
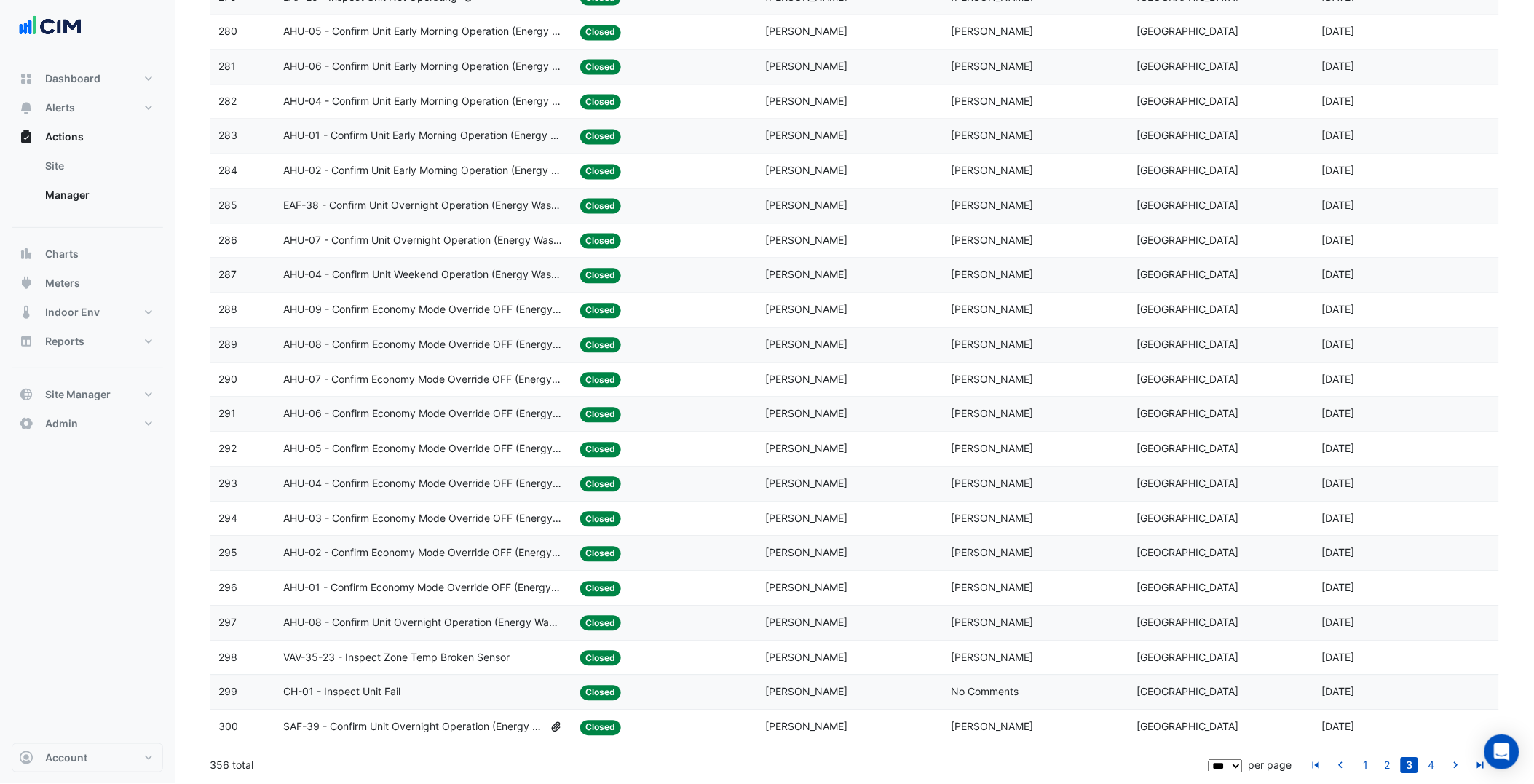
click at [925, 442] on div "Assigned: [PERSON_NAME]" at bounding box center [850, 449] width 168 height 17
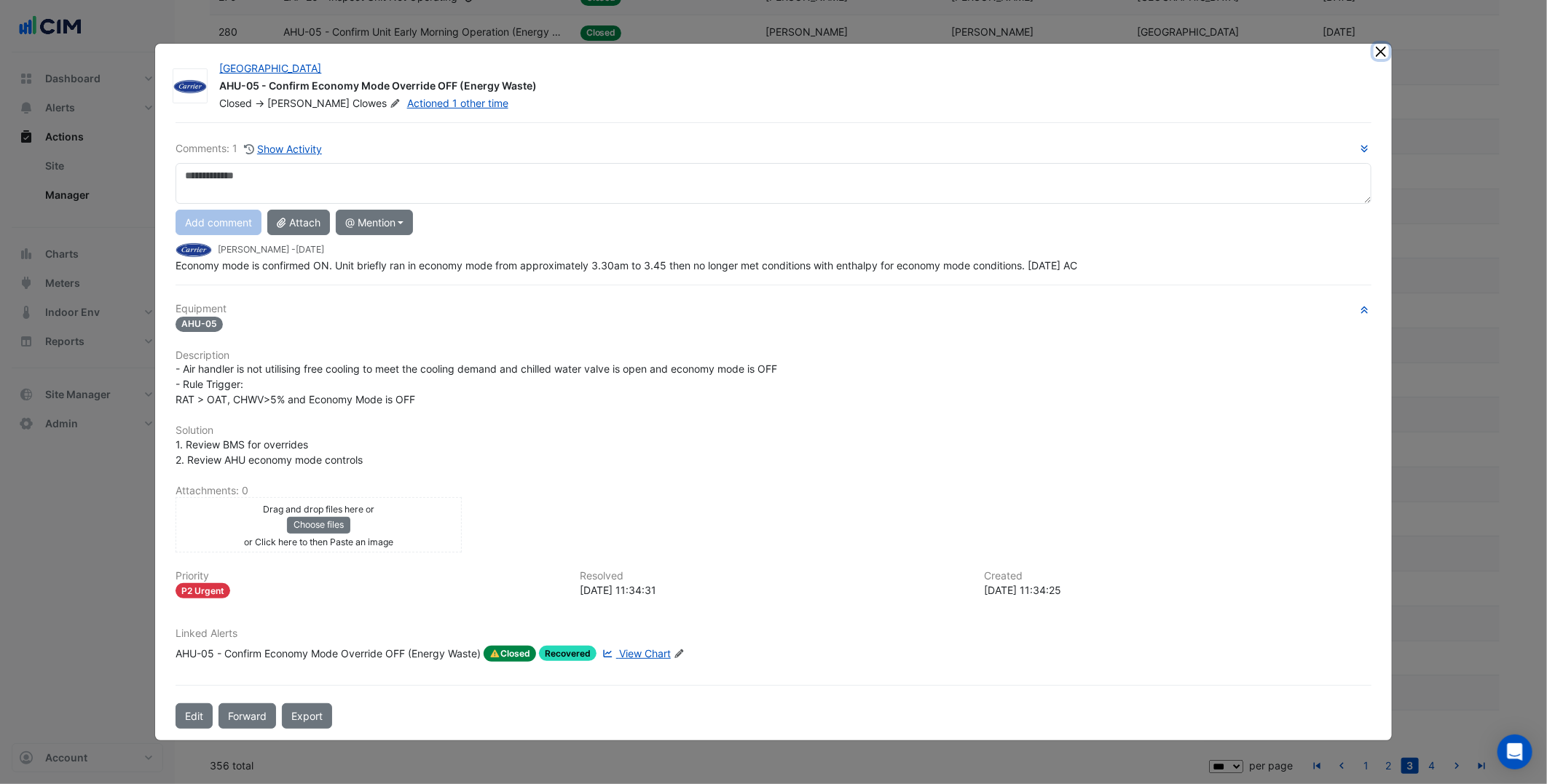
click at [1381, 55] on button "Close" at bounding box center [1381, 52] width 16 height 16
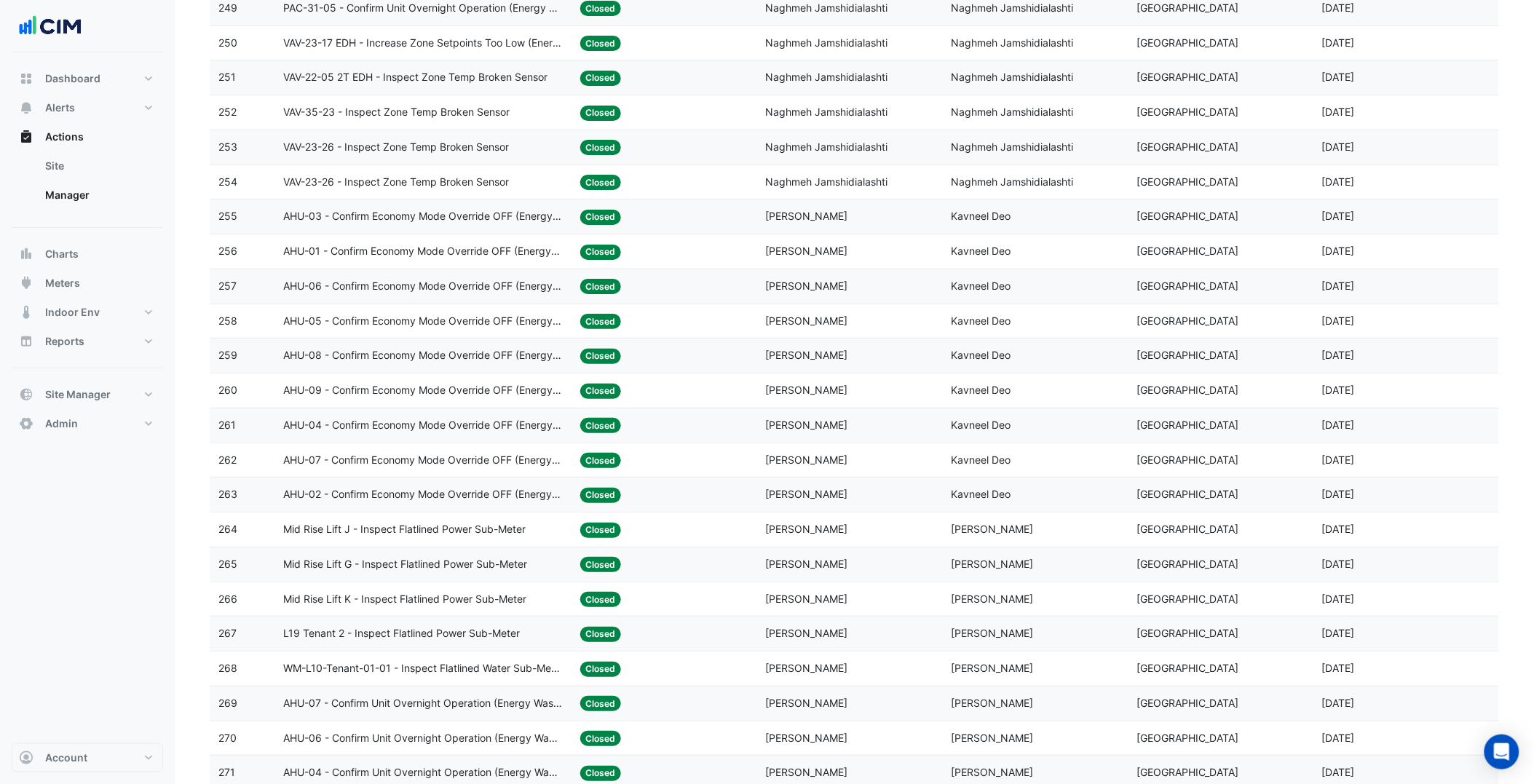
scroll to position [1933, 0]
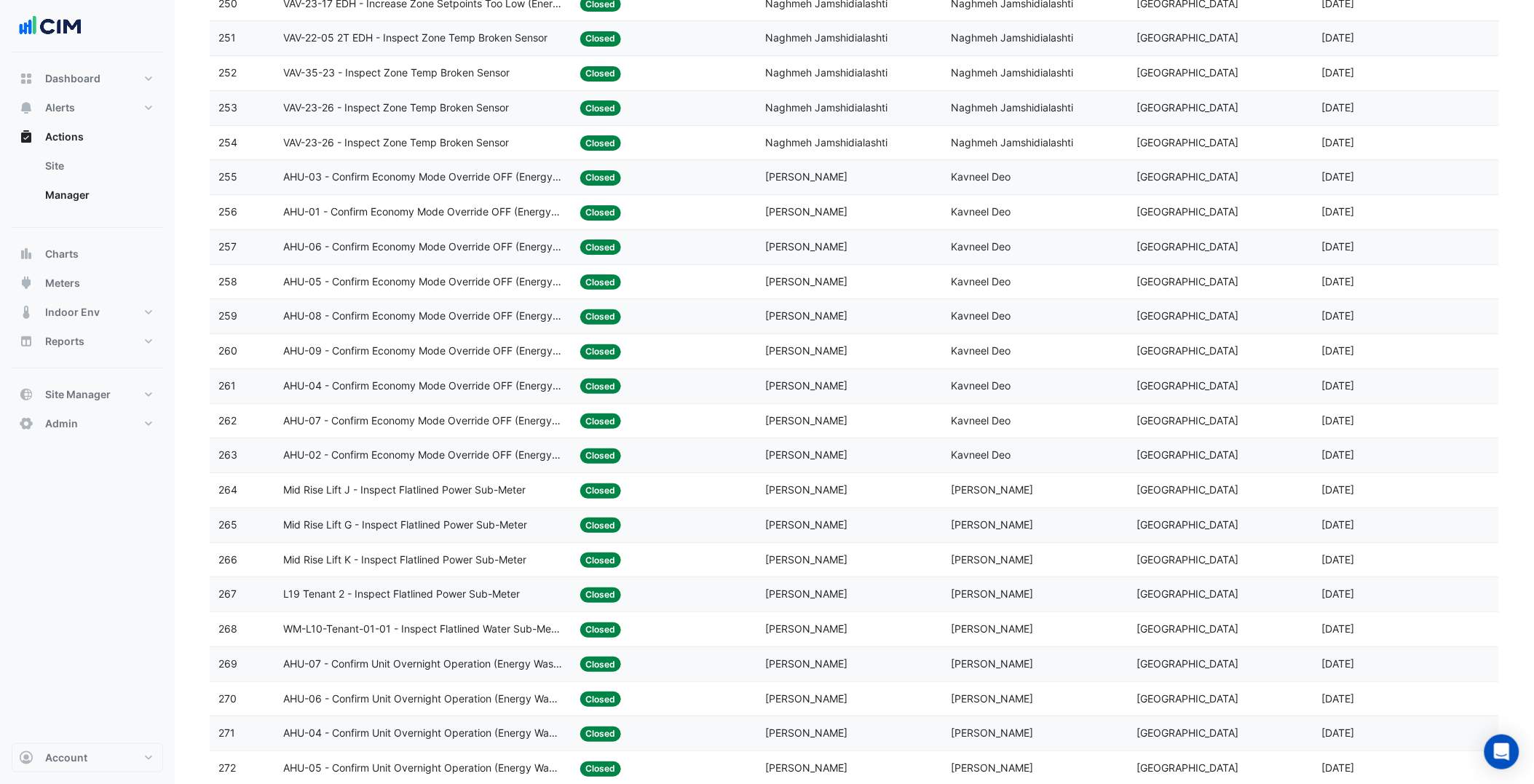
click at [990, 507] on datatable-body-cell "Last Commented: [PERSON_NAME]" at bounding box center [1035, 490] width 185 height 34
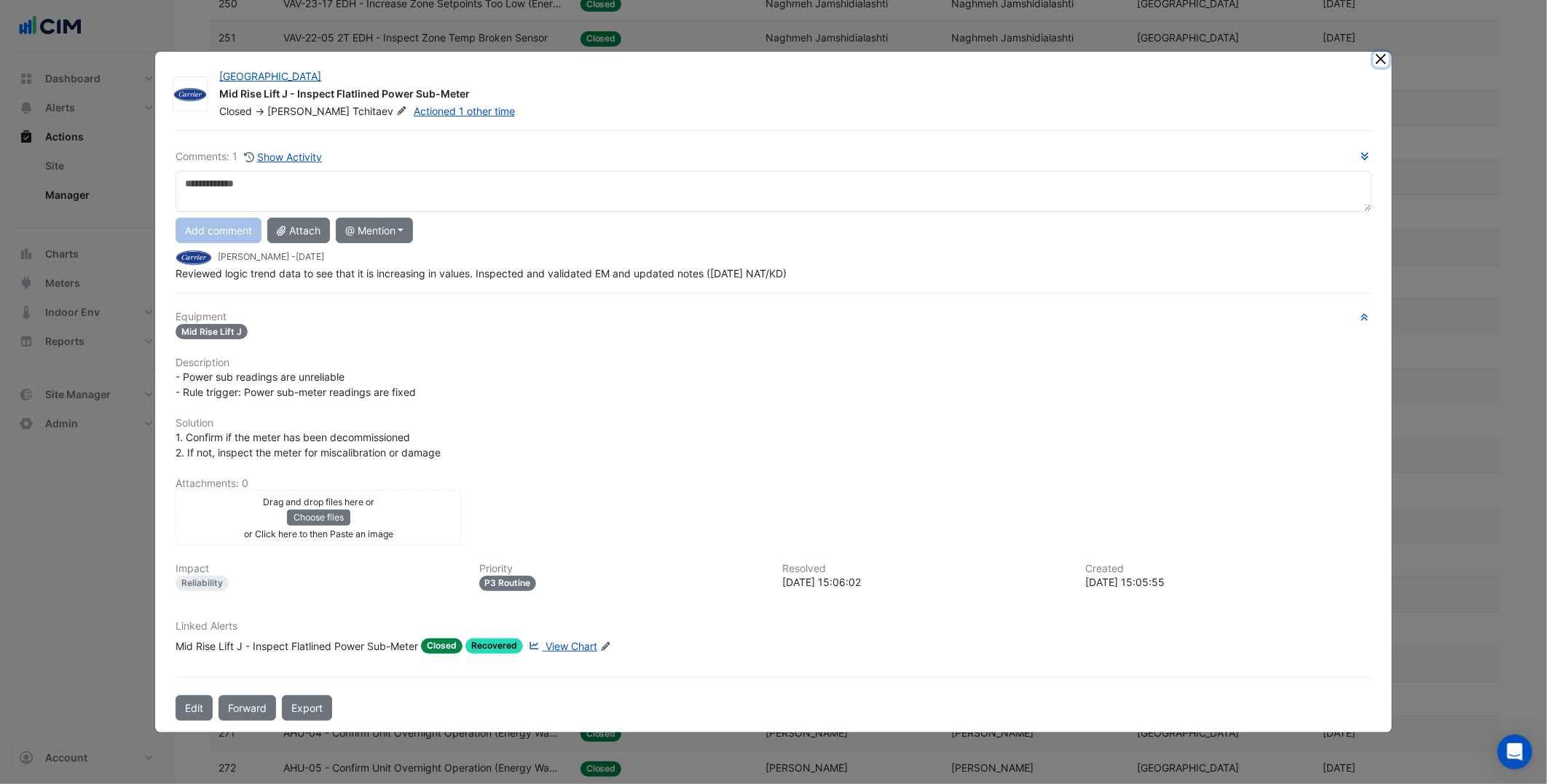
click at [1381, 67] on button "Close" at bounding box center [1381, 60] width 16 height 16
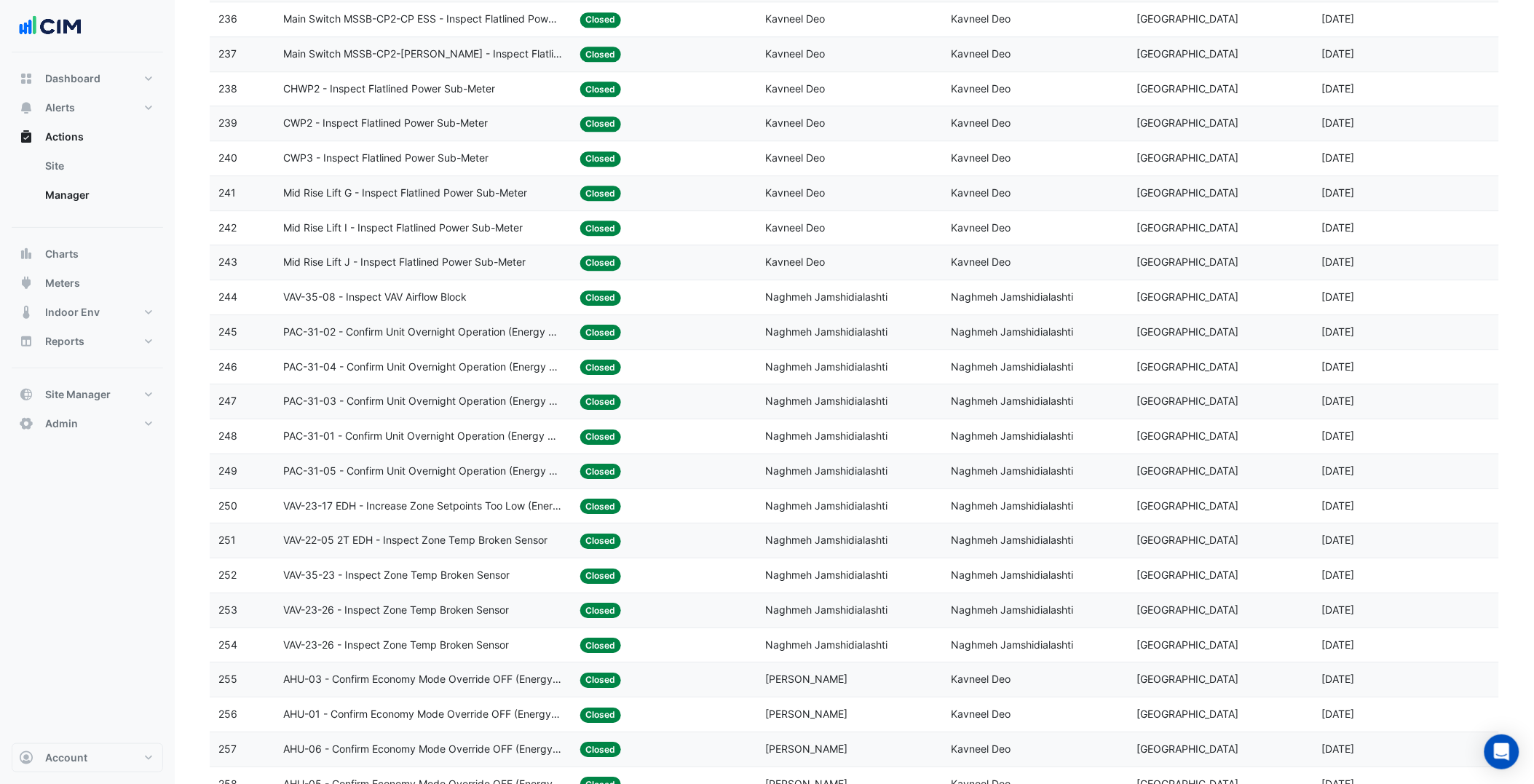
scroll to position [1285, 0]
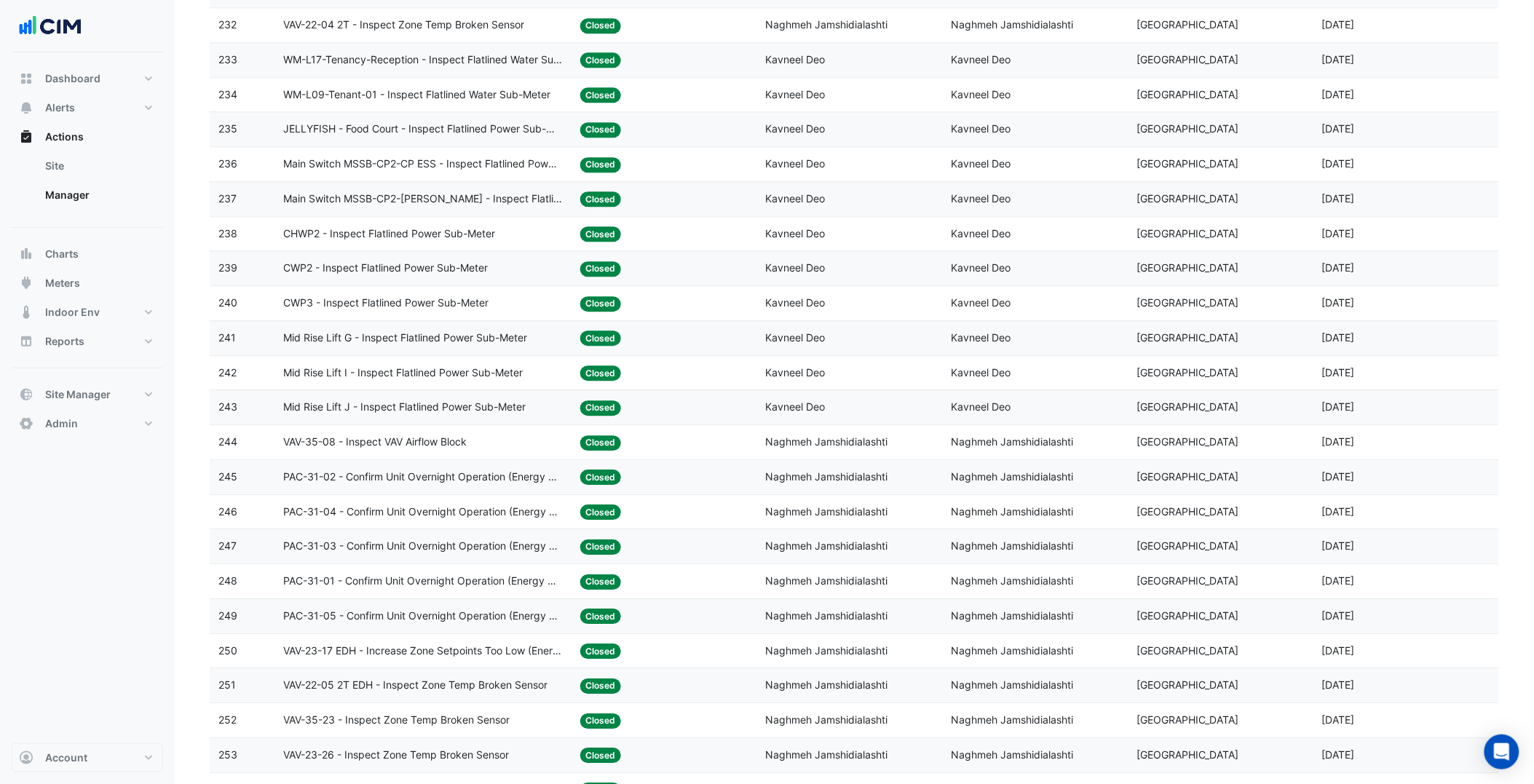
click at [1000, 242] on div "Last Commented: Kavneel Deo" at bounding box center [1035, 234] width 168 height 17
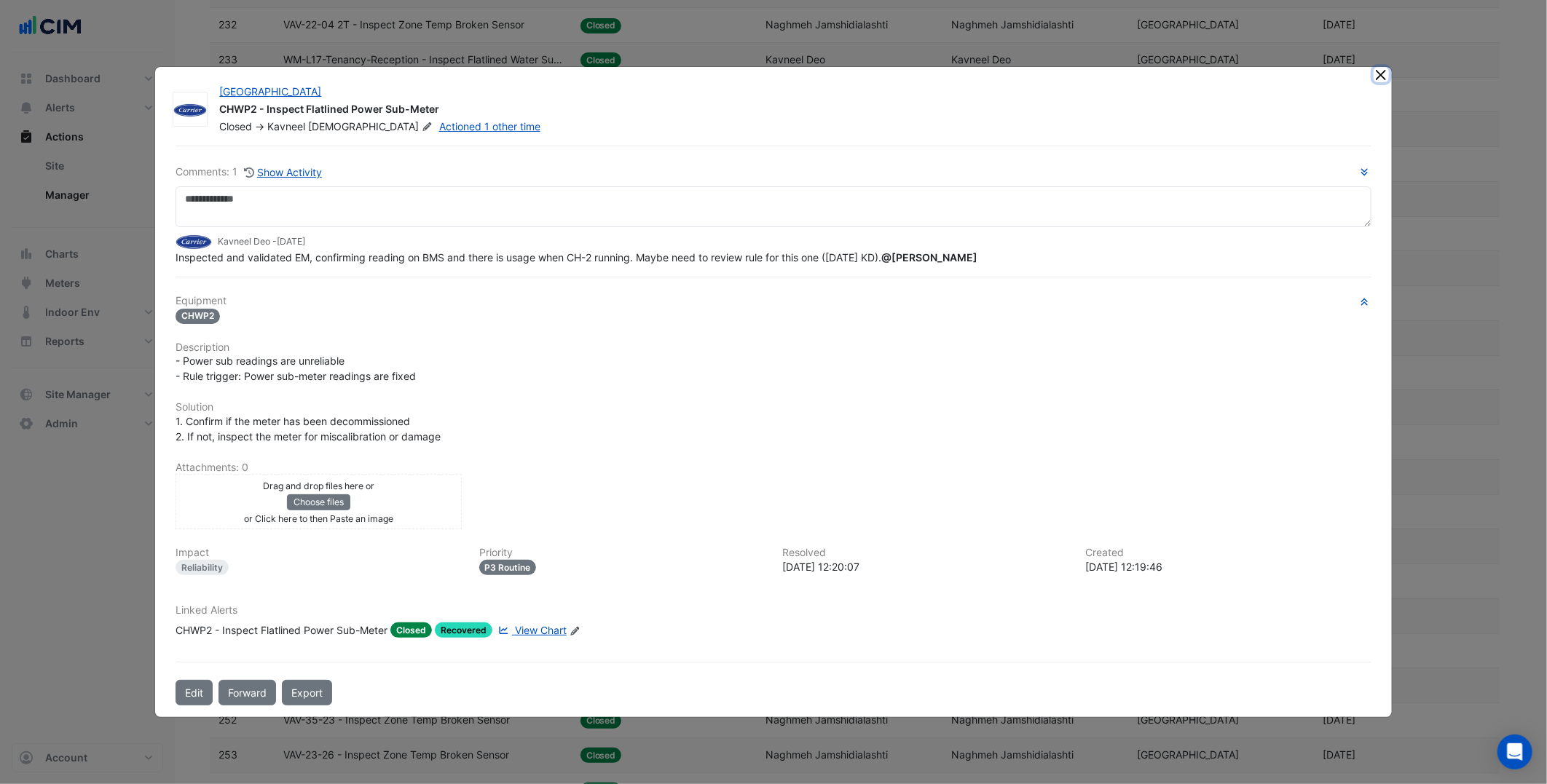
click at [1375, 54] on ngb-modal-window "[GEOGRAPHIC_DATA] CHWP2 - Inspect Flatlined Power Sub-Meter Closed -> Kavneel D…" at bounding box center [774, 392] width 1547 height 784
click at [1378, 69] on button "Close" at bounding box center [1381, 75] width 16 height 16
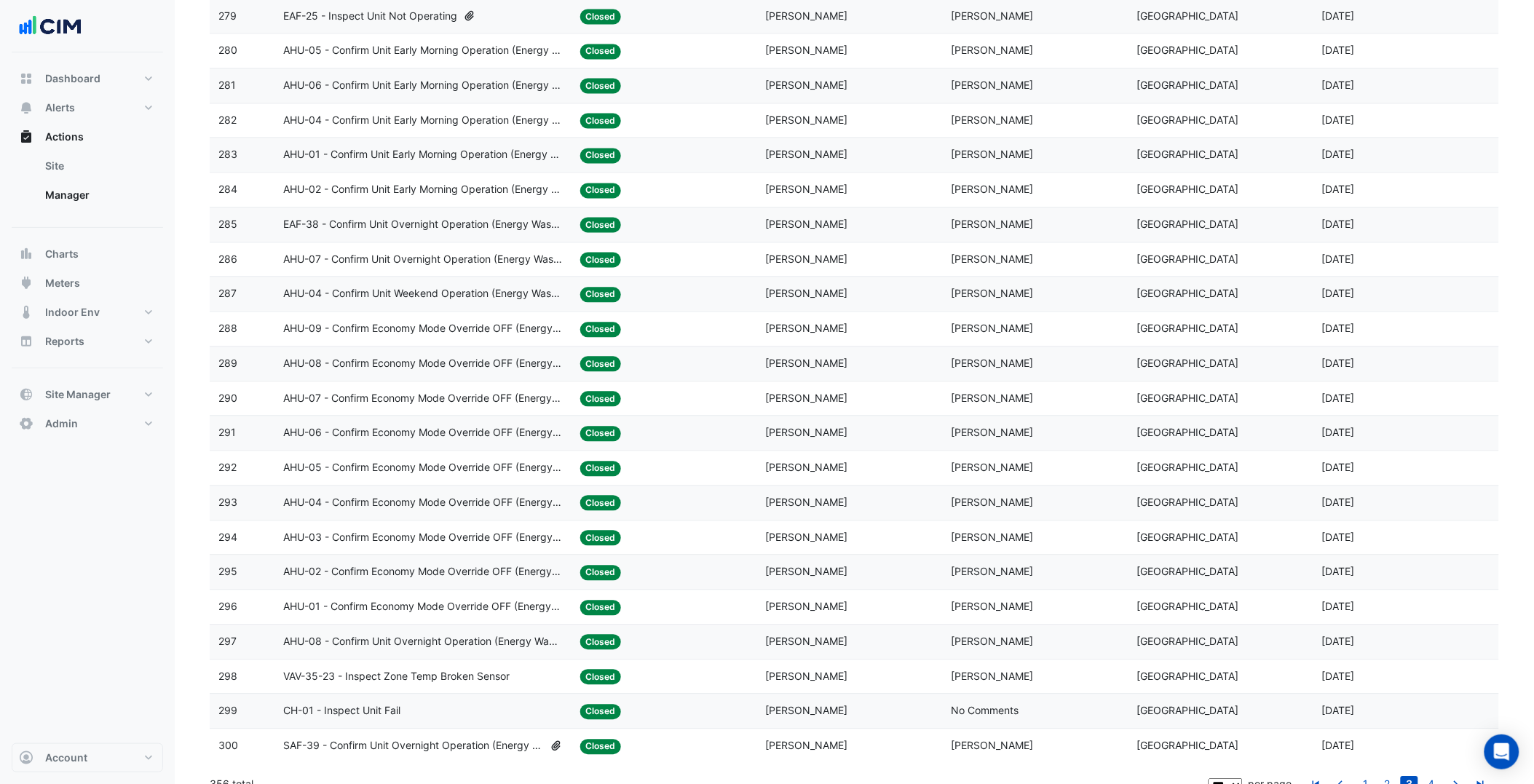
scroll to position [2985, 0]
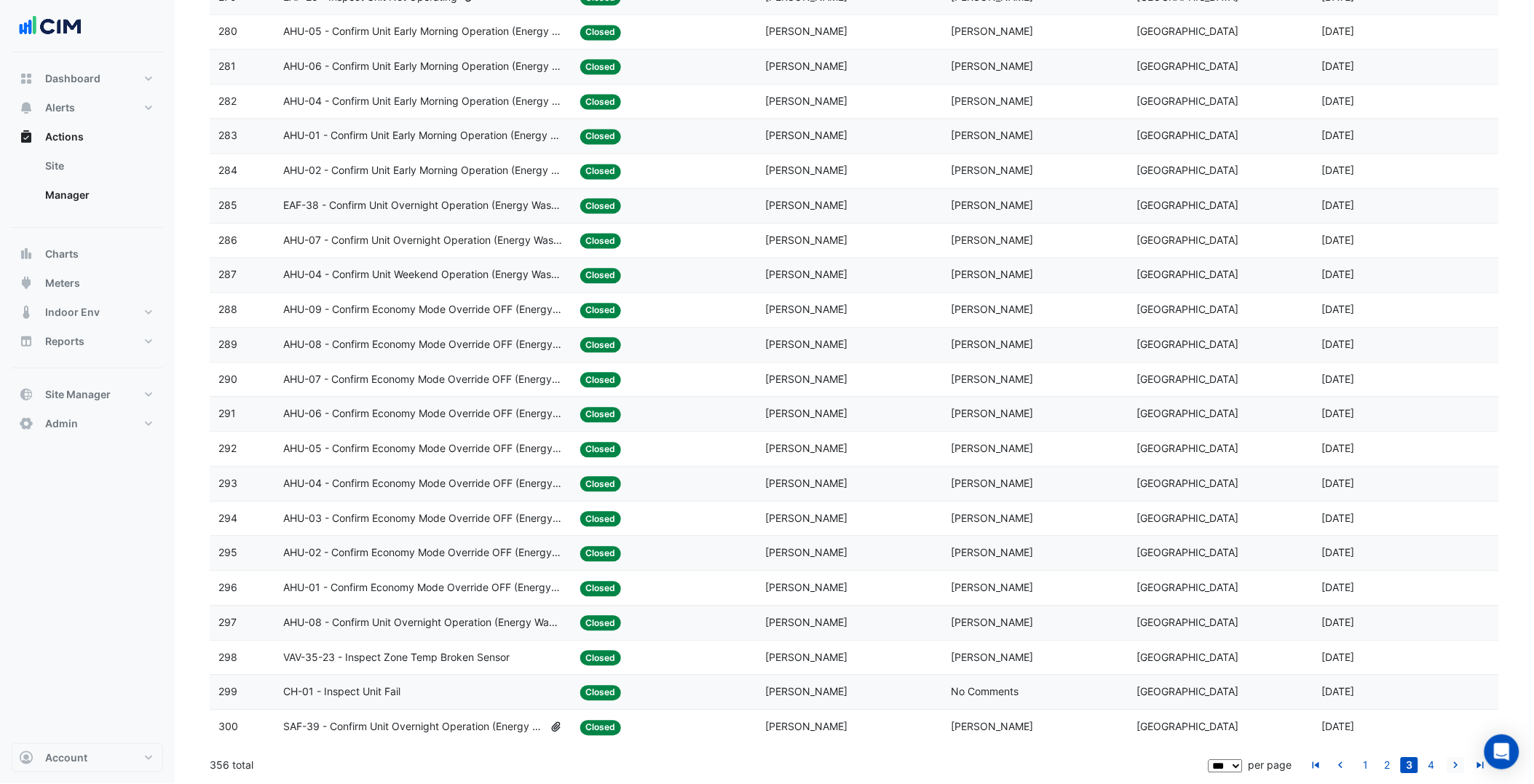
click at [1458, 767] on icon "go to next page" at bounding box center [1456, 768] width 18 height 16
click at [985, 329] on datatable-body-cell "Last Commented: [PERSON_NAME]" at bounding box center [1035, 345] width 185 height 34
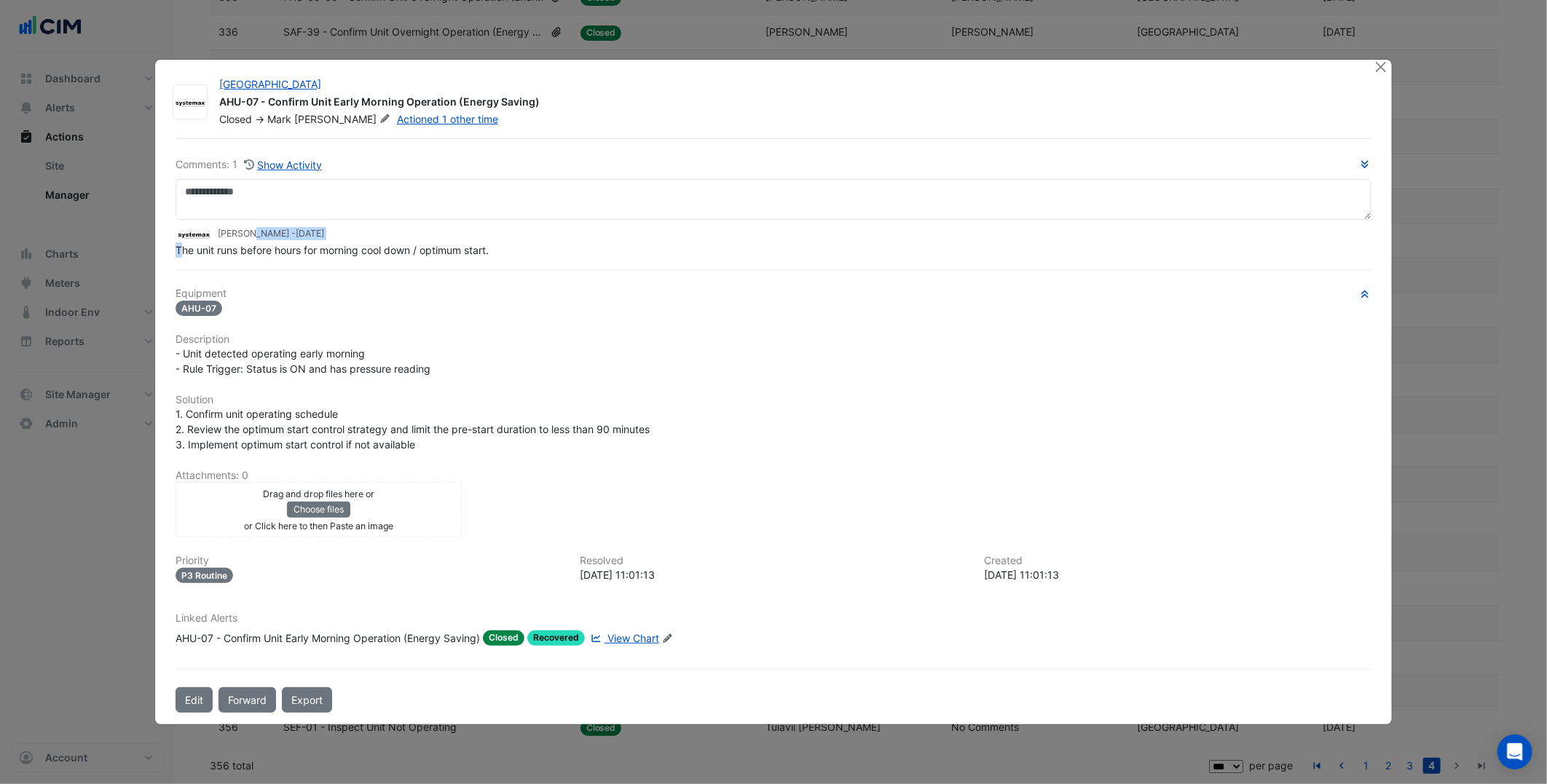
drag, startPoint x: 216, startPoint y: 248, endPoint x: 181, endPoint y: 249, distance: 35.0
click at [181, 249] on app-ticket-comment "[PERSON_NAME] - [DATE] The unit runs before hours for morning cool down / optim…" at bounding box center [774, 241] width 1196 height 32
click at [752, 397] on h6 "Solution" at bounding box center [774, 399] width 1196 height 13
click at [1382, 68] on button "Close" at bounding box center [1381, 68] width 16 height 16
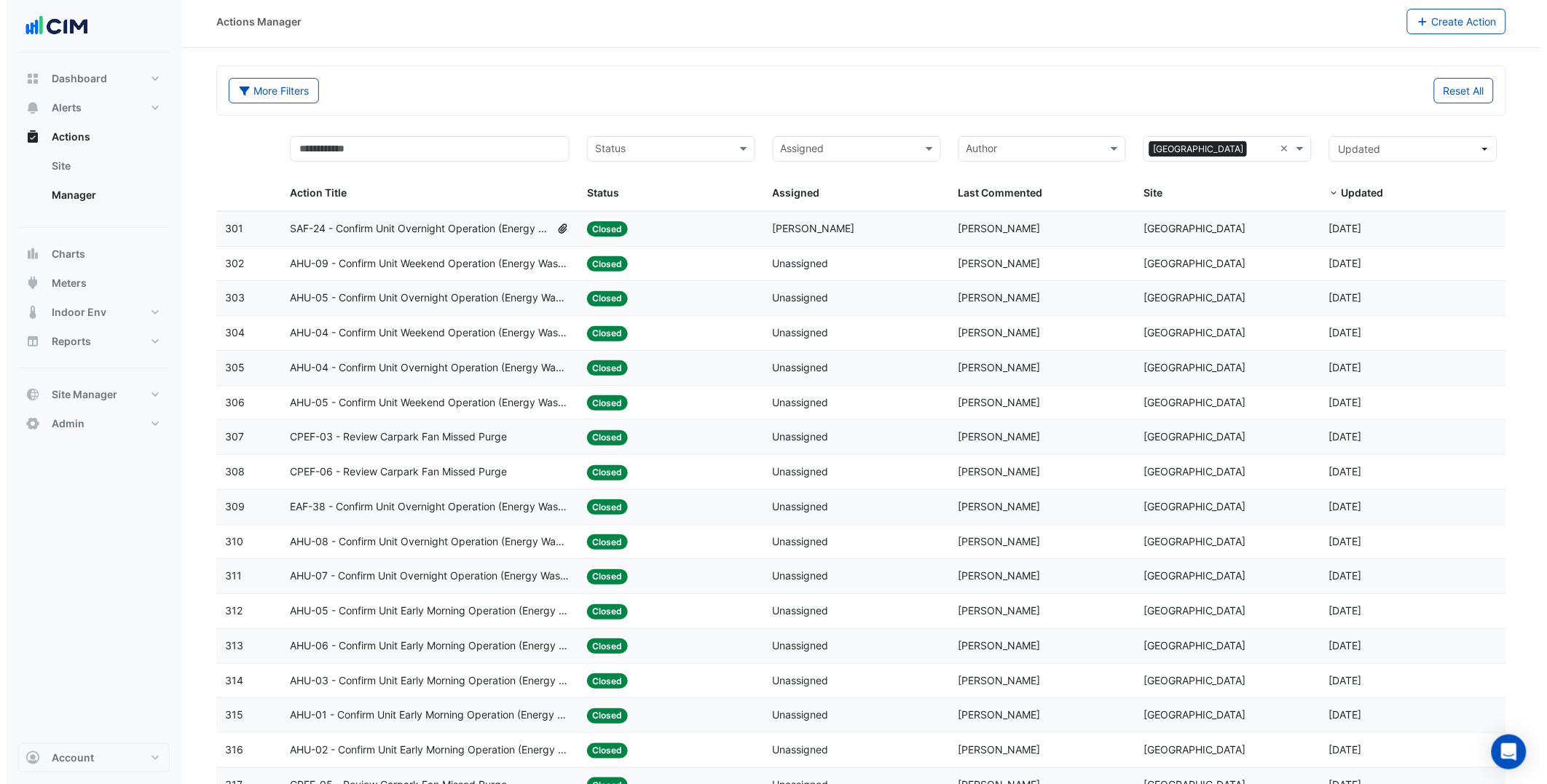
scroll to position [0, 0]
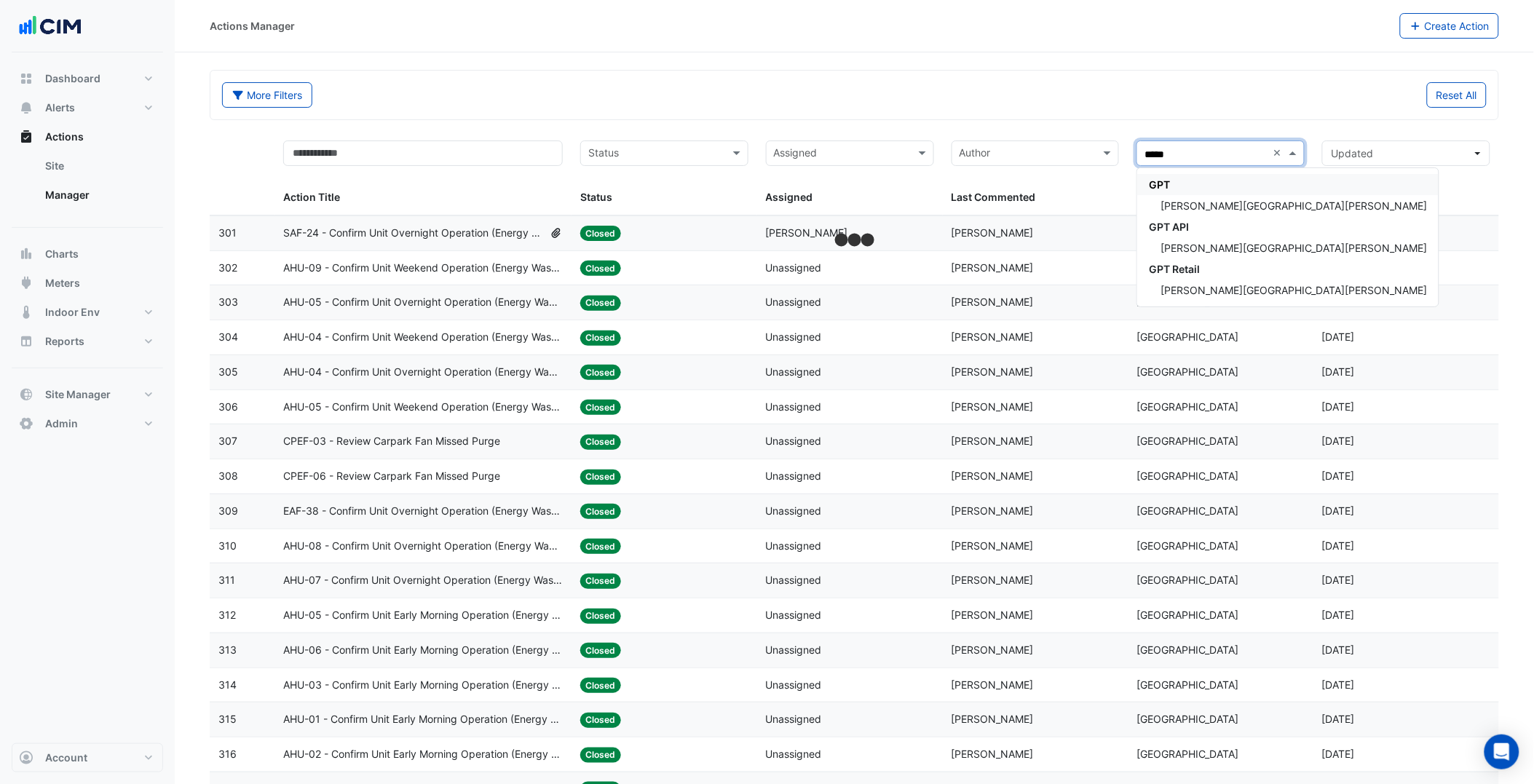
type input "*****"
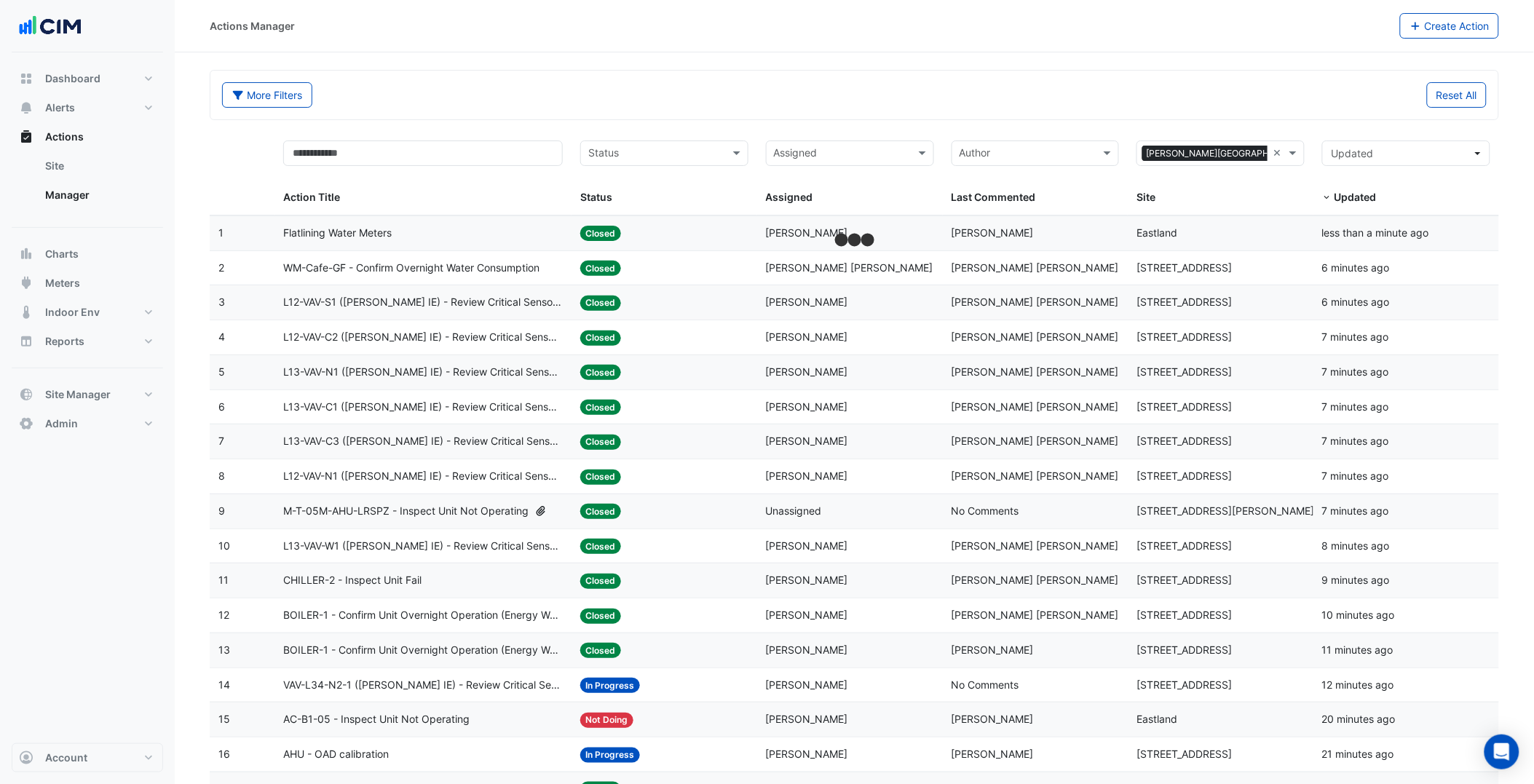
click at [1094, 97] on div "Reset All" at bounding box center [1176, 95] width 642 height 26
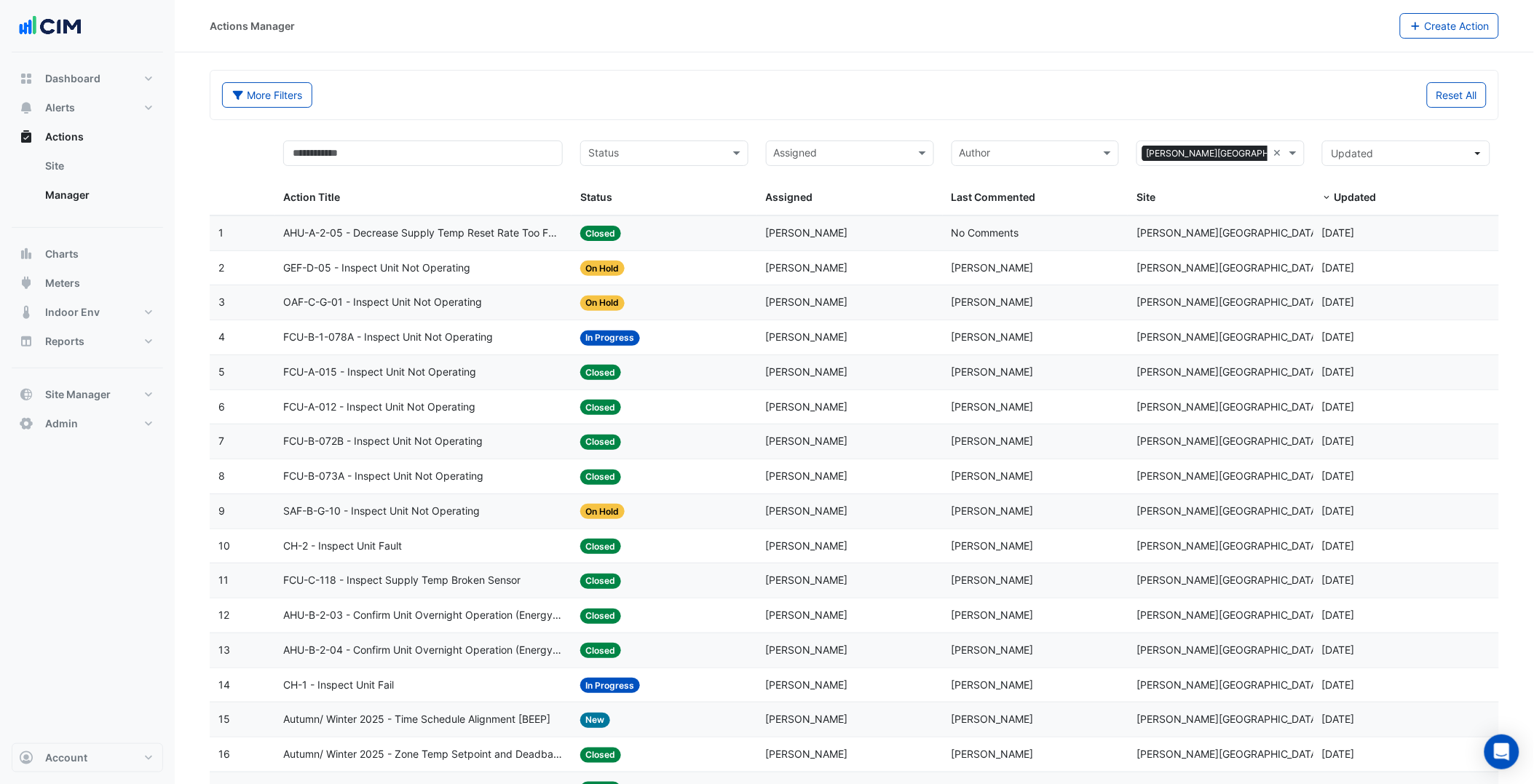
click at [983, 342] on span "Zack Willenbrock" at bounding box center [993, 337] width 82 height 13
click at [105, 100] on button "Alerts" at bounding box center [87, 108] width 151 height 29
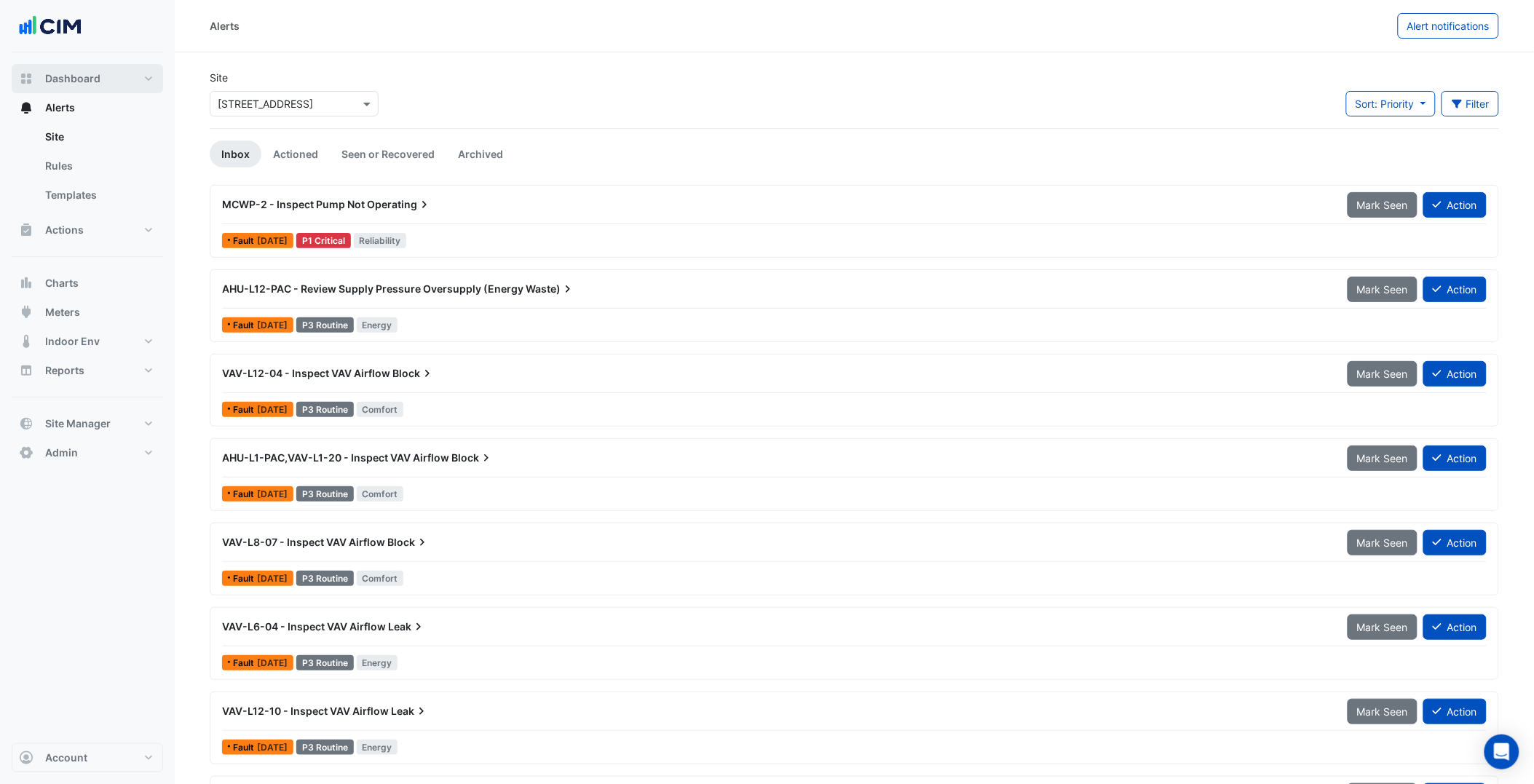
click at [144, 76] on button "Dashboard" at bounding box center [87, 78] width 151 height 29
select select "***"
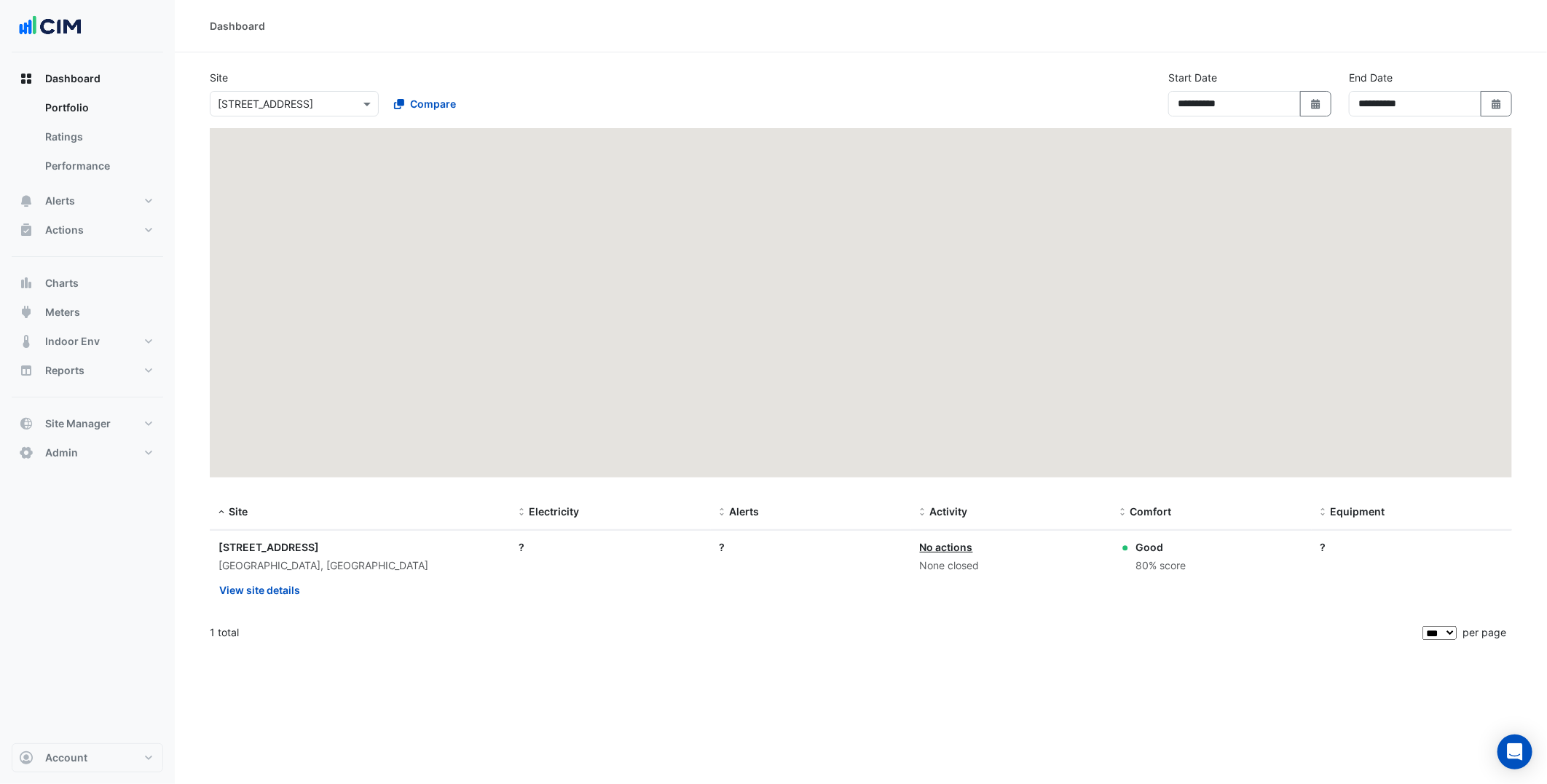
click at [346, 109] on div at bounding box center [293, 103] width 168 height 17
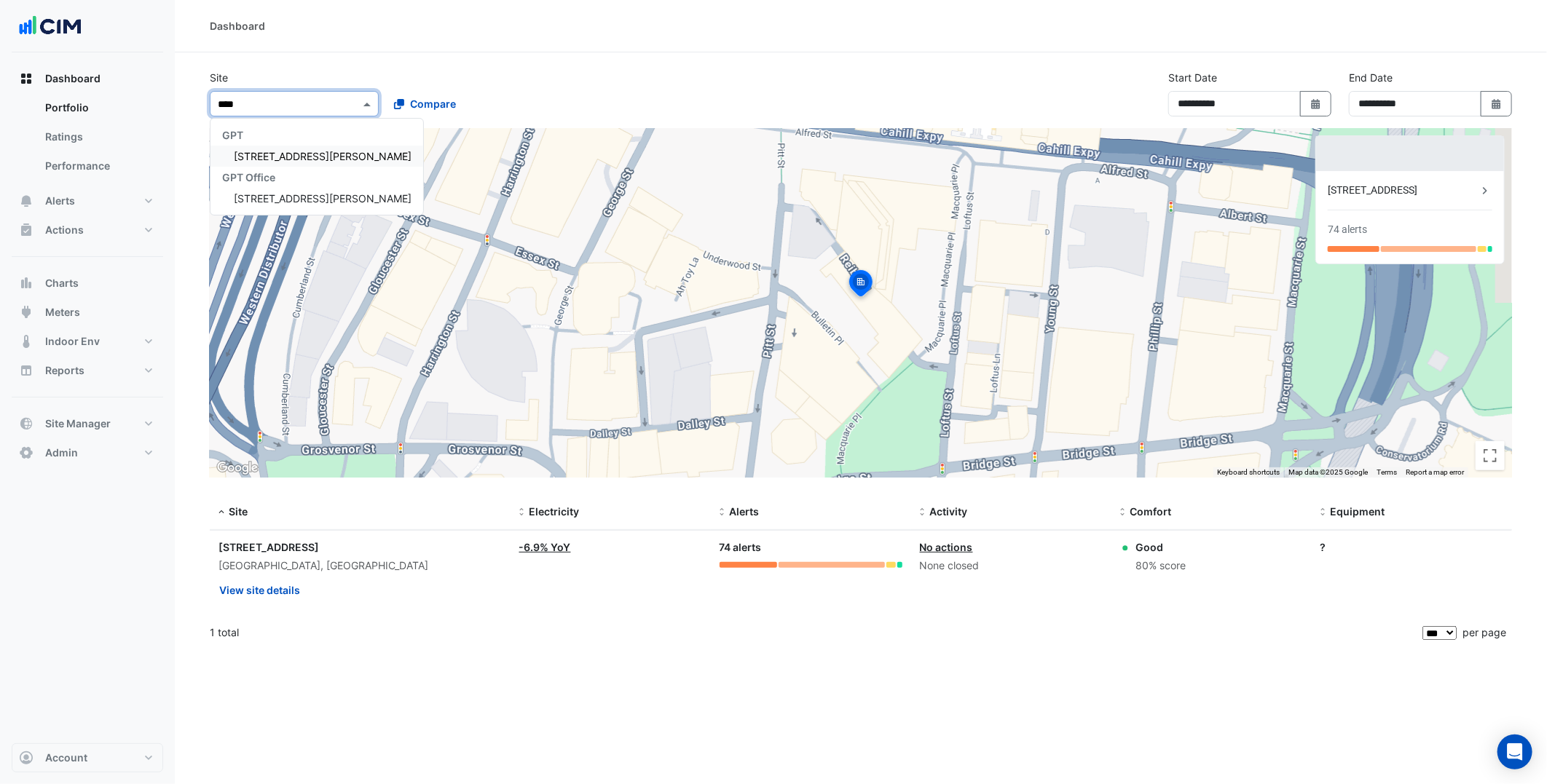
type input "*****"
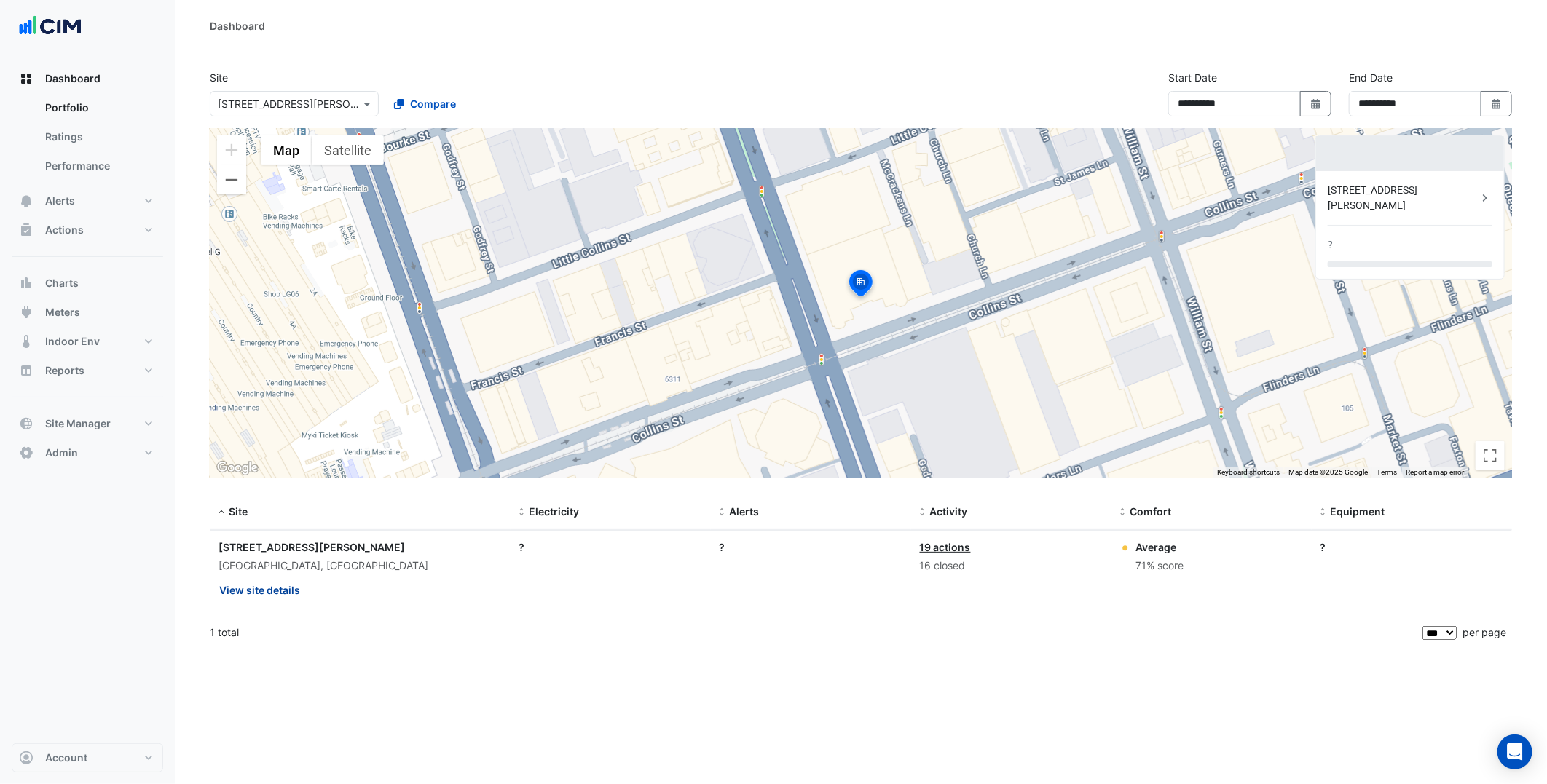
click at [287, 588] on button "View site details" at bounding box center [260, 590] width 82 height 26
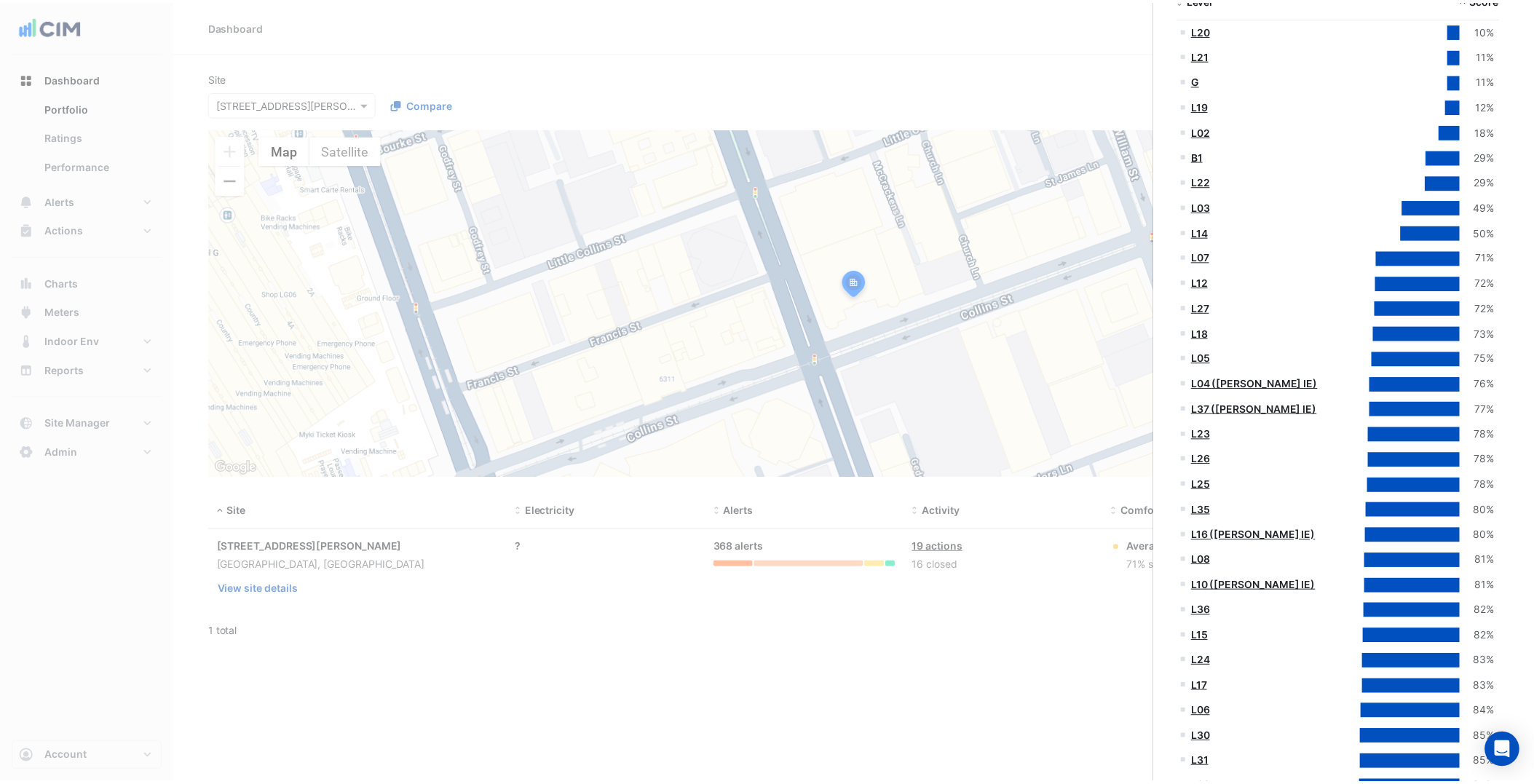
scroll to position [295, 0]
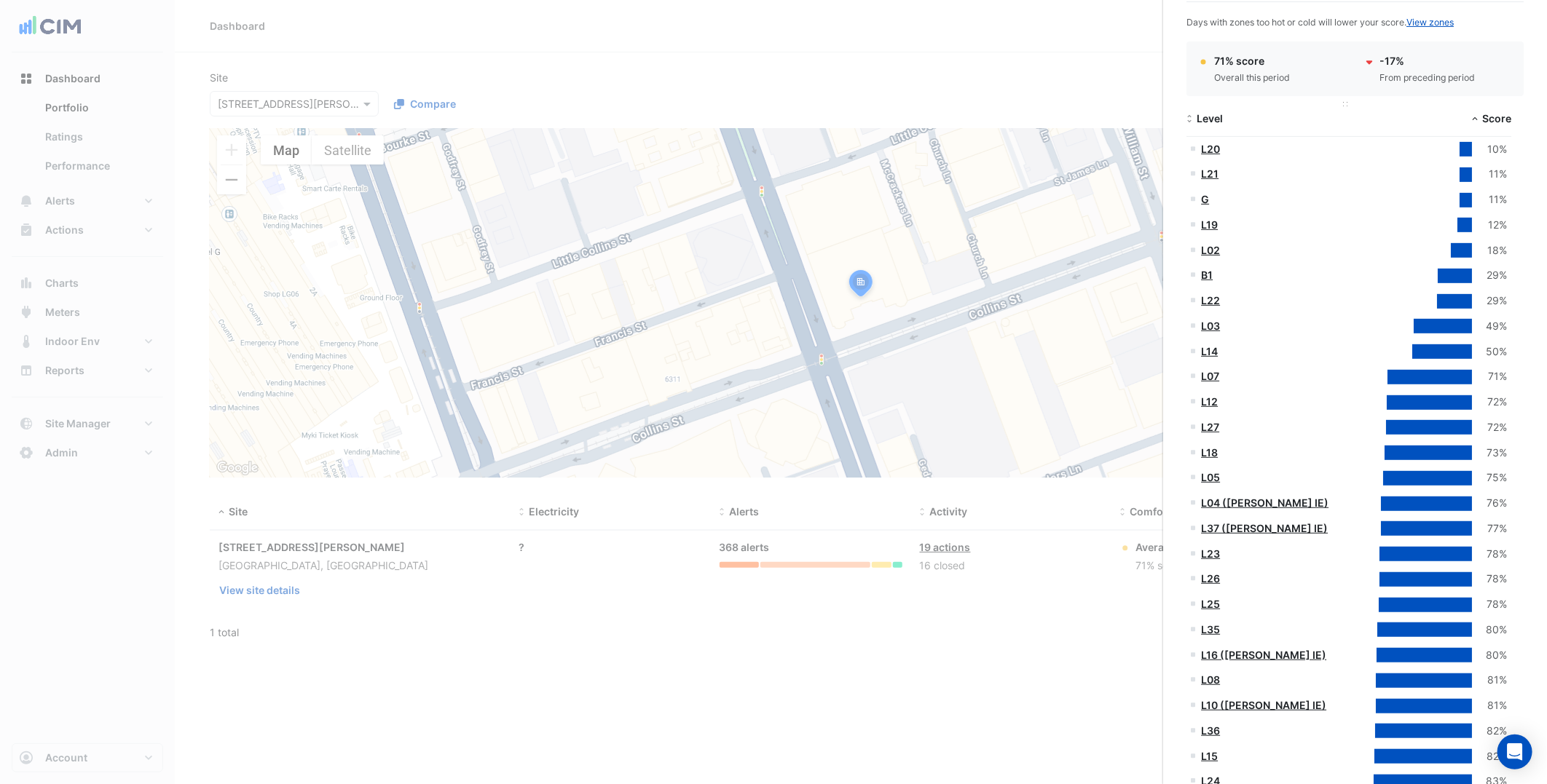
click at [1204, 120] on span "Level" at bounding box center [1209, 118] width 27 height 13
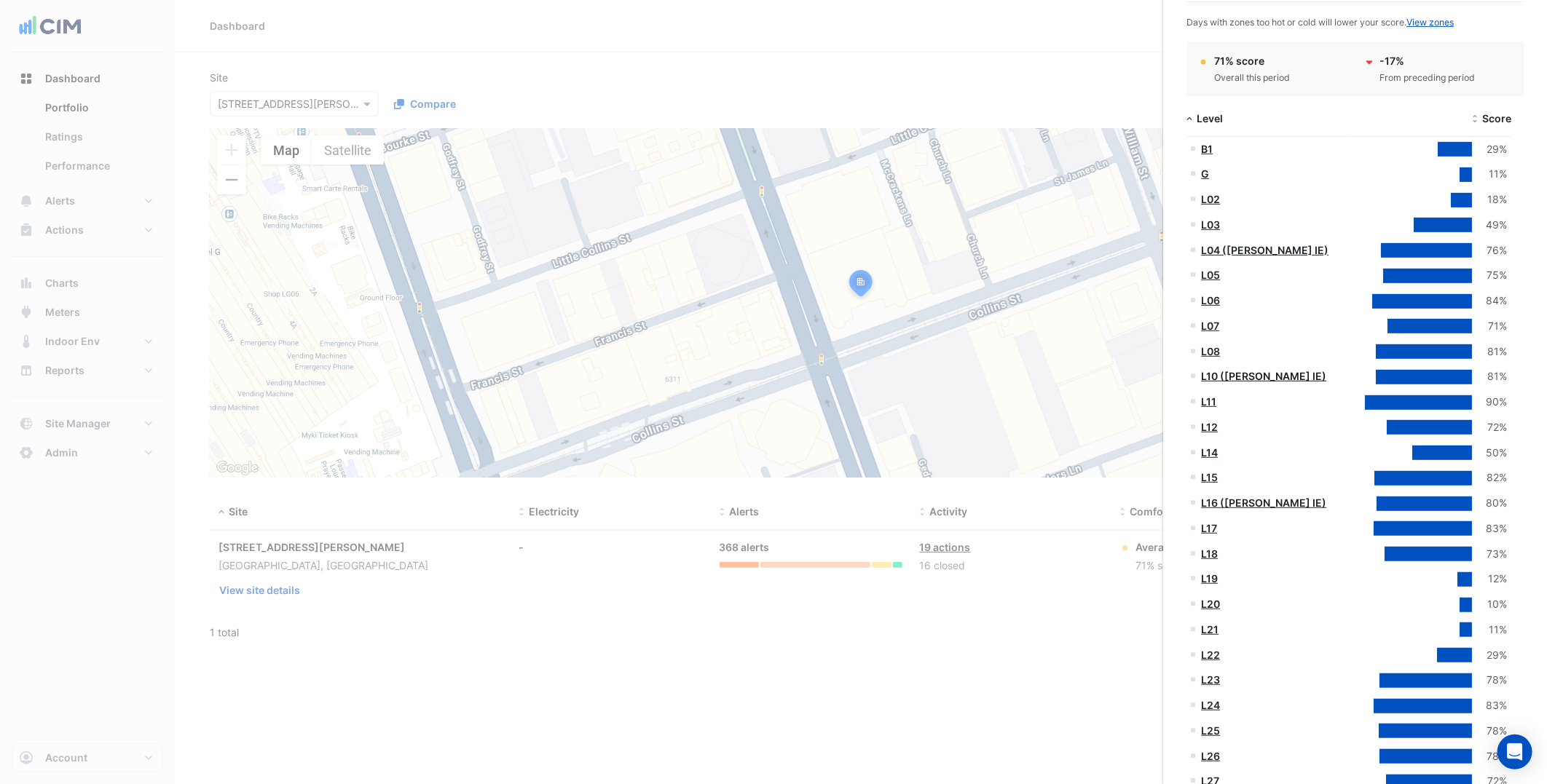
click at [1260, 376] on link "L10 (NABERS IE)" at bounding box center [1263, 376] width 126 height 13
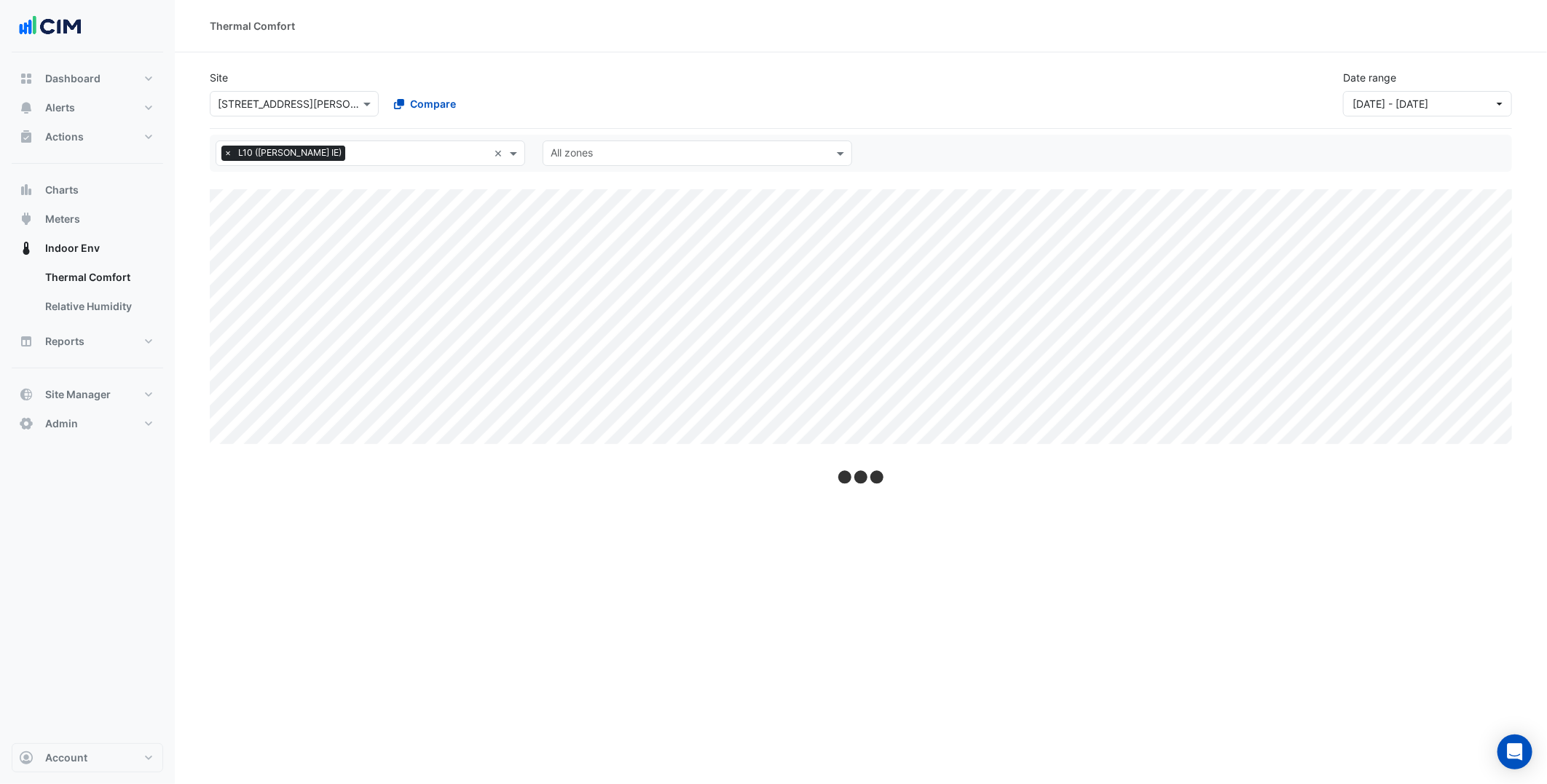
select select "***"
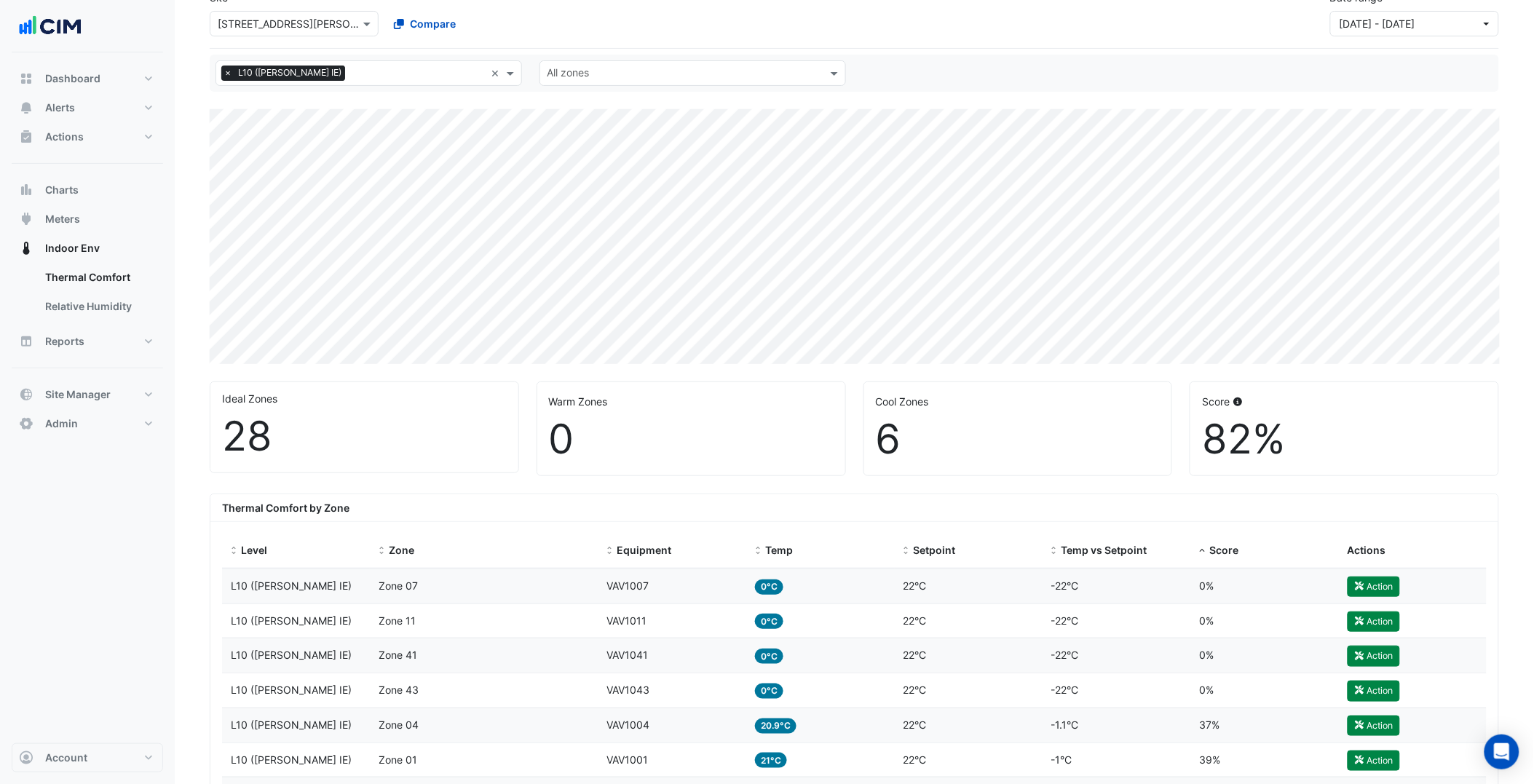
scroll to position [80, 0]
click at [143, 406] on button "Site Manager" at bounding box center [87, 394] width 151 height 29
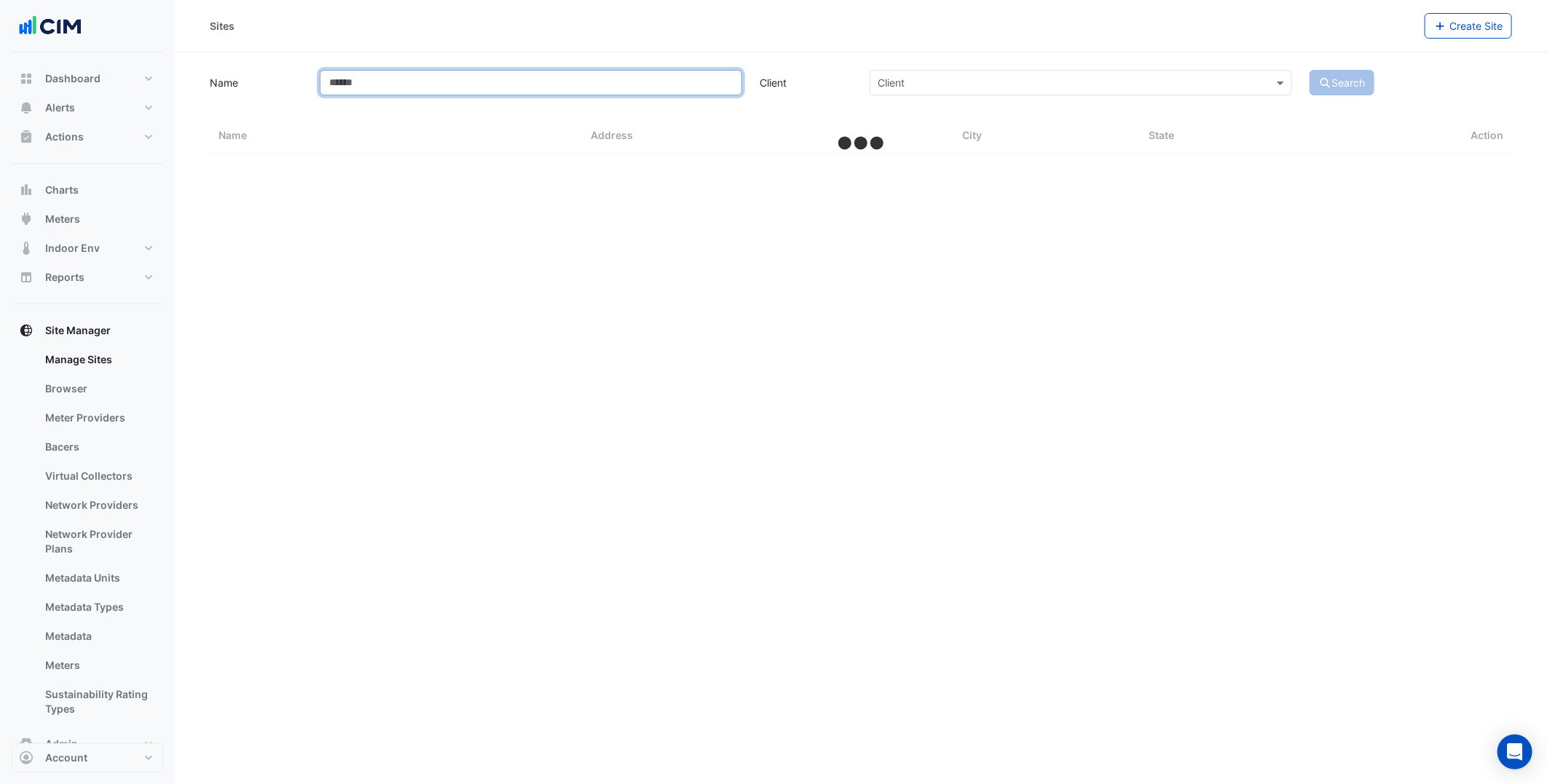
click at [442, 81] on input "Name" at bounding box center [531, 82] width 422 height 26
type input "***"
select select "***"
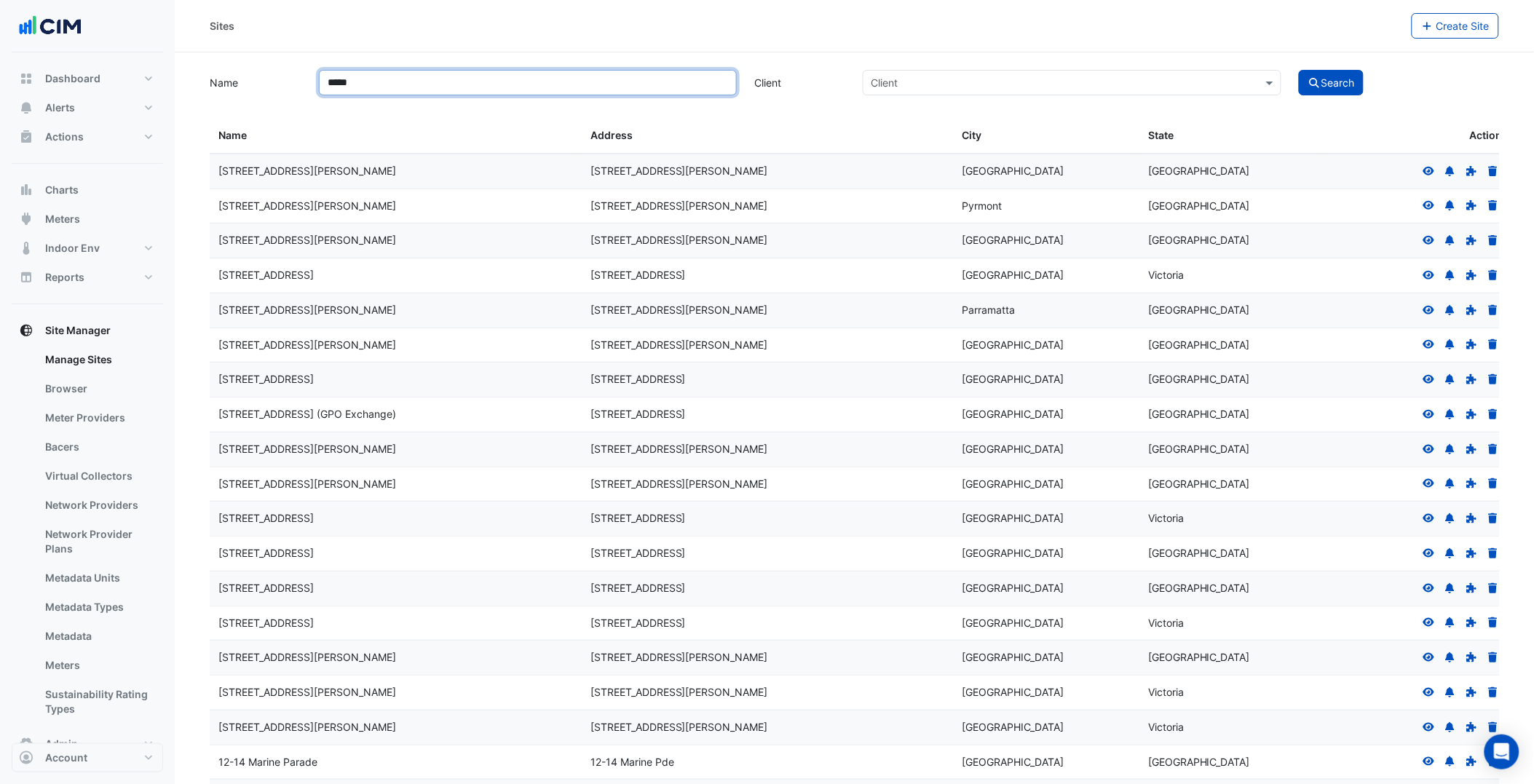
type input "*****"
click at [1299, 70] on button "Search" at bounding box center [1332, 82] width 66 height 26
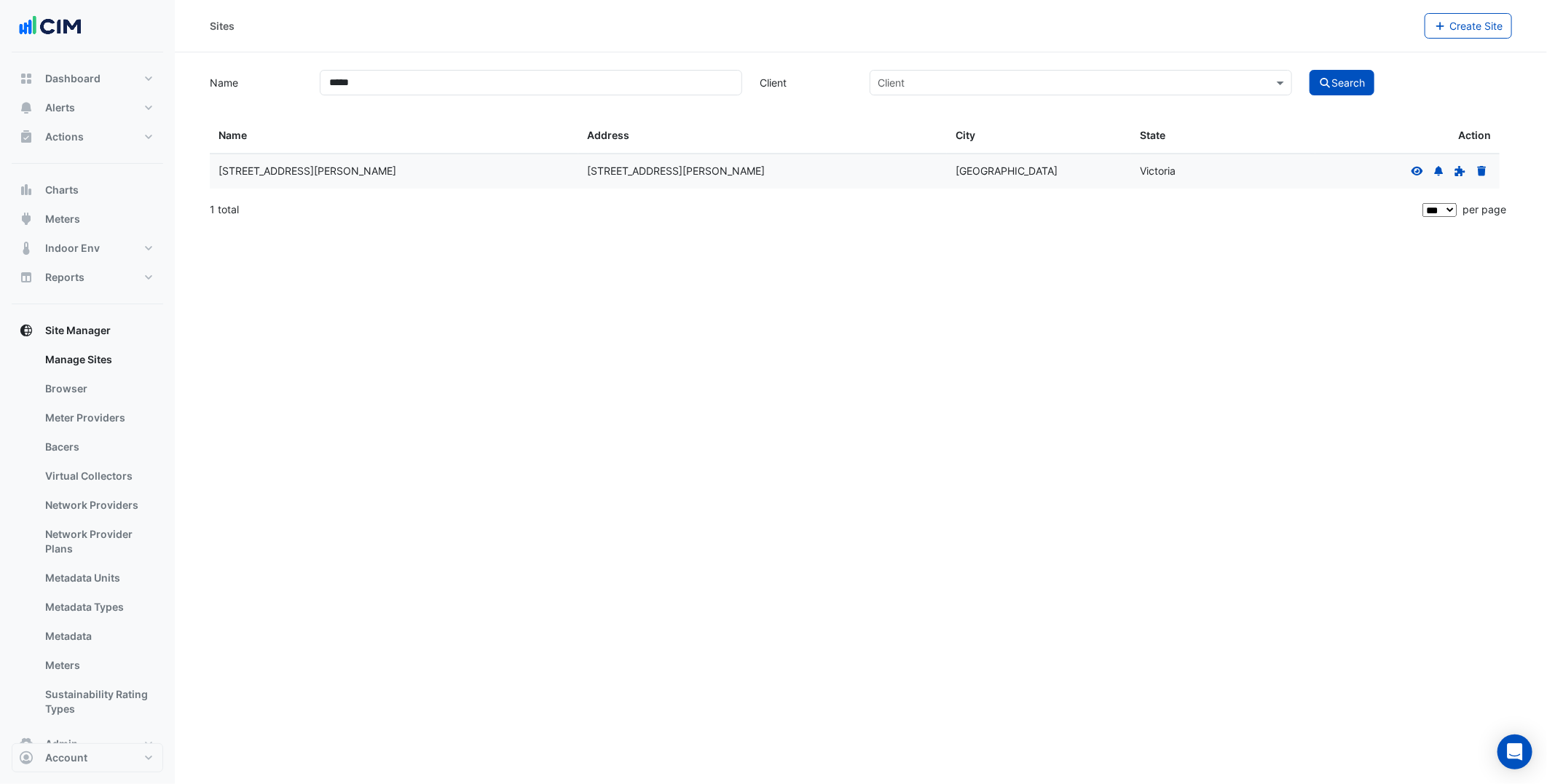
click at [1413, 172] on icon at bounding box center [1417, 170] width 12 height 9
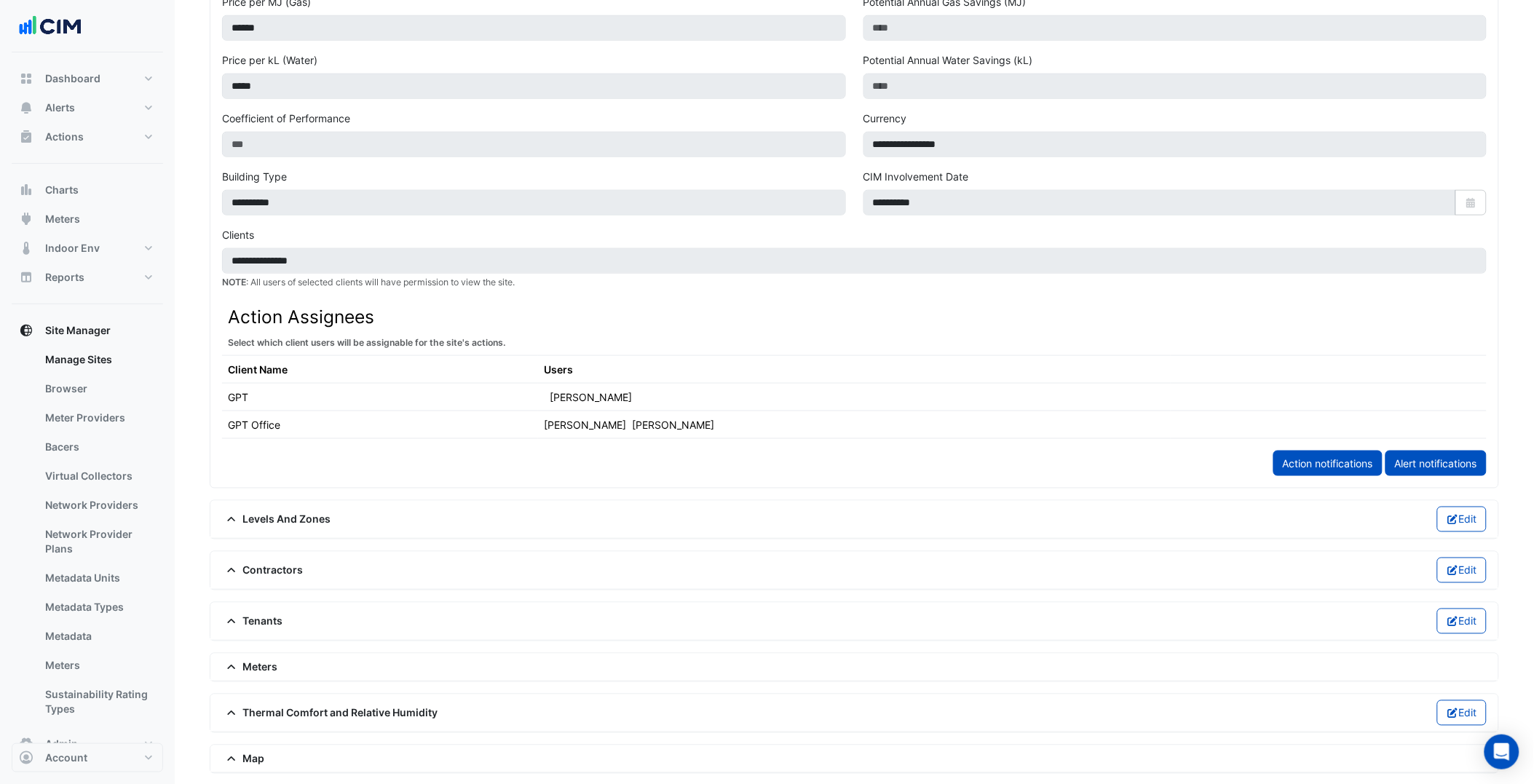
scroll to position [684, 0]
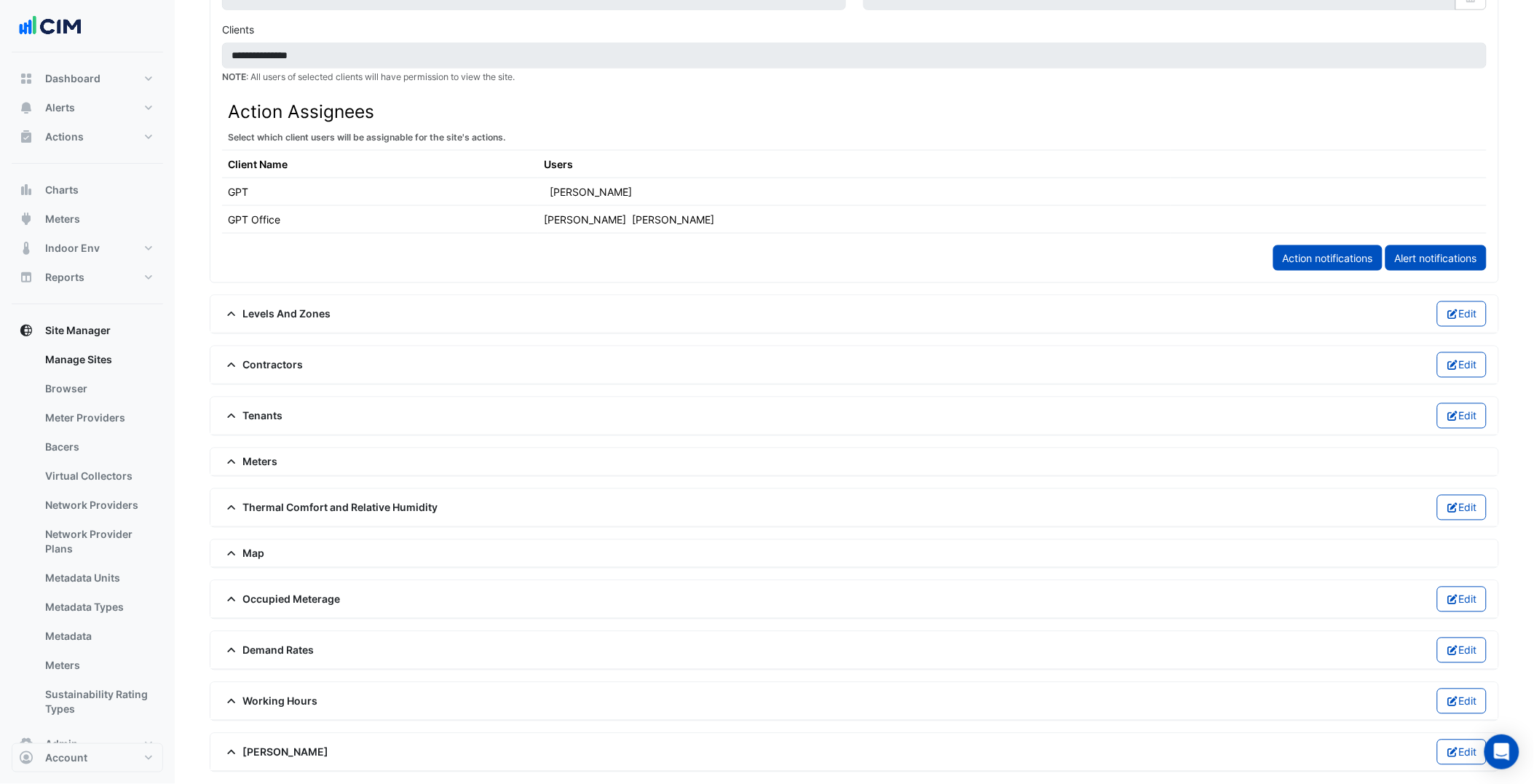
click at [291, 316] on span "Levels And Zones" at bounding box center [276, 314] width 109 height 16
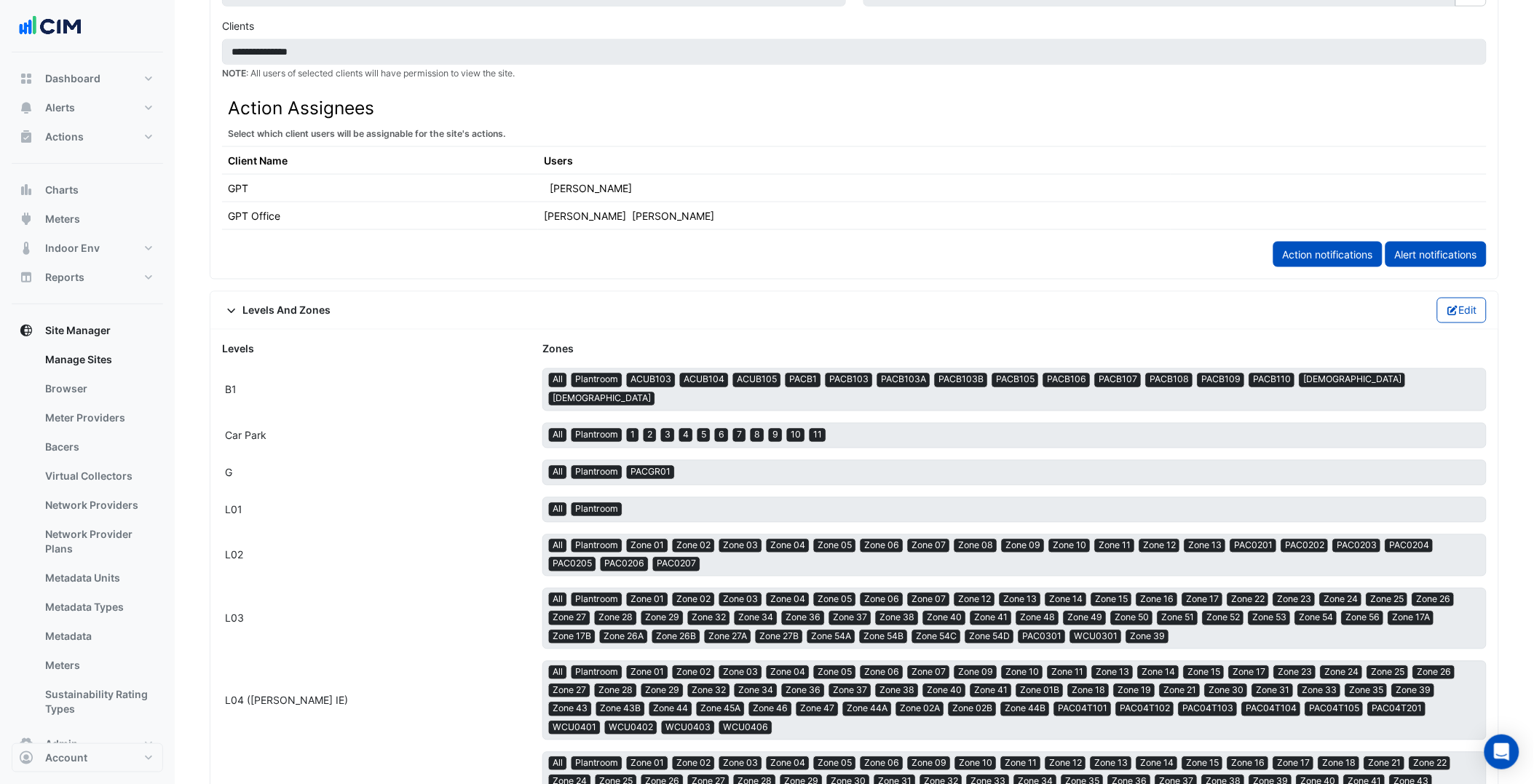
click at [1472, 329] on div "Levels And Zones Edit" at bounding box center [854, 311] width 1289 height 38
click at [1469, 303] on button "Edit" at bounding box center [1462, 310] width 50 height 26
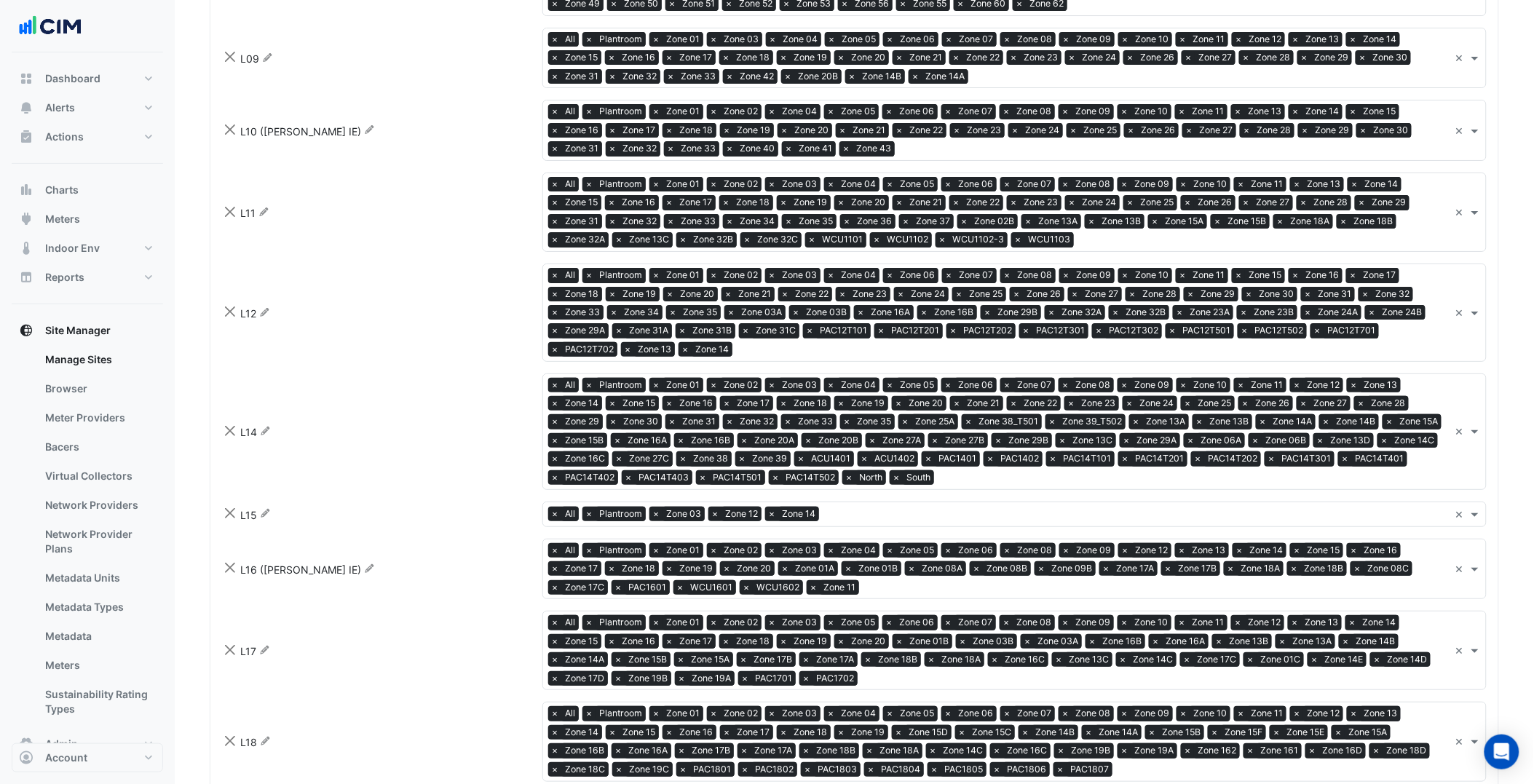
scroll to position [1898, 0]
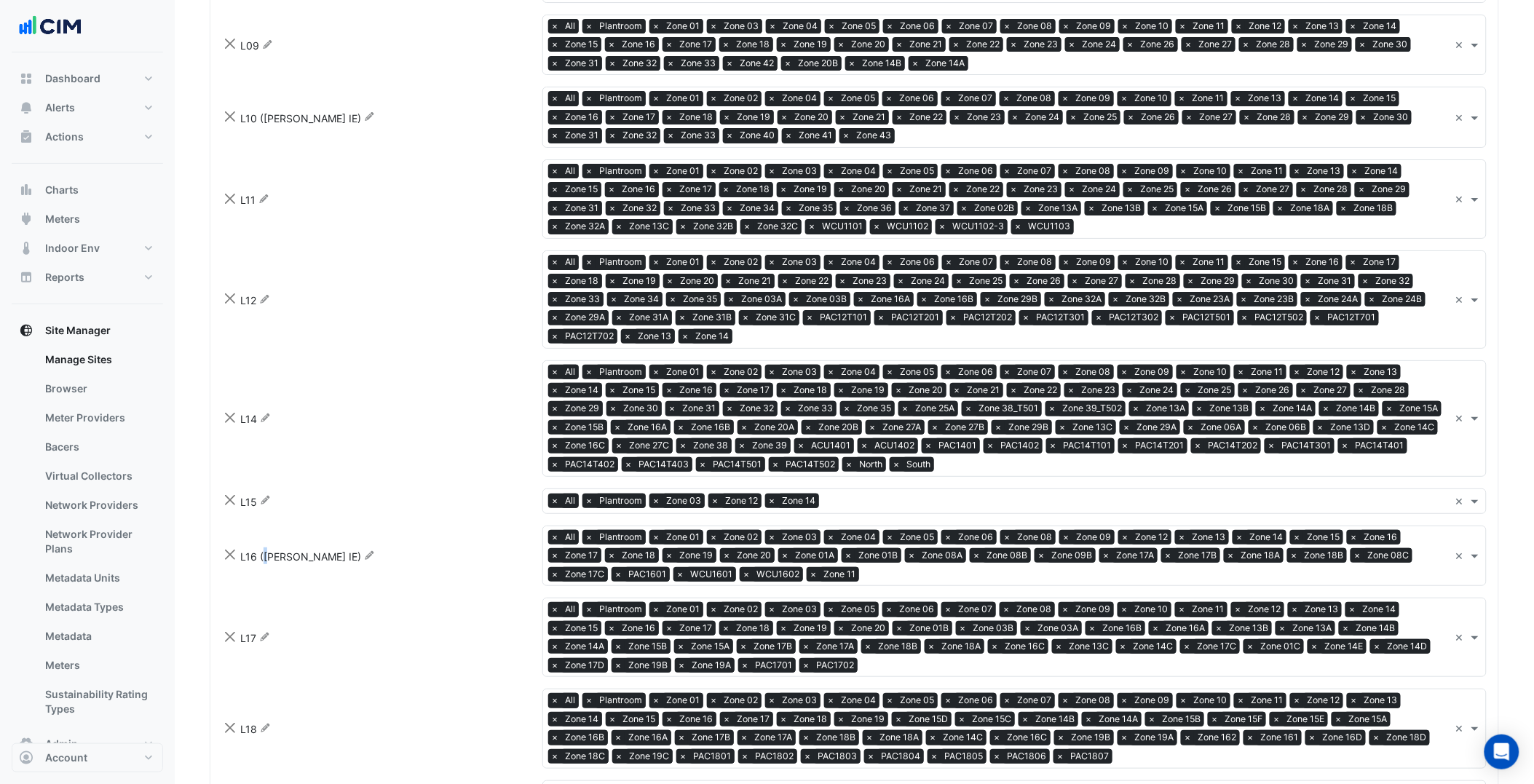
click at [274, 550] on span "L16 (NABERS IE)" at bounding box center [300, 556] width 121 height 13
drag, startPoint x: 272, startPoint y: 548, endPoint x: 256, endPoint y: 553, distance: 16.8
click at [258, 553] on span "L16 (NABERS IE)" at bounding box center [300, 556] width 121 height 13
click at [264, 551] on span "L16 (NABERS IE)" at bounding box center [300, 556] width 121 height 13
drag, startPoint x: 255, startPoint y: 550, endPoint x: 317, endPoint y: 550, distance: 62.0
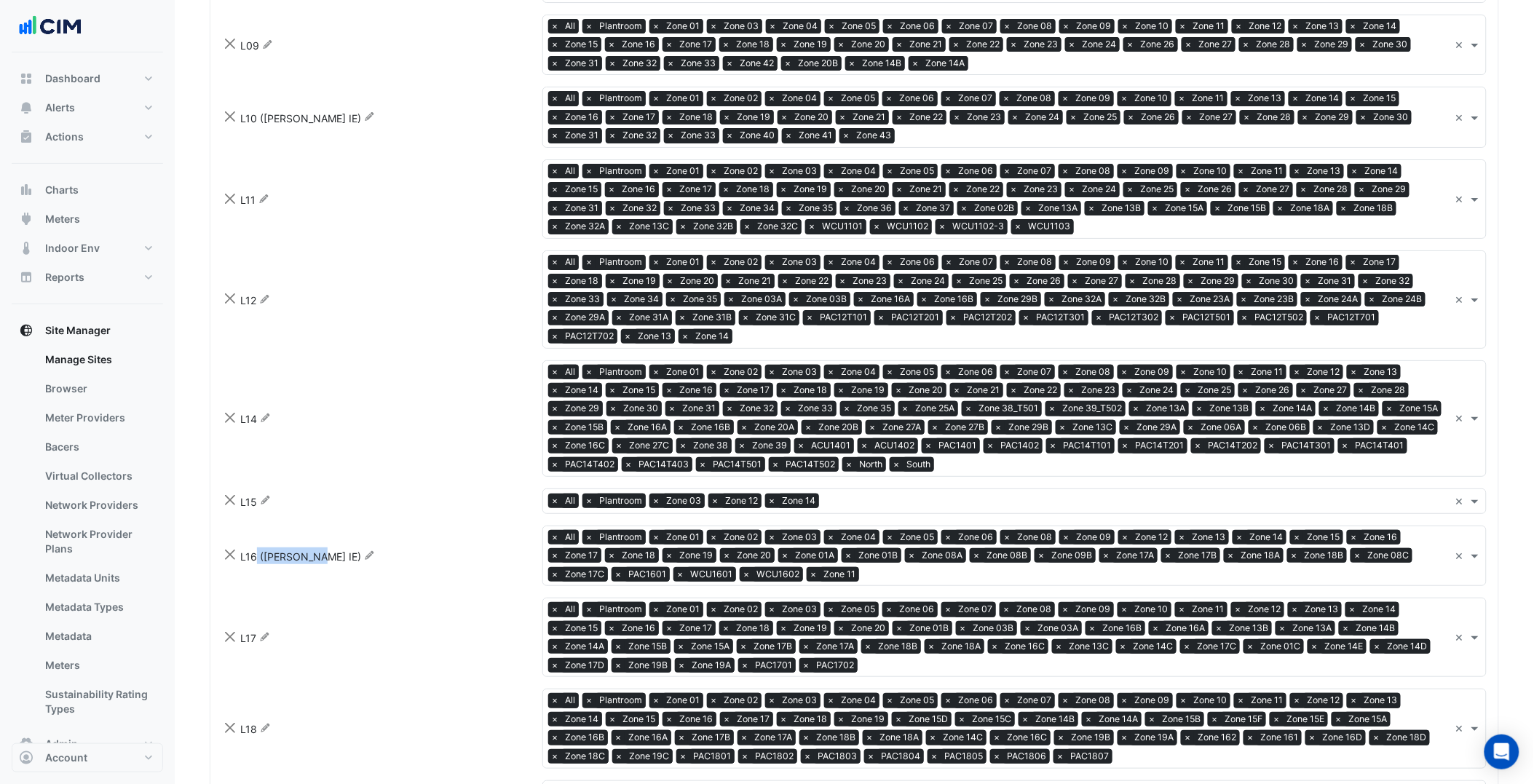
click at [317, 550] on span "L16 (NABERS IE)" at bounding box center [300, 556] width 121 height 13
copy span "(NABERS IE)"
click at [264, 413] on icon "Rename" at bounding box center [265, 417] width 11 height 9
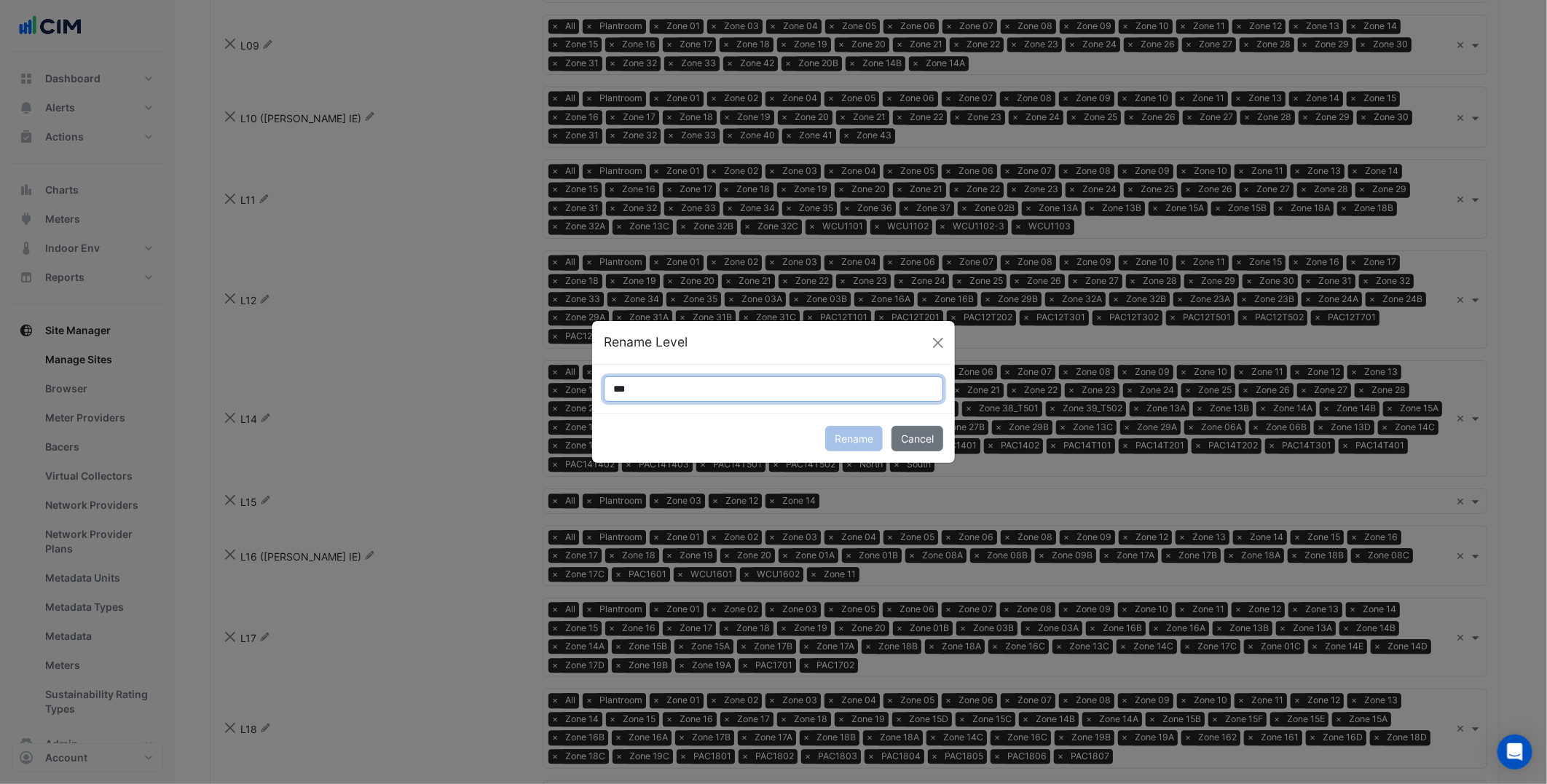
click at [670, 377] on input "***" at bounding box center [774, 390] width 340 height 26
paste input "**********"
type input "**********"
click at [868, 439] on button "Rename" at bounding box center [854, 439] width 58 height 26
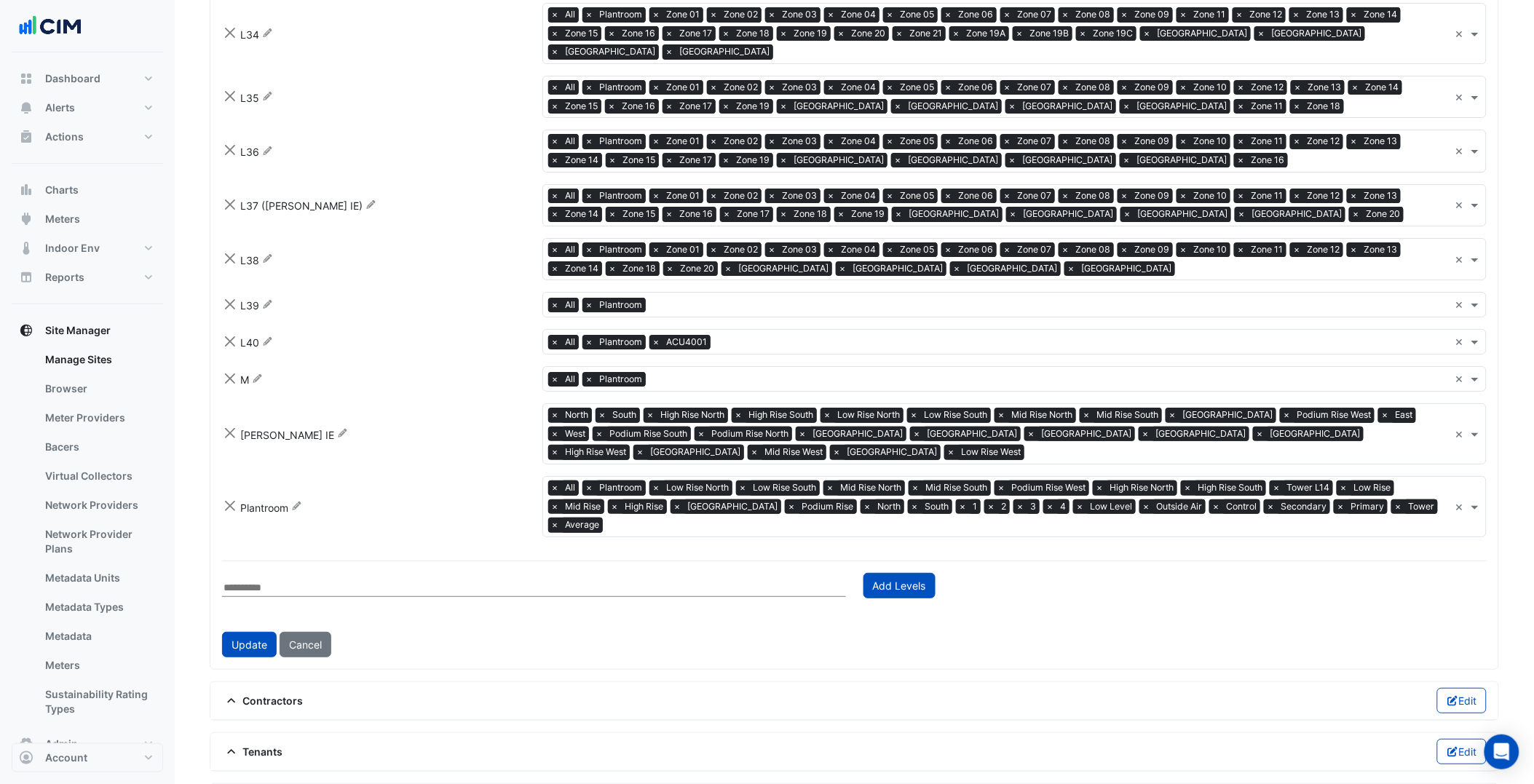
scroll to position [3839, 0]
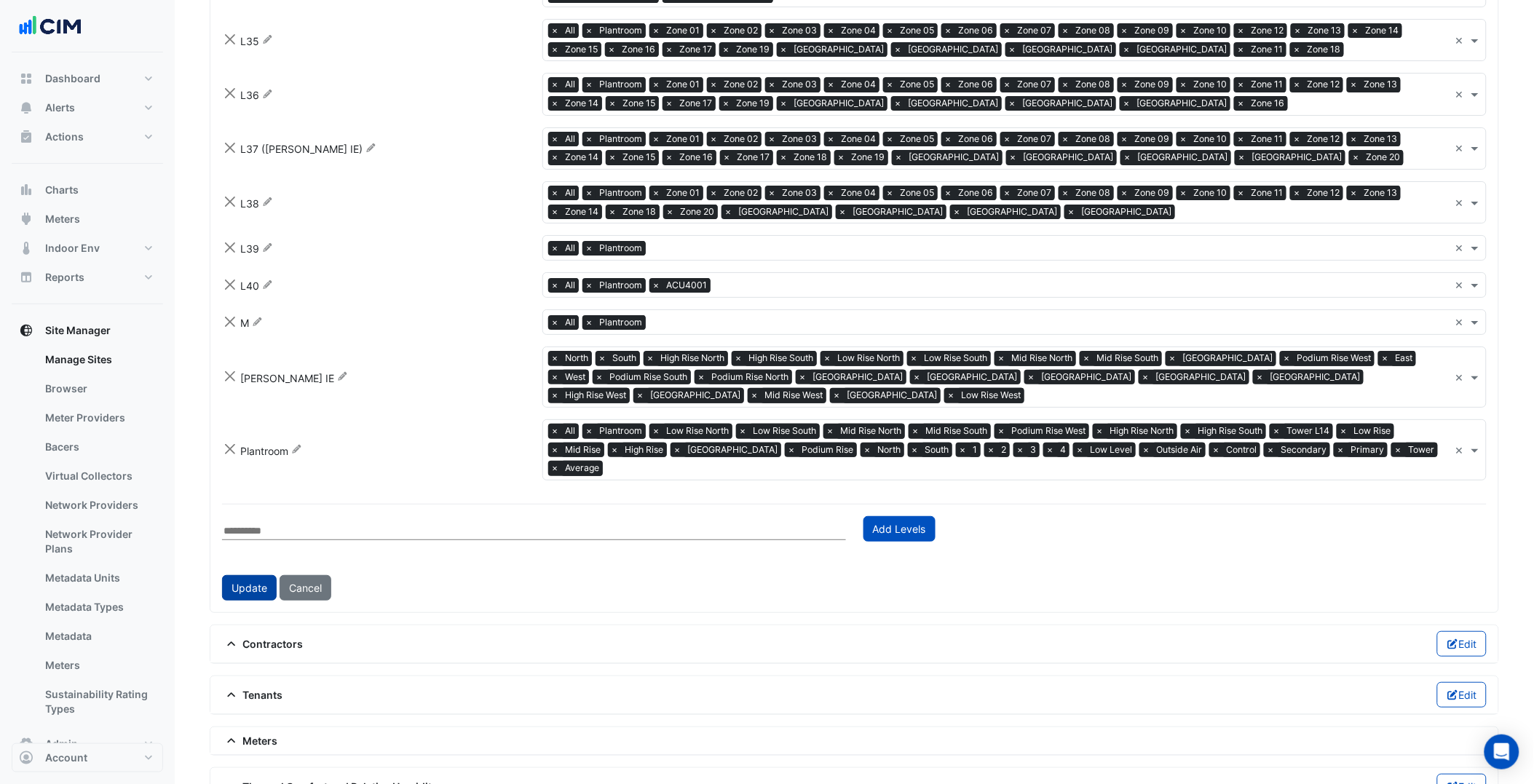
click at [246, 575] on button "Update" at bounding box center [249, 588] width 55 height 26
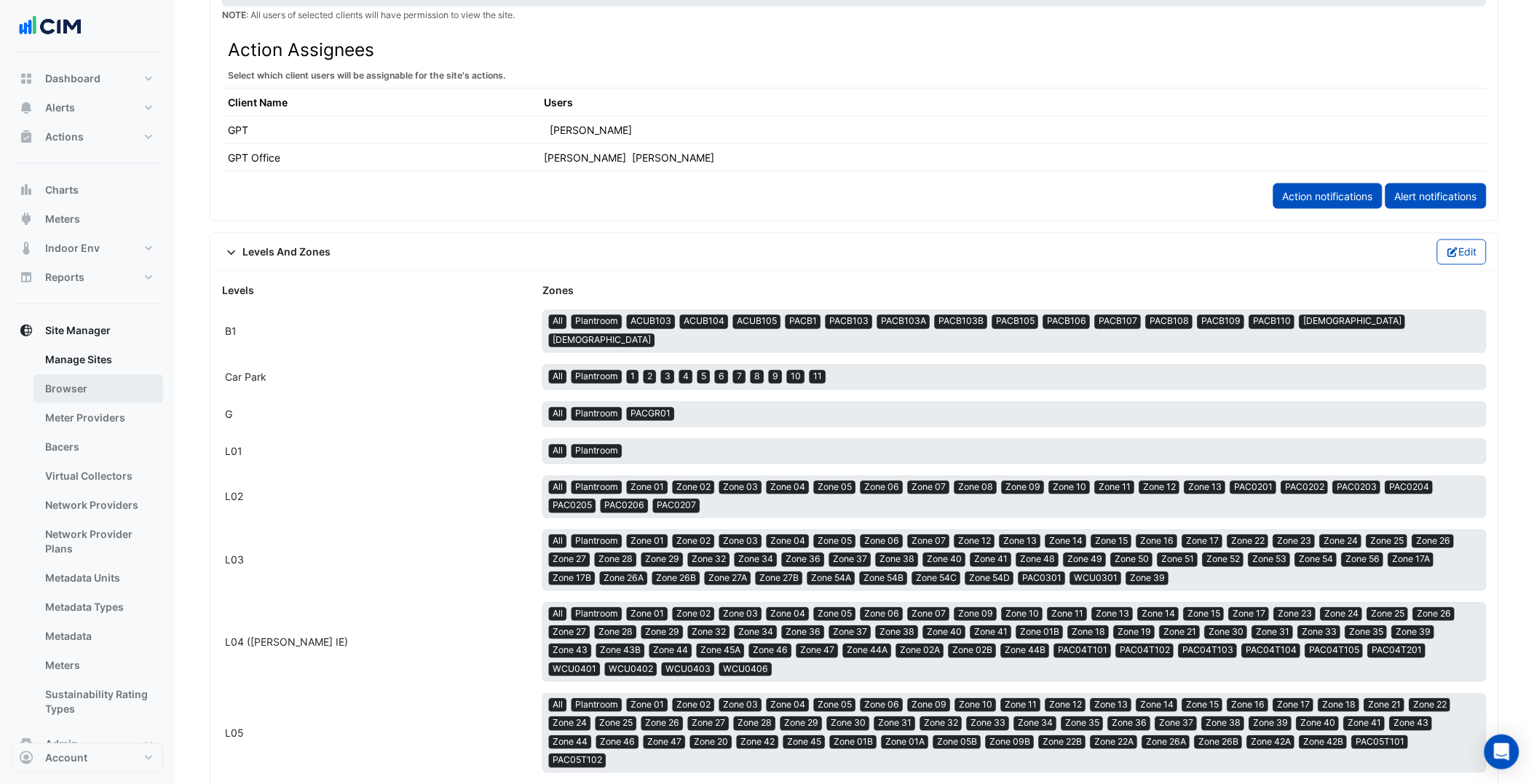
scroll to position [3539, 0]
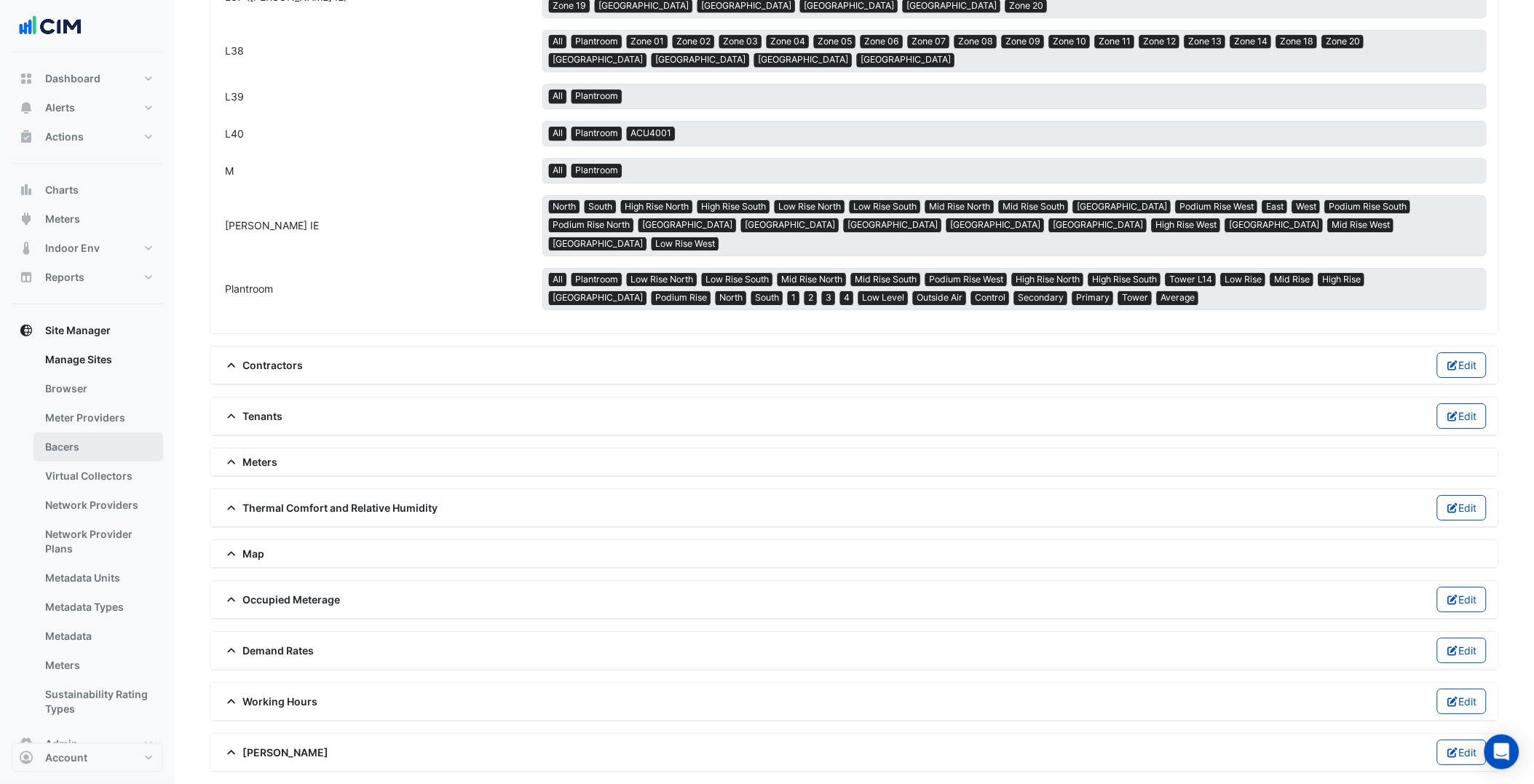
click at [100, 454] on link "Bacers" at bounding box center [98, 447] width 130 height 29
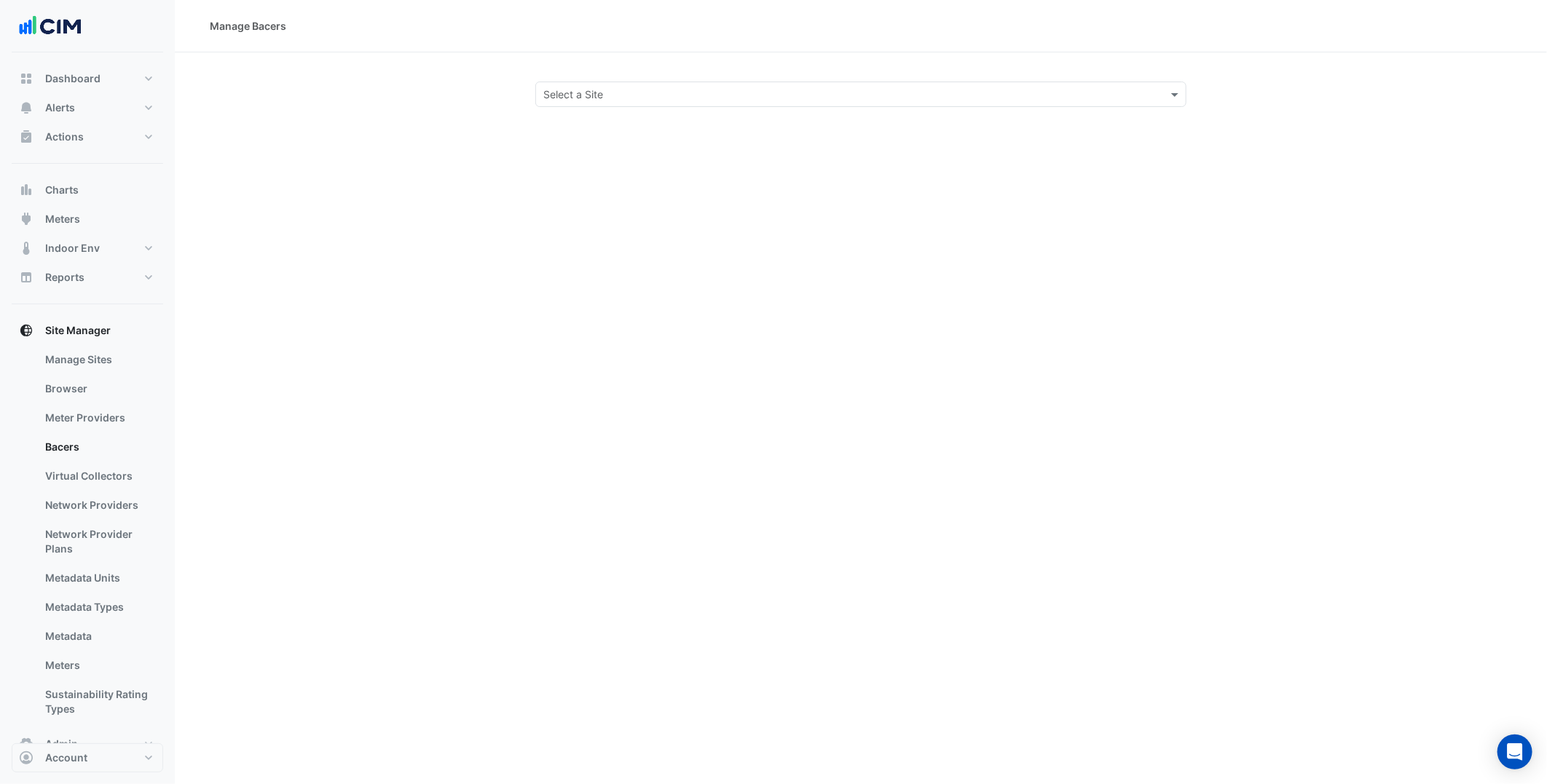
click at [699, 100] on input "text" at bounding box center [846, 95] width 606 height 16
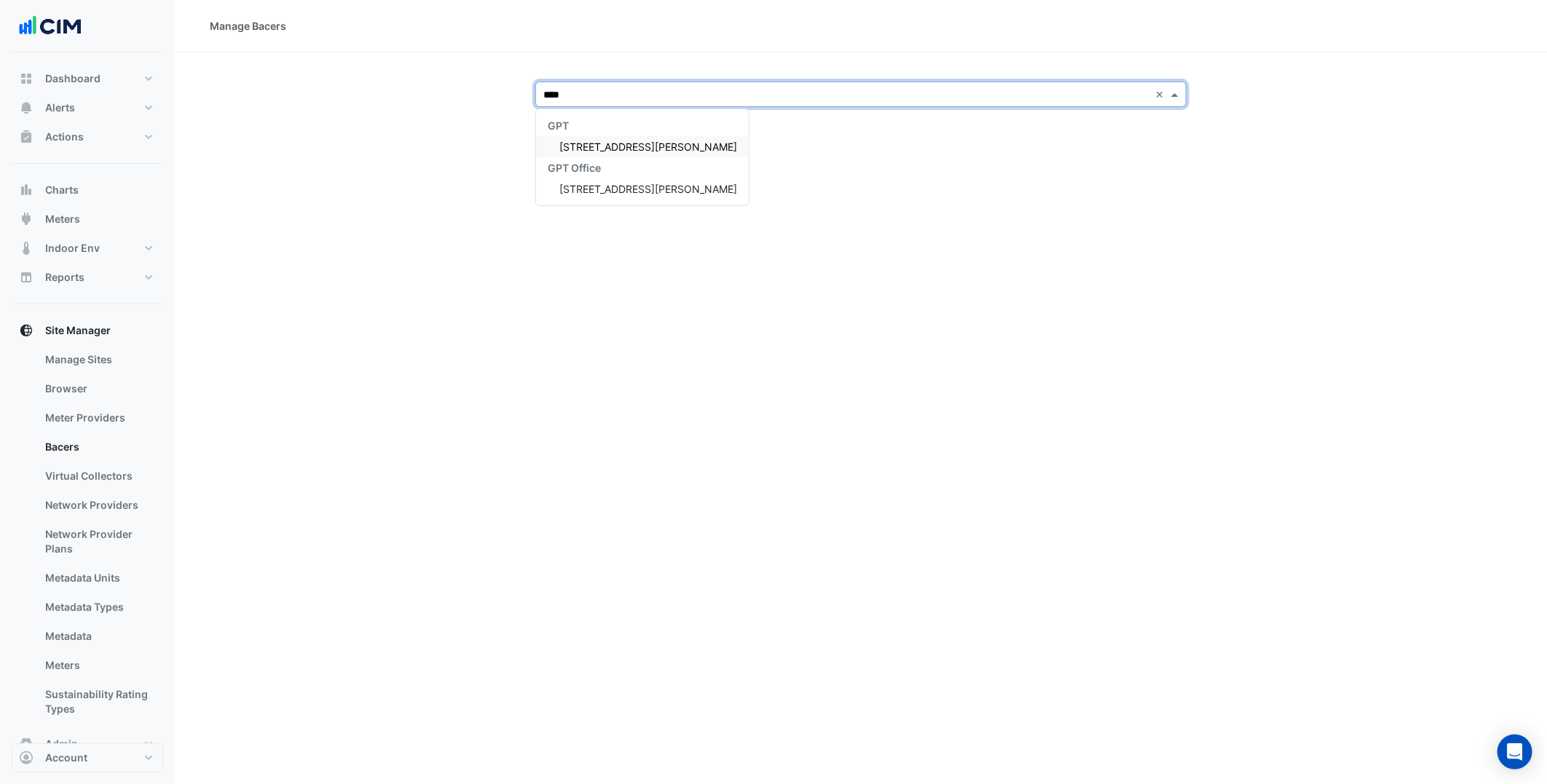
type input "*****"
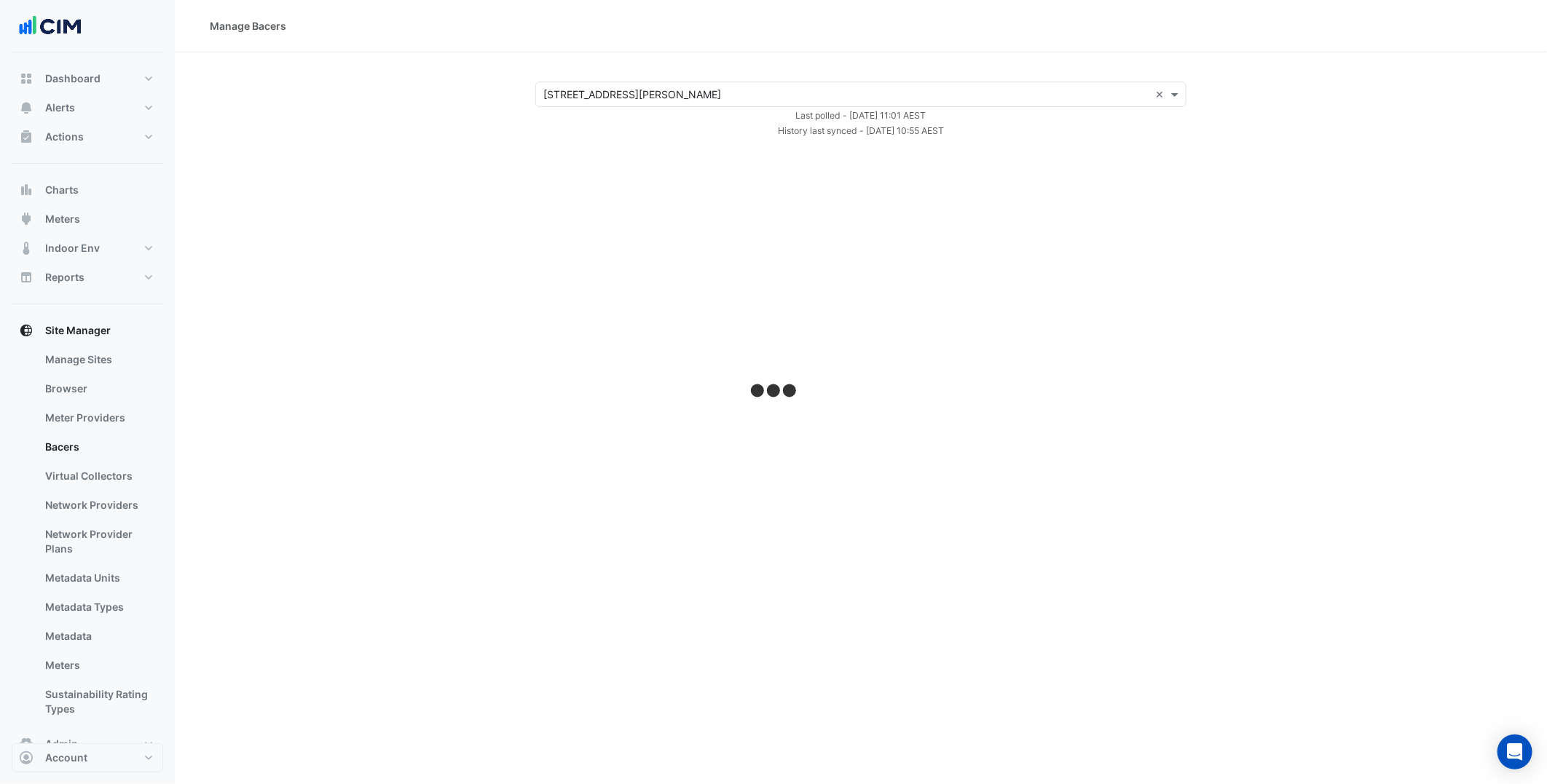
click at [347, 75] on section "Select a Site × 530 Collins Street × Last polled - Mon 18-Aug-2025 11:01 AEST H…" at bounding box center [861, 95] width 1372 height 86
select select "***"
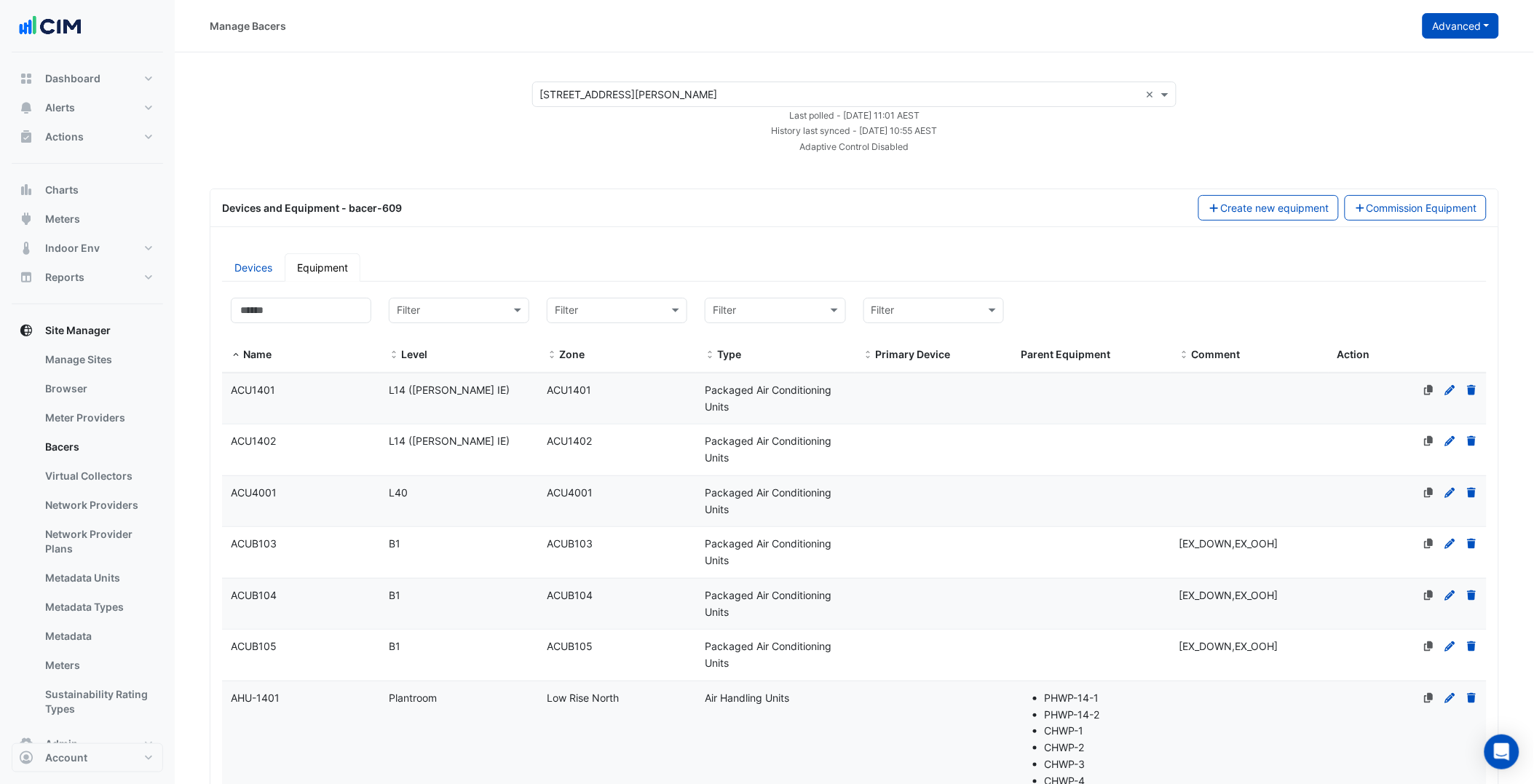
click at [1477, 34] on button "Advanced" at bounding box center [1461, 26] width 77 height 26
click at [446, 309] on input "text" at bounding box center [444, 311] width 95 height 17
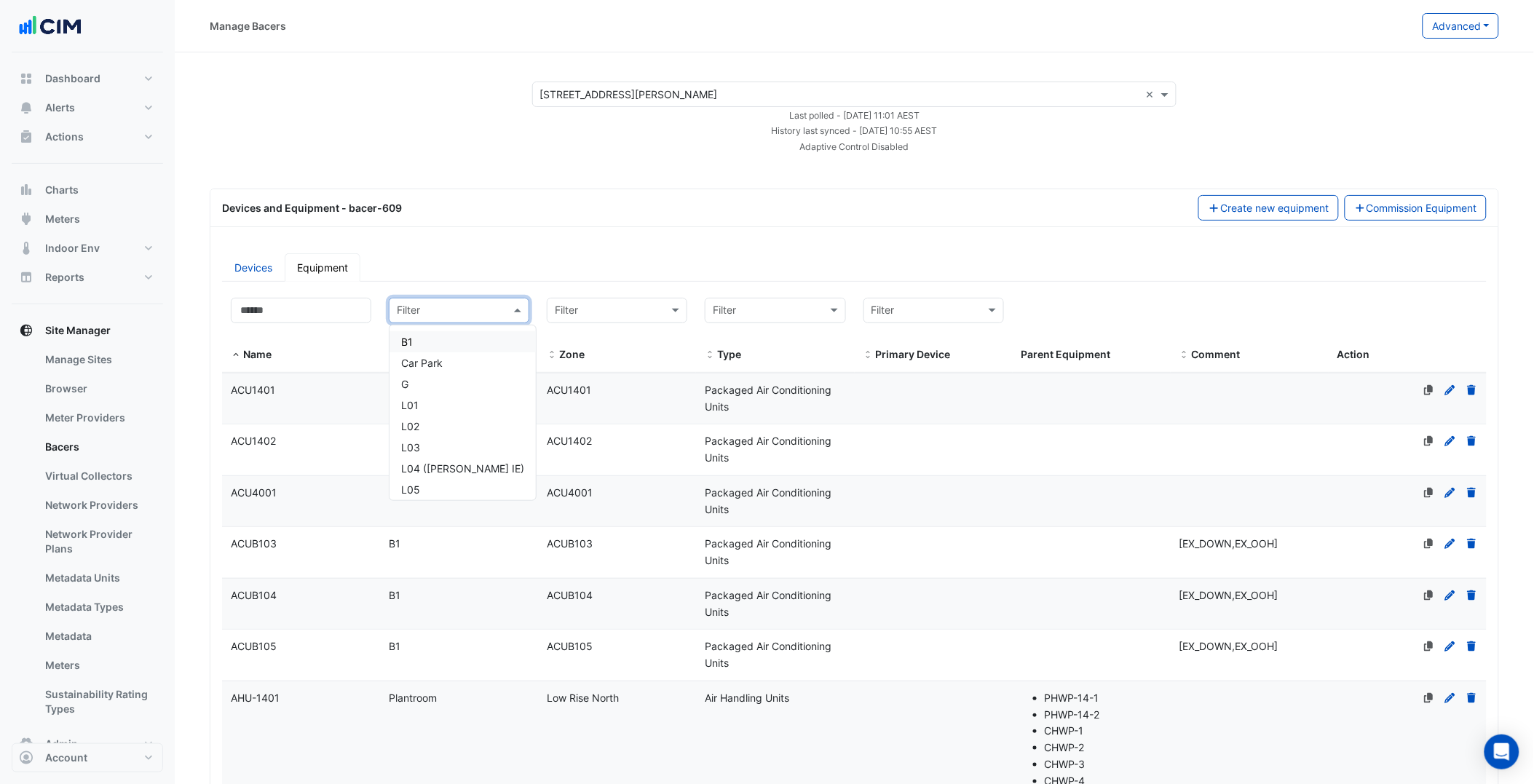
click at [1315, 146] on div "Select a Site × 530 Collins Street × Last polled - Mon 18-Aug-2025 11:01 AEST H…" at bounding box center [855, 117] width 1325 height 72
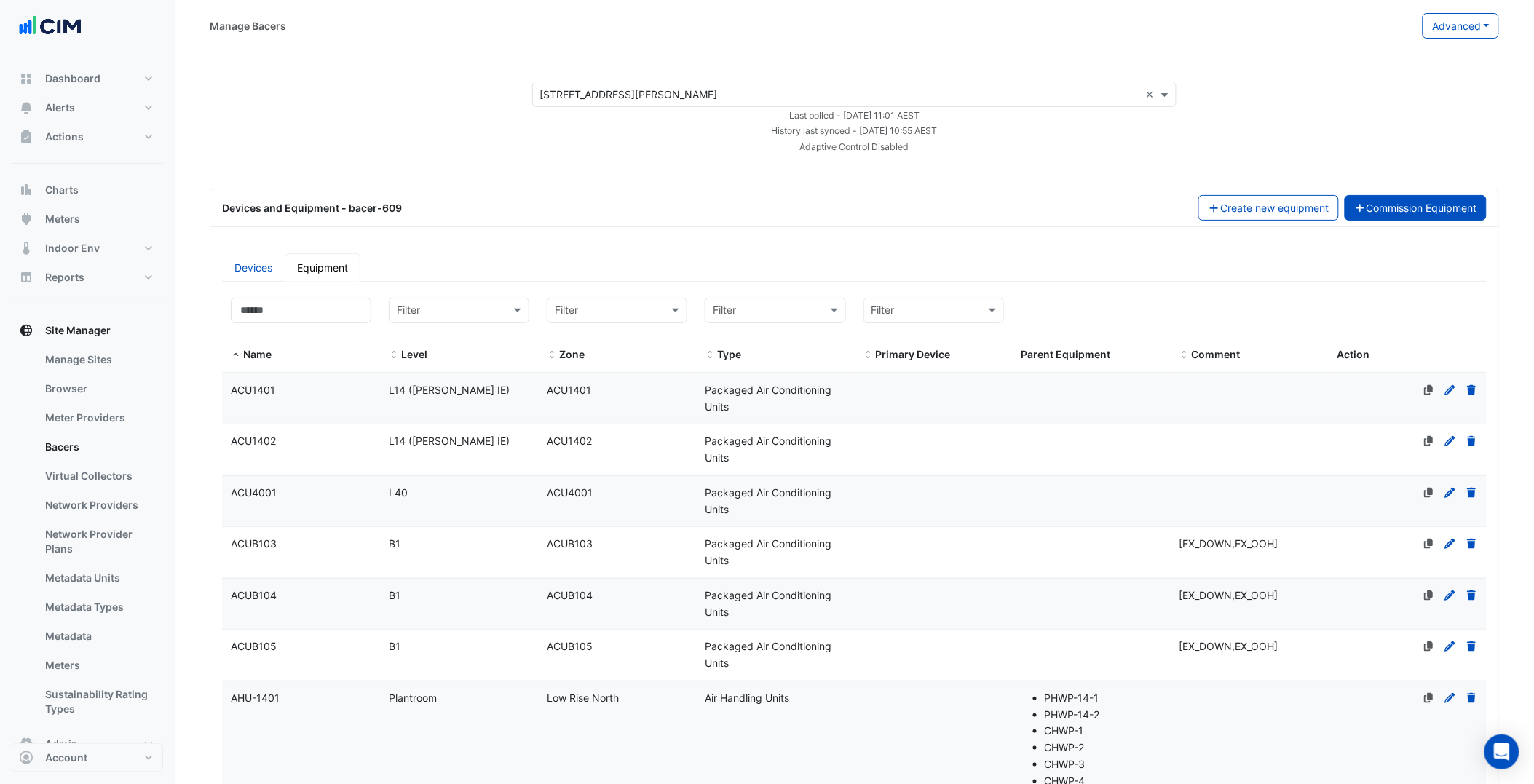
click at [1424, 207] on button "Commission Equipment" at bounding box center [1415, 208] width 142 height 26
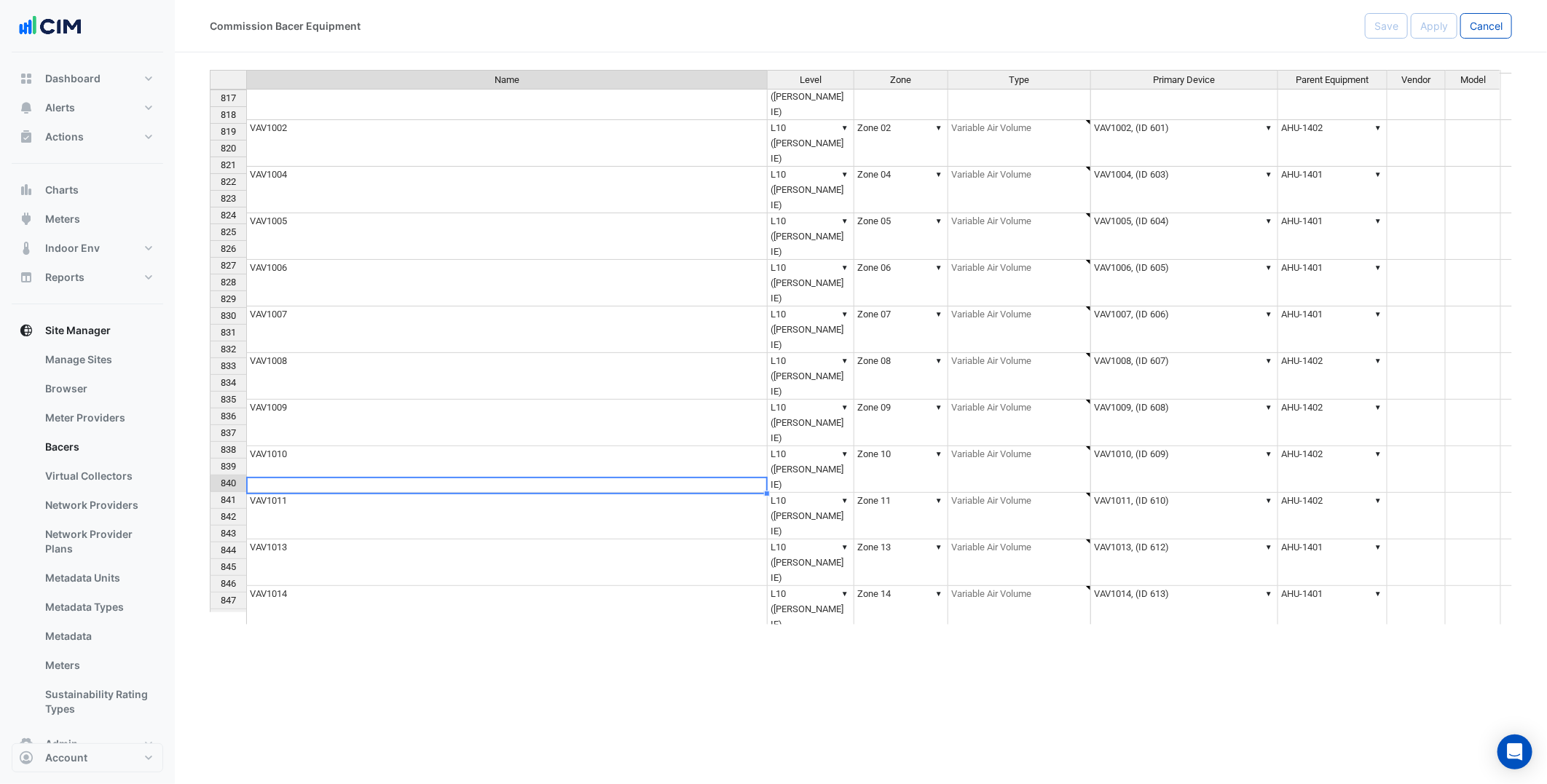
paste textarea "**********"
type textarea "**********"
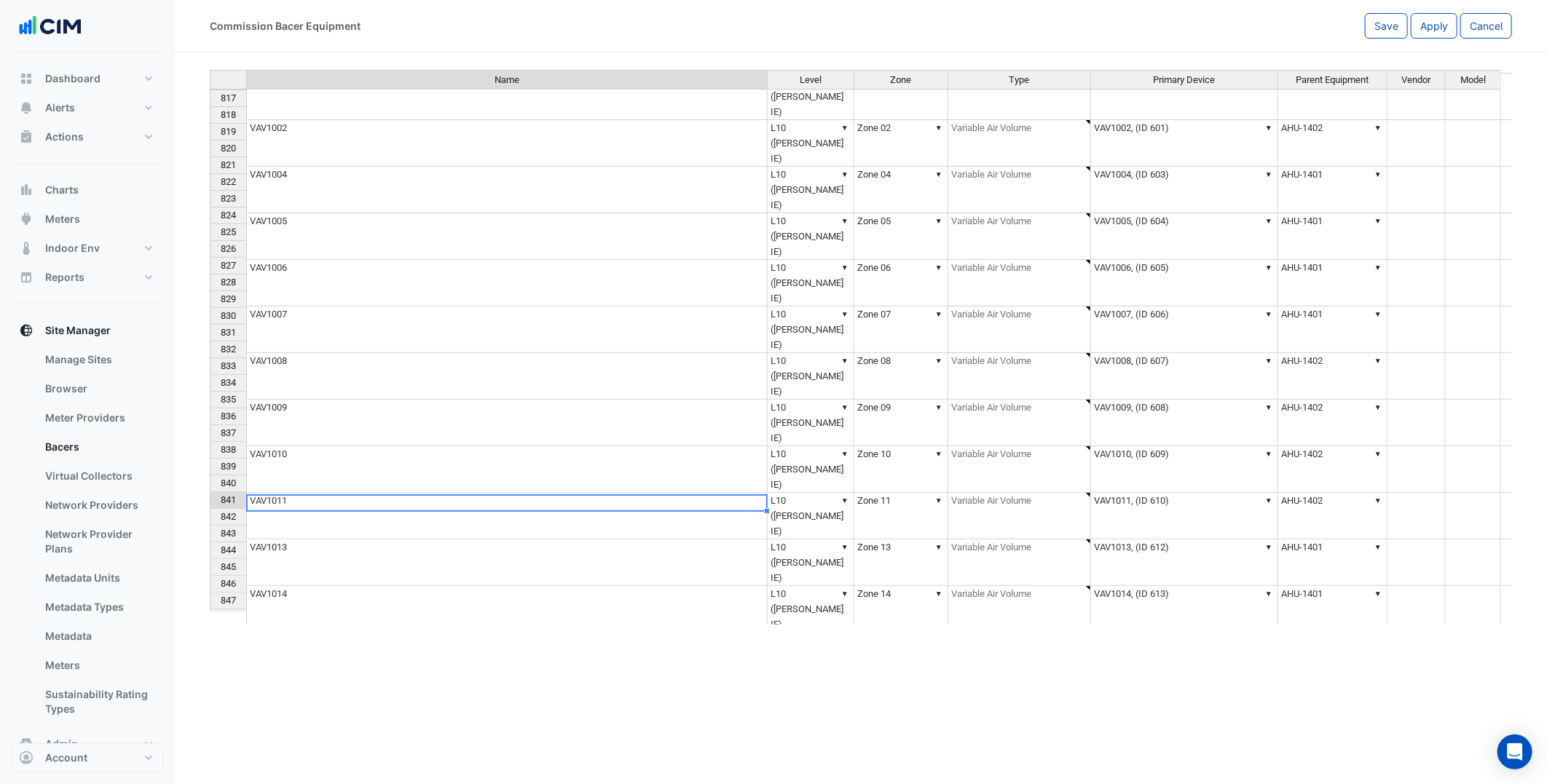
type textarea "*******"
click at [294, 399] on td "VAV1009" at bounding box center [507, 422] width 521 height 46
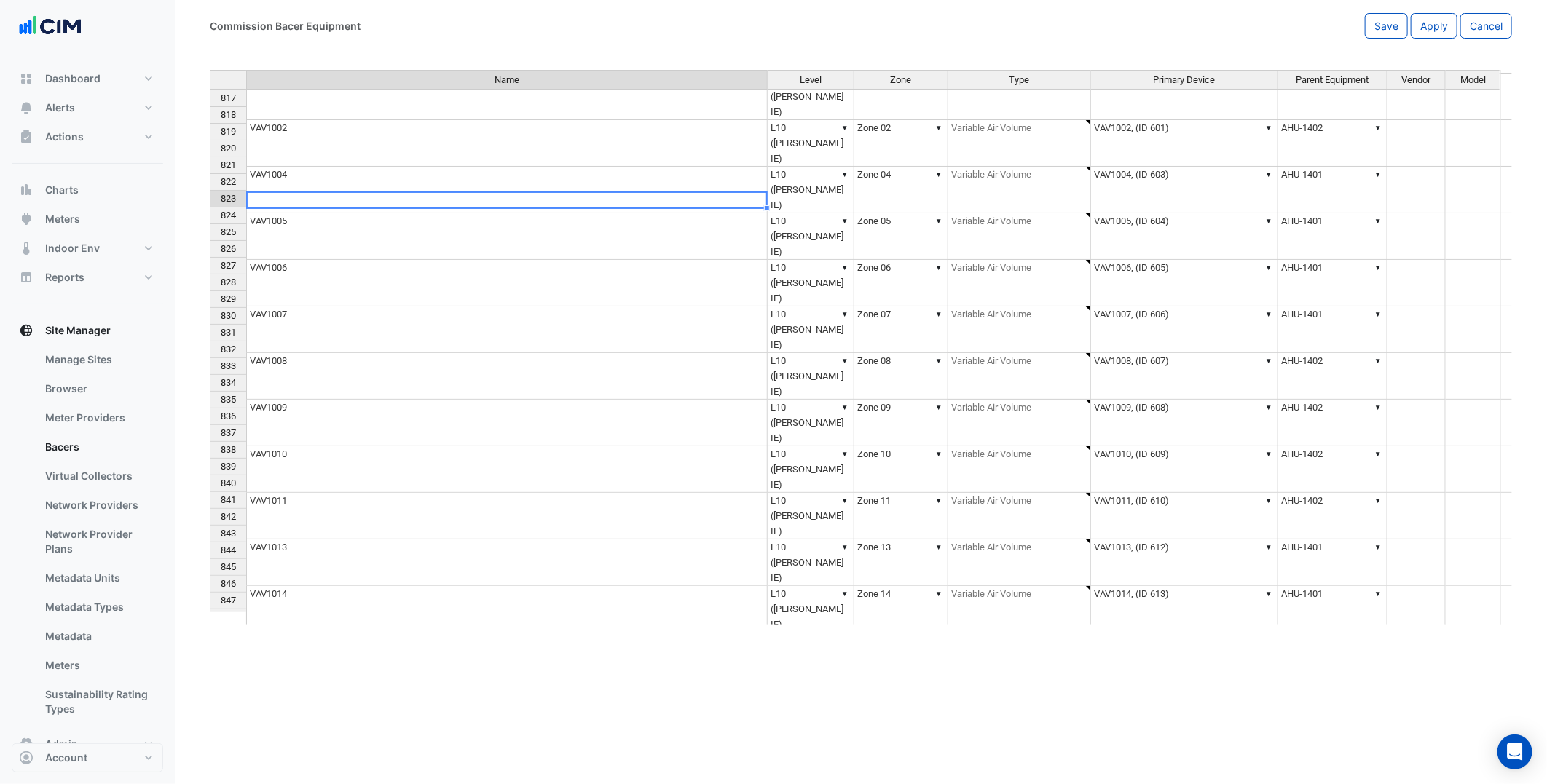
click at [294, 399] on td "VAV1009" at bounding box center [507, 422] width 521 height 46
paste textarea "**********"
type textarea "**********"
click at [346, 493] on td "VAV1011" at bounding box center [507, 515] width 521 height 46
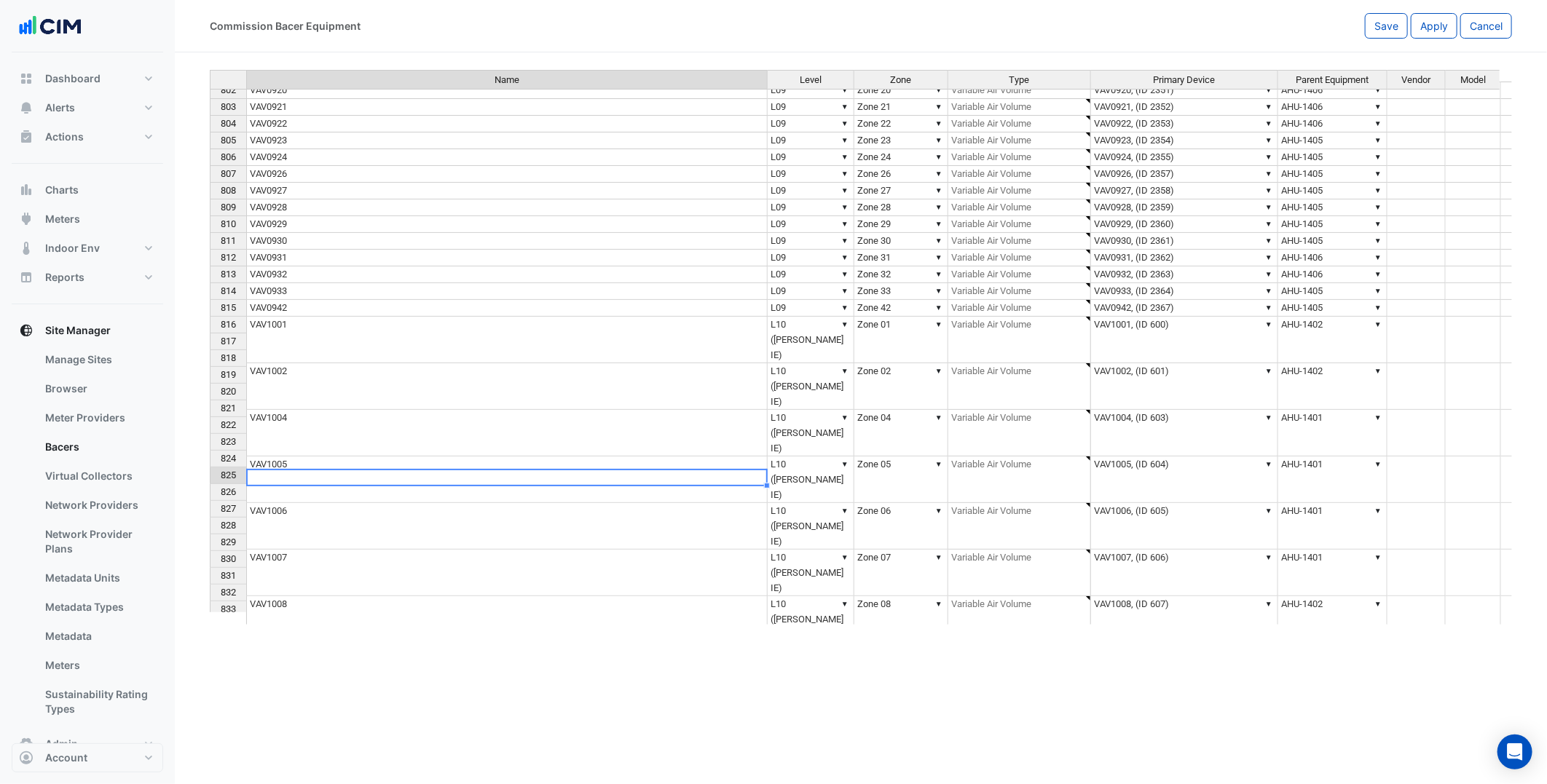
type textarea "*******"
click at [309, 363] on td "VAV1002" at bounding box center [507, 386] width 521 height 46
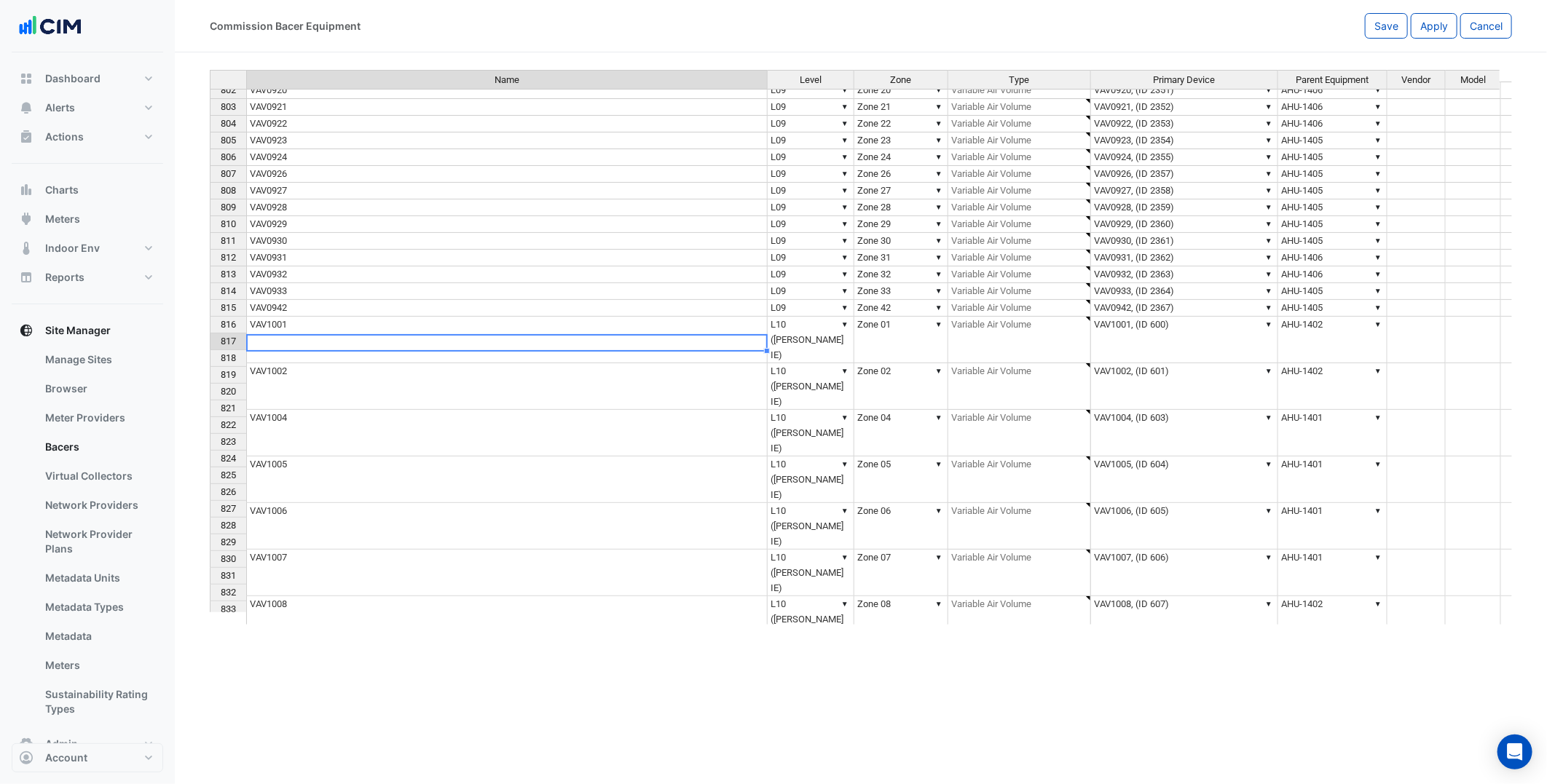
click at [309, 363] on td "VAV1002" at bounding box center [507, 386] width 521 height 46
paste textarea "**********"
type textarea "**********"
click at [317, 456] on td "VAV1005" at bounding box center [507, 479] width 521 height 46
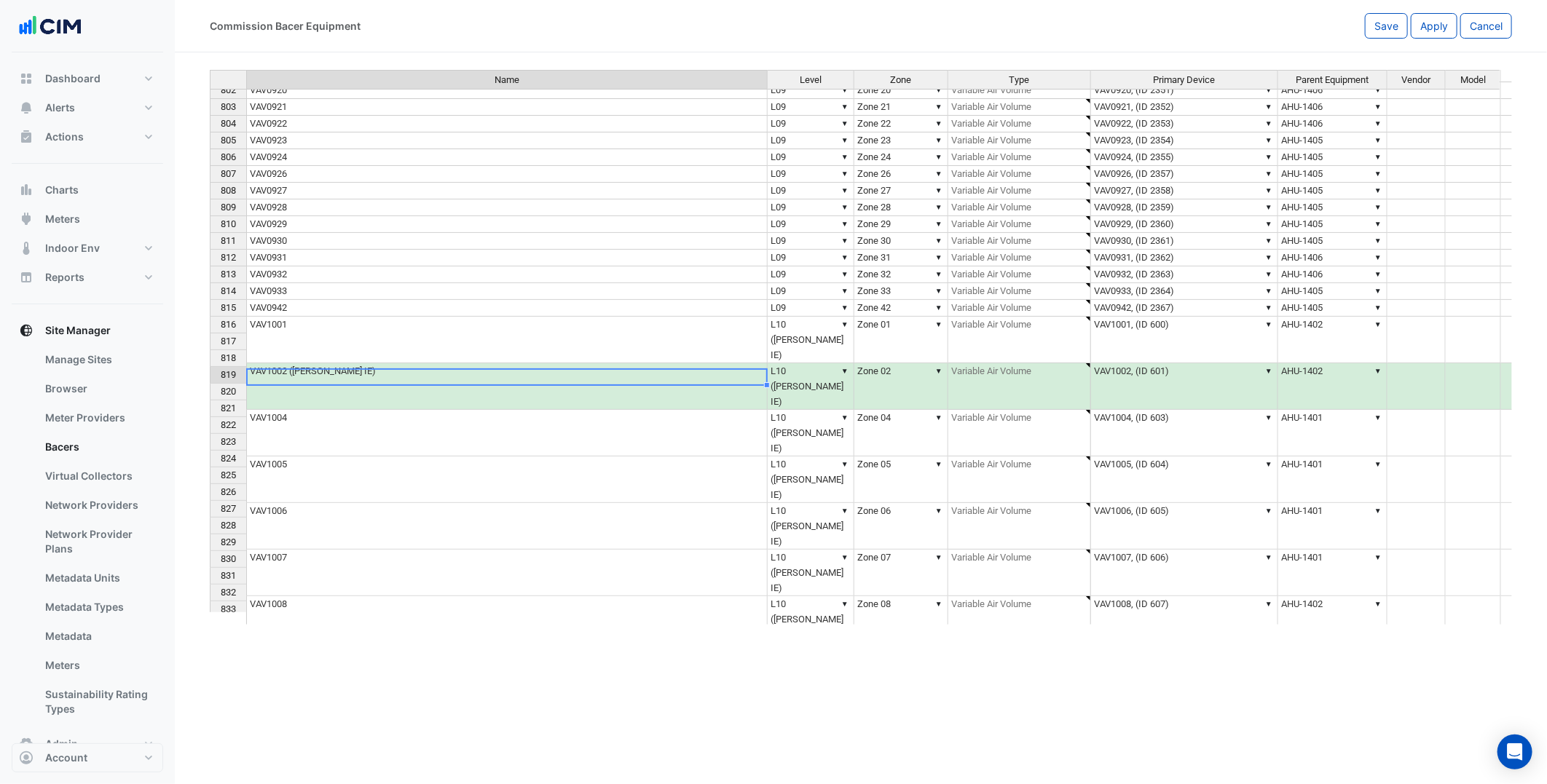
type textarea "*******"
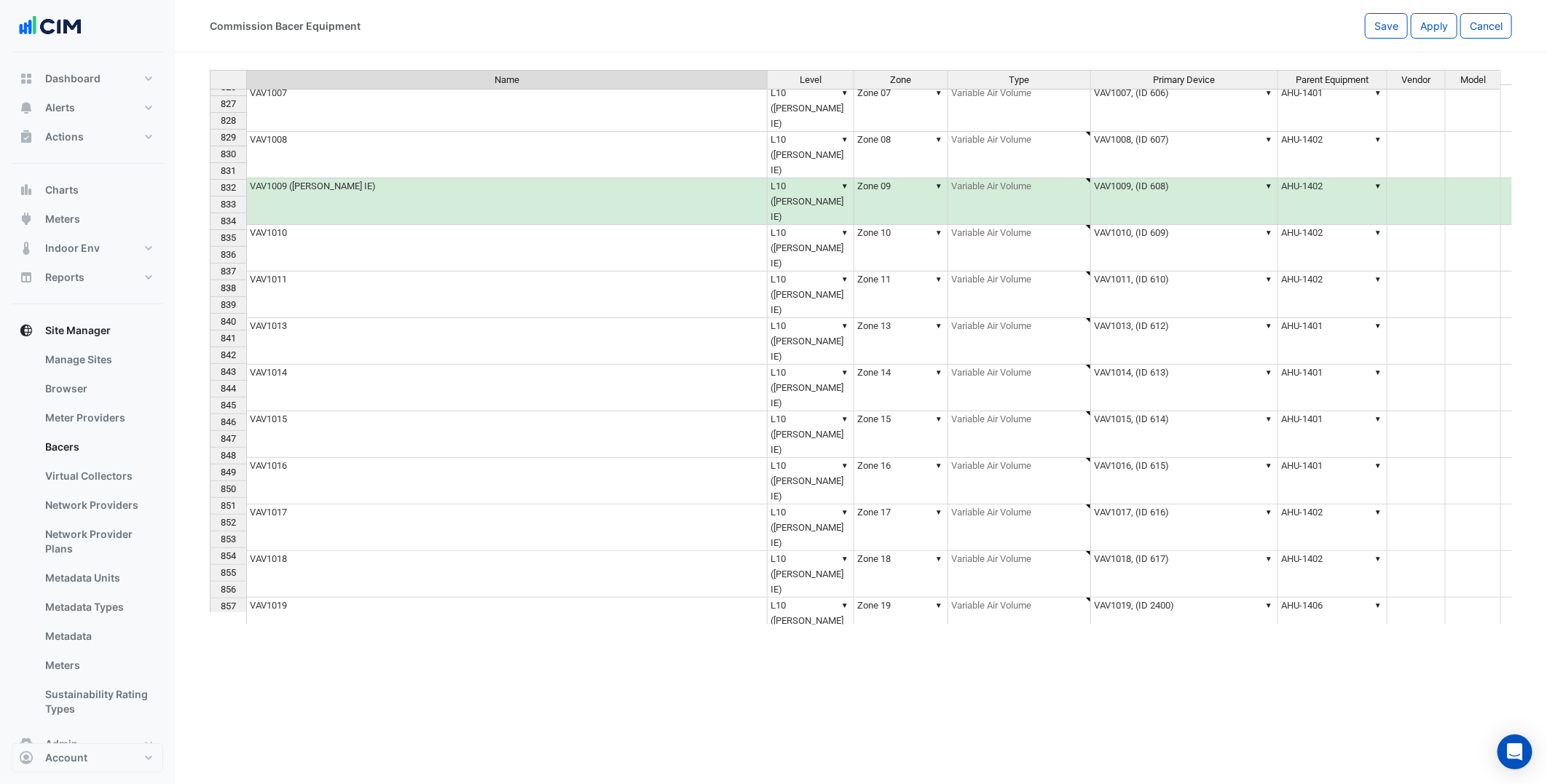
paste textarea "**********"
type textarea "**********"
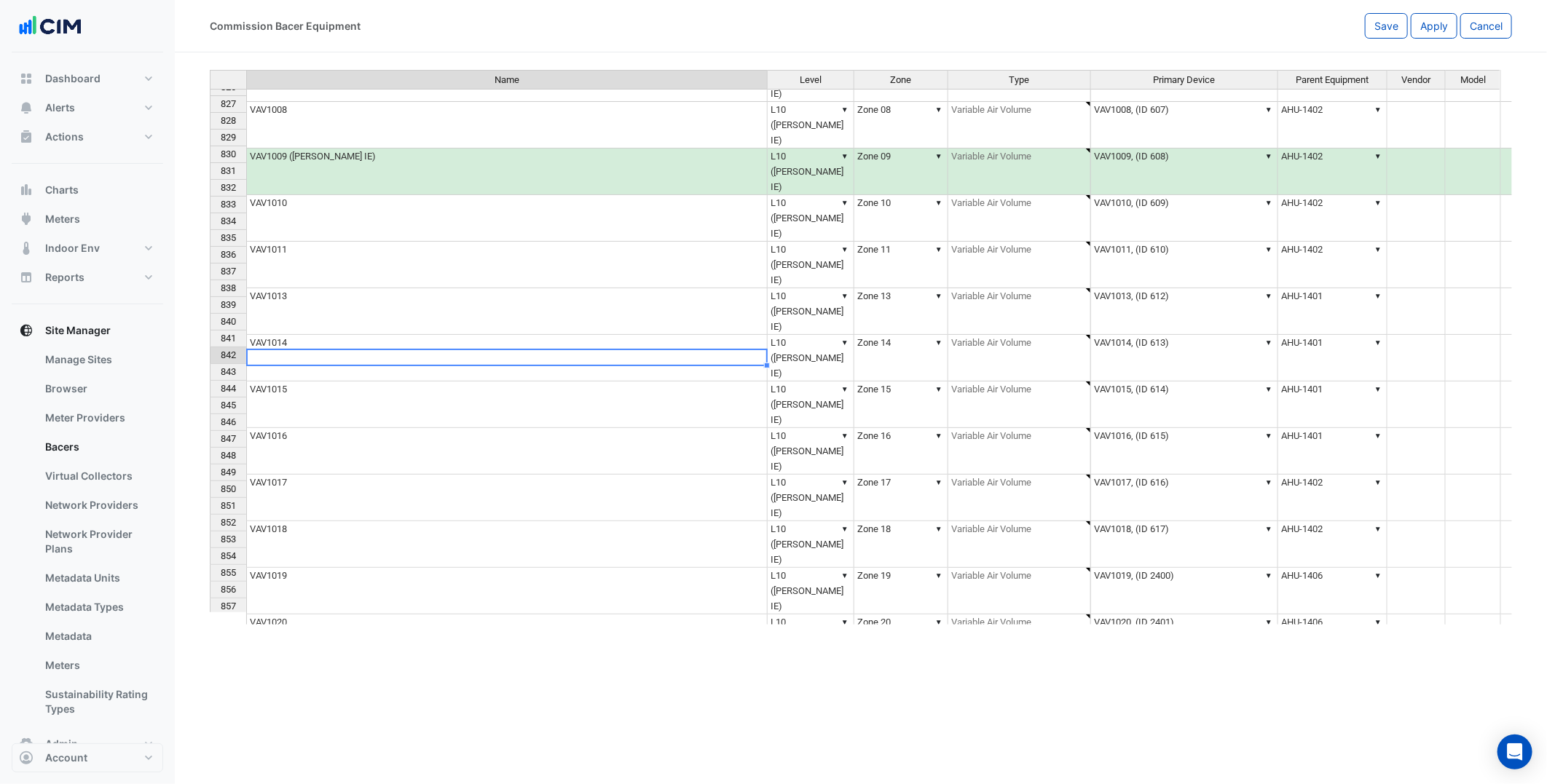
type textarea "*******"
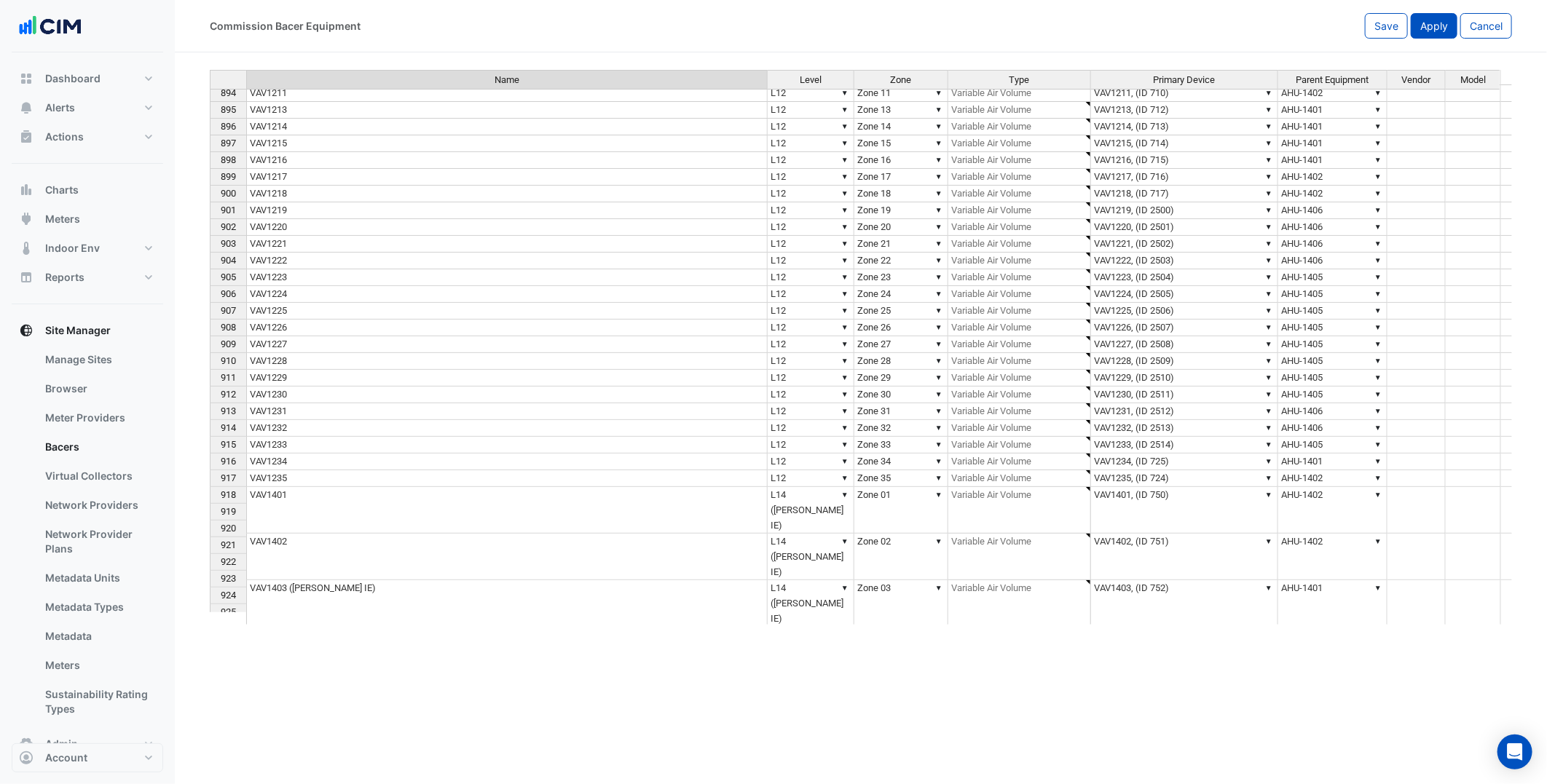
click at [1452, 32] on button "Apply" at bounding box center [1433, 26] width 46 height 26
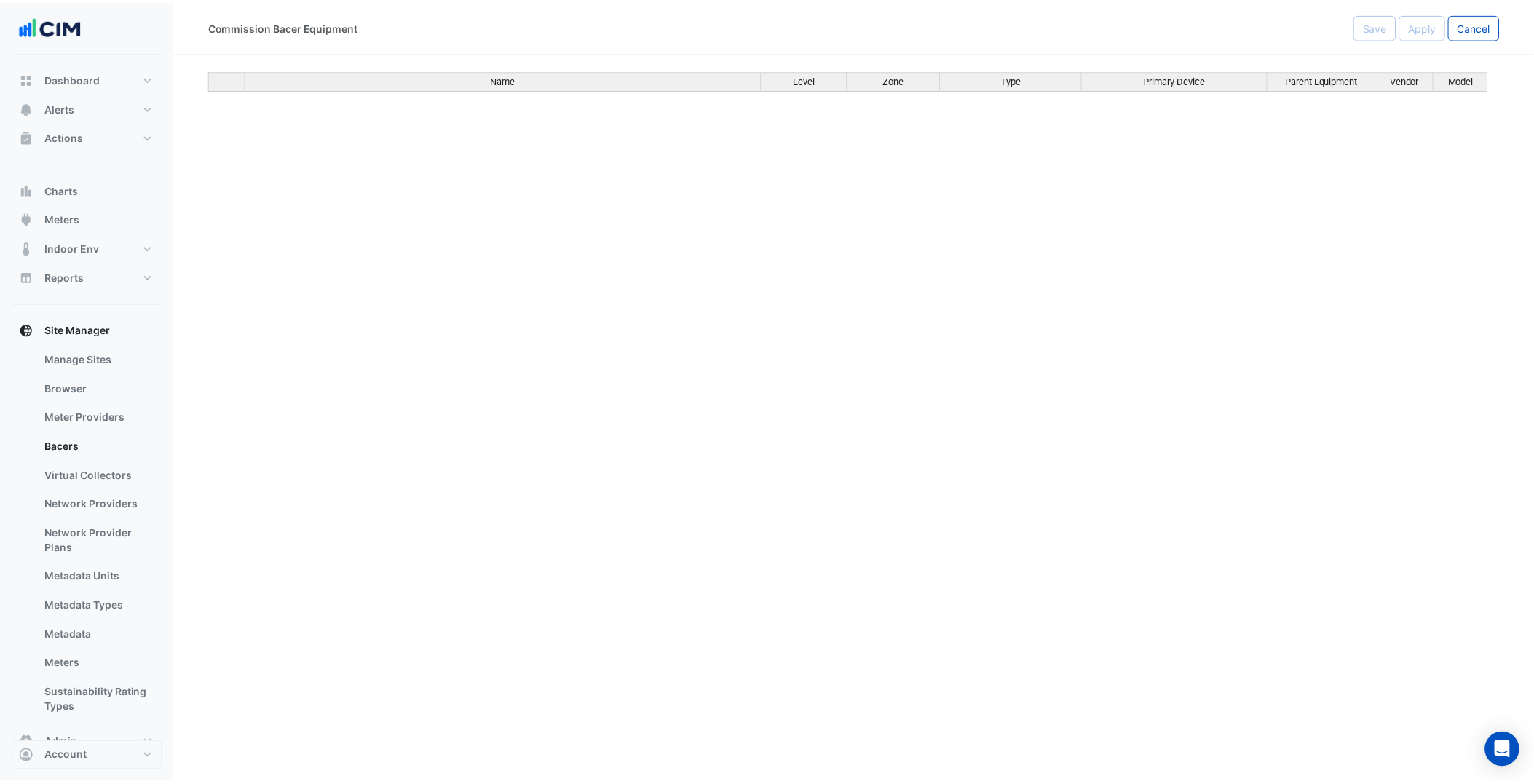
scroll to position [15288, 0]
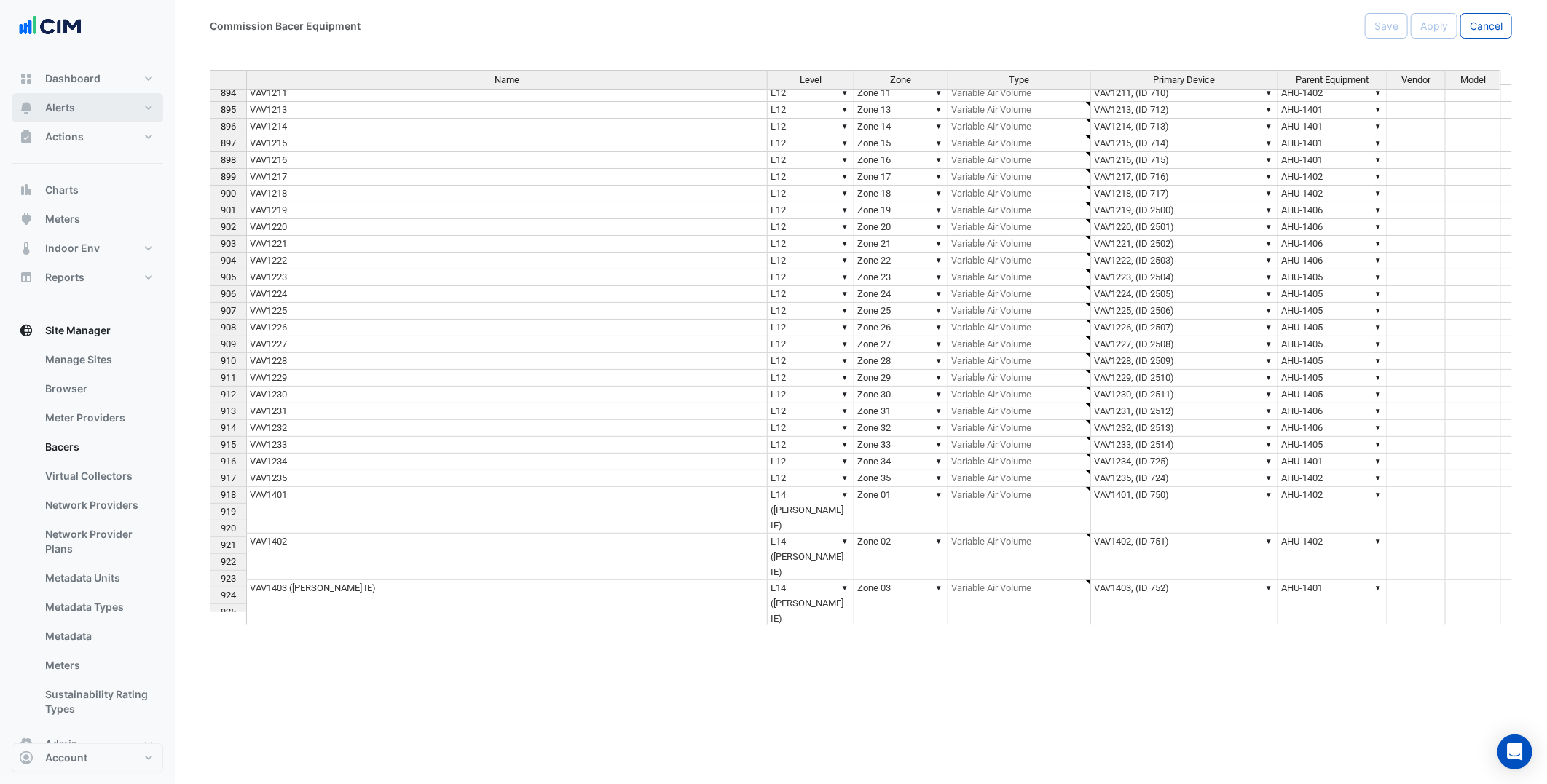
click at [103, 110] on button "Alerts" at bounding box center [87, 108] width 151 height 29
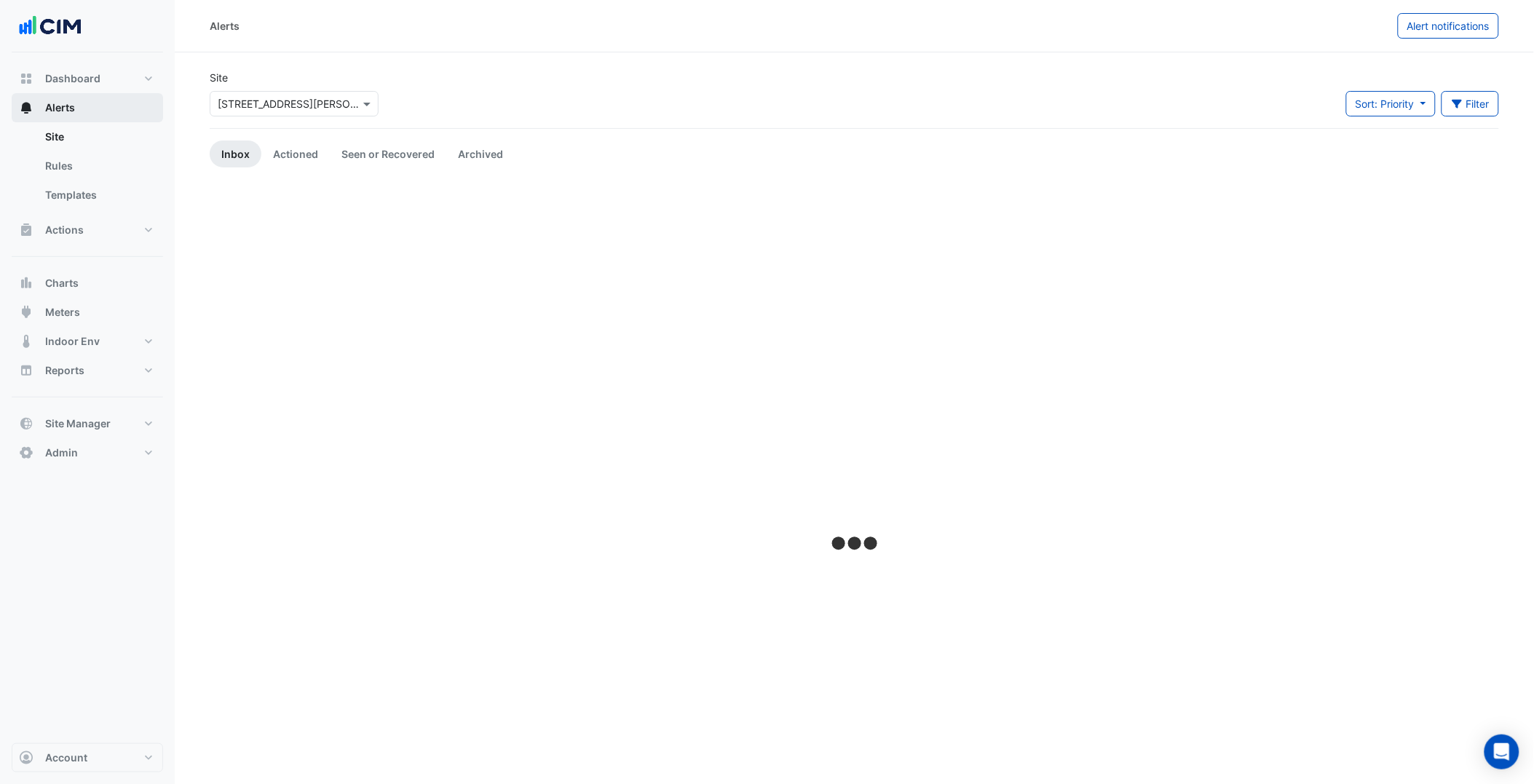
click at [286, 120] on div "Site Select a Site × [STREET_ADDRESS][PERSON_NAME]" at bounding box center [294, 98] width 186 height 58
click at [294, 114] on div "Select a Site × [STREET_ADDRESS][PERSON_NAME]" at bounding box center [294, 104] width 169 height 26
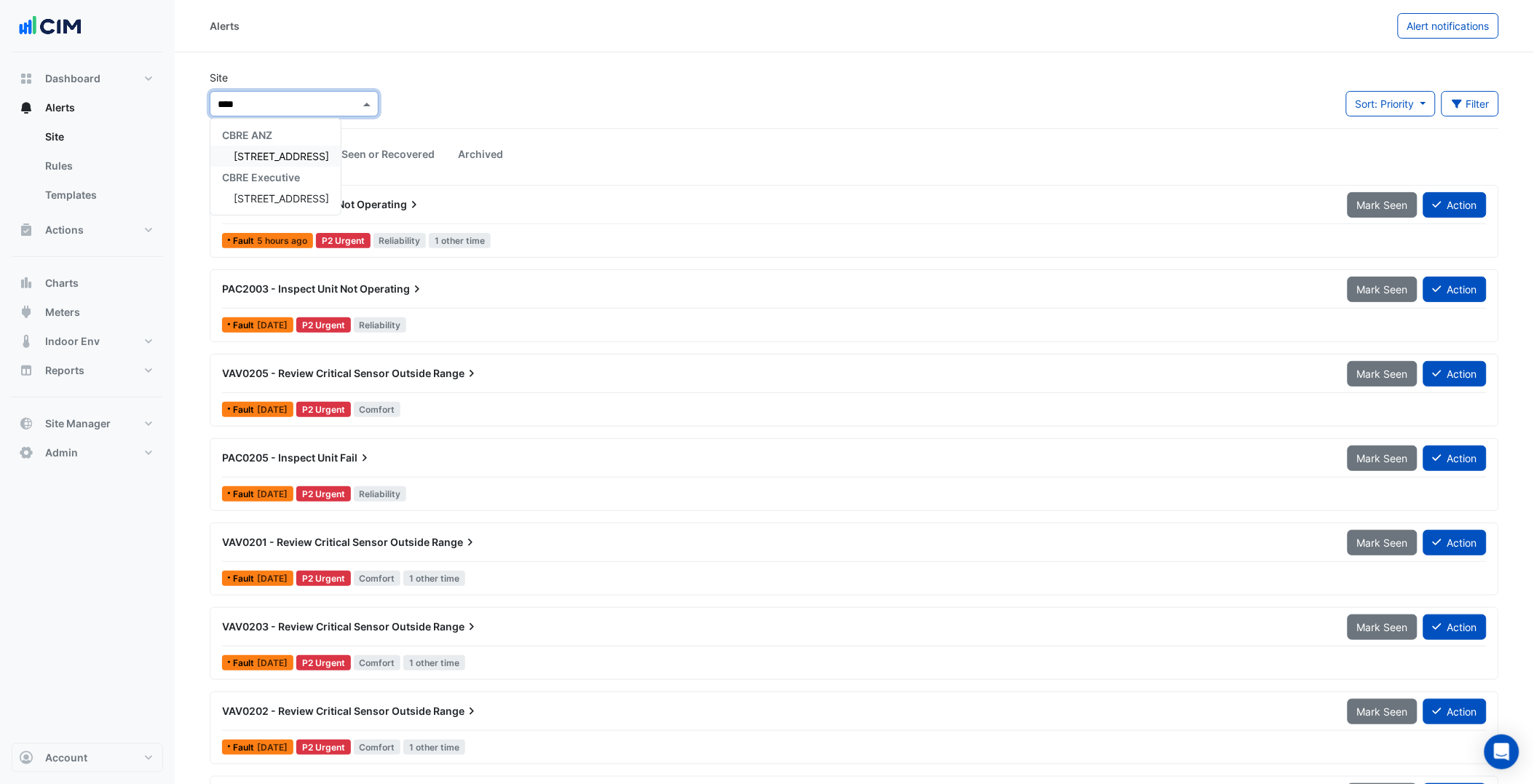
type input "*****"
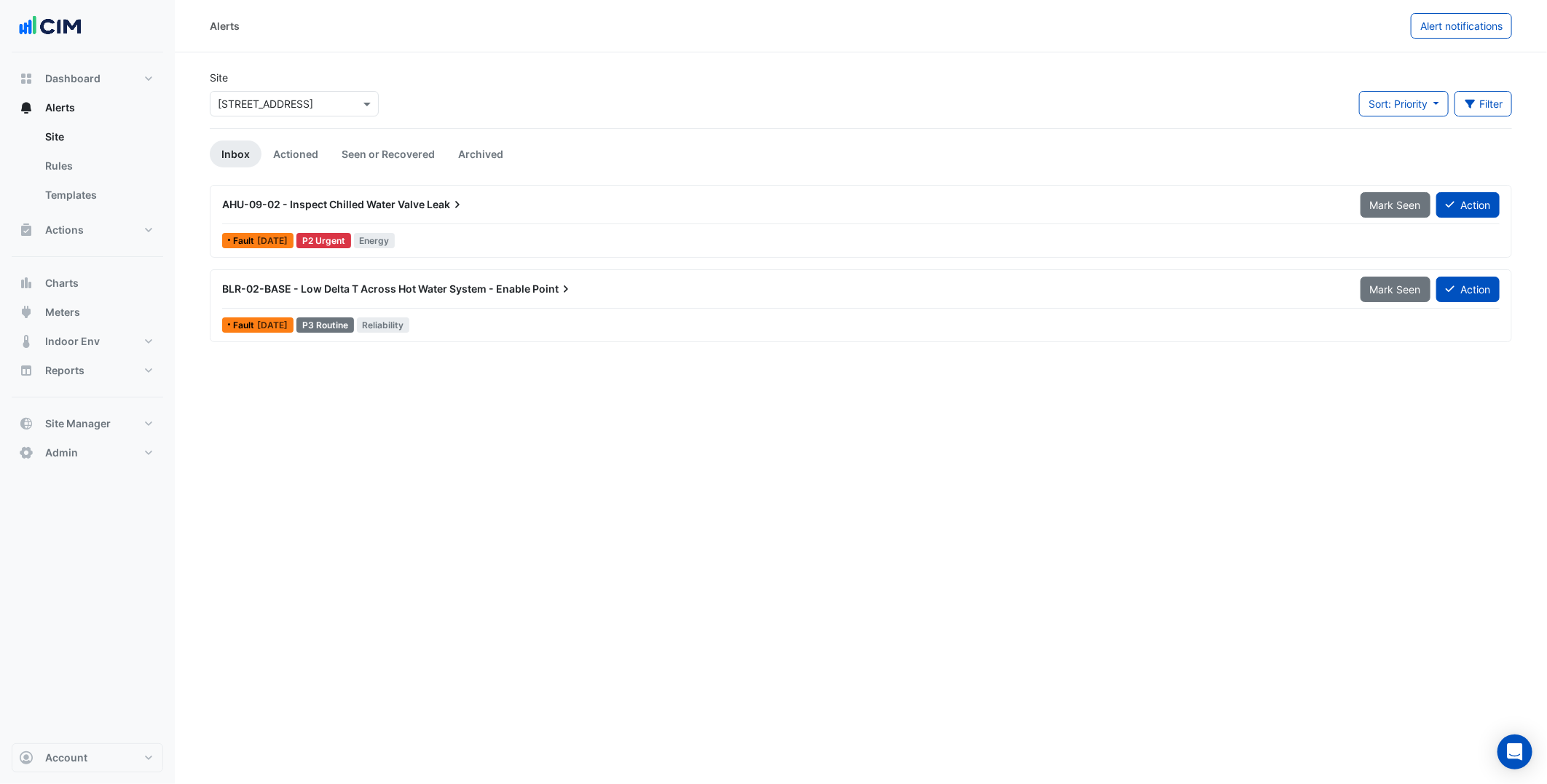
click at [464, 208] on icon at bounding box center [457, 204] width 15 height 15
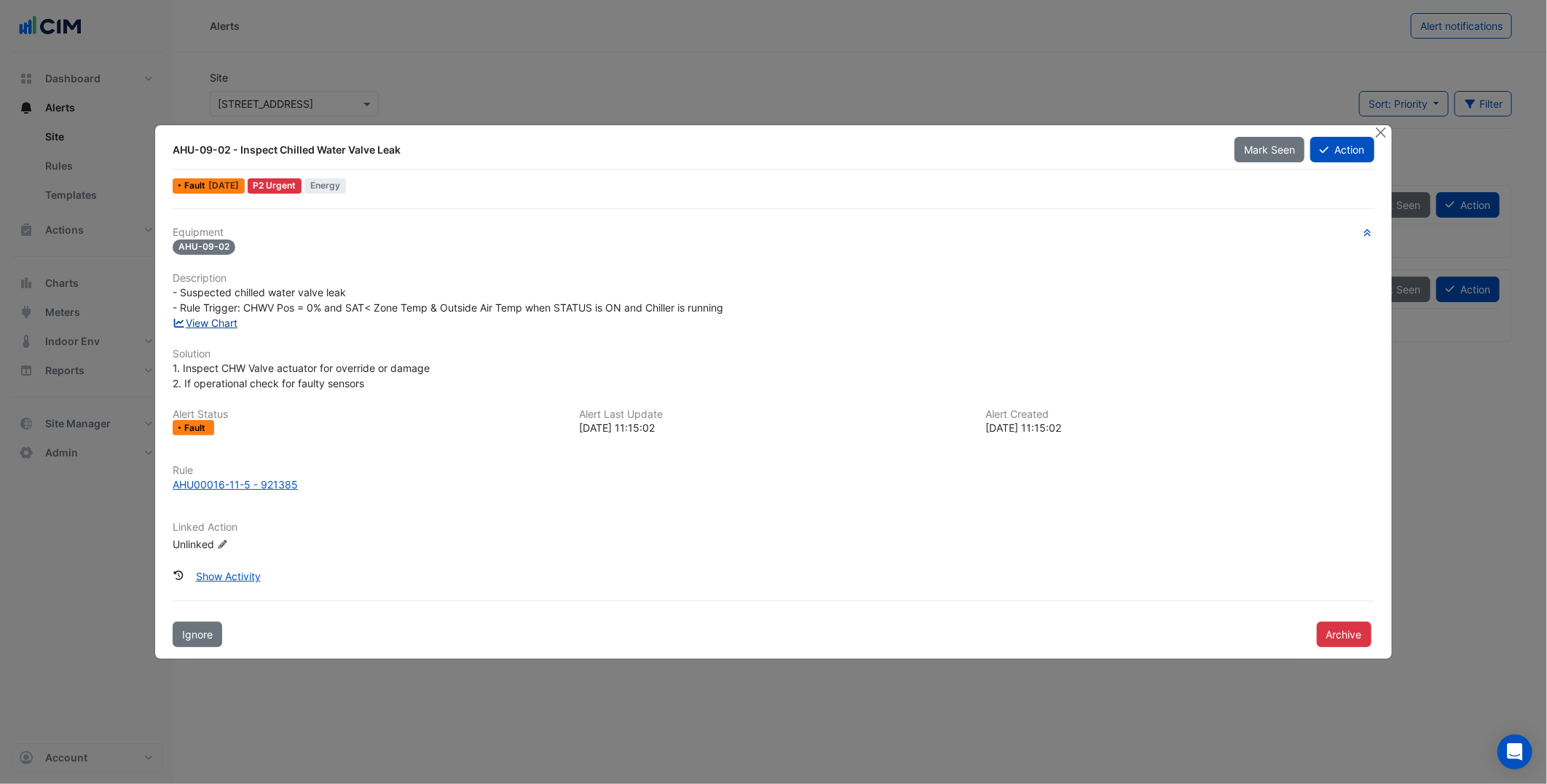
click at [223, 317] on link "View Chart" at bounding box center [205, 323] width 65 height 13
click at [603, 281] on h6 "Description" at bounding box center [773, 278] width 1200 height 13
click at [583, 210] on div "Equipment AHU-09-02 Description - Suspected chilled water valve leak - Rule Tri…" at bounding box center [773, 428] width 1212 height 440
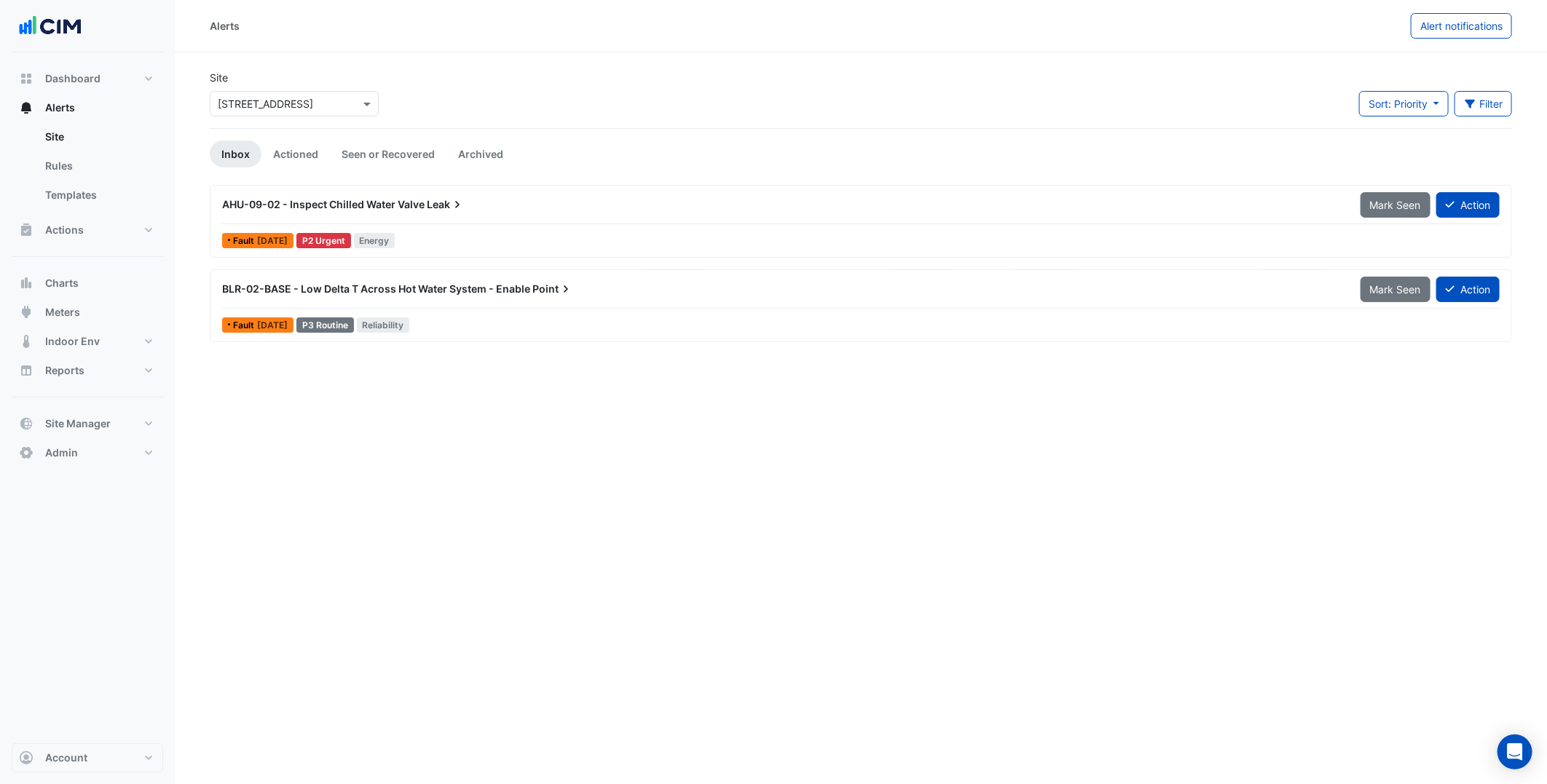
click at [526, 303] on div "BLR-02-BASE - Low Delta T Across Hot Water System - Enable Point Mark Seen Acti…" at bounding box center [860, 291] width 1277 height 32
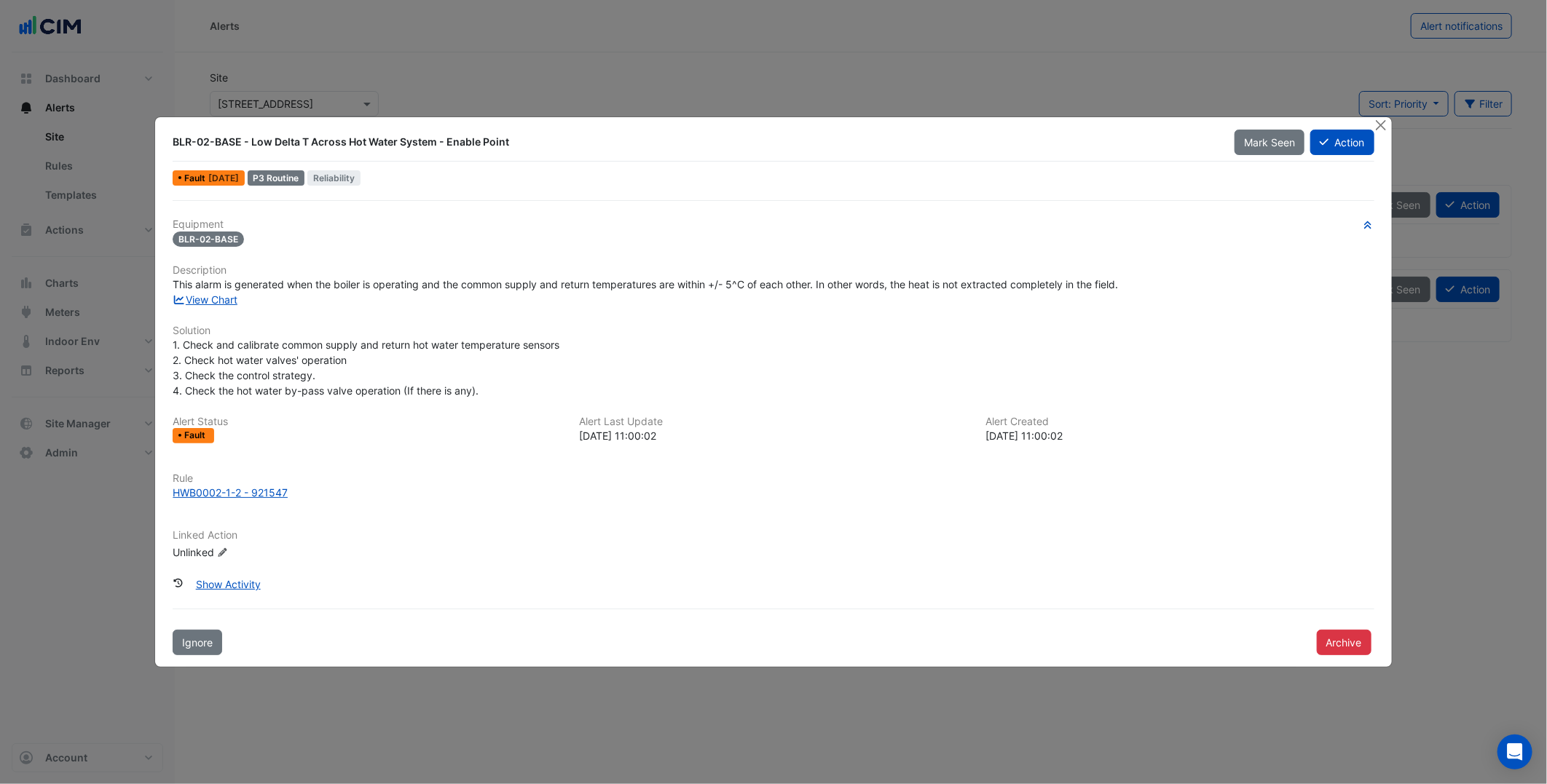
click at [214, 292] on div "View Chart" at bounding box center [773, 300] width 1218 height 16
click at [210, 294] on link "View Chart" at bounding box center [205, 299] width 65 height 13
click at [460, 300] on div "View Chart" at bounding box center [773, 300] width 1218 height 16
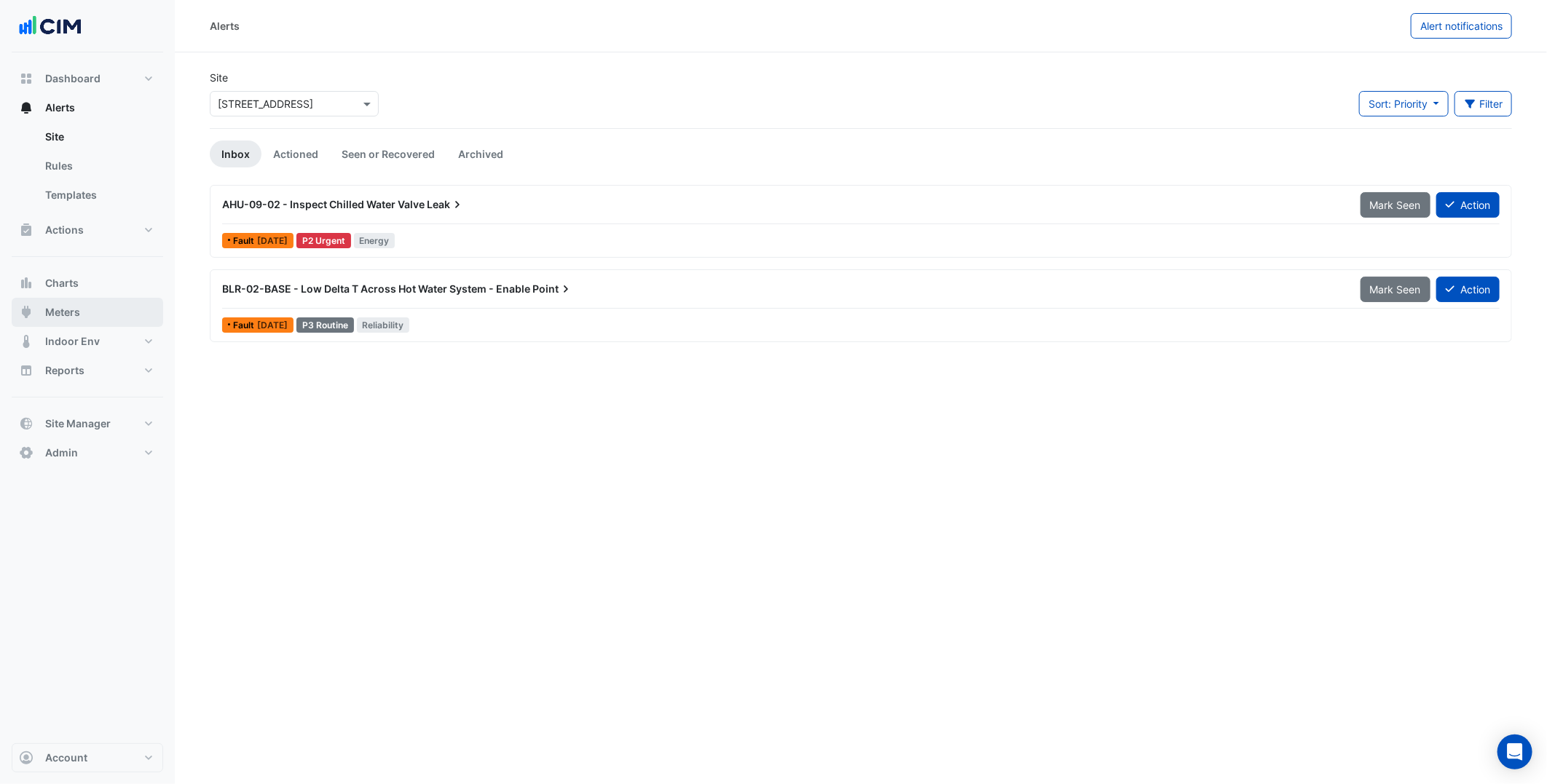
click at [115, 317] on button "Meters" at bounding box center [87, 312] width 151 height 29
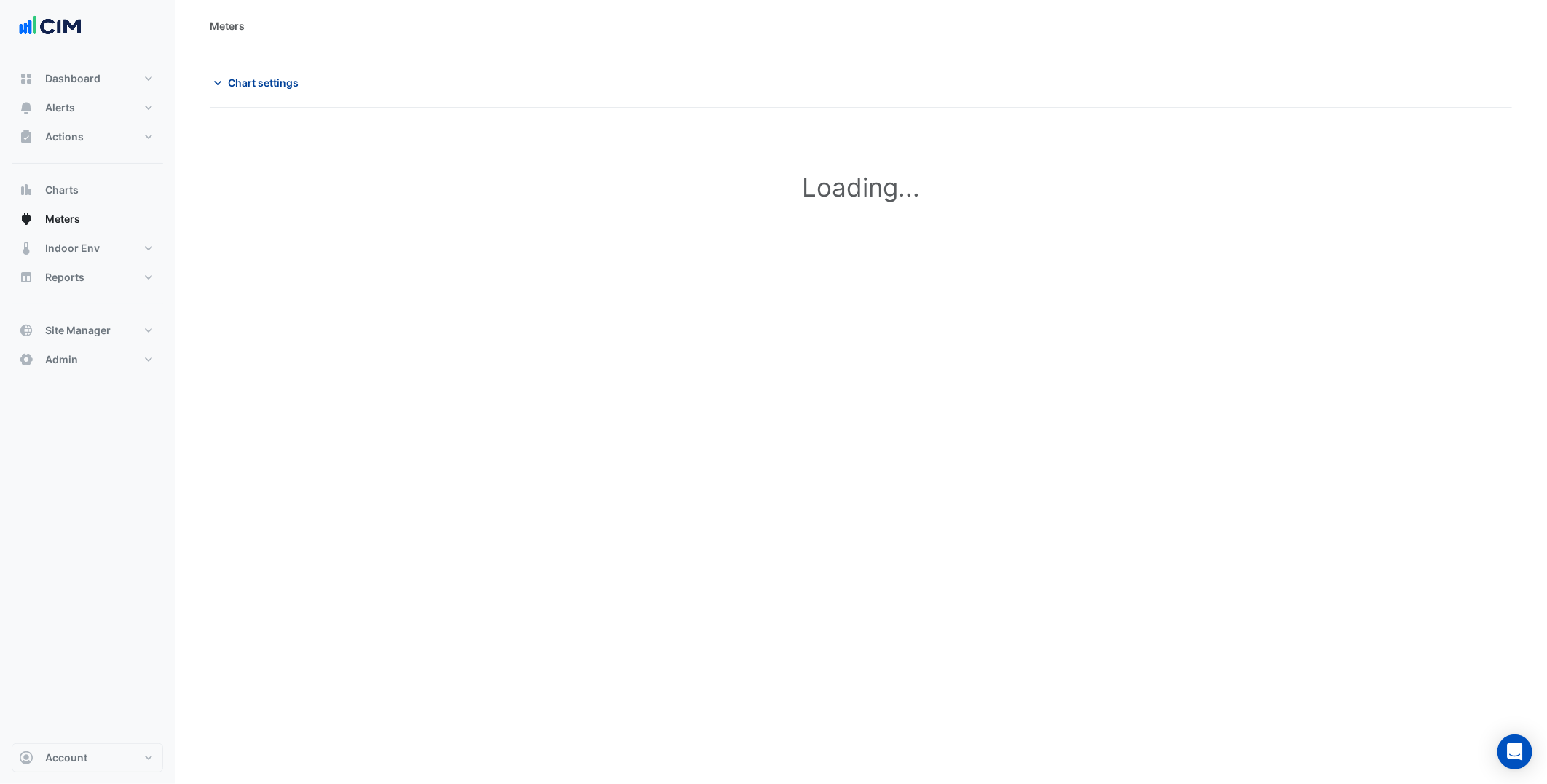
type input "**********"
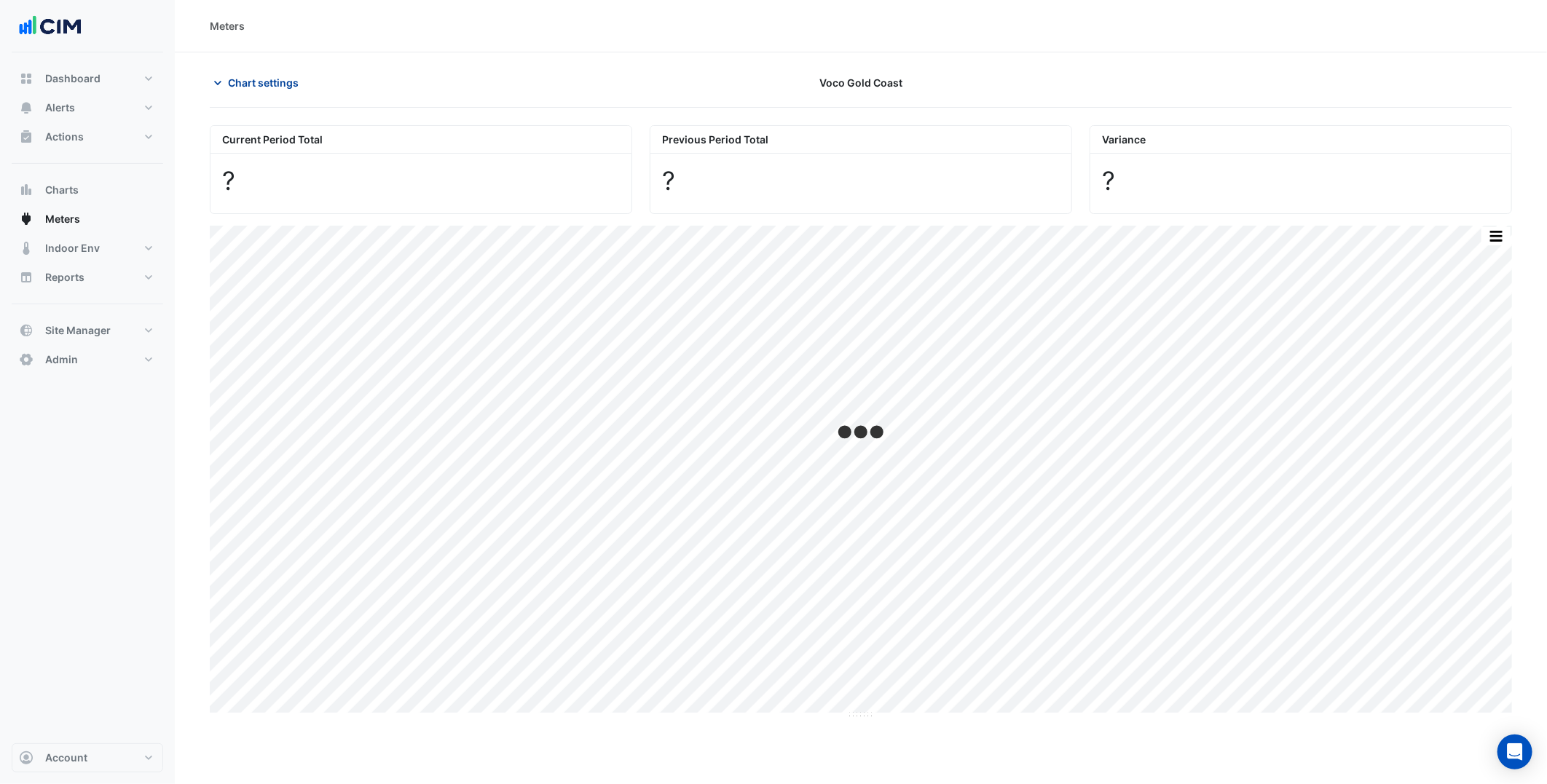
click at [289, 77] on span "Chart settings" at bounding box center [263, 82] width 71 height 16
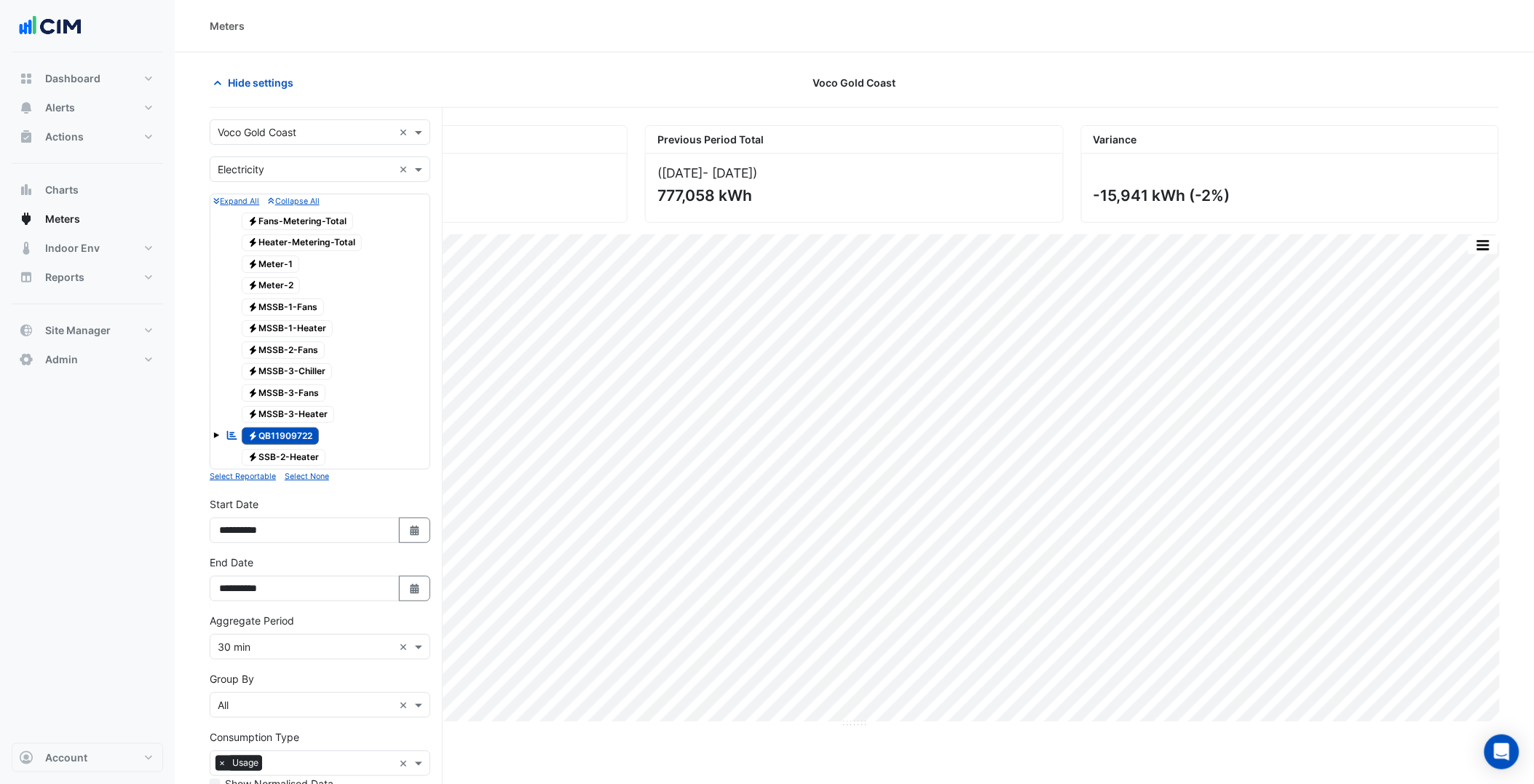
click at [288, 134] on input "text" at bounding box center [305, 133] width 176 height 16
type input "*****"
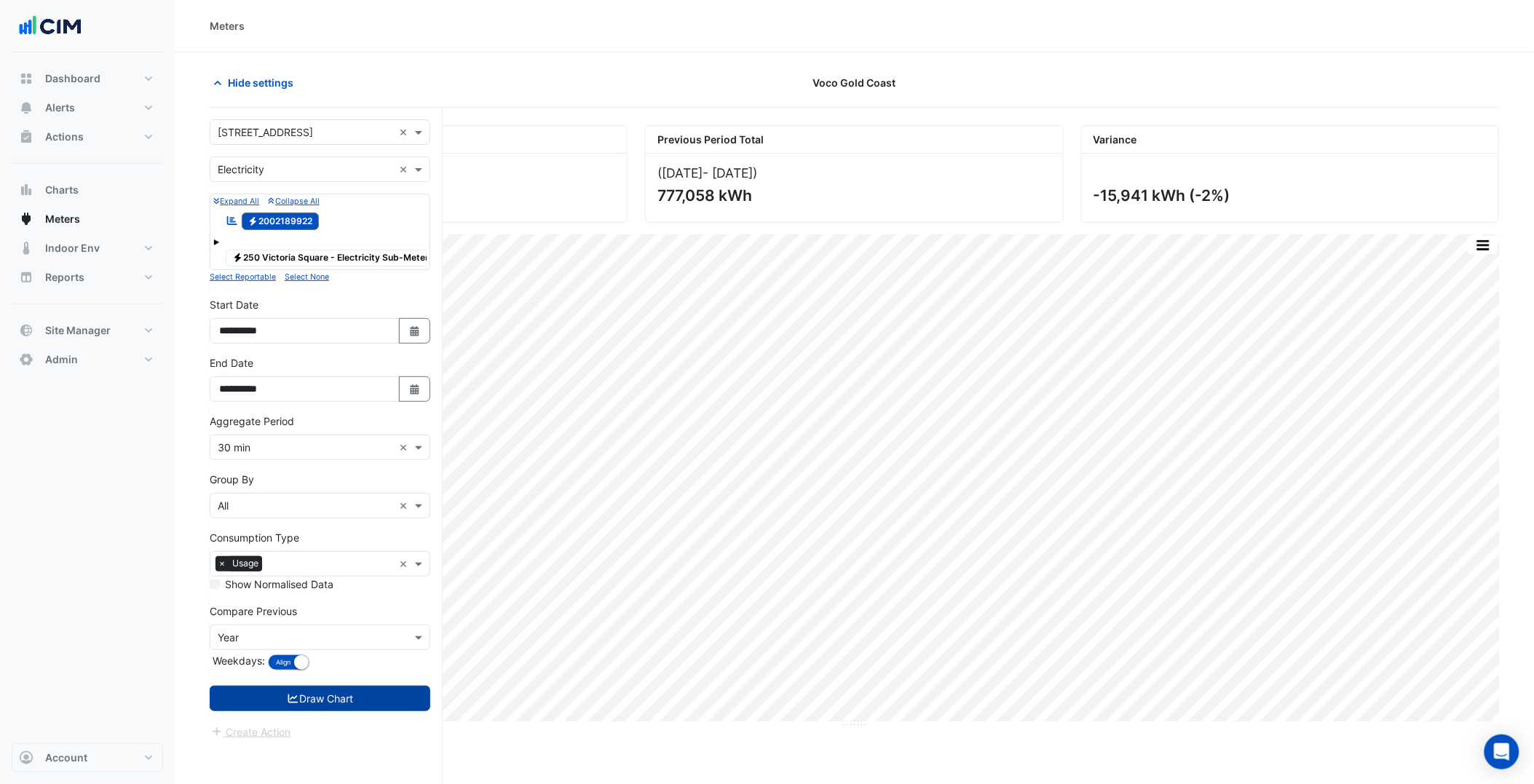
click at [347, 711] on button "Draw Chart" at bounding box center [320, 699] width 221 height 26
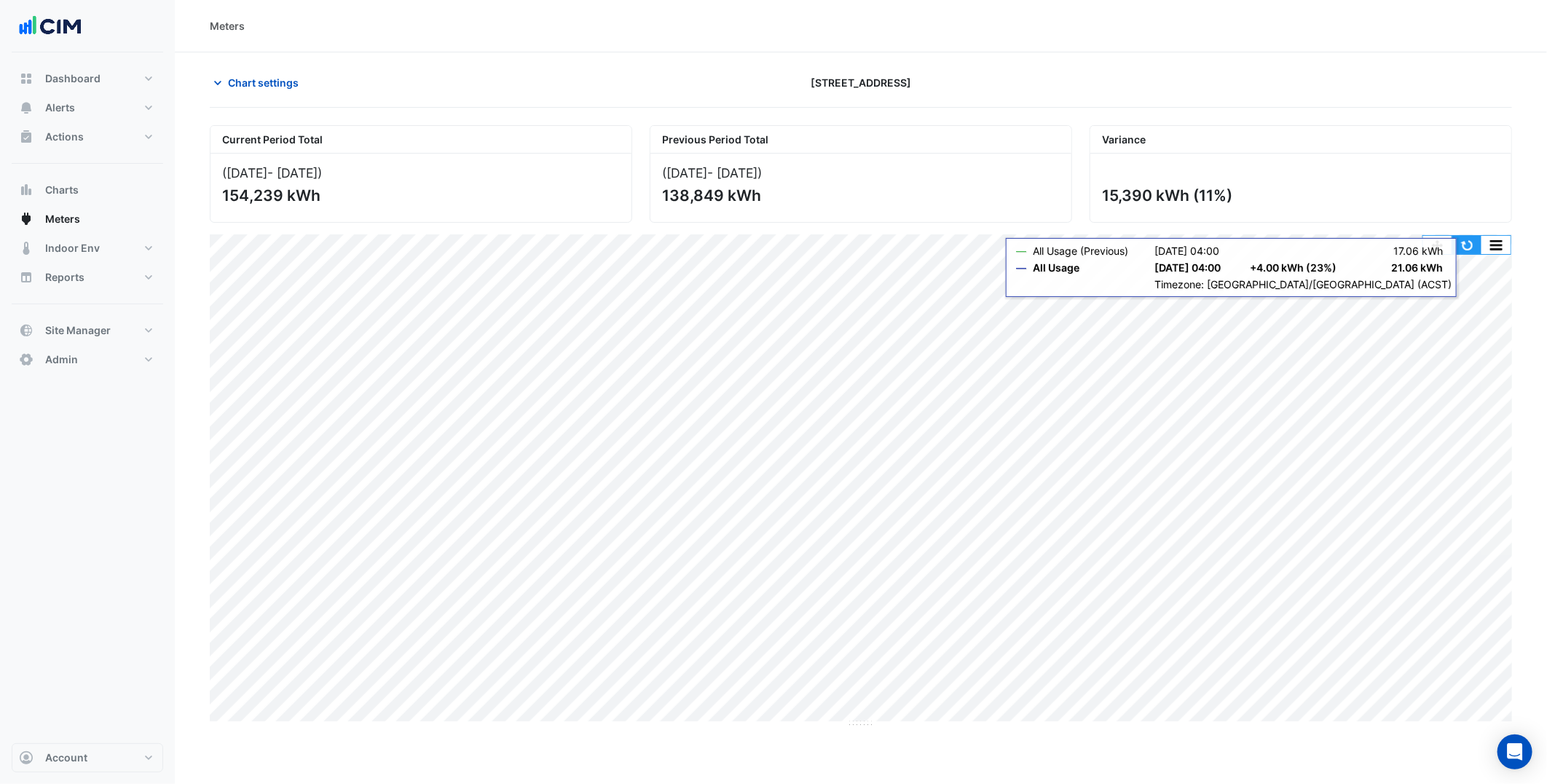
click at [1462, 249] on button "button" at bounding box center [1467, 244] width 29 height 19
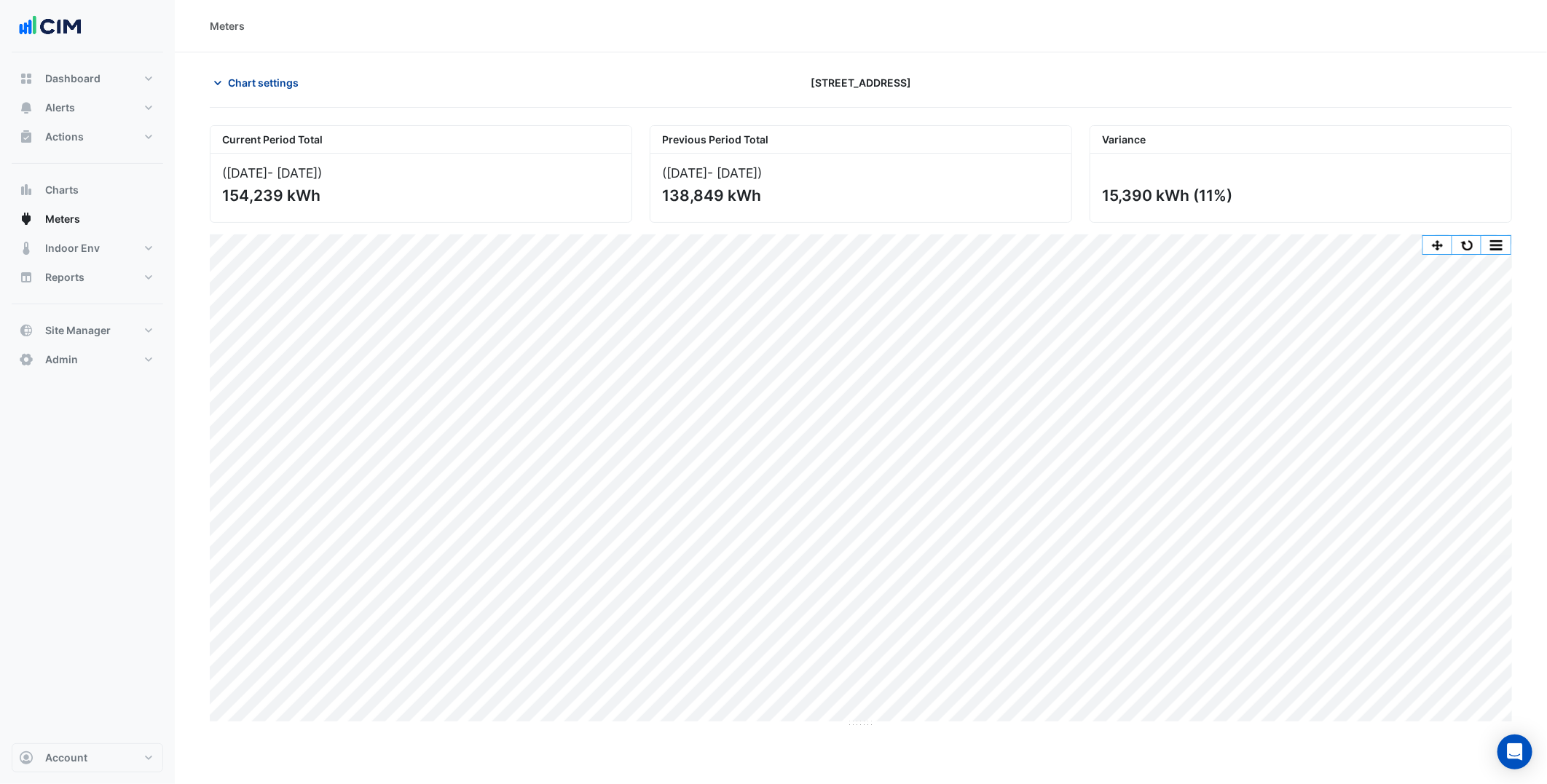
click at [265, 89] on span "Chart settings" at bounding box center [263, 82] width 71 height 16
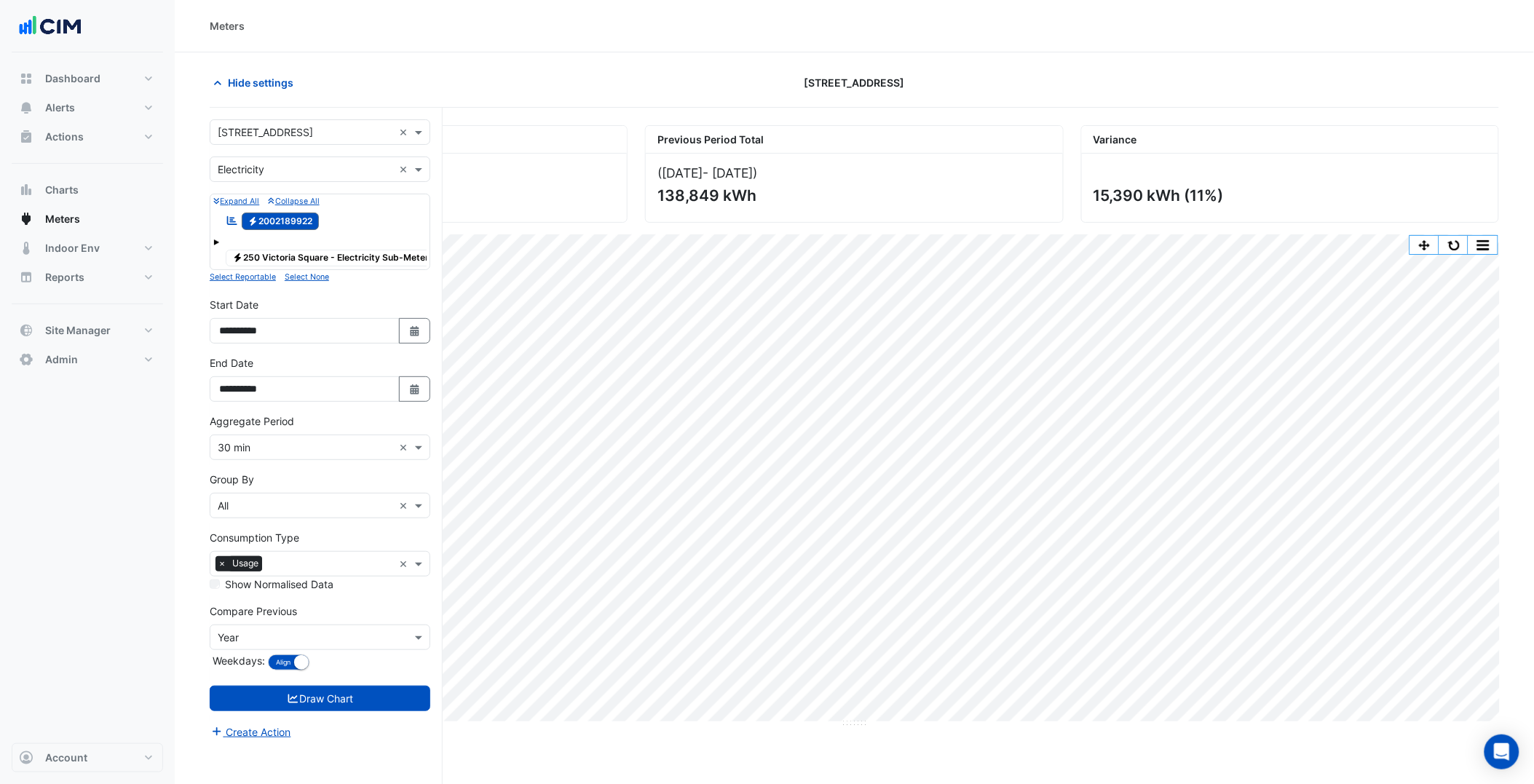
click at [431, 343] on div "**********" at bounding box center [320, 326] width 238 height 58
click at [415, 337] on icon "button" at bounding box center [414, 331] width 9 height 10
select select "*"
select select "****"
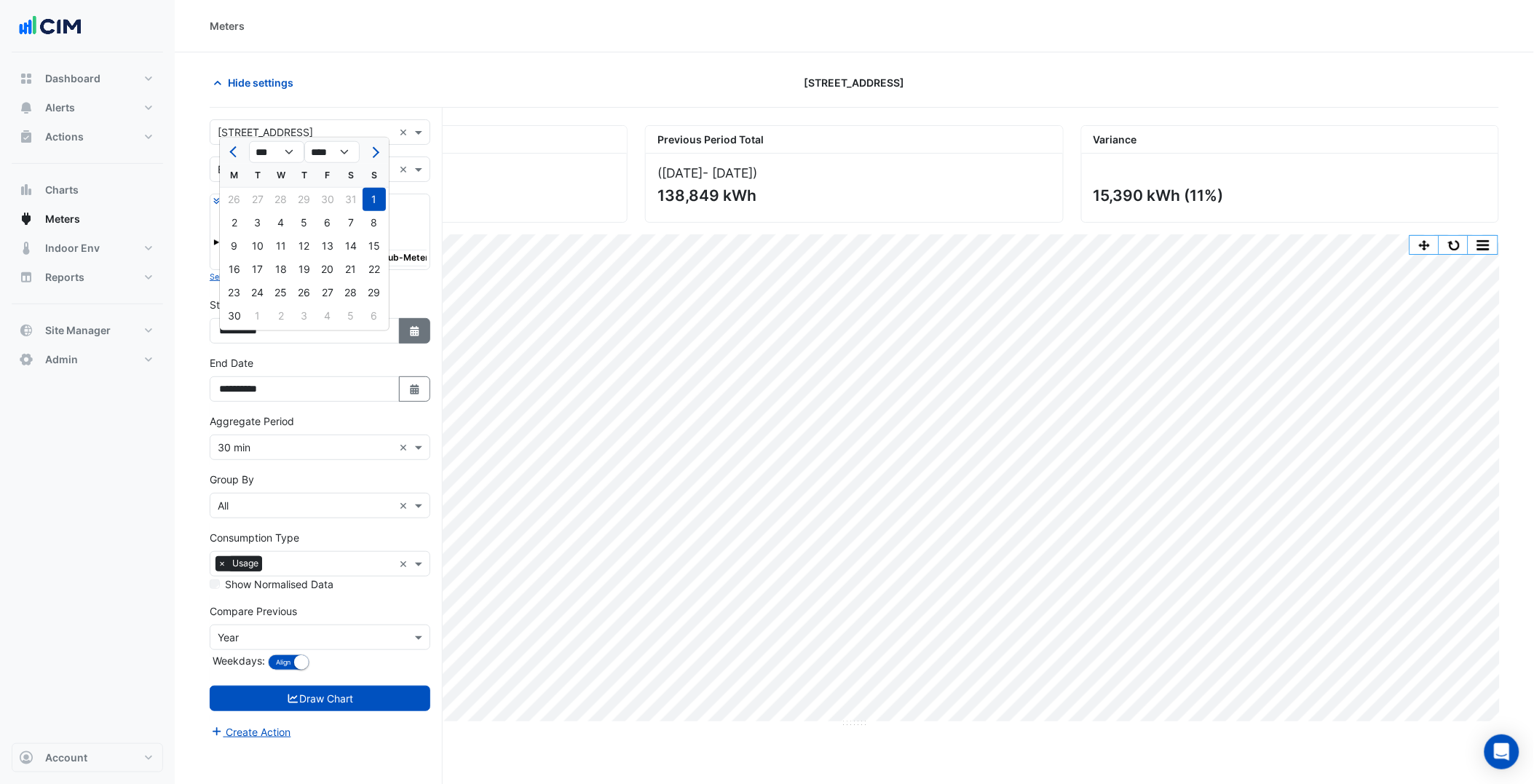
click at [415, 337] on icon "button" at bounding box center [414, 331] width 9 height 10
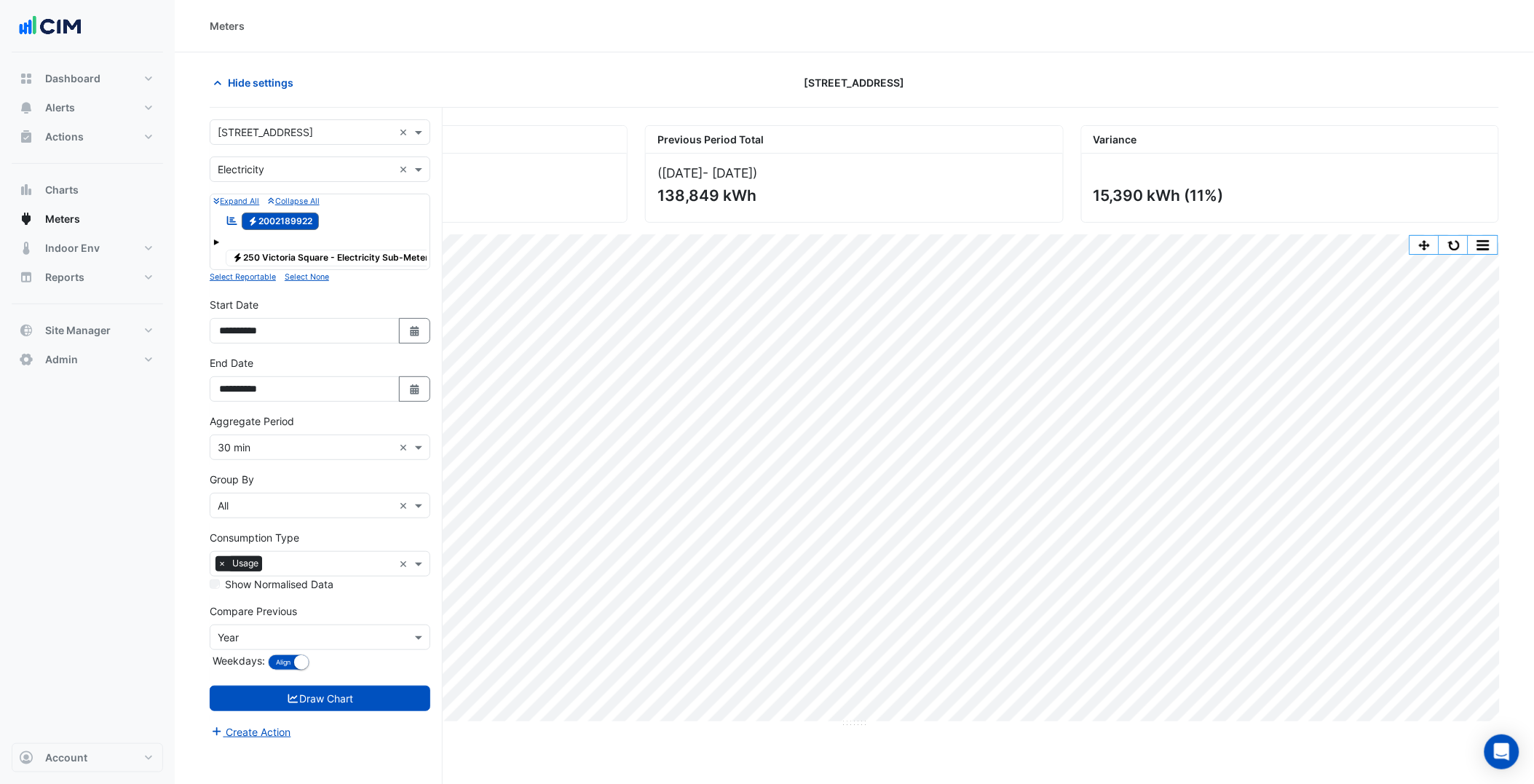
click at [354, 162] on input "text" at bounding box center [305, 170] width 176 height 16
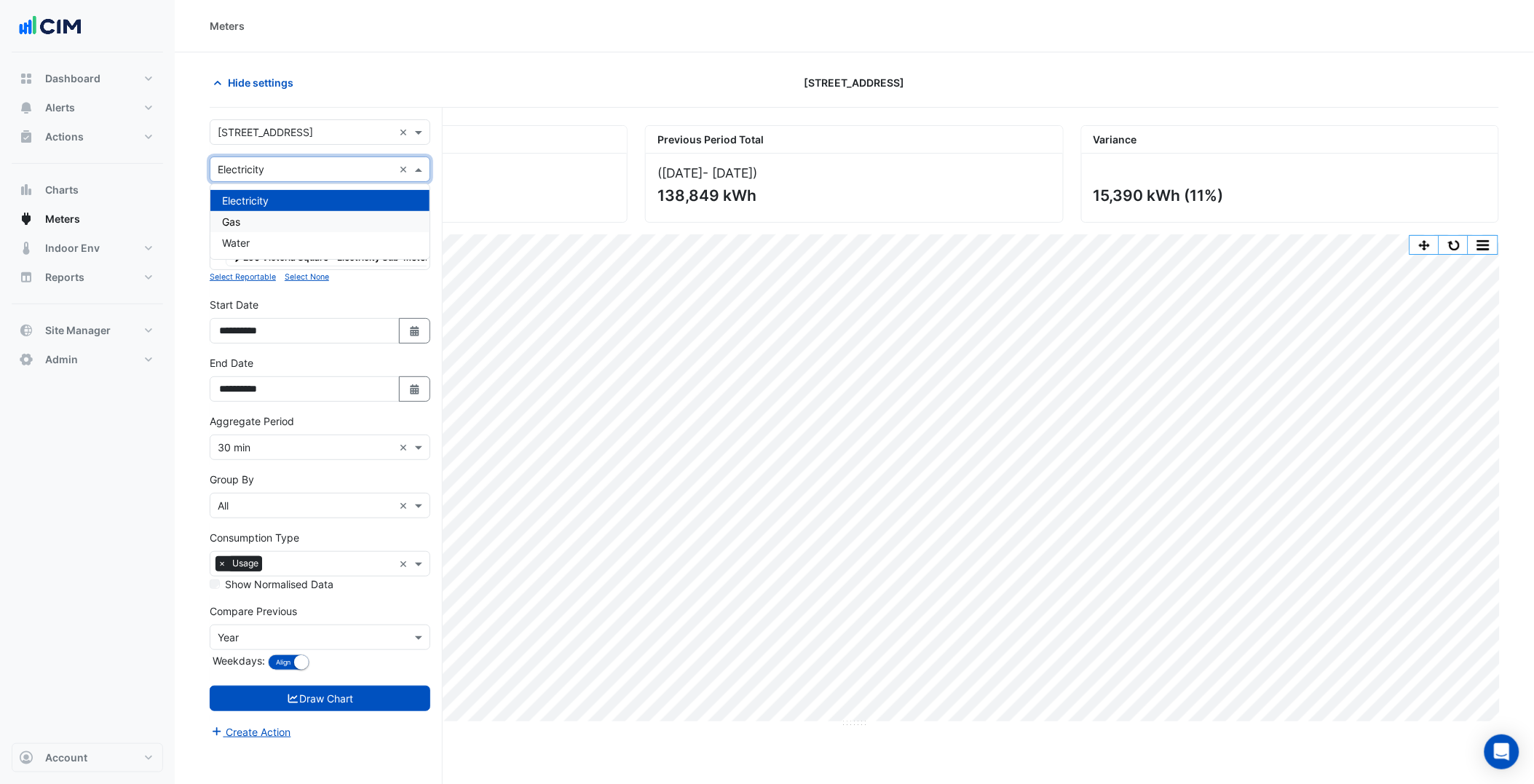
click at [290, 217] on div "Gas" at bounding box center [319, 222] width 219 height 22
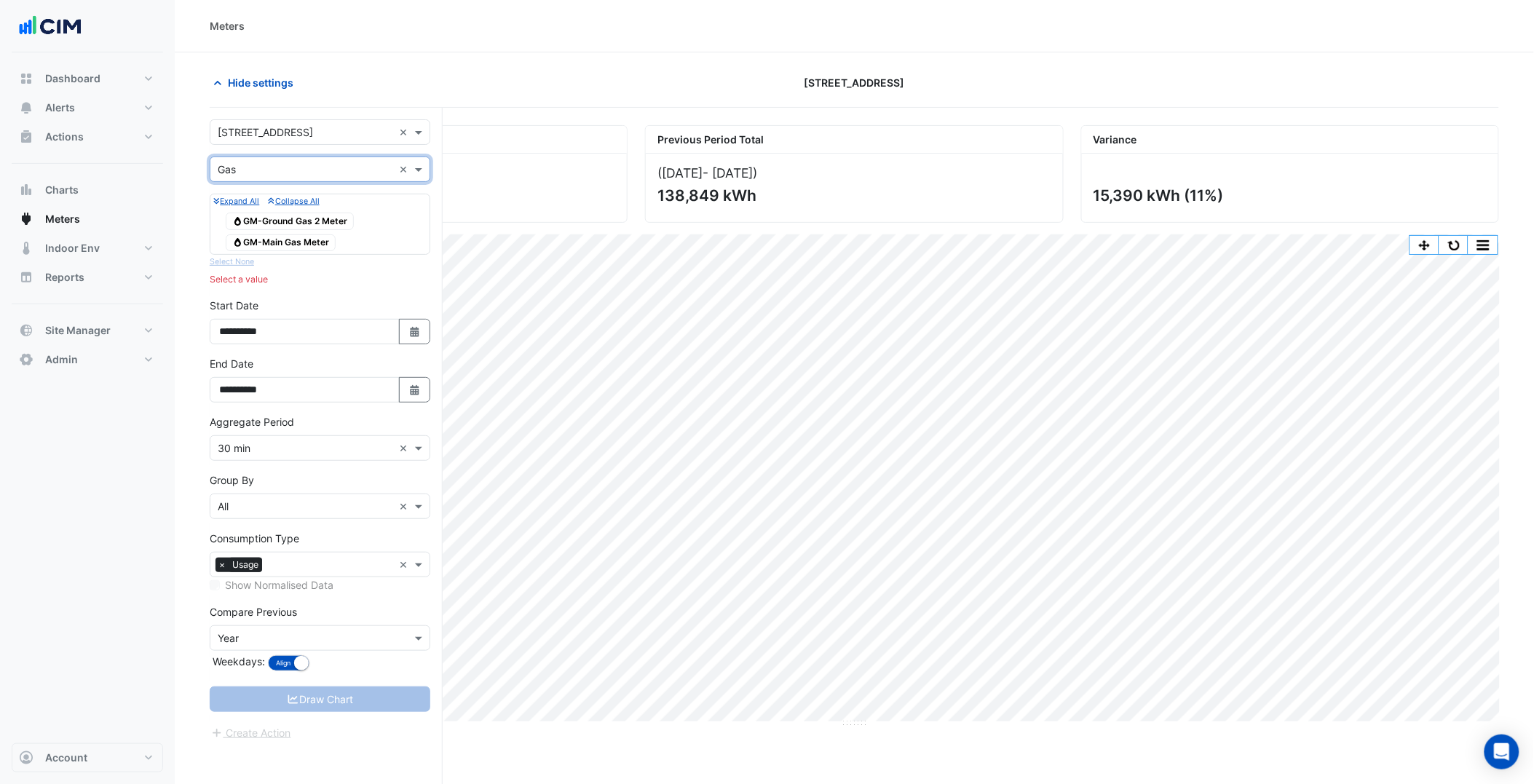
click at [316, 168] on input "text" at bounding box center [305, 170] width 176 height 16
click at [204, 216] on div "Current Period Total ([DATE] - [DATE] ) 154,239 kWh" at bounding box center [419, 174] width 436 height 97
click at [252, 237] on span "Gas GM-Main Gas Meter" at bounding box center [281, 243] width 110 height 18
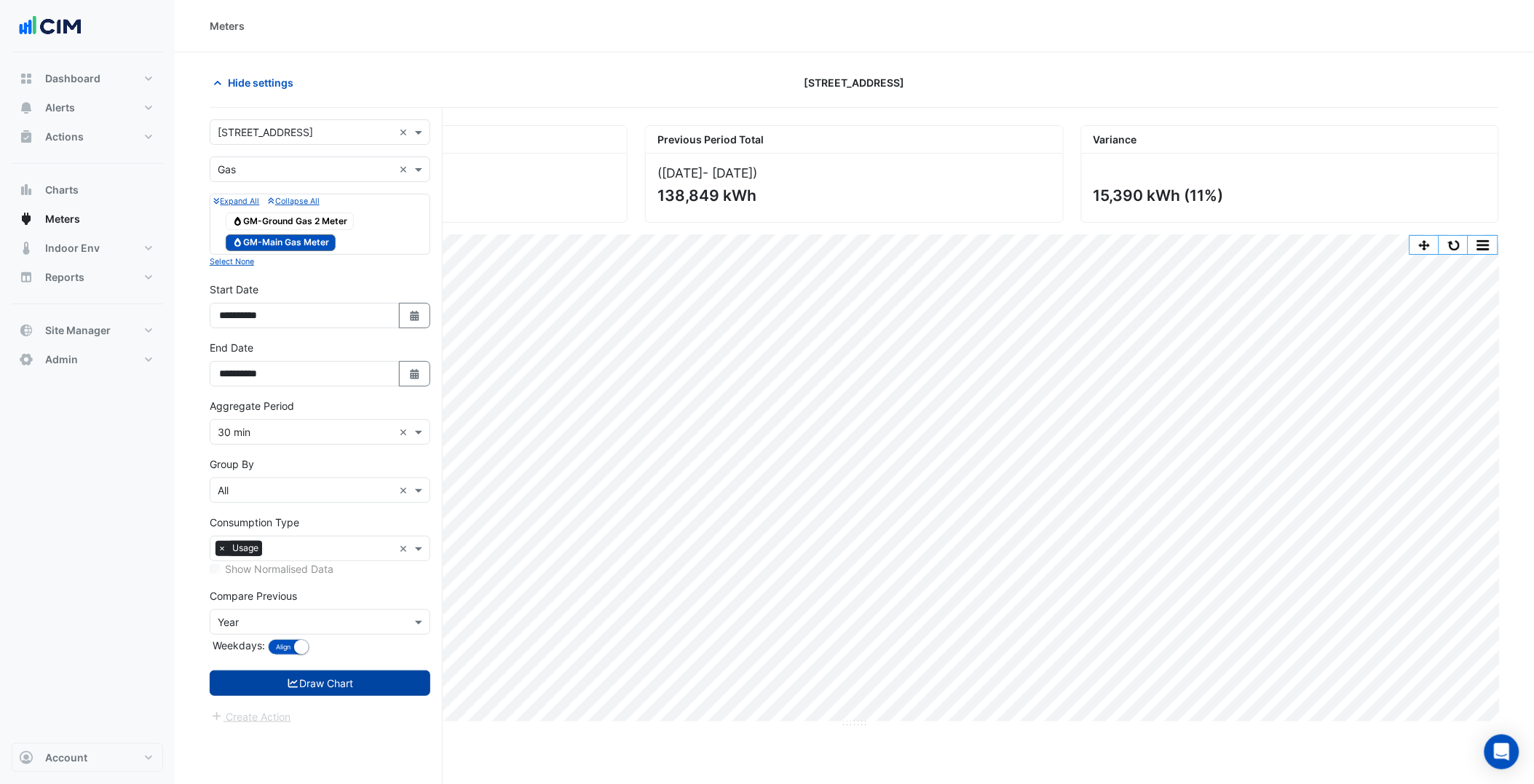
click at [361, 679] on button "Draw Chart" at bounding box center [320, 683] width 221 height 26
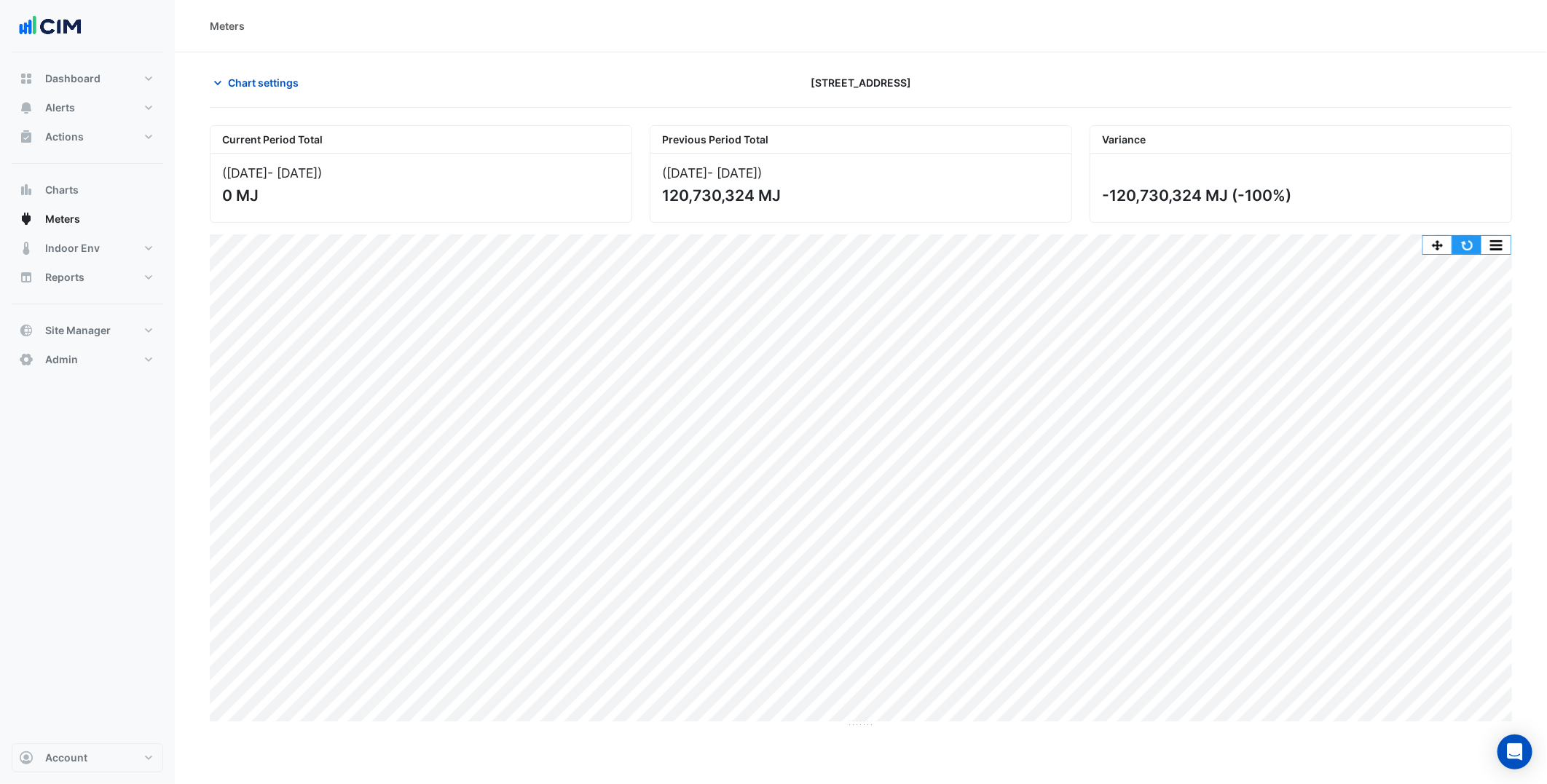
click at [1472, 241] on button "button" at bounding box center [1467, 244] width 29 height 19
click at [1467, 242] on button "button" at bounding box center [1467, 244] width 29 height 19
click at [286, 89] on span "Chart settings" at bounding box center [263, 82] width 71 height 16
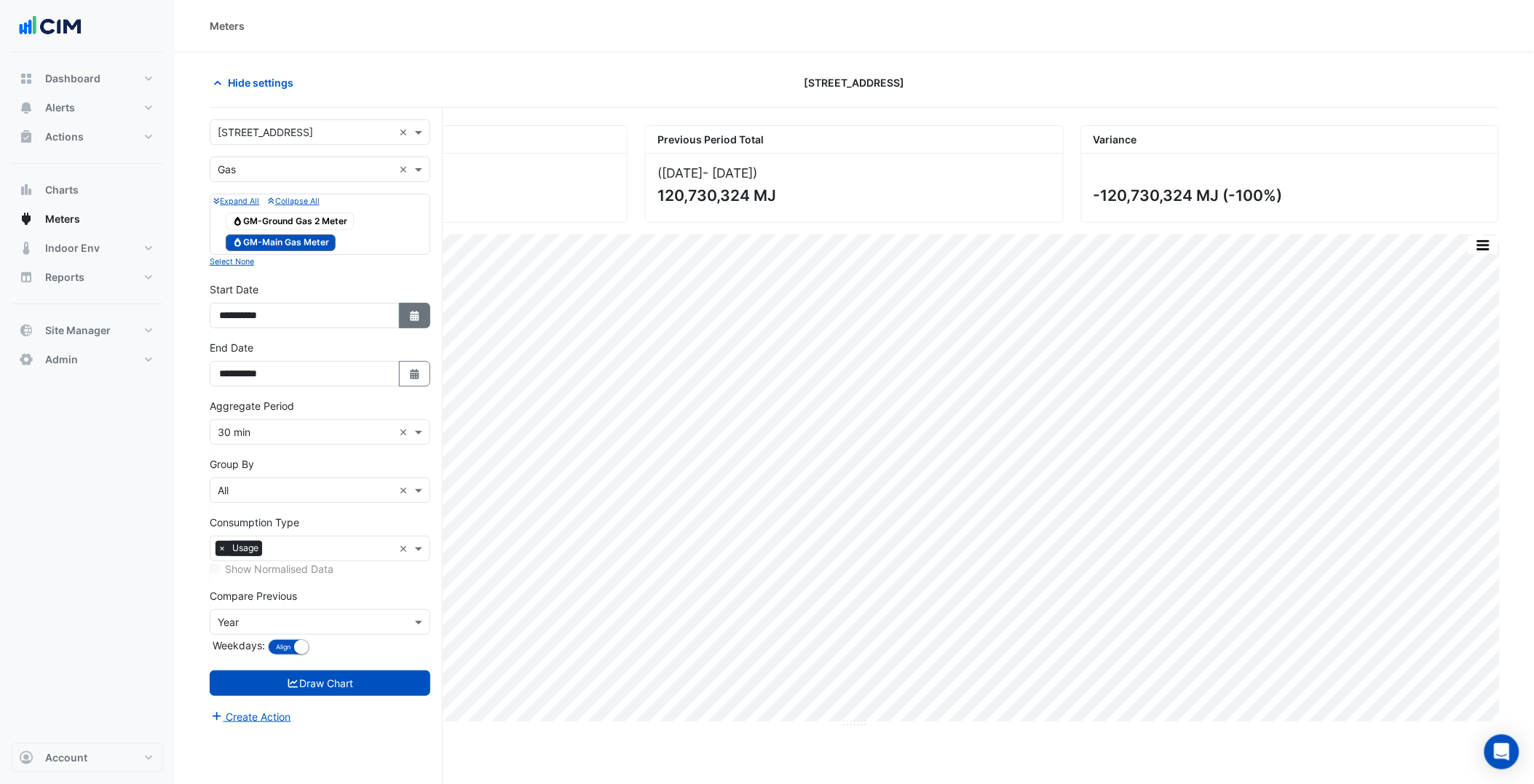
click at [410, 322] on fa-icon "Select Date" at bounding box center [414, 315] width 13 height 13
select select "*"
select select "****"
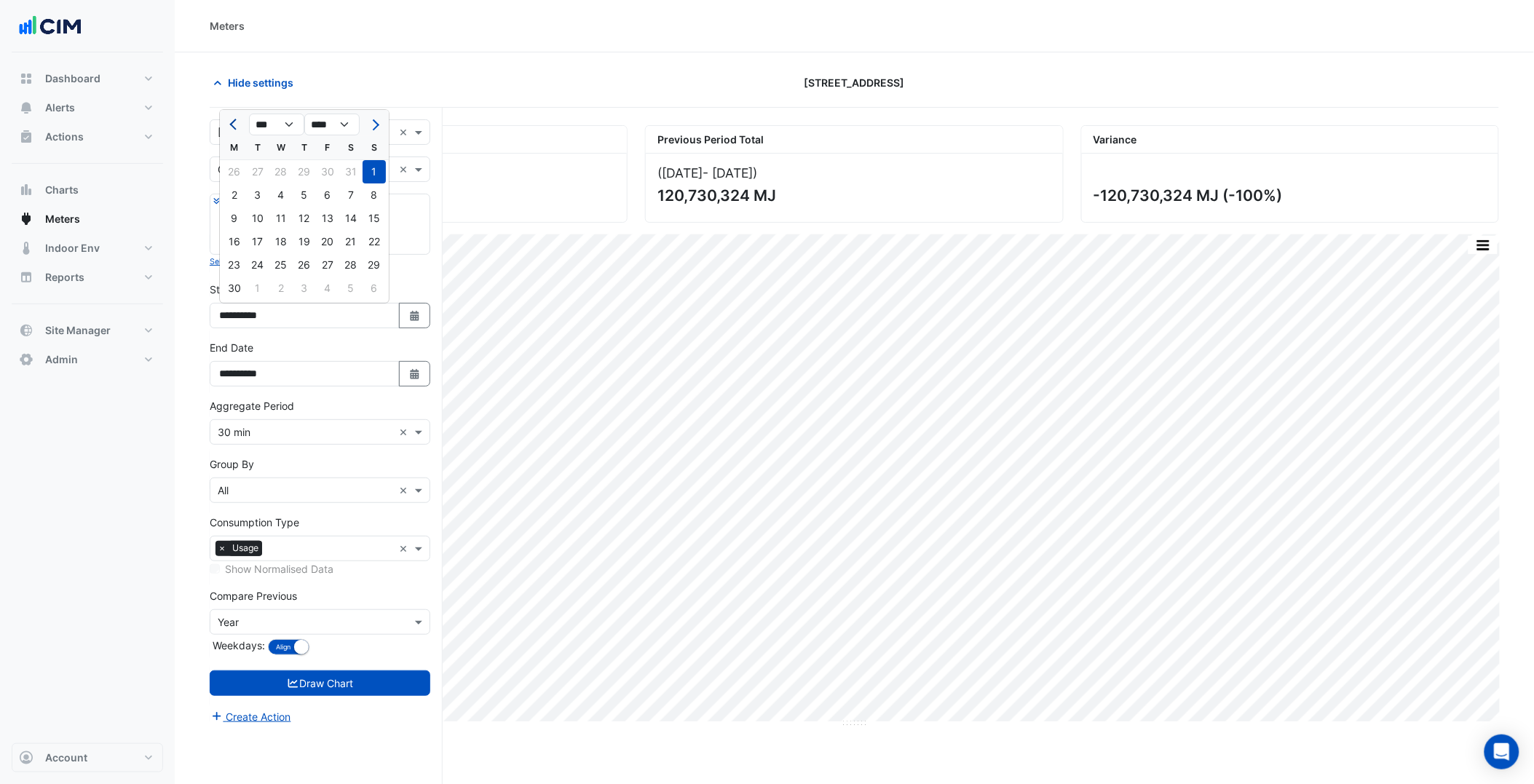
click at [234, 131] on button "Previous month" at bounding box center [235, 125] width 18 height 24
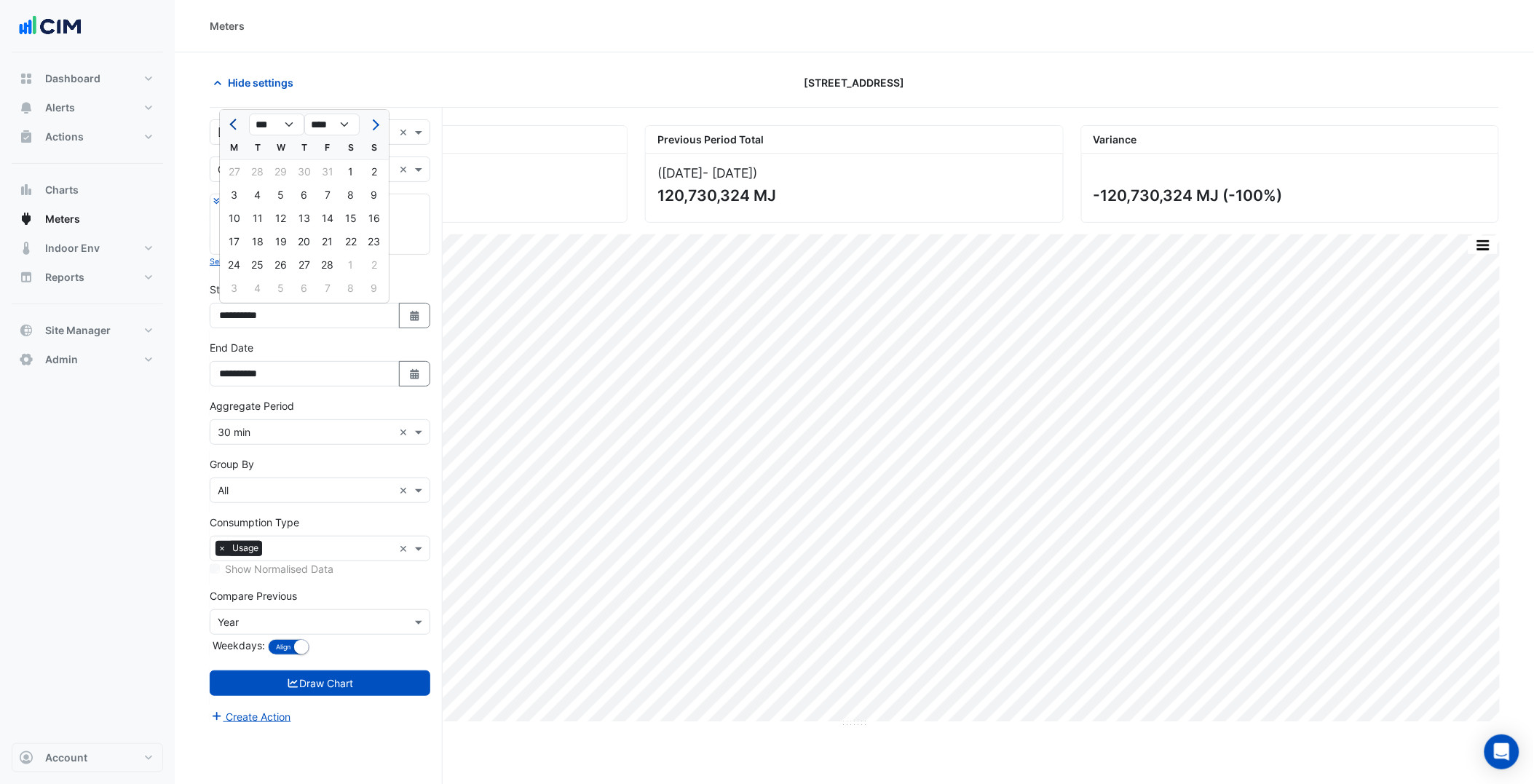
select select "*"
click at [272, 171] on div "1" at bounding box center [282, 172] width 24 height 24
type input "**********"
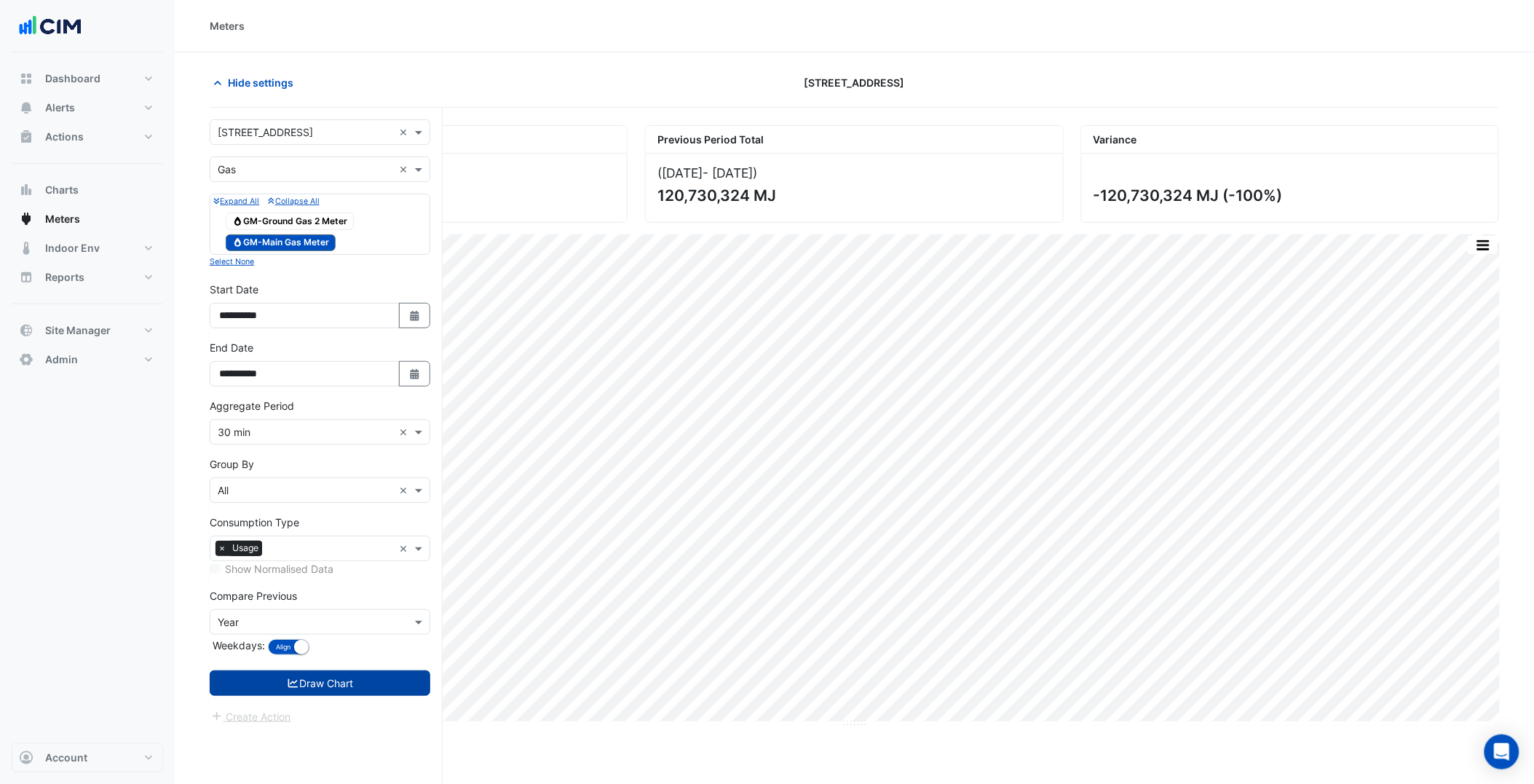
click at [345, 679] on button "Draw Chart" at bounding box center [320, 683] width 221 height 26
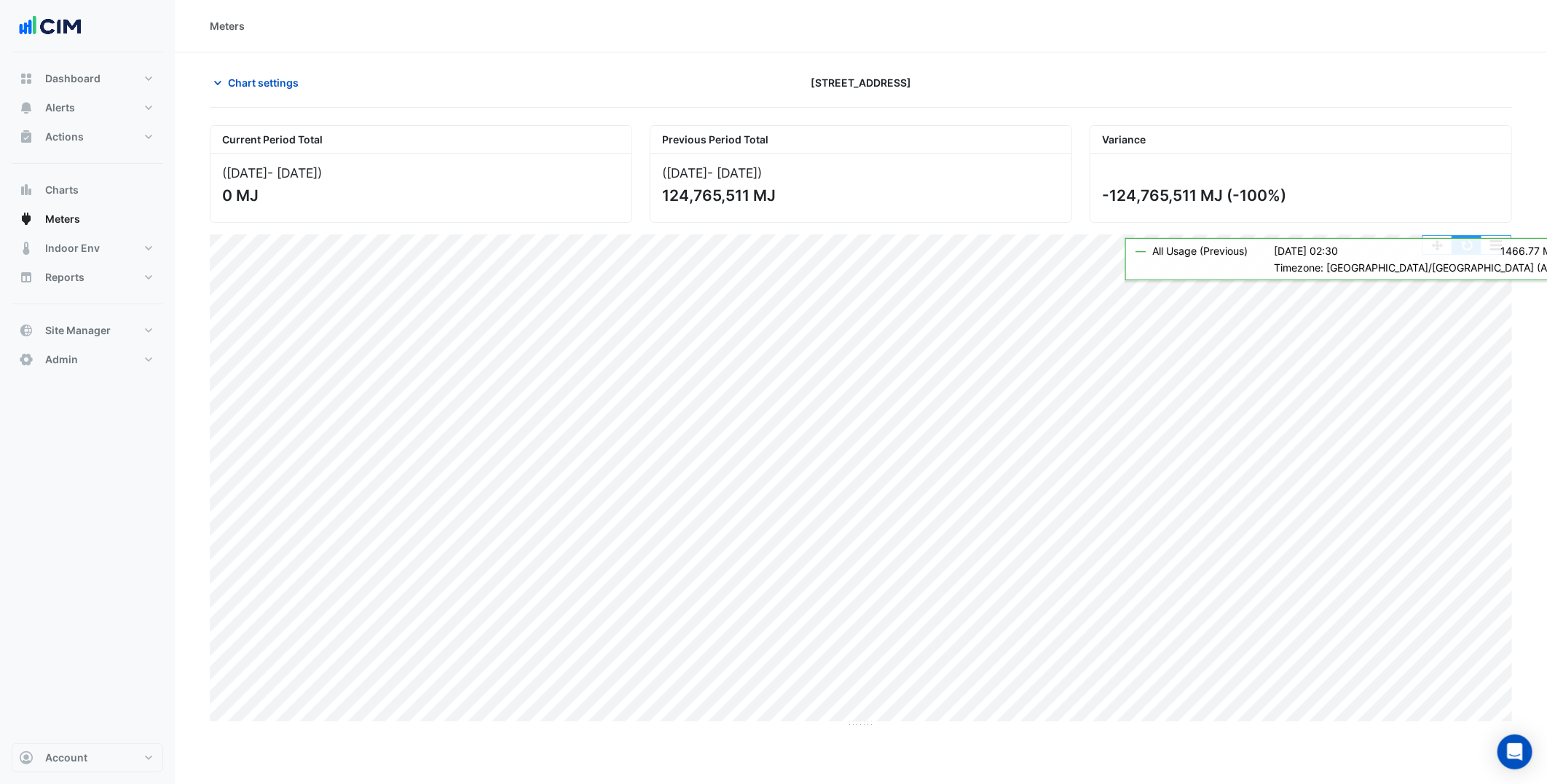
click at [1480, 238] on button "button" at bounding box center [1467, 244] width 29 height 19
click at [264, 78] on span "Chart settings" at bounding box center [263, 82] width 71 height 16
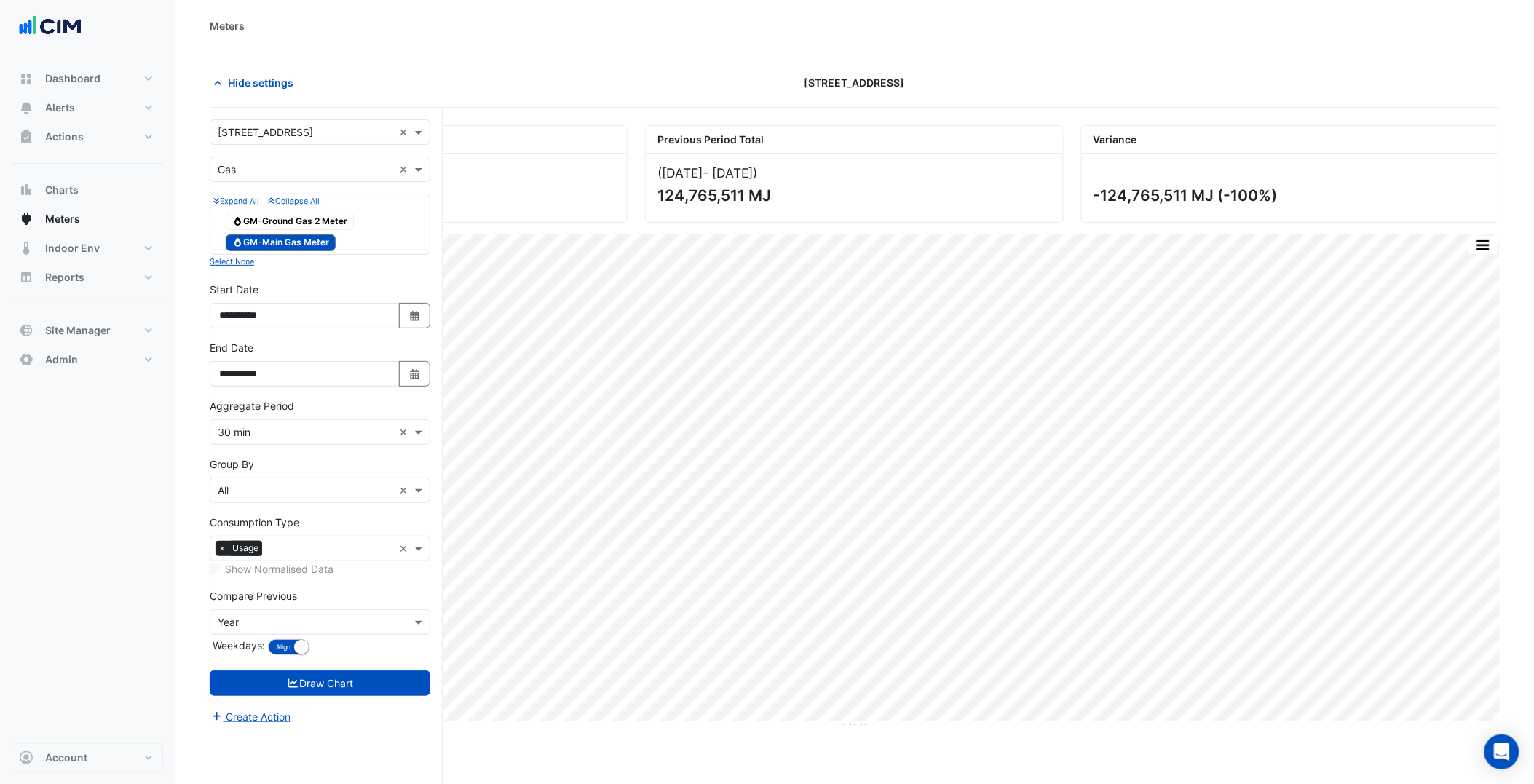
click at [331, 169] on input "text" at bounding box center [305, 170] width 176 height 16
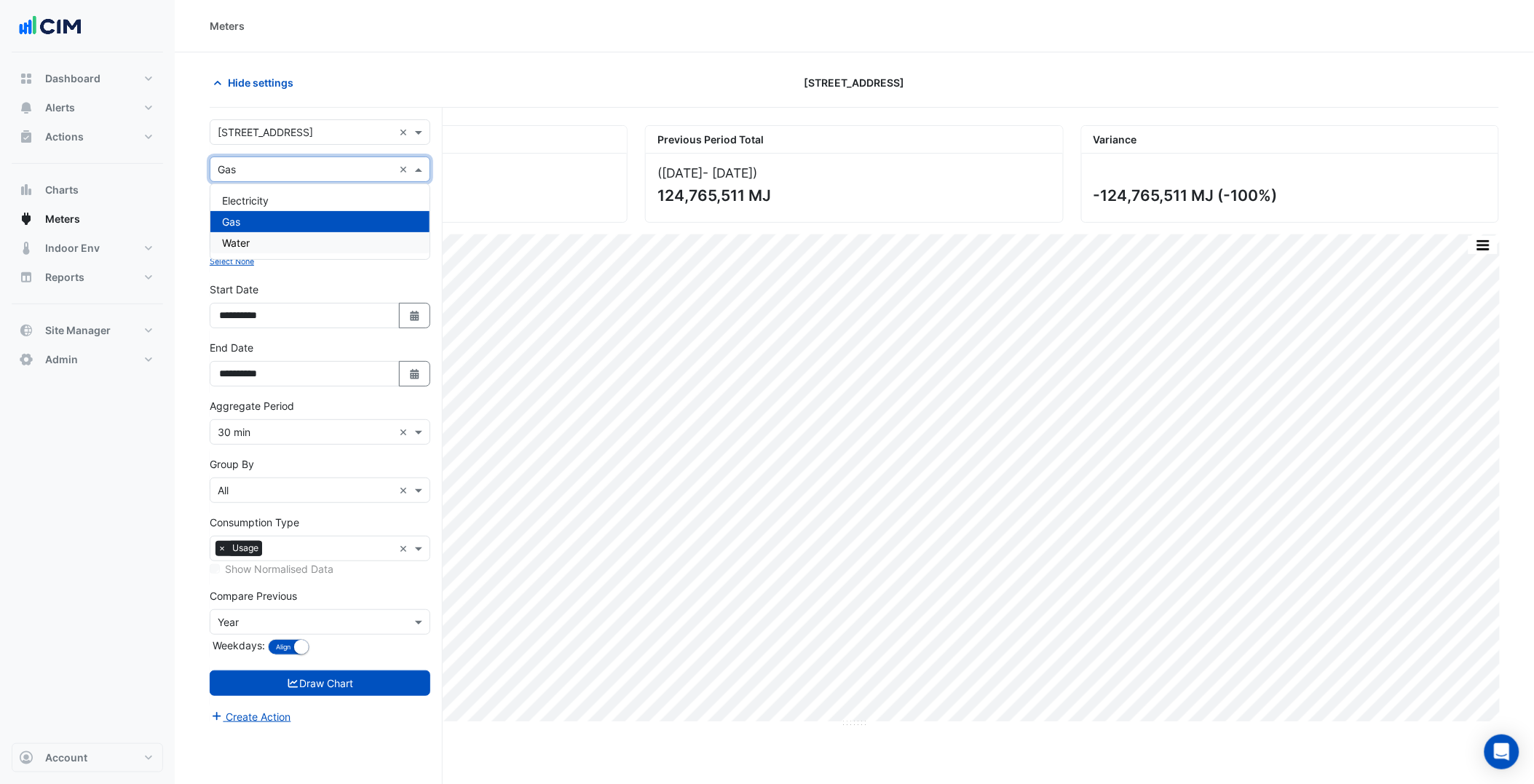
click at [267, 238] on div "Water" at bounding box center [319, 243] width 219 height 22
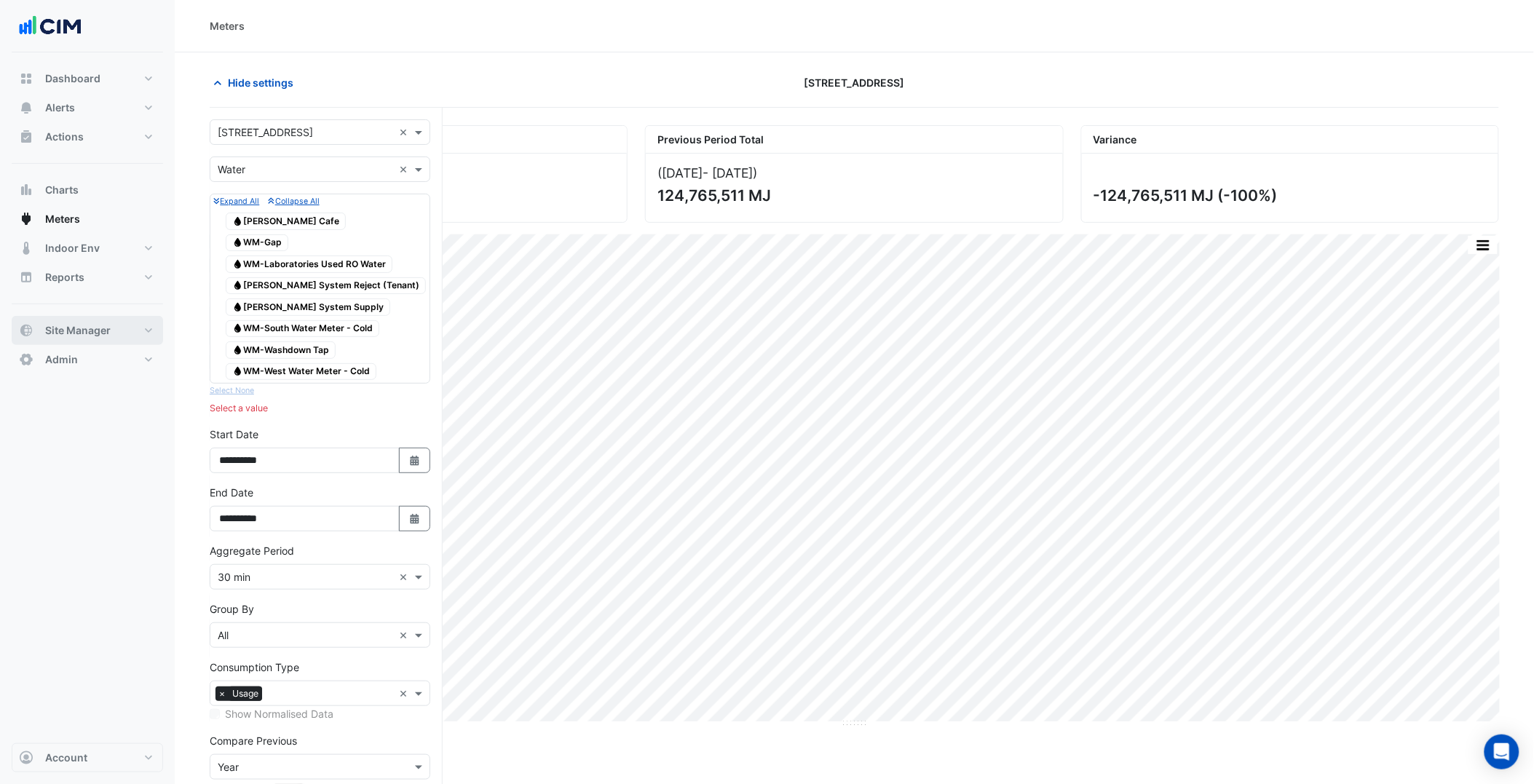
click at [126, 326] on button "Site Manager" at bounding box center [87, 331] width 151 height 29
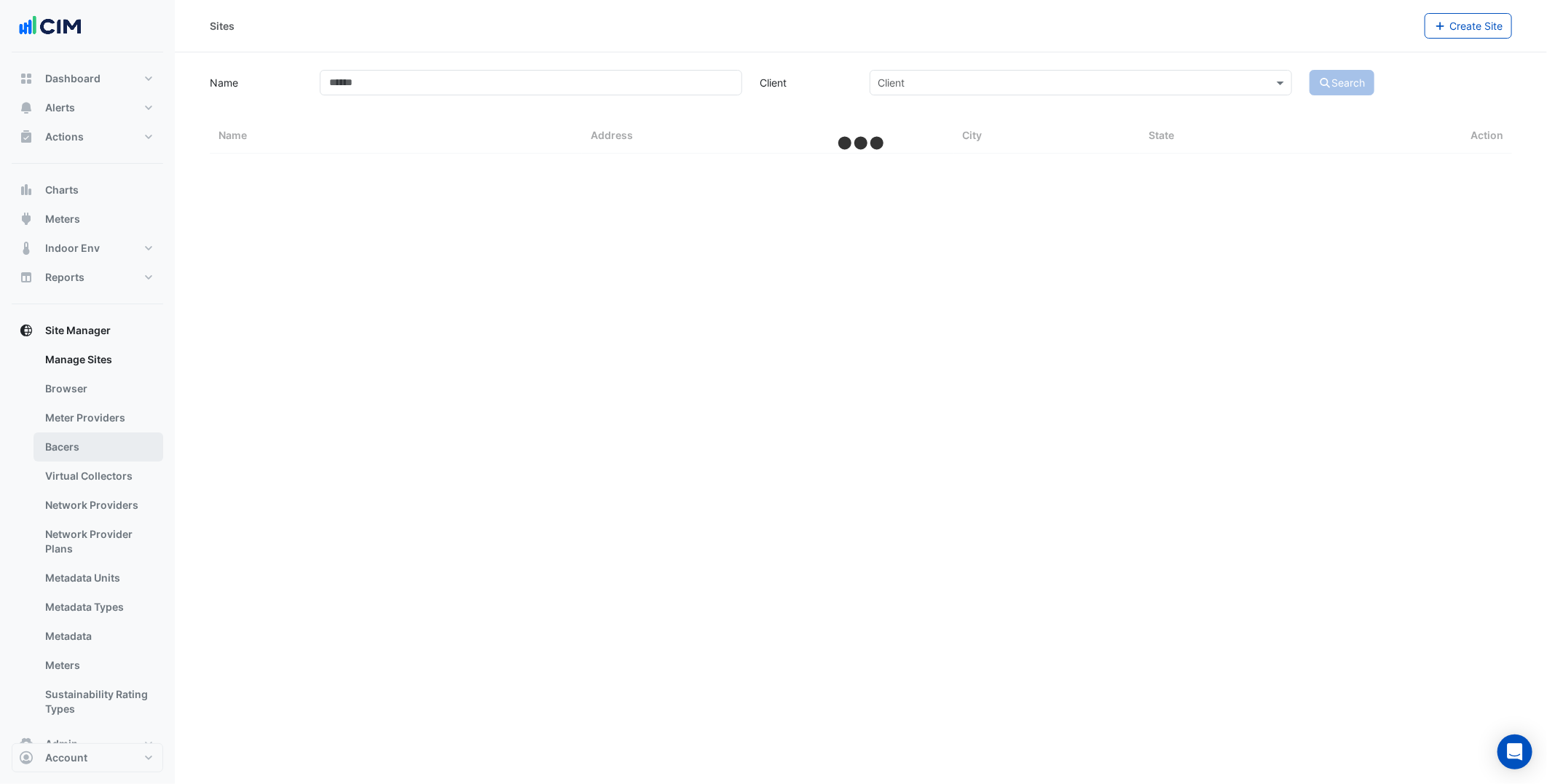
click at [106, 436] on link "Bacers" at bounding box center [98, 447] width 130 height 29
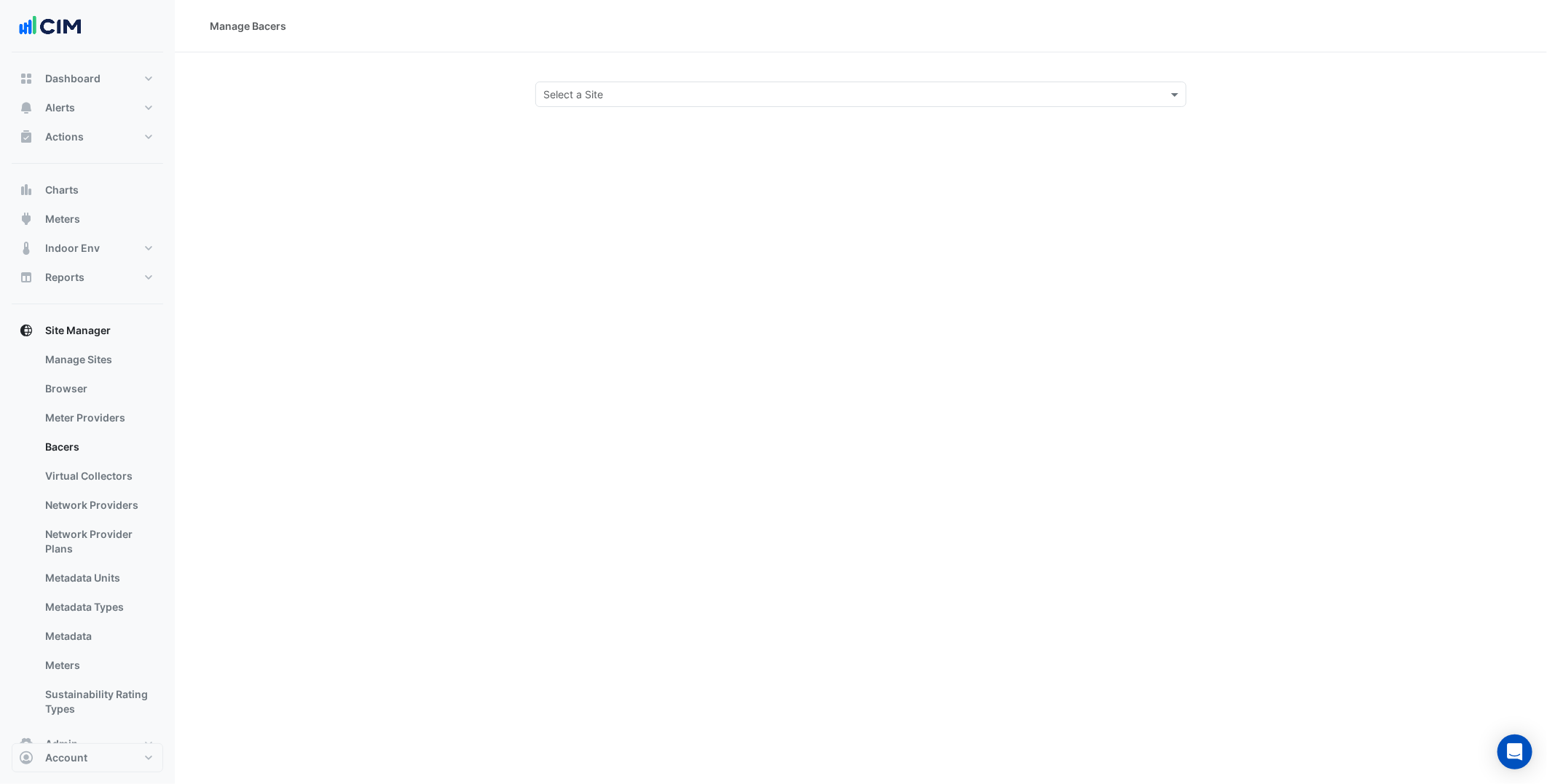
click at [666, 87] on input "text" at bounding box center [846, 95] width 606 height 16
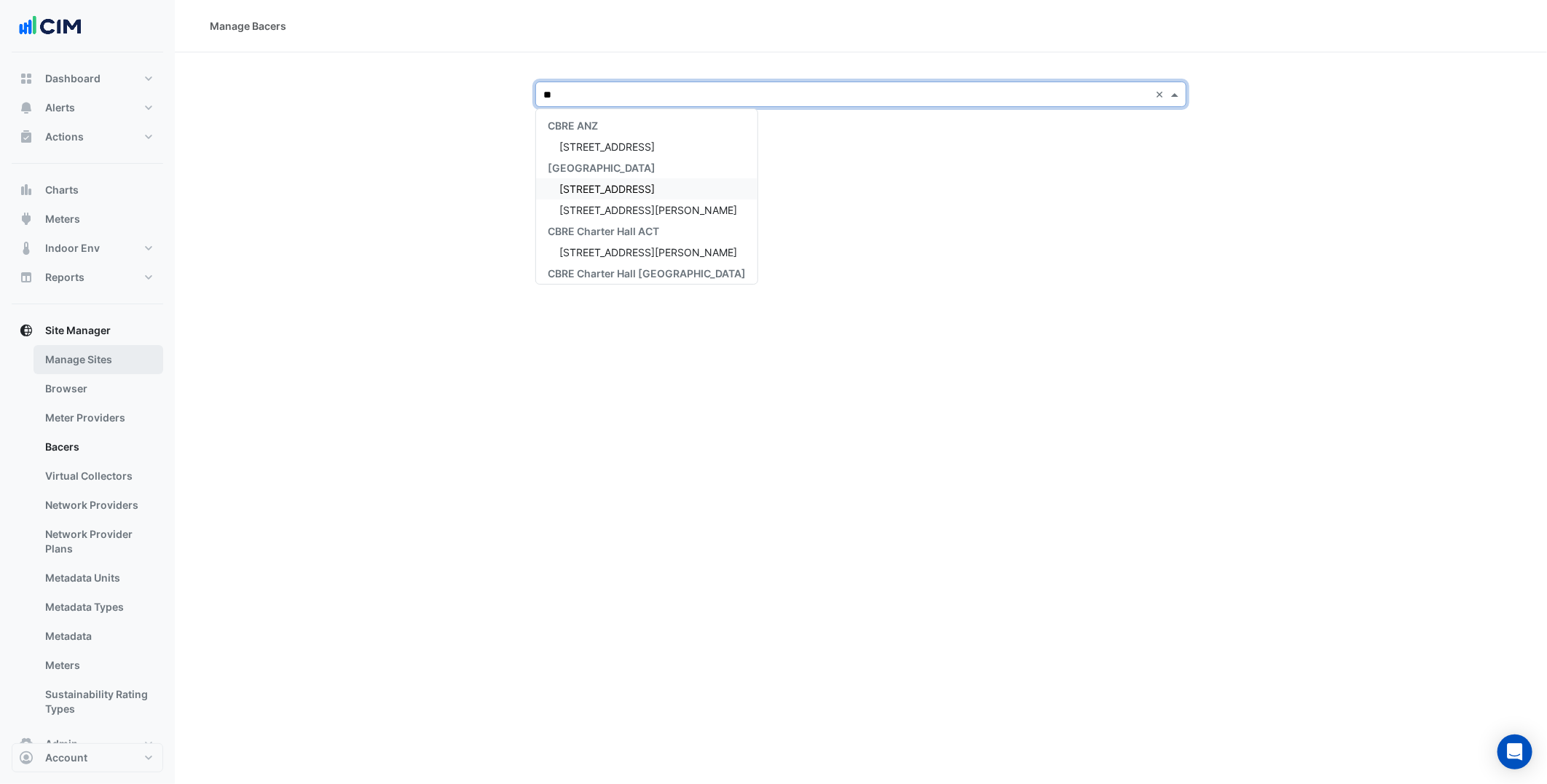
type input "**"
click at [123, 352] on link "Manage Sites" at bounding box center [98, 360] width 130 height 29
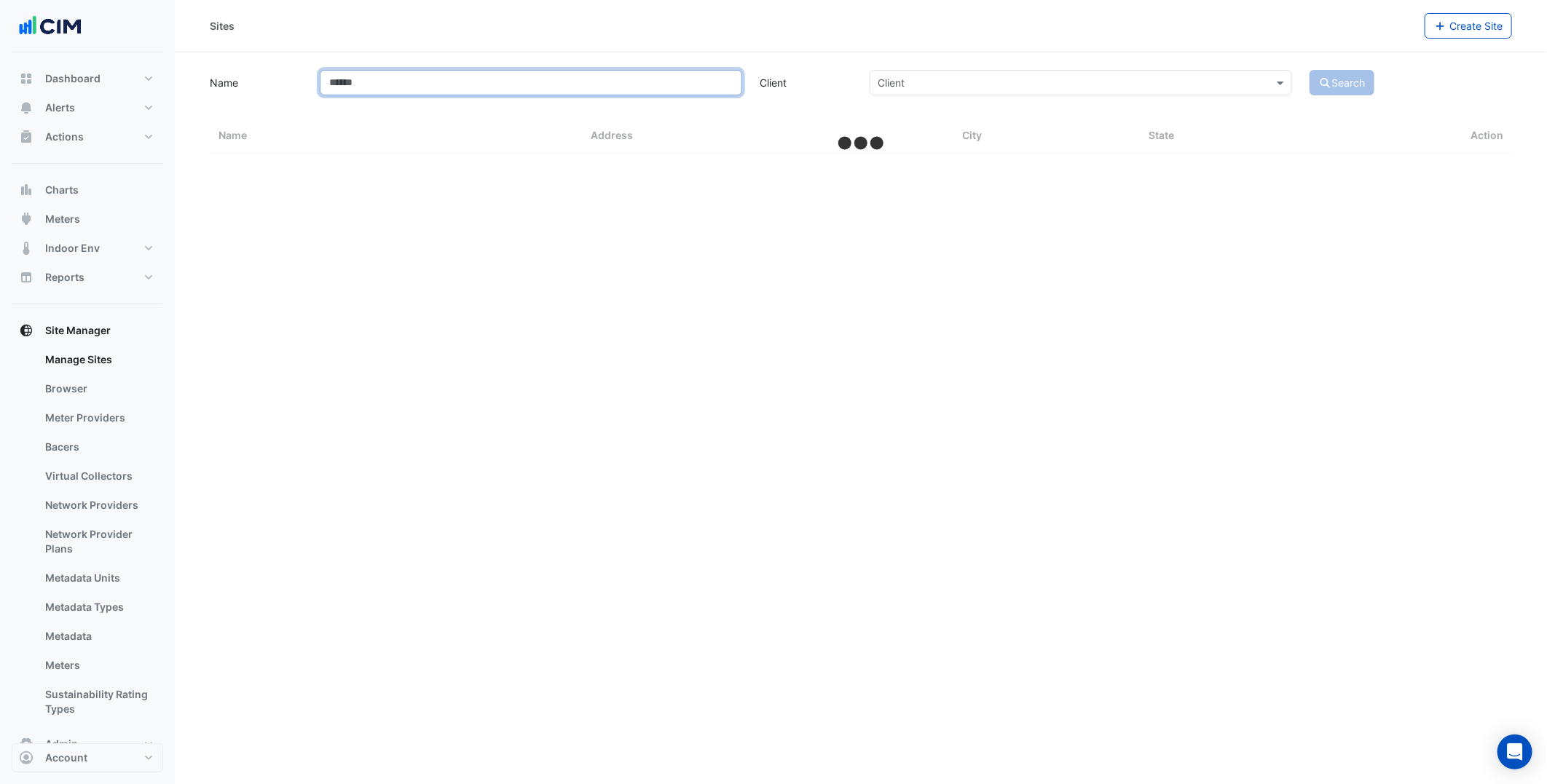
click at [679, 75] on input "Name" at bounding box center [531, 82] width 422 height 26
type input "***"
select select "***"
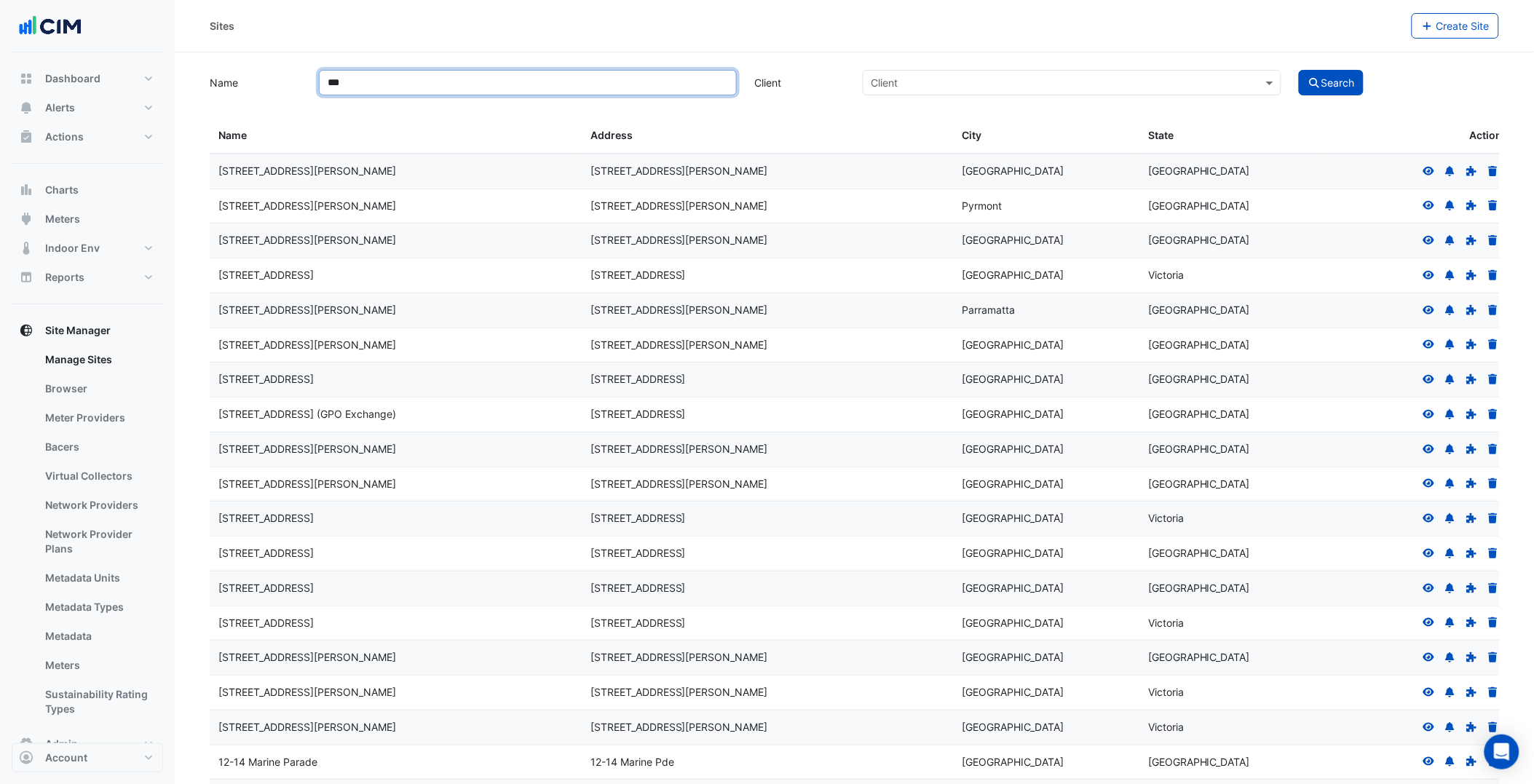
type input "***"
click at [1299, 70] on button "Search" at bounding box center [1332, 82] width 66 height 26
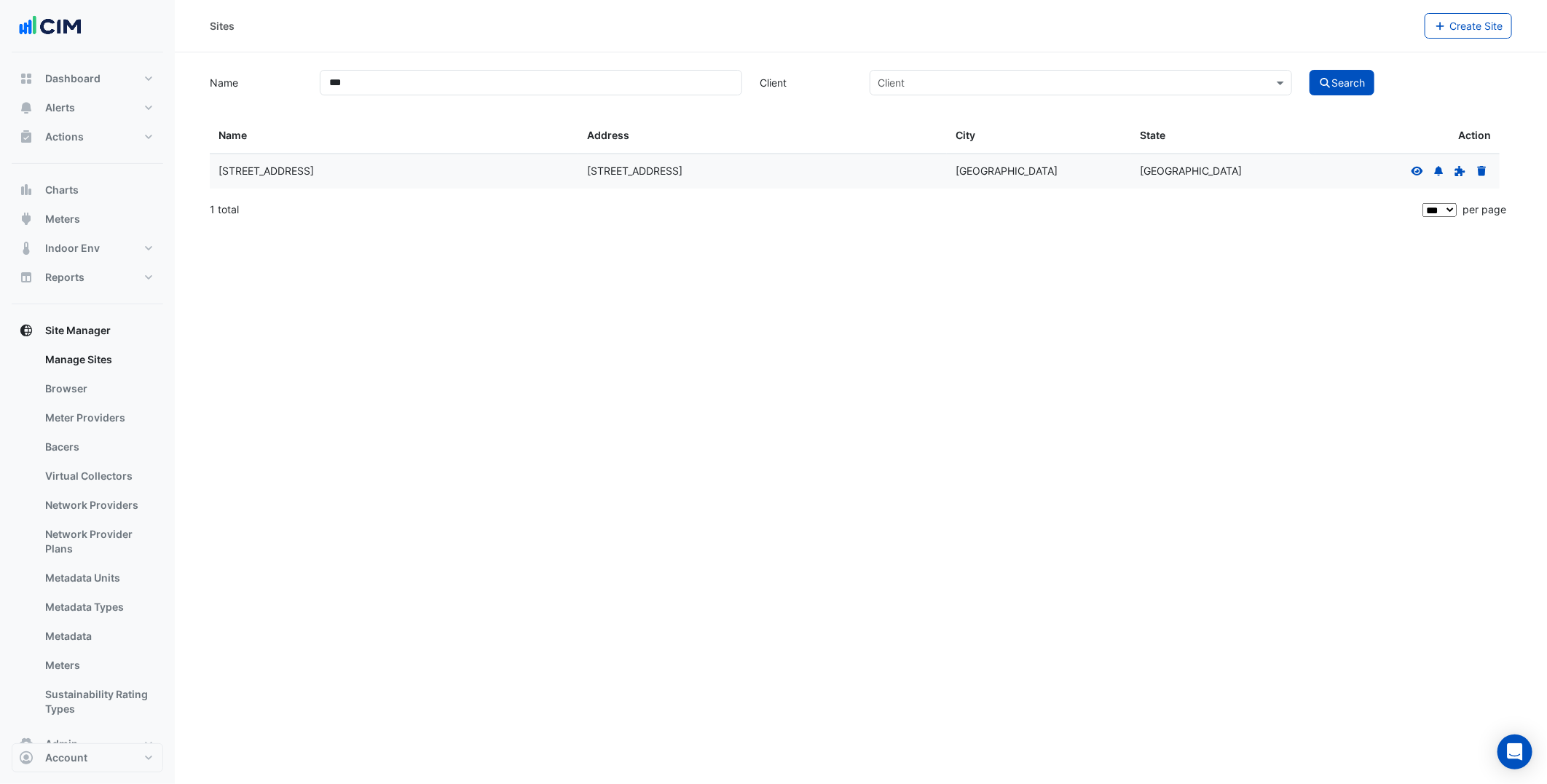
click at [1414, 171] on icon at bounding box center [1416, 171] width 13 height 10
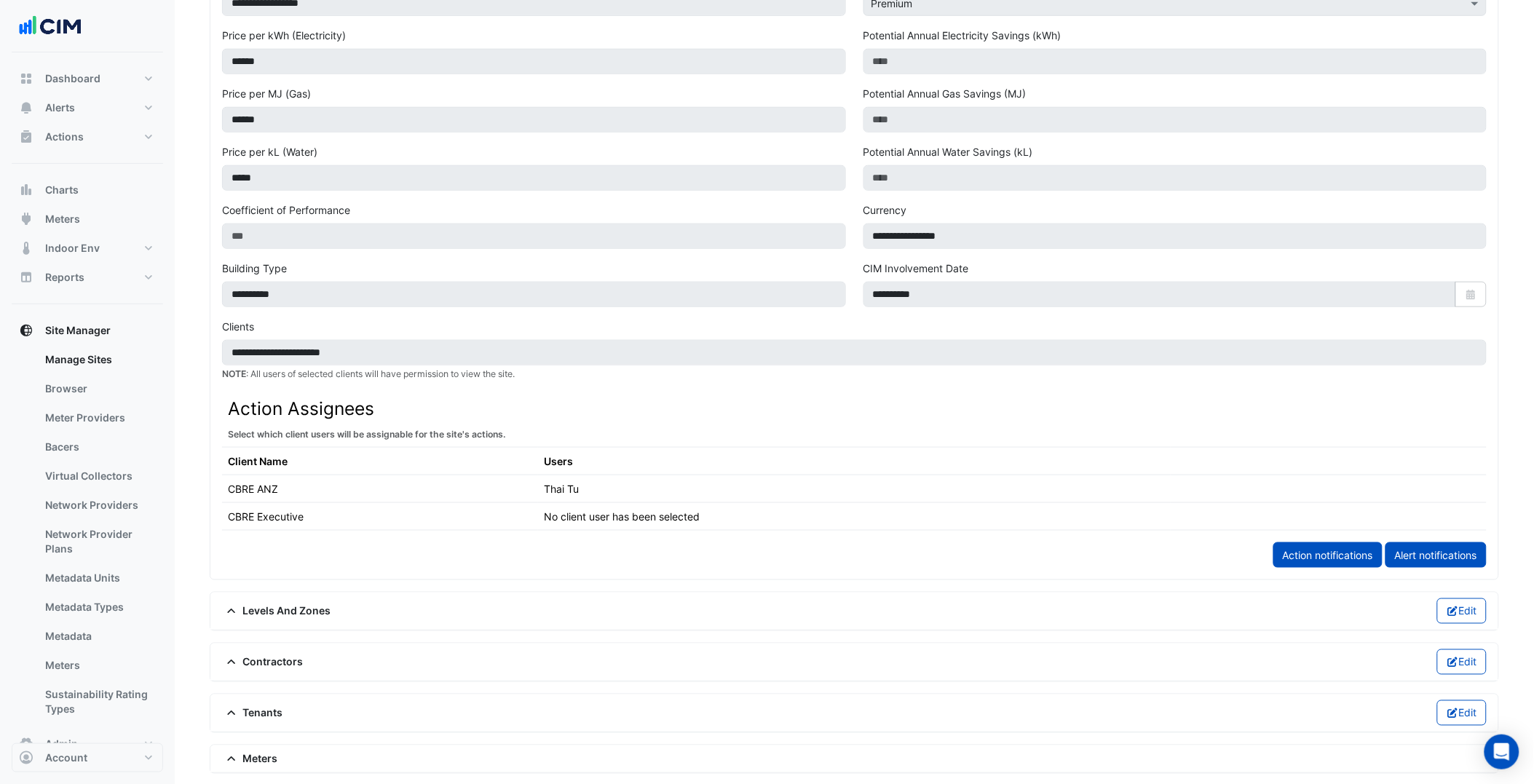
scroll to position [684, 0]
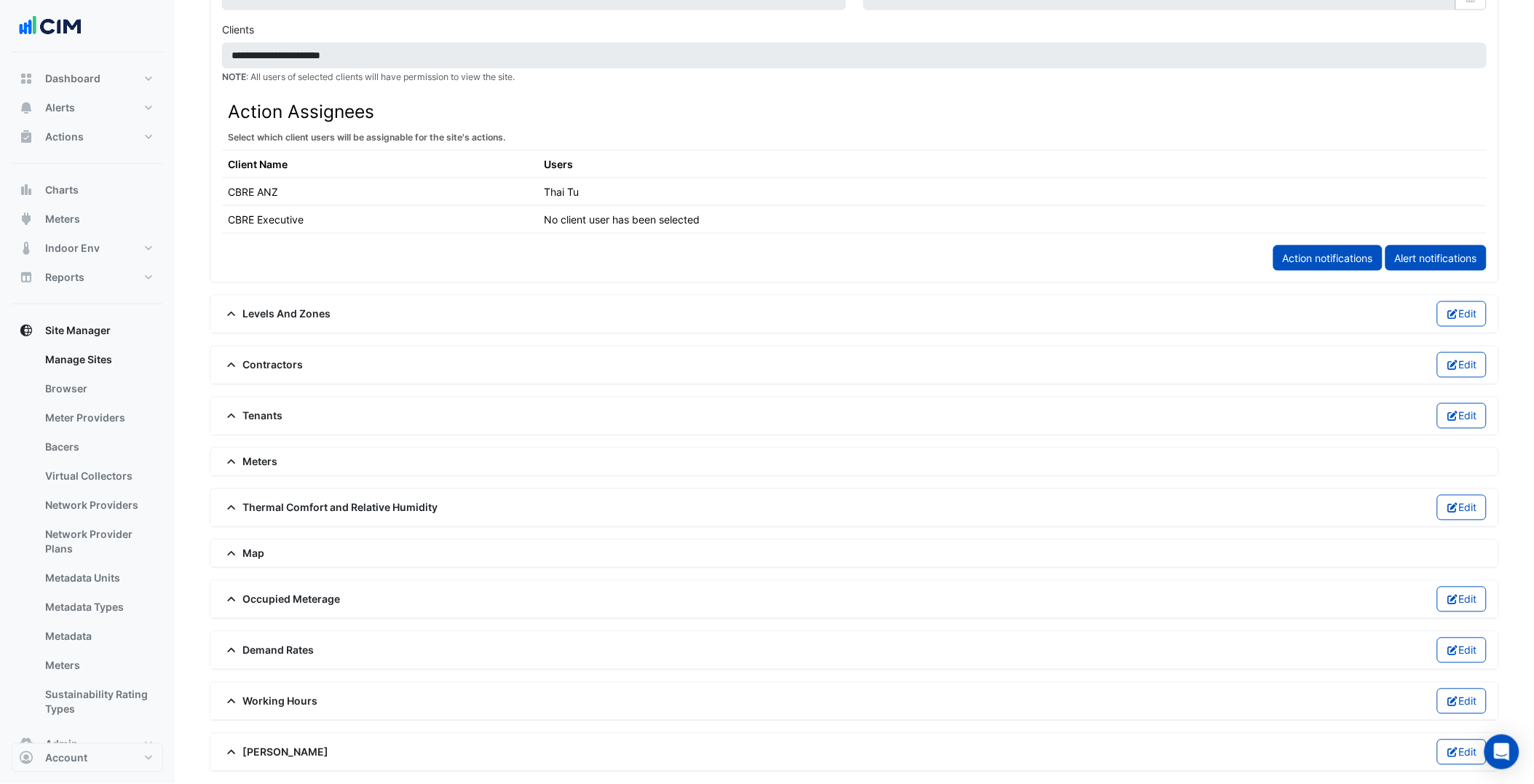
click at [246, 462] on span "Meters" at bounding box center [249, 462] width 56 height 16
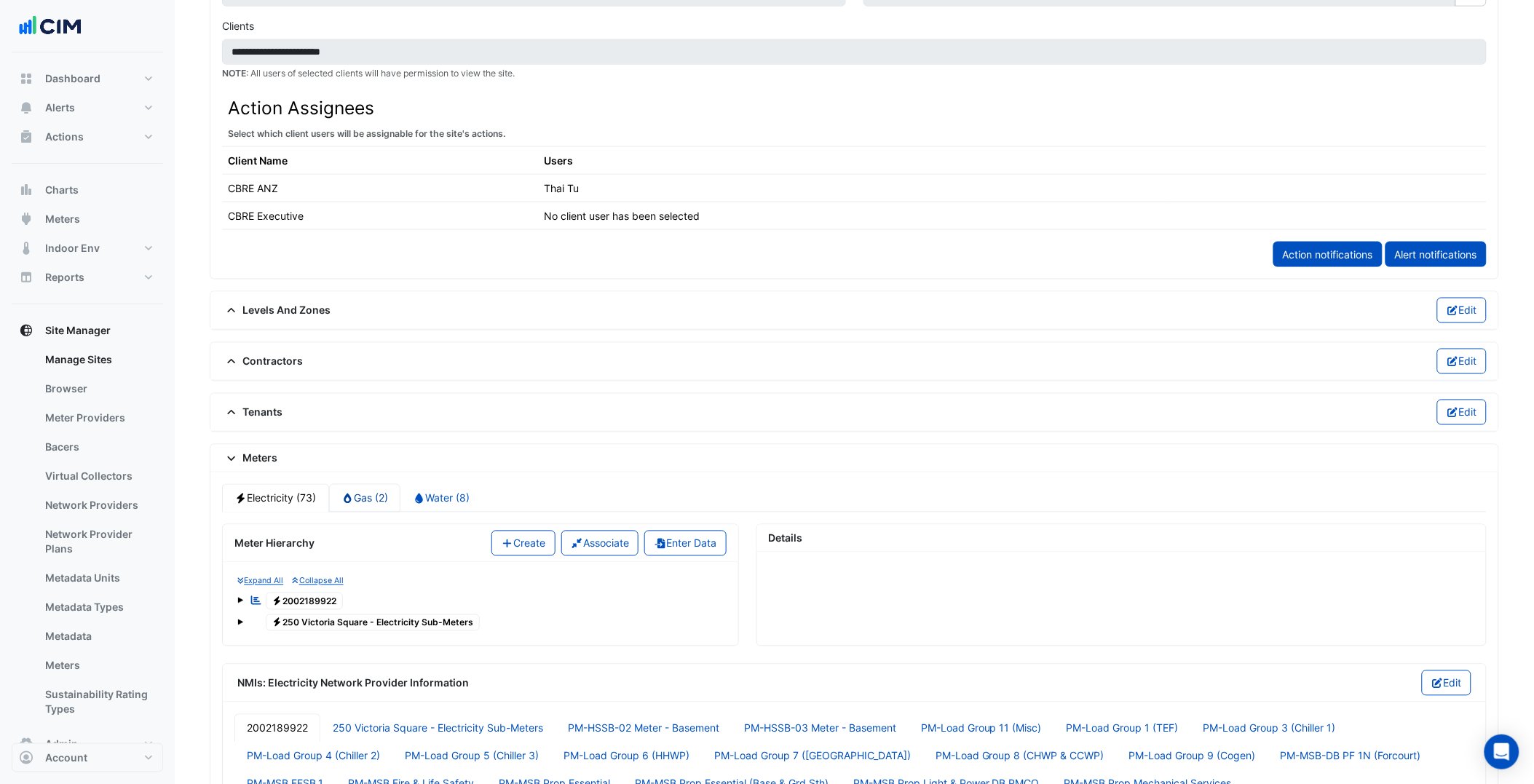
click at [357, 506] on link "Gas (2)" at bounding box center [364, 497] width 72 height 28
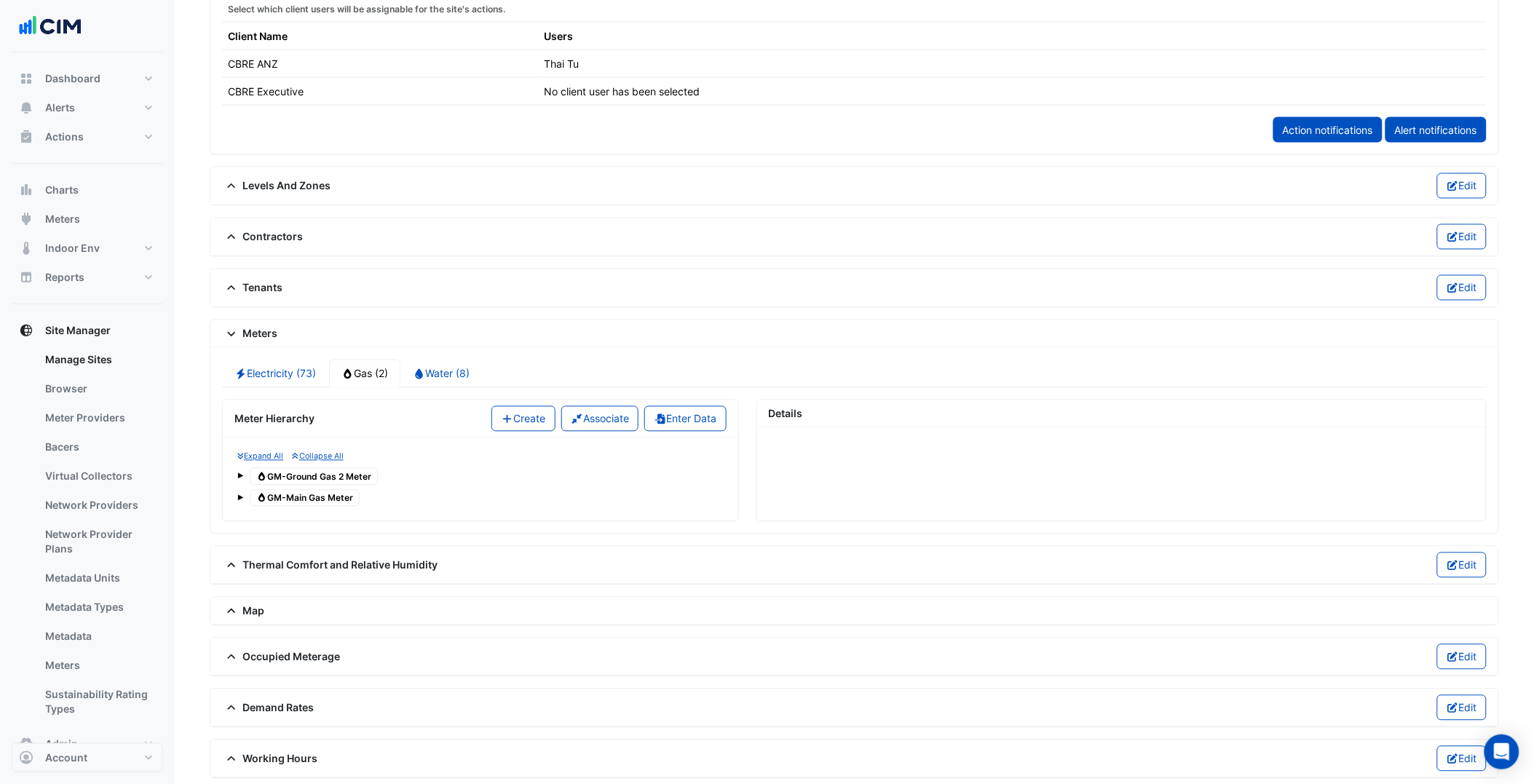
scroll to position [792, 0]
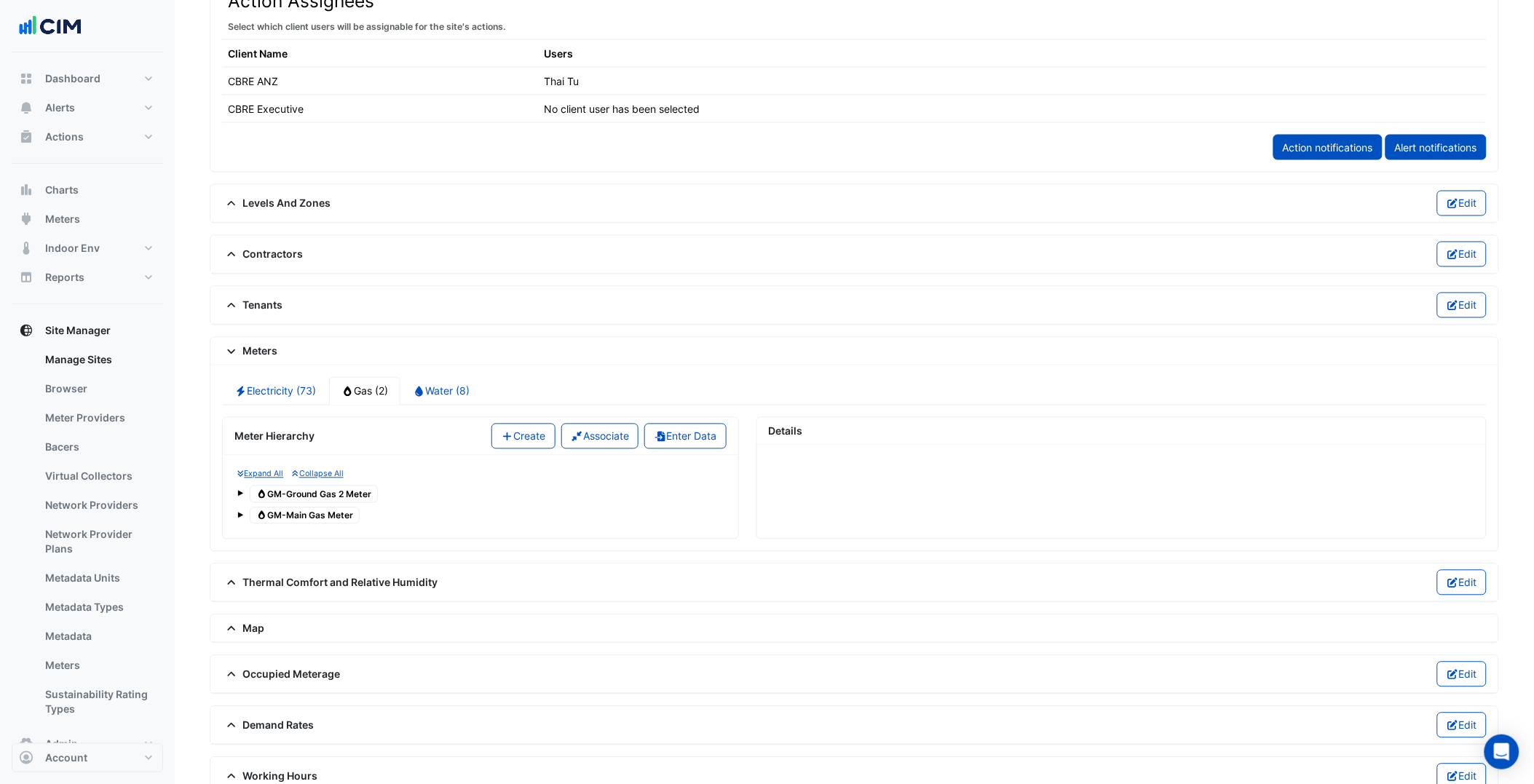
click at [338, 518] on span "Gas GM-Main Gas Meter" at bounding box center [304, 516] width 110 height 18
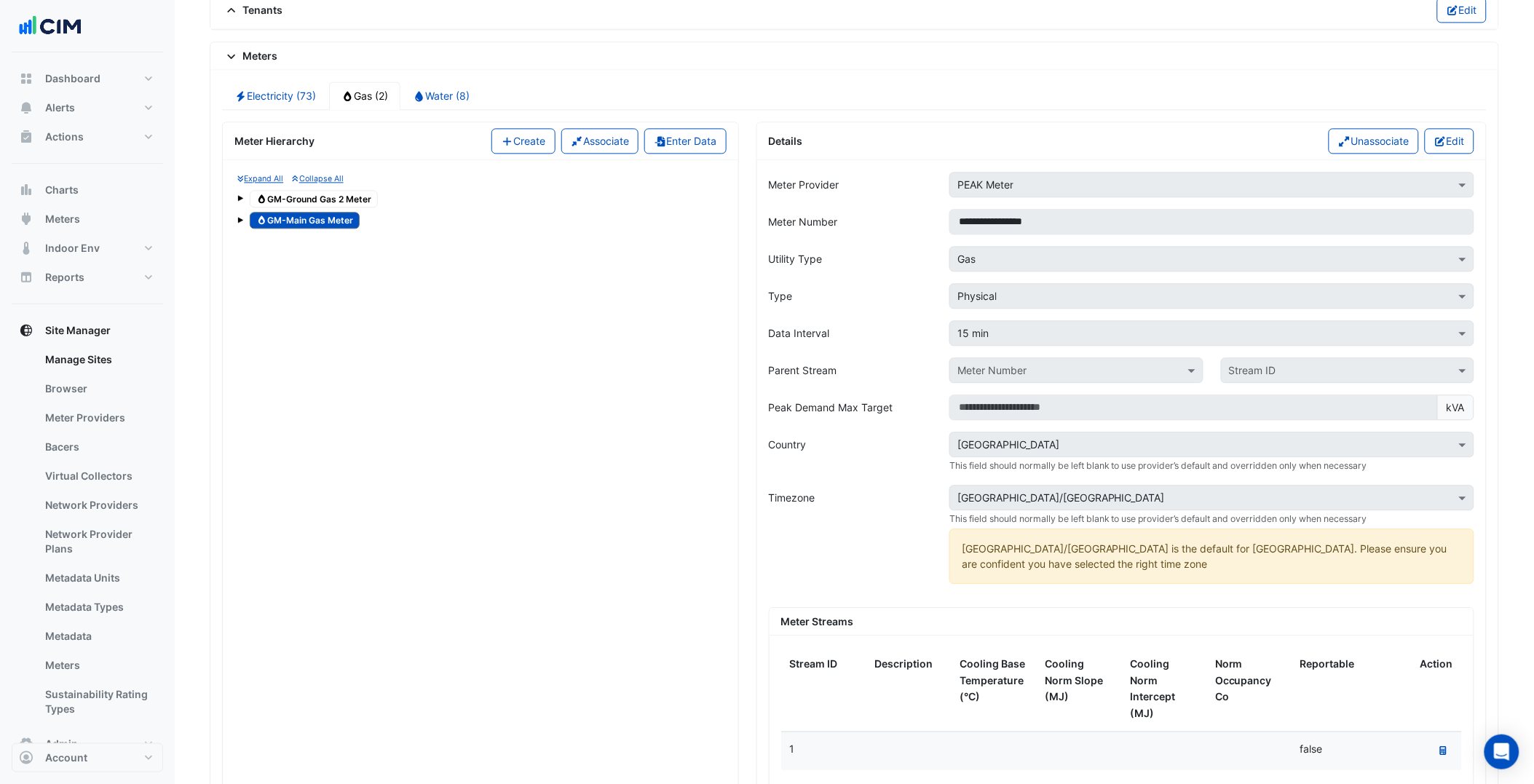
scroll to position [1116, 0]
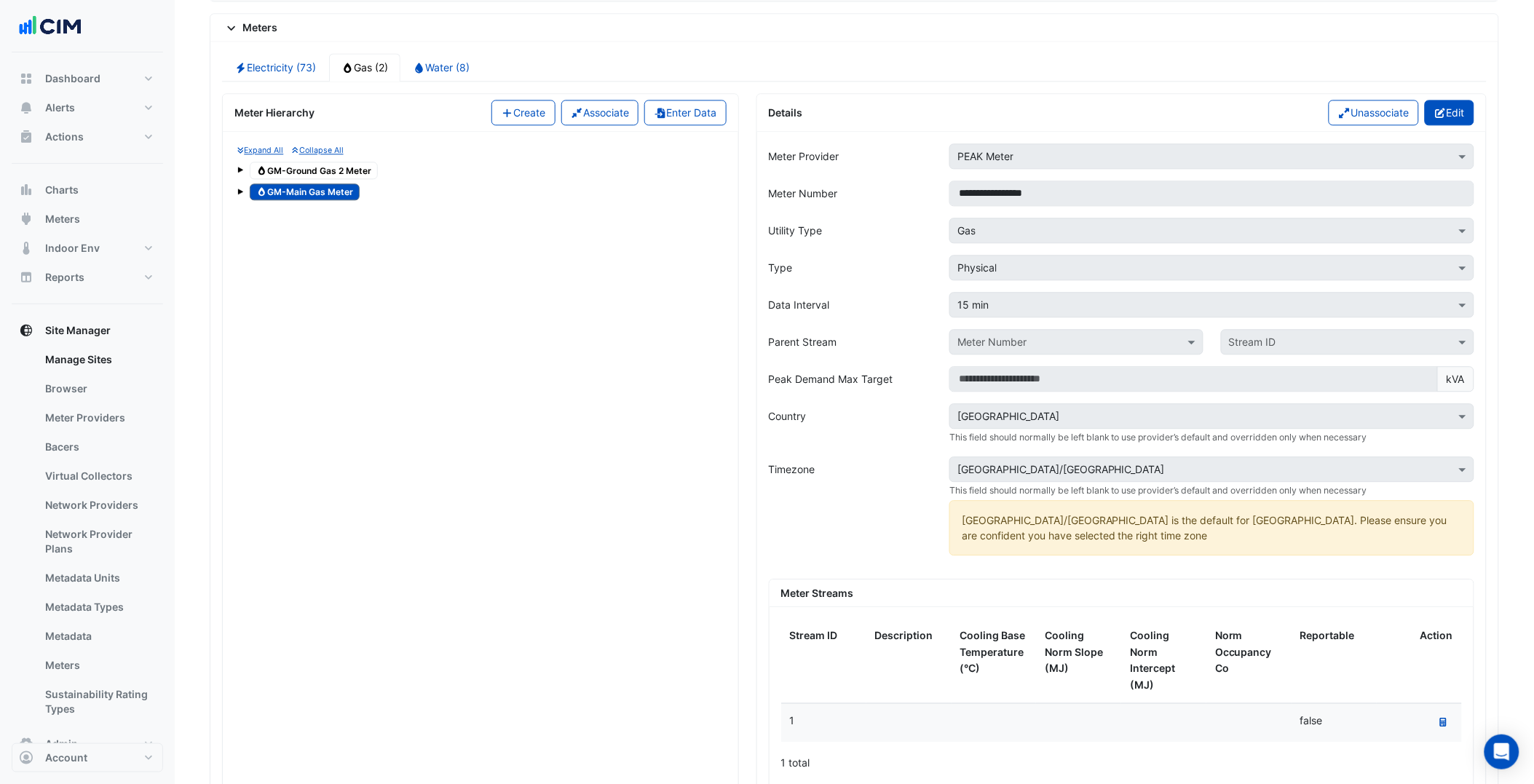
click at [1457, 112] on button "Edit" at bounding box center [1450, 113] width 50 height 26
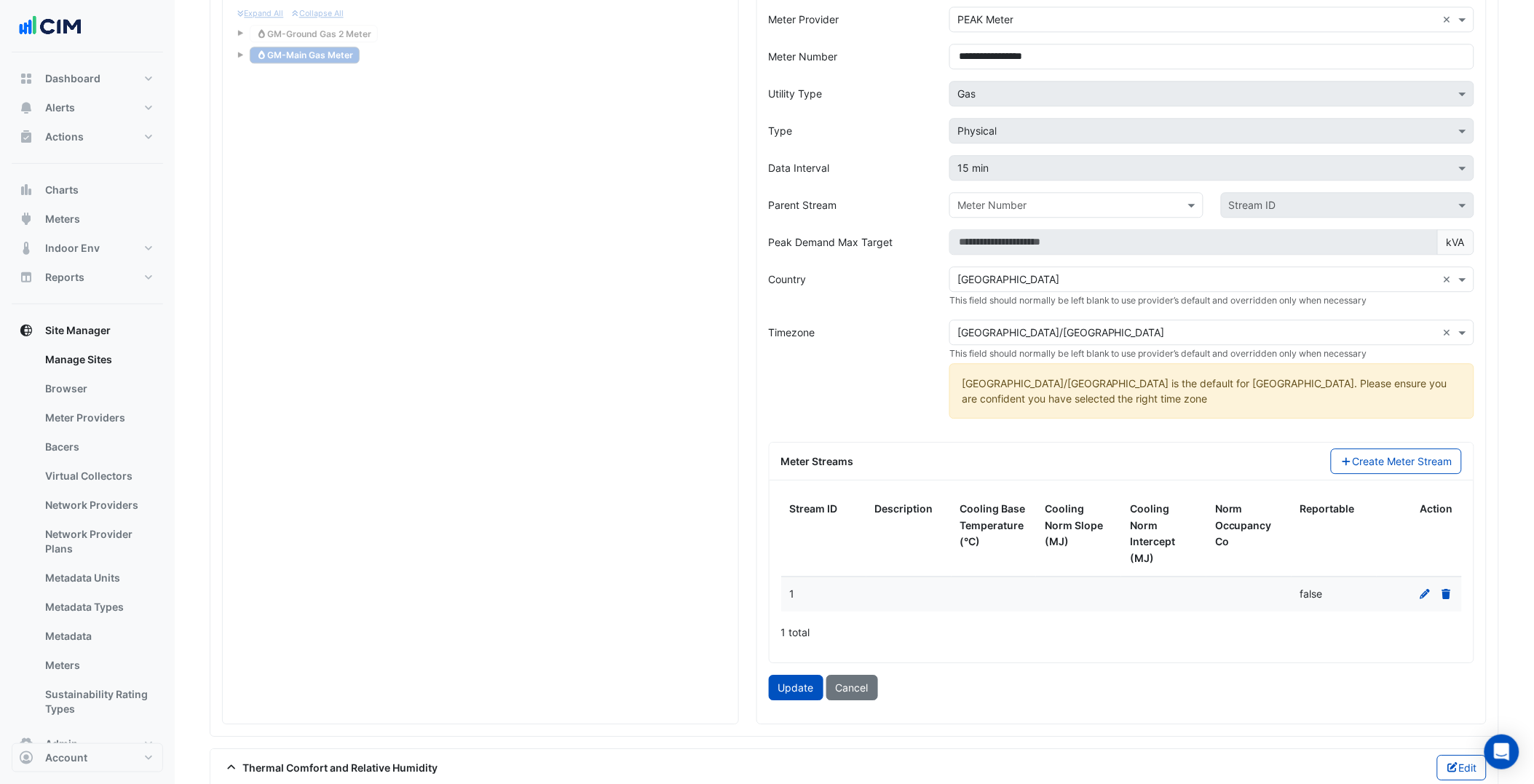
scroll to position [1277, 0]
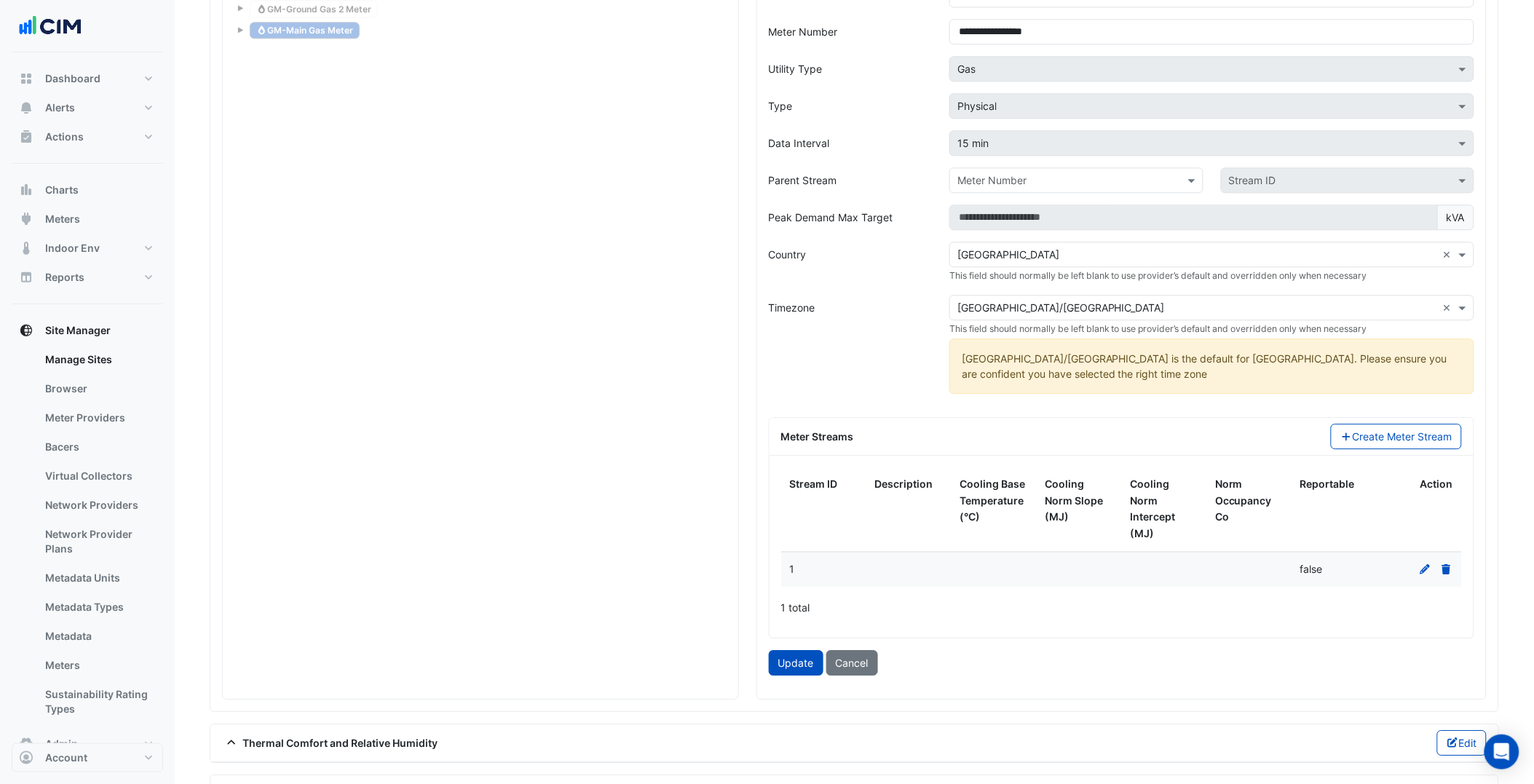
click at [1423, 564] on icon at bounding box center [1426, 569] width 10 height 10
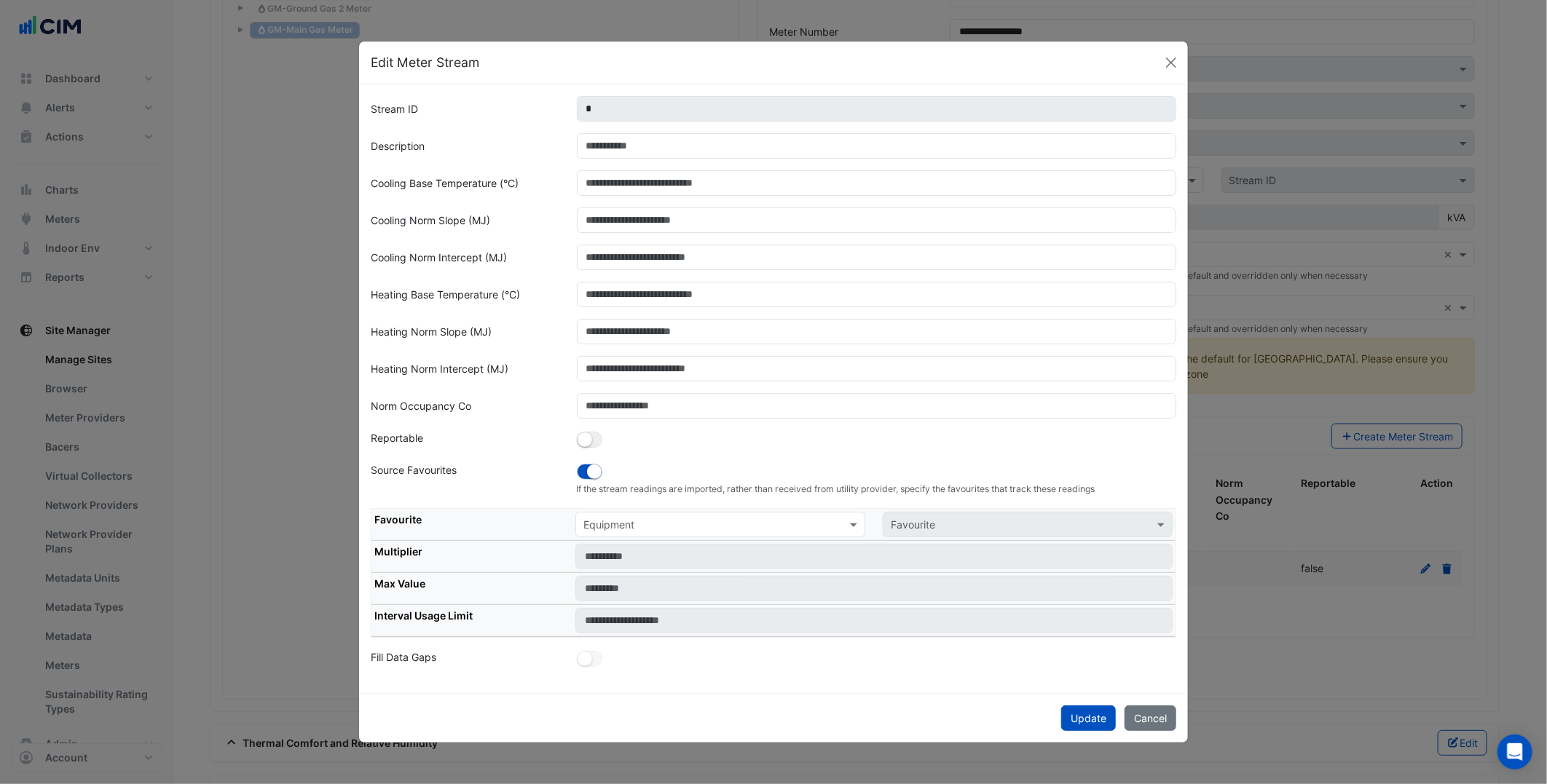
click at [752, 527] on input "text" at bounding box center [705, 526] width 244 height 16
click at [636, 550] on div "GM-MAIN" at bounding box center [619, 556] width 86 height 22
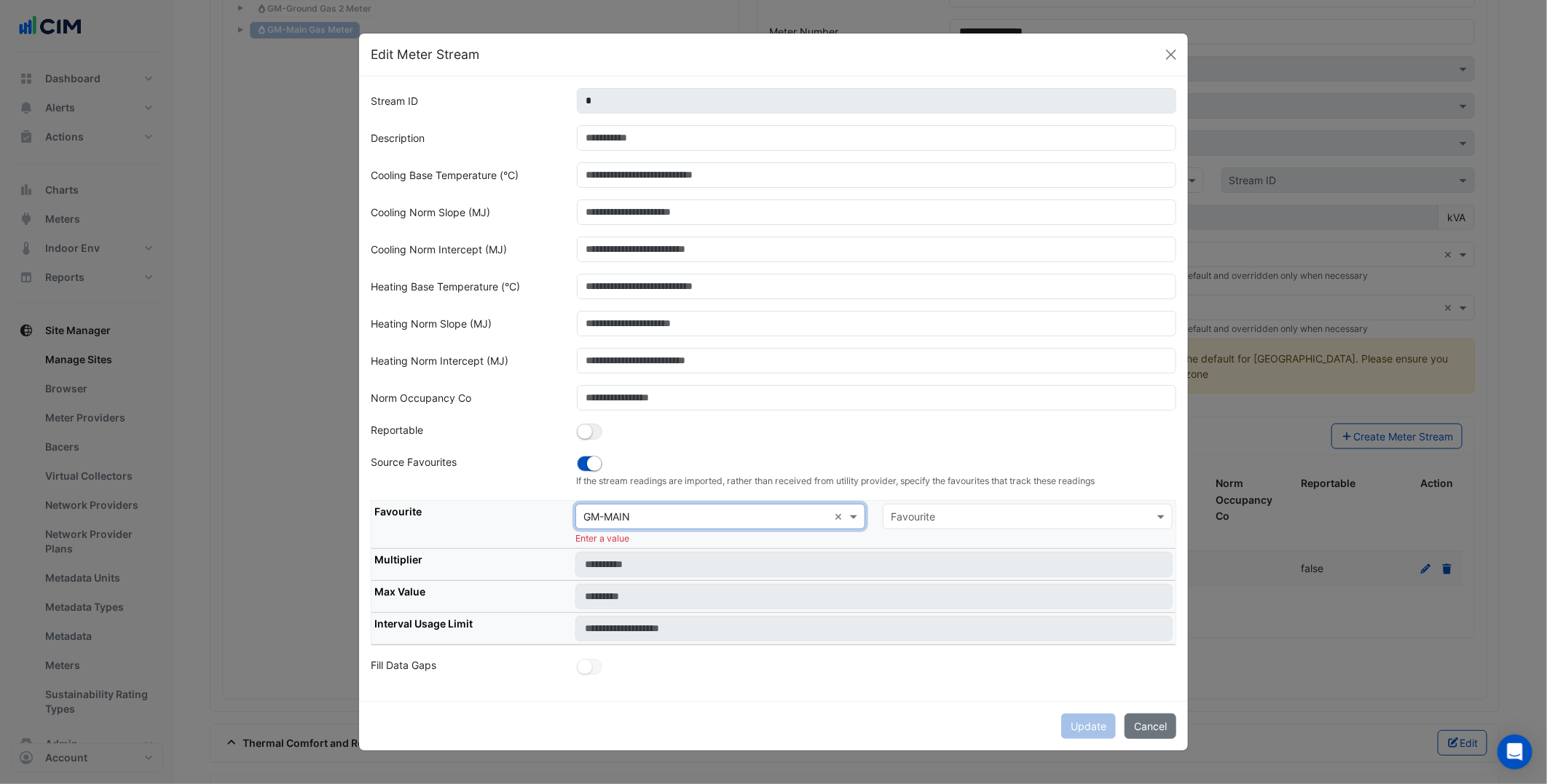
click at [984, 519] on input "text" at bounding box center [1012, 517] width 244 height 16
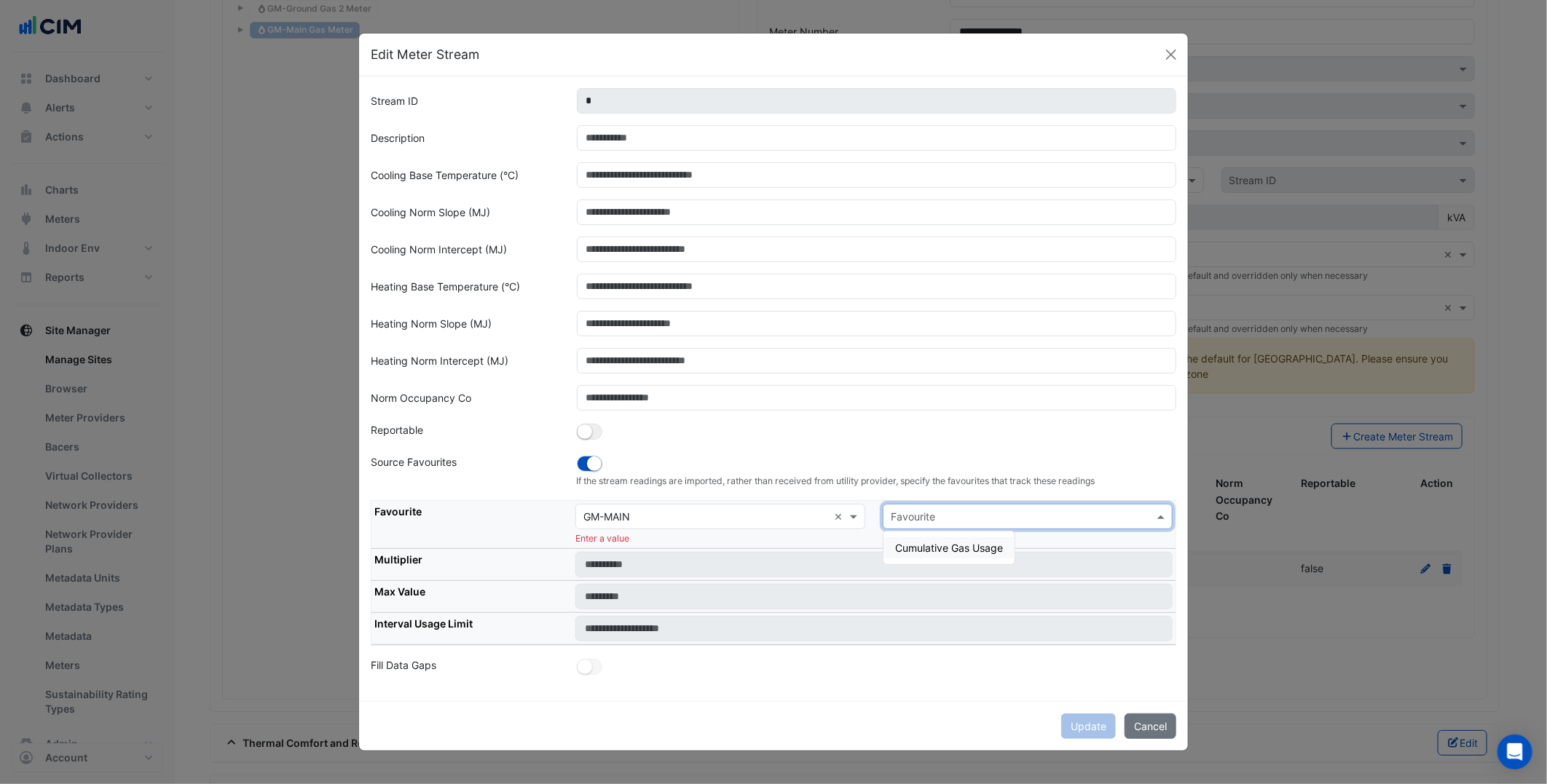
click at [950, 546] on span "Cumulative Gas Usage" at bounding box center [949, 548] width 108 height 13
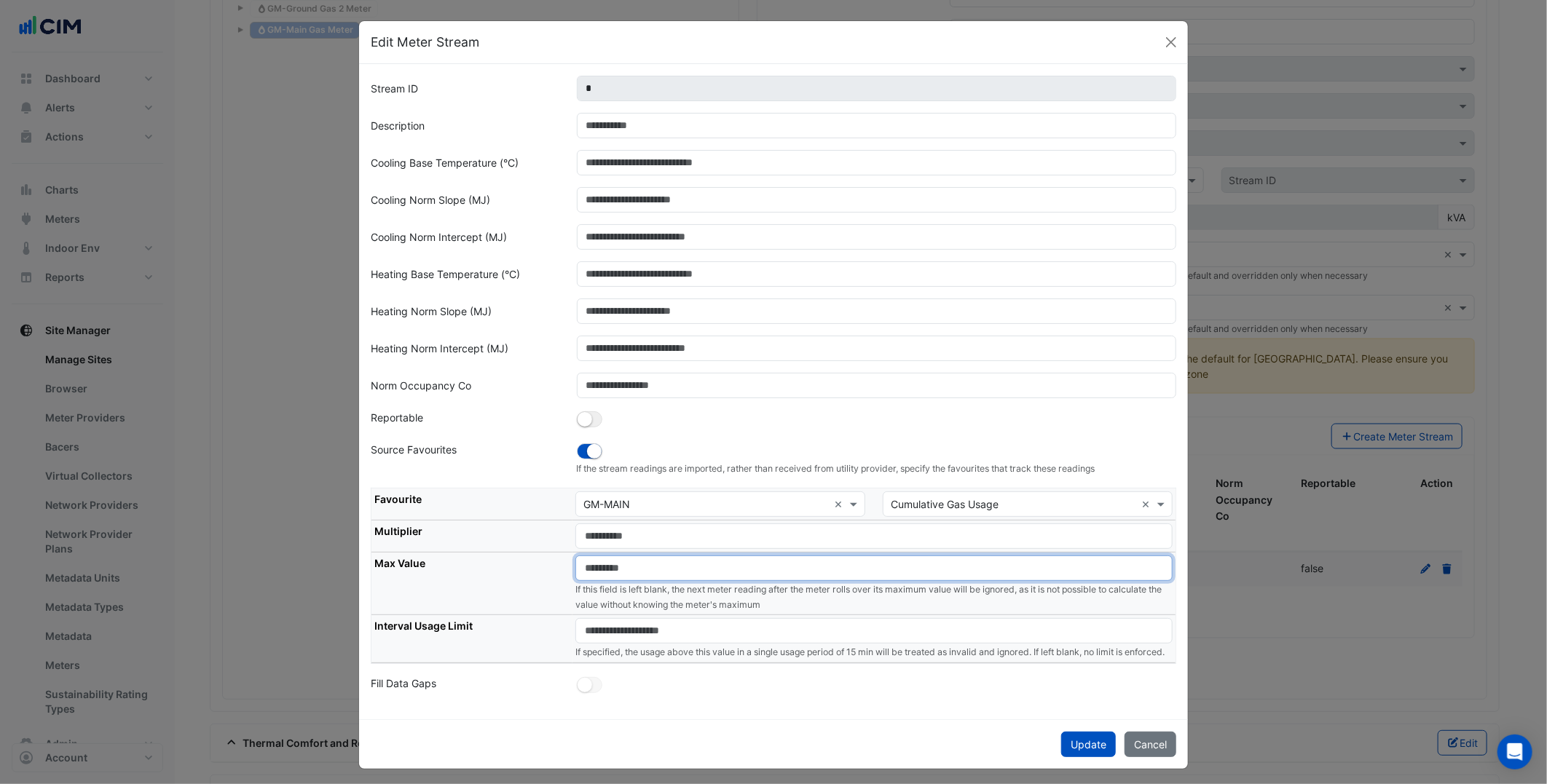
click at [639, 568] on input "number" at bounding box center [874, 568] width 597 height 26
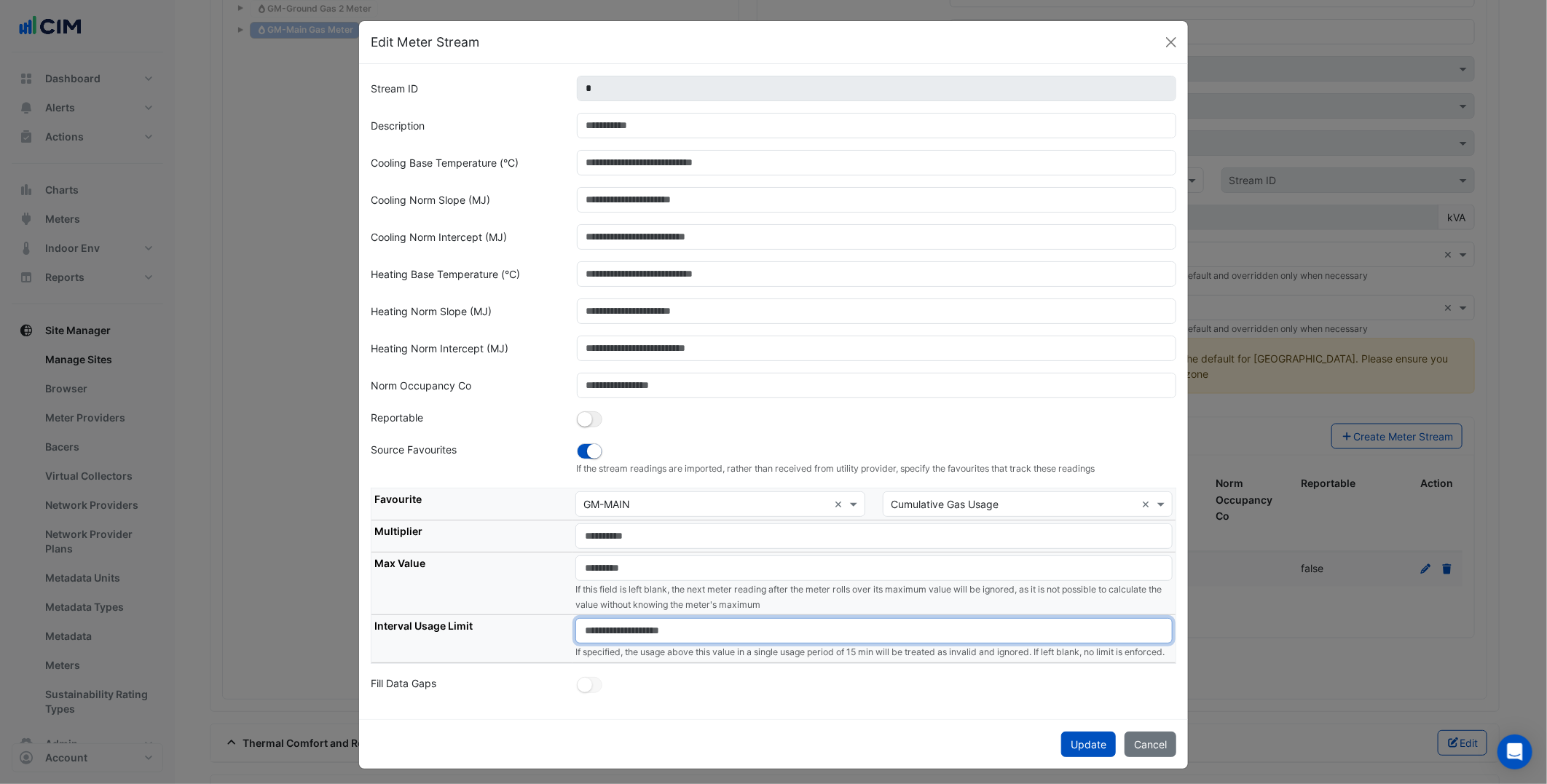
click at [663, 628] on input "number" at bounding box center [874, 631] width 597 height 26
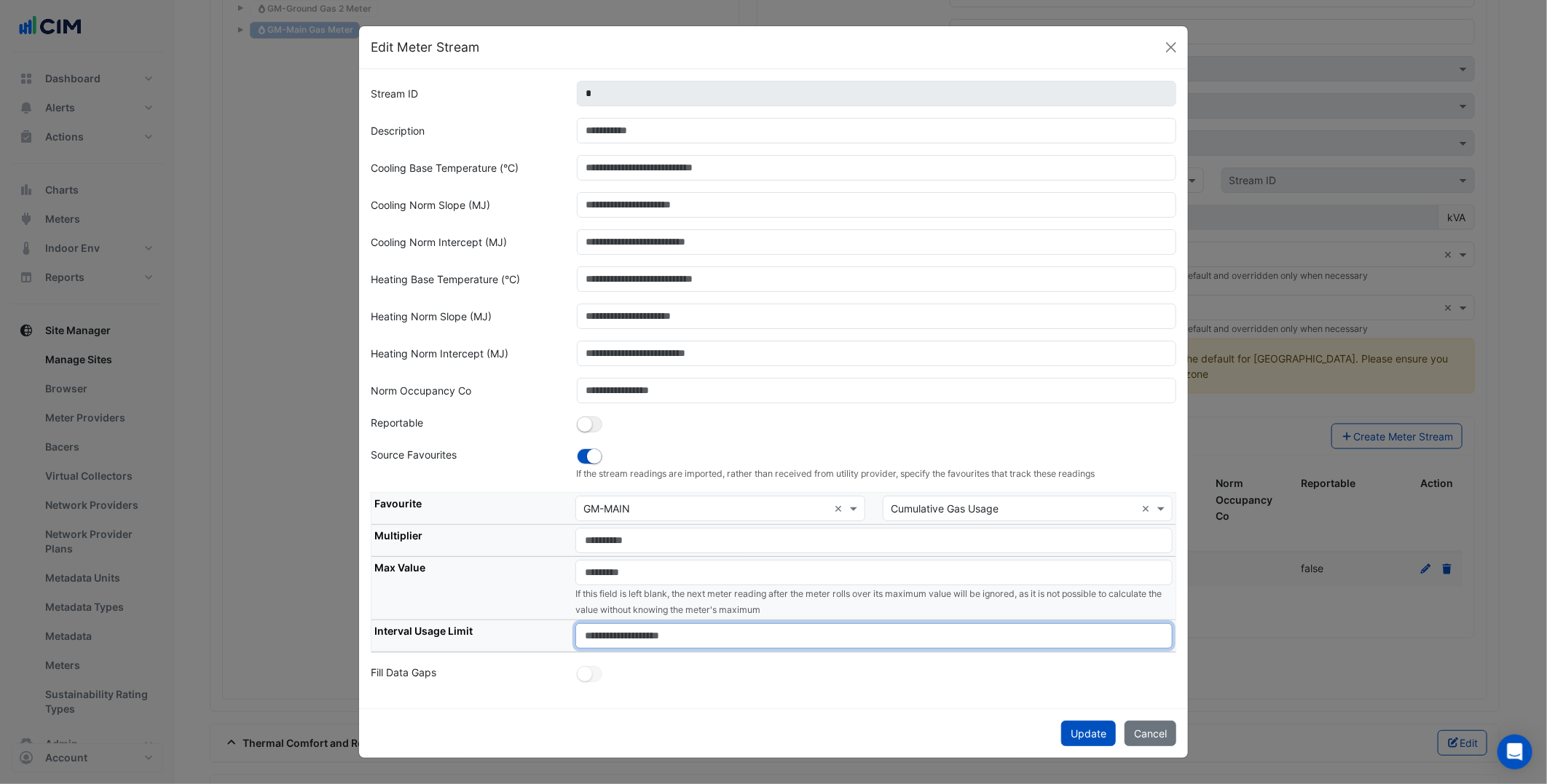
type input "****"
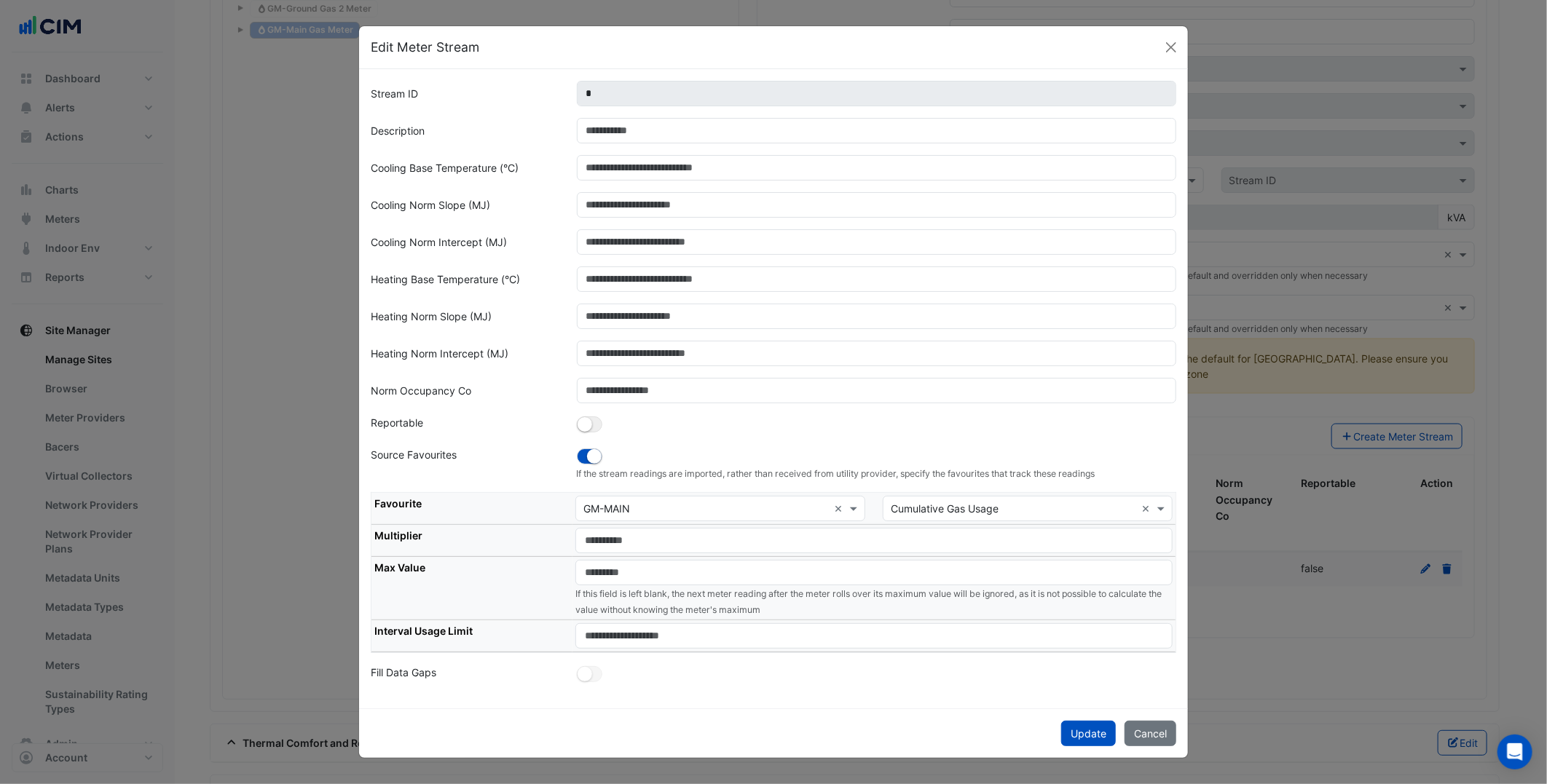
click at [934, 696] on div "Stream ID * Description Cooling Base Temperature (°C) Cooling Norm Slope (MJ) C…" at bounding box center [774, 388] width 828 height 639
click at [1094, 733] on button "Update" at bounding box center [1089, 734] width 55 height 26
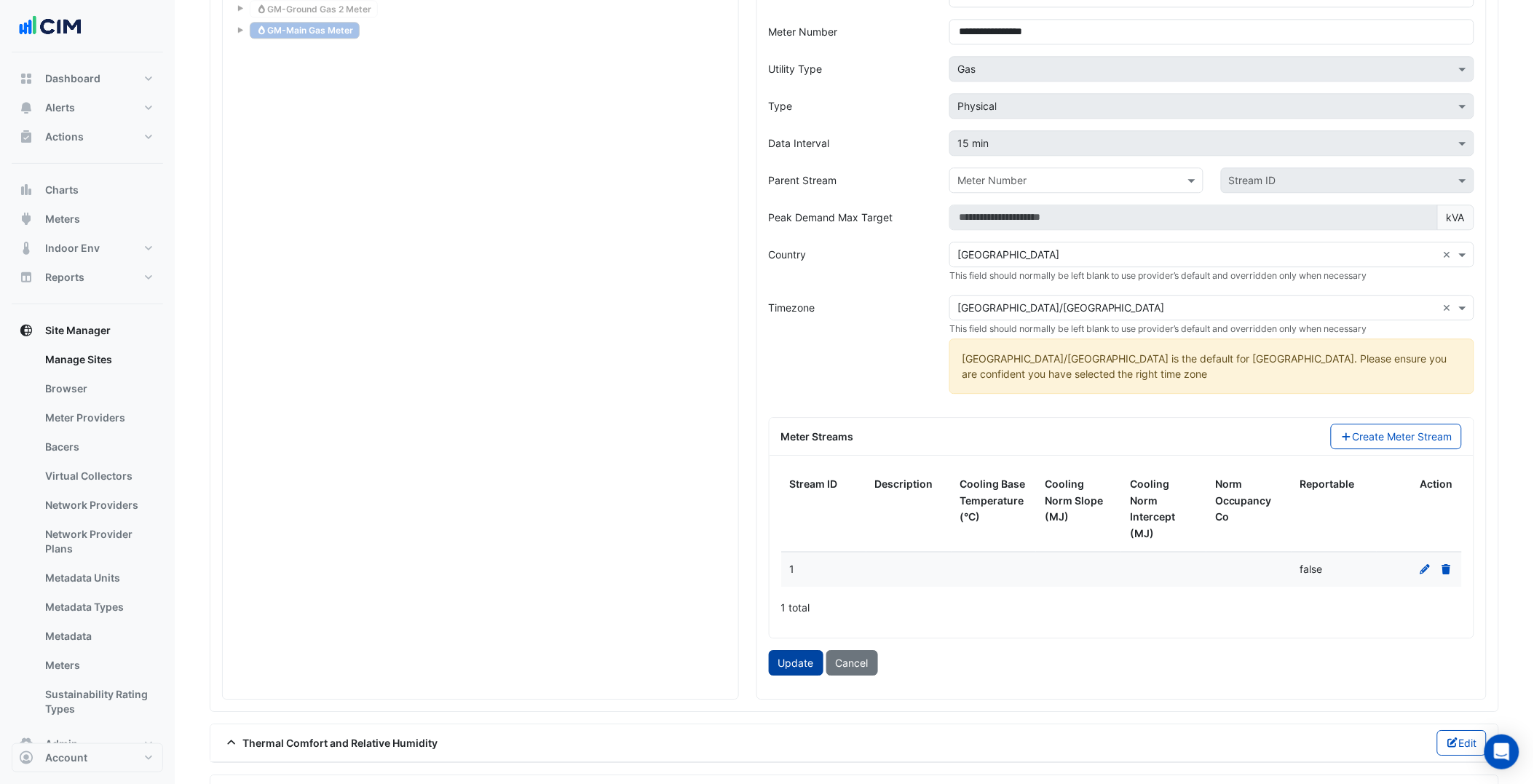
click at [789, 651] on button "Update" at bounding box center [797, 663] width 55 height 26
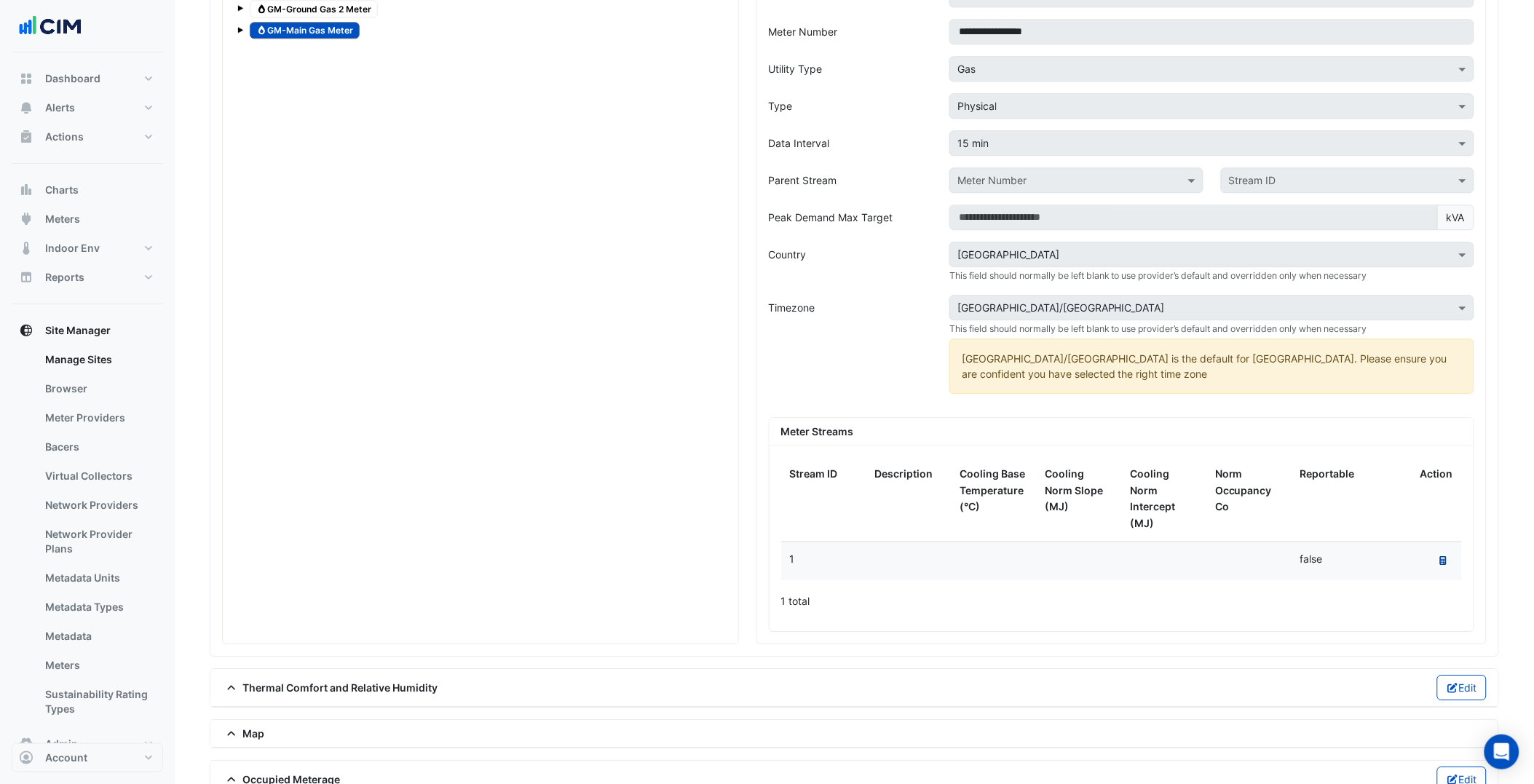
click at [1444, 556] on icon at bounding box center [1444, 560] width 7 height 9
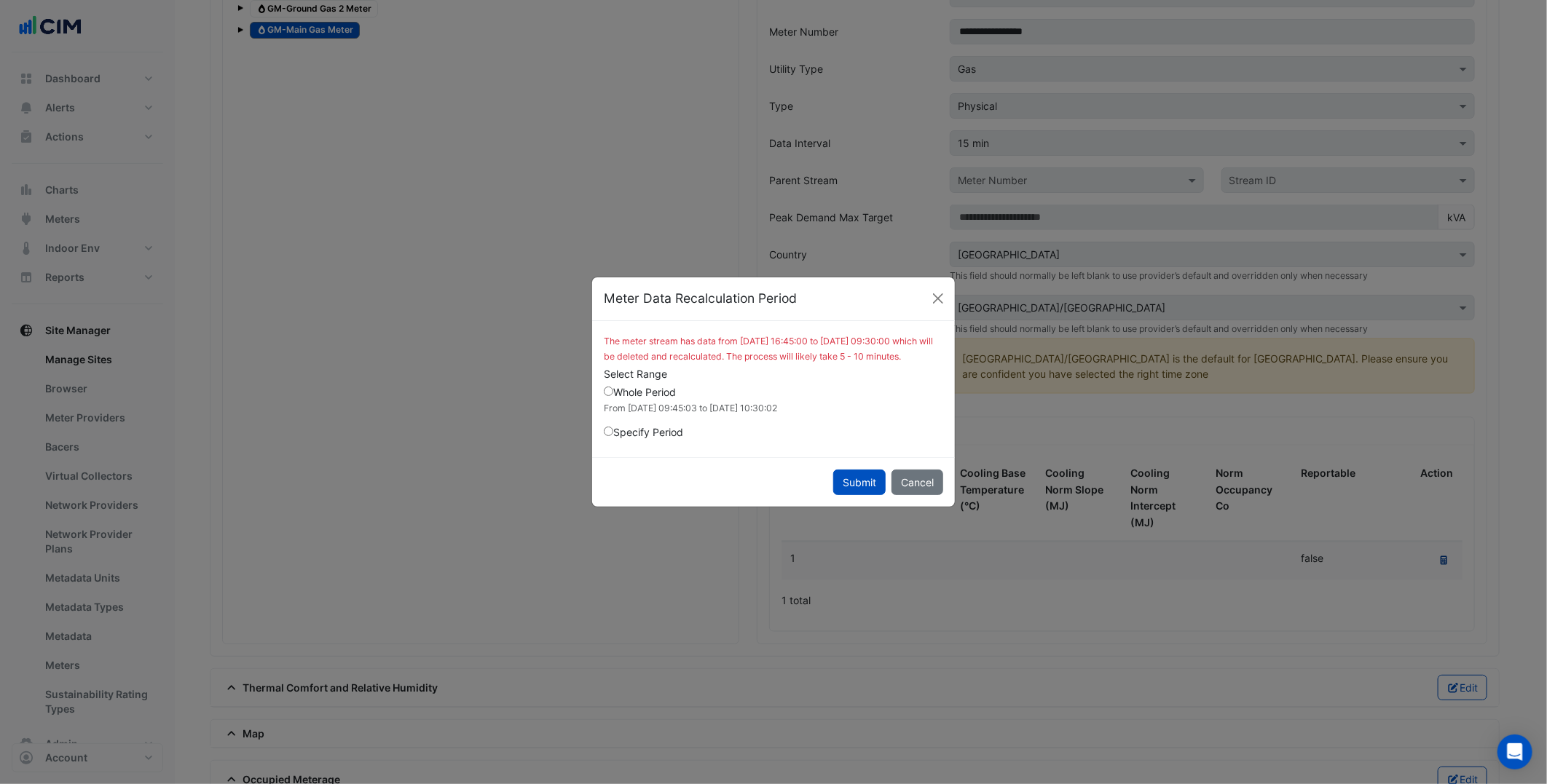
click at [660, 440] on label "Specify Period" at bounding box center [643, 433] width 80 height 16
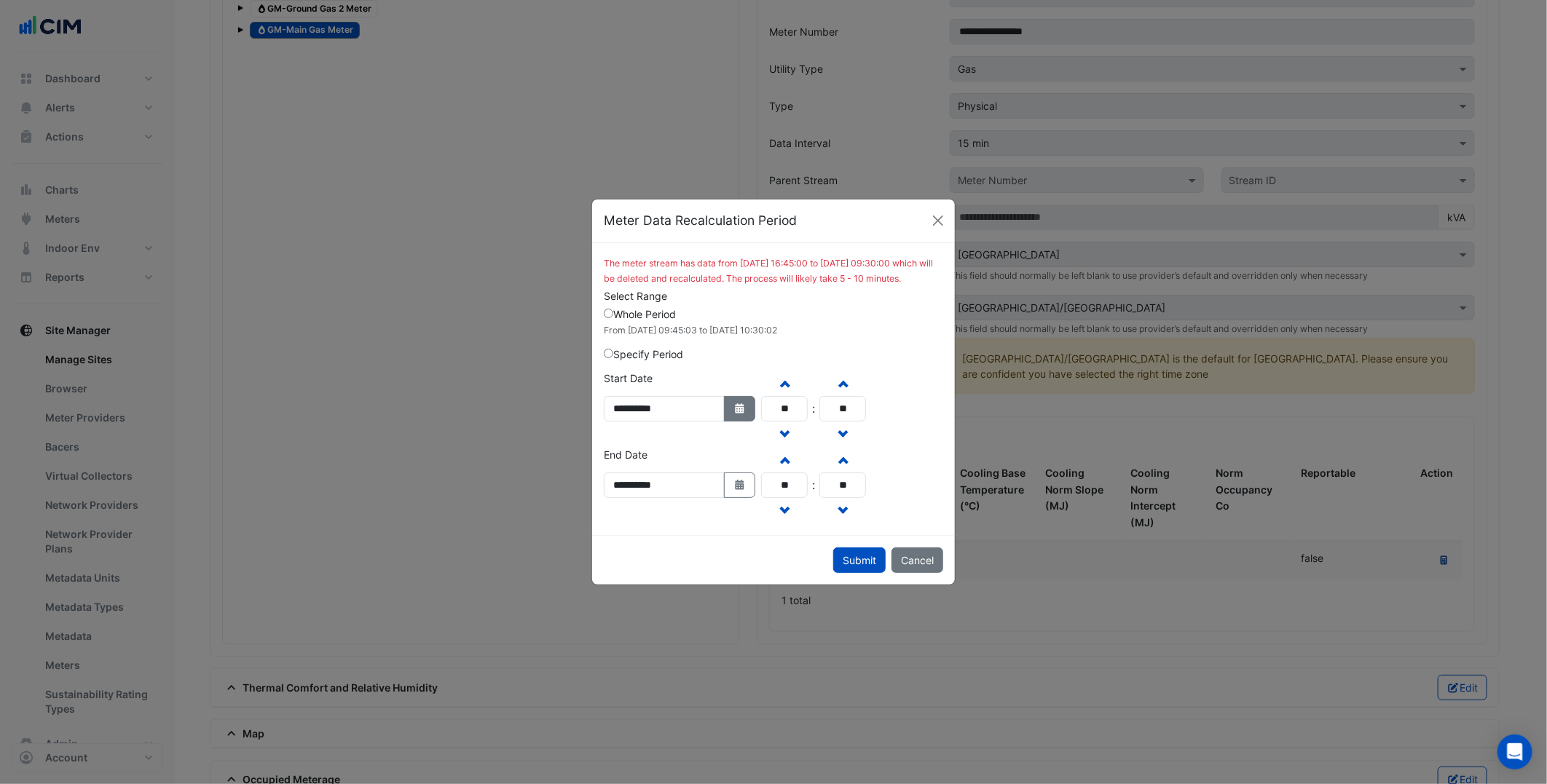
click at [756, 413] on button "Select Date" at bounding box center [740, 409] width 32 height 26
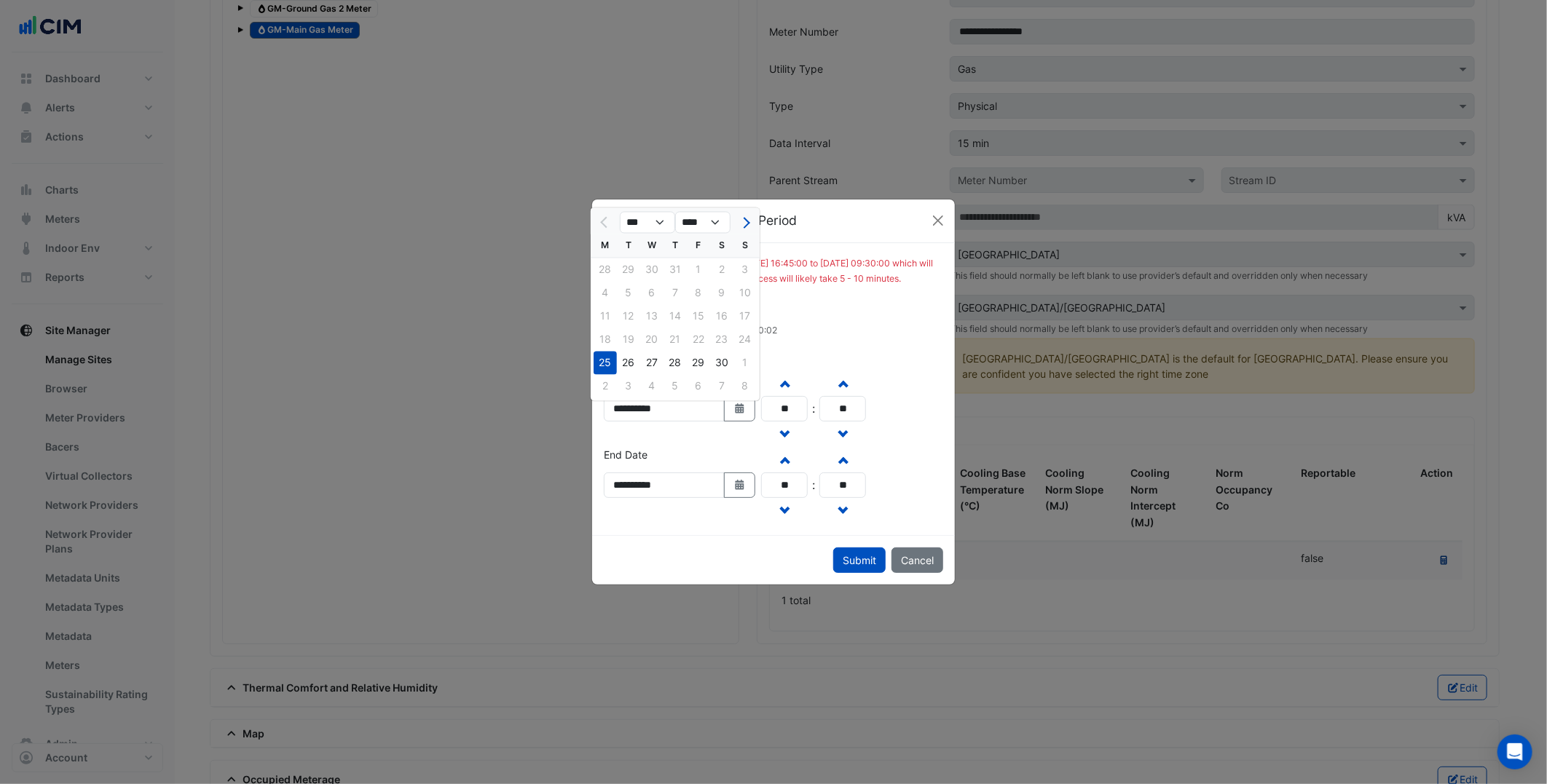
click at [743, 446] on div "**********" at bounding box center [676, 409] width 163 height 77
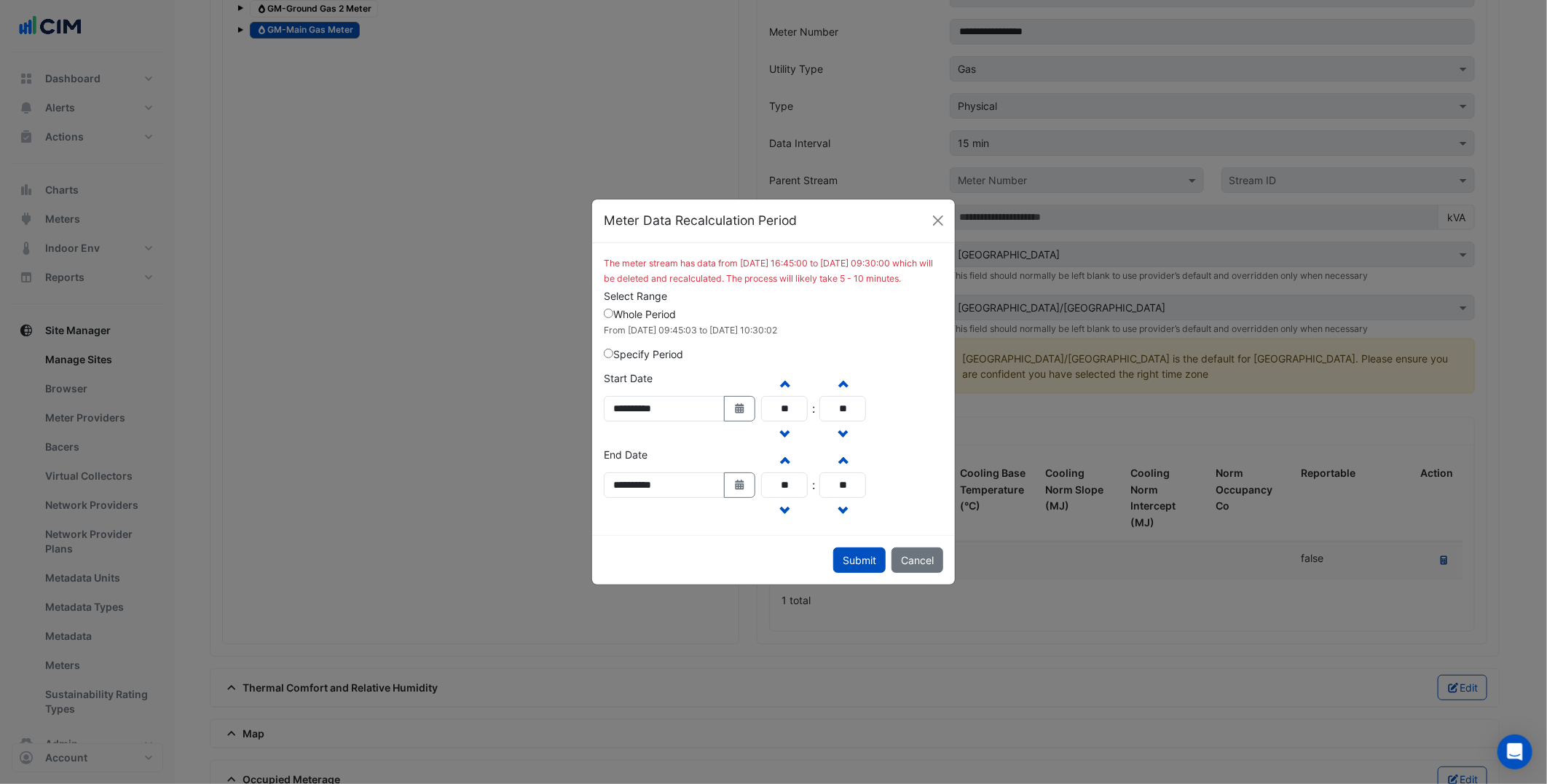
click at [629, 323] on label "Whole Period From 2024-11-25 09:45:03 to 2025-08-18 10:30:02" at bounding box center [690, 321] width 174 height 30
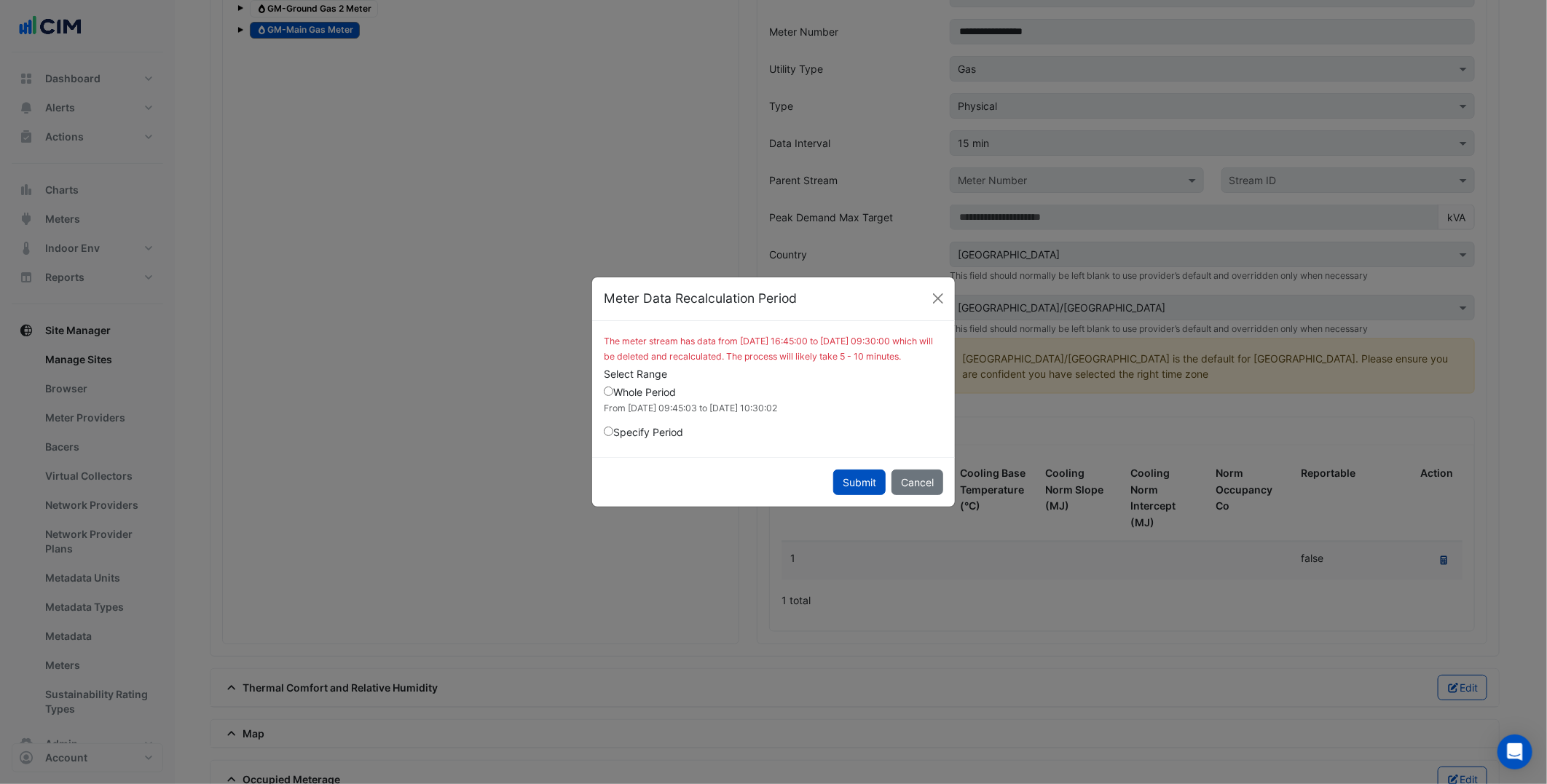
click at [661, 440] on label "Specify Period" at bounding box center [643, 433] width 80 height 16
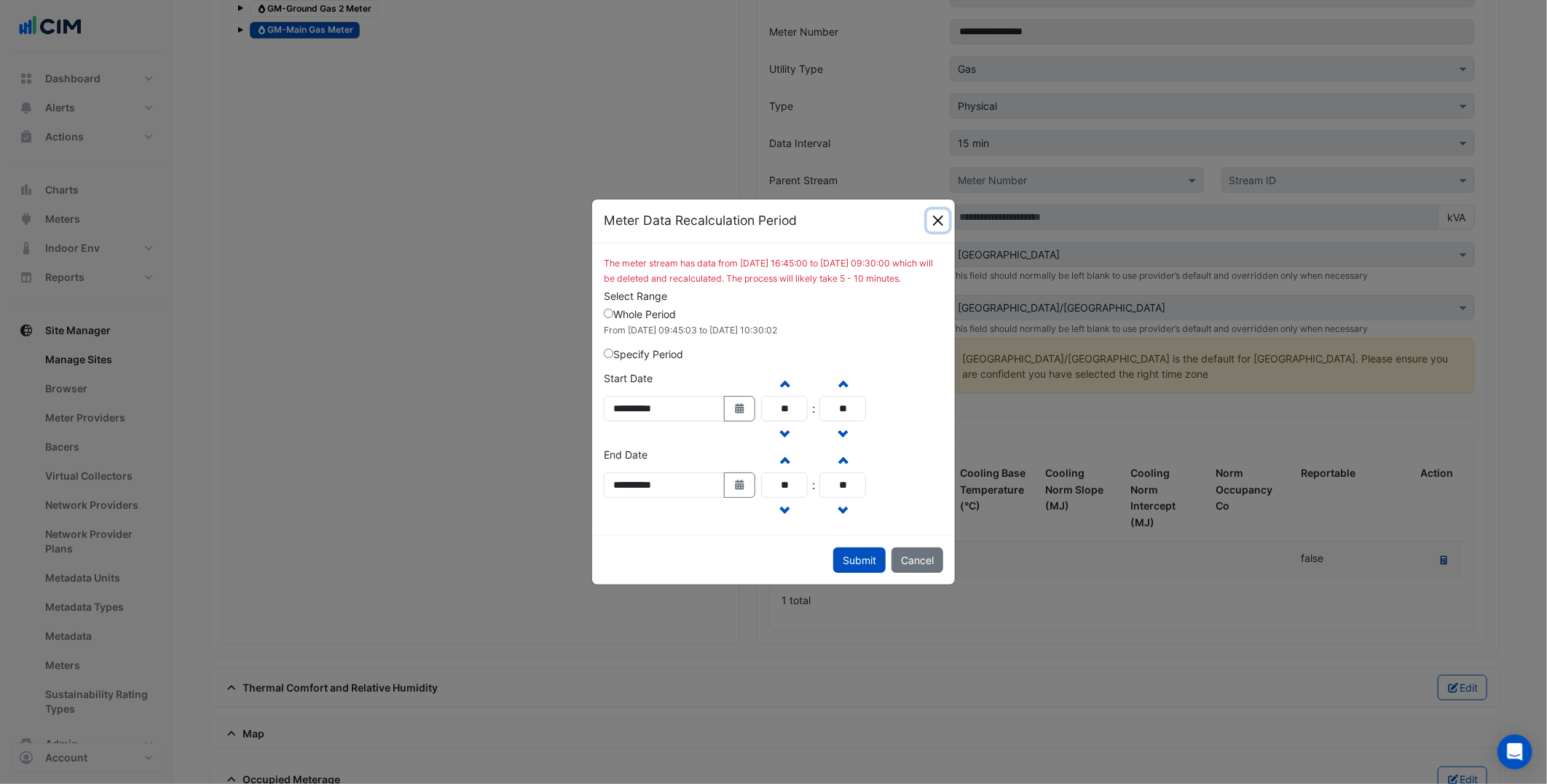
click at [938, 210] on button "Close" at bounding box center [938, 221] width 22 height 22
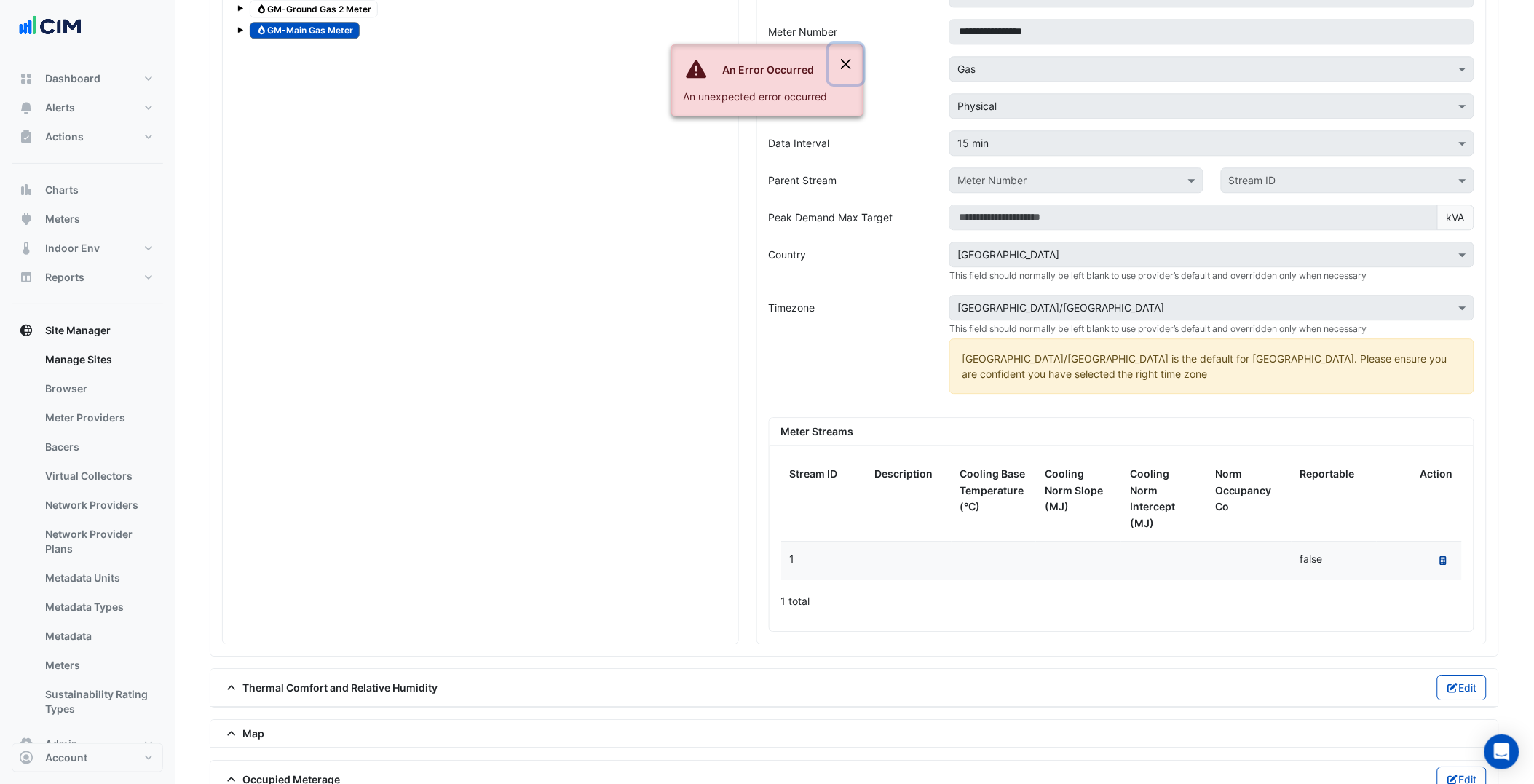
click at [845, 66] on button "Close" at bounding box center [846, 64] width 33 height 39
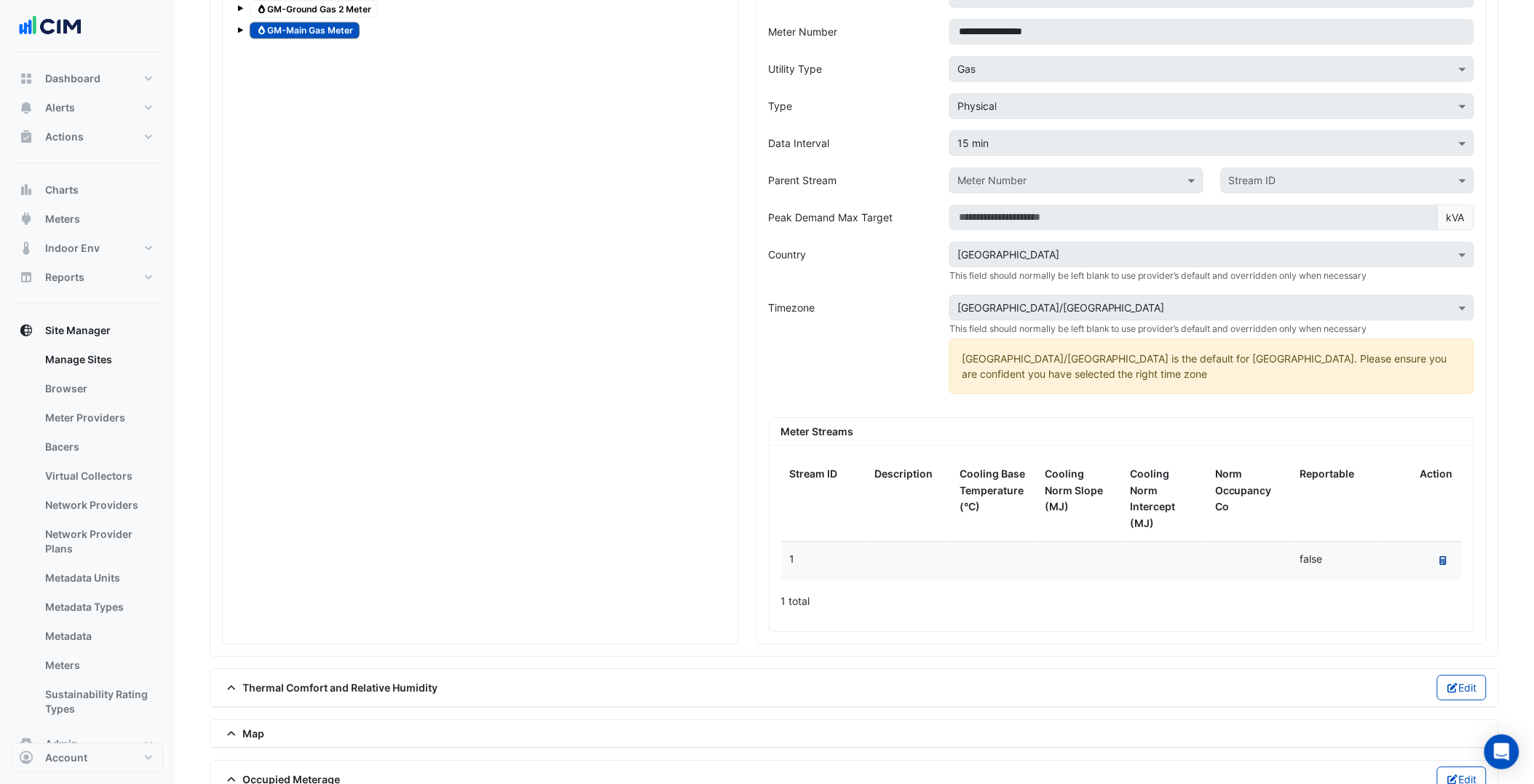
click at [1447, 556] on icon at bounding box center [1444, 560] width 7 height 9
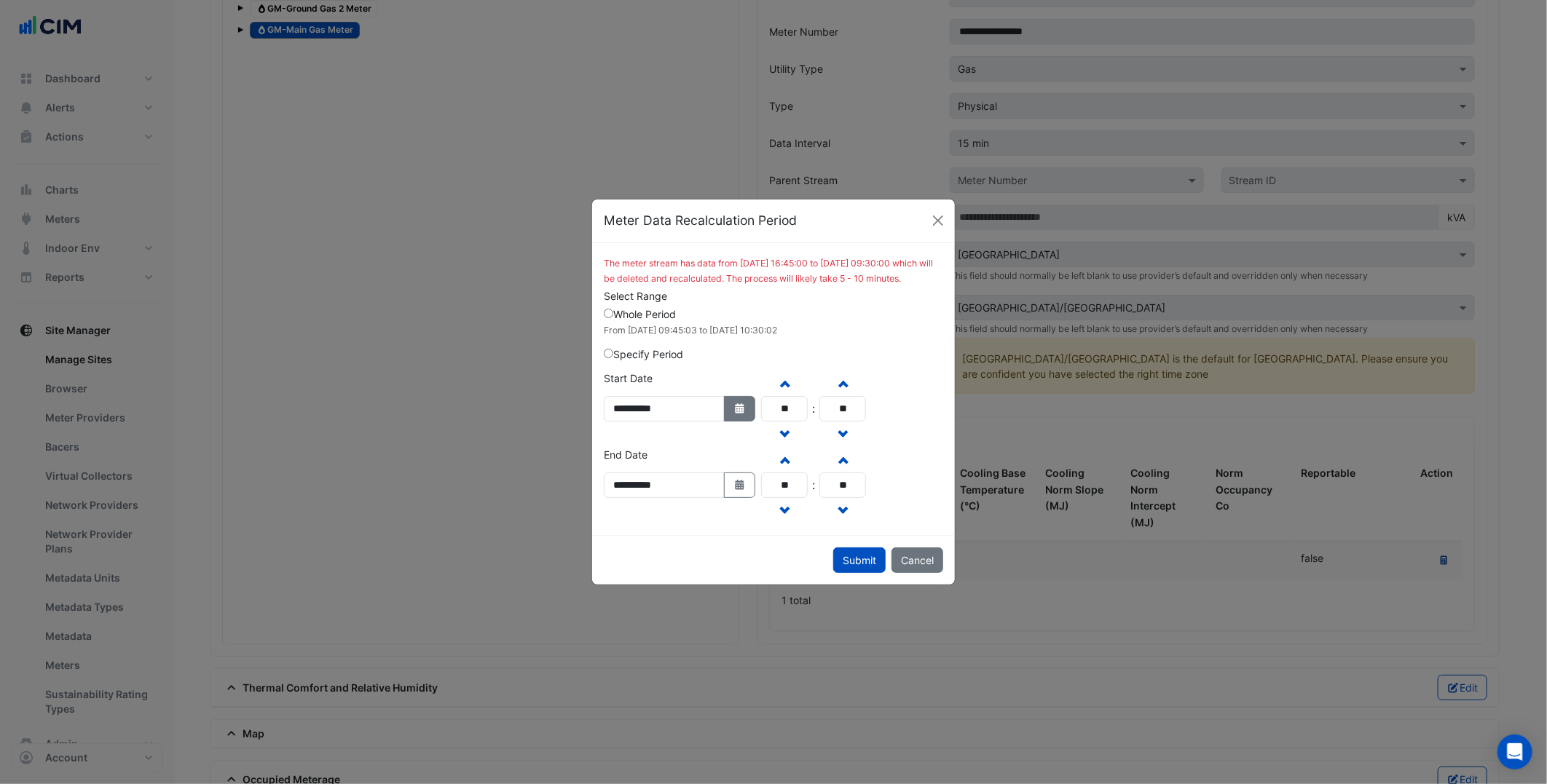
click at [756, 422] on button "Select Date" at bounding box center [740, 409] width 32 height 26
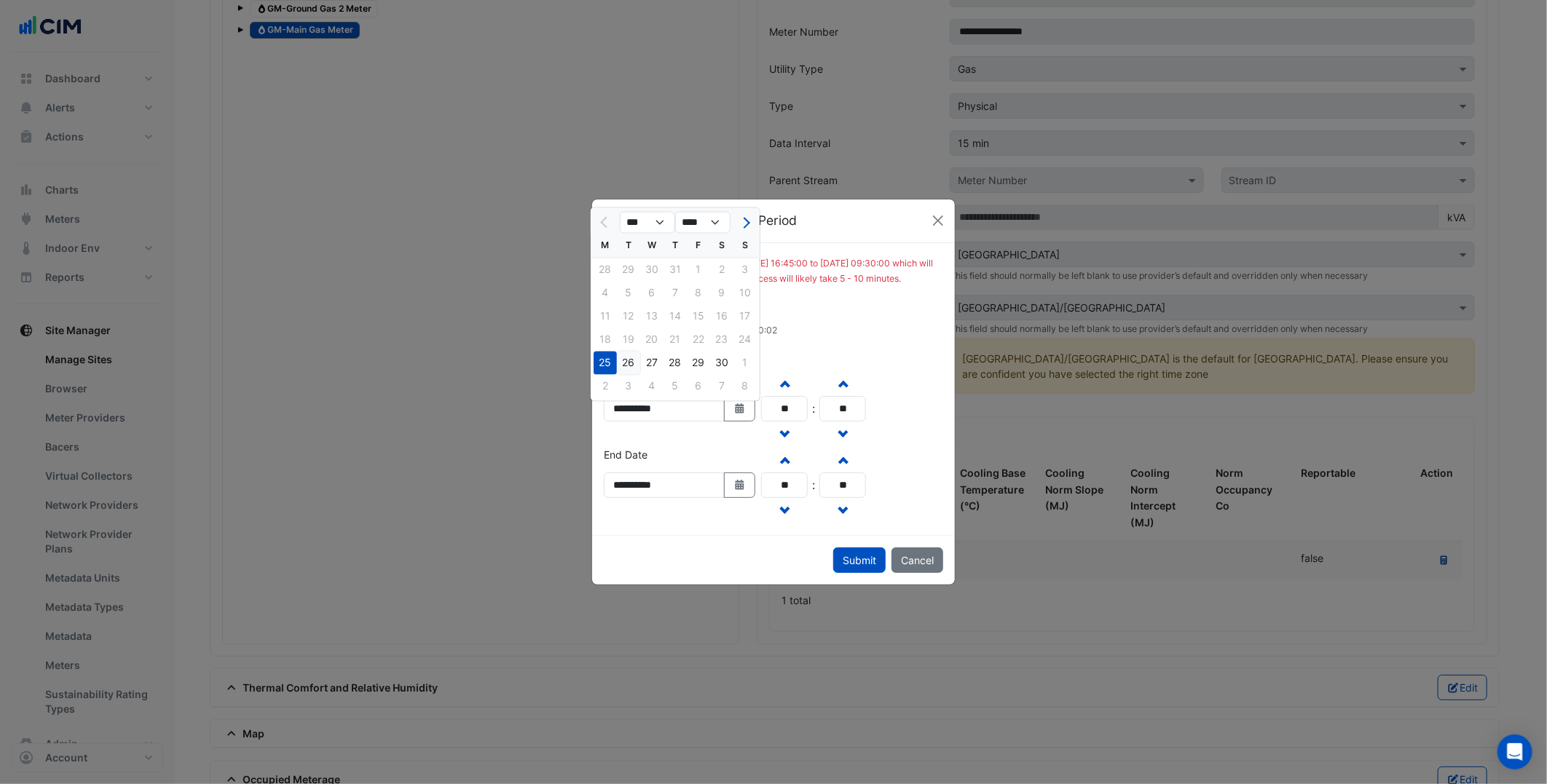
click at [636, 361] on div "26" at bounding box center [628, 363] width 24 height 24
type input "**********"
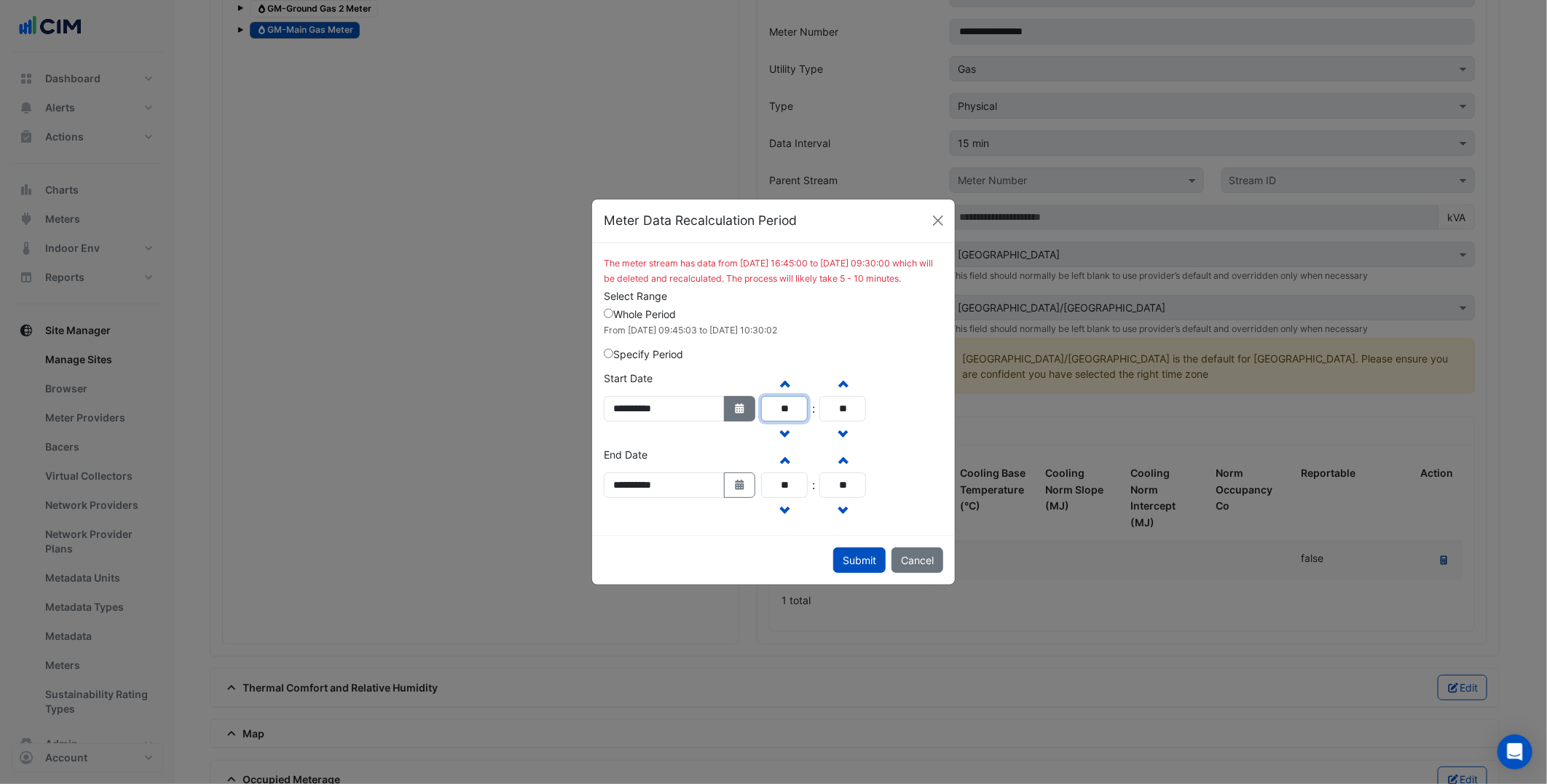
drag, startPoint x: 811, startPoint y: 412, endPoint x: 776, endPoint y: 413, distance: 35.0
click at [776, 413] on div "**********" at bounding box center [735, 409] width 281 height 77
type input "**"
drag, startPoint x: 873, startPoint y: 411, endPoint x: 845, endPoint y: 419, distance: 29.1
click at [846, 418] on input "**" at bounding box center [842, 409] width 46 height 26
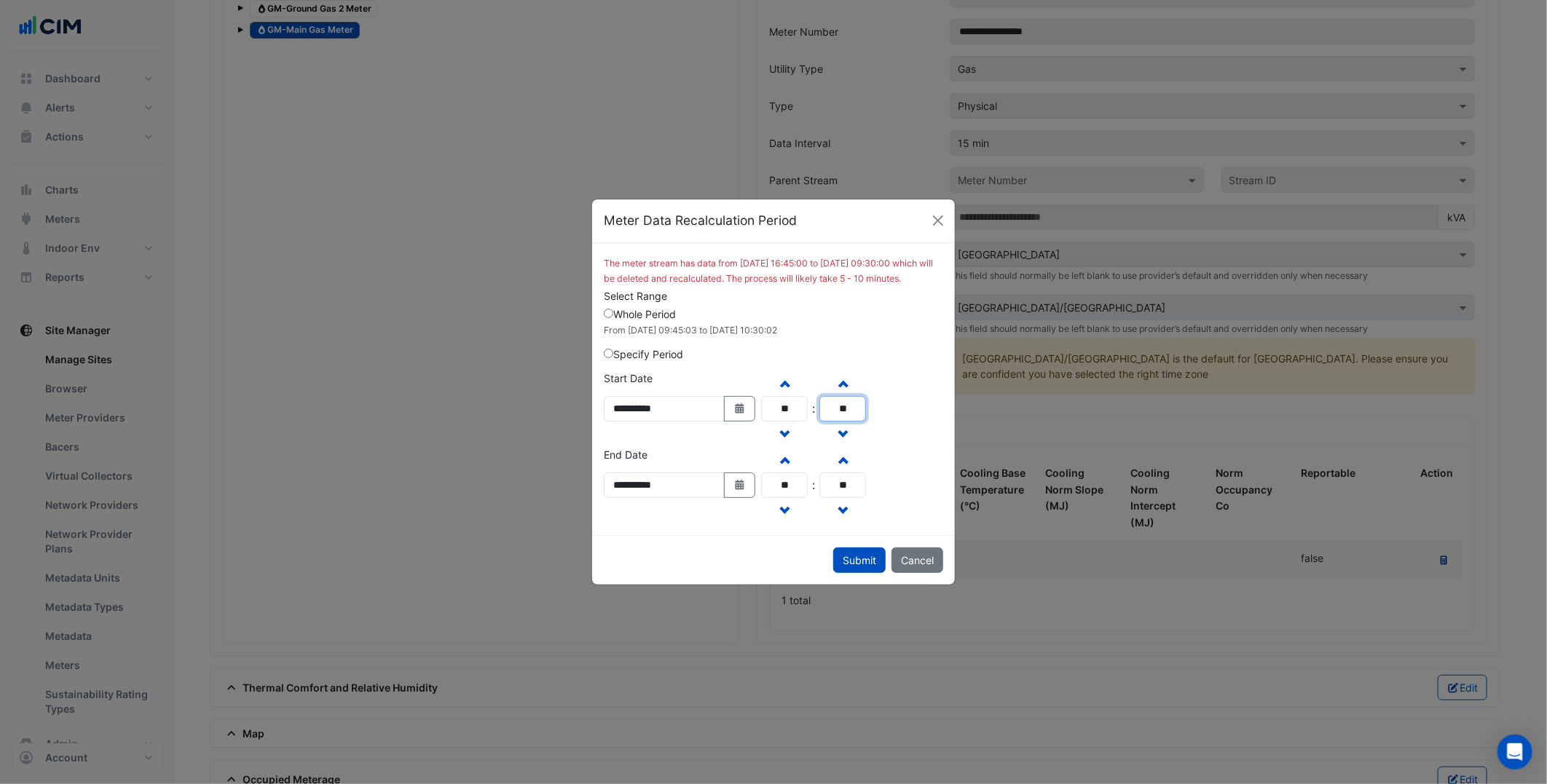
type input "**"
click at [916, 482] on div "**********" at bounding box center [774, 447] width 357 height 153
click at [868, 556] on button "Submit" at bounding box center [859, 560] width 52 height 26
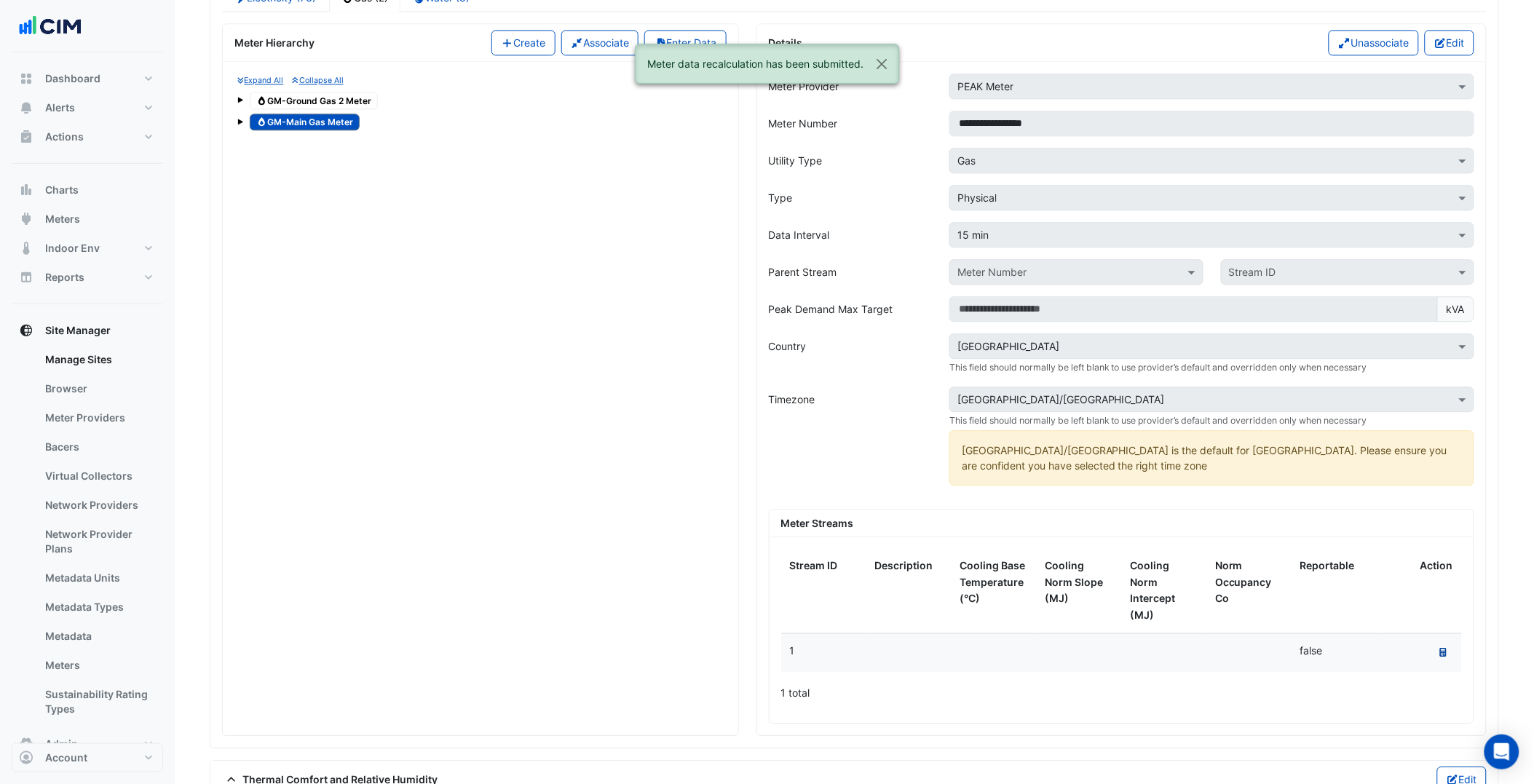
scroll to position [1116, 0]
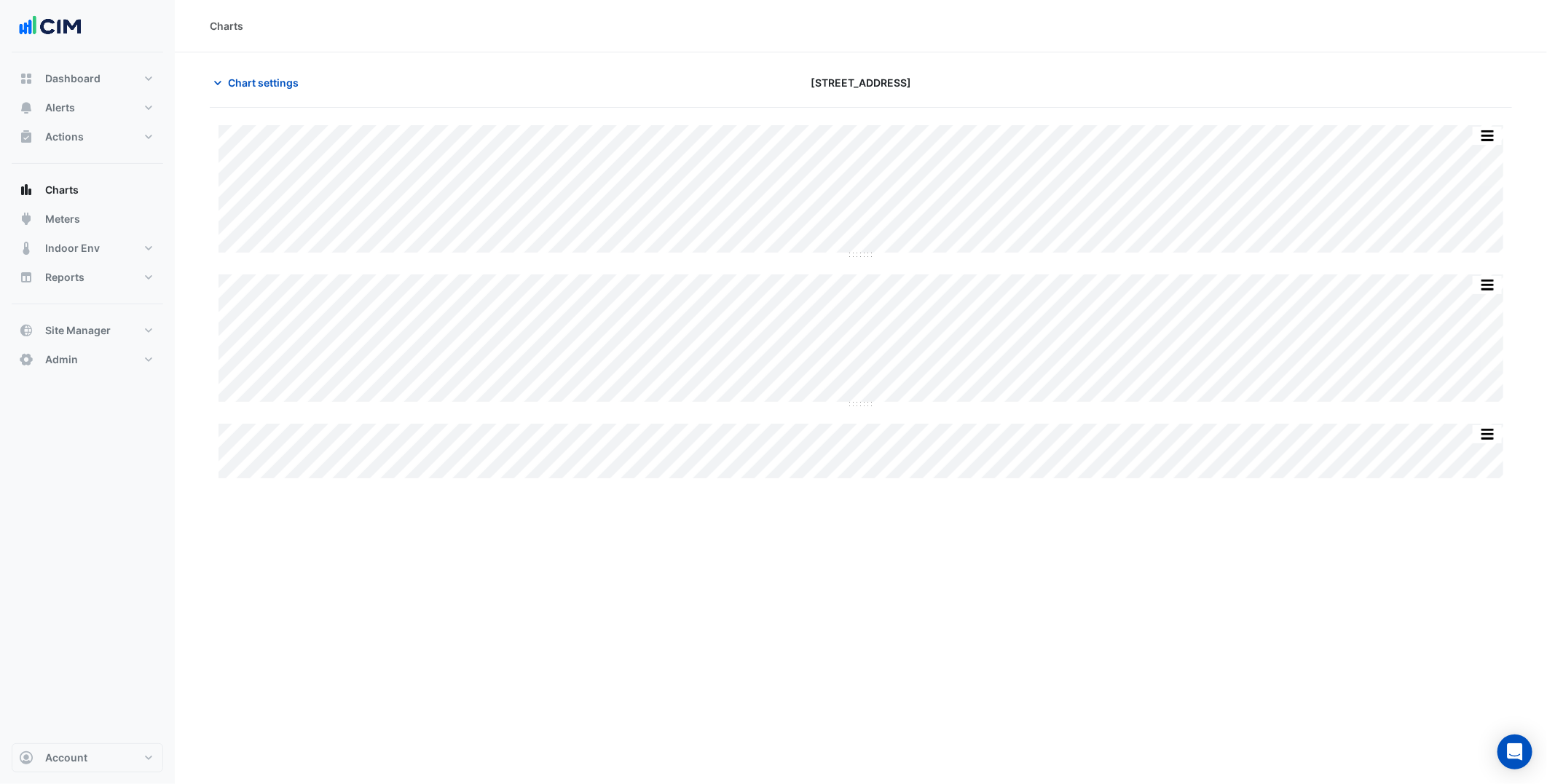
type input "**********"
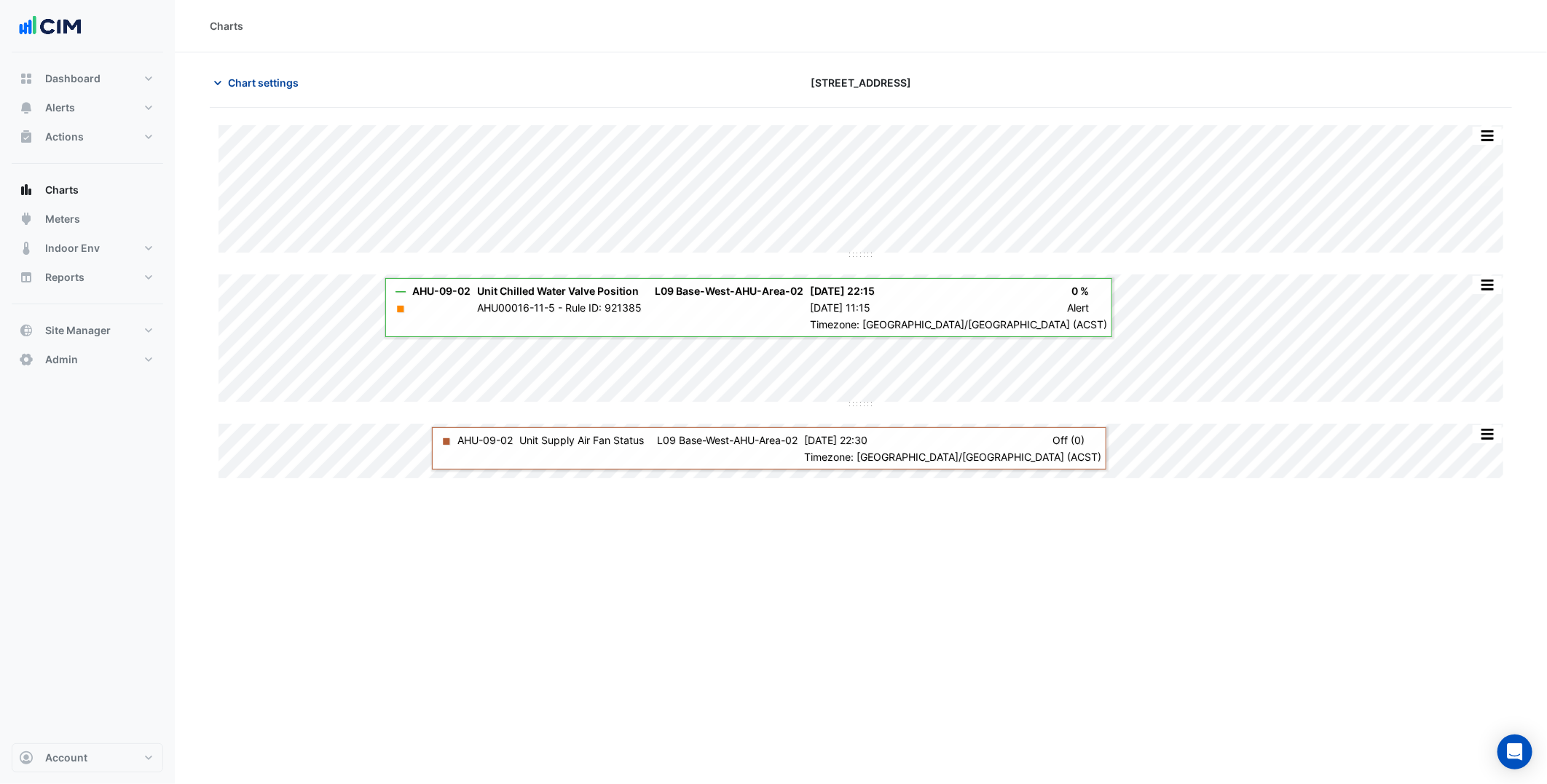
click at [284, 91] on button "Chart settings" at bounding box center [259, 82] width 98 height 26
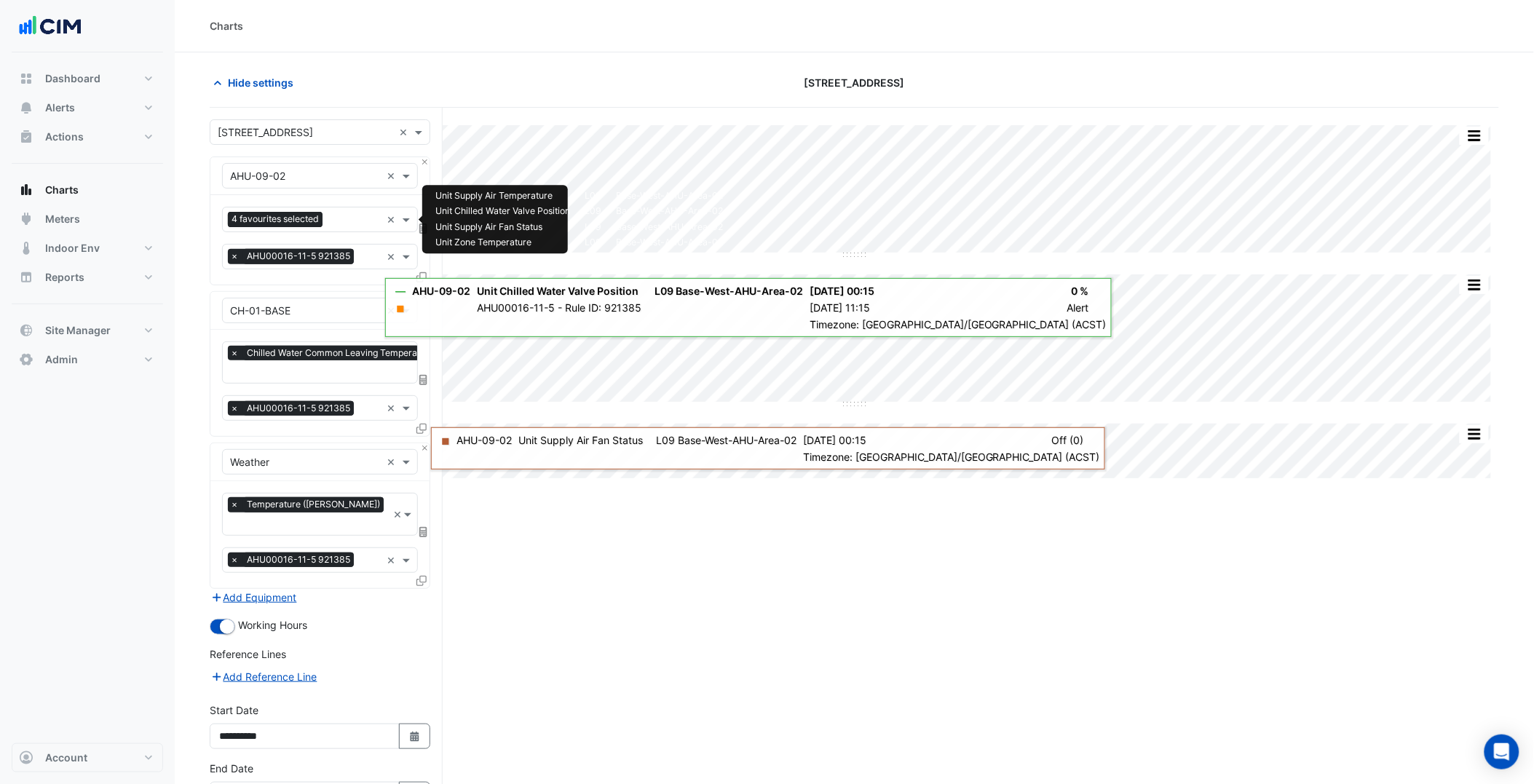
click at [347, 222] on input "text" at bounding box center [354, 221] width 52 height 16
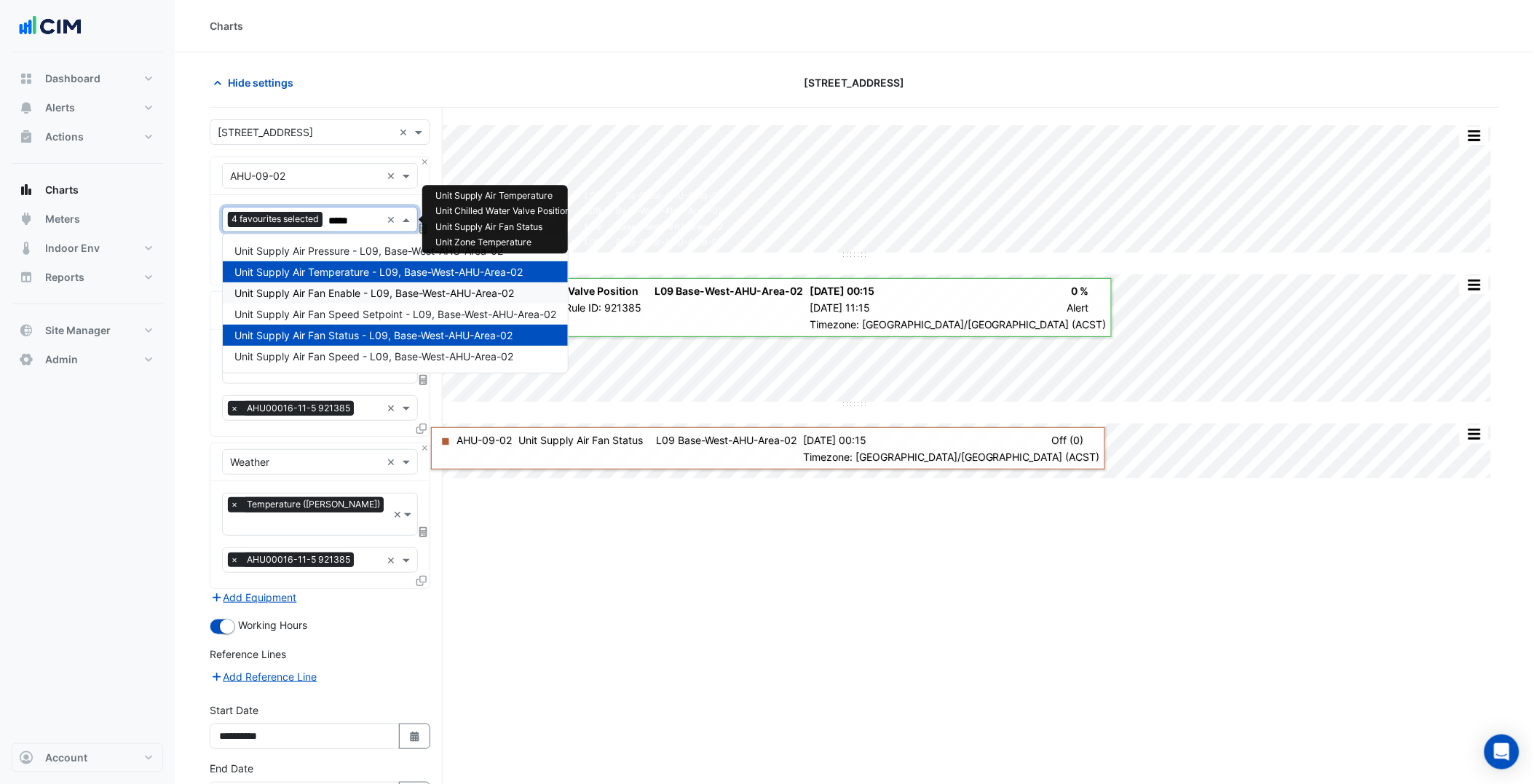
scroll to position [81, 0]
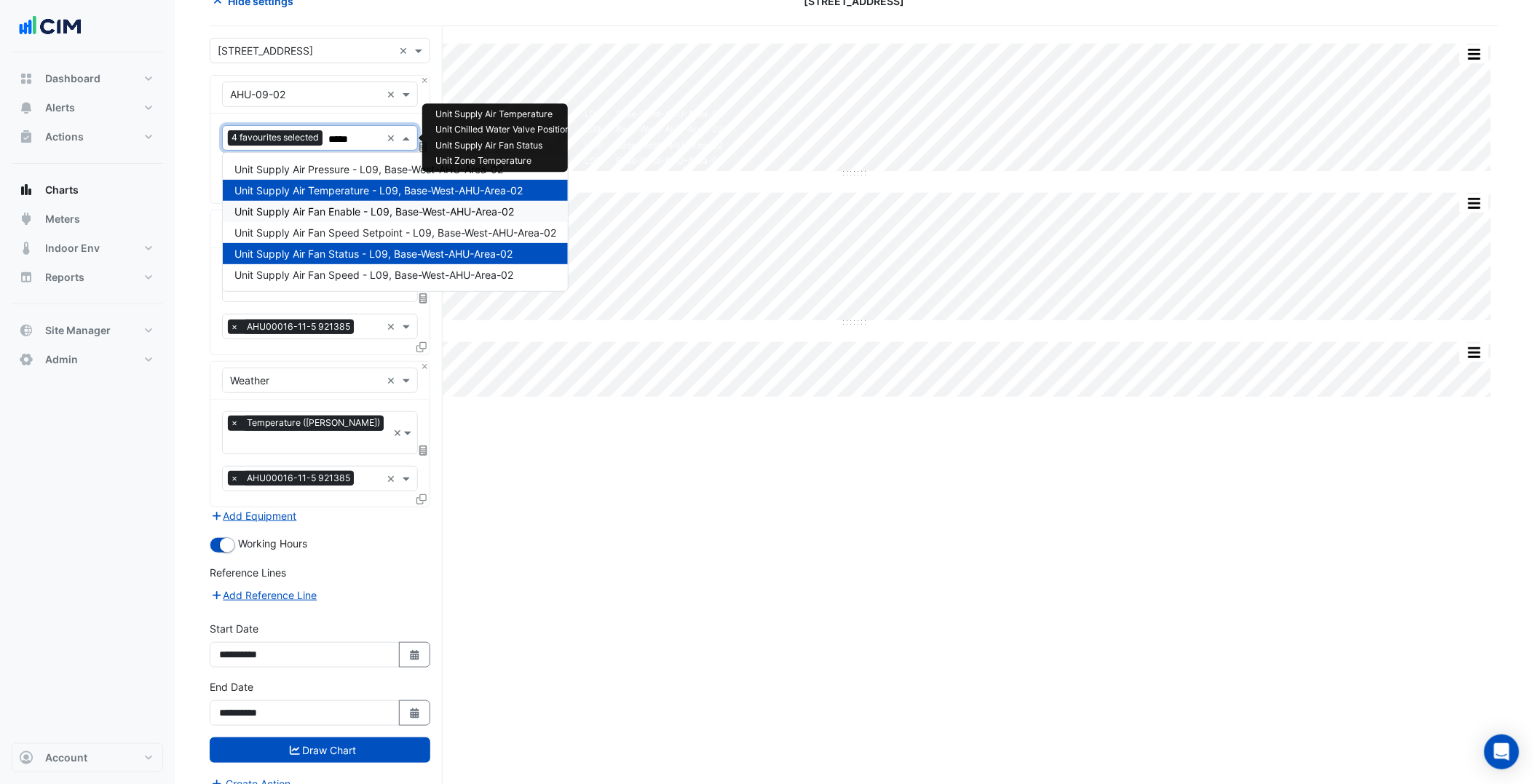
type input "*****"
click at [643, 543] on div "Split by Equip Split All Split None Print Save as JPEG Save as PNG Pivot Data T…" at bounding box center [855, 415] width 1290 height 777
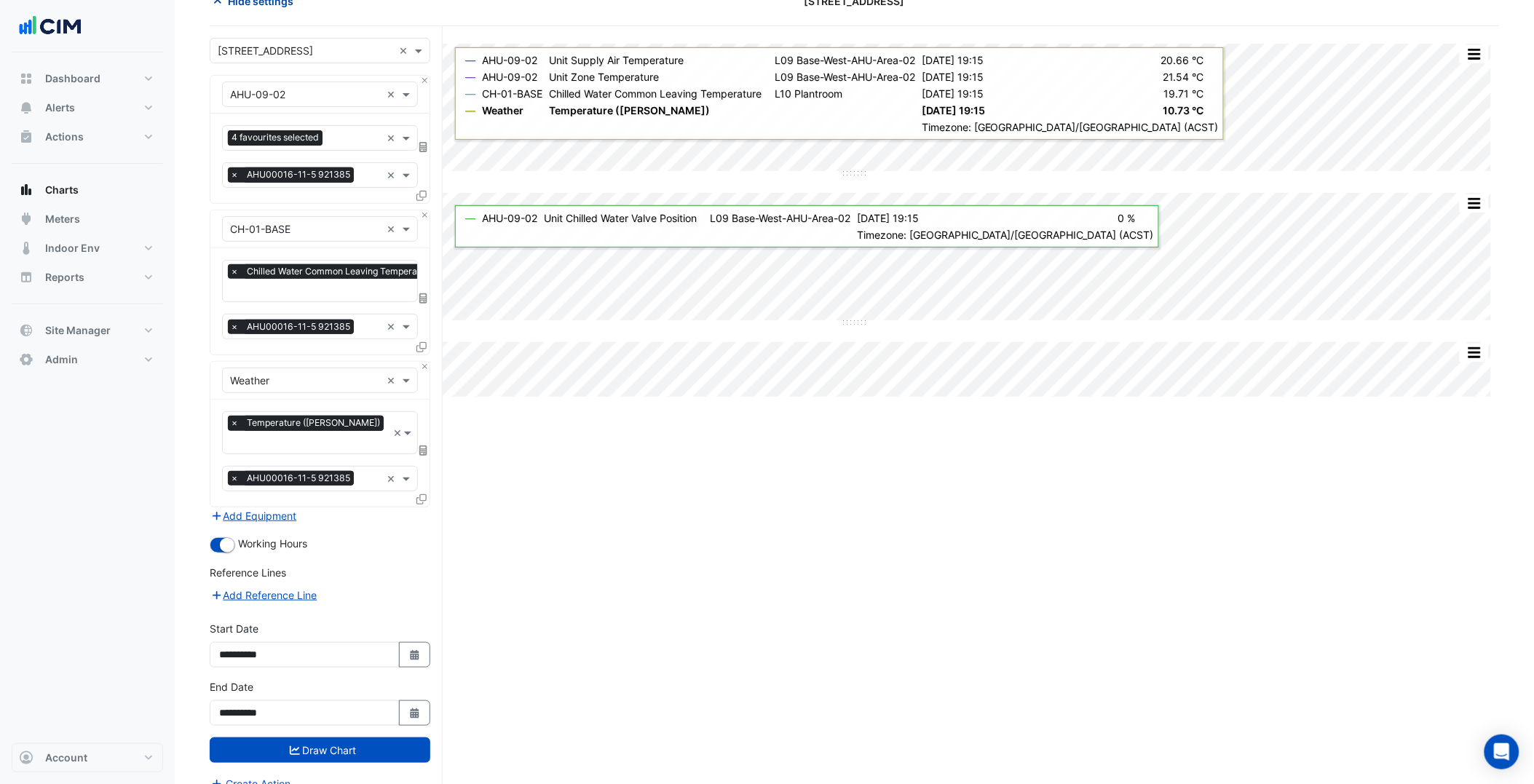
click at [251, 10] on button "Hide settings" at bounding box center [256, 1] width 93 height 26
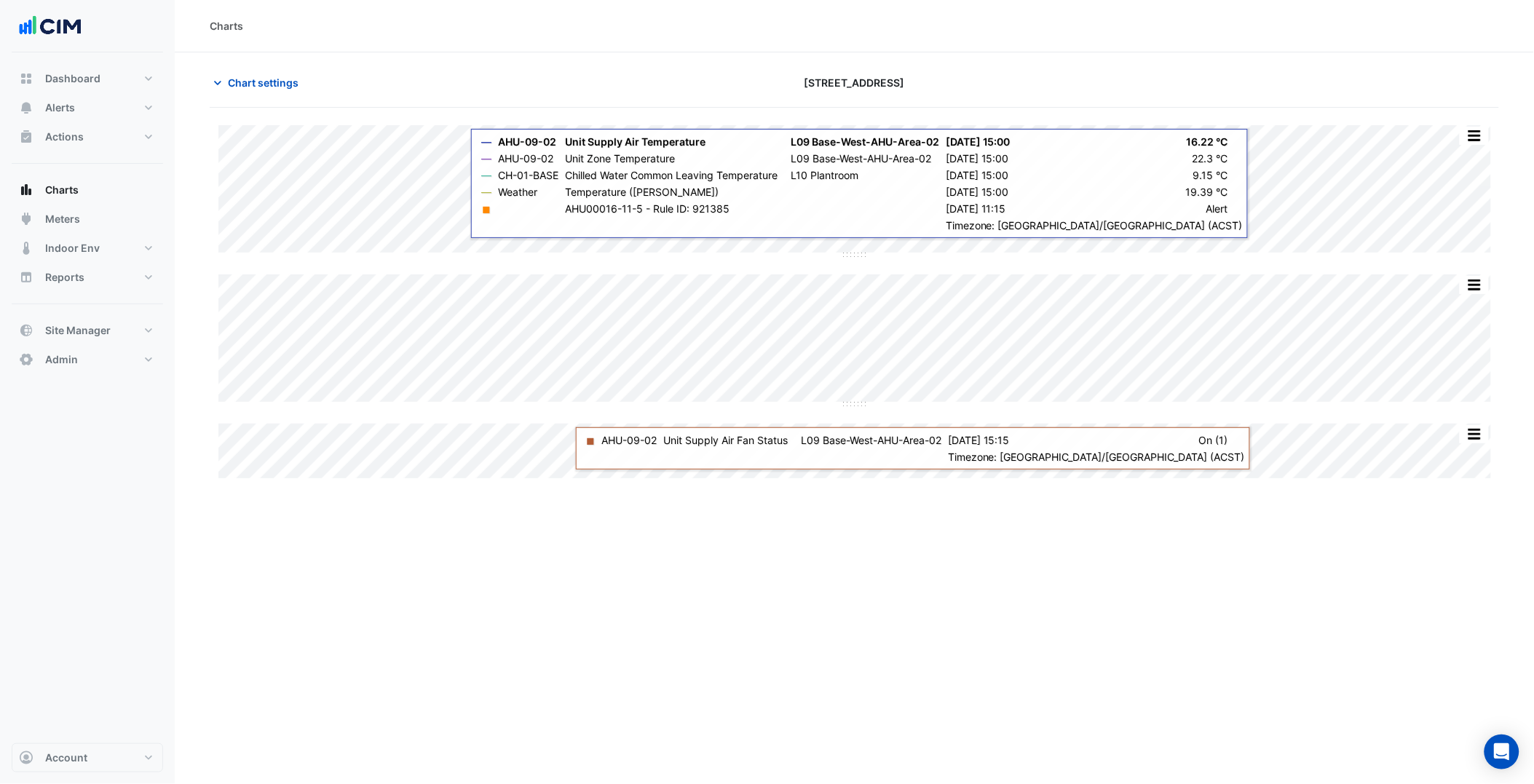
scroll to position [0, 0]
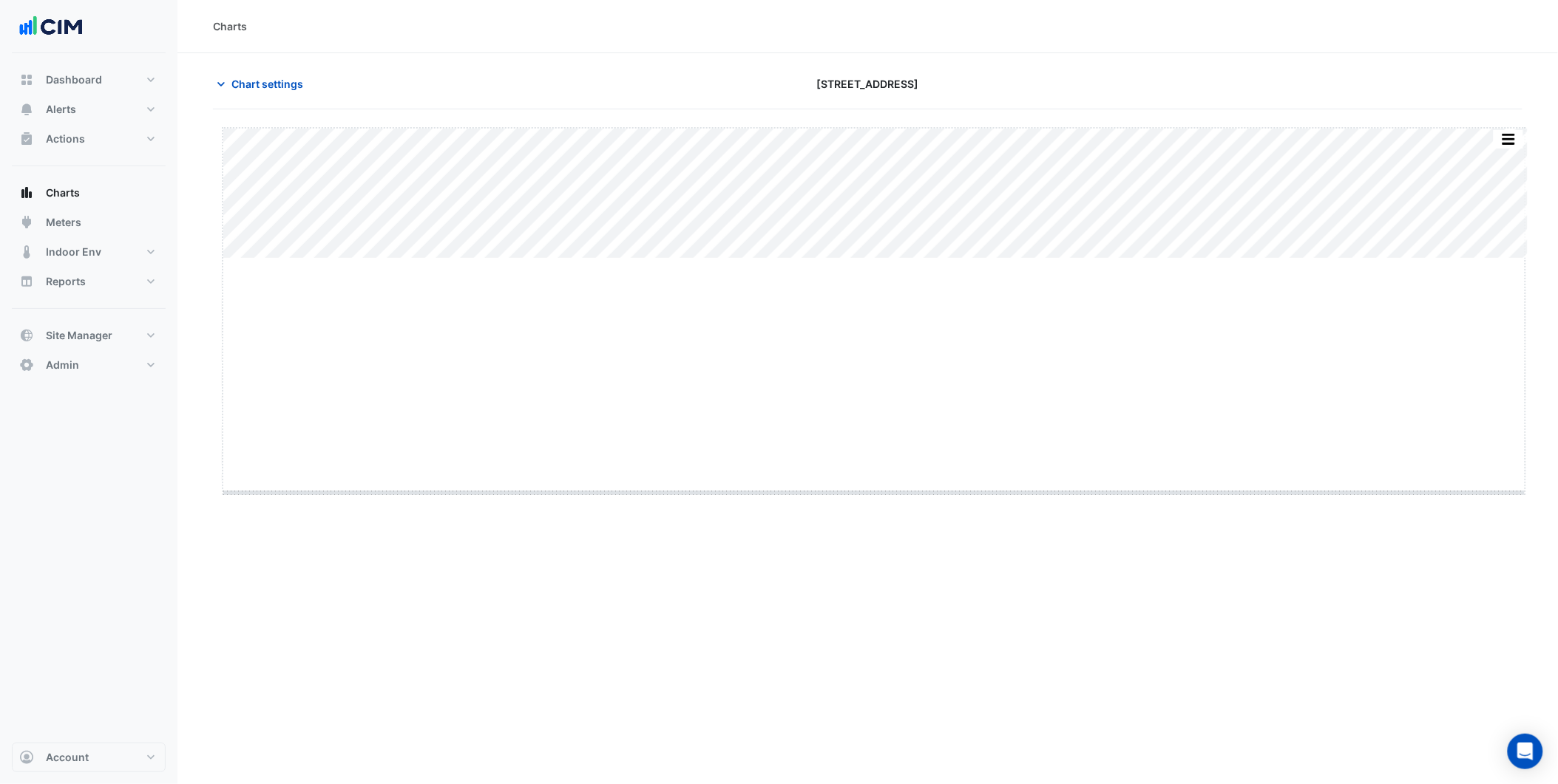
drag, startPoint x: 876, startPoint y: 257, endPoint x: 841, endPoint y: 493, distance: 238.6
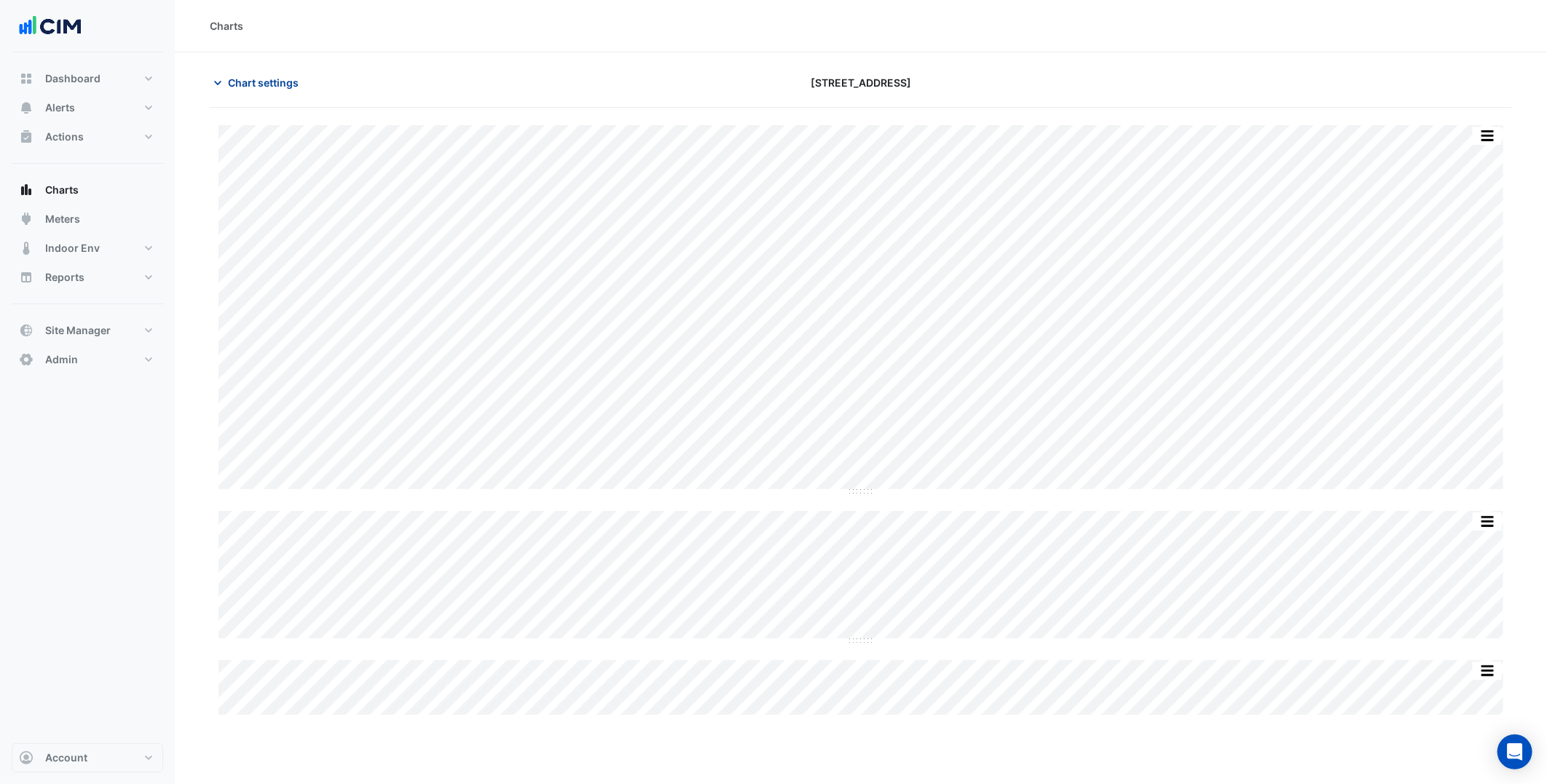
click at [287, 90] on button "Chart settings" at bounding box center [259, 82] width 98 height 26
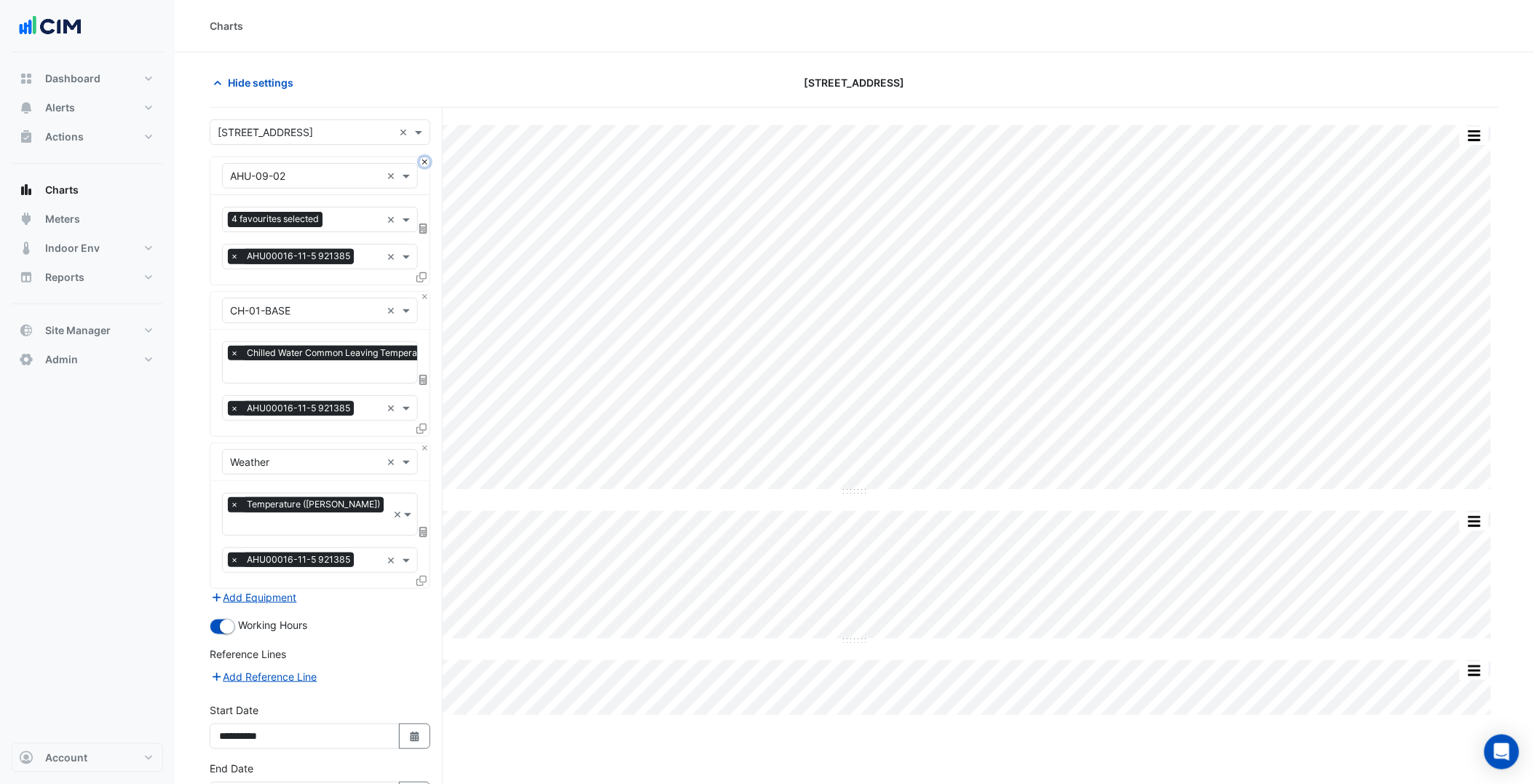
click at [421, 162] on button "Close" at bounding box center [425, 162] width 10 height 10
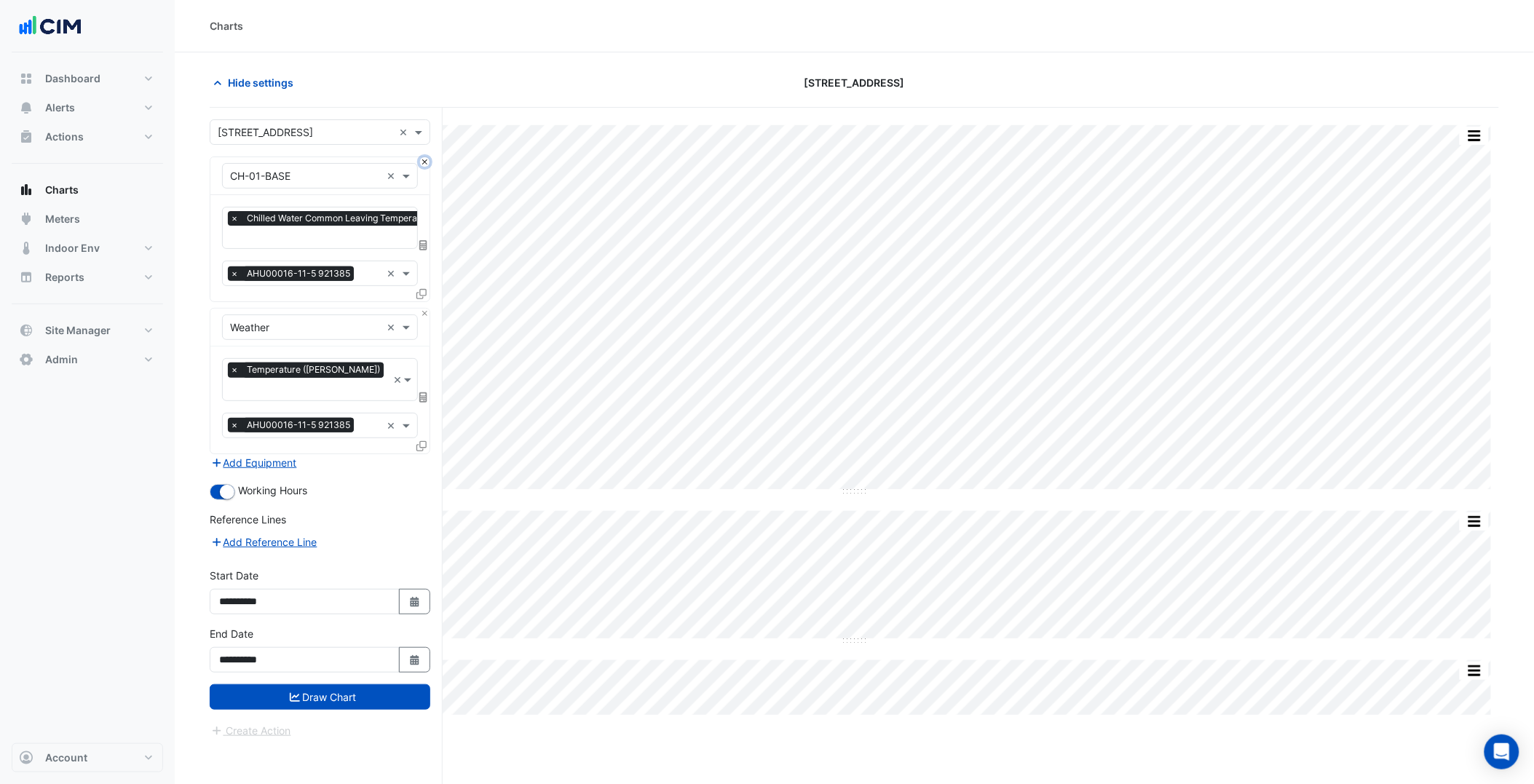
click at [421, 162] on button "Close" at bounding box center [425, 162] width 10 height 10
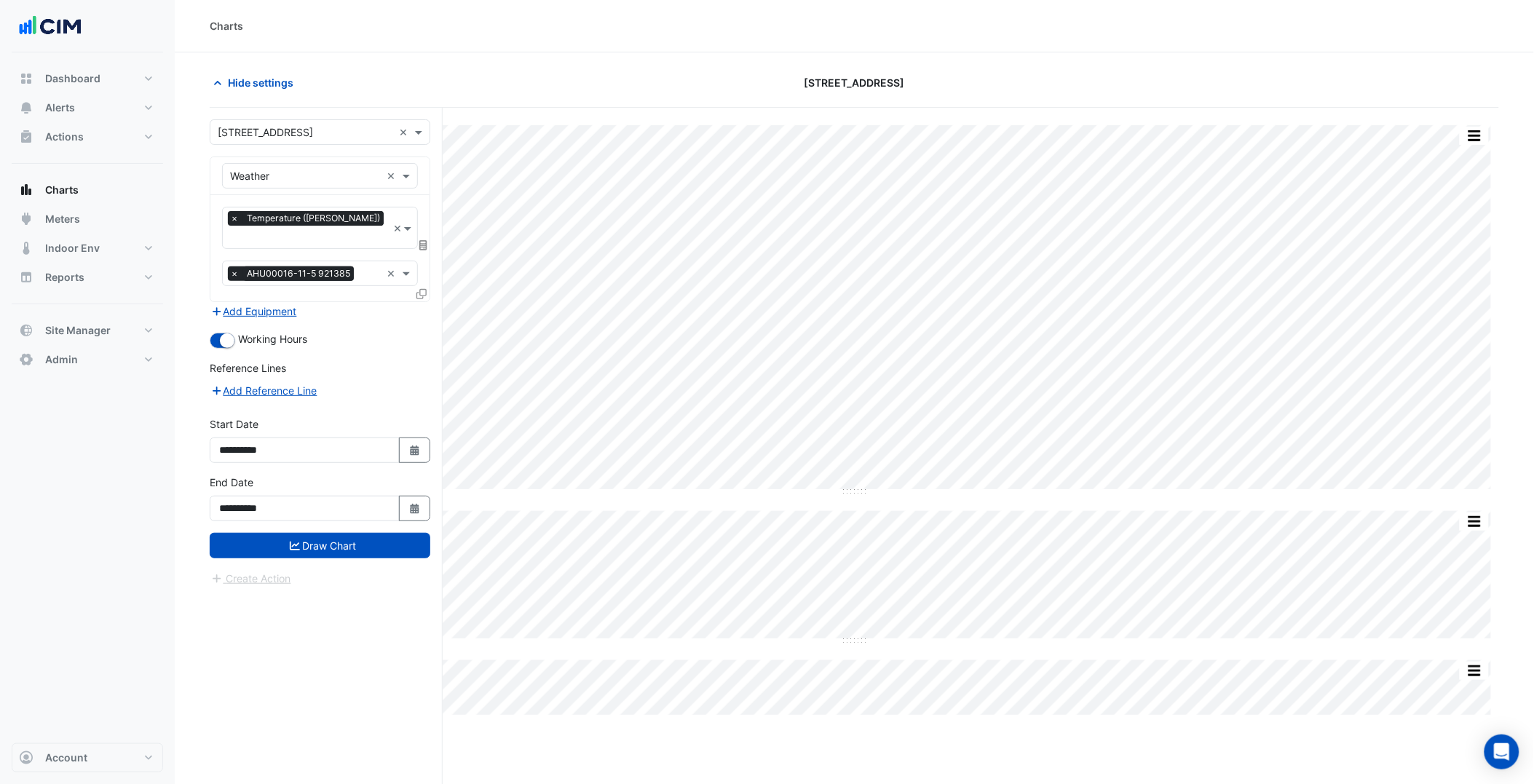
click at [376, 173] on input "text" at bounding box center [305, 177] width 151 height 16
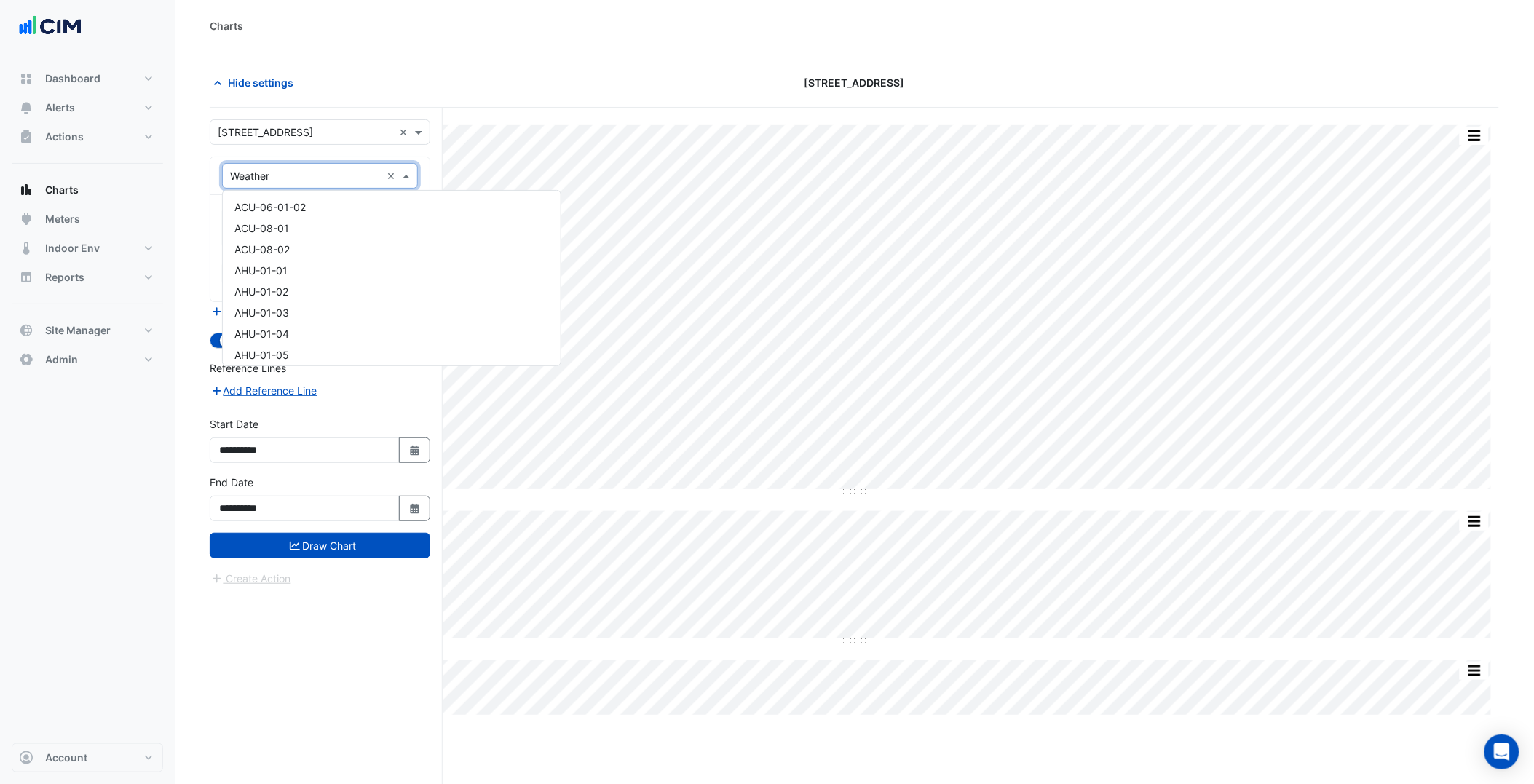
paste input "*******"
type input "*******"
click at [277, 222] on span "GM-MAIN" at bounding box center [257, 228] width 46 height 13
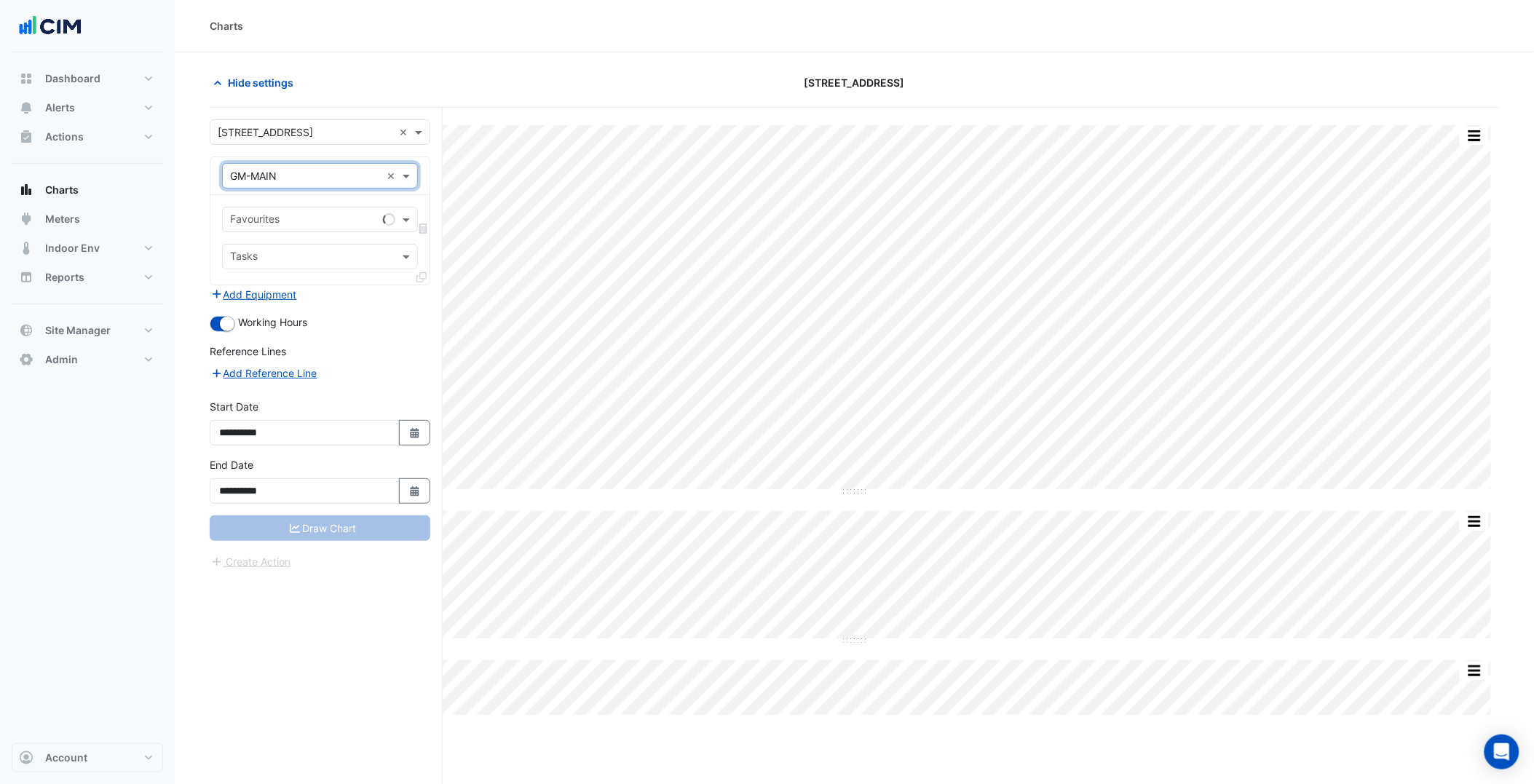
click at [397, 303] on form "**********" at bounding box center [320, 344] width 221 height 450
click at [349, 228] on input "text" at bounding box center [303, 221] width 147 height 16
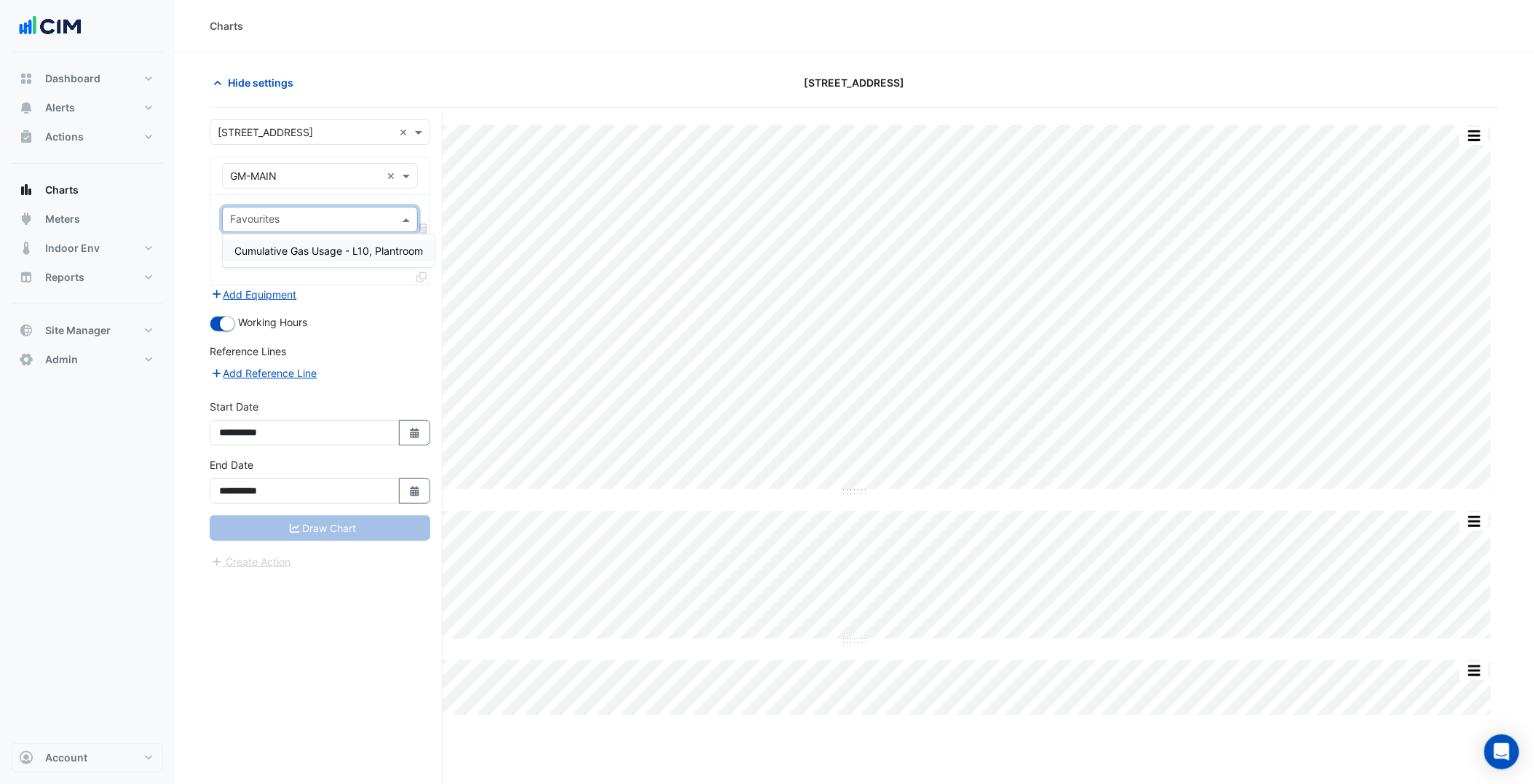
click at [370, 255] on span "Cumulative Gas Usage - L10, Plantroom" at bounding box center [329, 250] width 188 height 13
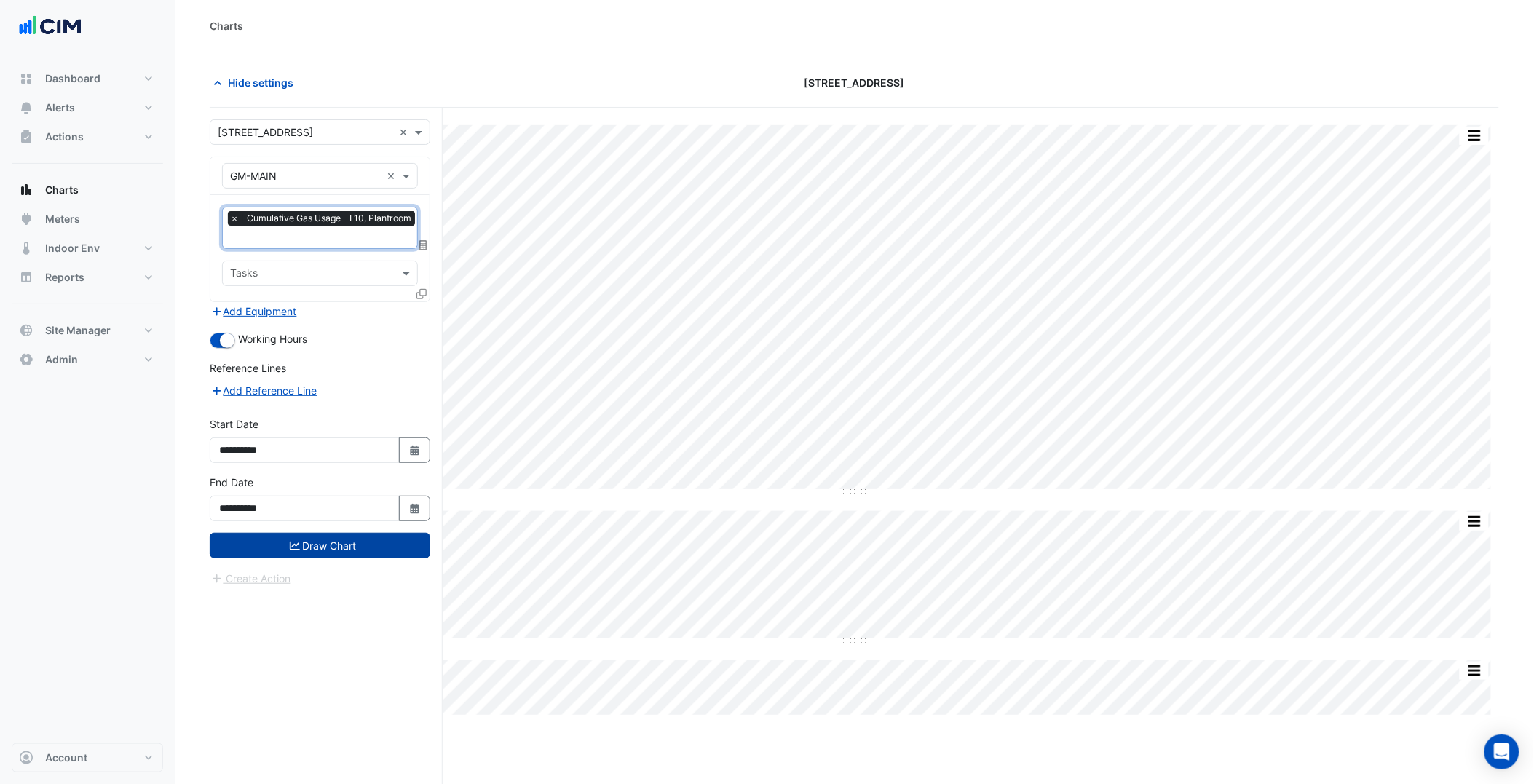
click at [349, 541] on button "Draw Chart" at bounding box center [320, 546] width 221 height 26
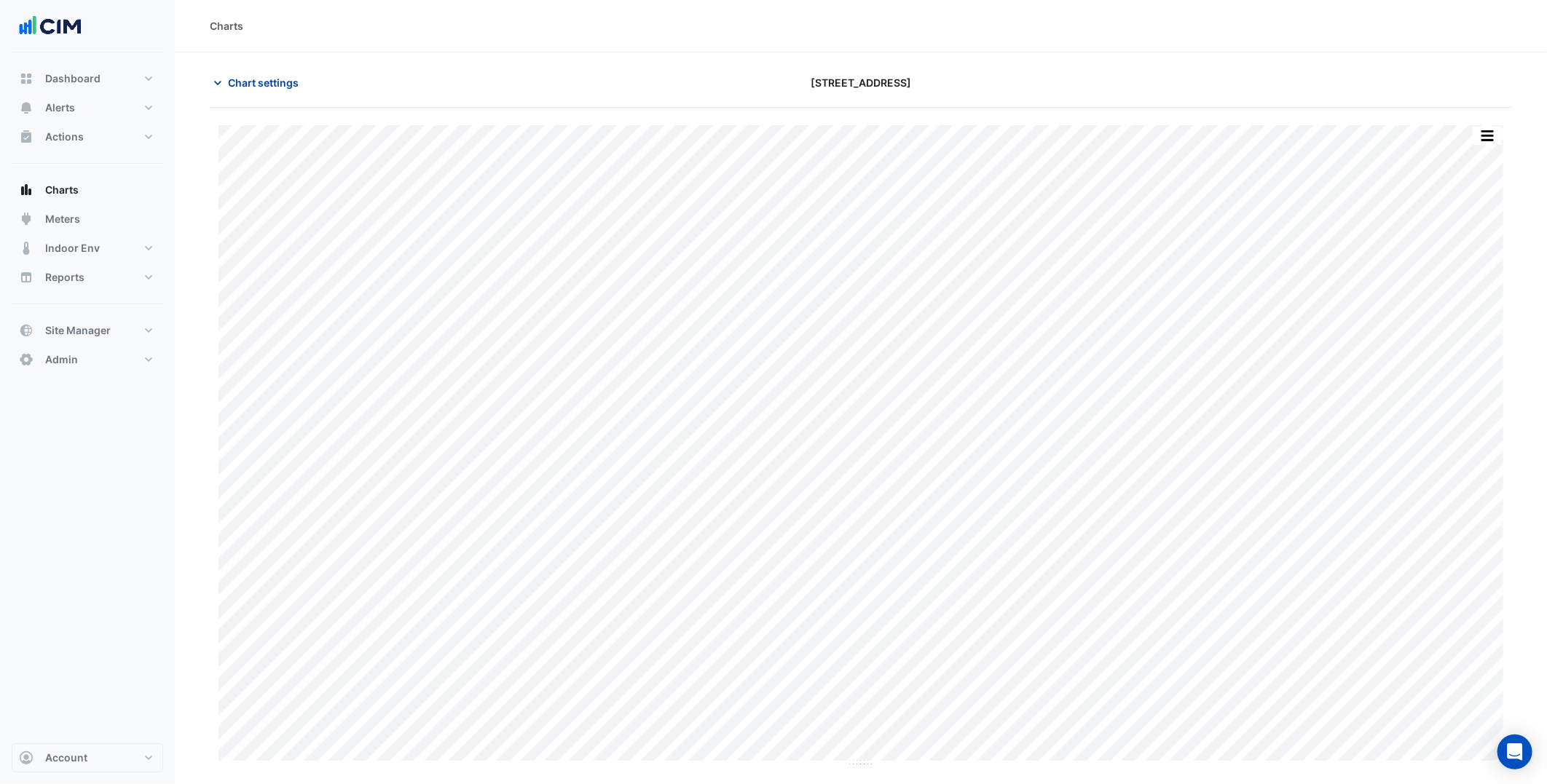
click at [263, 80] on span "Chart settings" at bounding box center [263, 82] width 71 height 16
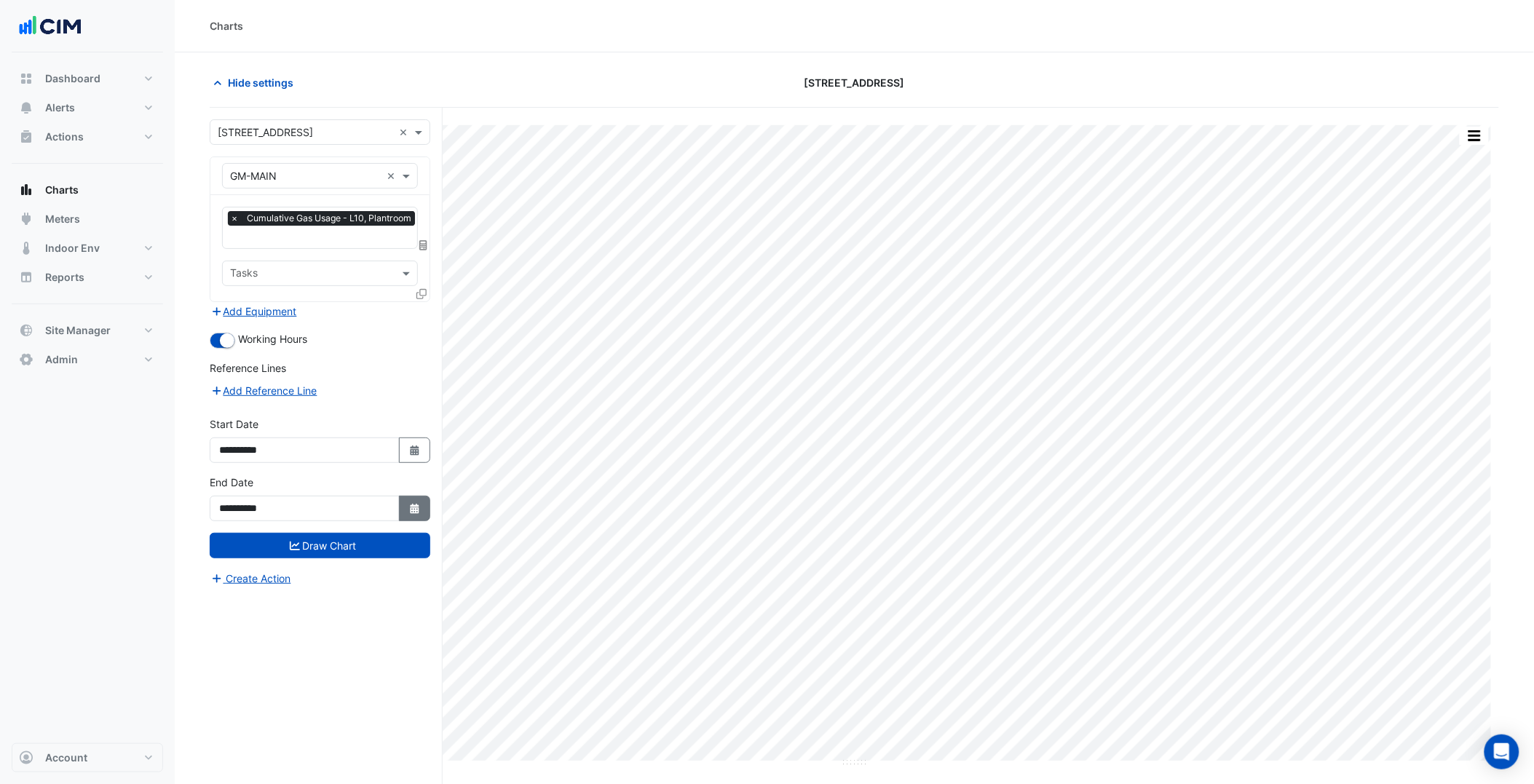
click at [411, 507] on icon "Select Date" at bounding box center [414, 508] width 13 height 10
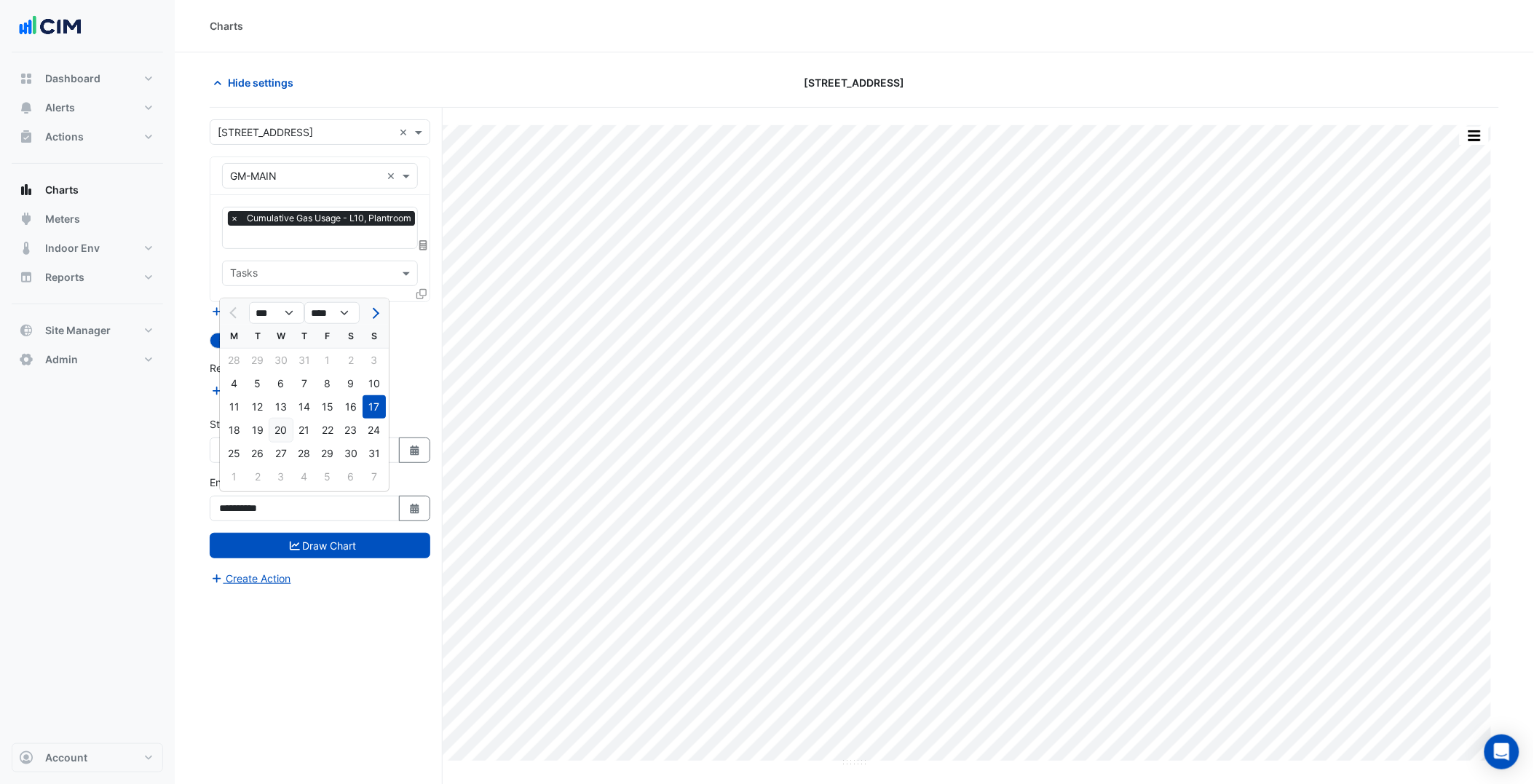
click at [287, 421] on div "20" at bounding box center [282, 431] width 24 height 24
type input "**********"
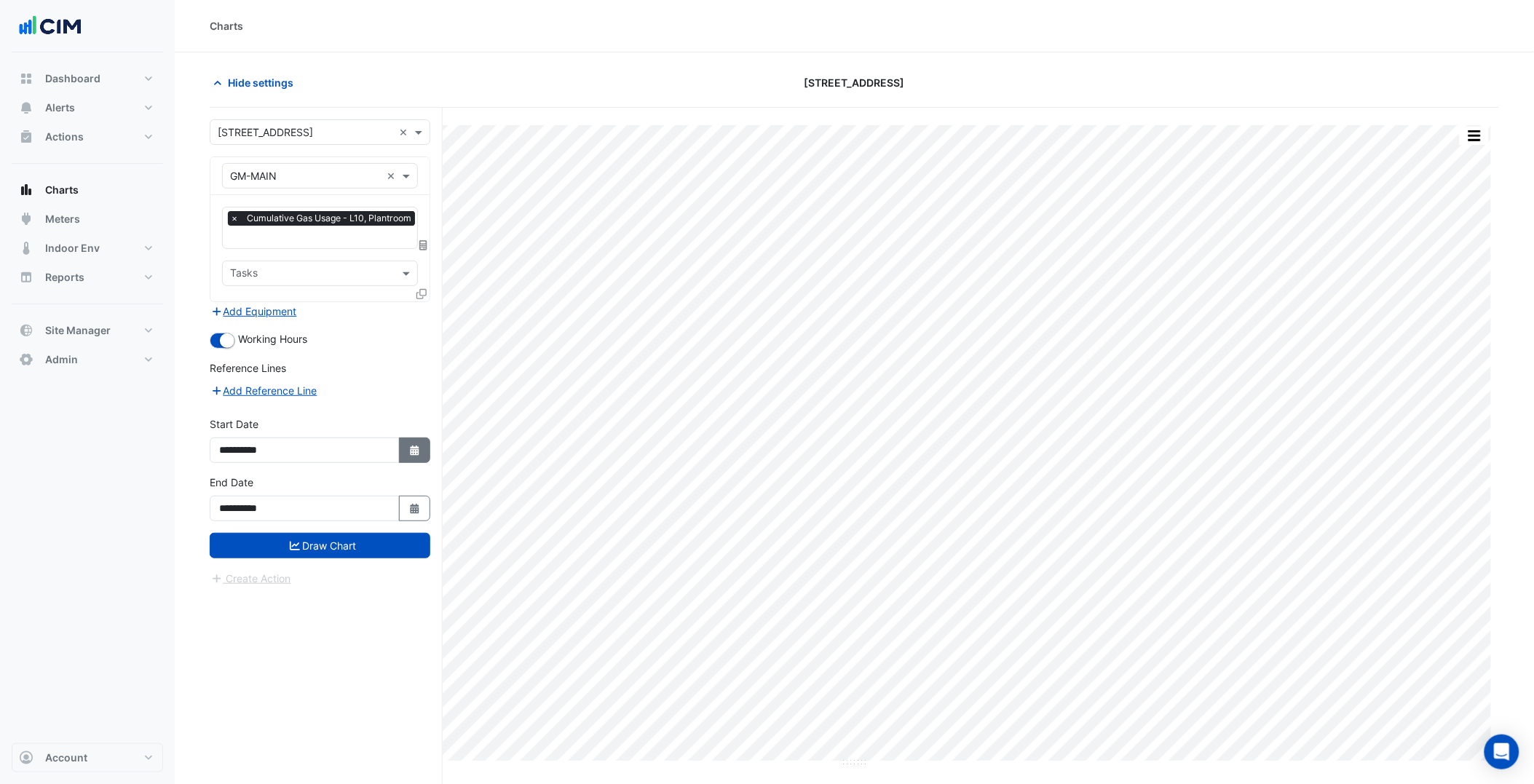
click at [424, 441] on button "Select Date" at bounding box center [415, 450] width 32 height 26
select select "*"
select select "****"
click at [232, 253] on span "Previous month" at bounding box center [235, 254] width 11 height 11
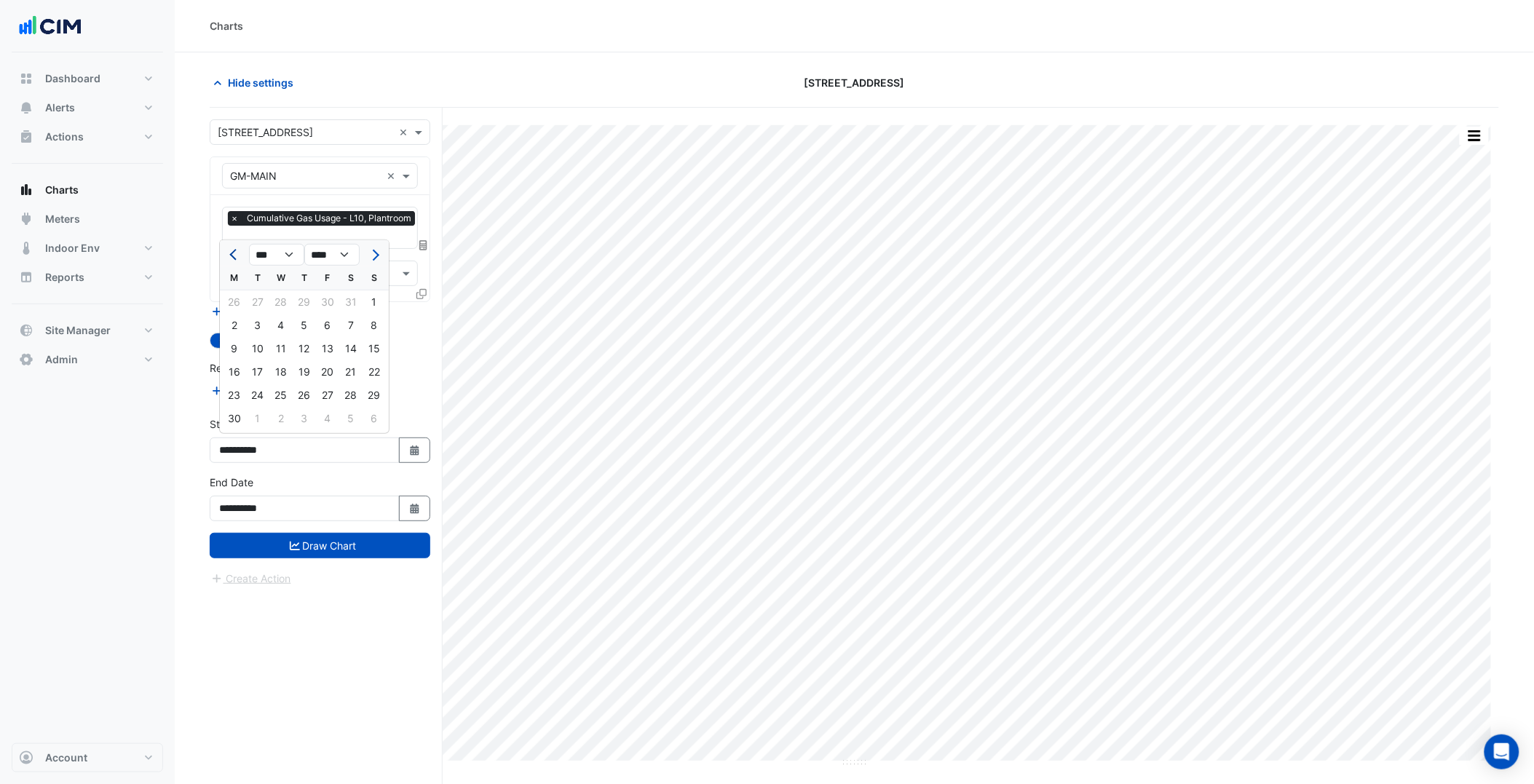
click at [232, 253] on span "Previous month" at bounding box center [235, 254] width 11 height 11
select select "*"
click at [346, 302] on div "1" at bounding box center [351, 302] width 24 height 24
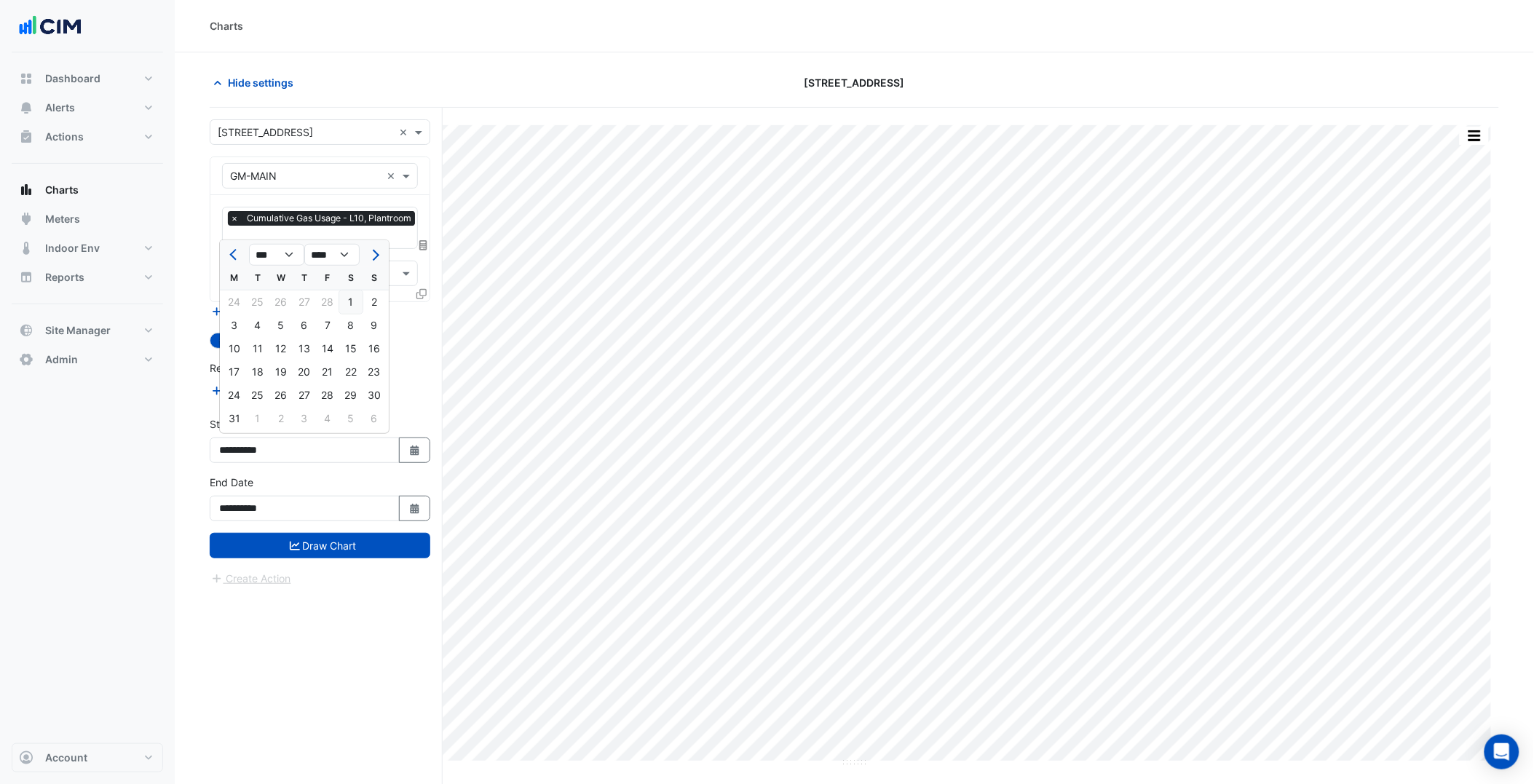
type input "**********"
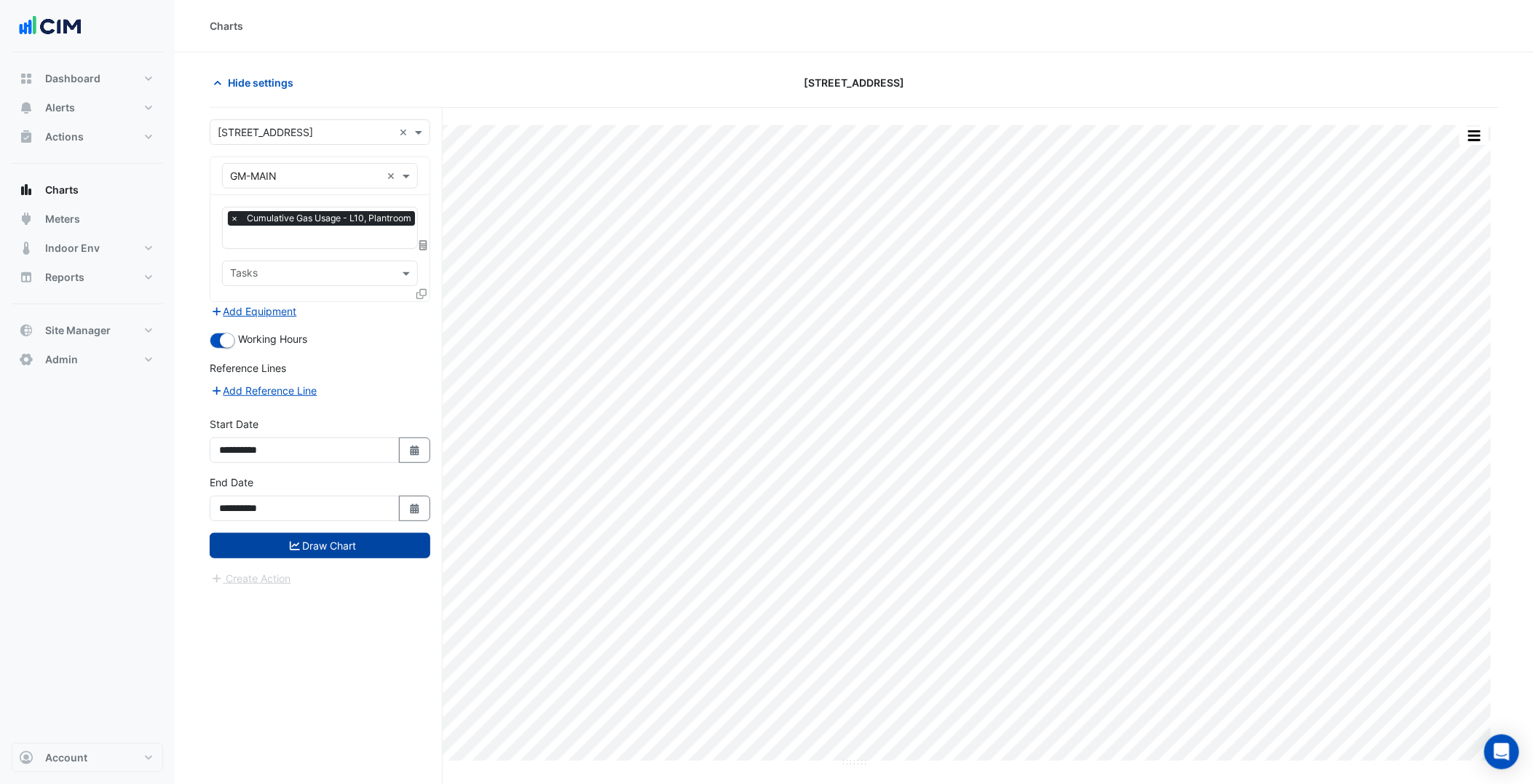
click at [368, 533] on button "Draw Chart" at bounding box center [320, 546] width 221 height 26
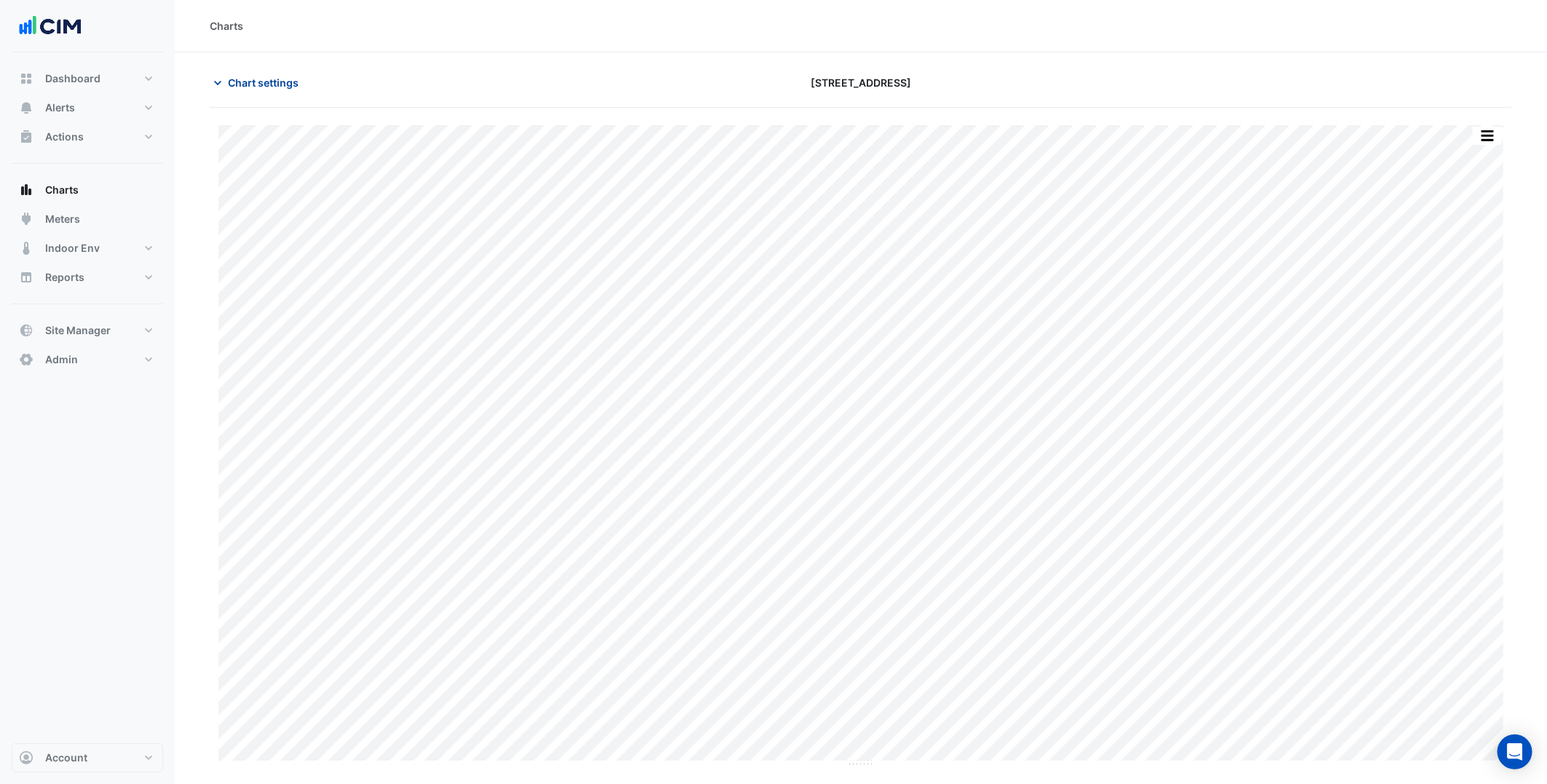
click at [293, 83] on span "Chart settings" at bounding box center [263, 82] width 71 height 16
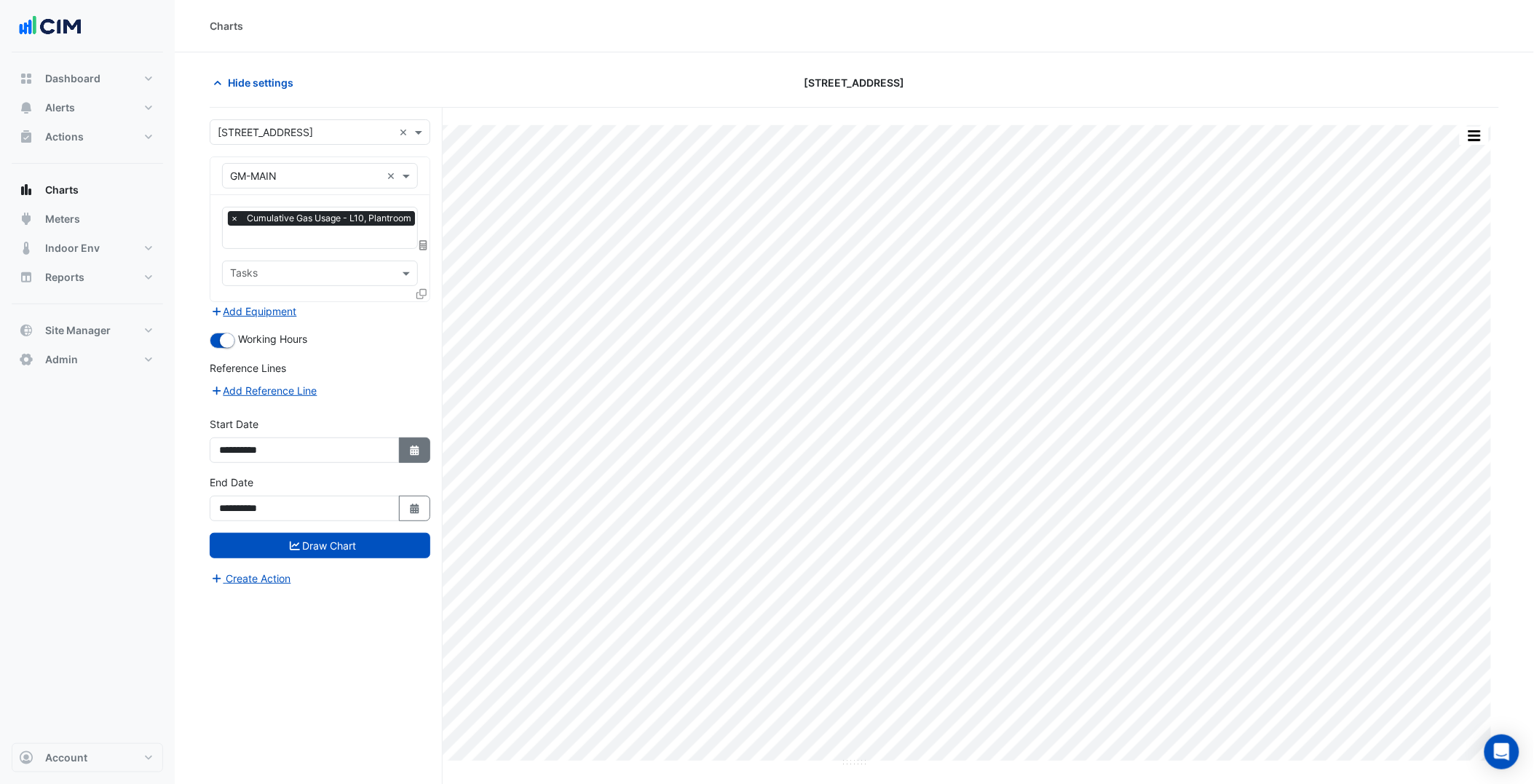
click at [404, 448] on button "Select Date" at bounding box center [415, 450] width 32 height 26
select select "*"
select select "****"
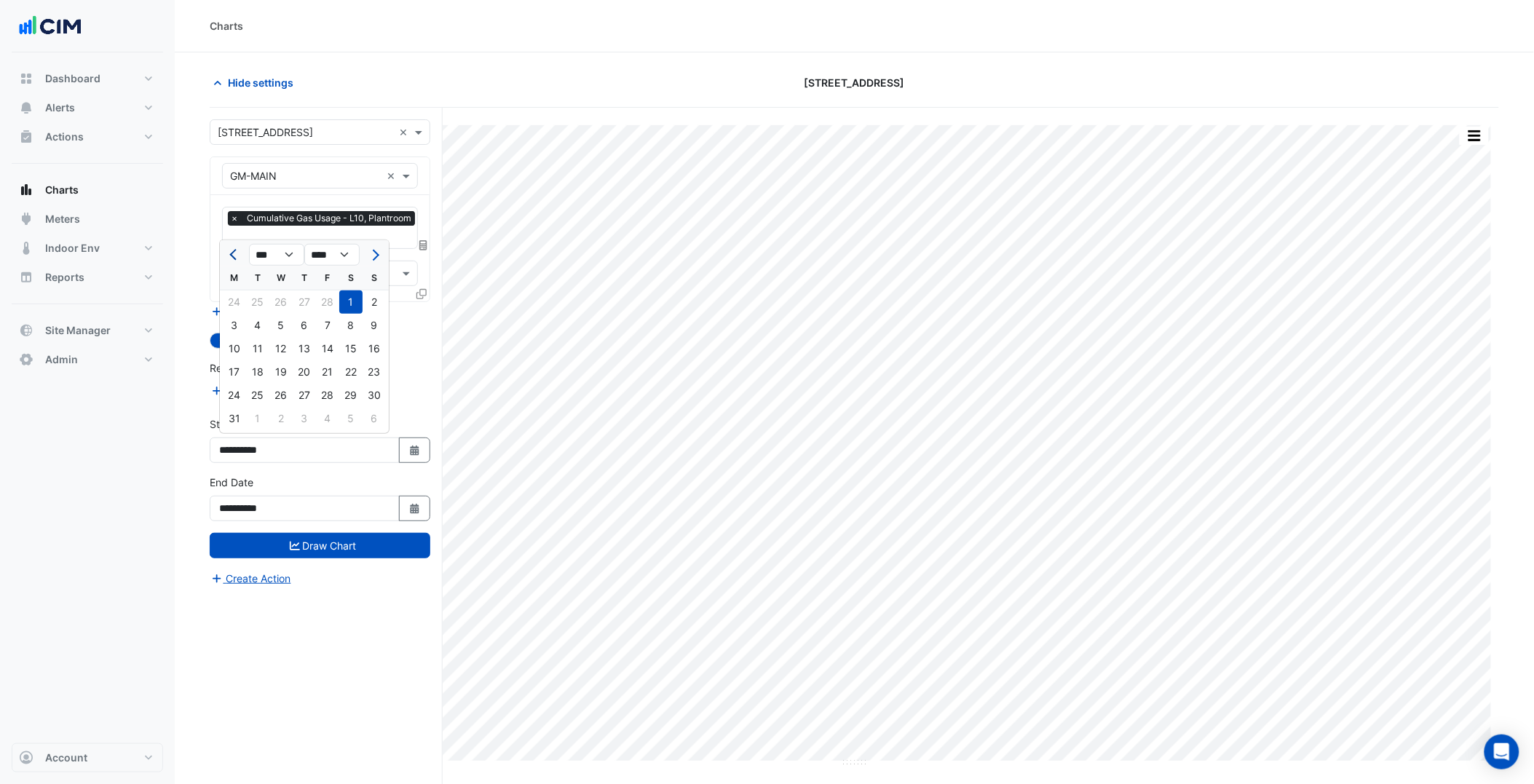
click at [238, 252] on span "Previous month" at bounding box center [235, 254] width 11 height 11
select select "**"
select select "****"
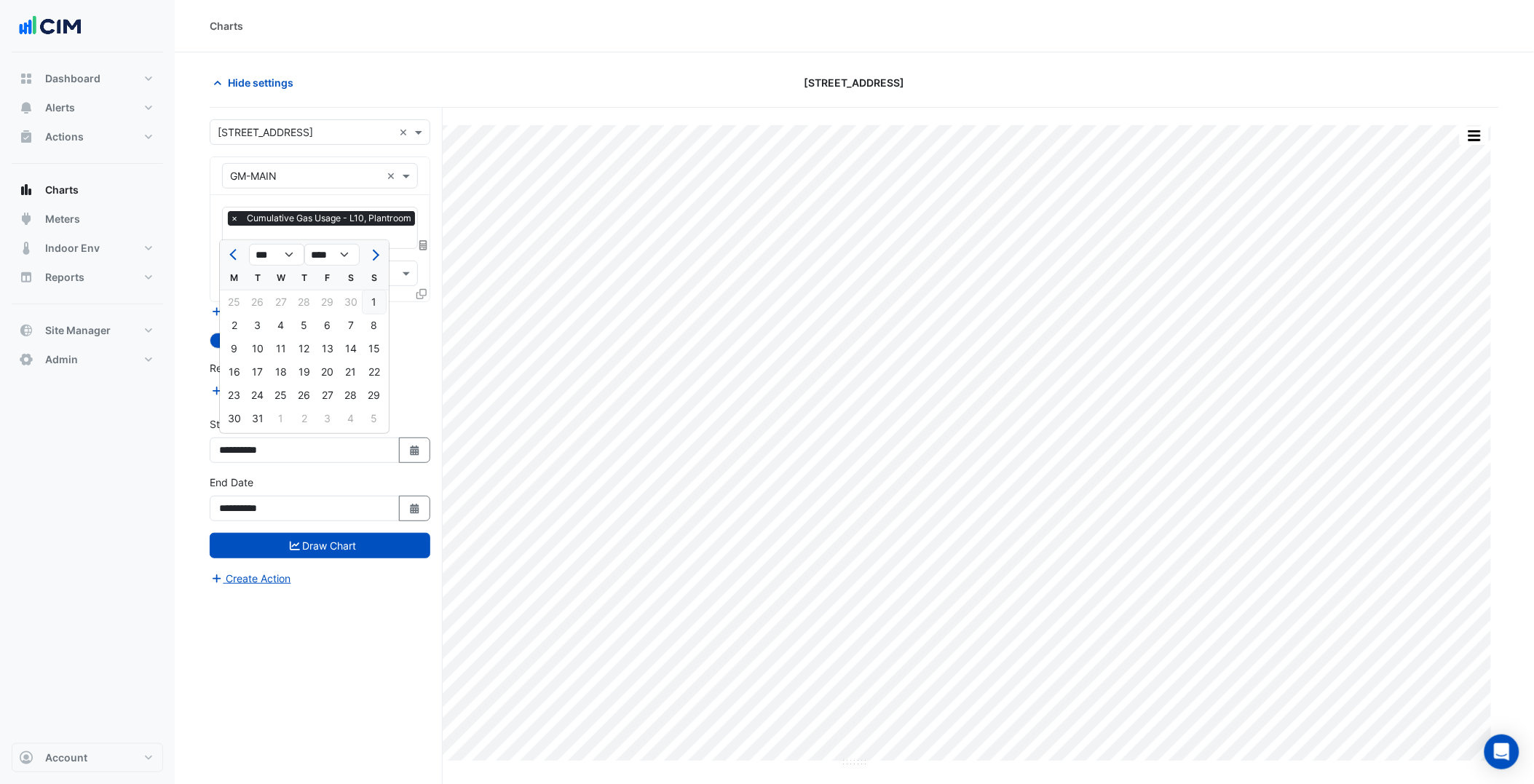
click at [368, 300] on div "1" at bounding box center [374, 302] width 24 height 24
type input "**********"
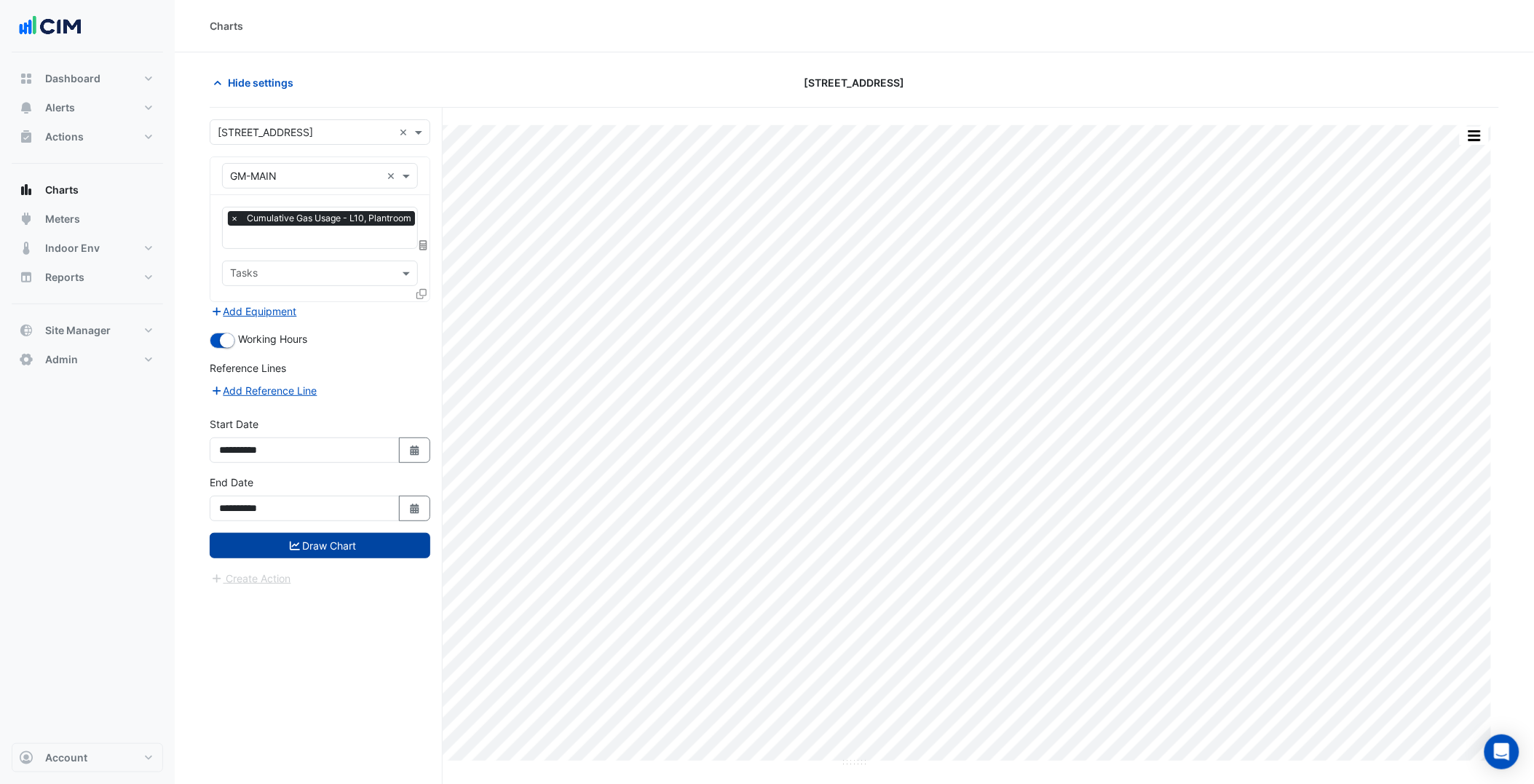
click at [317, 539] on button "Draw Chart" at bounding box center [320, 546] width 221 height 26
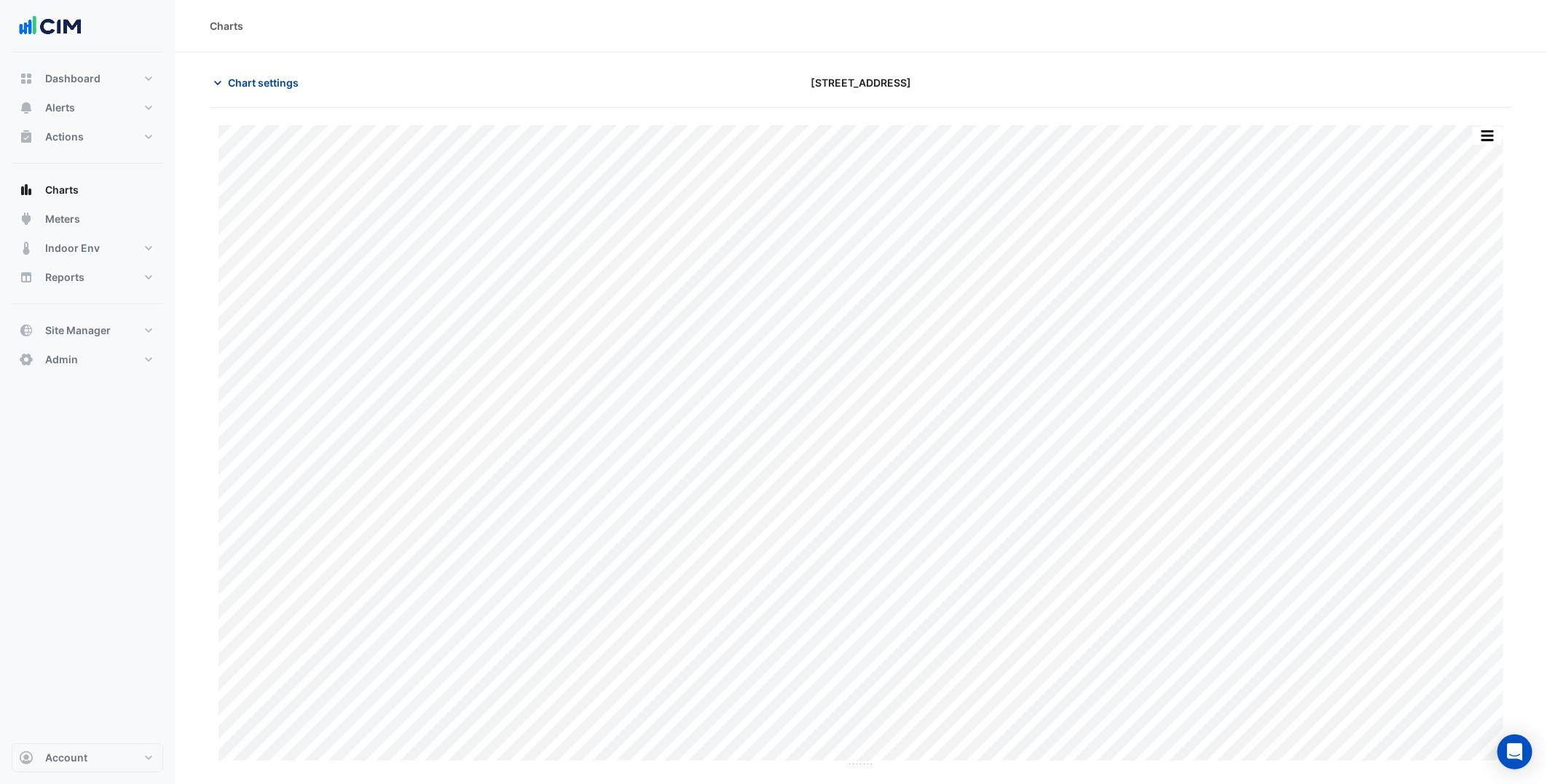
click at [266, 86] on span "Chart settings" at bounding box center [263, 82] width 71 height 16
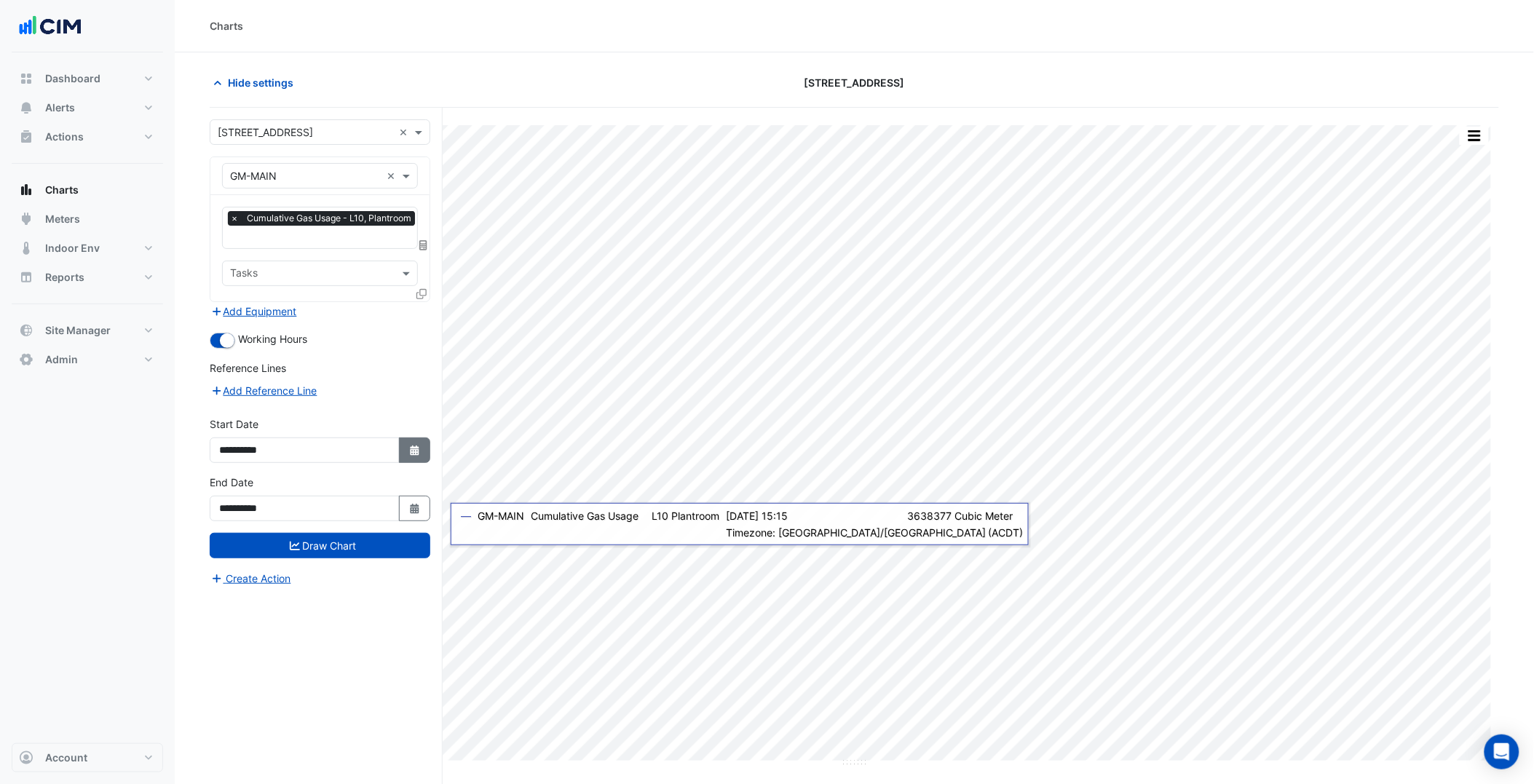
click at [416, 445] on icon "Select Date" at bounding box center [414, 450] width 13 height 10
select select "**"
select select "****"
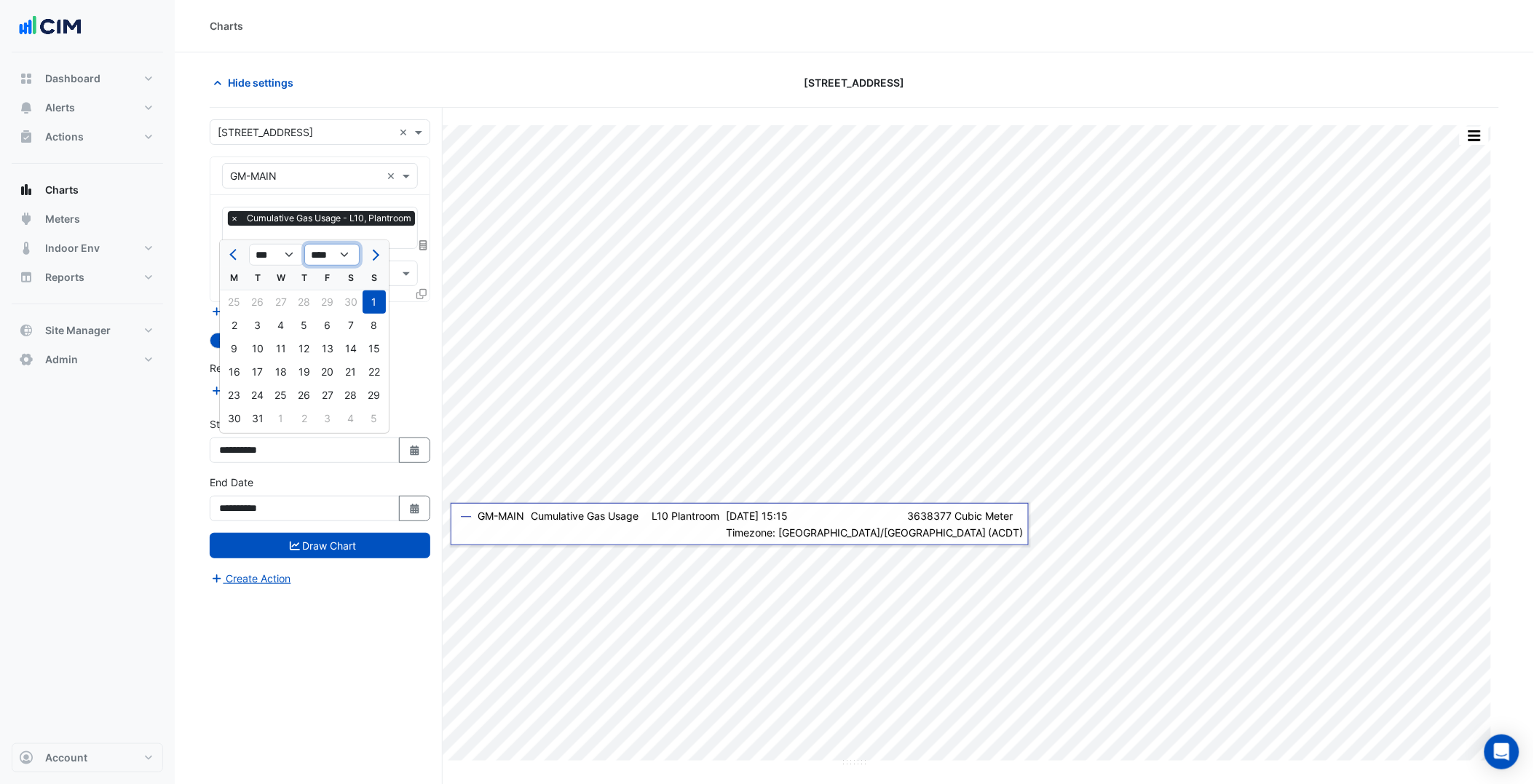
click at [326, 265] on select "**** **** **** **** **** **** **** **** **** **** **** ****" at bounding box center [332, 255] width 55 height 22
click at [294, 257] on select "*** *** *** *** *** *** *** *** *** *** *** ***" at bounding box center [277, 255] width 55 height 22
select select "*"
click at [249, 244] on select "*** *** *** *** *** *** *** *** *** *** *** ***" at bounding box center [277, 255] width 55 height 22
click at [240, 301] on div "1" at bounding box center [235, 302] width 24 height 24
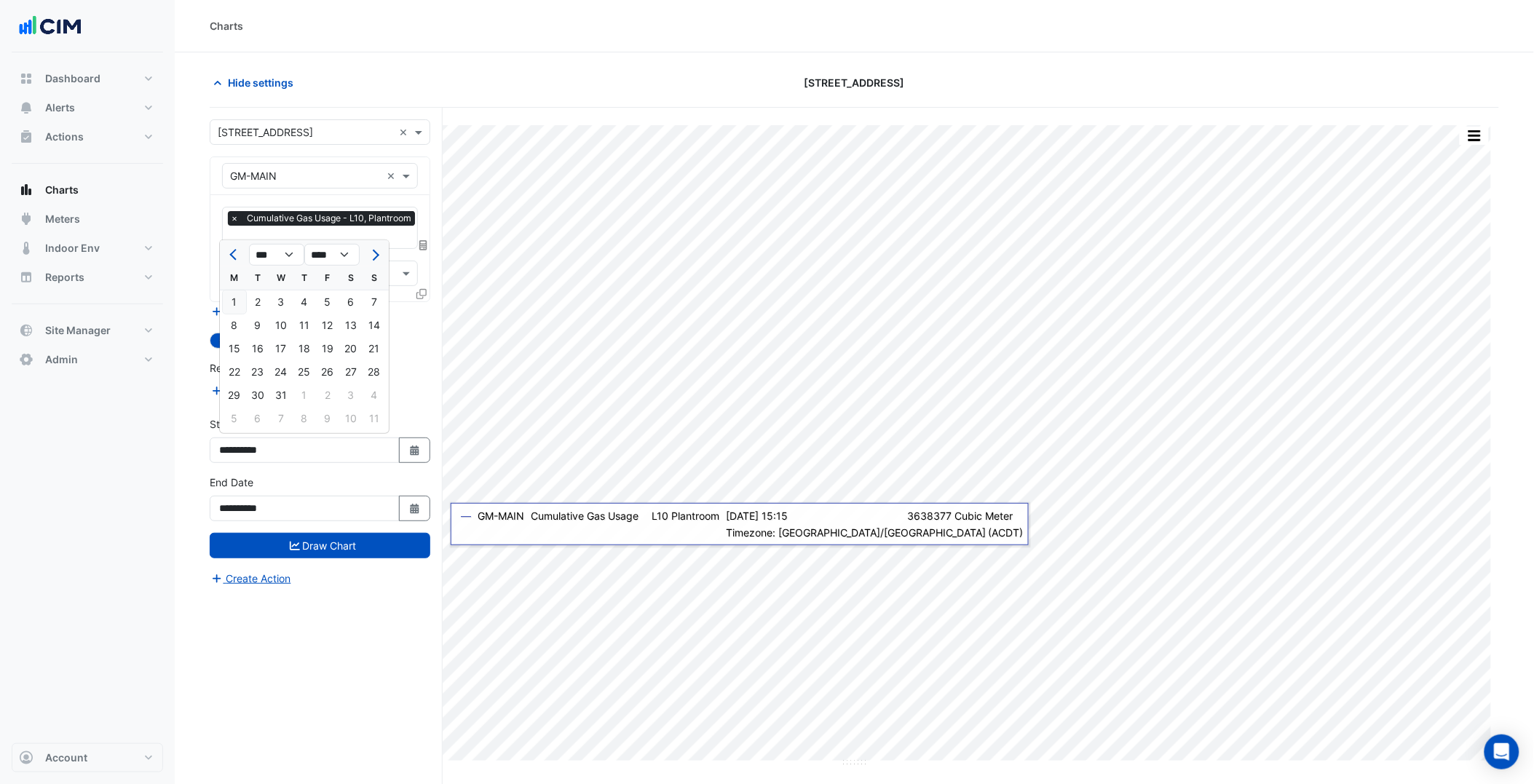
type input "**********"
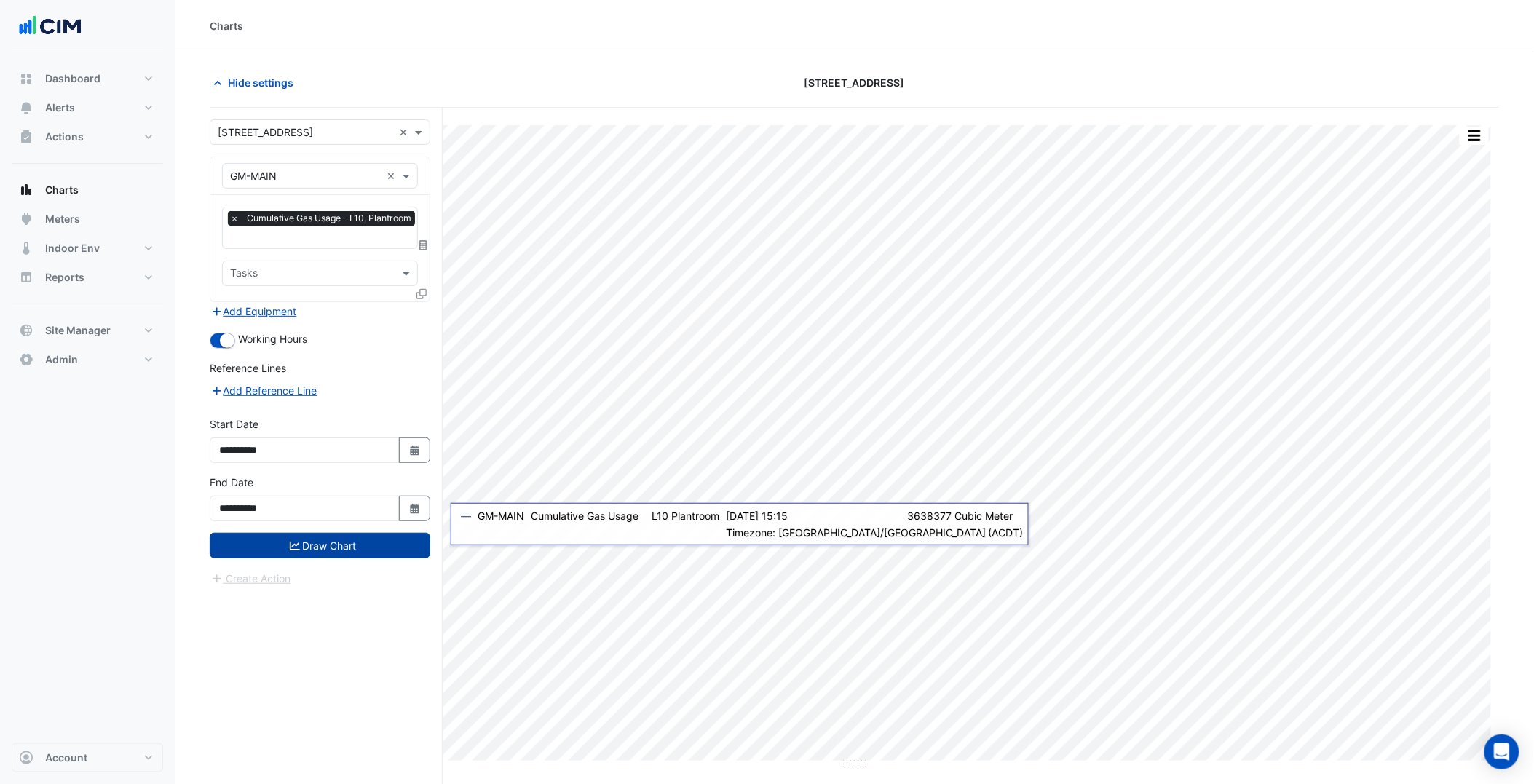
click at [358, 545] on button "Draw Chart" at bounding box center [320, 546] width 221 height 26
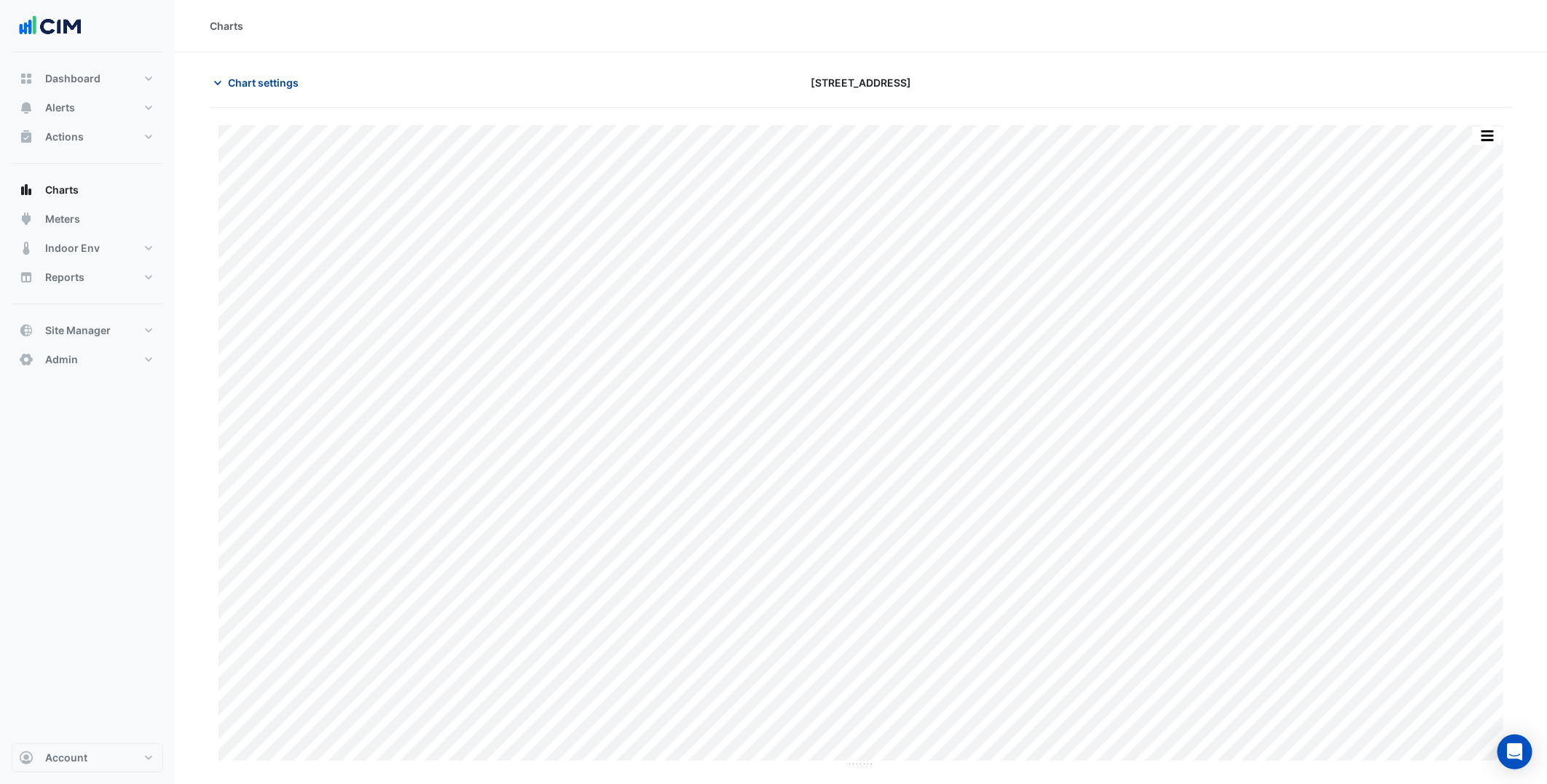
click at [299, 83] on button "Chart settings" at bounding box center [259, 82] width 98 height 26
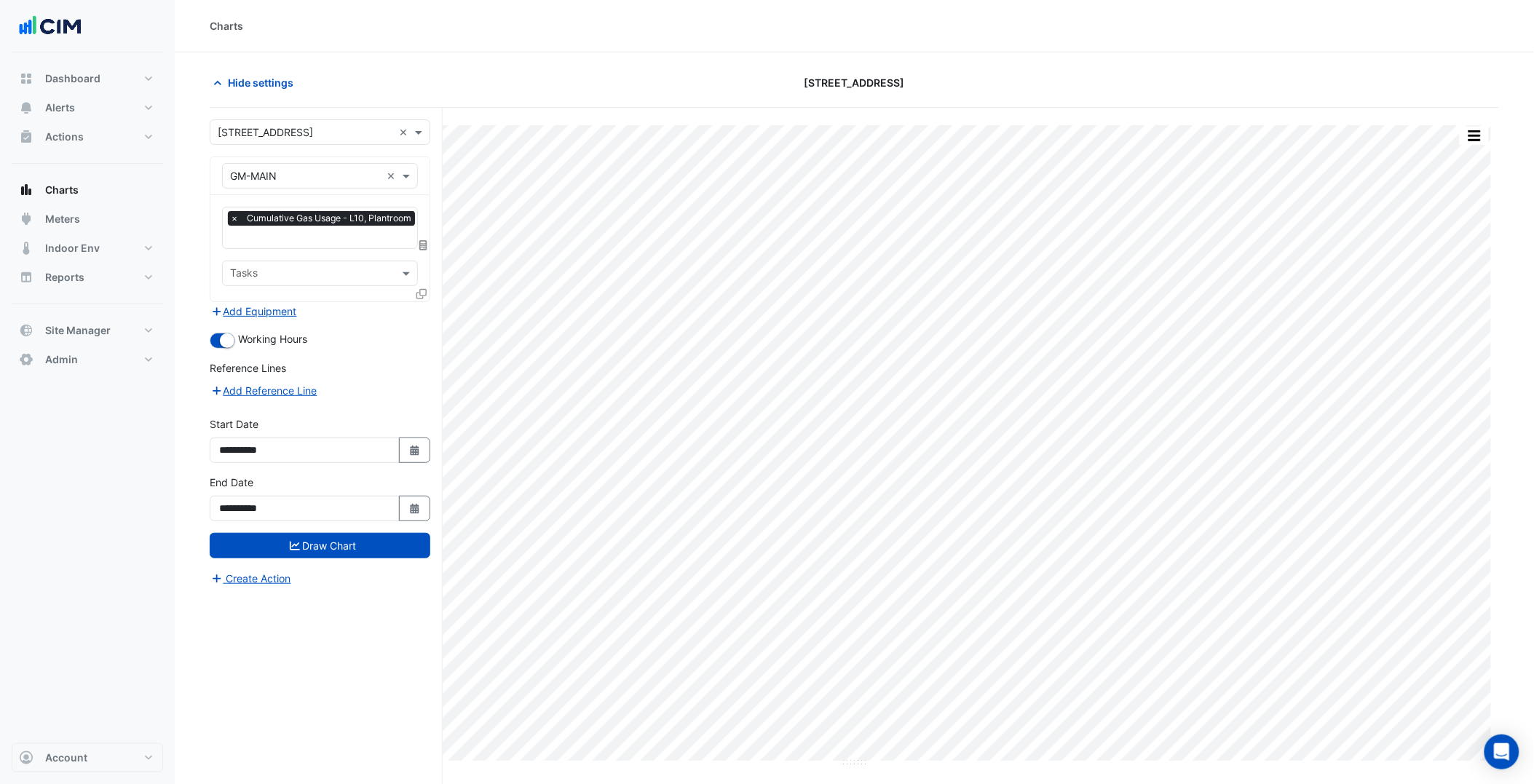
click at [328, 243] on input "text" at bounding box center [324, 238] width 188 height 16
click at [326, 307] on div "Add Equipment" at bounding box center [320, 311] width 221 height 18
click at [247, 307] on button "Add Equipment" at bounding box center [254, 311] width 88 height 17
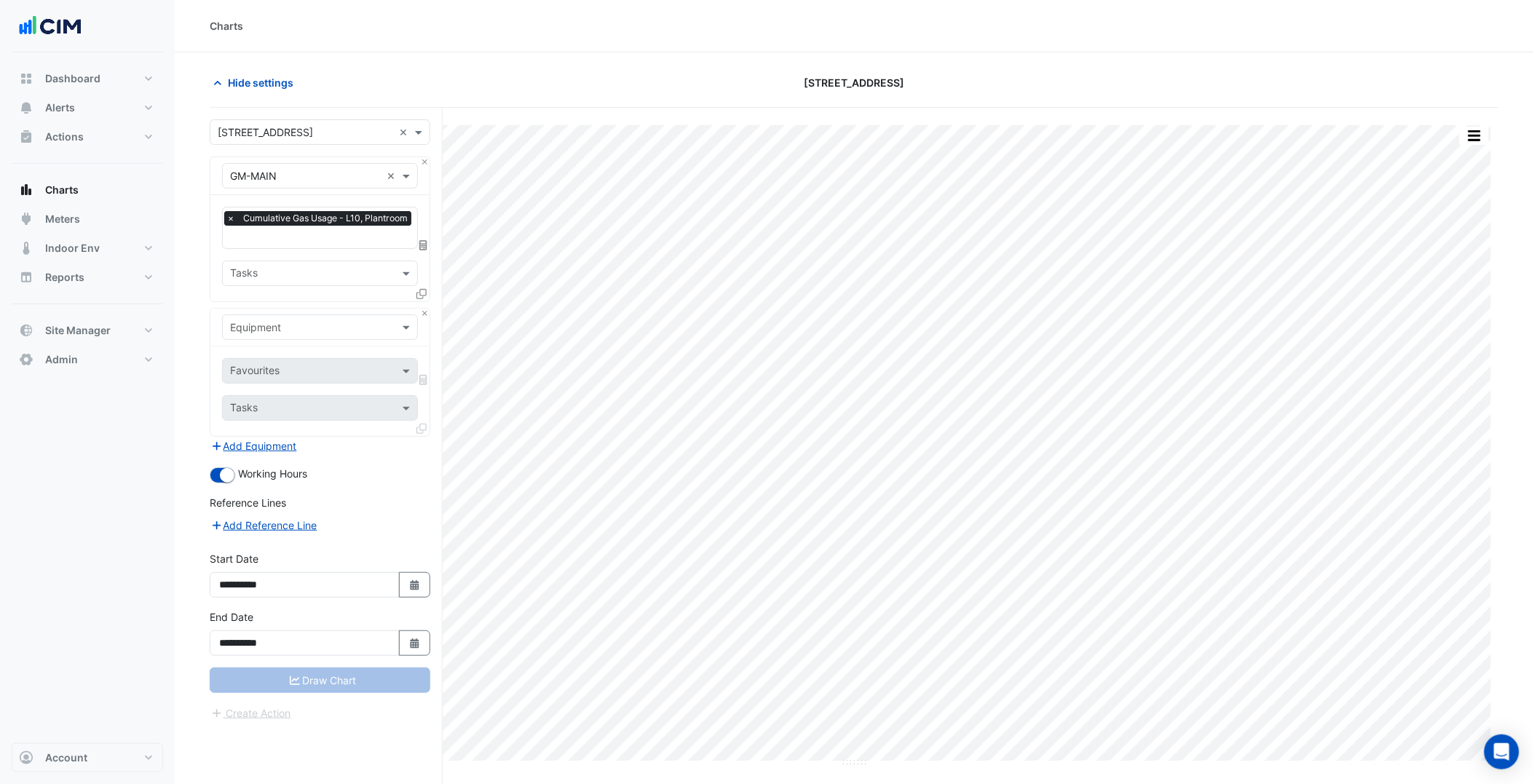
click at [275, 325] on input "text" at bounding box center [305, 328] width 151 height 16
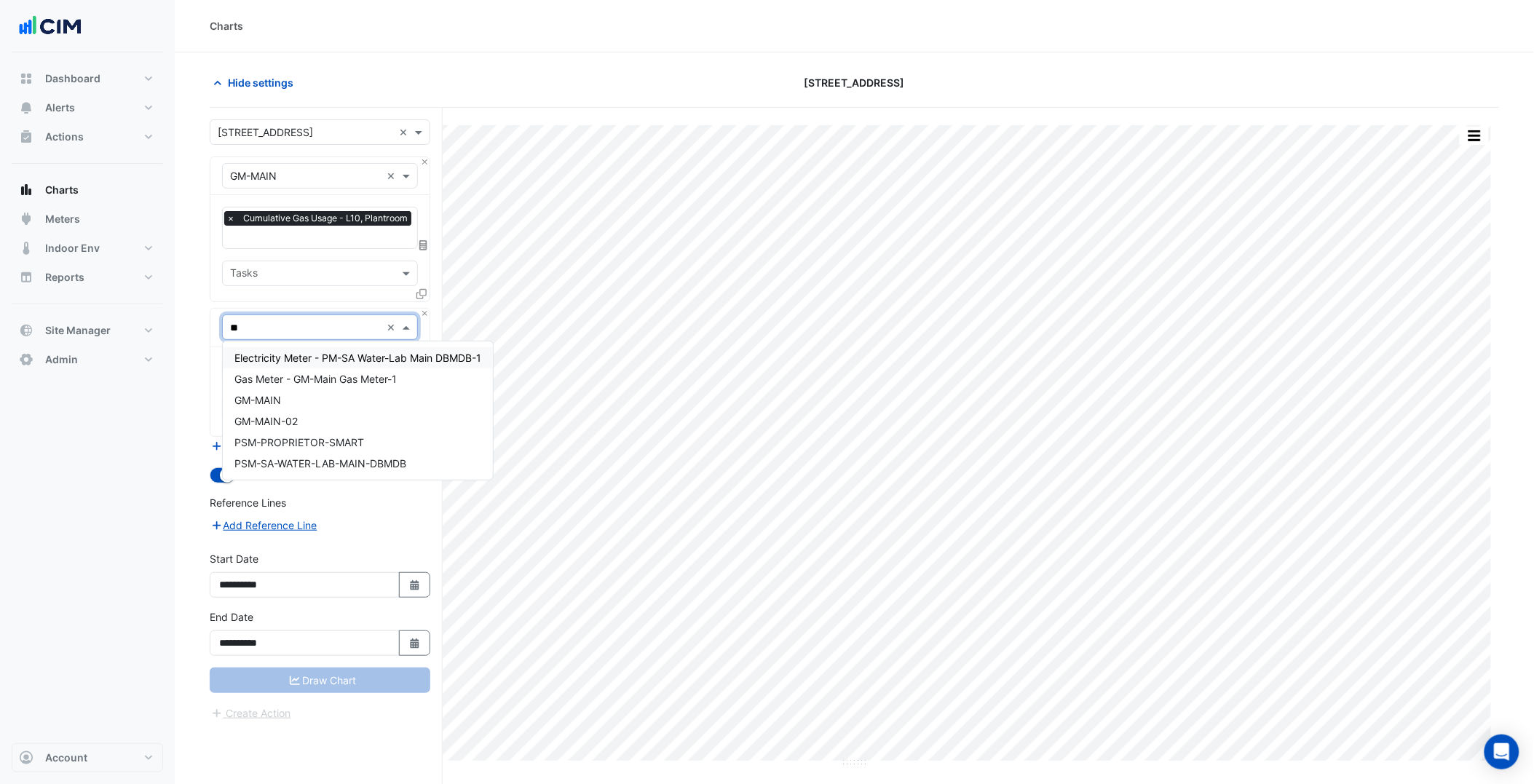
type input "***"
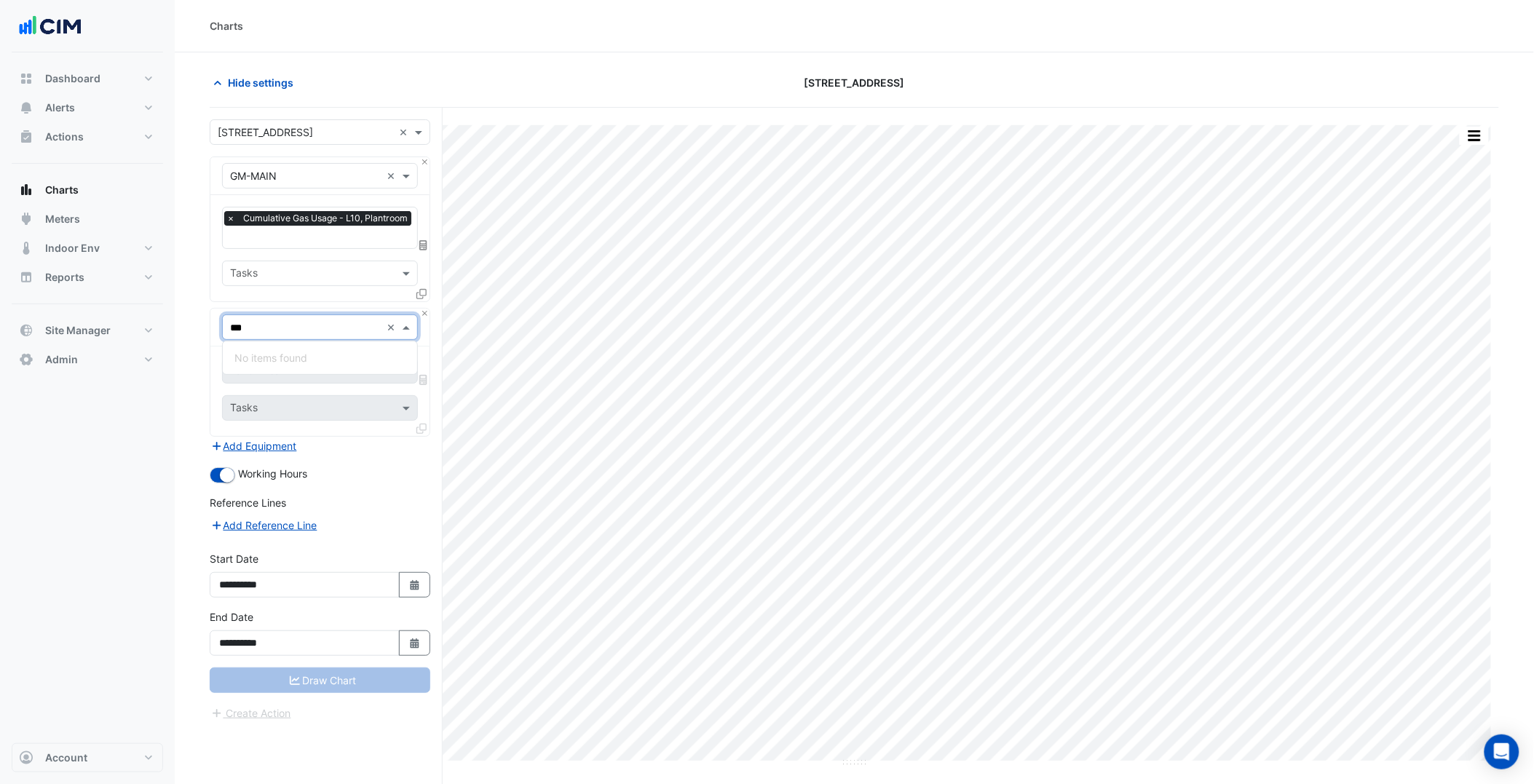
drag, startPoint x: 268, startPoint y: 316, endPoint x: 177, endPoint y: 322, distance: 91.2
click at [177, 322] on section "Hide settings [STREET_ADDRESS] Print Save as JPEG Save as PNG Pivot Data Table …" at bounding box center [854, 445] width 1359 height 787
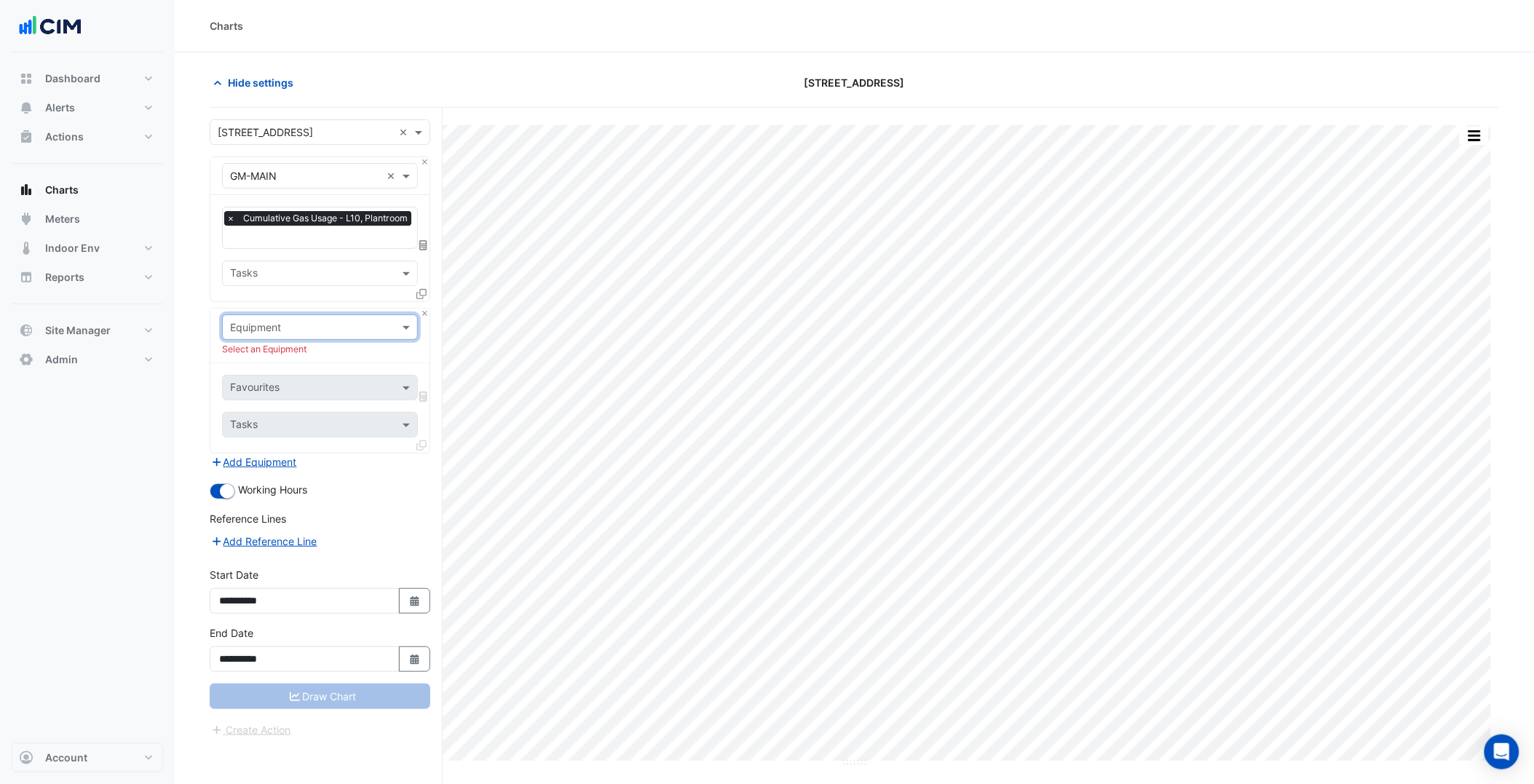
click at [257, 320] on input "text" at bounding box center [305, 328] width 151 height 16
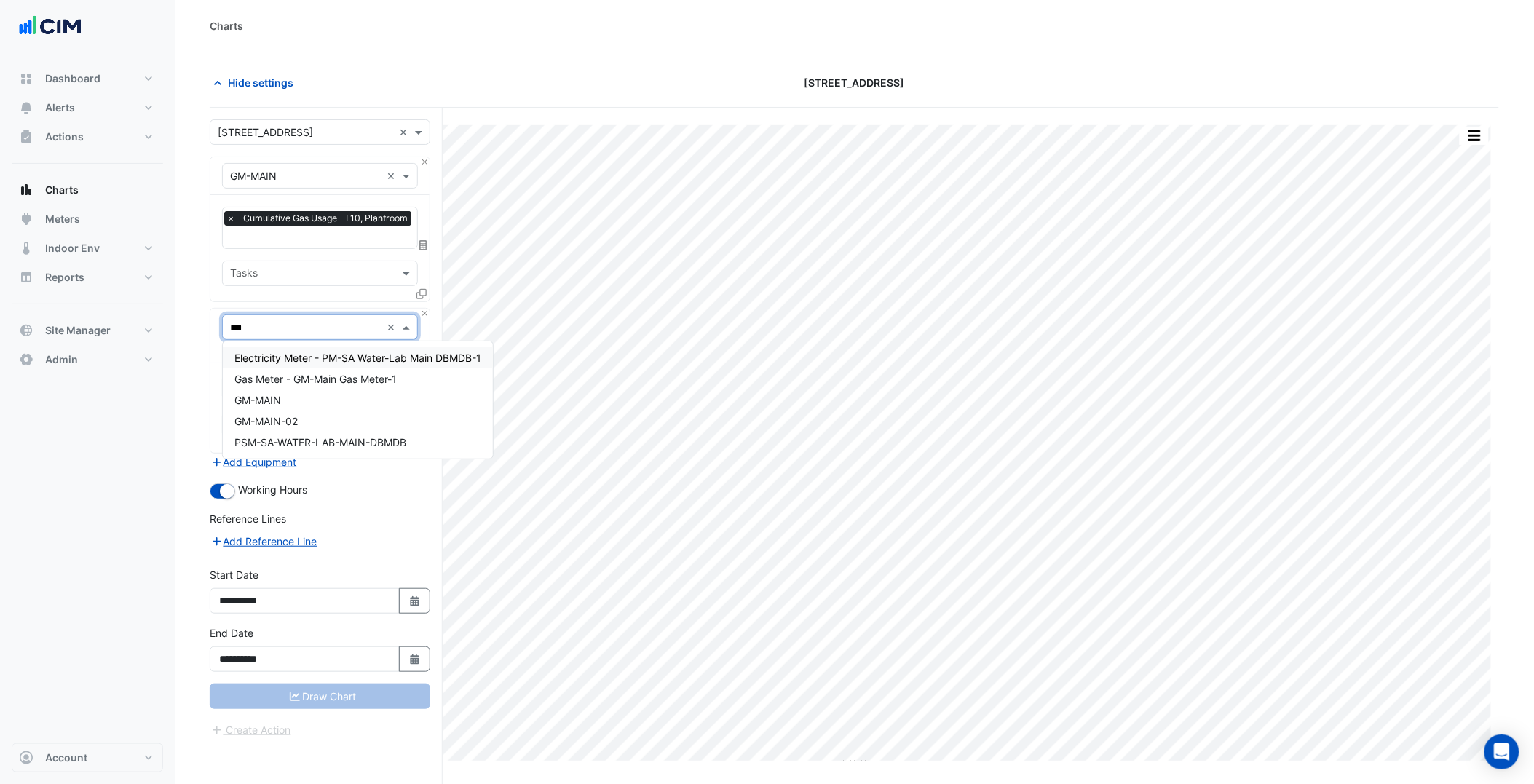
type input "****"
click at [333, 425] on div "GM-MAIN-02" at bounding box center [357, 421] width 270 height 22
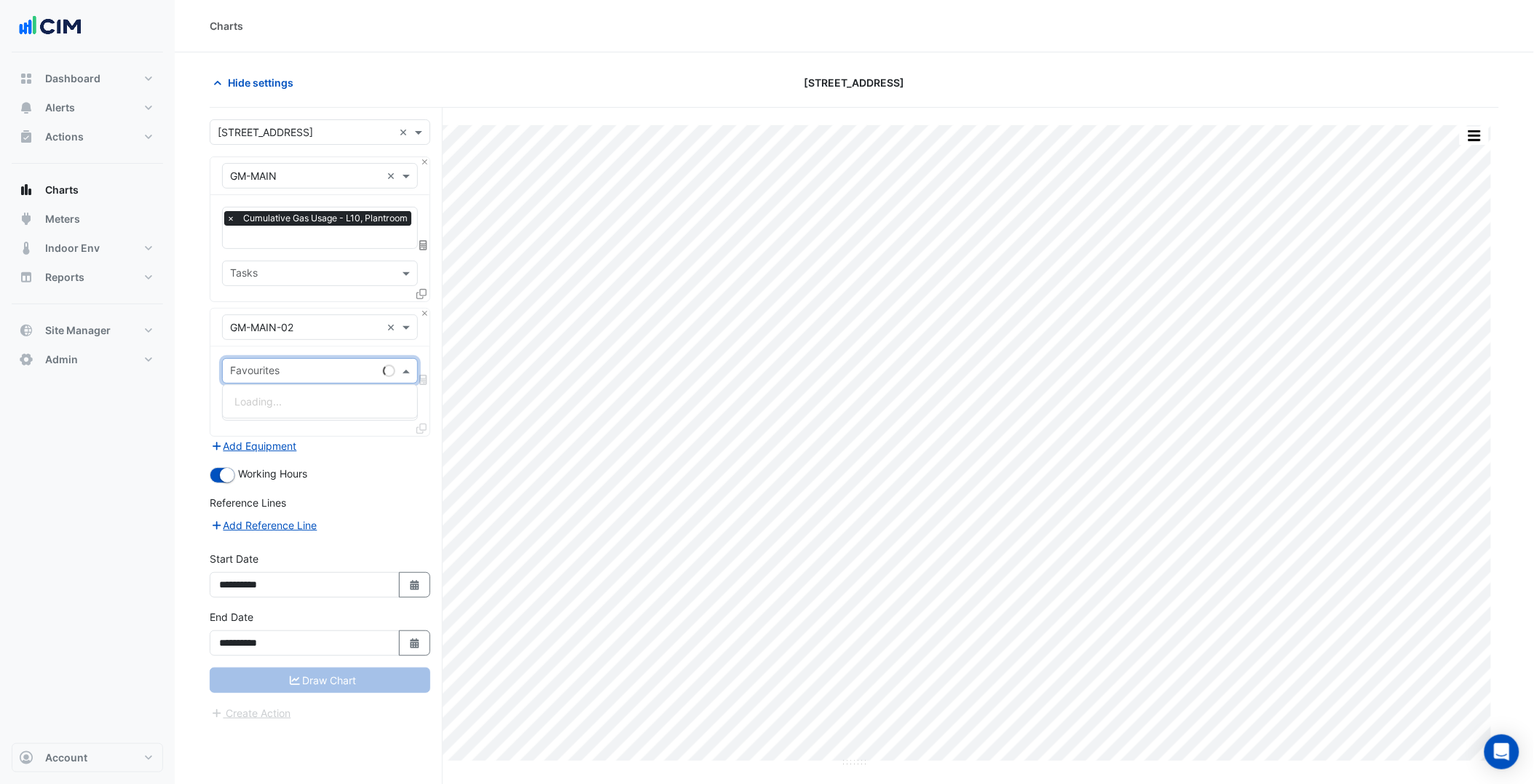
click at [296, 369] on input "text" at bounding box center [303, 373] width 147 height 16
click at [323, 410] on div "Cumulative Gas Usage - L10, Gas" at bounding box center [320, 401] width 194 height 22
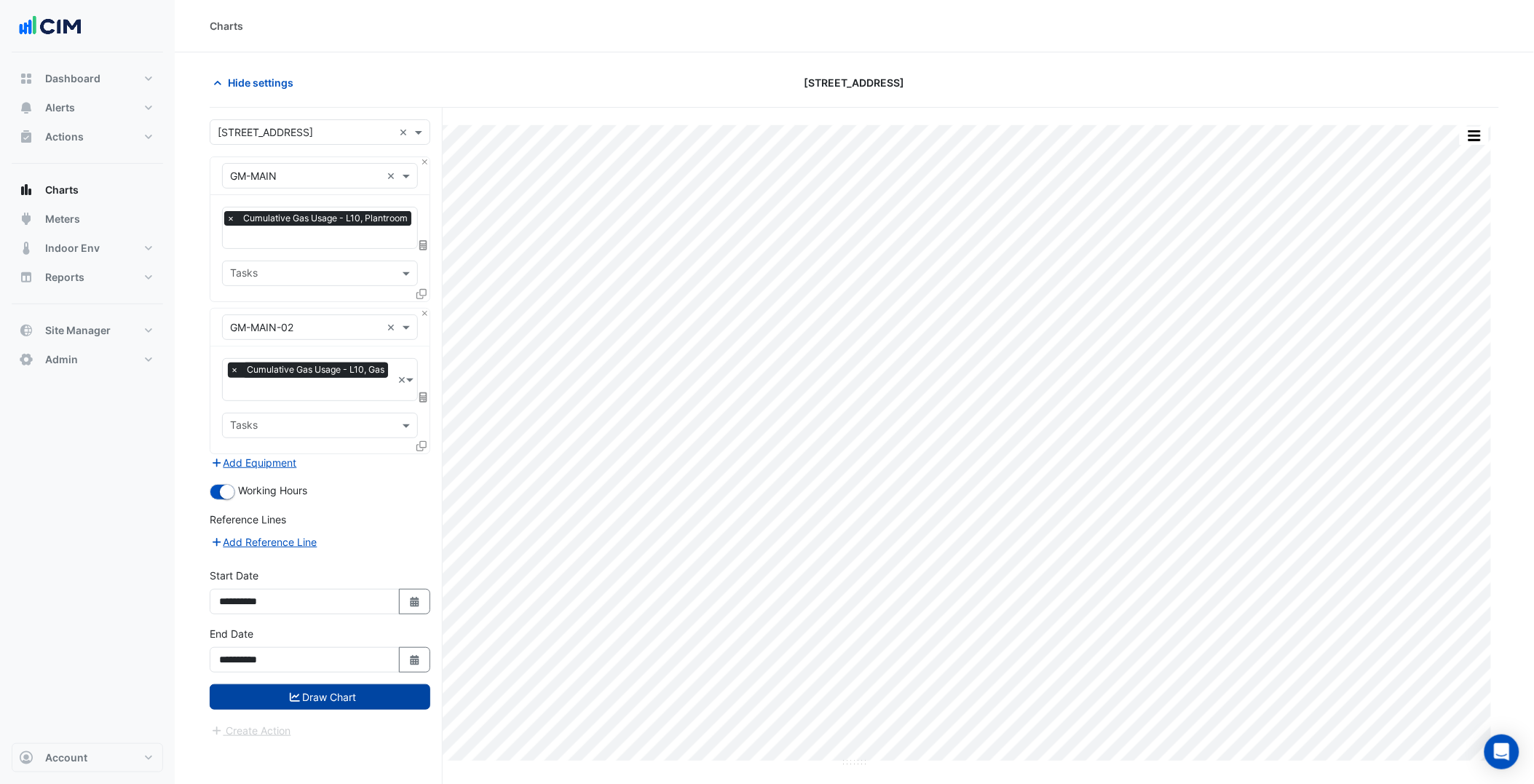
click at [360, 687] on button "Draw Chart" at bounding box center [320, 697] width 221 height 26
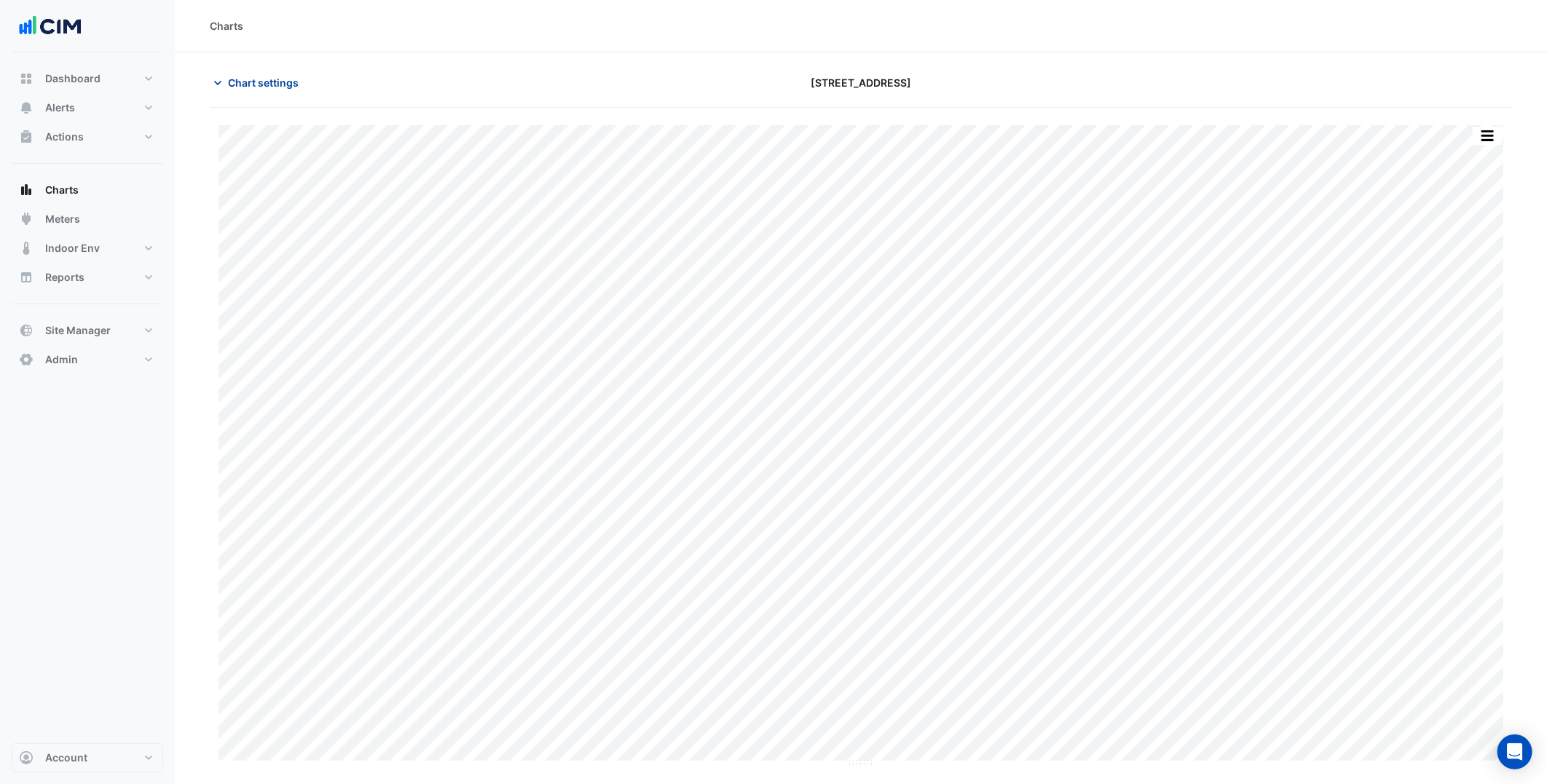
click at [280, 81] on span "Chart settings" at bounding box center [263, 82] width 71 height 16
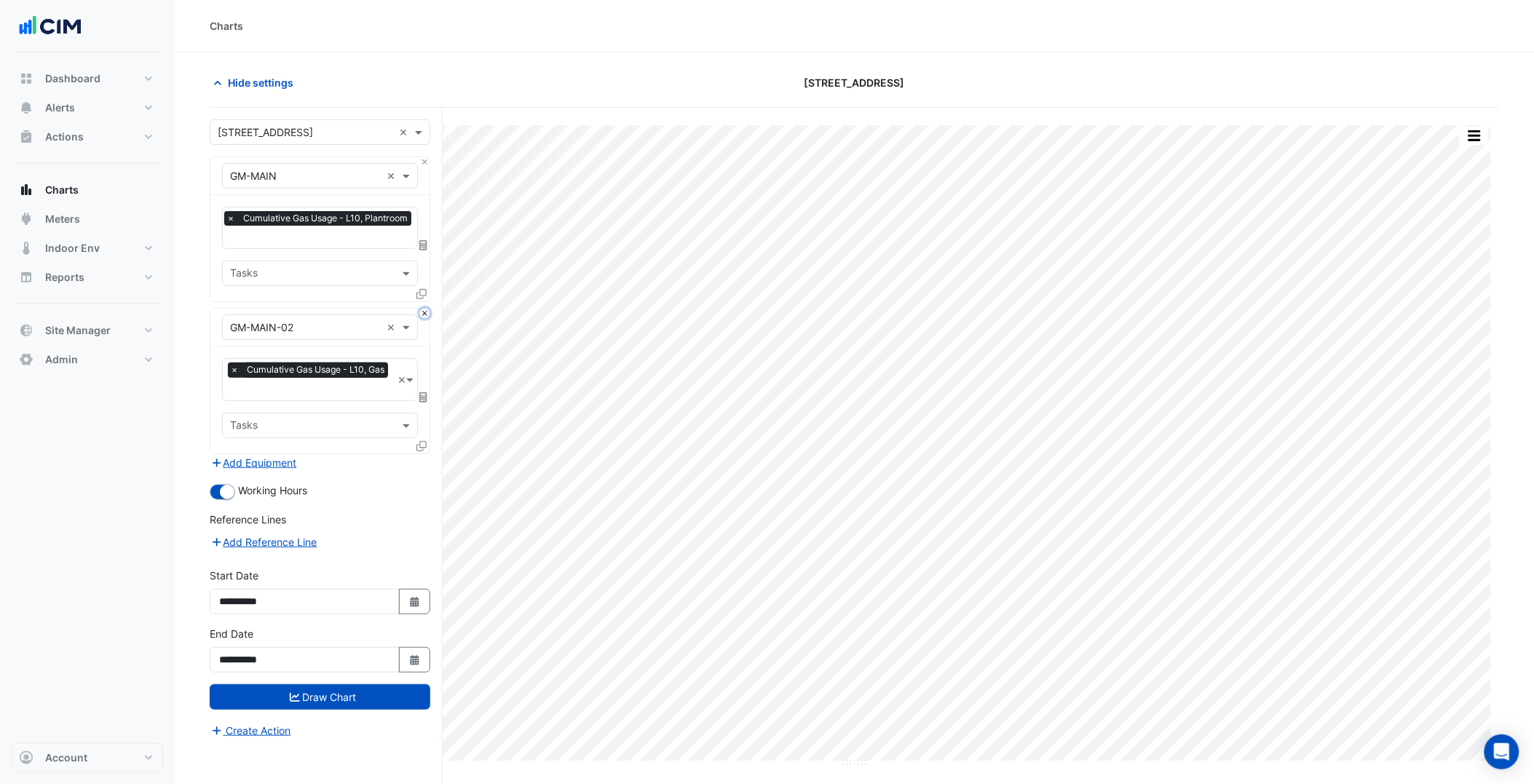
click at [425, 315] on button "Close" at bounding box center [425, 314] width 10 height 10
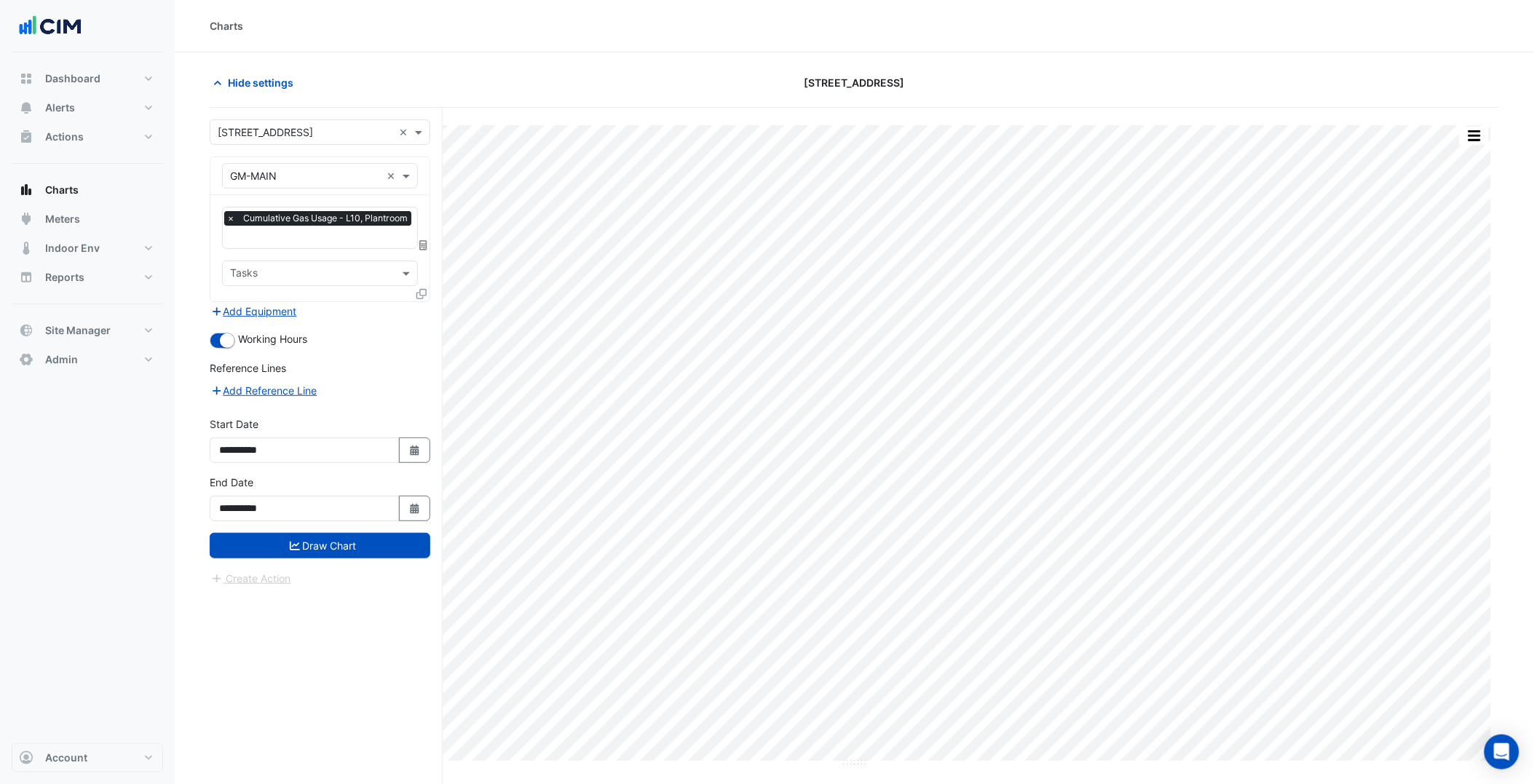
click at [426, 244] on icon at bounding box center [423, 245] width 8 height 10
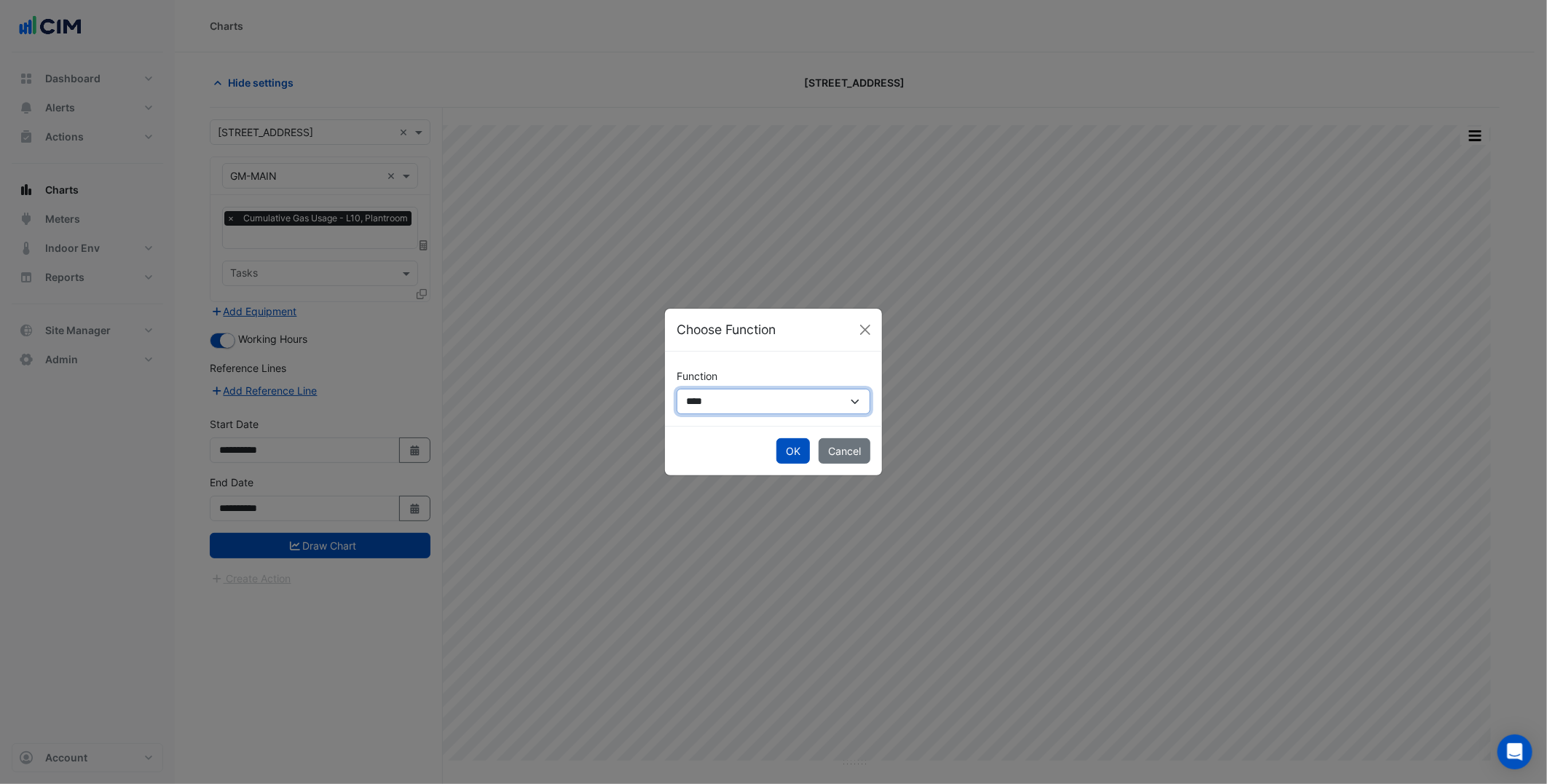
click at [755, 409] on select "**********" at bounding box center [773, 401] width 193 height 26
select select "******"
click at [676, 389] on select "**********" at bounding box center [773, 401] width 193 height 26
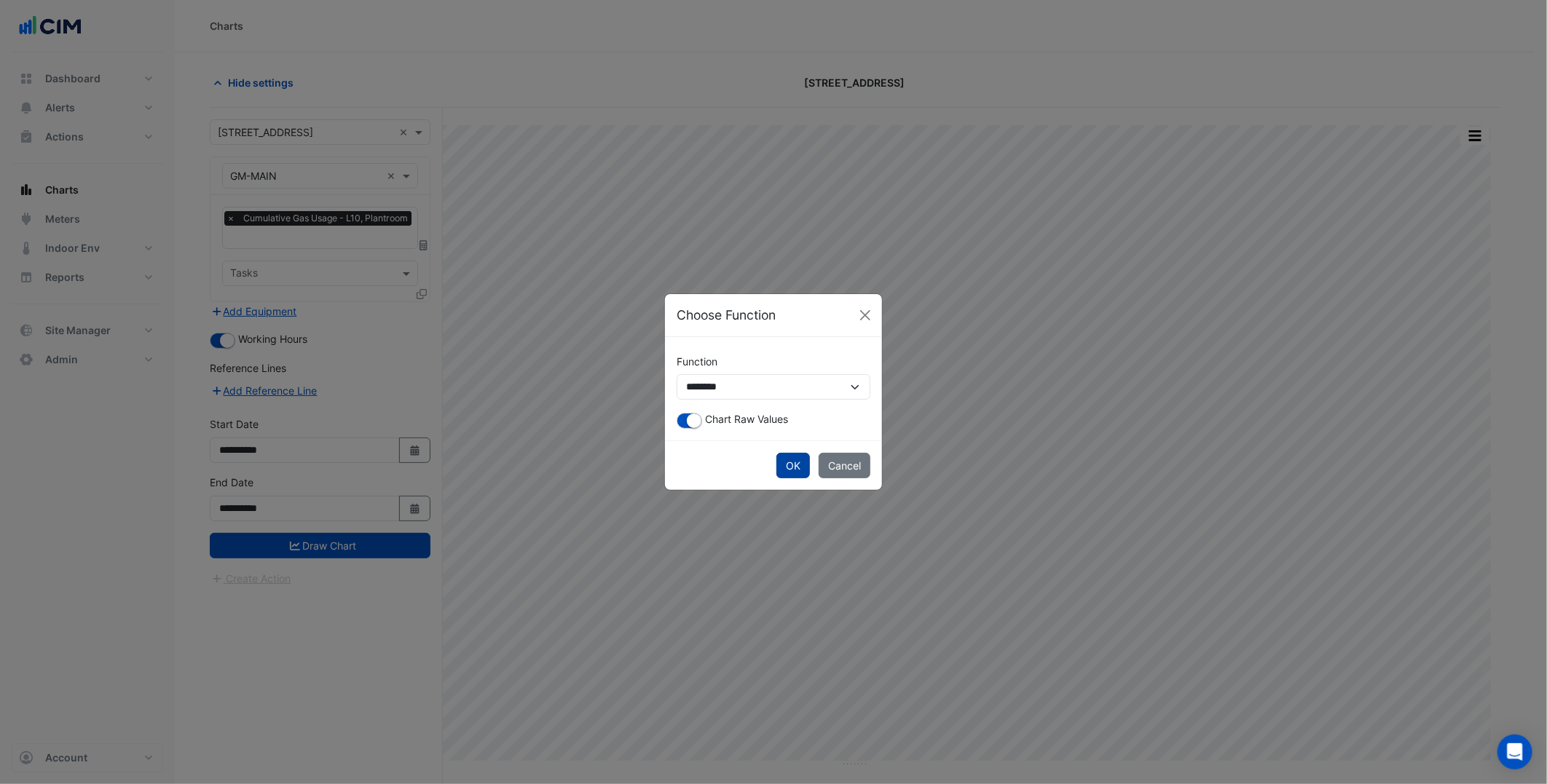
click at [799, 454] on button "OK" at bounding box center [793, 465] width 33 height 26
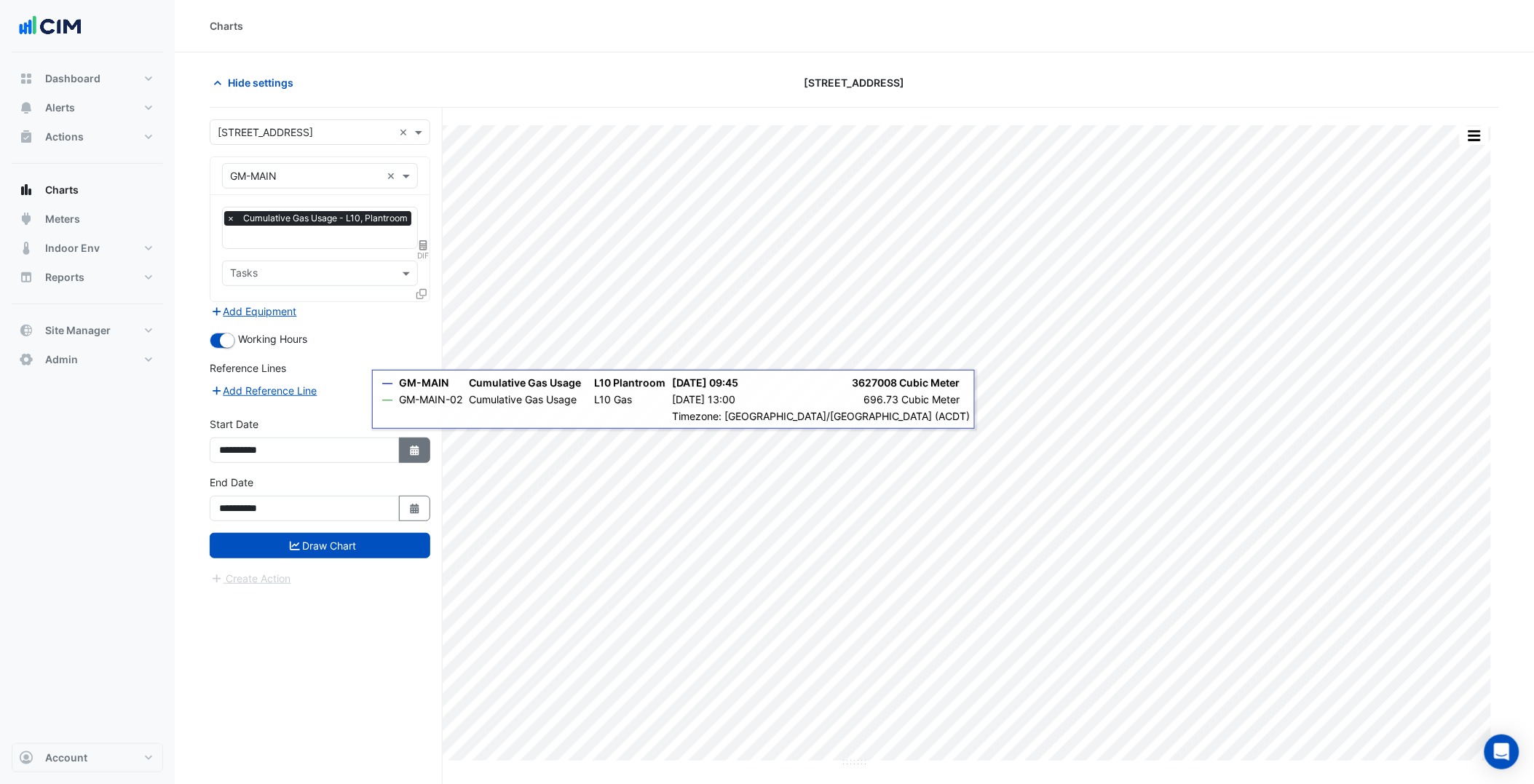
click at [416, 452] on fa-icon "Select Date" at bounding box center [414, 450] width 13 height 13
select select "****"
click at [372, 247] on button "Next month" at bounding box center [374, 255] width 18 height 24
click at [373, 257] on span "Next month" at bounding box center [373, 254] width 11 height 11
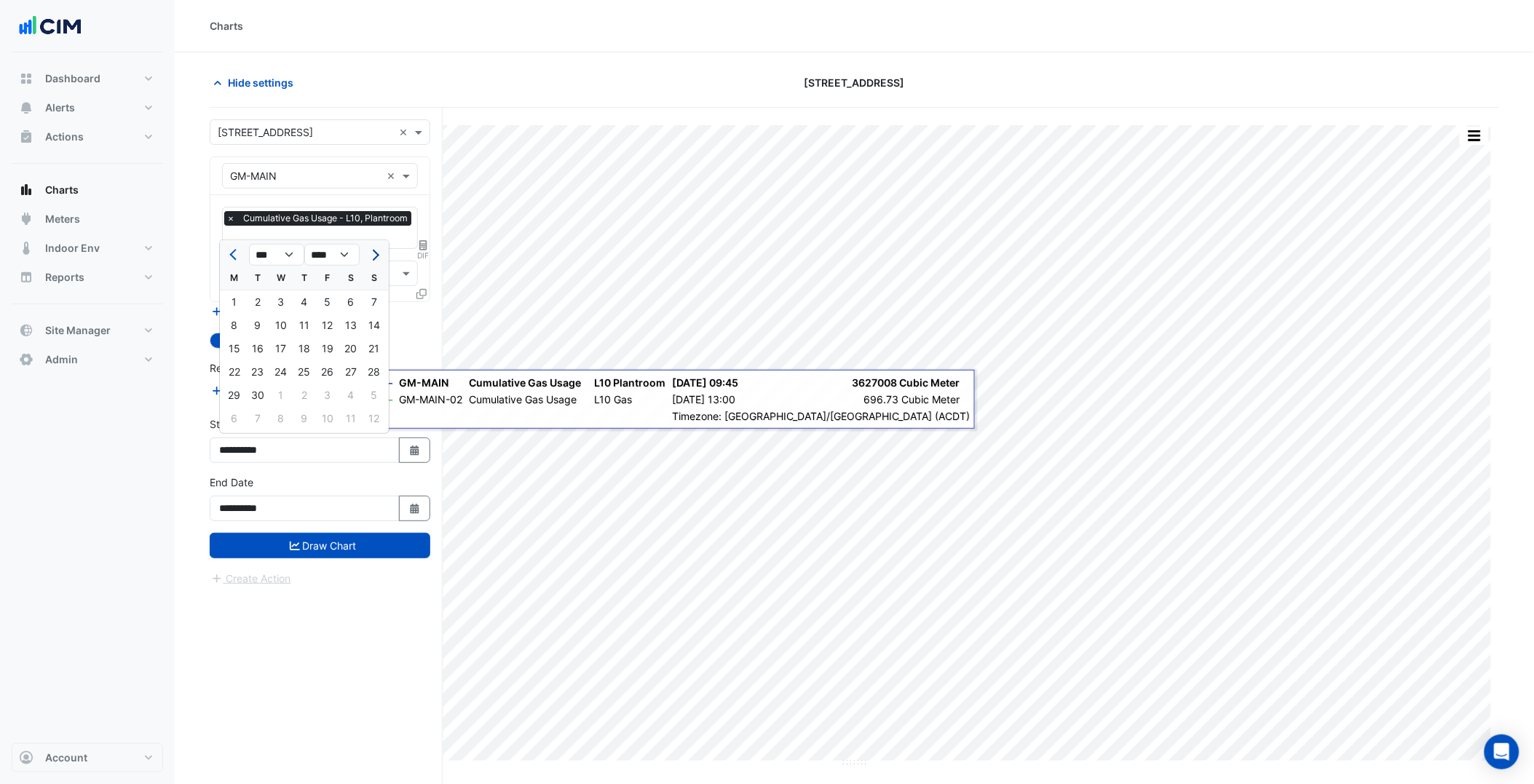
click at [373, 257] on span "Next month" at bounding box center [373, 254] width 11 height 11
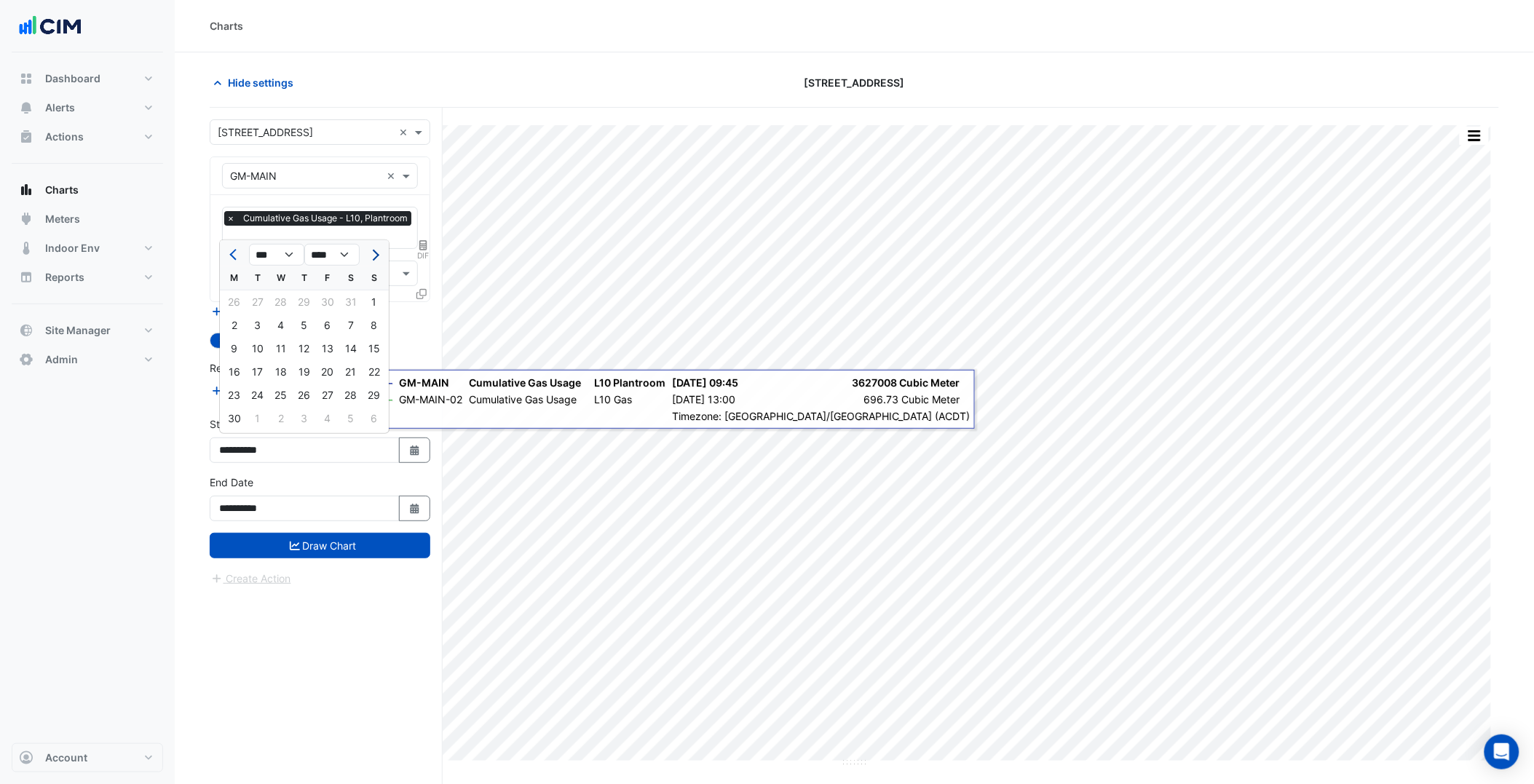
click at [373, 257] on span "Next month" at bounding box center [373, 254] width 11 height 11
select select "*"
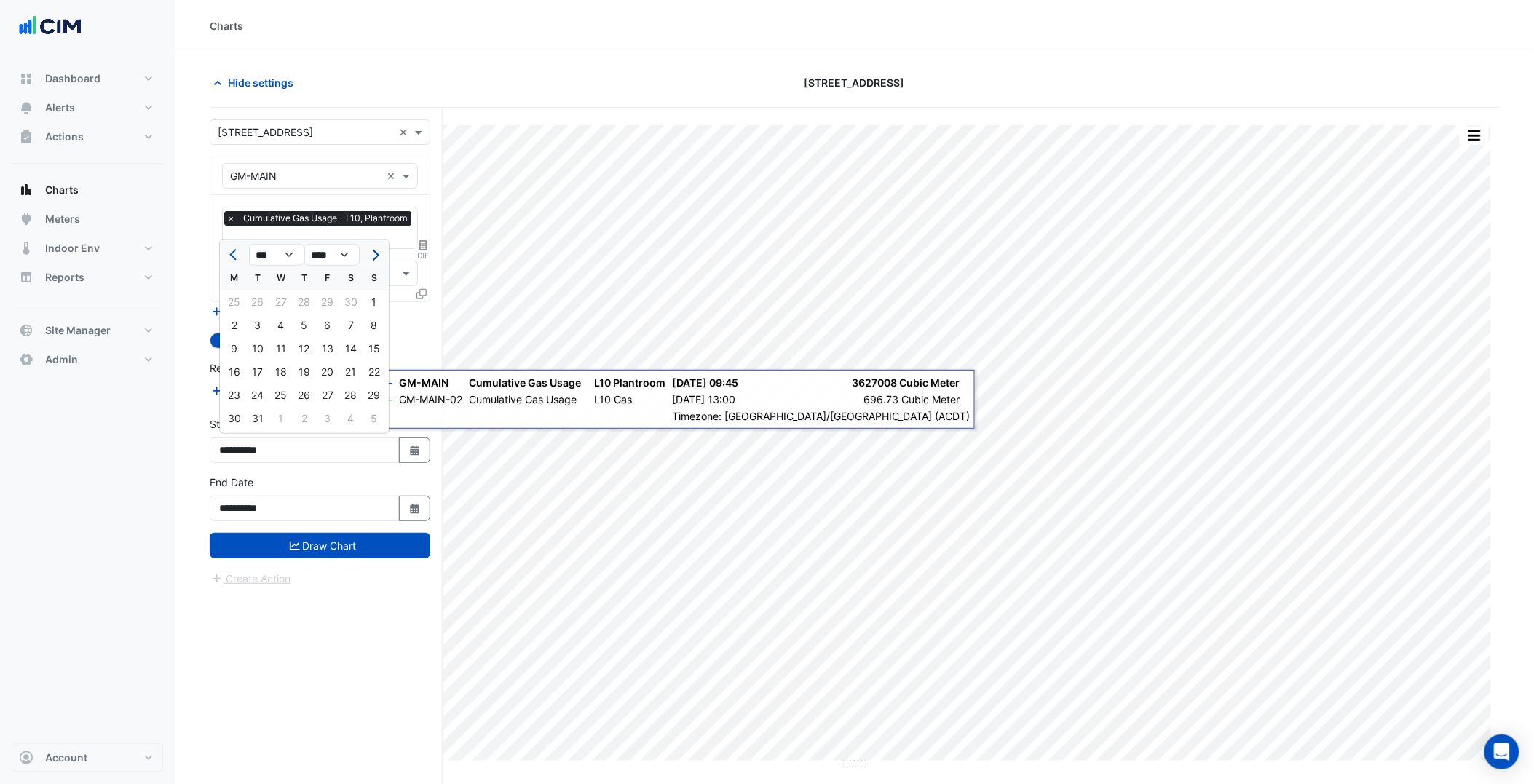
select select "****"
click at [278, 299] on div "1" at bounding box center [282, 302] width 24 height 24
type input "**********"
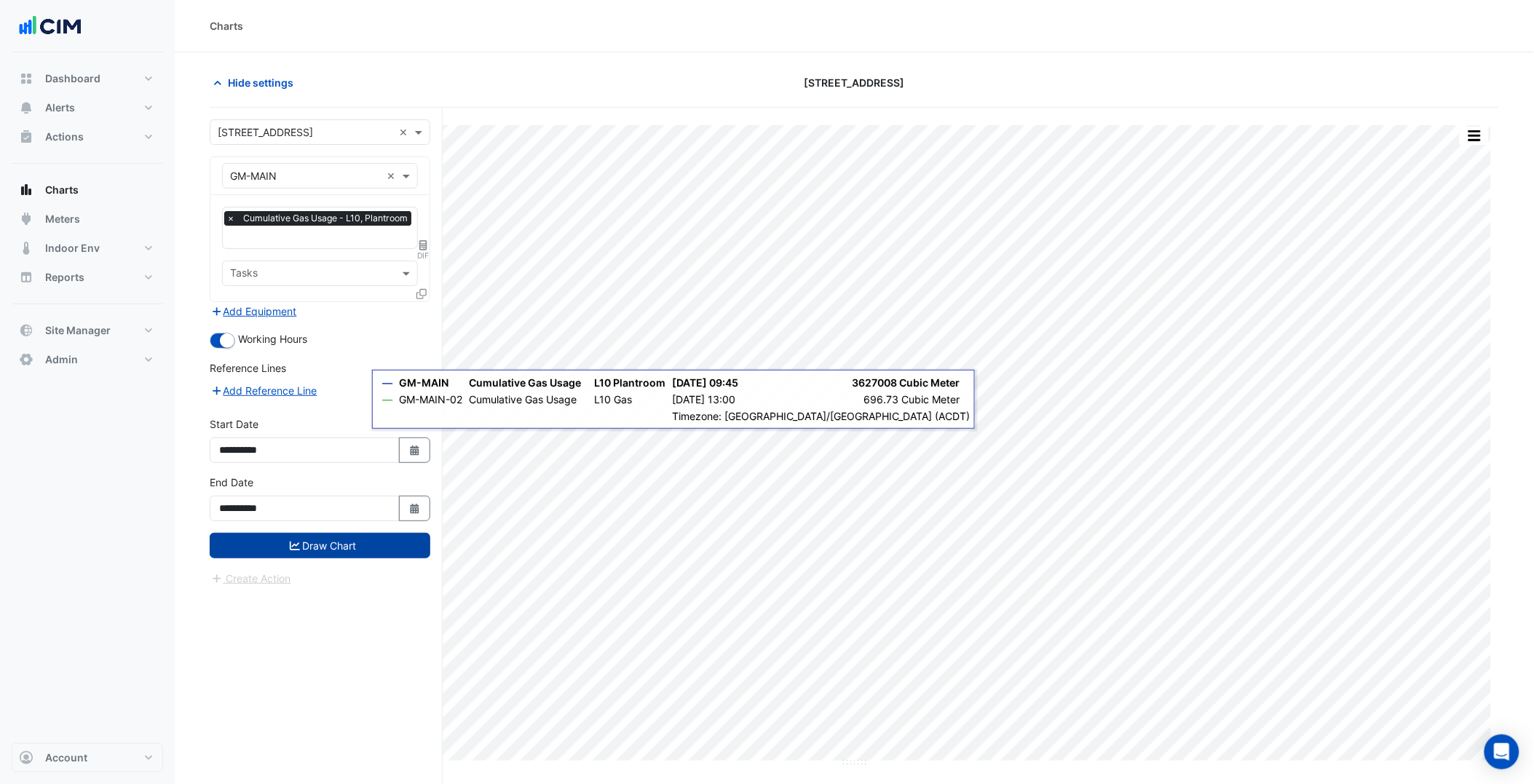
click at [352, 546] on button "Draw Chart" at bounding box center [320, 546] width 221 height 26
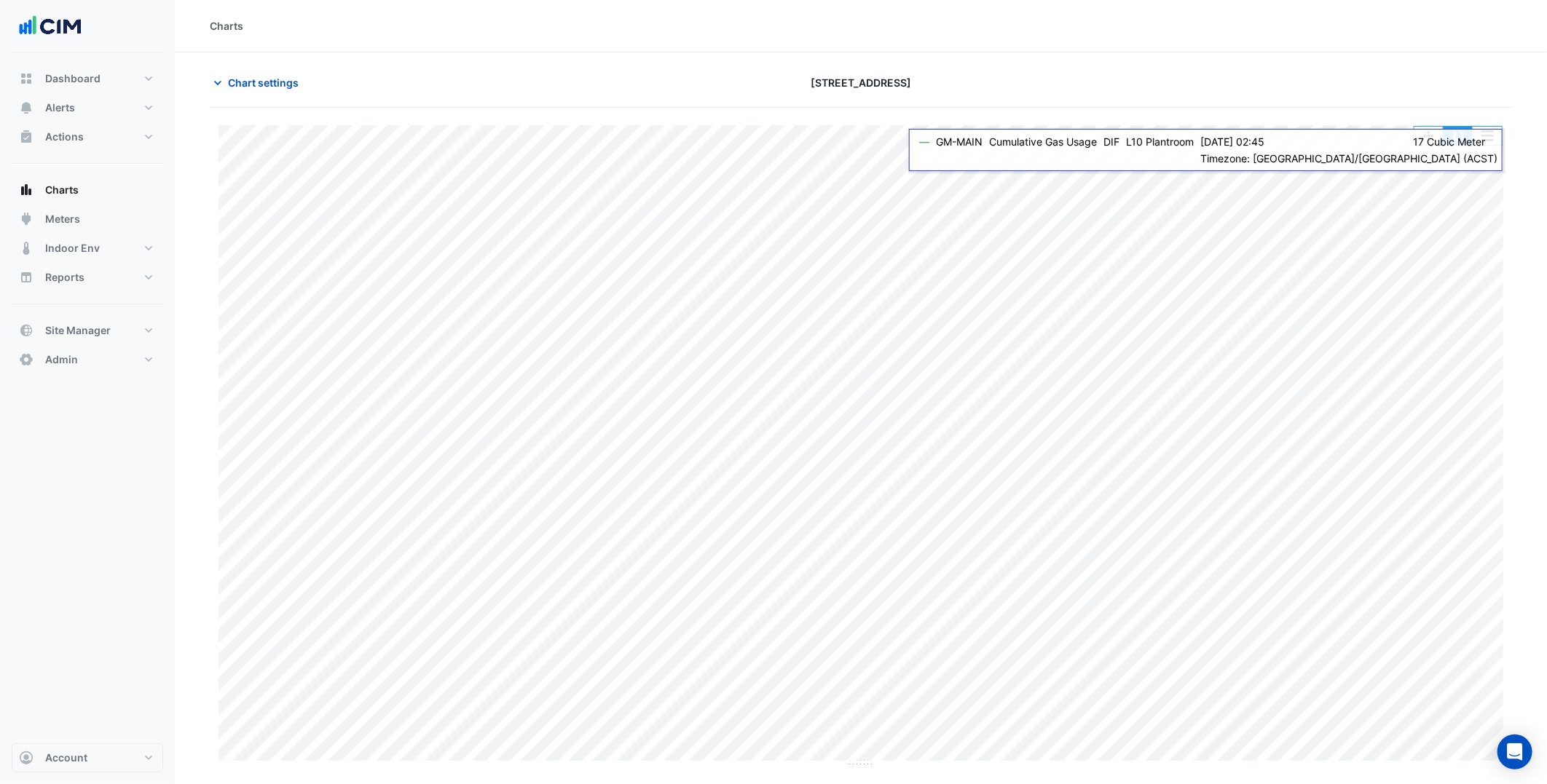
click at [1455, 136] on button "button" at bounding box center [1459, 135] width 29 height 19
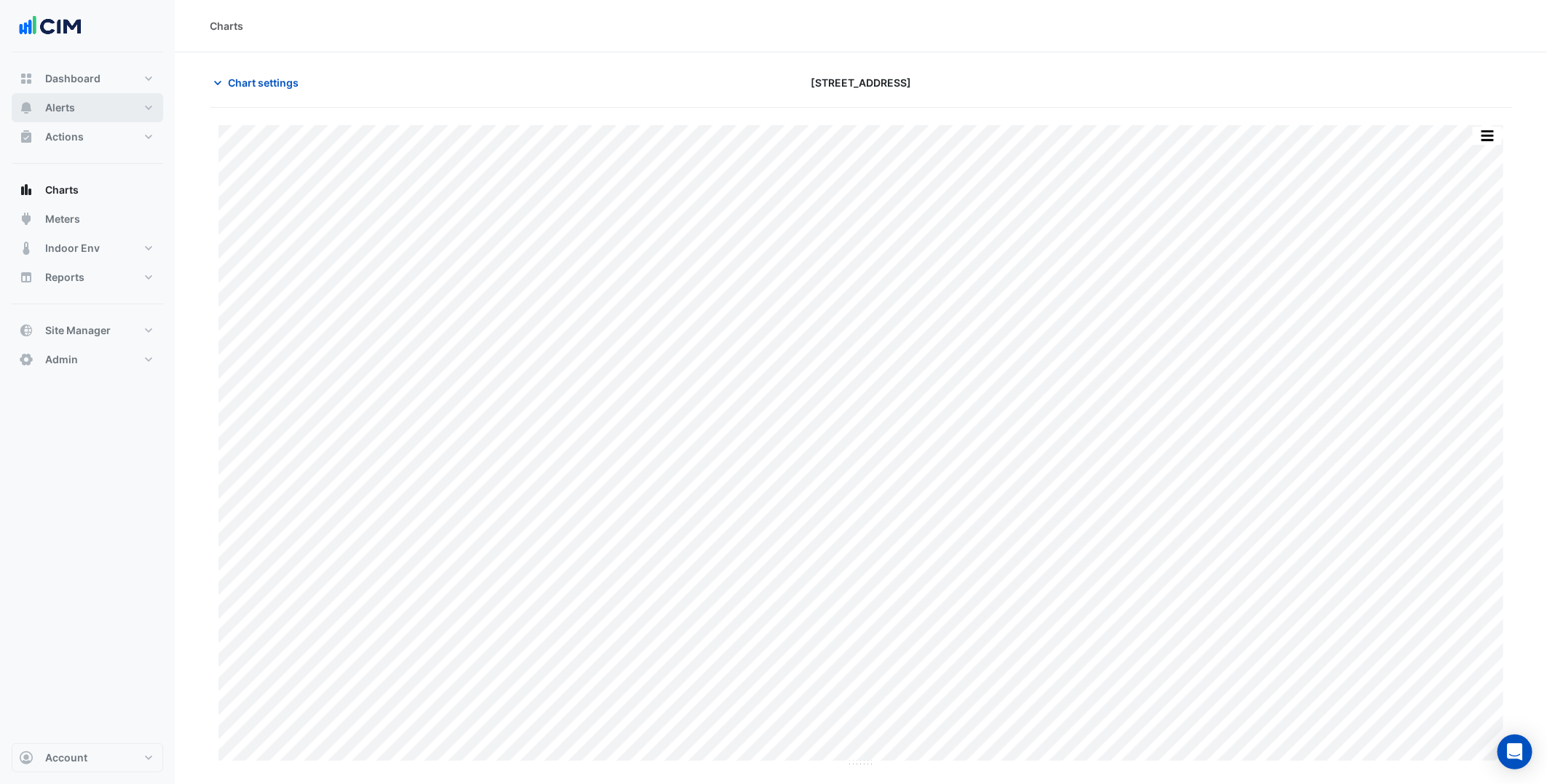
click at [106, 115] on button "Alerts" at bounding box center [87, 108] width 151 height 29
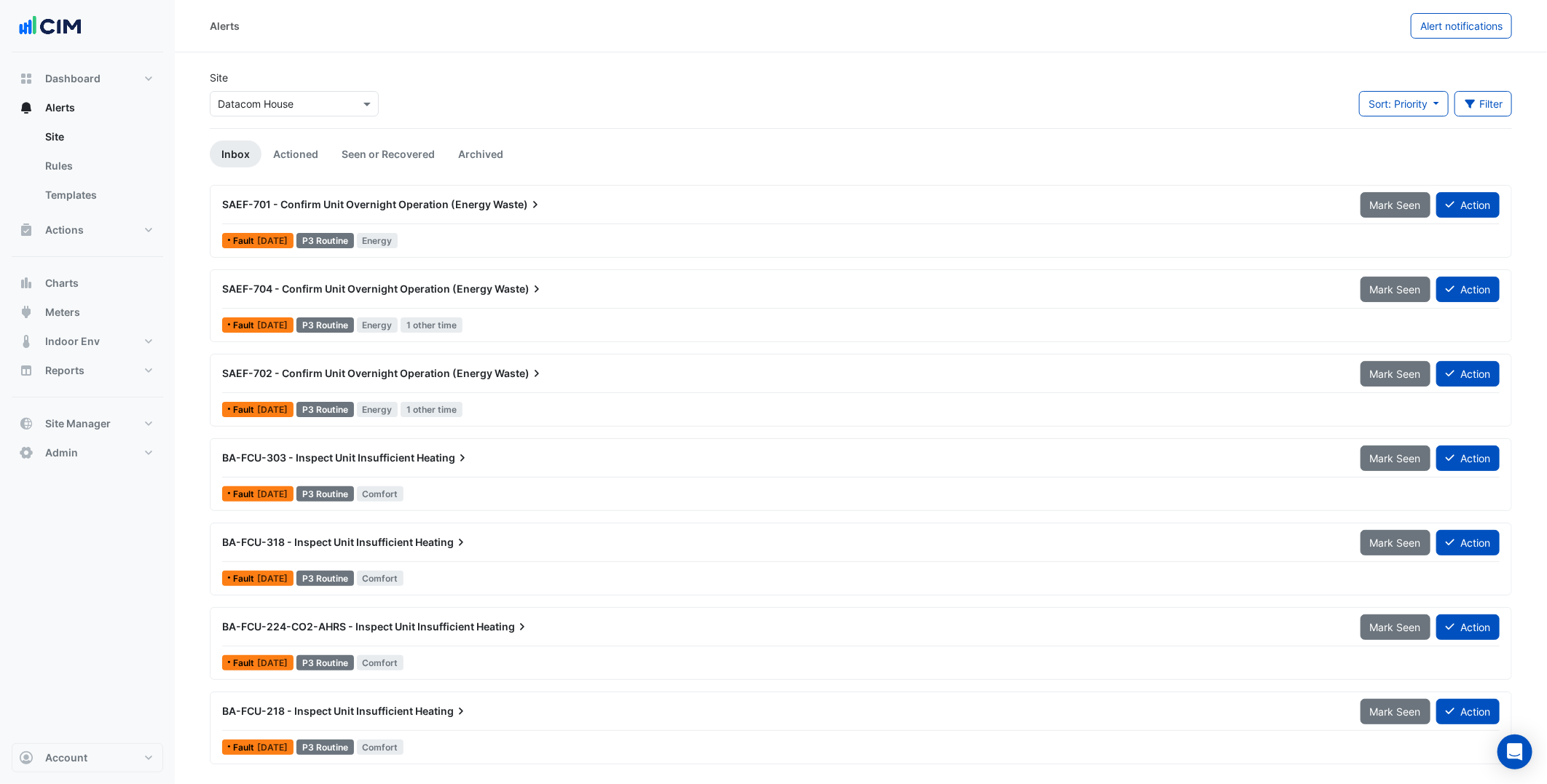
click at [317, 107] on input "text" at bounding box center [280, 105] width 124 height 16
type input "*****"
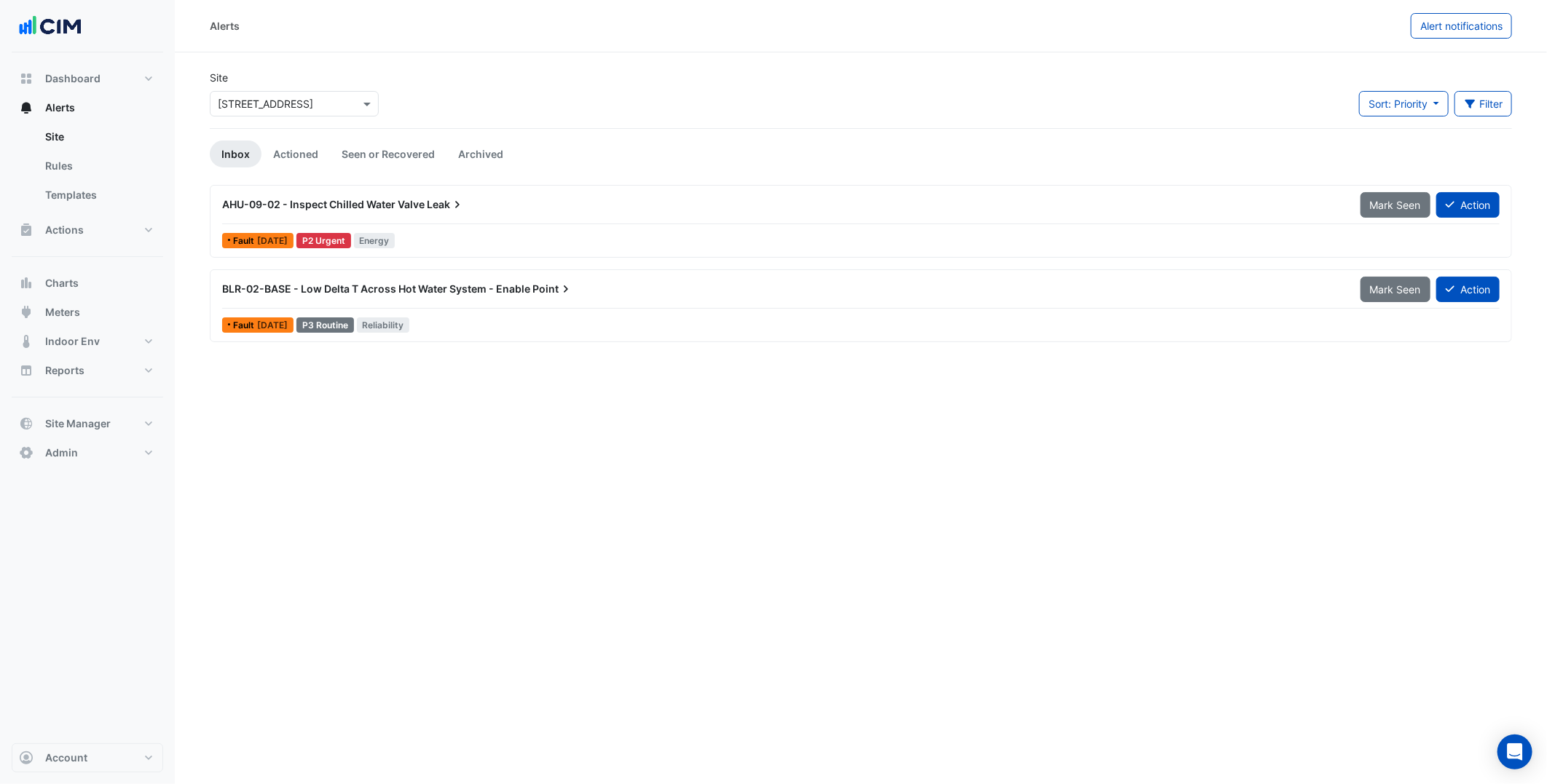
click at [504, 383] on div "Alerts Alert notifications Site Select a Site × 250 Victoria Square Sort: Prior…" at bounding box center [861, 392] width 1372 height 784
click at [129, 331] on button "Indoor Env" at bounding box center [87, 341] width 151 height 29
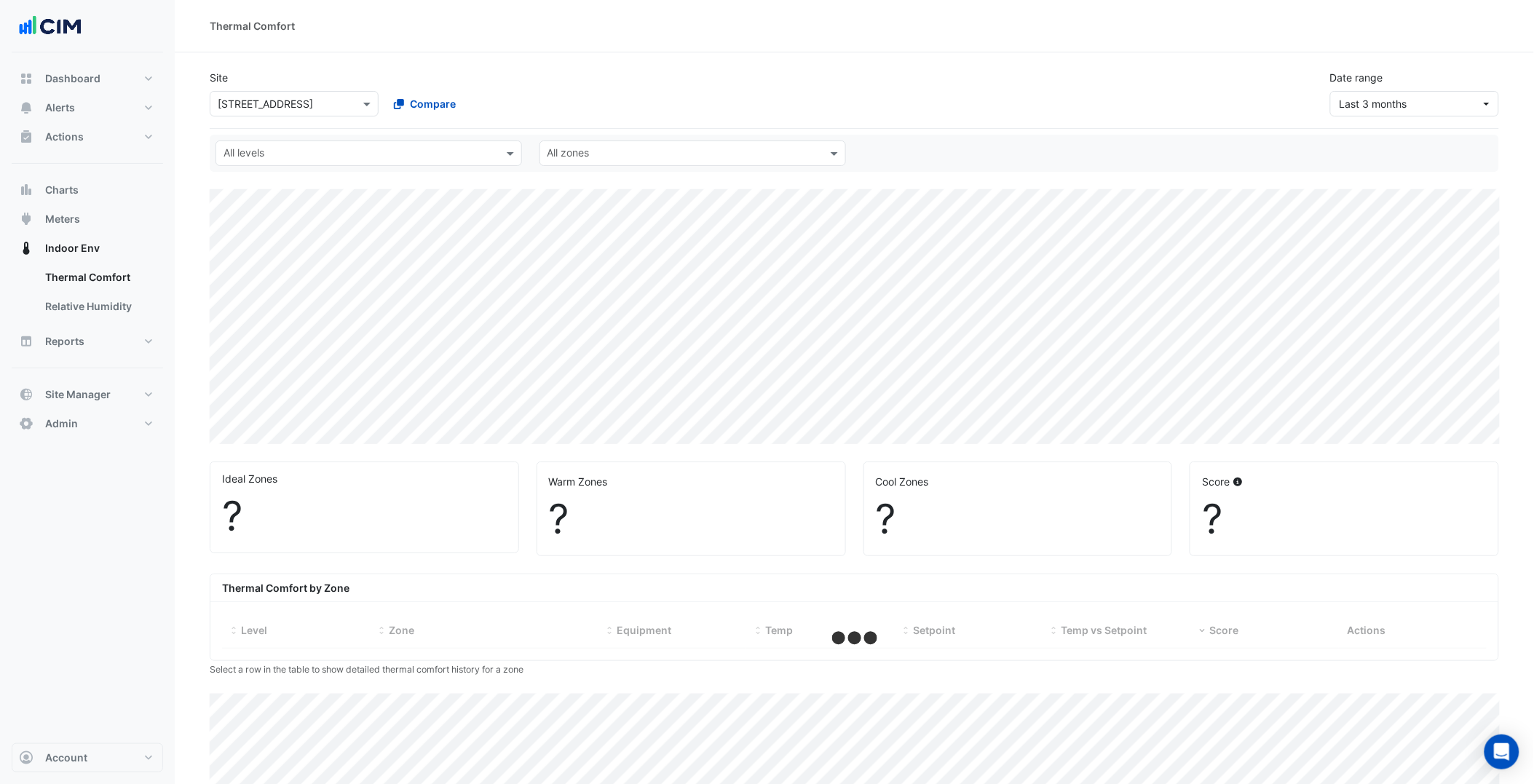
select select "***"
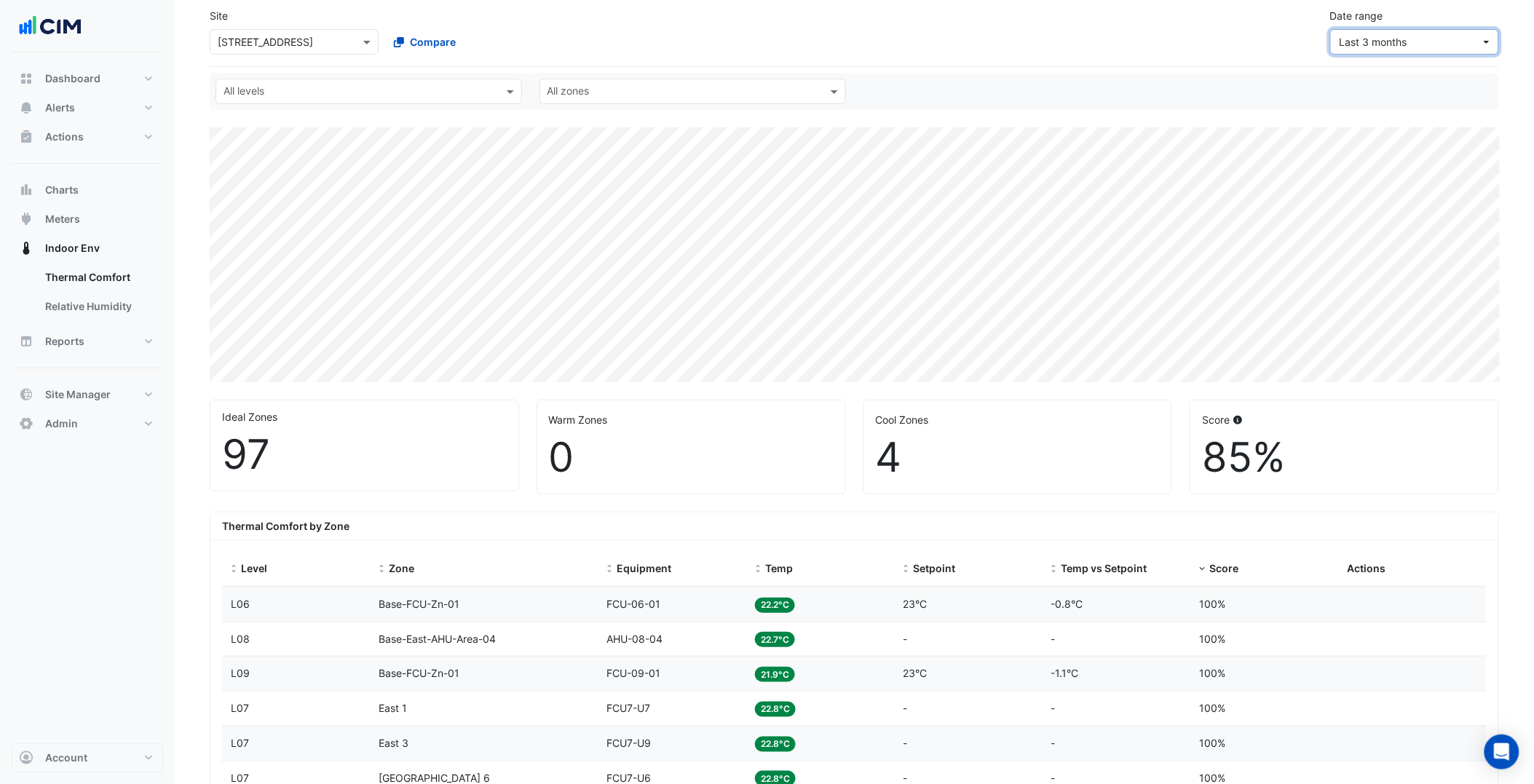
click at [1489, 29] on button "Last 3 months" at bounding box center [1415, 42] width 169 height 26
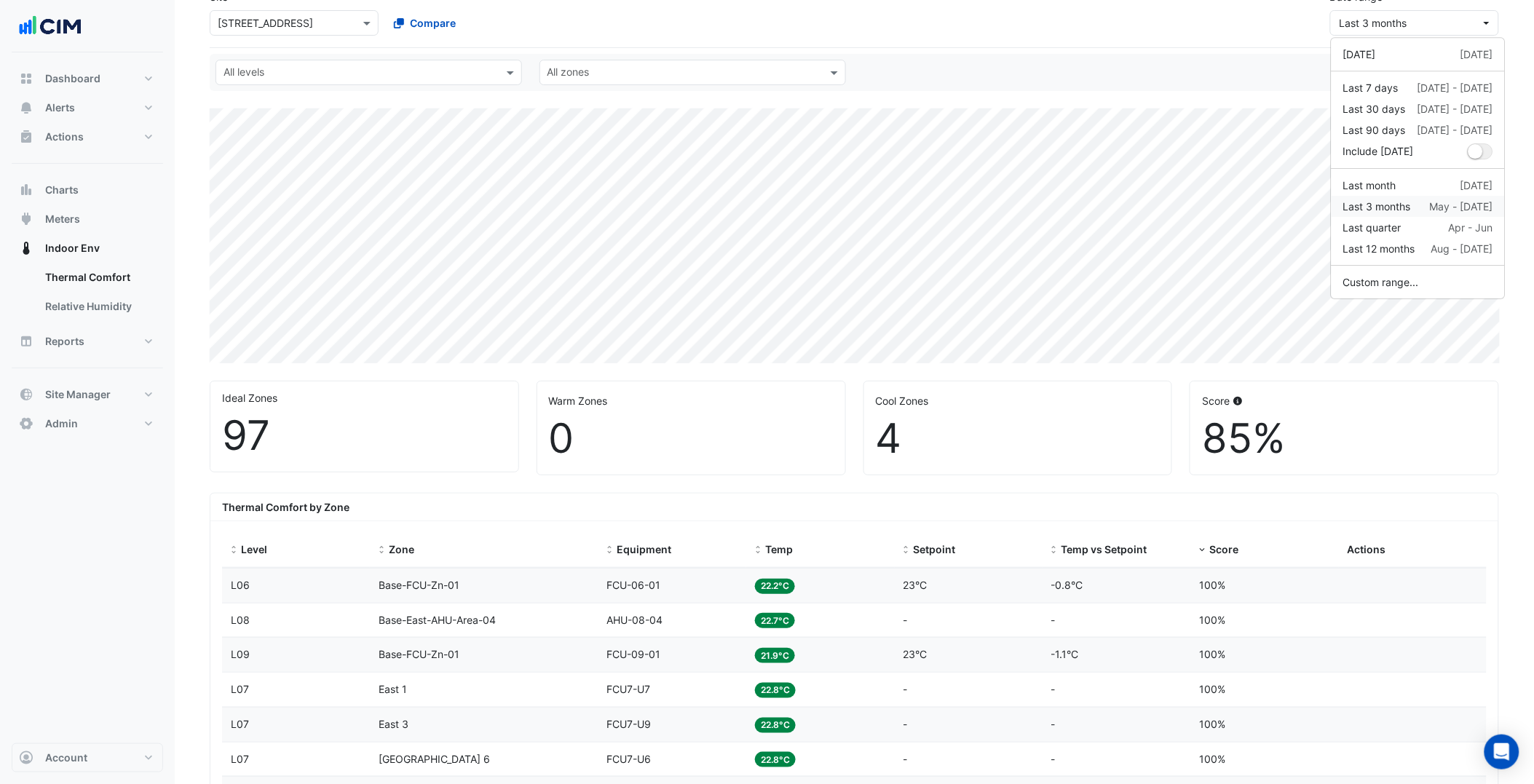
click at [1397, 213] on div "Last 3 months" at bounding box center [1377, 207] width 68 height 16
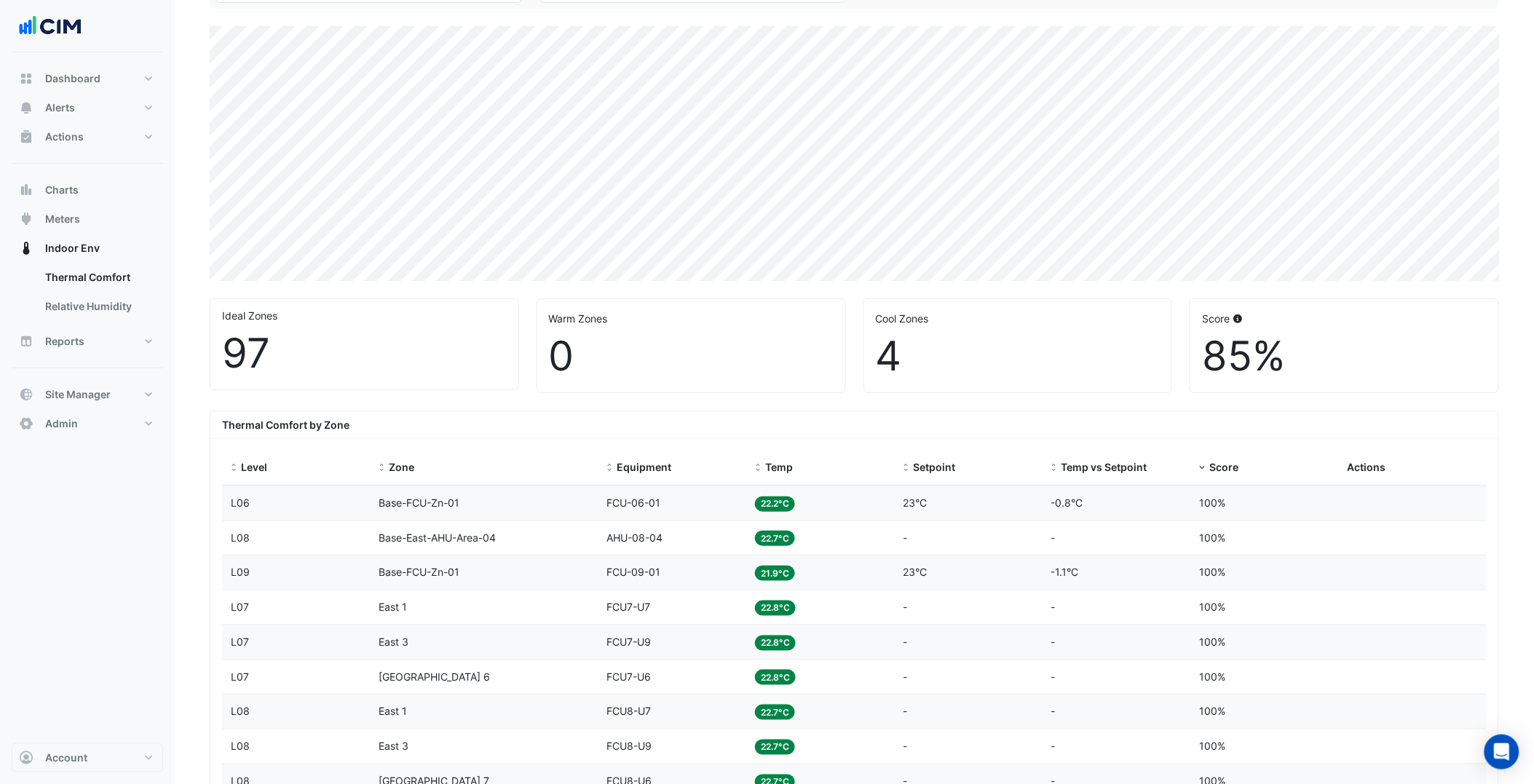
scroll to position [19, 0]
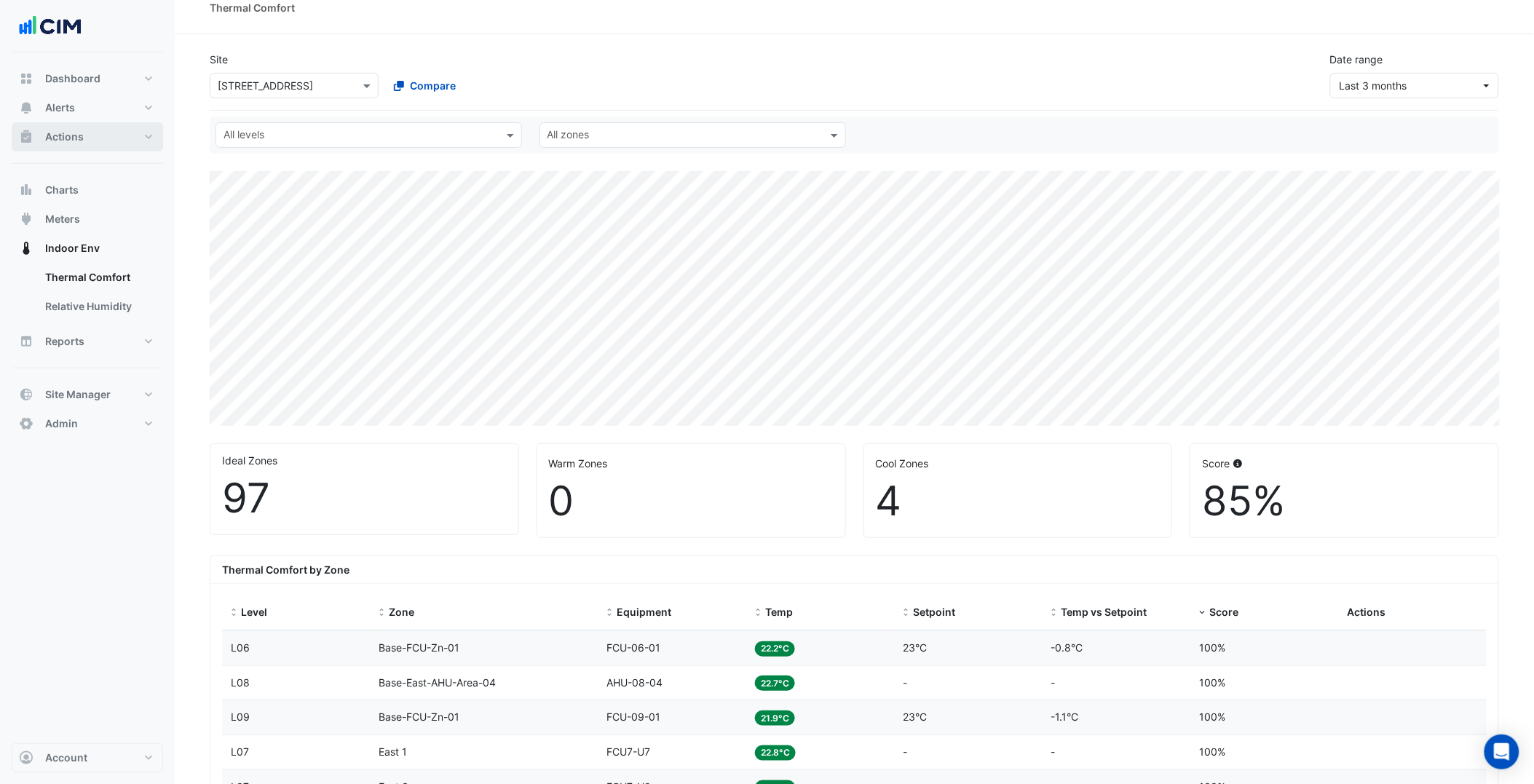
click at [132, 134] on button "Actions" at bounding box center [87, 137] width 151 height 29
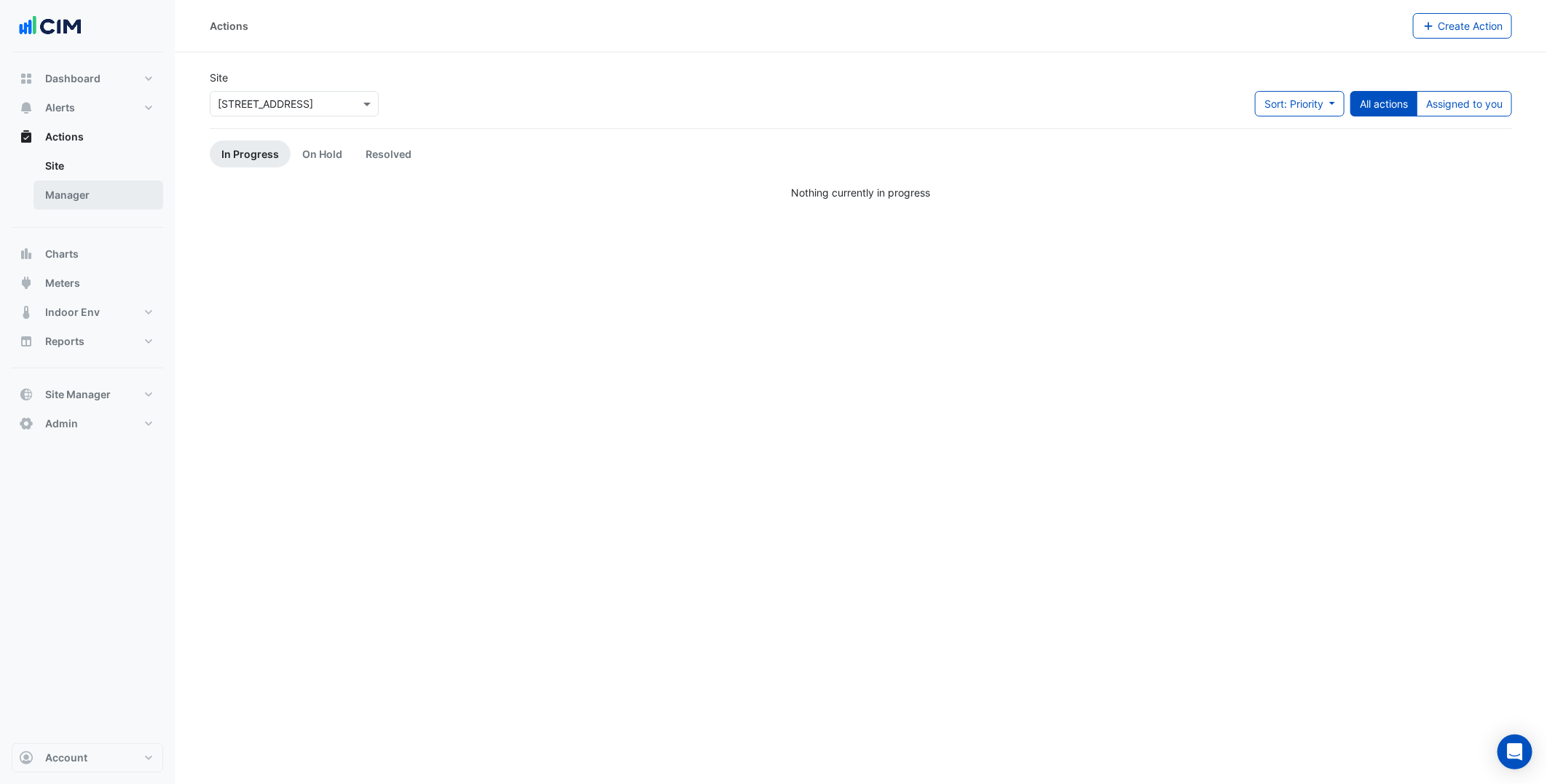
click at [135, 198] on link "Manager" at bounding box center [98, 195] width 130 height 29
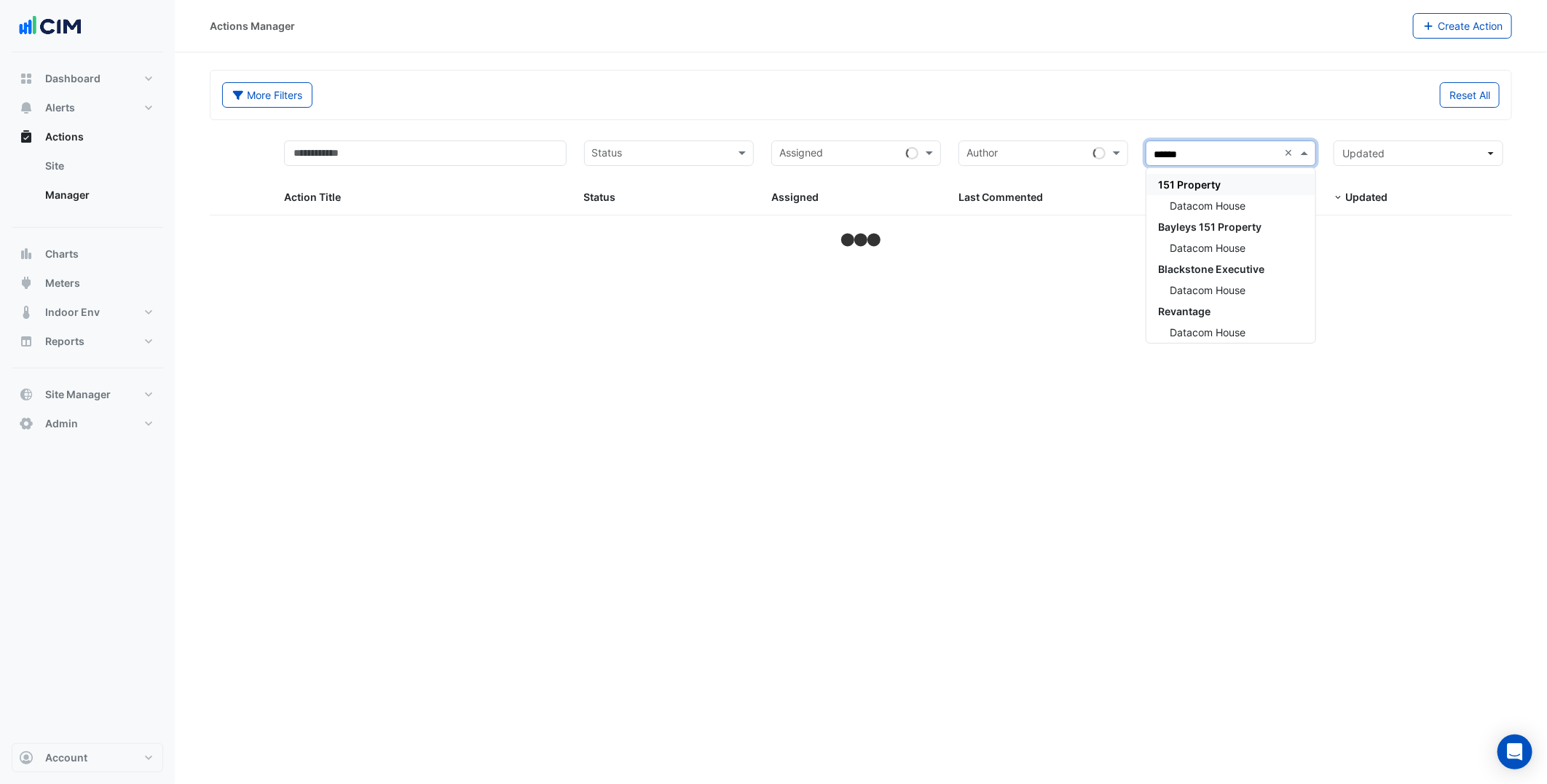
type input "*******"
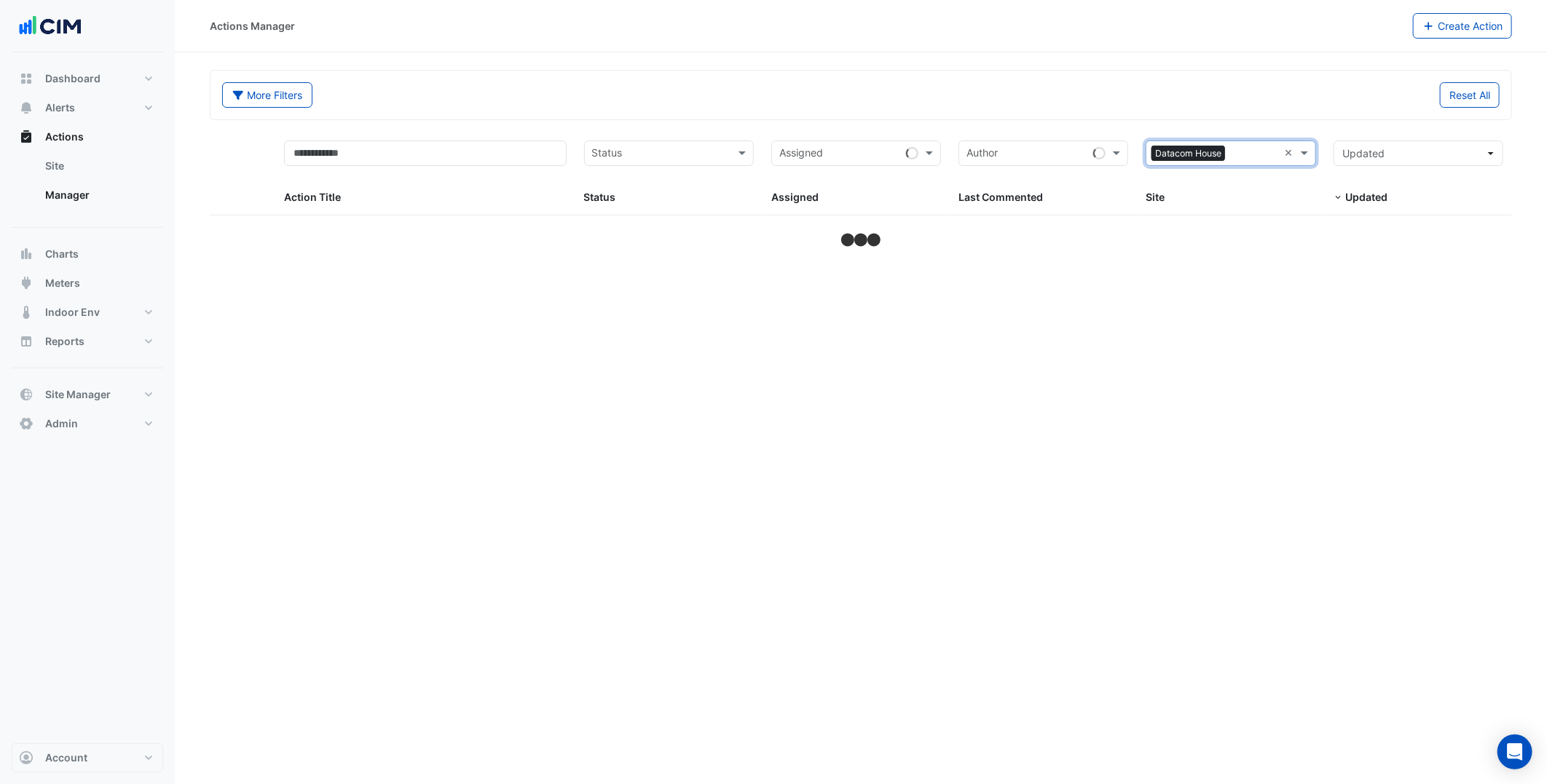
select select "***"
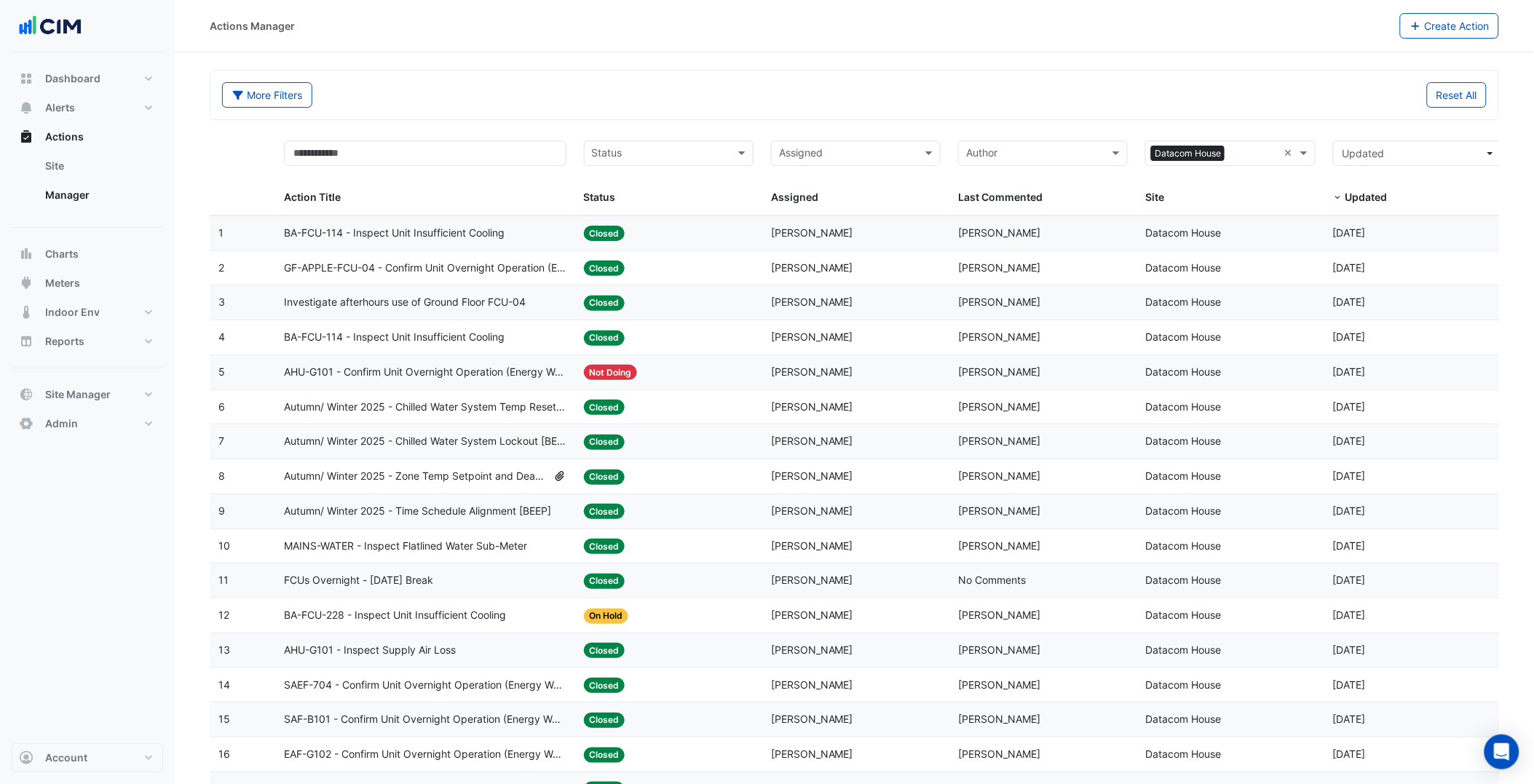
click at [405, 589] on span "FCUs Overnight - Easter Break" at bounding box center [358, 580] width 149 height 17
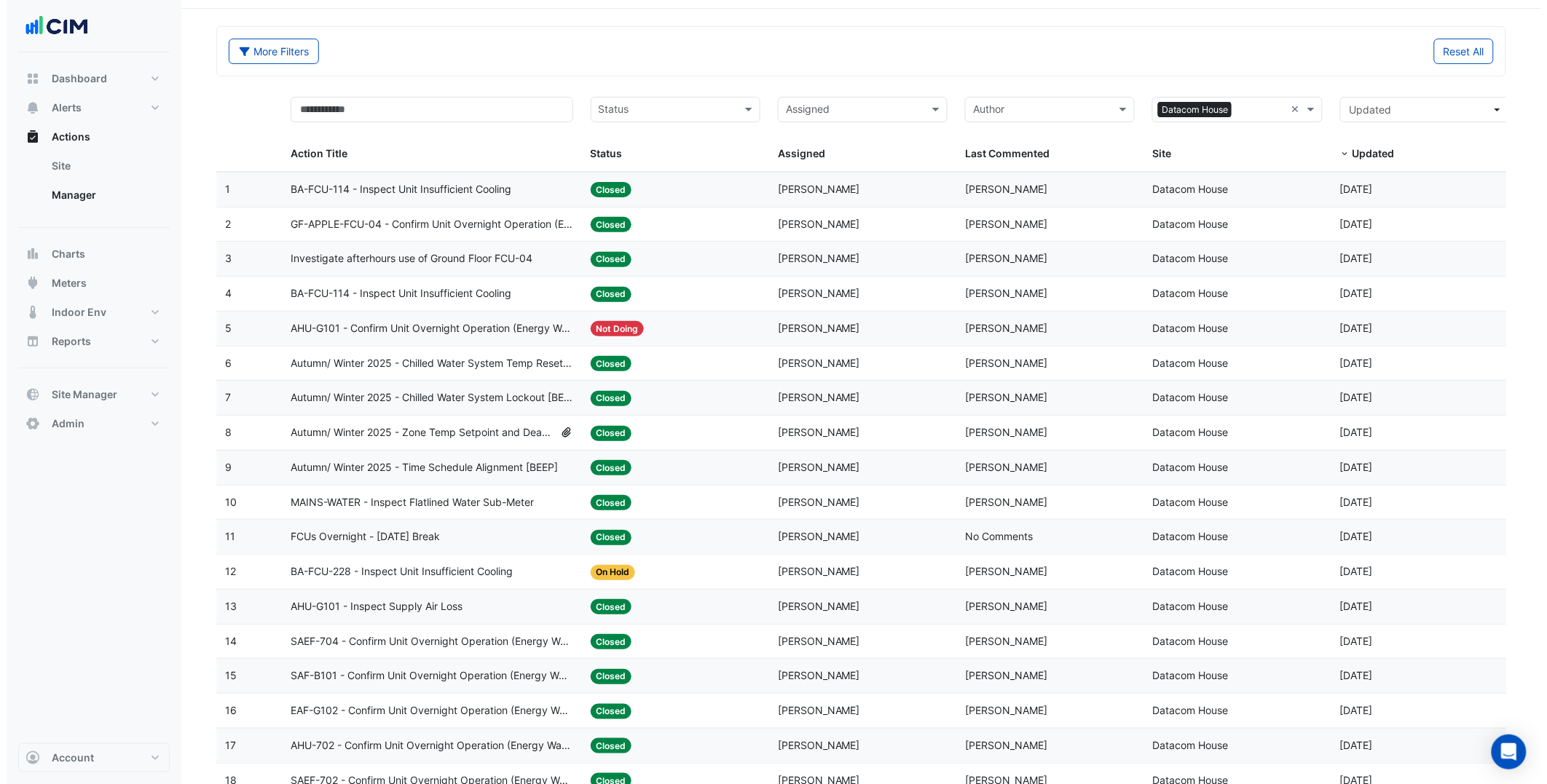
scroll to position [80, 0]
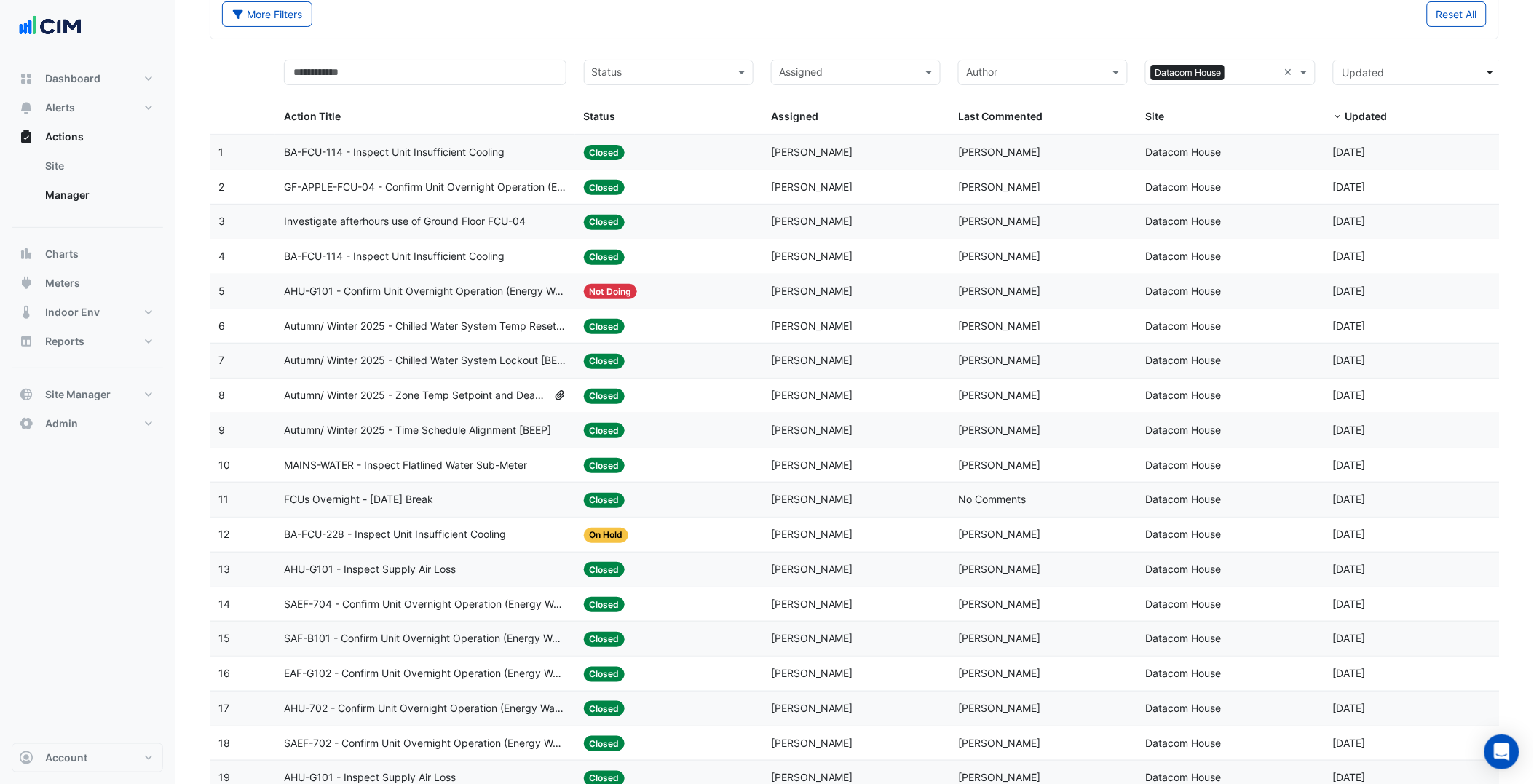
click at [475, 502] on div "FCUs Overnight - Easter Break" at bounding box center [425, 499] width 283 height 17
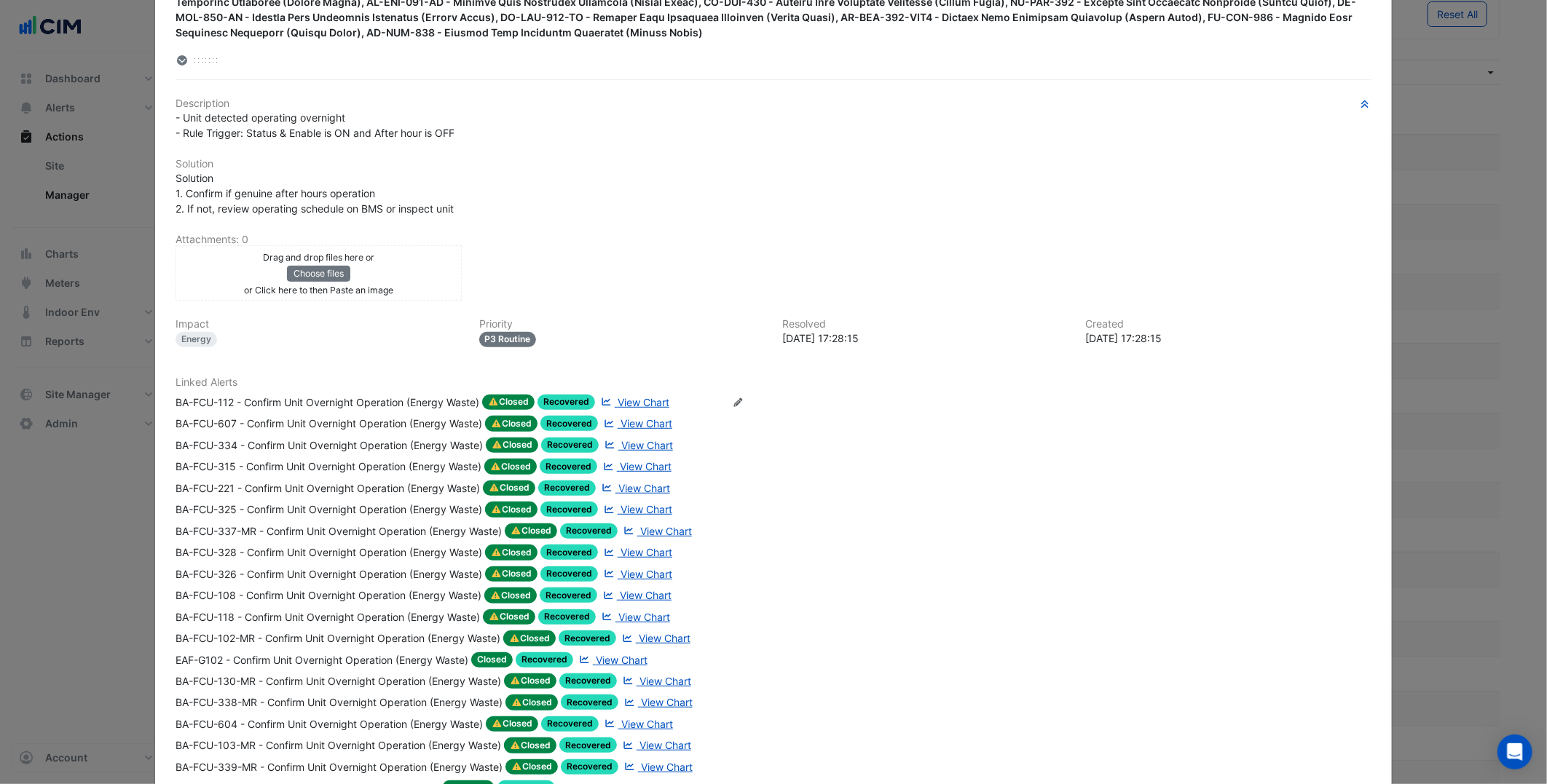
click at [738, 398] on icon "Edit Linked Alerts" at bounding box center [737, 402] width 11 height 9
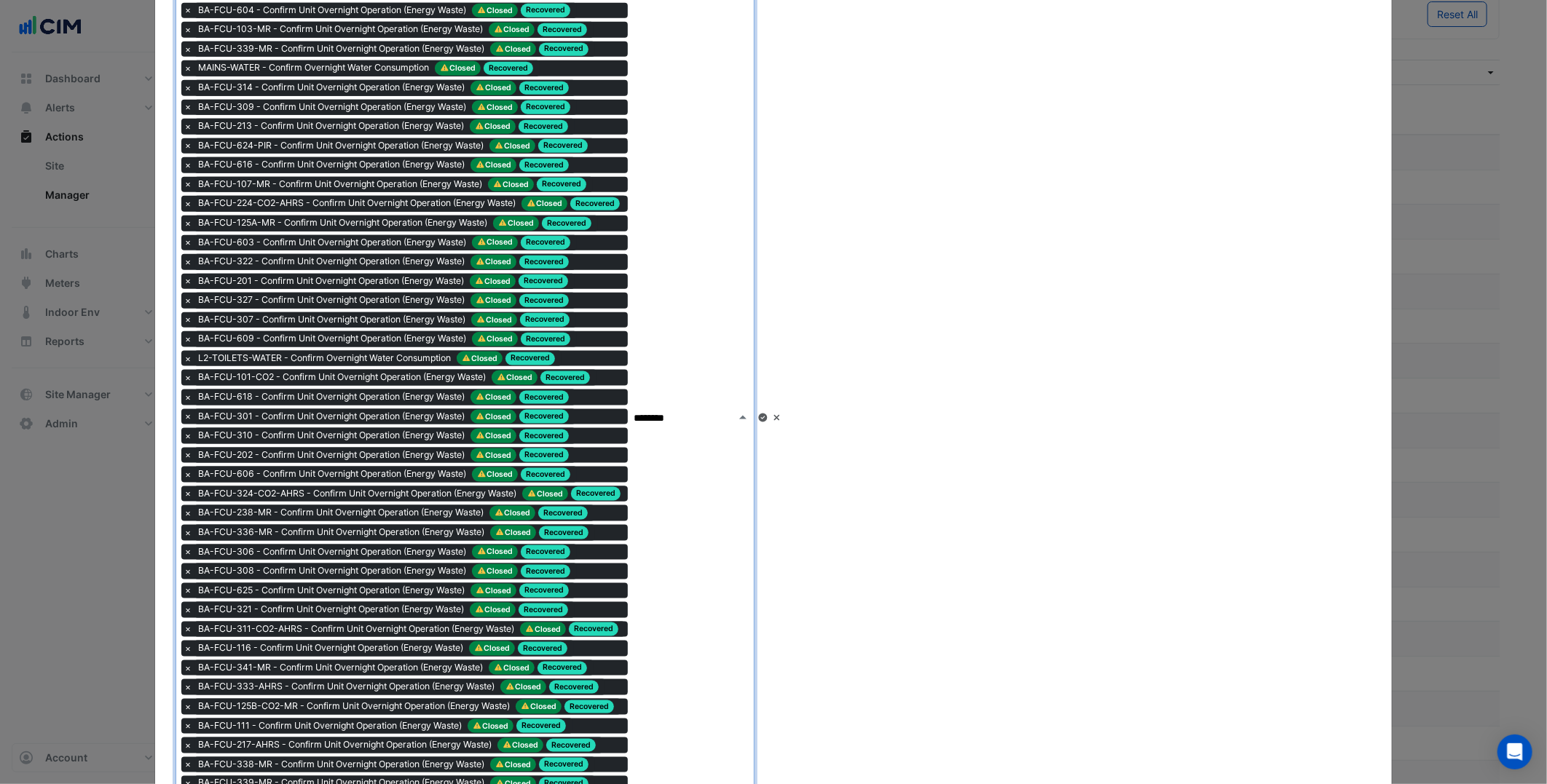
type input "*********"
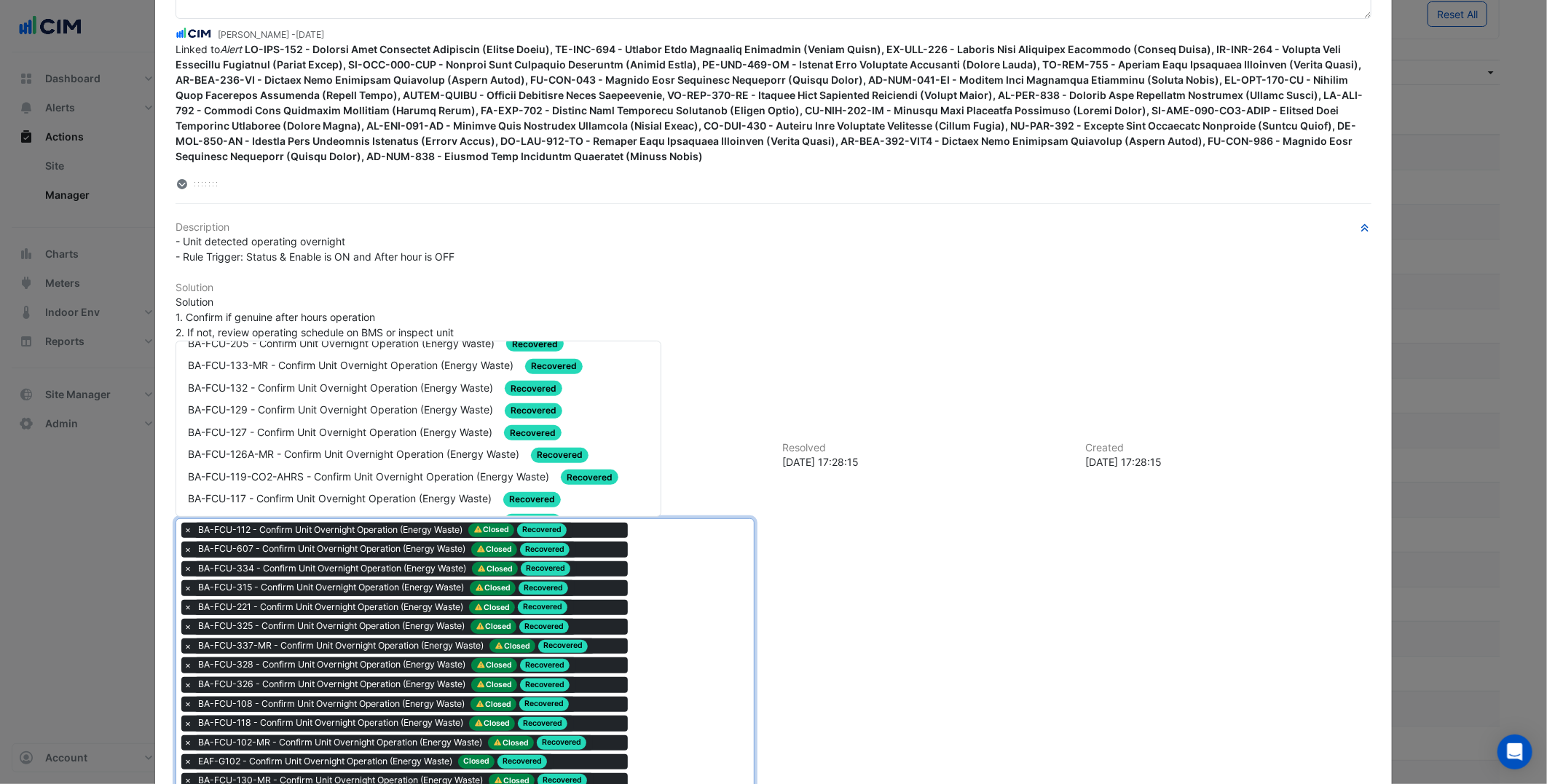
scroll to position [0, 0]
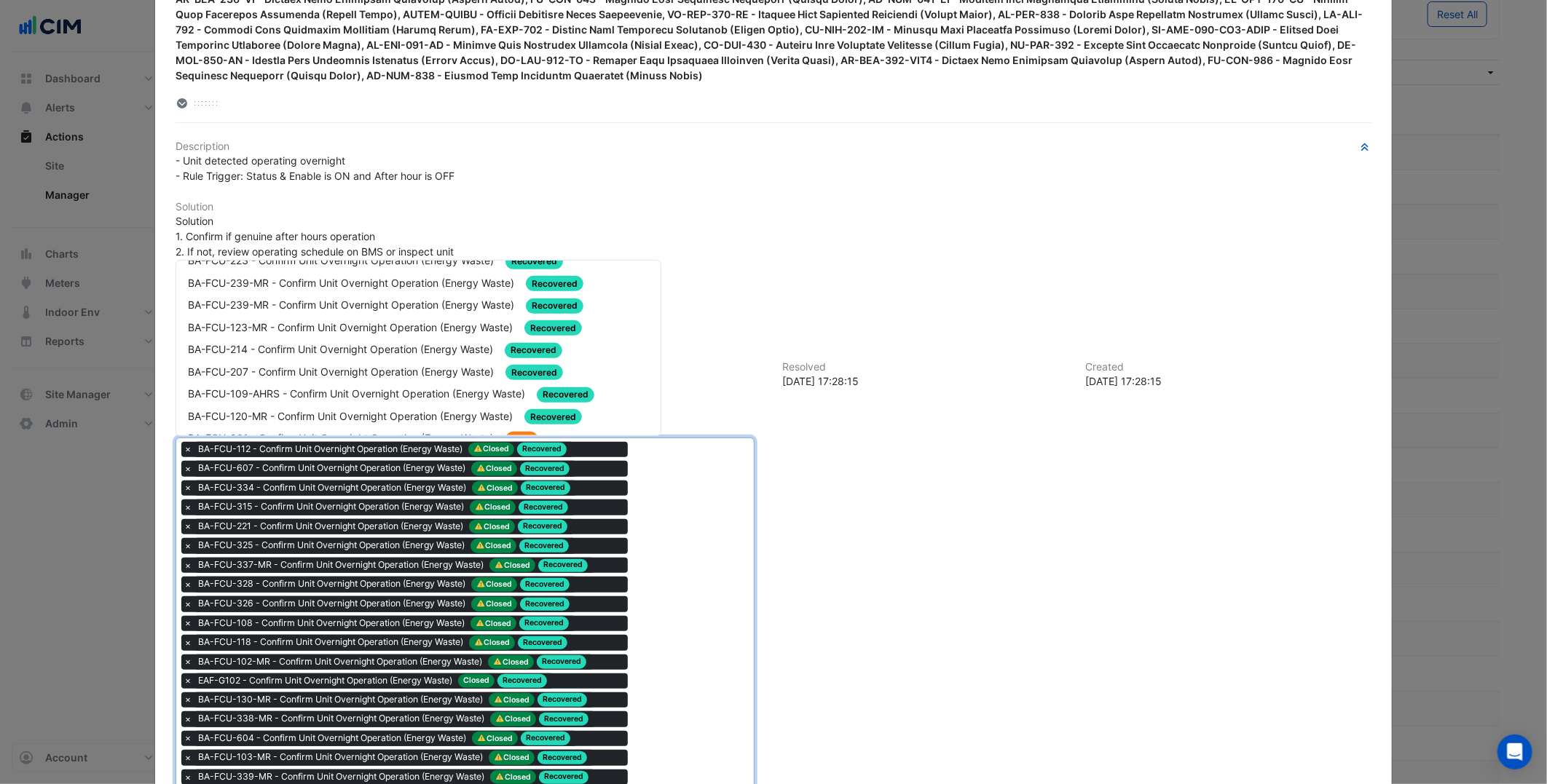
scroll to position [970, 0]
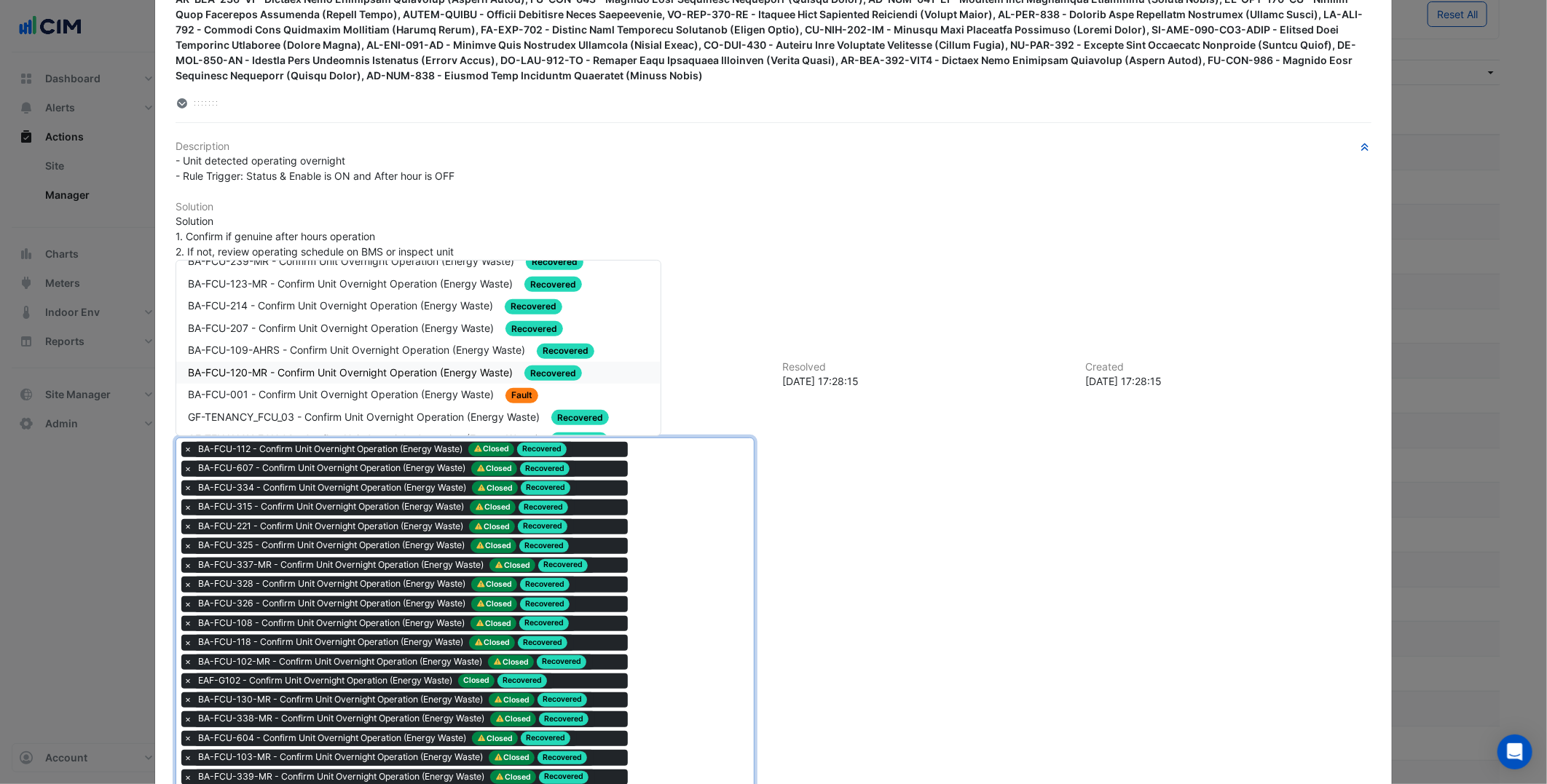
click at [425, 365] on div "BA-FCU-120-MR - Confirm Unit Overnight Operation (Energy Waste) Recovered" at bounding box center [417, 373] width 460 height 17
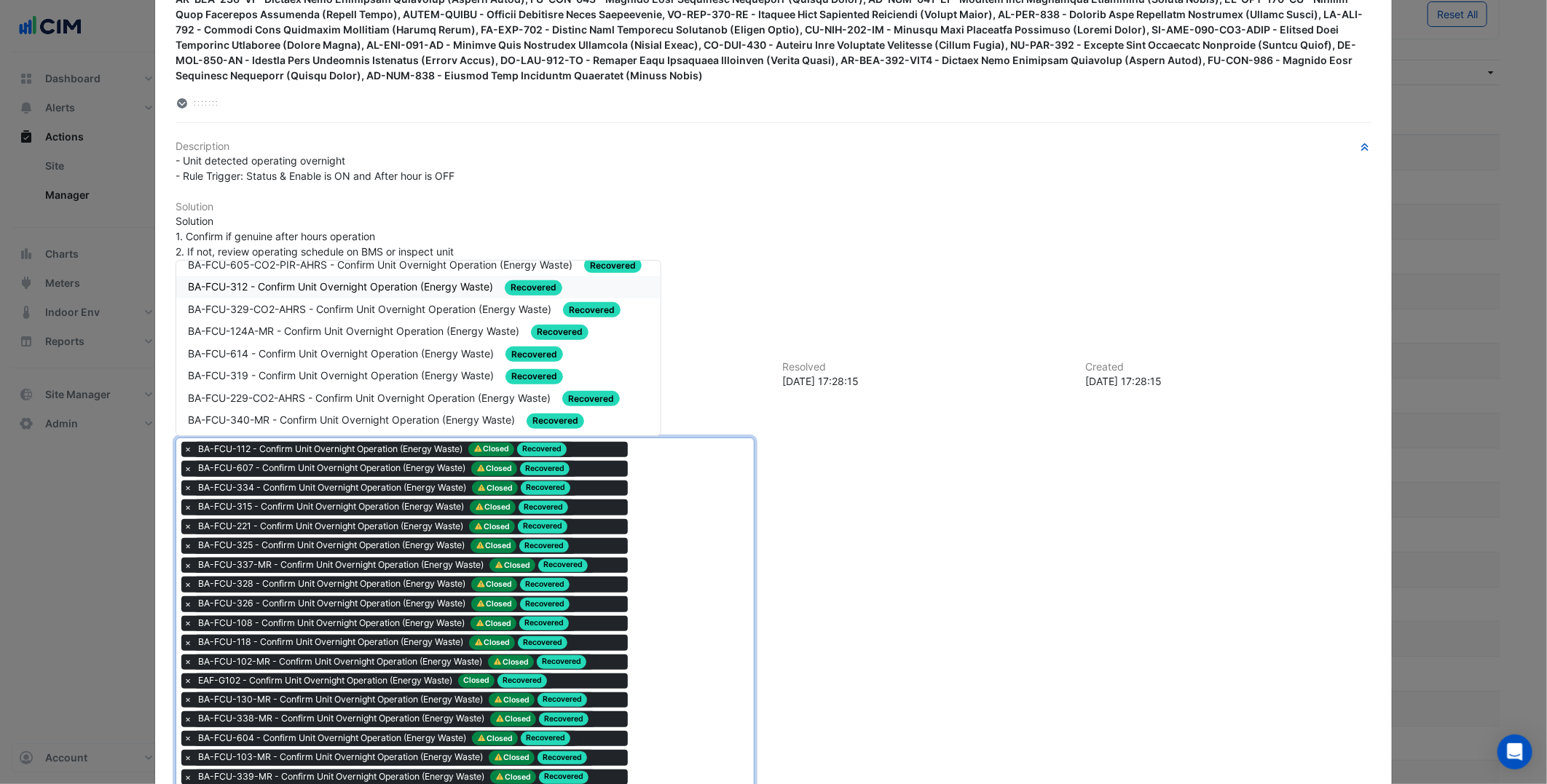
scroll to position [404, 0]
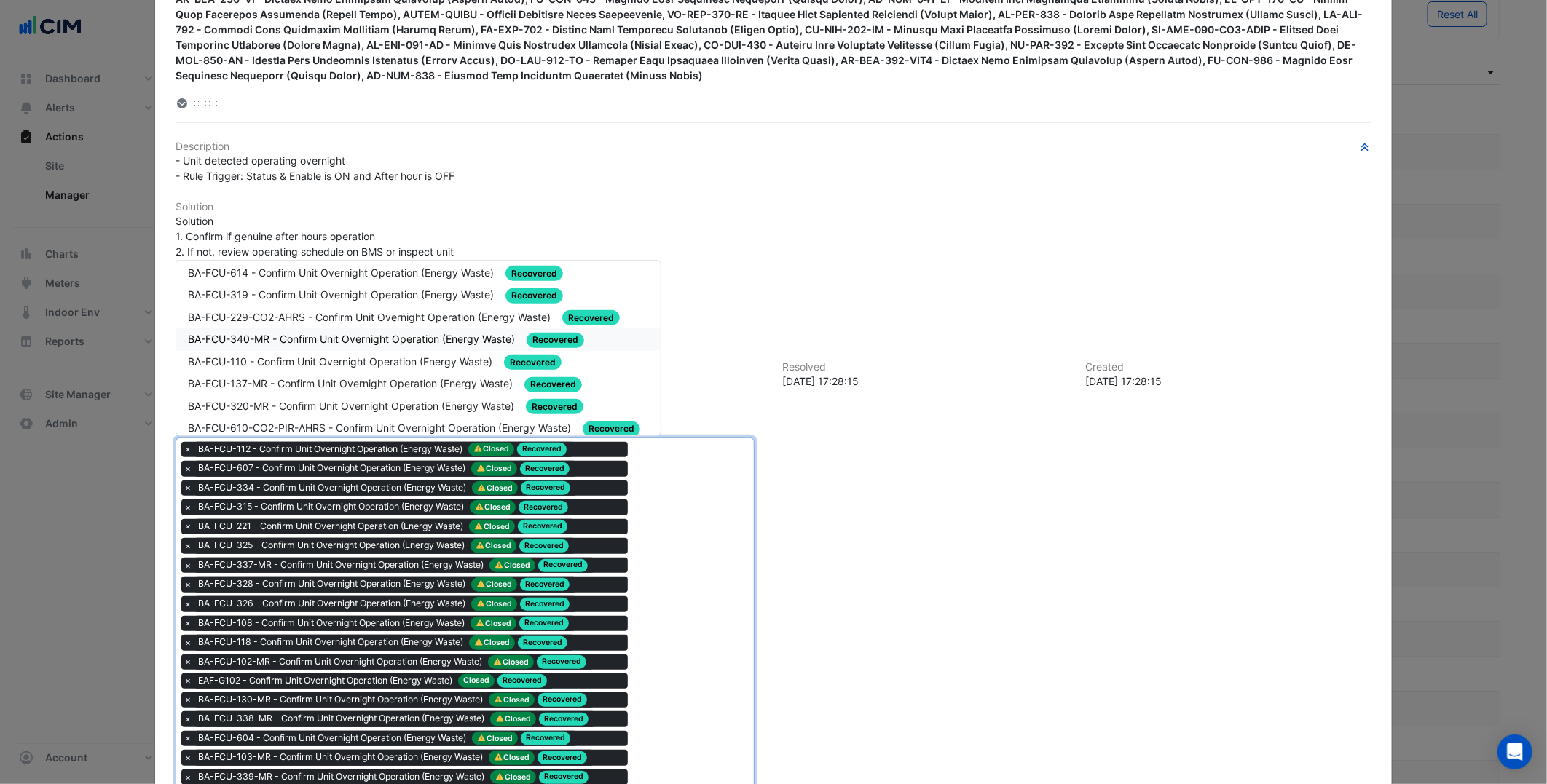
click at [375, 329] on div "BA-FCU-340-MR - Confirm Unit Overnight Operation (Energy Waste) Recovered" at bounding box center [418, 340] width 484 height 23
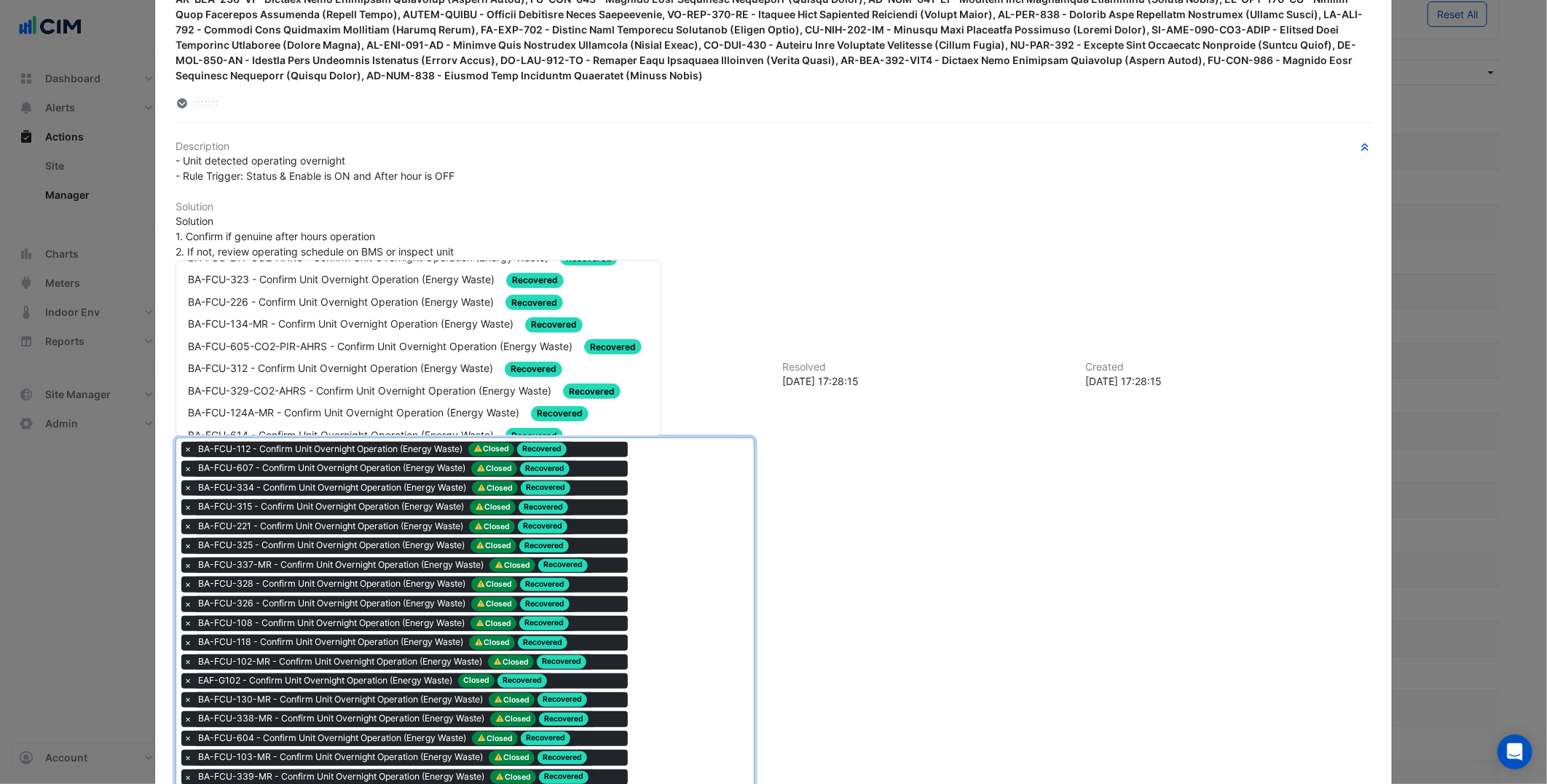
scroll to position [242, 0]
click at [361, 323] on div "BA-FCU-134-MR - Confirm Unit Overnight Operation (Energy Waste) Recovered" at bounding box center [417, 323] width 460 height 17
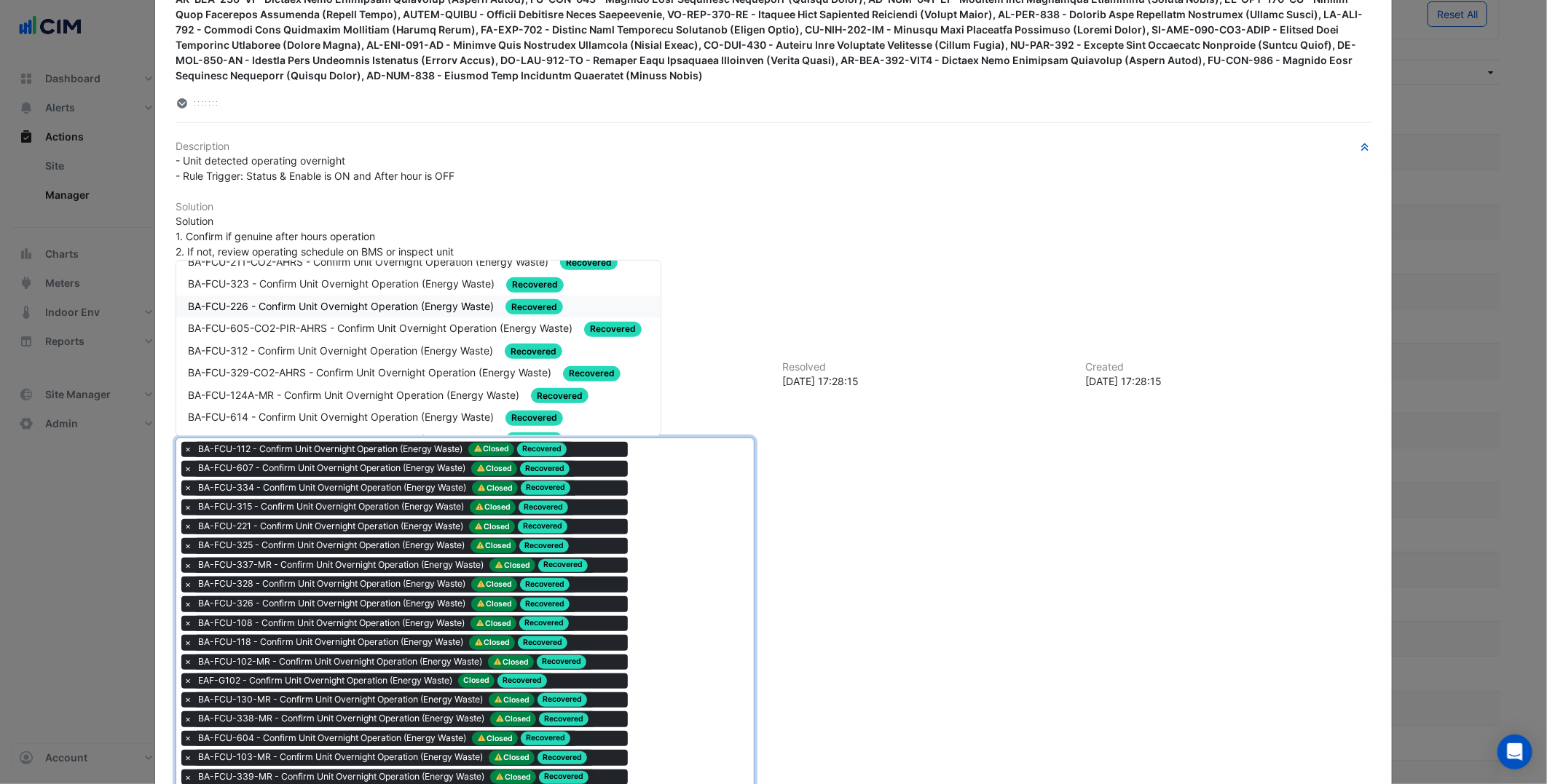
scroll to position [162, 0]
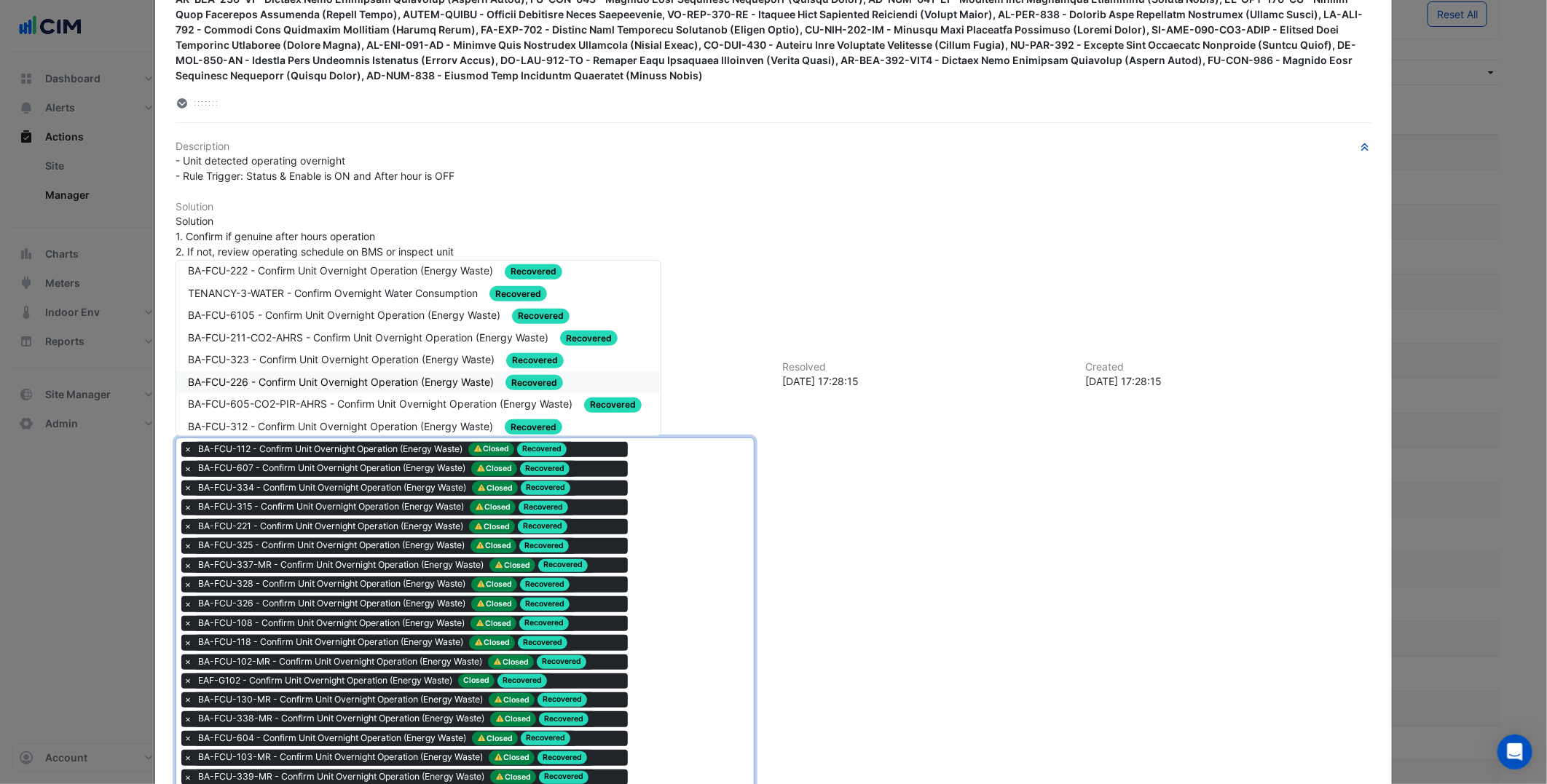
click at [415, 371] on div "BA-FCU-226 - Confirm Unit Overnight Operation (Energy Waste) Recovered" at bounding box center [418, 382] width 484 height 23
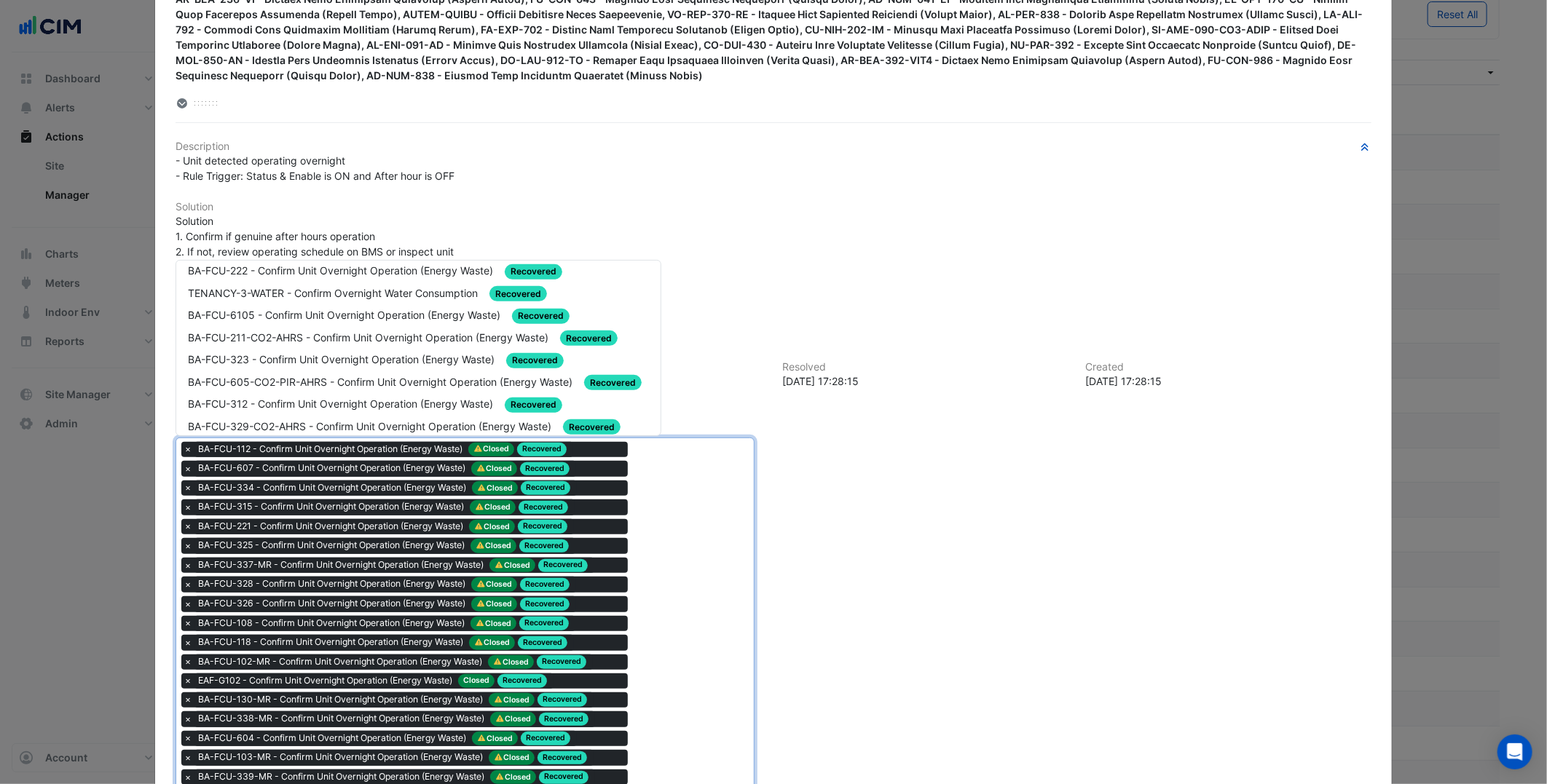
click at [335, 358] on span "BA-FCU-323 - Confirm Unit Overnight Operation (Energy Waste)" at bounding box center [342, 359] width 309 height 13
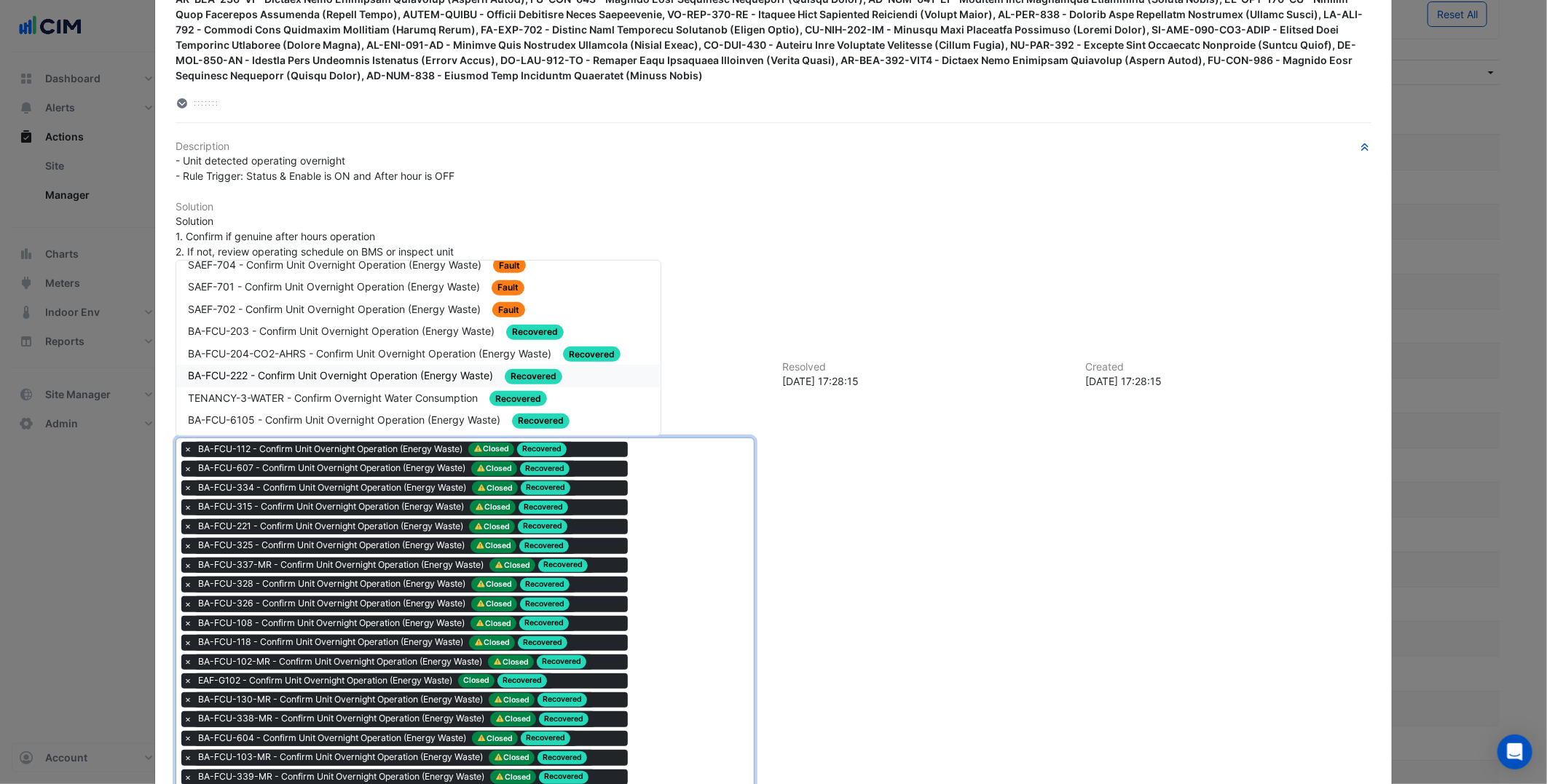
scroll to position [323, 0]
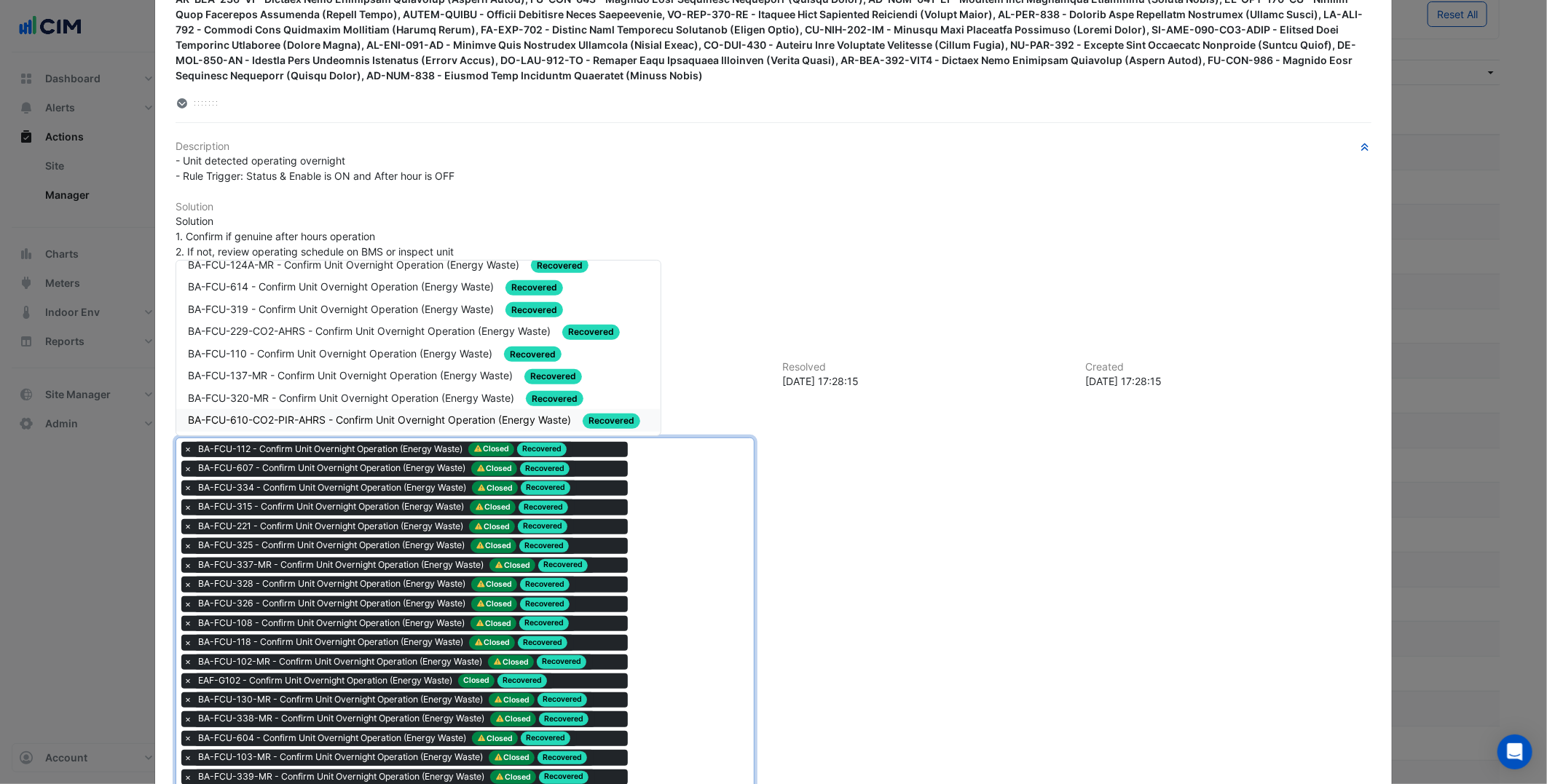
click at [357, 413] on span "BA-FCU-610-CO2-PIR-AHRS - Confirm Unit Overnight Operation (Energy Waste)" at bounding box center [380, 419] width 386 height 13
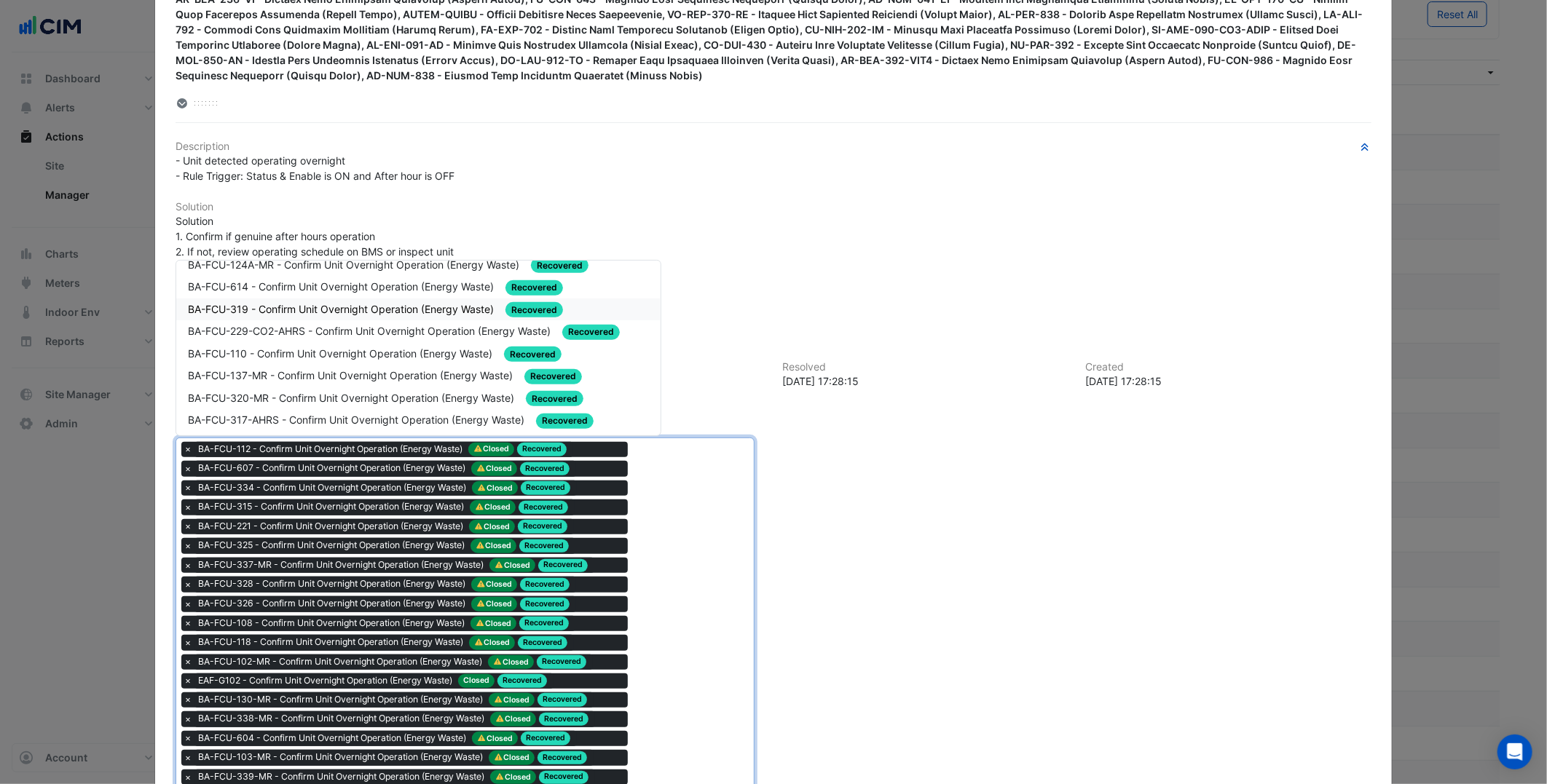
click at [428, 392] on span "BA-FCU-320-MR - Confirm Unit Overnight Operation (Energy Waste)" at bounding box center [351, 397] width 329 height 13
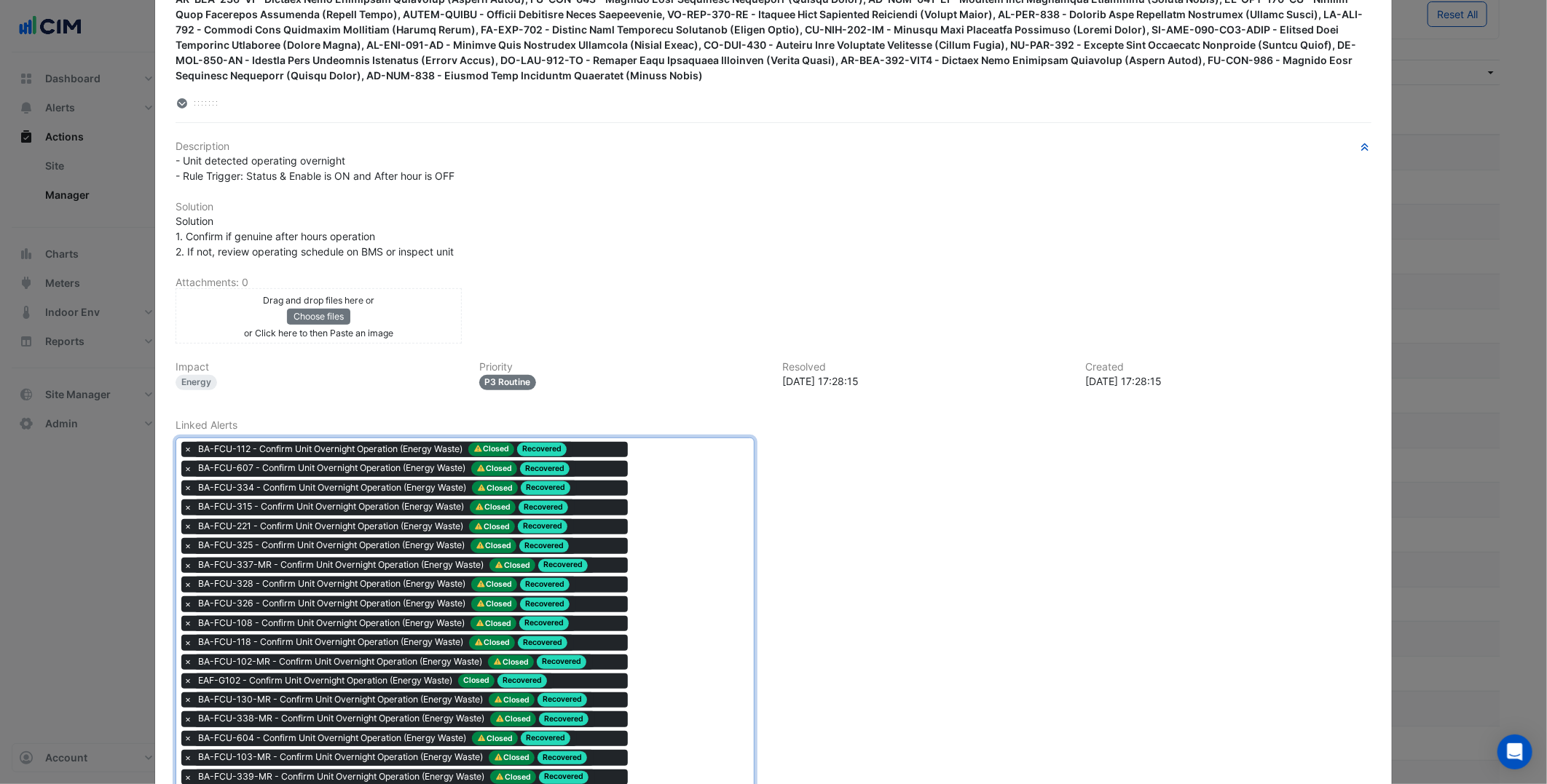
drag, startPoint x: 761, startPoint y: 583, endPoint x: 580, endPoint y: 442, distance: 229.4
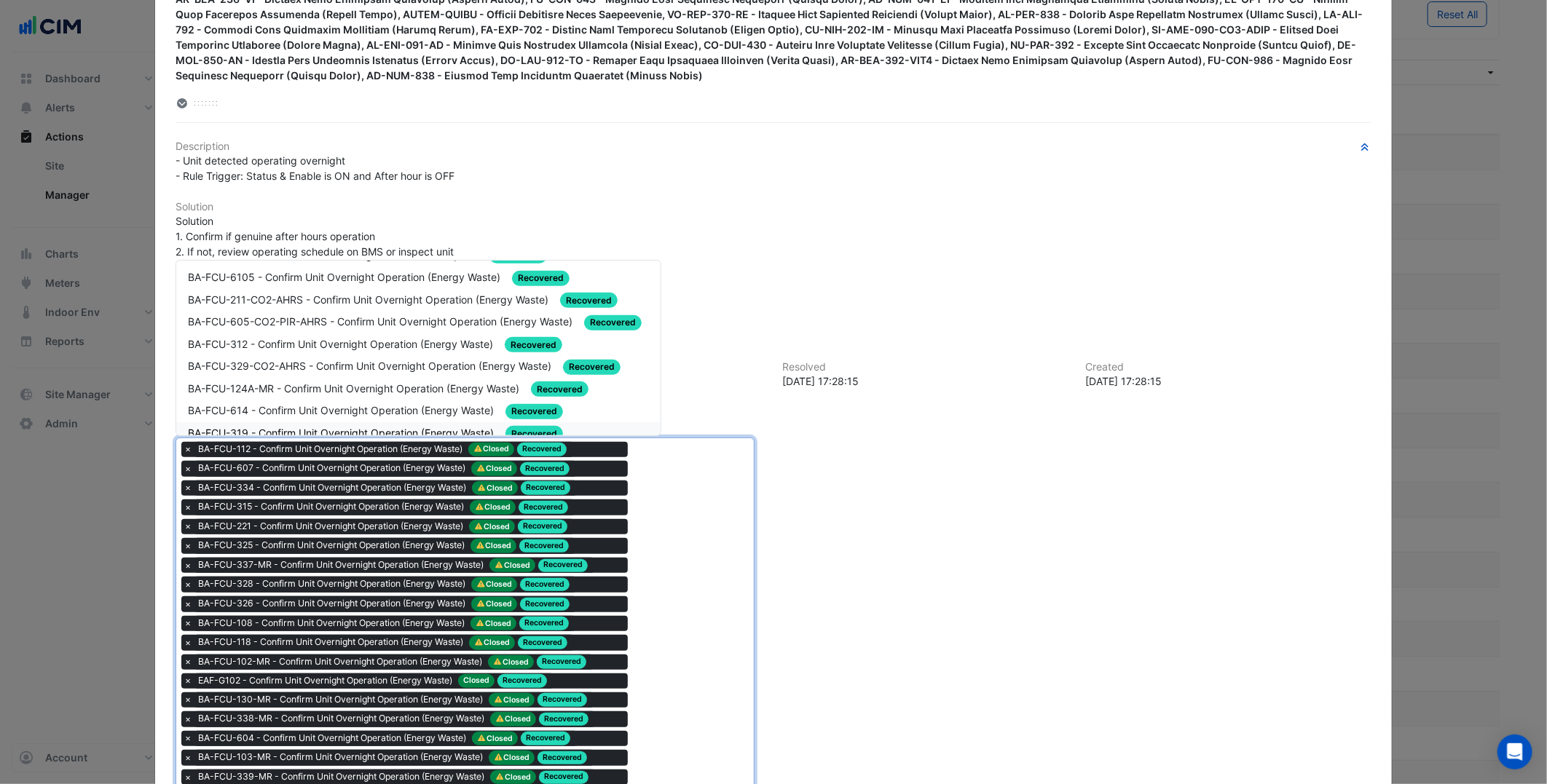
scroll to position [162, 0]
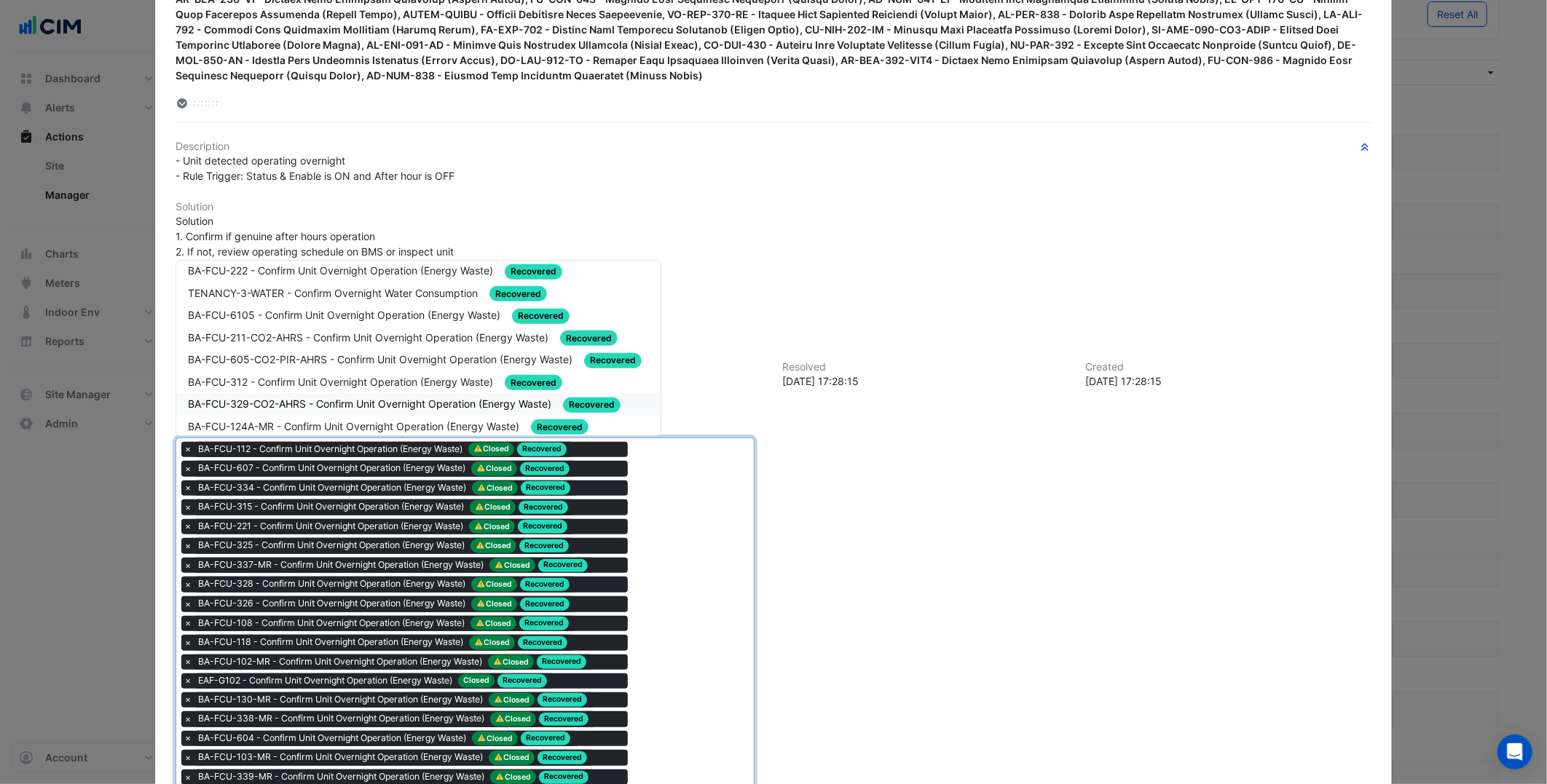
click at [359, 396] on div "BA-FCU-329-CO2-AHRS - Confirm Unit Overnight Operation (Energy Waste) Recovered" at bounding box center [417, 404] width 460 height 17
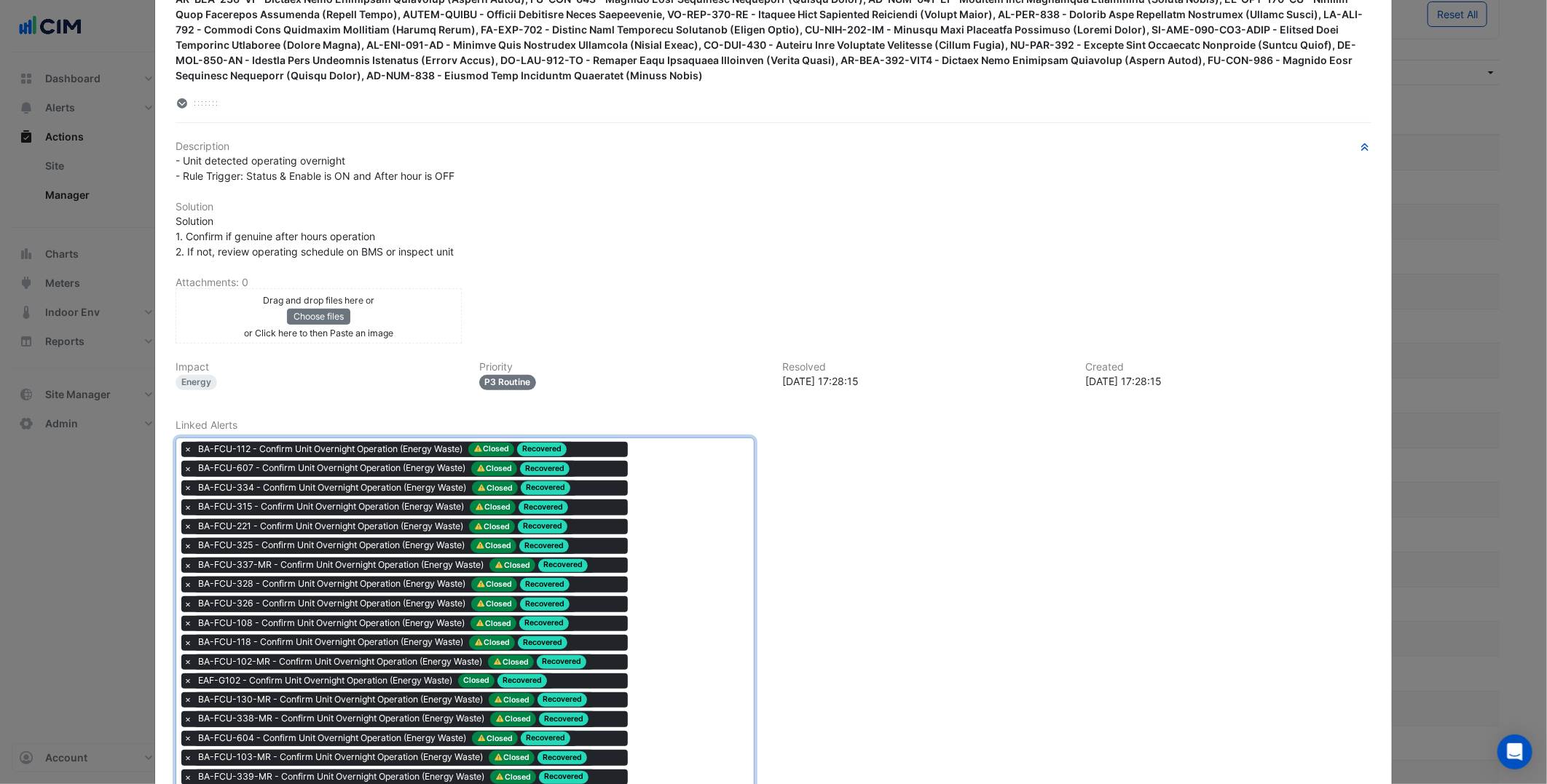
click at [617, 504] on div "× BA-FCU-315 - Confirm Unit Overnight Operation (Energy Waste) Closed Recovered" at bounding box center [404, 507] width 446 height 16
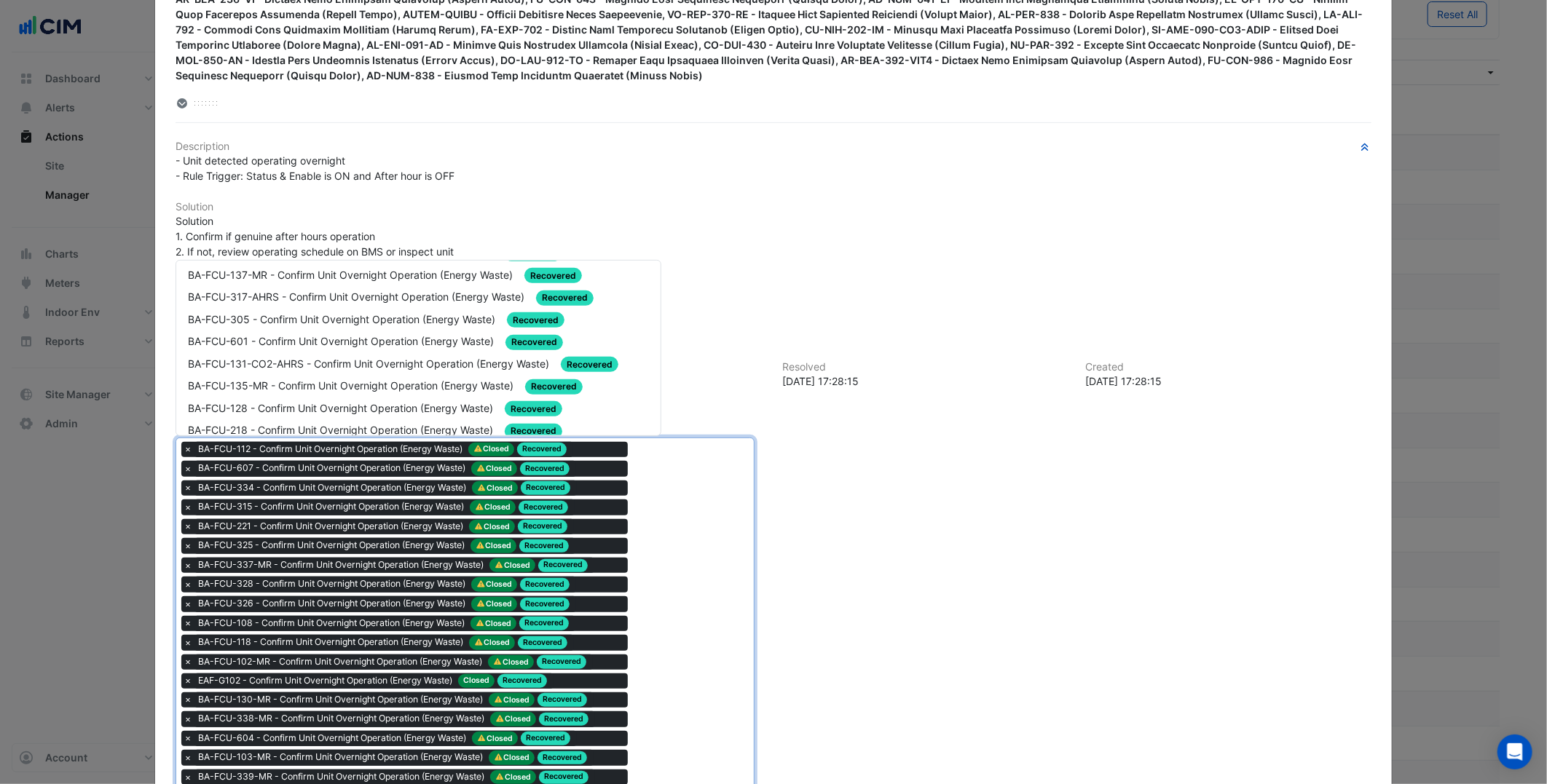
scroll to position [404, 0]
click at [412, 355] on span "BA-FCU-131-CO2-AHRS - Confirm Unit Overnight Operation (Energy Waste)" at bounding box center [369, 361] width 364 height 13
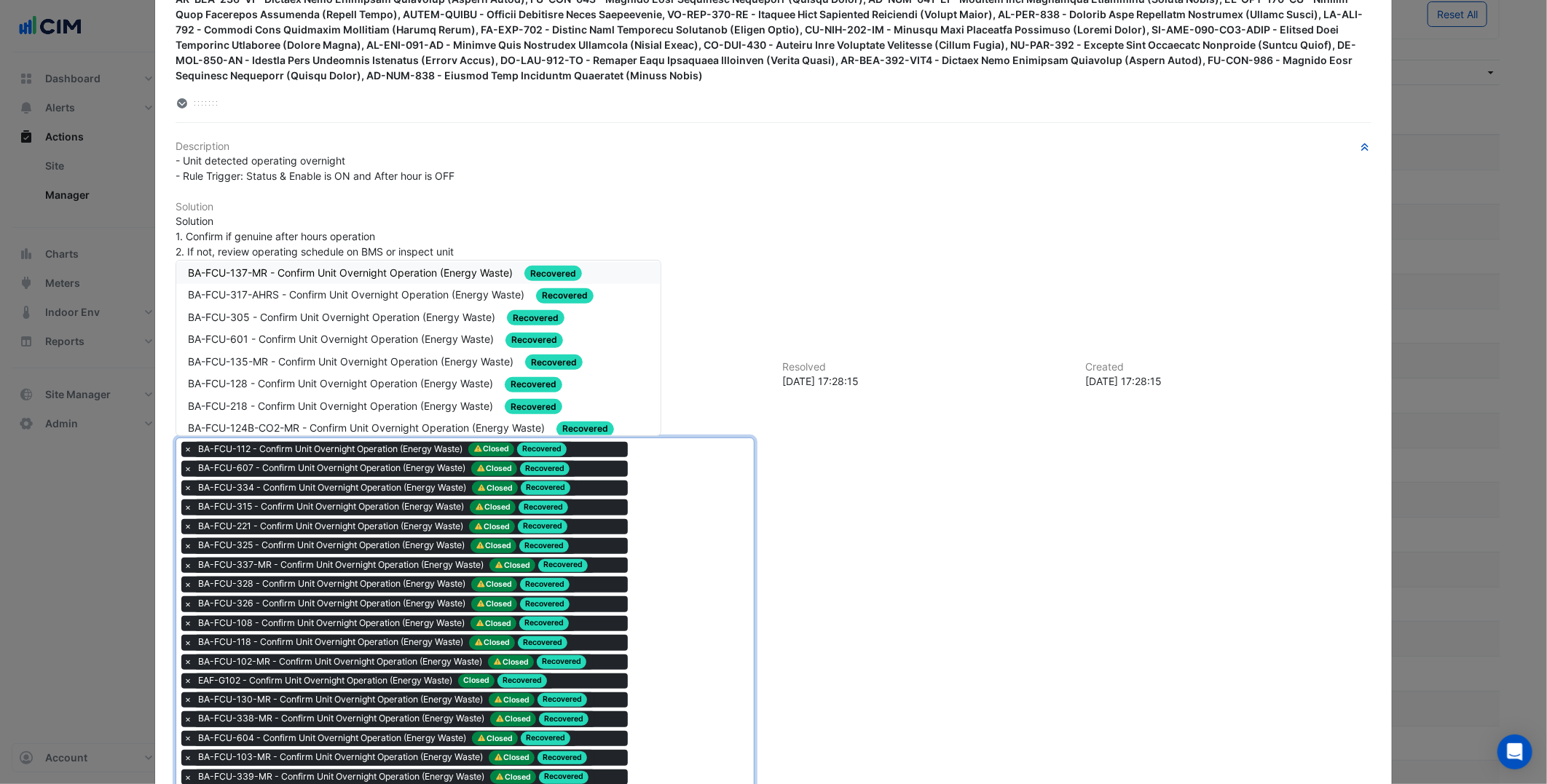
click at [354, 351] on div "BA-FCU-135-MR - Confirm Unit Overnight Operation (Energy Waste) Recovered" at bounding box center [418, 362] width 484 height 23
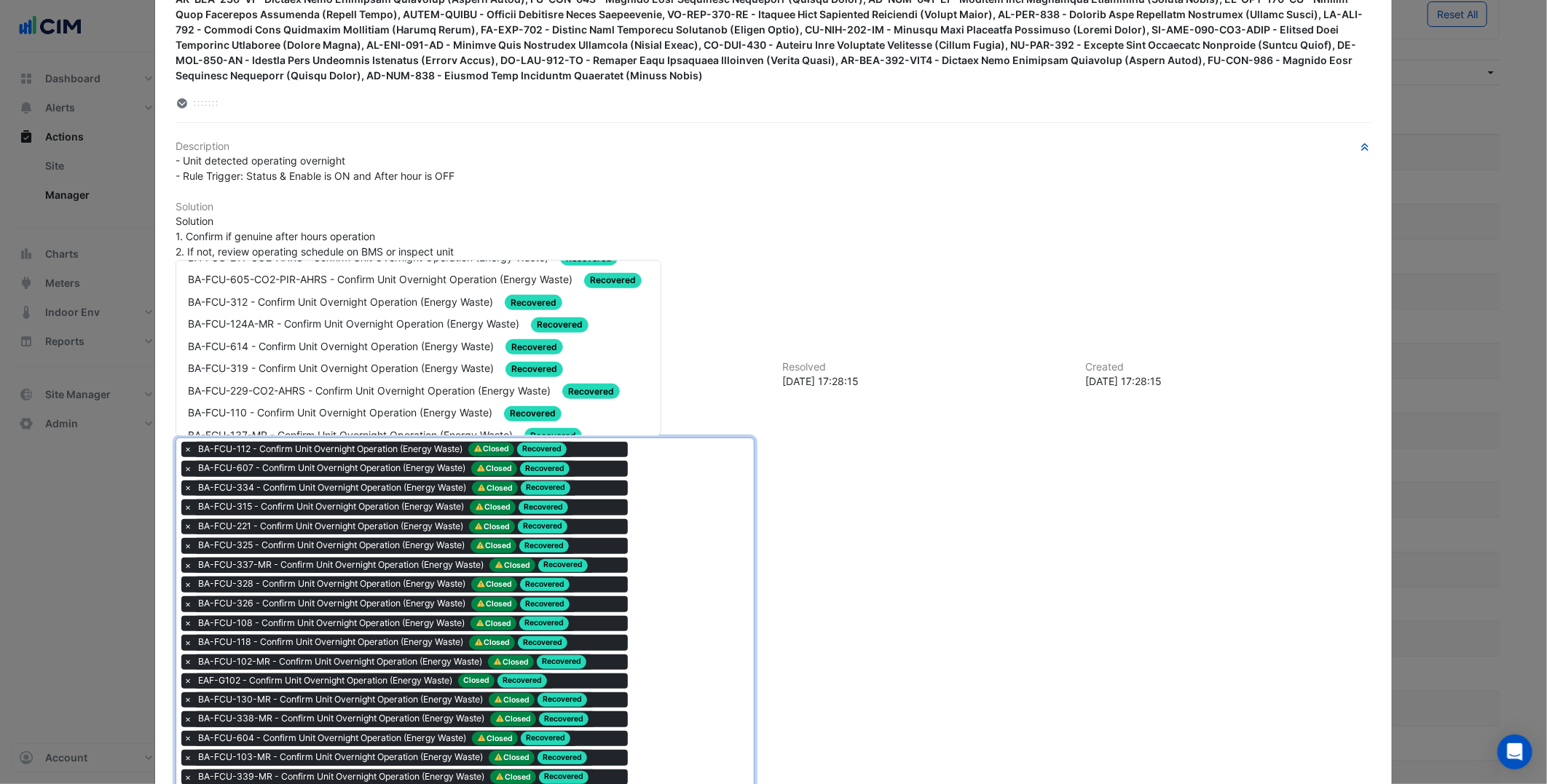
scroll to position [242, 0]
click at [377, 384] on span "BA-FCU-229-CO2-AHRS - Confirm Unit Overnight Operation (Energy Waste)" at bounding box center [370, 390] width 365 height 13
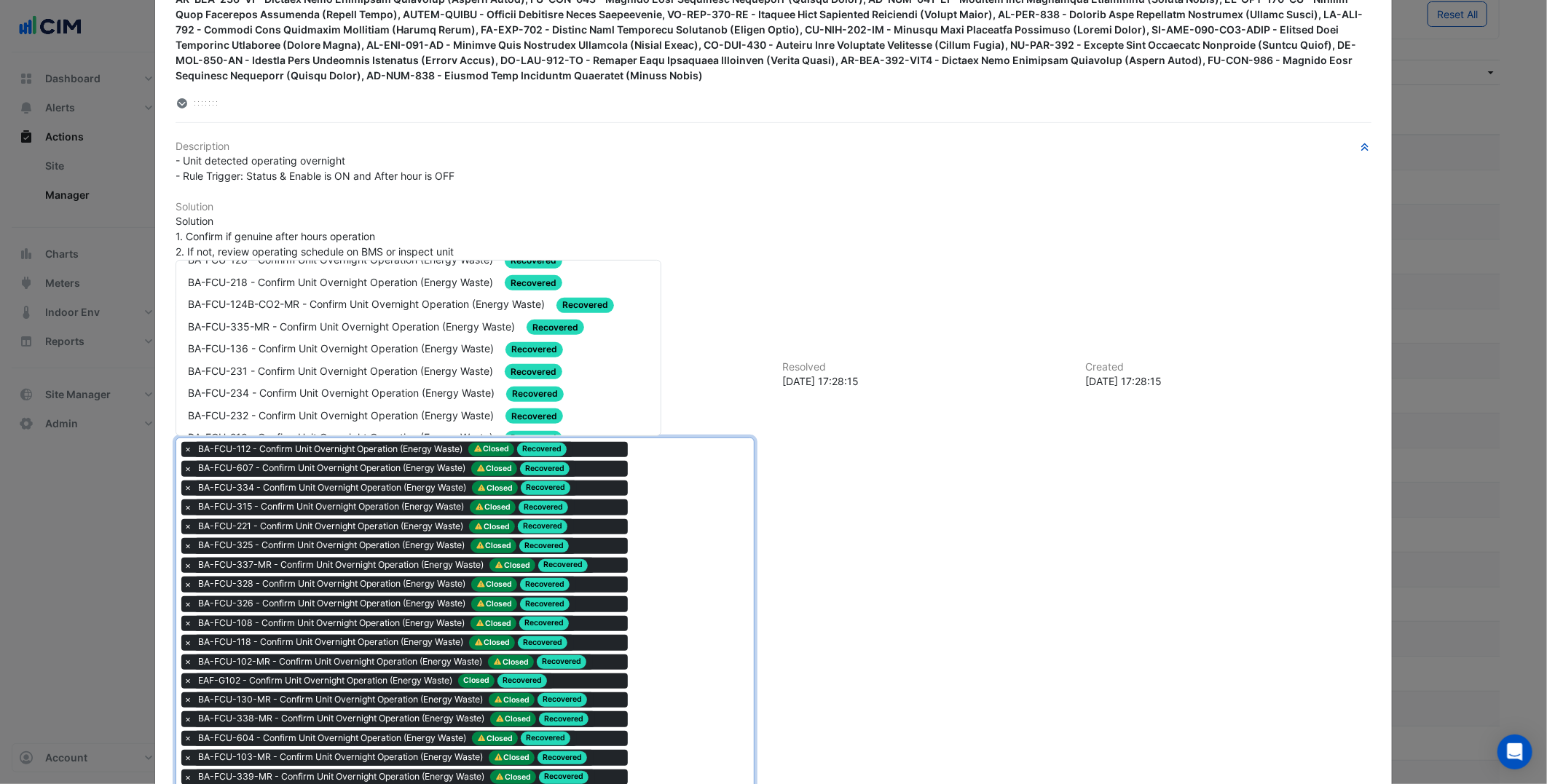
scroll to position [485, 0]
click at [379, 385] on span "BA-FCU-234 - Confirm Unit Overnight Operation (Energy Waste)" at bounding box center [342, 391] width 309 height 13
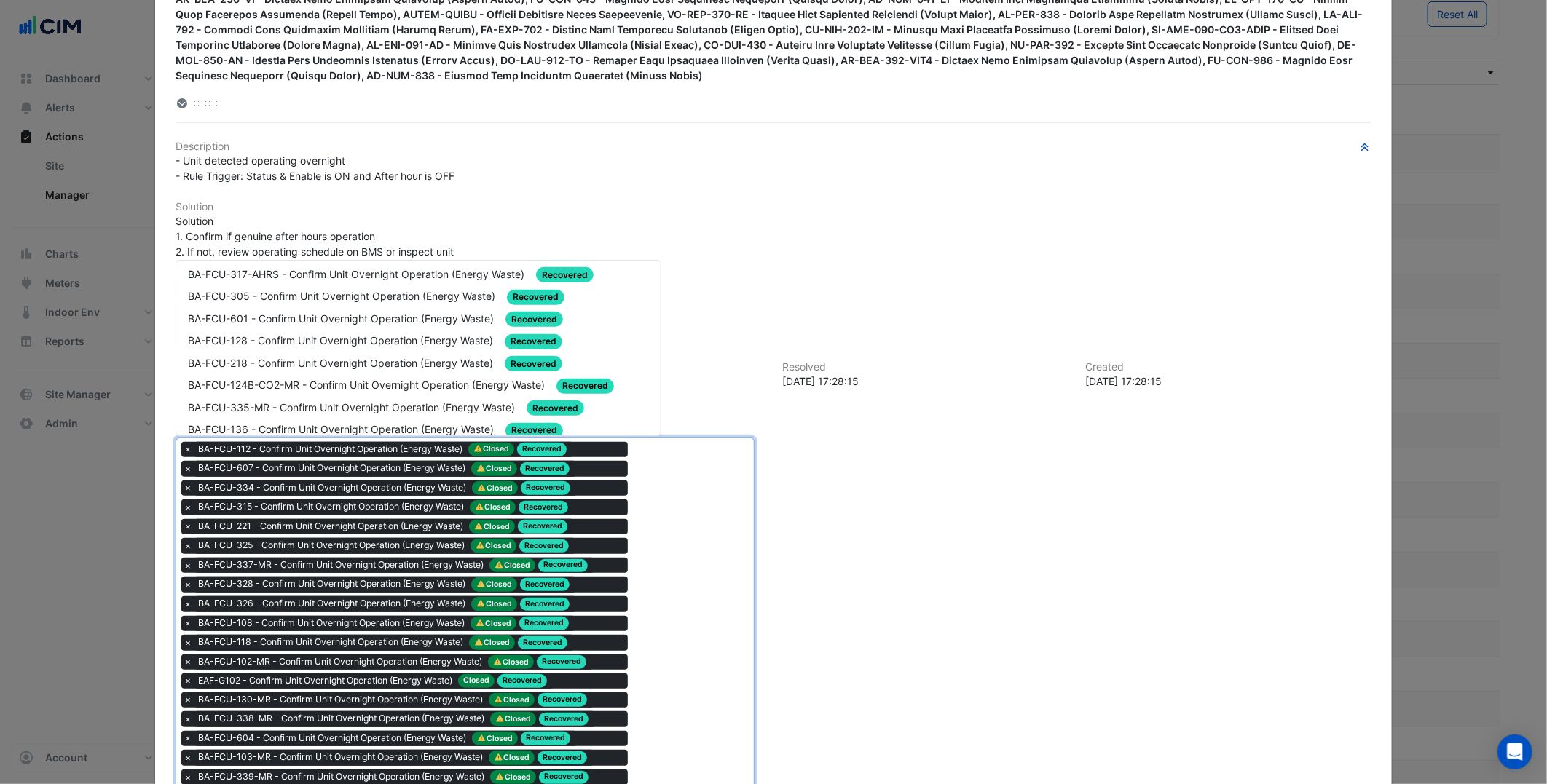
scroll to position [404, 0]
click at [376, 377] on span "BA-FCU-124B-CO2-MR - Confirm Unit Overnight Operation (Energy Waste)" at bounding box center [367, 383] width 360 height 13
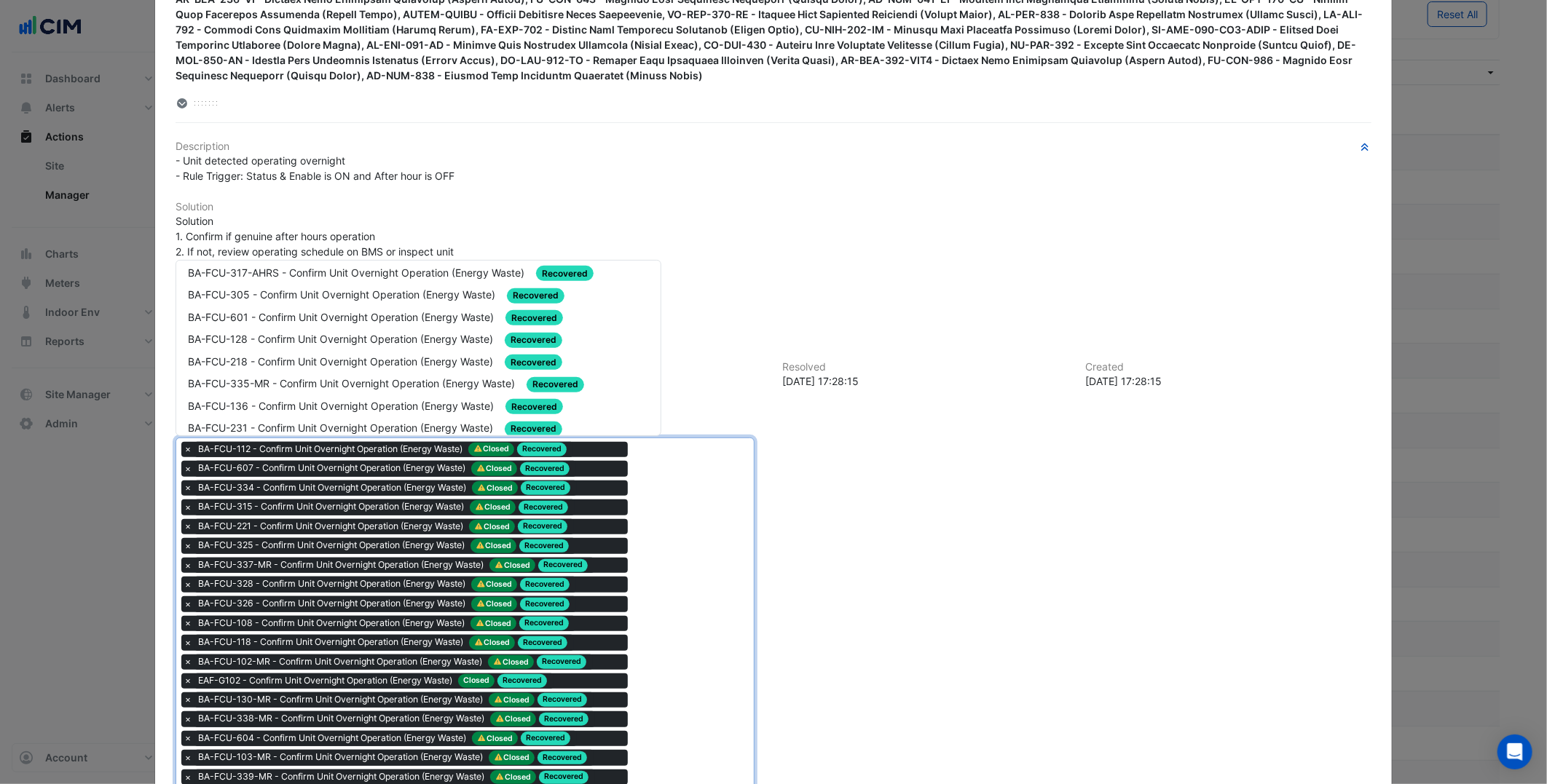
click at [307, 355] on span "BA-FCU-218 - Confirm Unit Overnight Operation (Energy Waste)" at bounding box center [342, 361] width 308 height 13
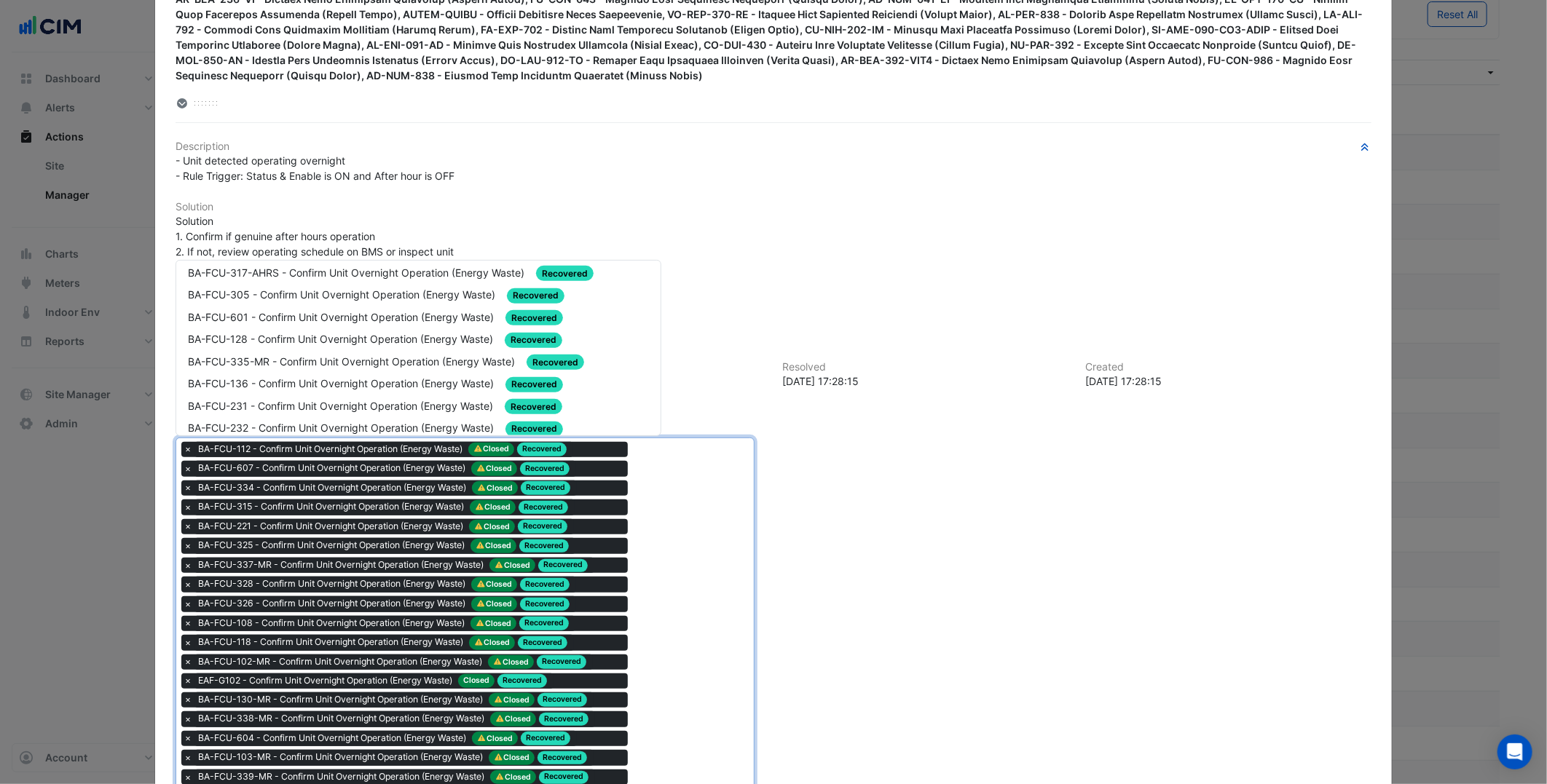
click at [417, 355] on span "BA-FCU-335-MR - Confirm Unit Overnight Operation (Energy Waste)" at bounding box center [352, 361] width 330 height 13
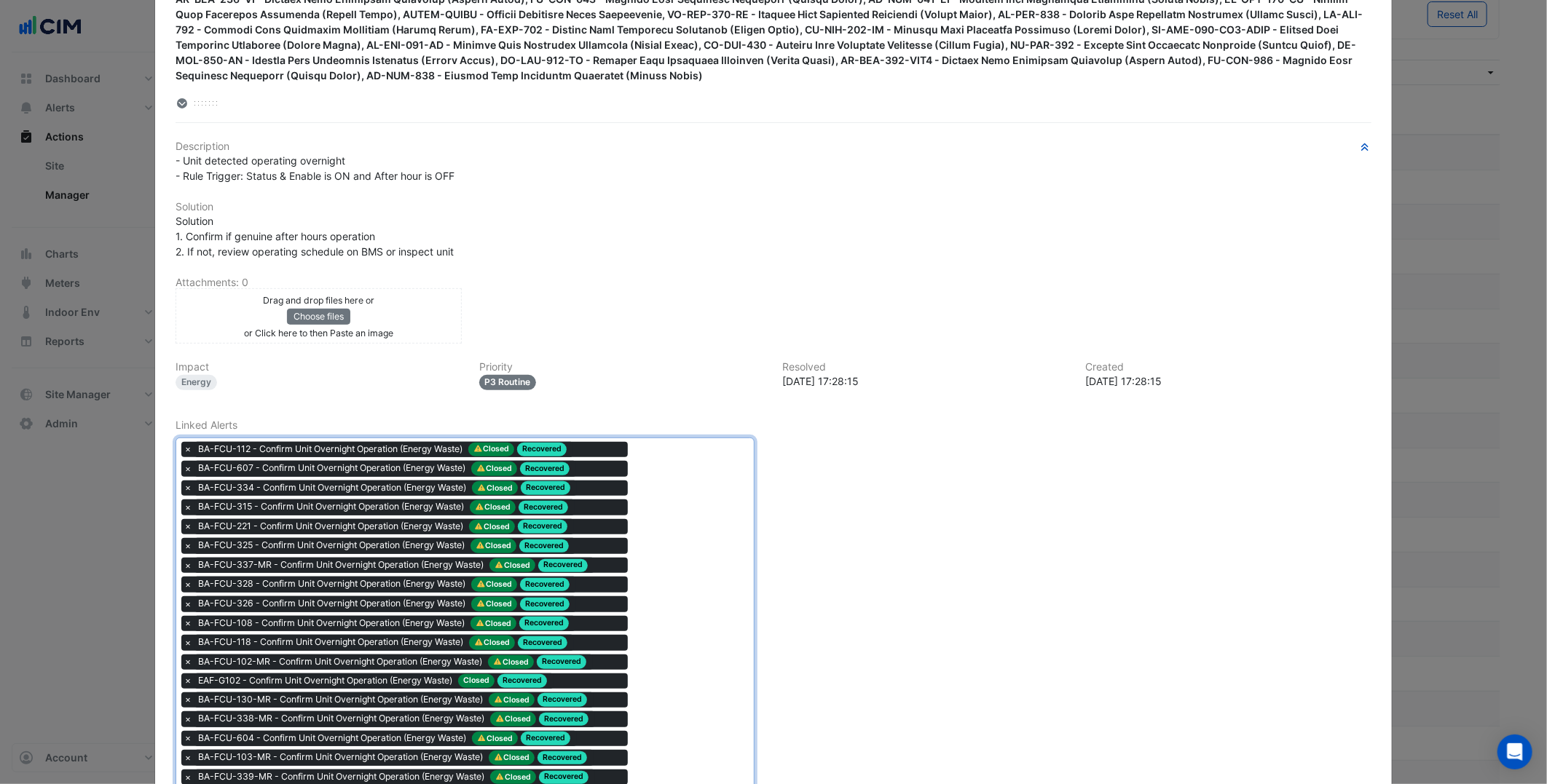
click at [619, 563] on div "× BA-FCU-337-MR - Confirm Unit Overnight Operation (Energy Waste) Closed Recove…" at bounding box center [404, 565] width 446 height 16
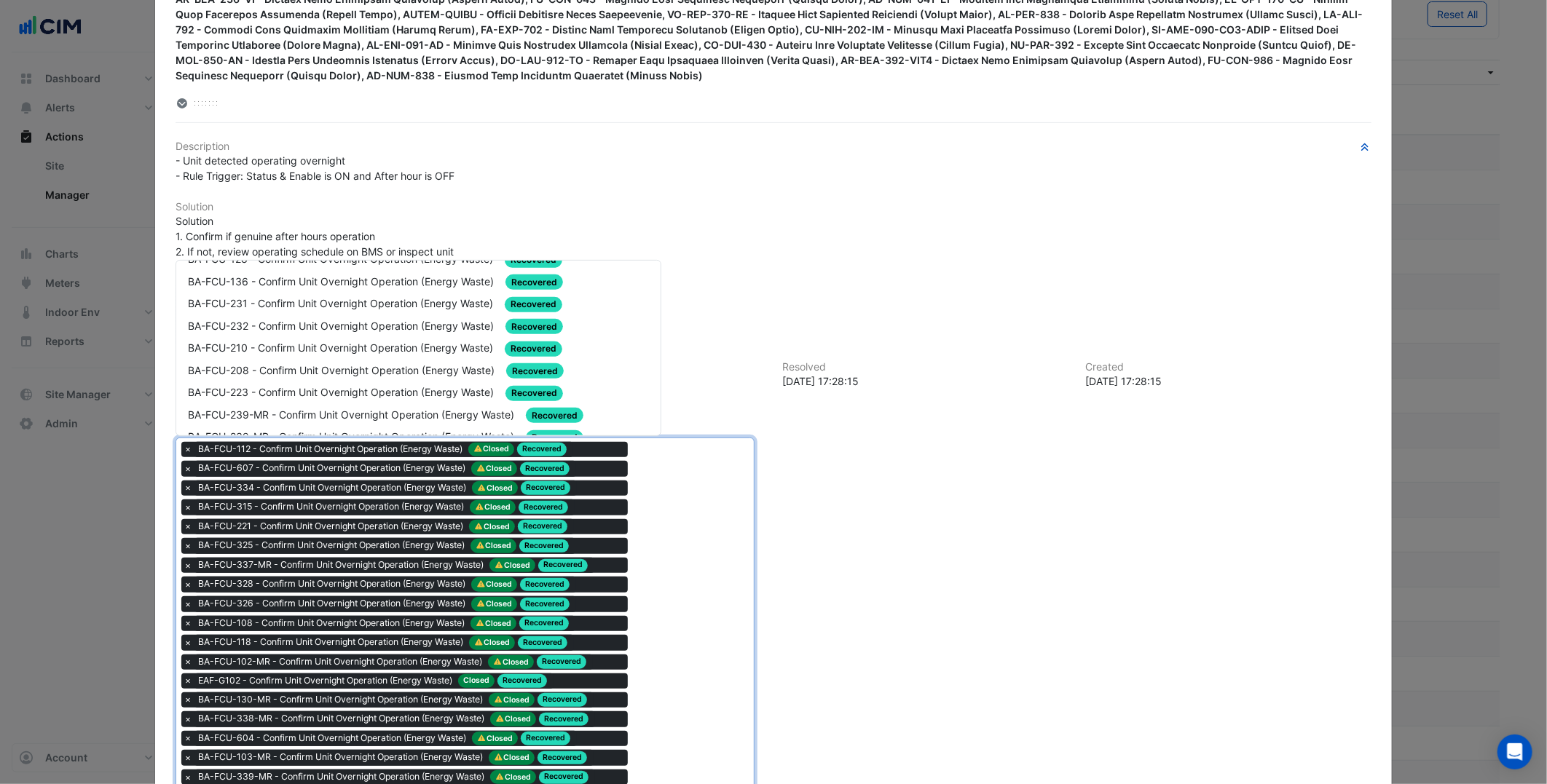
scroll to position [485, 0]
drag, startPoint x: 413, startPoint y: 359, endPoint x: 420, endPoint y: 365, distance: 9.2
click at [413, 363] on span "BA-FCU-208 - Confirm Unit Overnight Operation (Energy Waste)" at bounding box center [342, 369] width 309 height 13
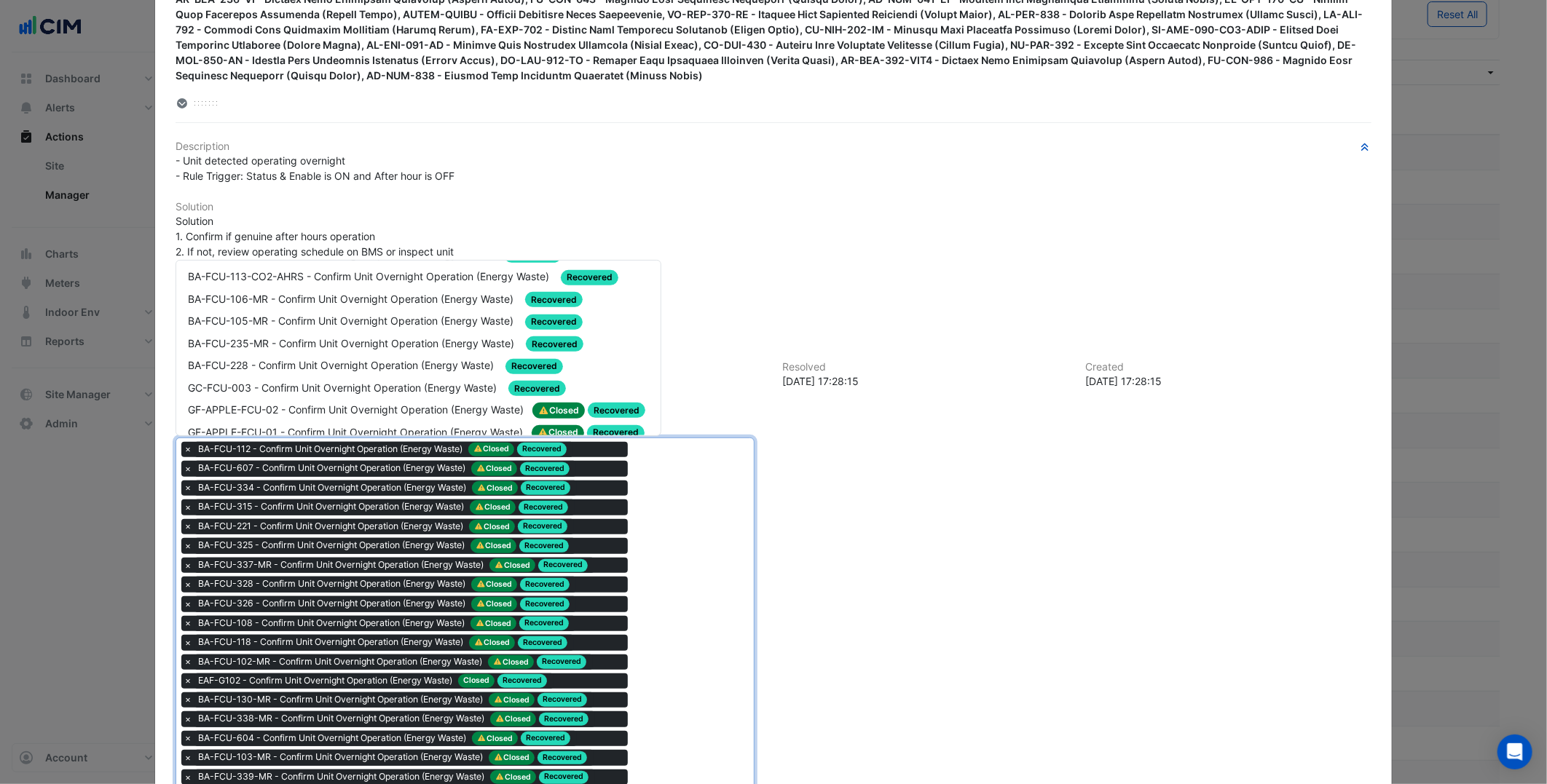
scroll to position [0, 0]
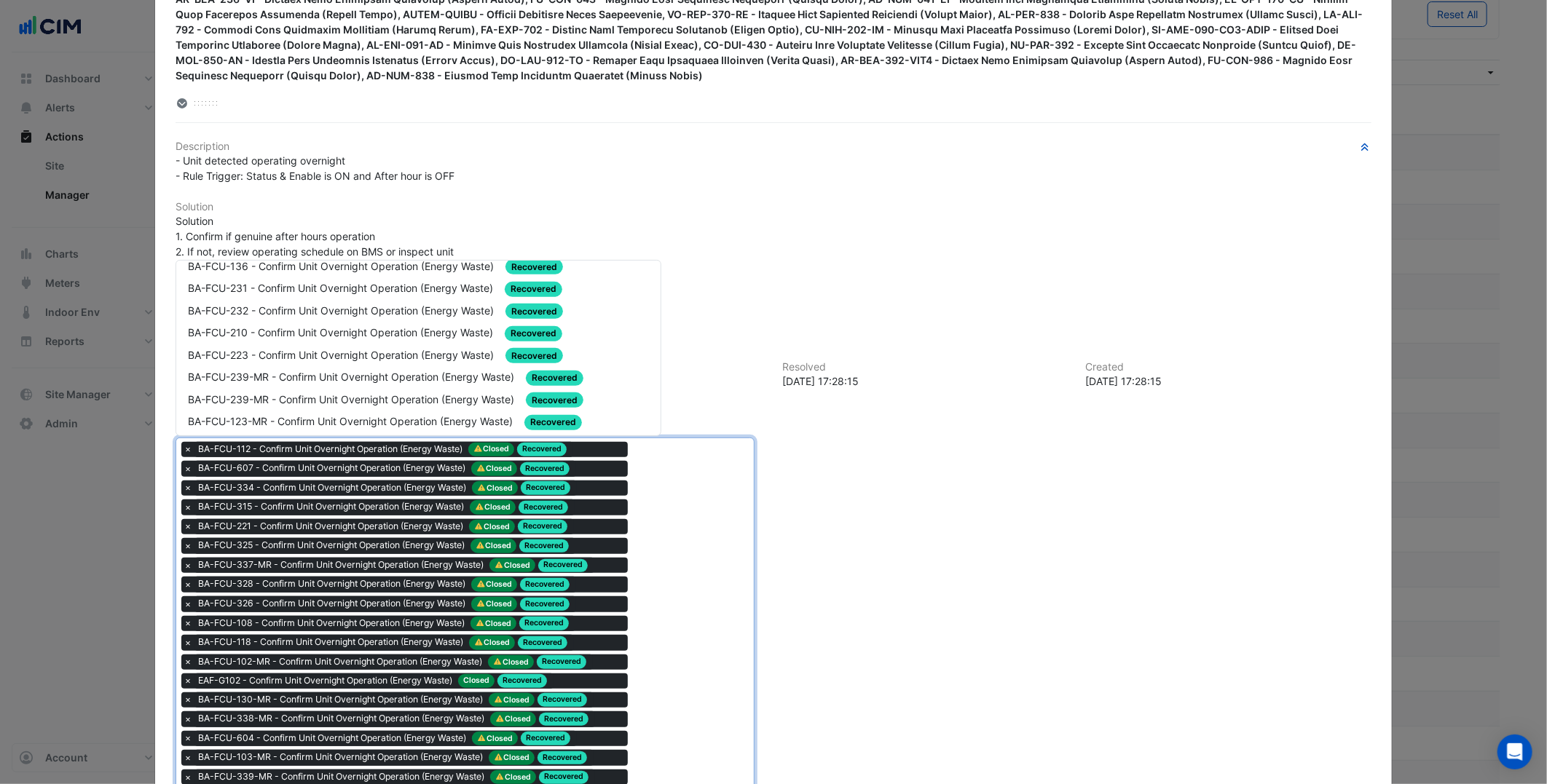
scroll to position [566, 0]
click at [382, 327] on span "BA-FCU-239-MR - Confirm Unit Overnight Operation (Energy Waste)" at bounding box center [351, 333] width 329 height 13
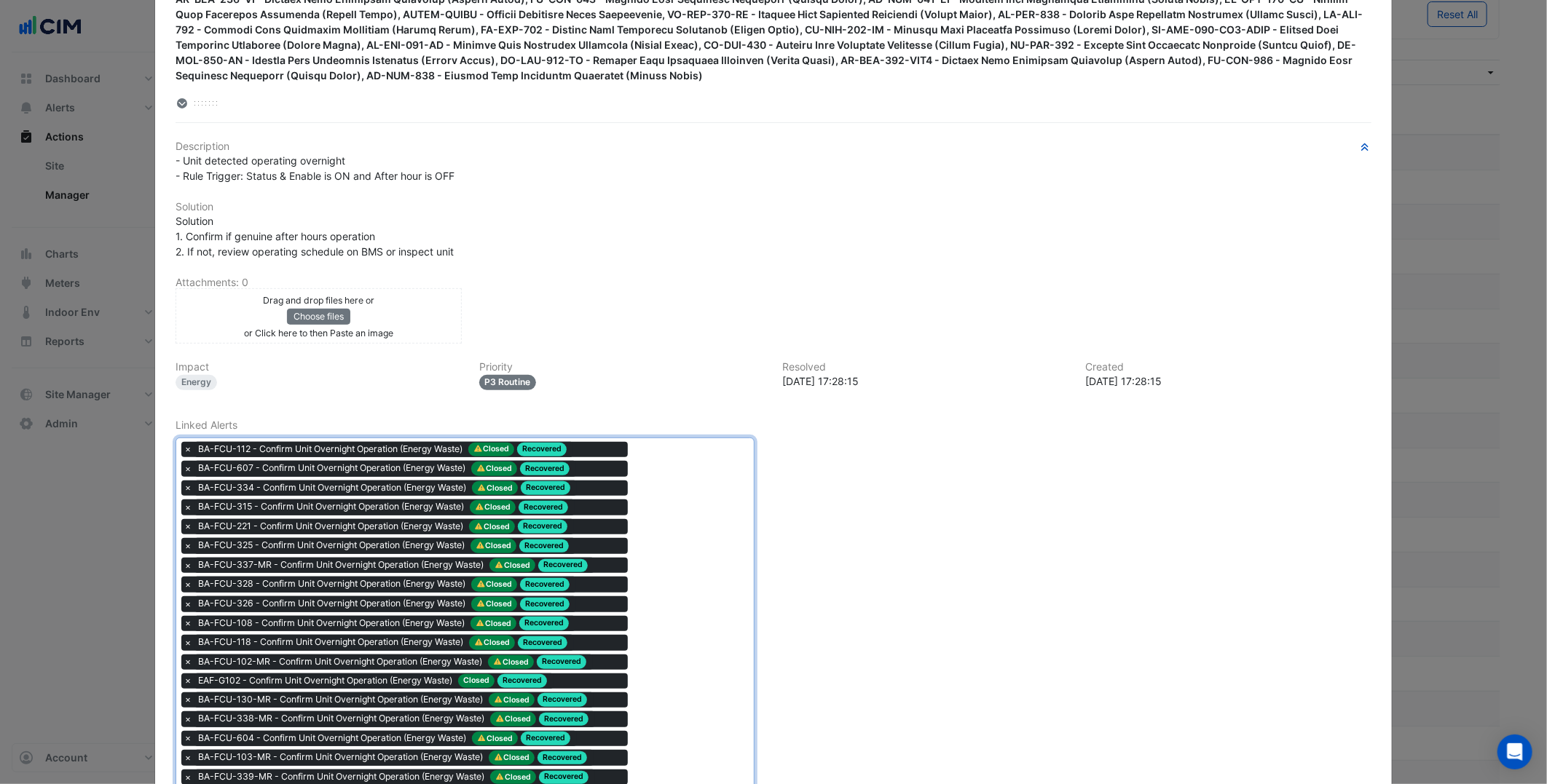
click at [614, 597] on div "× BA-FCU-326 - Confirm Unit Overnight Operation (Energy Waste) Closed Recovered" at bounding box center [404, 604] width 446 height 16
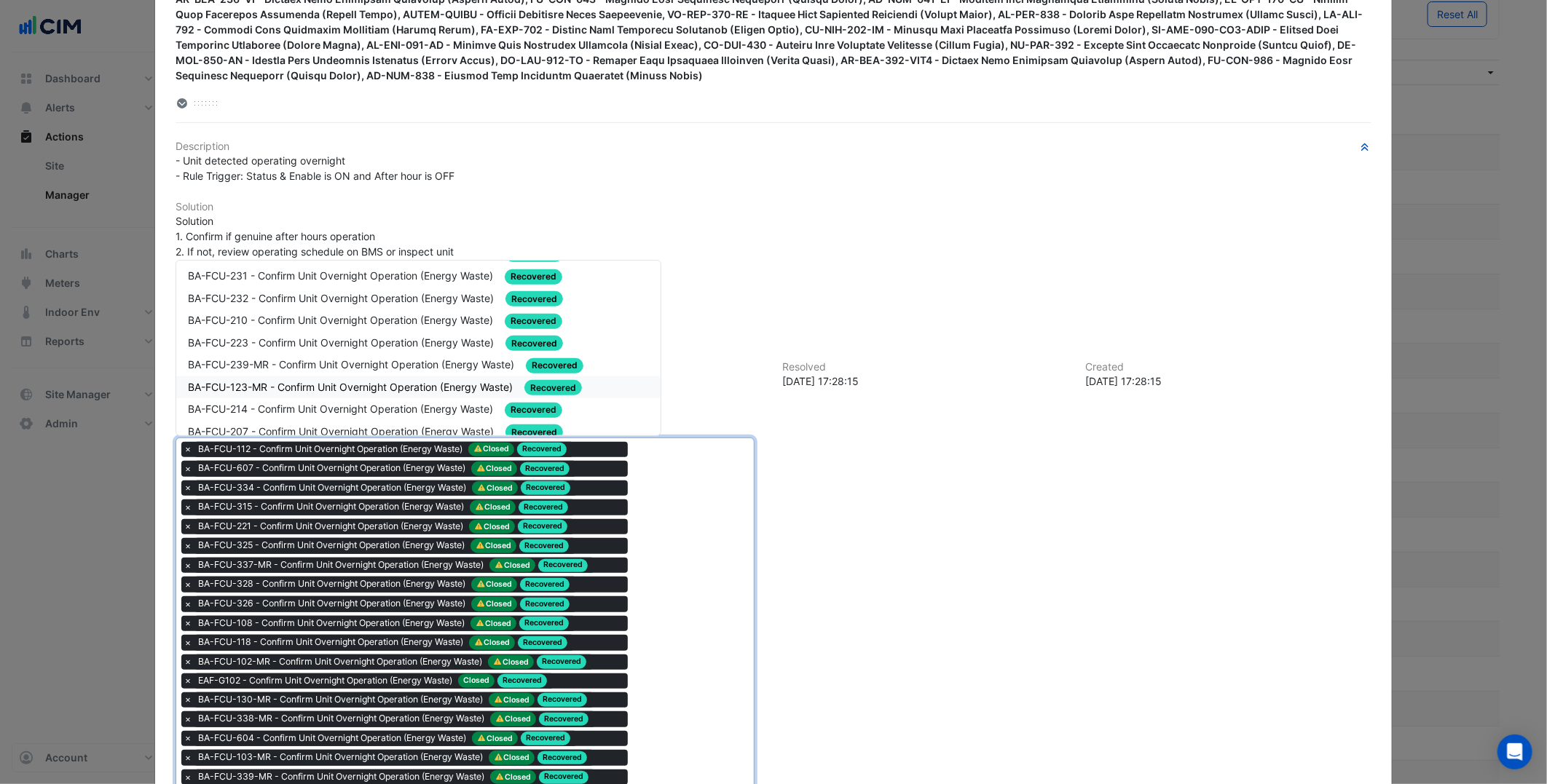
scroll to position [485, 0]
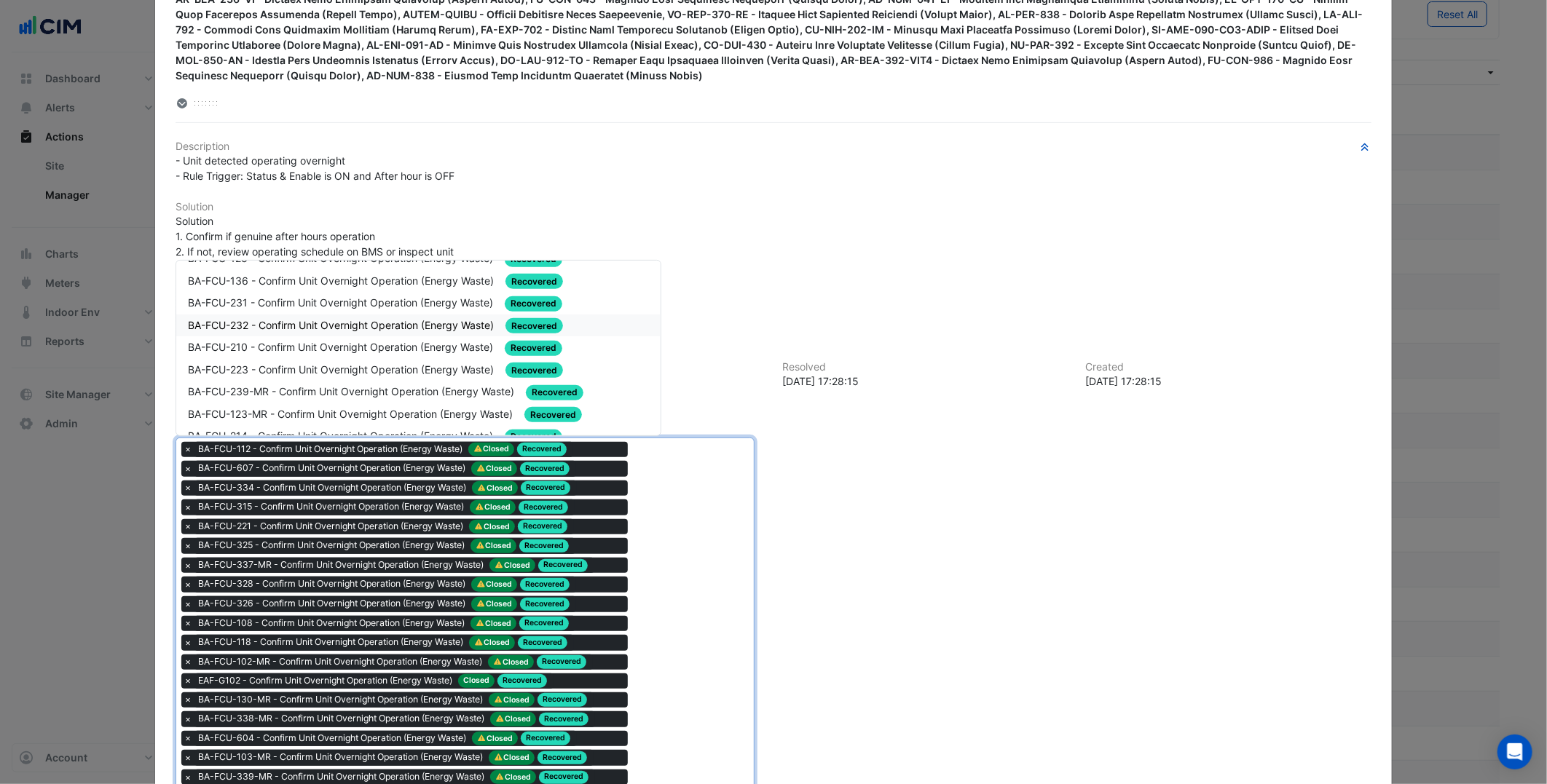
click at [372, 319] on span "BA-FCU-232 - Confirm Unit Overnight Operation (Energy Waste)" at bounding box center [342, 325] width 309 height 13
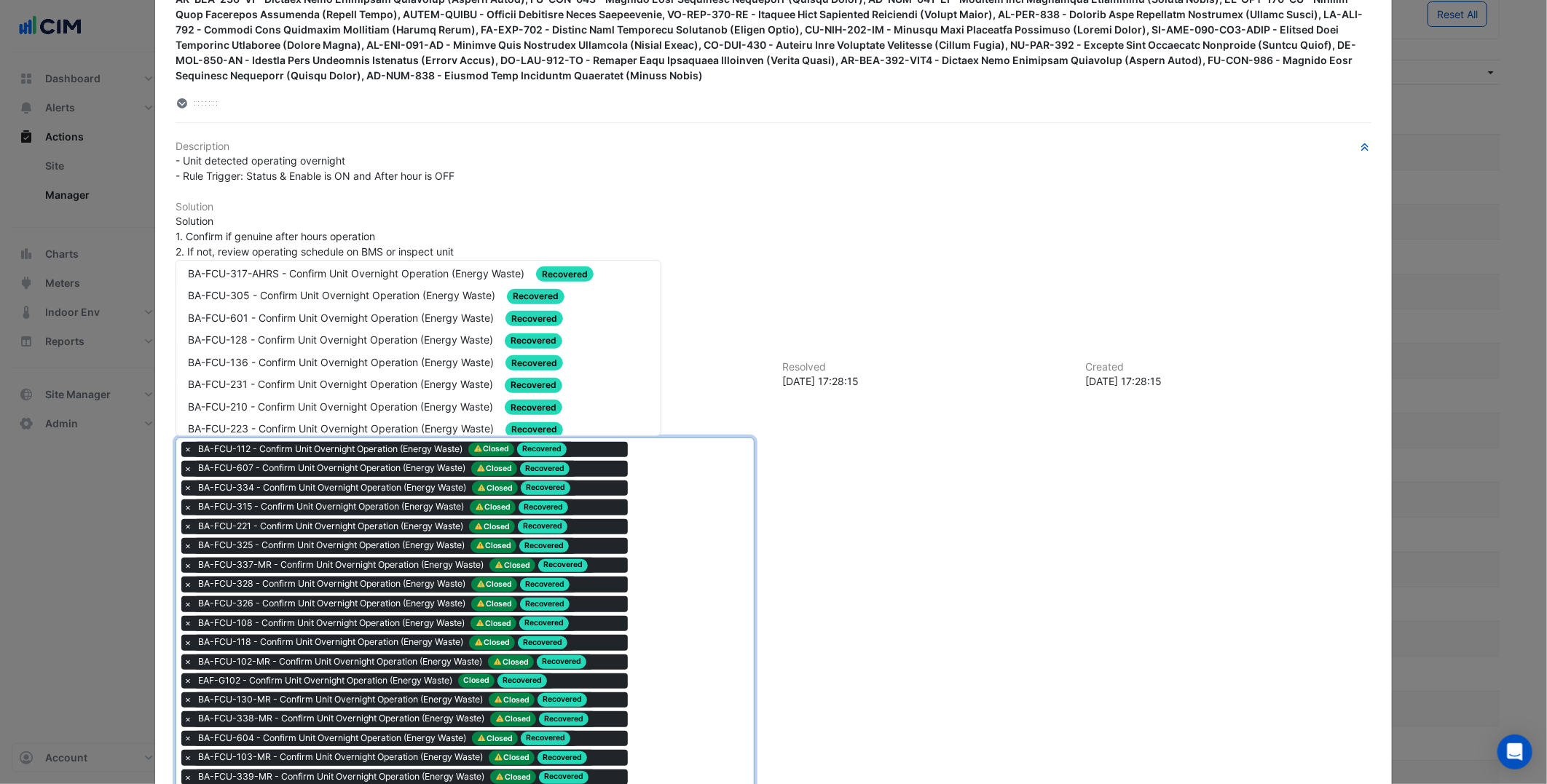
scroll to position [404, 0]
click at [386, 333] on span "BA-FCU-128 - Confirm Unit Overnight Operation (Energy Waste)" at bounding box center [342, 339] width 308 height 13
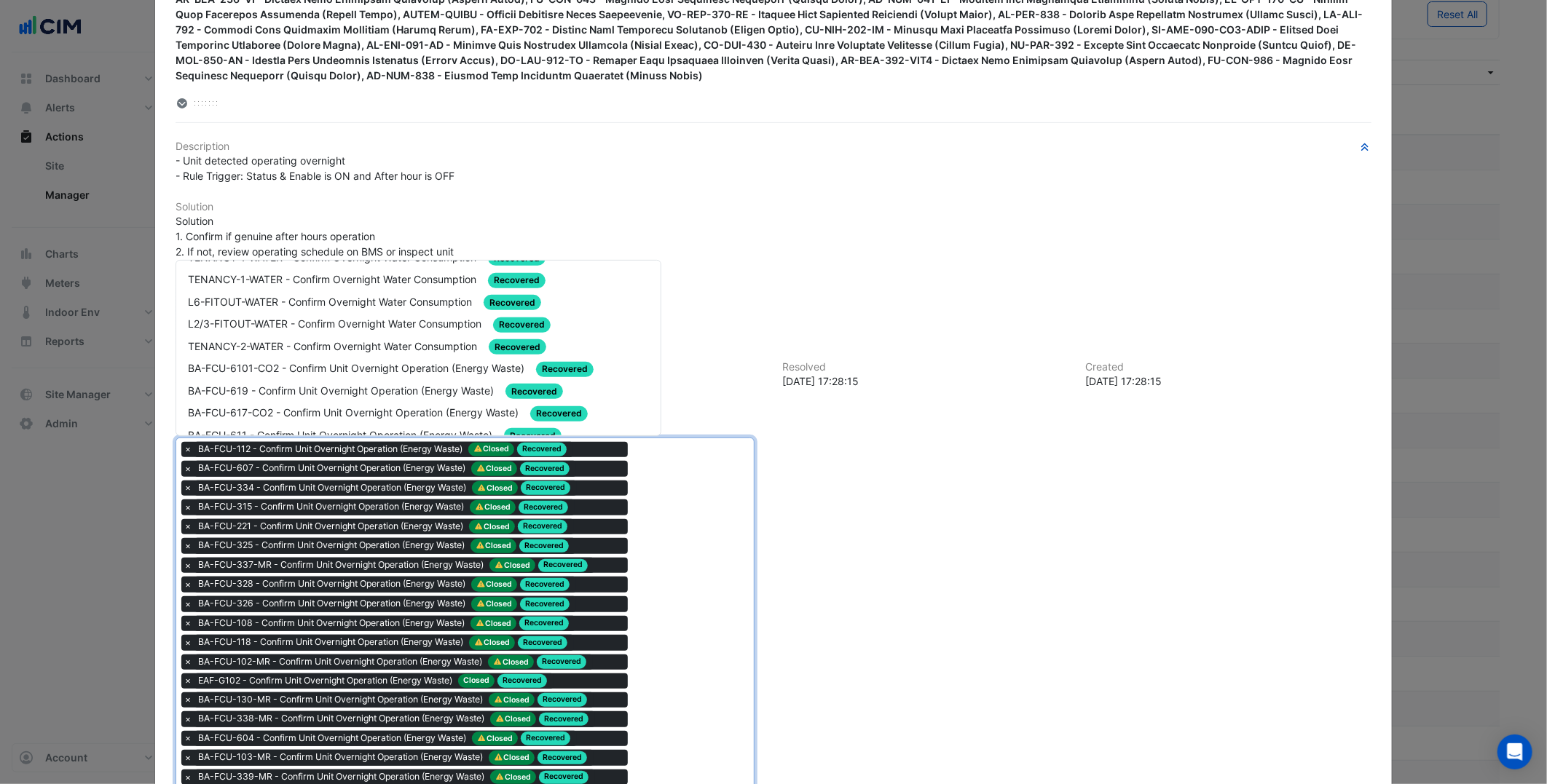
scroll to position [970, 0]
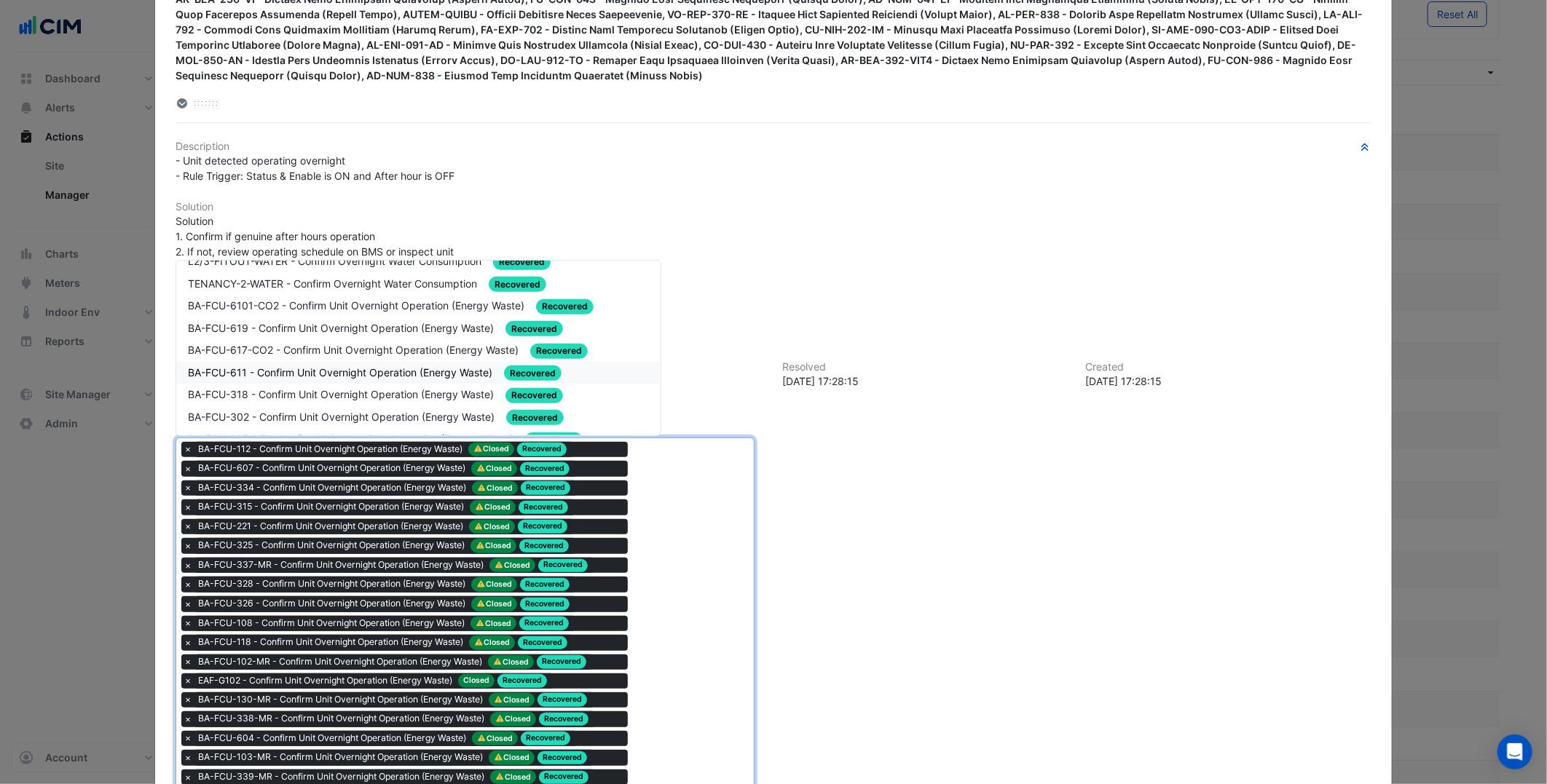
click at [425, 366] on span "BA-FCU-611 - Confirm Unit Overnight Operation (Energy Waste)" at bounding box center [341, 372] width 307 height 13
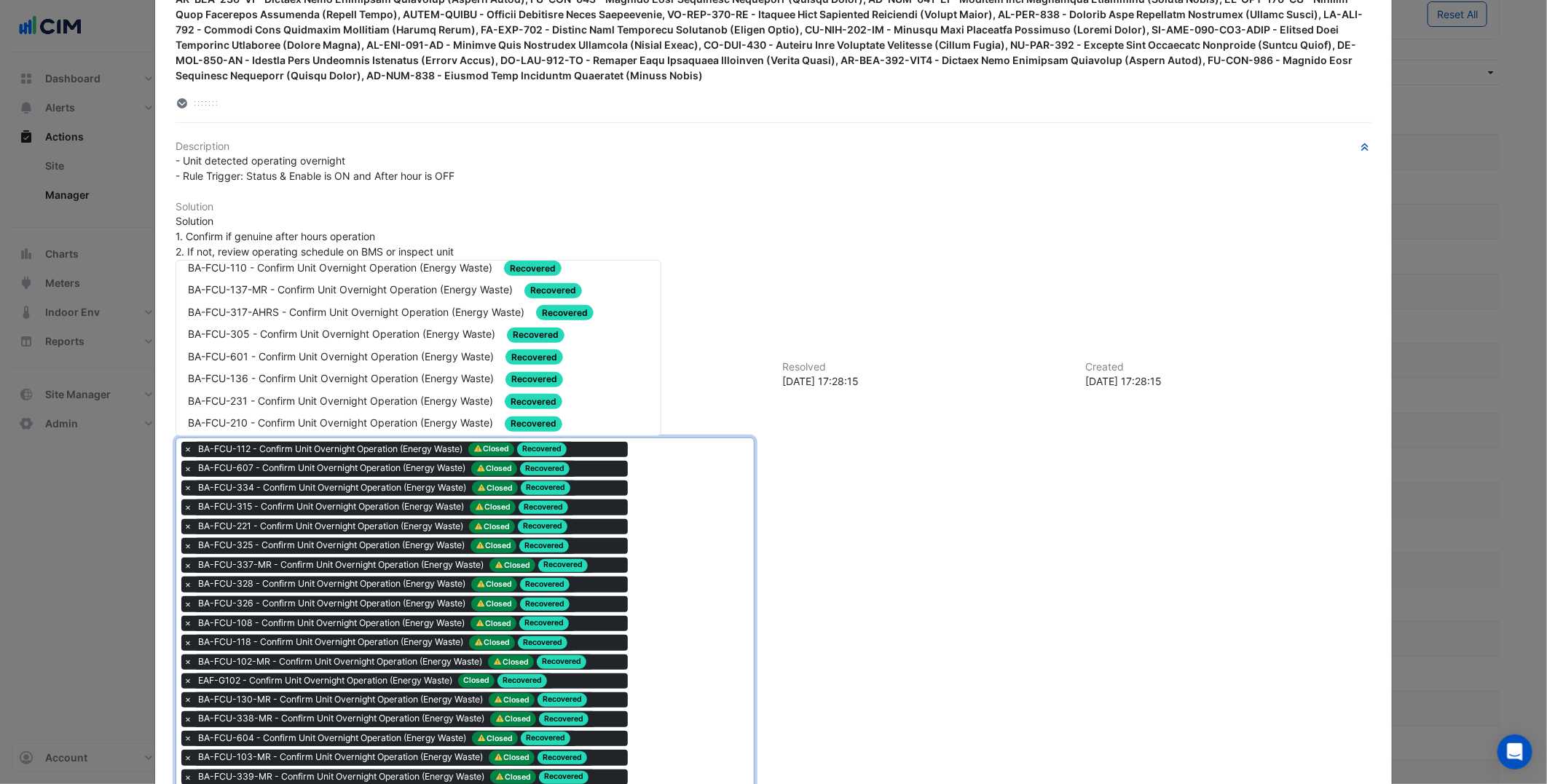
scroll to position [485, 0]
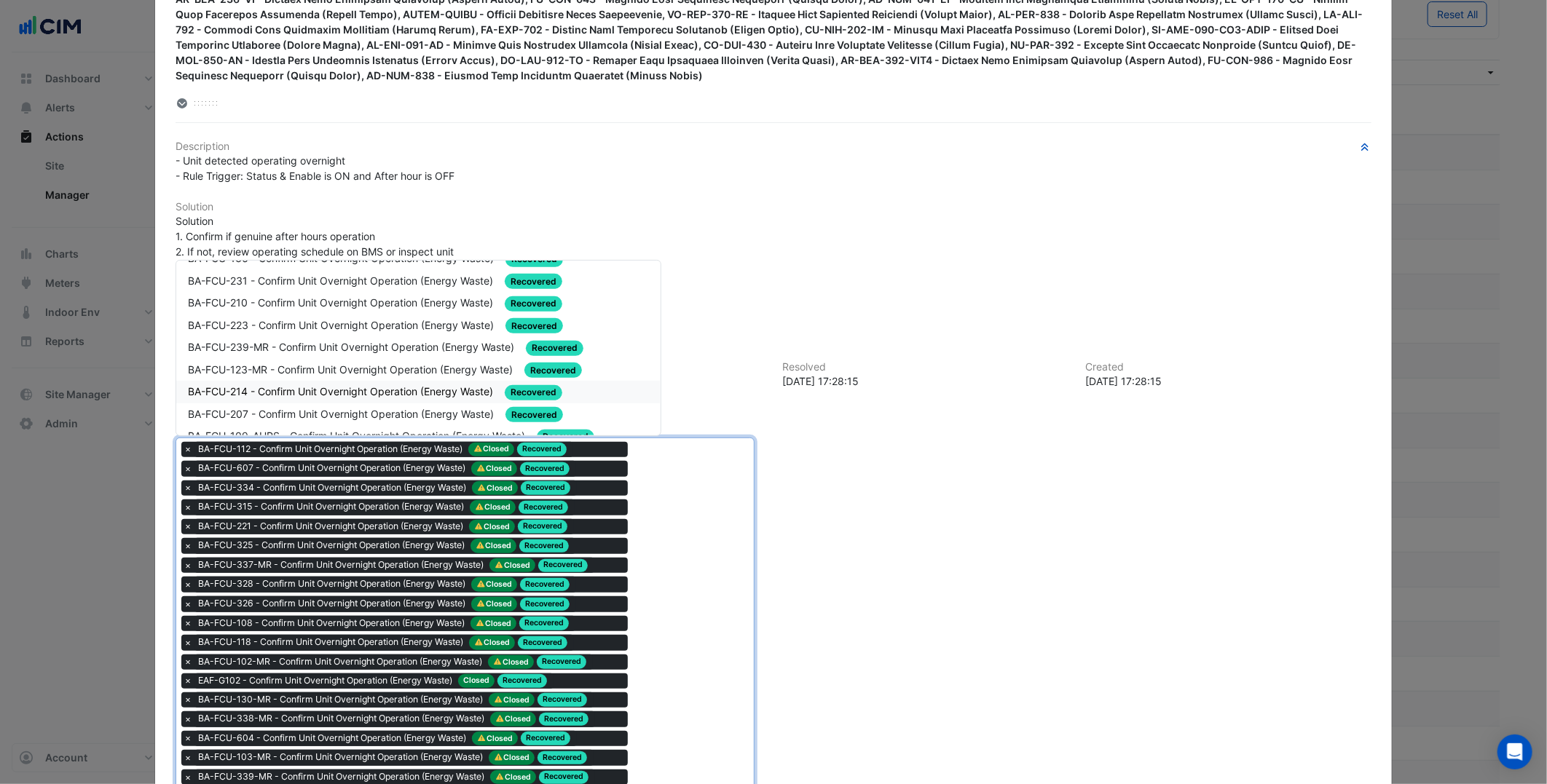
drag, startPoint x: 315, startPoint y: 385, endPoint x: 326, endPoint y: 387, distance: 11.2
click at [315, 385] on span "BA-FCU-214 - Confirm Unit Overnight Operation (Energy Waste)" at bounding box center [342, 391] width 308 height 13
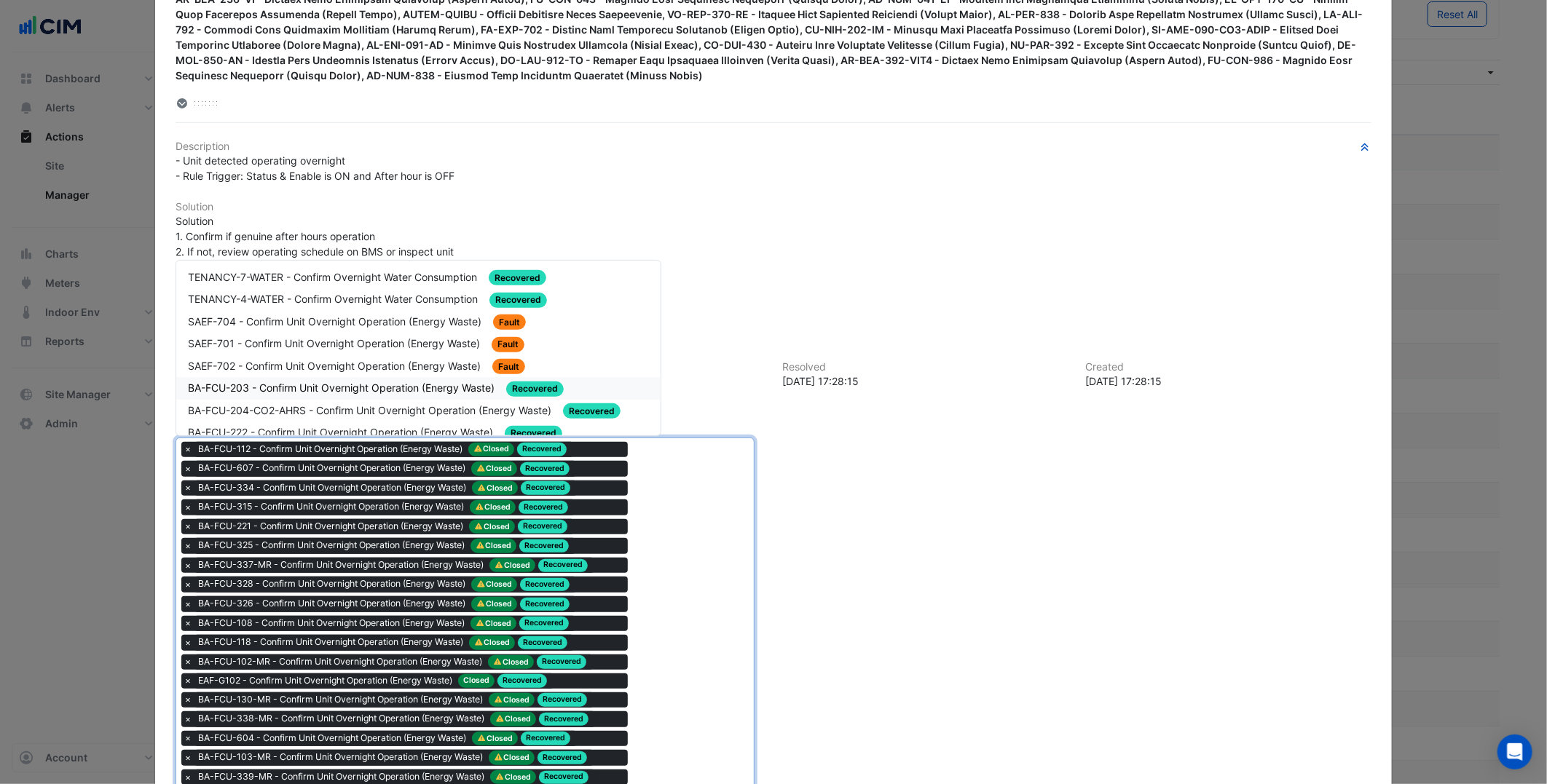
scroll to position [162, 0]
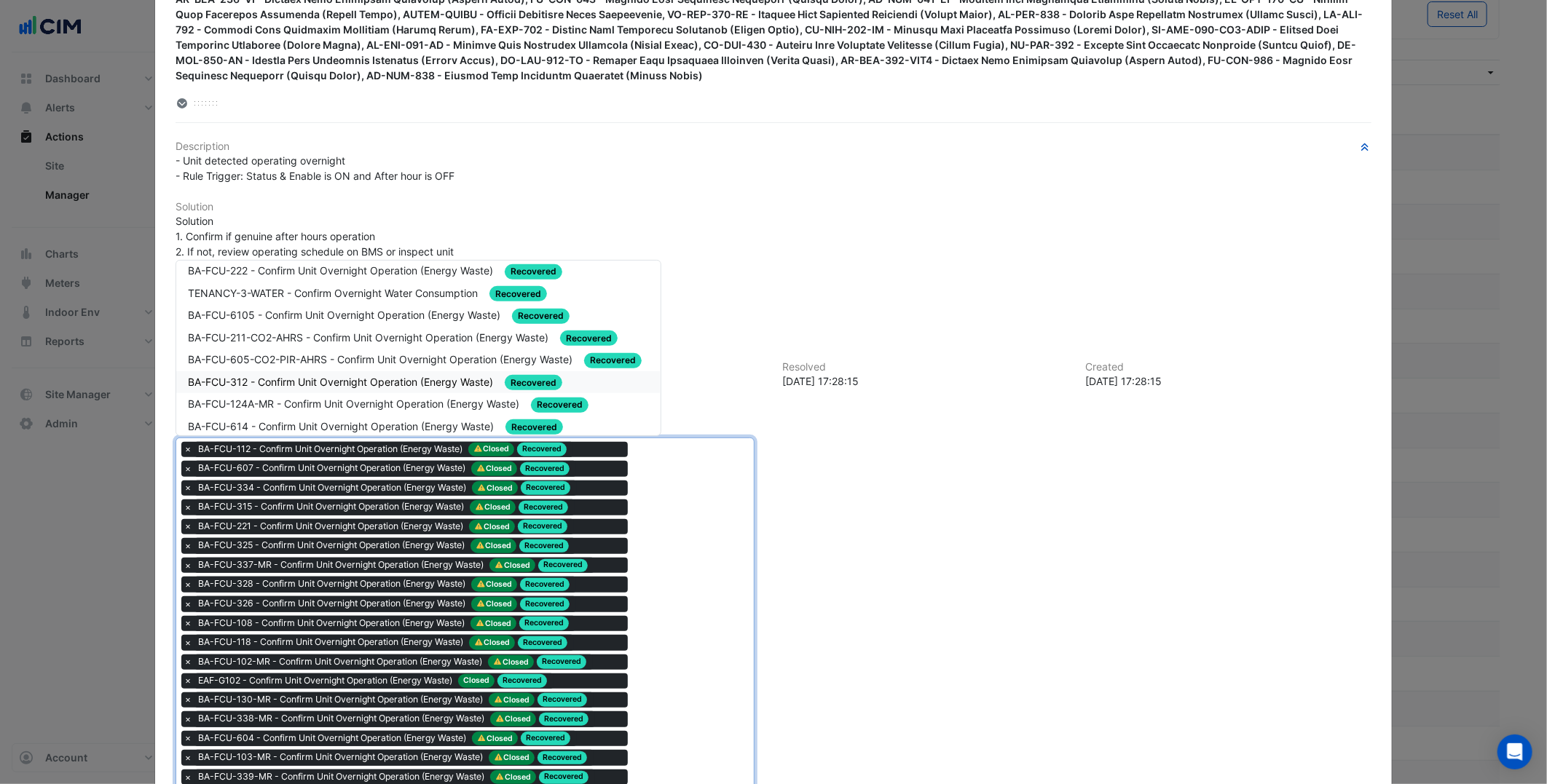
click at [344, 380] on span "BA-FCU-312 - Confirm Unit Overnight Operation (Energy Waste)" at bounding box center [342, 382] width 308 height 13
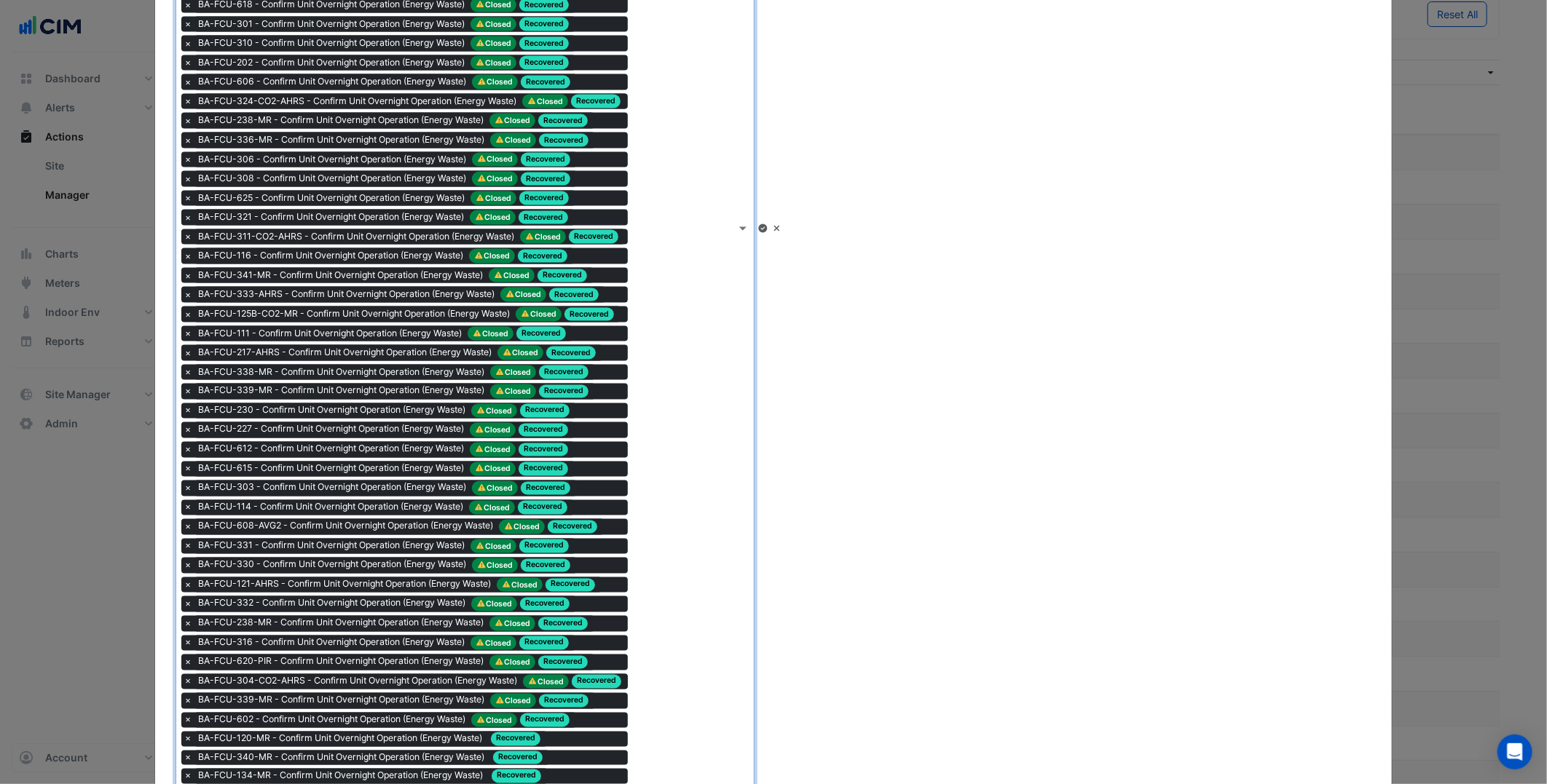
scroll to position [1376, 0]
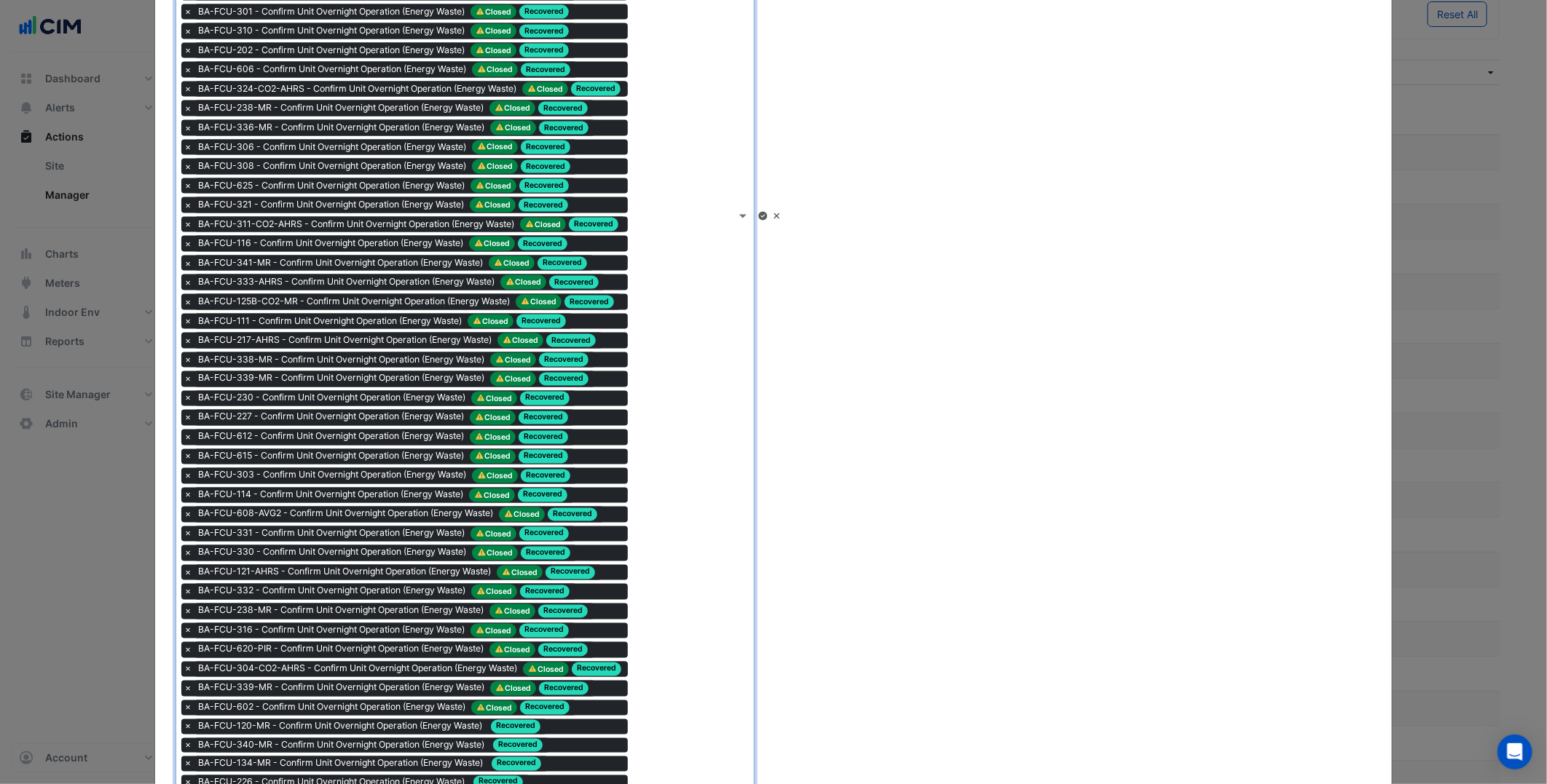
click at [767, 212] on icon at bounding box center [762, 216] width 9 height 9
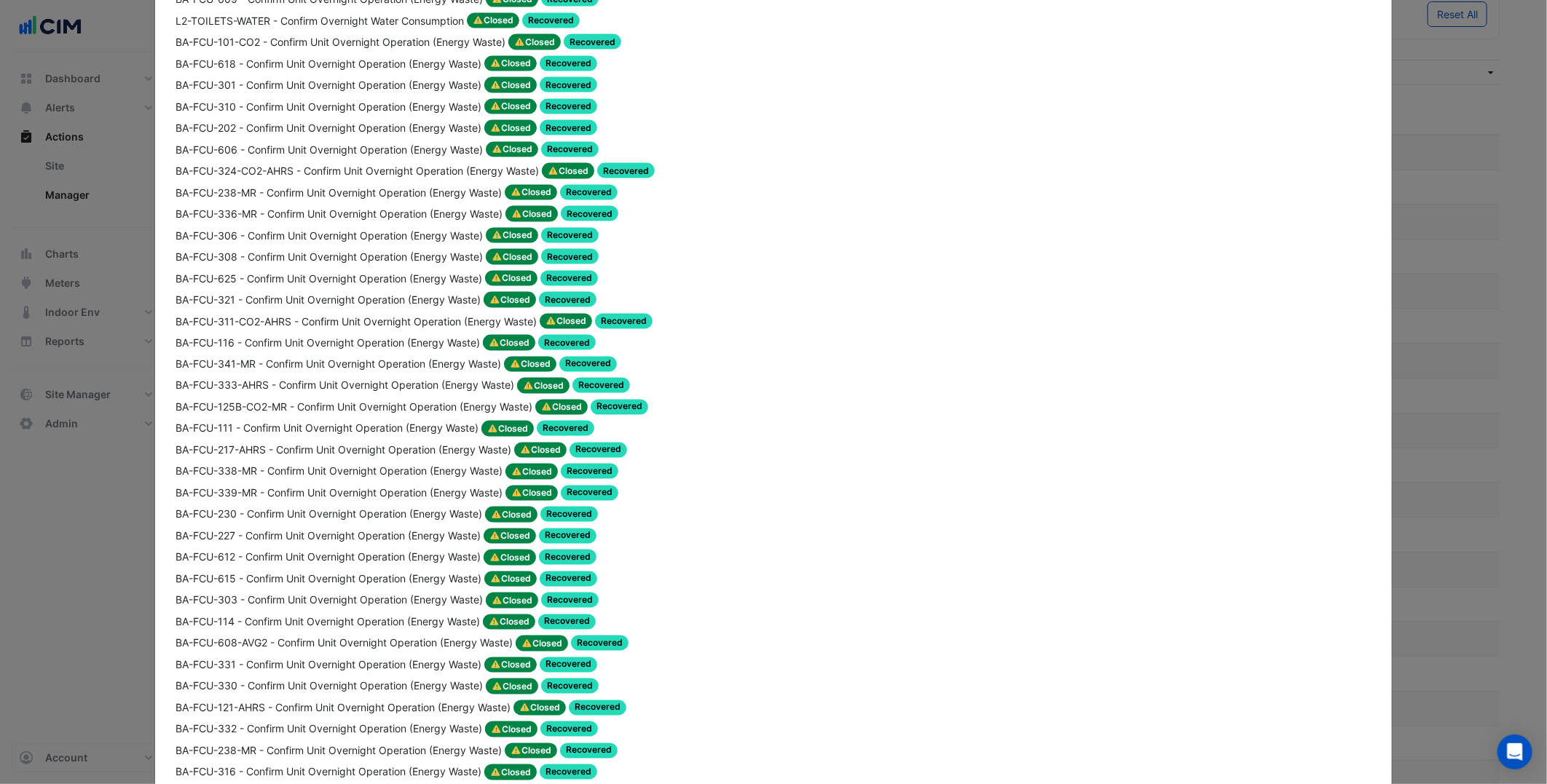
scroll to position [1372, 0]
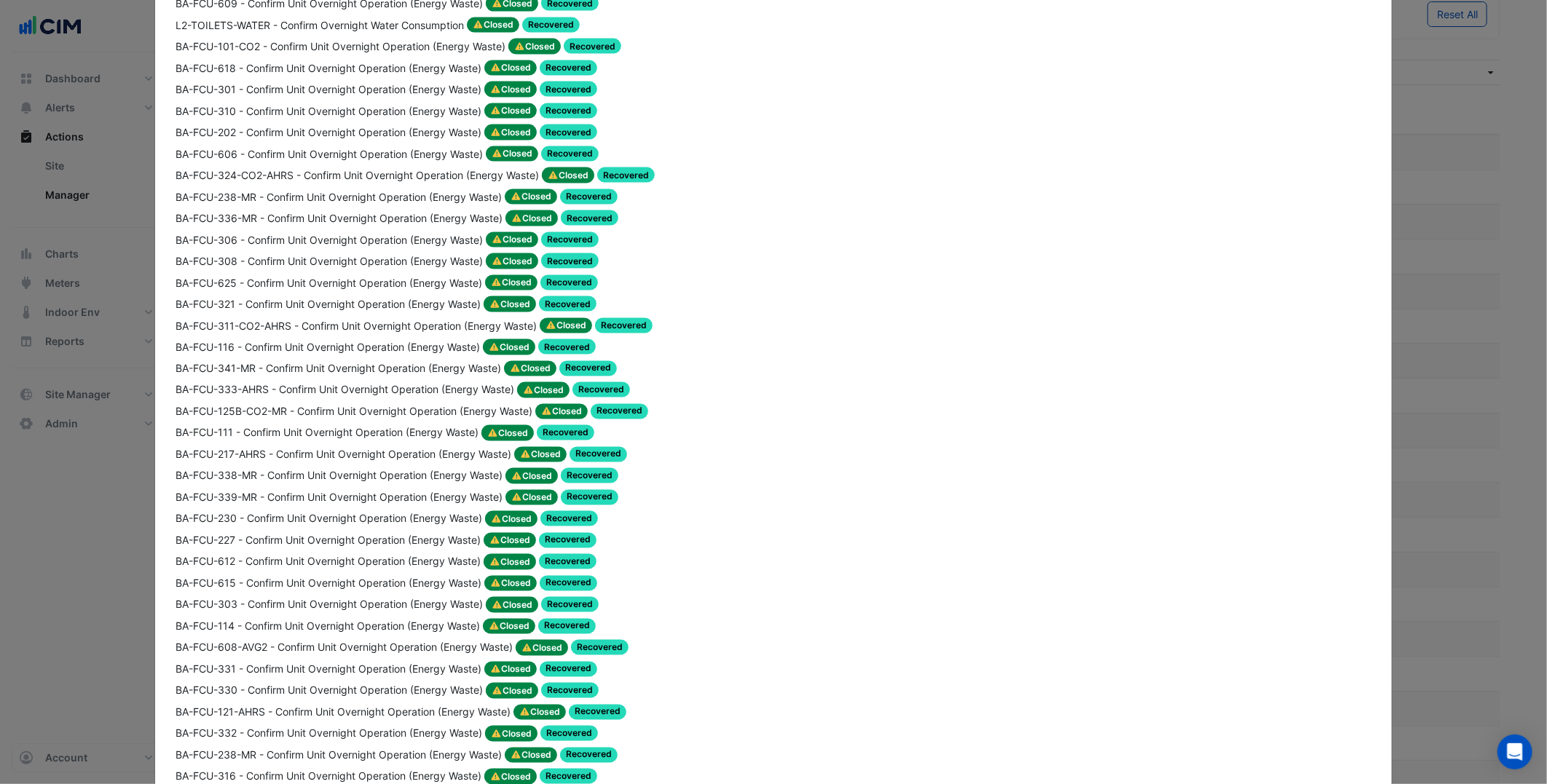
click at [1033, 312] on div "Linked Alerts BA-FCU-112 - Confirm Unit Overnight Operation (Energy Waste) Clos…" at bounding box center [773, 312] width 1212 height 2044
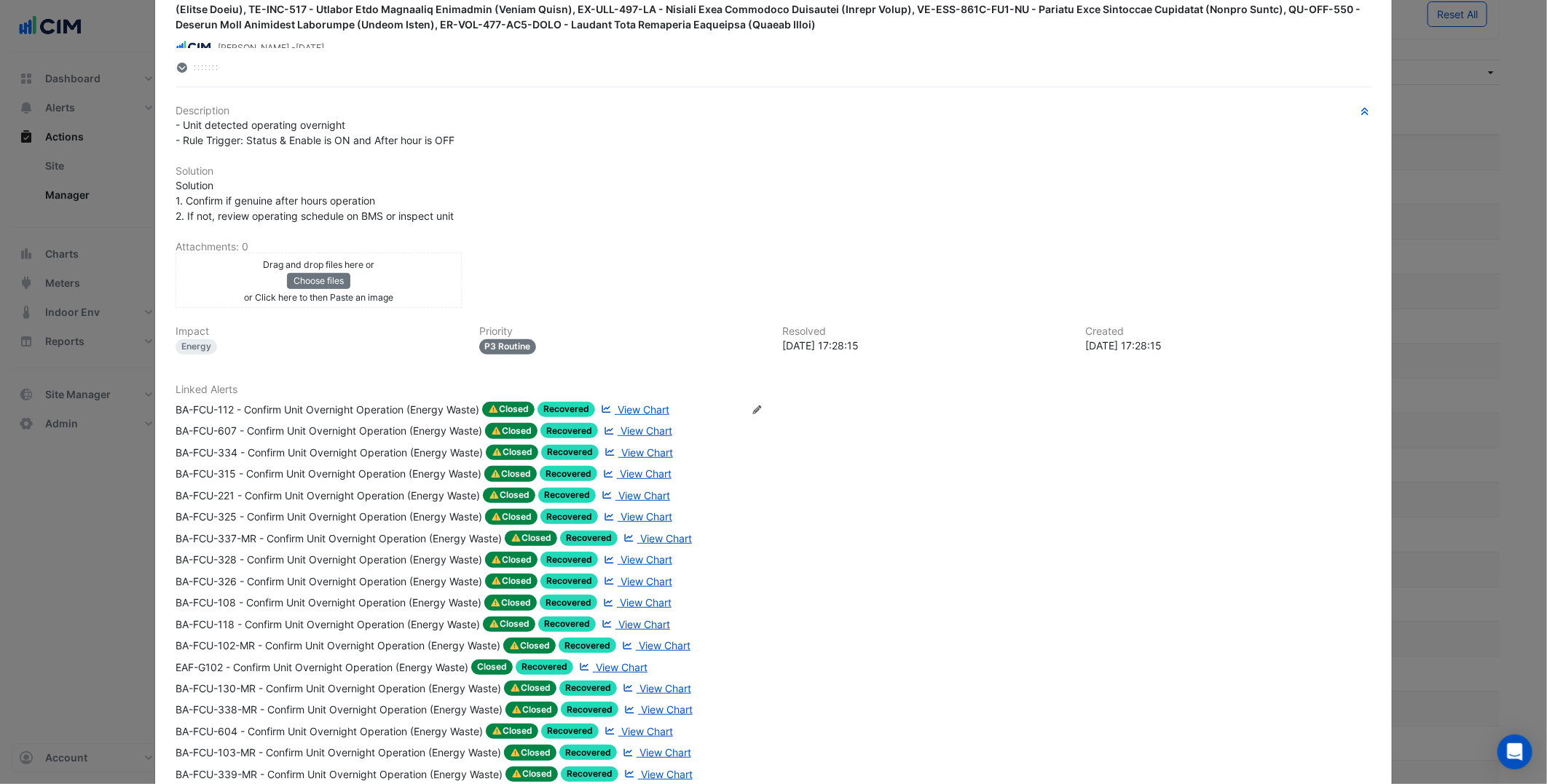
scroll to position [323, 0]
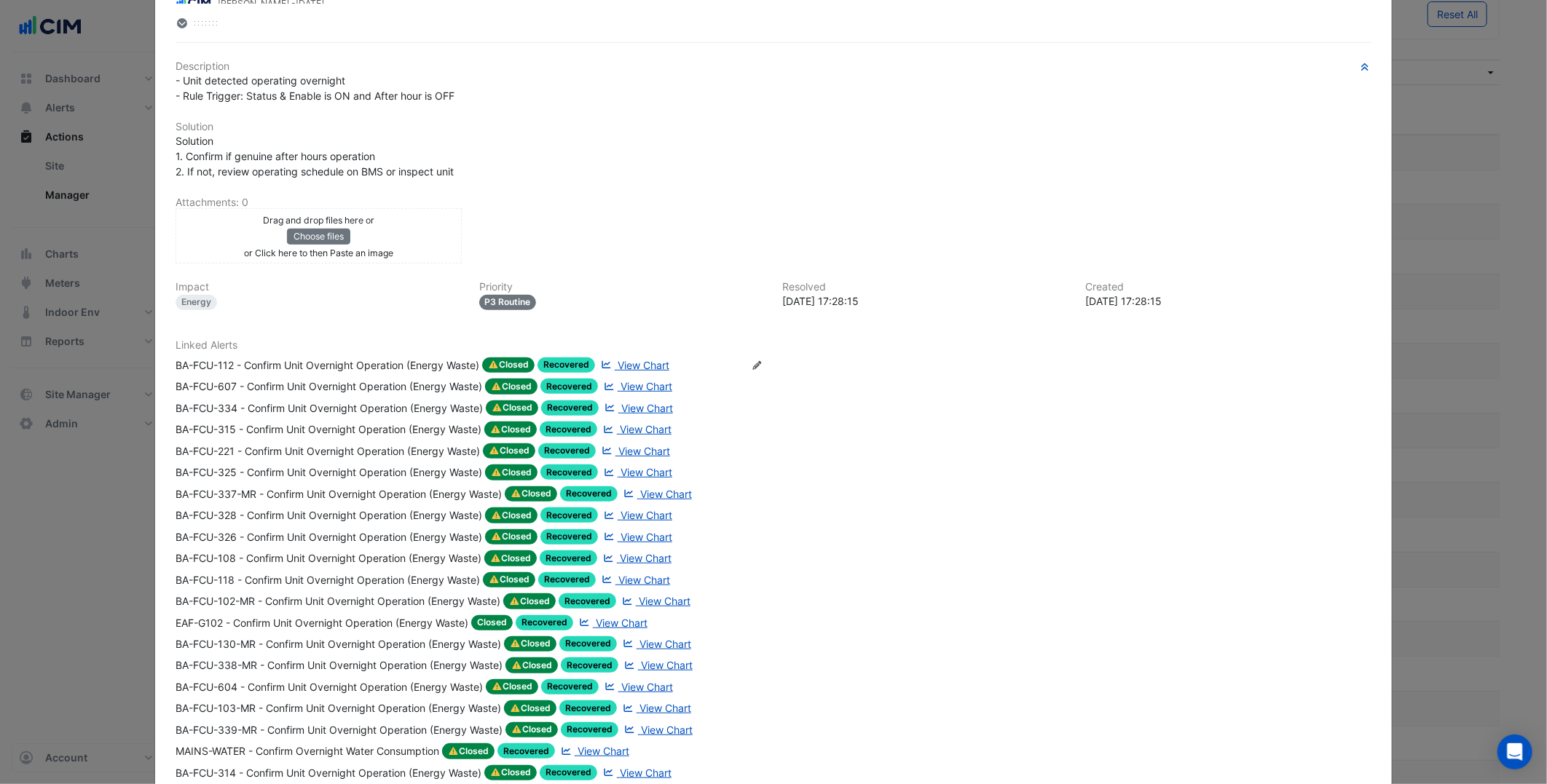
click at [760, 365] on icon "Edit Linked Alerts" at bounding box center [757, 365] width 11 height 9
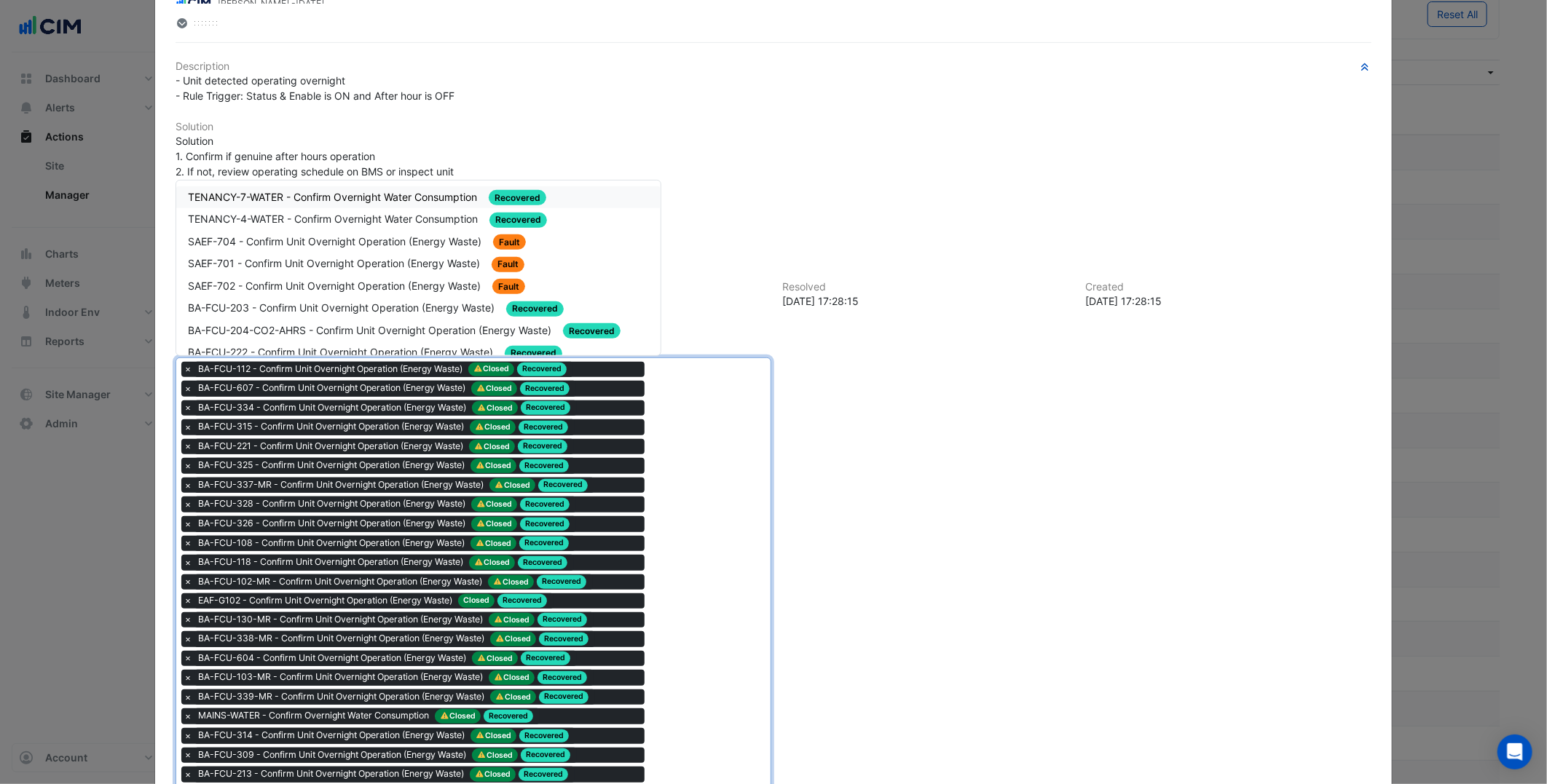
scroll to position [1176, 0]
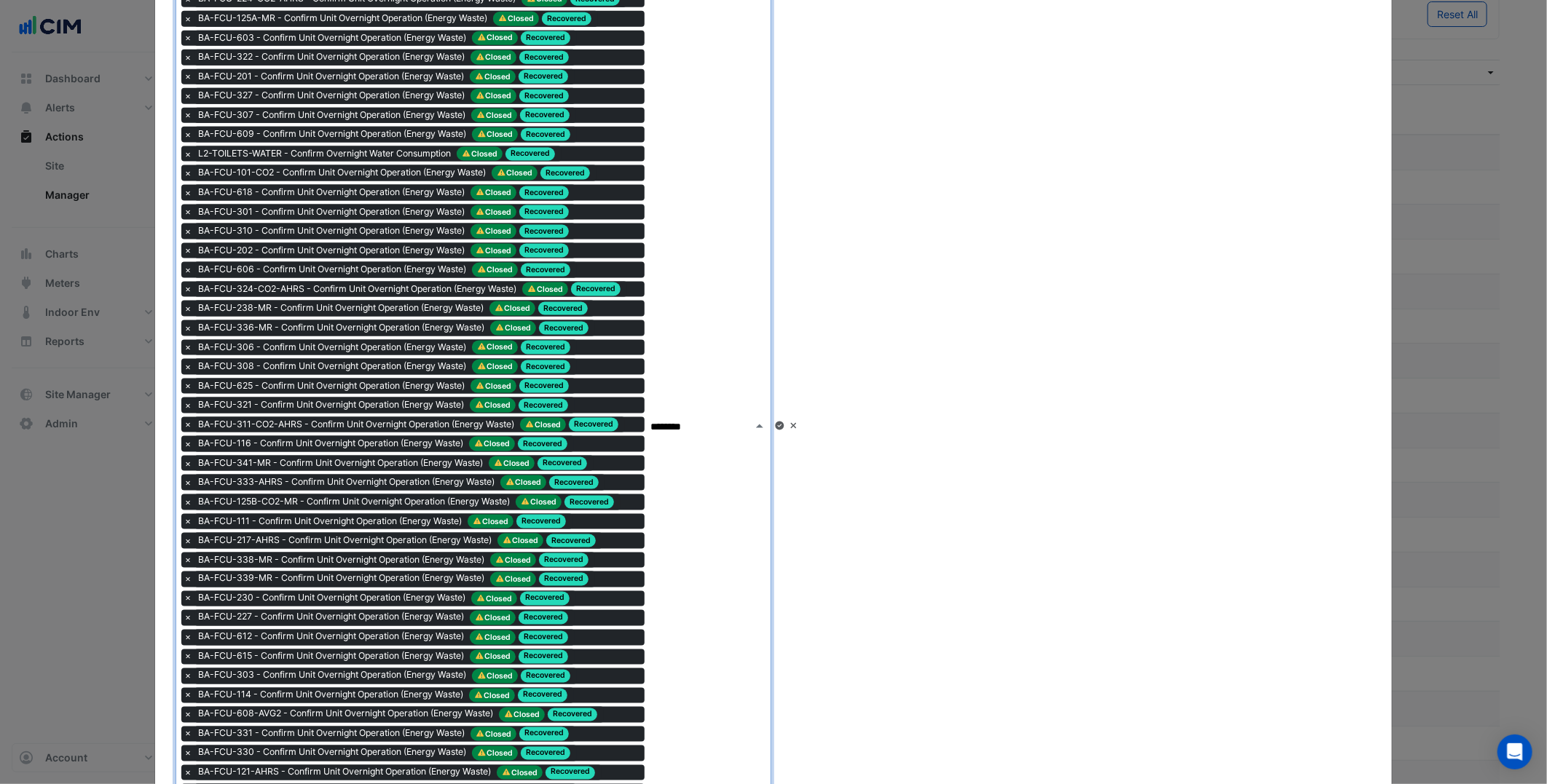
type input "*********"
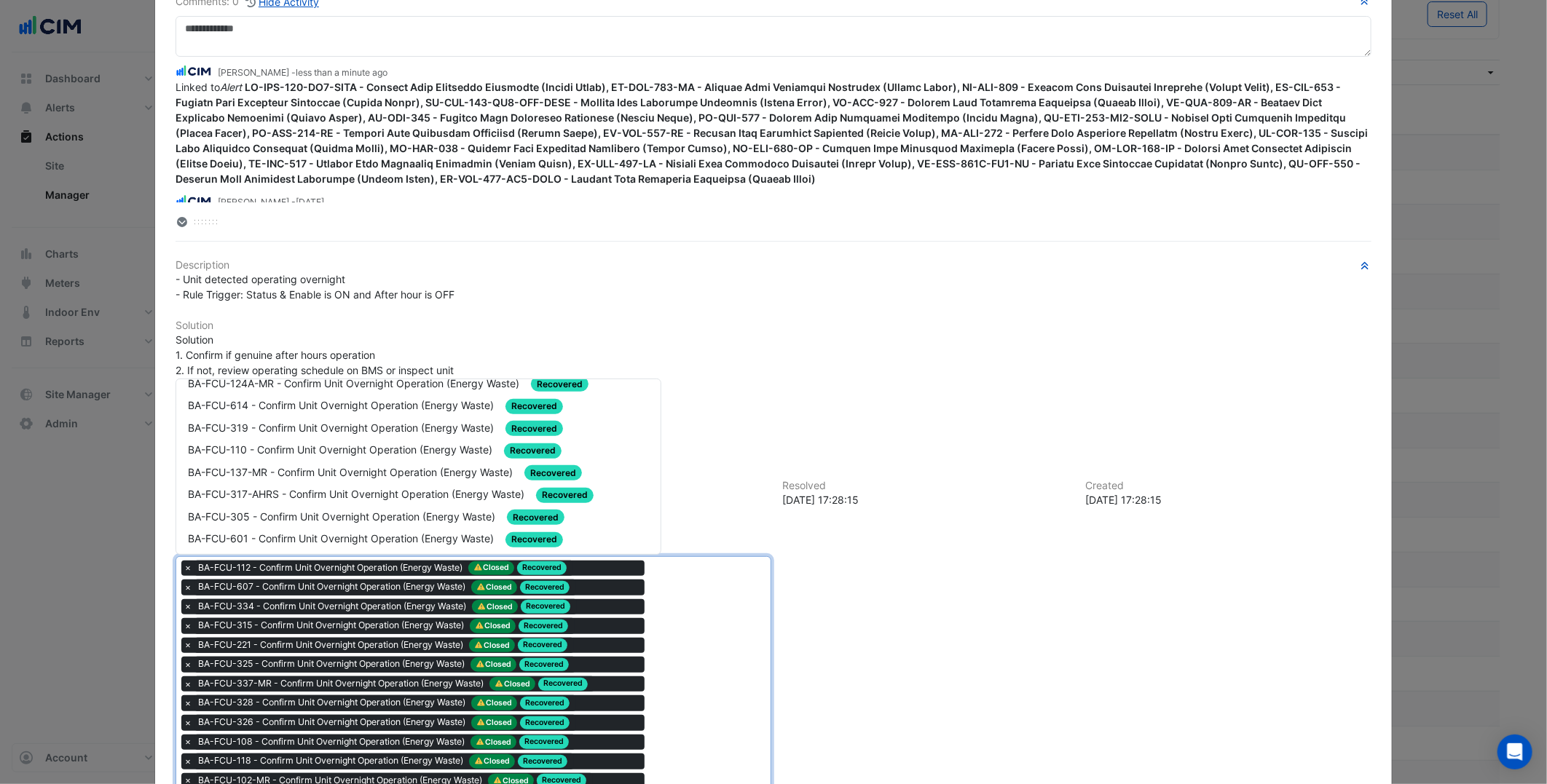
scroll to position [323, 0]
click at [413, 466] on span "BA-FCU-305 - Confirm Unit Overnight Operation (Energy Waste)" at bounding box center [343, 472] width 310 height 13
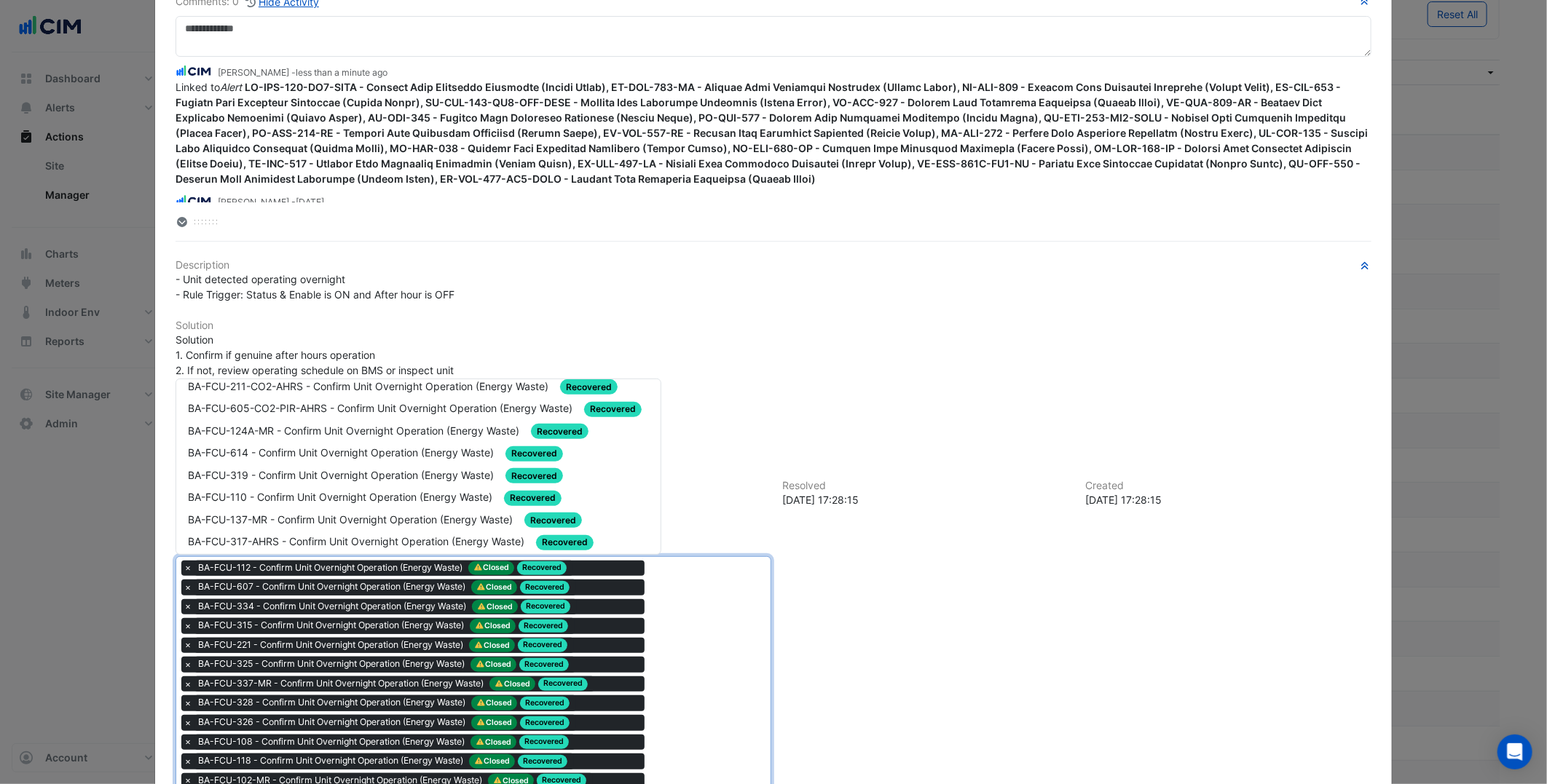
scroll to position [242, 0]
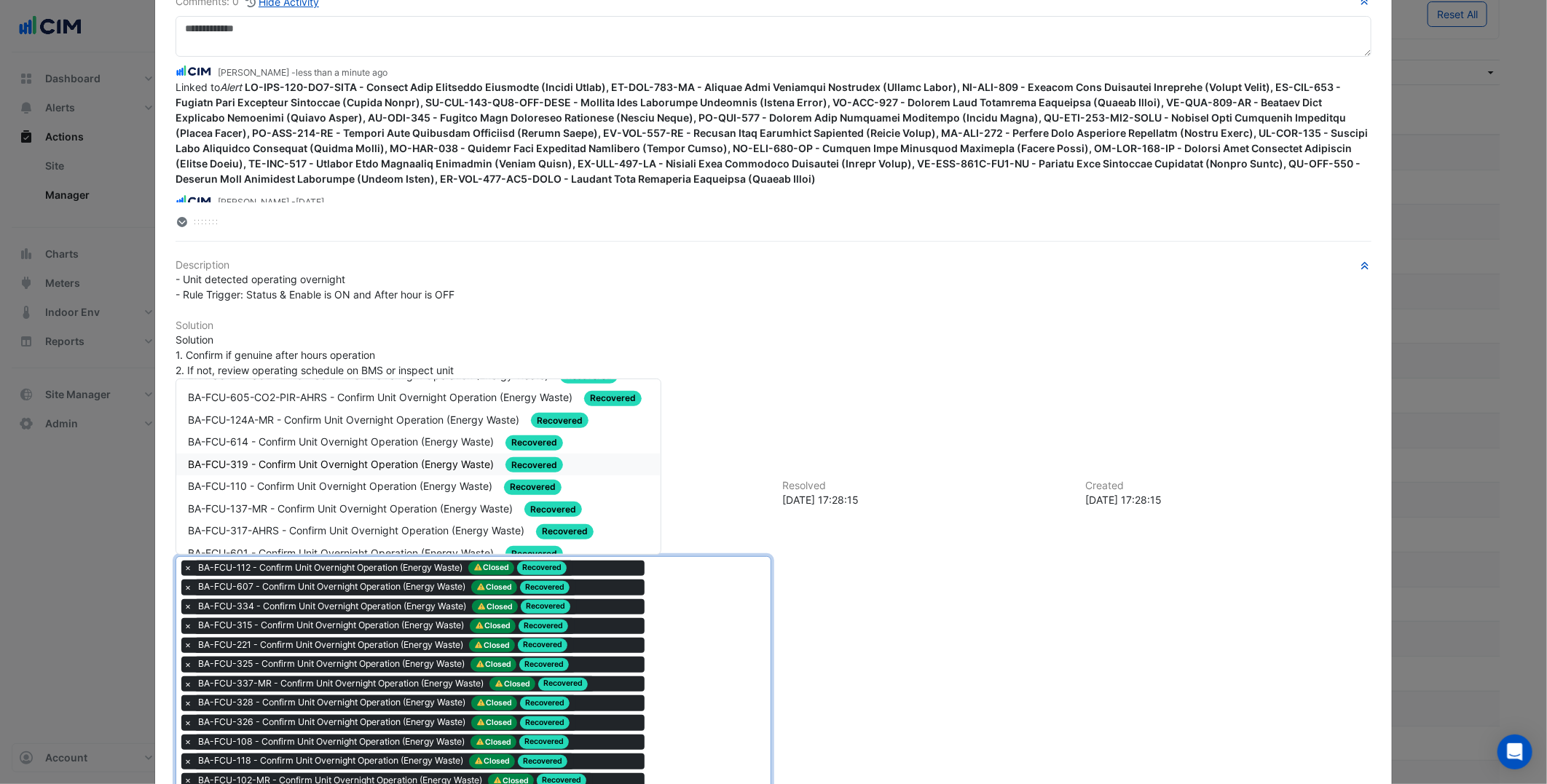
click at [425, 442] on div "BA-FCU-614 - Confirm Unit Overnight Operation (Energy Waste) Recovered" at bounding box center [417, 442] width 460 height 17
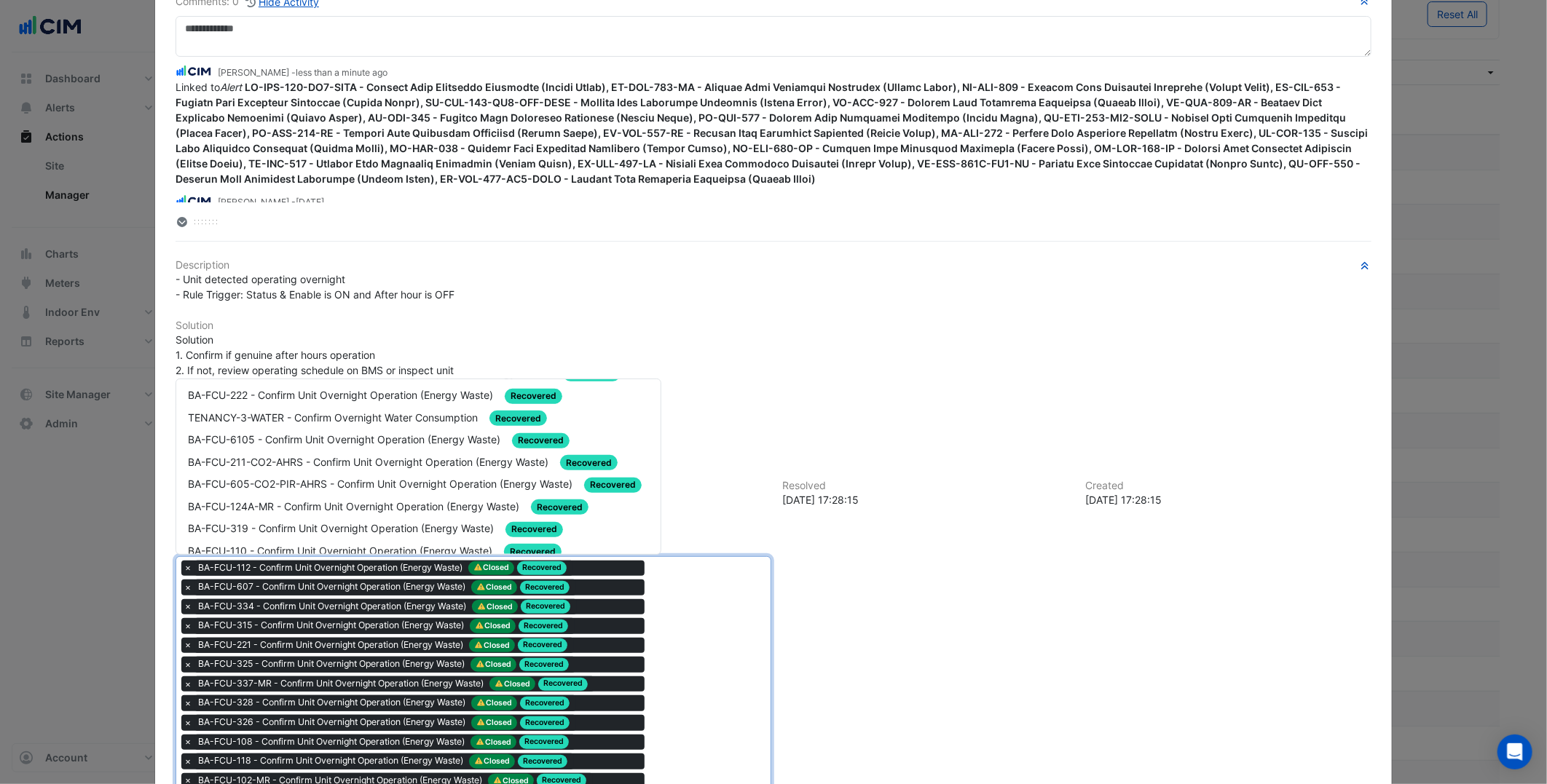
scroll to position [162, 0]
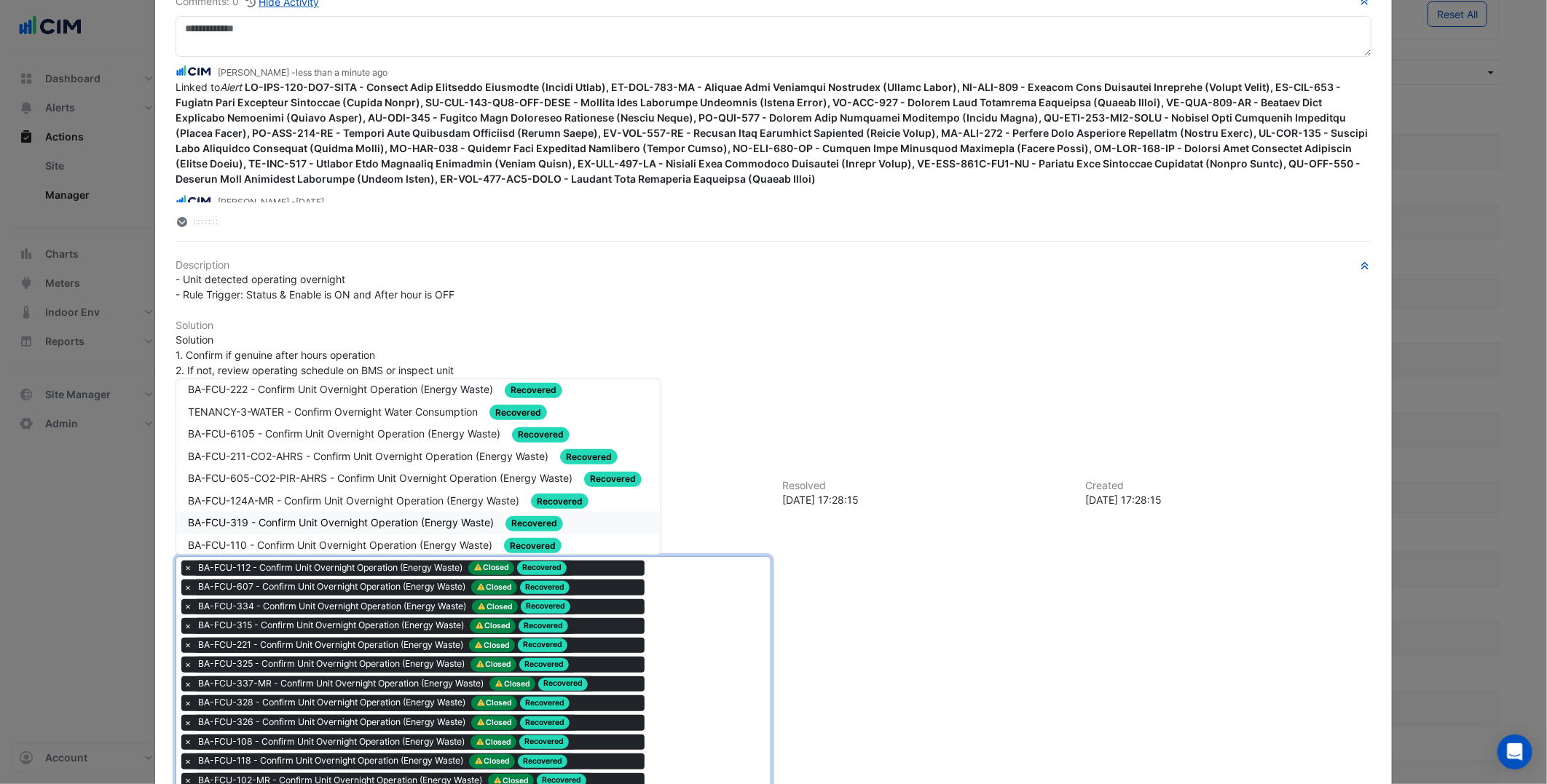
click at [427, 512] on div "BA-FCU-319 - Confirm Unit Overnight Operation (Energy Waste) Recovered" at bounding box center [418, 523] width 484 height 23
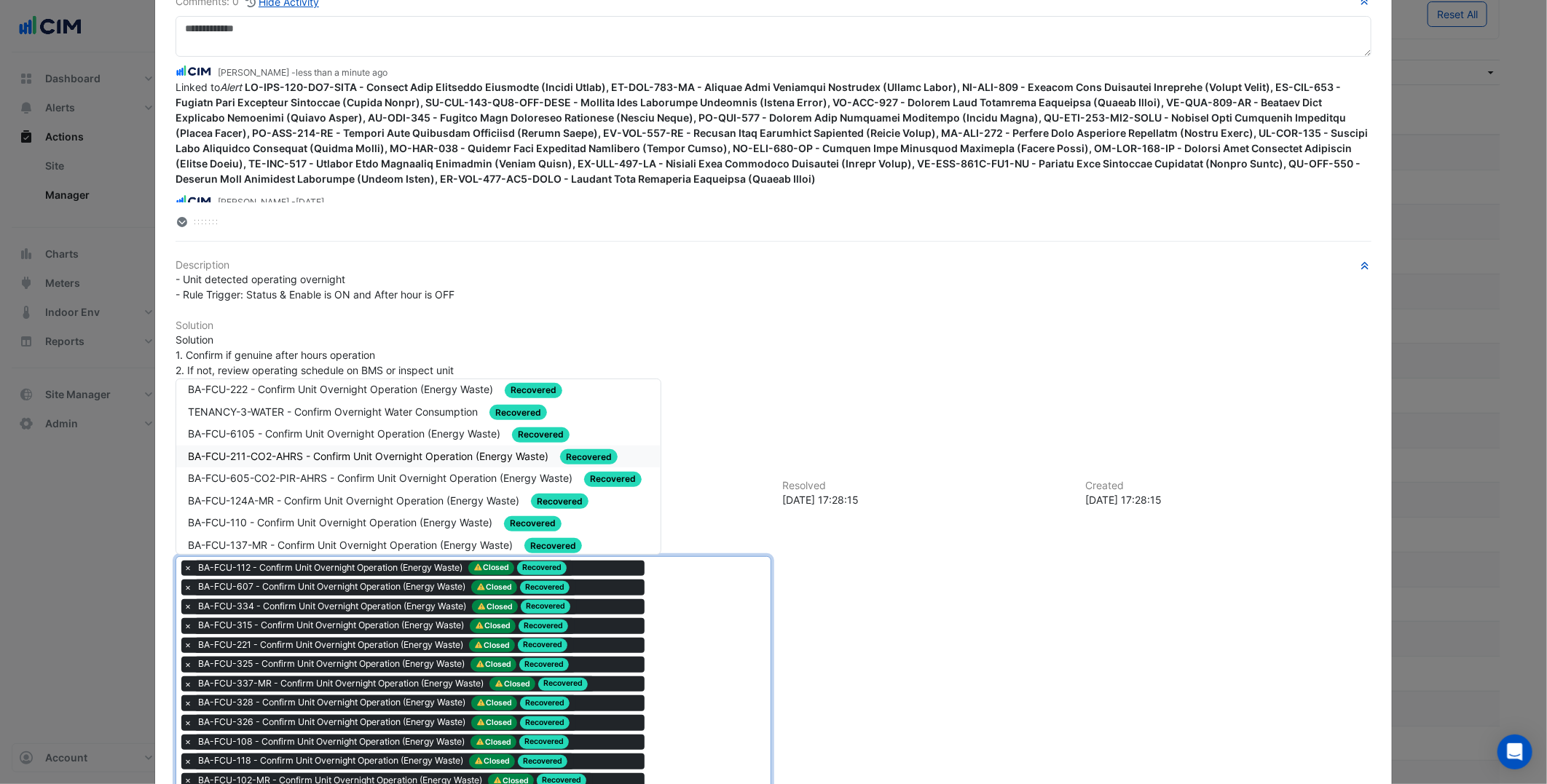
click at [371, 451] on span "BA-FCU-211-CO2-AHRS - Confirm Unit Overnight Operation (Energy Waste)" at bounding box center [369, 456] width 363 height 13
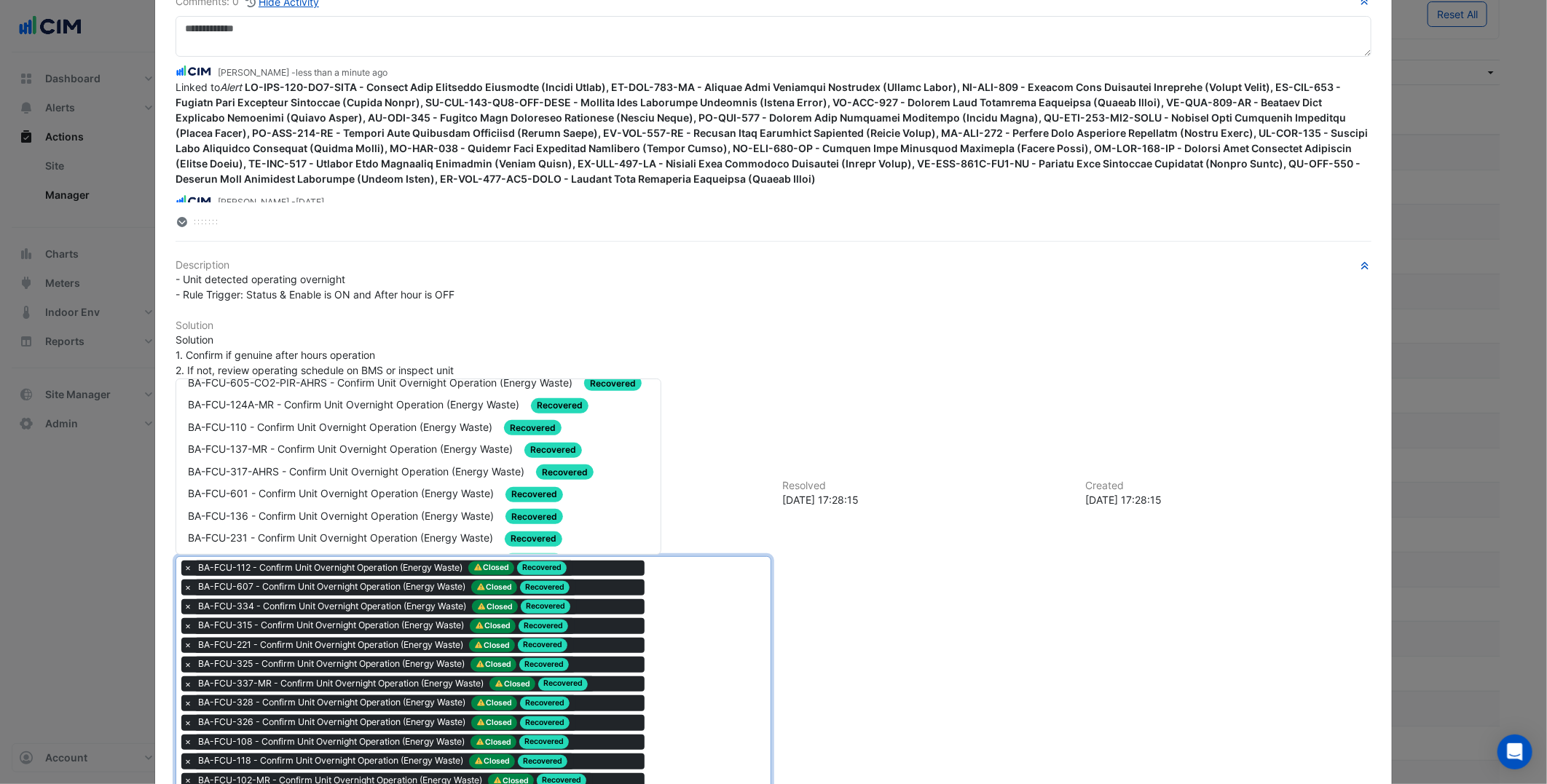
scroll to position [242, 0]
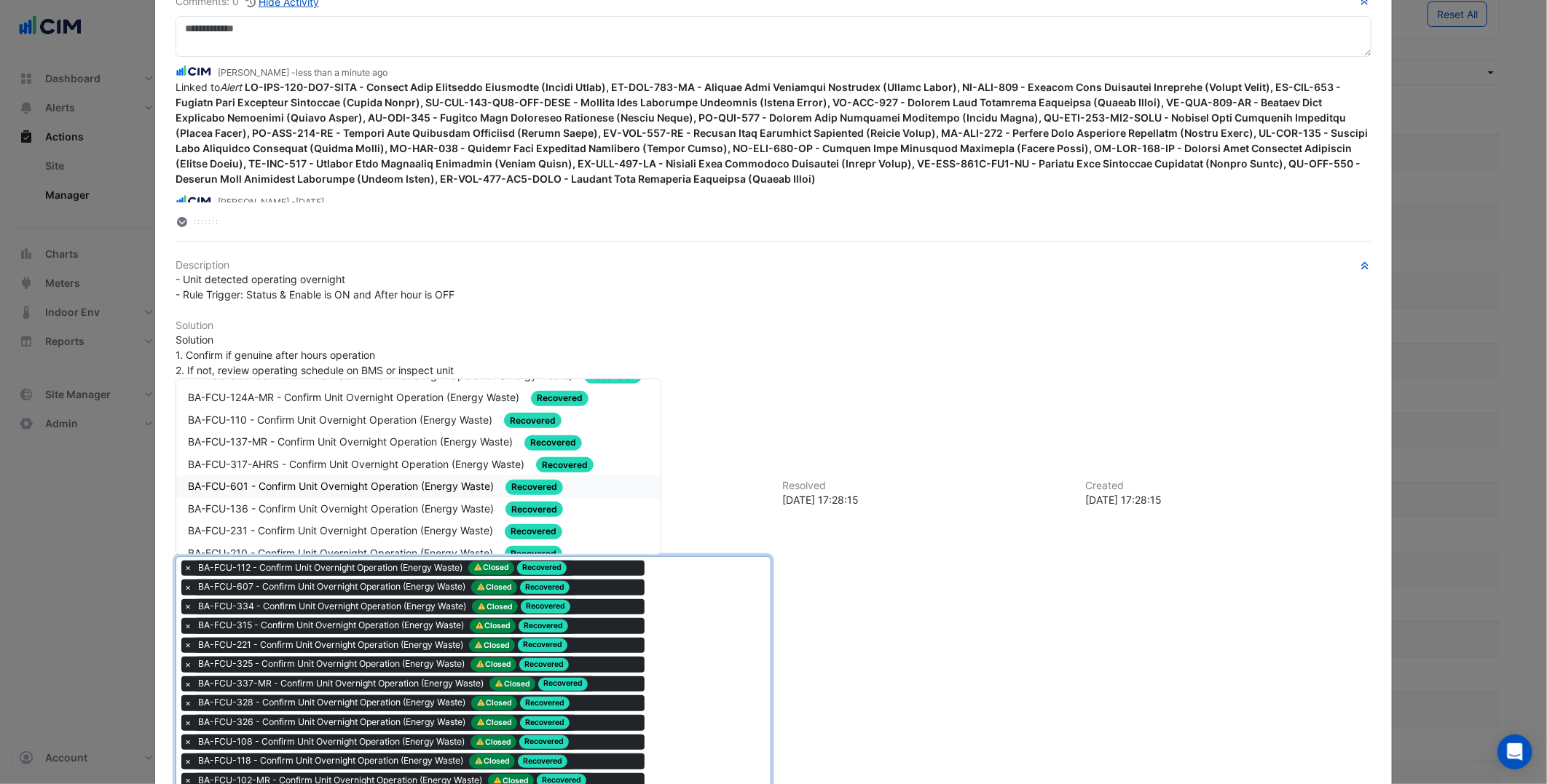
click at [347, 485] on div "BA-FCU-601 - Confirm Unit Overnight Operation (Energy Waste) Recovered" at bounding box center [417, 486] width 460 height 17
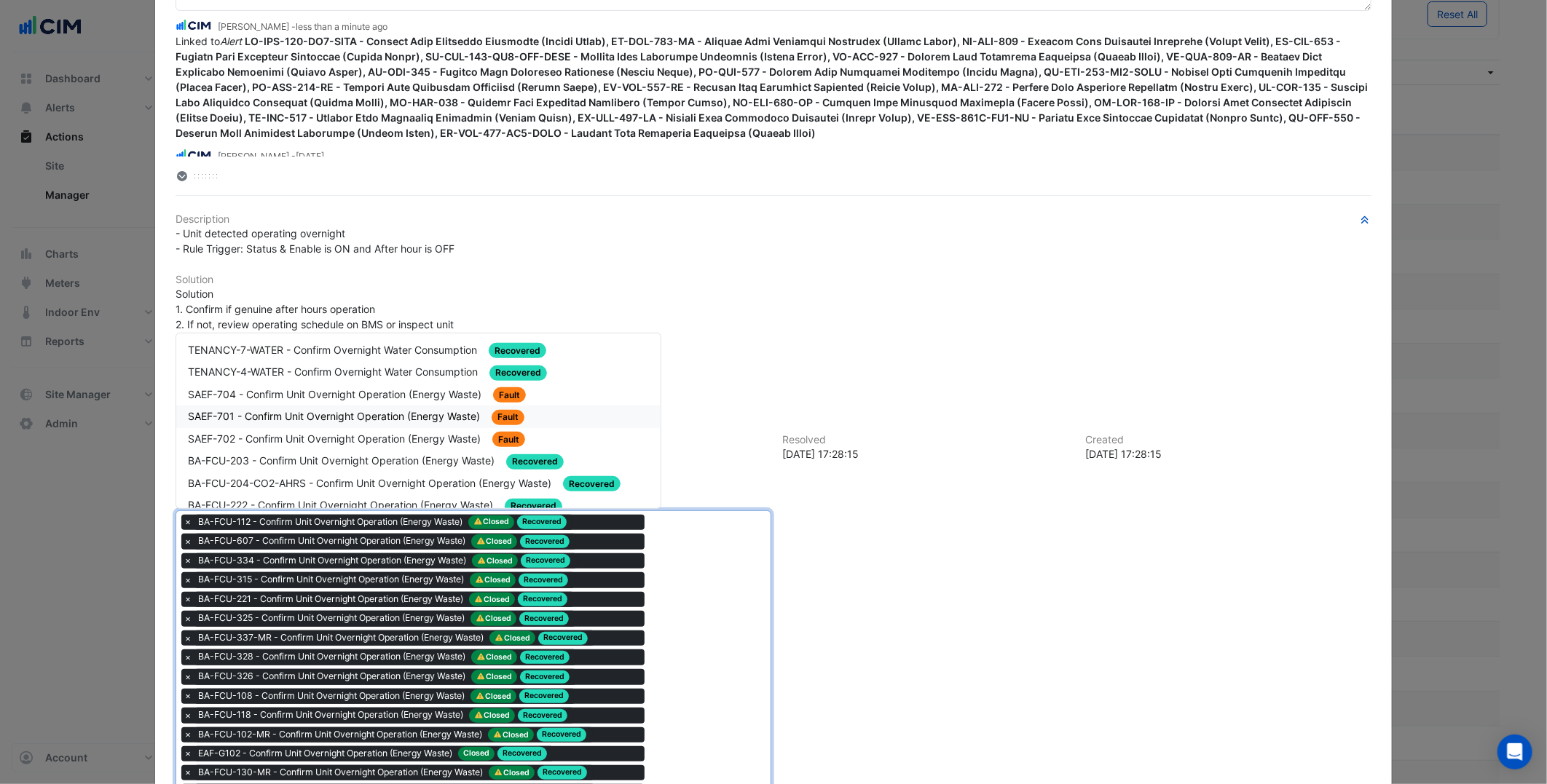
scroll to position [80, 0]
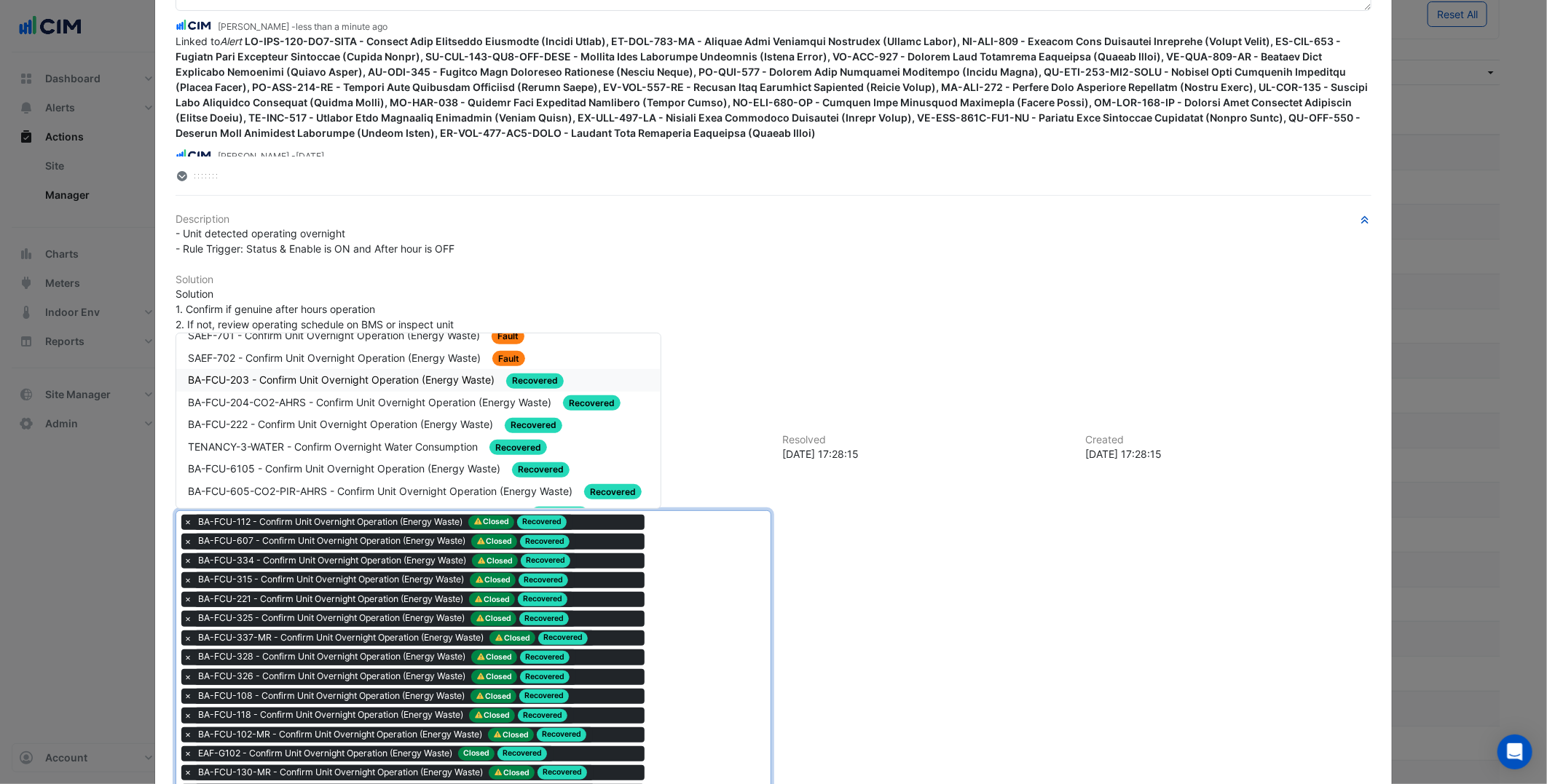
click at [405, 374] on span "BA-FCU-203 - Confirm Unit Overnight Operation (Energy Waste)" at bounding box center [342, 380] width 309 height 13
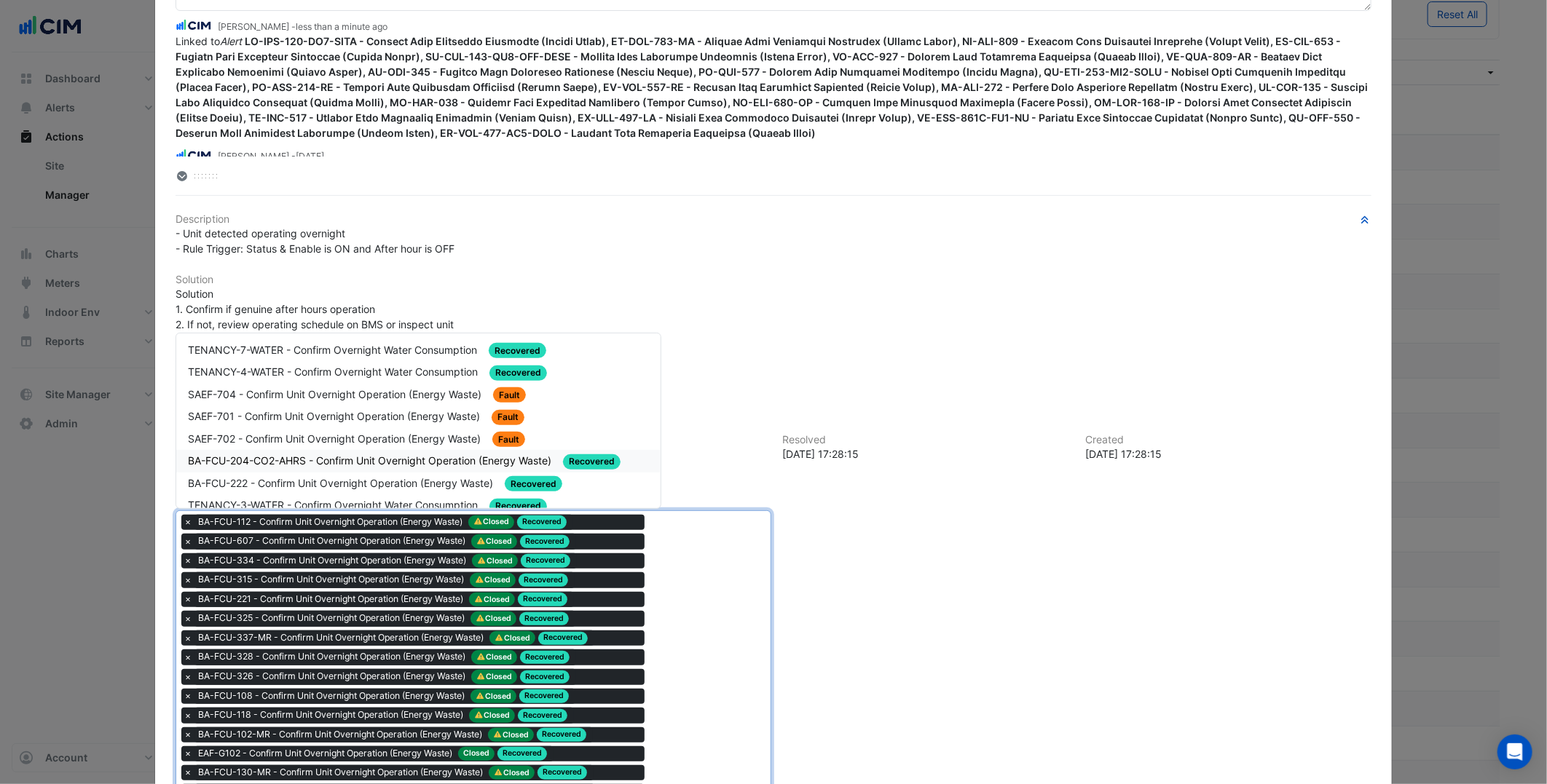
click at [353, 456] on span "BA-FCU-204-CO2-AHRS - Confirm Unit Overnight Operation (Energy Waste)" at bounding box center [370, 460] width 366 height 13
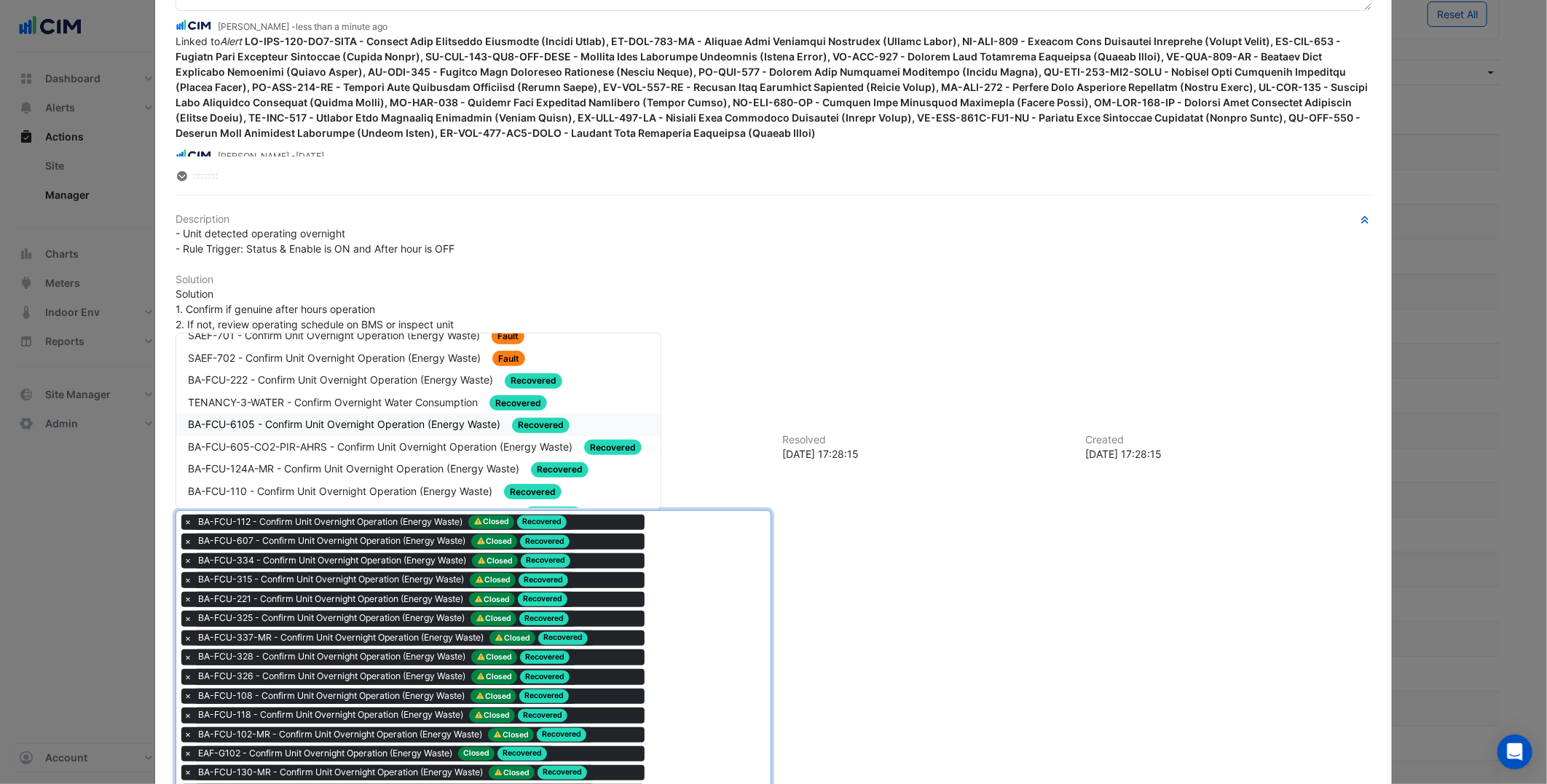
click at [406, 423] on span "BA-FCU-6105 - Confirm Unit Overnight Operation (Energy Waste)" at bounding box center [345, 424] width 315 height 13
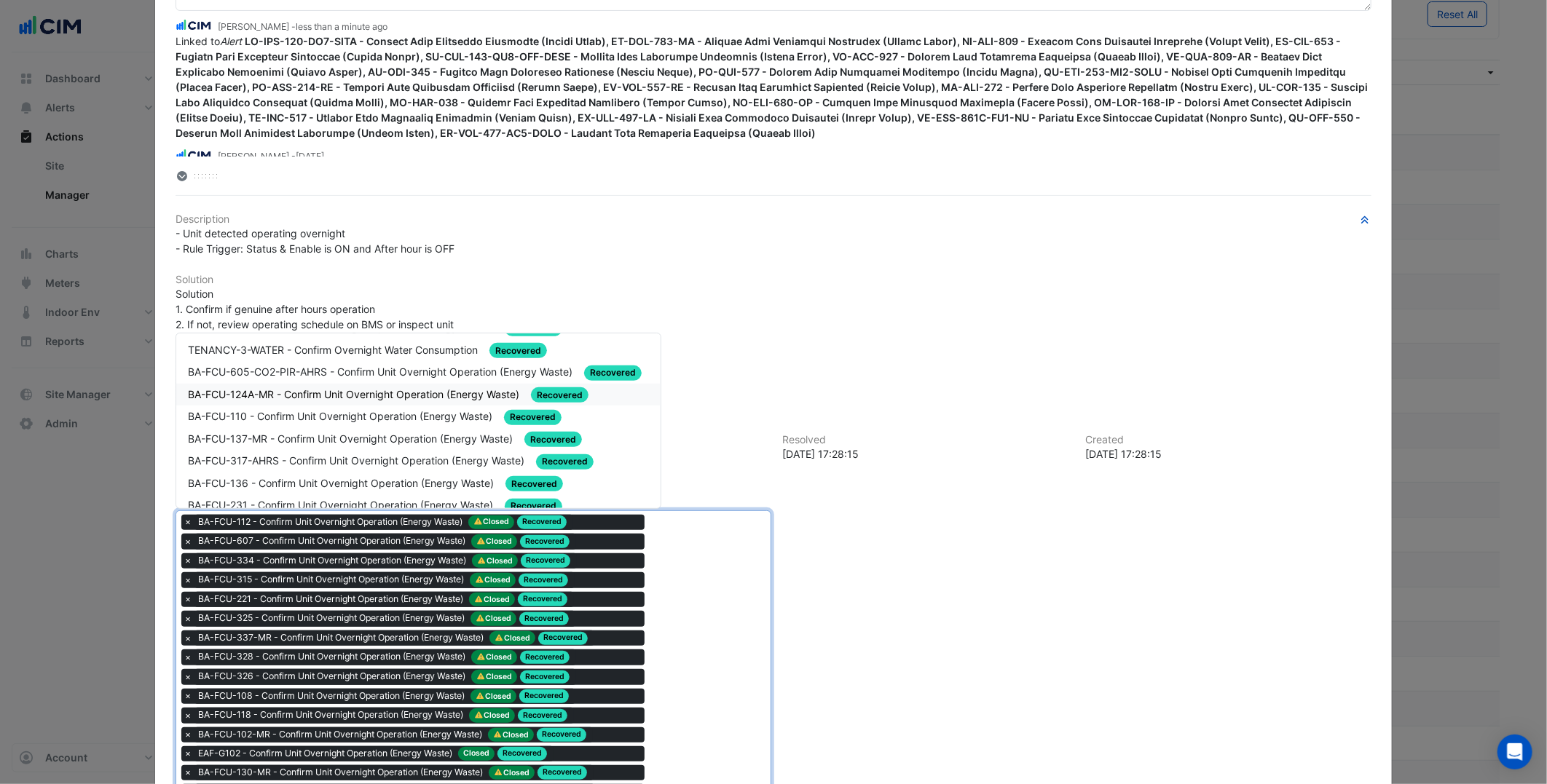
scroll to position [162, 0]
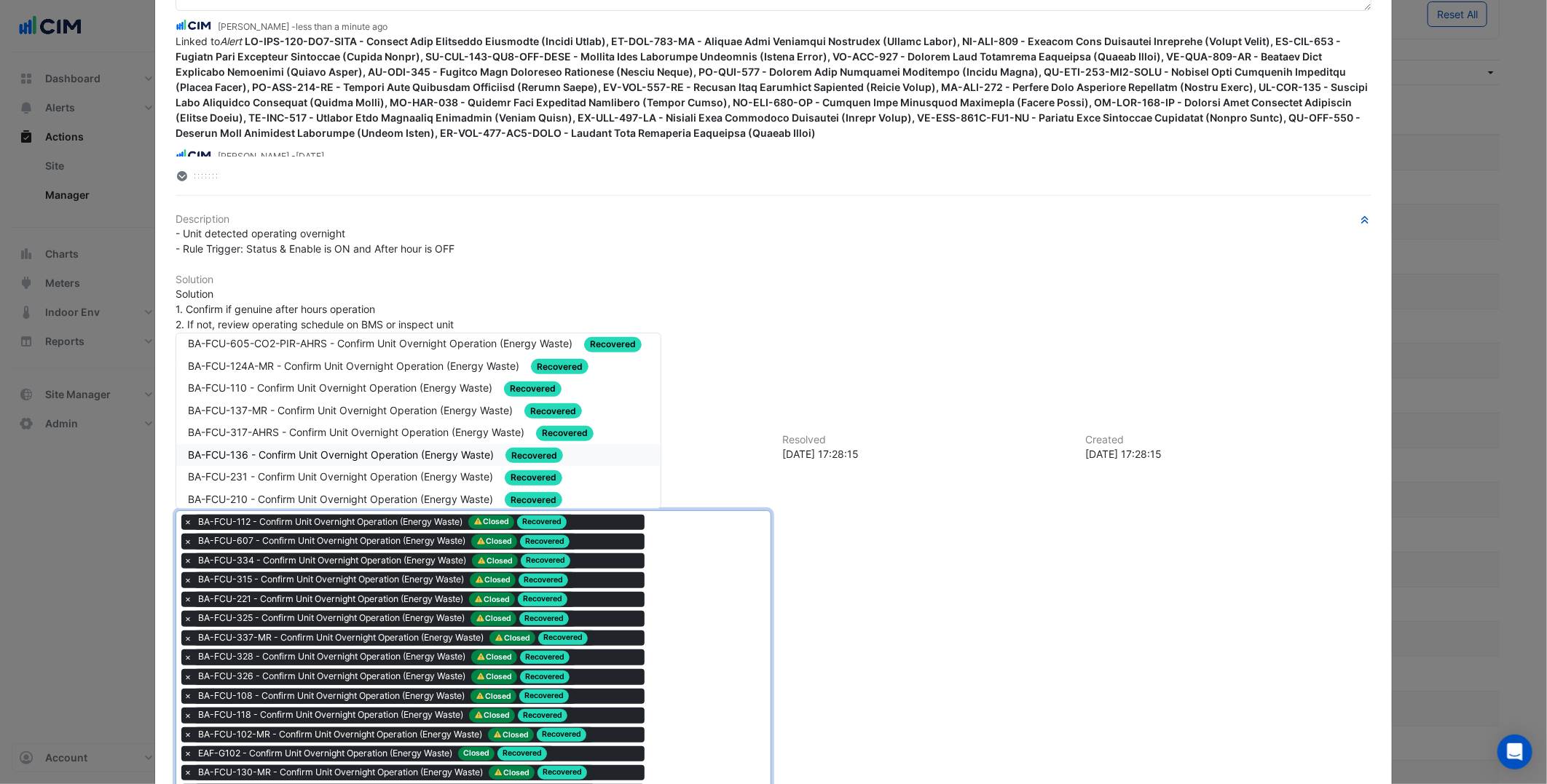
click at [399, 448] on span "BA-FCU-136 - Confirm Unit Overnight Operation (Energy Waste)" at bounding box center [342, 454] width 309 height 13
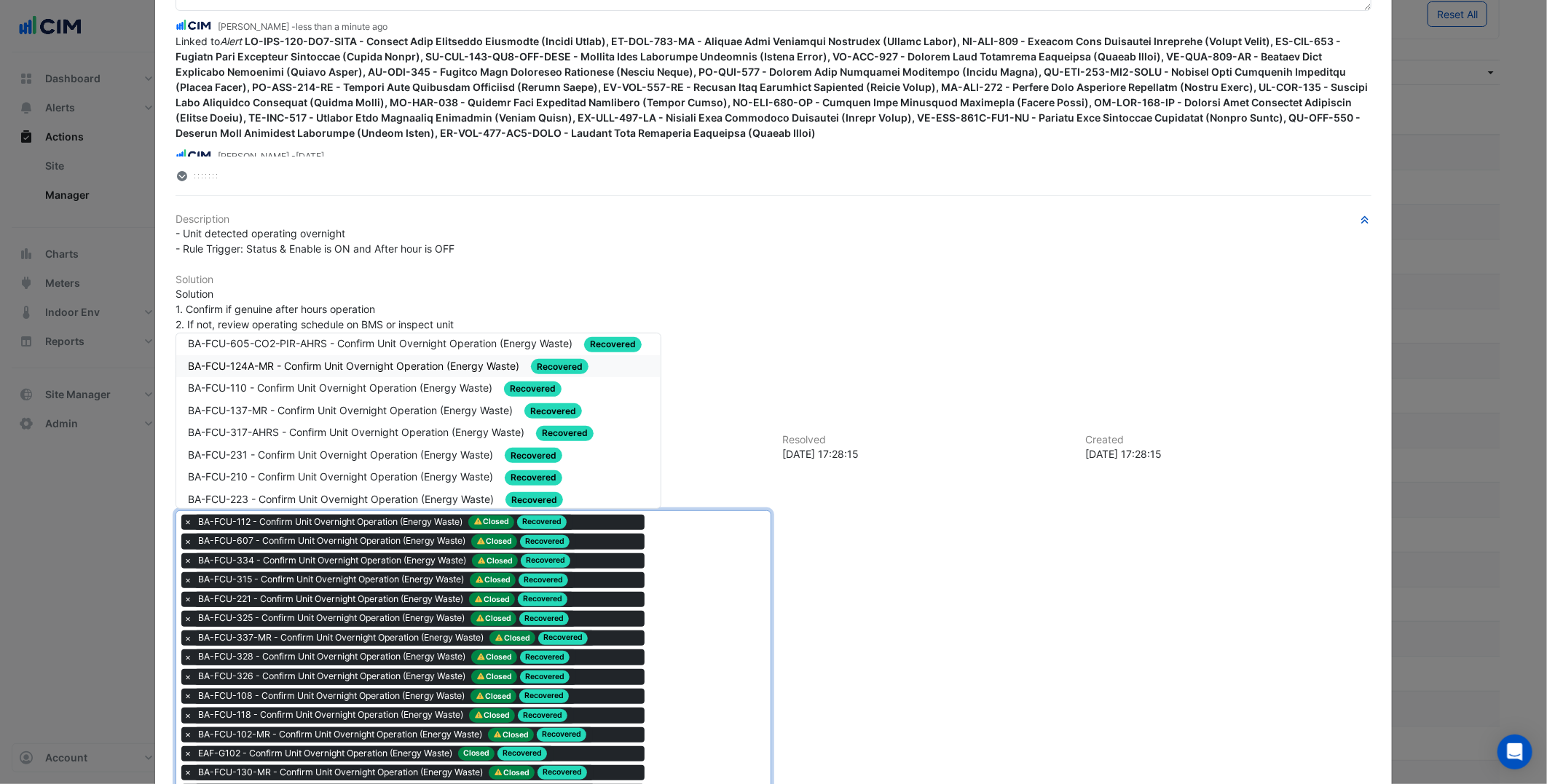
click at [360, 366] on div "BA-FCU-124A-MR - Confirm Unit Overnight Operation (Energy Waste) Recovered" at bounding box center [417, 366] width 460 height 17
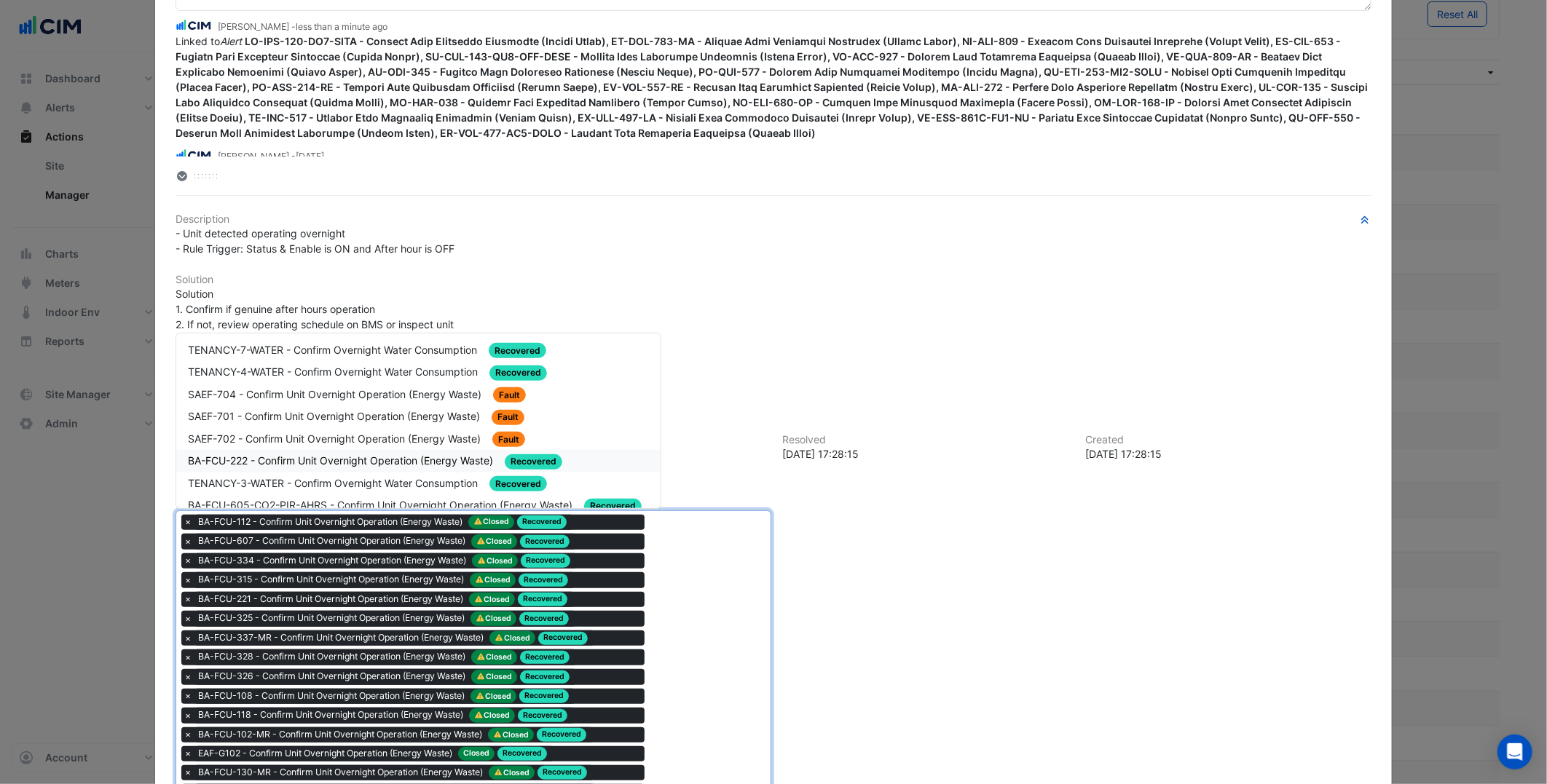
scroll to position [80, 0]
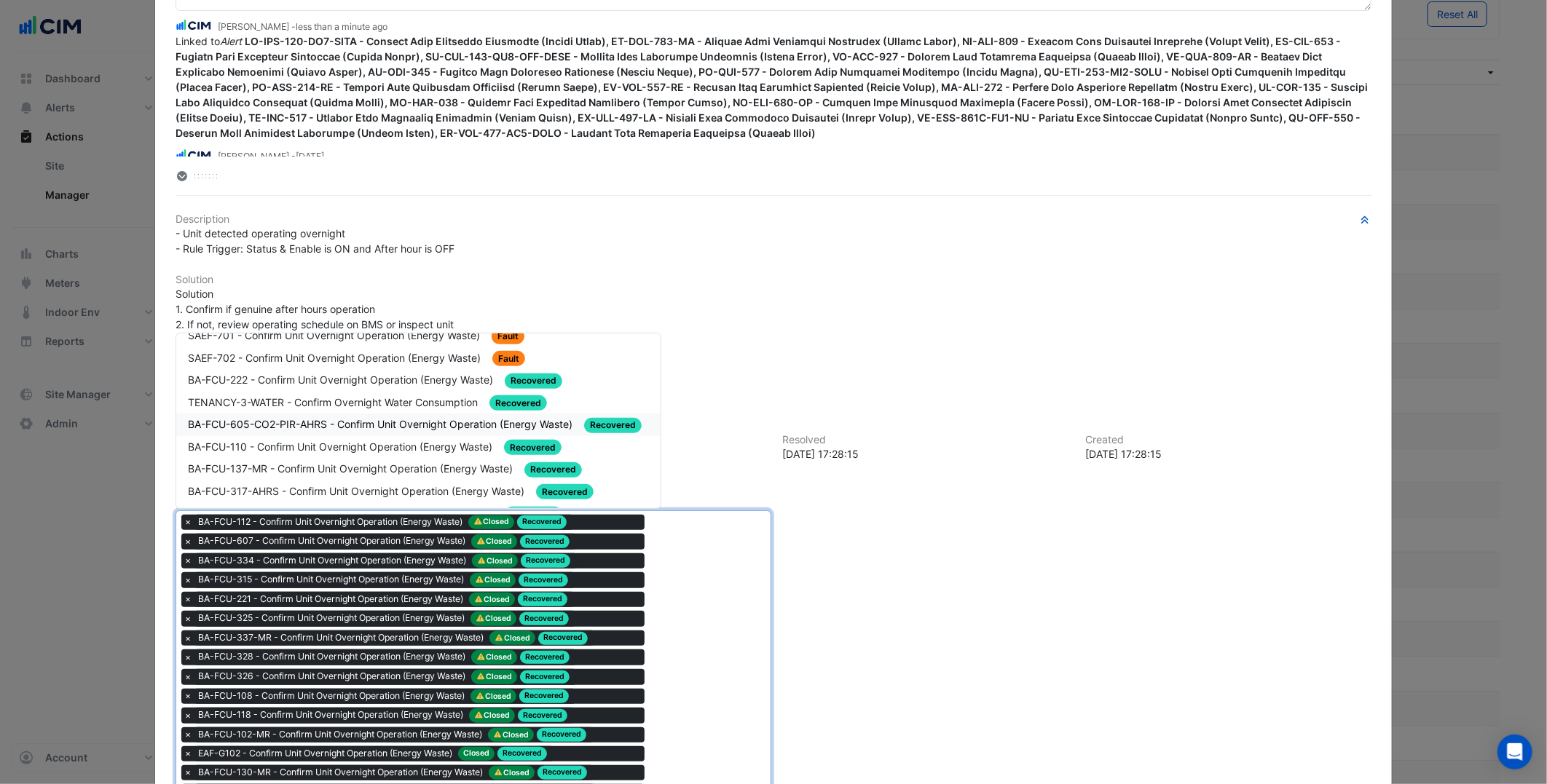
click at [359, 425] on div "BA-FCU-605-CO2-PIR-AHRS - Confirm Unit Overnight Operation (Energy Waste) Recov…" at bounding box center [417, 424] width 460 height 17
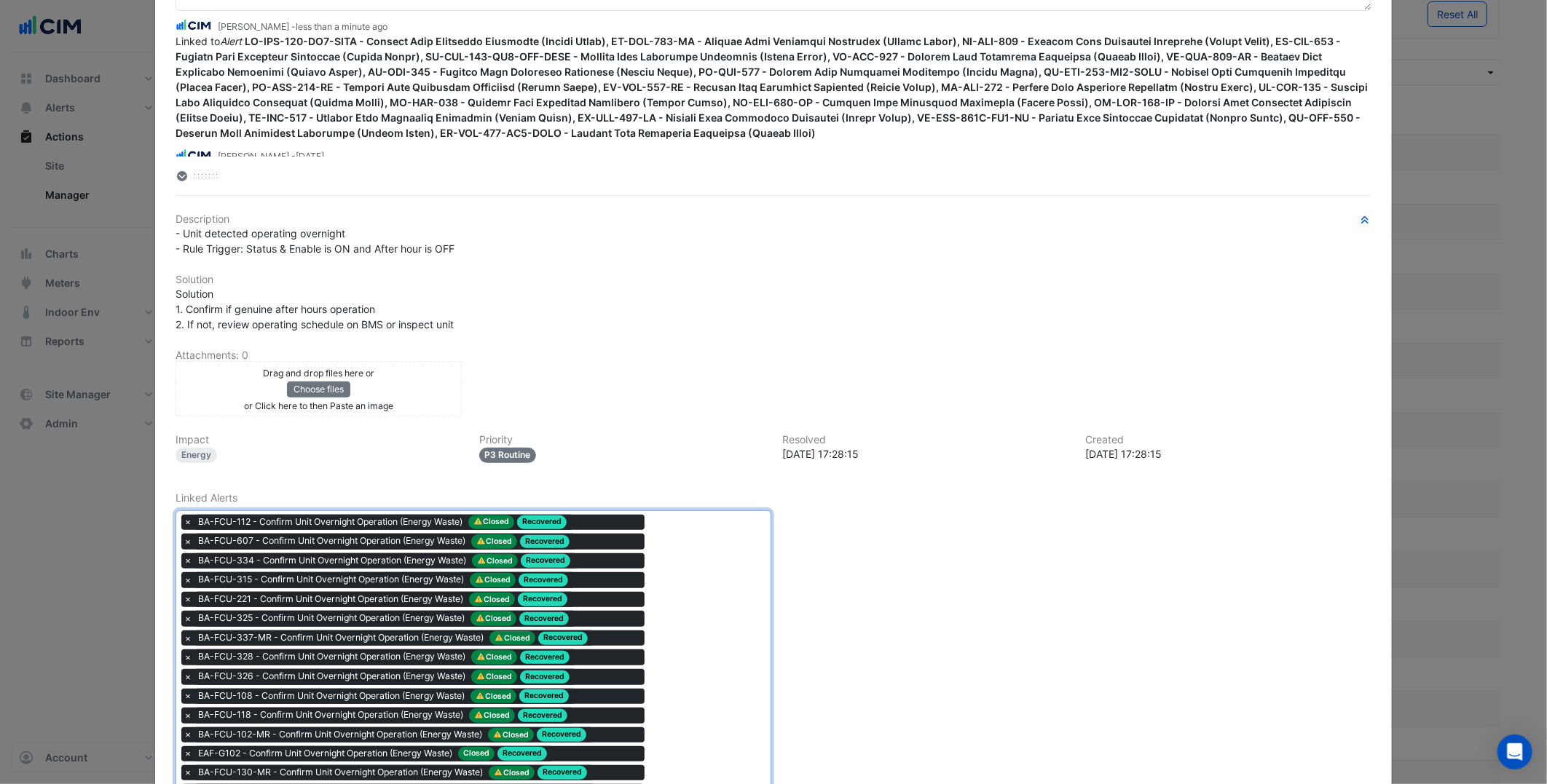
drag, startPoint x: 719, startPoint y: 611, endPoint x: 653, endPoint y: 571, distance: 77.2
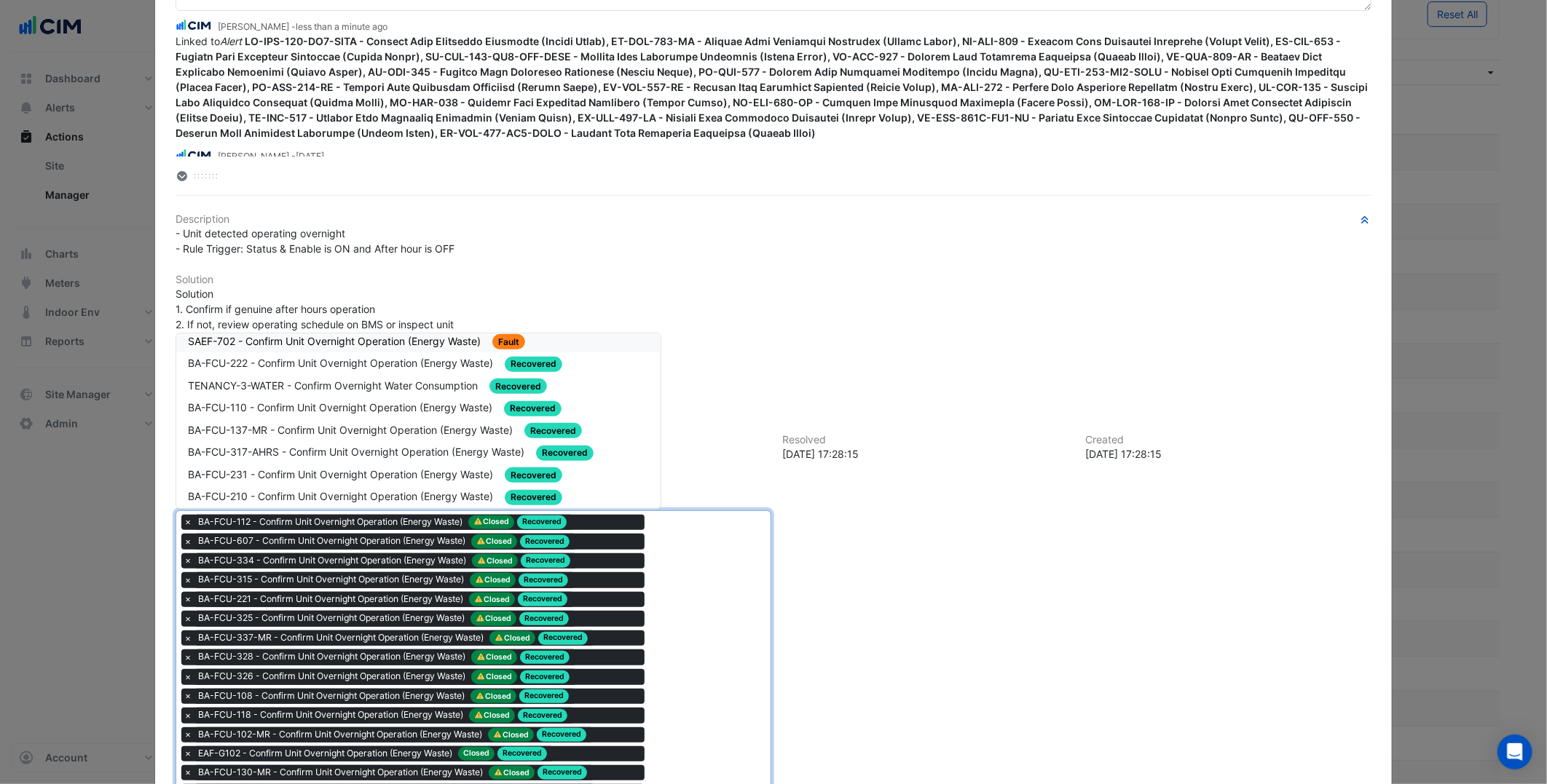
scroll to position [162, 0]
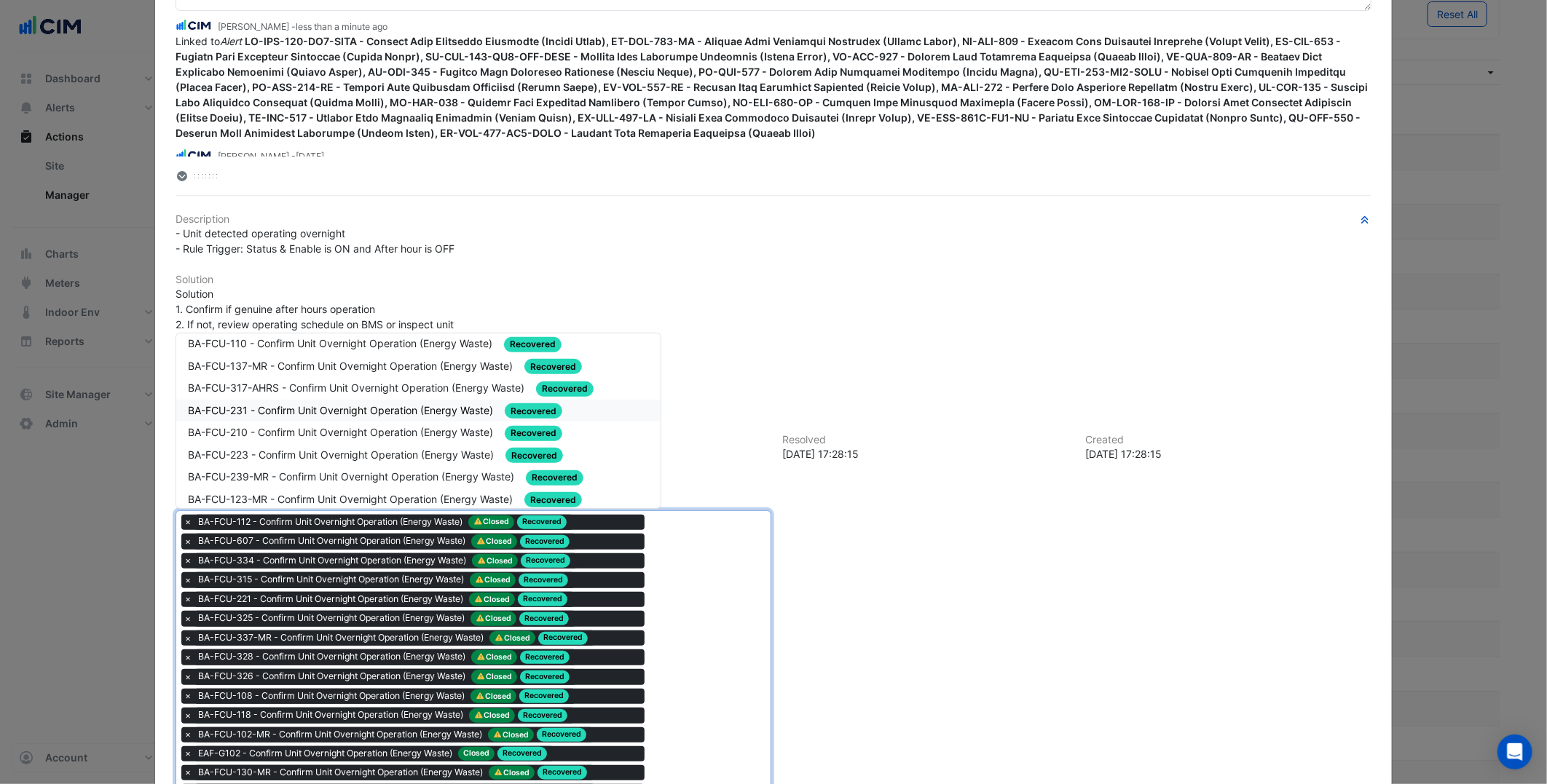
click at [377, 410] on div "BA-FCU-231 - Confirm Unit Overnight Operation (Energy Waste) Recovered" at bounding box center [417, 410] width 460 height 17
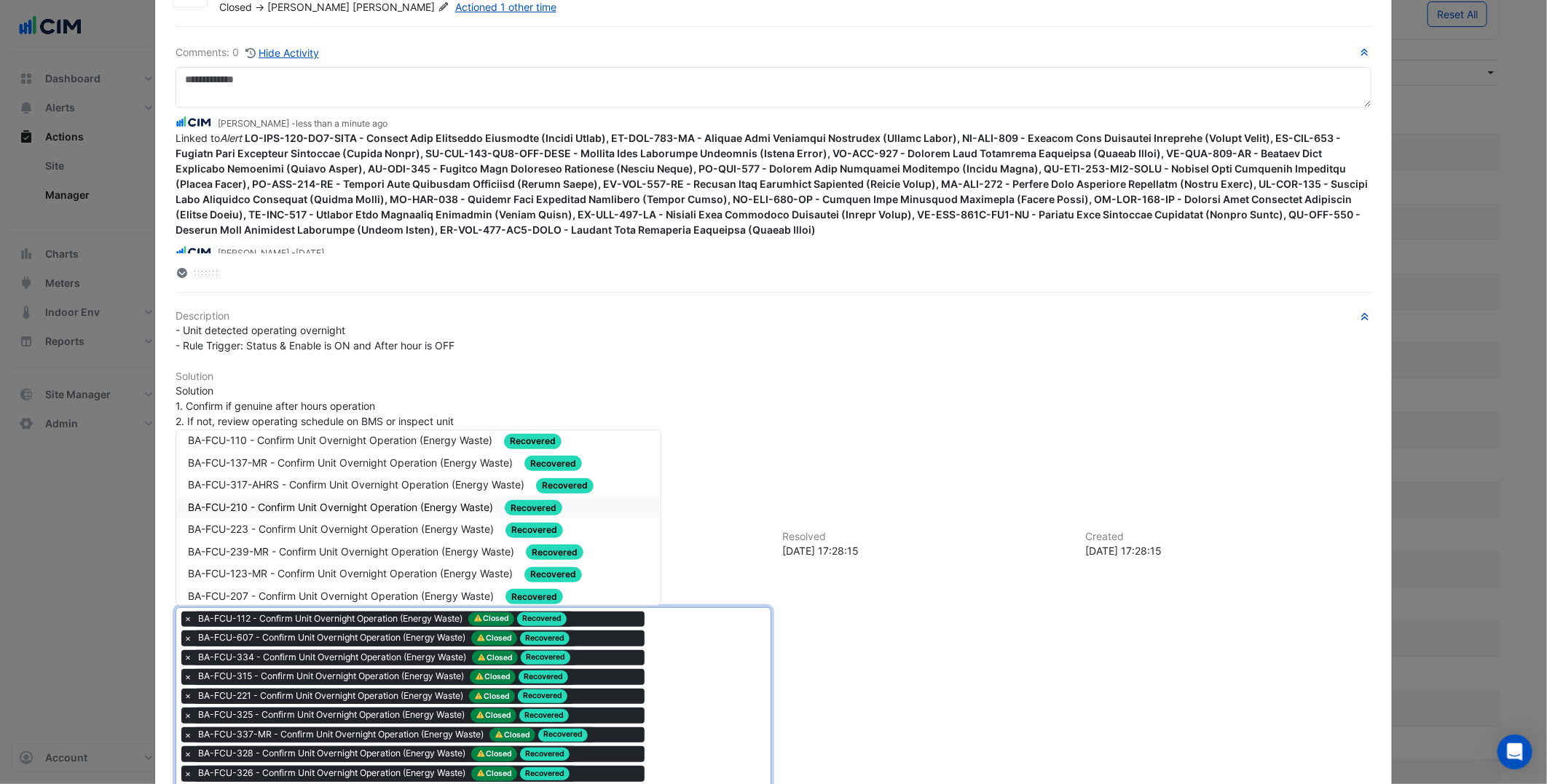
click at [357, 511] on div "BA-FCU-210 - Confirm Unit Overnight Operation (Energy Waste) Recovered" at bounding box center [418, 507] width 484 height 23
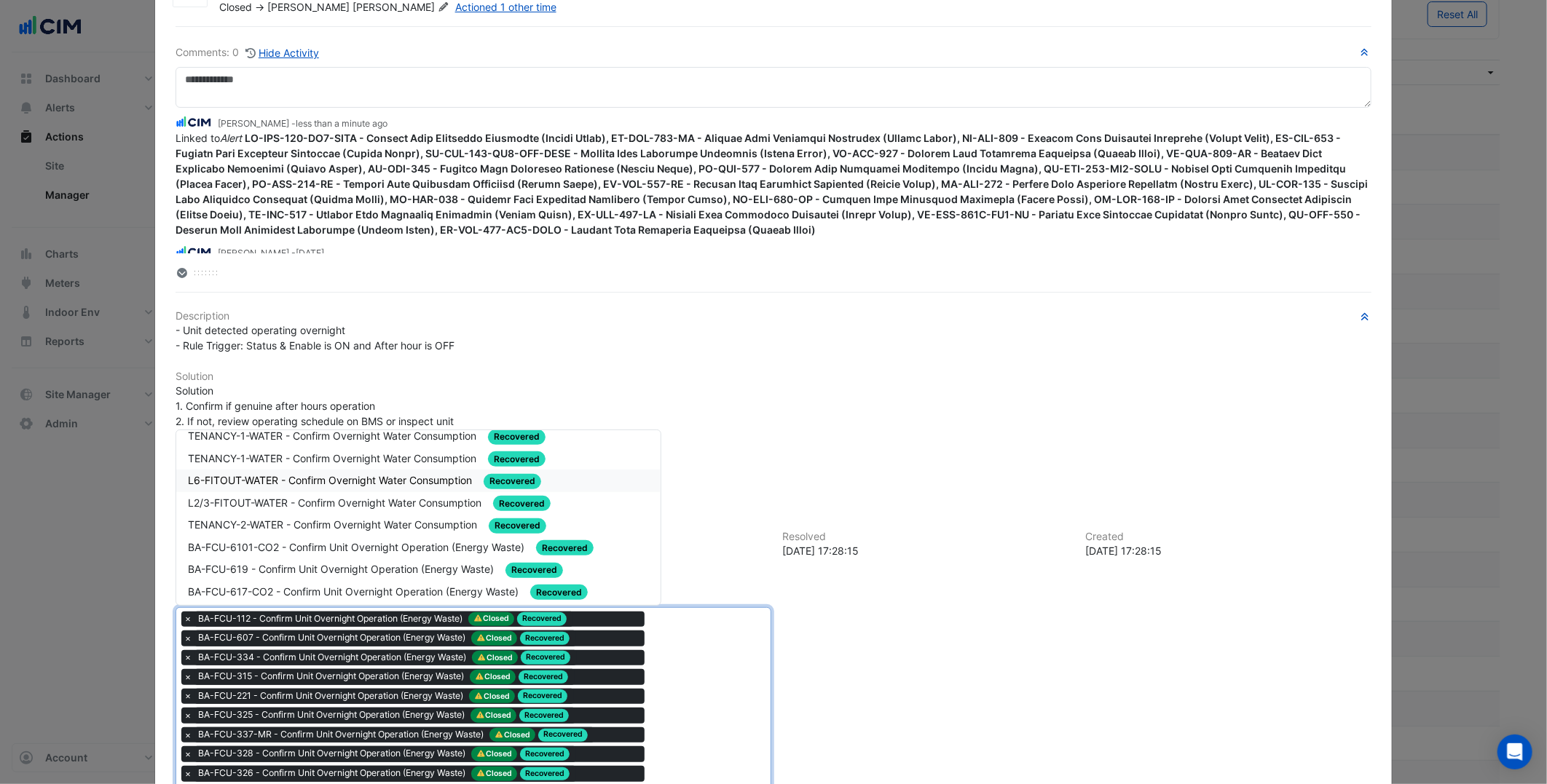
scroll to position [647, 0]
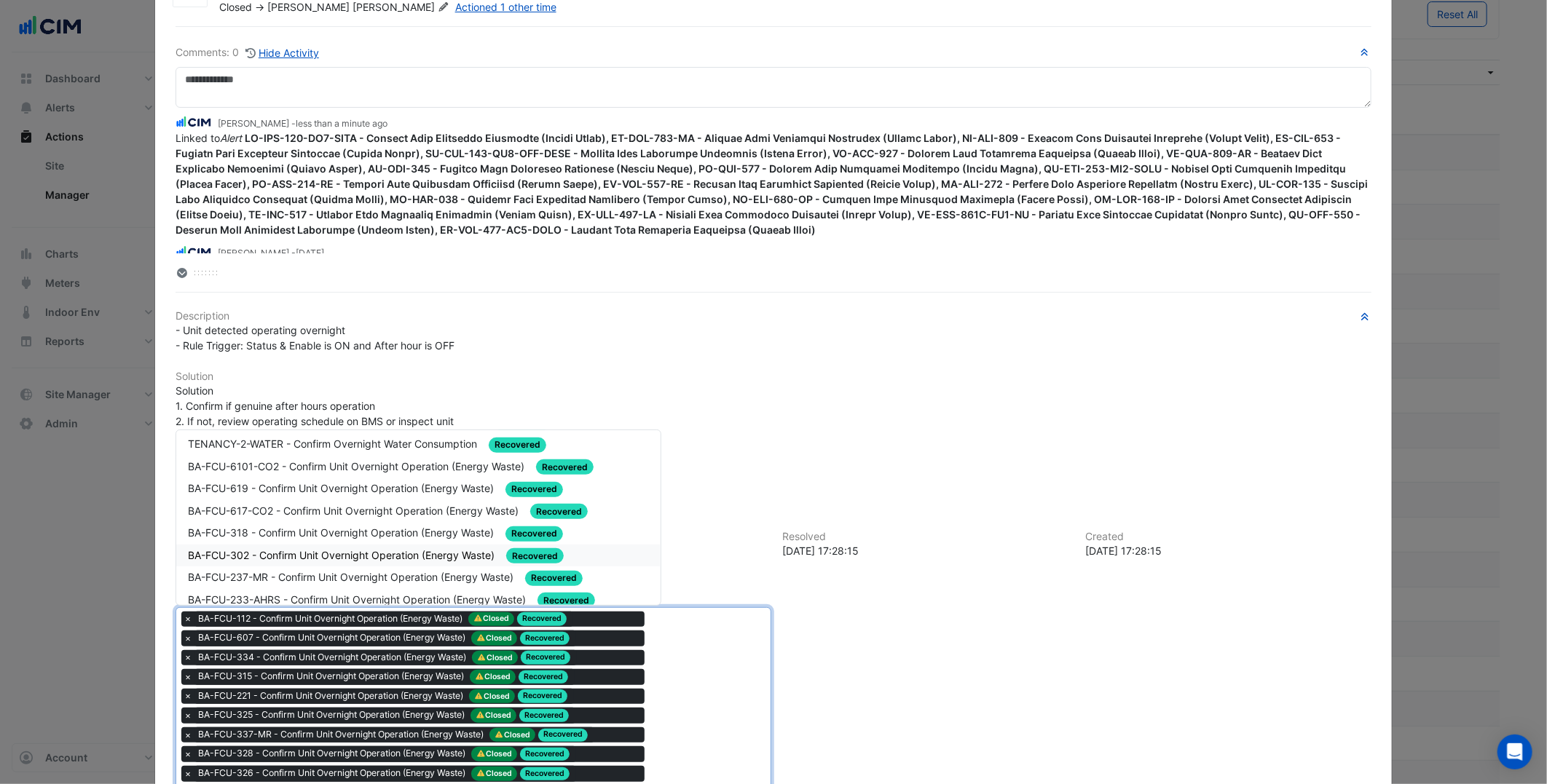
click at [316, 549] on span "BA-FCU-302 - Confirm Unit Overnight Operation (Energy Waste)" at bounding box center [342, 554] width 309 height 13
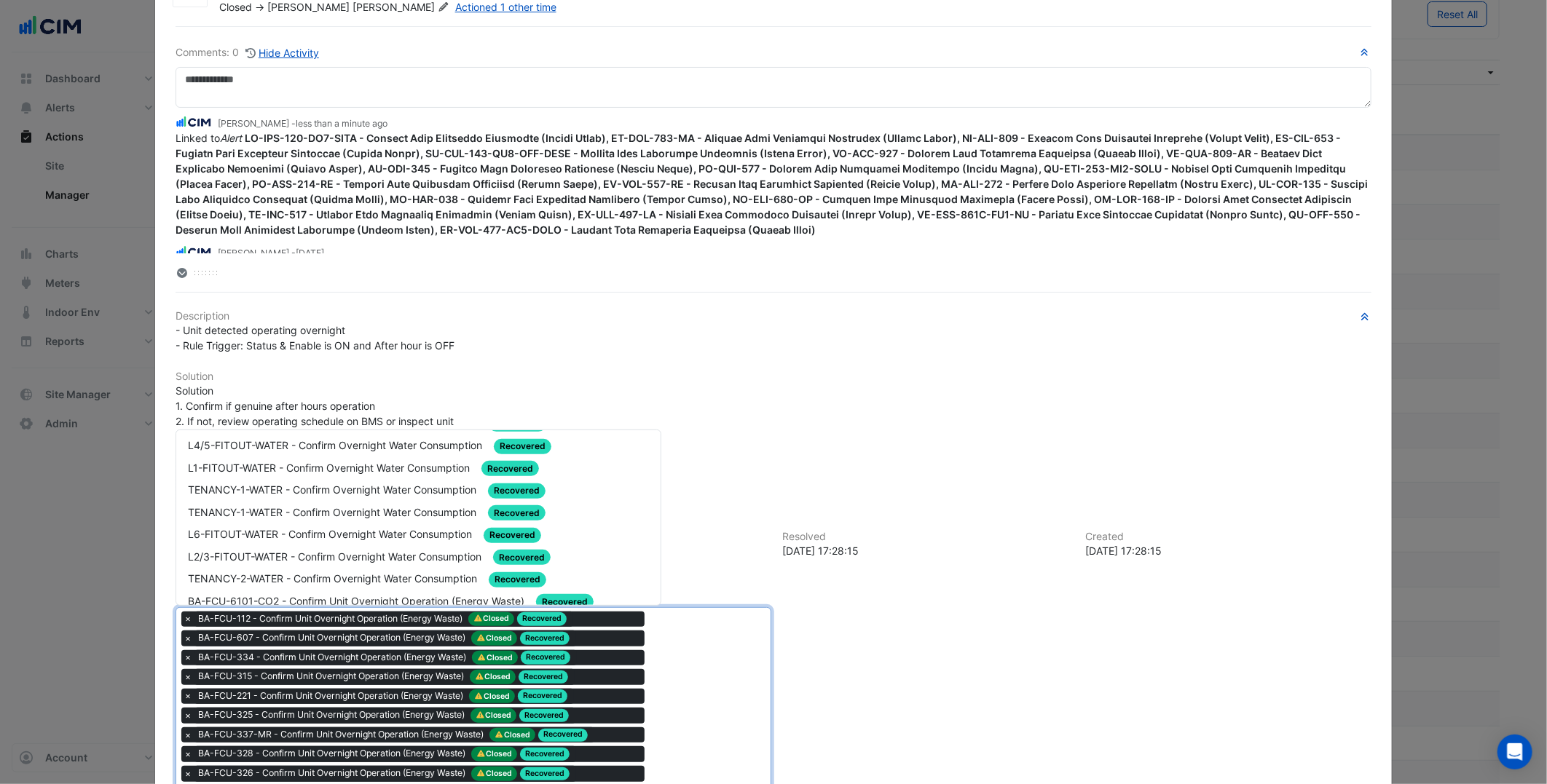
scroll to position [566, 0]
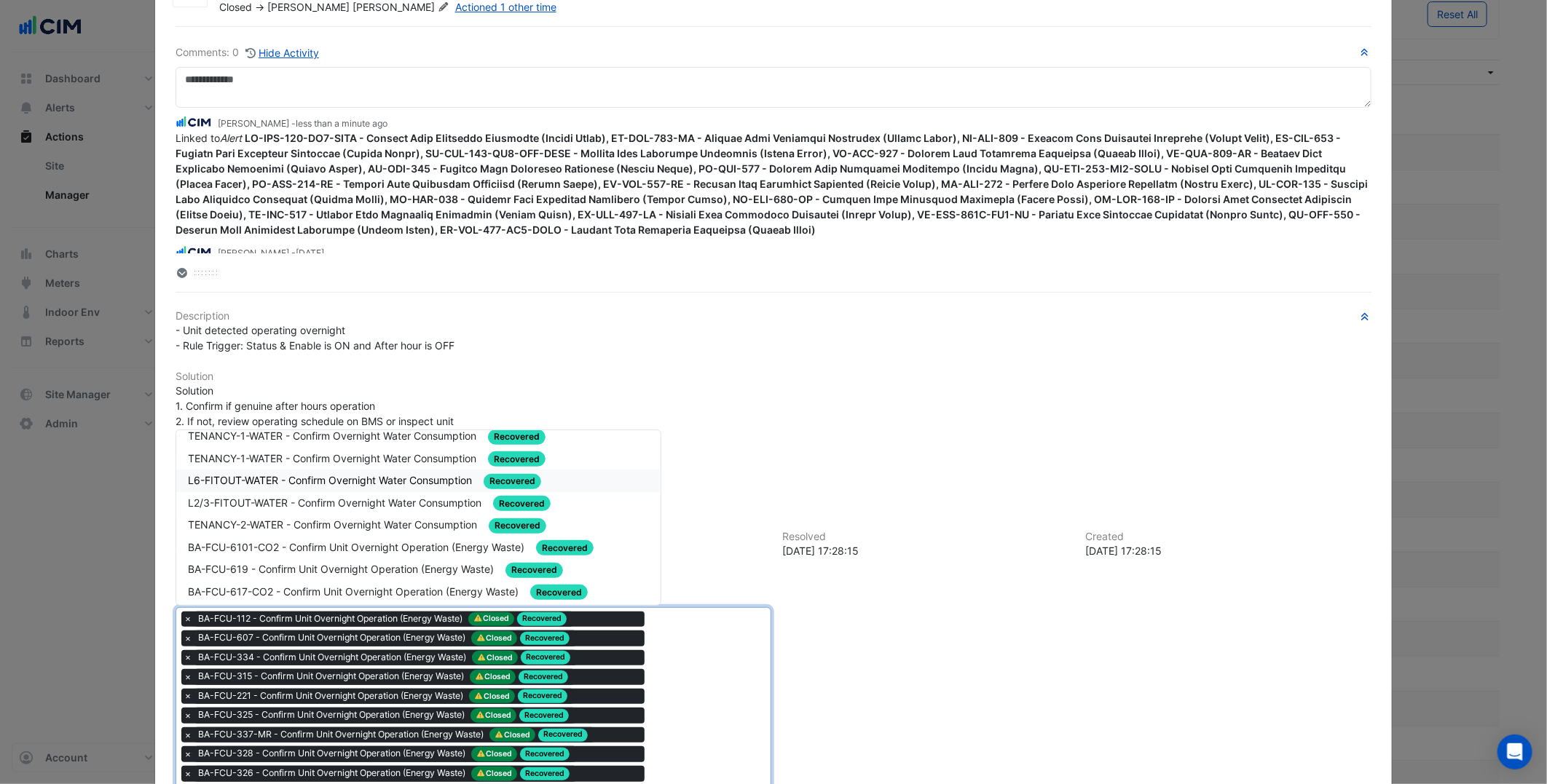
click at [340, 478] on div "L6-FITOUT-WATER - Confirm Overnight Water Consumption Recovered" at bounding box center [418, 481] width 484 height 23
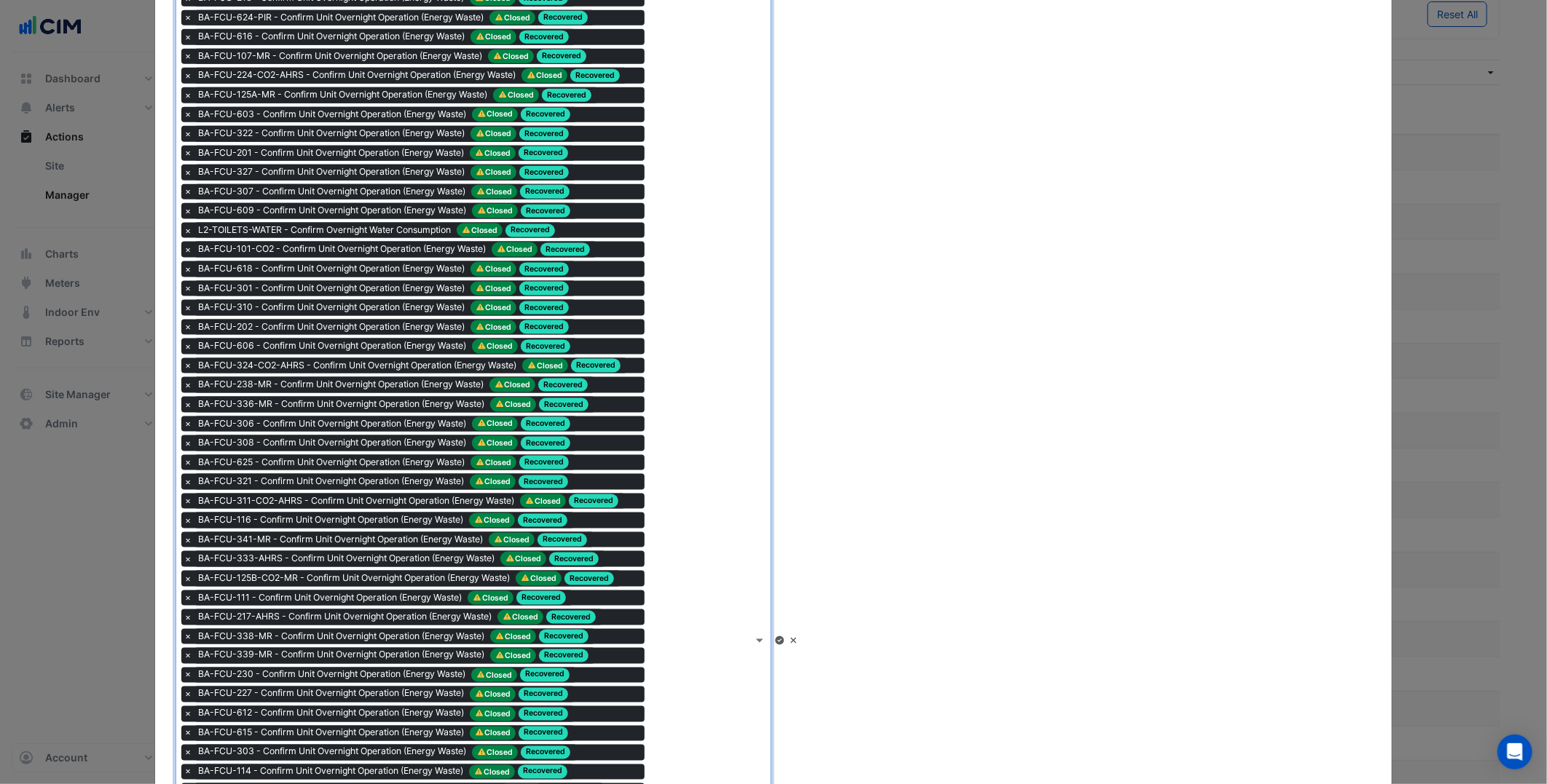
scroll to position [1124, 0]
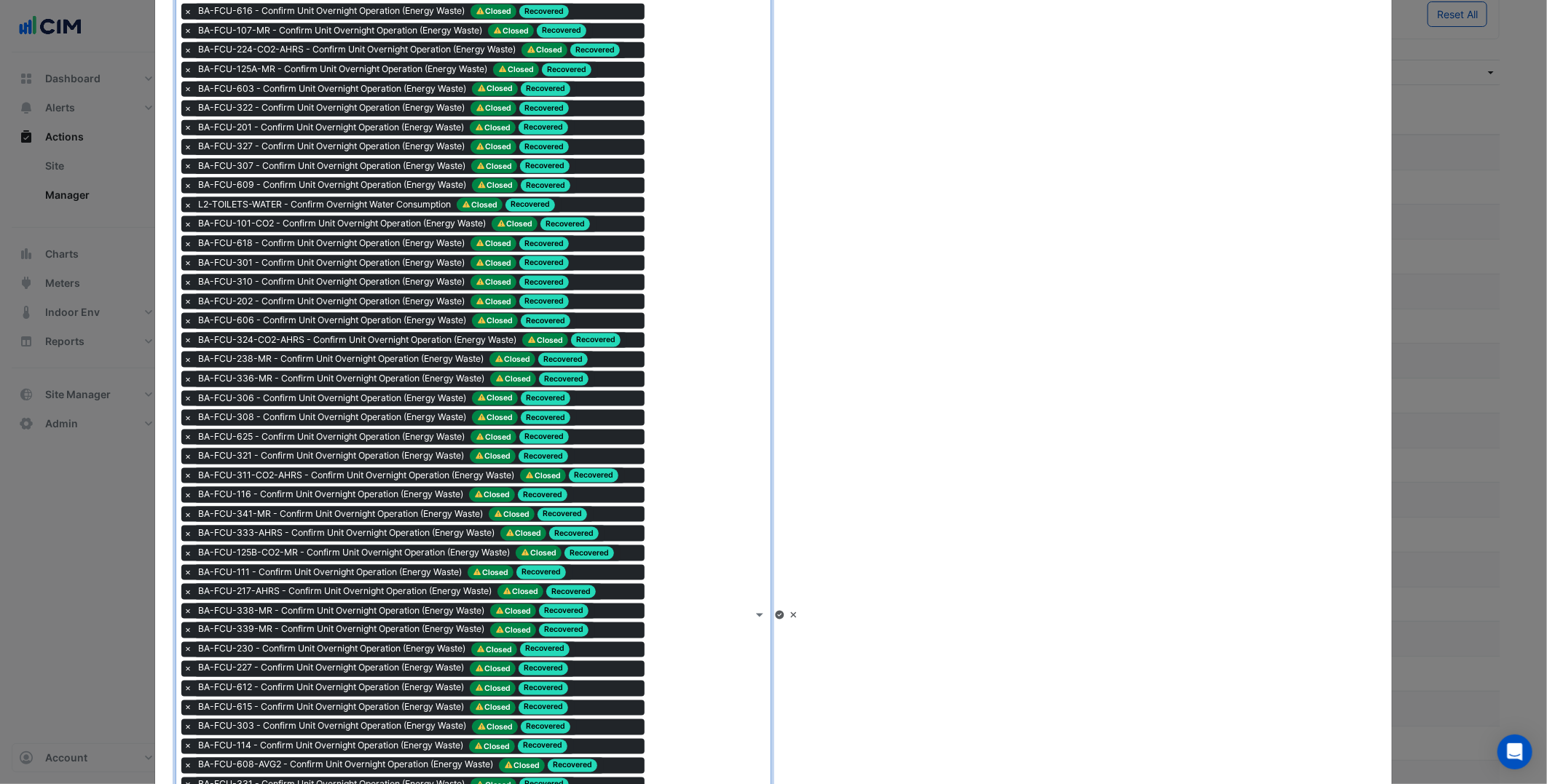
click at [783, 611] on icon at bounding box center [778, 615] width 9 height 9
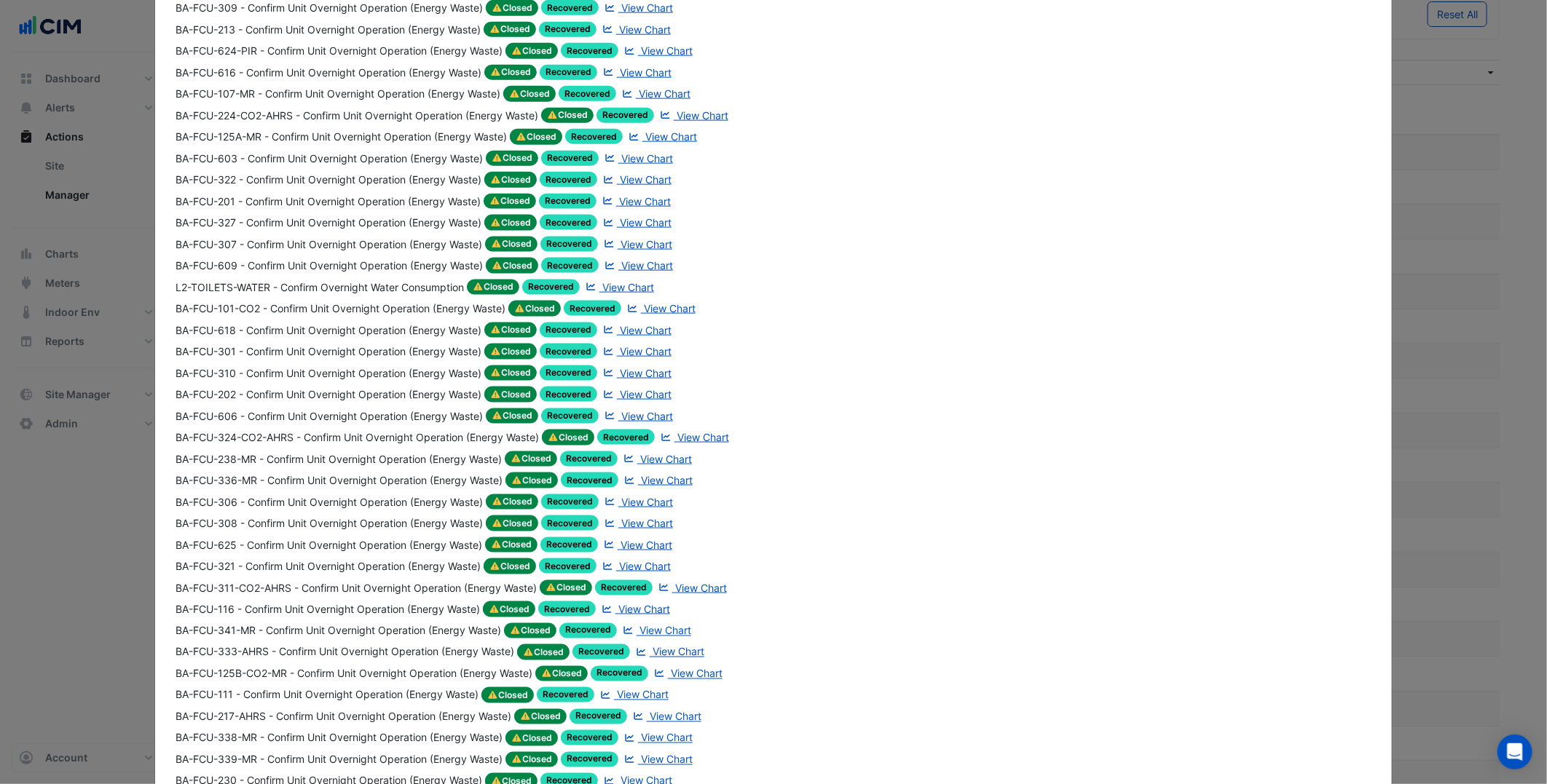
scroll to position [1120, 0]
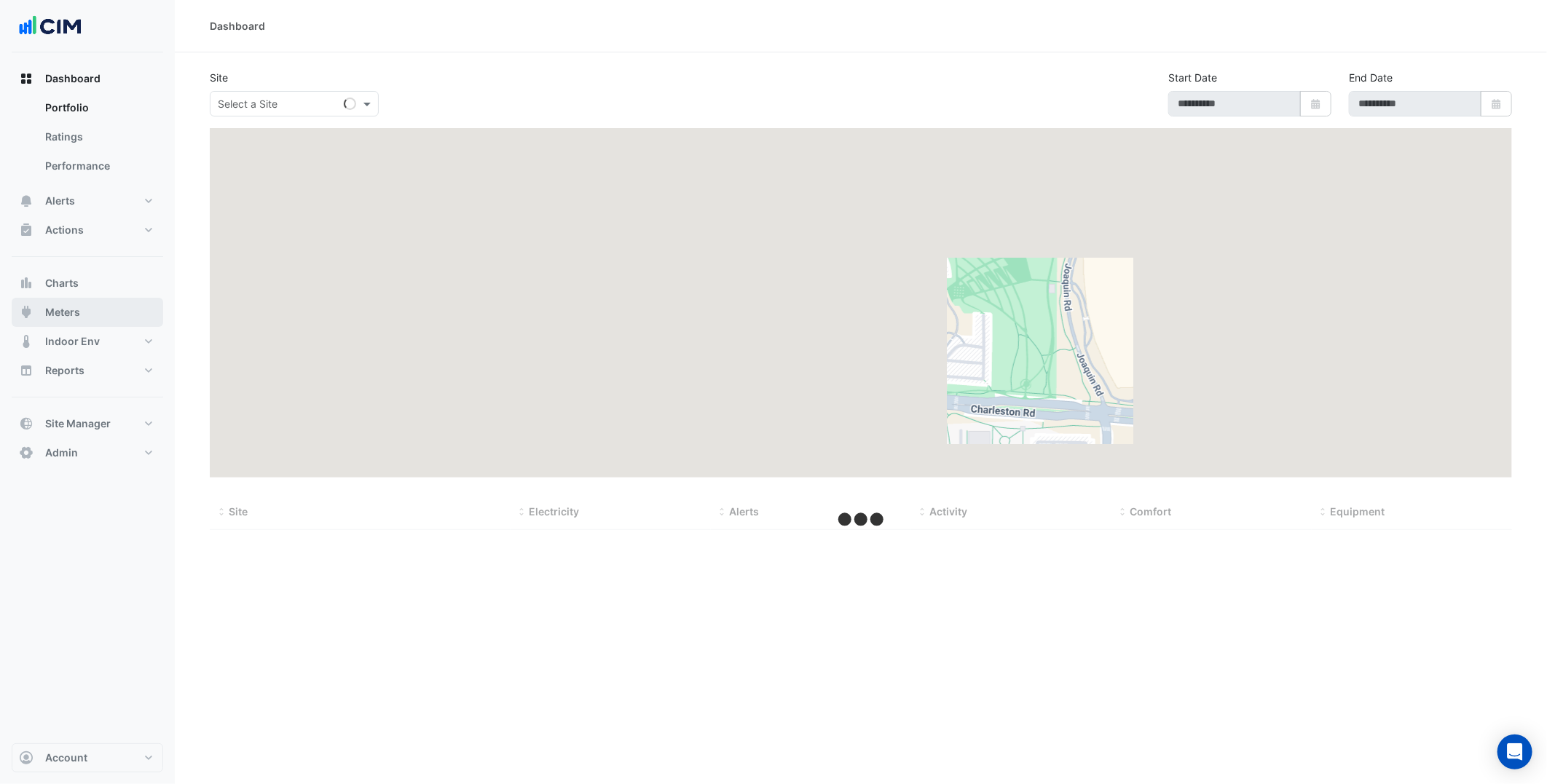
click at [102, 315] on button "Meters" at bounding box center [87, 312] width 151 height 29
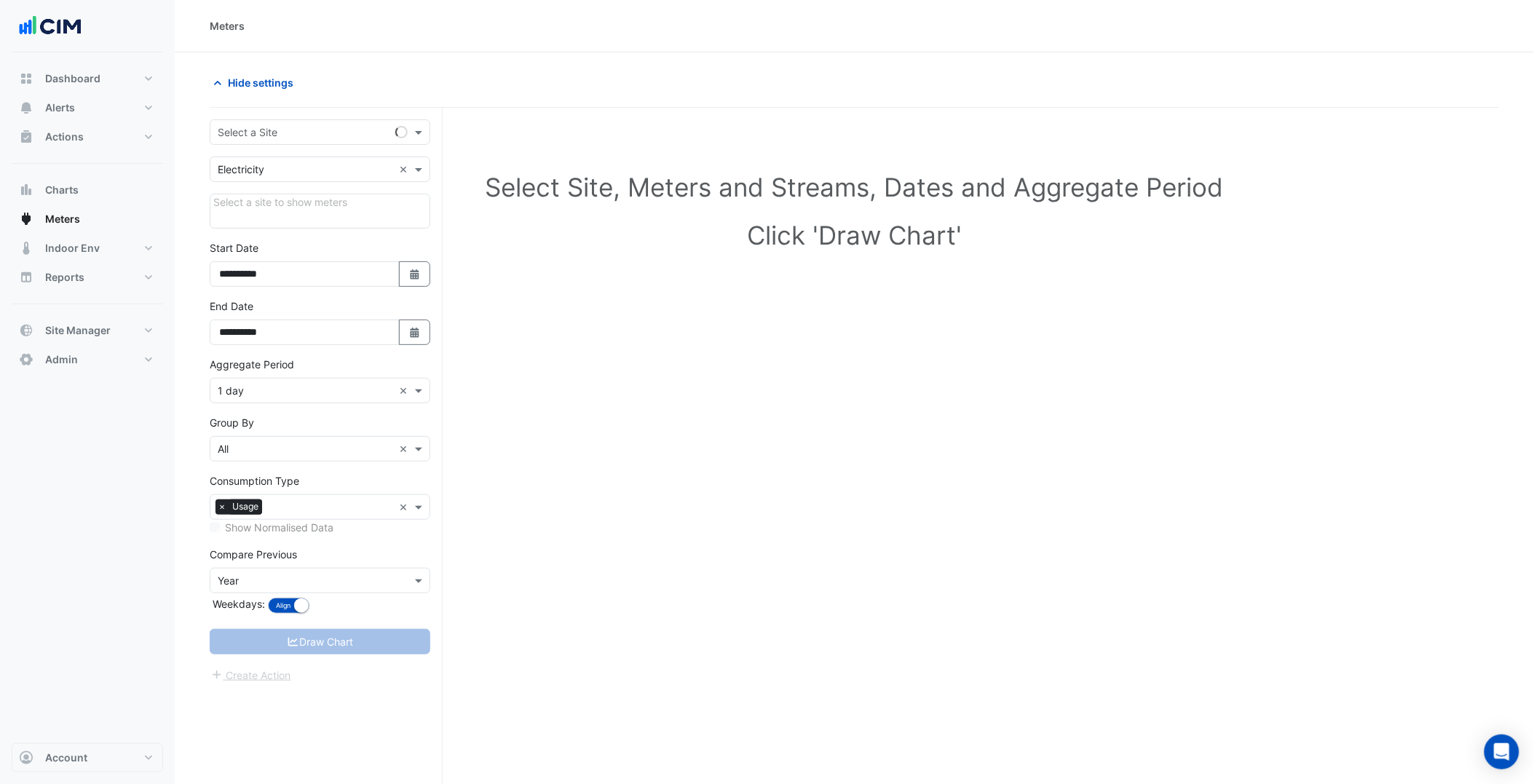
click at [309, 129] on input "text" at bounding box center [305, 133] width 176 height 16
type input "*****"
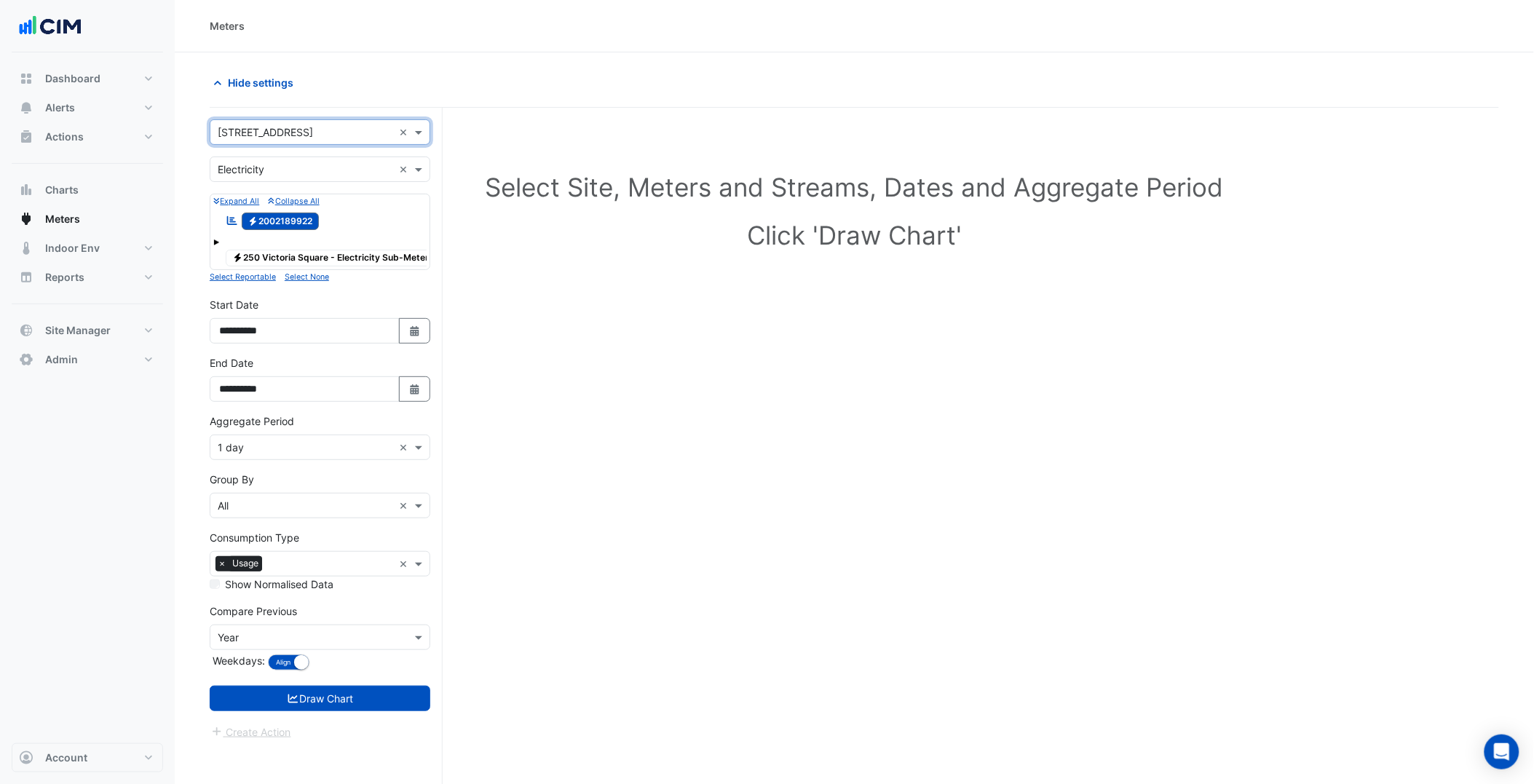
click at [272, 173] on input "text" at bounding box center [305, 170] width 176 height 16
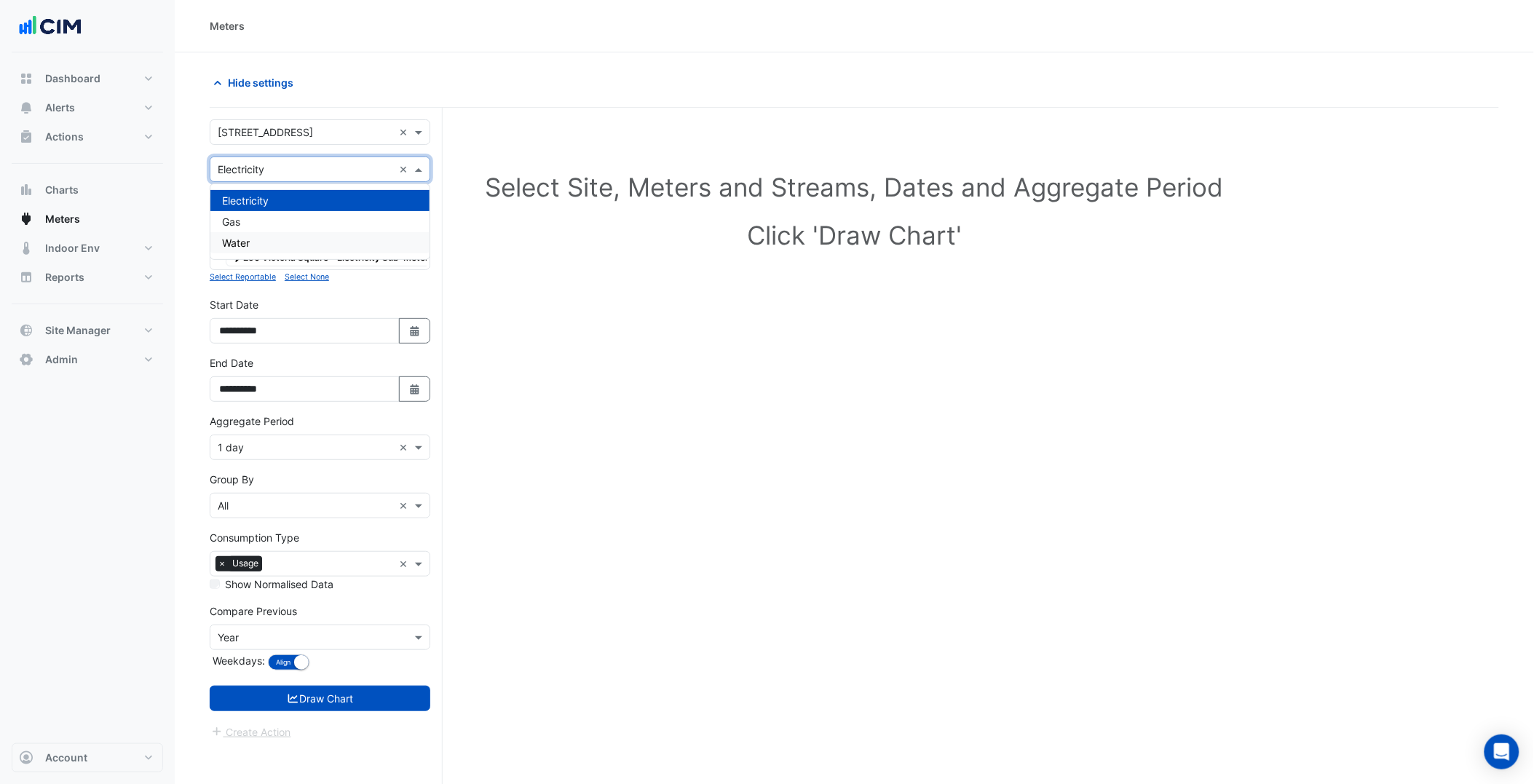
click at [282, 236] on div "Water" at bounding box center [319, 243] width 219 height 22
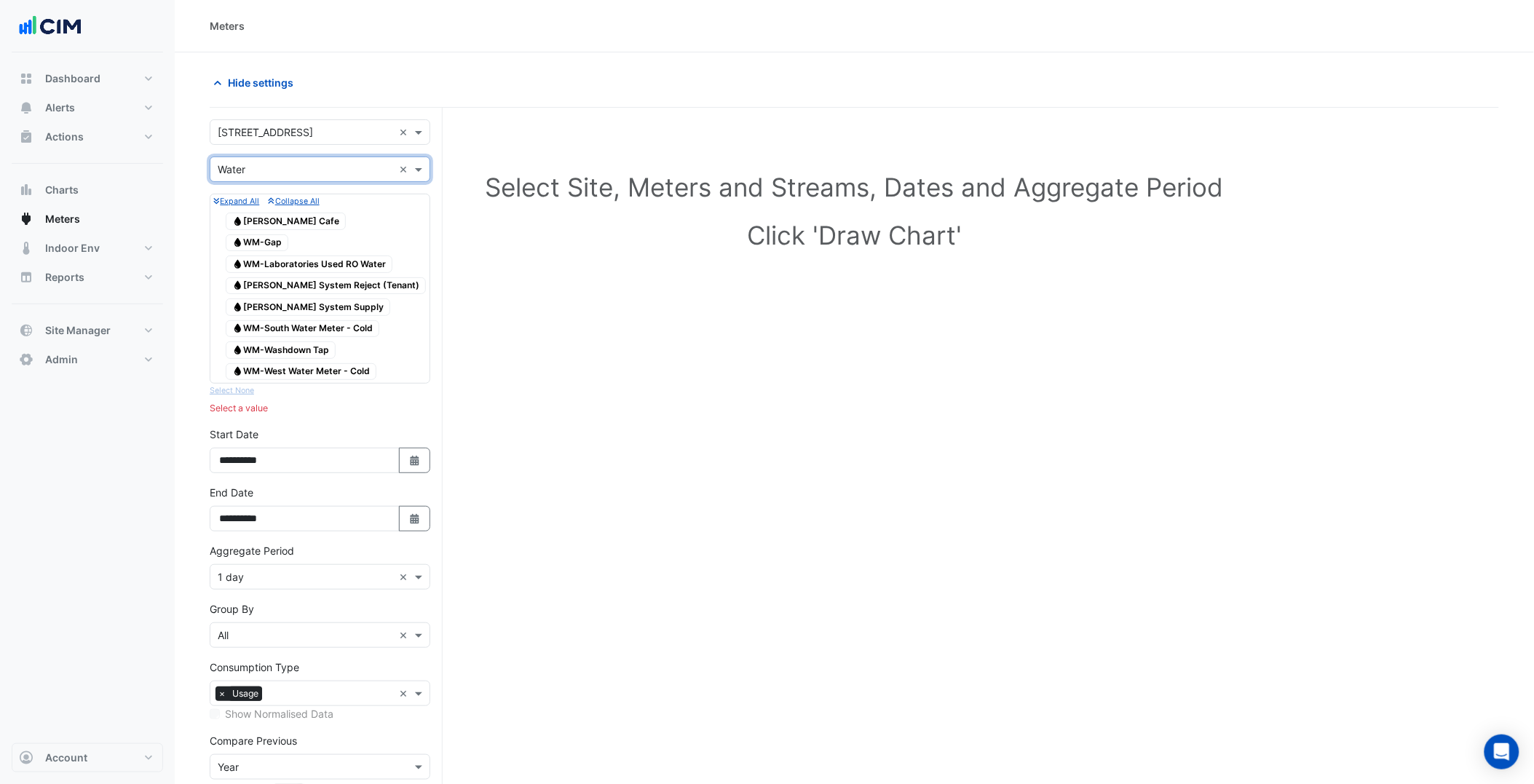
click at [286, 165] on input "text" at bounding box center [305, 170] width 176 height 16
click at [280, 212] on div "Gas" at bounding box center [319, 222] width 219 height 22
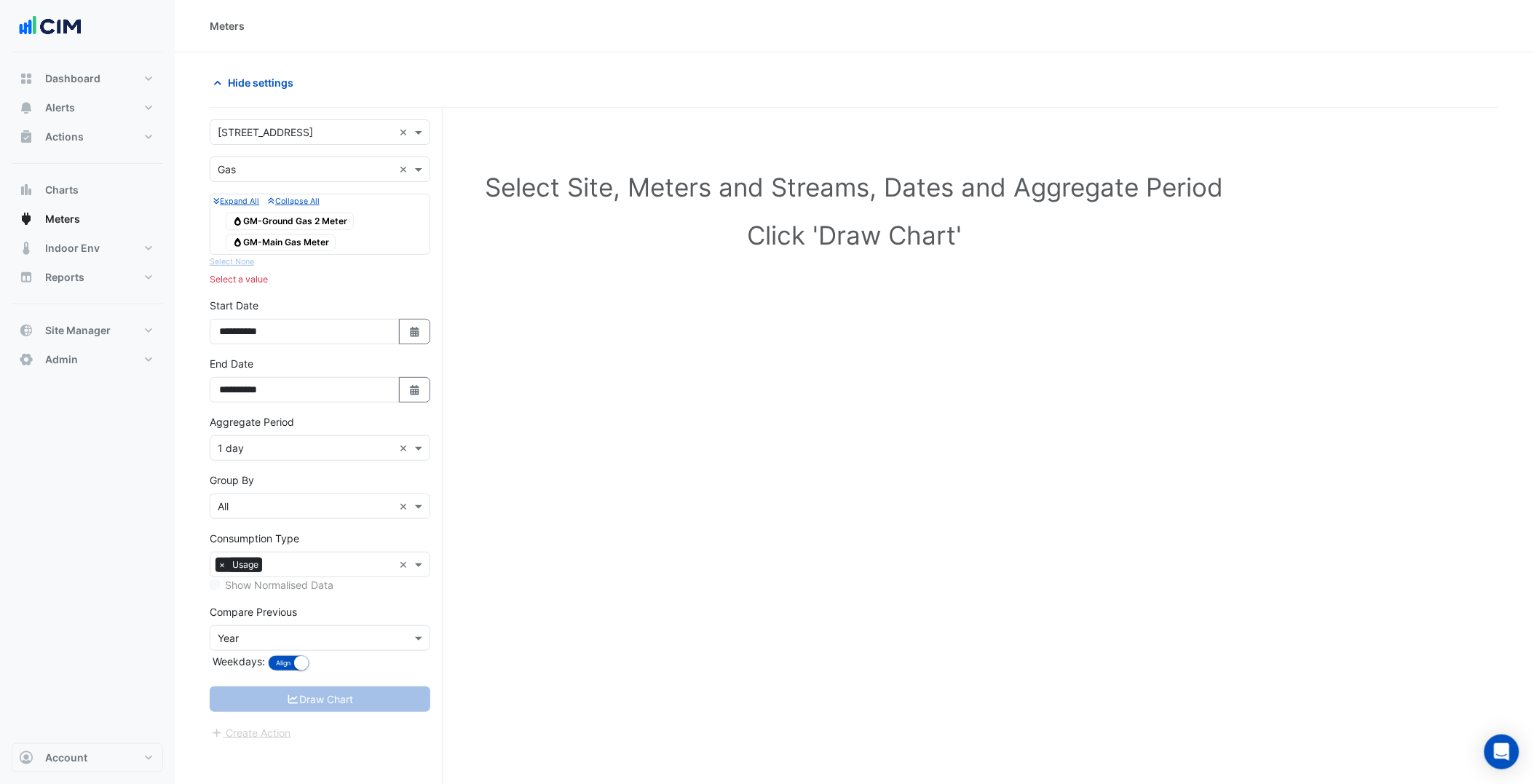
click at [289, 241] on span "Gas GM-Main Gas Meter" at bounding box center [281, 243] width 110 height 18
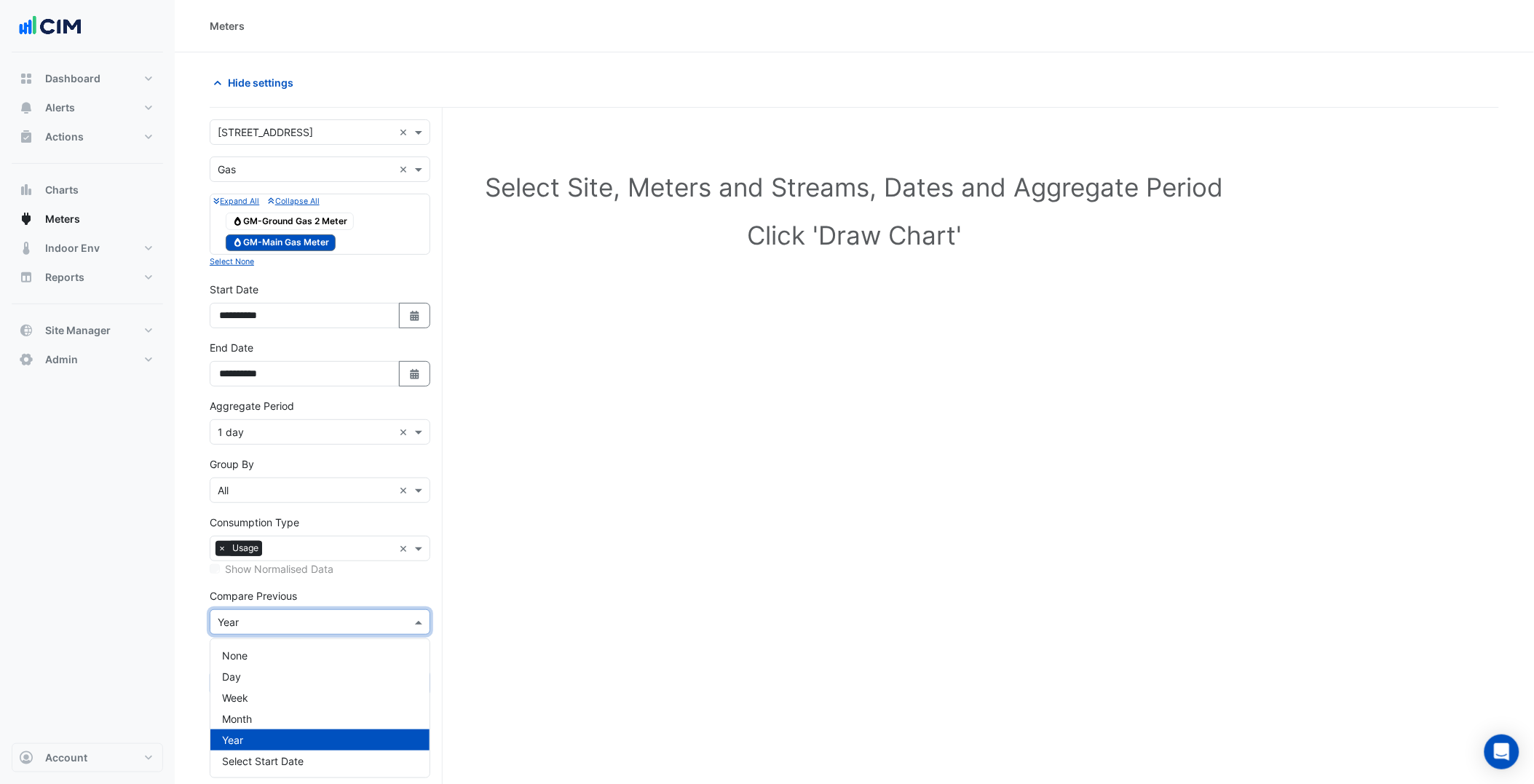
click at [310, 619] on input "text" at bounding box center [305, 623] width 176 height 16
click at [274, 652] on div "None" at bounding box center [319, 655] width 219 height 22
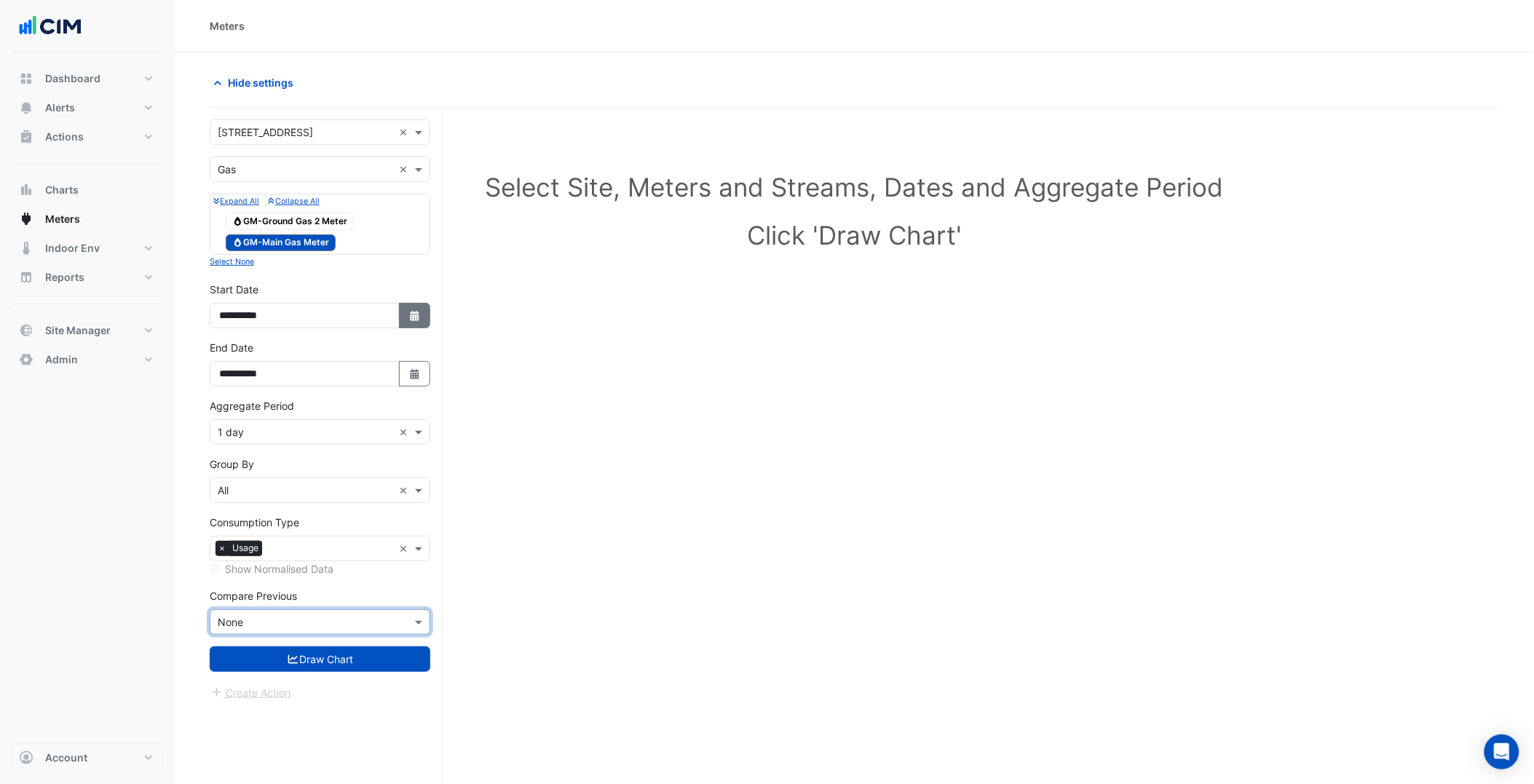
click at [410, 307] on button "Select Date" at bounding box center [415, 316] width 32 height 26
select select "*"
select select "****"
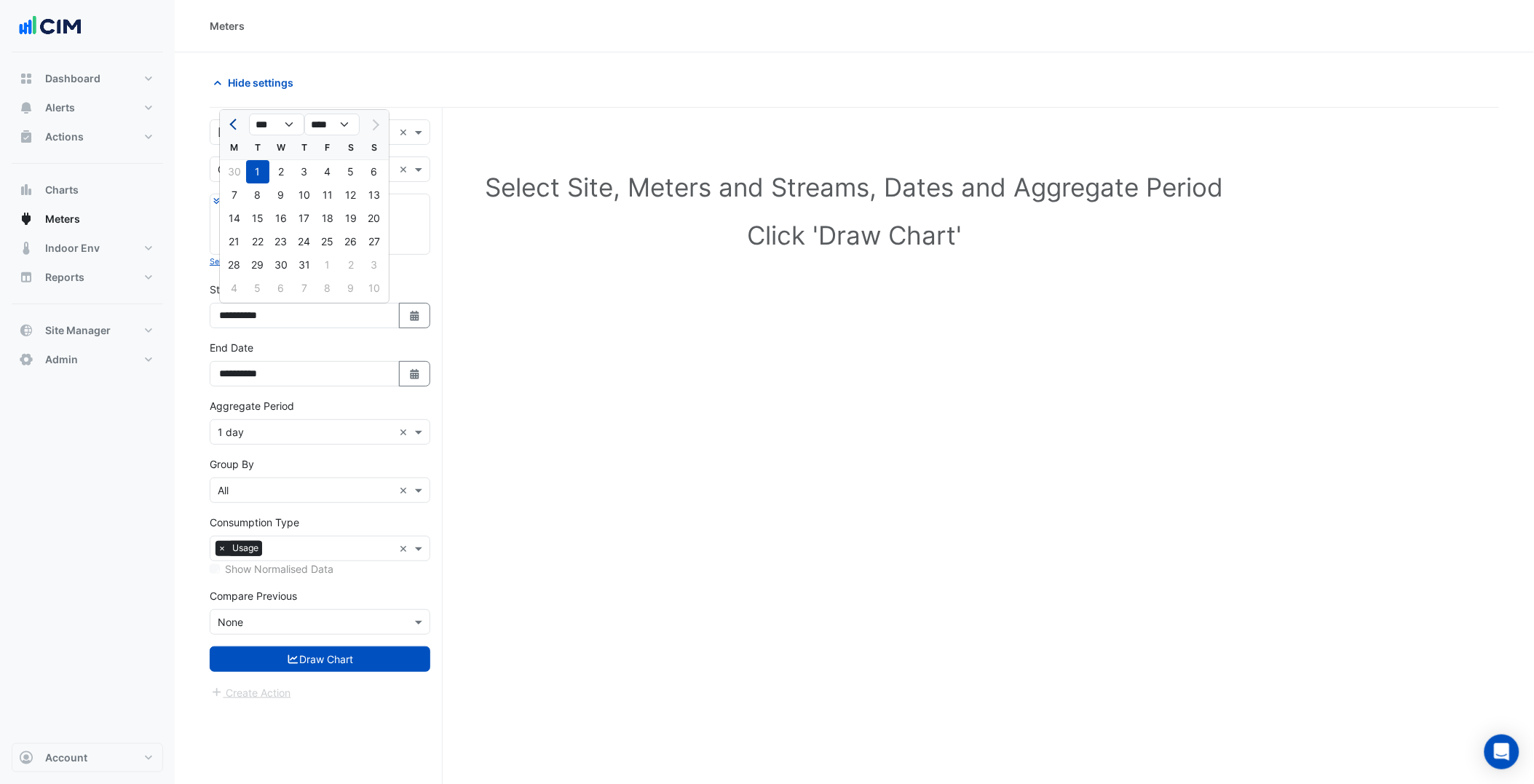
click at [233, 114] on button "Previous month" at bounding box center [235, 125] width 18 height 24
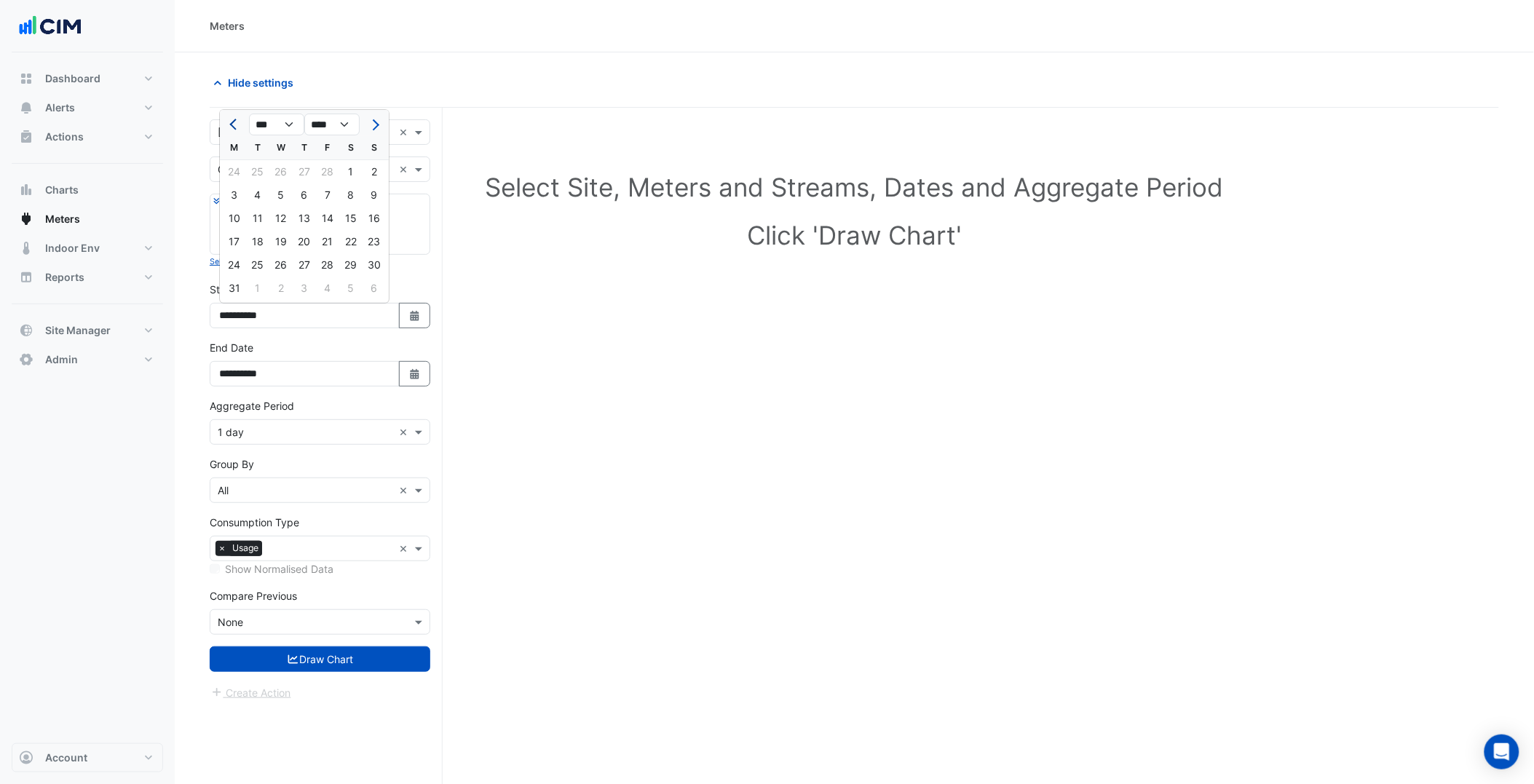
click at [233, 114] on button "Previous month" at bounding box center [235, 125] width 18 height 24
select select "**"
select select "****"
click at [233, 114] on button "Previous month" at bounding box center [235, 125] width 18 height 24
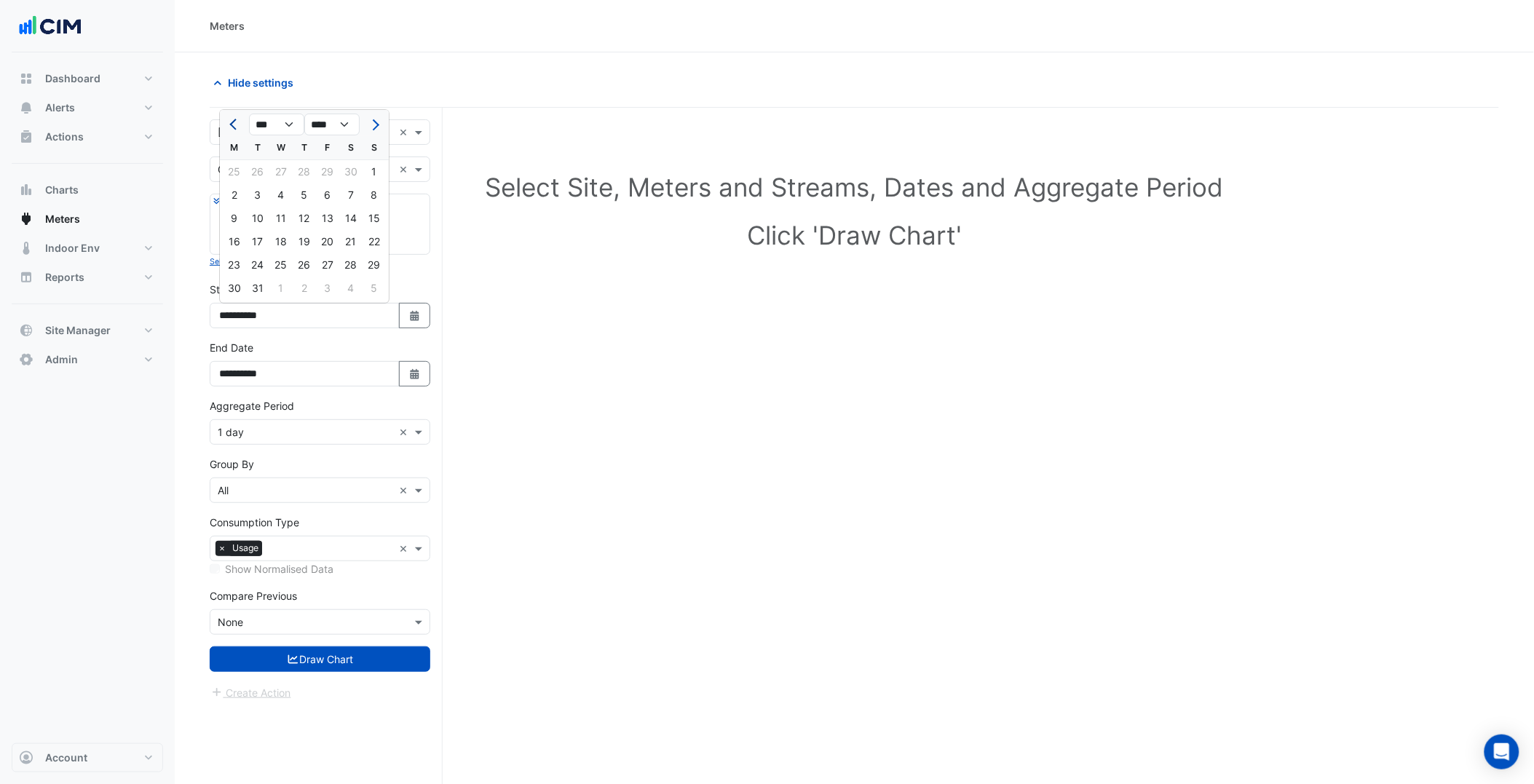
click at [233, 114] on button "Previous month" at bounding box center [235, 125] width 18 height 24
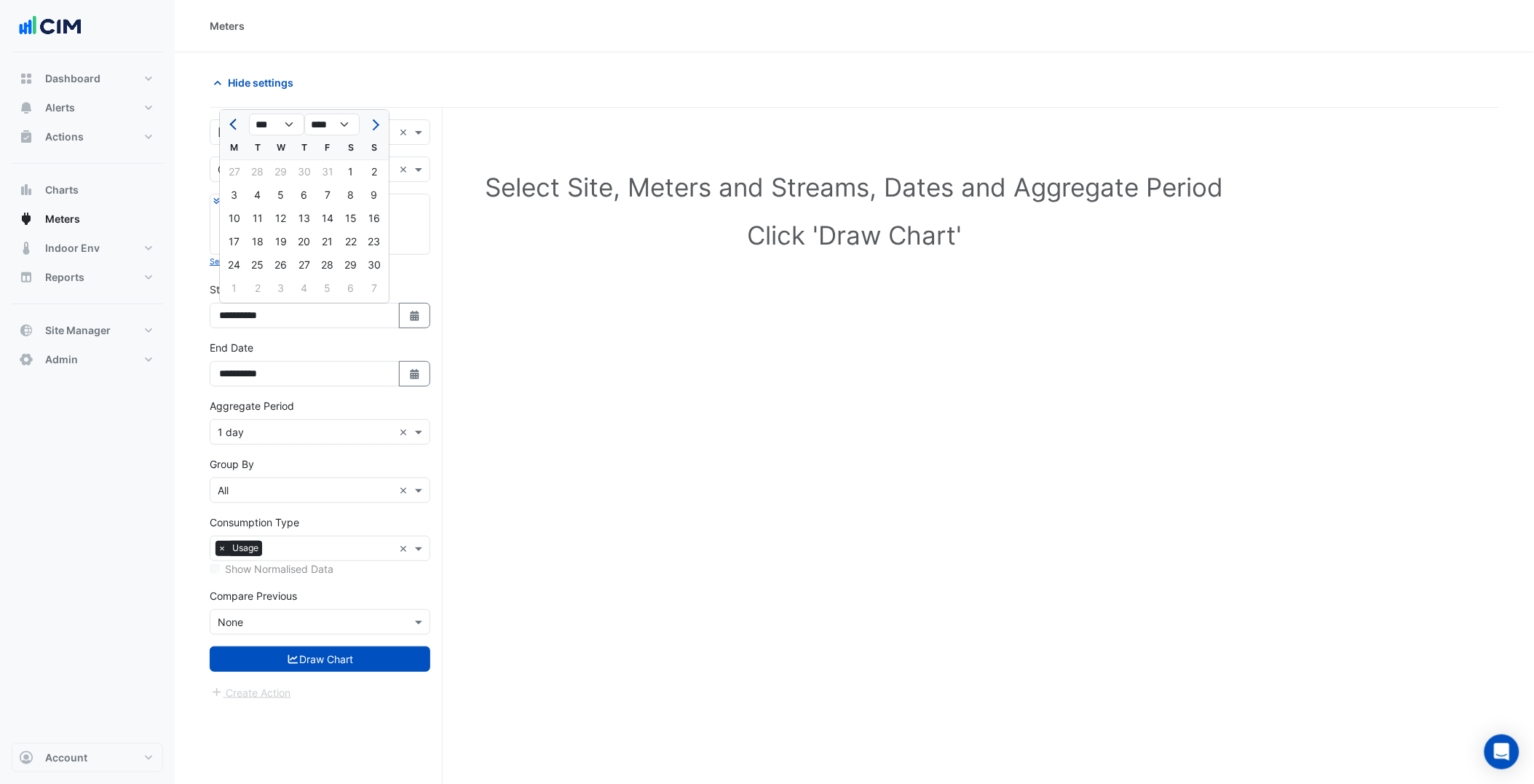
click at [233, 114] on button "Previous month" at bounding box center [235, 125] width 18 height 24
select select "*"
click at [273, 181] on div "1" at bounding box center [282, 172] width 24 height 24
type input "**********"
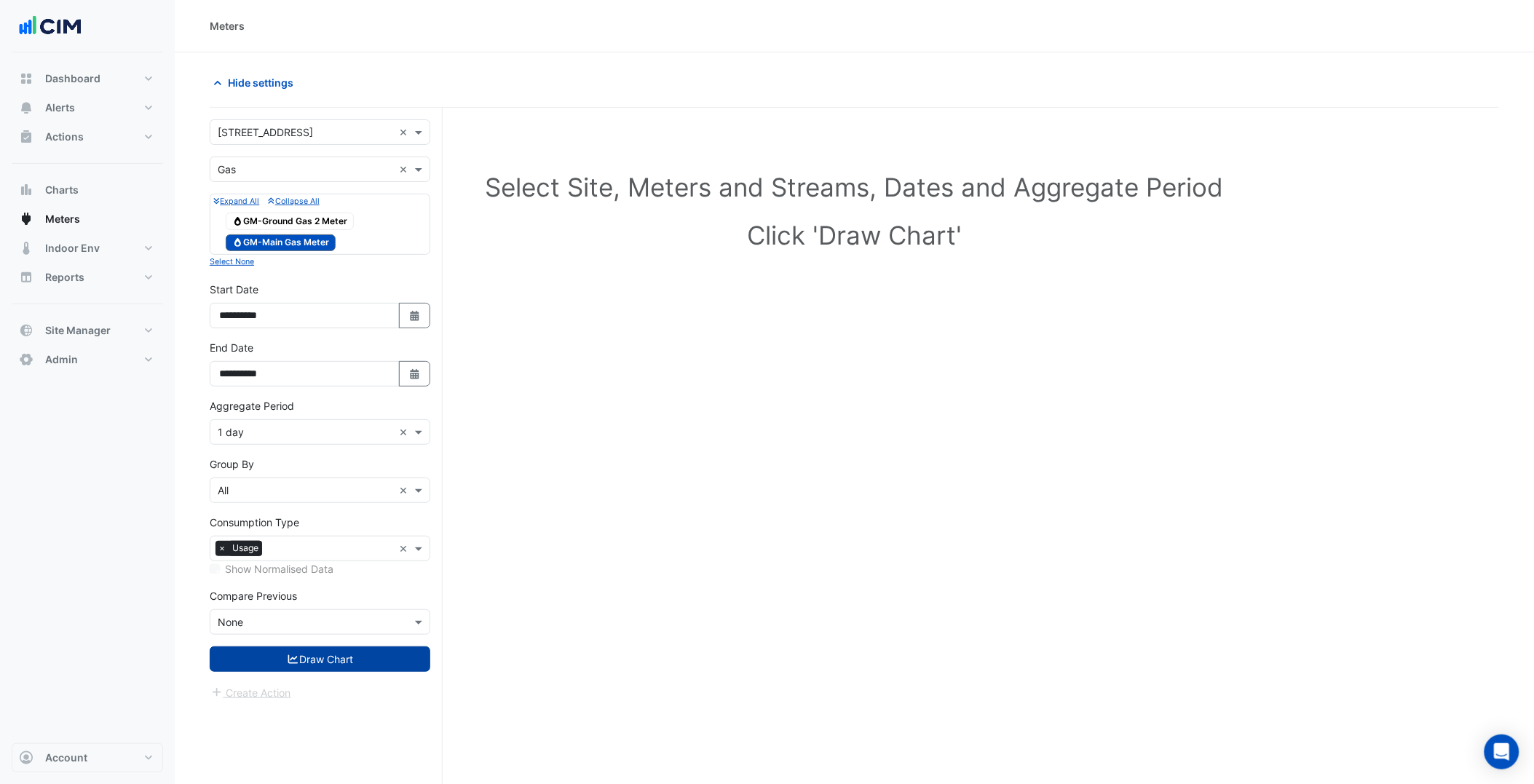
click at [349, 655] on button "Draw Chart" at bounding box center [320, 659] width 221 height 26
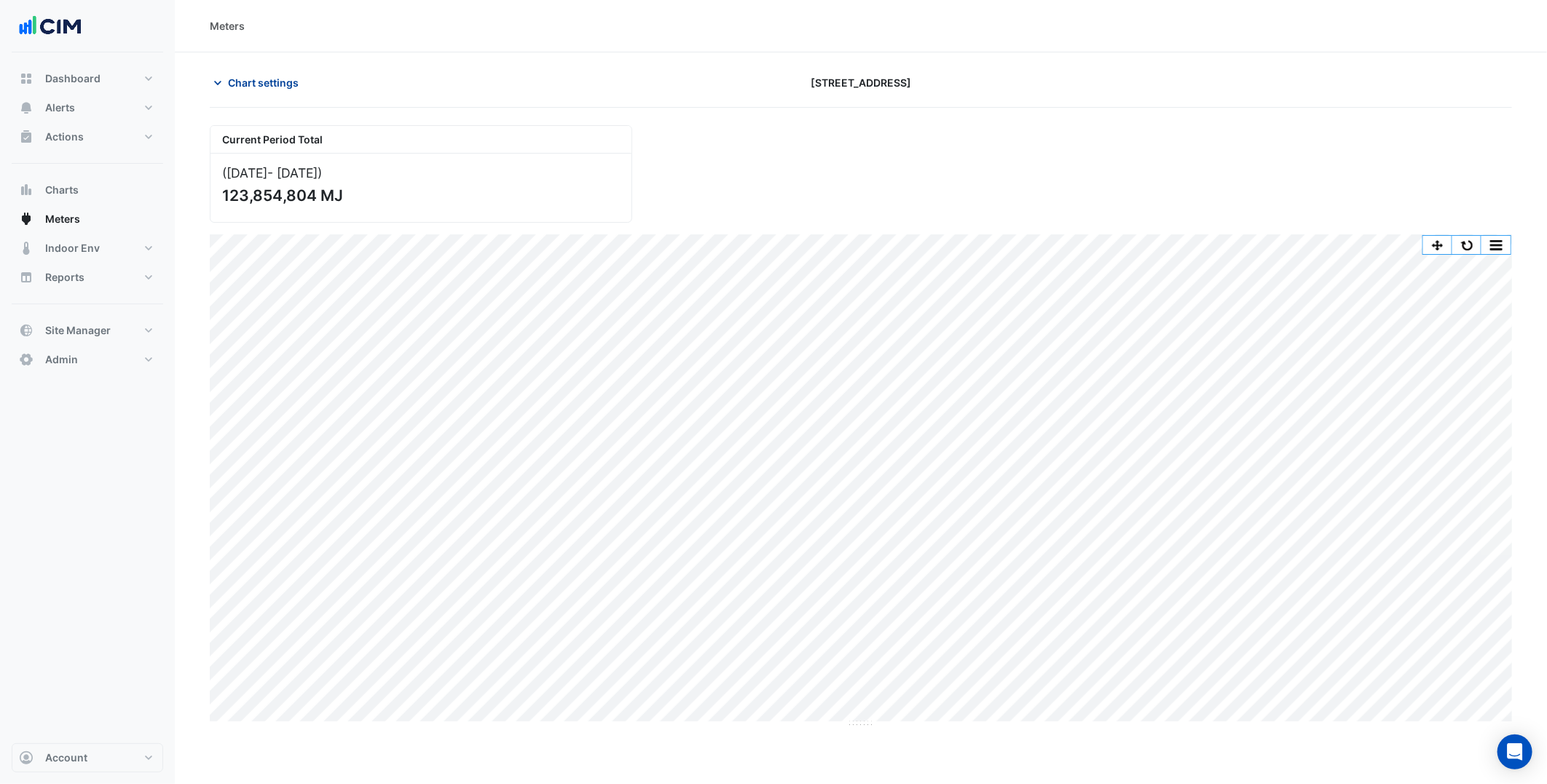
click at [255, 84] on span "Chart settings" at bounding box center [263, 82] width 71 height 16
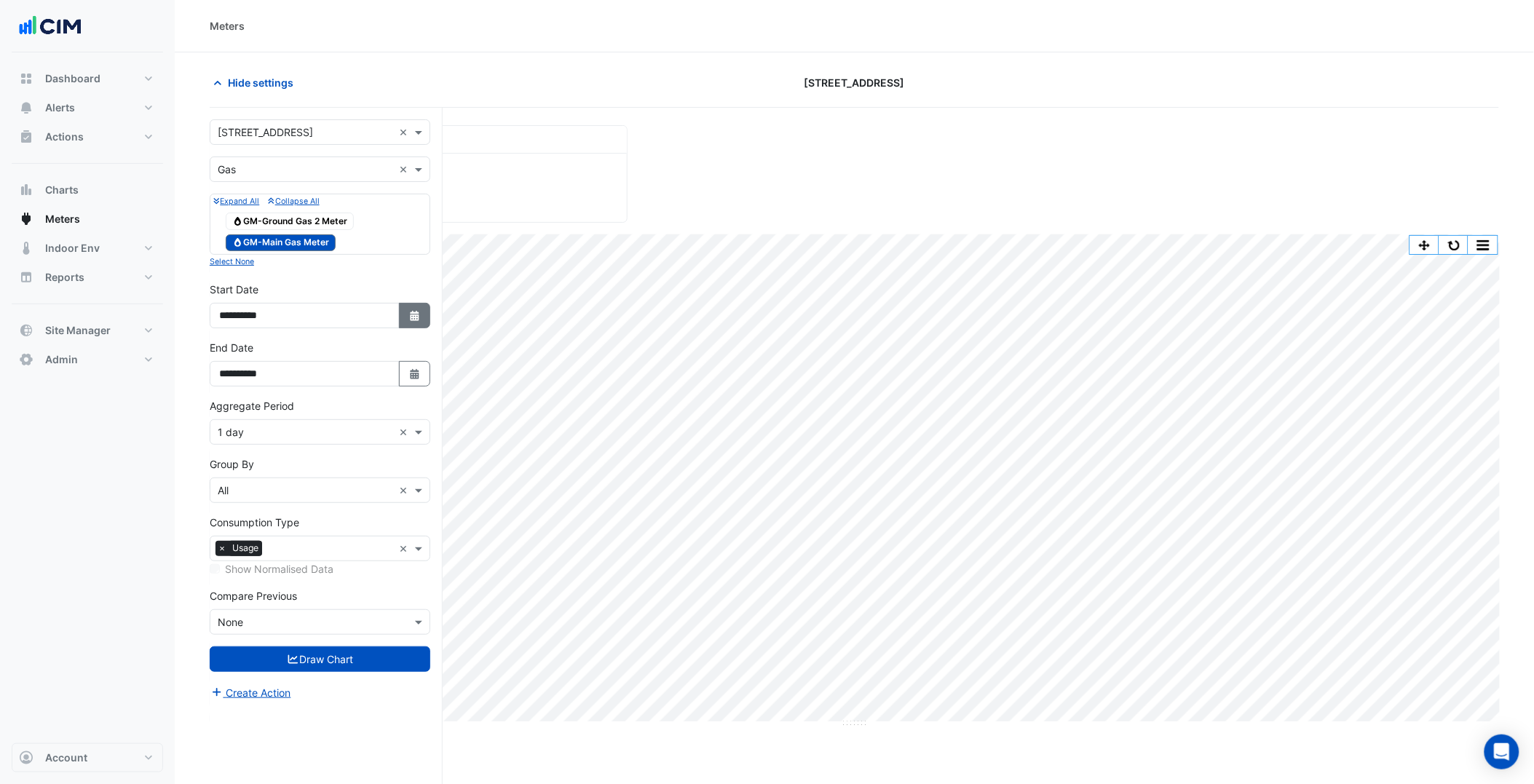
click at [411, 311] on icon "Select Date" at bounding box center [414, 316] width 13 height 10
select select "*"
select select "****"
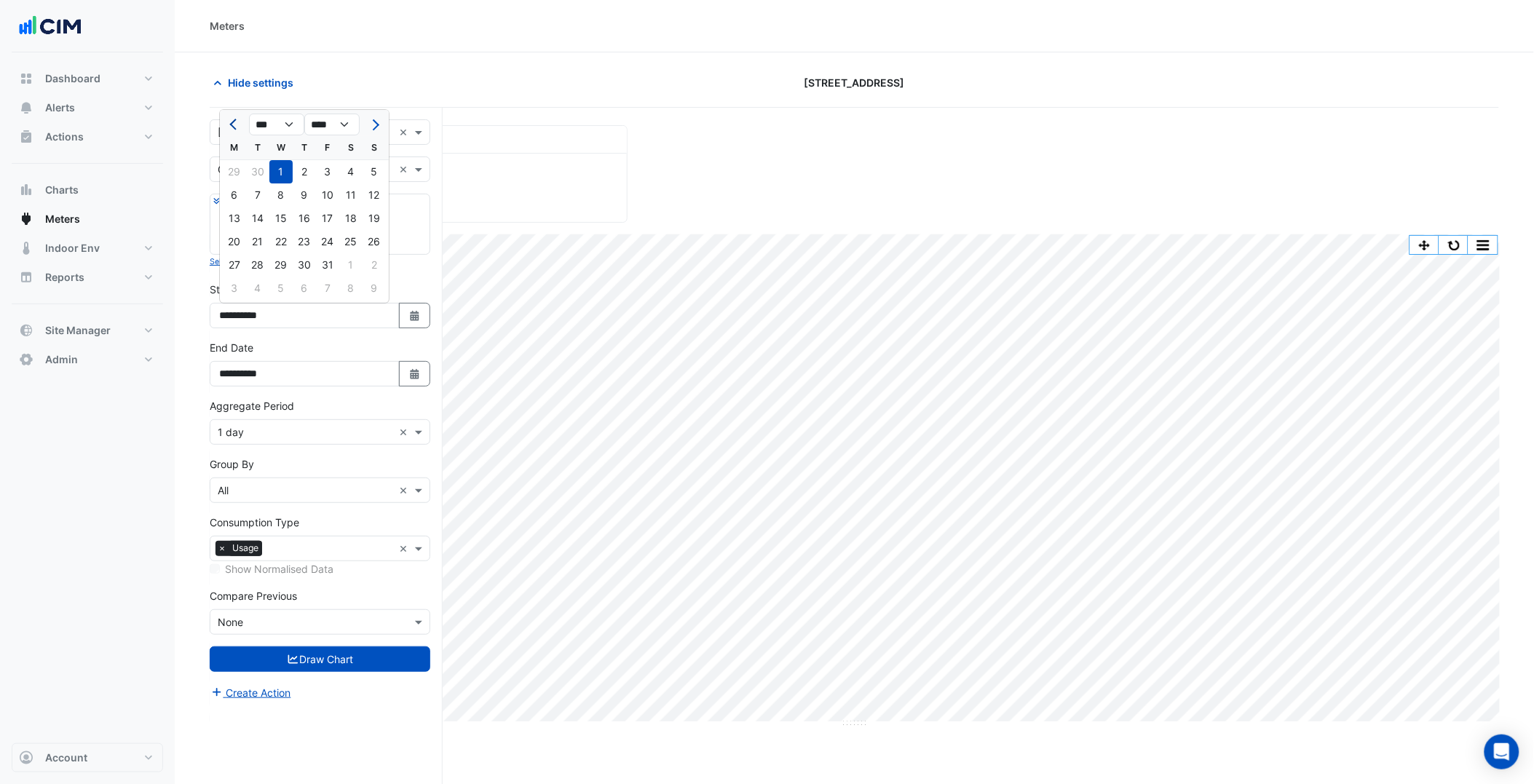
click at [238, 123] on span "Previous month" at bounding box center [235, 125] width 11 height 11
select select "*"
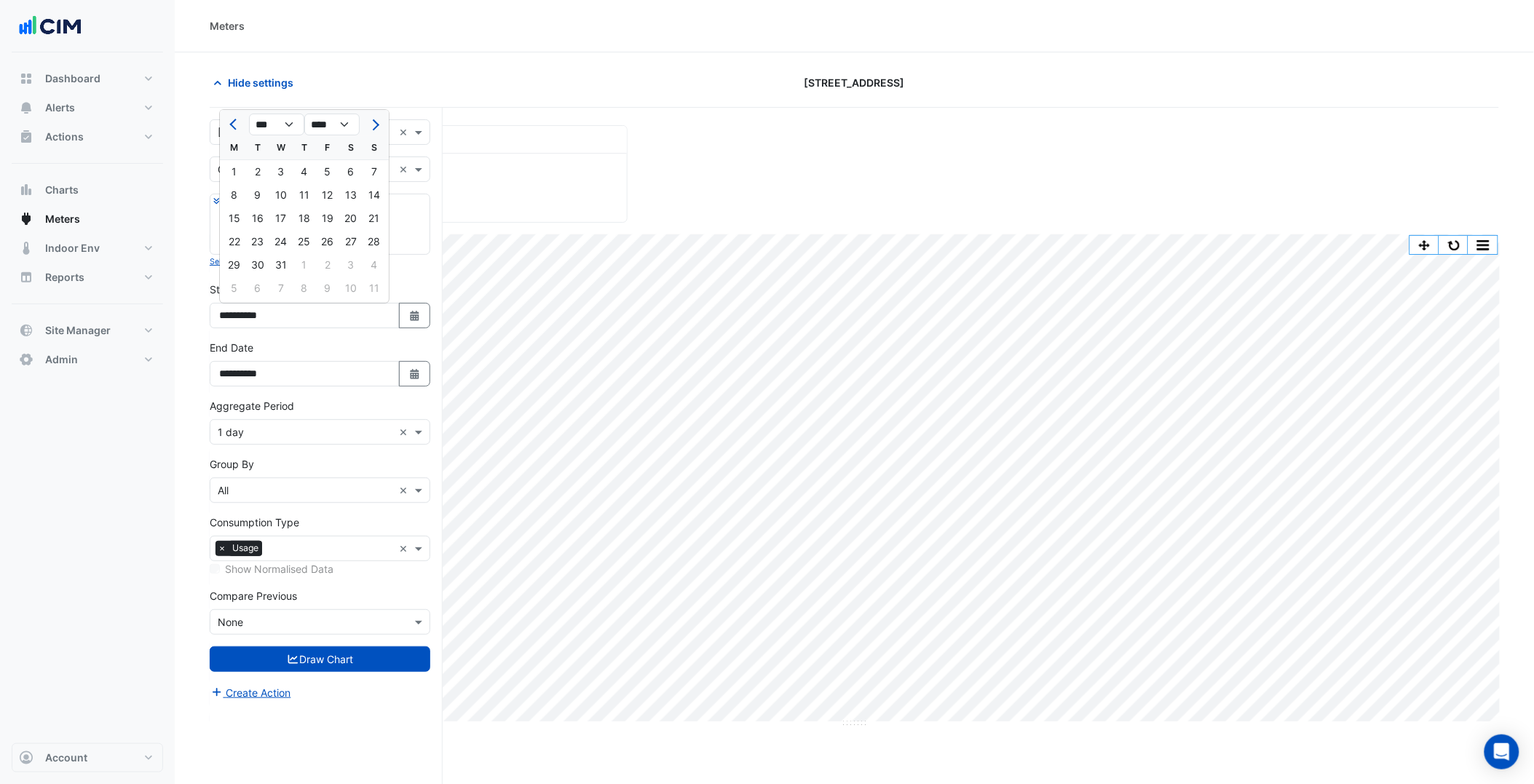
click at [233, 170] on div "1" at bounding box center [235, 172] width 24 height 24
type input "**********"
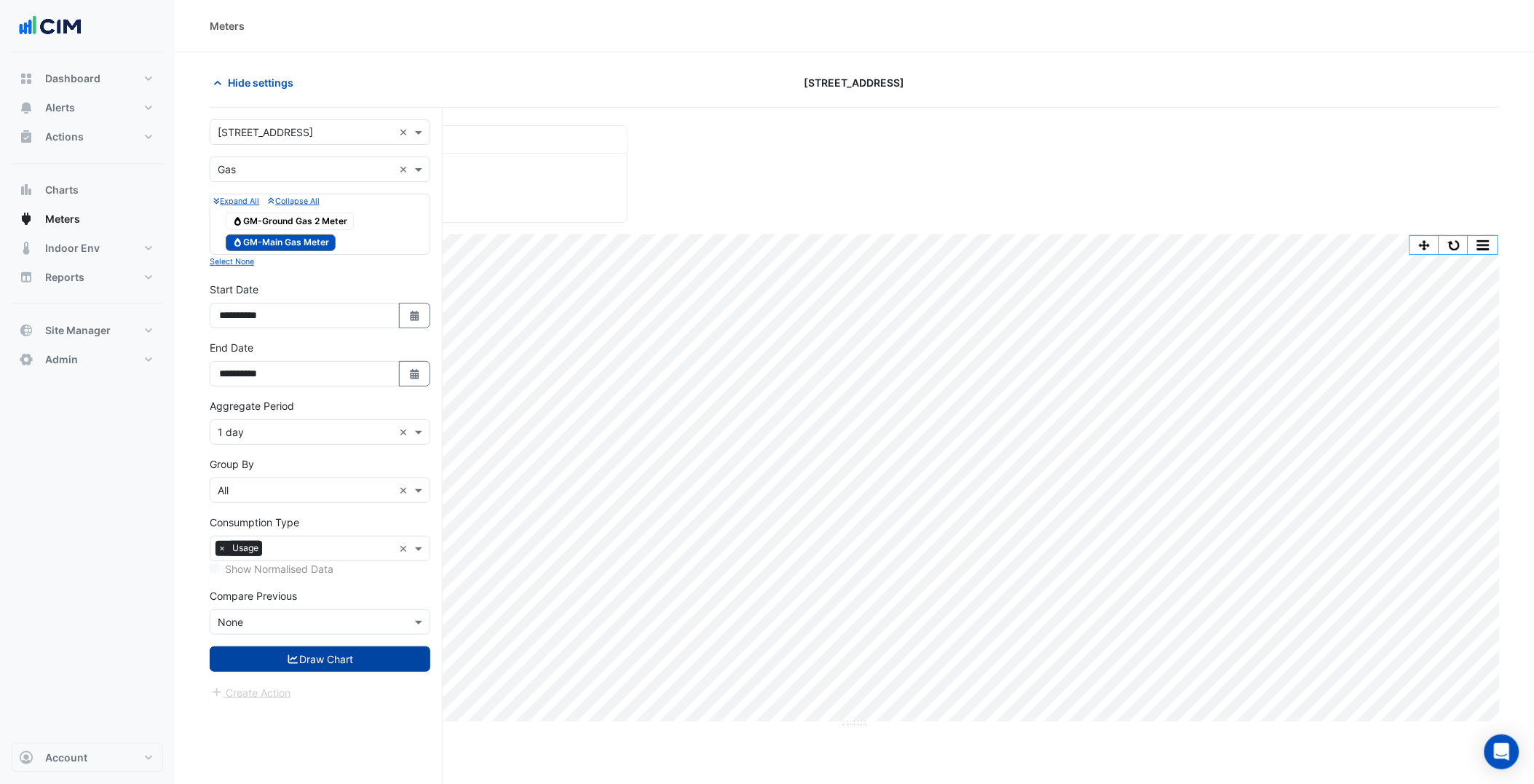
click at [390, 667] on button "Draw Chart" at bounding box center [320, 659] width 221 height 26
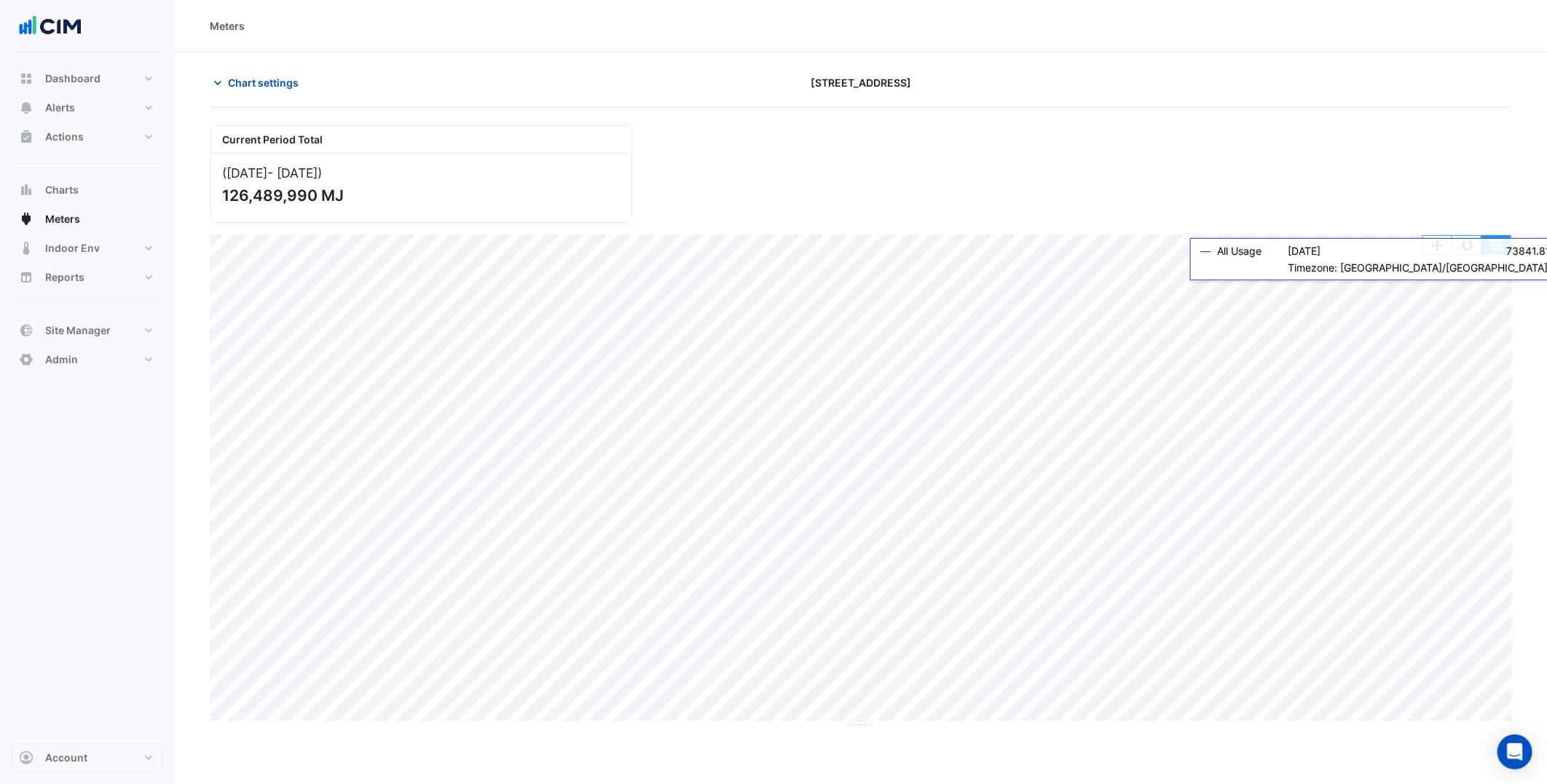
click at [1483, 243] on button "button" at bounding box center [1496, 244] width 29 height 19
click at [1473, 244] on button "button" at bounding box center [1467, 244] width 29 height 19
click at [1479, 251] on button "button" at bounding box center [1467, 244] width 29 height 19
click at [300, 89] on button "Chart settings" at bounding box center [259, 82] width 98 height 26
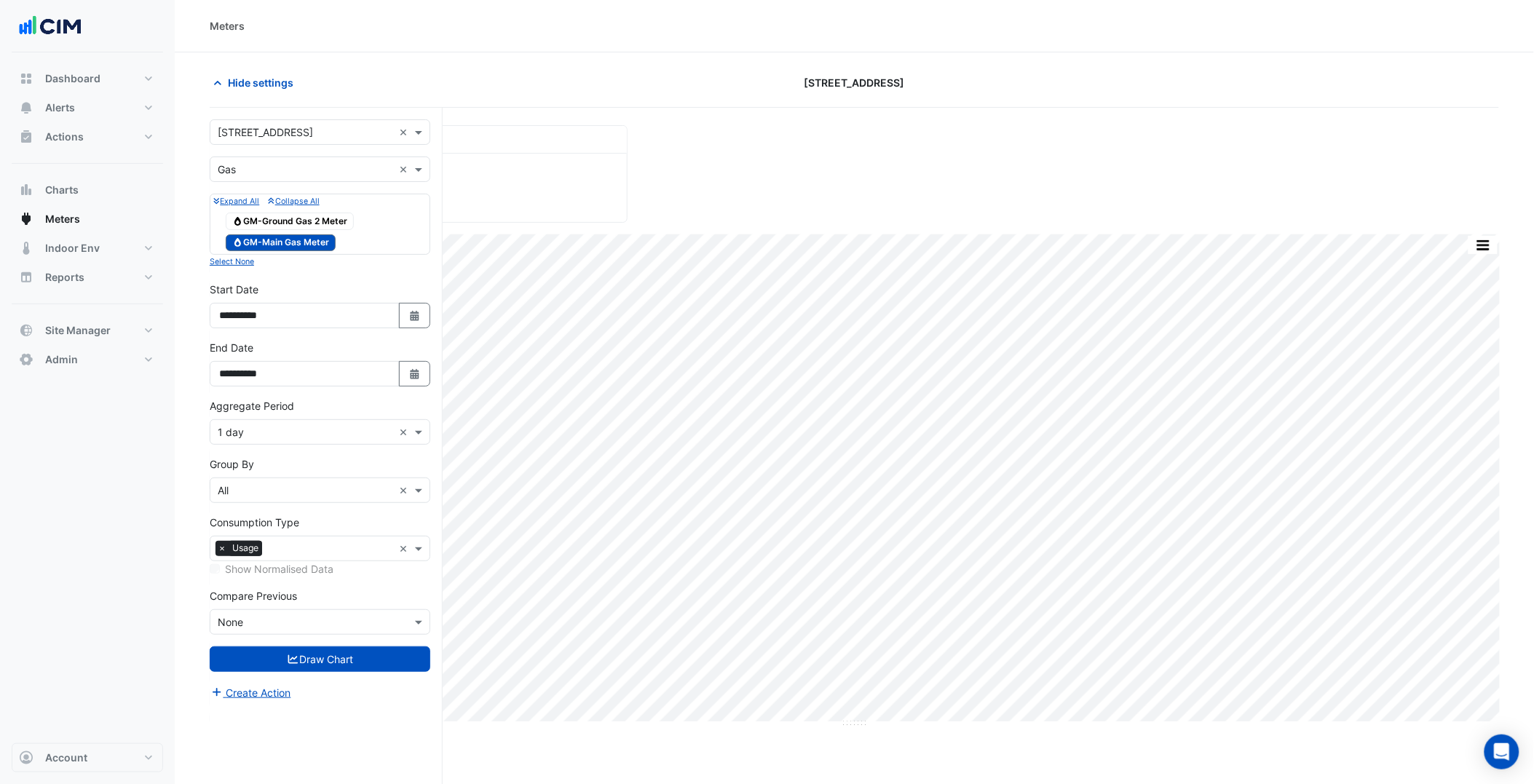
drag, startPoint x: 411, startPoint y: 323, endPoint x: 410, endPoint y: 283, distance: 40.0
click at [411, 323] on button "Select Date" at bounding box center [415, 316] width 32 height 26
select select "****"
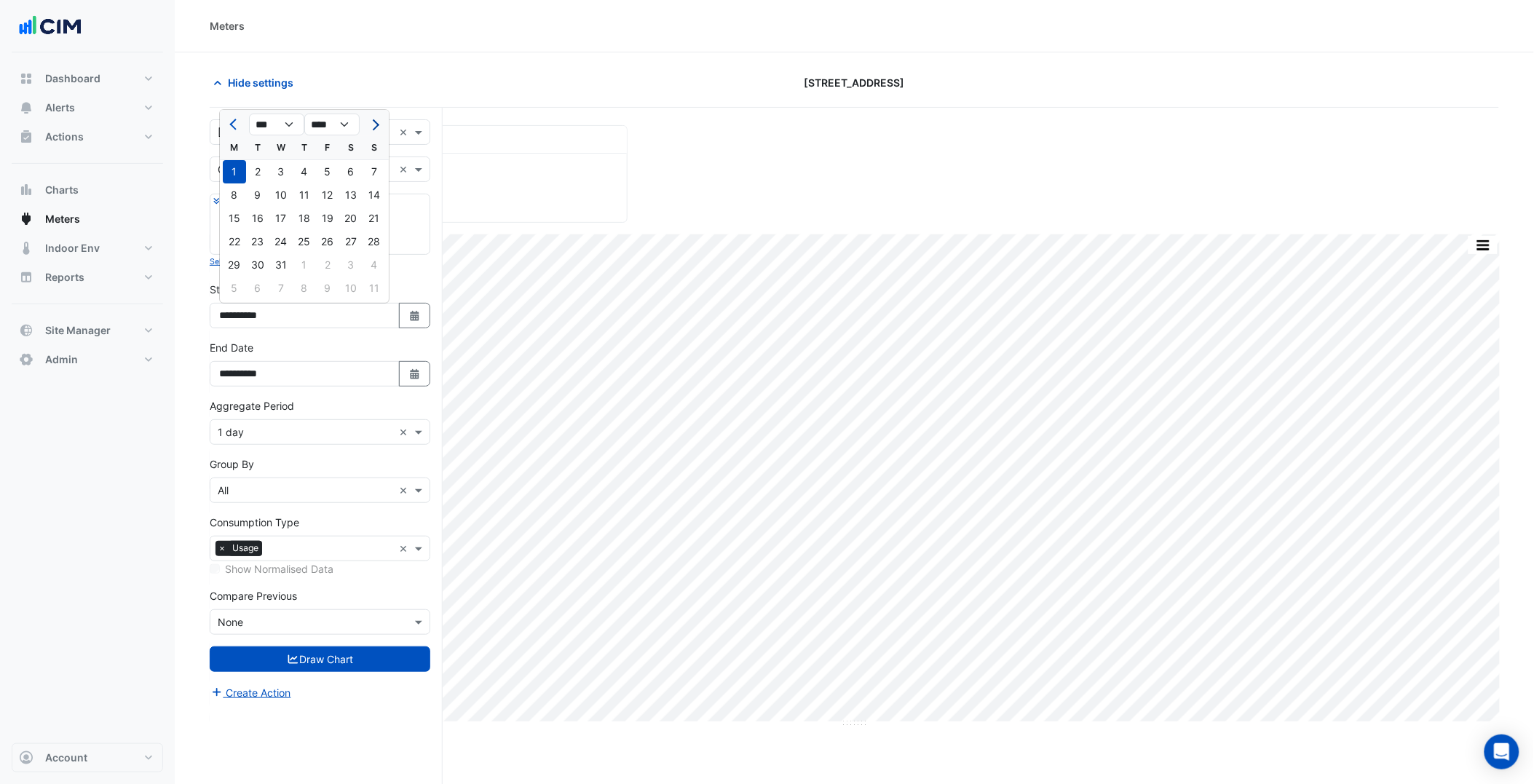
click at [377, 125] on span "Next month" at bounding box center [373, 125] width 11 height 11
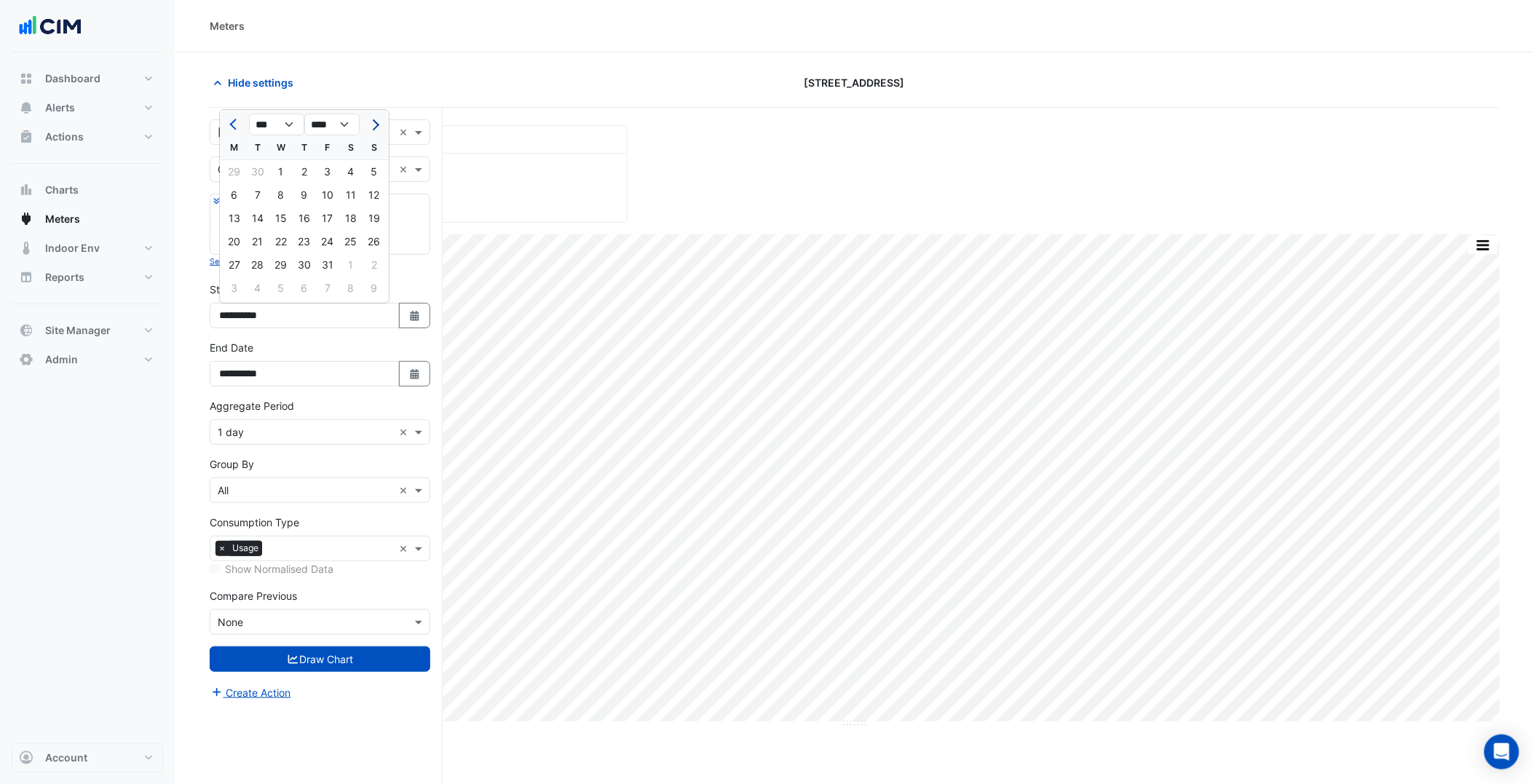
click at [377, 125] on span "Next month" at bounding box center [373, 125] width 11 height 11
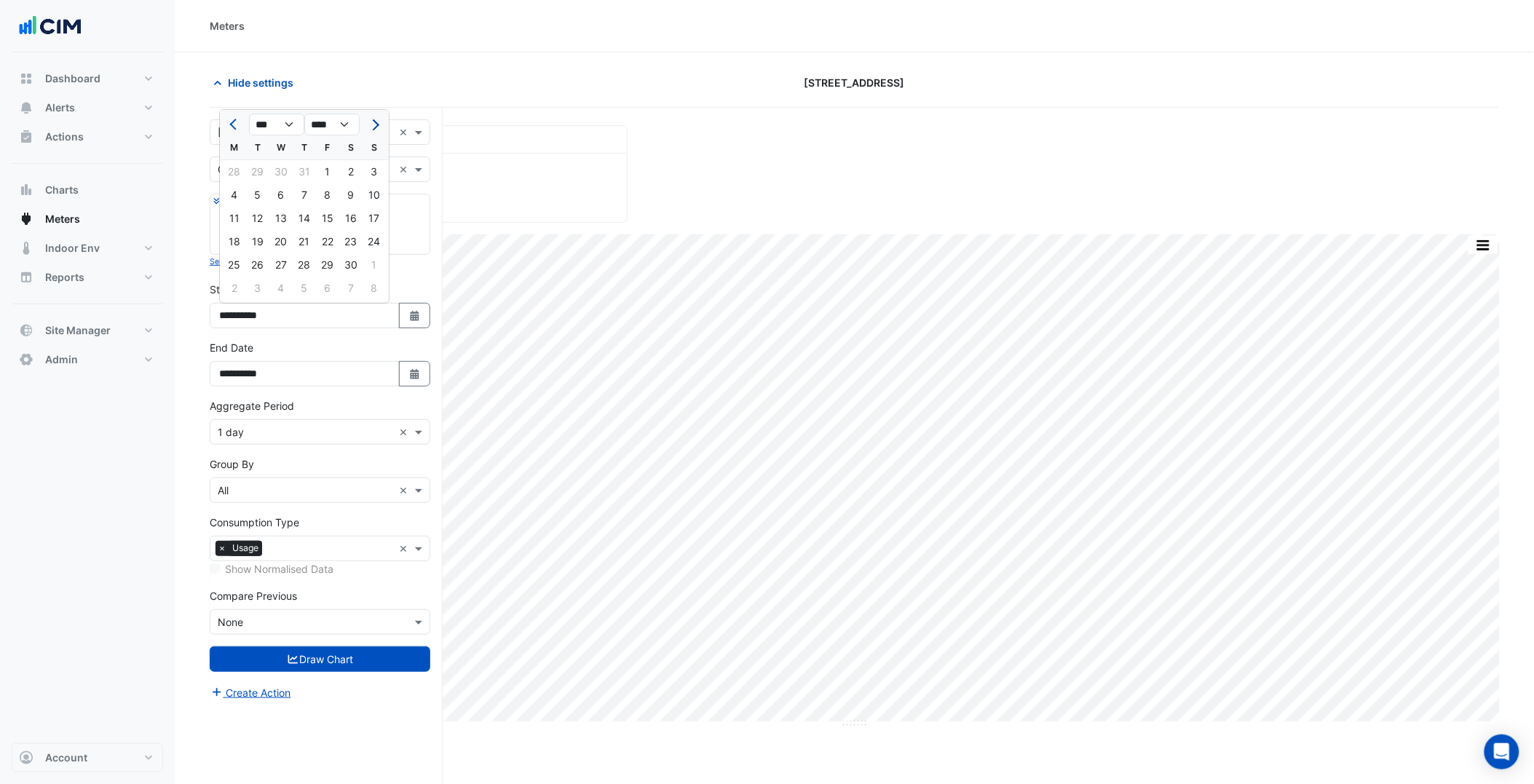
click at [377, 125] on span "Next month" at bounding box center [373, 125] width 11 height 11
select select "*"
select select "****"
click at [283, 172] on div "1" at bounding box center [282, 172] width 24 height 24
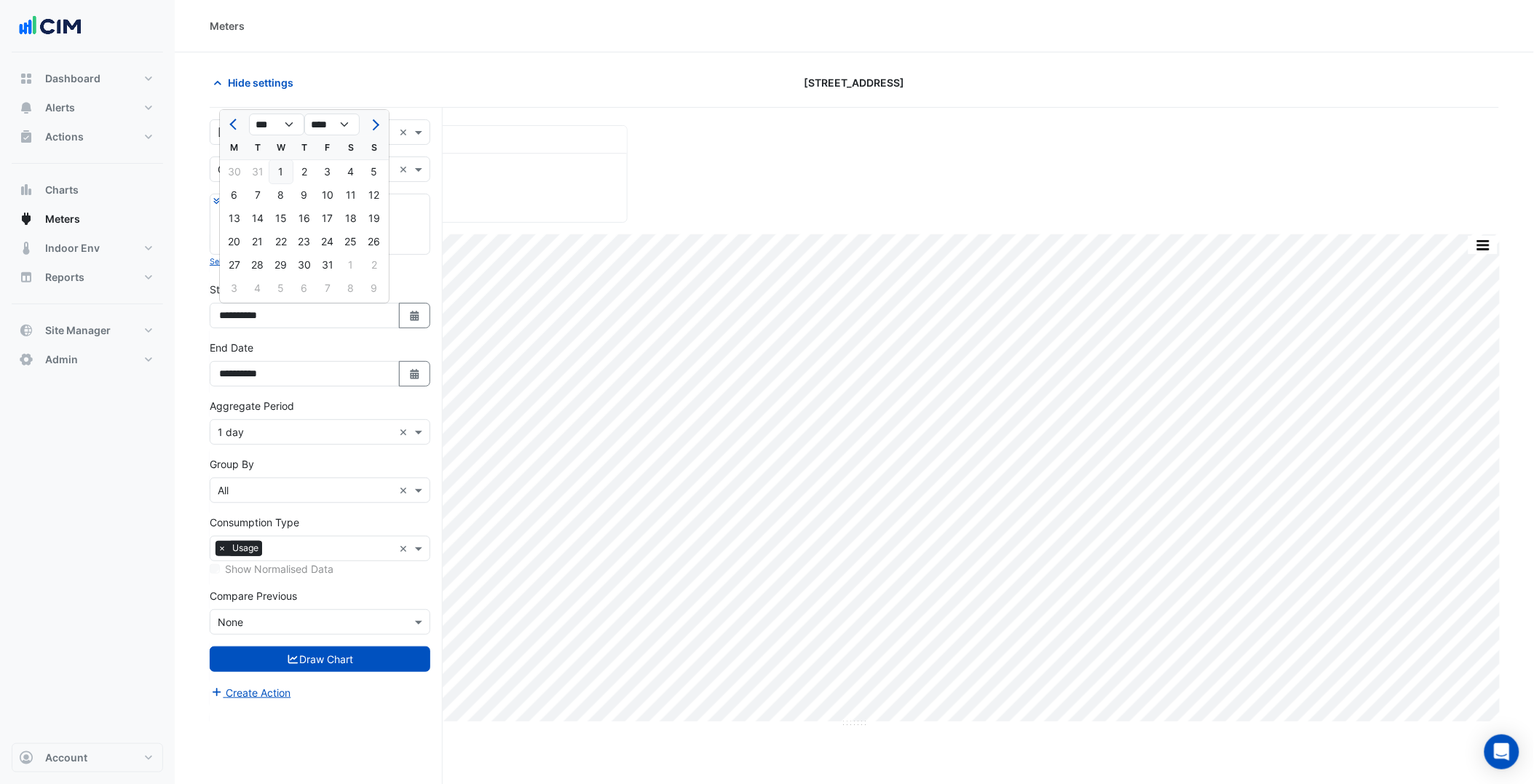
type input "**********"
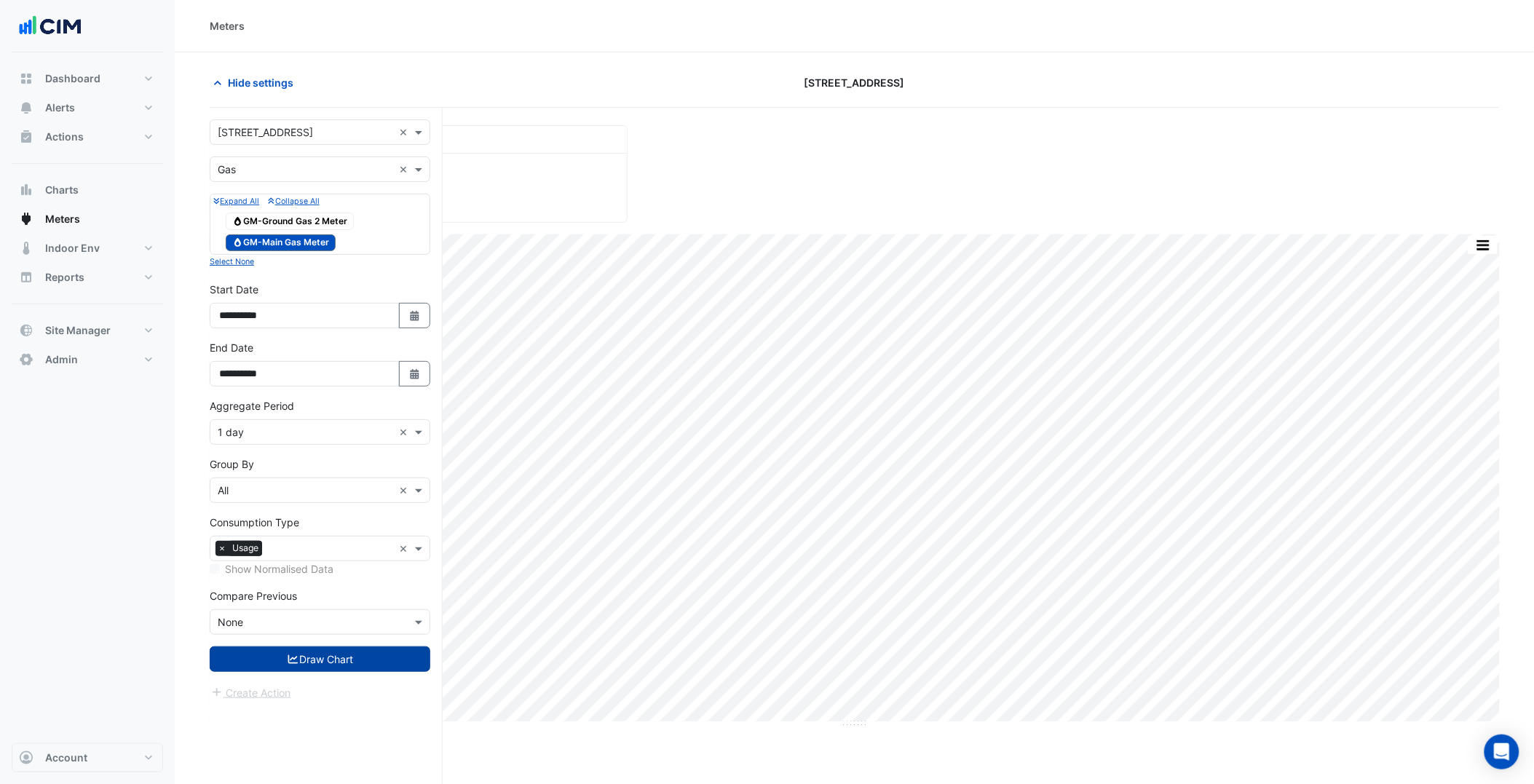
click at [315, 657] on button "Draw Chart" at bounding box center [320, 659] width 221 height 26
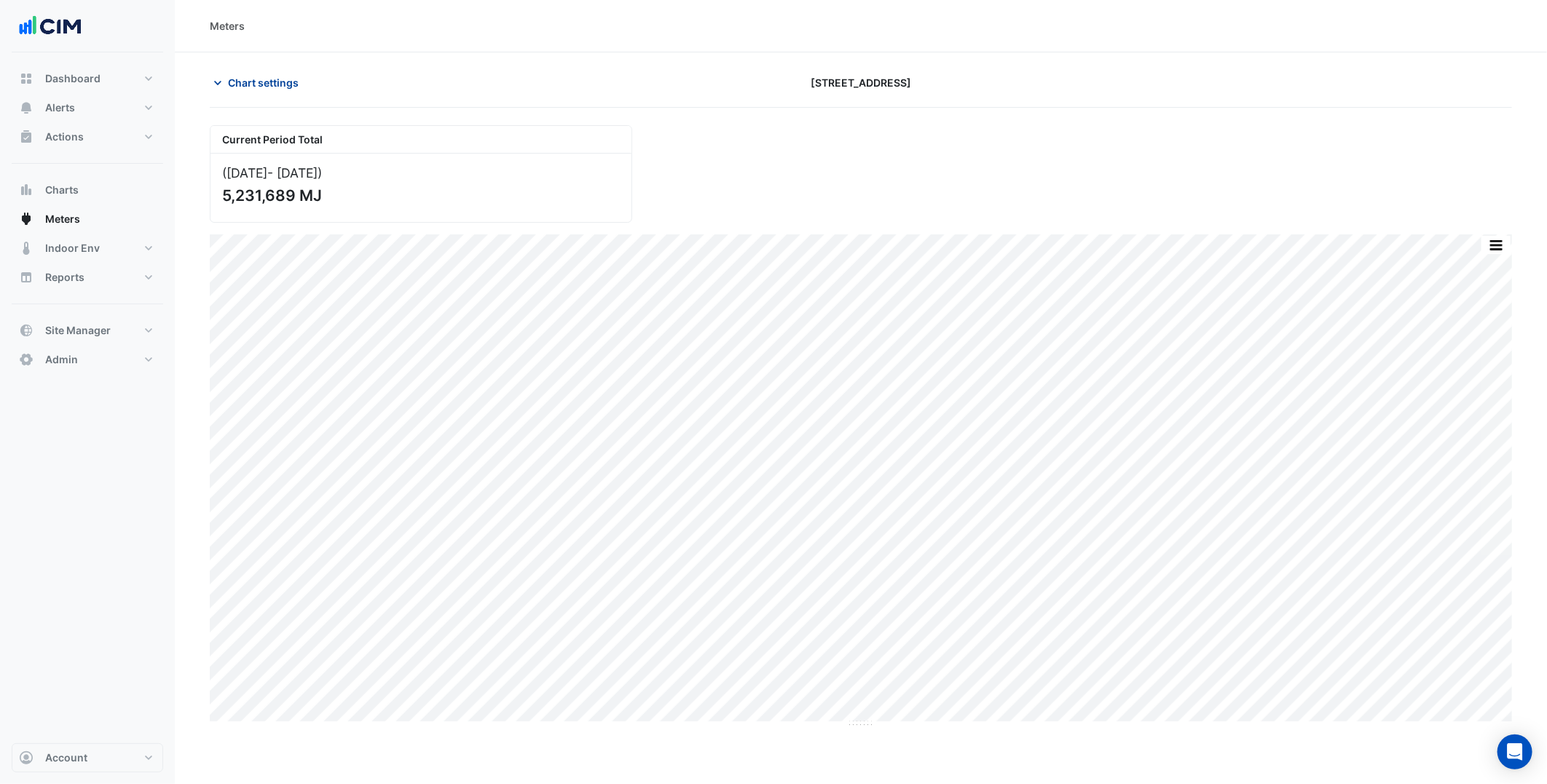
click at [280, 89] on button "Chart settings" at bounding box center [259, 82] width 98 height 26
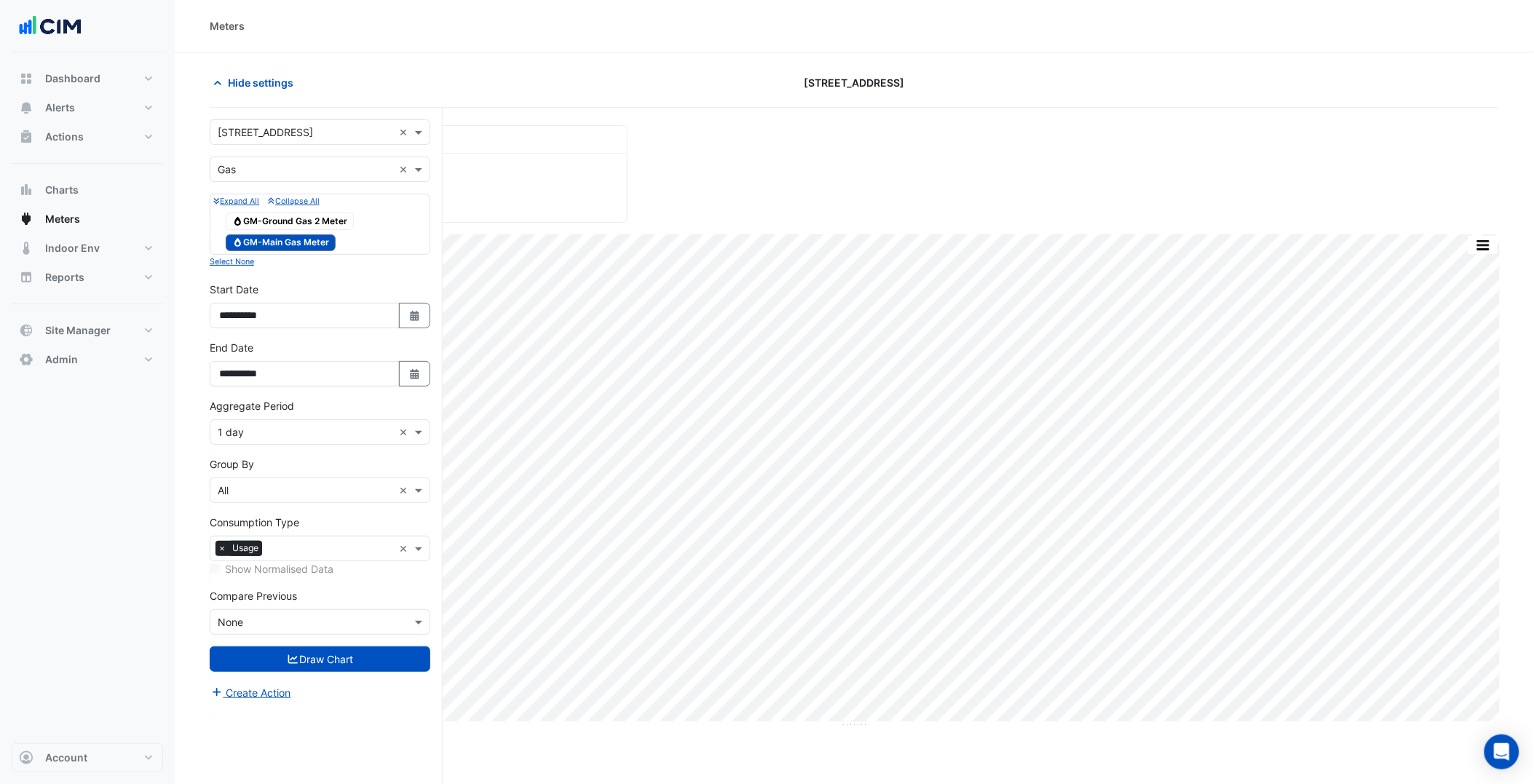
click at [288, 444] on div "Aggregate Period × 1 day ×" at bounding box center [320, 432] width 221 height 26
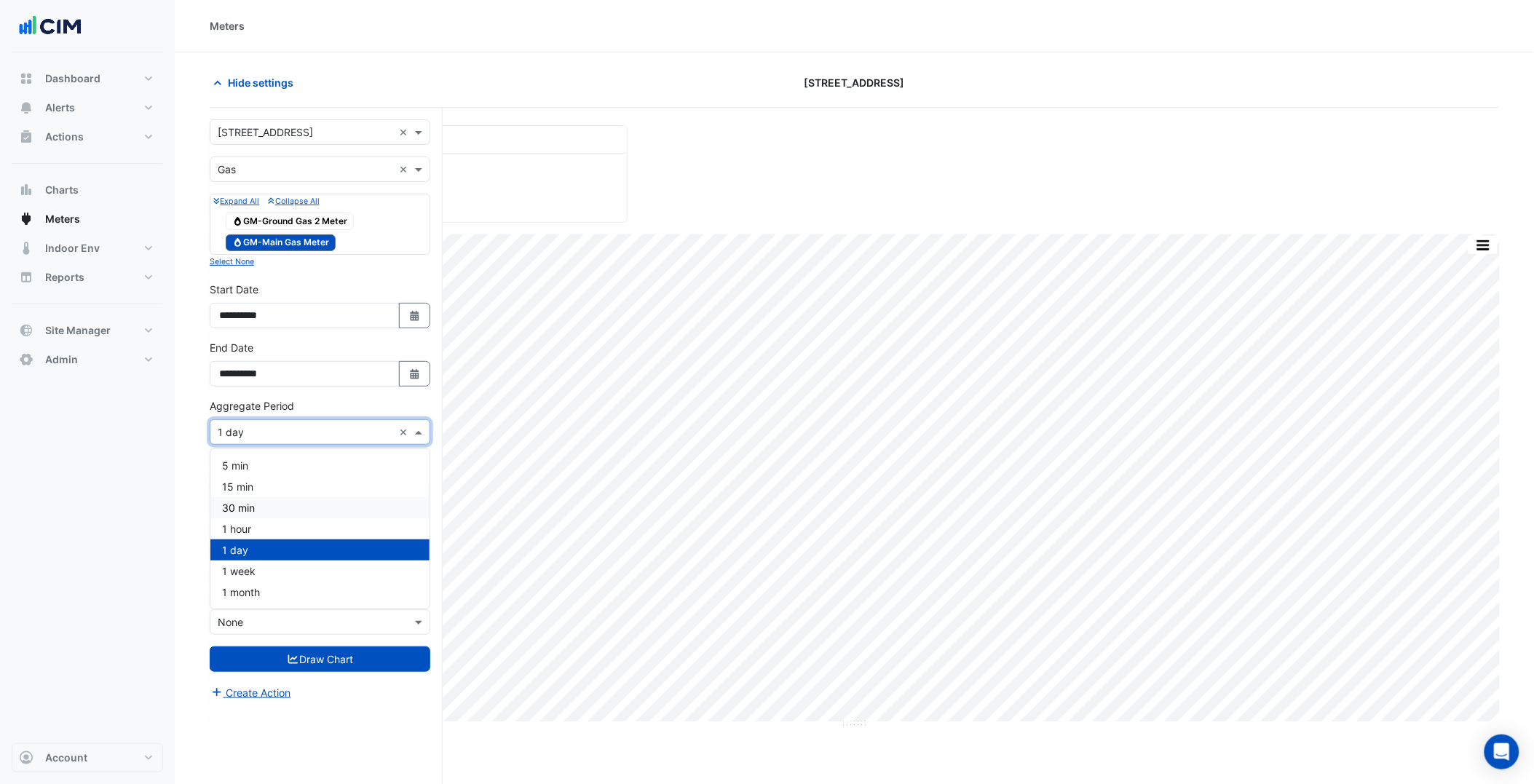
click at [264, 502] on div "30 min" at bounding box center [319, 508] width 219 height 22
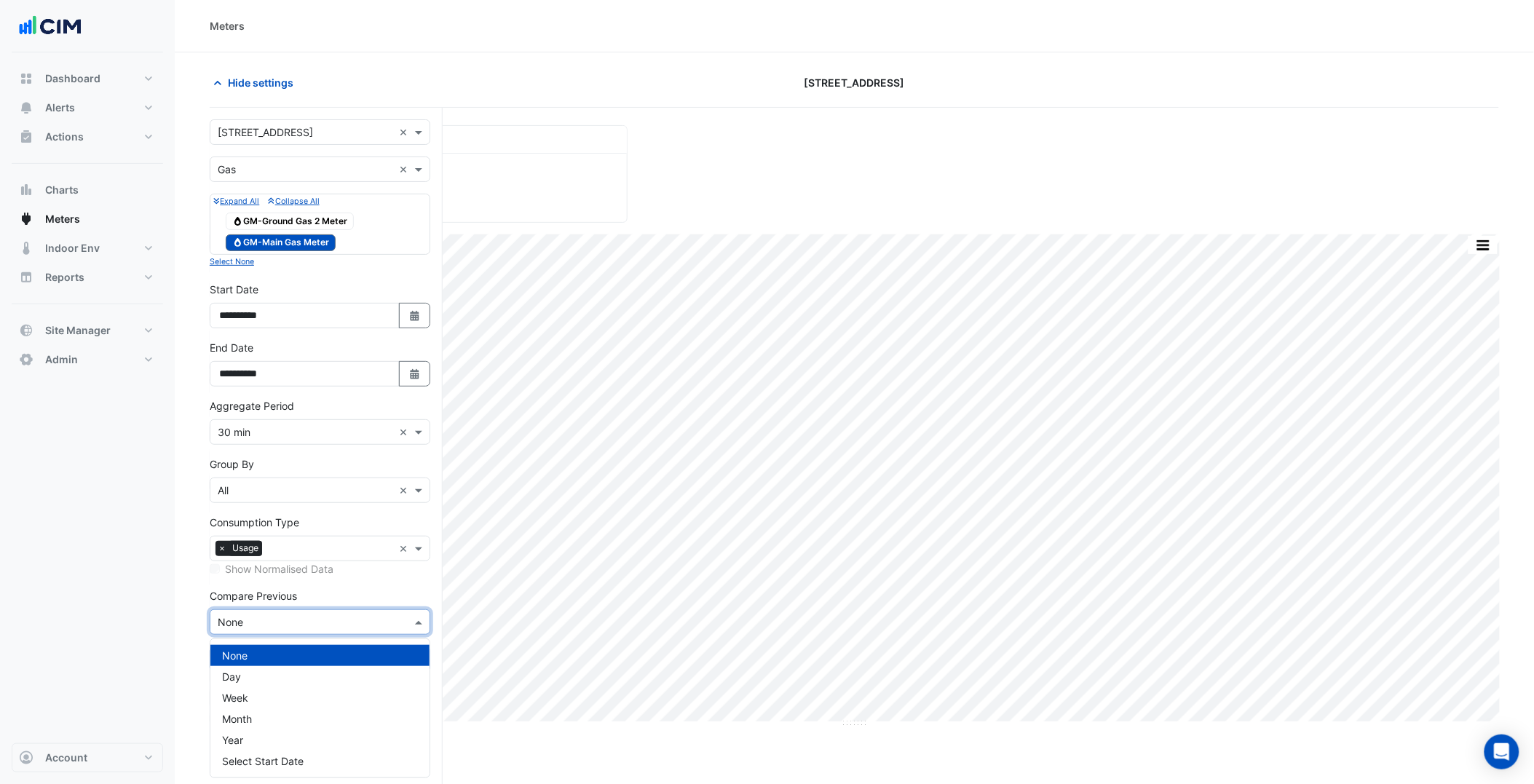
click at [351, 621] on input "text" at bounding box center [305, 623] width 176 height 16
click at [278, 744] on div "Year" at bounding box center [319, 740] width 219 height 22
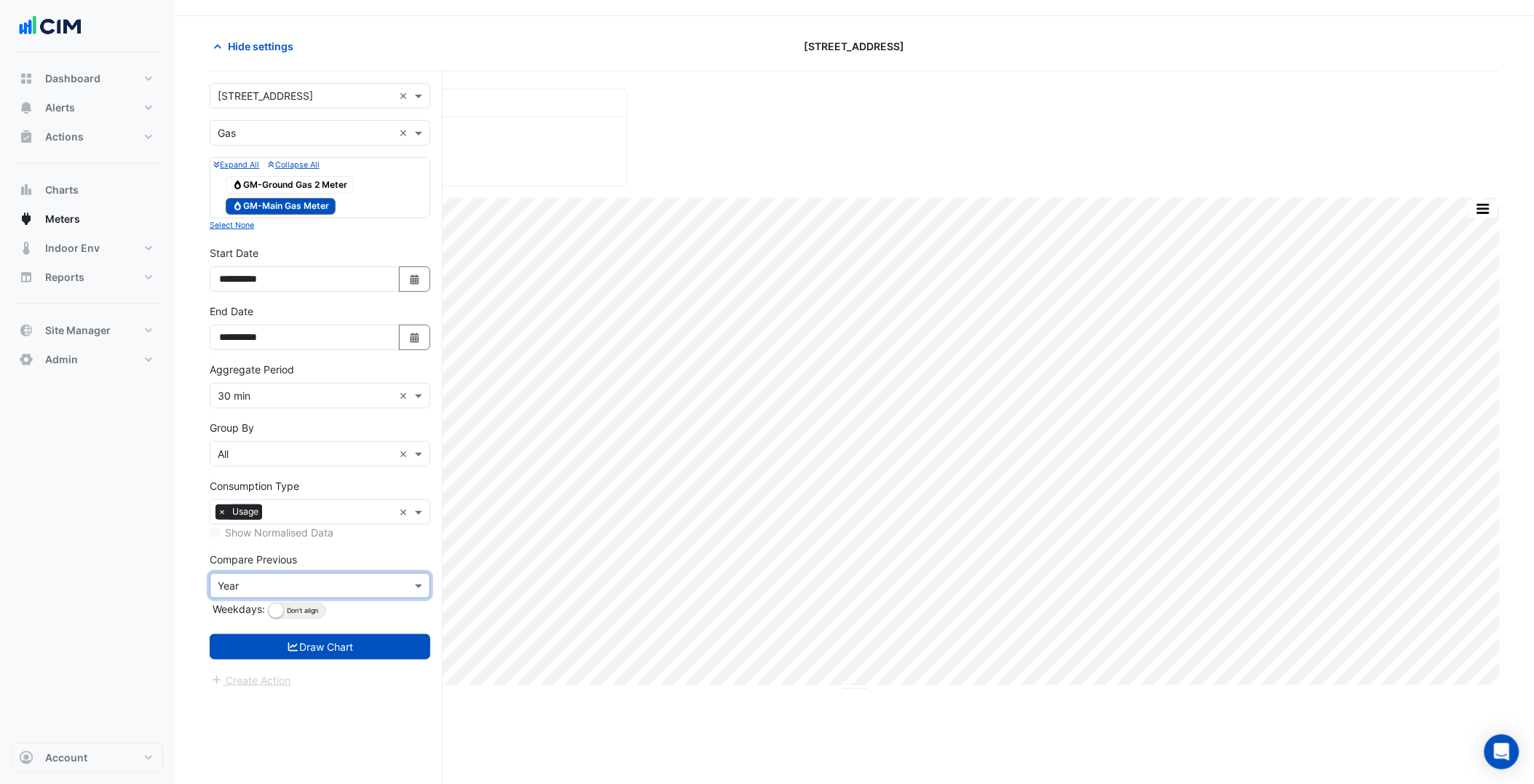
scroll to position [55, 0]
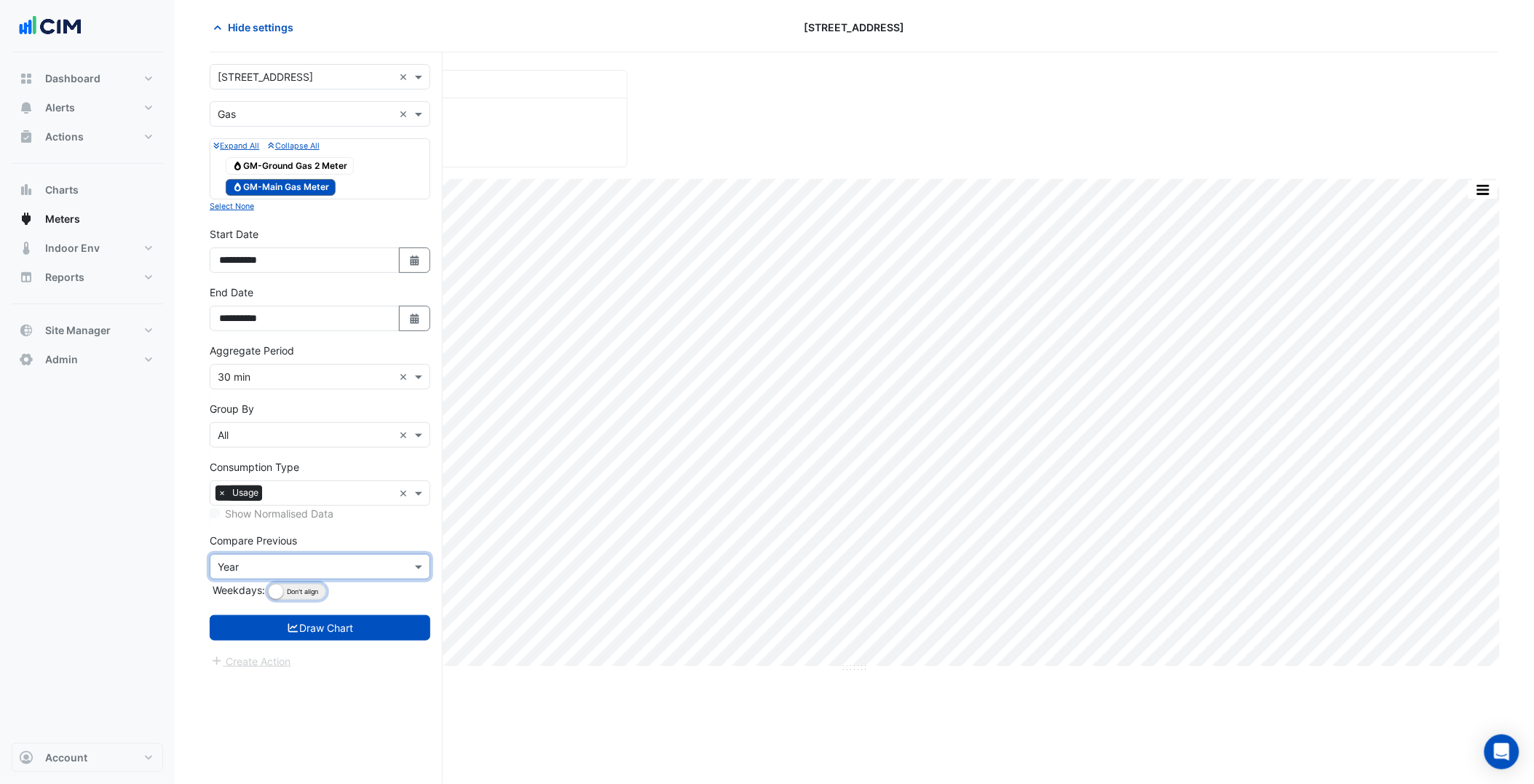
click at [321, 590] on button "Align Don't align" at bounding box center [296, 592] width 58 height 16
click at [329, 630] on button "Draw Chart" at bounding box center [320, 628] width 221 height 26
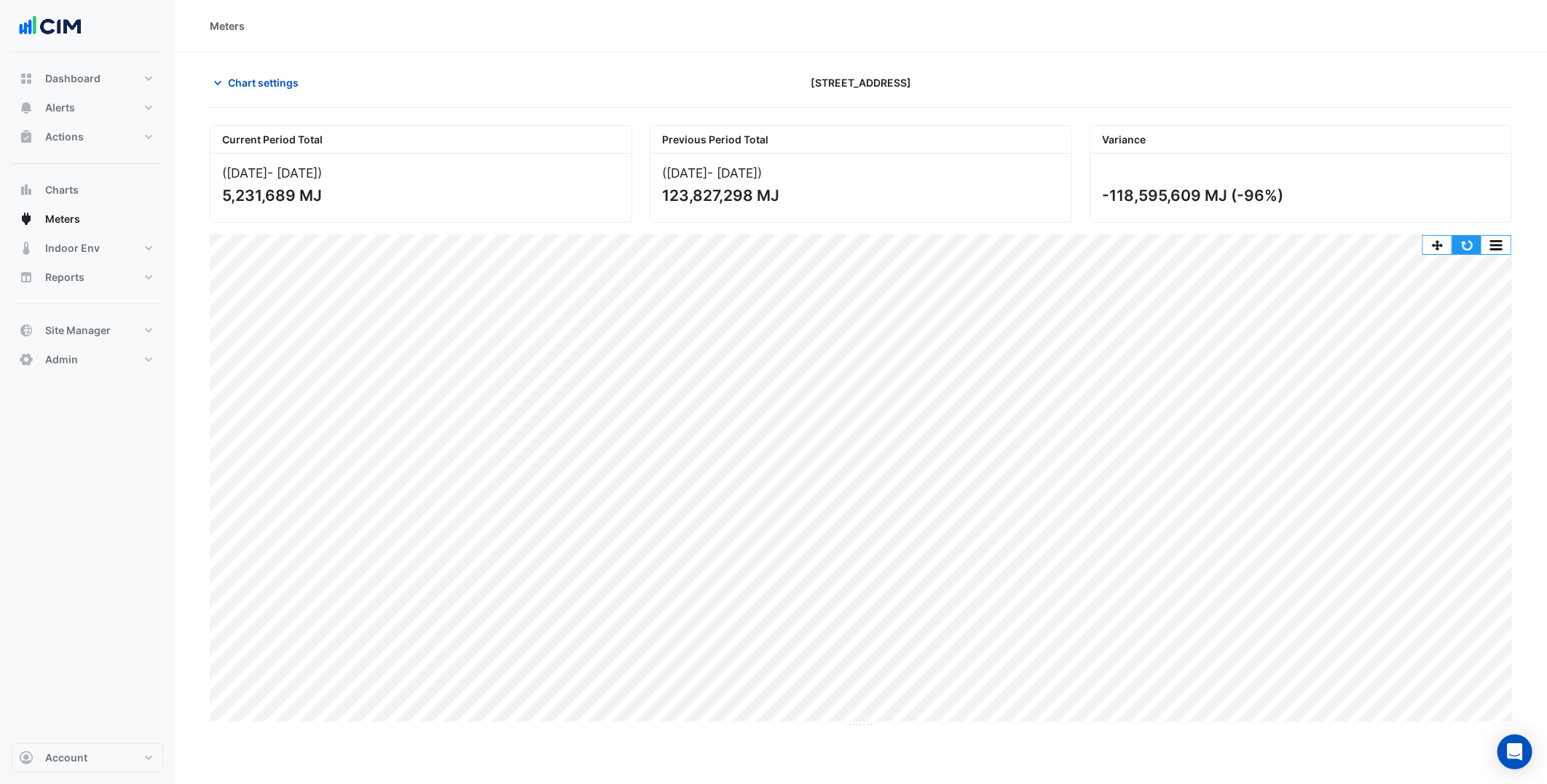
click at [1468, 241] on button "button" at bounding box center [1467, 244] width 29 height 19
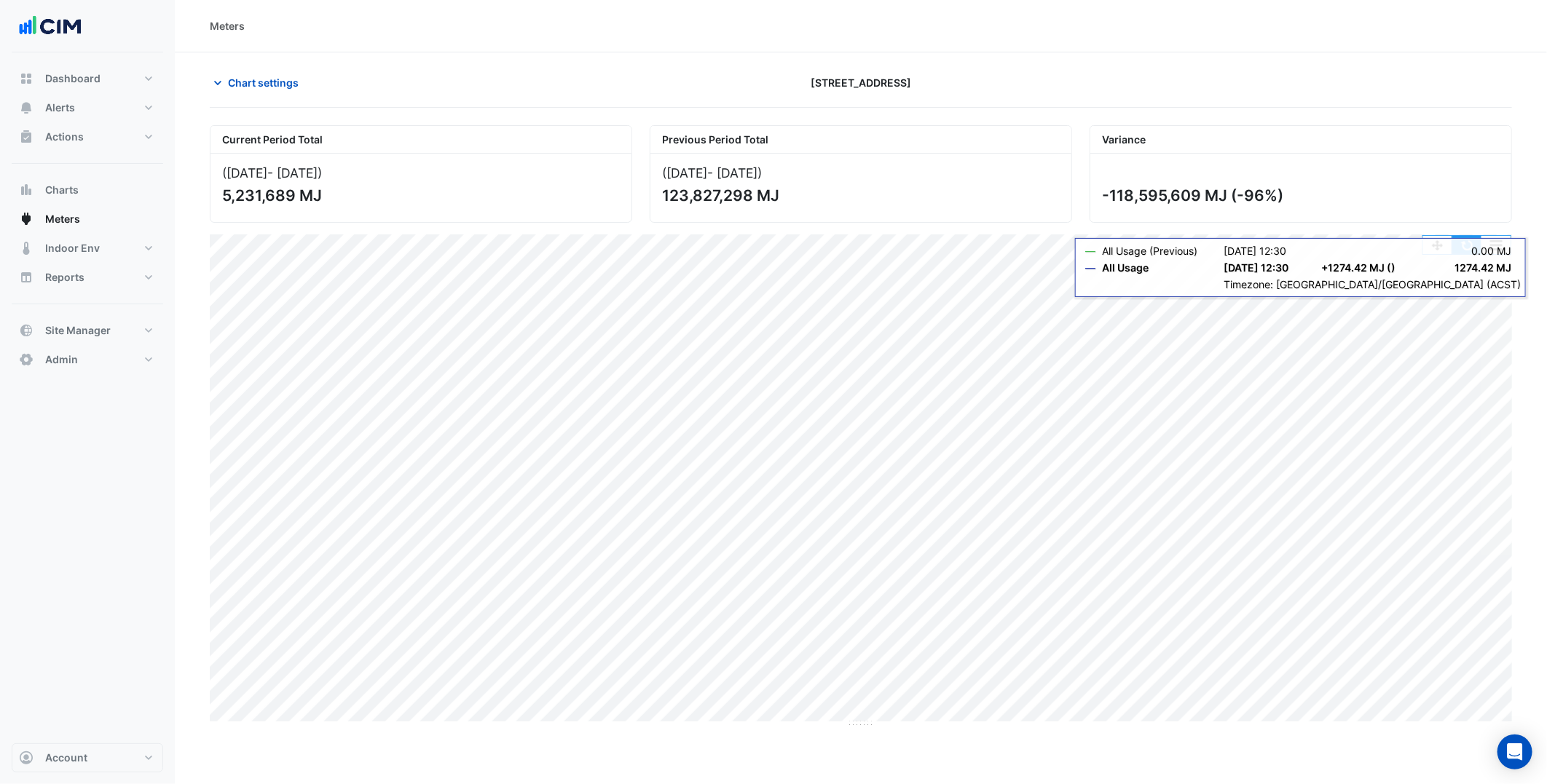
click at [1467, 245] on button "button" at bounding box center [1467, 244] width 29 height 19
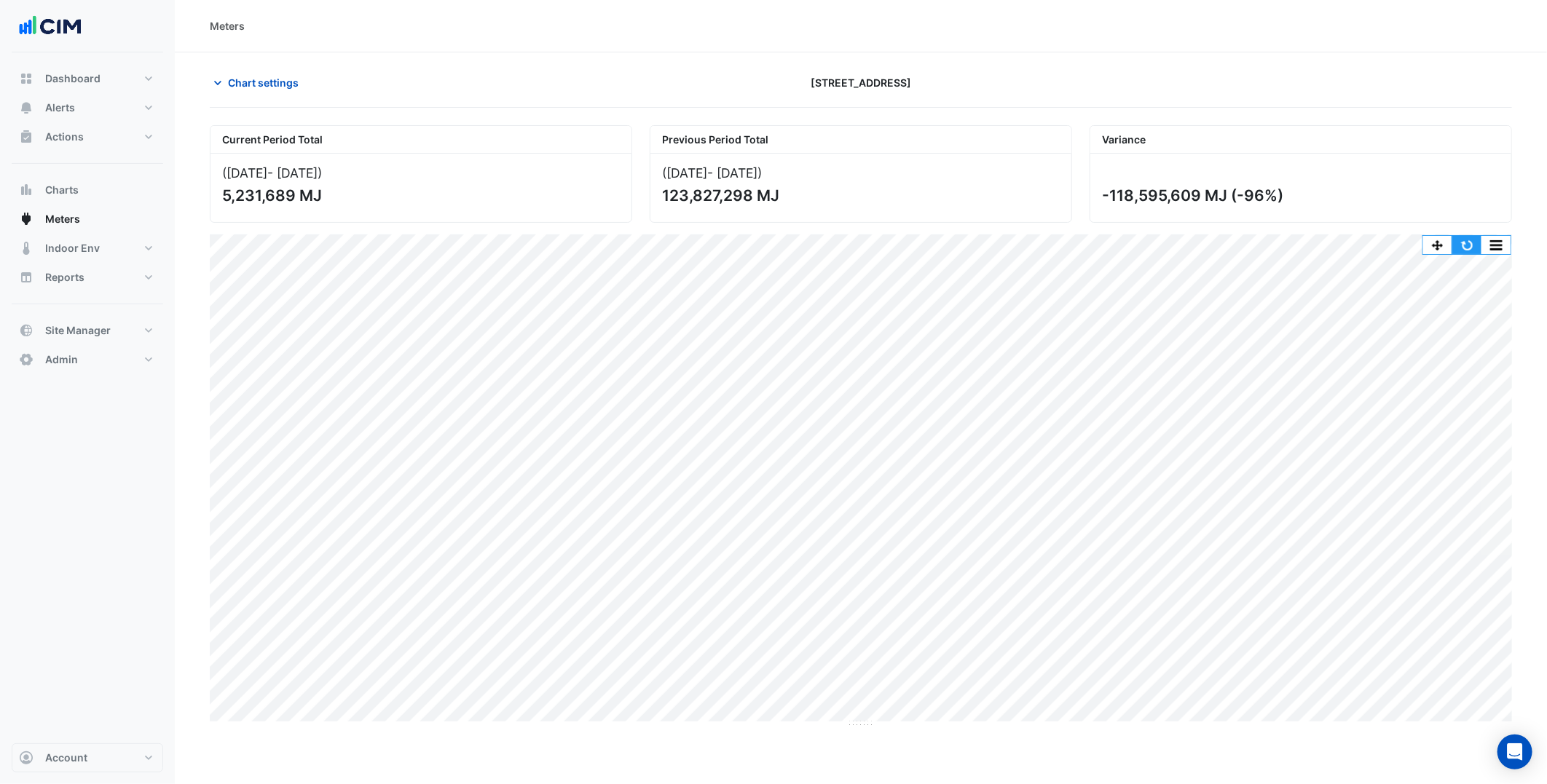
click at [1469, 236] on button "button" at bounding box center [1467, 244] width 29 height 19
click at [284, 89] on span "Chart settings" at bounding box center [263, 82] width 71 height 16
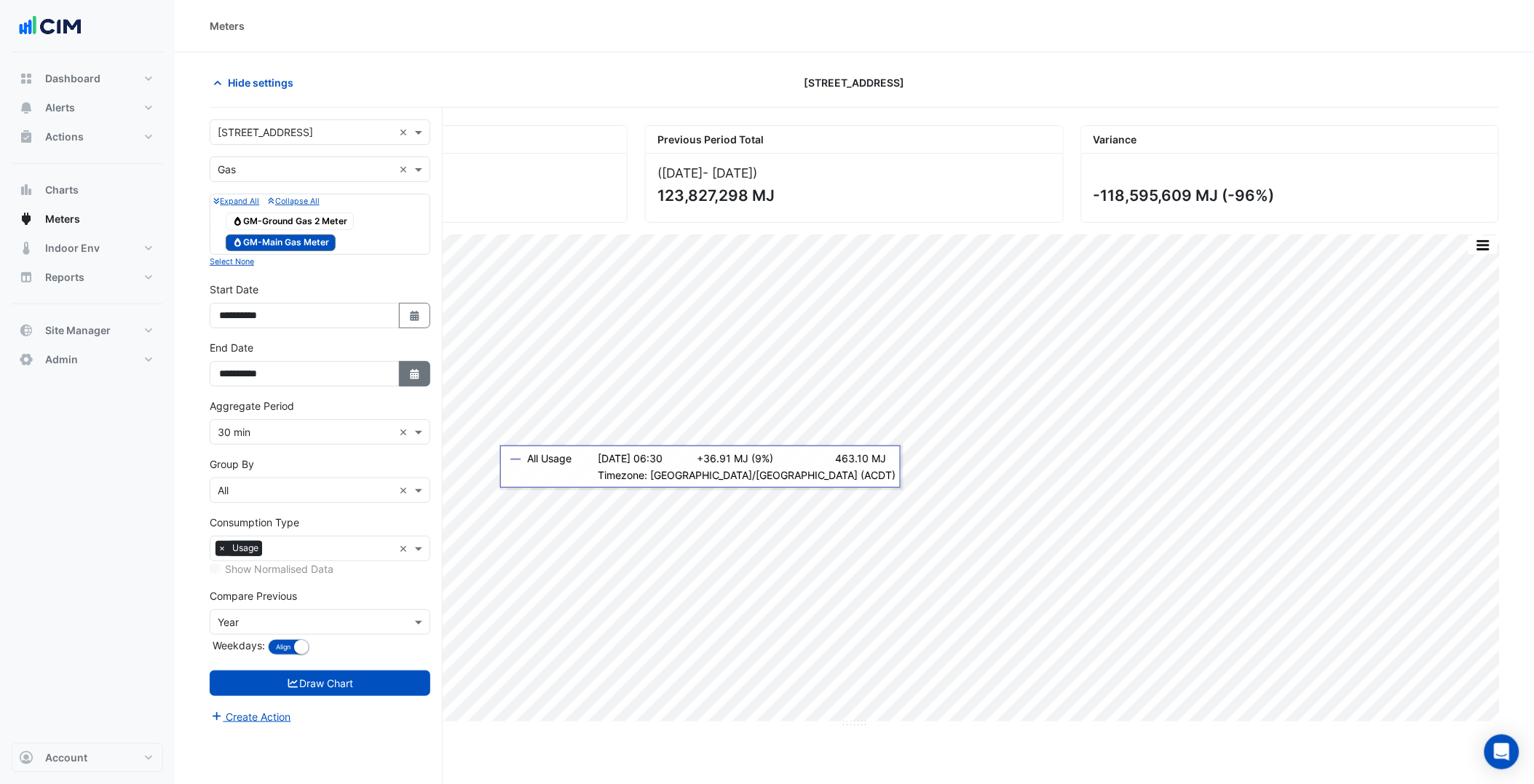
click at [416, 372] on icon "button" at bounding box center [414, 374] width 9 height 10
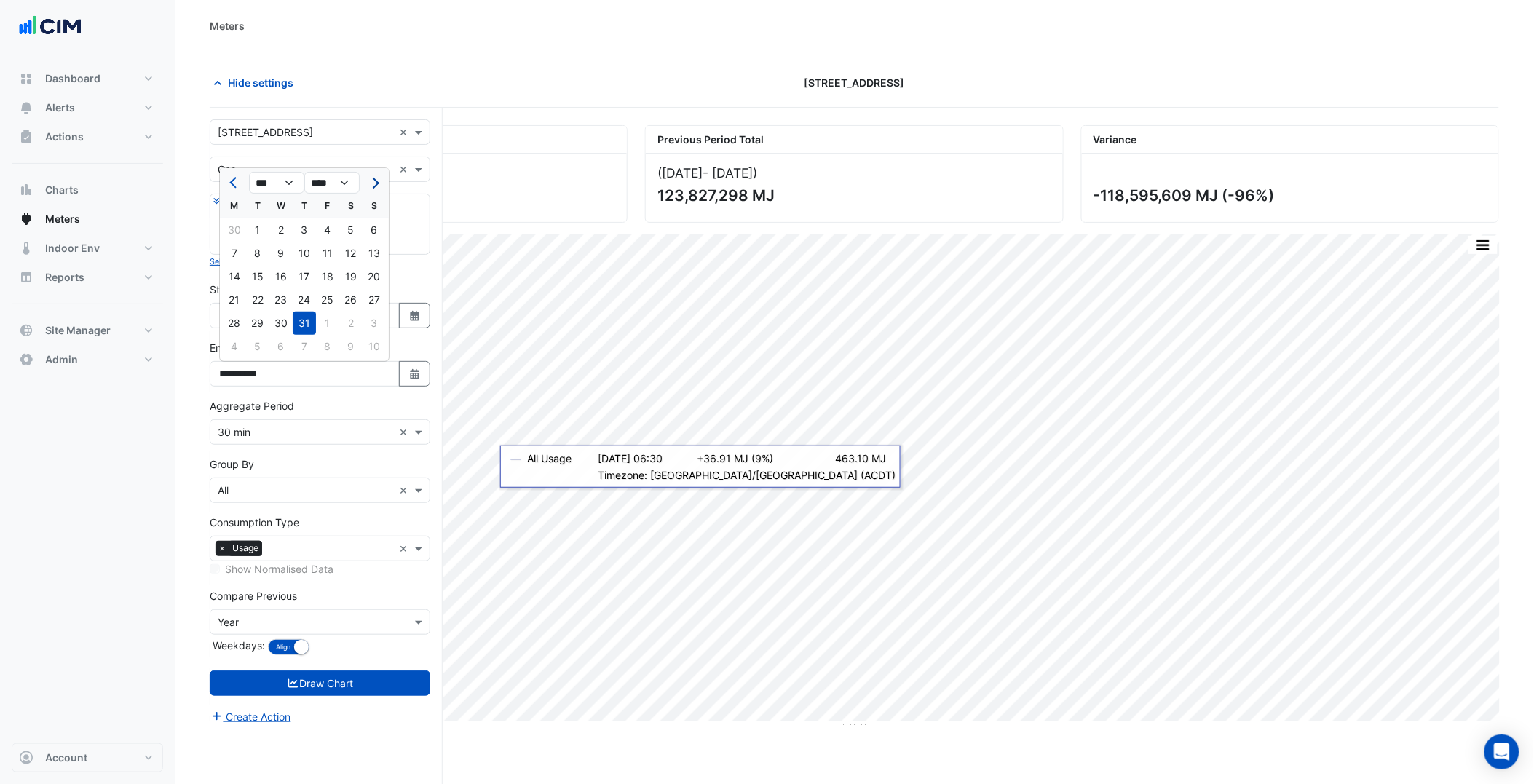
click at [379, 180] on button "Next month" at bounding box center [374, 183] width 18 height 24
select select "*"
click at [354, 304] on div "23" at bounding box center [351, 300] width 24 height 24
type input "**********"
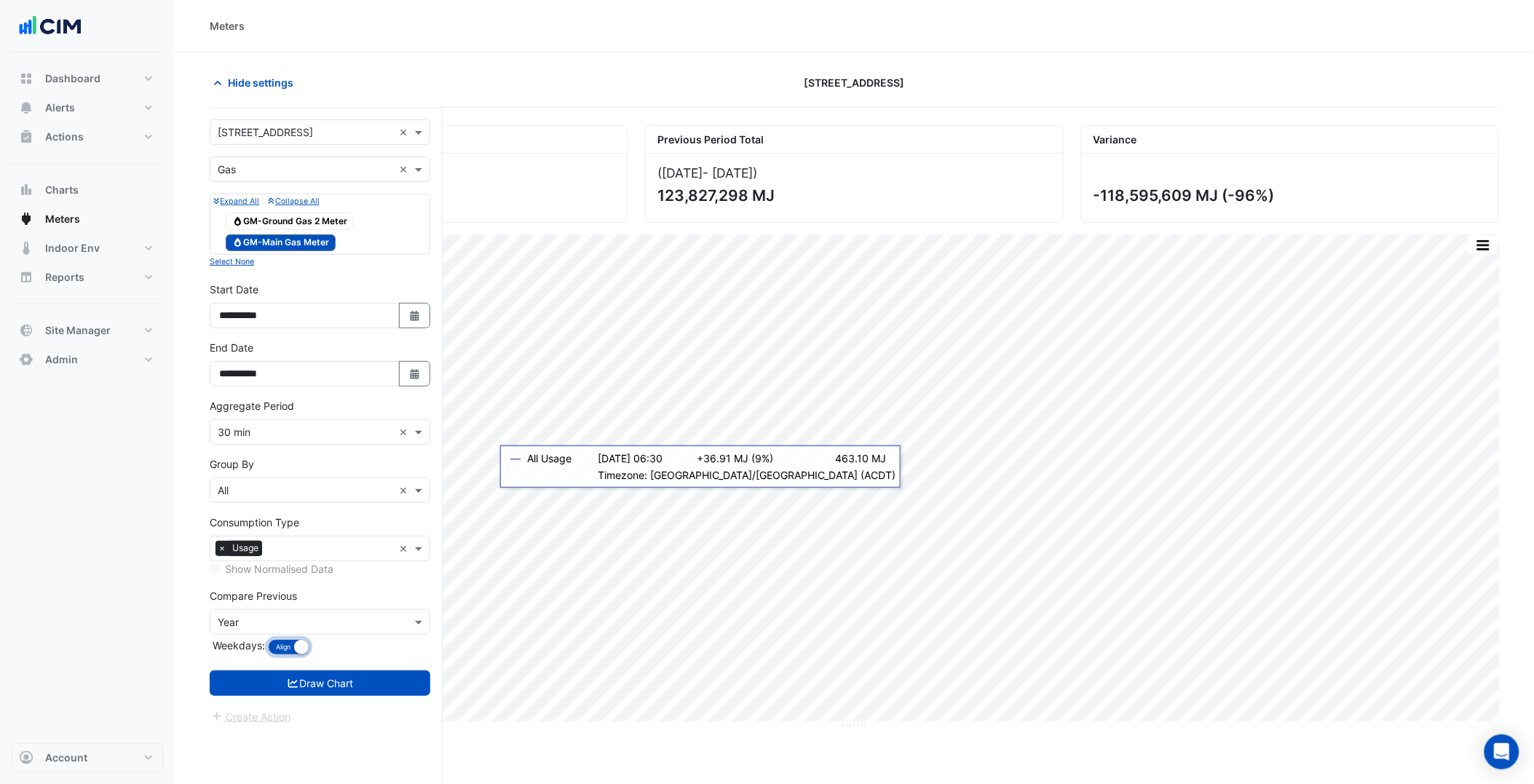
click at [303, 646] on small "button" at bounding box center [301, 647] width 15 height 15
click at [303, 646] on button "Align Don't align" at bounding box center [296, 647] width 58 height 16
click at [325, 631] on input "text" at bounding box center [305, 623] width 176 height 16
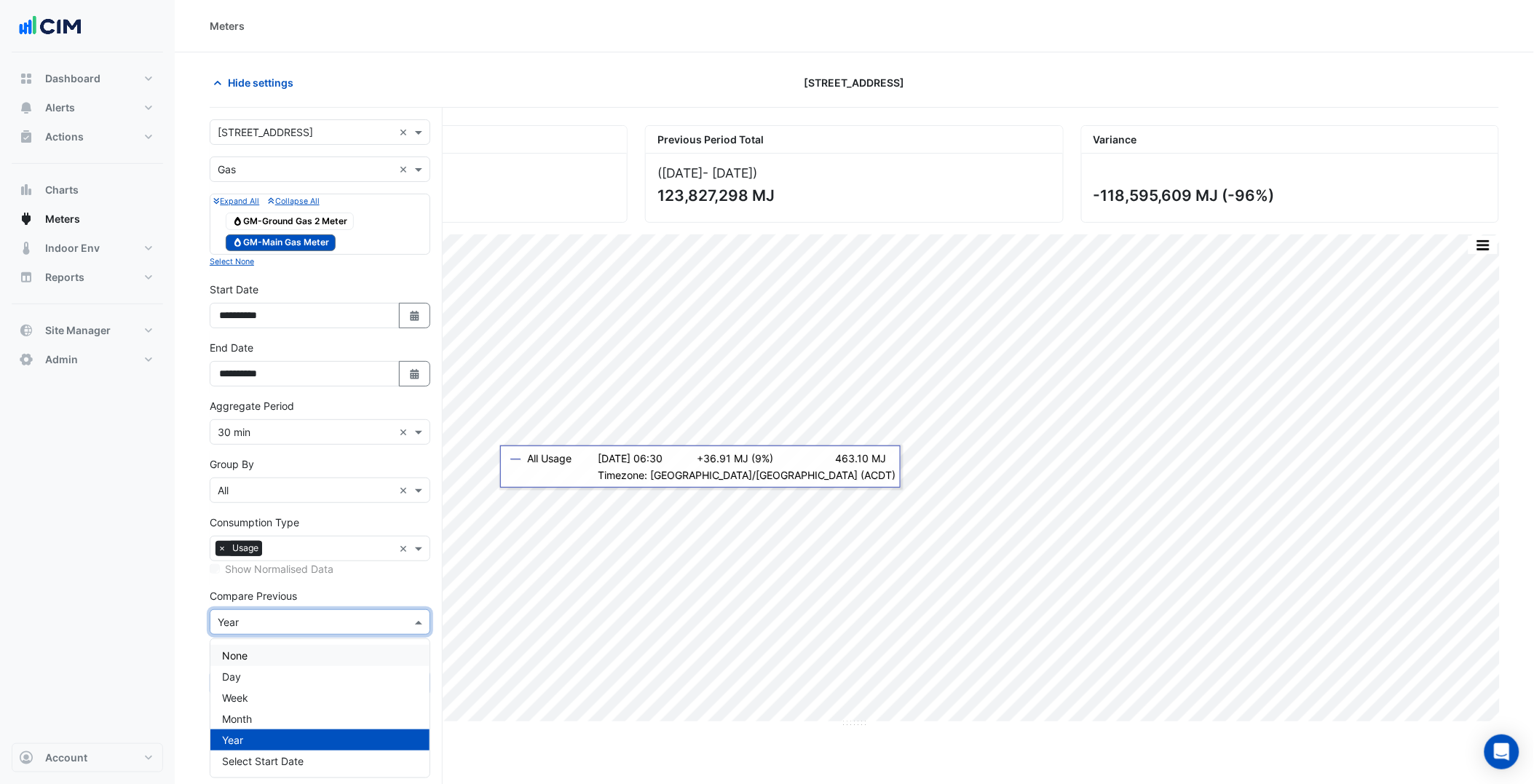
click at [292, 656] on div "None" at bounding box center [319, 655] width 219 height 22
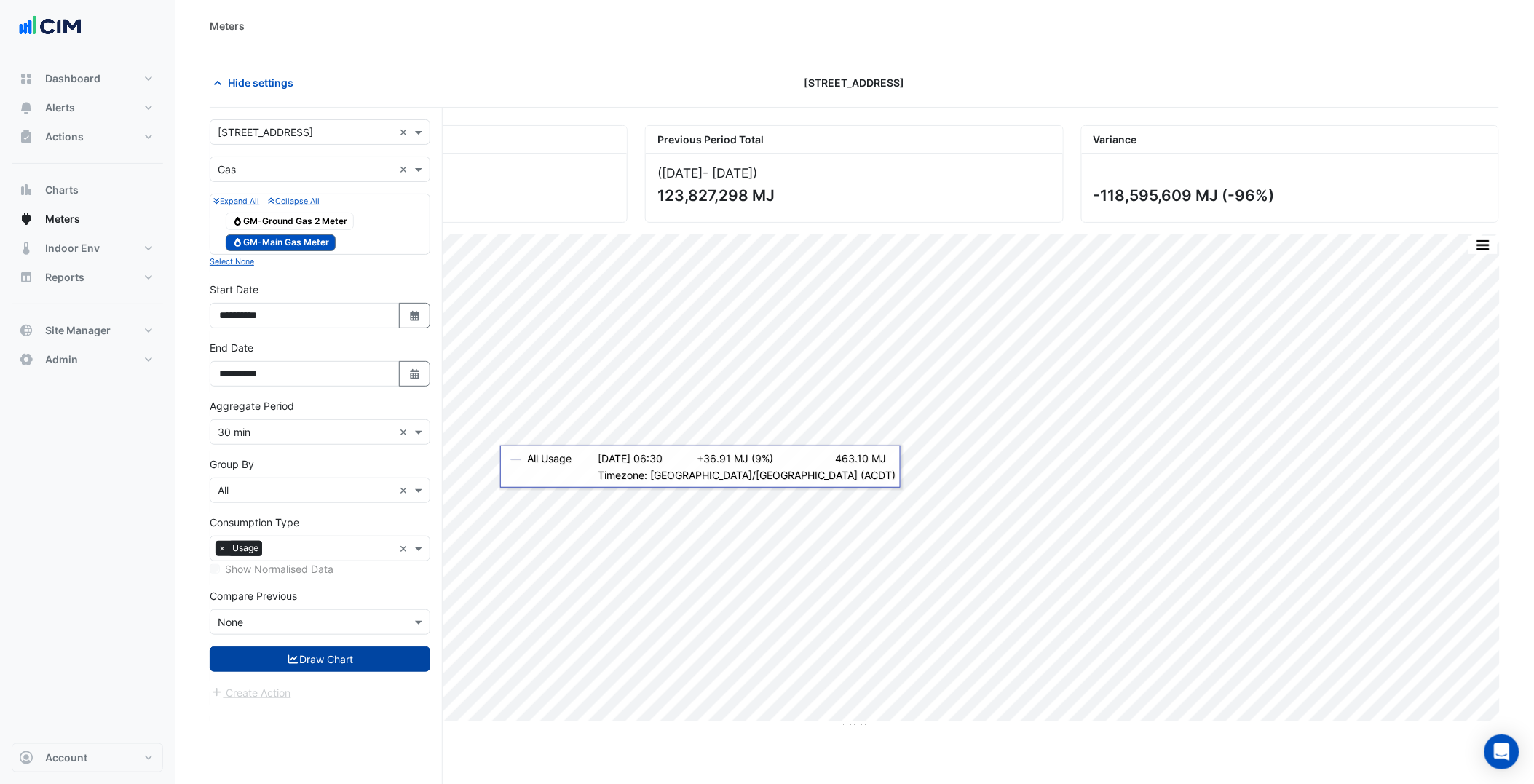
click at [335, 666] on button "Draw Chart" at bounding box center [320, 659] width 221 height 26
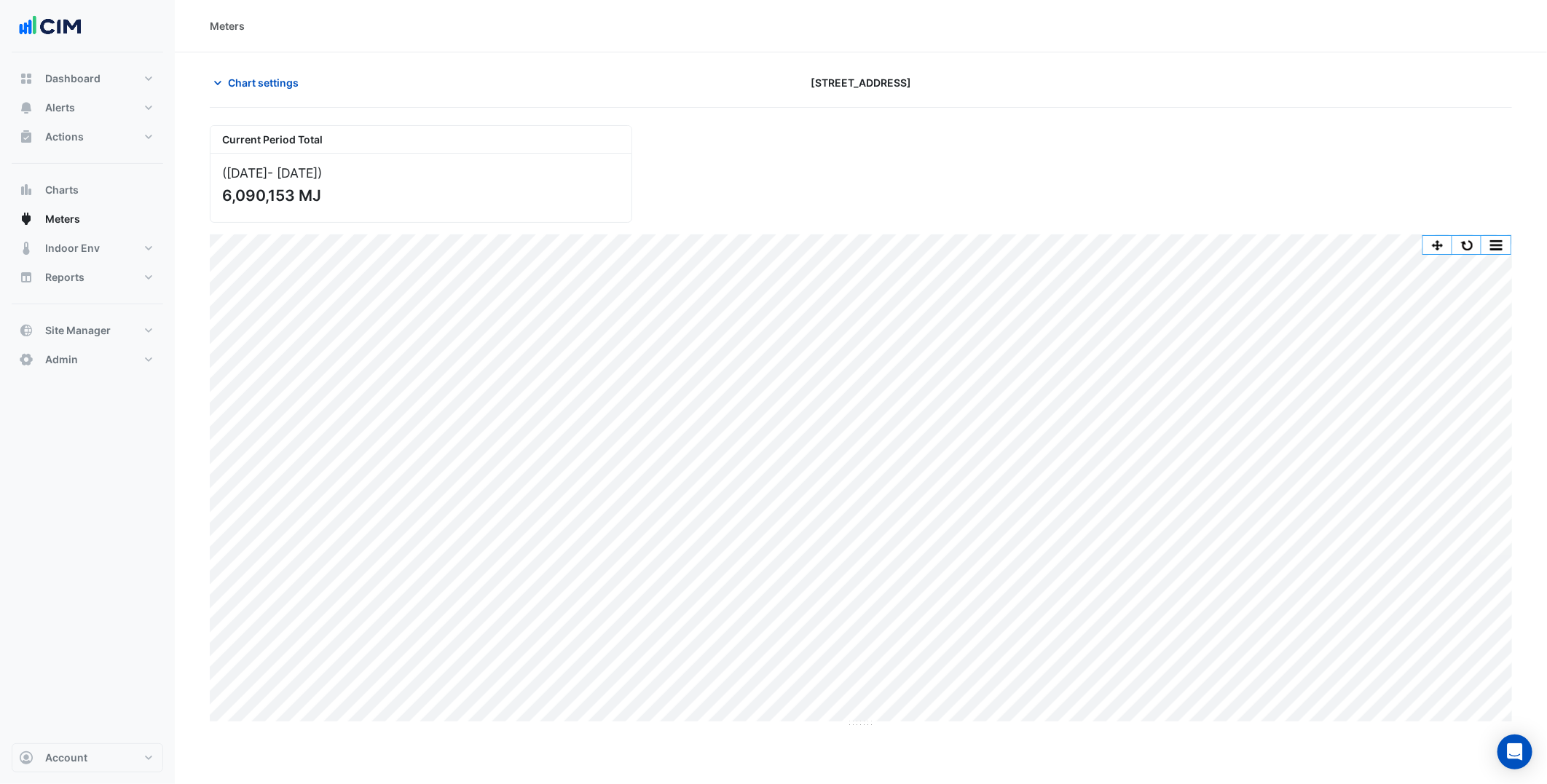
drag, startPoint x: 613, startPoint y: 75, endPoint x: 374, endPoint y: 2, distance: 249.9
click at [613, 76] on div "Chart settings" at bounding box center [421, 82] width 440 height 26
click at [253, 61] on section "Chart settings [STREET_ADDRESS] Current Period Total ([DATE] - [DATE] ) 6,090,1…" at bounding box center [861, 390] width 1372 height 676
click at [267, 69] on section "Chart settings 250 Victoria Square Current Period Total (01 Jan 25 - 23 Aug 25 …" at bounding box center [861, 390] width 1372 height 676
click at [267, 70] on button "Chart settings" at bounding box center [259, 82] width 98 height 26
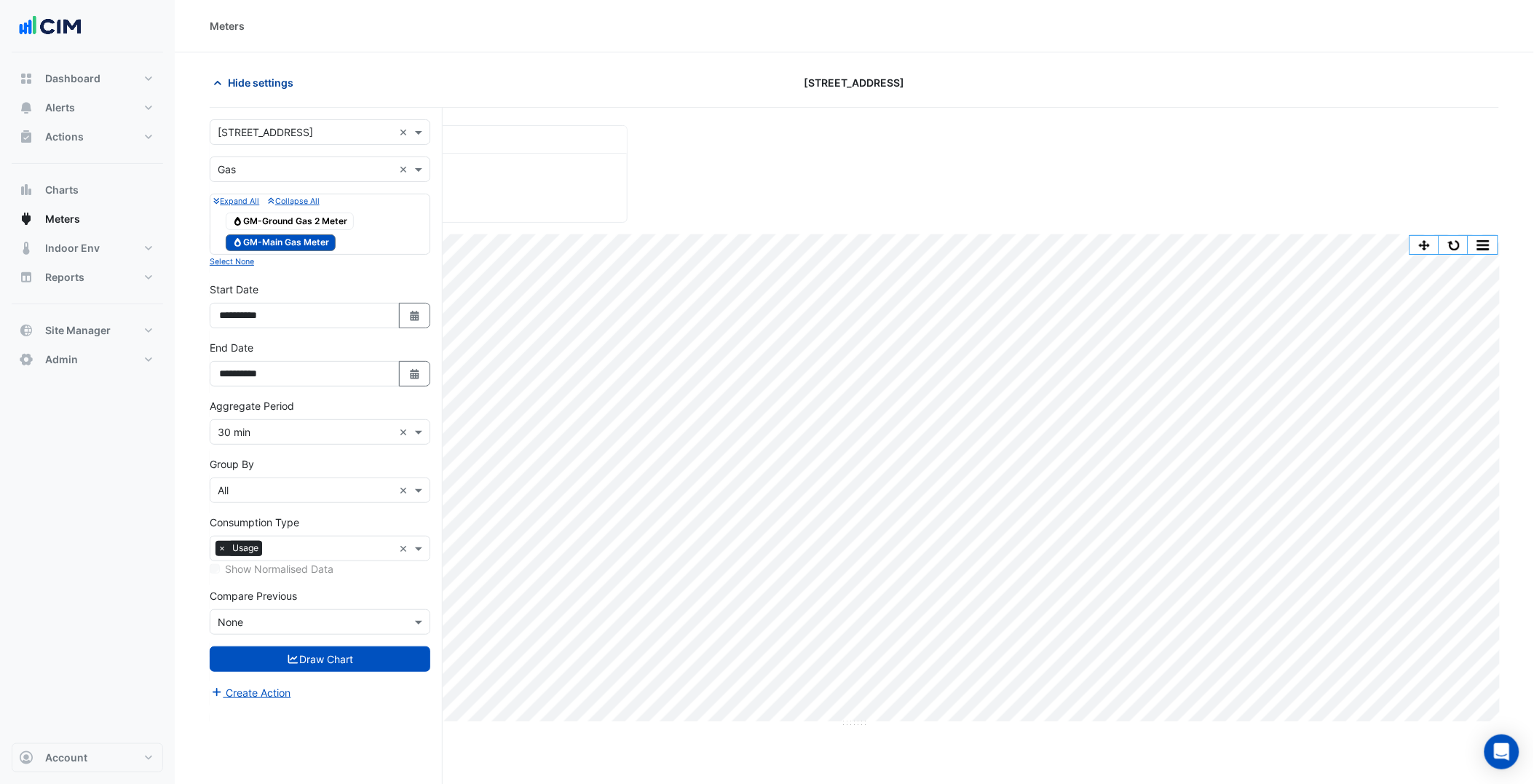
click at [274, 81] on span "Hide settings" at bounding box center [260, 82] width 66 height 16
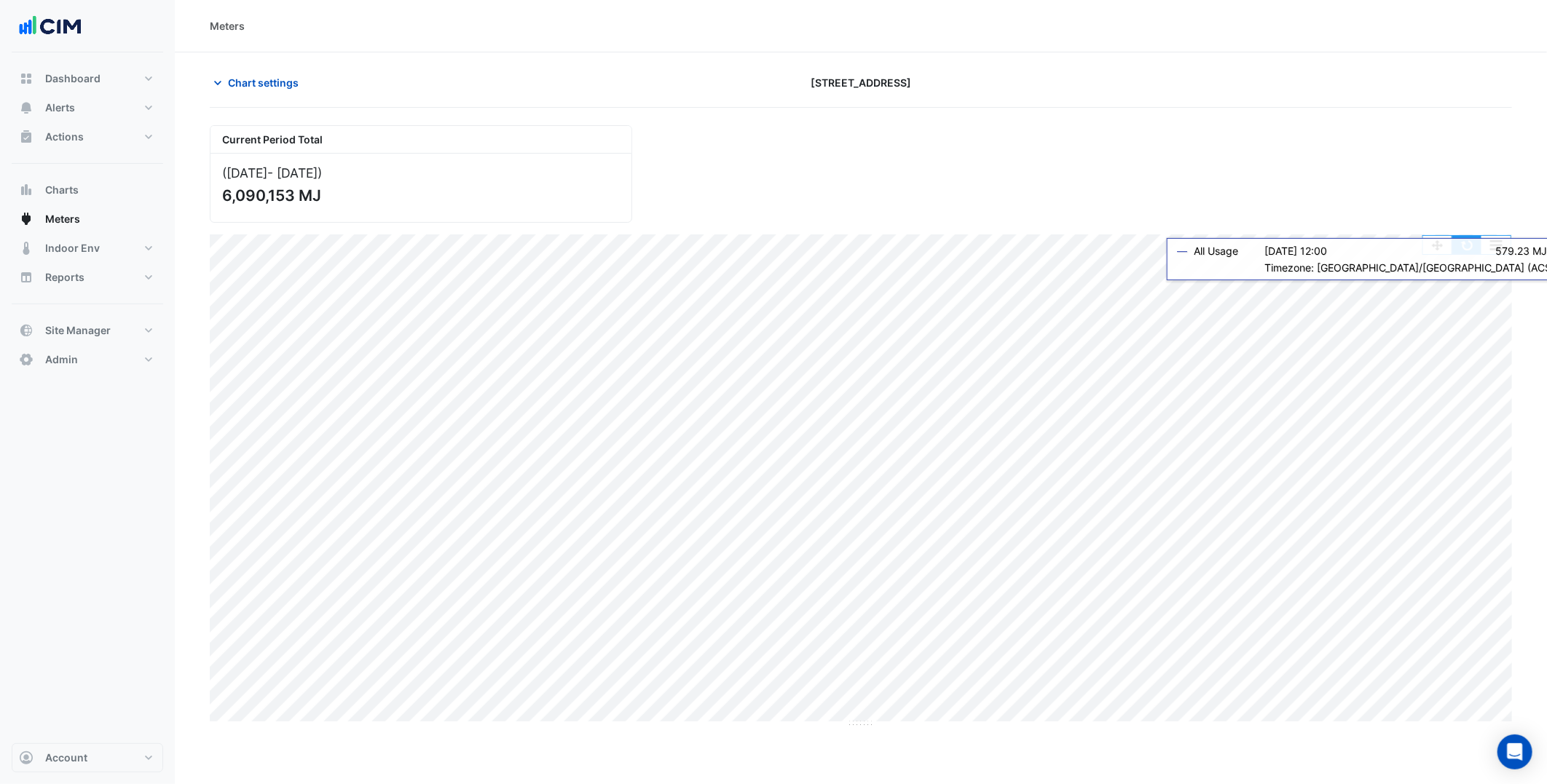
click at [1469, 249] on button "button" at bounding box center [1467, 244] width 29 height 19
click at [279, 87] on span "Chart settings" at bounding box center [263, 82] width 71 height 16
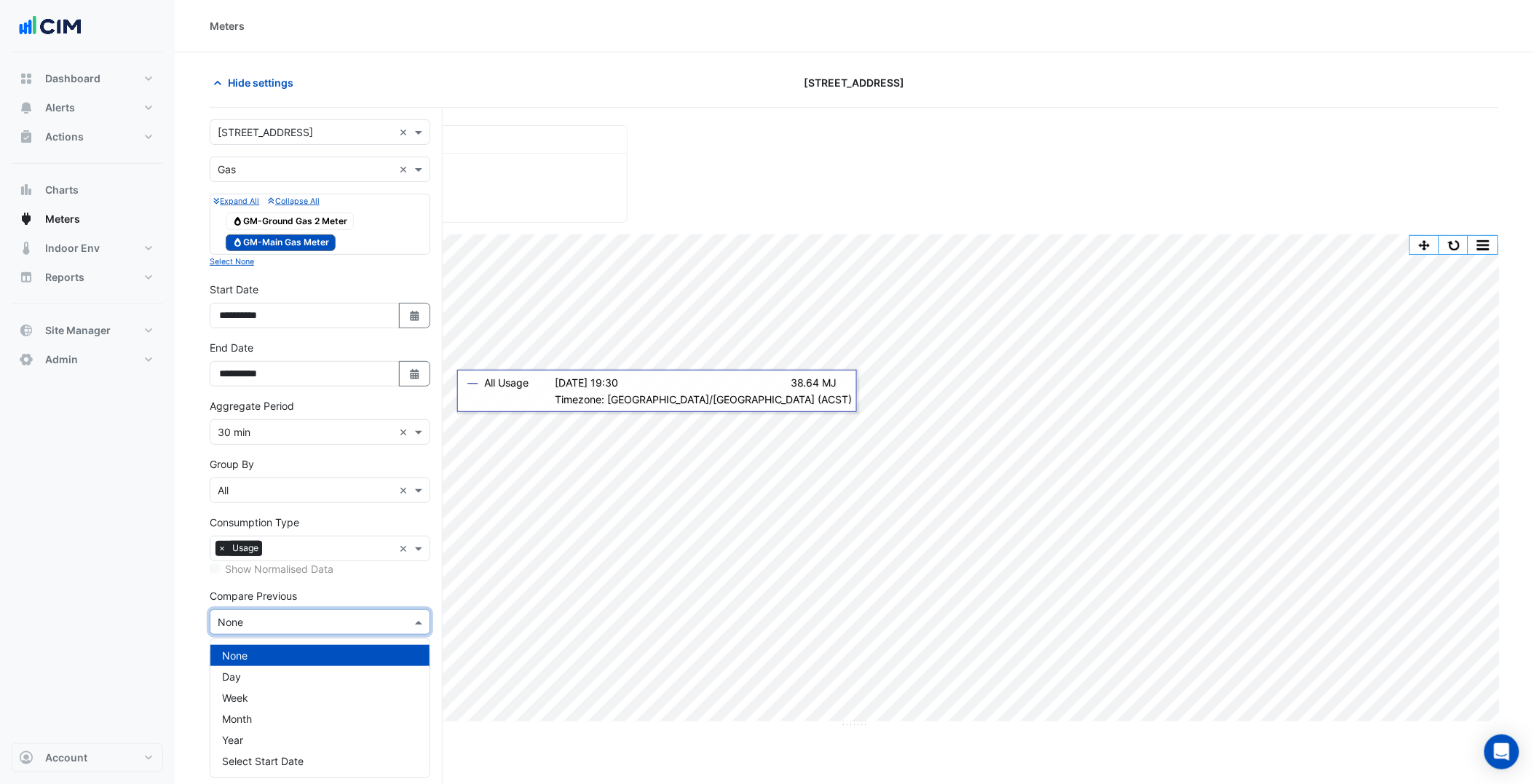
click at [302, 624] on input "text" at bounding box center [305, 623] width 176 height 16
click at [259, 737] on div "Year" at bounding box center [319, 740] width 219 height 22
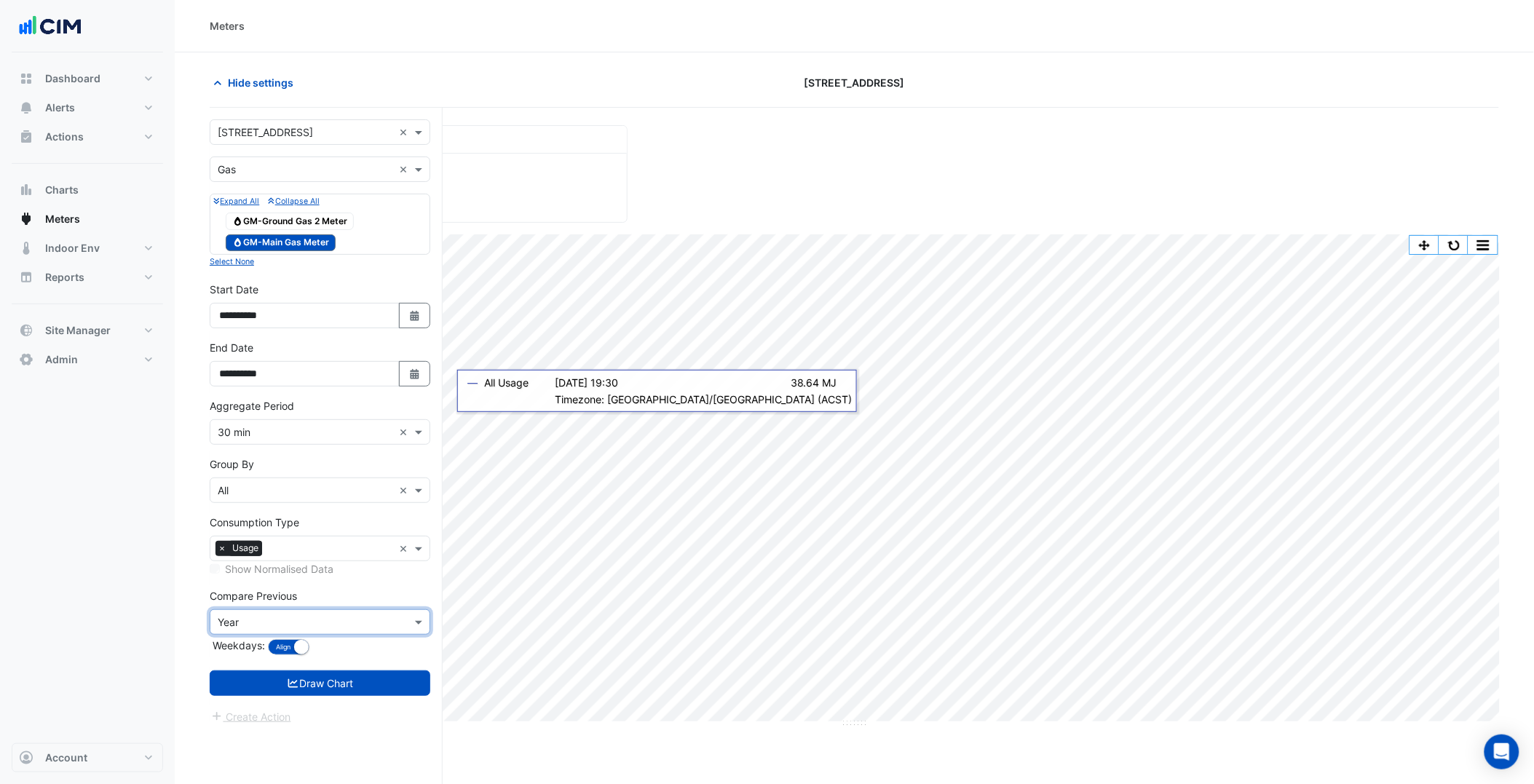
drag, startPoint x: 168, startPoint y: 593, endPoint x: 177, endPoint y: 606, distance: 15.8
click at [168, 592] on nav "Dashboard Portfolio Ratings Performance Alerts Site Rules Templates Actions Sit…" at bounding box center [87, 392] width 175 height 784
click at [353, 686] on button "Draw Chart" at bounding box center [320, 683] width 221 height 26
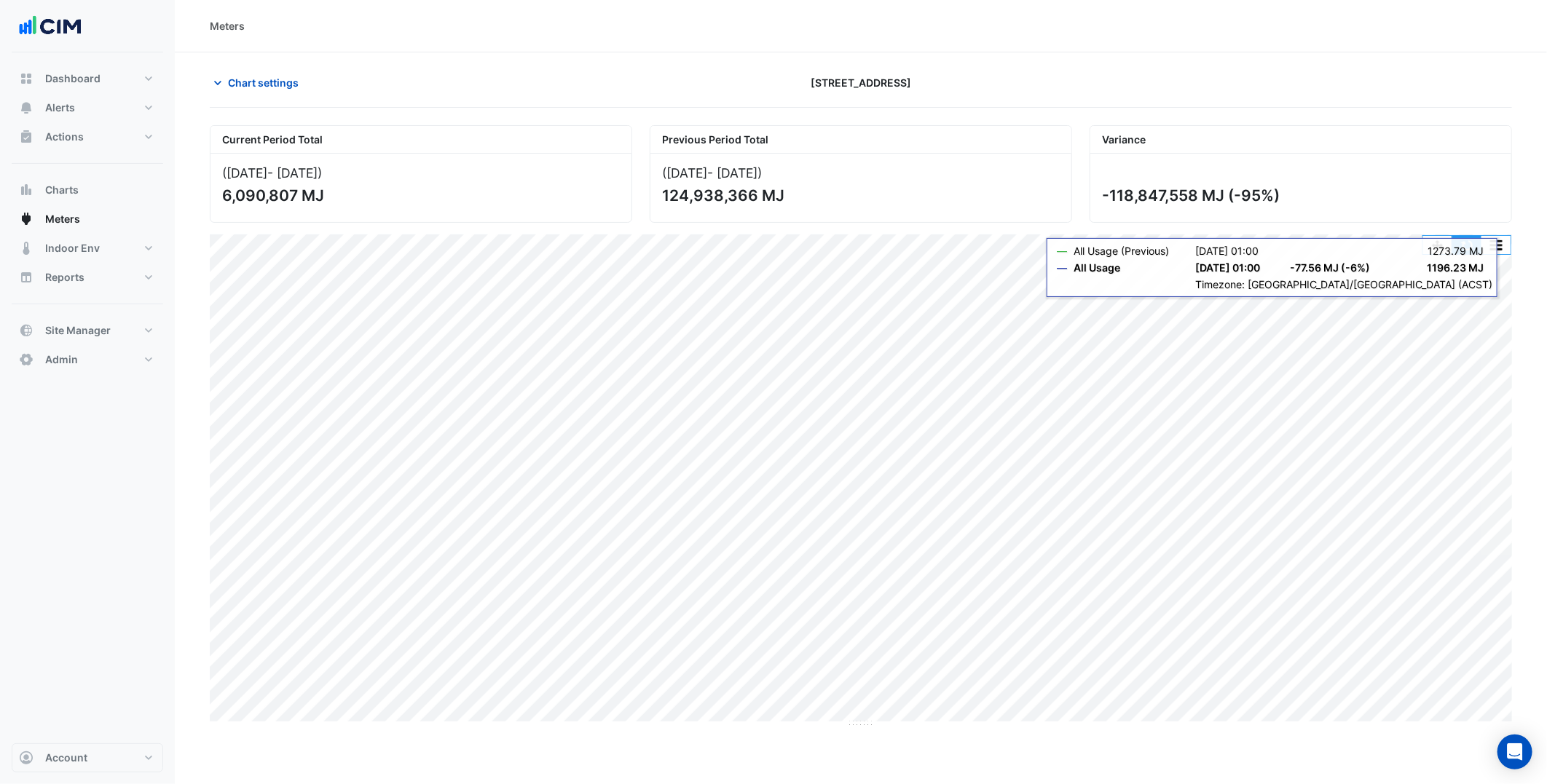
click at [1471, 248] on button "button" at bounding box center [1467, 244] width 29 height 19
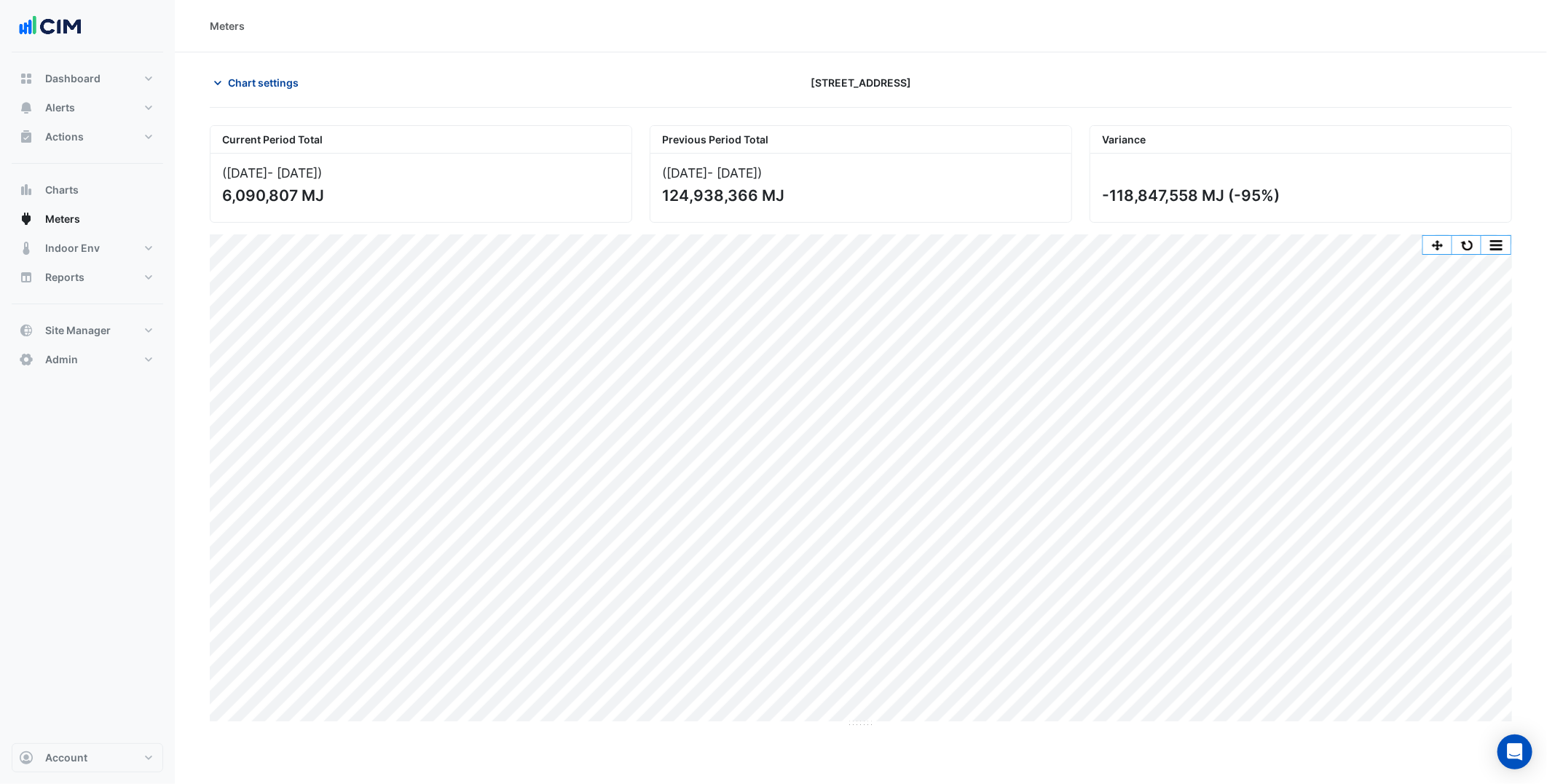
click at [250, 77] on span "Chart settings" at bounding box center [263, 82] width 71 height 16
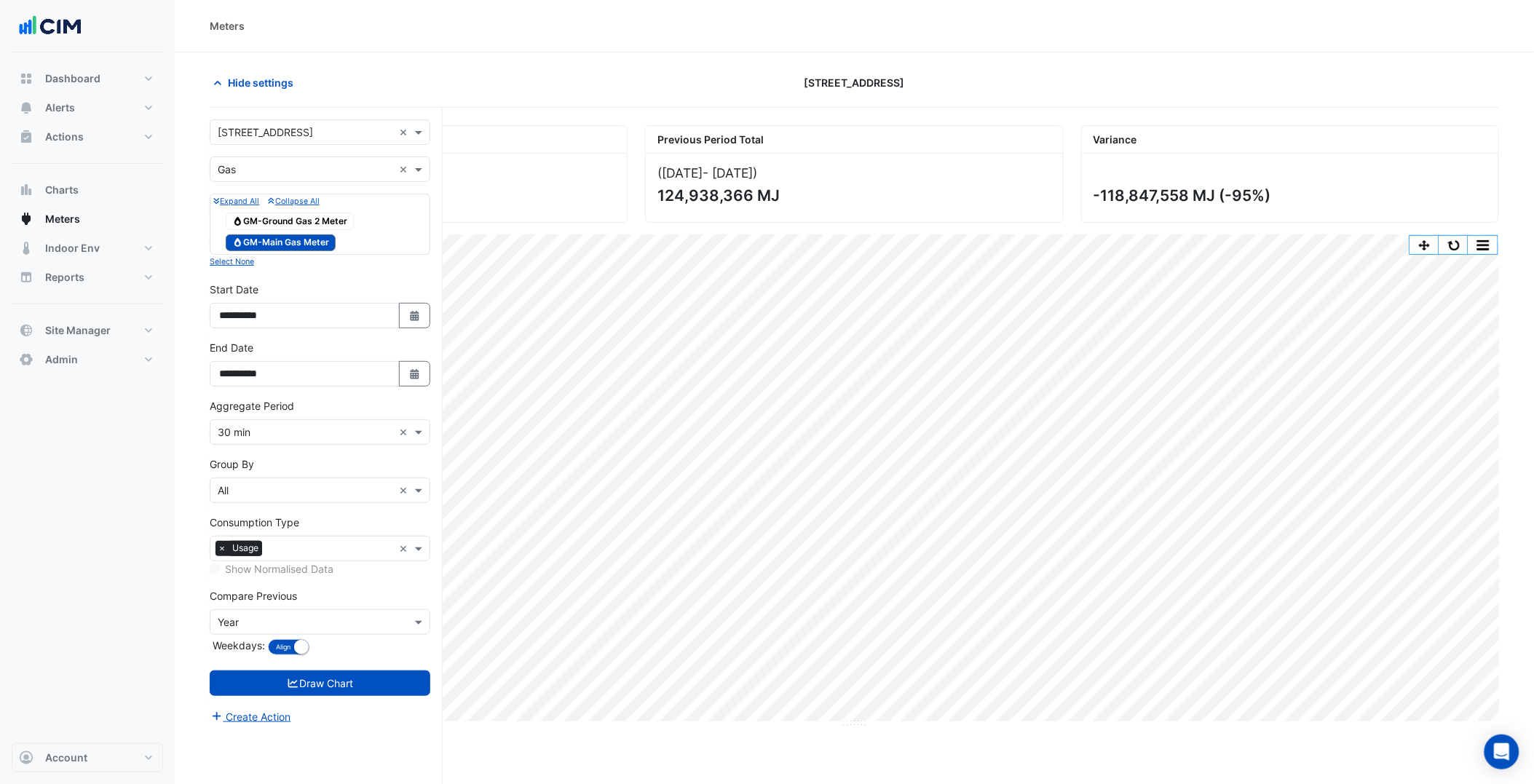
click at [295, 227] on span "Gas GM-Ground Gas 2 Meter" at bounding box center [290, 222] width 129 height 18
click at [308, 237] on span "Gas GM-Main Gas Meter" at bounding box center [281, 243] width 110 height 18
click at [367, 692] on button "Draw Chart" at bounding box center [320, 683] width 221 height 26
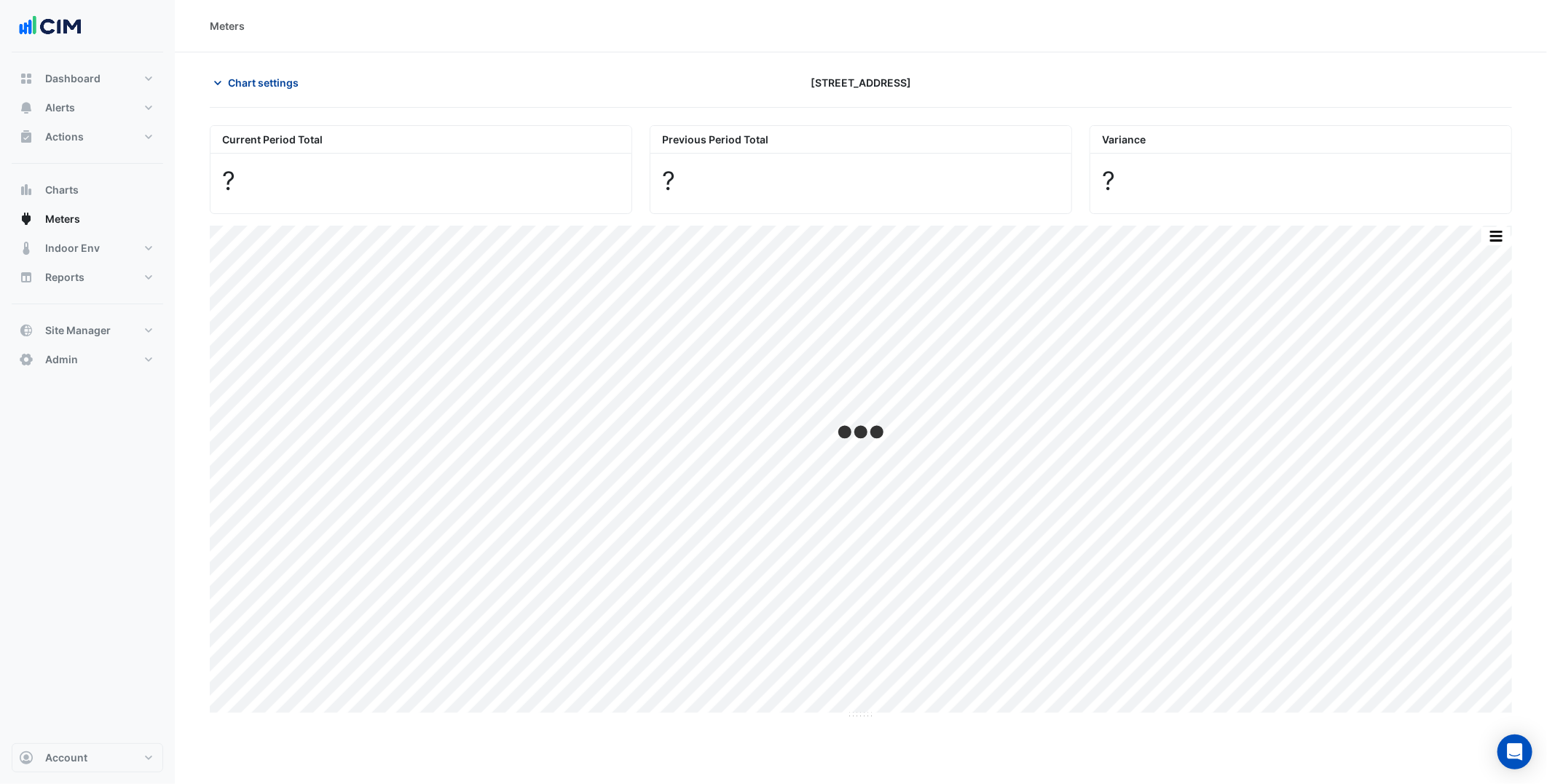
click at [292, 82] on span "Chart settings" at bounding box center [263, 82] width 71 height 16
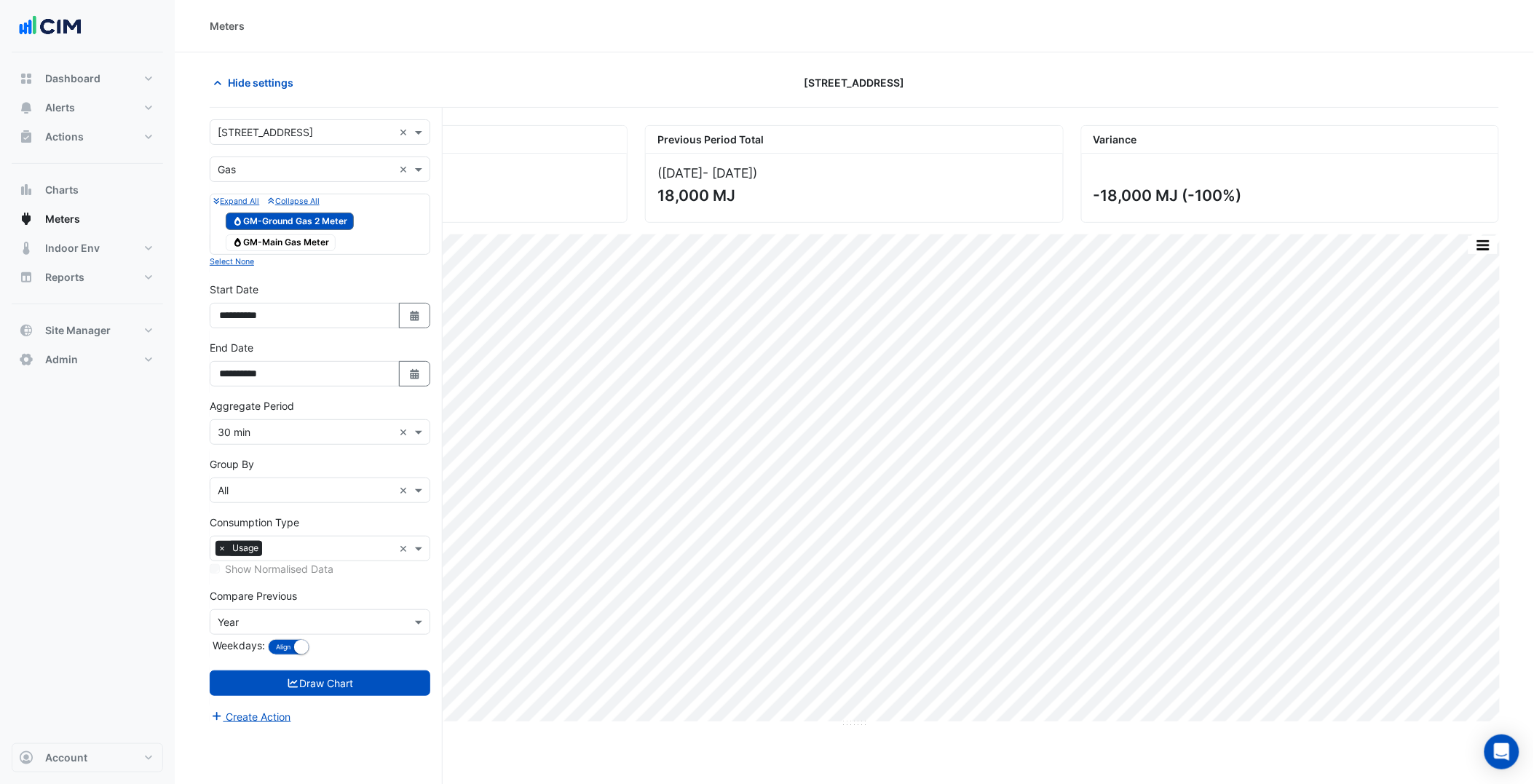
click at [279, 171] on input "text" at bounding box center [305, 170] width 176 height 16
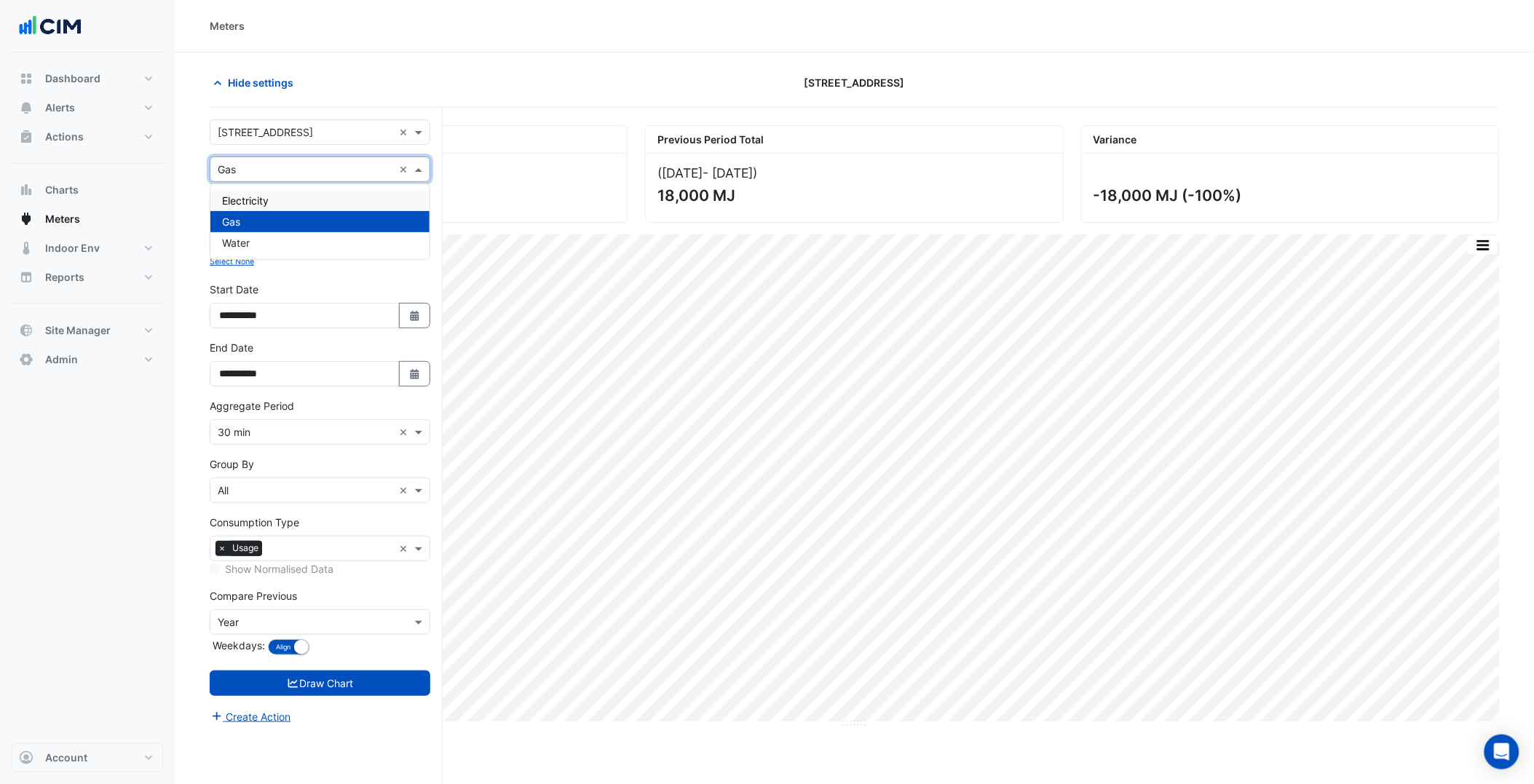
click at [181, 178] on section "Hide settings 250 Victoria Square Current Period Total (01 Jan 25 - 23 Aug 25 )…" at bounding box center [854, 445] width 1359 height 787
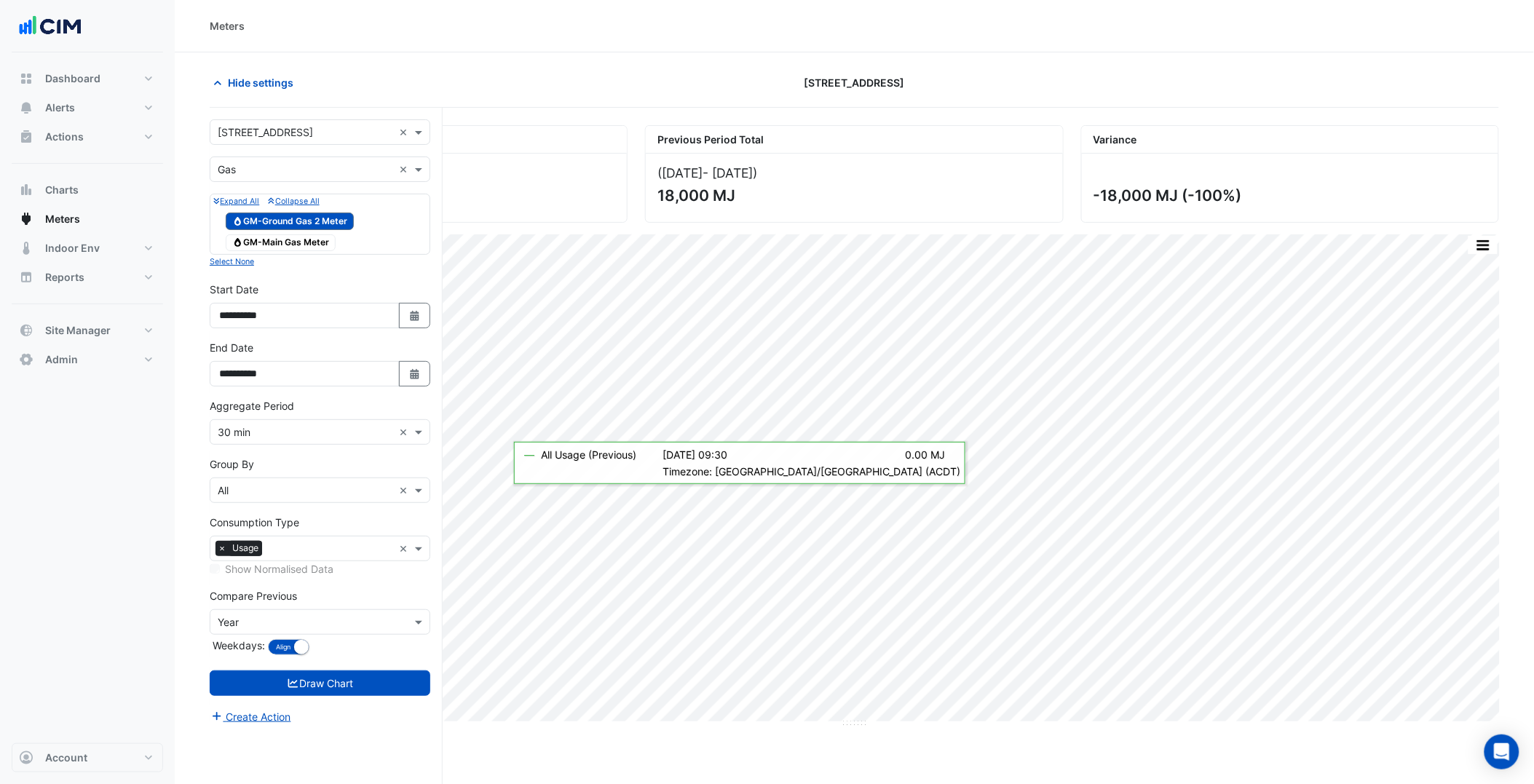
click at [354, 183] on form "**********" at bounding box center [320, 422] width 221 height 605
click at [346, 177] on input "text" at bounding box center [305, 170] width 176 height 16
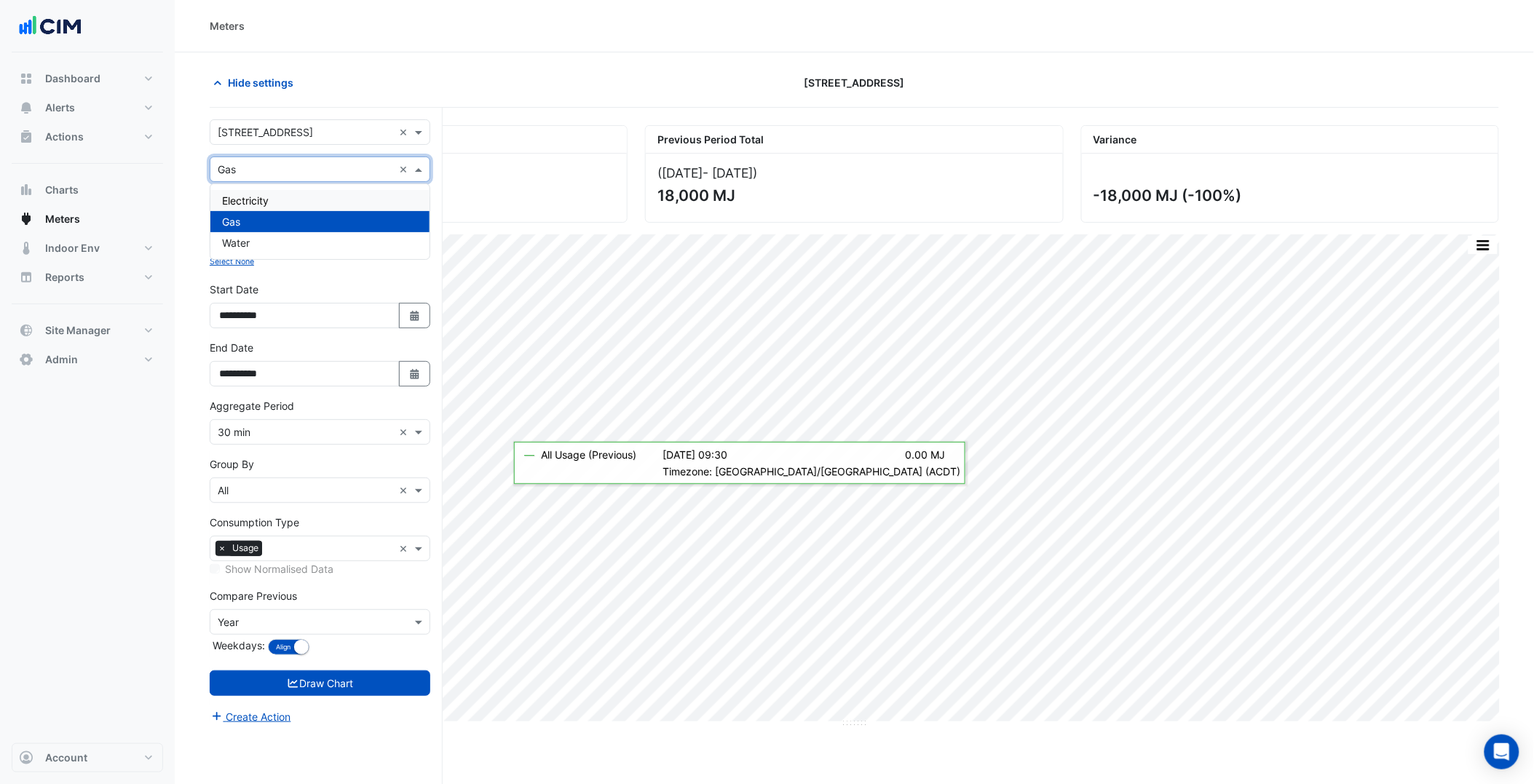
click at [300, 205] on div "Electricity" at bounding box center [319, 201] width 219 height 22
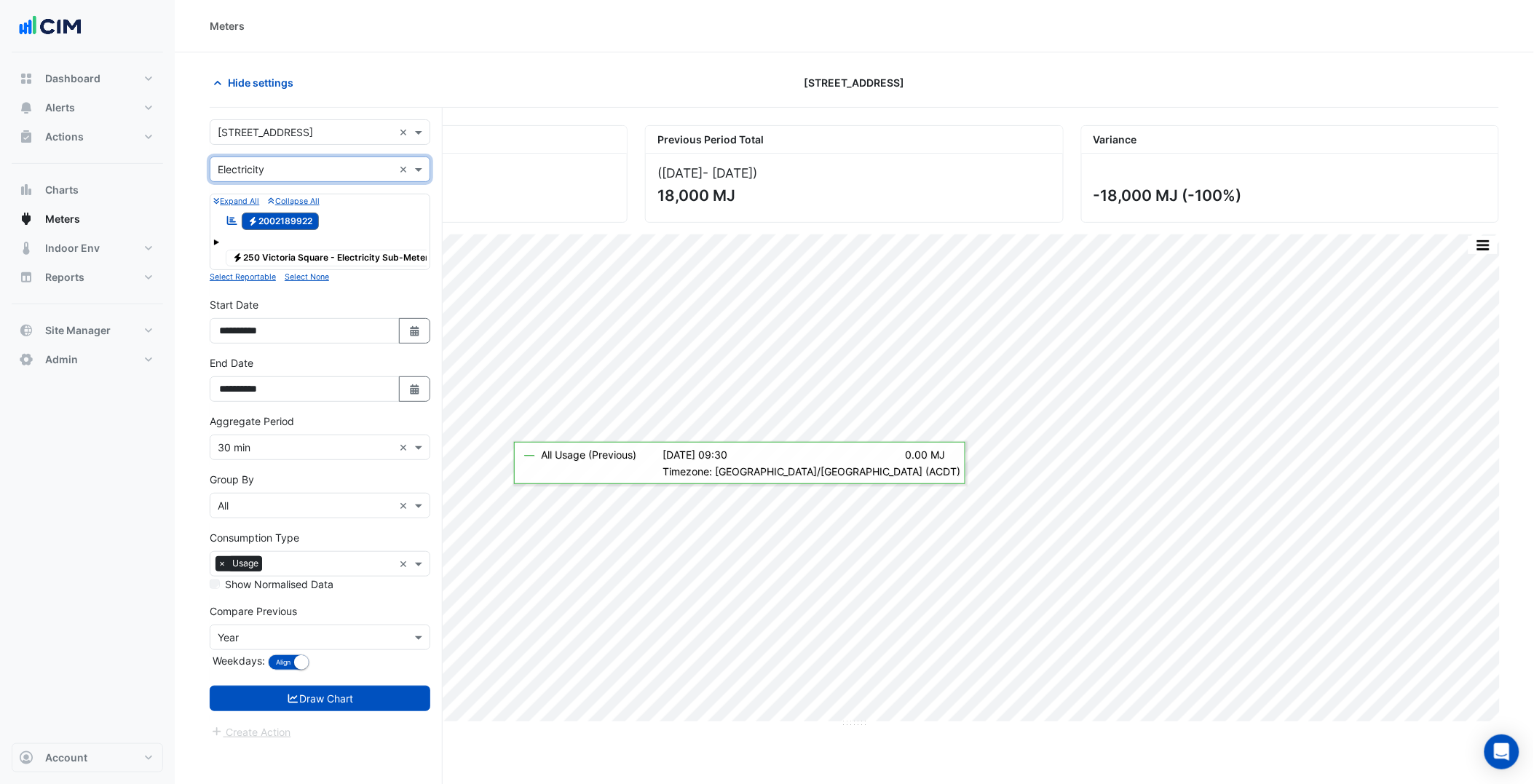
click at [315, 163] on input "text" at bounding box center [305, 170] width 176 height 16
click at [293, 242] on div "Water" at bounding box center [319, 243] width 219 height 22
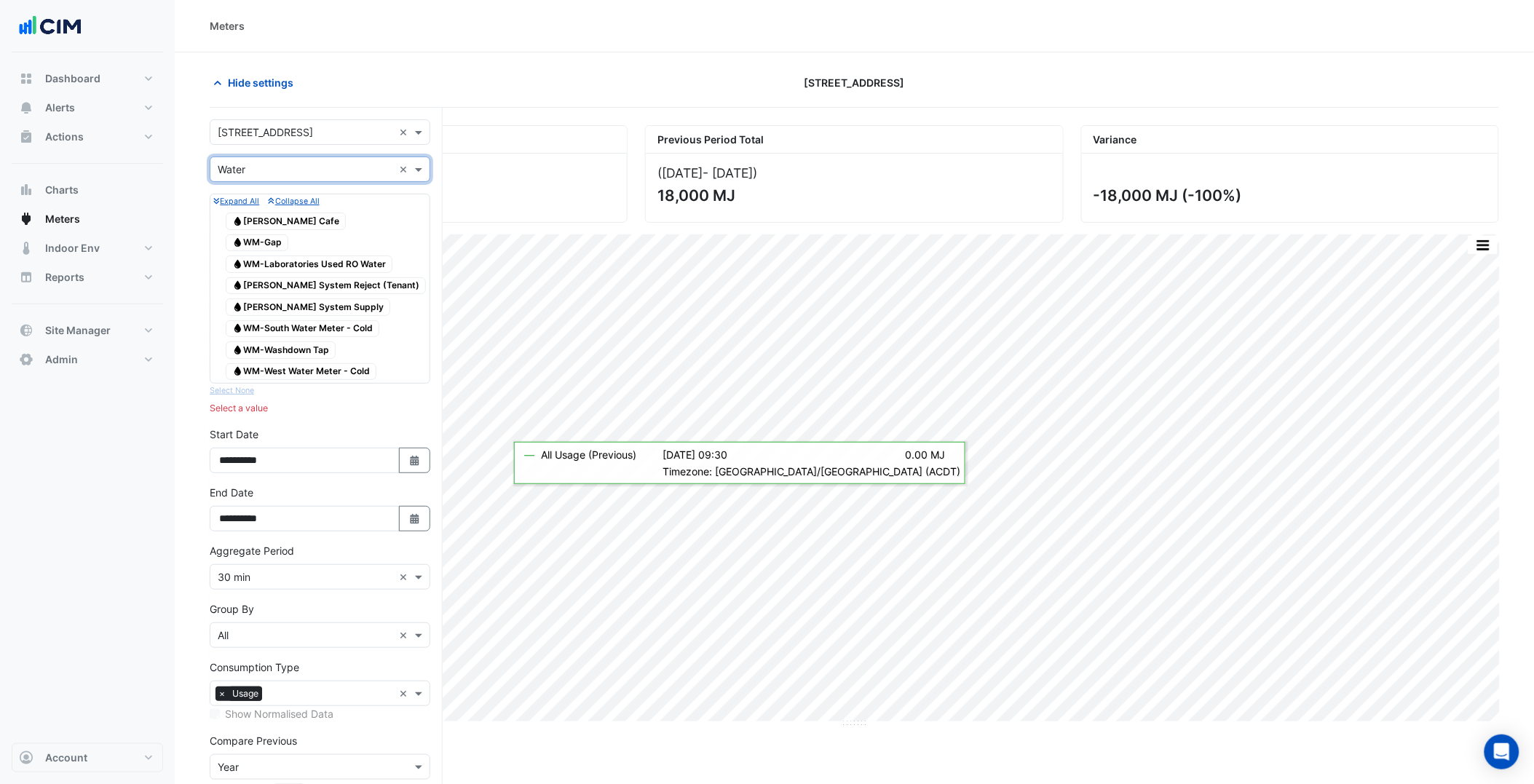
click at [345, 426] on form "Select a Site × 250 Victoria Square × Utility Type × Water × Expand All Collaps…" at bounding box center [320, 495] width 221 height 751
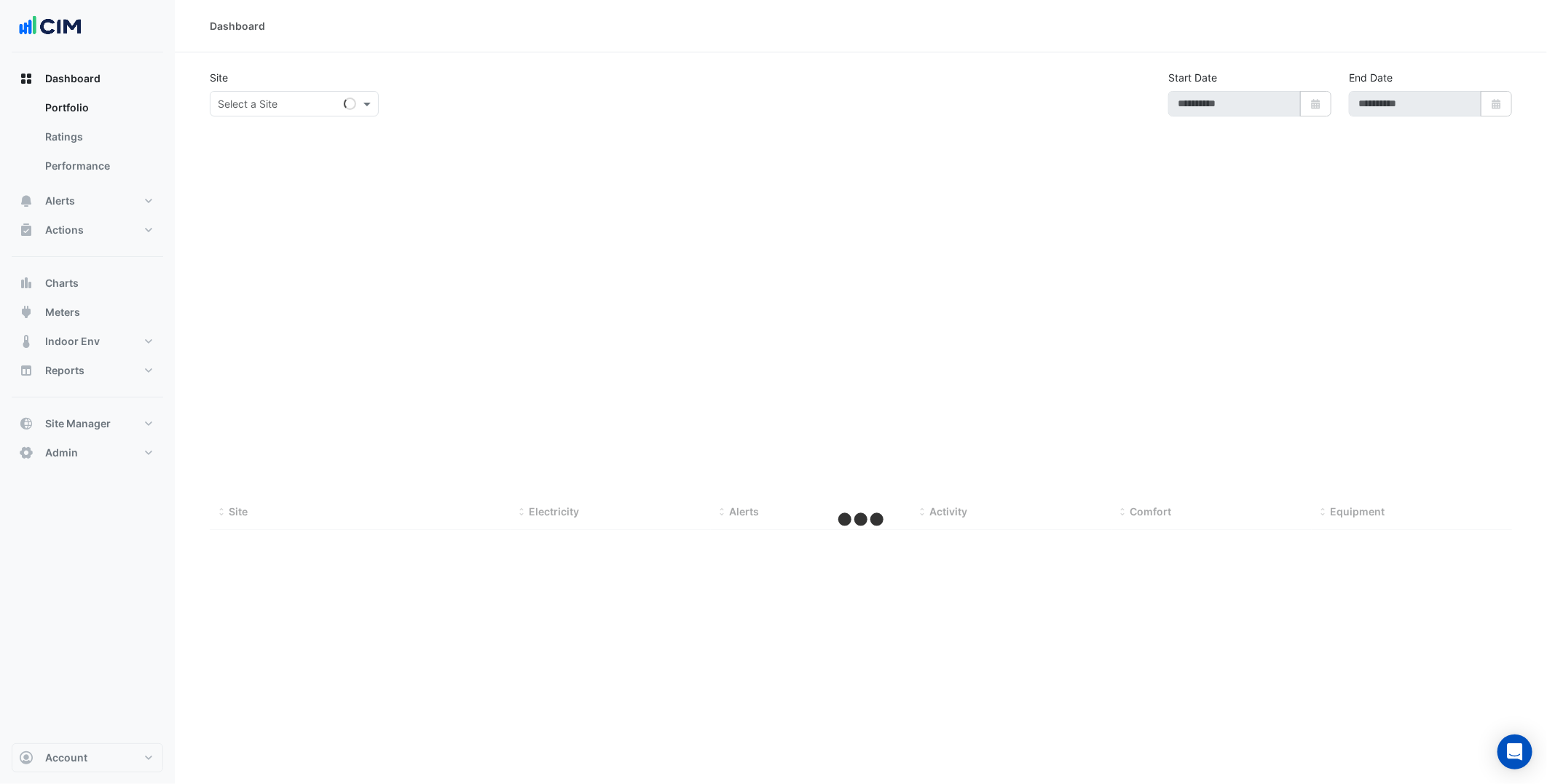
select select "***"
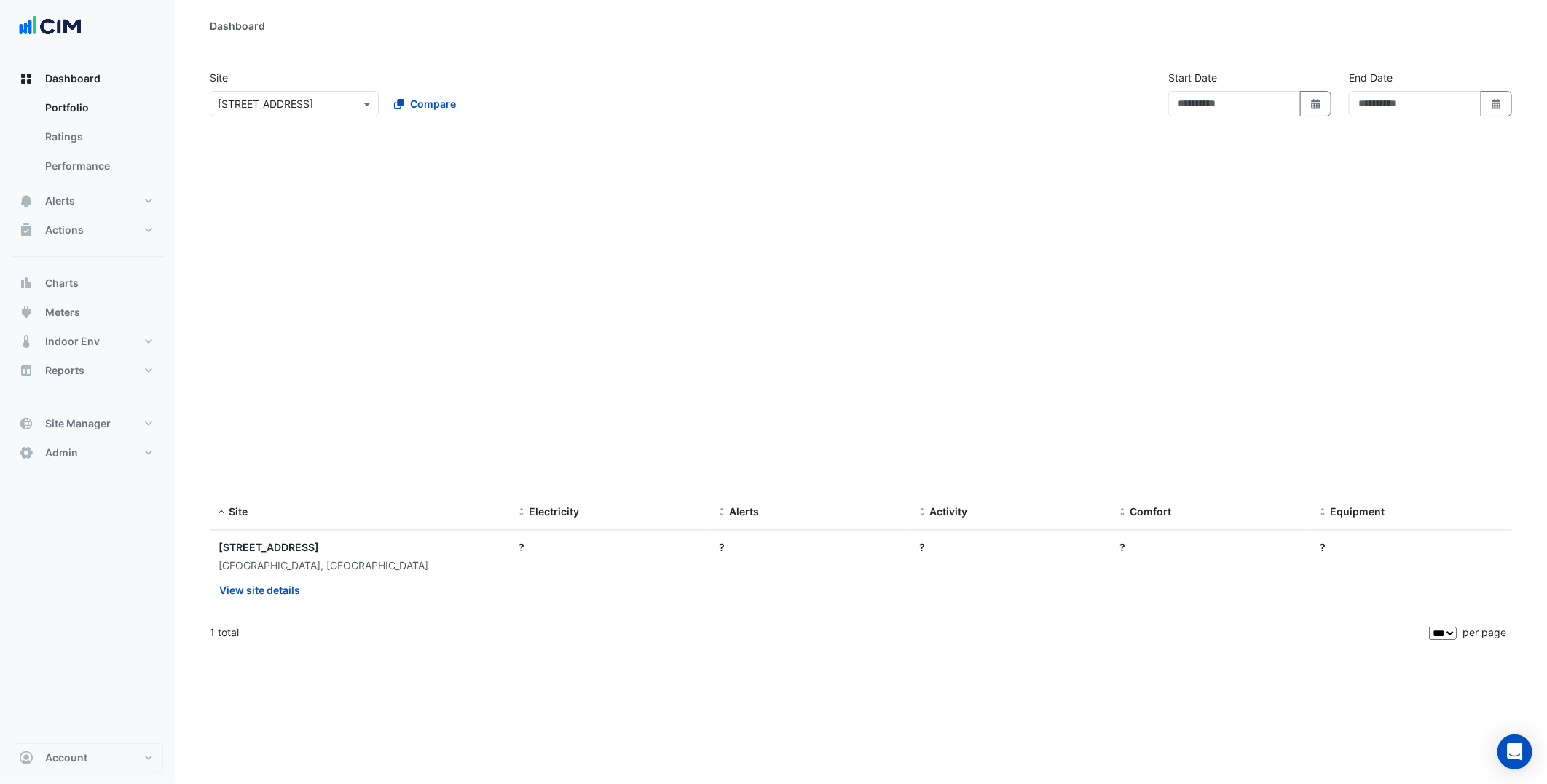
type input "**********"
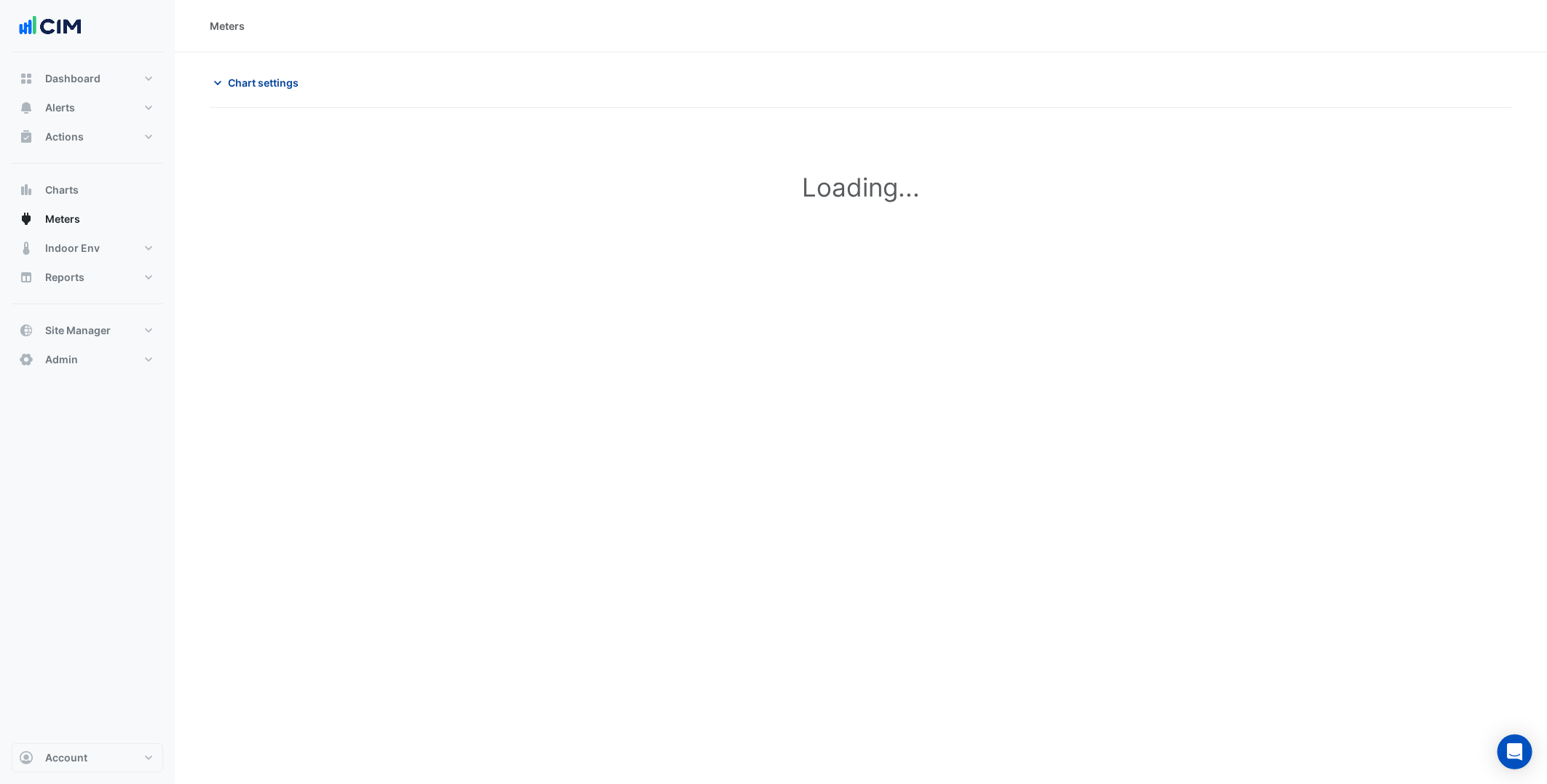
click at [268, 87] on span "Chart settings" at bounding box center [263, 82] width 71 height 16
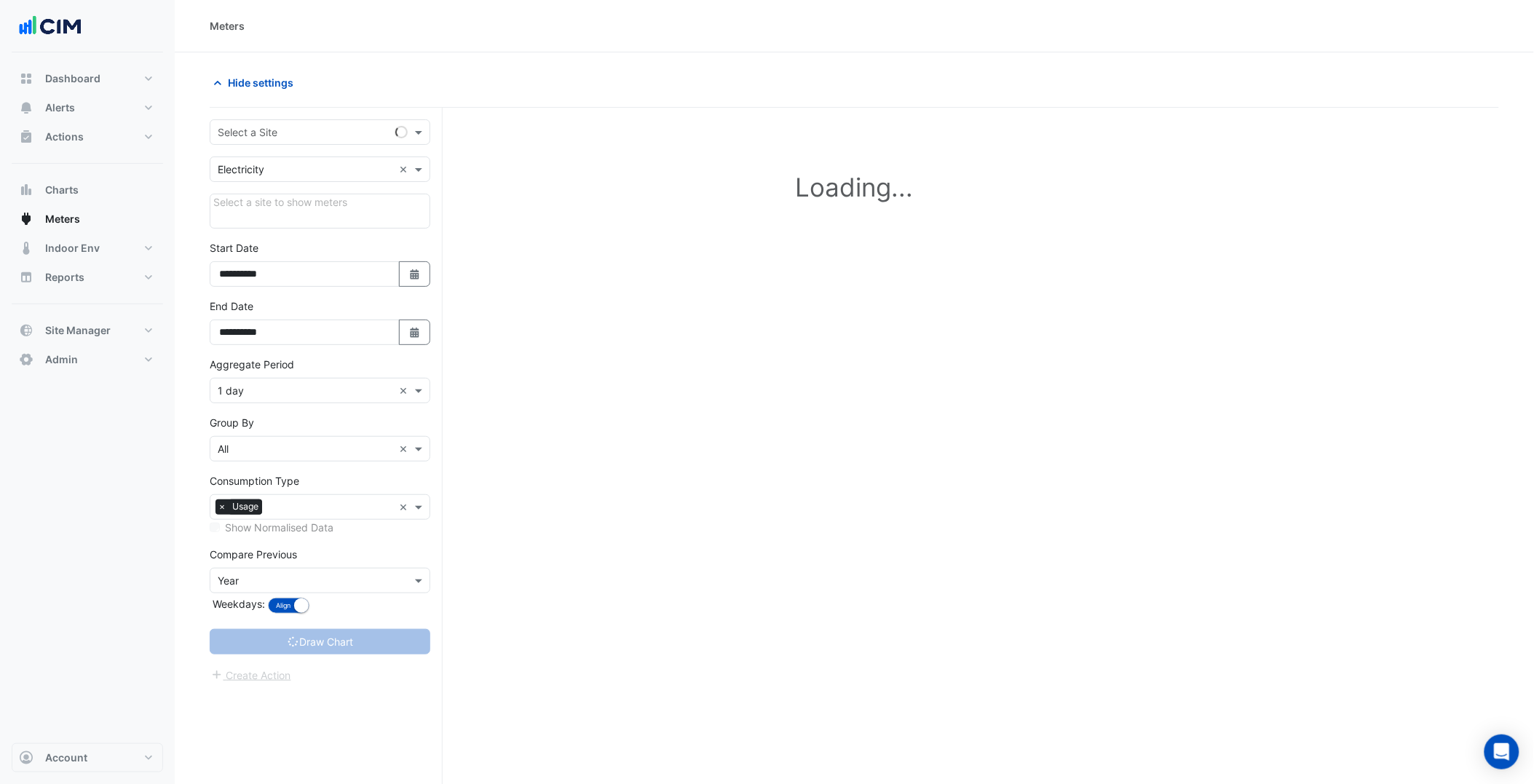
click at [316, 133] on input "text" at bounding box center [305, 133] width 176 height 16
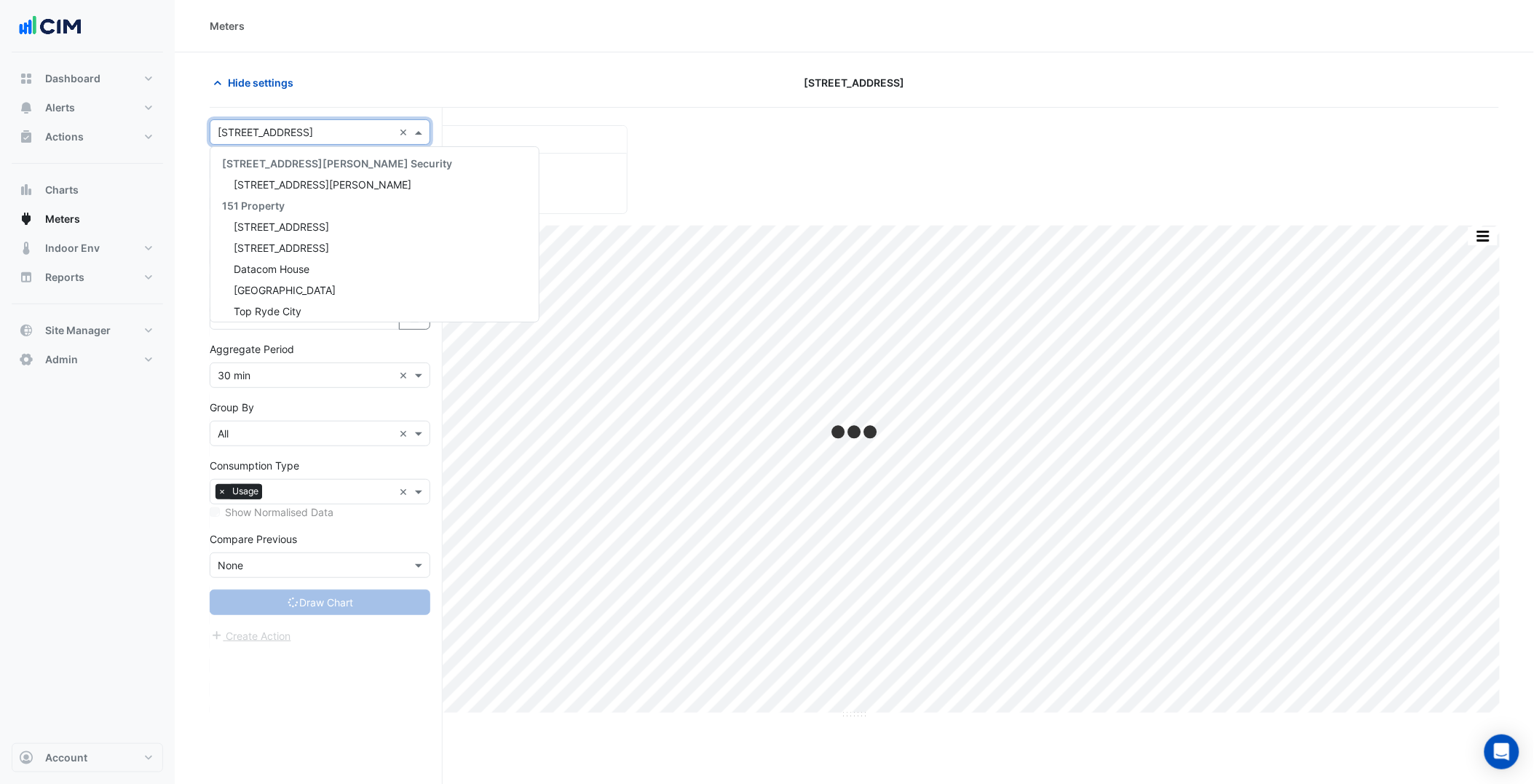
type input "**********"
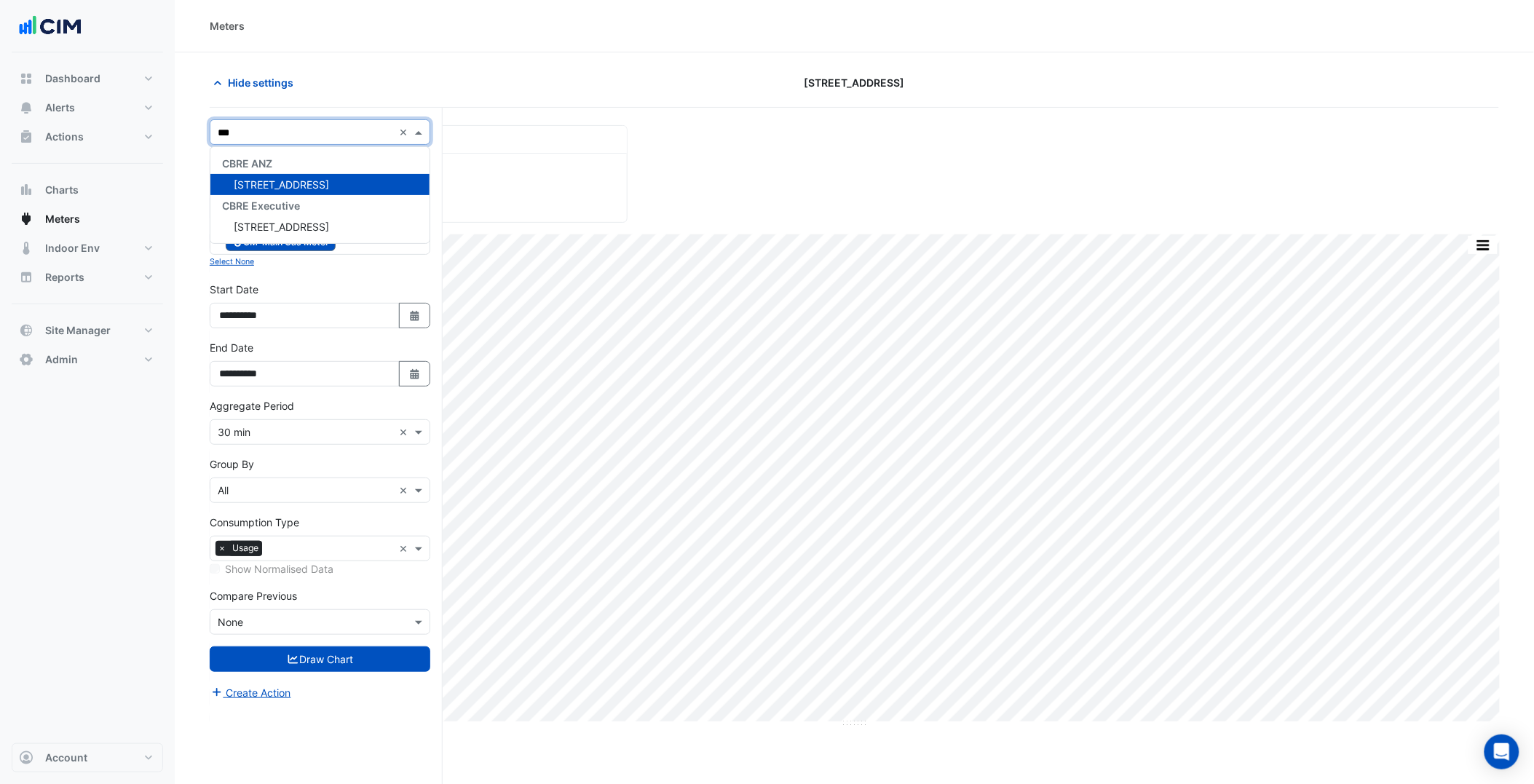
type input "***"
click at [411, 81] on div "Hide settings" at bounding box center [419, 82] width 436 height 26
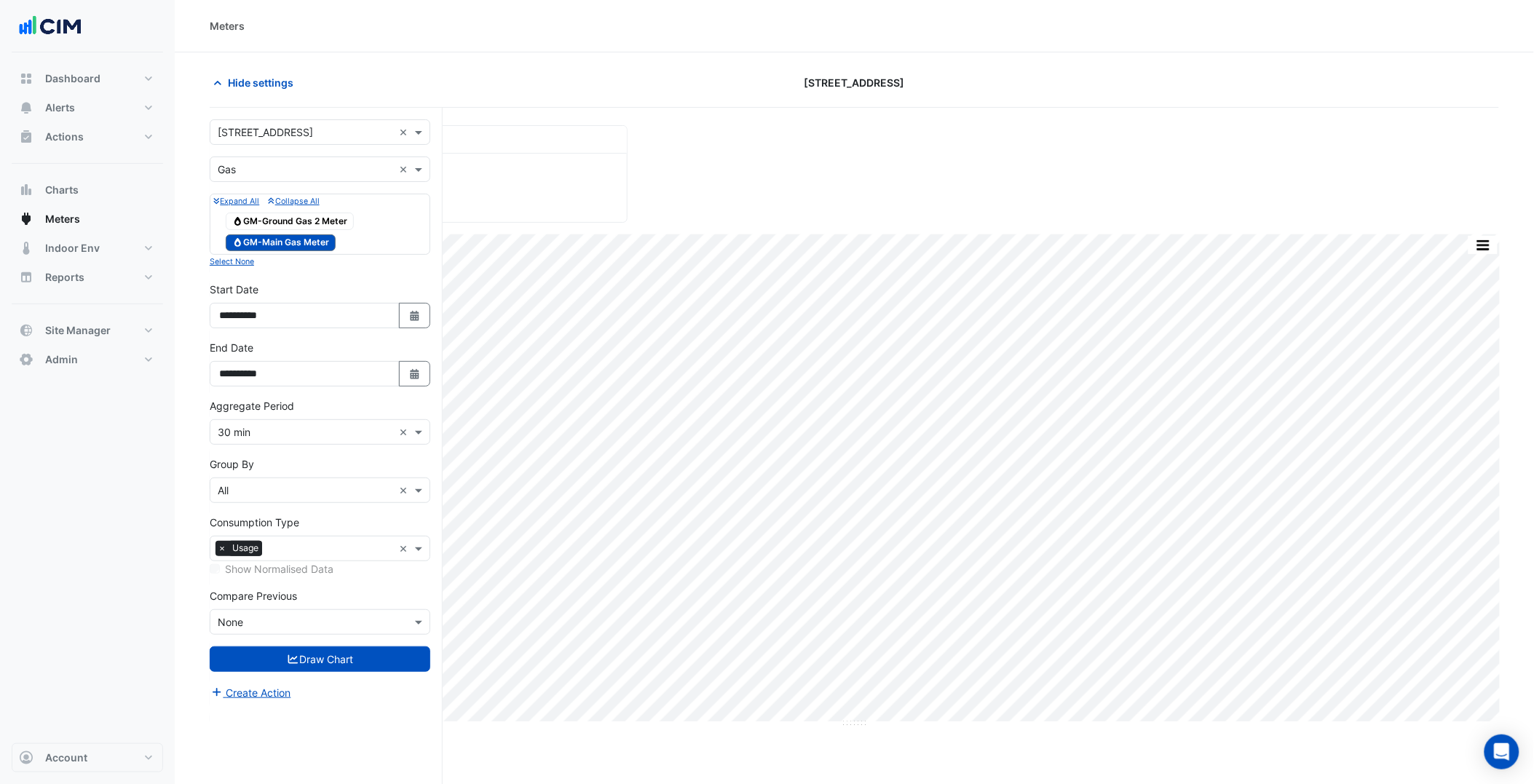
click at [303, 179] on div "Utility Type × Gas ×" at bounding box center [320, 170] width 221 height 26
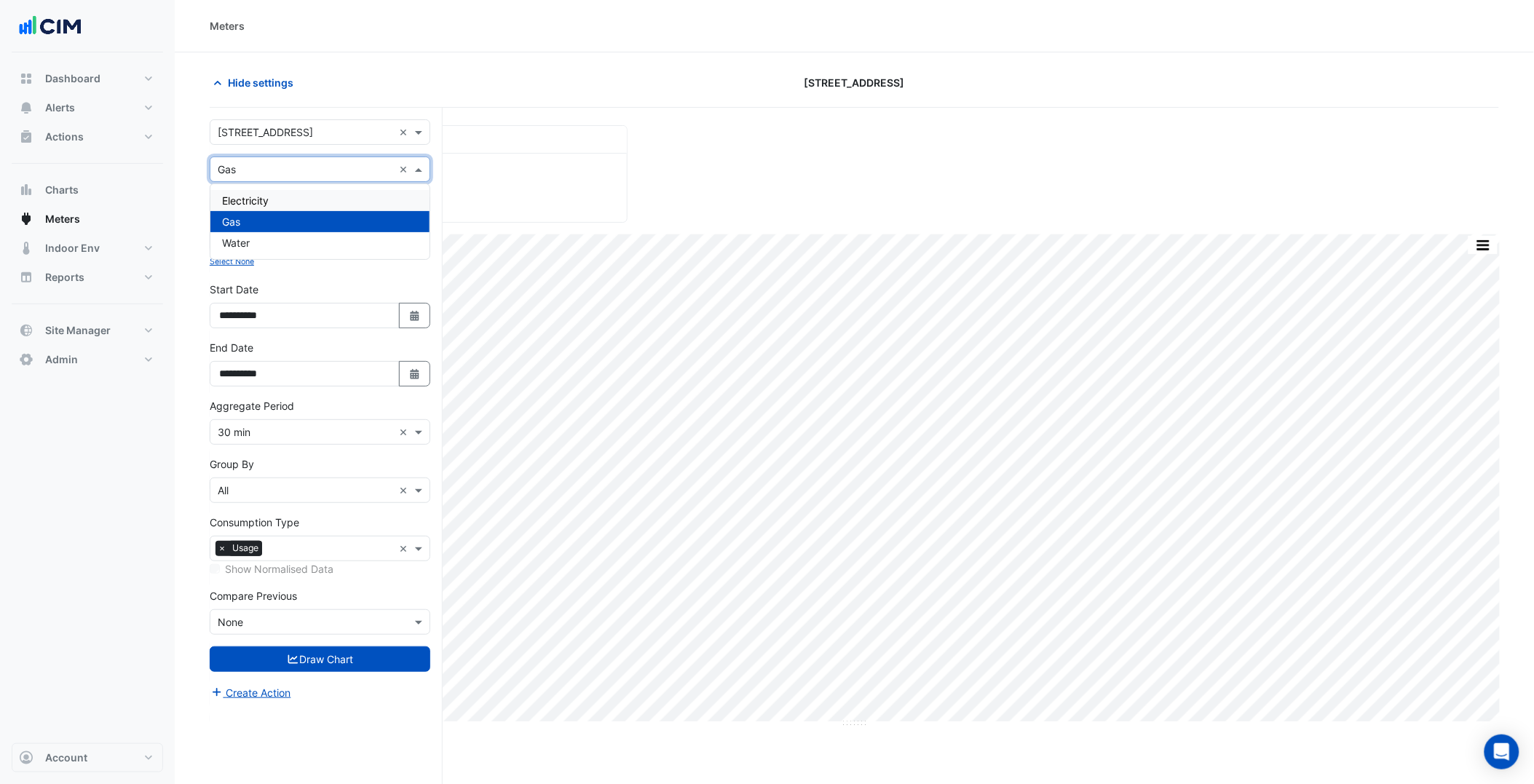
click at [259, 199] on span "Electricity" at bounding box center [244, 200] width 46 height 13
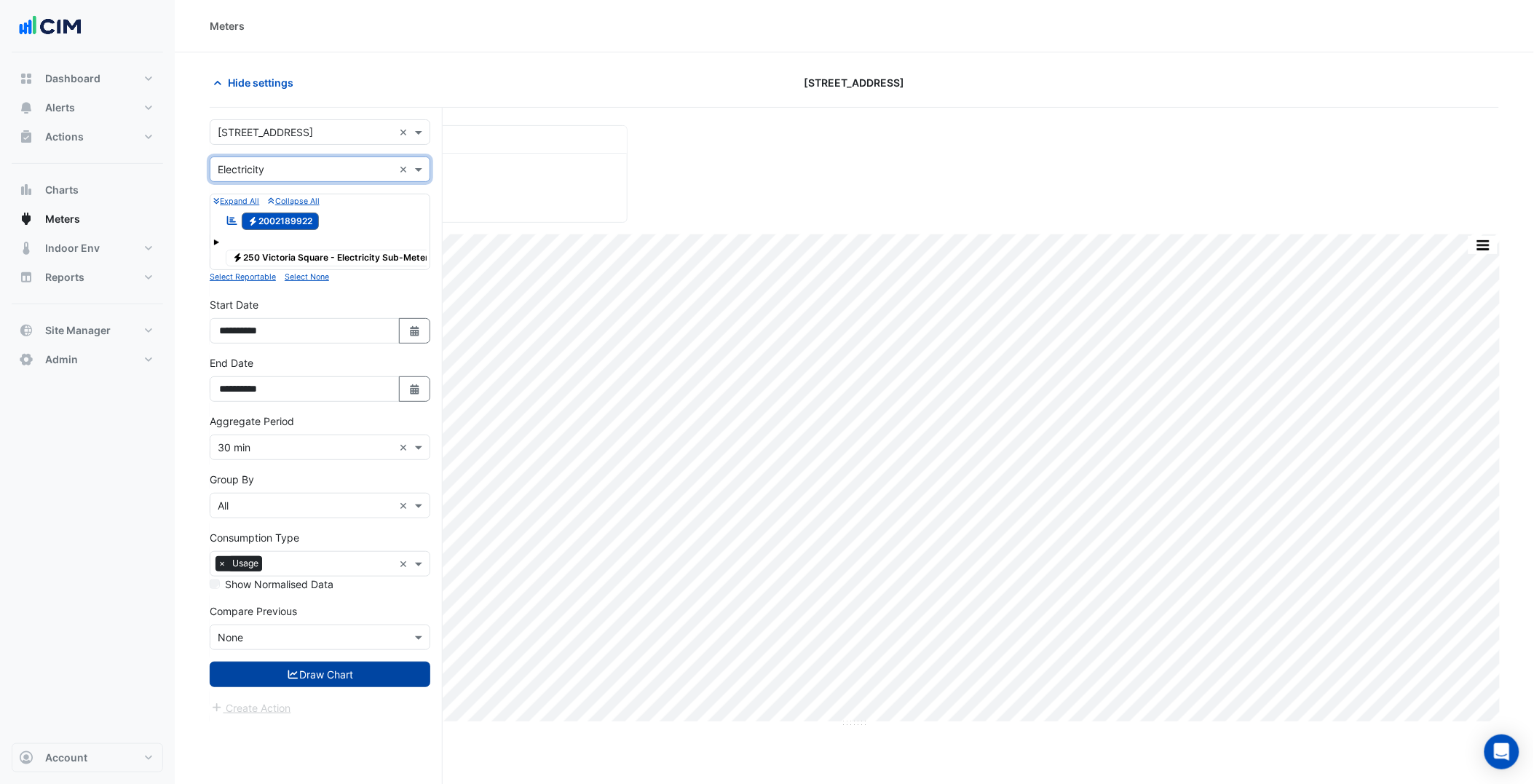
click at [319, 681] on button "Draw Chart" at bounding box center [320, 674] width 221 height 26
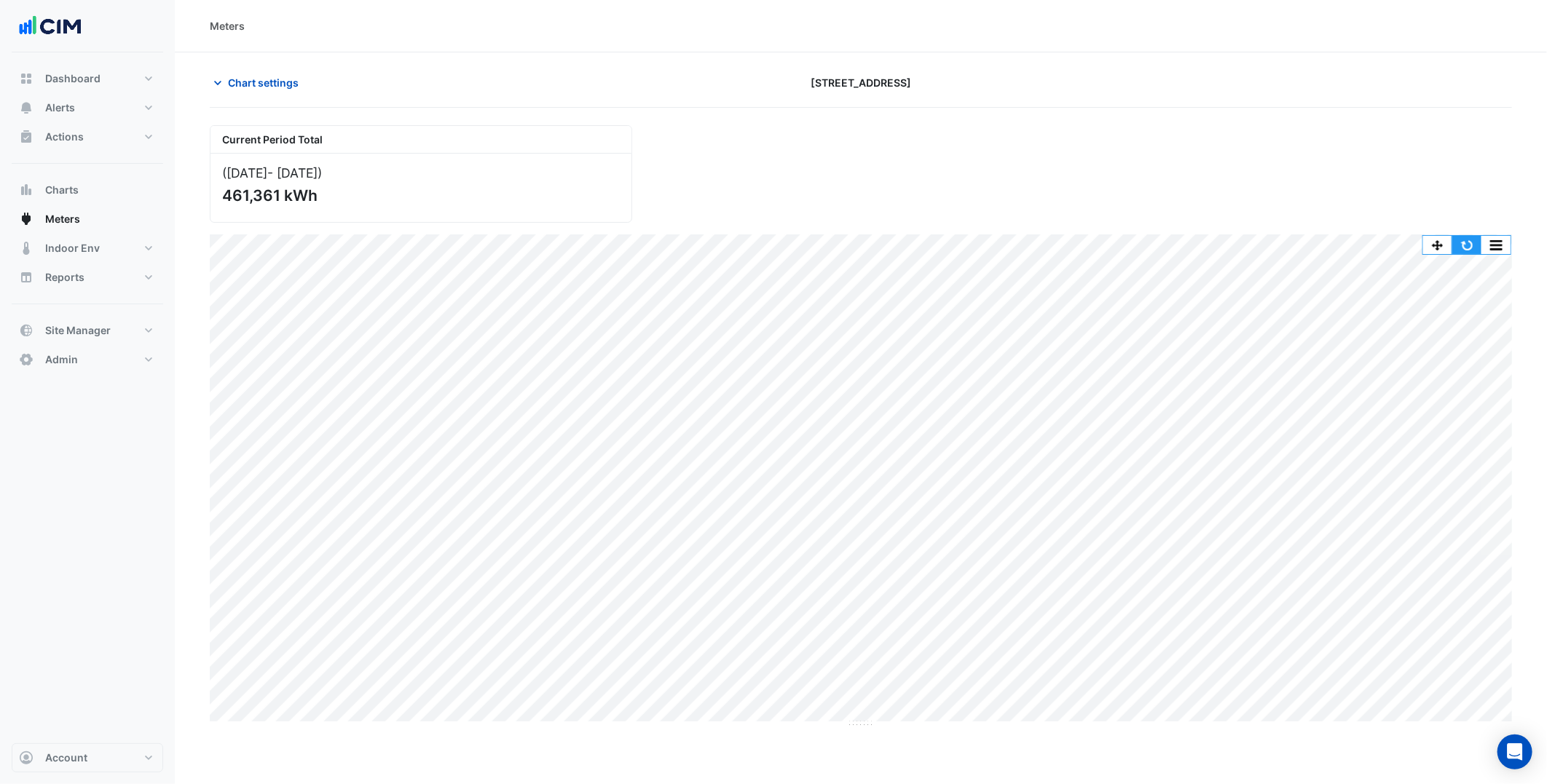
click at [1471, 241] on button "button" at bounding box center [1467, 244] width 29 height 19
click at [1491, 250] on button "button" at bounding box center [1496, 244] width 29 height 19
click at [1476, 449] on div "Select Chart Type" at bounding box center [1467, 454] width 87 height 35
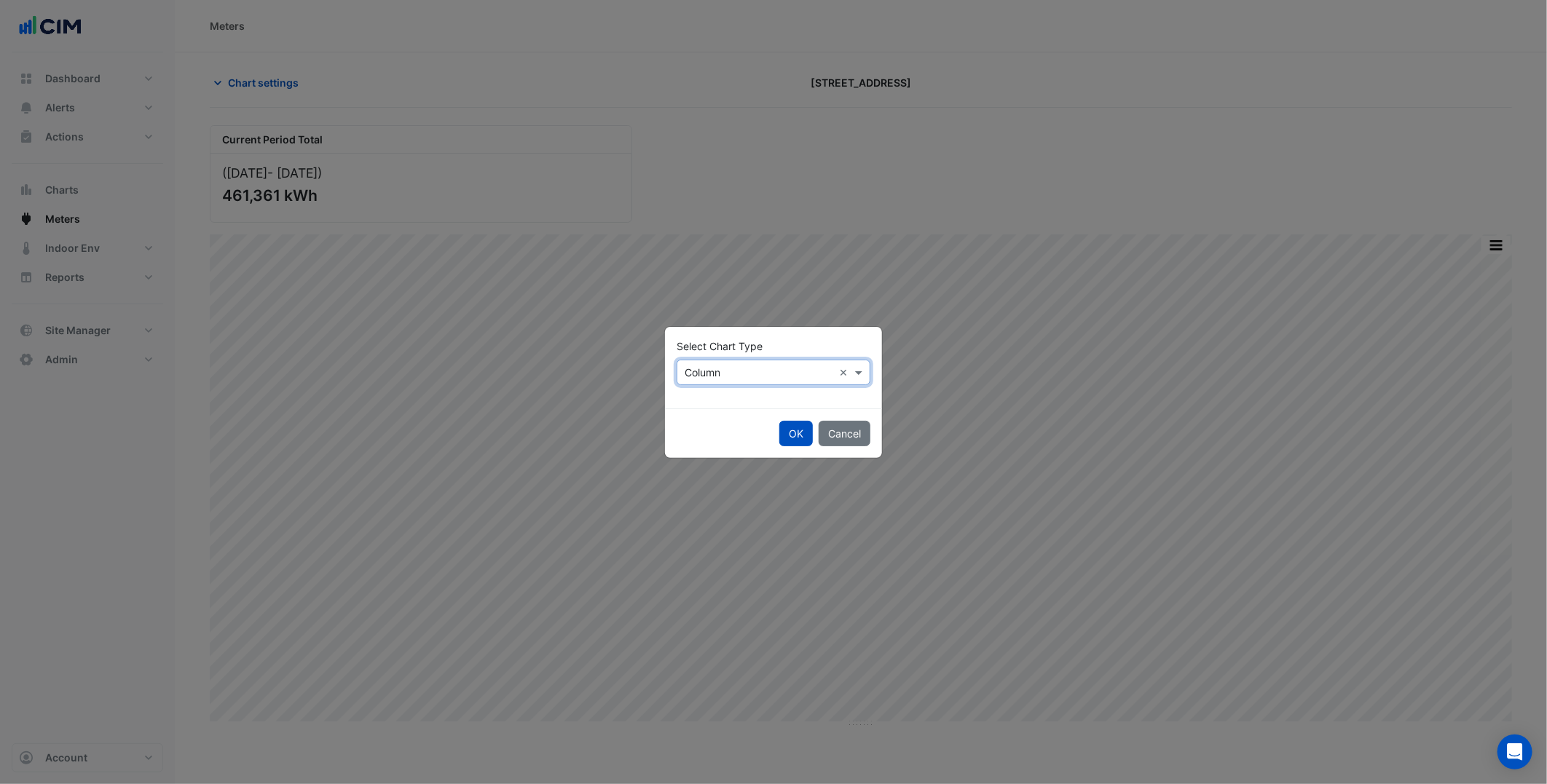
click at [721, 377] on input "text" at bounding box center [758, 373] width 148 height 16
click at [699, 403] on span "Line" at bounding box center [699, 403] width 20 height 13
click at [797, 439] on button "OK" at bounding box center [796, 434] width 33 height 26
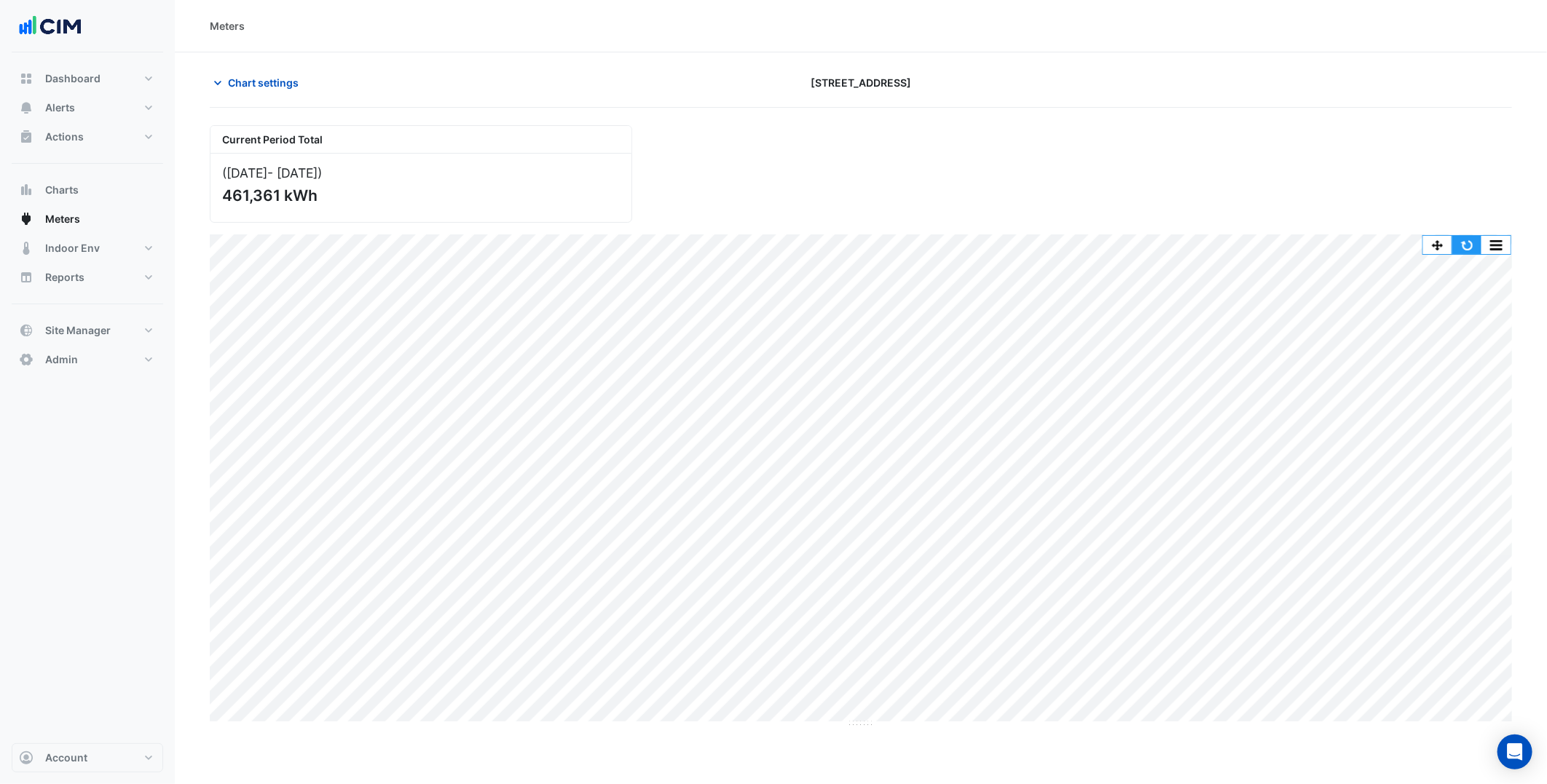
click at [1476, 235] on button "button" at bounding box center [1467, 244] width 29 height 19
click at [268, 80] on span "Chart settings" at bounding box center [263, 82] width 71 height 16
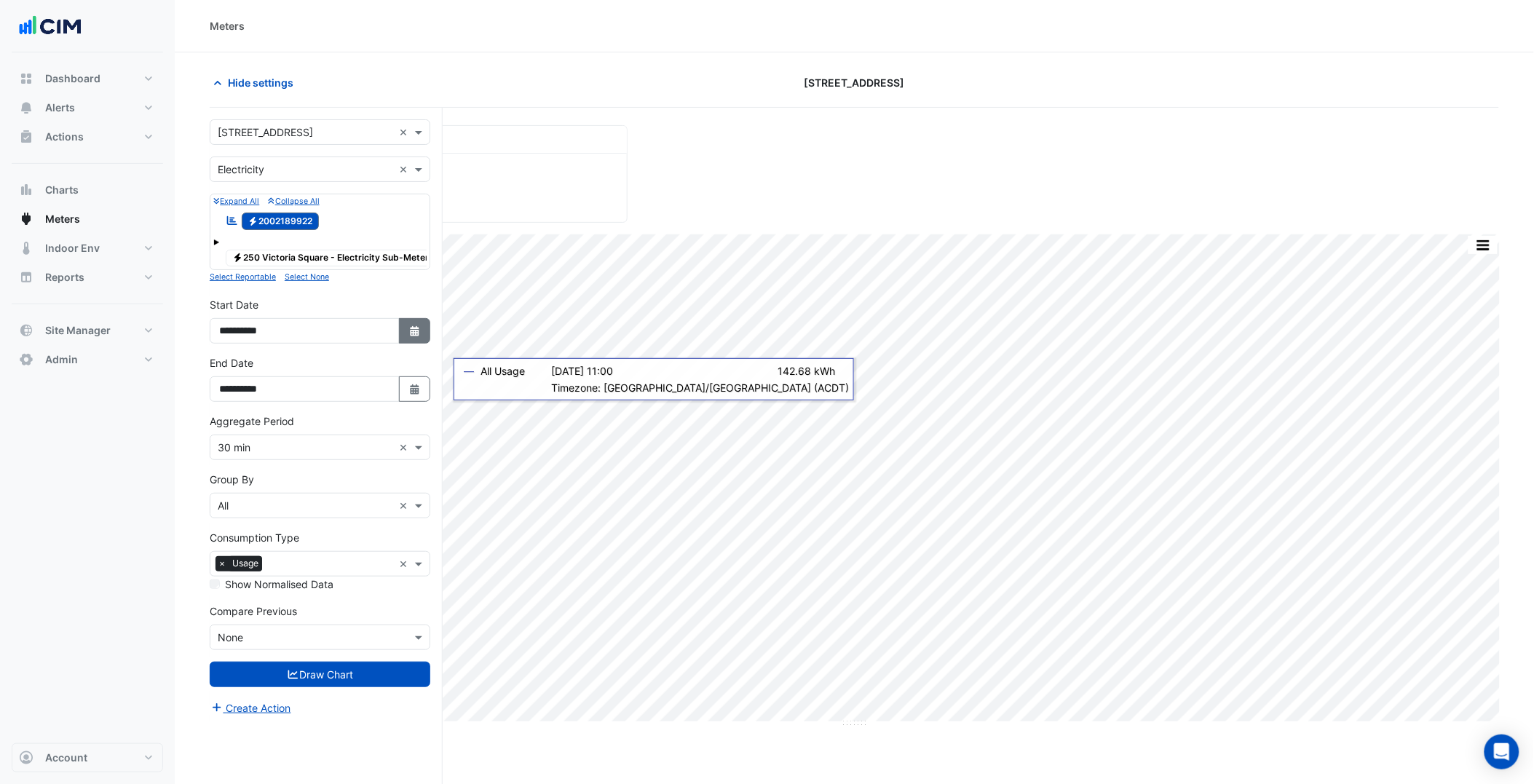
click at [419, 337] on icon "Select Date" at bounding box center [414, 331] width 13 height 10
select select "****"
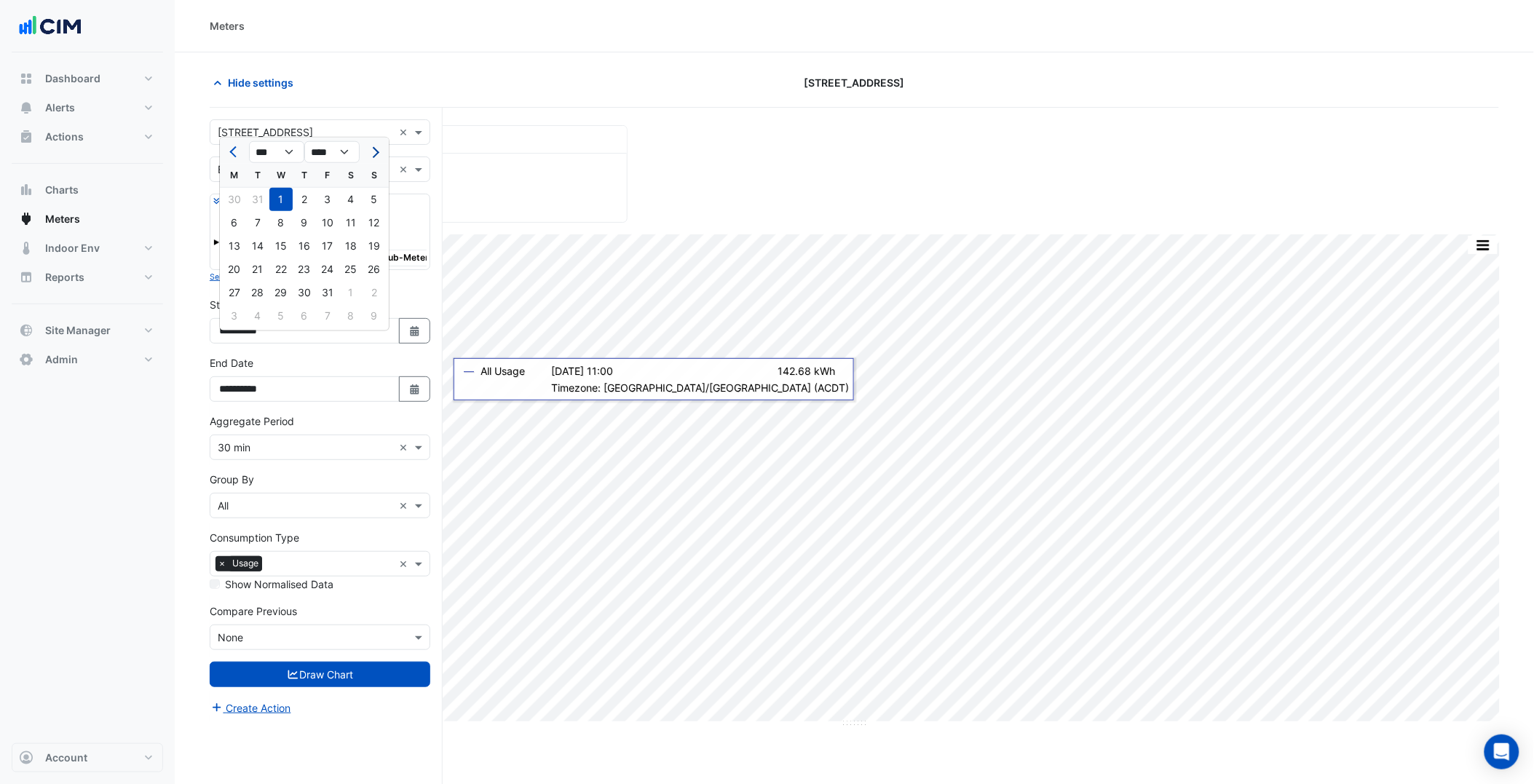
click at [371, 151] on span "Next month" at bounding box center [373, 152] width 11 height 11
click at [376, 149] on span "Next month" at bounding box center [373, 152] width 11 height 11
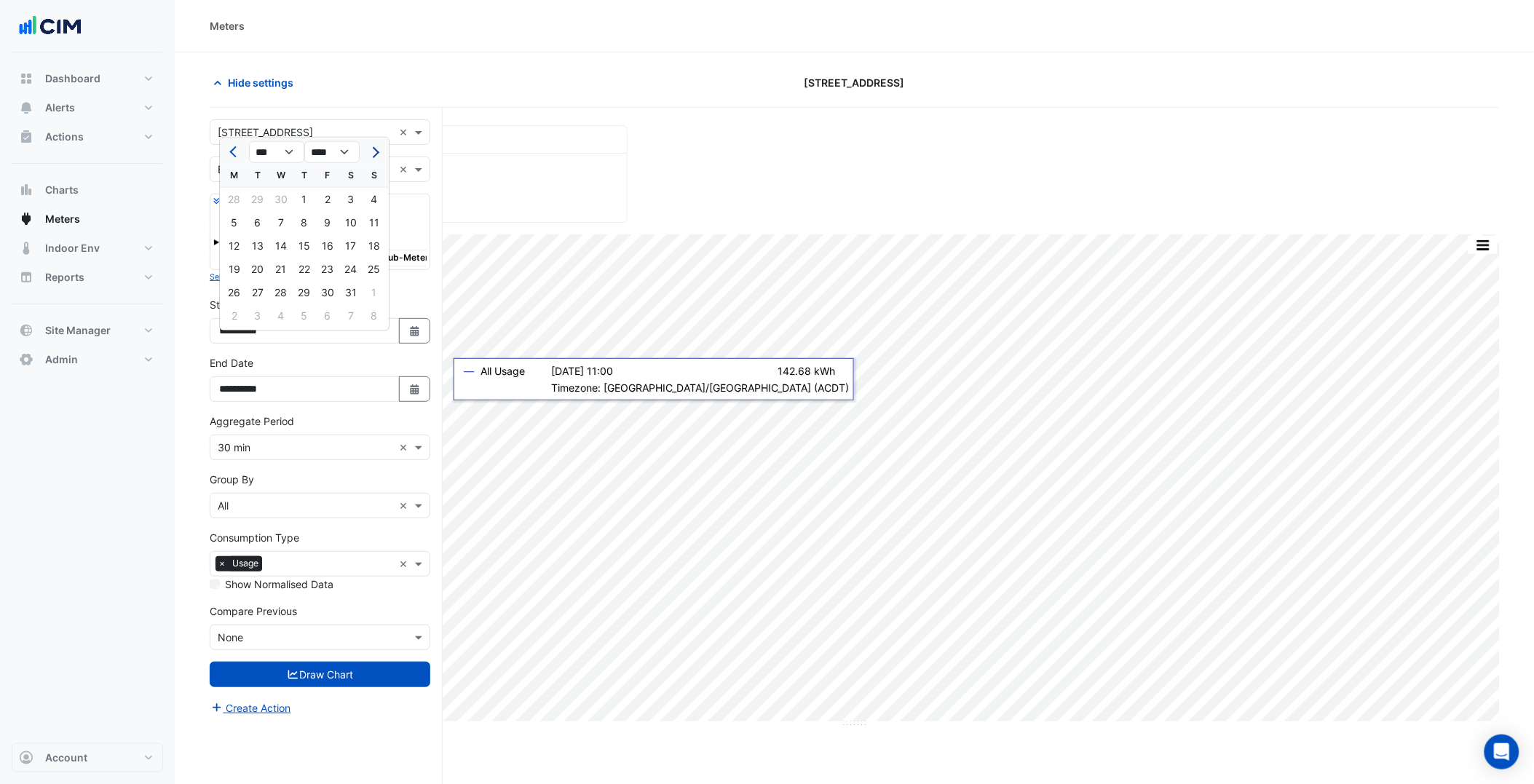
select select "*"
click at [368, 199] on div "1" at bounding box center [374, 199] width 24 height 24
type input "**********"
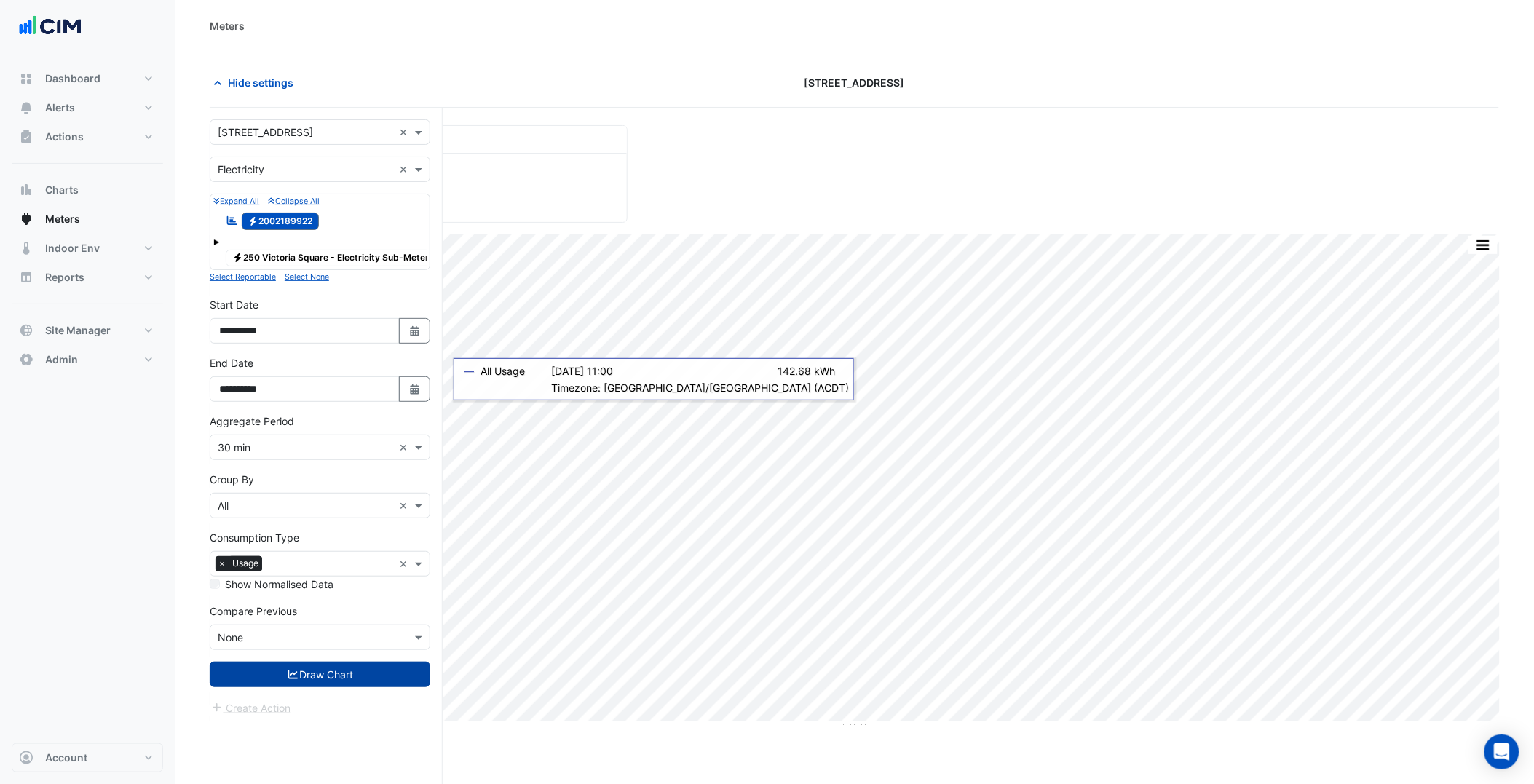
click at [343, 674] on form "**********" at bounding box center [320, 418] width 221 height 597
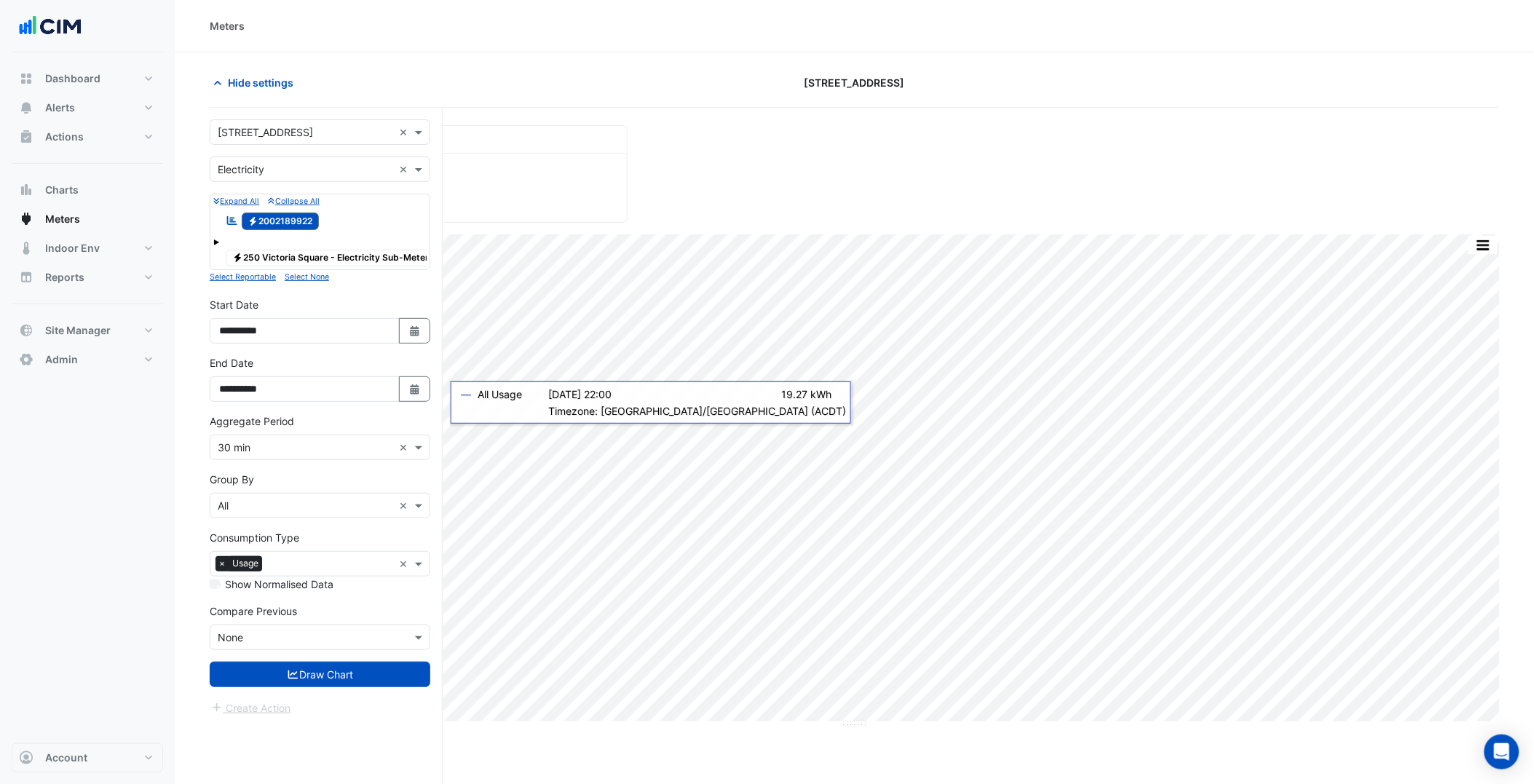
click at [287, 455] on input "text" at bounding box center [305, 448] width 176 height 16
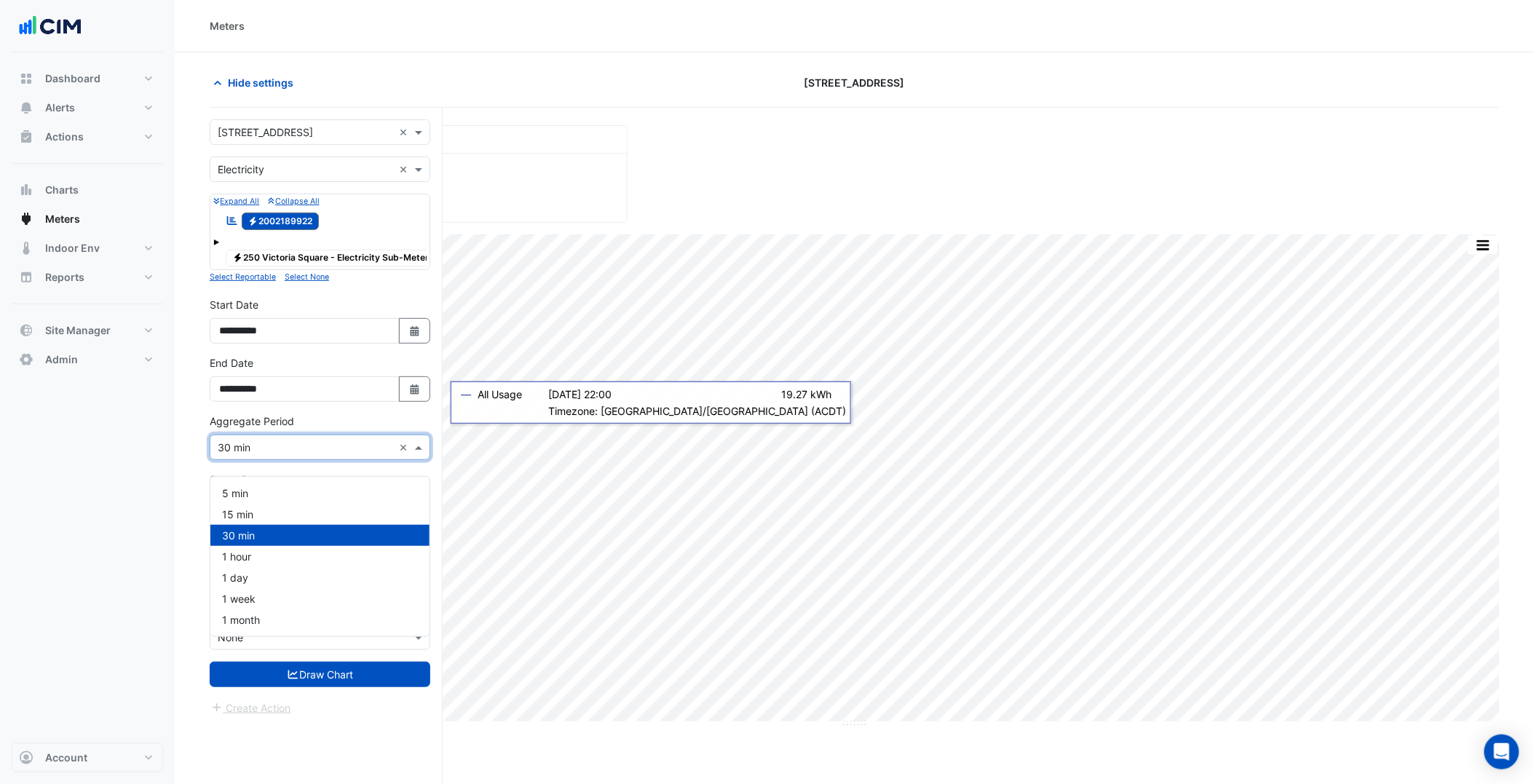
click at [268, 537] on div "30 min" at bounding box center [319, 536] width 219 height 22
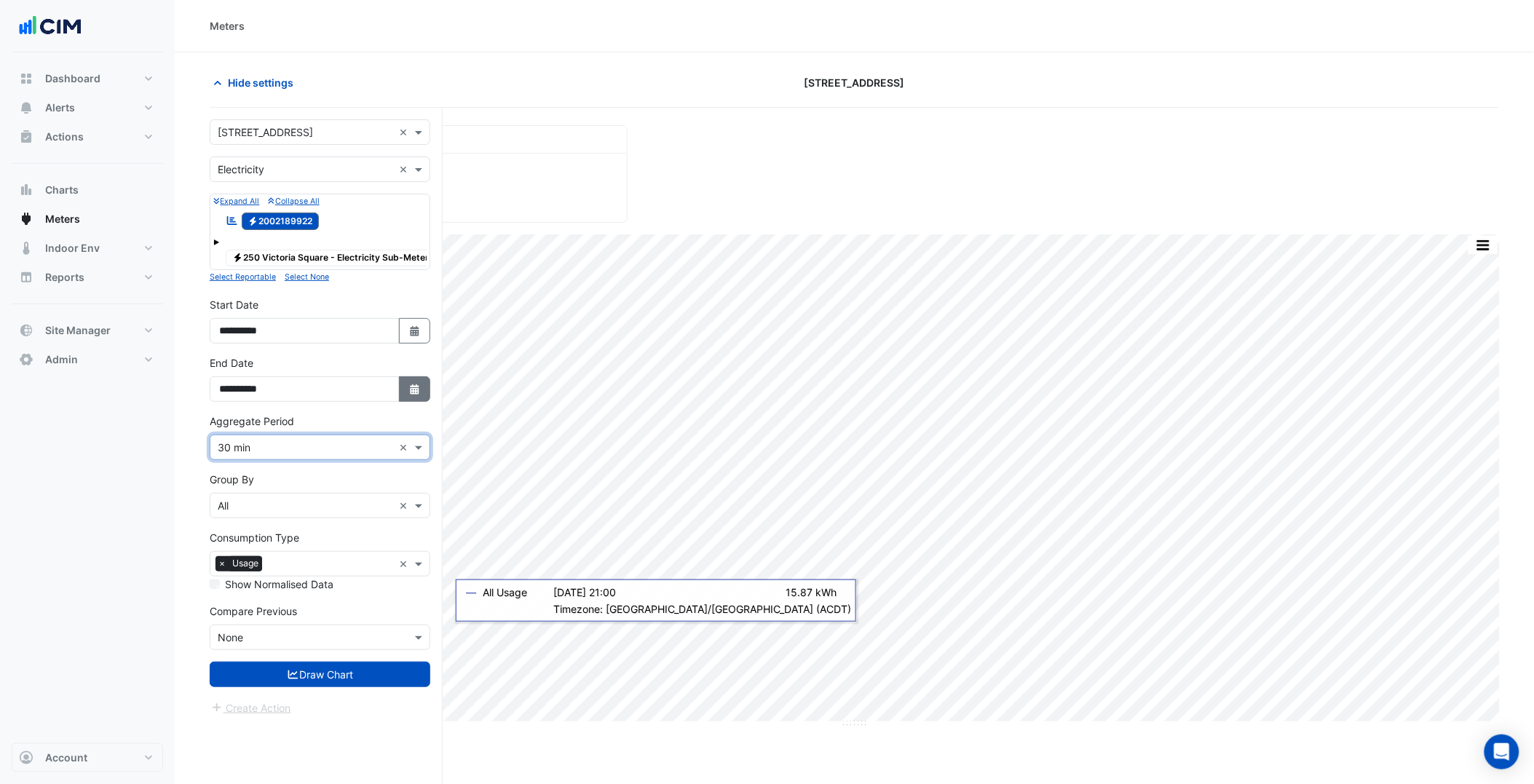
click at [413, 394] on icon "Select Date" at bounding box center [414, 390] width 13 height 10
select select "*"
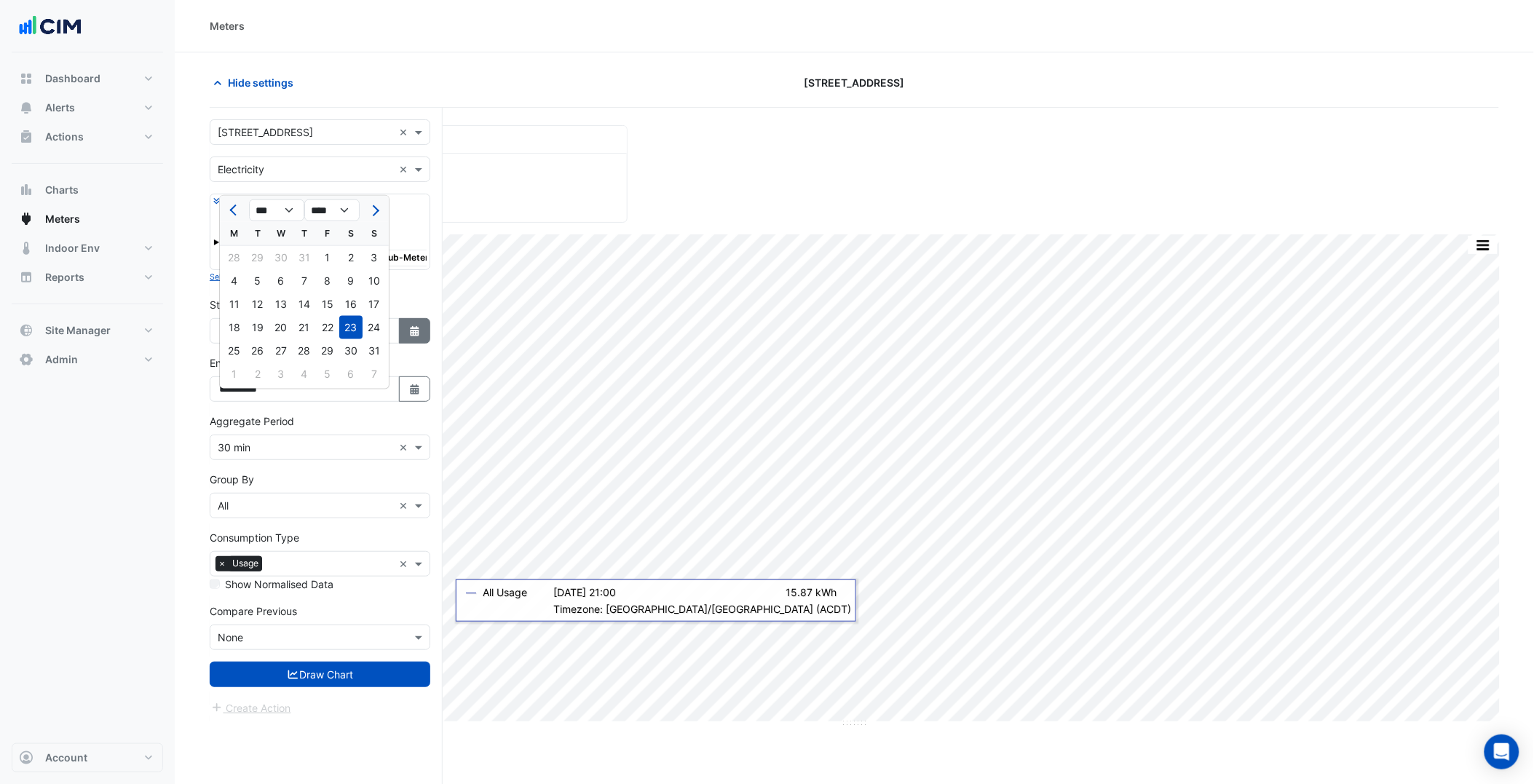
click at [405, 343] on button "Select Date" at bounding box center [415, 331] width 32 height 26
select select "*"
select select "****"
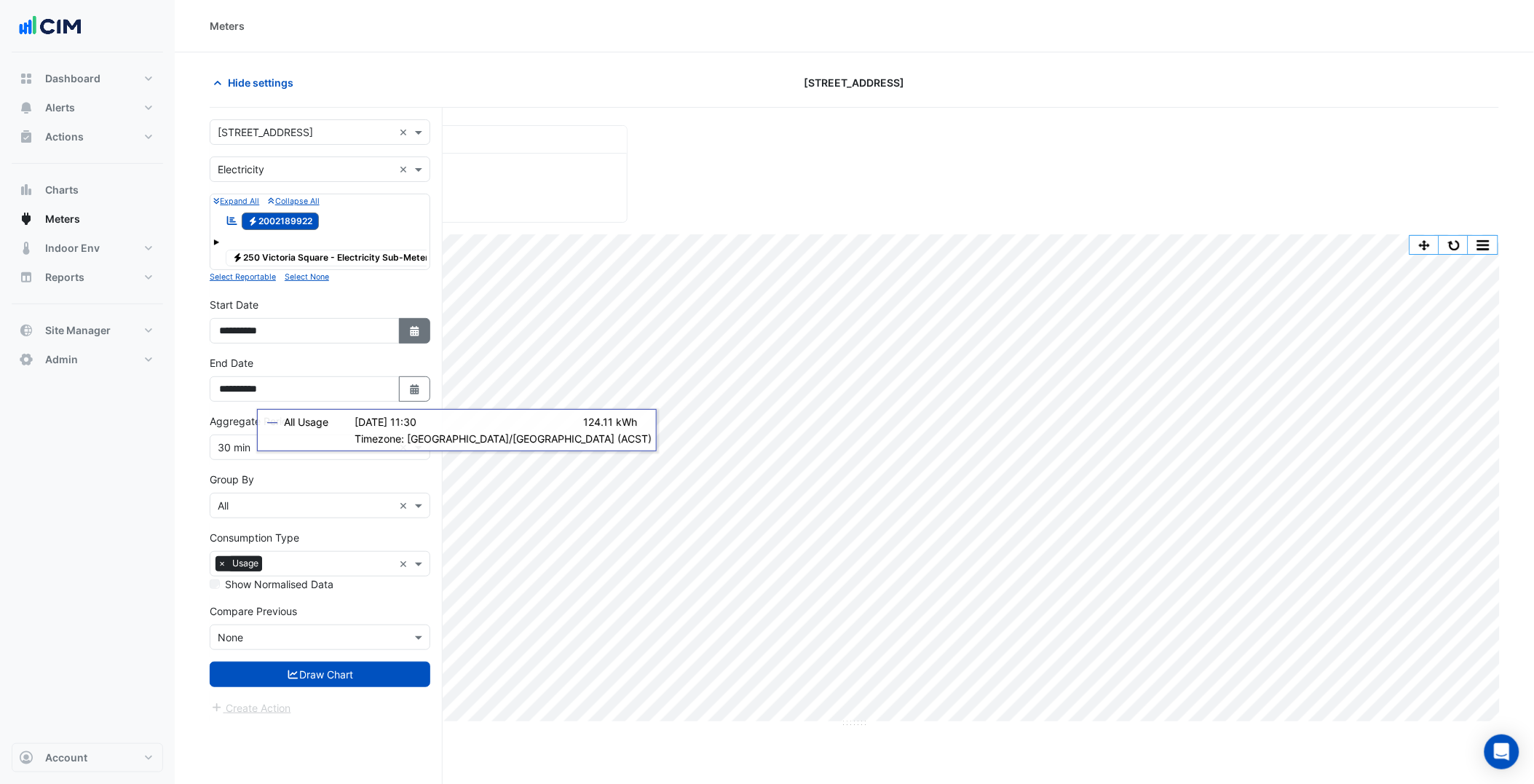
click at [428, 343] on button "Select Date" at bounding box center [415, 331] width 32 height 26
select select "*"
select select "****"
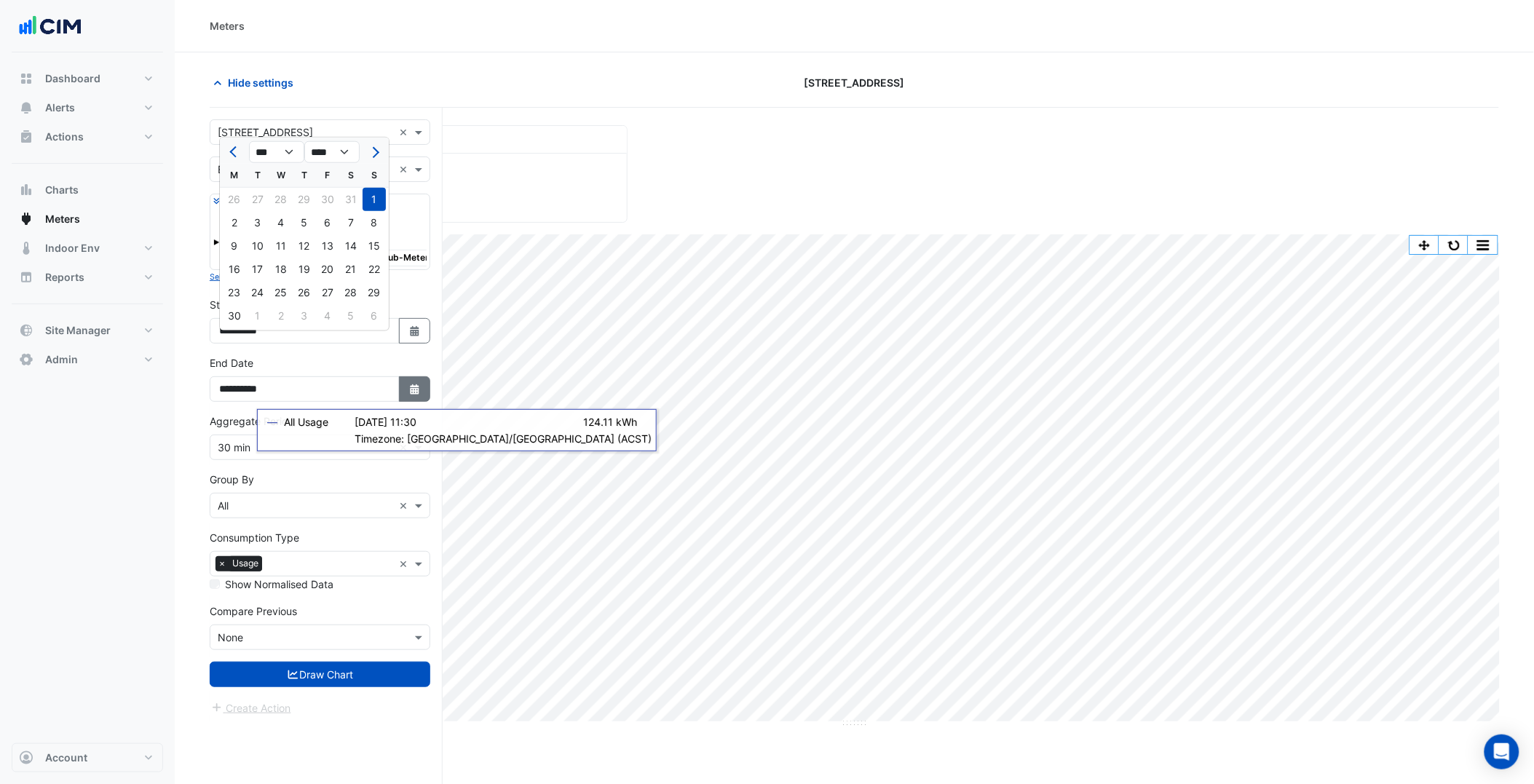
click at [409, 392] on button "Select Date" at bounding box center [415, 390] width 32 height 26
click at [232, 207] on span "Previous month" at bounding box center [235, 210] width 11 height 11
click at [232, 206] on span "Previous month" at bounding box center [235, 210] width 11 height 11
select select "*"
click at [238, 369] on div "30" at bounding box center [235, 374] width 24 height 24
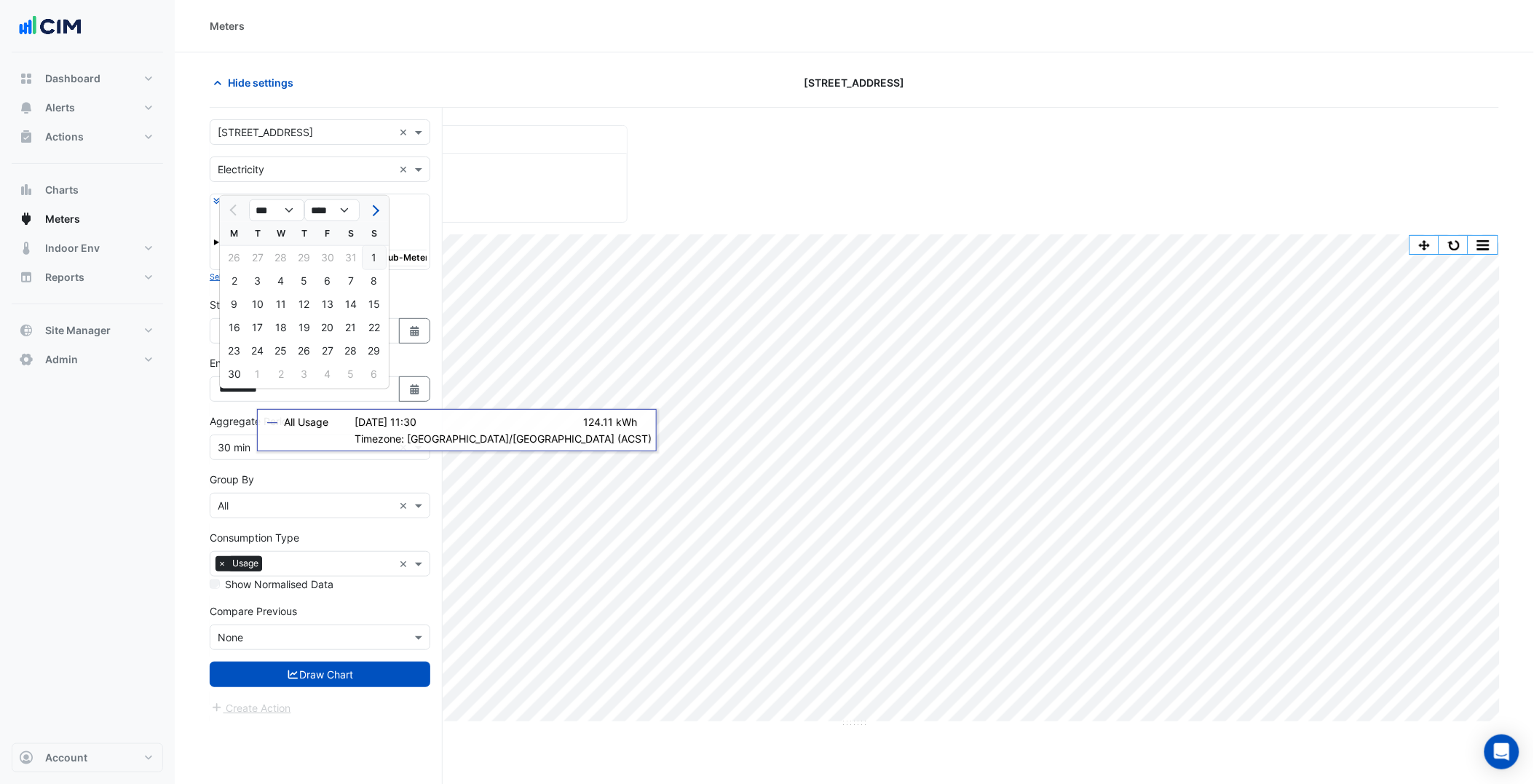
type input "**********"
click at [299, 646] on input "text" at bounding box center [305, 639] width 176 height 16
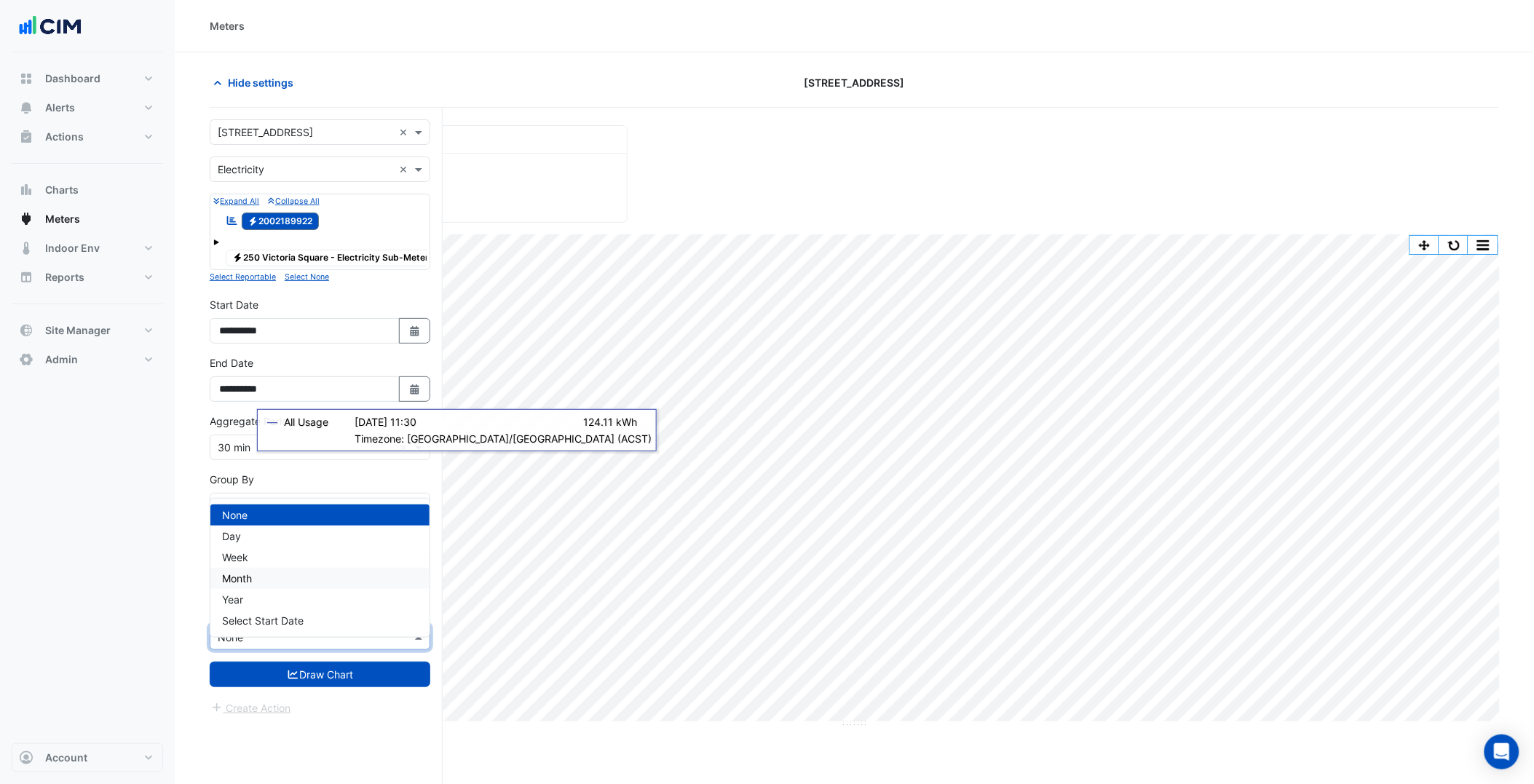
click at [247, 576] on span "Month" at bounding box center [237, 578] width 29 height 13
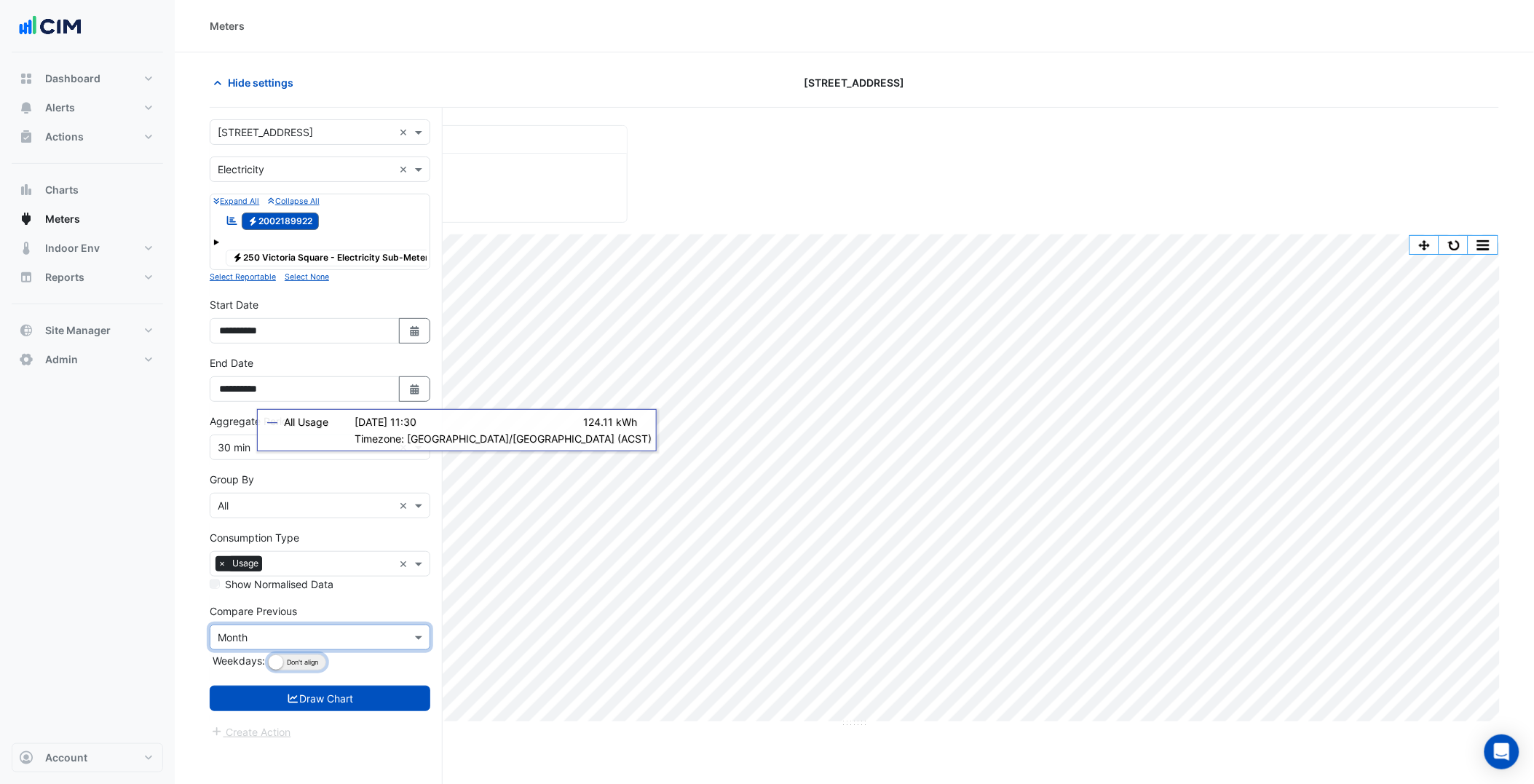
click at [300, 670] on button "Align Don't align" at bounding box center [296, 662] width 58 height 16
click at [318, 711] on button "Draw Chart" at bounding box center [320, 699] width 221 height 26
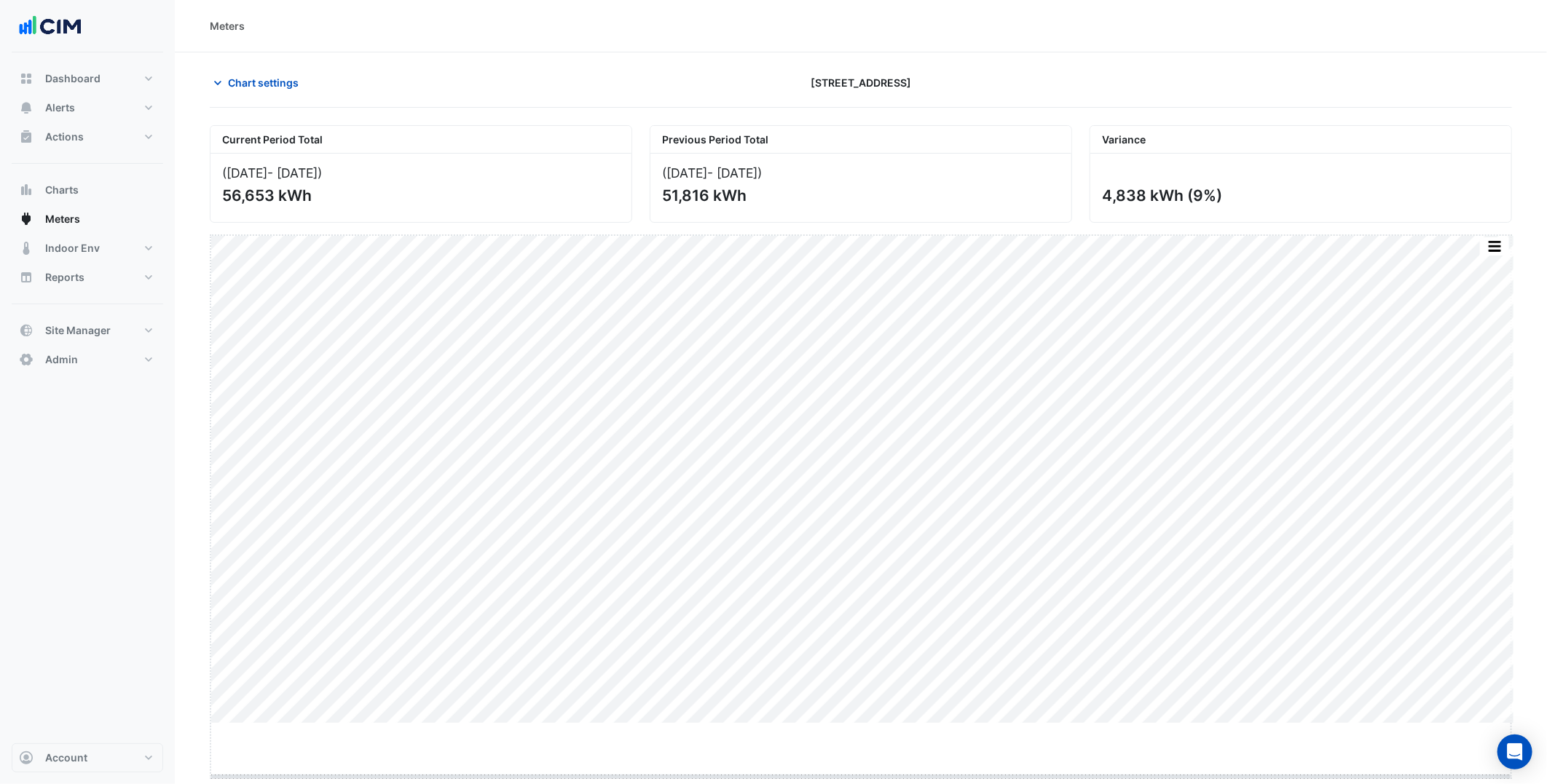
drag, startPoint x: 868, startPoint y: 722, endPoint x: 864, endPoint y: 773, distance: 51.2
click at [1450, 244] on button "button" at bounding box center [1455, 241] width 29 height 19
click at [268, 87] on button "Chart settings" at bounding box center [259, 79] width 98 height 26
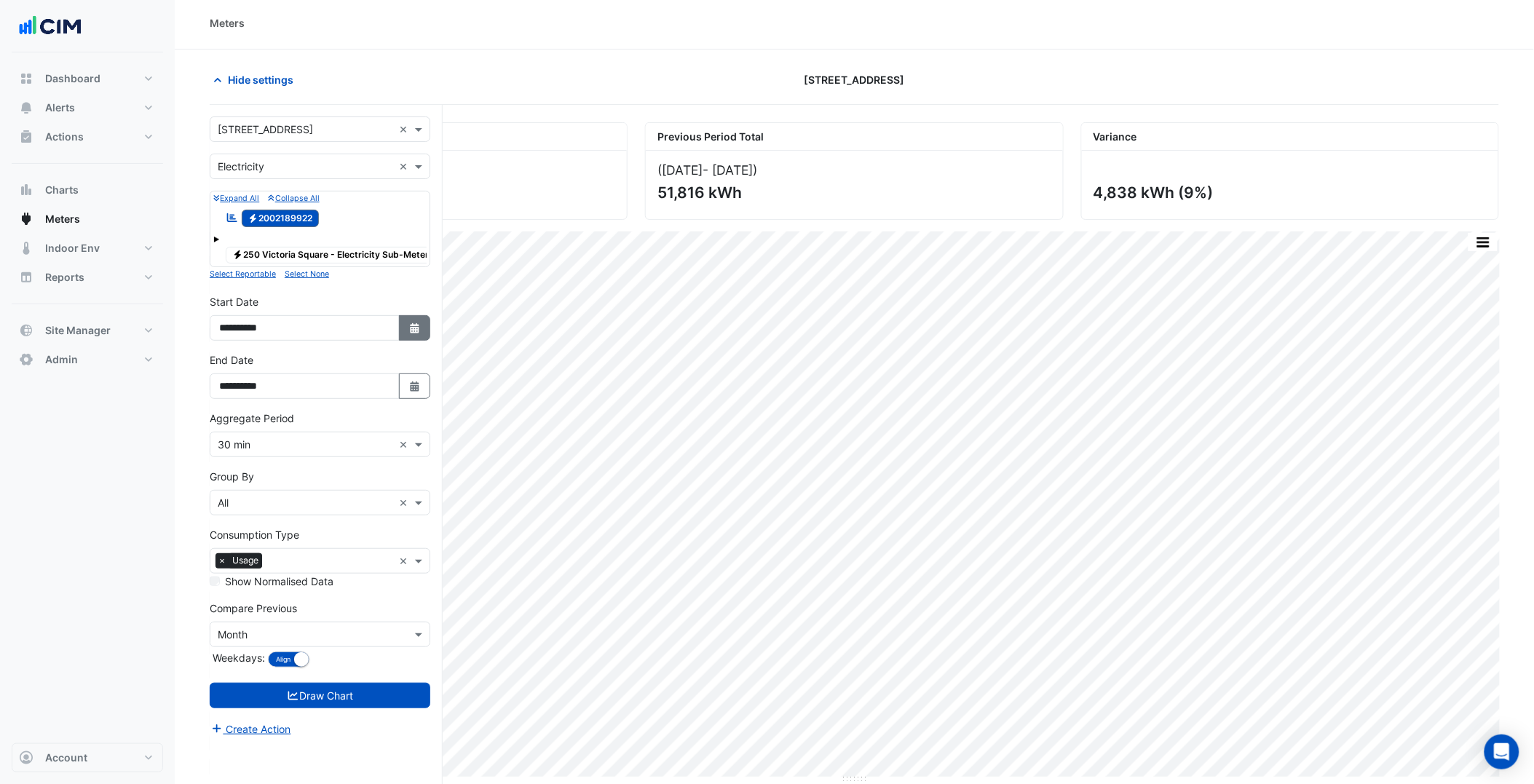
click at [415, 334] on icon "Select Date" at bounding box center [414, 328] width 13 height 10
select select "*"
select select "****"
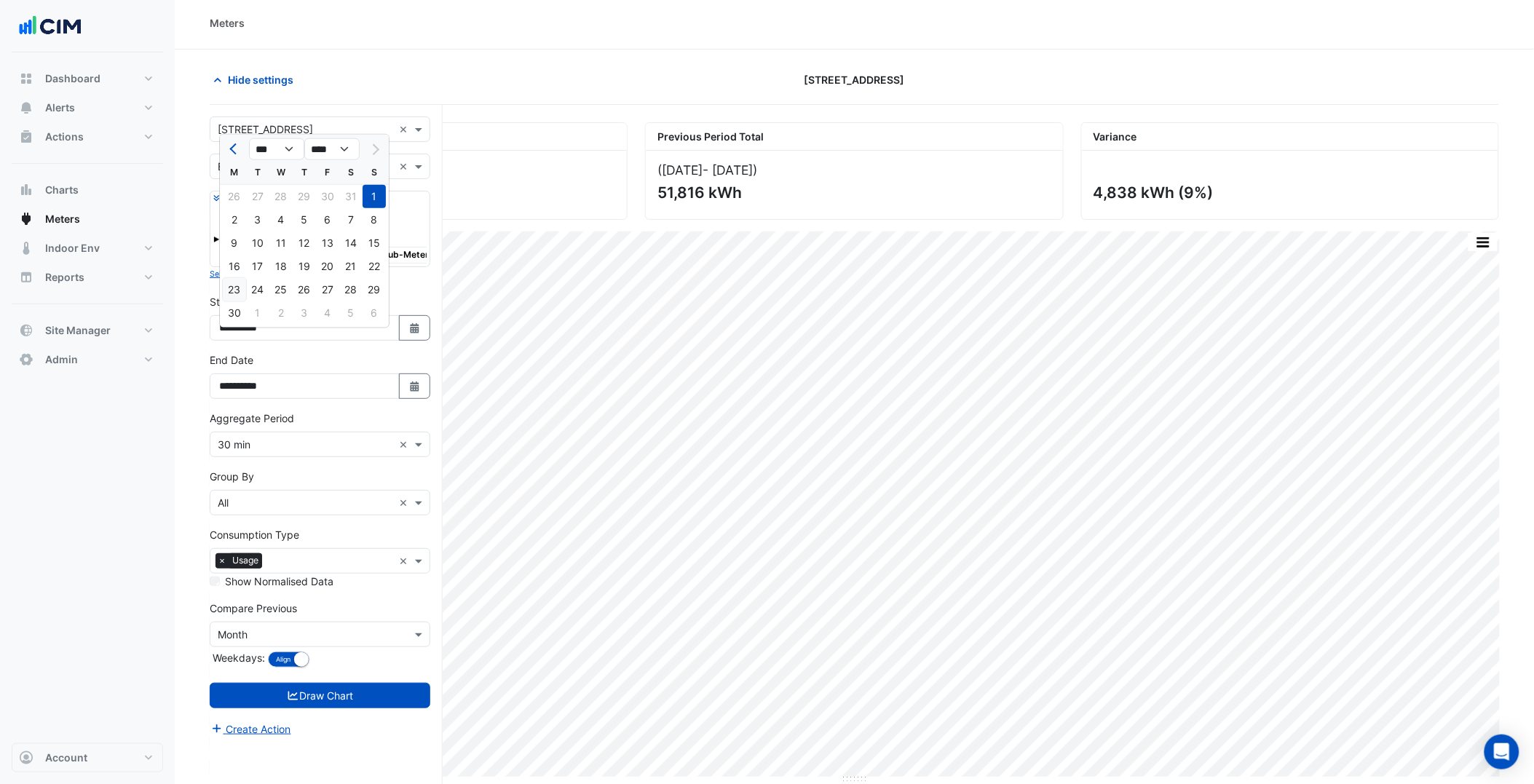
click at [236, 280] on div "23" at bounding box center [235, 289] width 24 height 24
type input "**********"
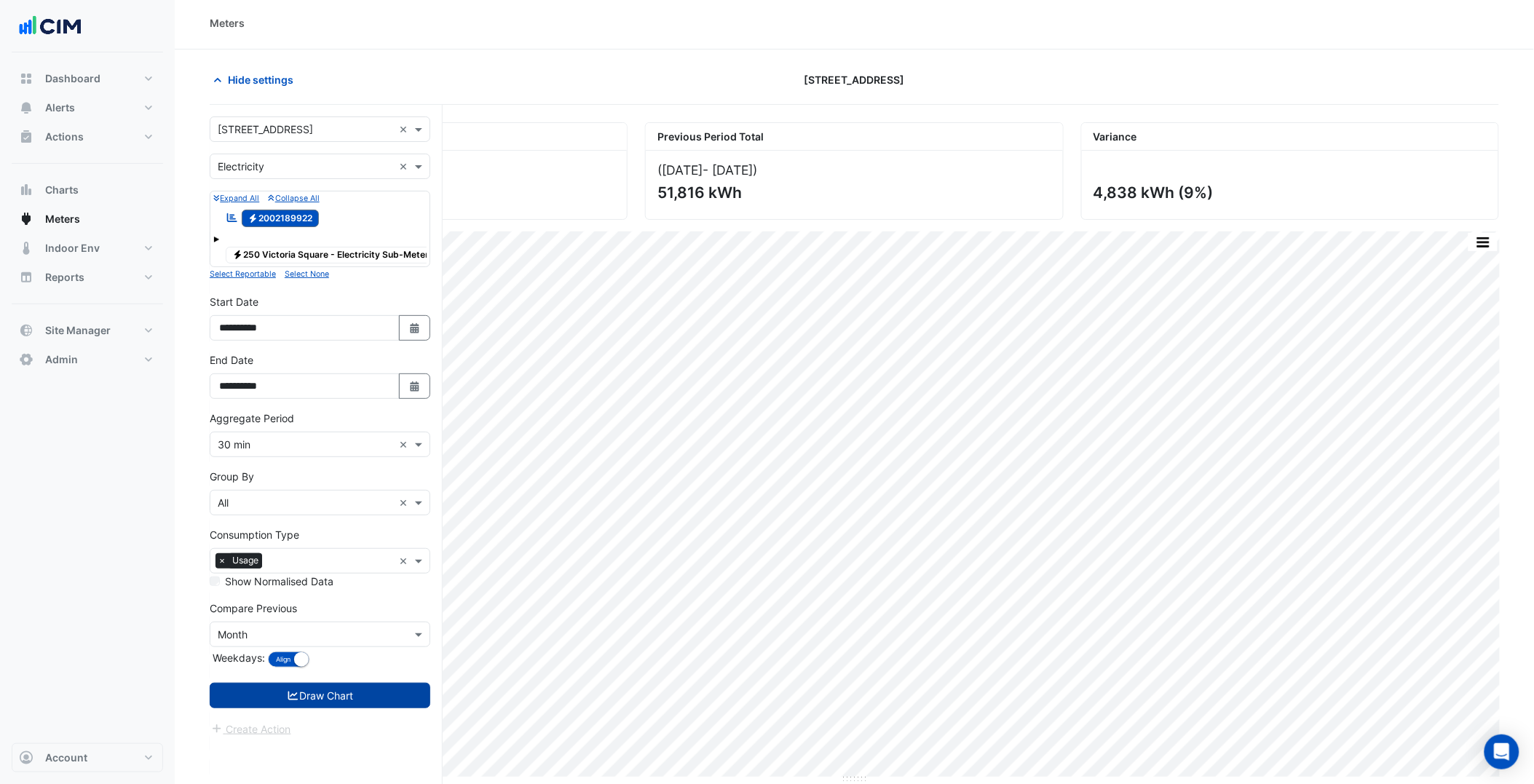
click at [380, 704] on button "Draw Chart" at bounding box center [320, 696] width 221 height 26
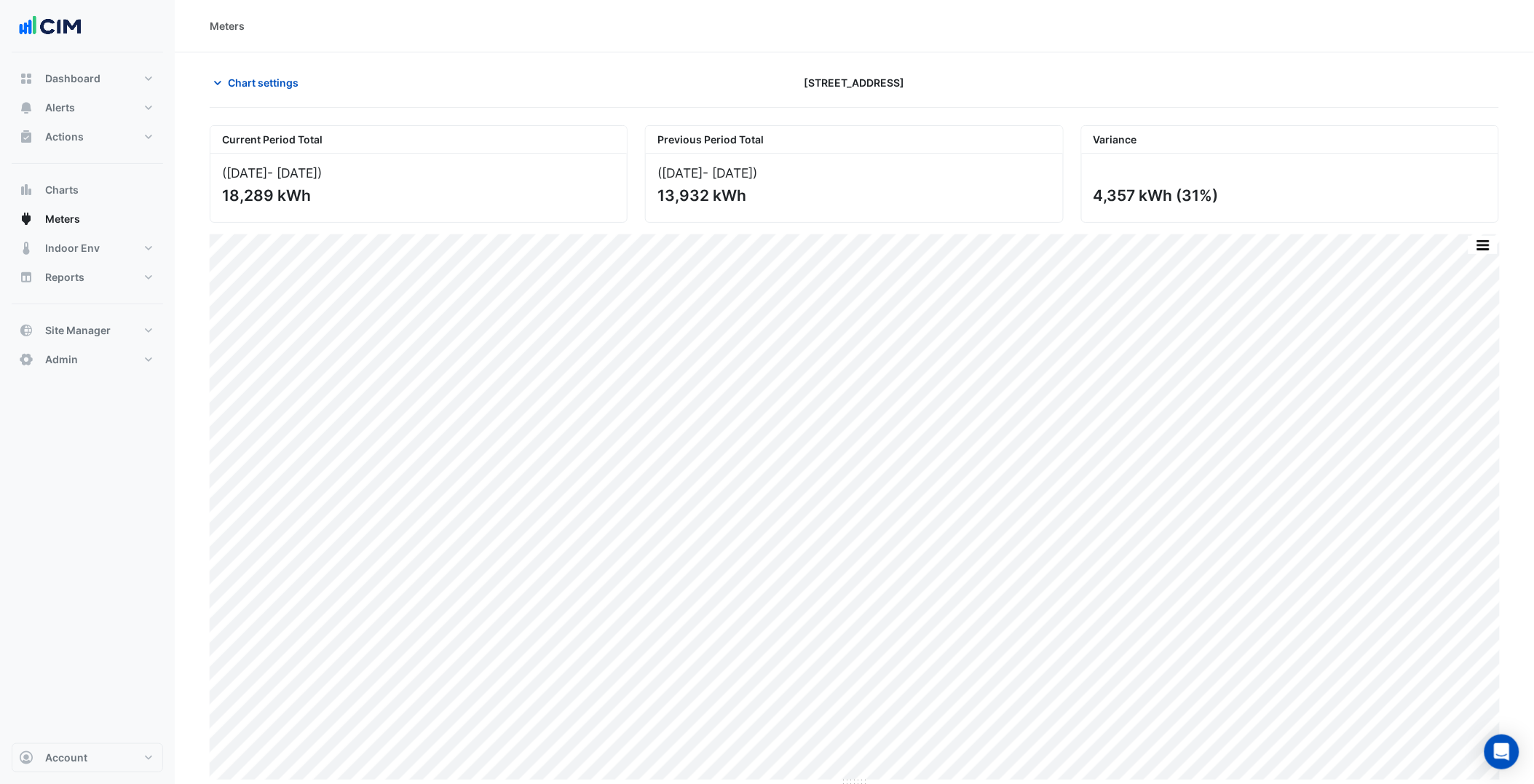
drag, startPoint x: 229, startPoint y: 171, endPoint x: 364, endPoint y: 168, distance: 135.0
click at [365, 168] on div "([DATE] - [DATE] )" at bounding box center [418, 173] width 394 height 16
drag, startPoint x: 364, startPoint y: 168, endPoint x: 611, endPoint y: 162, distance: 247.1
click at [610, 162] on div "([DATE] - [DATE] ) 18,289 kWh" at bounding box center [418, 188] width 416 height 69
drag, startPoint x: 661, startPoint y: 170, endPoint x: 804, endPoint y: 177, distance: 143.2
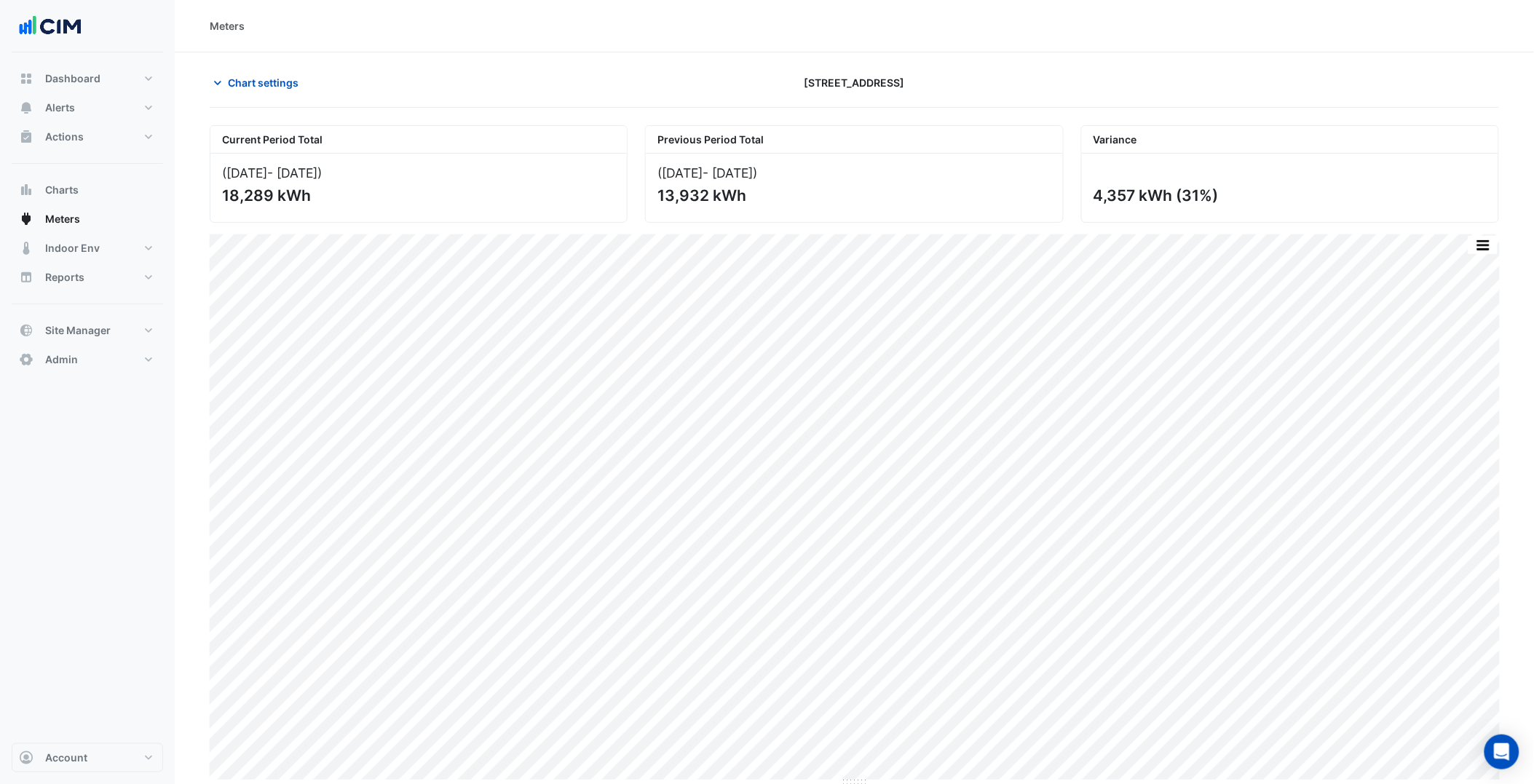
click at [804, 177] on div "([DATE] - [DATE] )" at bounding box center [854, 173] width 394 height 16
drag, startPoint x: 804, startPoint y: 177, endPoint x: 832, endPoint y: 202, distance: 37.5
click at [832, 202] on div "13,932 kWh" at bounding box center [853, 195] width 391 height 19
drag, startPoint x: 1235, startPoint y: 190, endPoint x: 1087, endPoint y: 182, distance: 148.2
click at [1087, 182] on div "4,357 kWh (31%)" at bounding box center [1291, 188] width 416 height 69
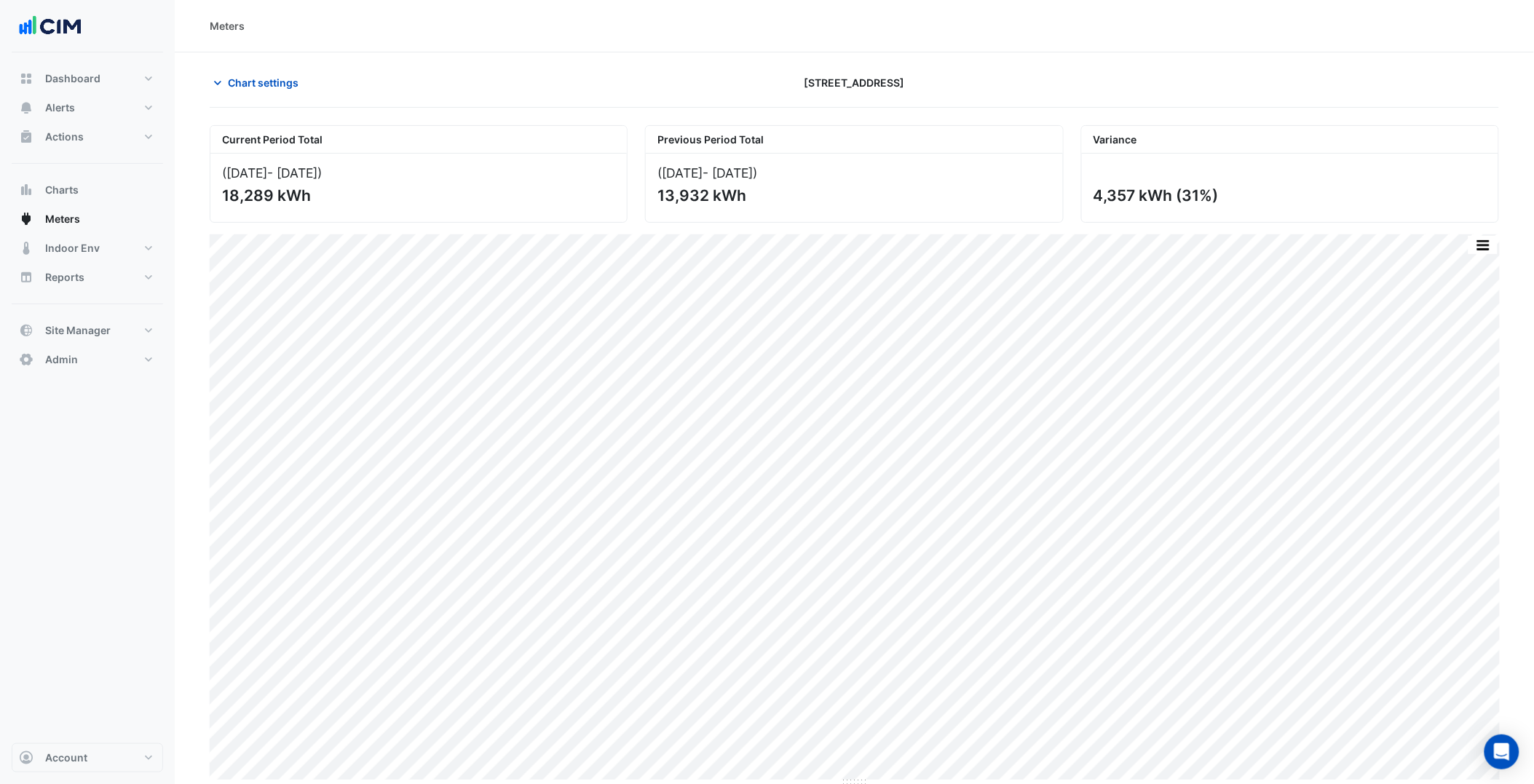
drag, startPoint x: 1087, startPoint y: 182, endPoint x: 1288, endPoint y: 211, distance: 203.1
click at [1288, 211] on div "4,357 kWh (31%)" at bounding box center [1291, 188] width 416 height 69
click at [270, 85] on span "Chart settings" at bounding box center [263, 82] width 71 height 16
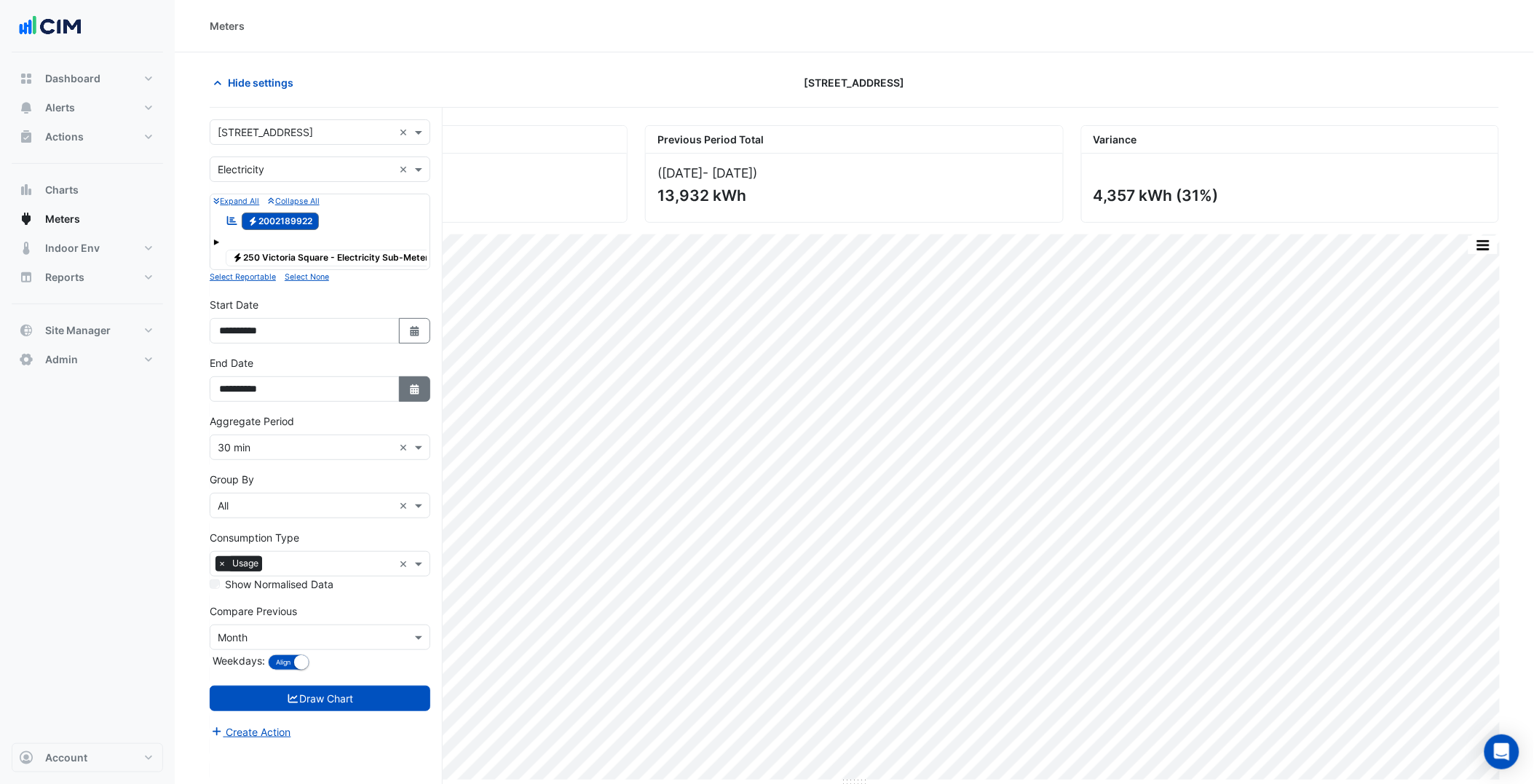
click at [405, 396] on button "Select Date" at bounding box center [415, 390] width 32 height 26
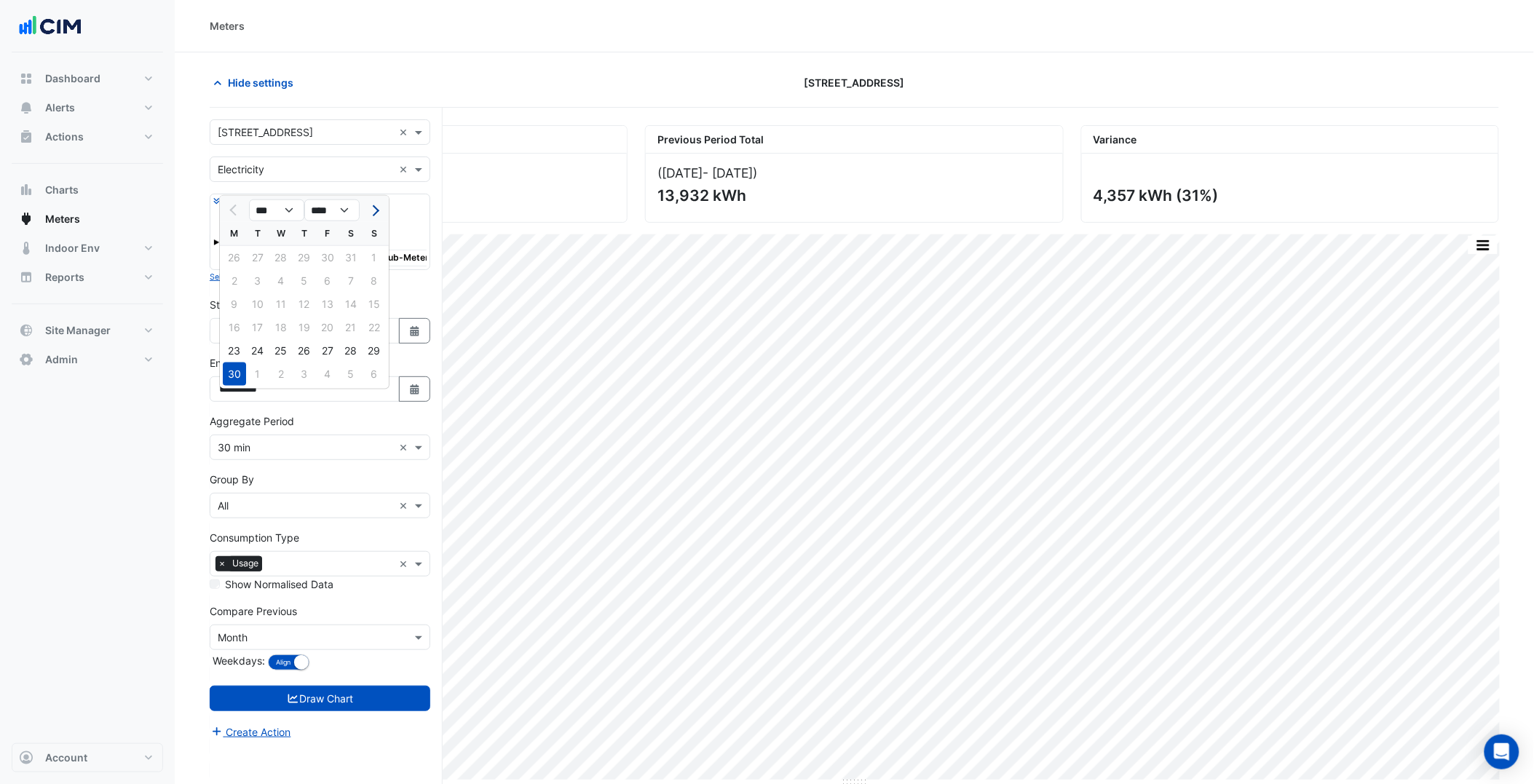
click at [373, 210] on span "Next month" at bounding box center [373, 210] width 11 height 11
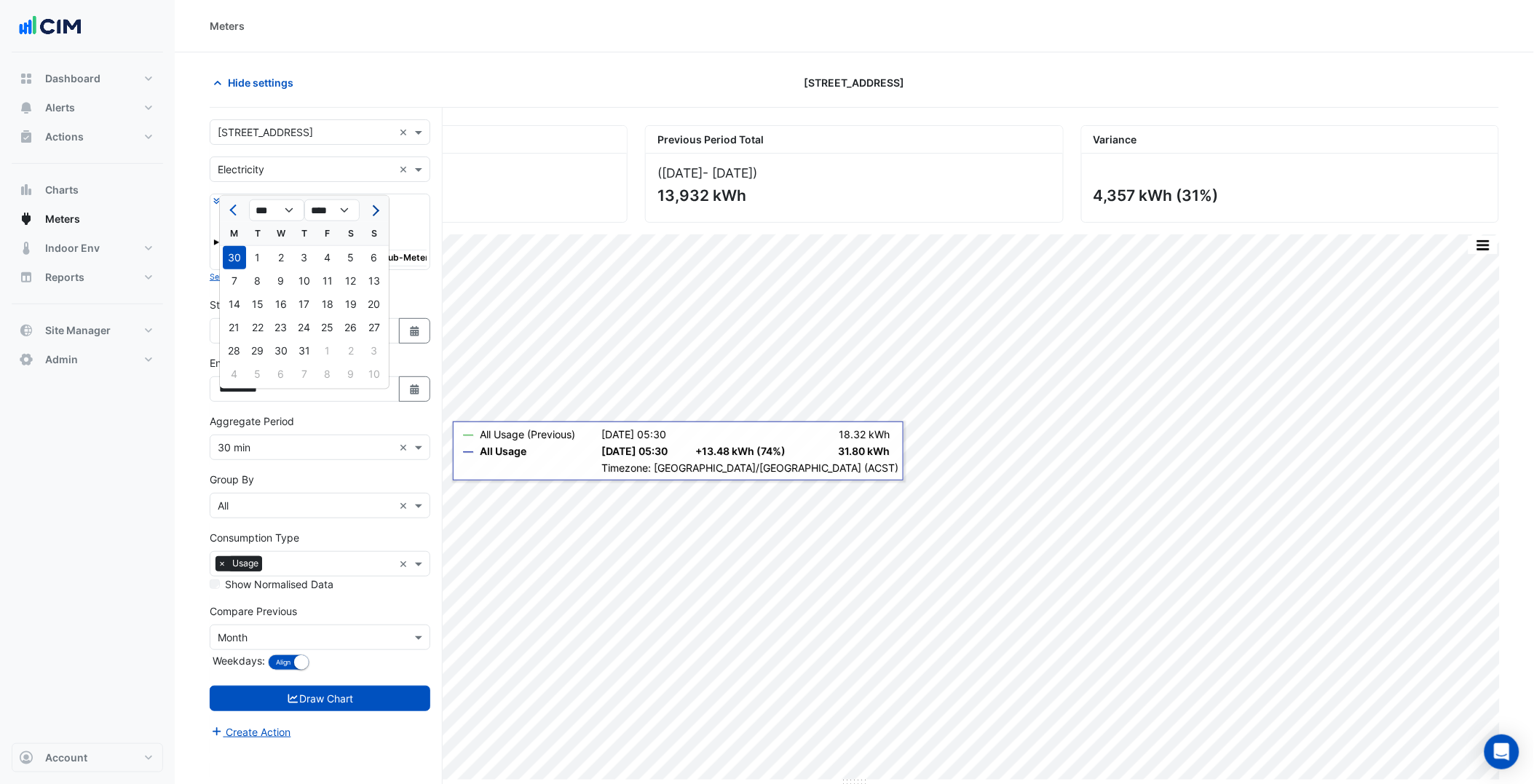
click at [368, 207] on button "Next month" at bounding box center [374, 211] width 18 height 24
select select "*"
click at [205, 476] on section "Hide settings [STREET_ADDRESS] Current Period Total ([DATE] - [DATE] ) 18,289 k…" at bounding box center [854, 445] width 1359 height 787
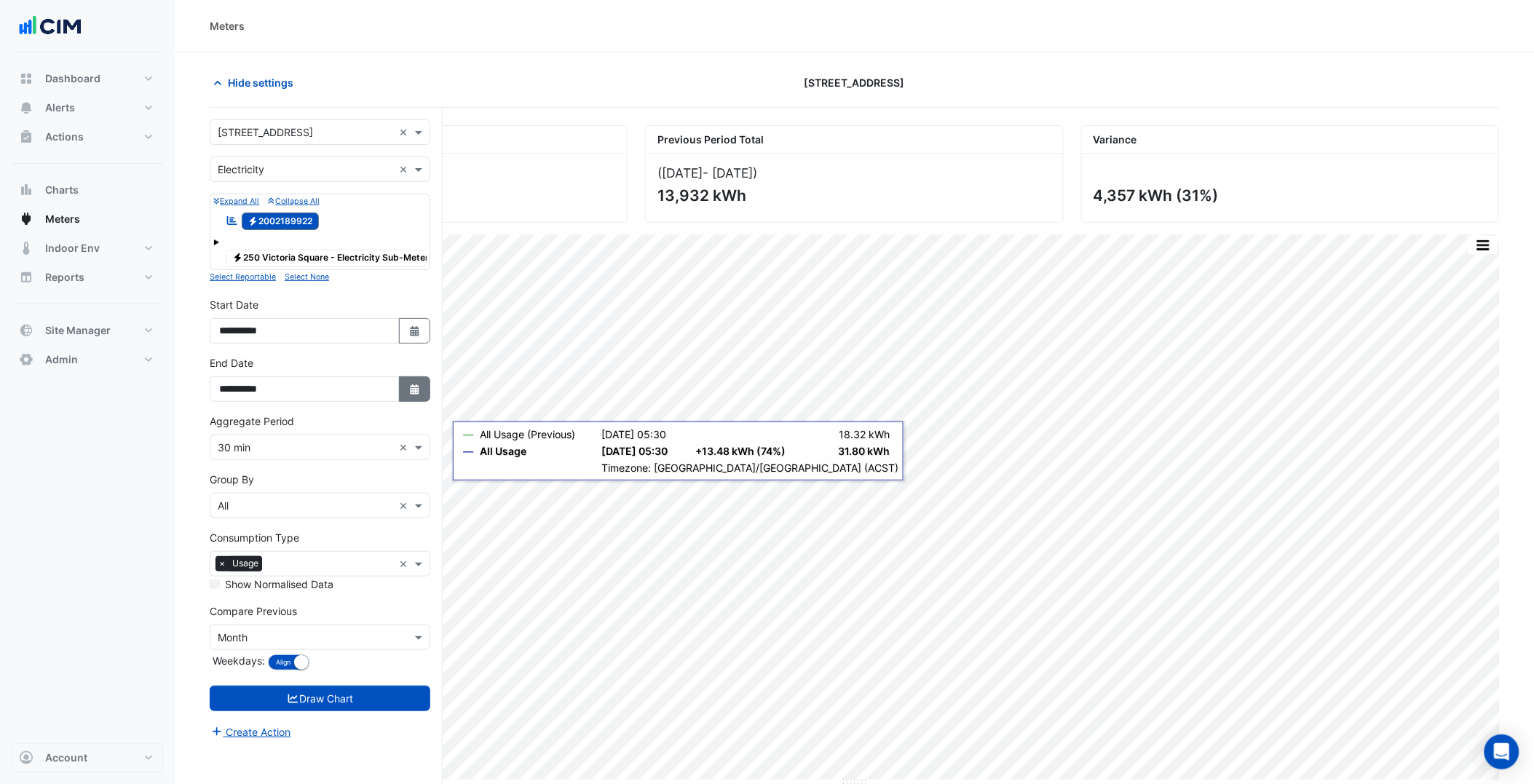
click at [424, 396] on button "Select Date" at bounding box center [415, 390] width 32 height 26
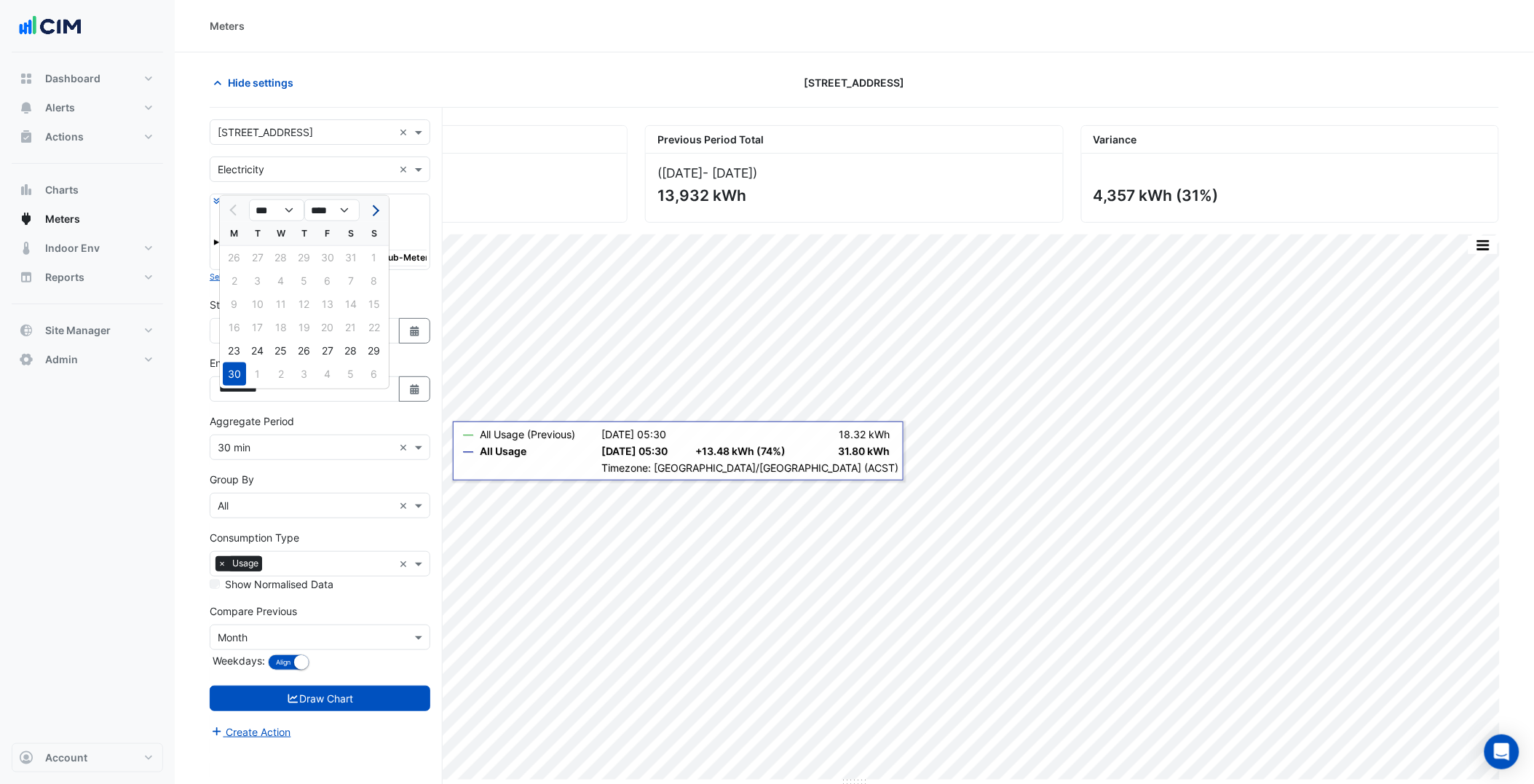
click at [372, 213] on span "Next month" at bounding box center [373, 210] width 11 height 11
select select "*"
click at [416, 337] on icon "button" at bounding box center [414, 331] width 9 height 10
select select "*"
select select "****"
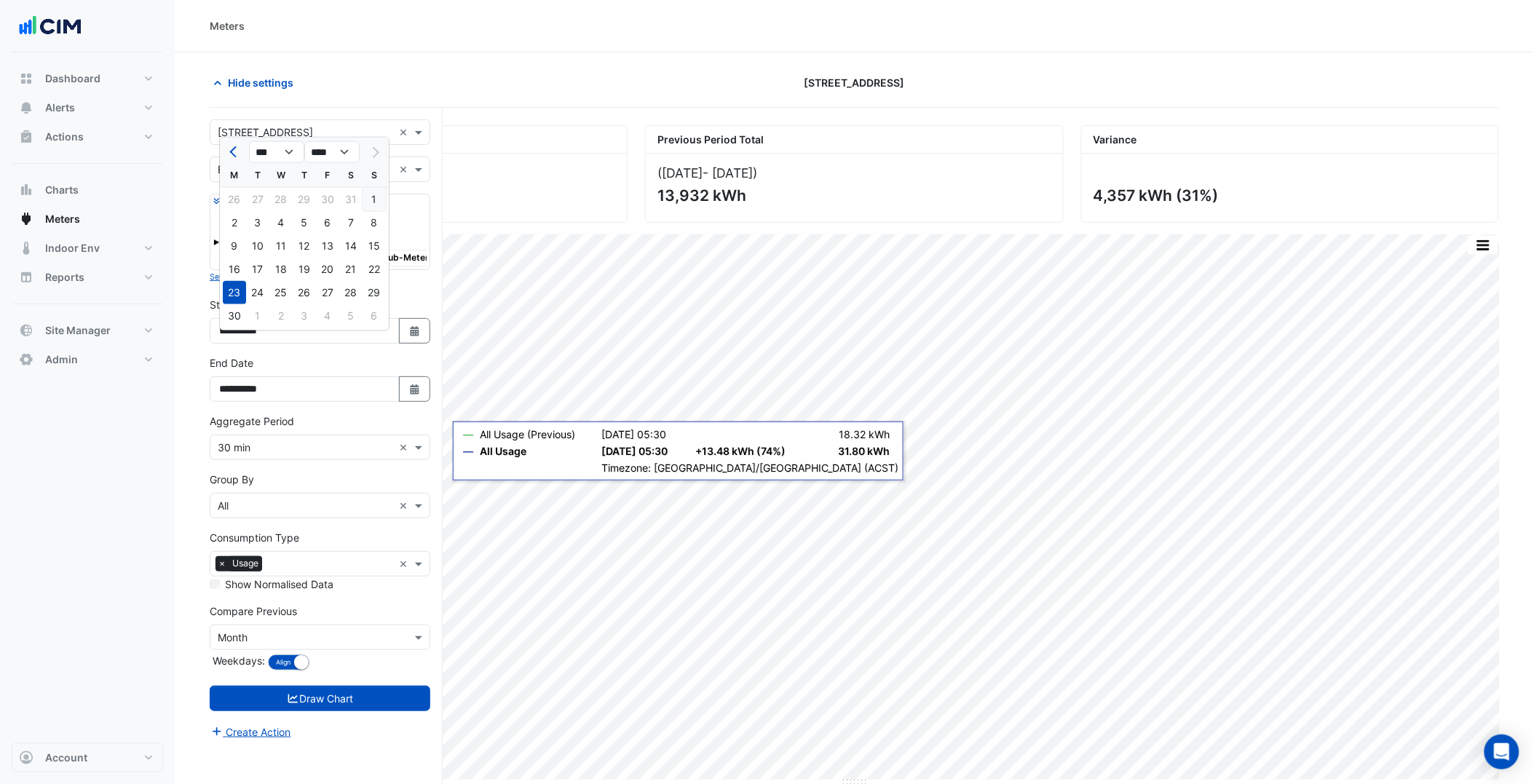
click at [375, 202] on div "1" at bounding box center [374, 199] width 24 height 24
type input "**********"
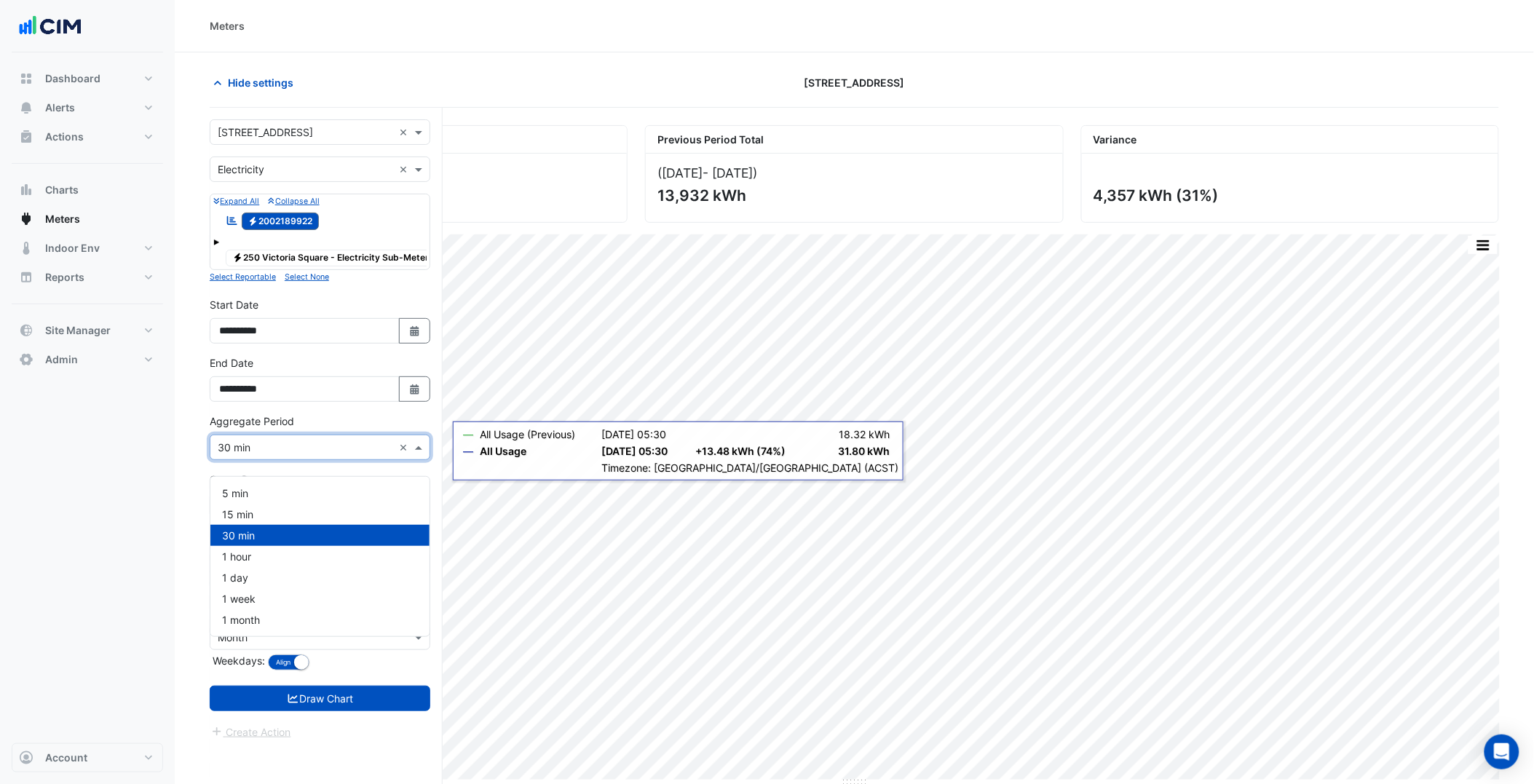
click at [306, 455] on input "text" at bounding box center [305, 448] width 176 height 16
click at [181, 600] on section "Hide settings [STREET_ADDRESS] Current Period Total ([DATE] - [DATE] ) 18,289 k…" at bounding box center [854, 445] width 1359 height 787
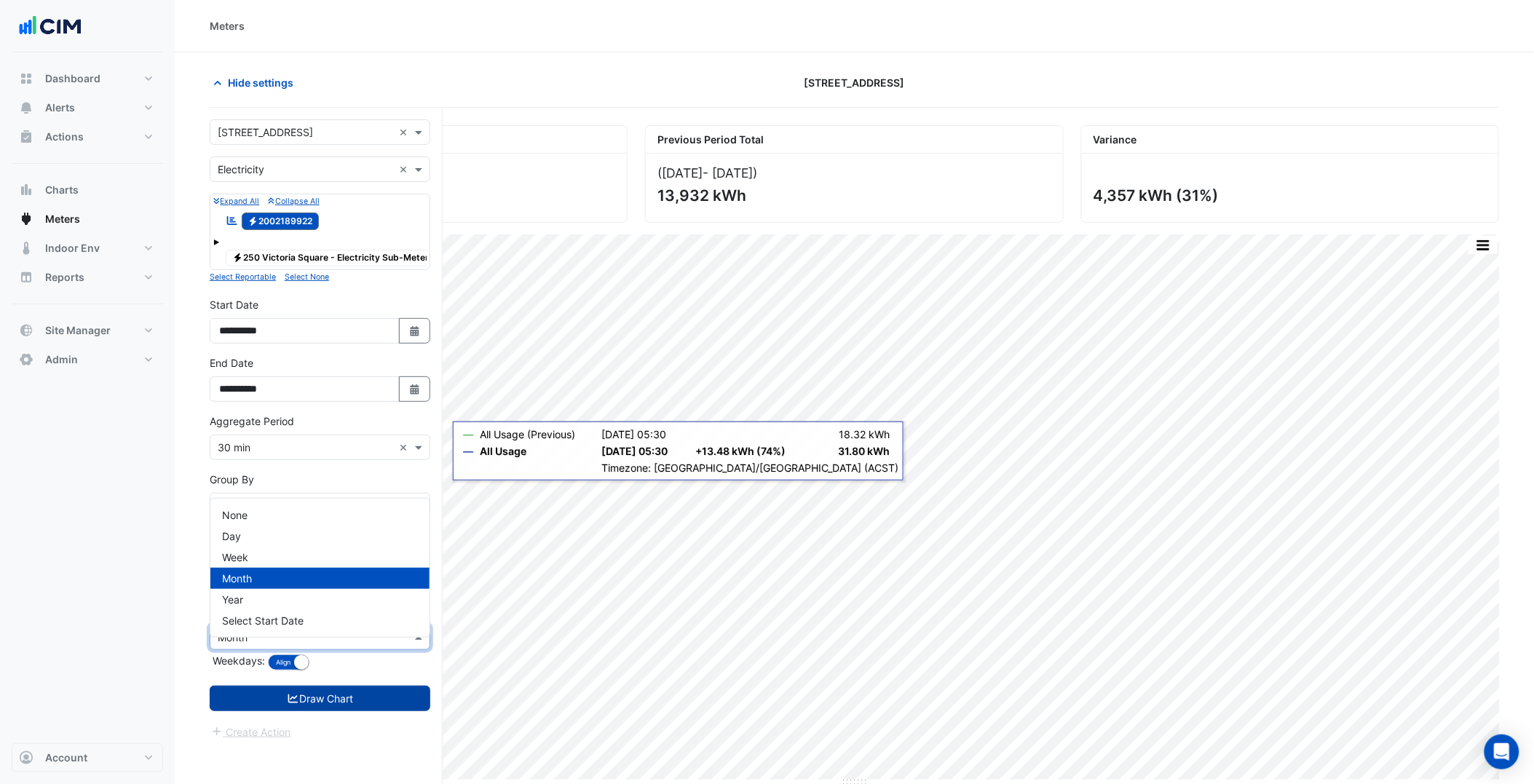
drag, startPoint x: 281, startPoint y: 651, endPoint x: 301, endPoint y: 724, distance: 75.7
click at [281, 646] on input "text" at bounding box center [305, 639] width 176 height 16
click at [237, 601] on span "Year" at bounding box center [233, 600] width 22 height 13
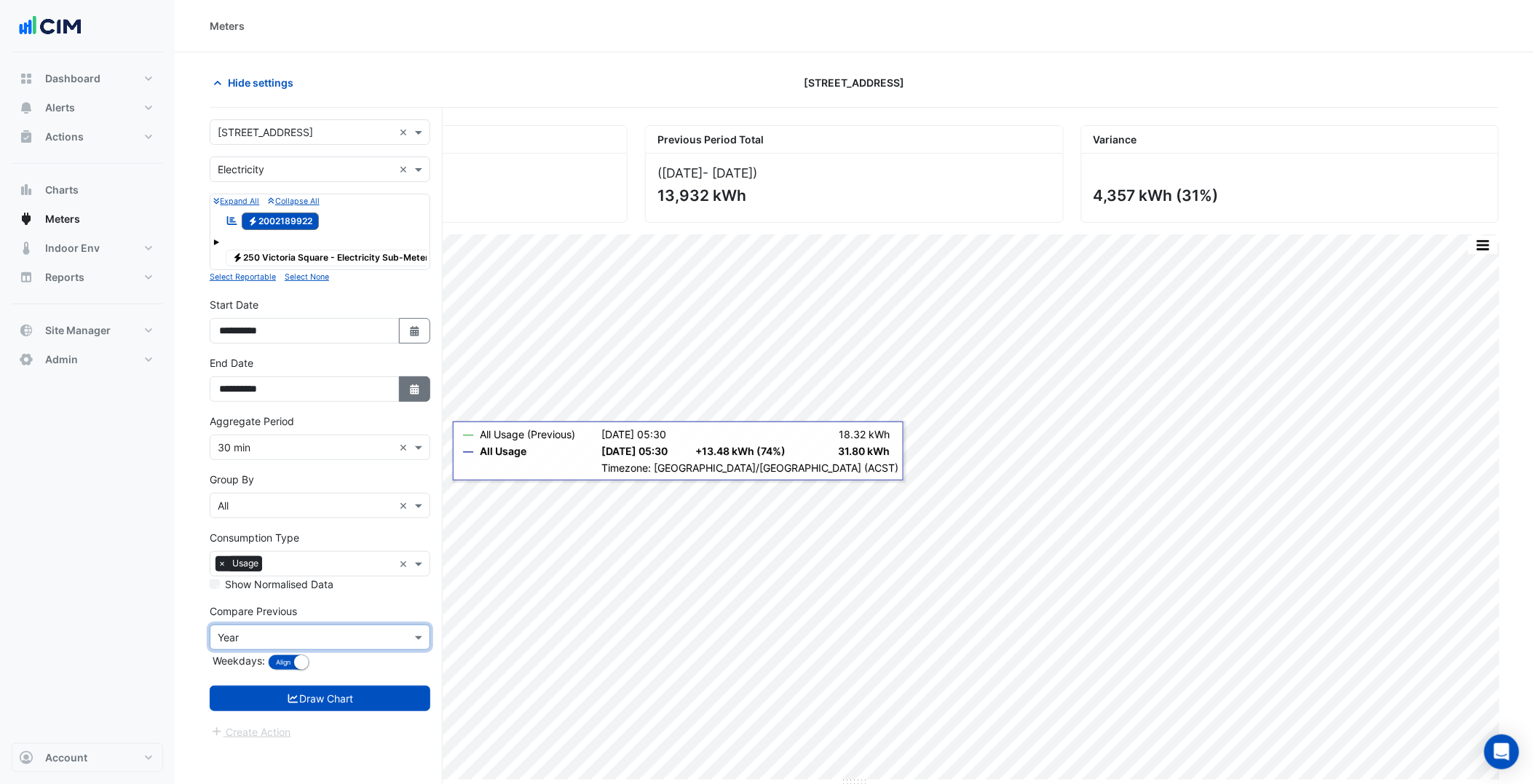
click at [415, 394] on icon "button" at bounding box center [414, 390] width 9 height 10
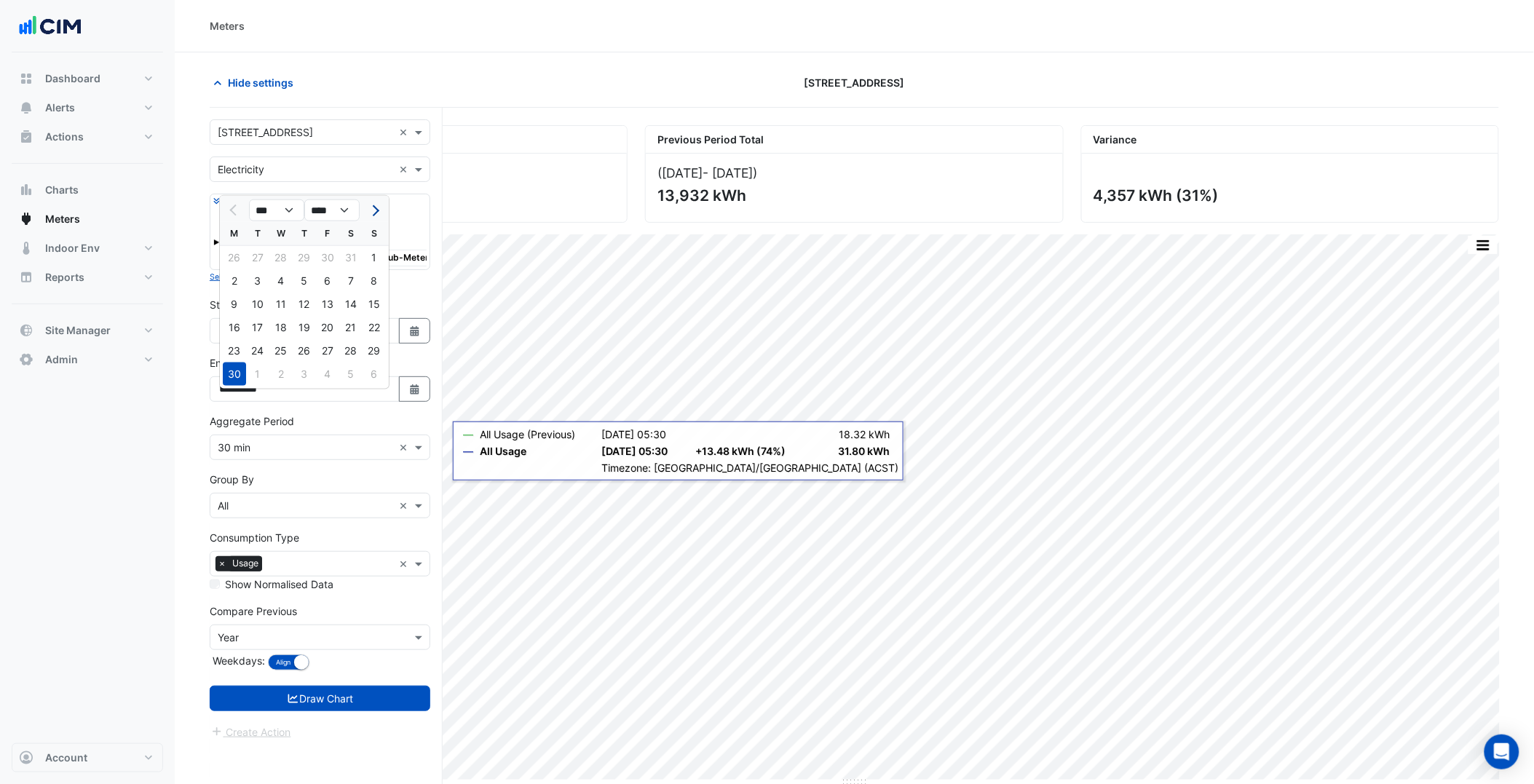
click at [377, 201] on button "Next month" at bounding box center [374, 211] width 18 height 24
select select "*"
drag, startPoint x: 367, startPoint y: 355, endPoint x: 366, endPoint y: 382, distance: 27.0
click at [367, 354] on div "31" at bounding box center [374, 351] width 24 height 24
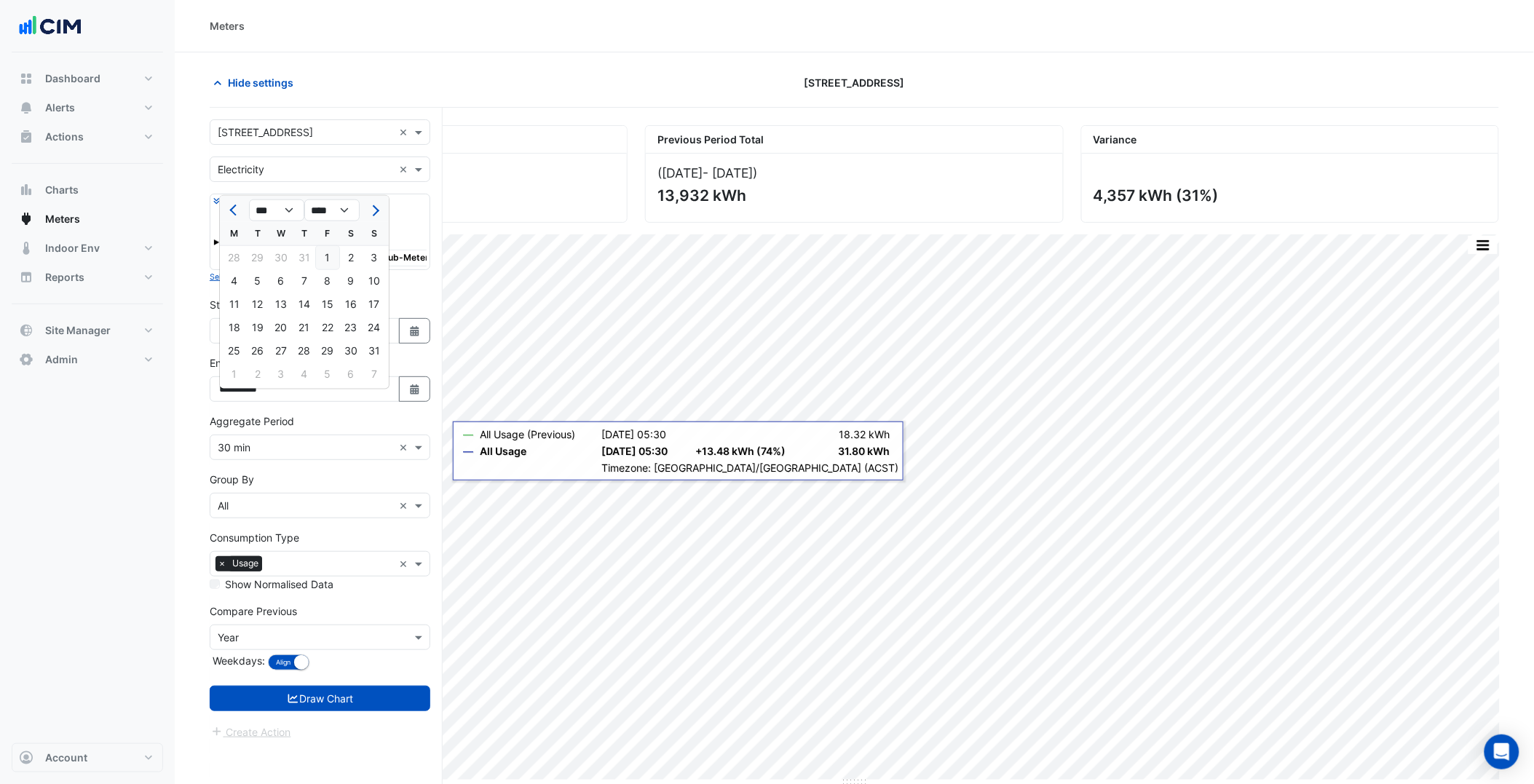
type input "**********"
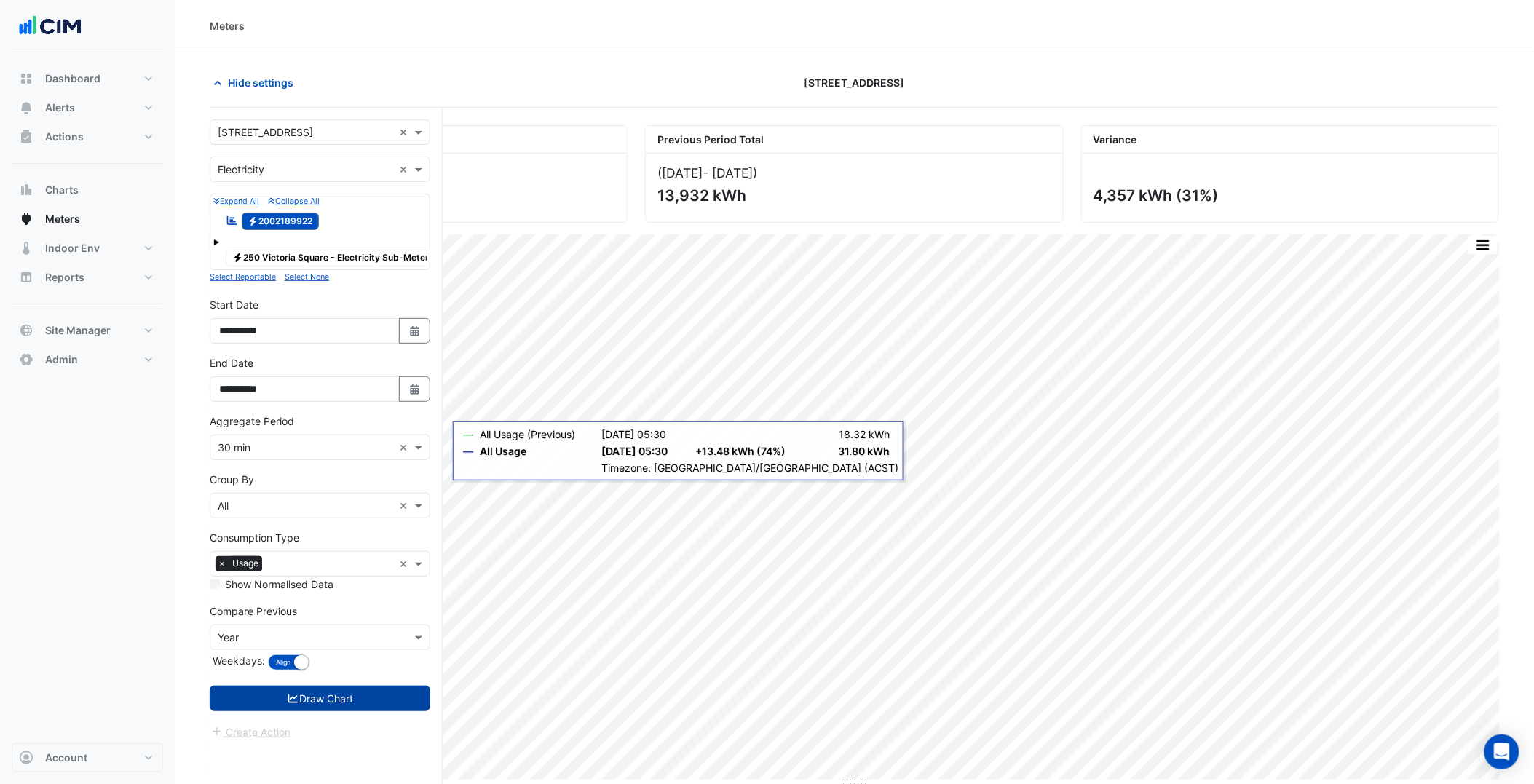
click at [353, 711] on button "Draw Chart" at bounding box center [320, 699] width 221 height 26
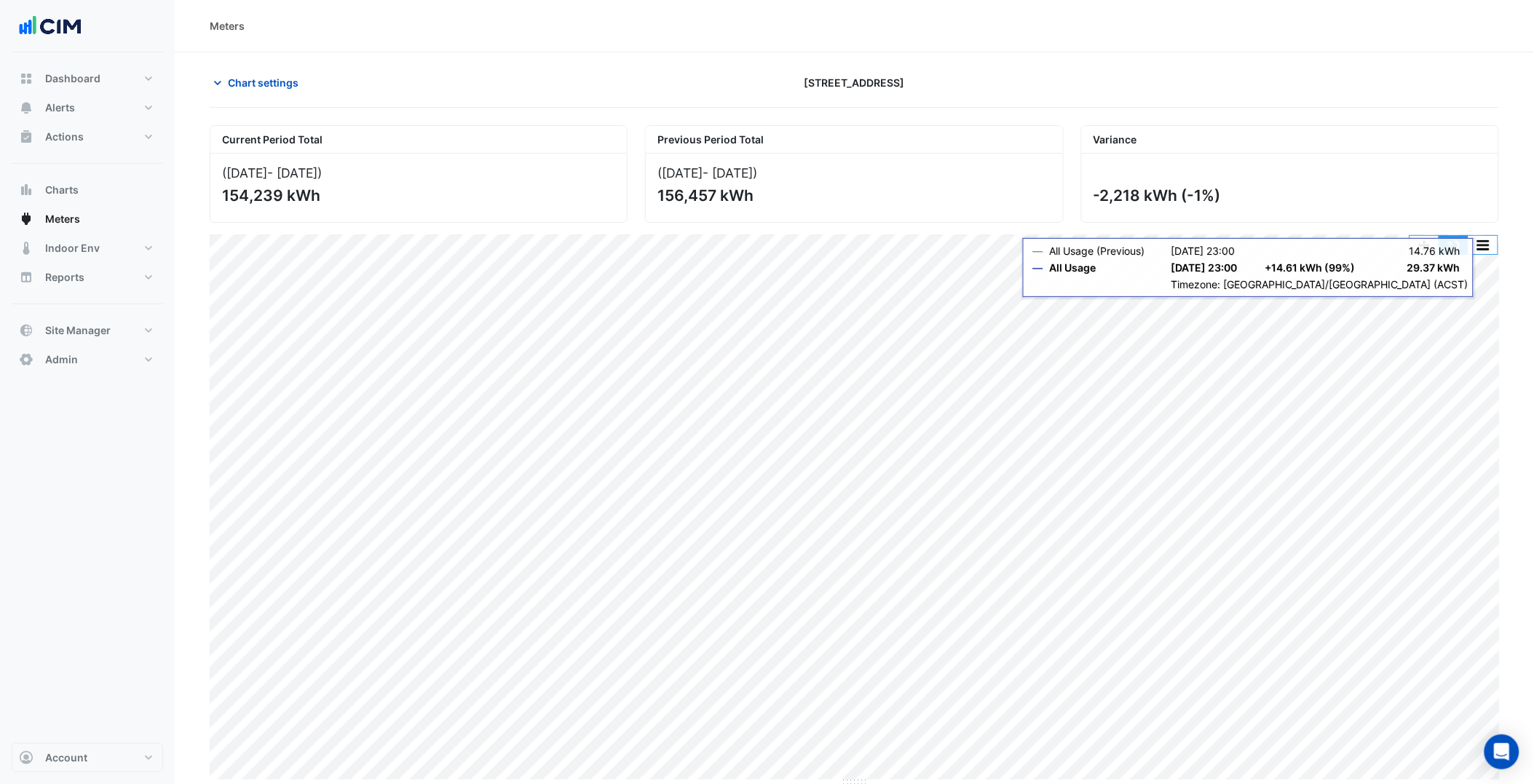
click at [1459, 246] on button "button" at bounding box center [1455, 244] width 29 height 19
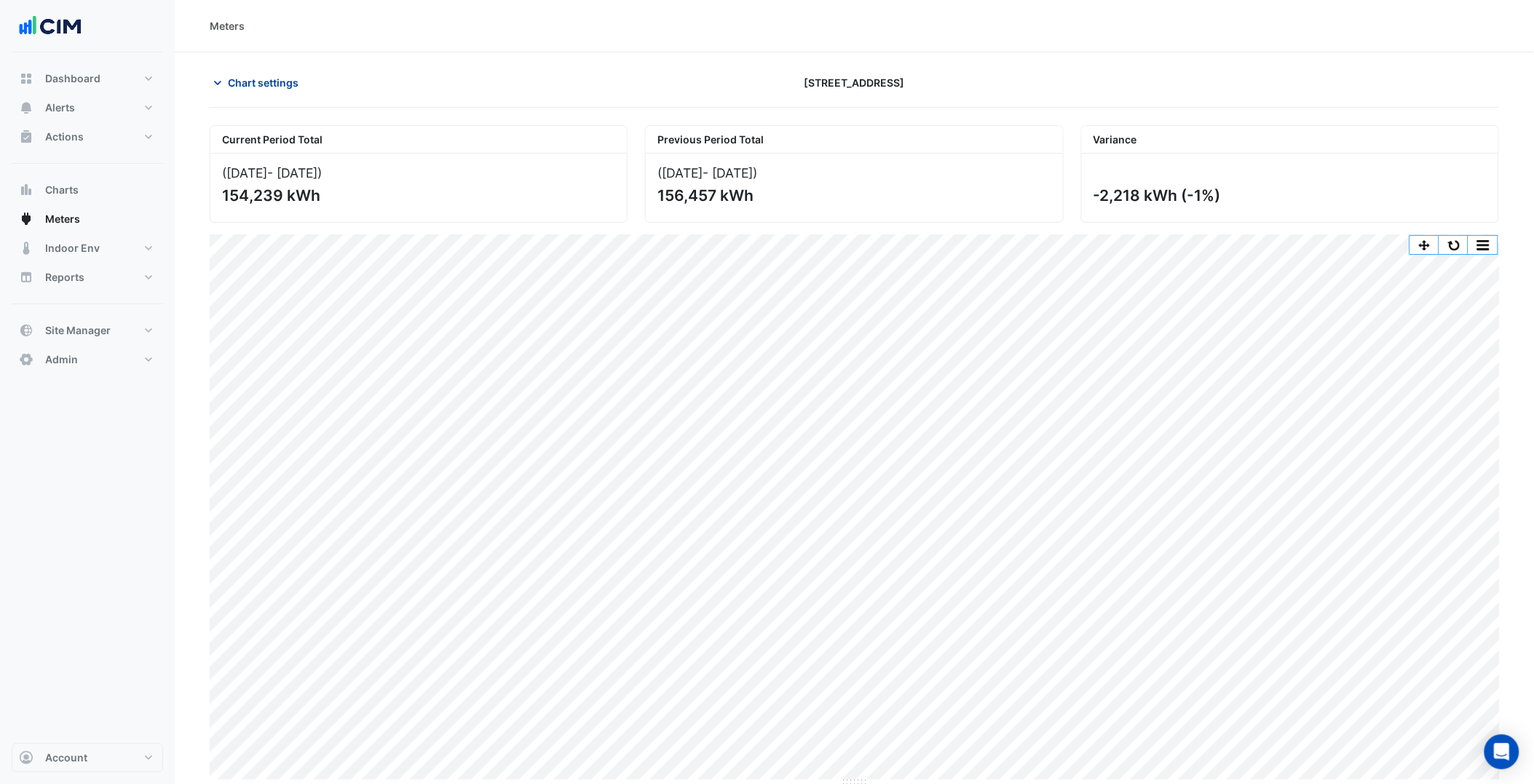
click at [265, 78] on span "Chart settings" at bounding box center [263, 82] width 71 height 16
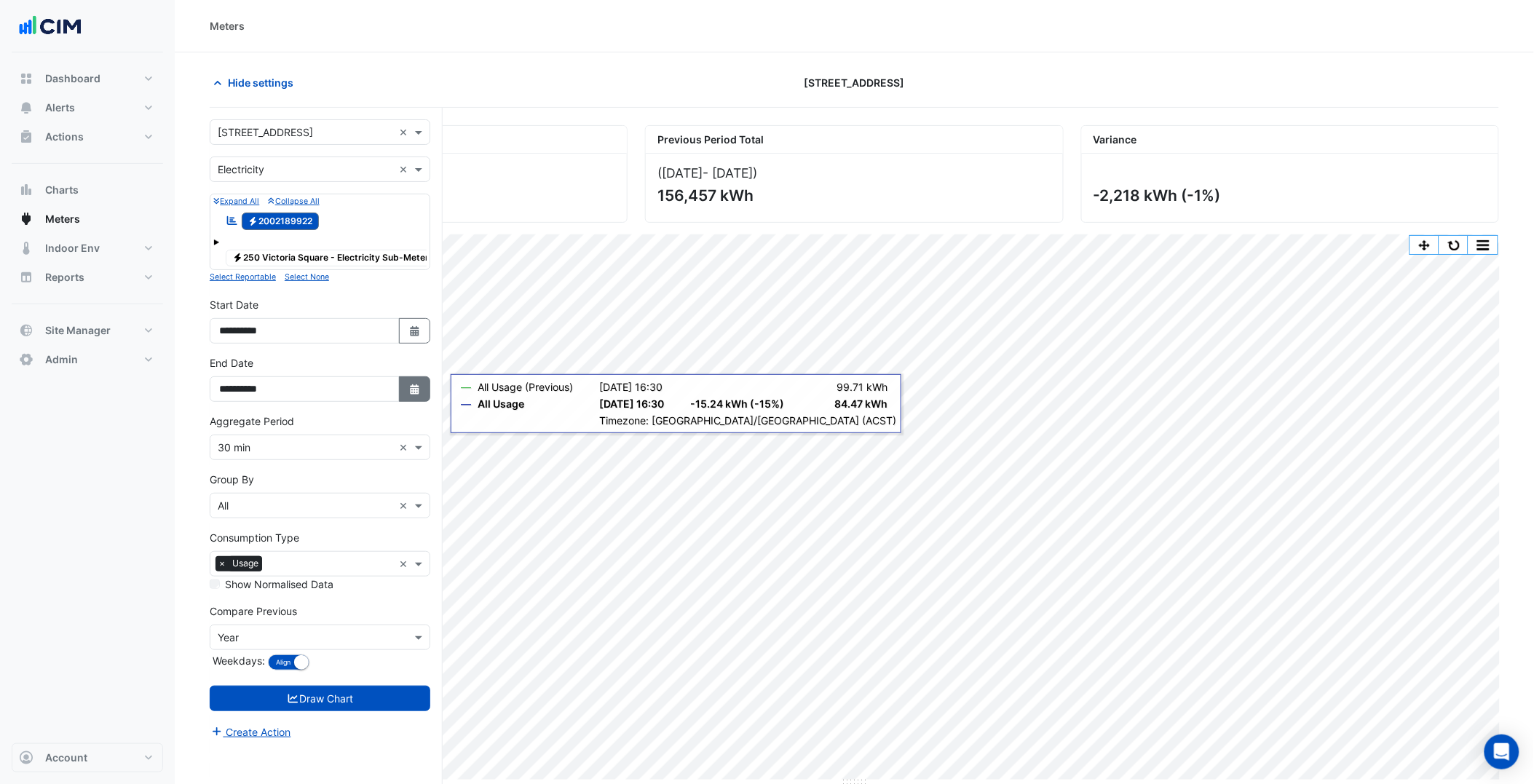
click at [413, 394] on icon "Select Date" at bounding box center [414, 390] width 13 height 10
select select "*"
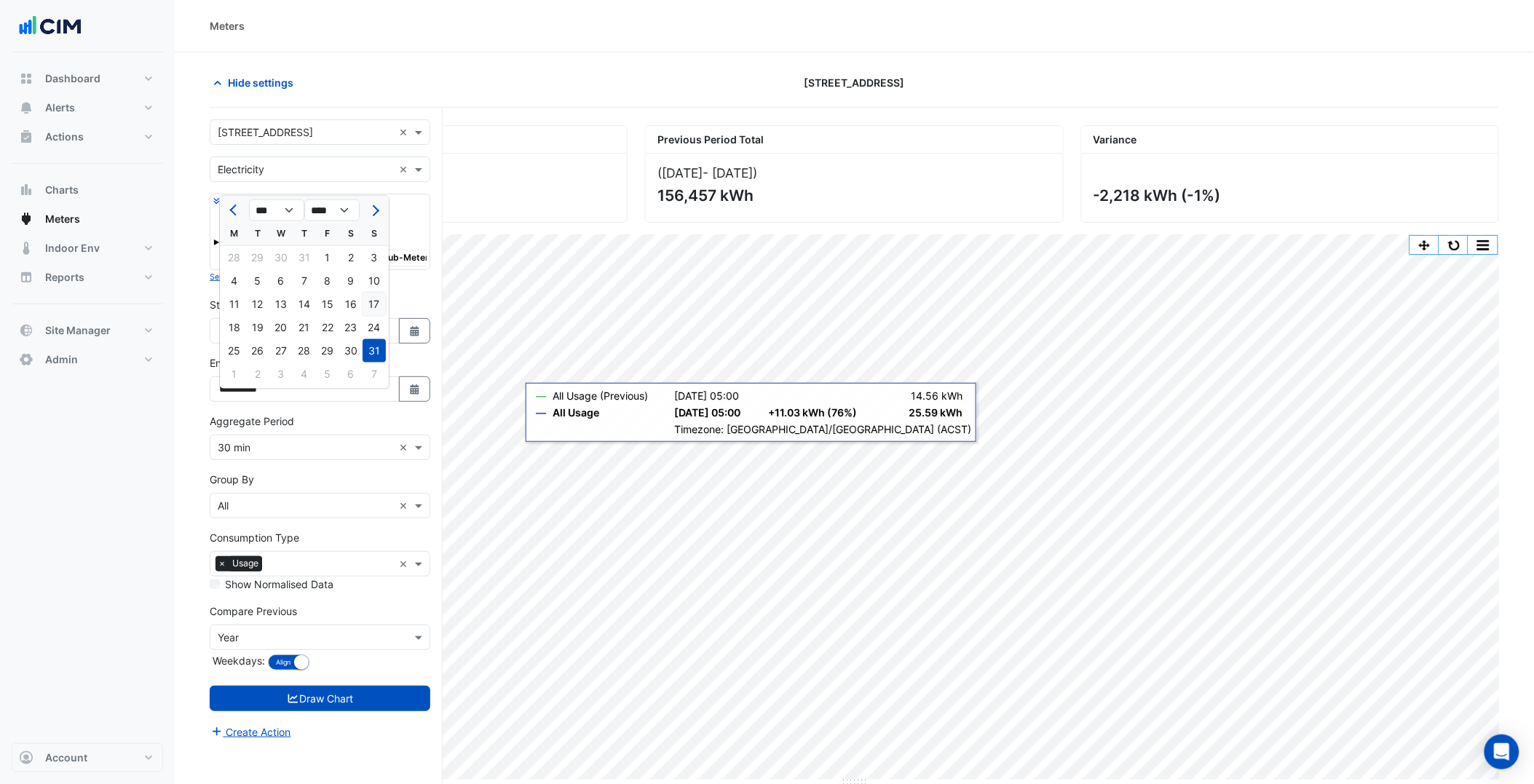
click at [375, 300] on div "17" at bounding box center [374, 304] width 24 height 24
type input "**********"
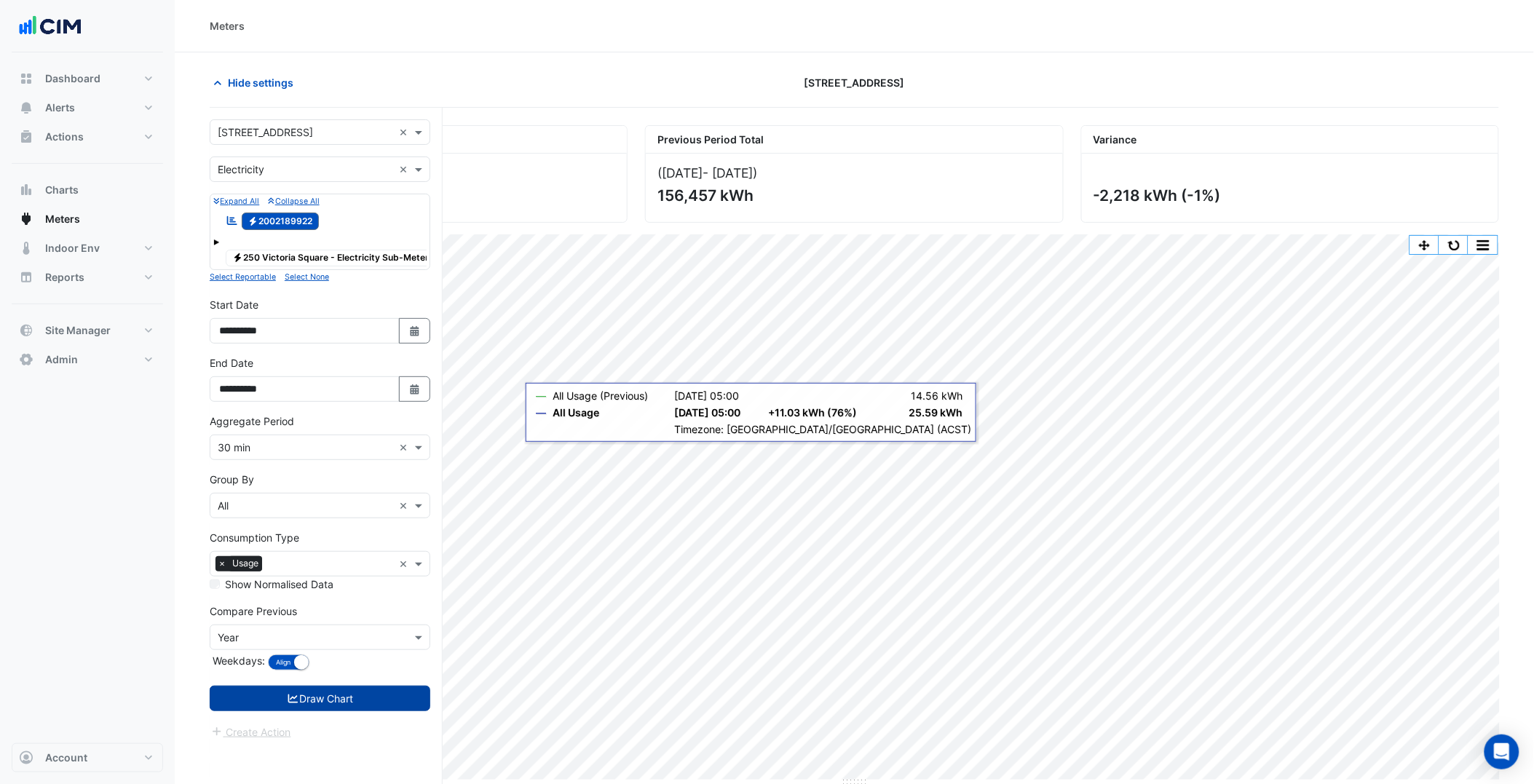
click at [353, 705] on button "Draw Chart" at bounding box center [320, 699] width 221 height 26
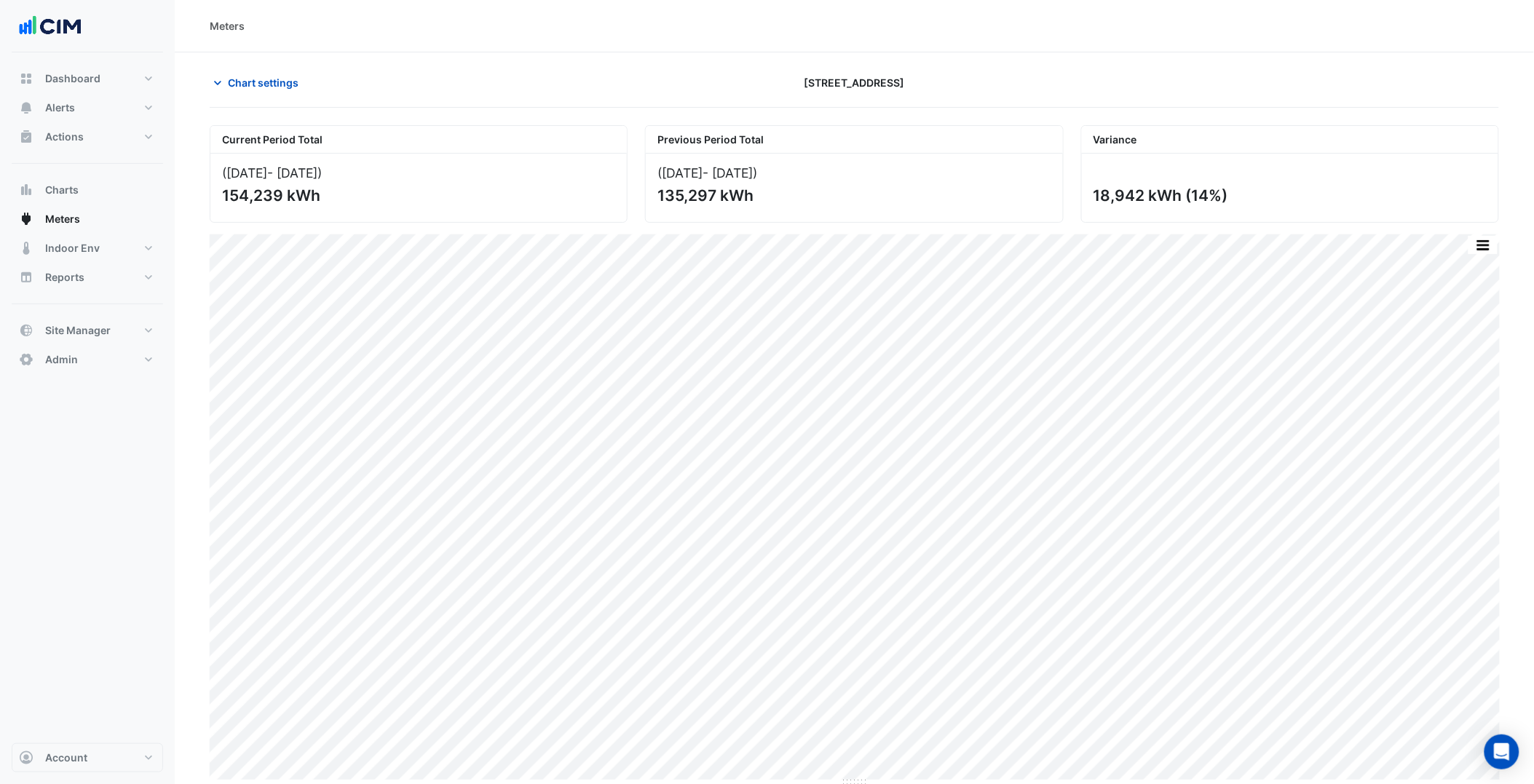
scroll to position [3, 0]
click at [1460, 235] on button "button" at bounding box center [1455, 241] width 29 height 19
click at [1457, 236] on button "button" at bounding box center [1455, 241] width 29 height 19
click at [1460, 238] on button "button" at bounding box center [1455, 241] width 29 height 19
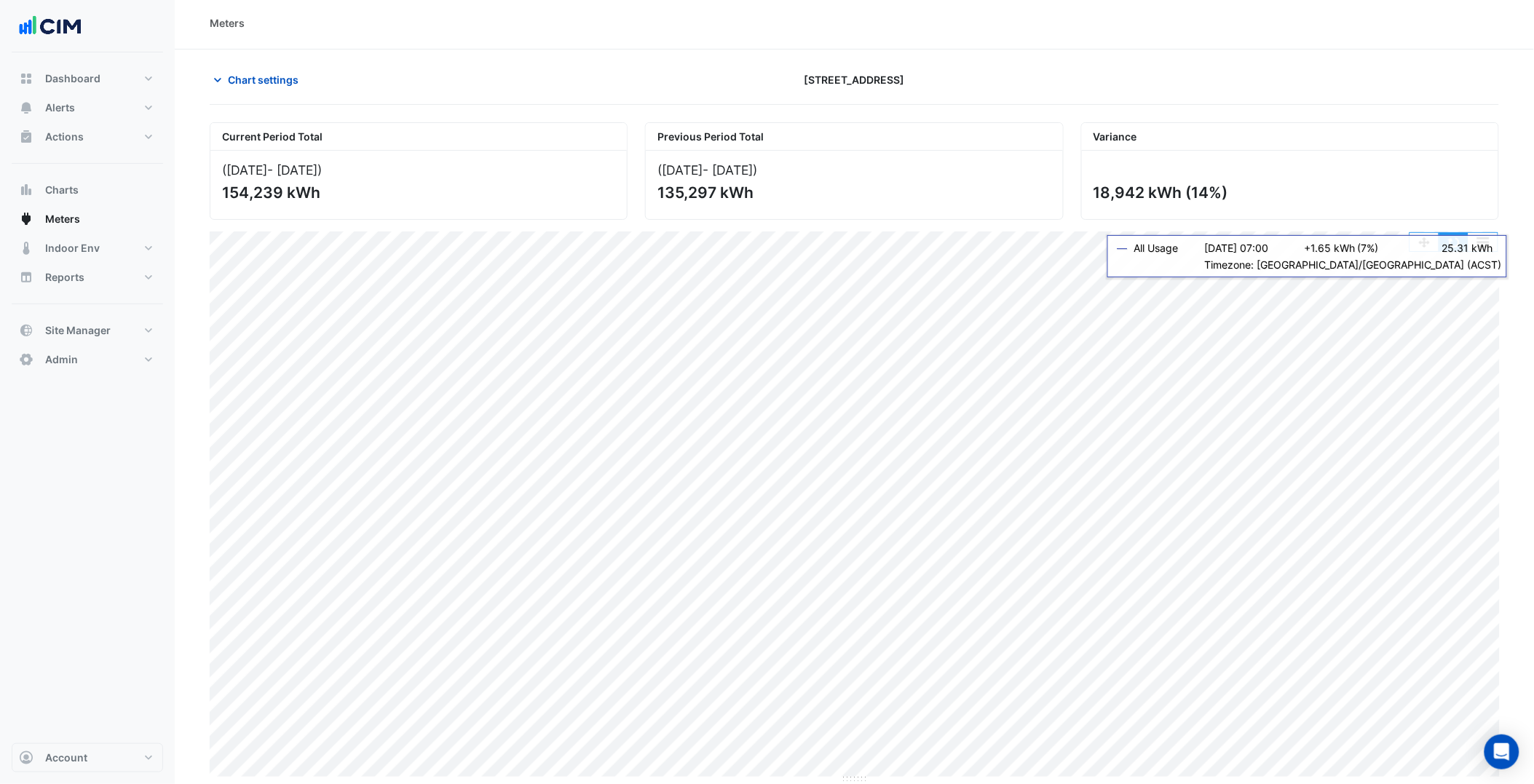
click at [1457, 244] on button "button" at bounding box center [1455, 241] width 29 height 19
click at [1455, 244] on button "button" at bounding box center [1455, 241] width 29 height 19
click at [286, 68] on button "Chart settings" at bounding box center [259, 79] width 98 height 26
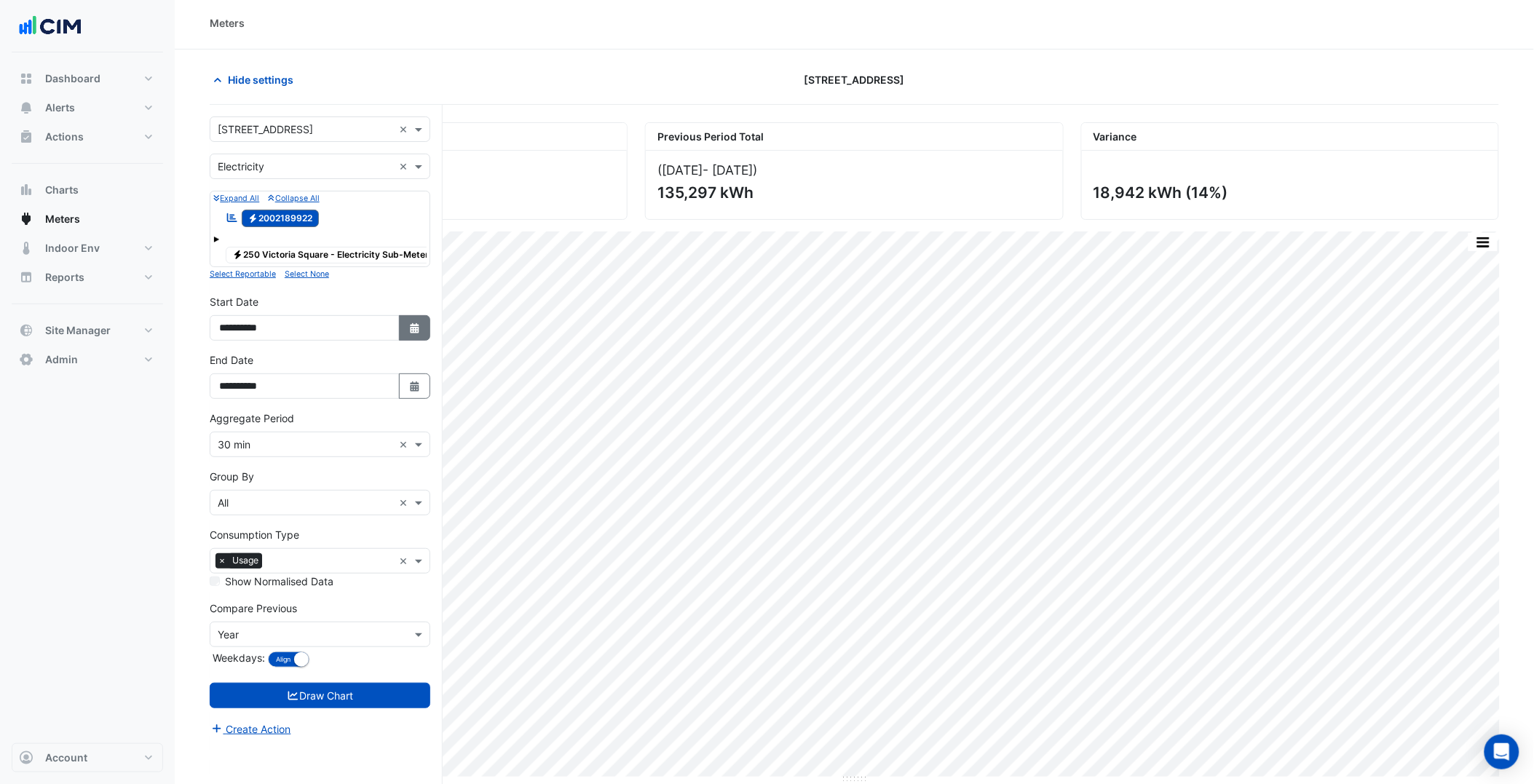
click at [417, 340] on button "Select Date" at bounding box center [415, 328] width 32 height 26
select select "*"
select select "****"
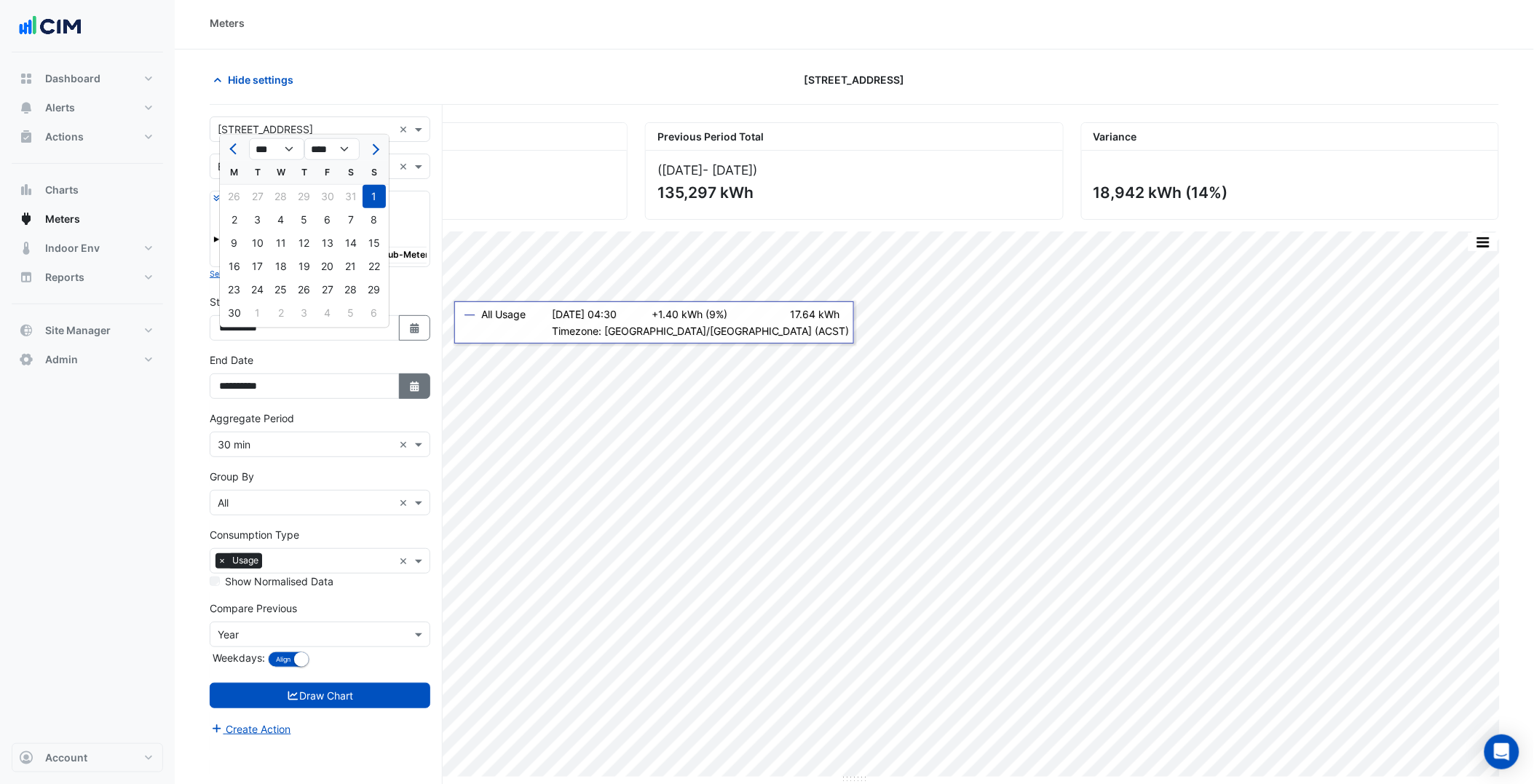
click at [419, 388] on button "Select Date" at bounding box center [415, 387] width 32 height 26
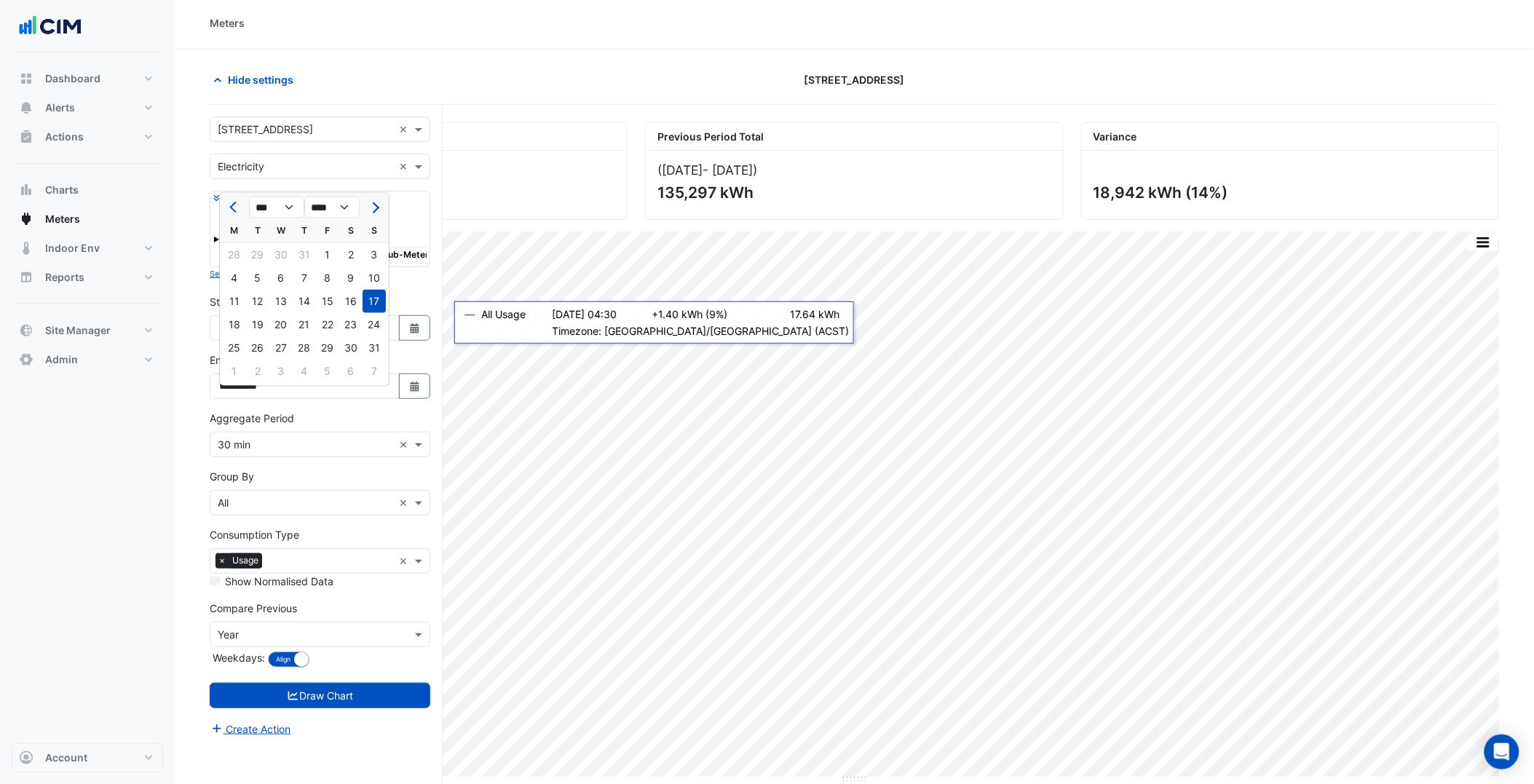
click at [380, 207] on button "Next month" at bounding box center [374, 208] width 18 height 24
click at [236, 206] on span "Previous month" at bounding box center [235, 207] width 11 height 11
click at [230, 202] on button "Previous month" at bounding box center [235, 208] width 18 height 24
select select "*"
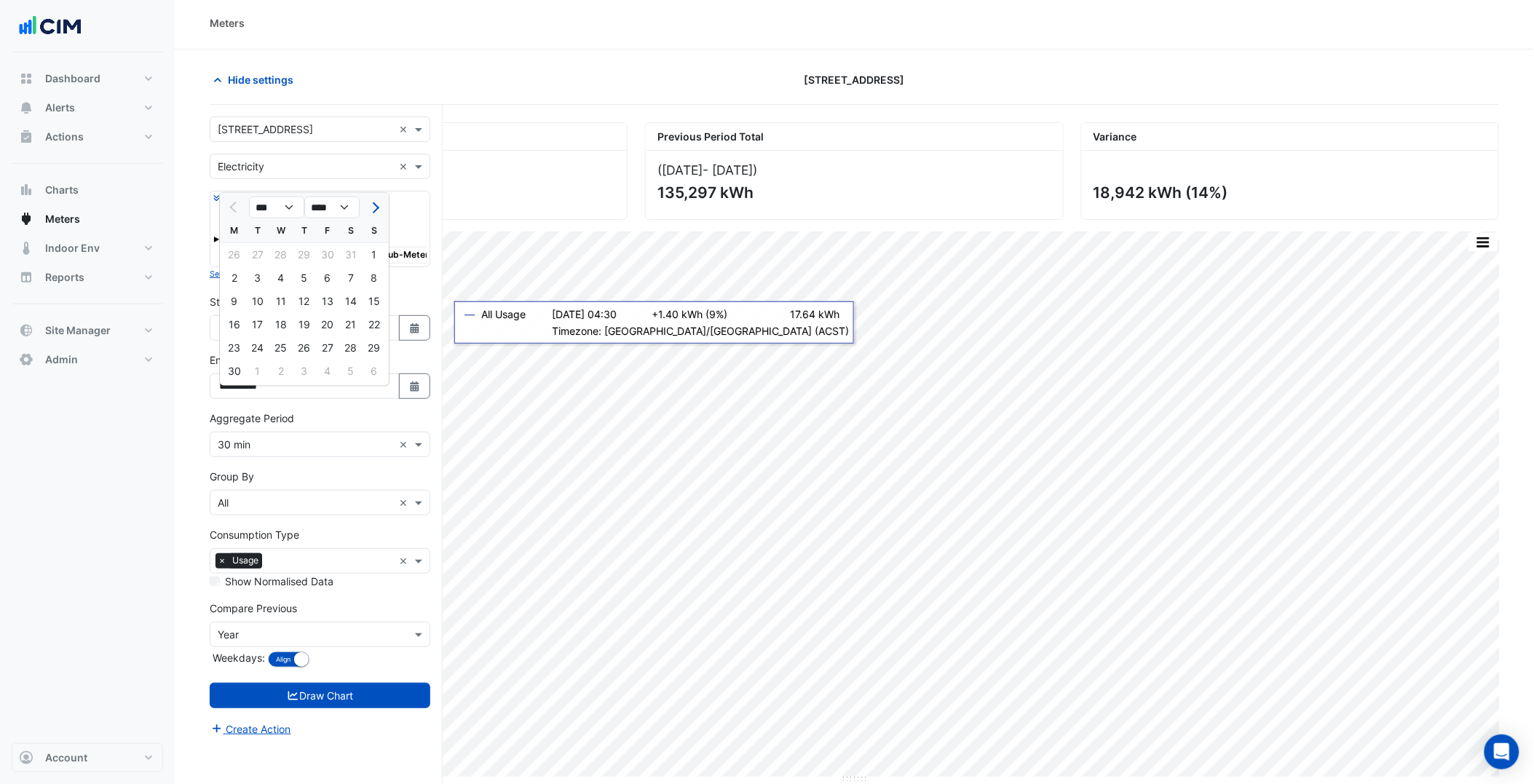
click at [417, 410] on div "**********" at bounding box center [320, 381] width 238 height 58
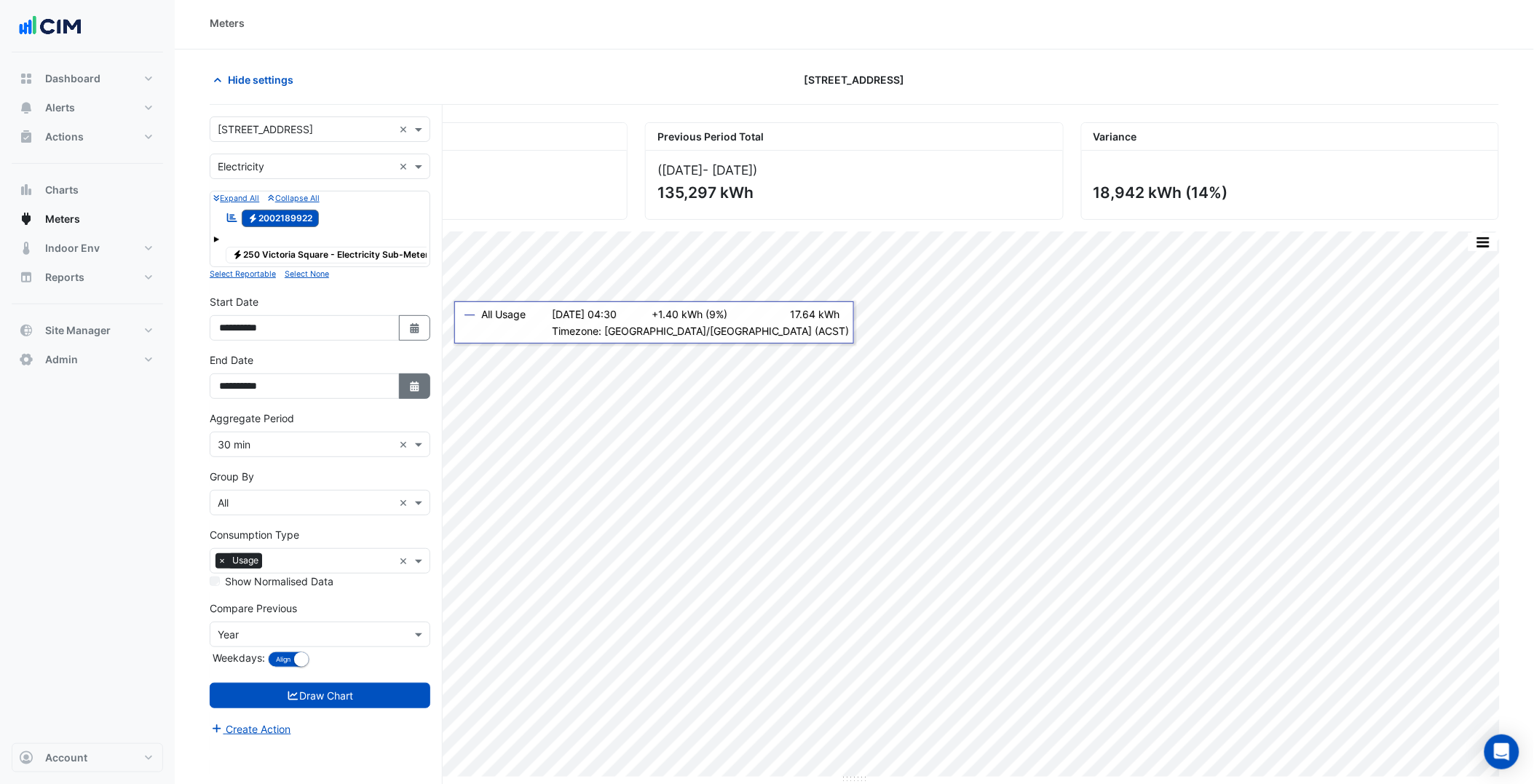
click at [411, 392] on icon "Select Date" at bounding box center [414, 387] width 13 height 10
select select "*"
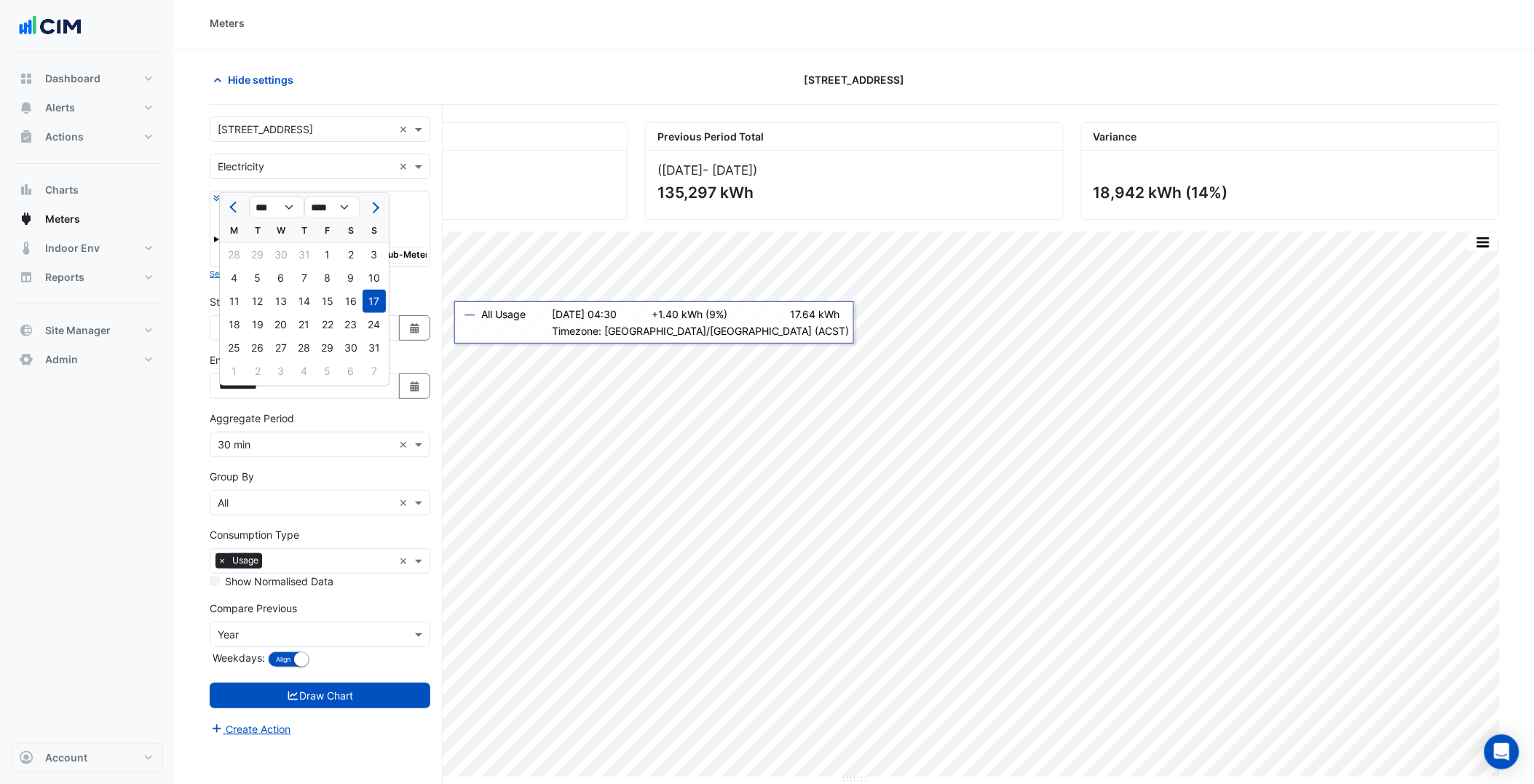
click at [419, 369] on div "**********" at bounding box center [320, 375] width 221 height 46
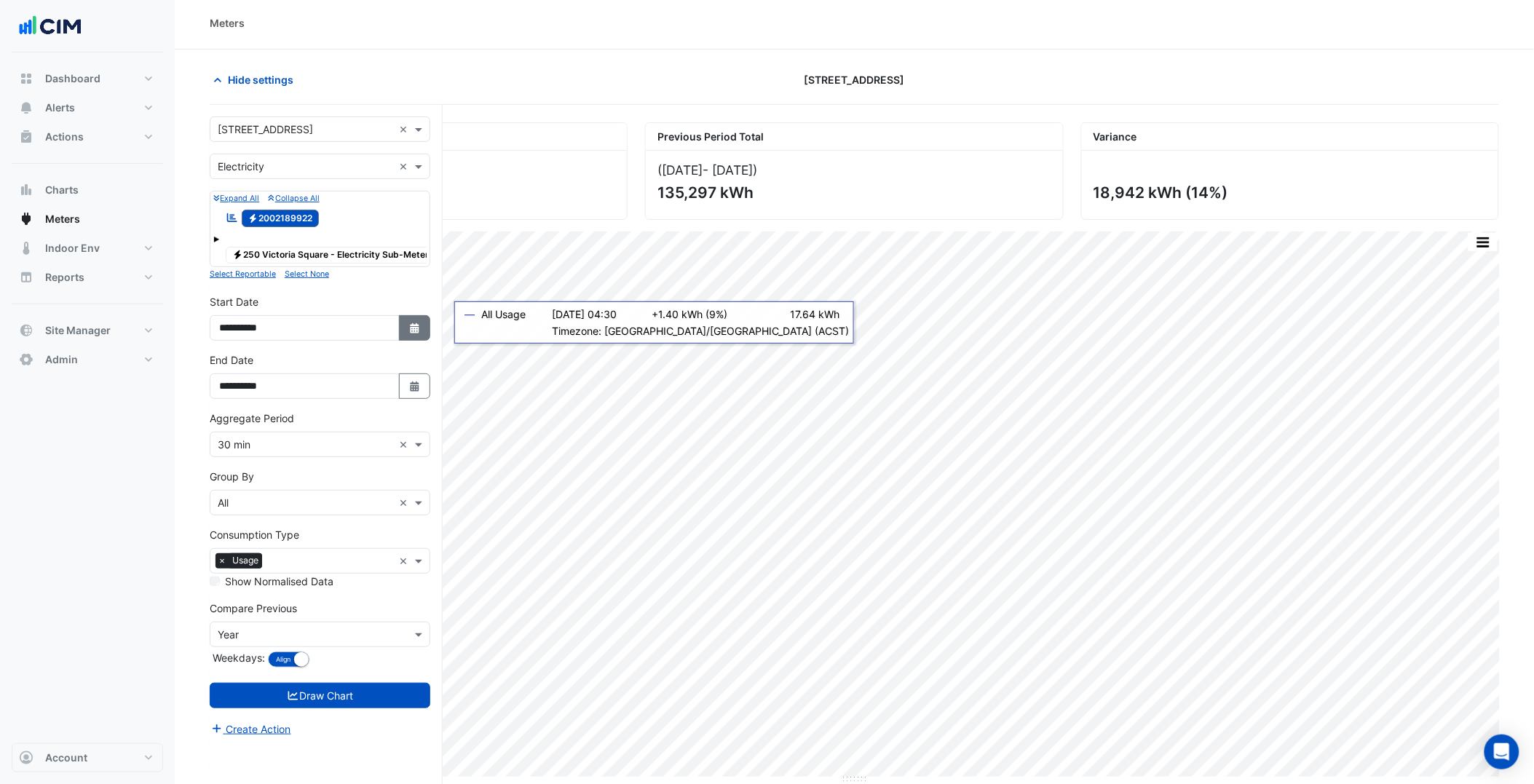
click at [410, 329] on button "Select Date" at bounding box center [415, 328] width 32 height 26
select select "*"
select select "****"
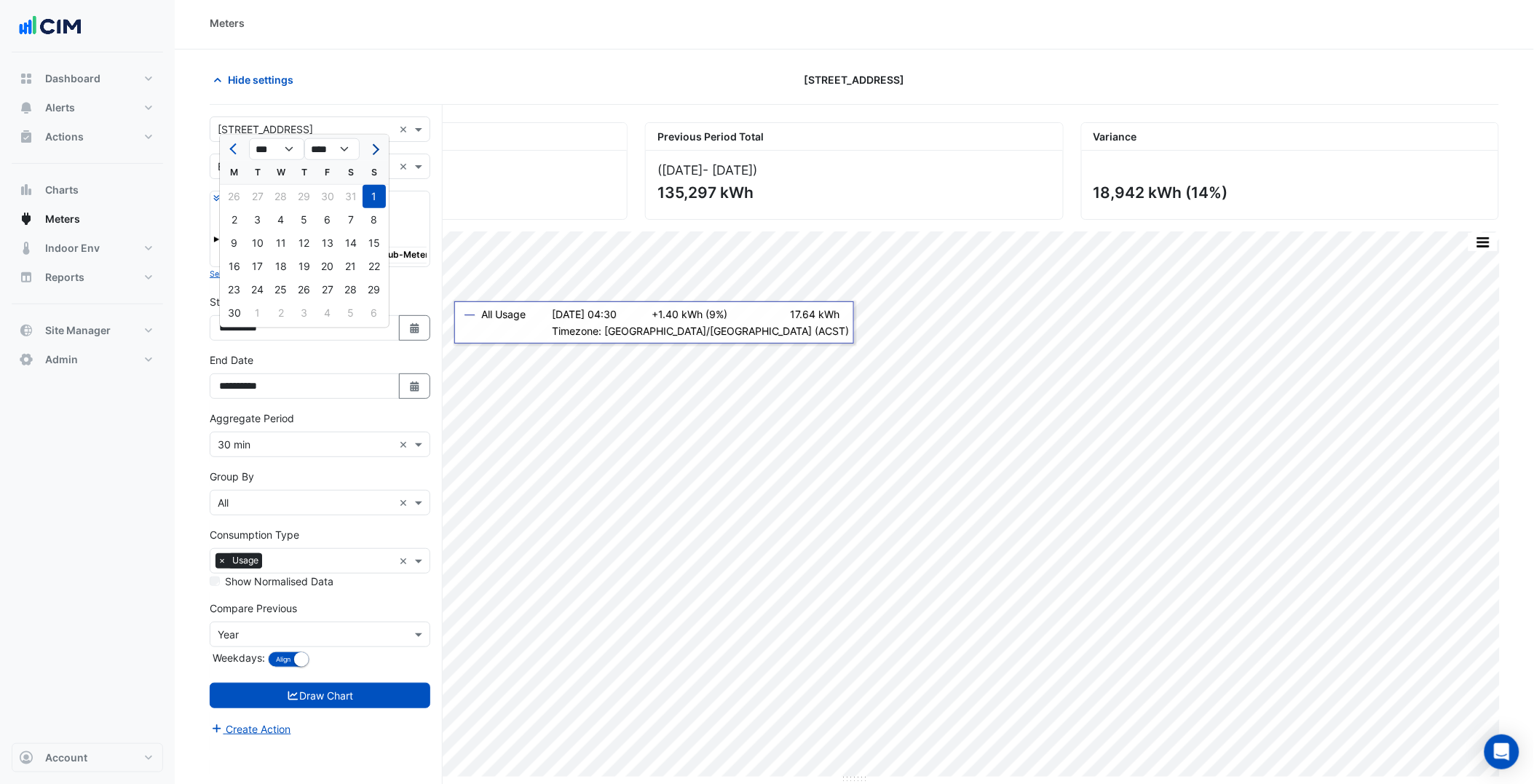
click at [380, 142] on button "Next month" at bounding box center [374, 149] width 18 height 24
select select "*"
click at [328, 202] on div "1" at bounding box center [328, 196] width 24 height 24
type input "**********"
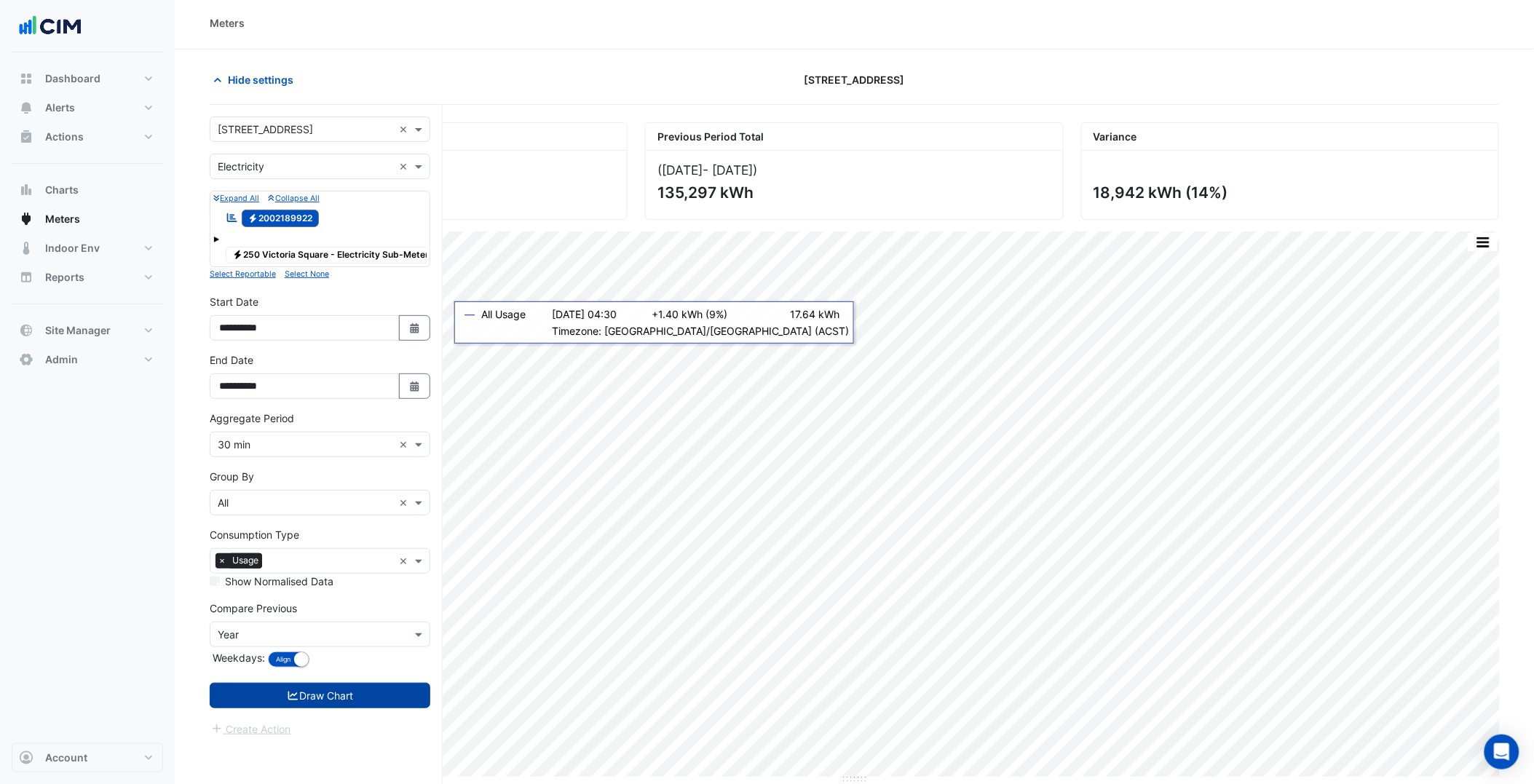
click at [380, 708] on button "Draw Chart" at bounding box center [320, 696] width 221 height 26
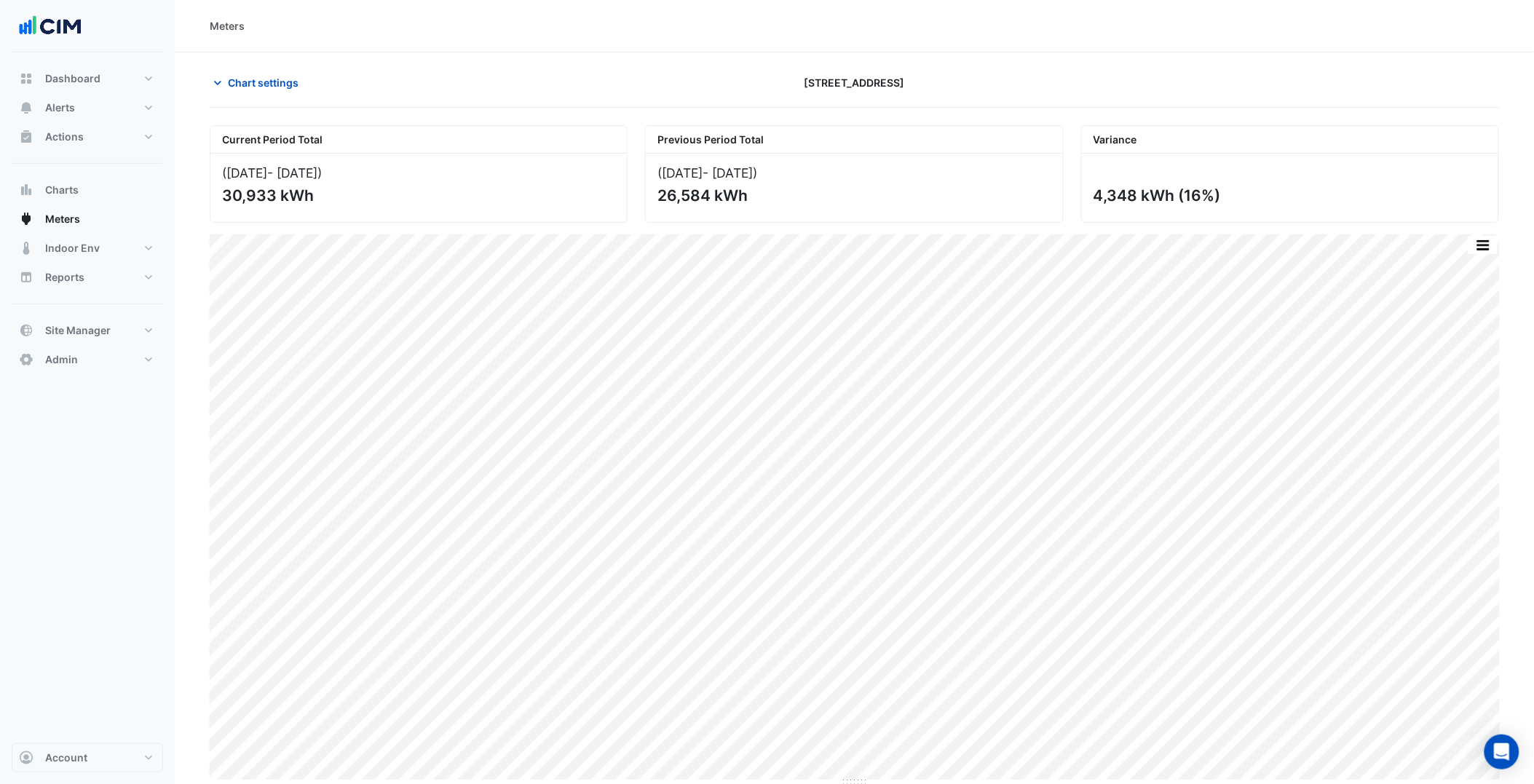
drag, startPoint x: 1098, startPoint y: 191, endPoint x: 1222, endPoint y: 187, distance: 124.1
click at [1222, 187] on div "4,348 kWh (16%)" at bounding box center [1291, 188] width 416 height 69
click at [193, 690] on section "Chart settings [STREET_ADDRESS] Current Period Total ([DATE] - [DATE] ) 30,933 …" at bounding box center [854, 419] width 1359 height 735
drag, startPoint x: 831, startPoint y: 197, endPoint x: 809, endPoint y: 191, distance: 22.8
click at [809, 191] on div "26,584 kWh" at bounding box center [853, 195] width 391 height 19
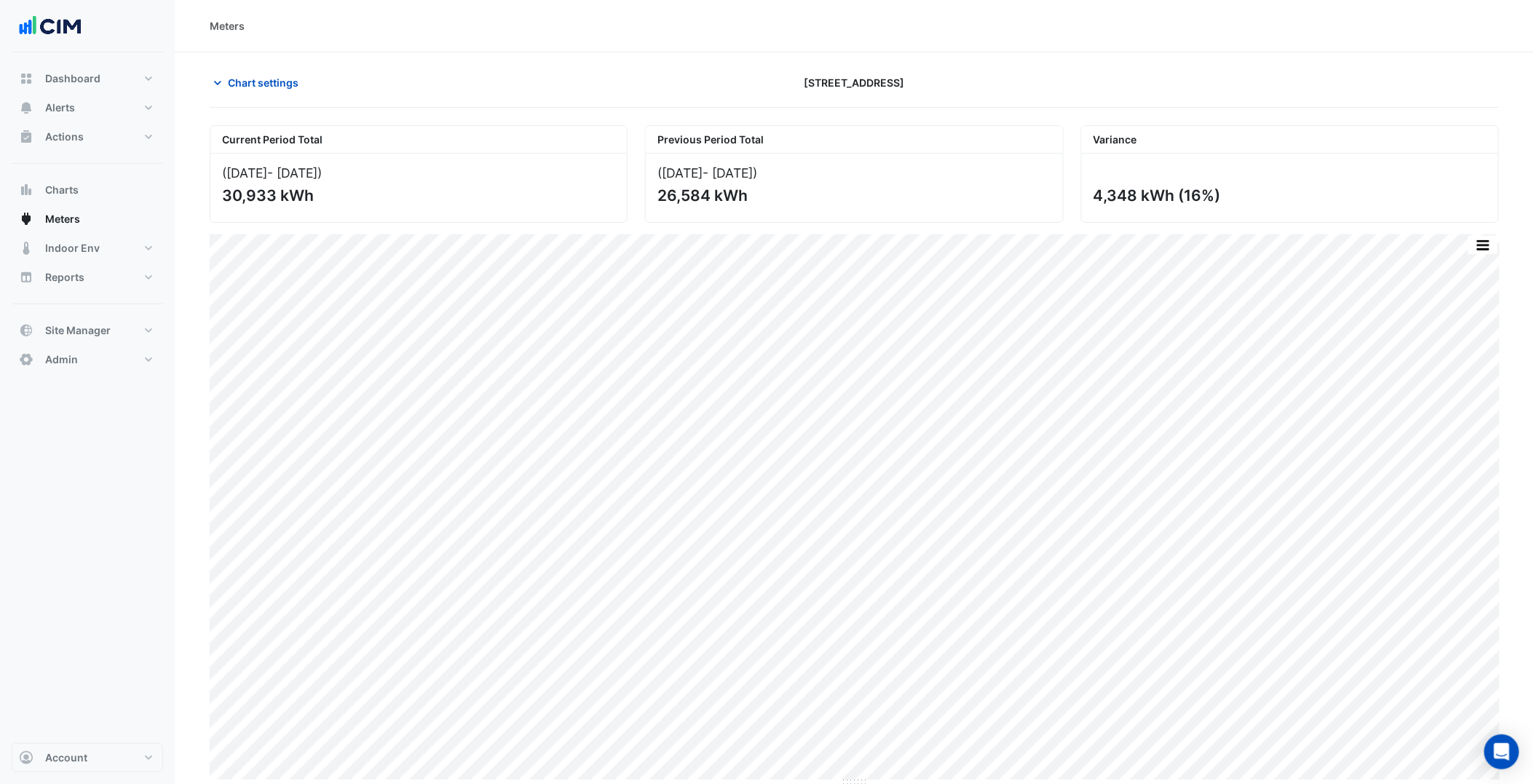
drag, startPoint x: 820, startPoint y: 168, endPoint x: 653, endPoint y: 180, distance: 167.4
click at [653, 180] on div "([DATE] - [DATE] ) 26,584 kWh" at bounding box center [854, 188] width 416 height 69
drag, startPoint x: 653, startPoint y: 180, endPoint x: 780, endPoint y: 199, distance: 128.4
click at [780, 199] on div "26,584 kWh" at bounding box center [853, 195] width 391 height 19
drag, startPoint x: 222, startPoint y: 170, endPoint x: 405, endPoint y: 164, distance: 183.1
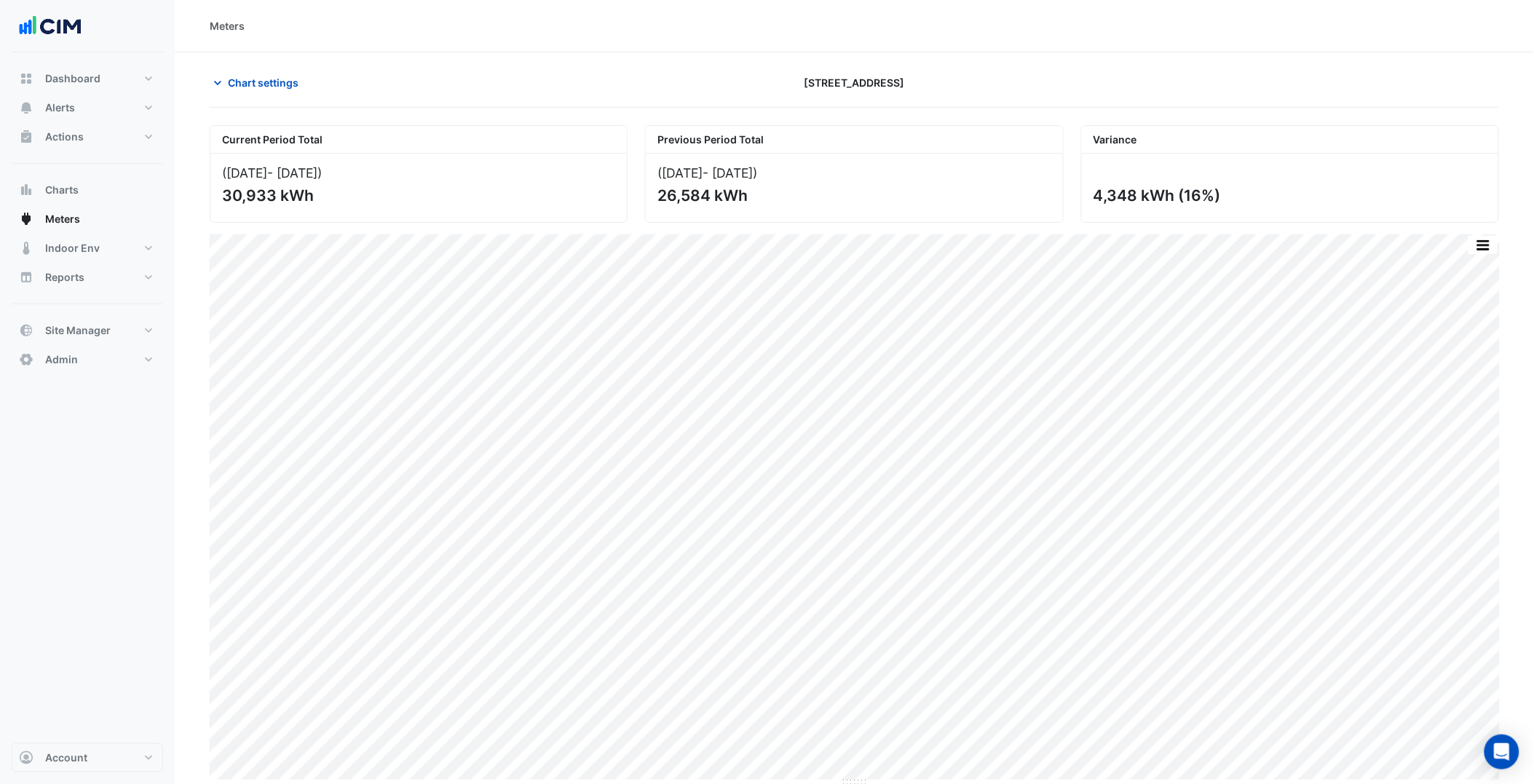
click at [405, 164] on div "([DATE] - [DATE] ) 30,933 kWh" at bounding box center [418, 188] width 416 height 69
drag, startPoint x: 405, startPoint y: 164, endPoint x: 380, endPoint y: 179, distance: 29.2
click at [398, 186] on div "30,933 kWh" at bounding box center [417, 195] width 391 height 19
click at [258, 87] on span "Chart settings" at bounding box center [263, 82] width 71 height 16
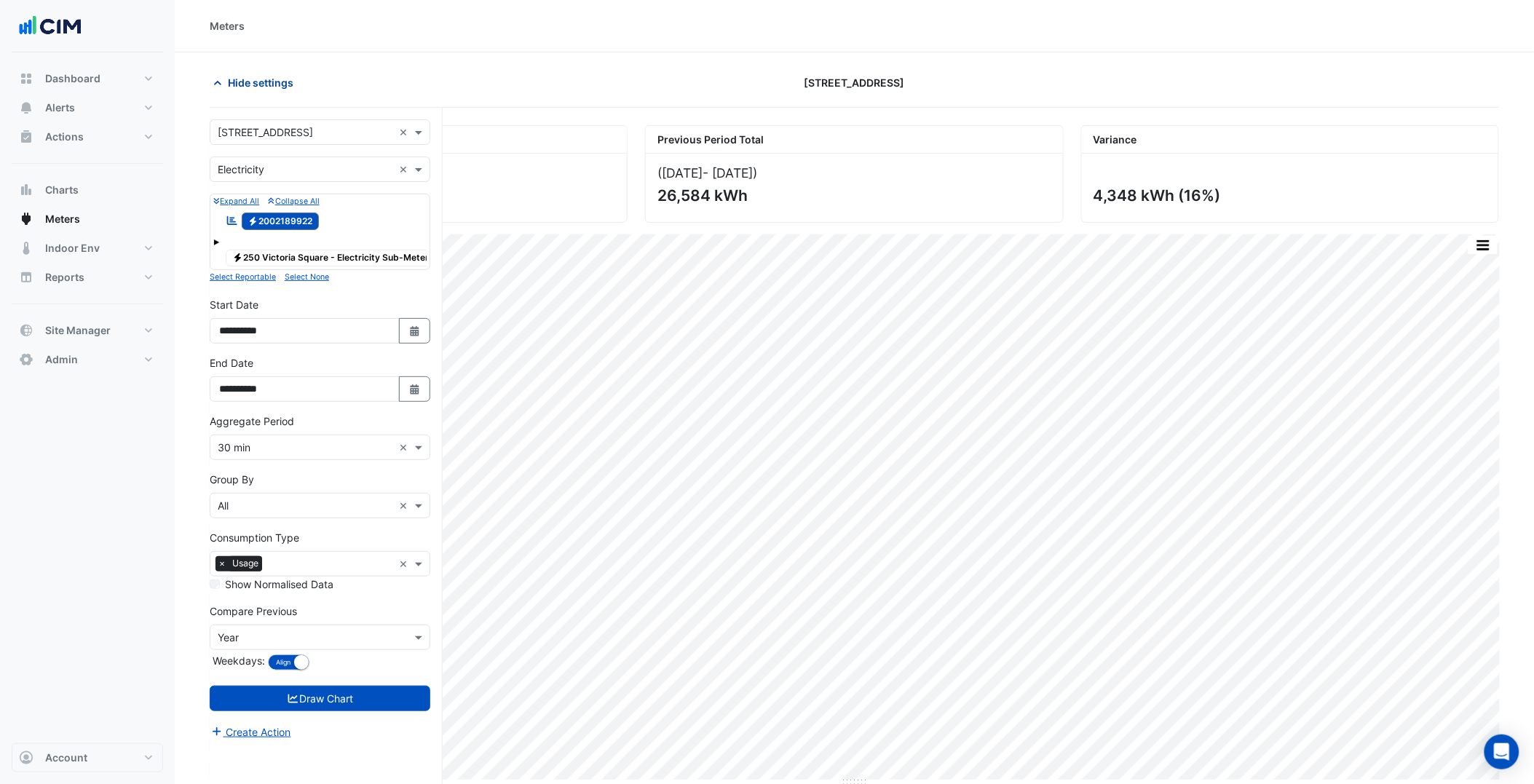
click at [258, 88] on span "Hide settings" at bounding box center [260, 82] width 66 height 16
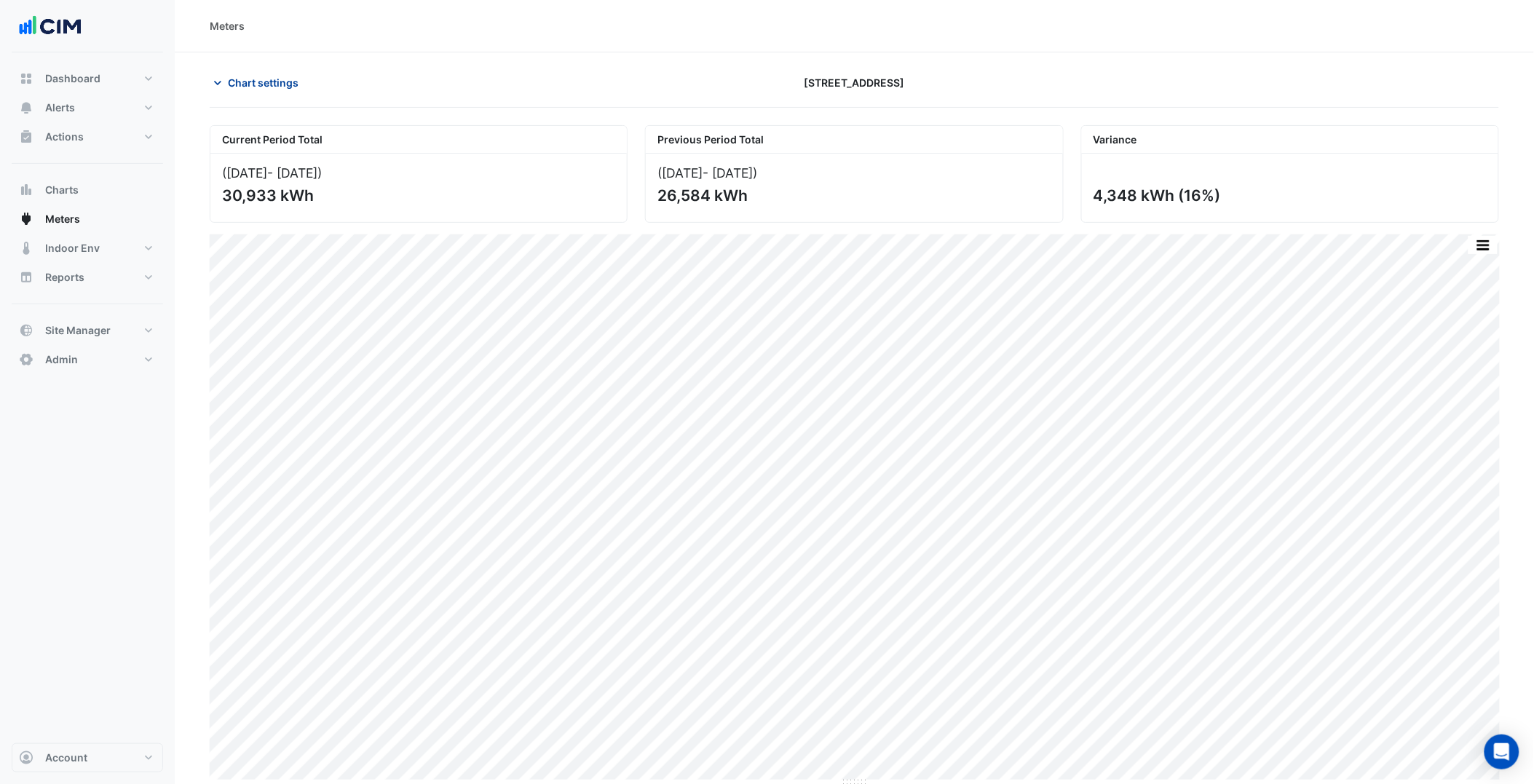
click at [258, 88] on span "Chart settings" at bounding box center [263, 82] width 71 height 16
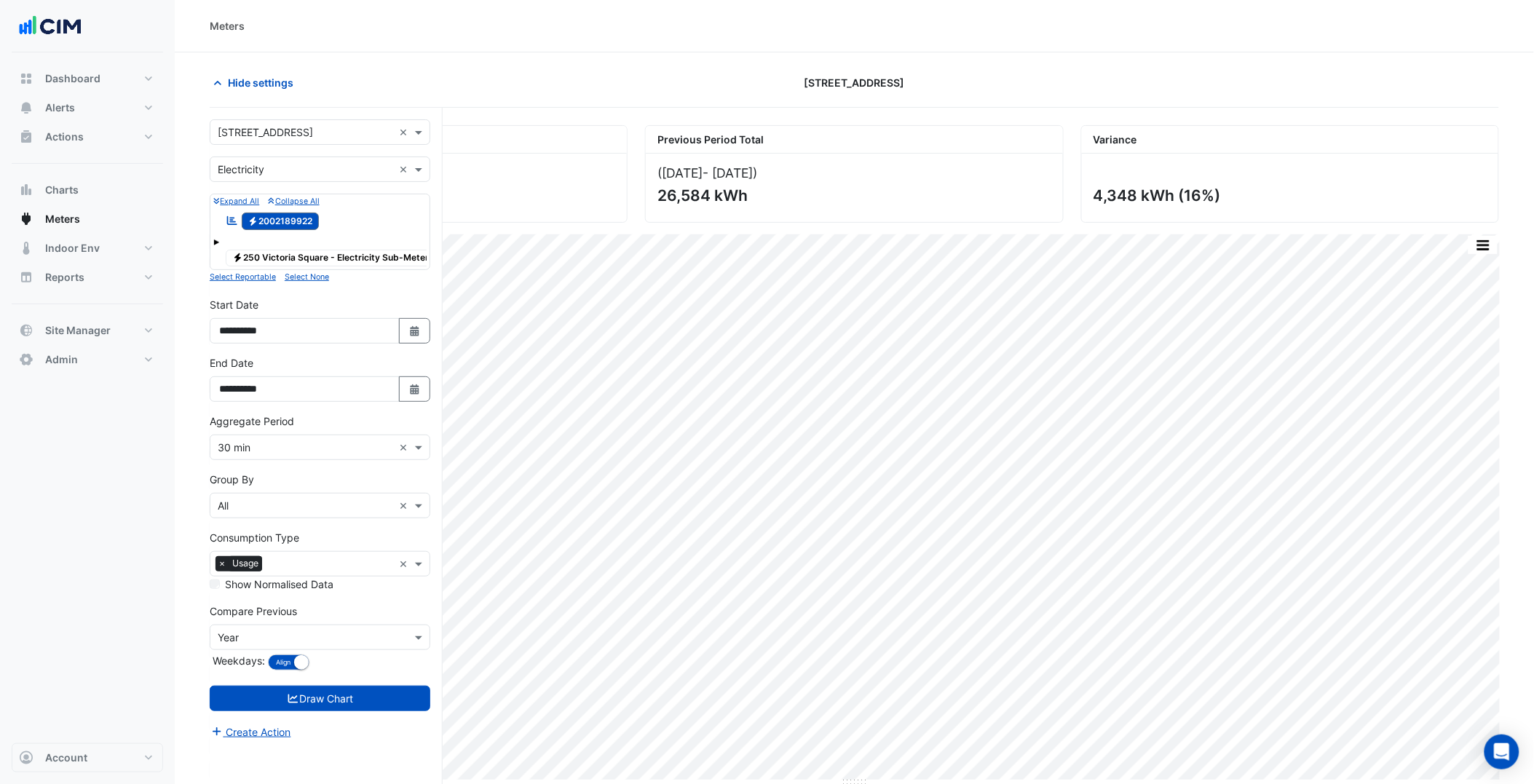
drag, startPoint x: 322, startPoint y: 260, endPoint x: 303, endPoint y: 226, distance: 38.9
click at [321, 260] on span "Electricity [STREET_ADDRESS] - Electricity Sub-Meters" at bounding box center [333, 258] width 215 height 18
click at [301, 223] on span "Electricity 2002189922" at bounding box center [280, 222] width 78 height 18
click at [364, 729] on form "**********" at bounding box center [320, 430] width 221 height 621
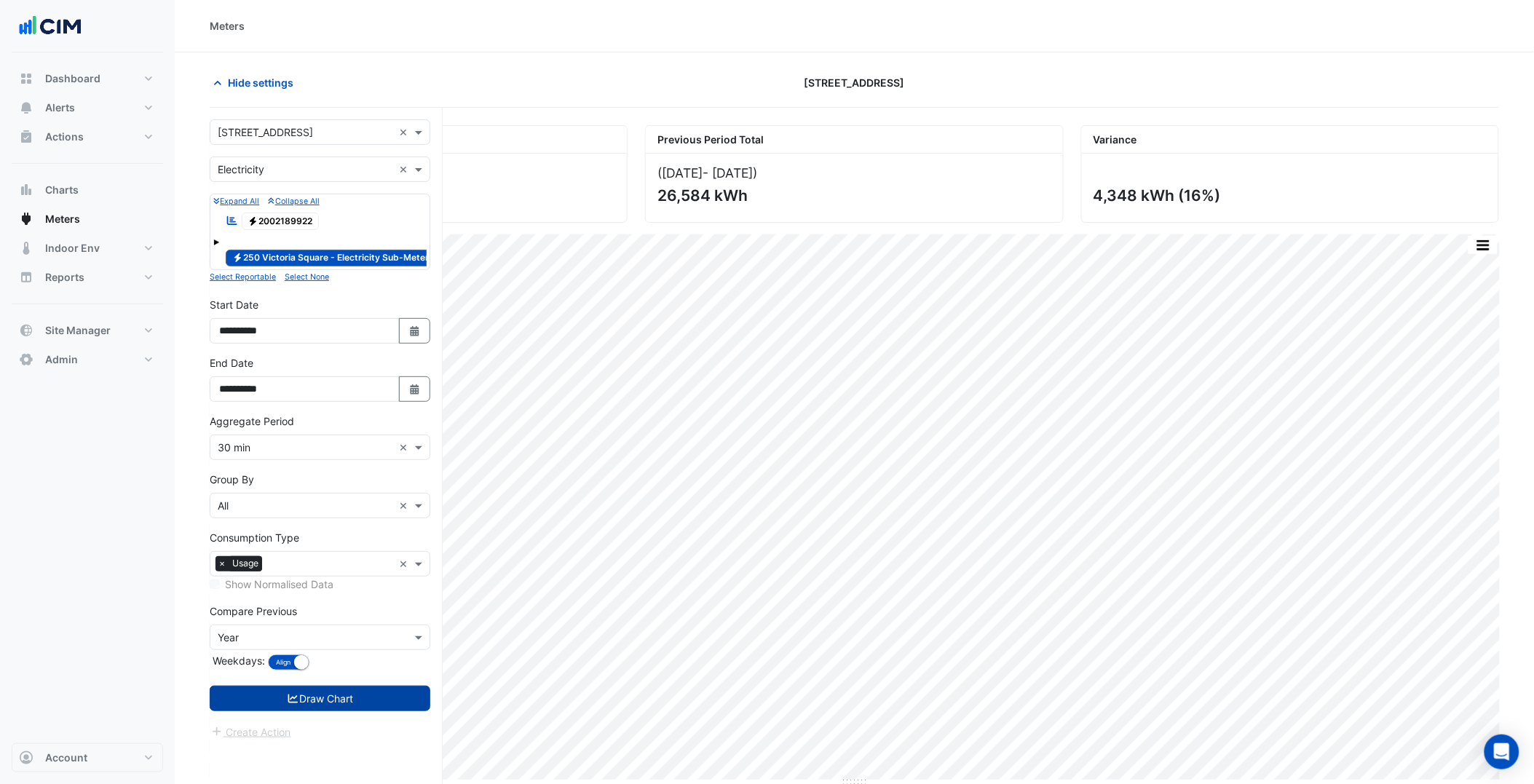
click at [362, 711] on button "Draw Chart" at bounding box center [320, 699] width 221 height 26
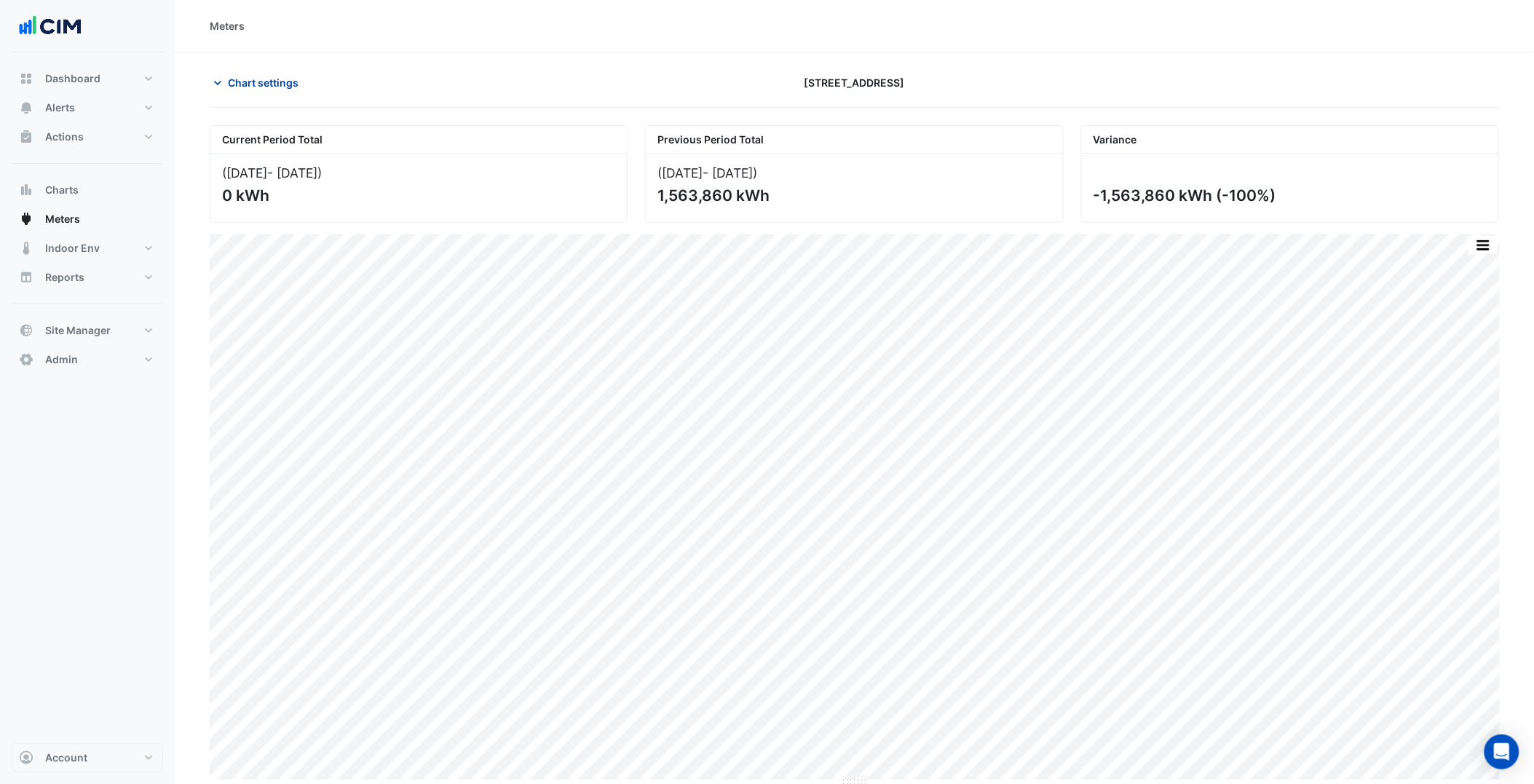
click at [273, 85] on span "Chart settings" at bounding box center [263, 82] width 71 height 16
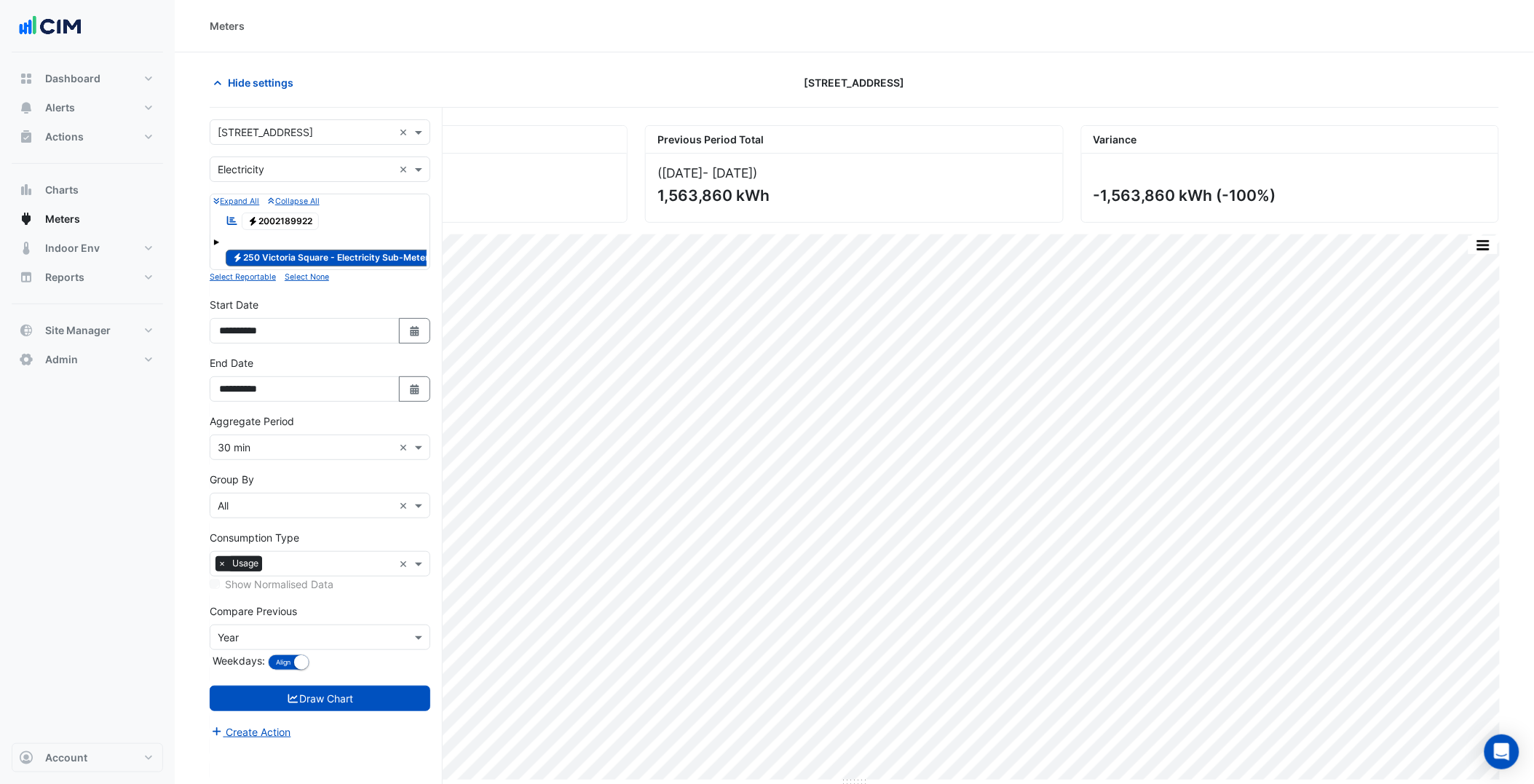
click at [292, 259] on span "Electricity [STREET_ADDRESS] - Electricity Sub-Meters" at bounding box center [333, 258] width 215 height 18
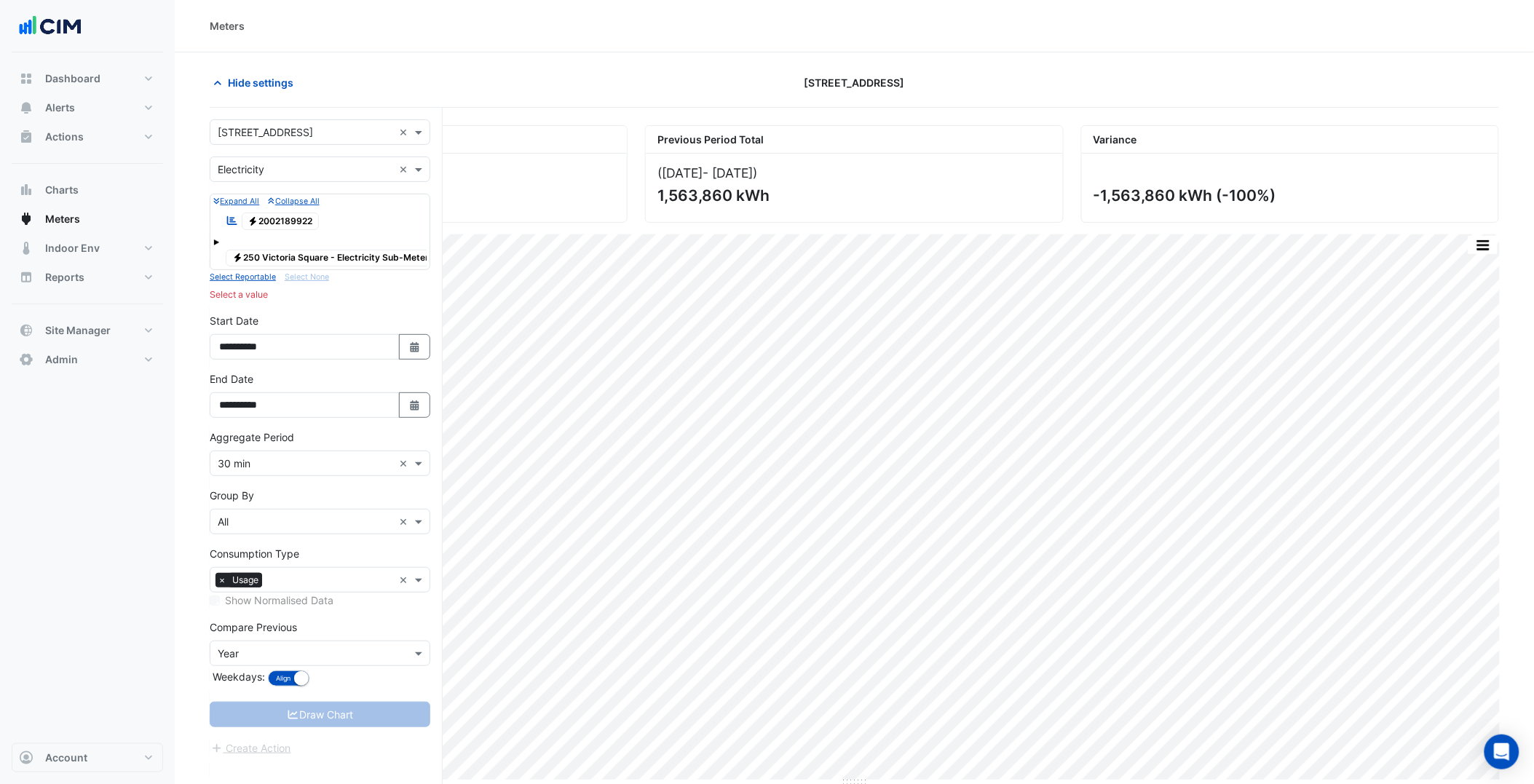
click at [290, 219] on span "Electricity 2002189922" at bounding box center [280, 222] width 78 height 18
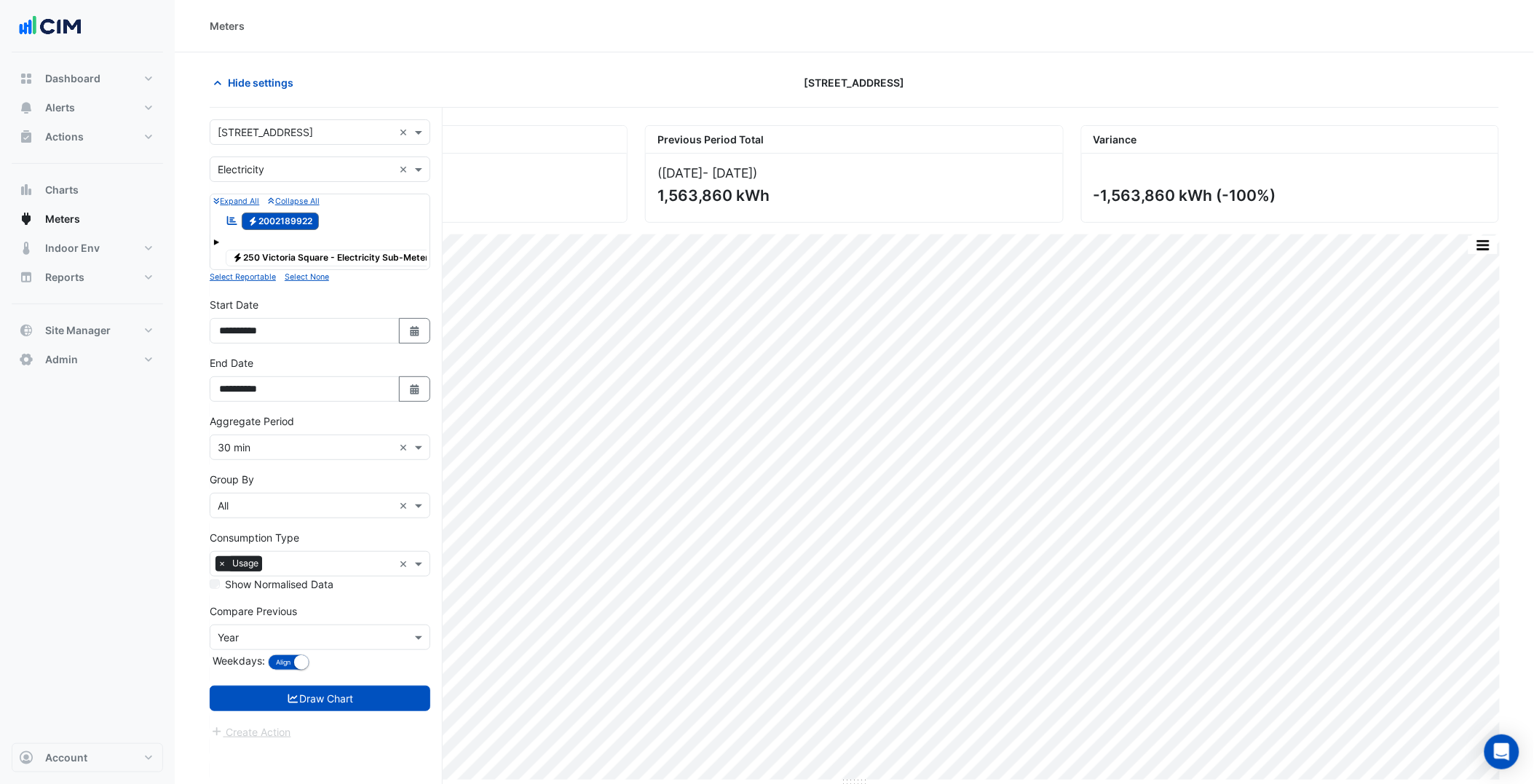
click at [338, 729] on form "**********" at bounding box center [320, 430] width 221 height 621
click at [350, 711] on button "Draw Chart" at bounding box center [320, 699] width 221 height 26
